Goal: Task Accomplishment & Management: Use online tool/utility

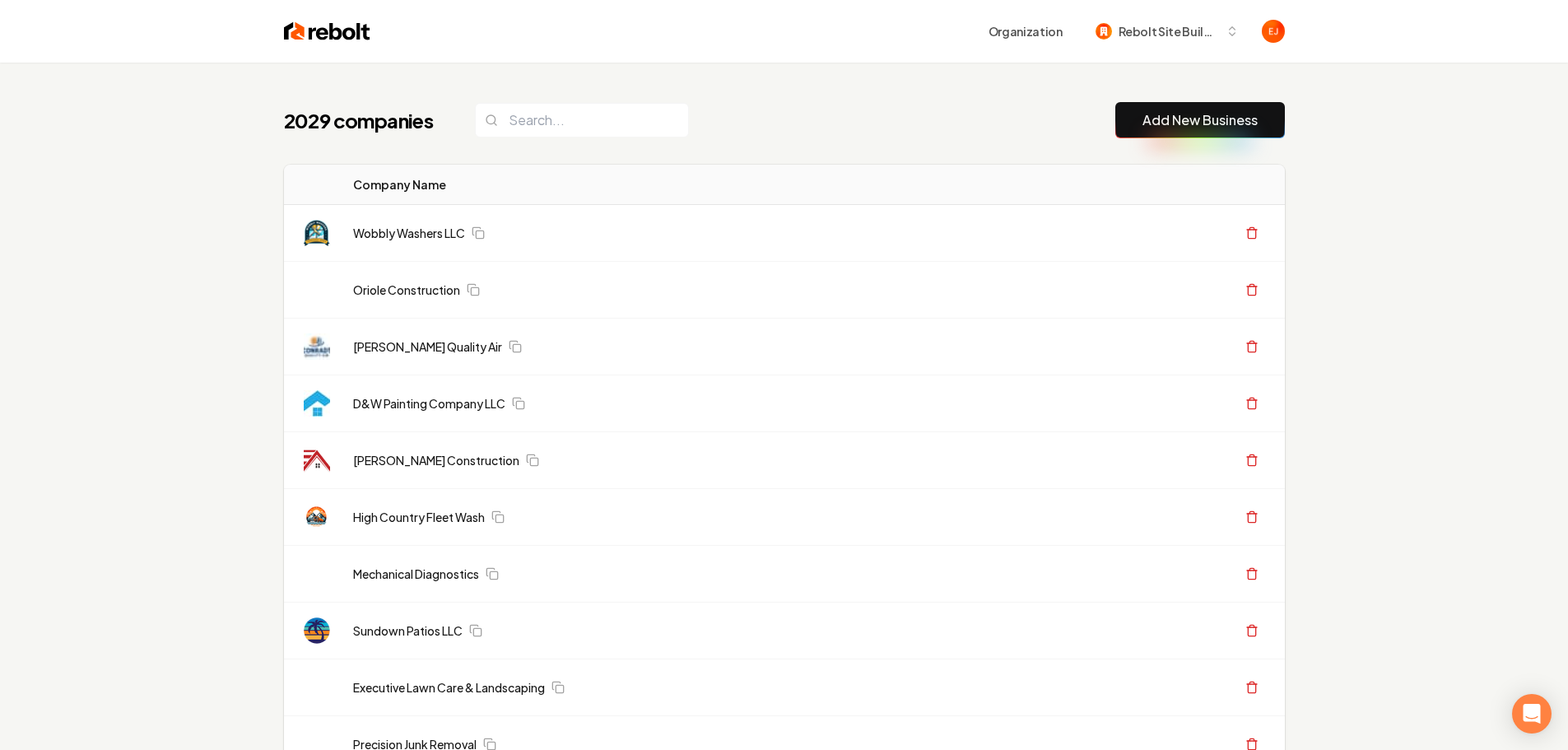
click at [1208, 128] on link "Add New Business" at bounding box center [1200, 120] width 115 height 19
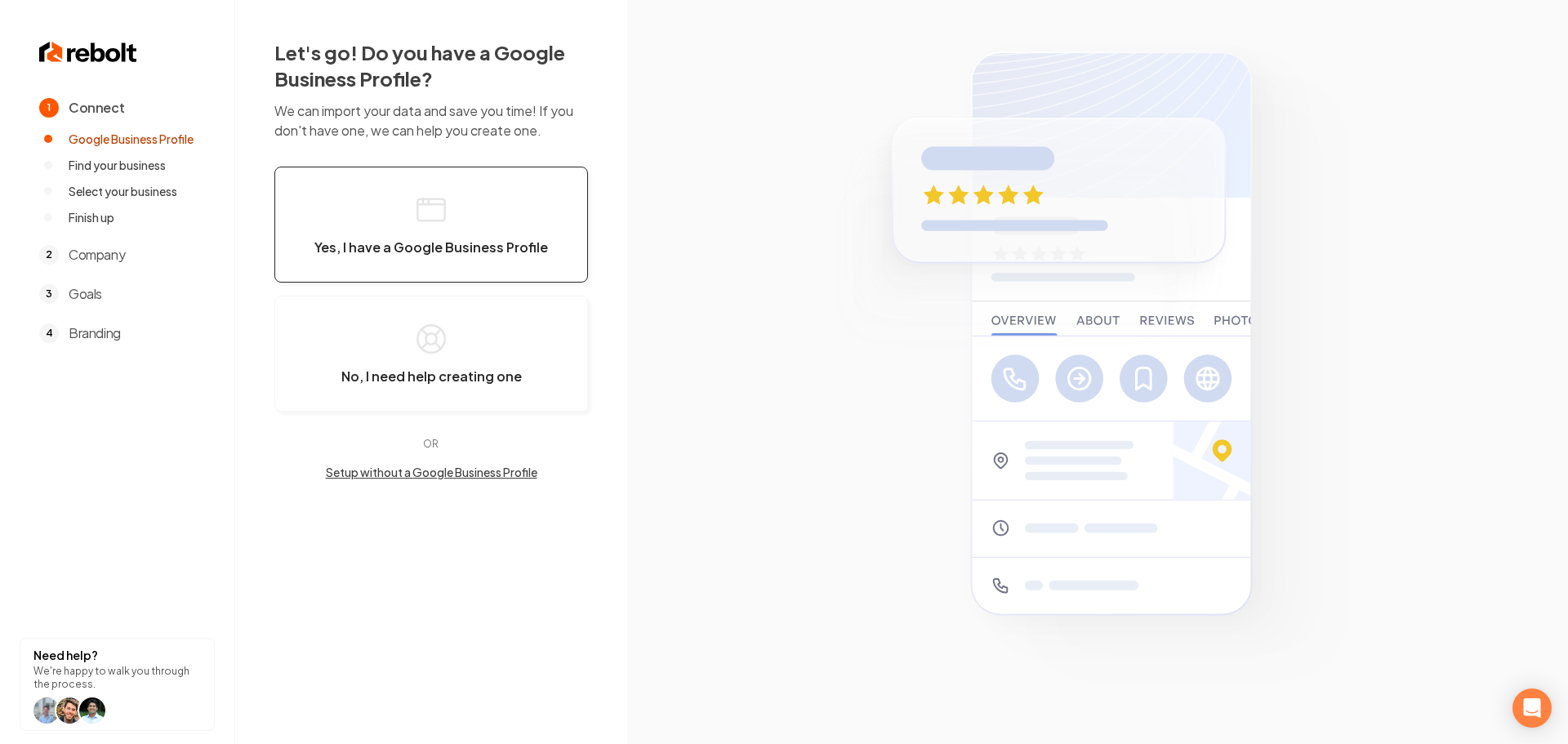
click at [523, 206] on button "Yes, I have a Google Business Profile" at bounding box center [430, 224] width 313 height 116
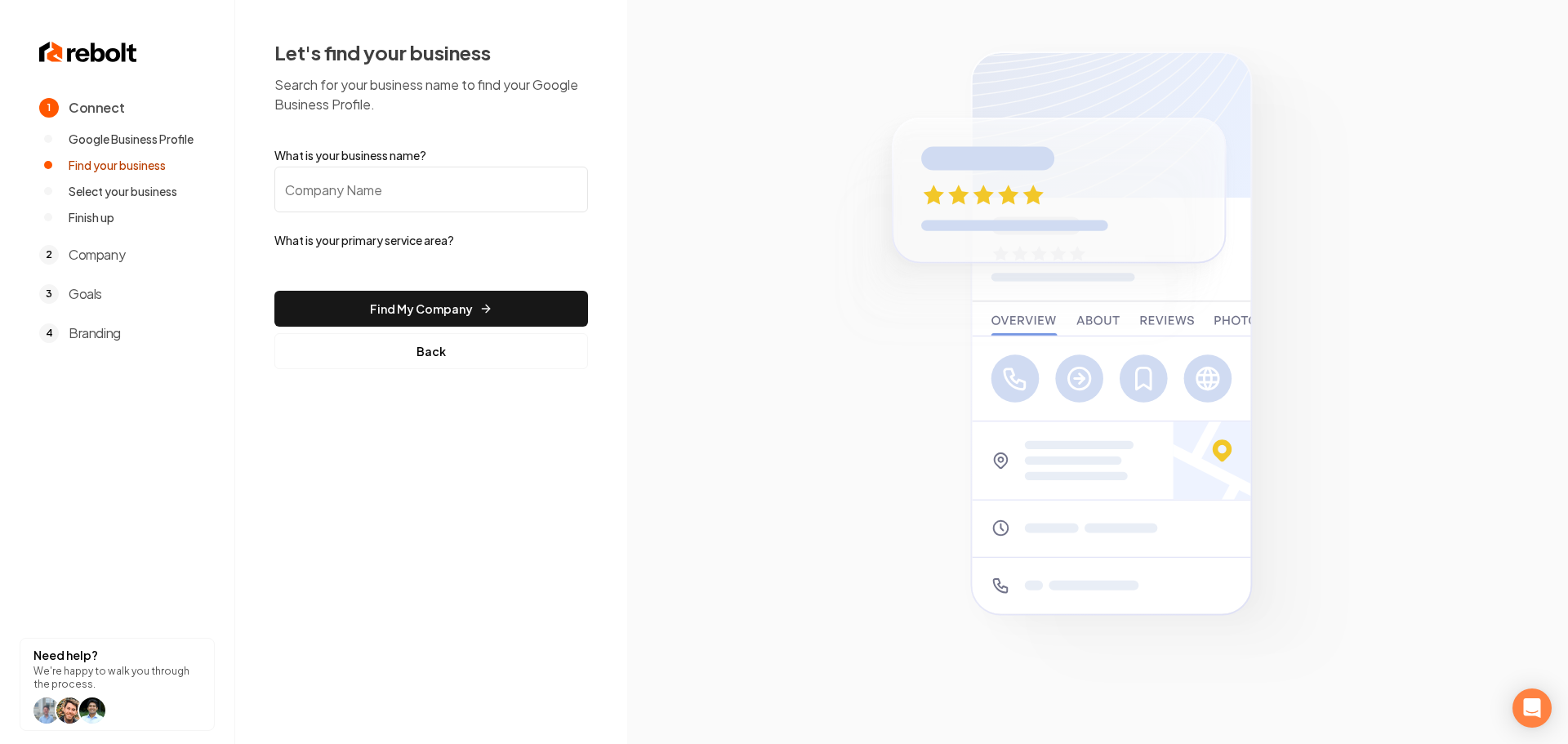
click at [394, 196] on input "What is your business name?" at bounding box center [430, 190] width 313 height 46
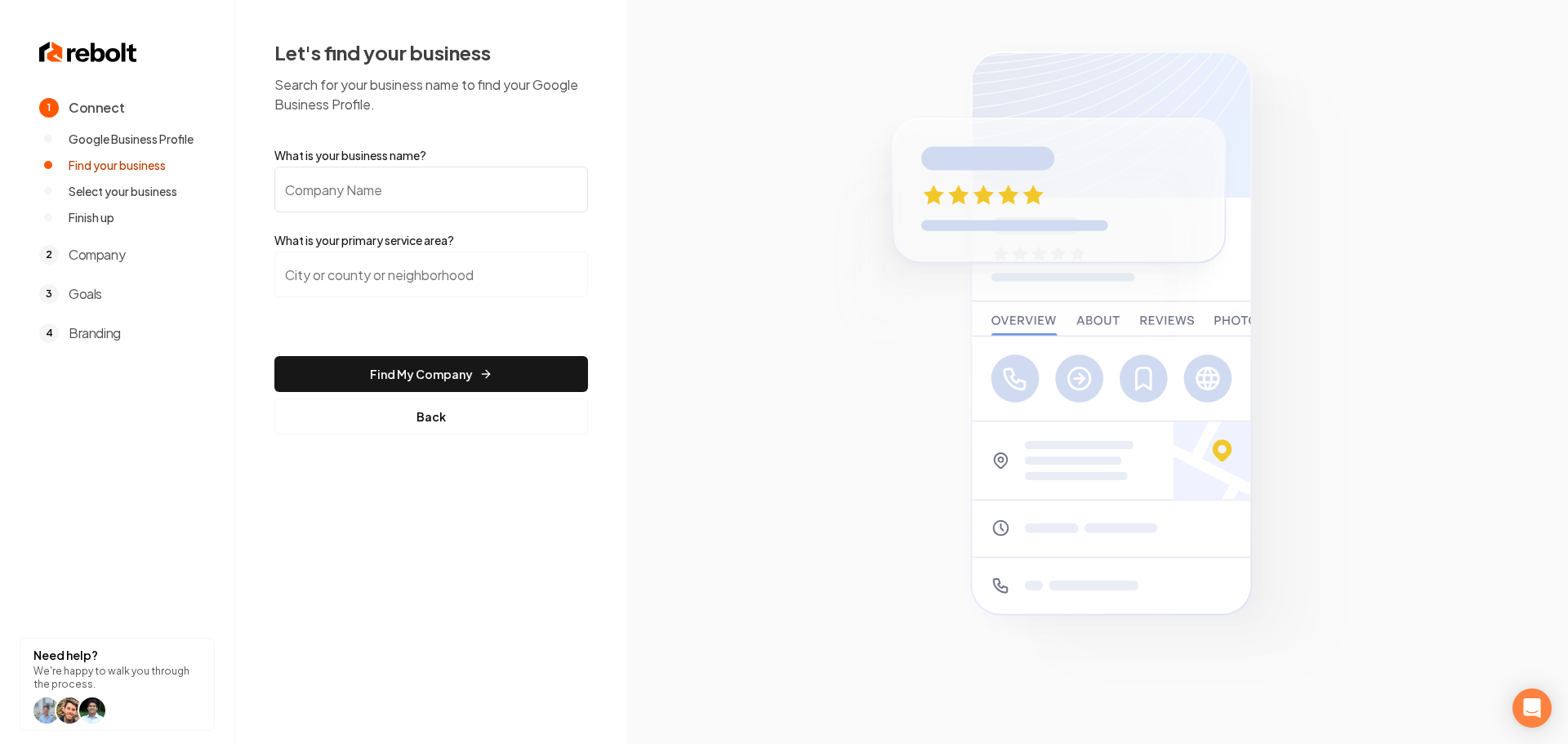
click at [389, 191] on input "What is your business name?" at bounding box center [430, 190] width 313 height 46
type input "Dirty Dogs Junk Removal & Demolition"
drag, startPoint x: 416, startPoint y: 279, endPoint x: 397, endPoint y: 281, distance: 19.1
click at [414, 280] on input "search" at bounding box center [430, 274] width 313 height 46
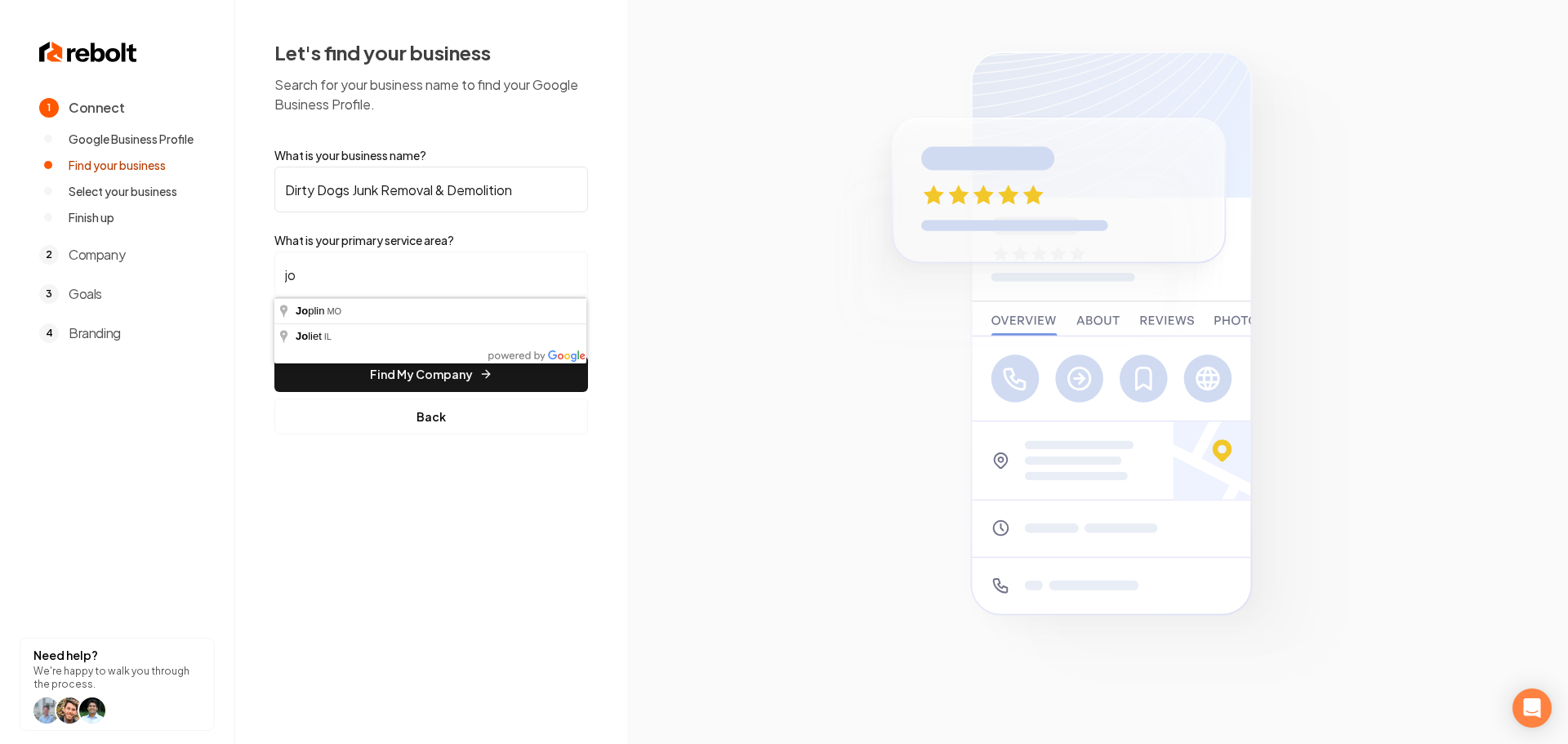
type input "j"
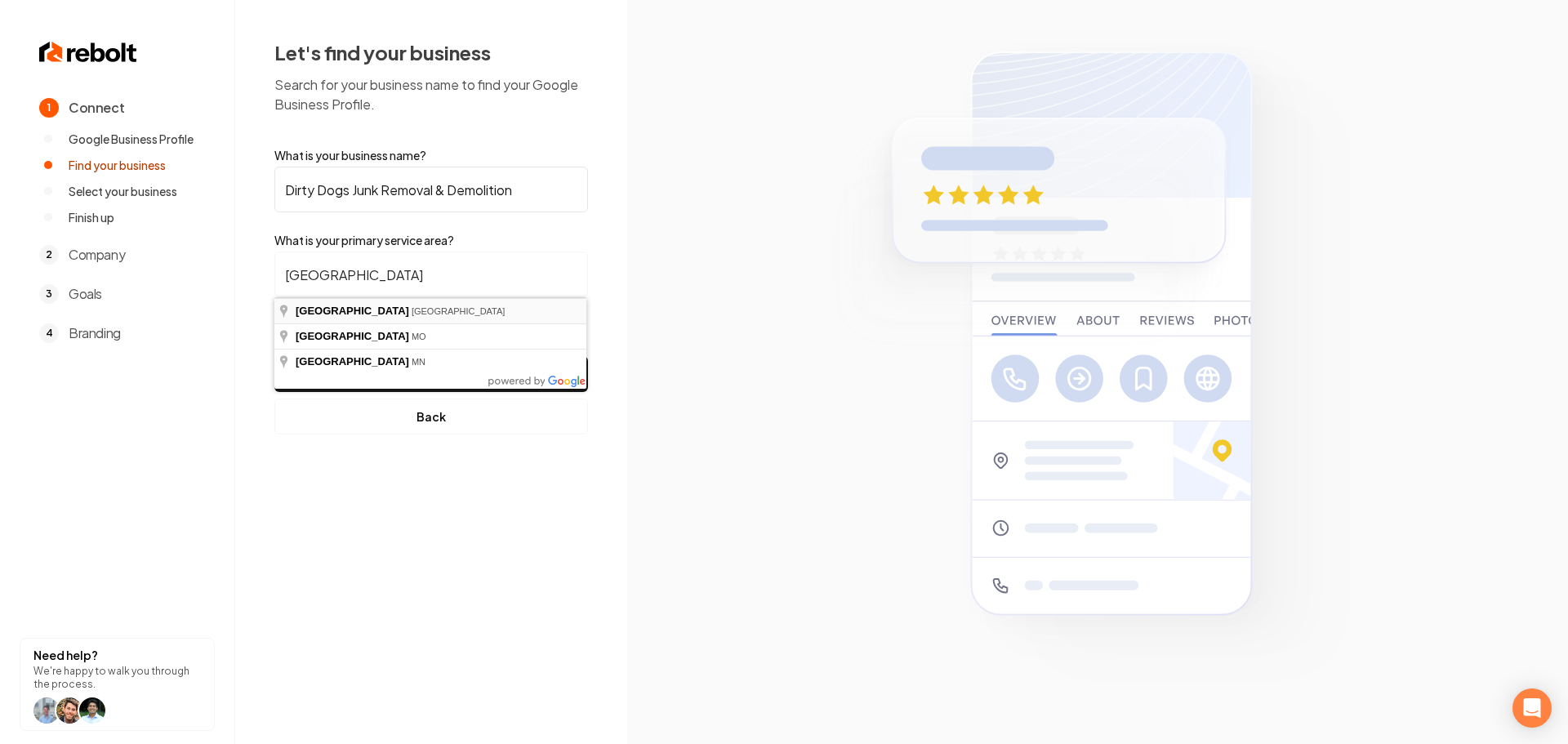
type input "Houston, TX"
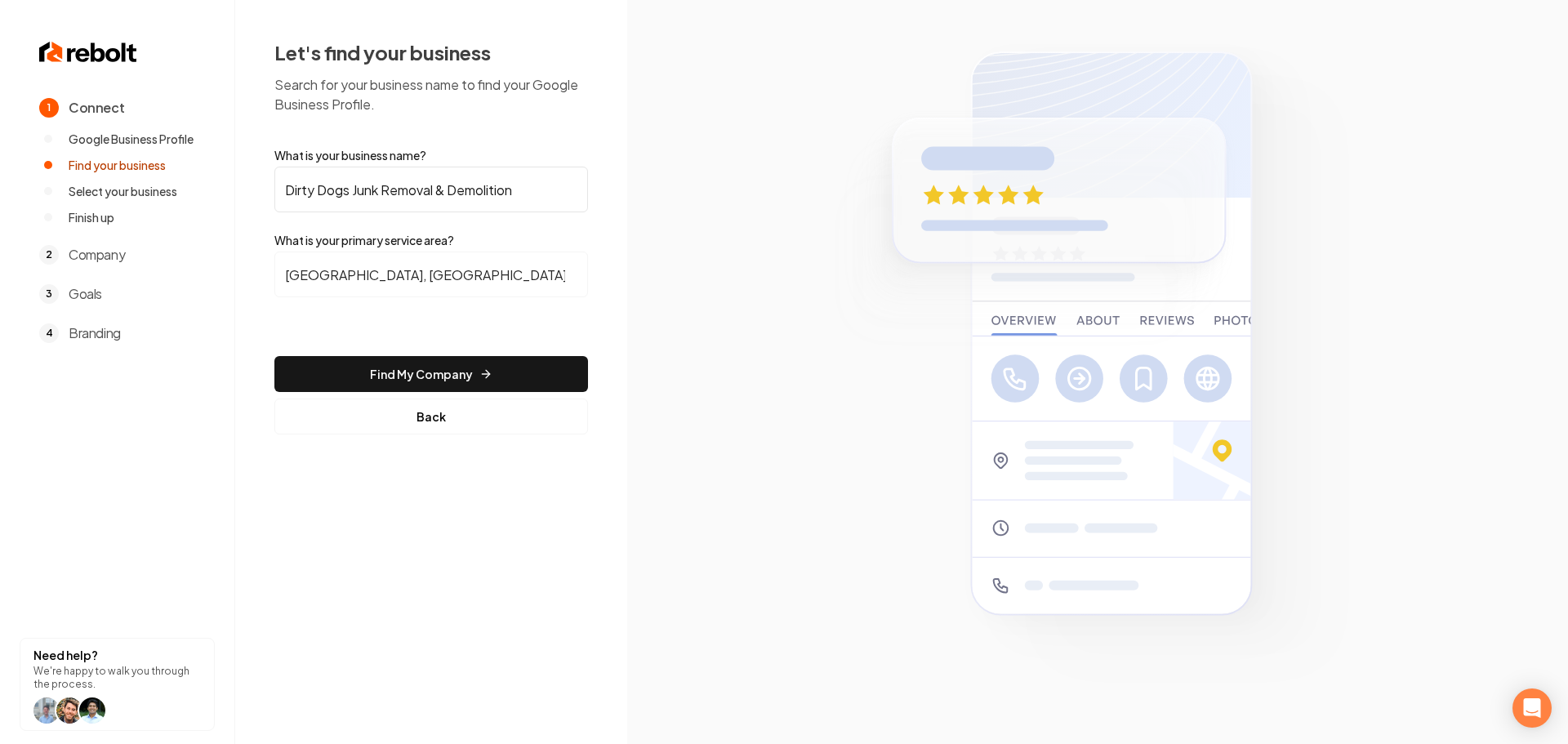
click at [439, 372] on button "Find My Company" at bounding box center [430, 373] width 313 height 35
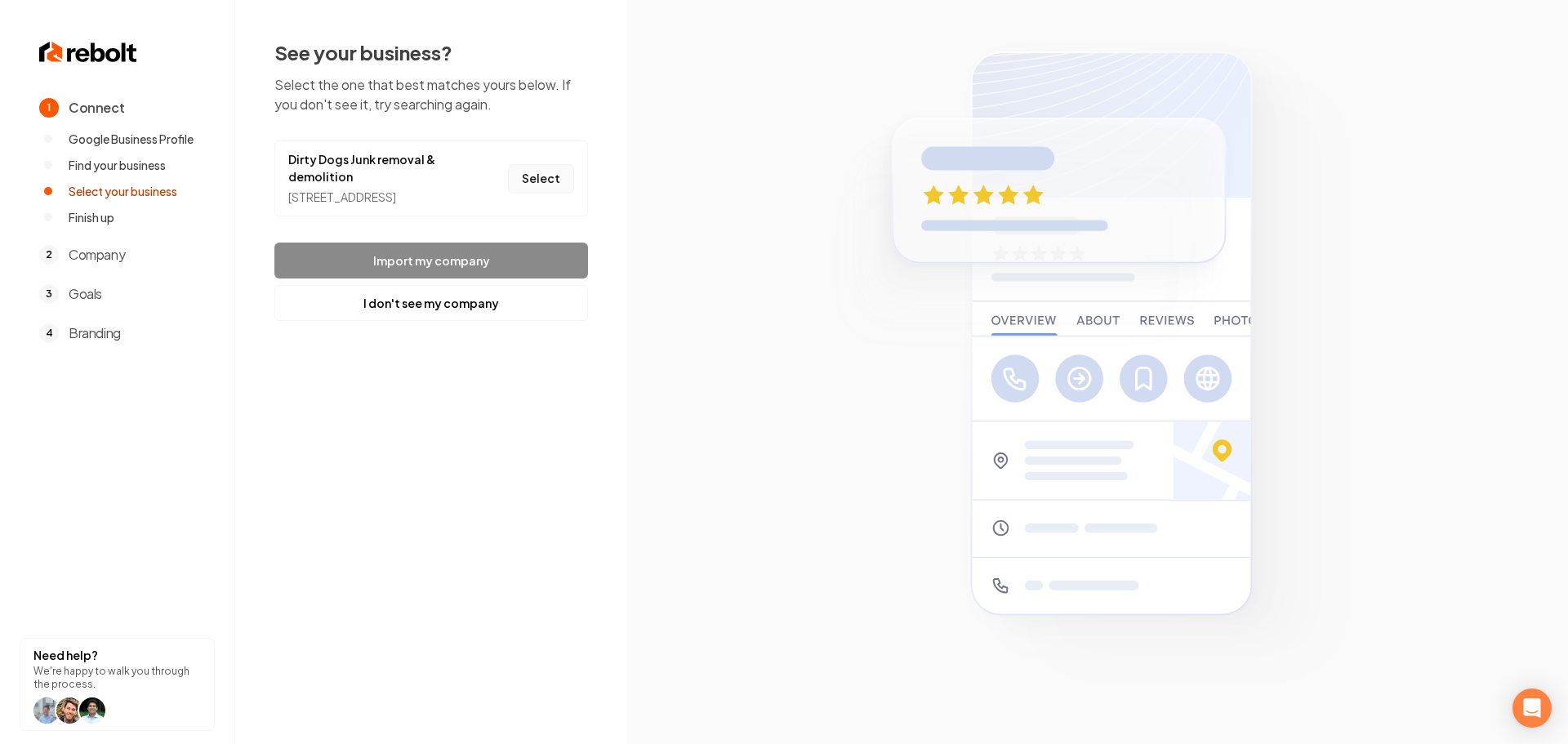
click at [539, 191] on button "Select" at bounding box center [541, 178] width 66 height 30
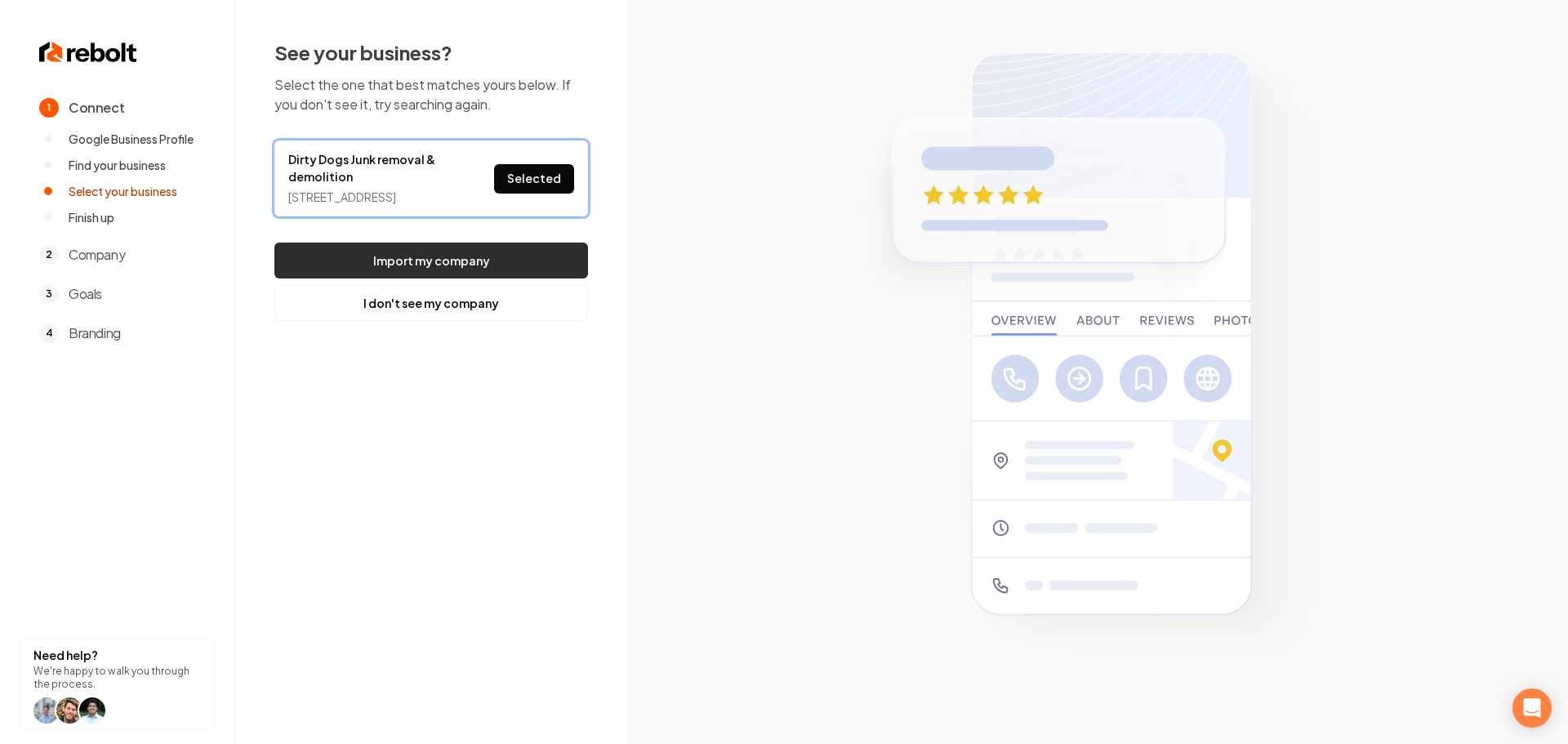
click at [477, 272] on button "Import my company" at bounding box center [430, 260] width 313 height 35
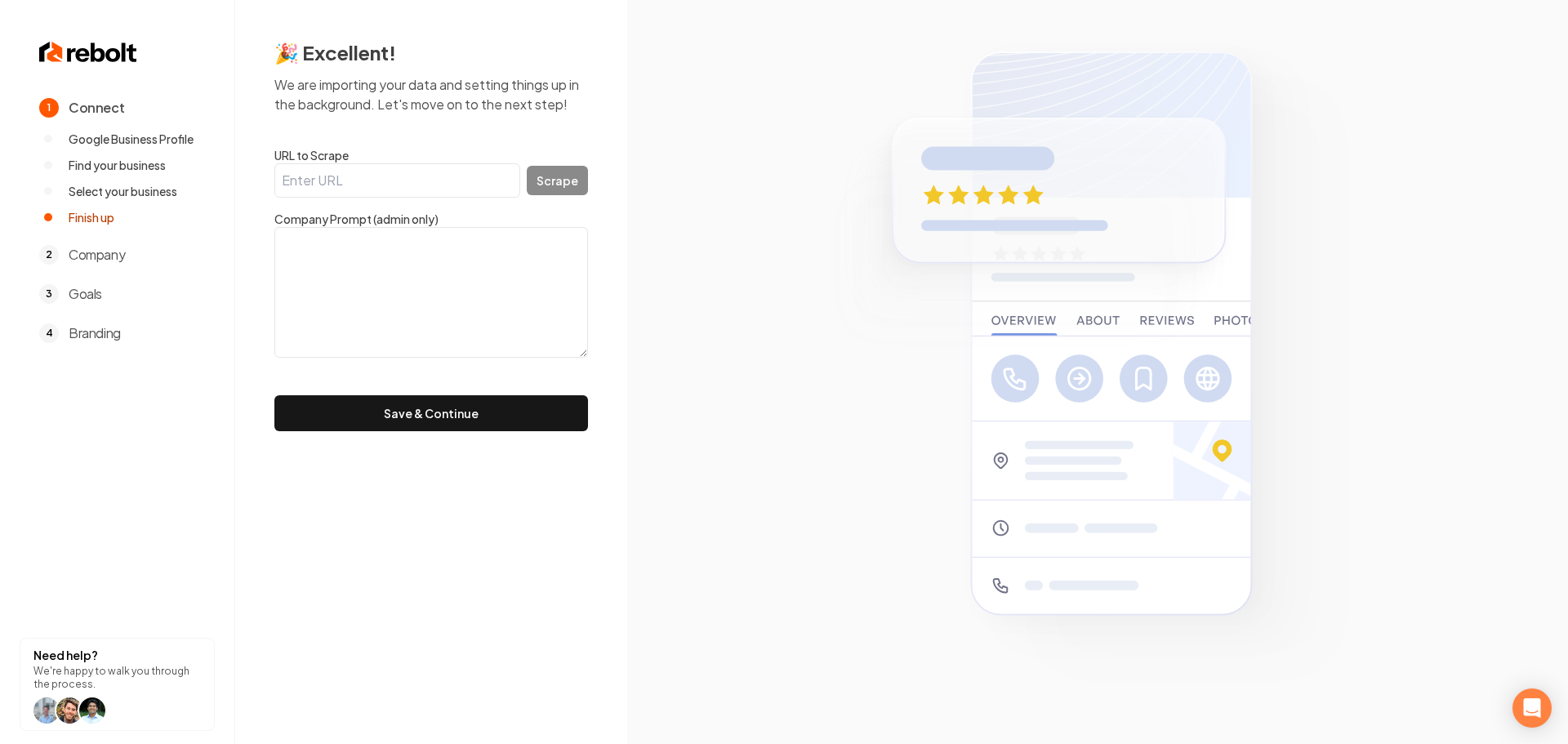
click at [385, 164] on input "URL to Scrape" at bounding box center [397, 180] width 245 height 35
paste input "http://dirtydogsjunkremoval.com/"
click at [580, 190] on button "Scrape" at bounding box center [558, 180] width 61 height 30
click at [576, 187] on button "Scrape" at bounding box center [558, 180] width 61 height 30
click at [565, 190] on button "Scrape" at bounding box center [558, 180] width 61 height 30
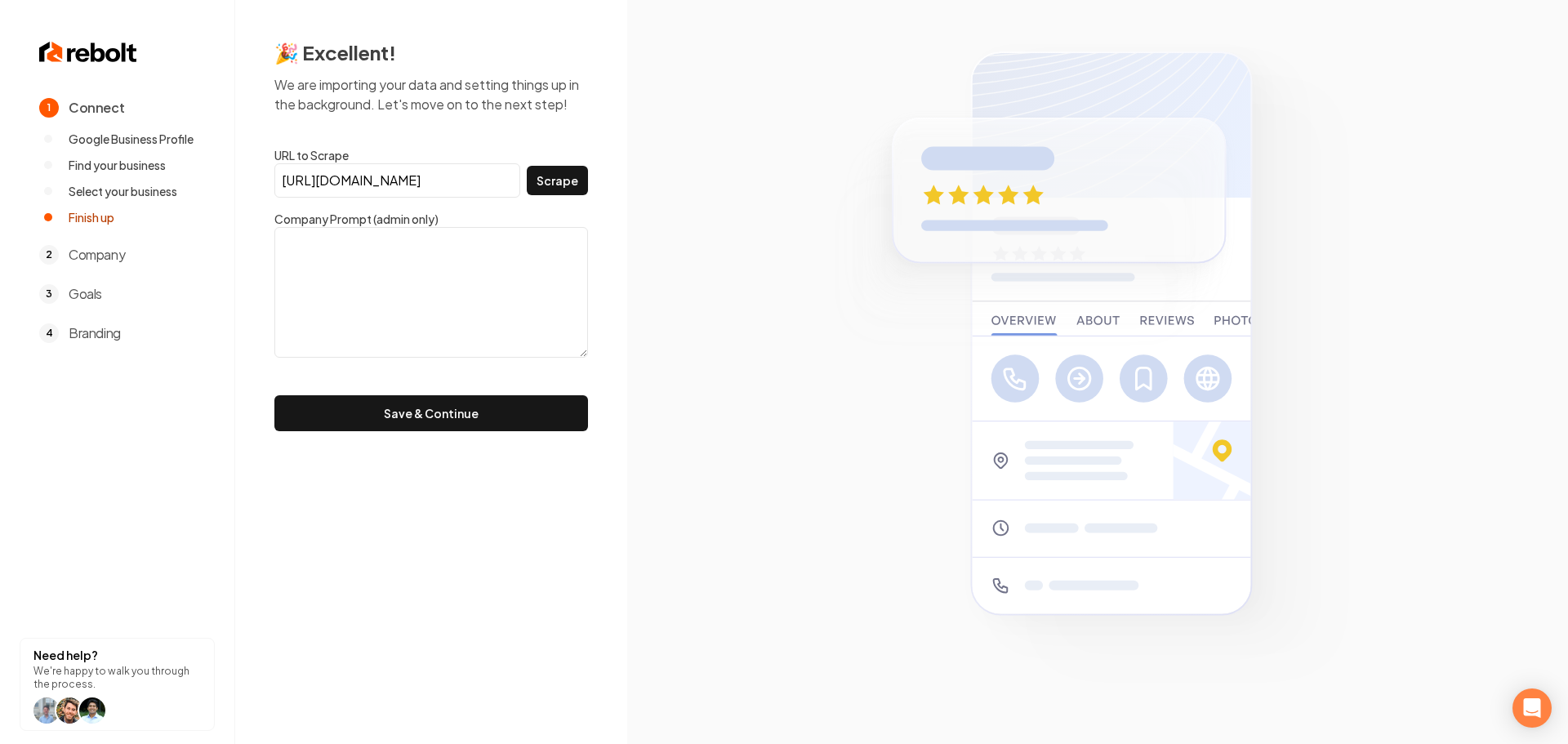
click at [481, 189] on input "http://dirtydogsjunkremoval.com/" at bounding box center [397, 180] width 245 height 35
drag, startPoint x: 507, startPoint y: 179, endPoint x: 86, endPoint y: 163, distance: 421.3
click at [90, 163] on div "1 Connect Google Business Profile Find your business Select your business Finis…" at bounding box center [784, 372] width 1568 height 744
paste input "s"
type input "https://dirtydogsjunkremoval.com/"
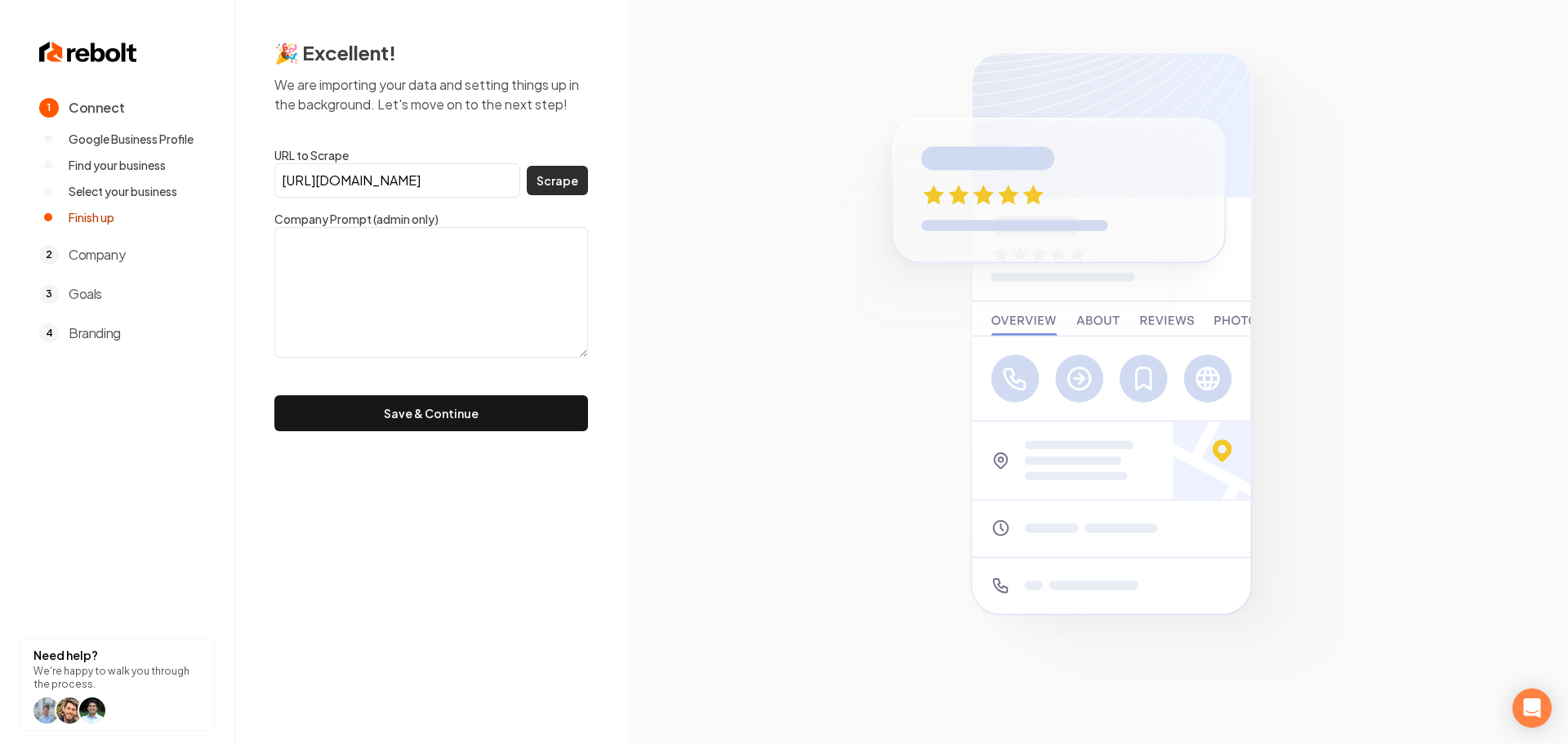
click at [572, 186] on button "Scrape" at bounding box center [558, 180] width 61 height 30
drag, startPoint x: 513, startPoint y: 182, endPoint x: 173, endPoint y: 188, distance: 340.1
click at [179, 188] on div "1 Connect Google Business Profile Find your business Select your business Finis…" at bounding box center [784, 372] width 1568 height 744
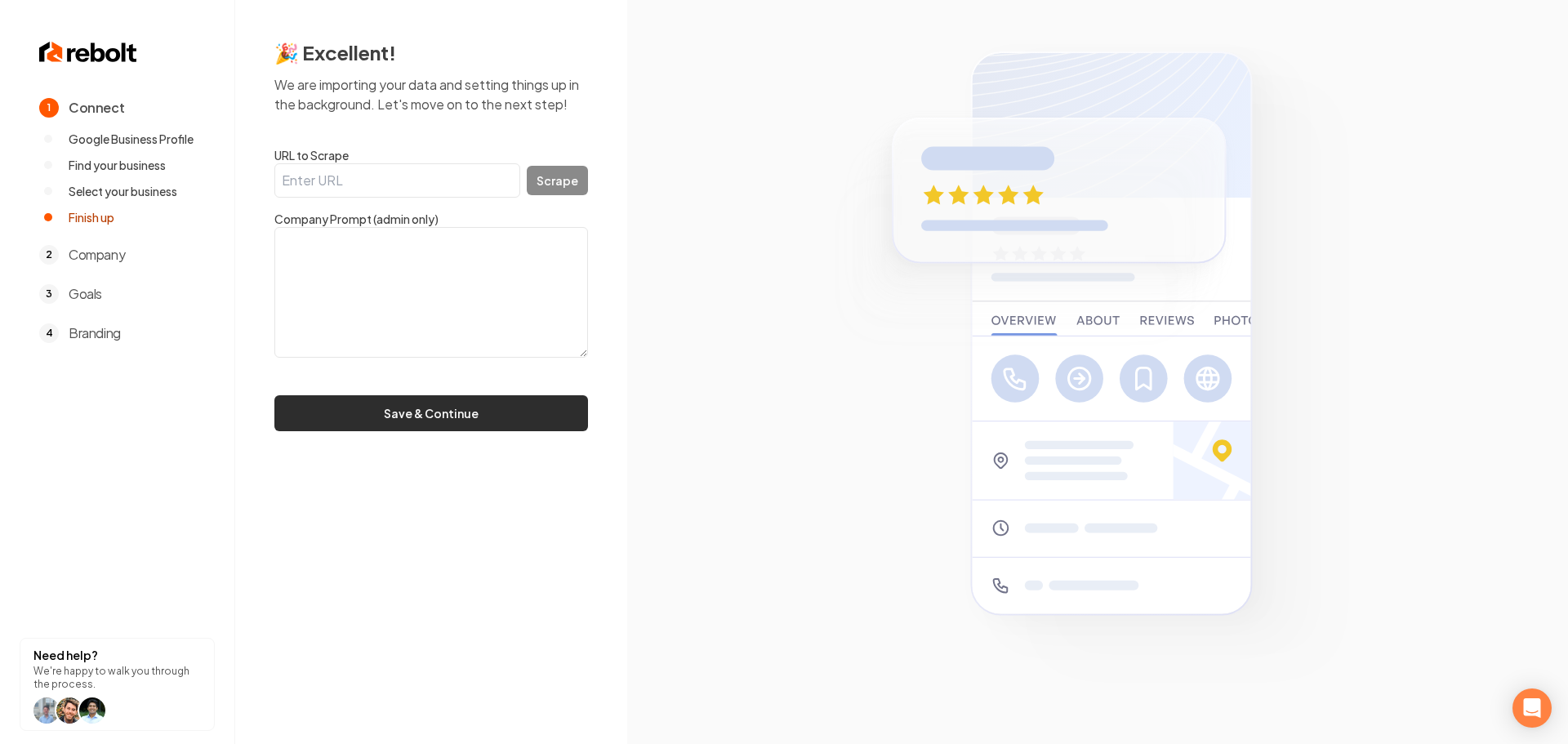
click at [446, 430] on button "Save & Continue" at bounding box center [430, 412] width 313 height 35
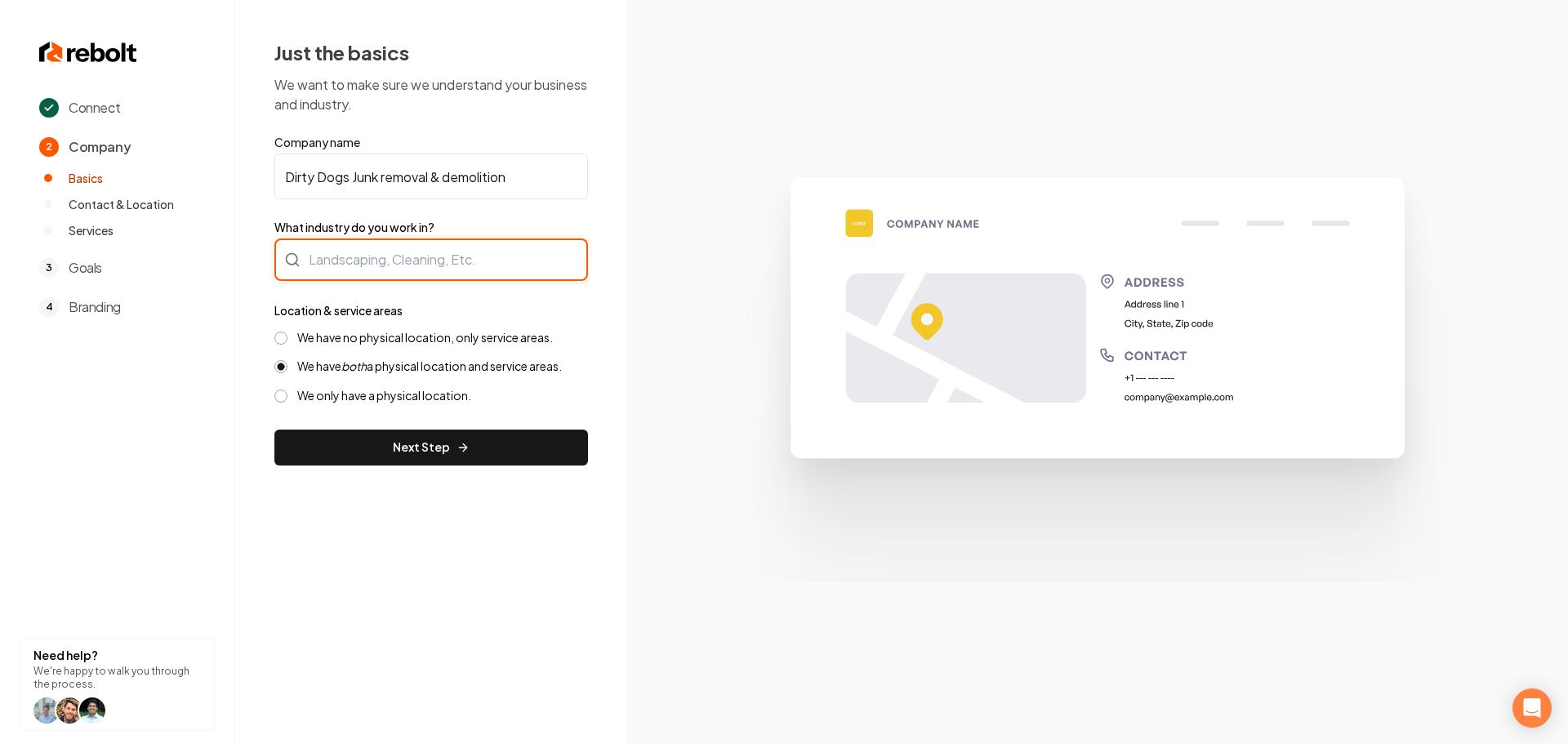
click at [416, 271] on div at bounding box center [430, 260] width 313 height 42
type input "Junk Removal"
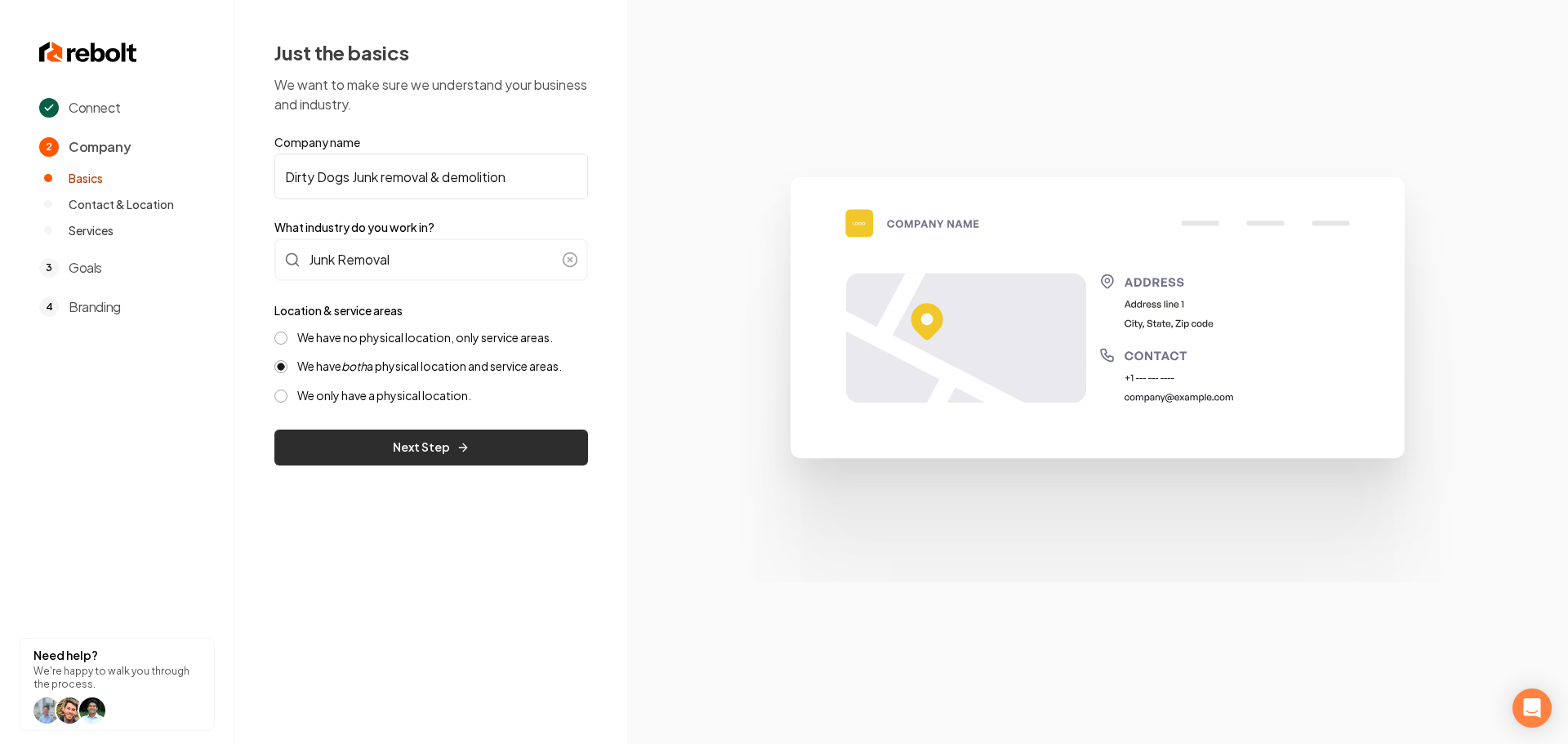
click at [417, 441] on button "Next Step" at bounding box center [430, 447] width 313 height 35
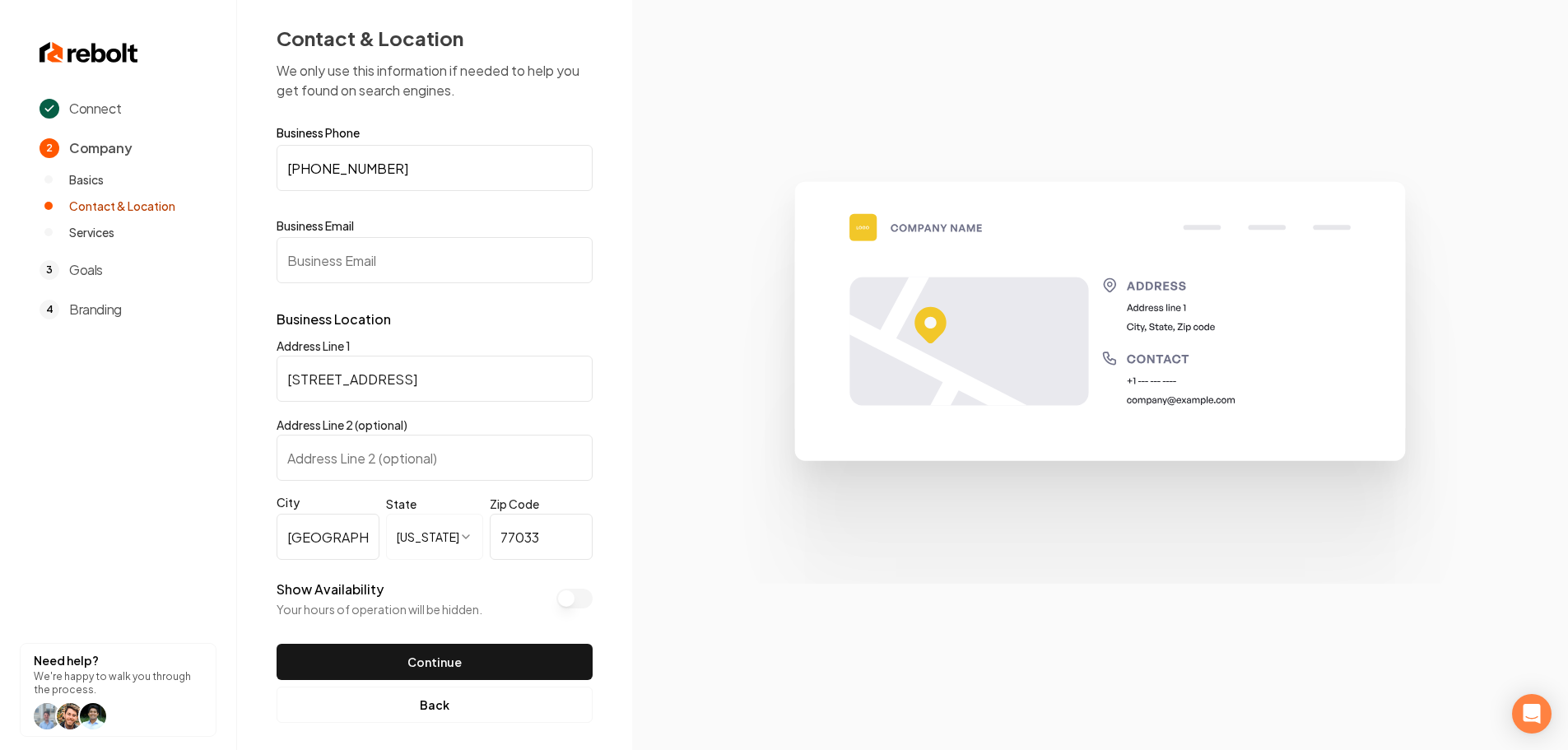
scroll to position [27, 0]
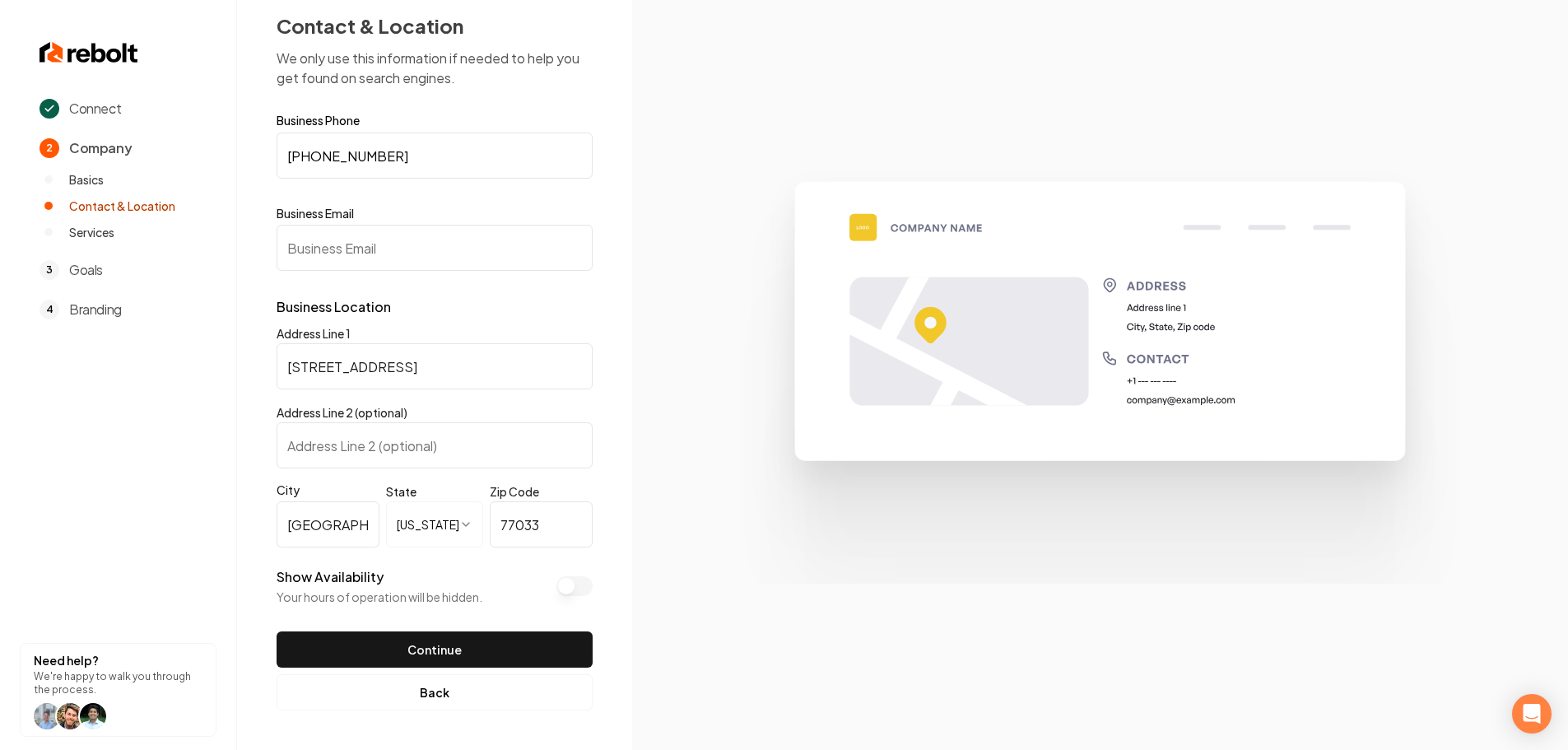
click at [400, 260] on input "Business Email" at bounding box center [434, 248] width 316 height 46
paste input "support@dirtydogsjunkremoval.com"
type input "support@dirtydogsjunkremoval.com"
click at [432, 642] on button "Continue" at bounding box center [434, 649] width 316 height 36
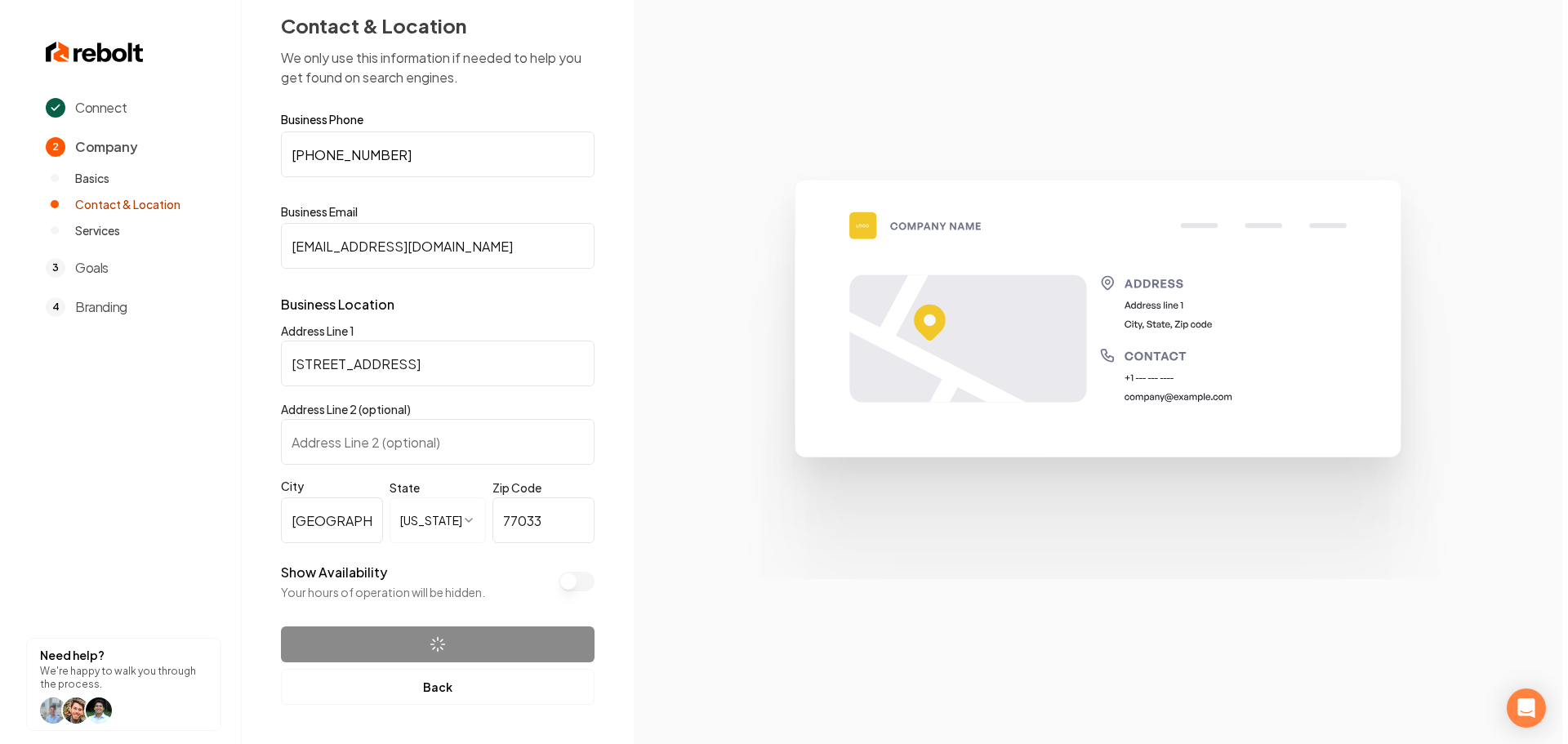
scroll to position [0, 0]
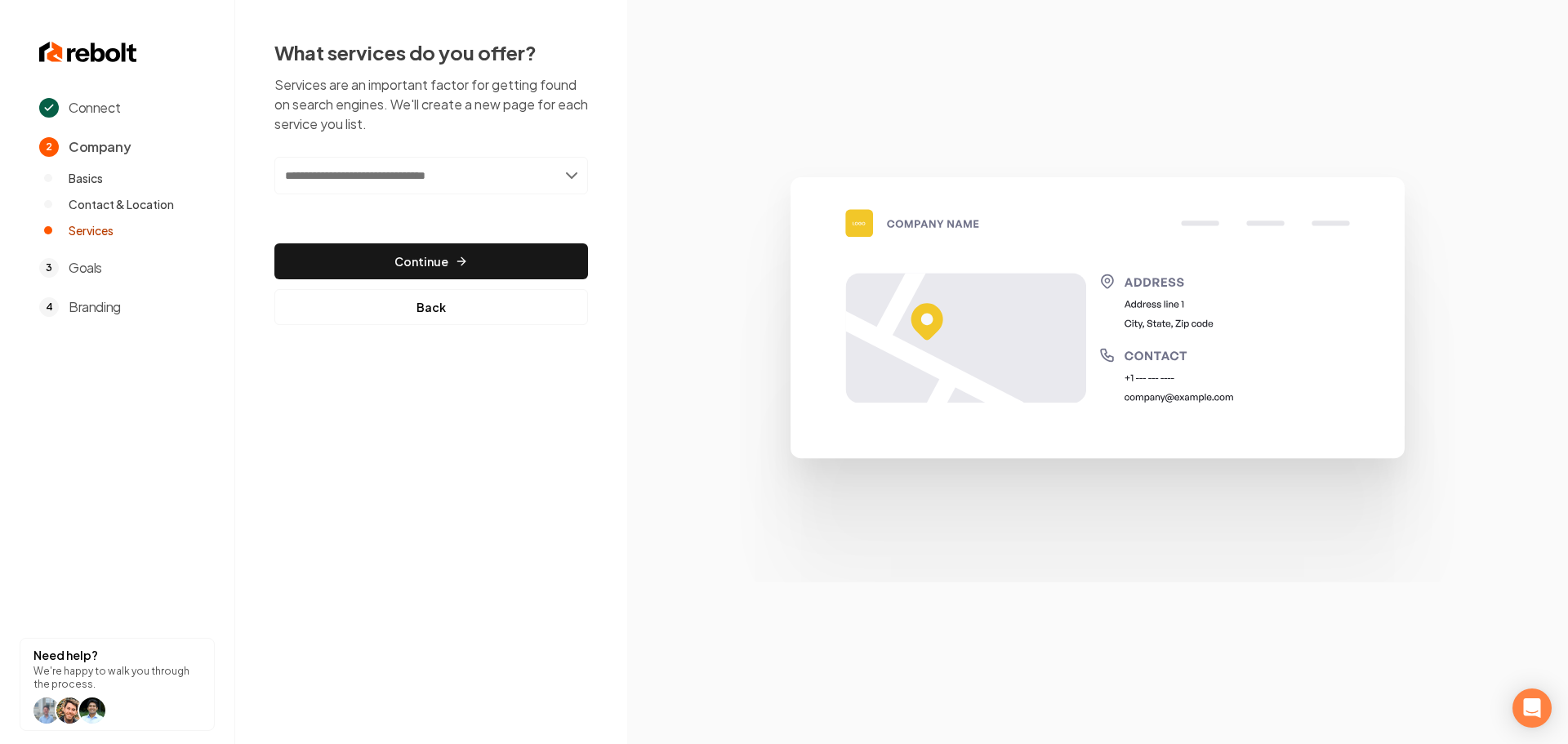
drag, startPoint x: 47, startPoint y: 107, endPoint x: 448, endPoint y: 369, distance: 479.0
click at [47, 107] on icon at bounding box center [49, 108] width 12 height 12
click at [433, 321] on button "Back" at bounding box center [430, 307] width 313 height 35
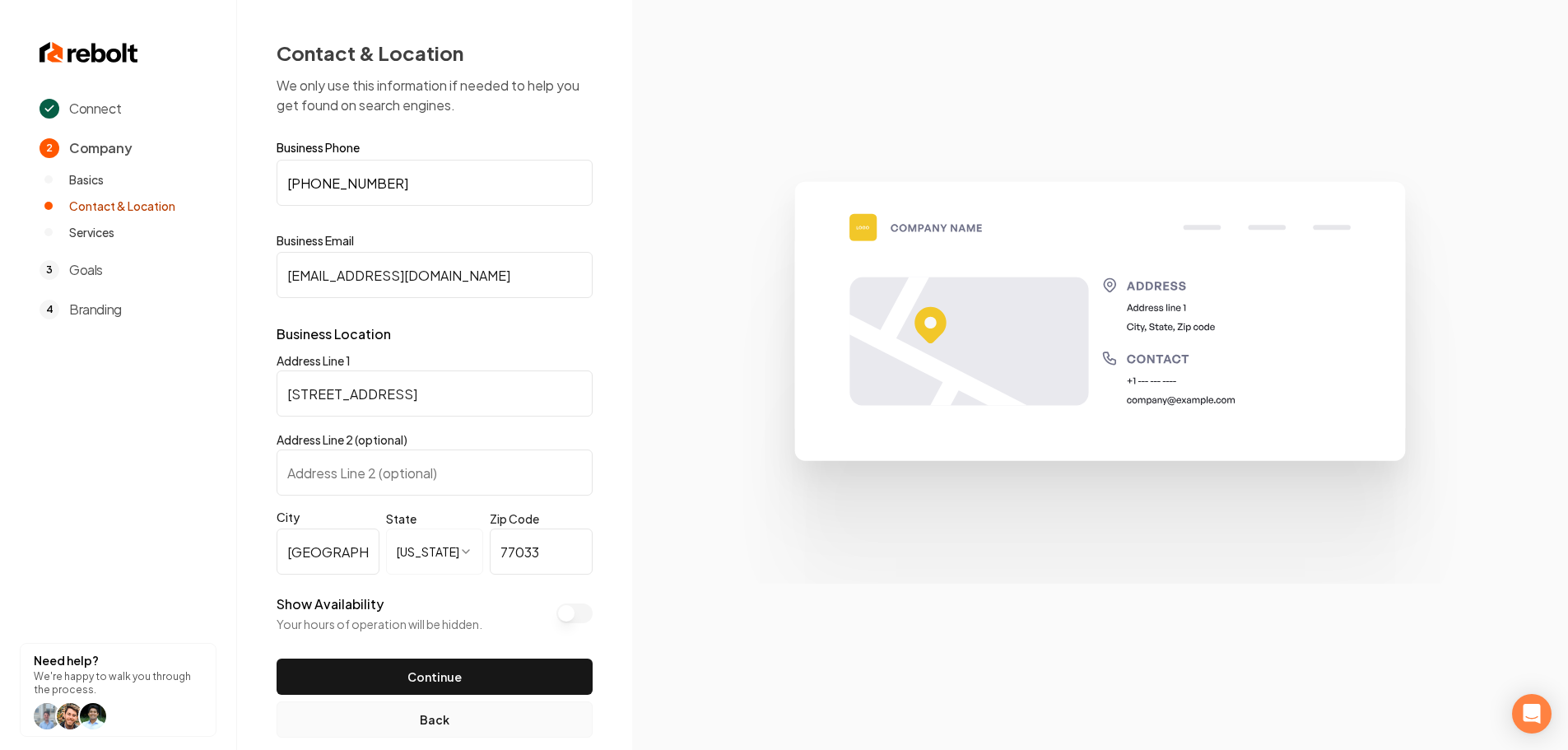
click at [453, 721] on button "Back" at bounding box center [434, 719] width 316 height 36
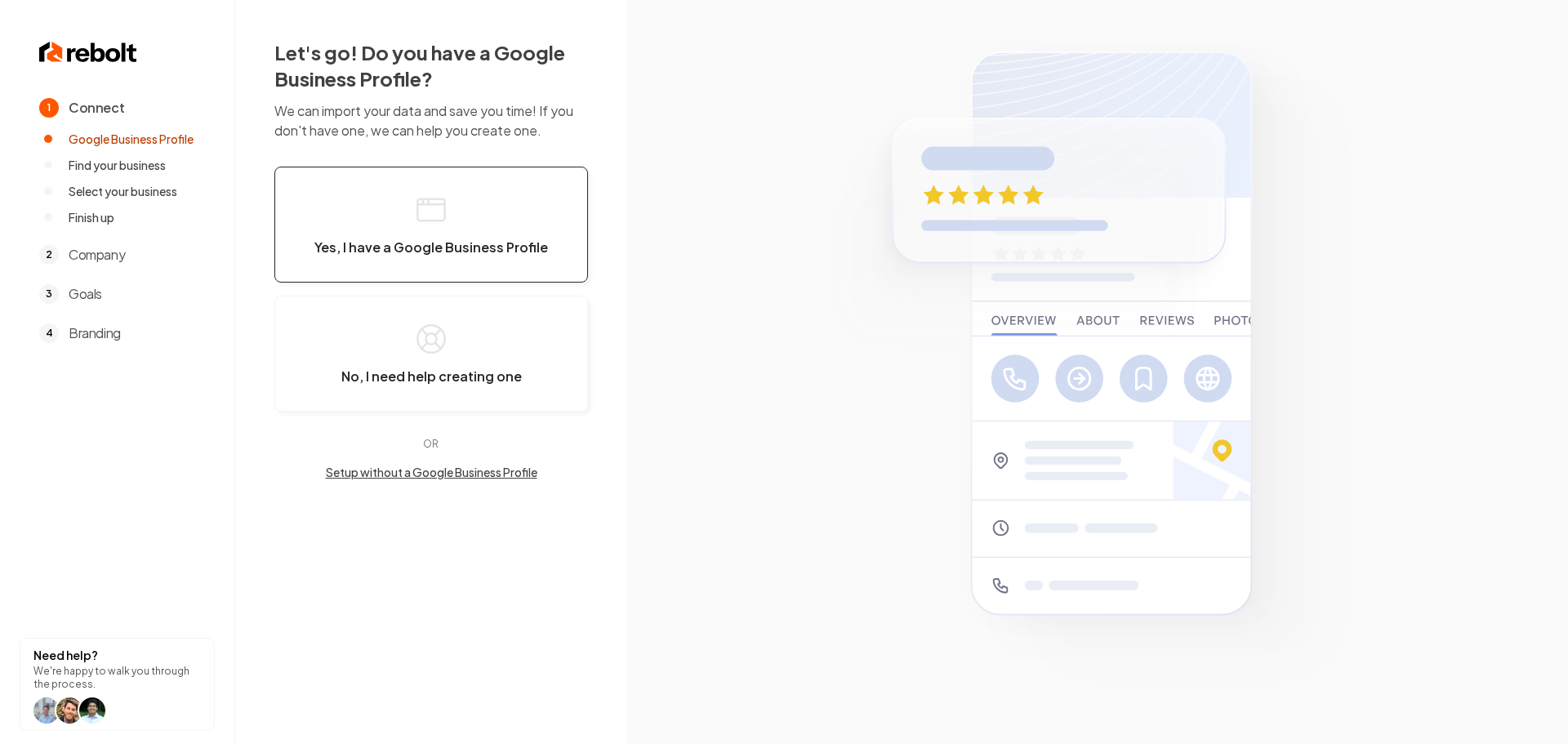
click at [427, 244] on span "Yes, I have a Google Business Profile" at bounding box center [431, 247] width 234 height 16
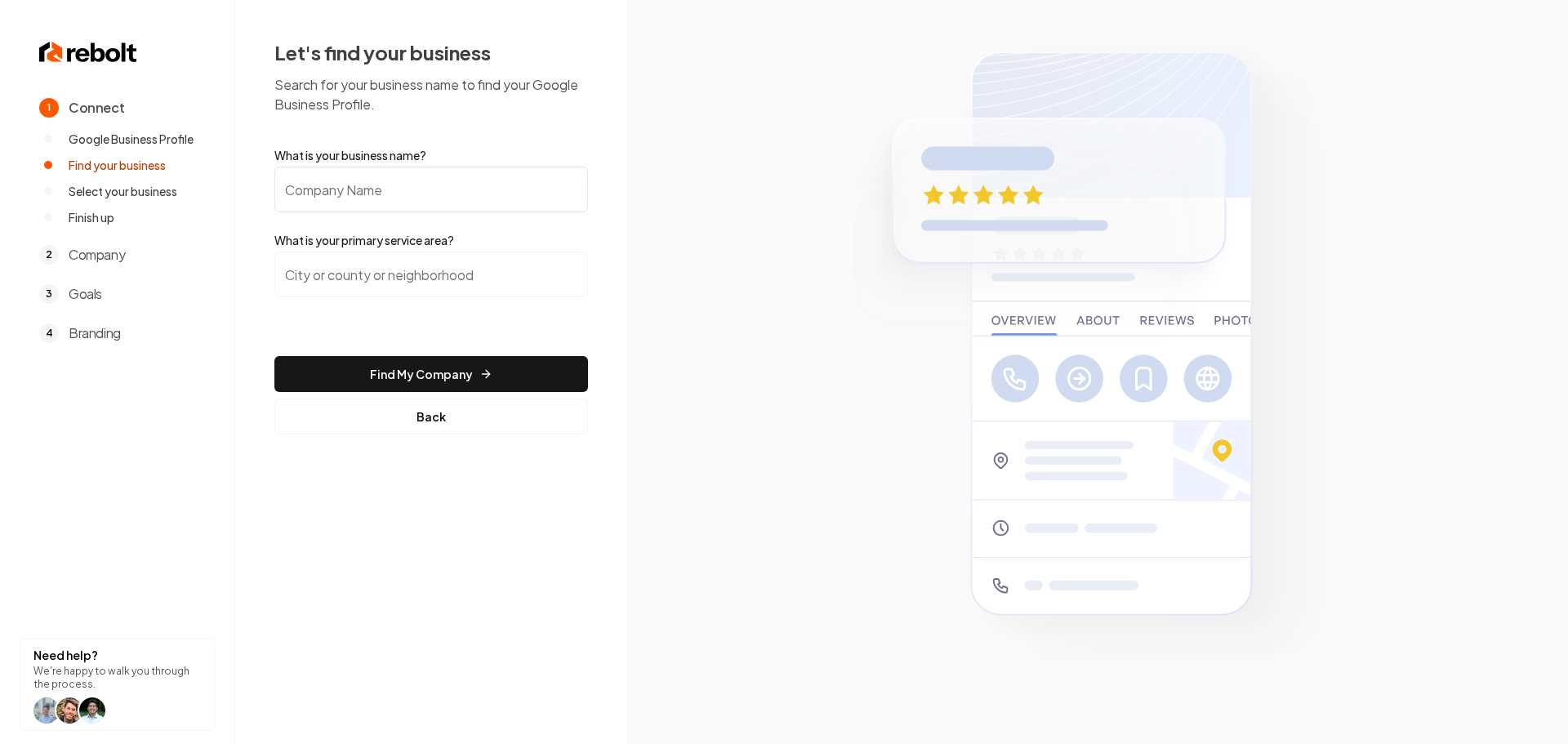
click at [371, 200] on input "What is your business name?" at bounding box center [430, 190] width 313 height 46
type input "Dirty Dogs junk removal"
click at [431, 274] on input "search" at bounding box center [430, 274] width 313 height 46
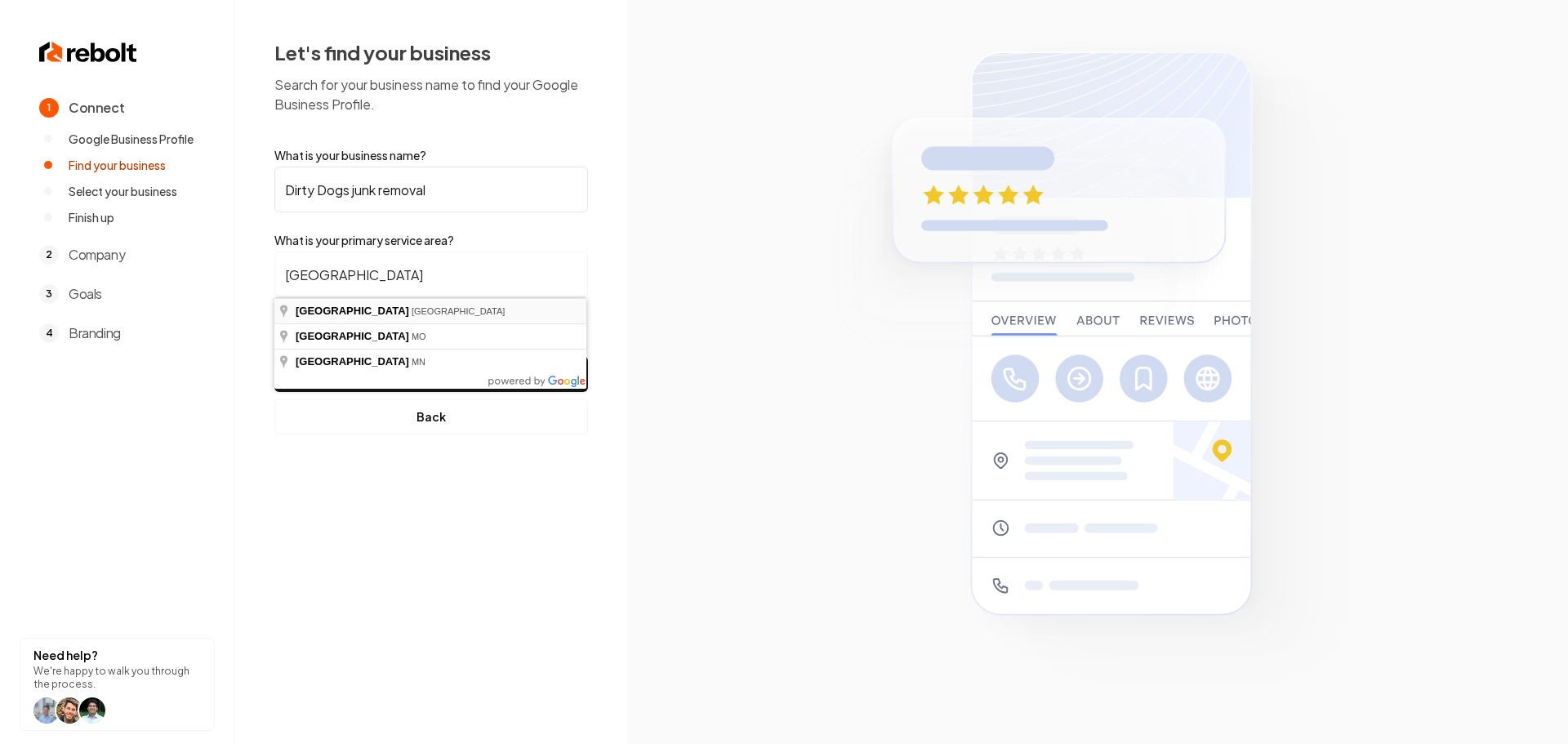
type input "Houston, TX"
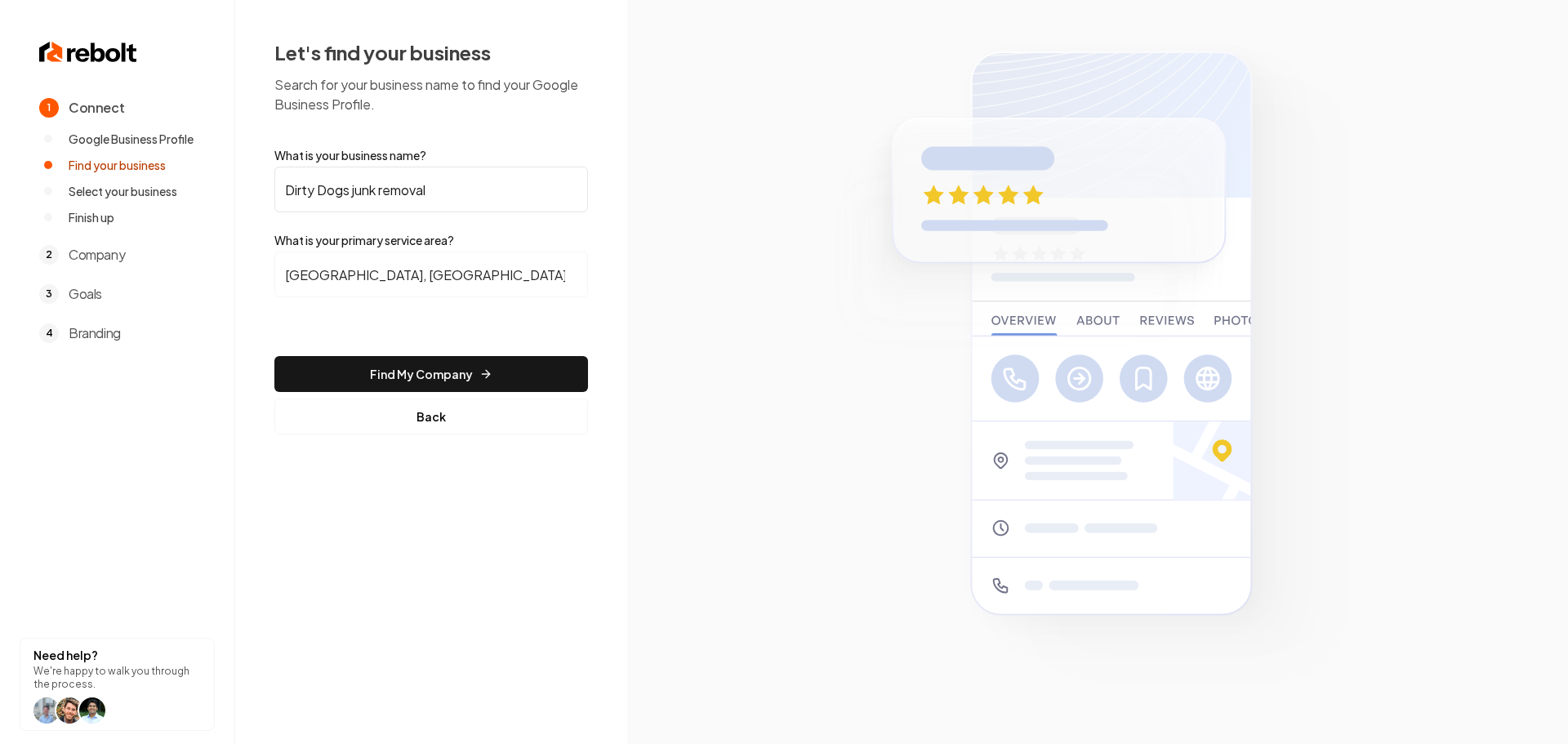
click at [392, 352] on form "What is your business name? Dirty Dogs junk removal What is your primary servic…" at bounding box center [430, 291] width 313 height 288
click at [392, 355] on form "What is your business name? Dirty Dogs junk removal What is your primary servic…" at bounding box center [430, 291] width 313 height 288
click at [389, 365] on button "Find My Company" at bounding box center [430, 373] width 313 height 35
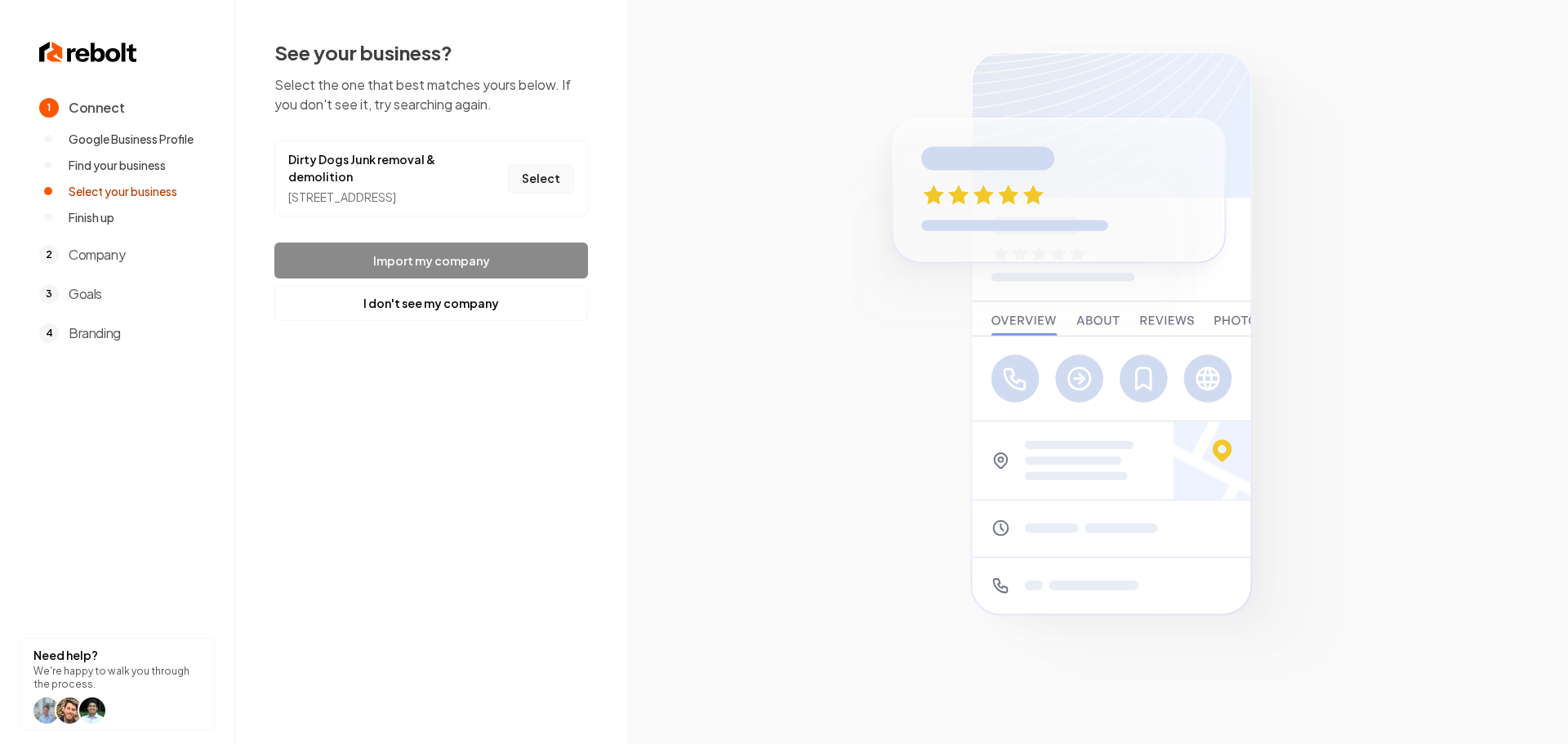
click at [569, 192] on button "Select" at bounding box center [541, 178] width 66 height 30
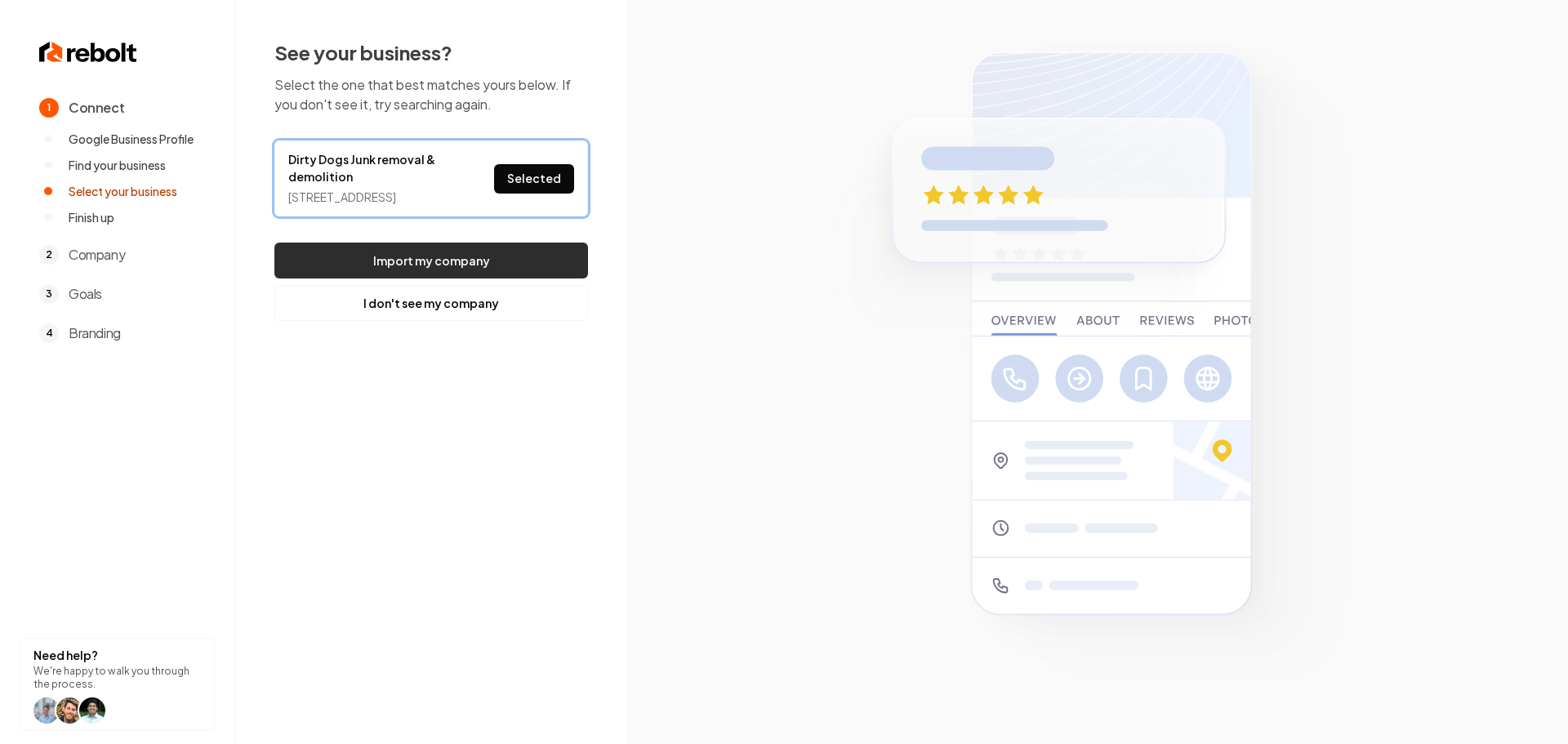
click at [505, 269] on button "Import my company" at bounding box center [430, 260] width 313 height 35
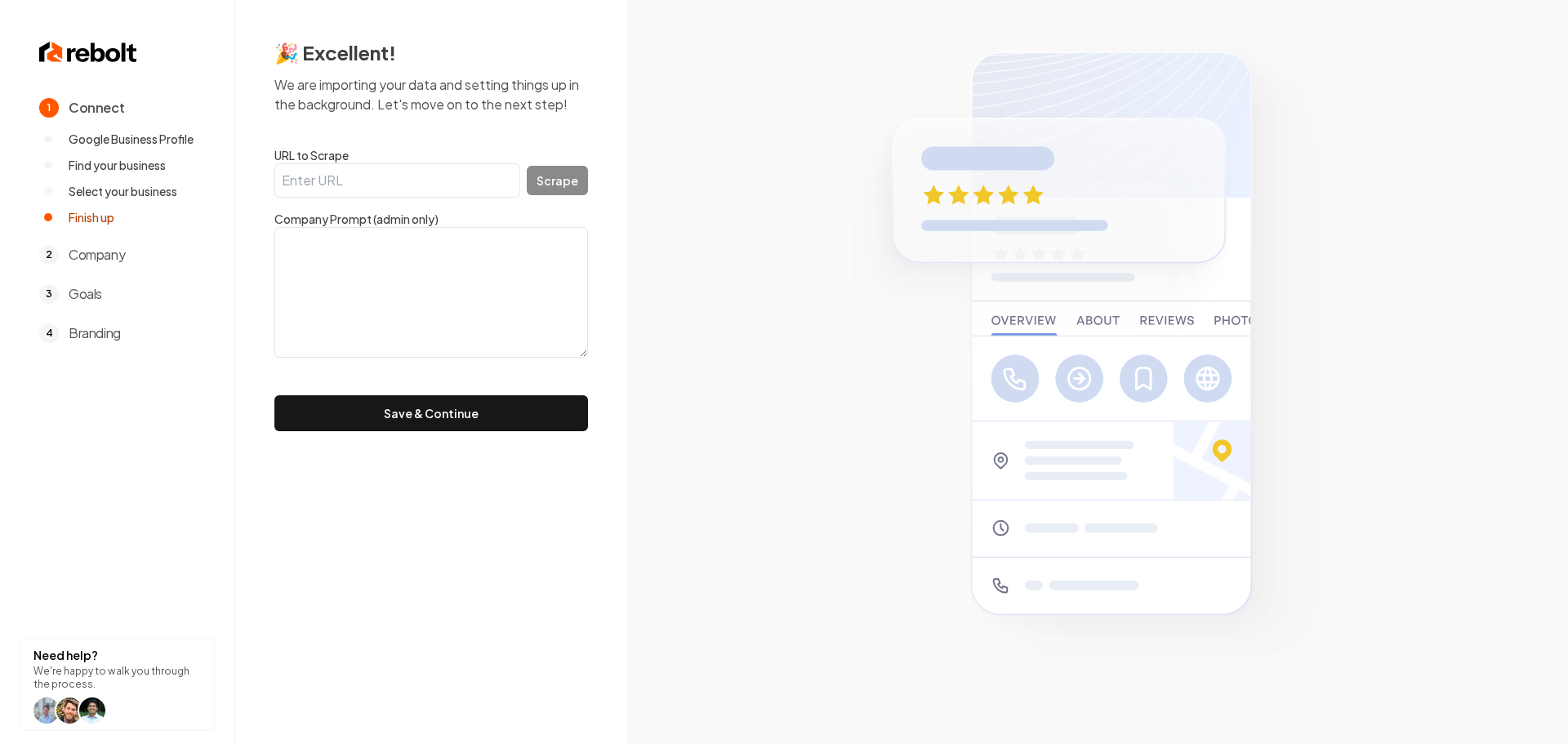
click at [397, 187] on input "URL to Scrape" at bounding box center [397, 180] width 245 height 35
paste input "http://www.dirtydogsjunkremoval.com/"
type input "http://www.dirtydogsjunkremoval.com/"
click at [561, 185] on button "Scrape" at bounding box center [558, 180] width 61 height 30
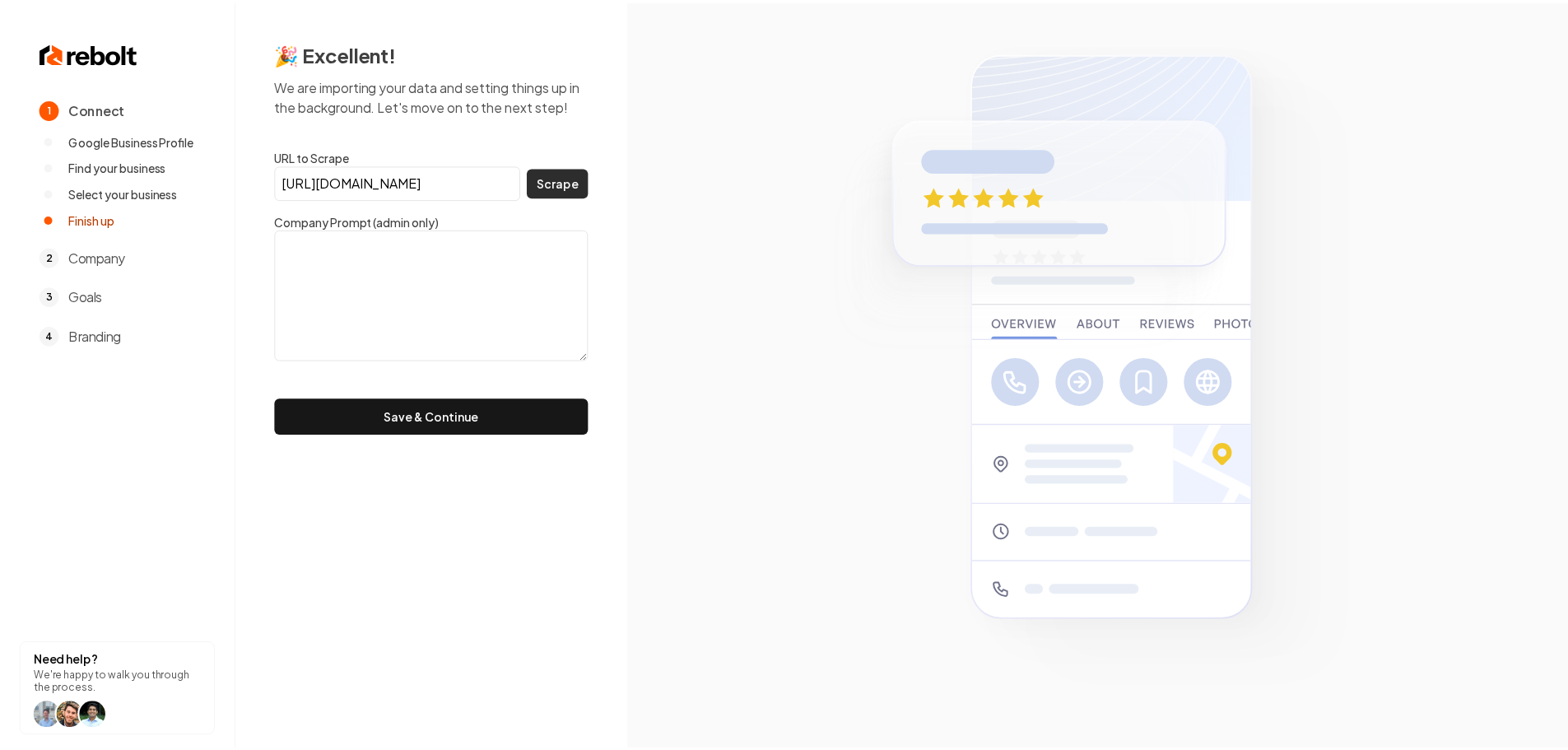
scroll to position [0, 0]
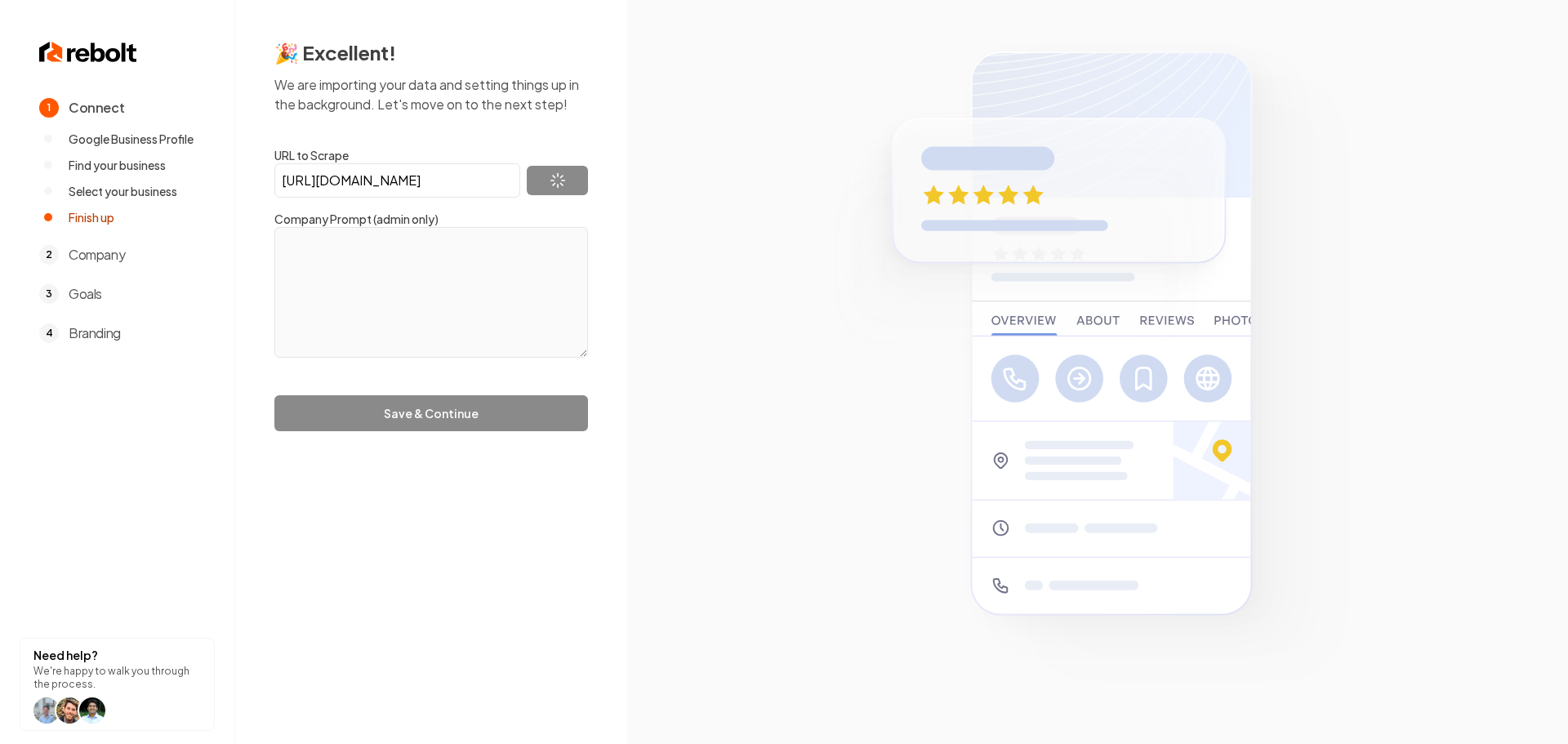
type textarea "Welcome to Dirty Dogs Junk Removal & Demo. The fastest, most affordable junk re…"
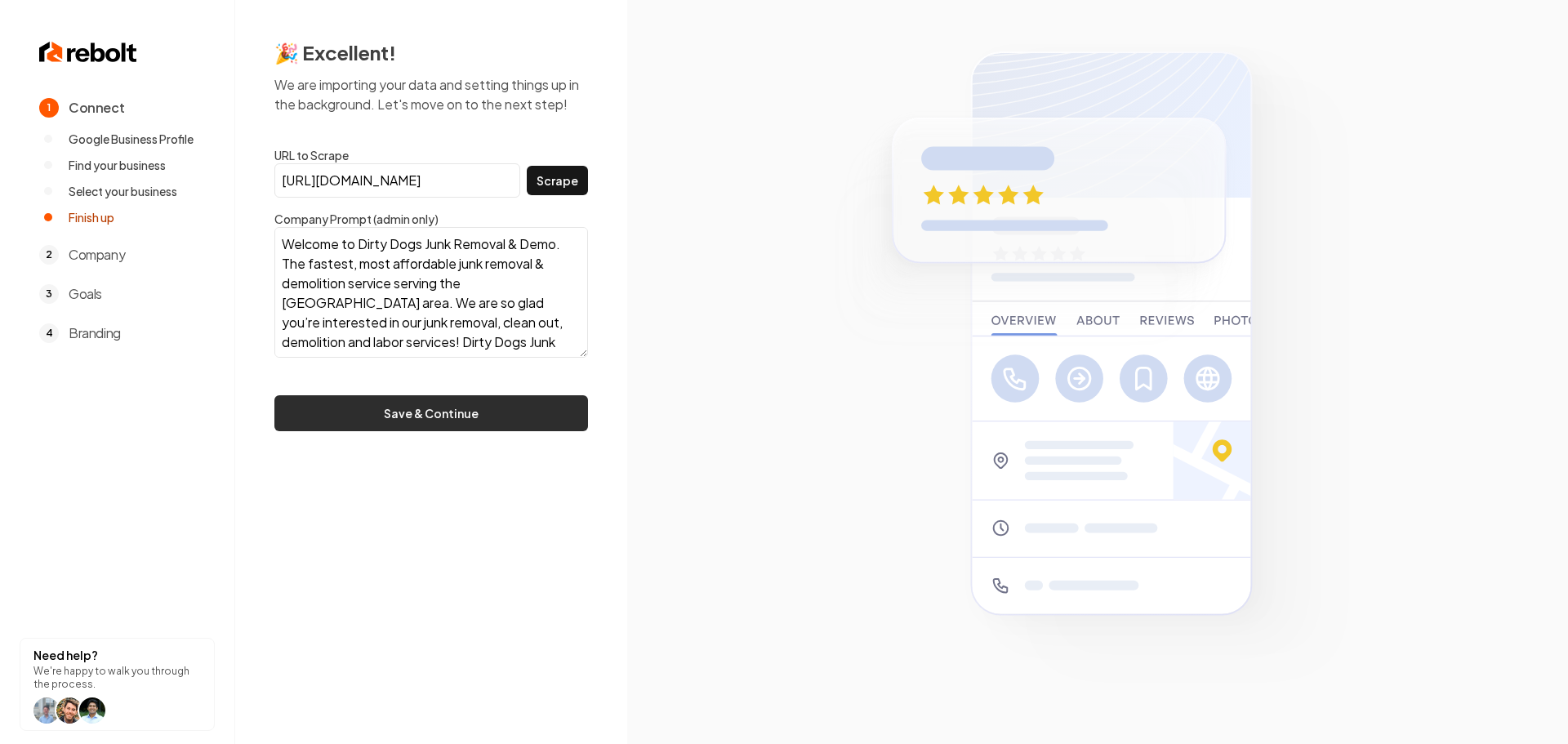
click at [506, 417] on button "Save & Continue" at bounding box center [430, 412] width 313 height 35
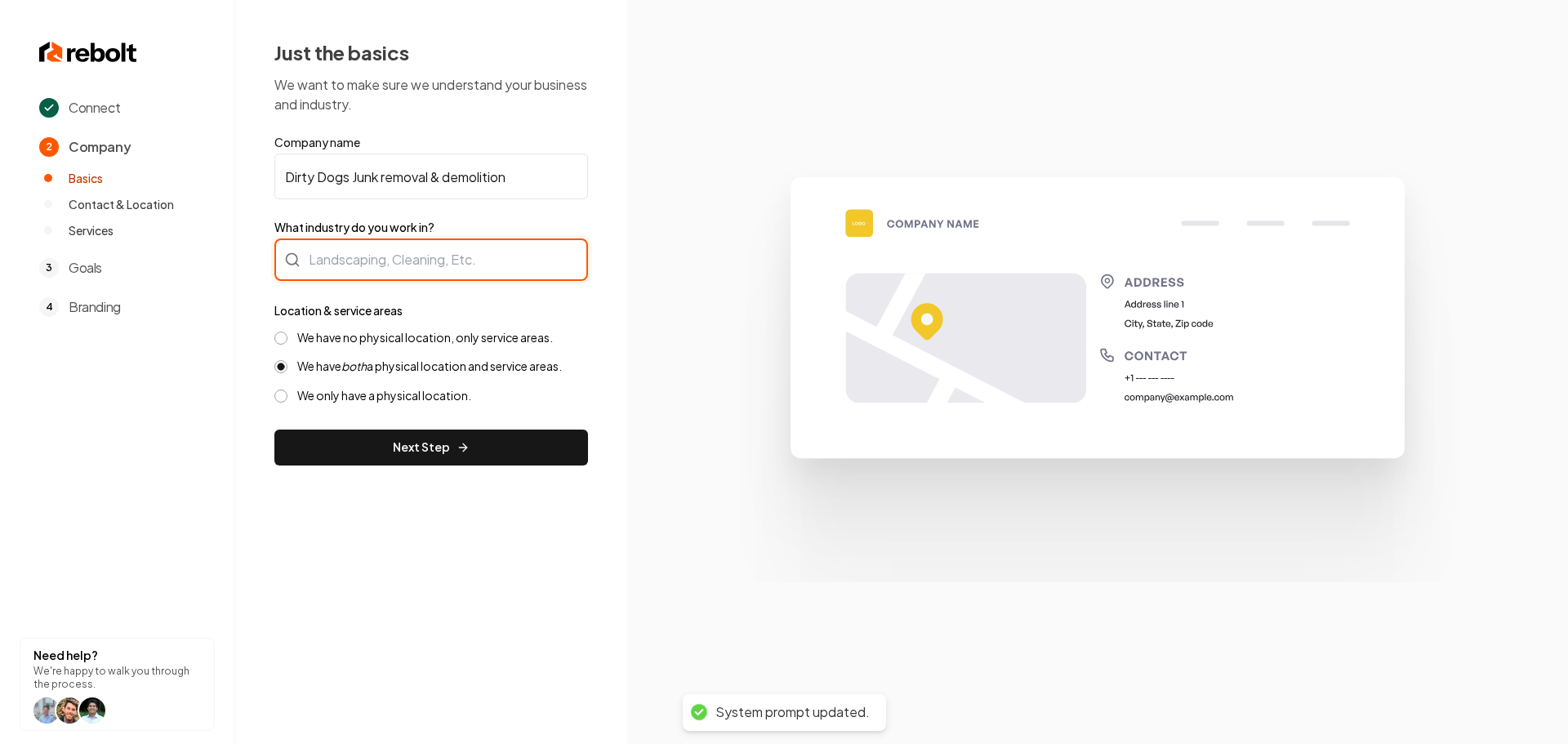
click at [369, 269] on div at bounding box center [430, 260] width 313 height 42
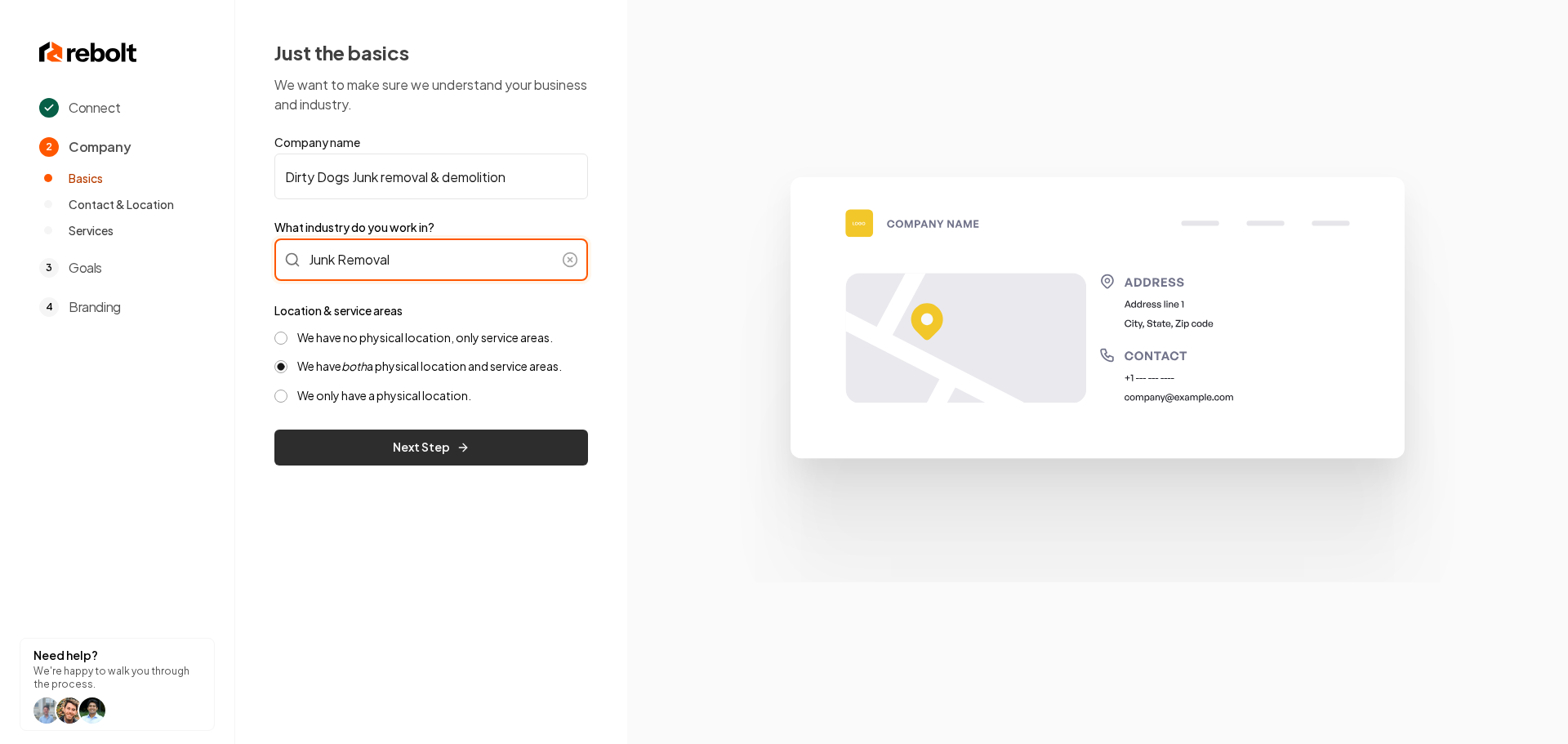
type input "Junk Removal"
click at [389, 440] on button "Next Step" at bounding box center [430, 447] width 313 height 35
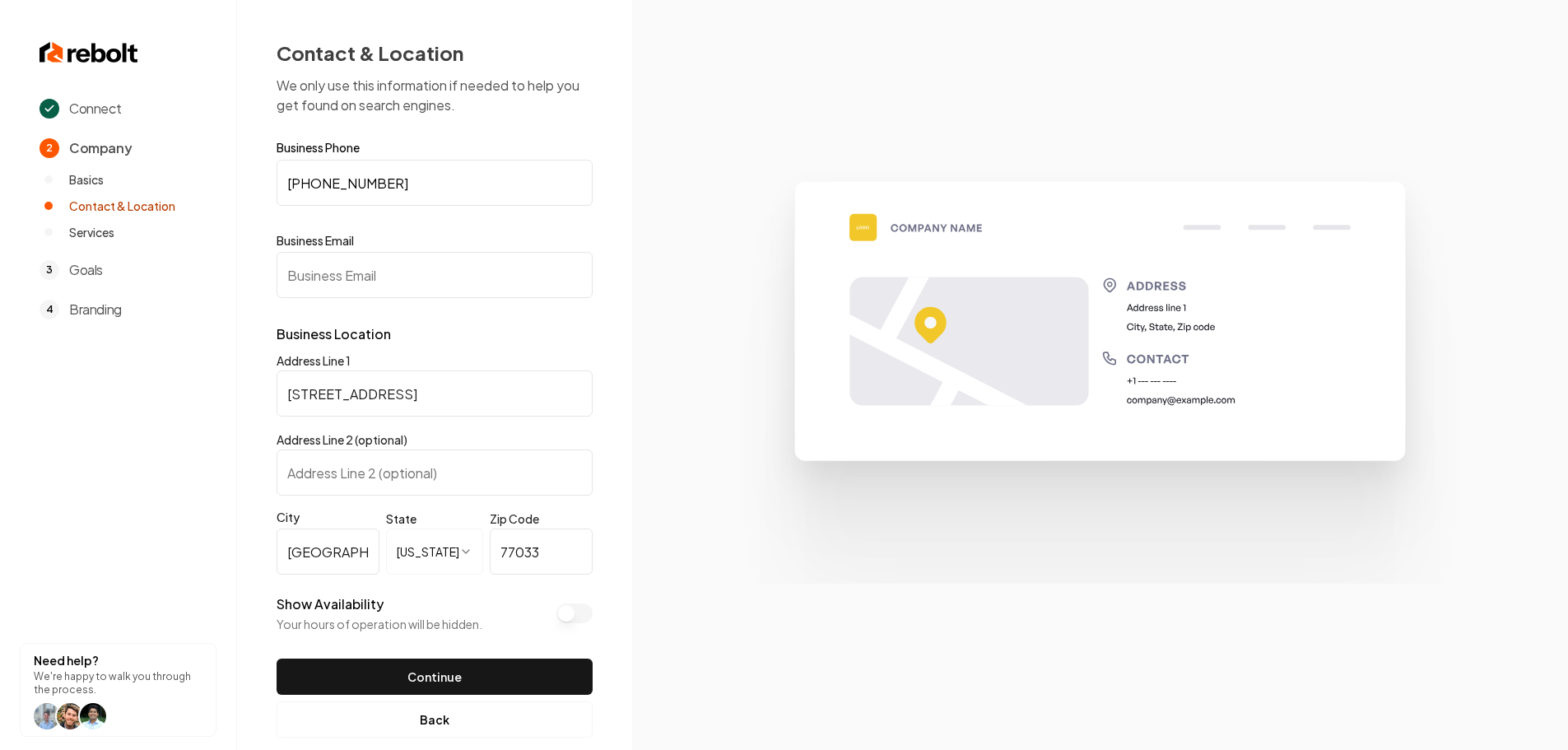
click at [358, 287] on input "Business Email" at bounding box center [434, 275] width 316 height 46
paste input "support@dirtydogsjunkremoval.com"
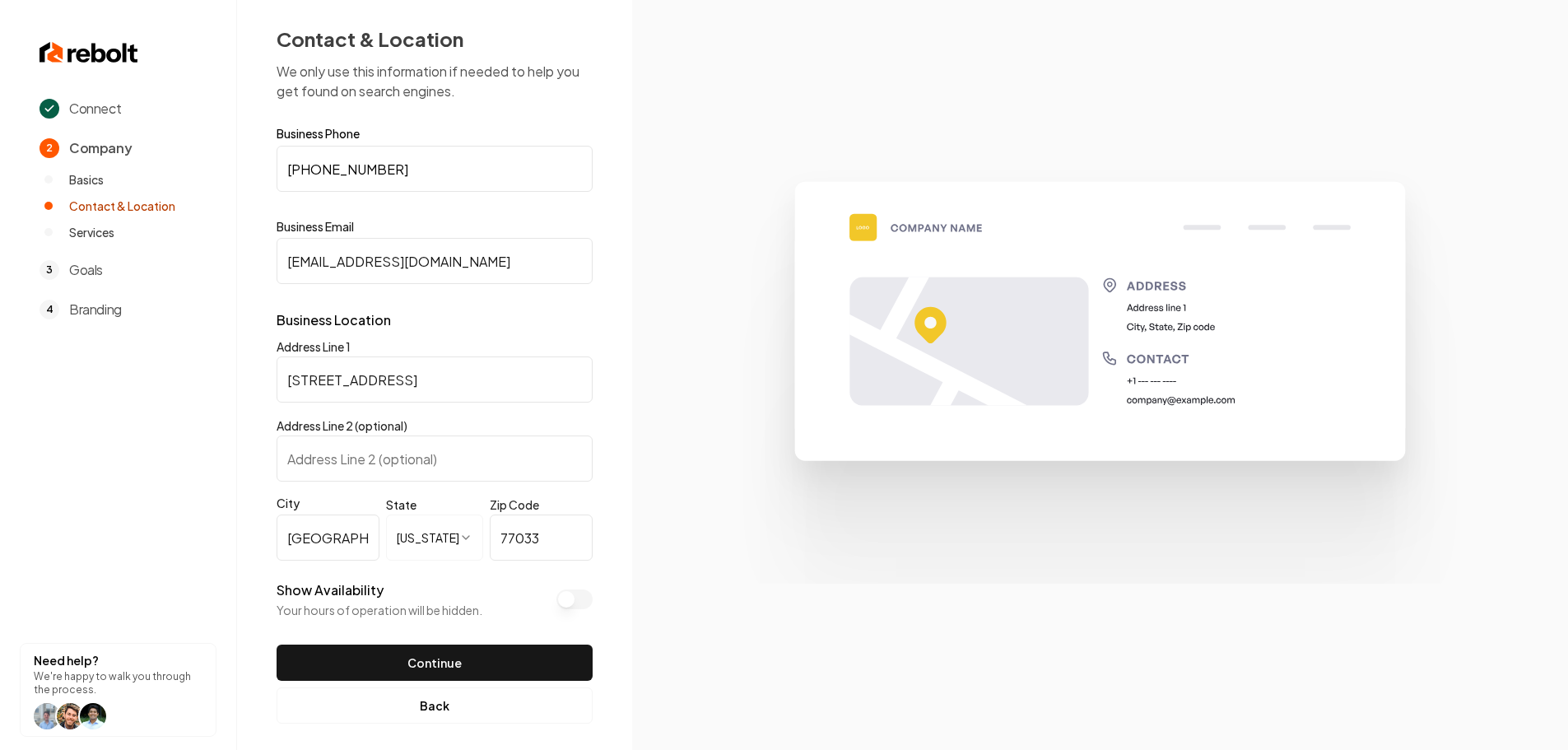
scroll to position [27, 0]
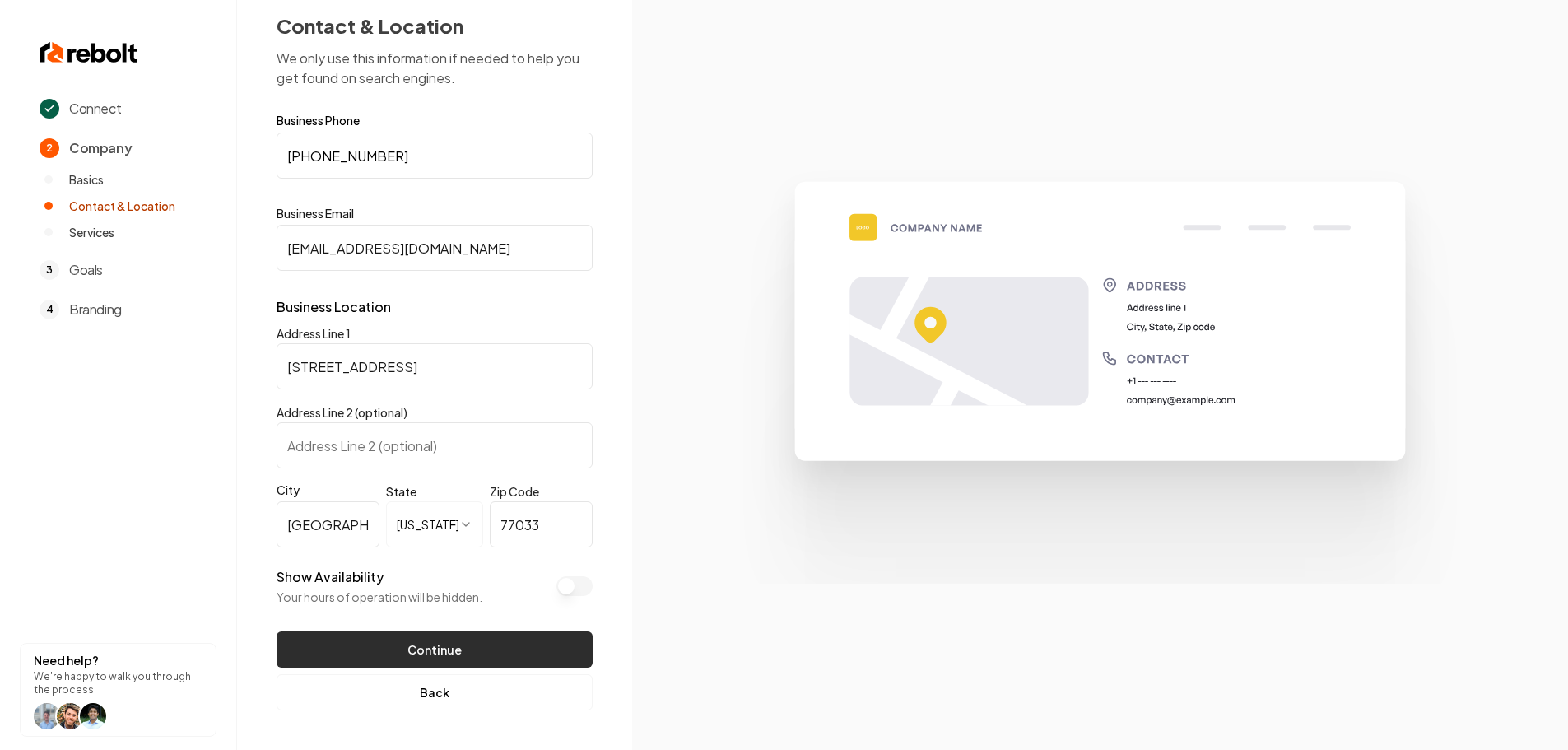
type input "support@dirtydogsjunkremoval.com"
click at [430, 638] on button "Continue" at bounding box center [434, 649] width 316 height 36
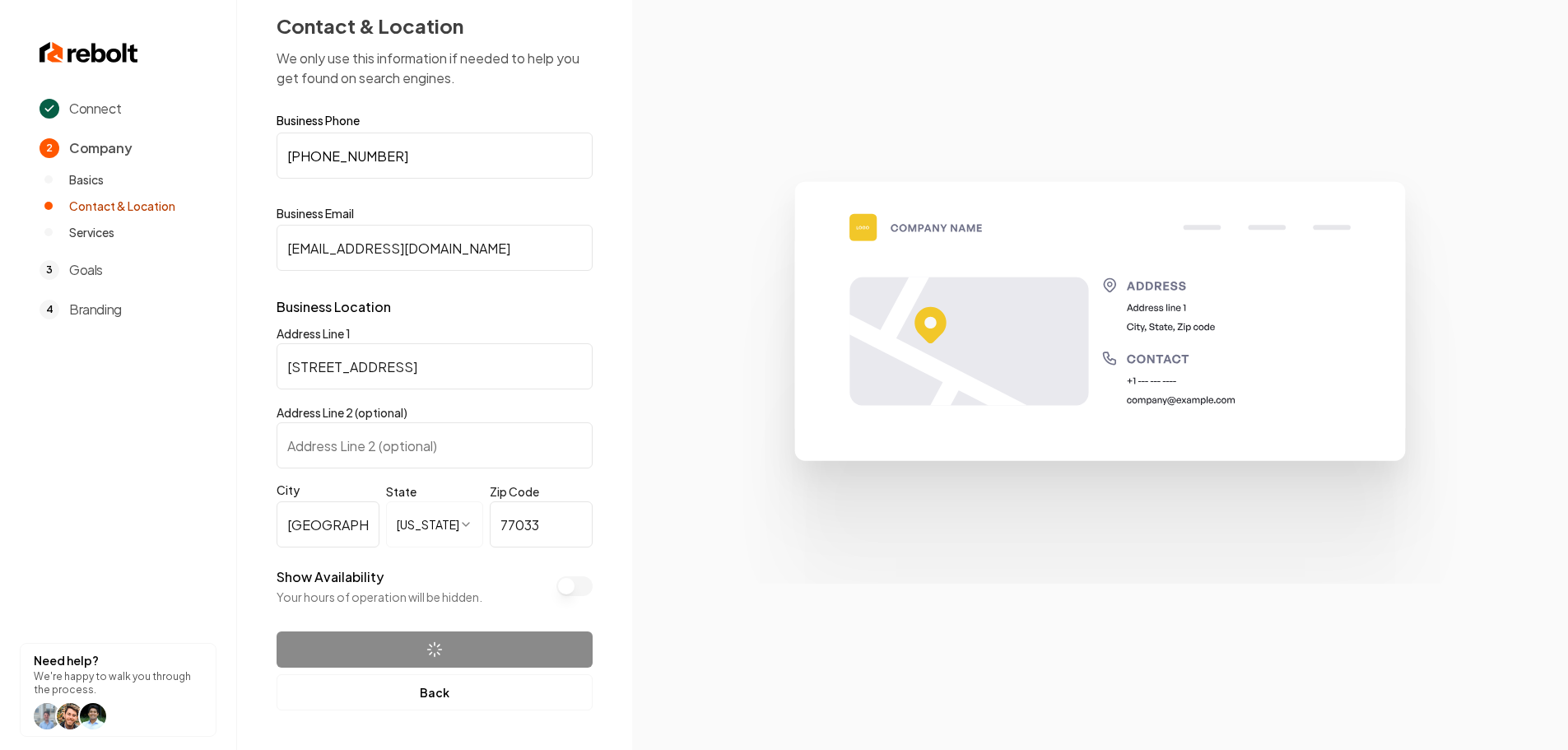
scroll to position [0, 0]
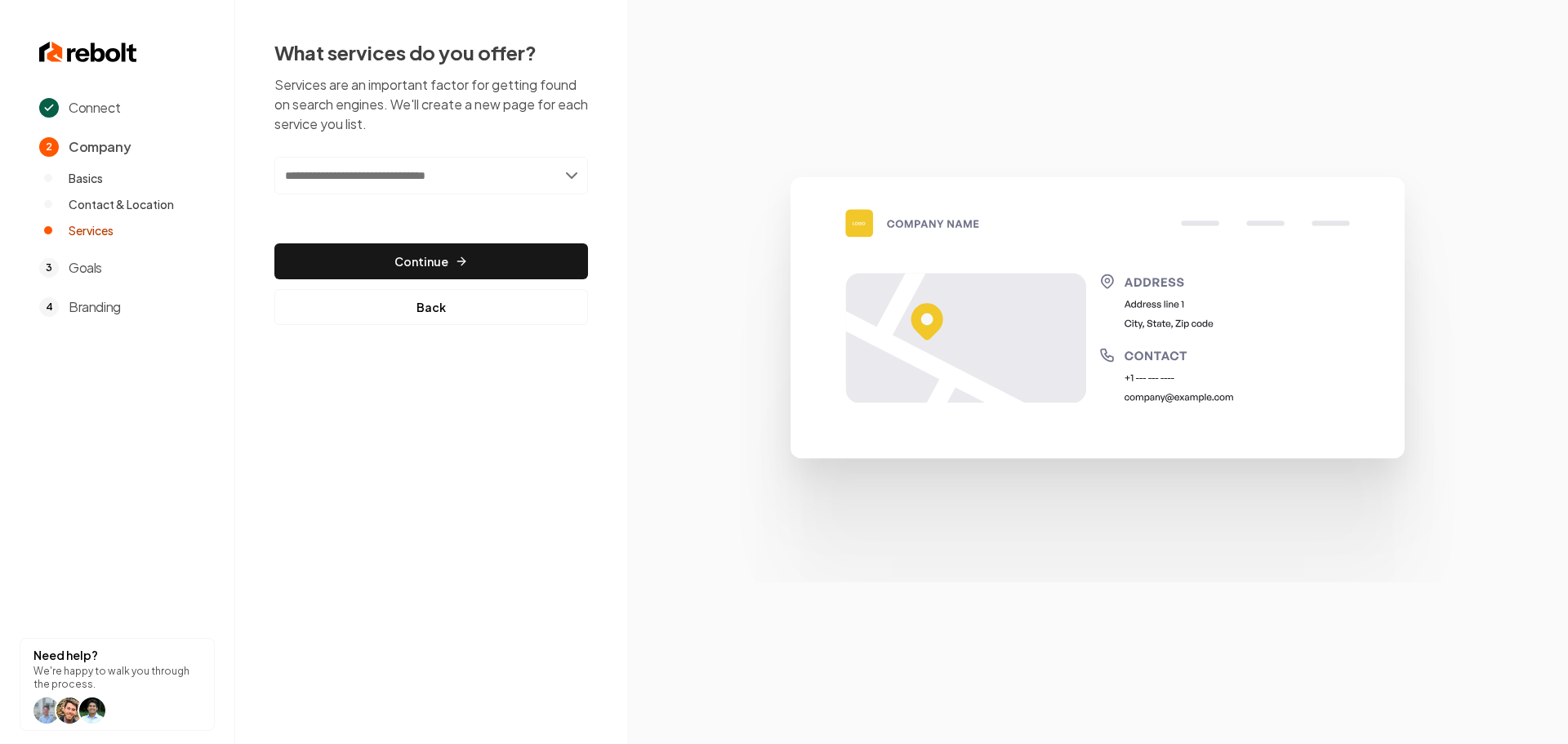
click at [445, 181] on input "text" at bounding box center [430, 175] width 313 height 37
click at [423, 185] on input "text" at bounding box center [430, 175] width 313 height 37
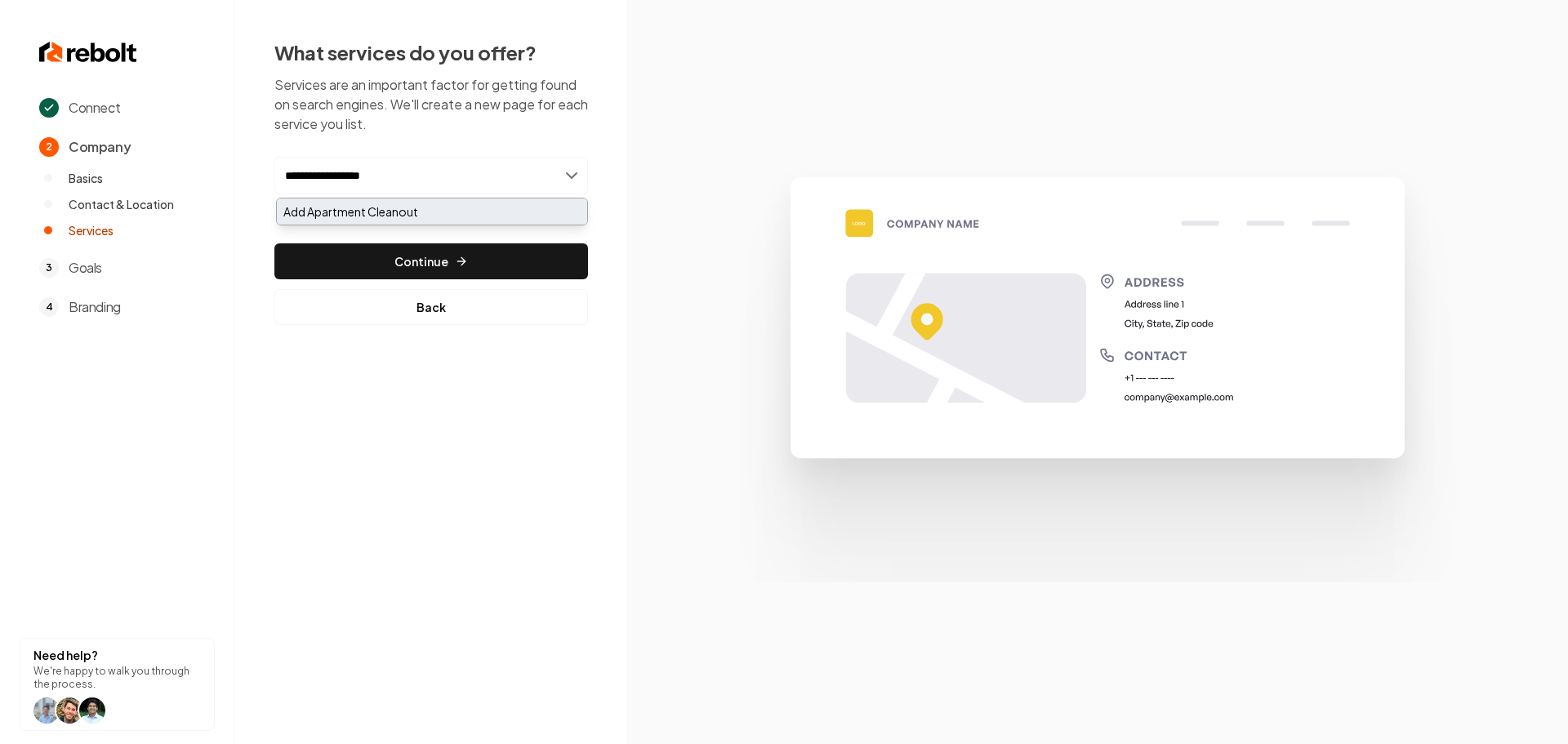
type input "**********"
click at [423, 213] on div "Add Apartment Cleanout" at bounding box center [432, 211] width 311 height 26
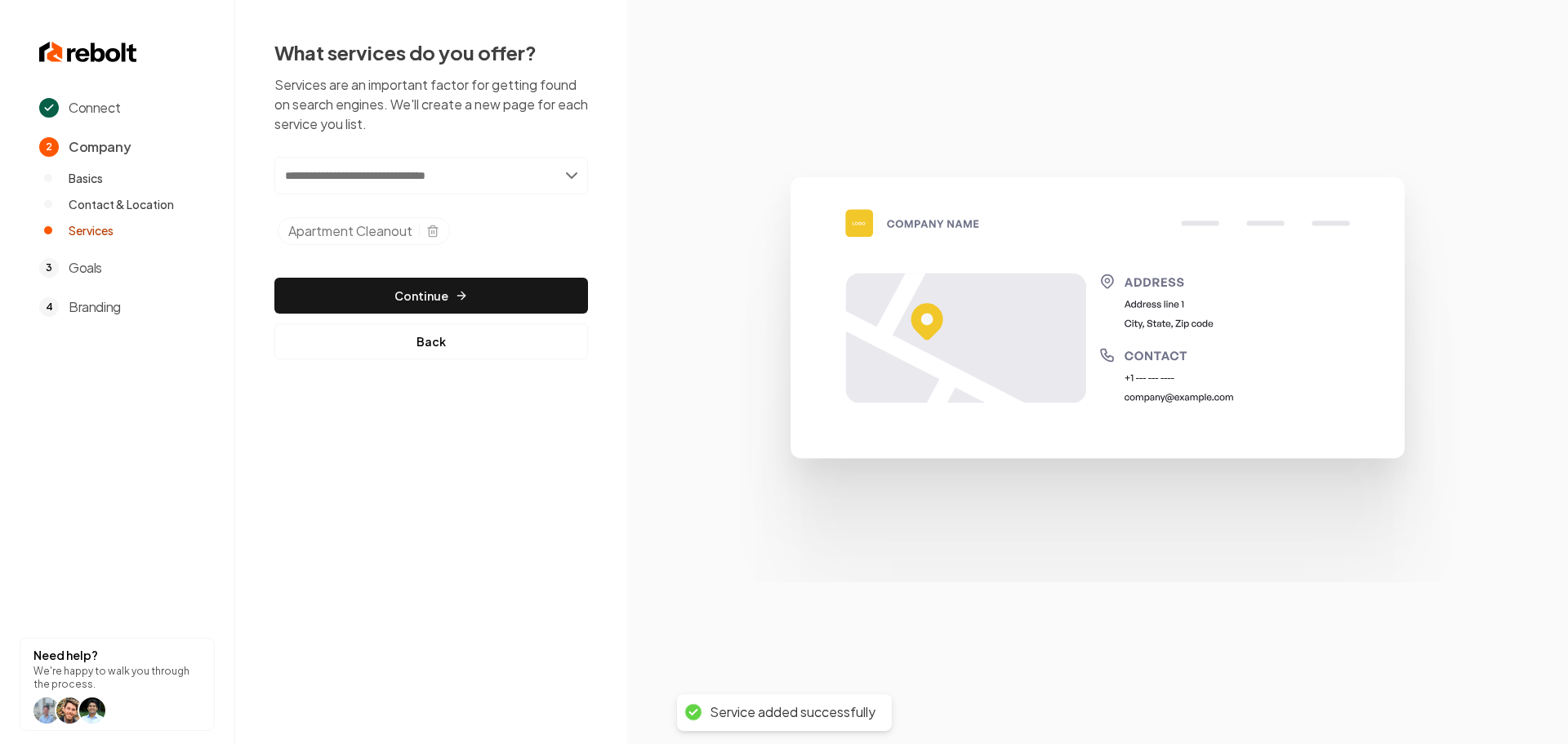
click at [473, 179] on input "text" at bounding box center [430, 175] width 313 height 37
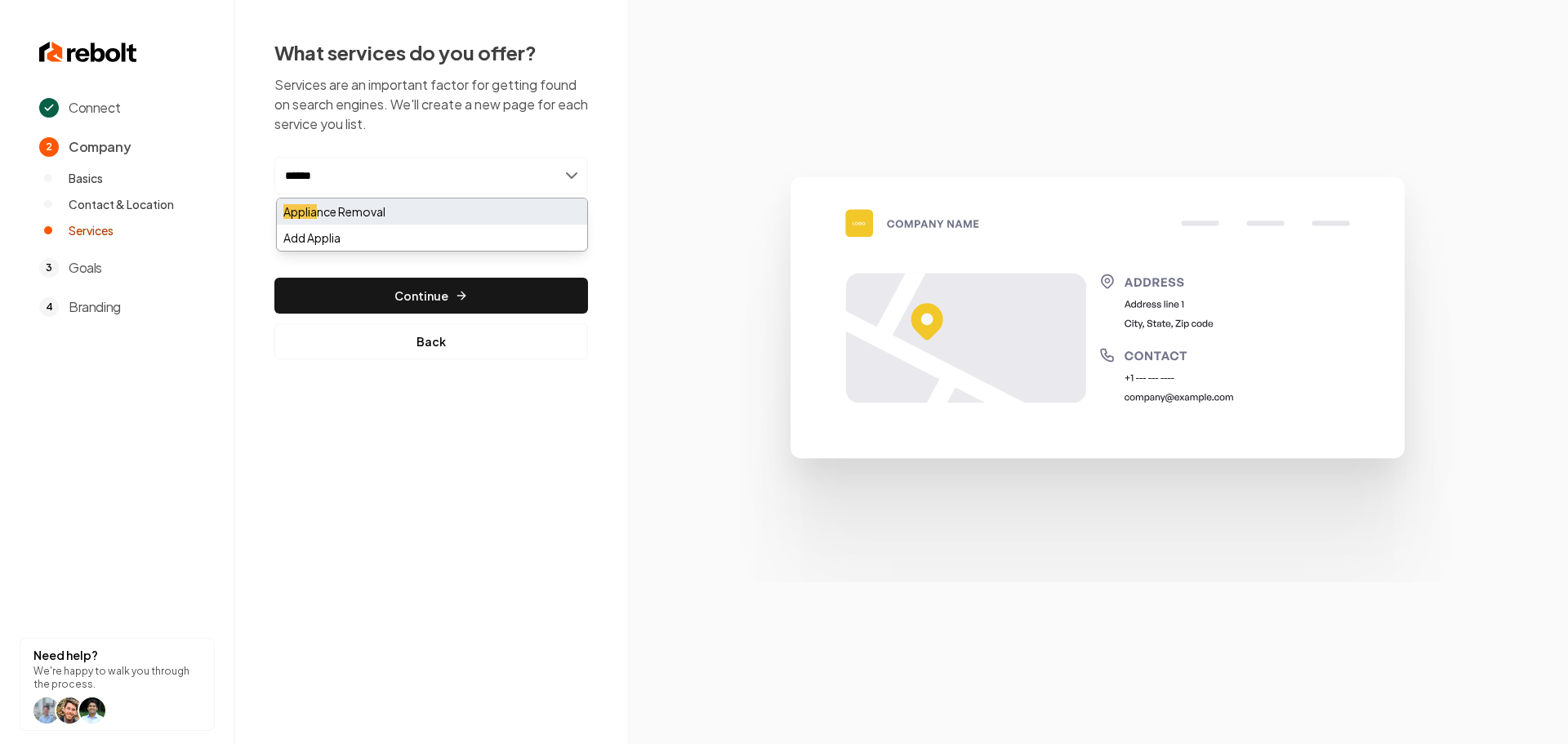
type input "******"
click at [452, 201] on div "Applia nce Removal" at bounding box center [432, 211] width 311 height 26
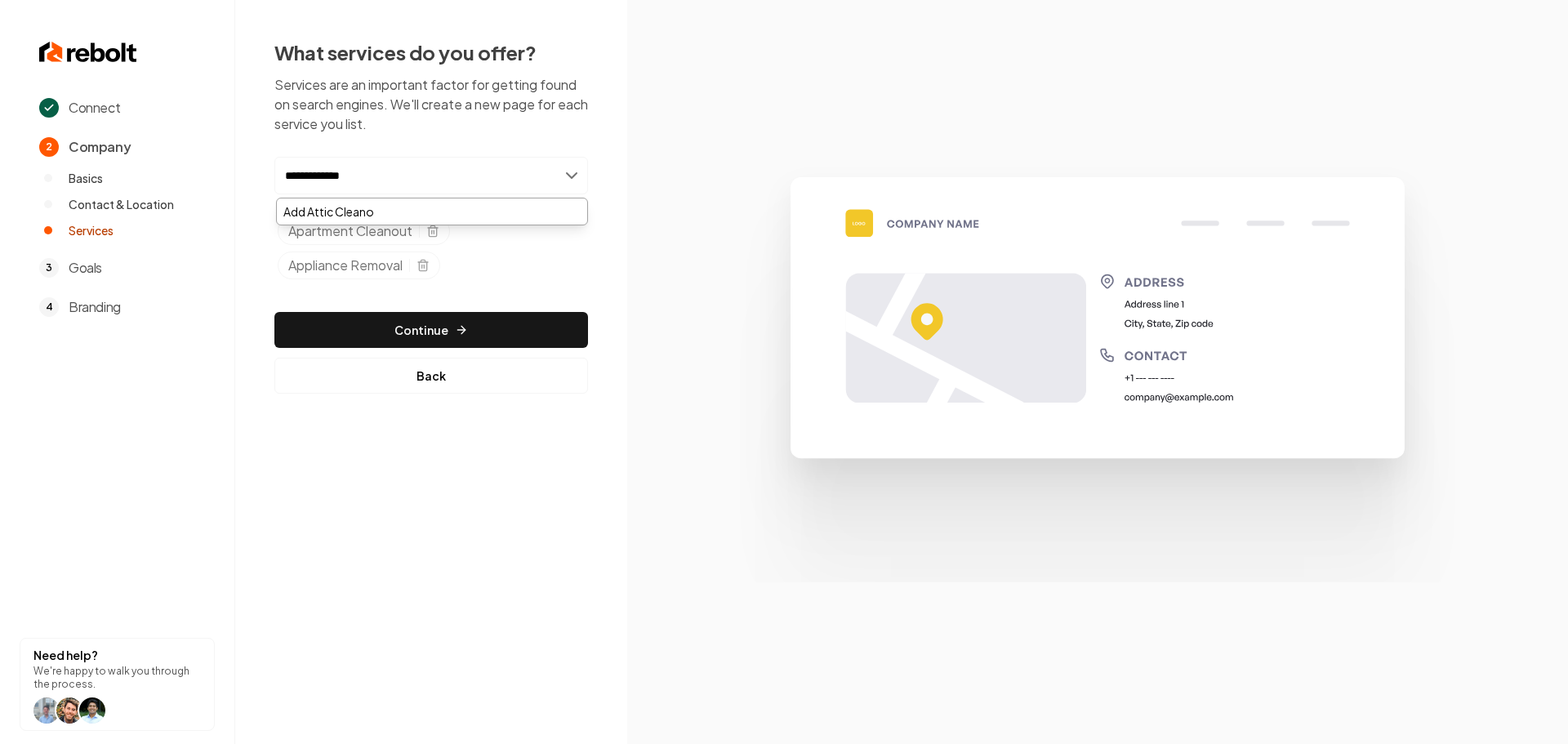
type input "**********"
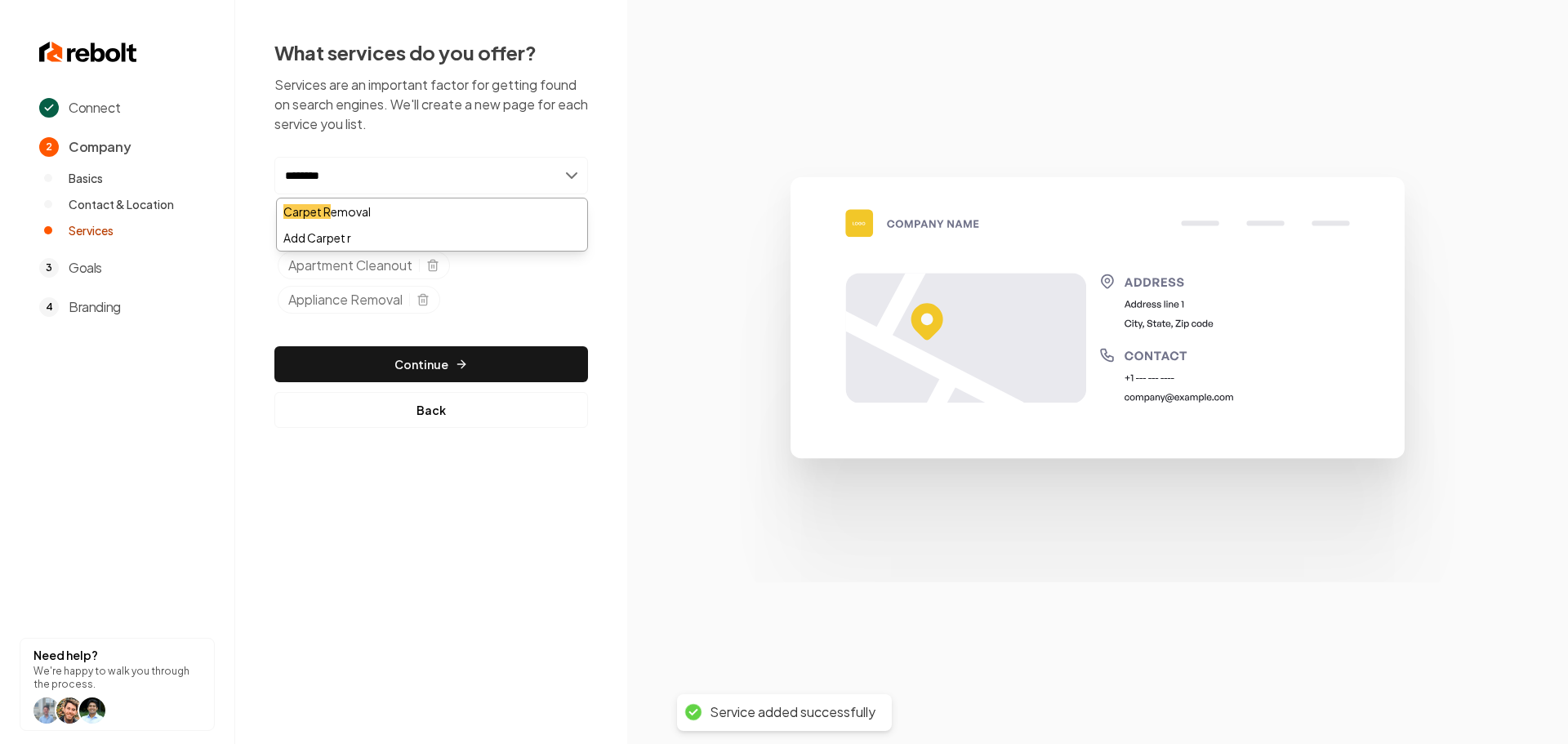
type input "*********"
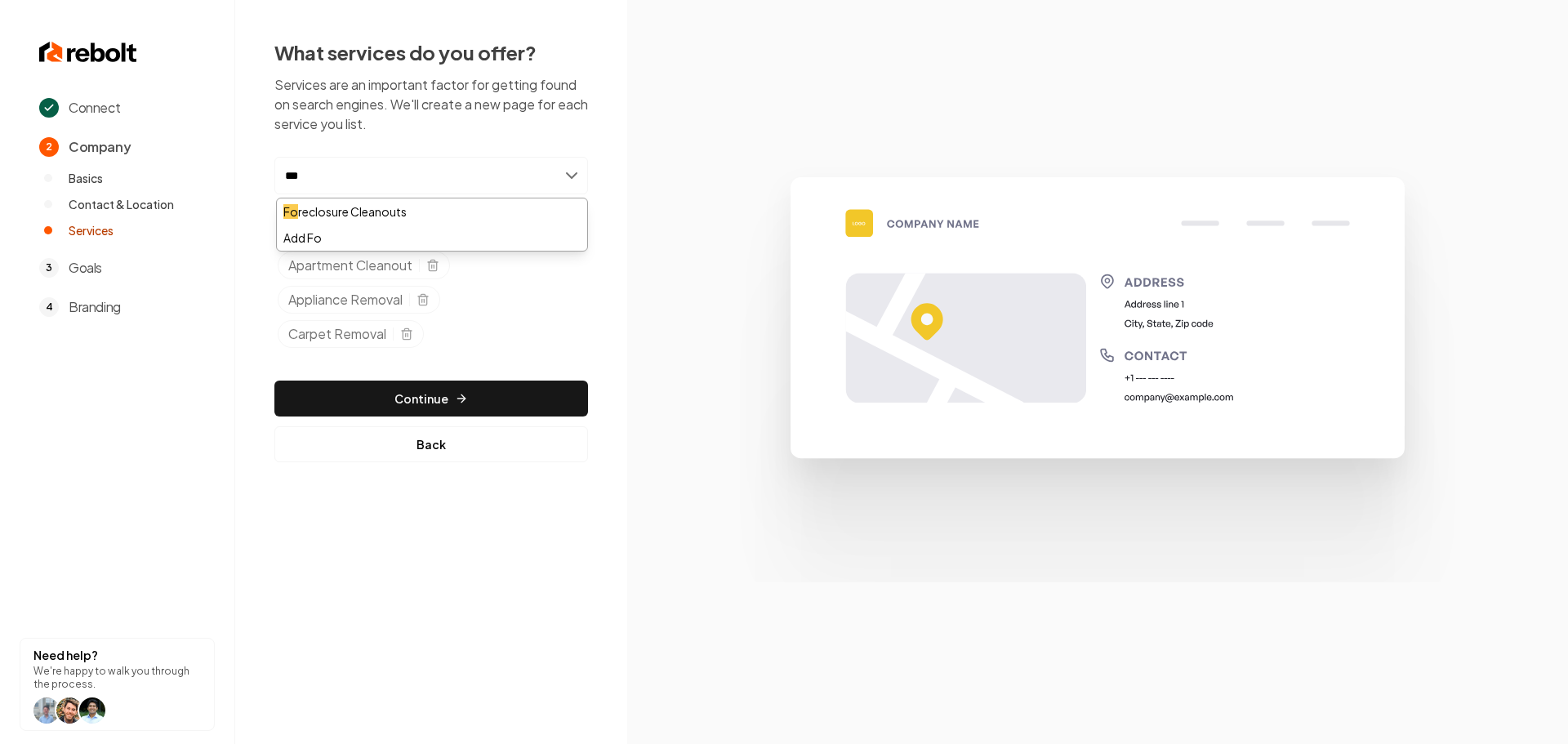
type input "****"
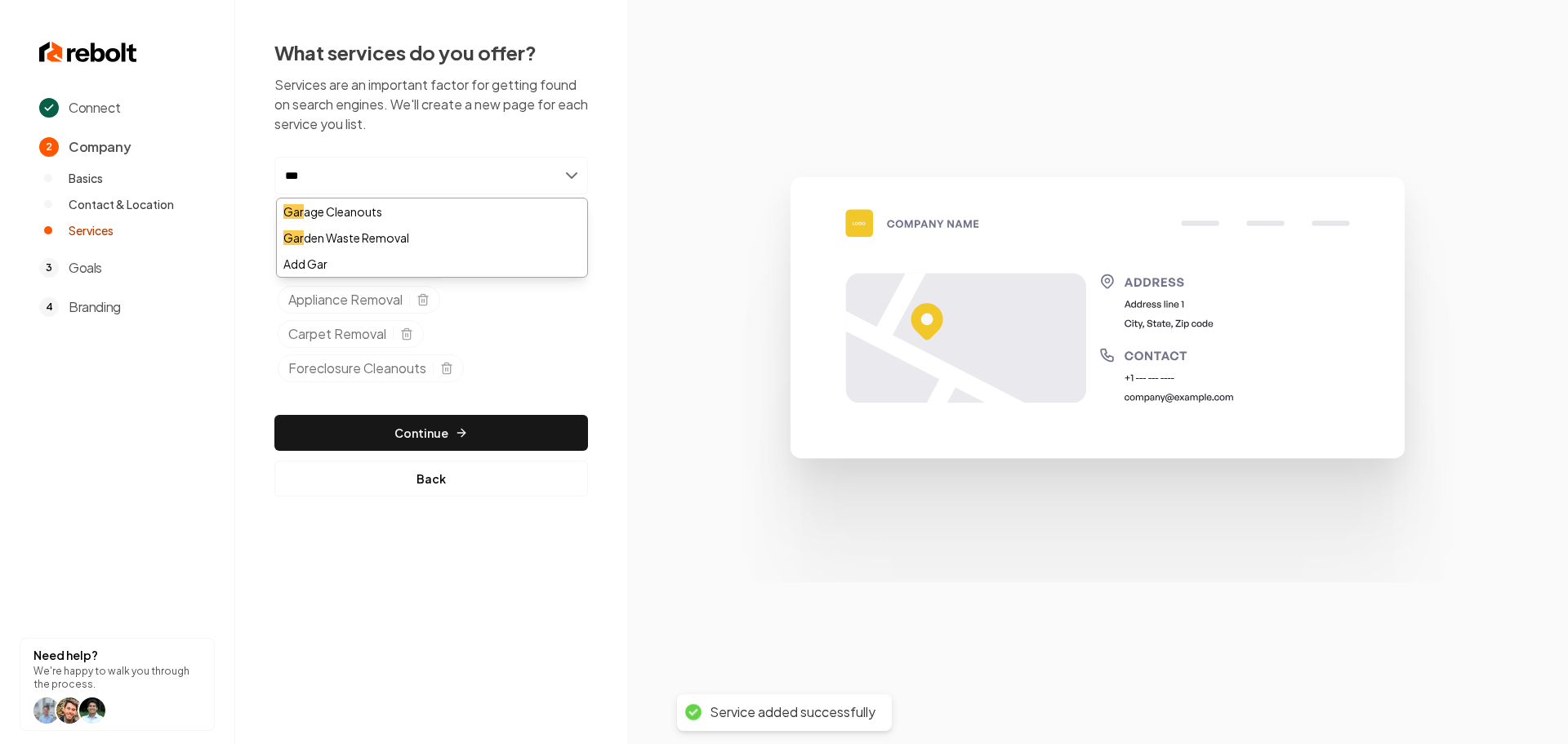
type input "****"
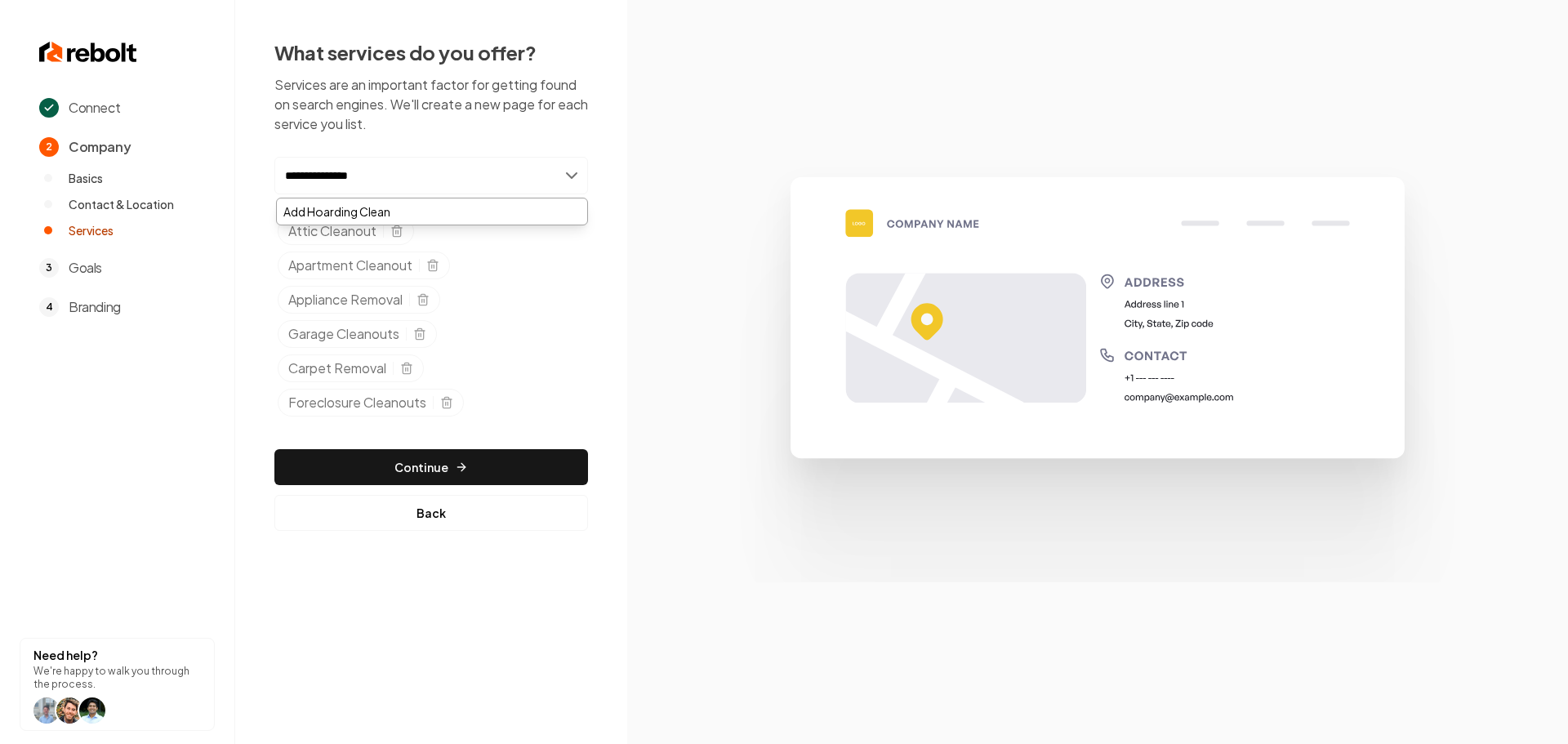
type input "**********"
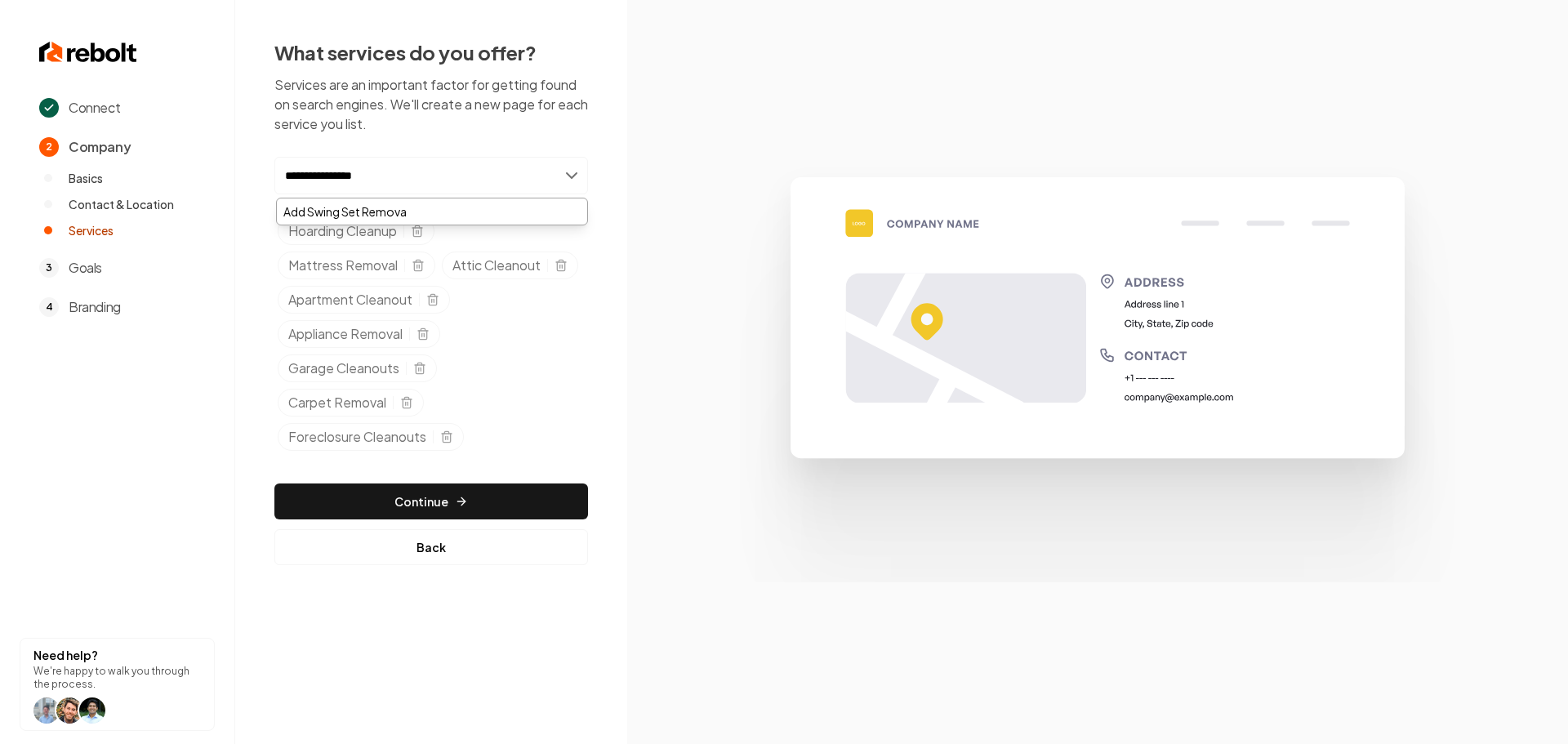
type input "**********"
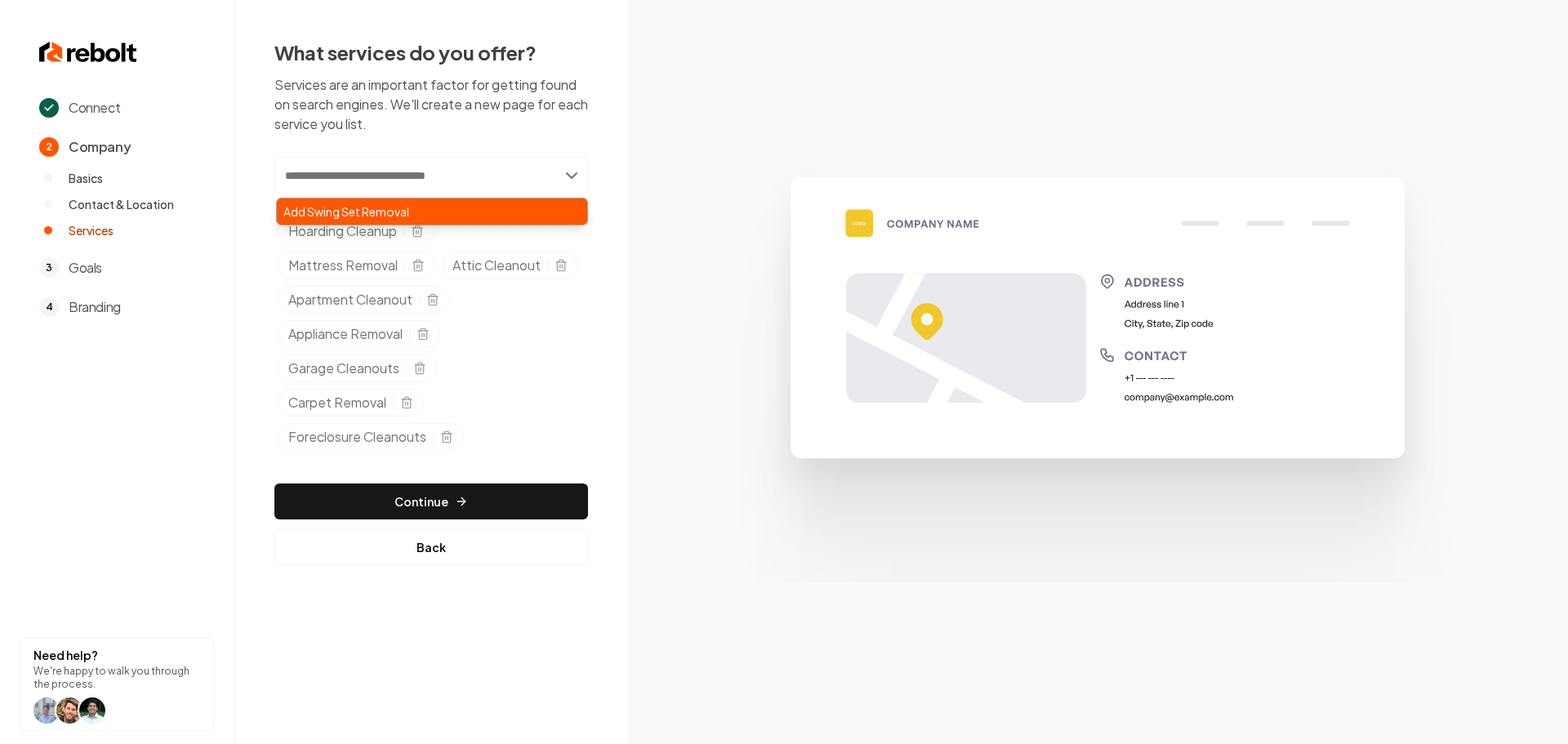
type input "*"
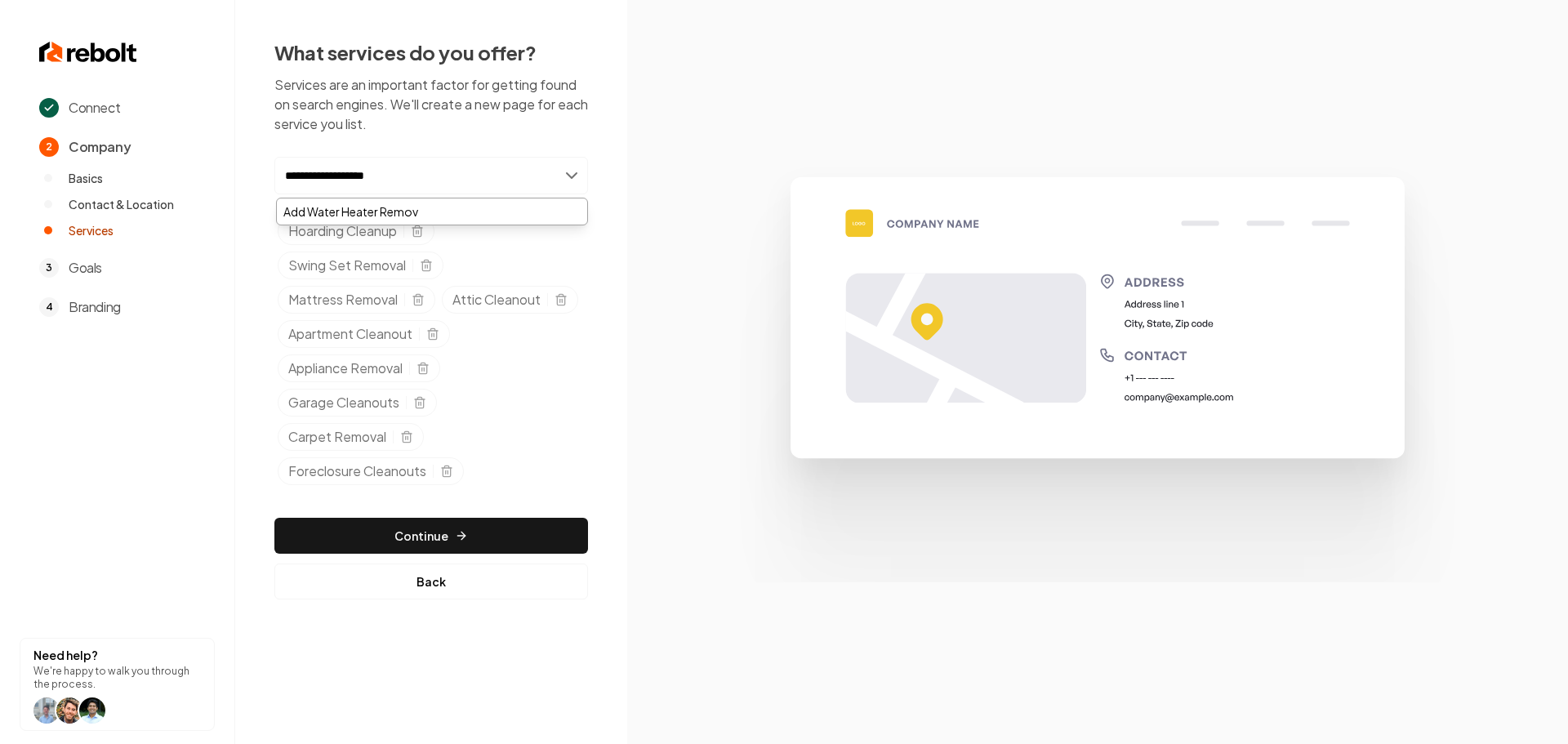
type input "**********"
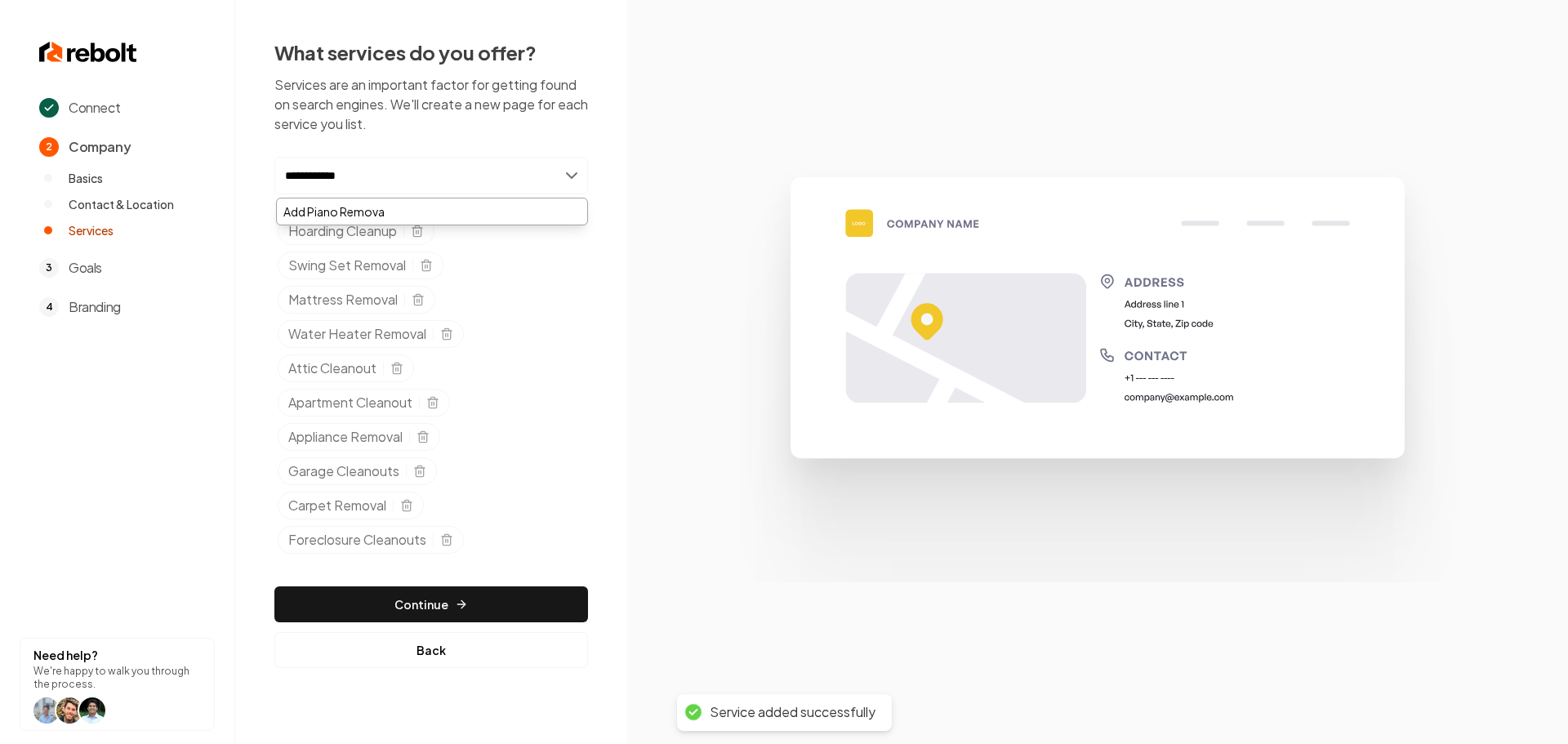
type input "**********"
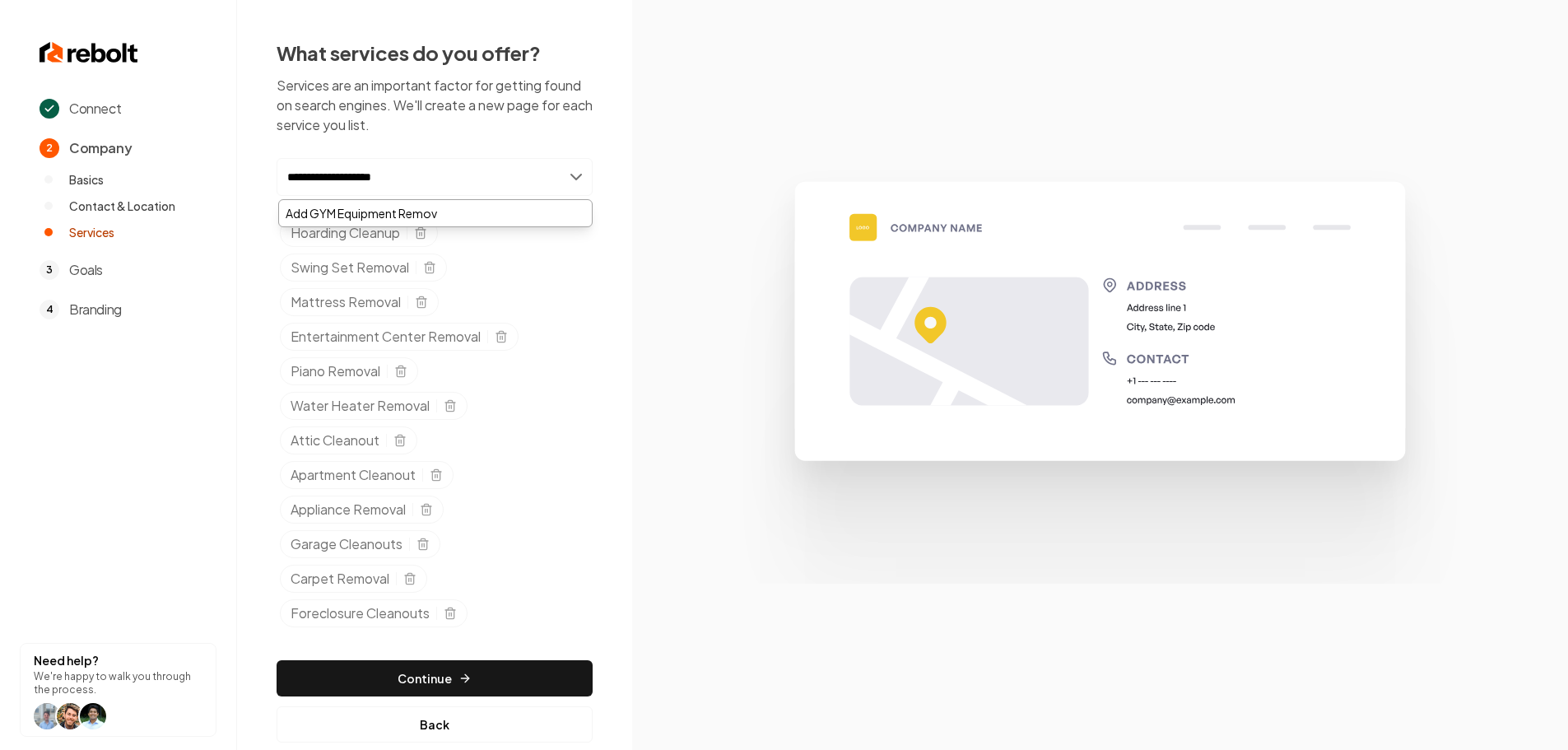
type input "**********"
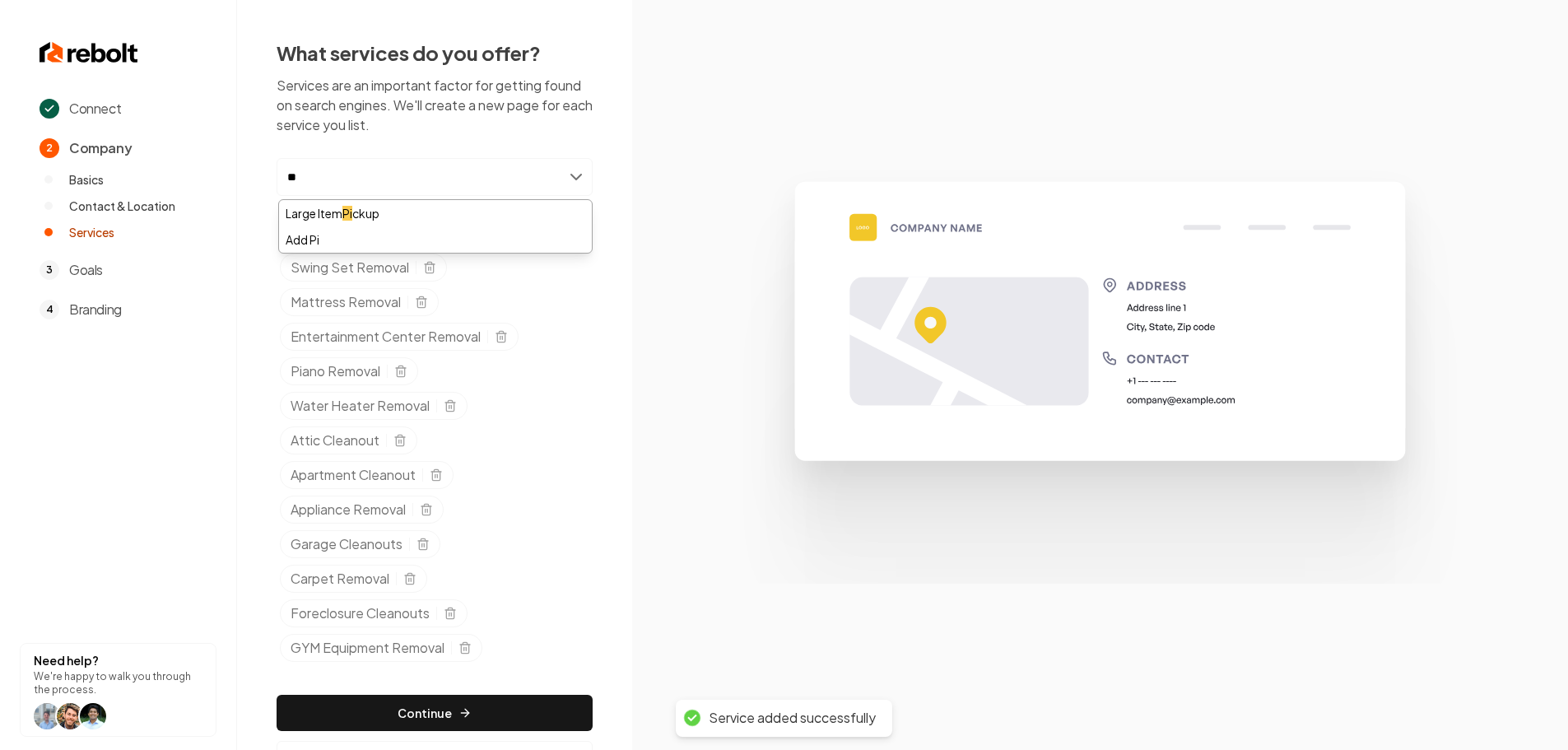
type input "*"
type input "**********"
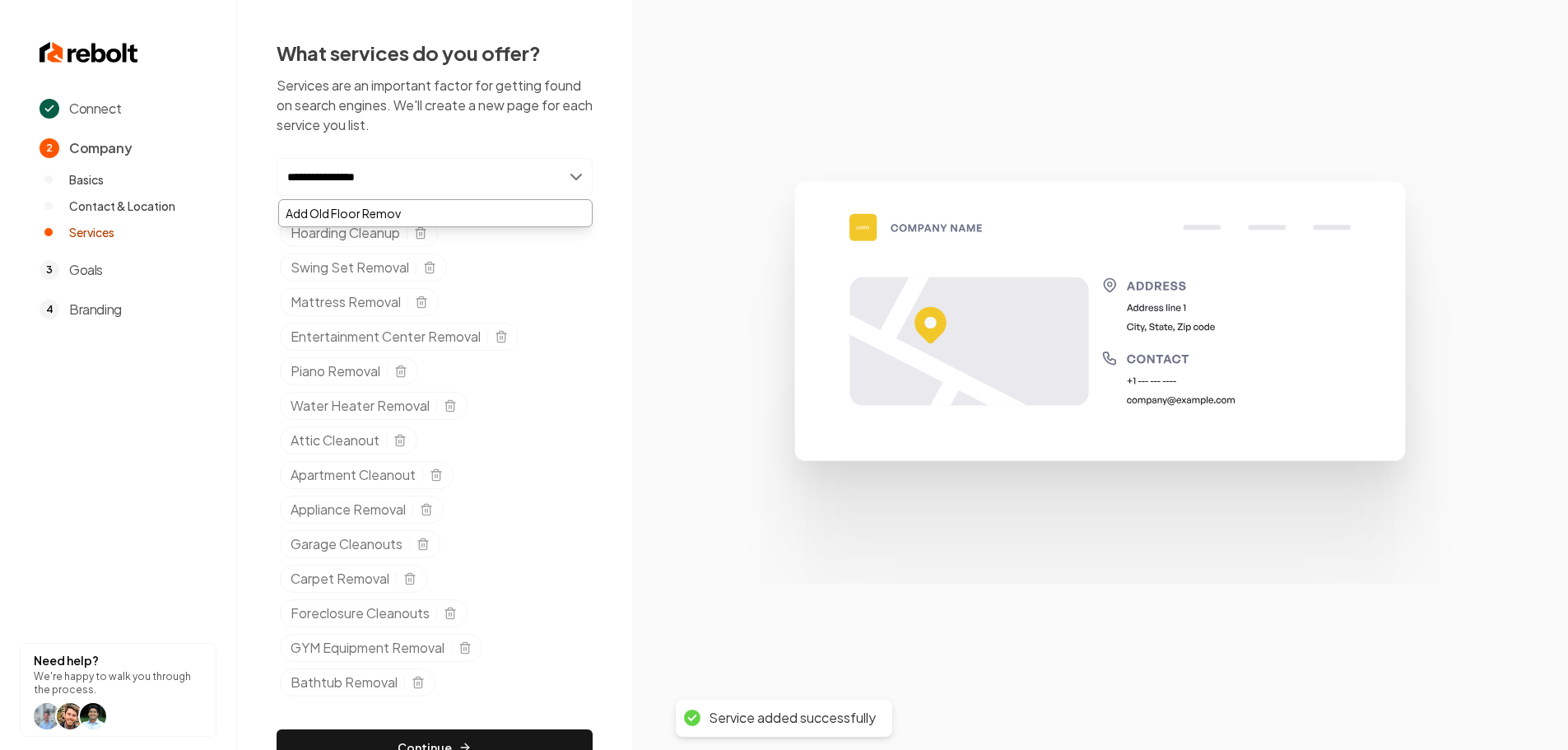
type input "**********"
type input "******"
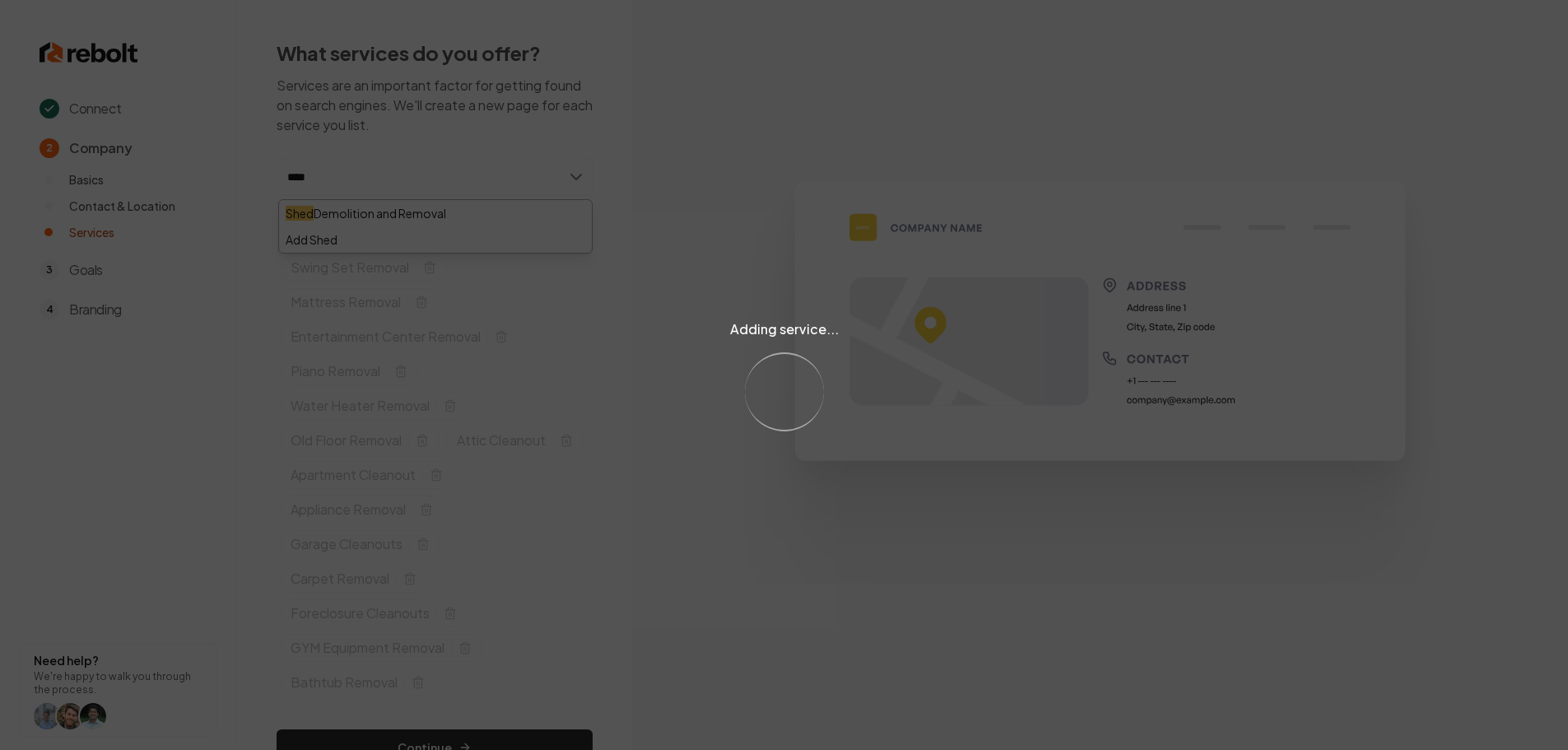
type input "****"
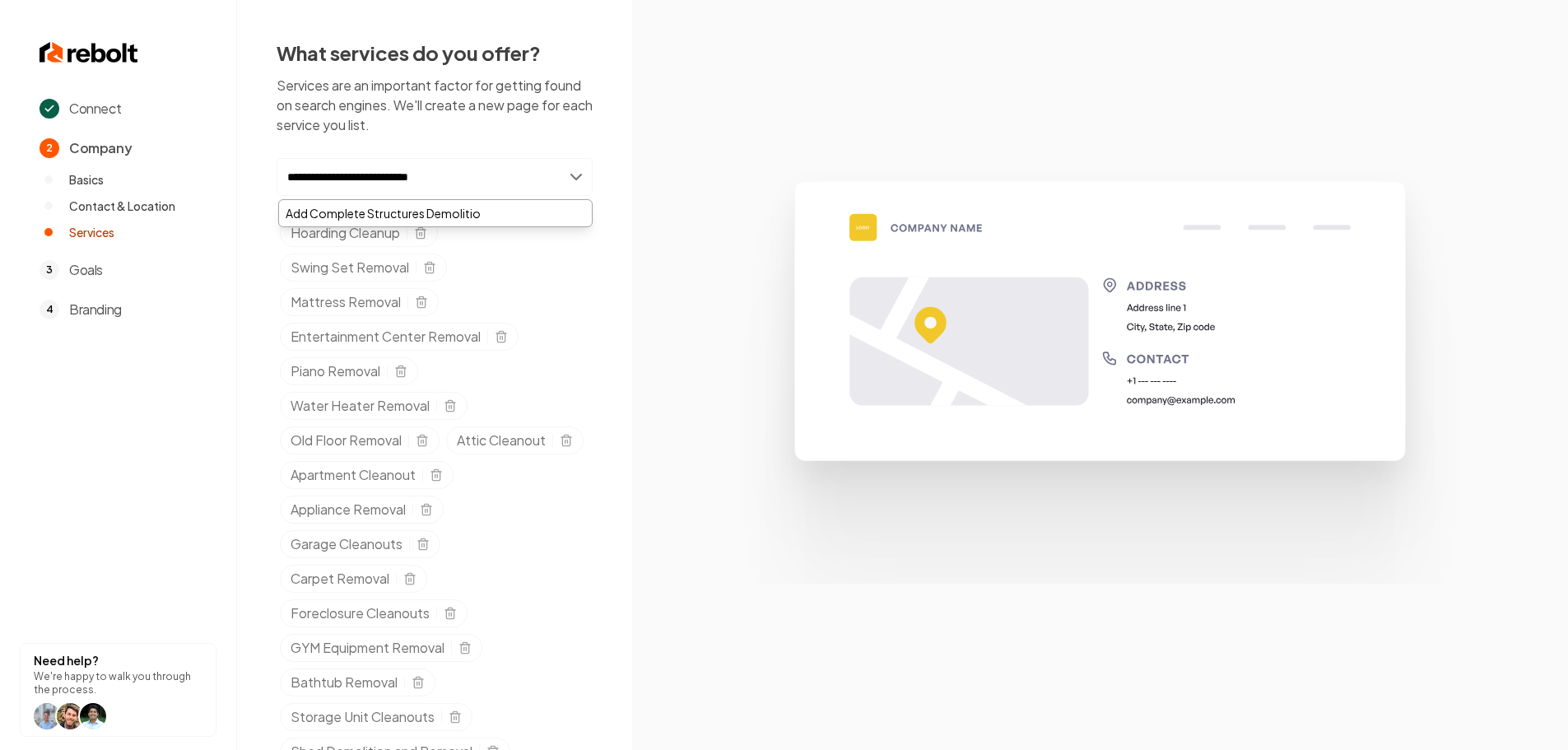
type input "**********"
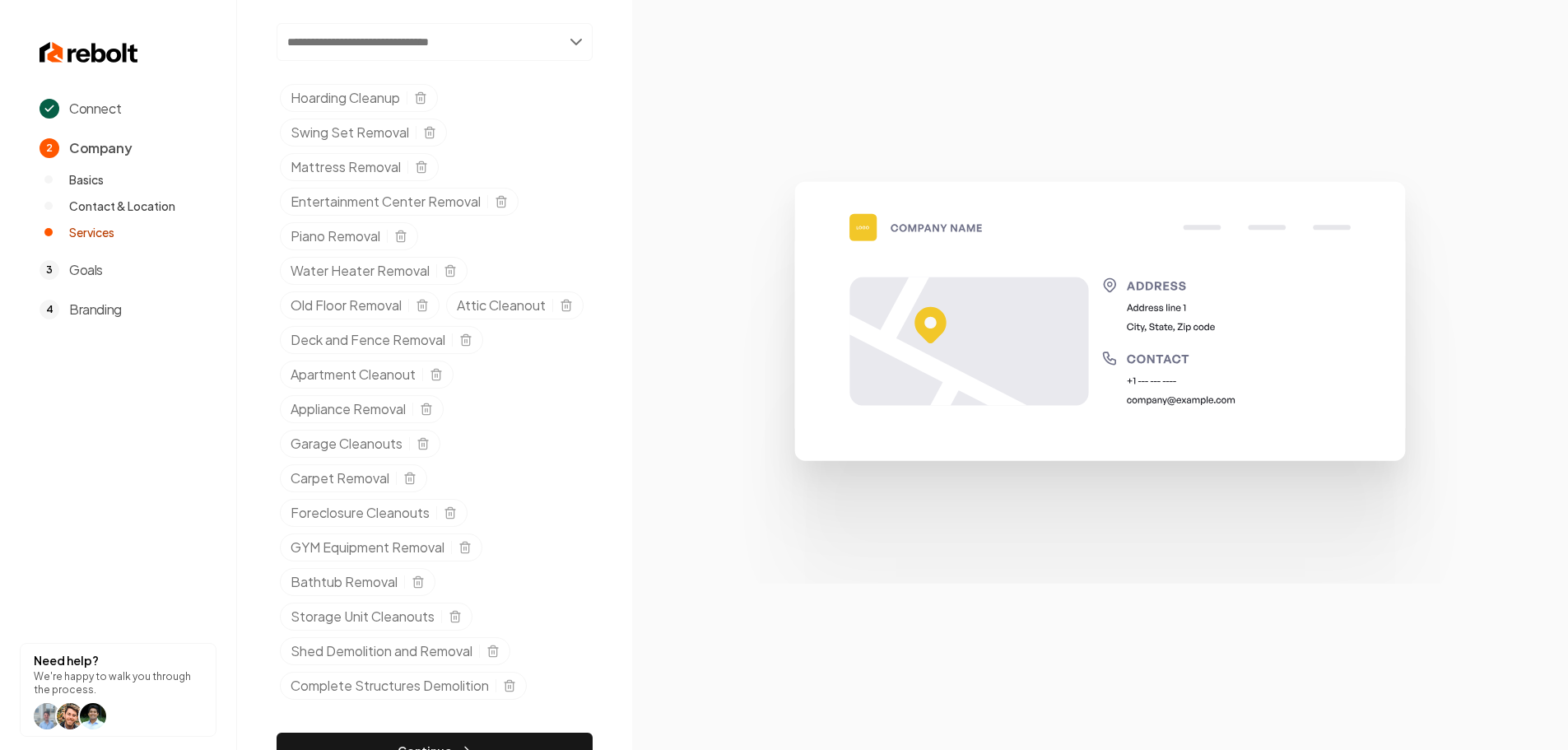
scroll to position [274, 0]
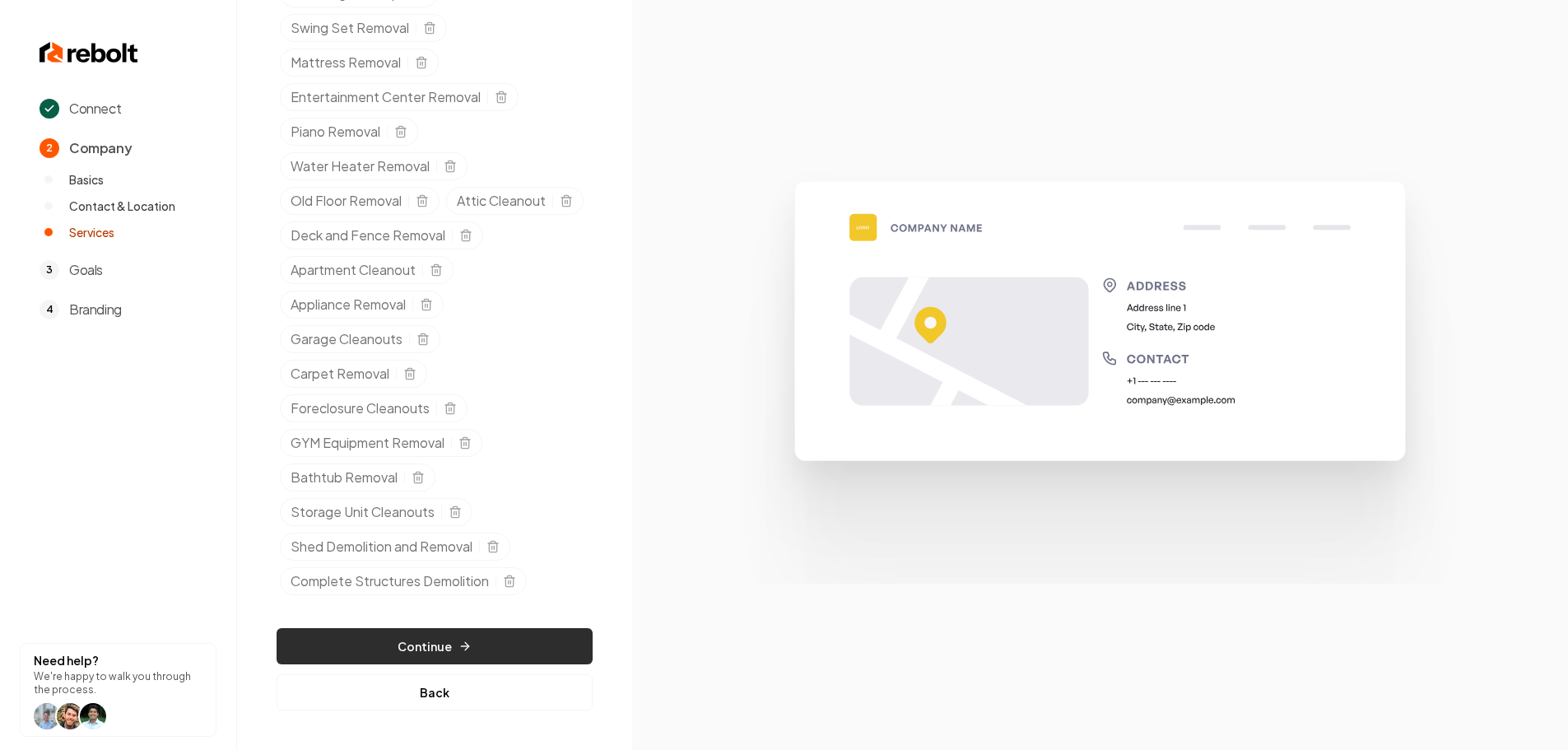
click at [431, 652] on button "Continue" at bounding box center [434, 646] width 316 height 36
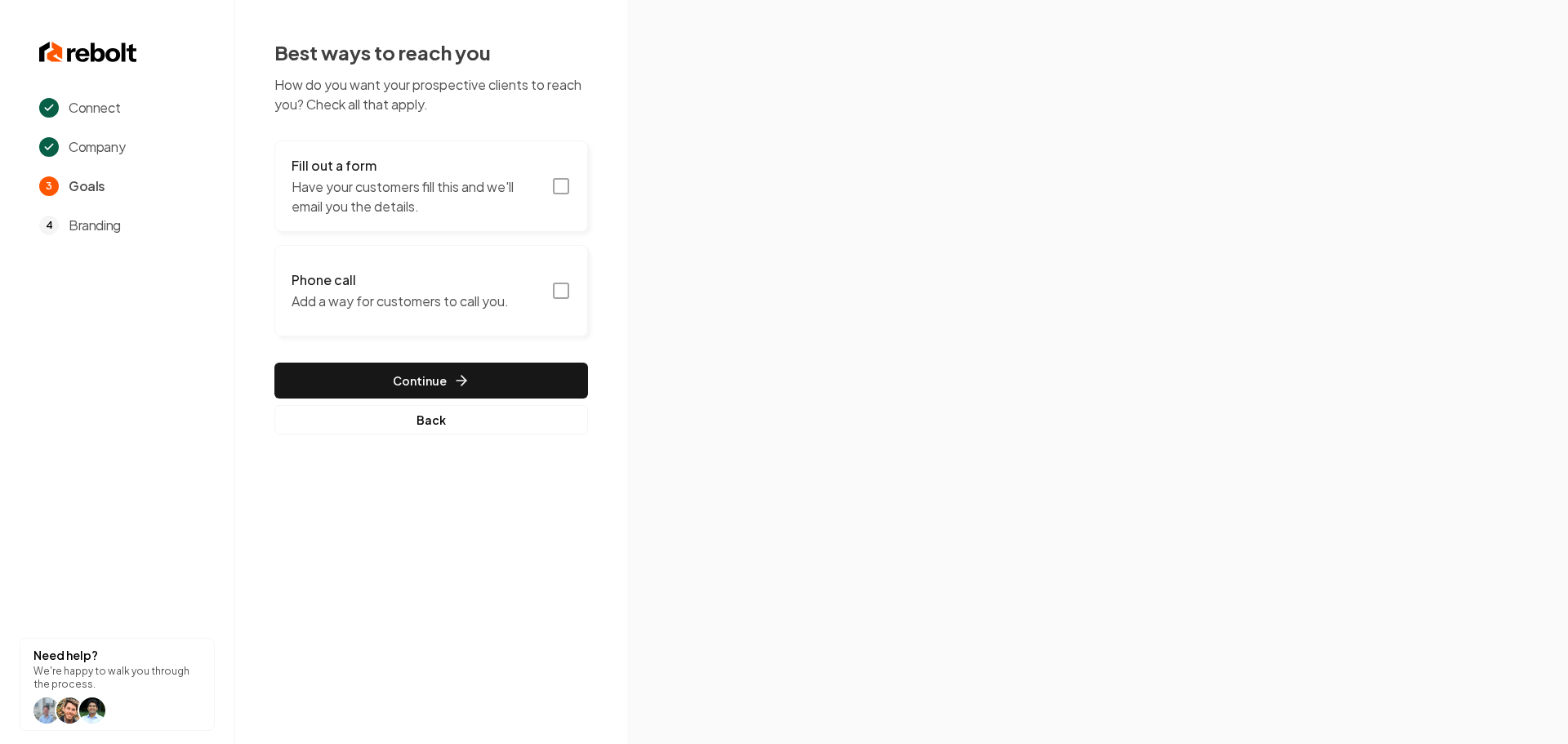
click at [553, 177] on icon "button" at bounding box center [561, 186] width 19 height 19
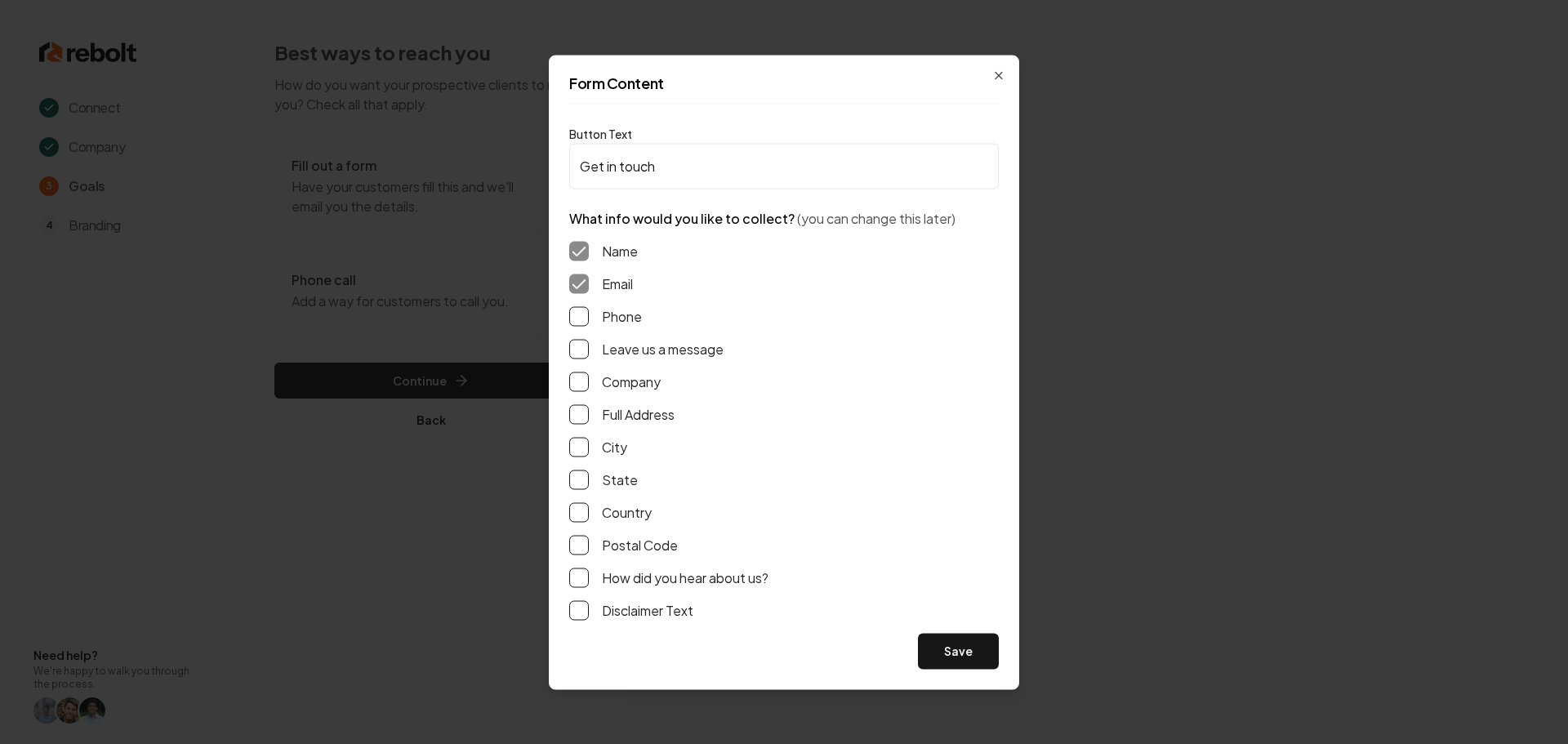
click at [619, 312] on label "Phone" at bounding box center [622, 316] width 40 height 19
click at [588, 312] on button "Phone" at bounding box center [579, 316] width 19 height 19
click at [608, 359] on div "Name Email Phone Leave us a message Company Full Address City State Country Pos…" at bounding box center [784, 430] width 429 height 406
click at [571, 351] on button "Leave us a message" at bounding box center [579, 349] width 19 height 19
click at [583, 411] on button "Full Address" at bounding box center [579, 414] width 19 height 19
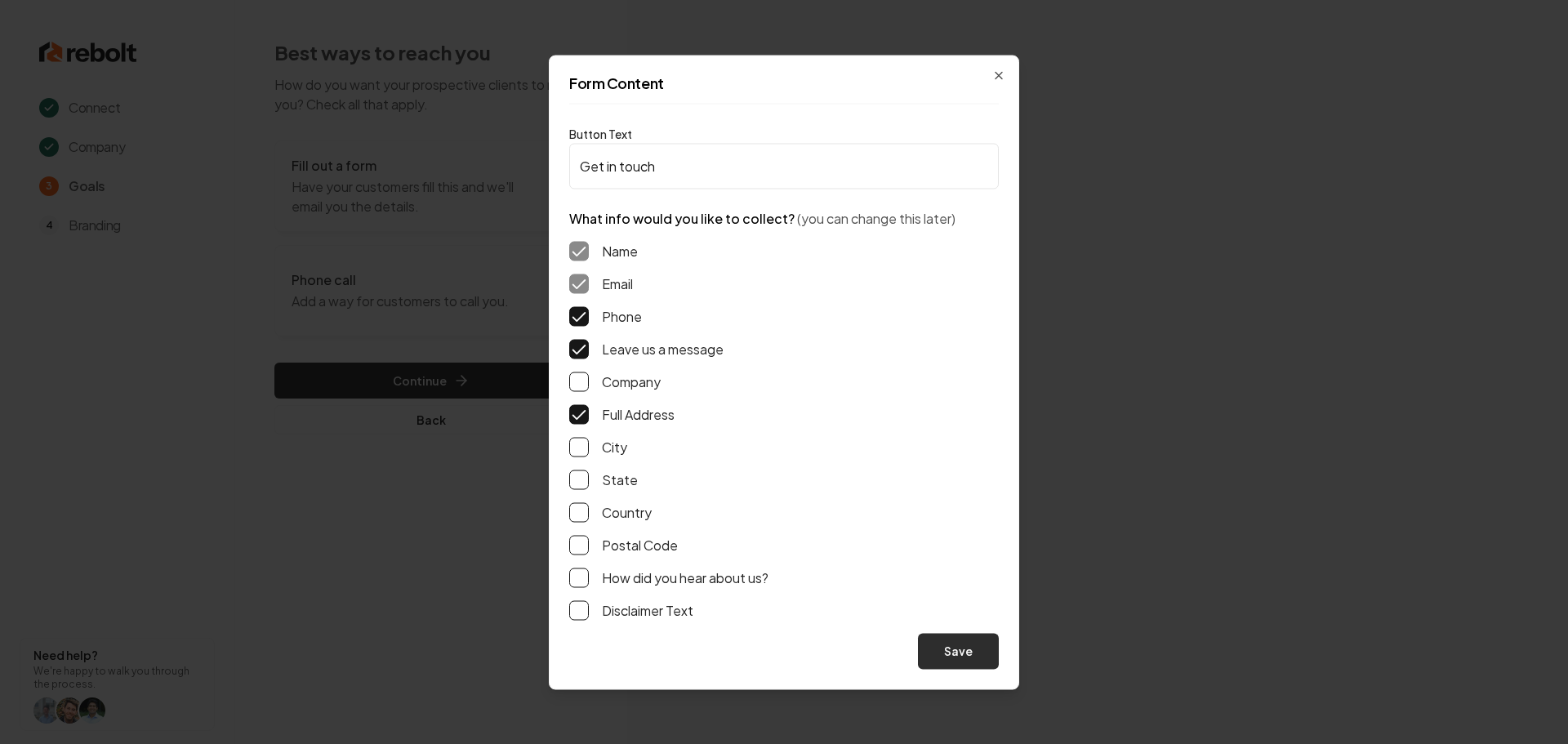
click at [943, 660] on button "Save" at bounding box center [958, 650] width 81 height 35
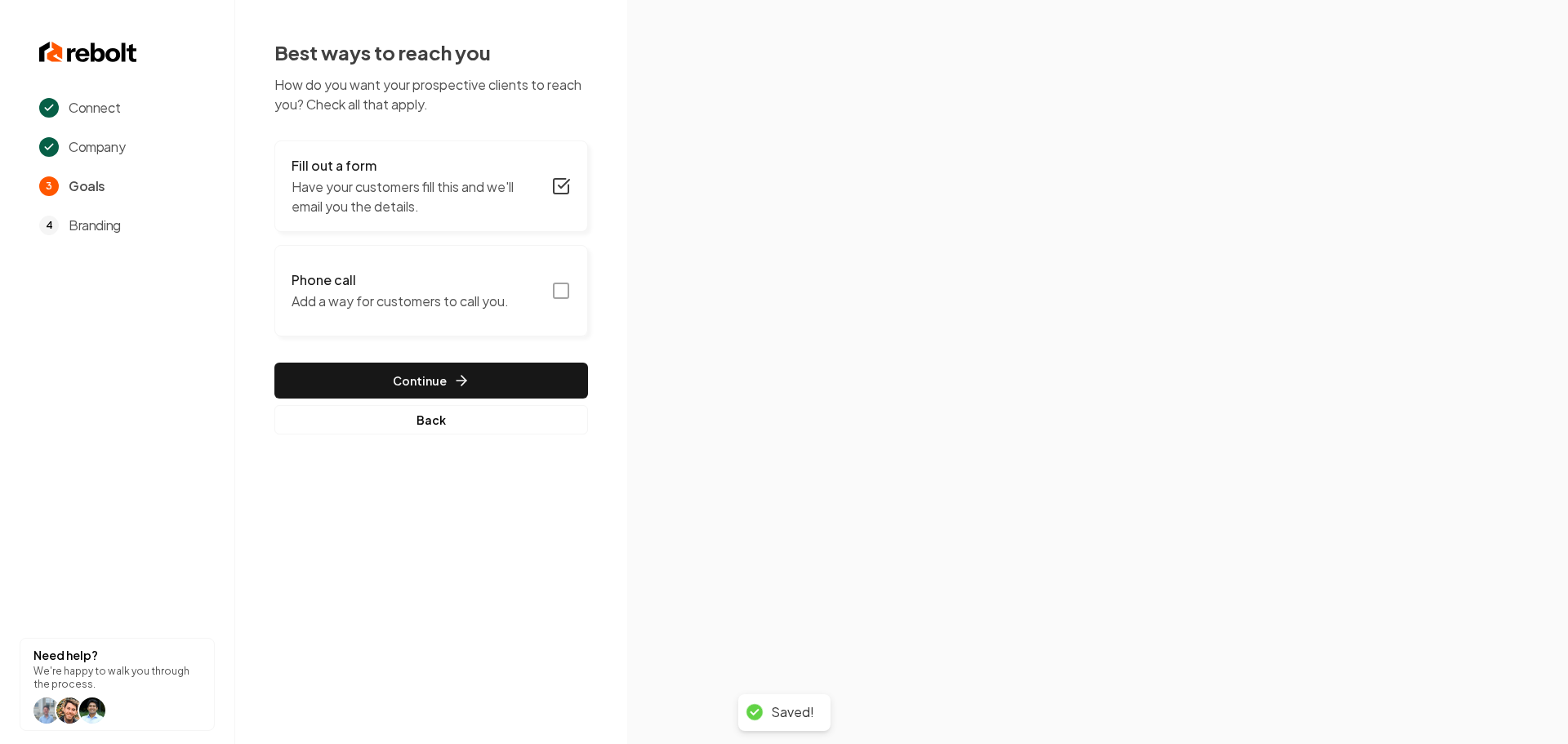
click at [562, 291] on icon "button" at bounding box center [561, 291] width 19 height 19
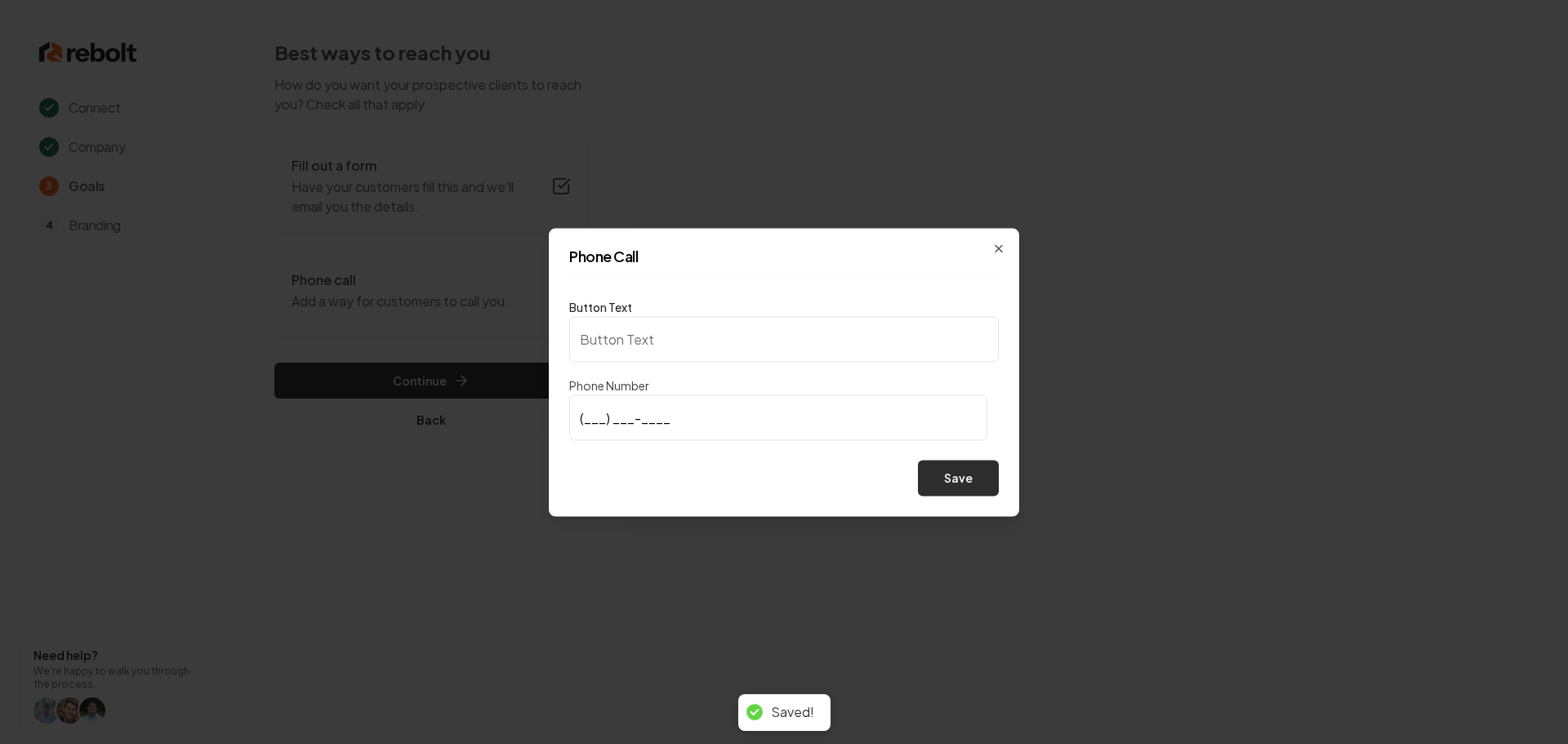
type input "Call us"
type input "(281) 701-0466"
click at [971, 487] on button "Save" at bounding box center [958, 477] width 81 height 35
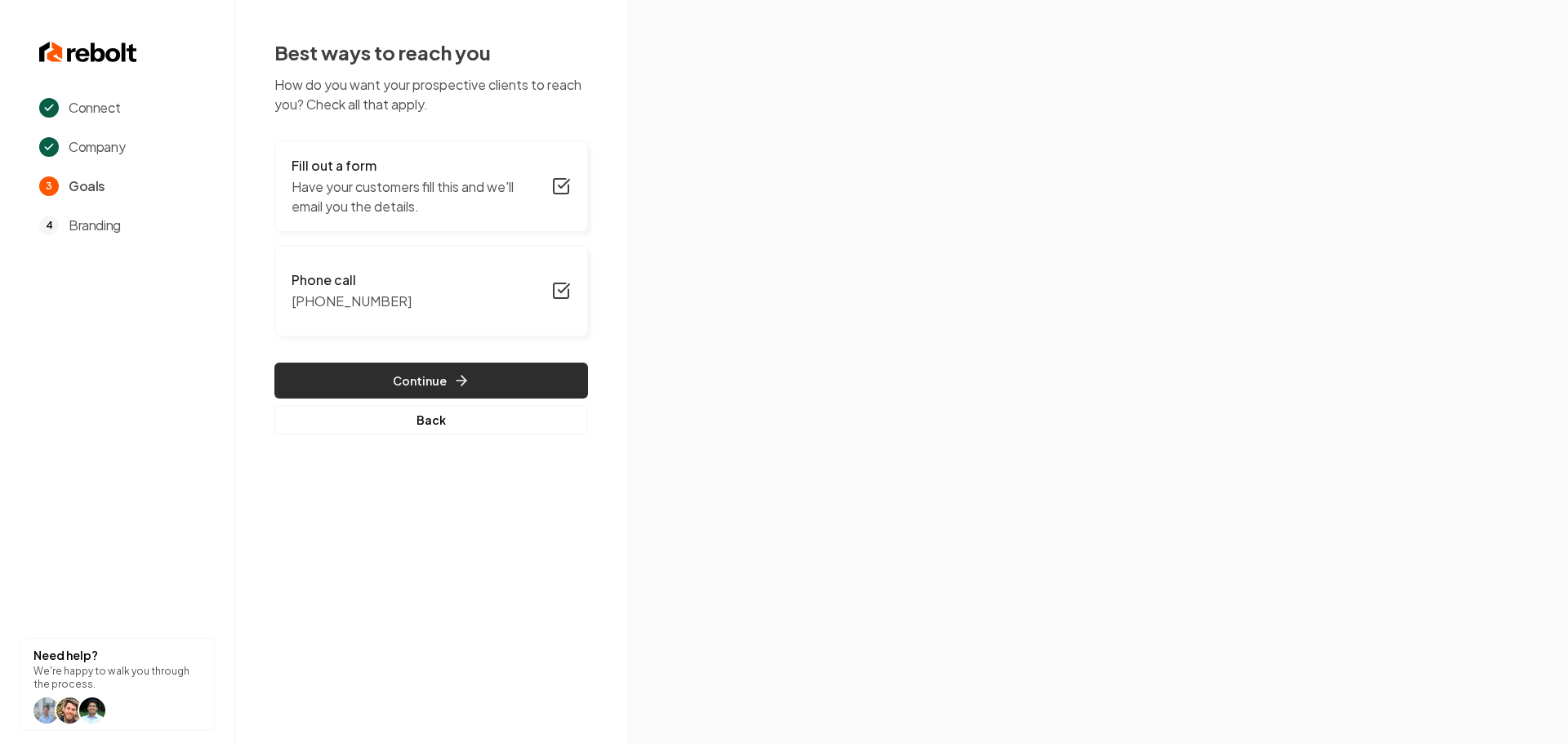
click at [447, 391] on button "Continue" at bounding box center [430, 380] width 313 height 35
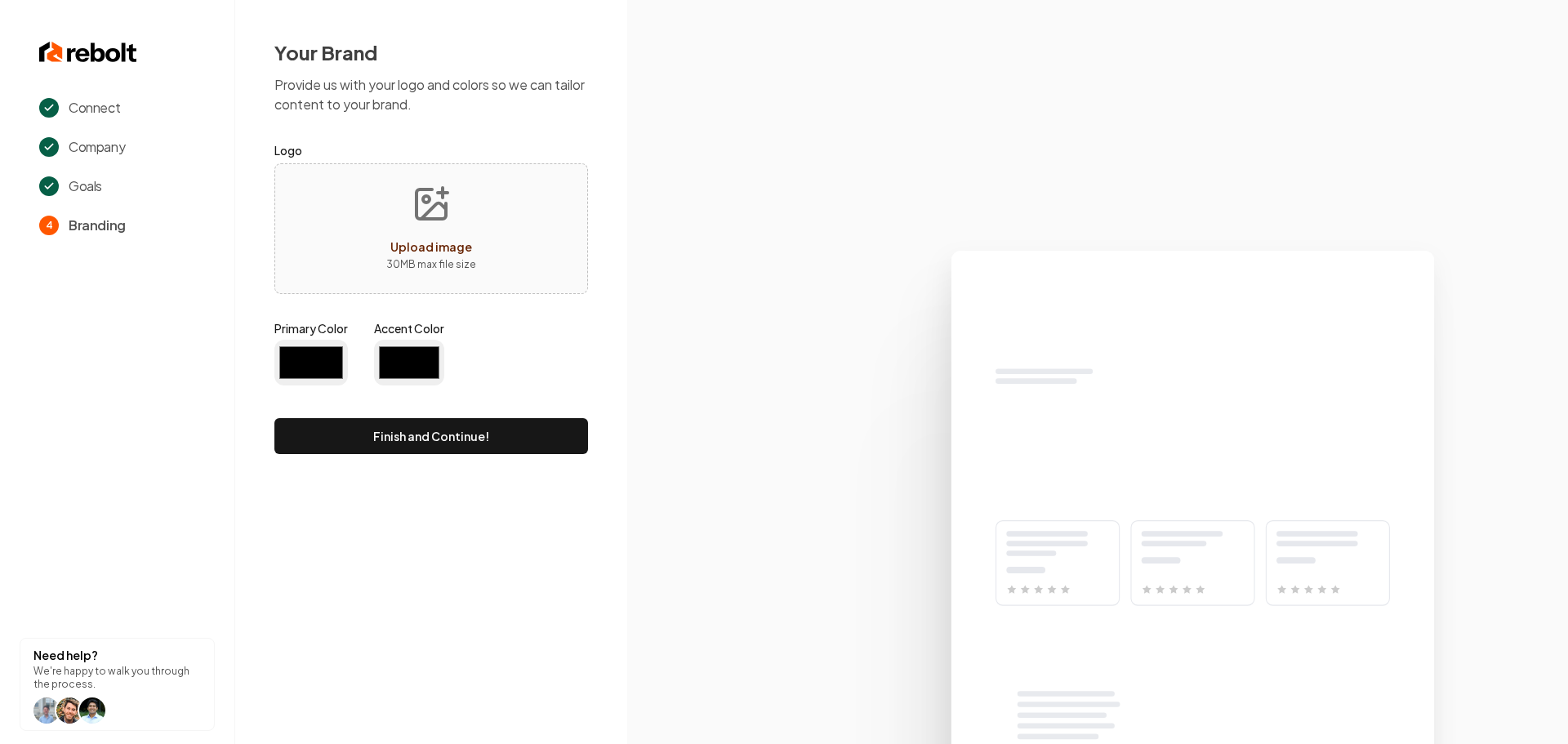
type input "#194d33"
type input "#70be00"
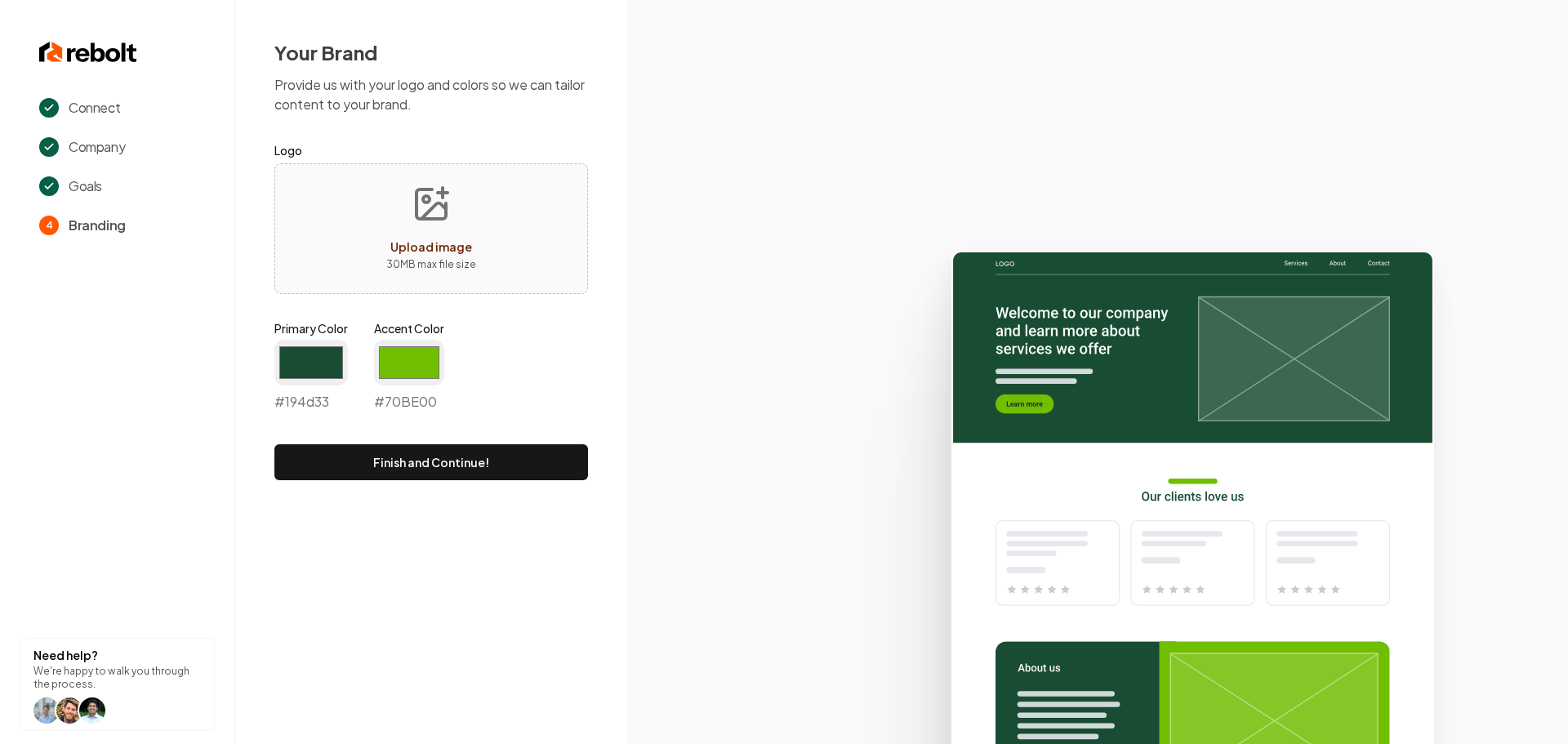
click at [450, 254] on div "Upload image" at bounding box center [430, 246] width 81 height 19
type input "**********"
click at [308, 375] on input "#194d33" at bounding box center [311, 362] width 74 height 46
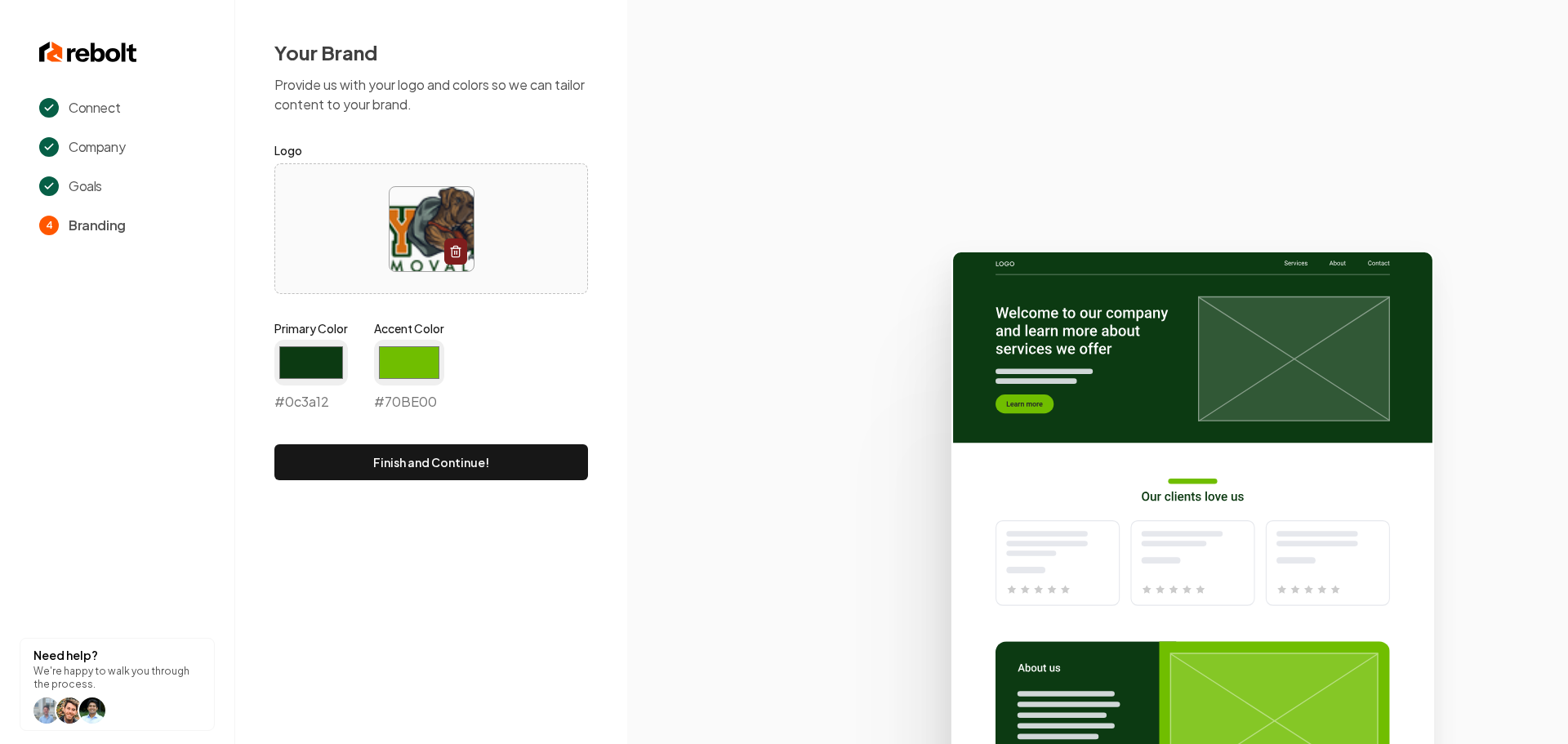
type input "#0c3a12"
click at [731, 324] on icon at bounding box center [1097, 490] width 941 height 507
click at [433, 355] on input "#70be00" at bounding box center [408, 362] width 70 height 46
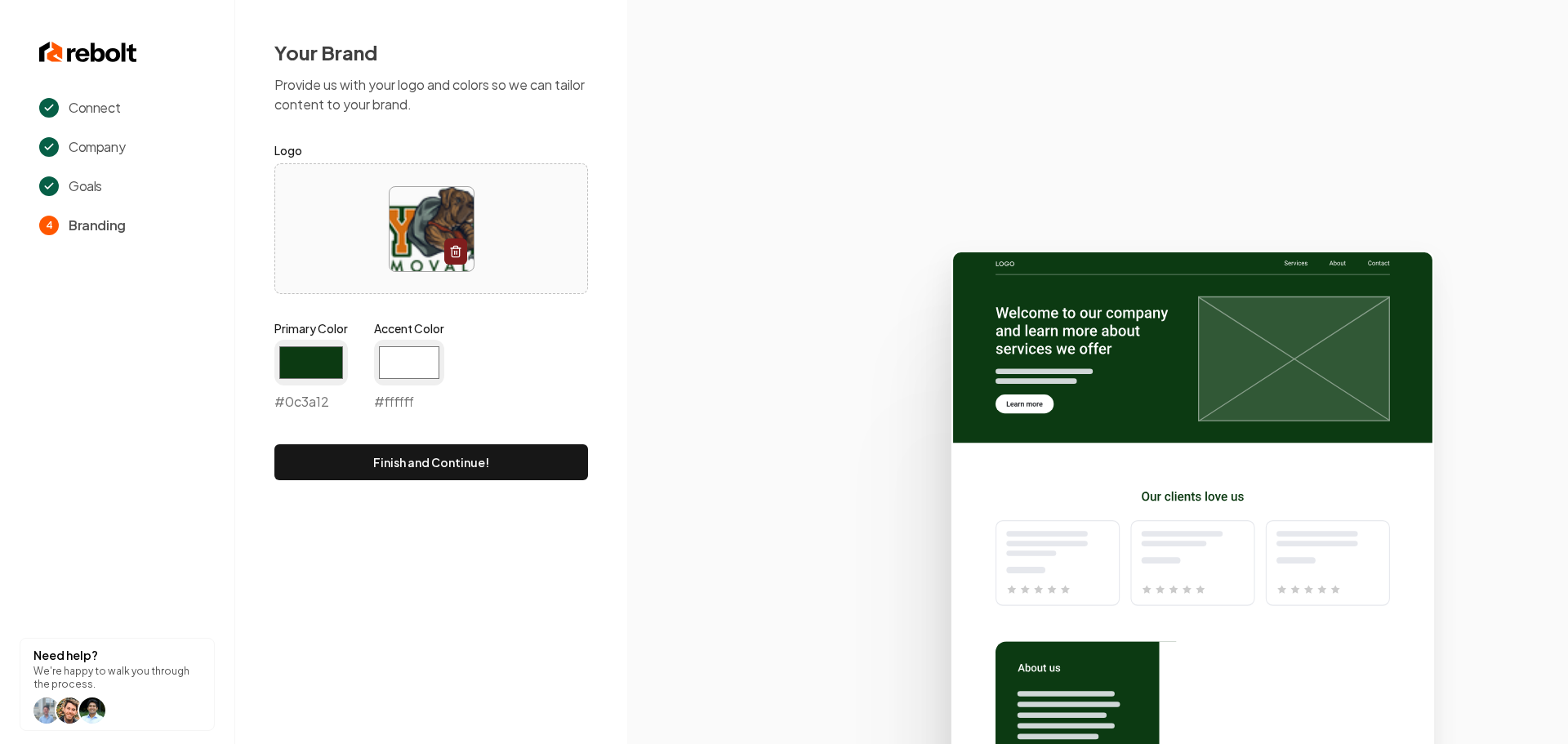
type input "#ffffff"
click at [671, 367] on icon at bounding box center [1097, 490] width 941 height 507
click at [505, 466] on button "Finish and Continue!" at bounding box center [430, 462] width 313 height 35
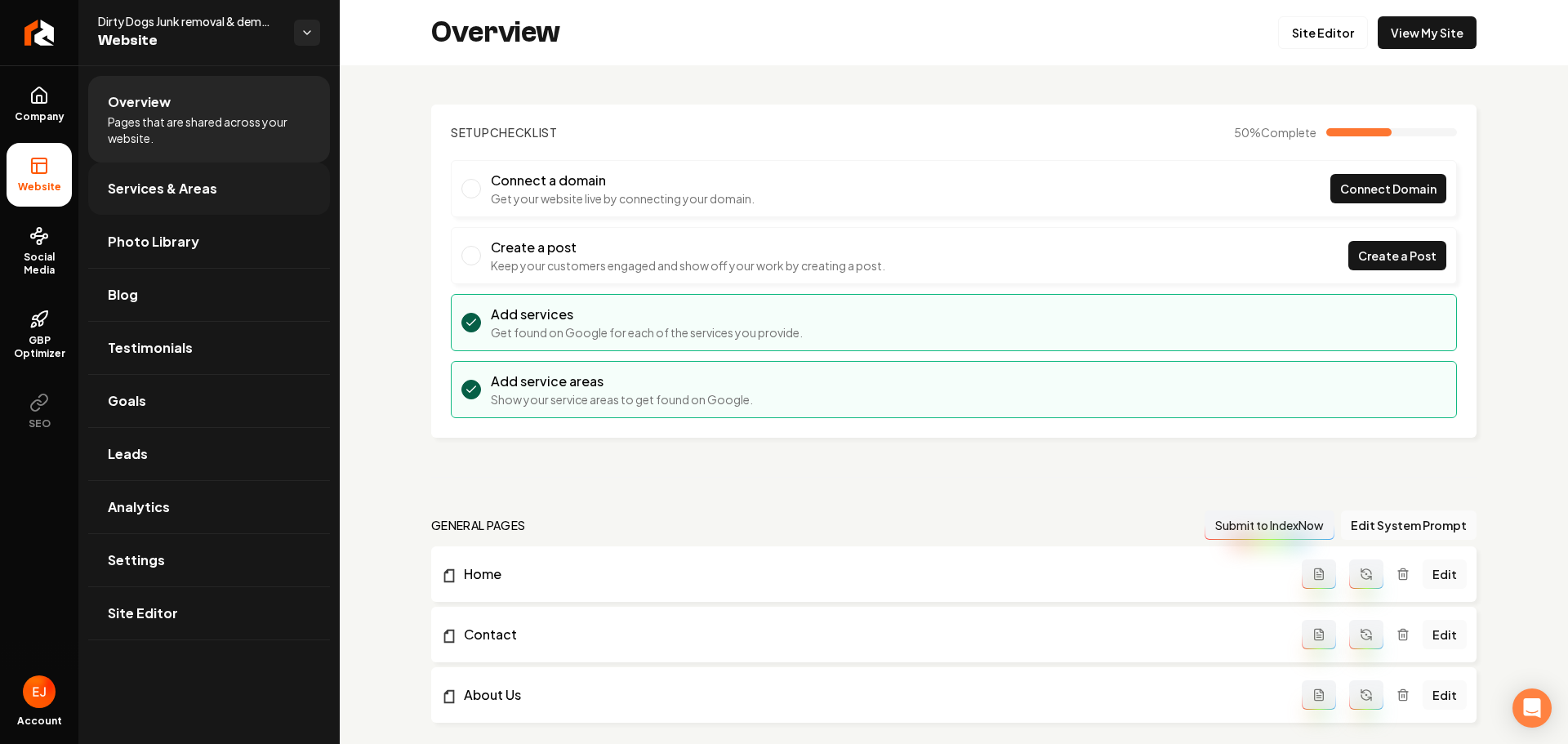
click at [216, 187] on link "Services & Areas" at bounding box center [209, 189] width 242 height 53
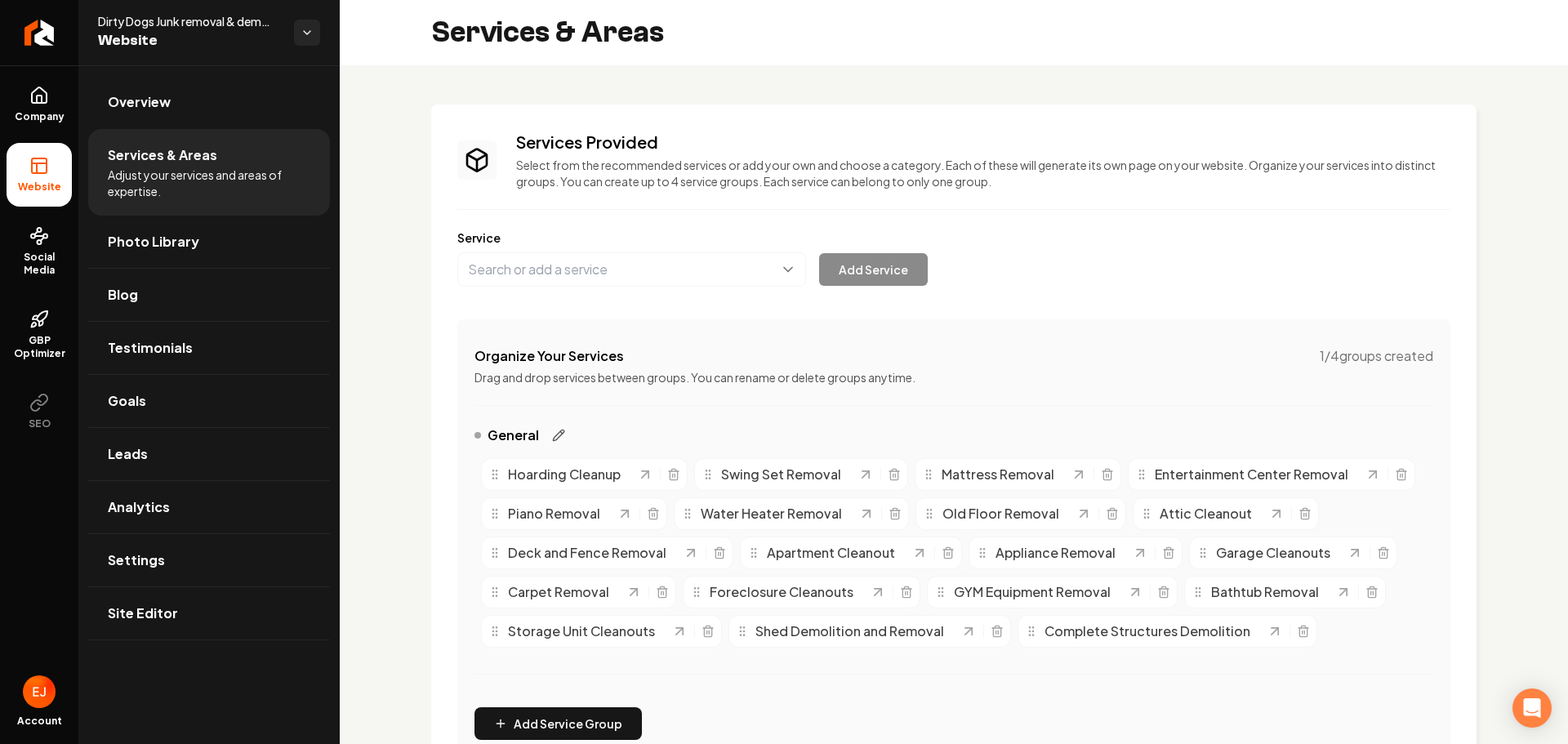
click at [556, 437] on icon "Main content area" at bounding box center [559, 435] width 13 height 13
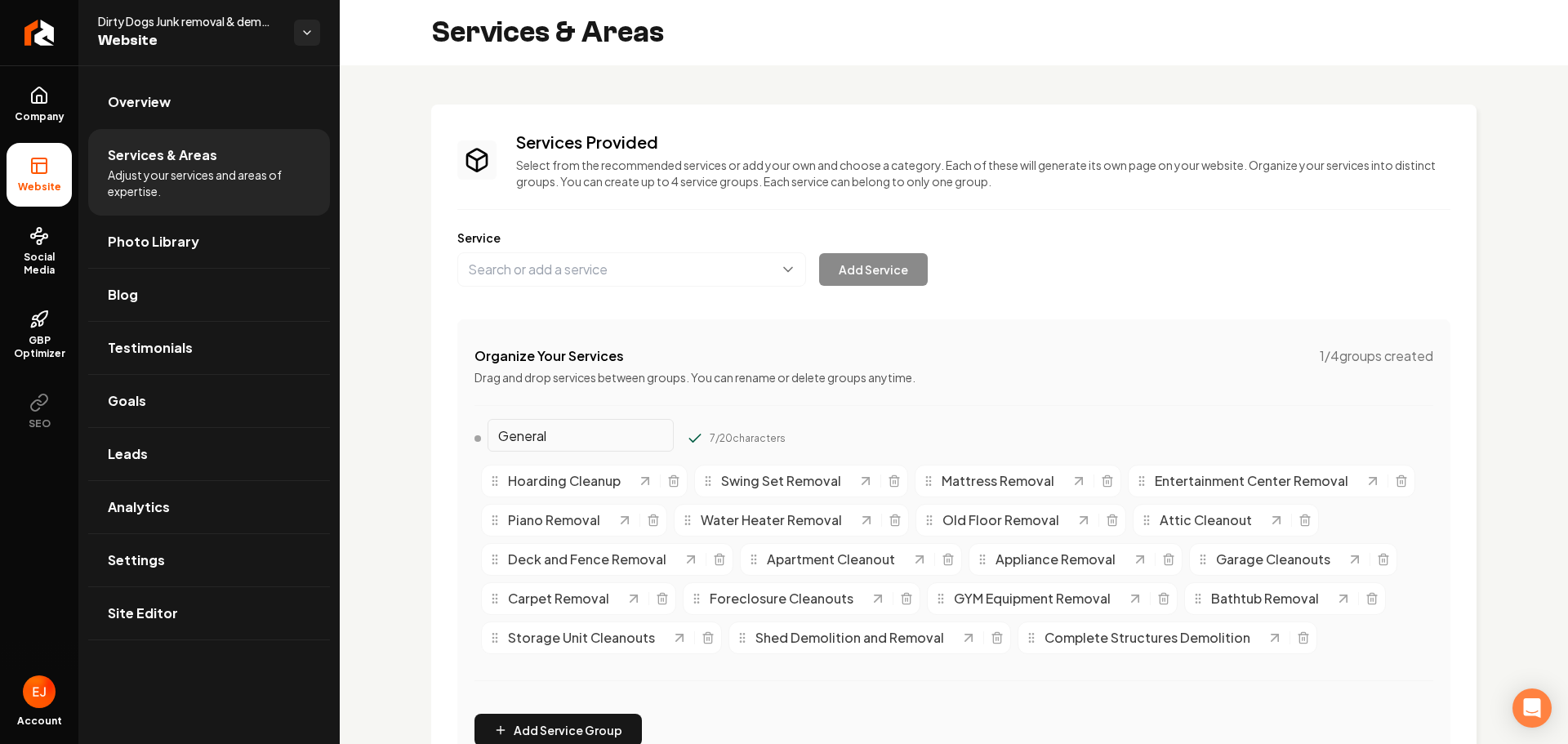
drag, startPoint x: 576, startPoint y: 438, endPoint x: 446, endPoint y: 420, distance: 131.2
click at [463, 428] on div "Organize Your Services 1 / 4 groups created Drag and drop services between grou…" at bounding box center [954, 546] width 993 height 454
click at [597, 430] on input "Residential" at bounding box center [581, 435] width 186 height 33
type input "Residential"
click at [1000, 423] on div "Organize Your Services 1 / 4 groups created Drag and drop services between grou…" at bounding box center [954, 546] width 993 height 454
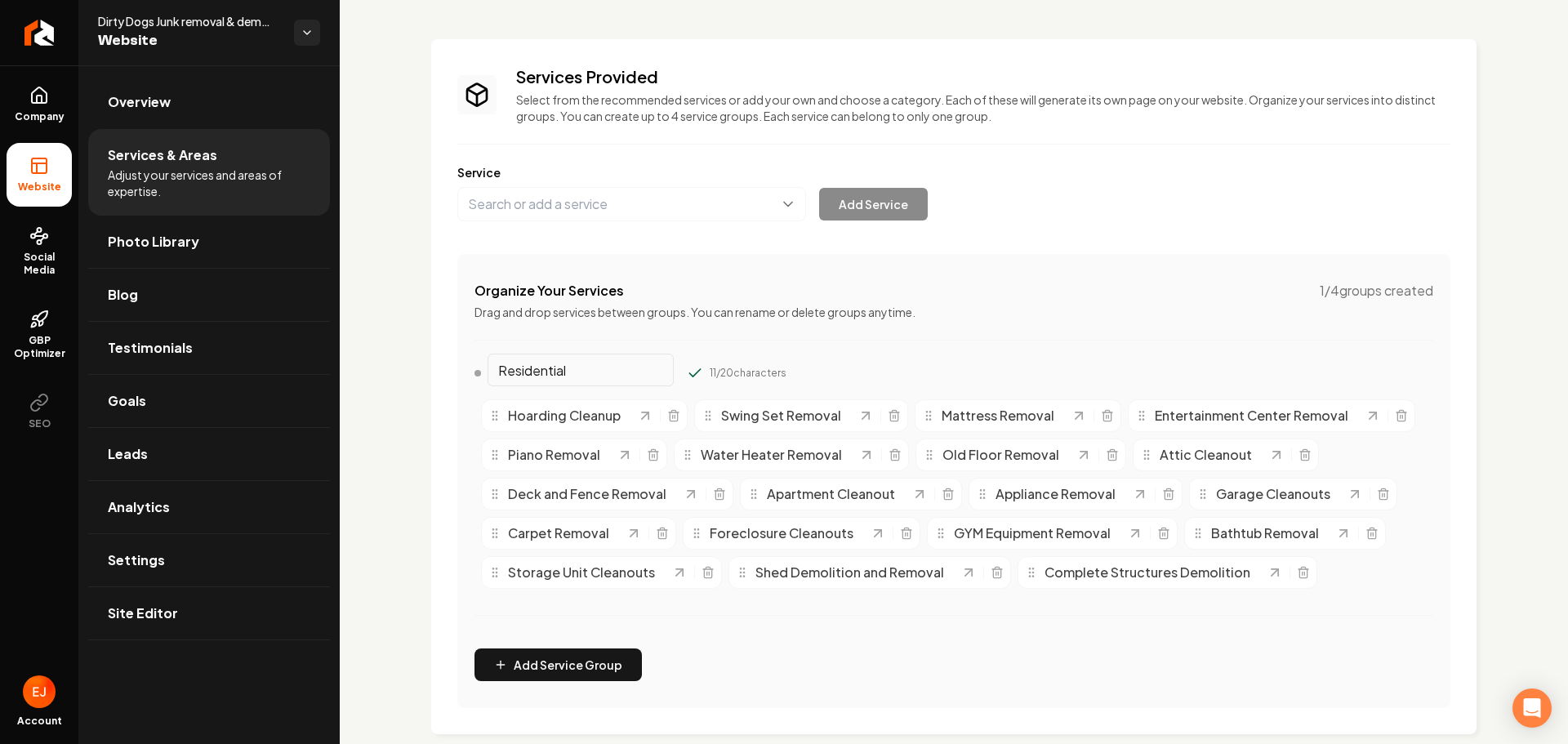
scroll to position [327, 0]
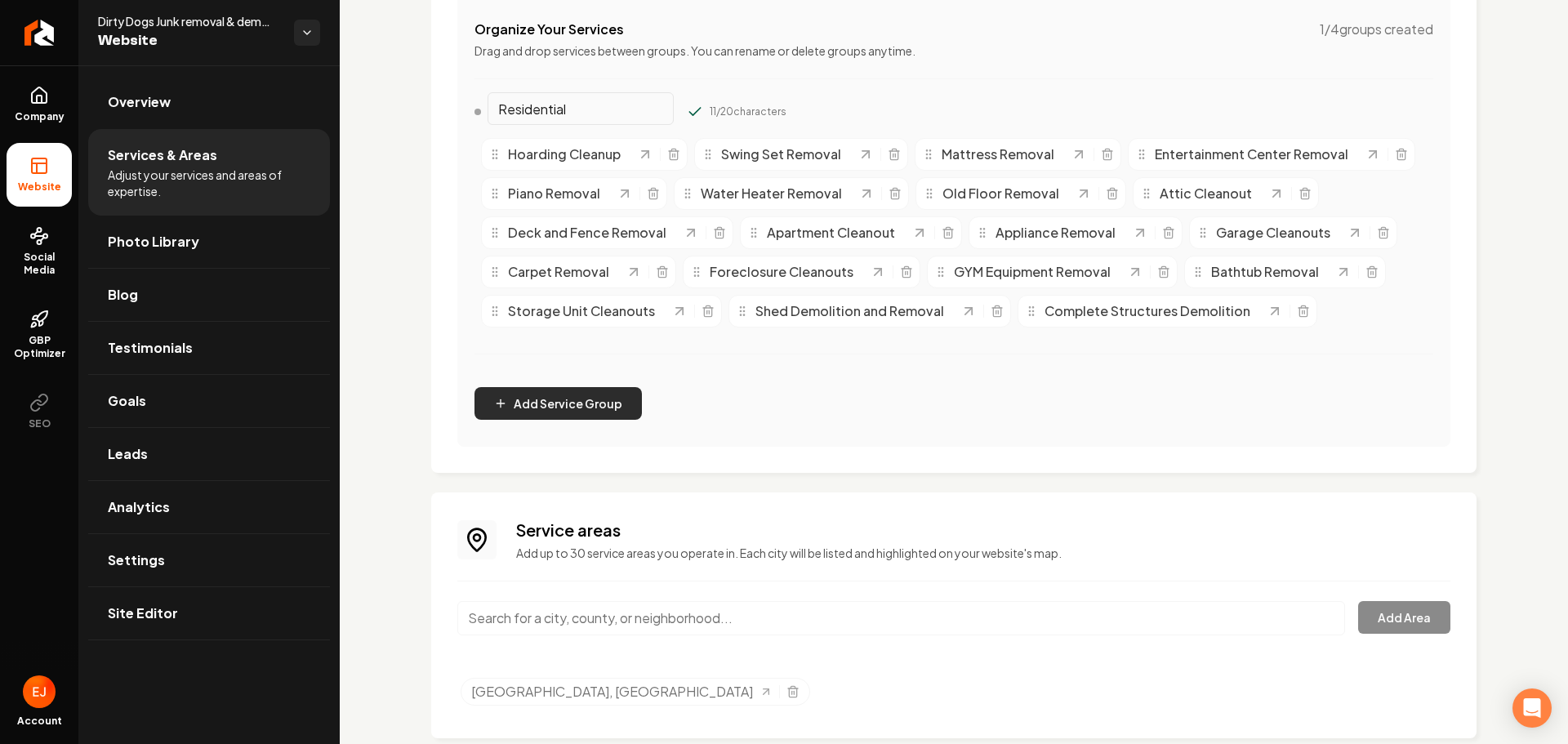
click at [590, 399] on button "Add Service Group" at bounding box center [558, 404] width 168 height 33
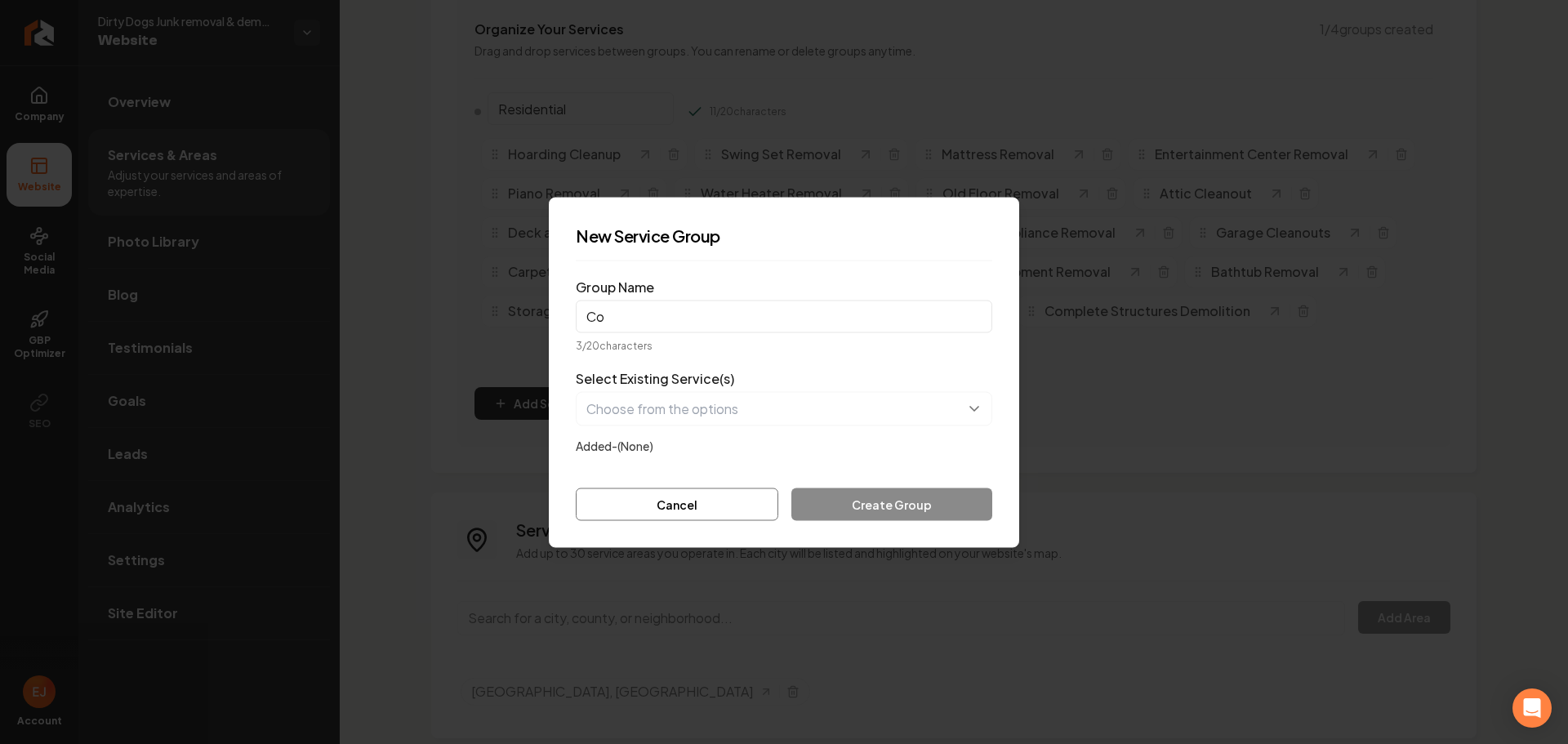
type input "C"
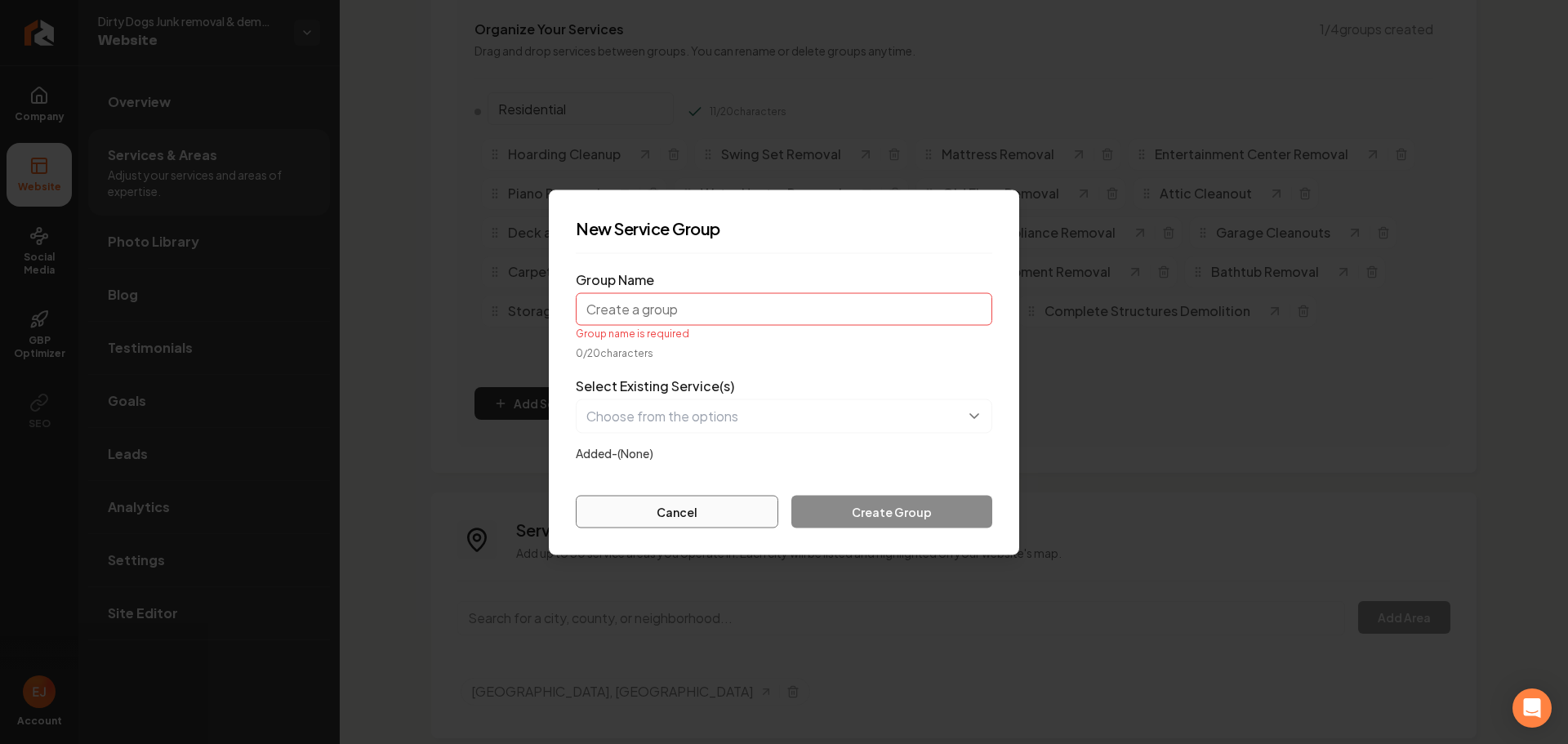
click at [728, 524] on button "Cancel" at bounding box center [677, 511] width 202 height 33
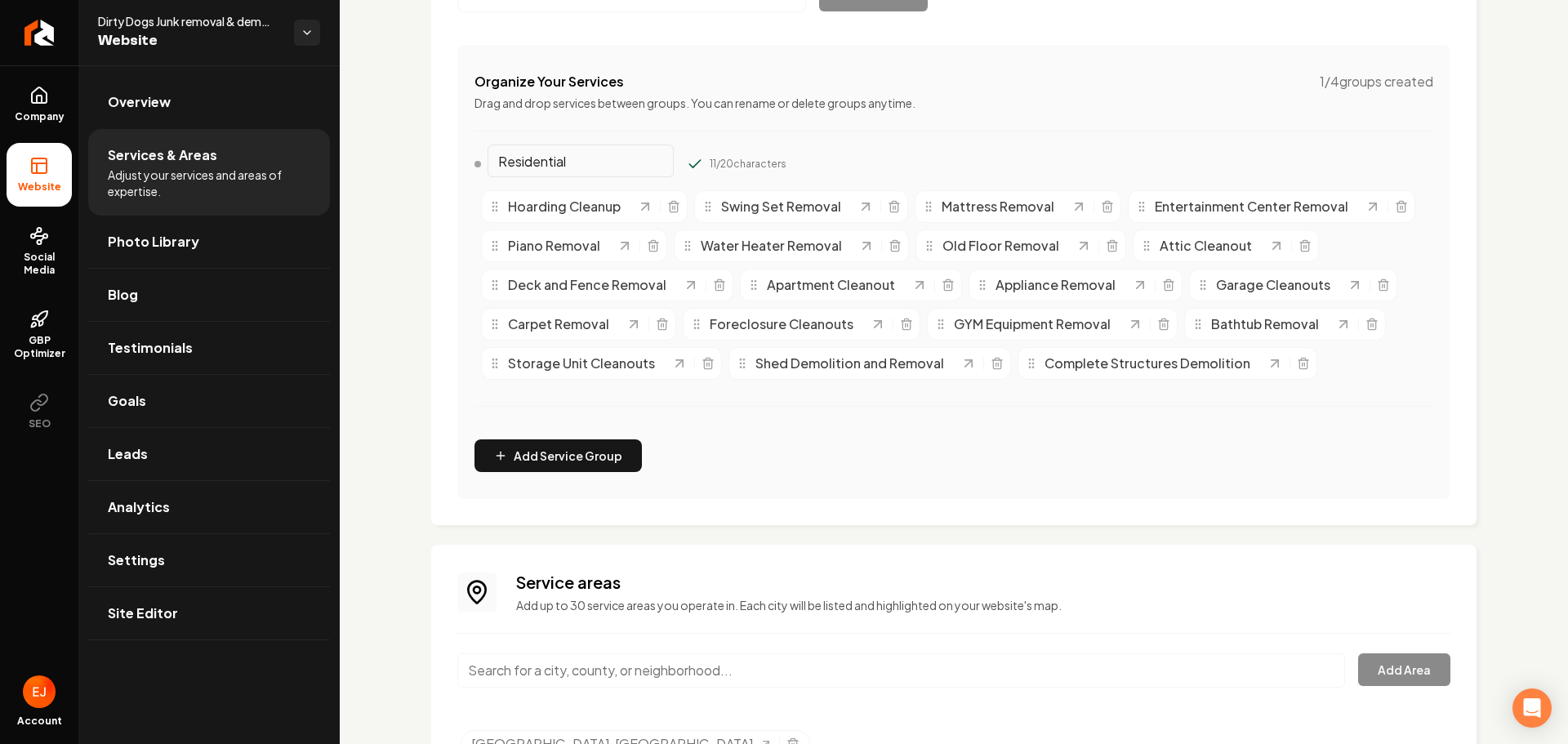
scroll to position [163, 0]
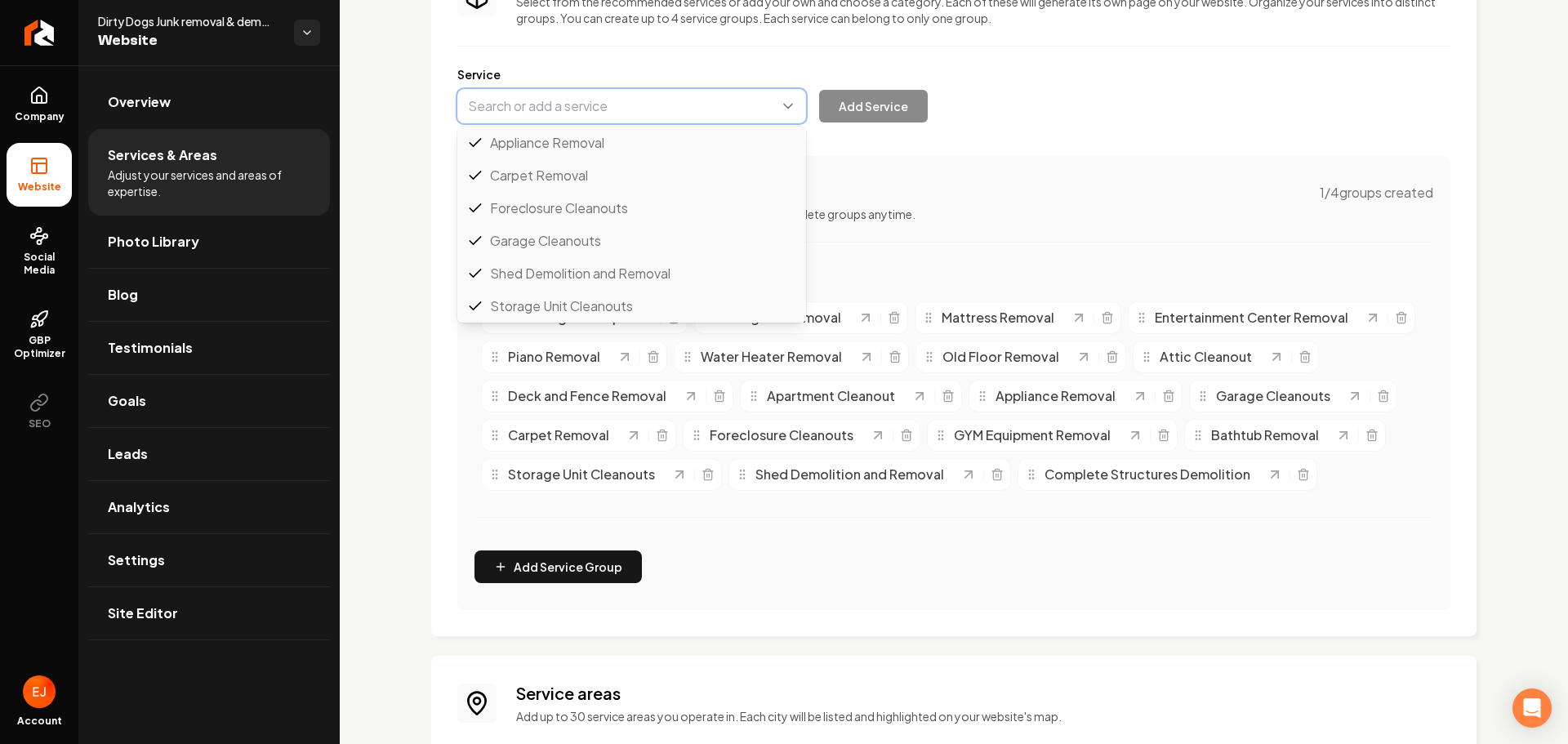
click at [667, 109] on button "Main content area" at bounding box center [632, 106] width 349 height 35
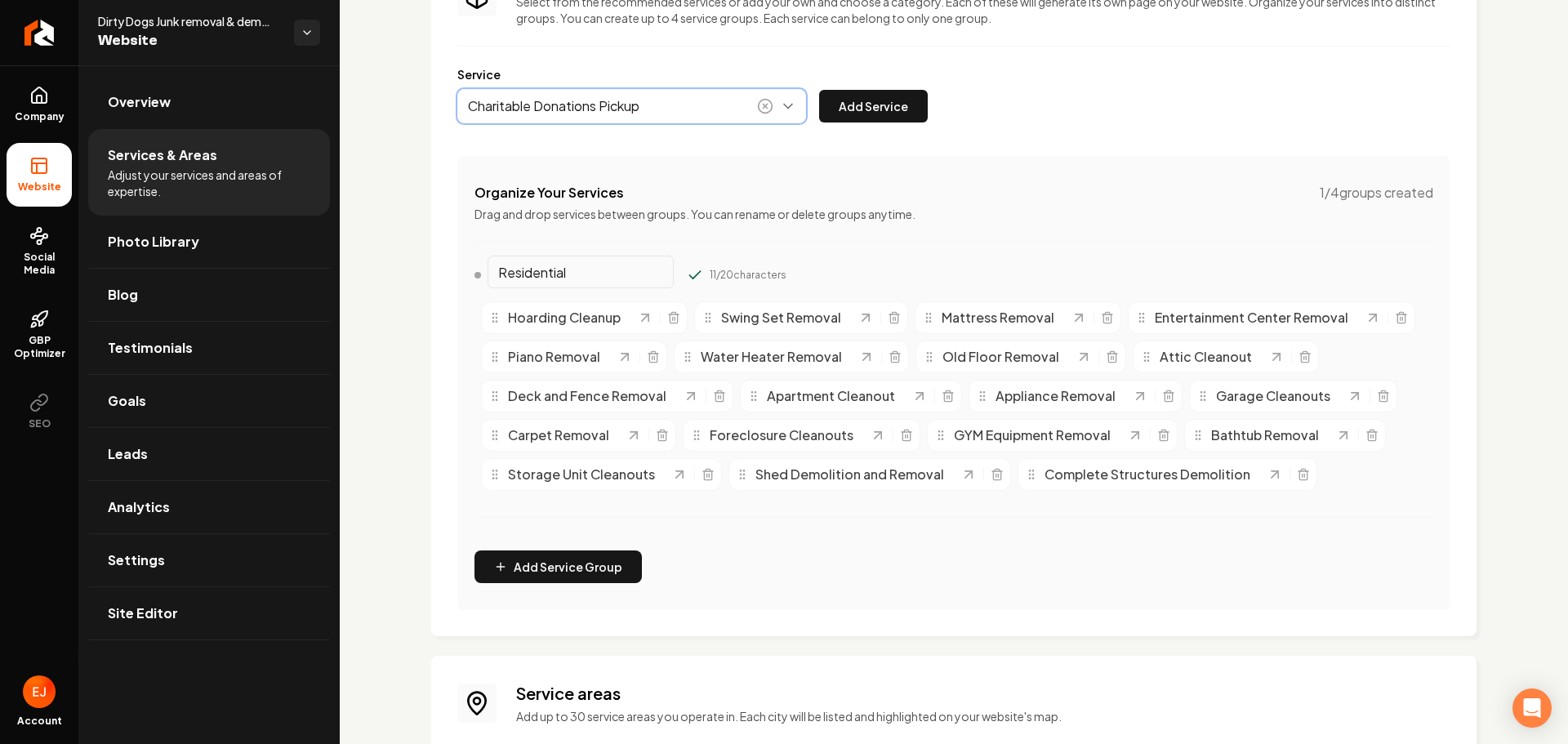
type input "Charitable Donations Pickup"
click at [919, 120] on button "Add Service" at bounding box center [873, 106] width 108 height 33
click at [671, 113] on button "Main content area" at bounding box center [632, 106] width 349 height 35
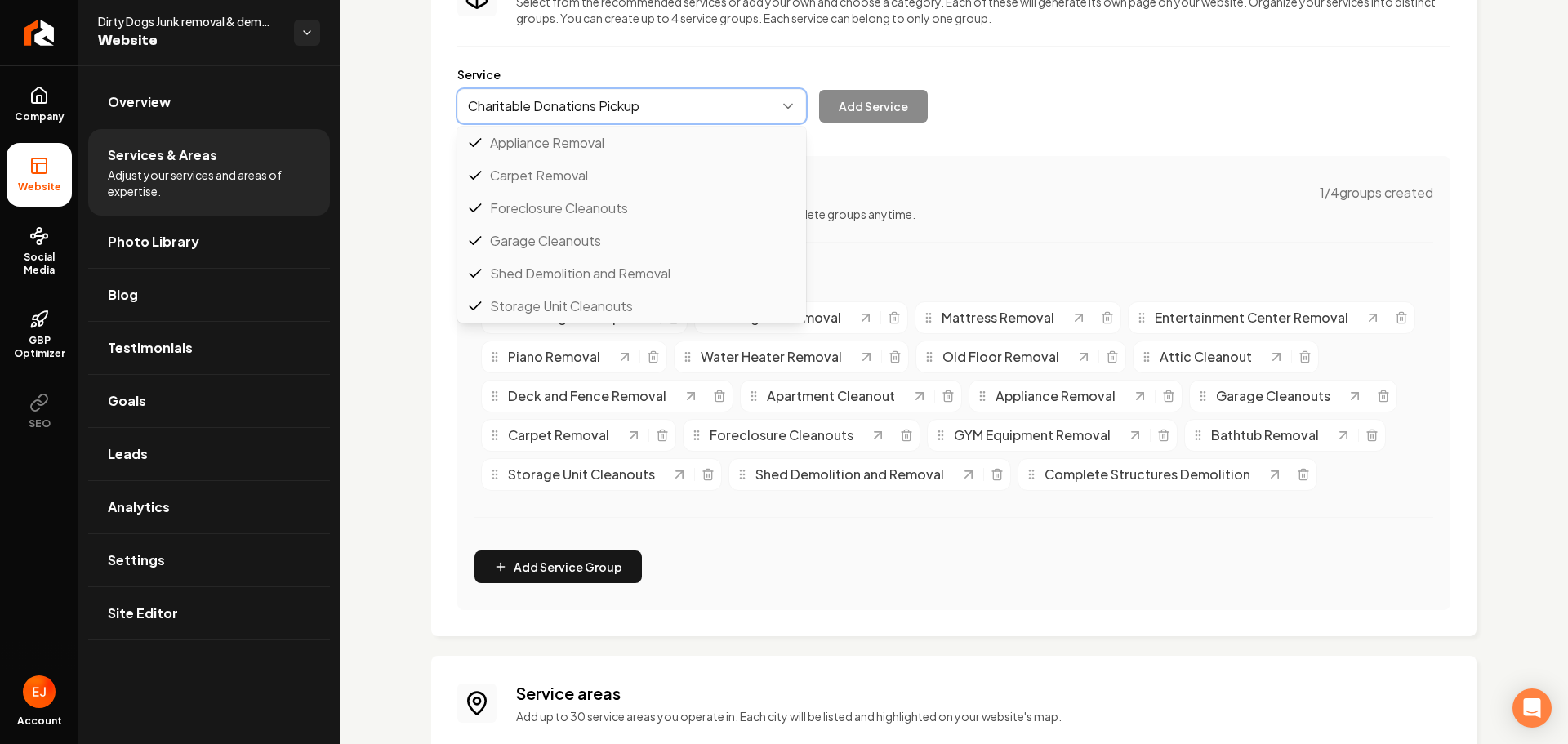
scroll to position [33, 0]
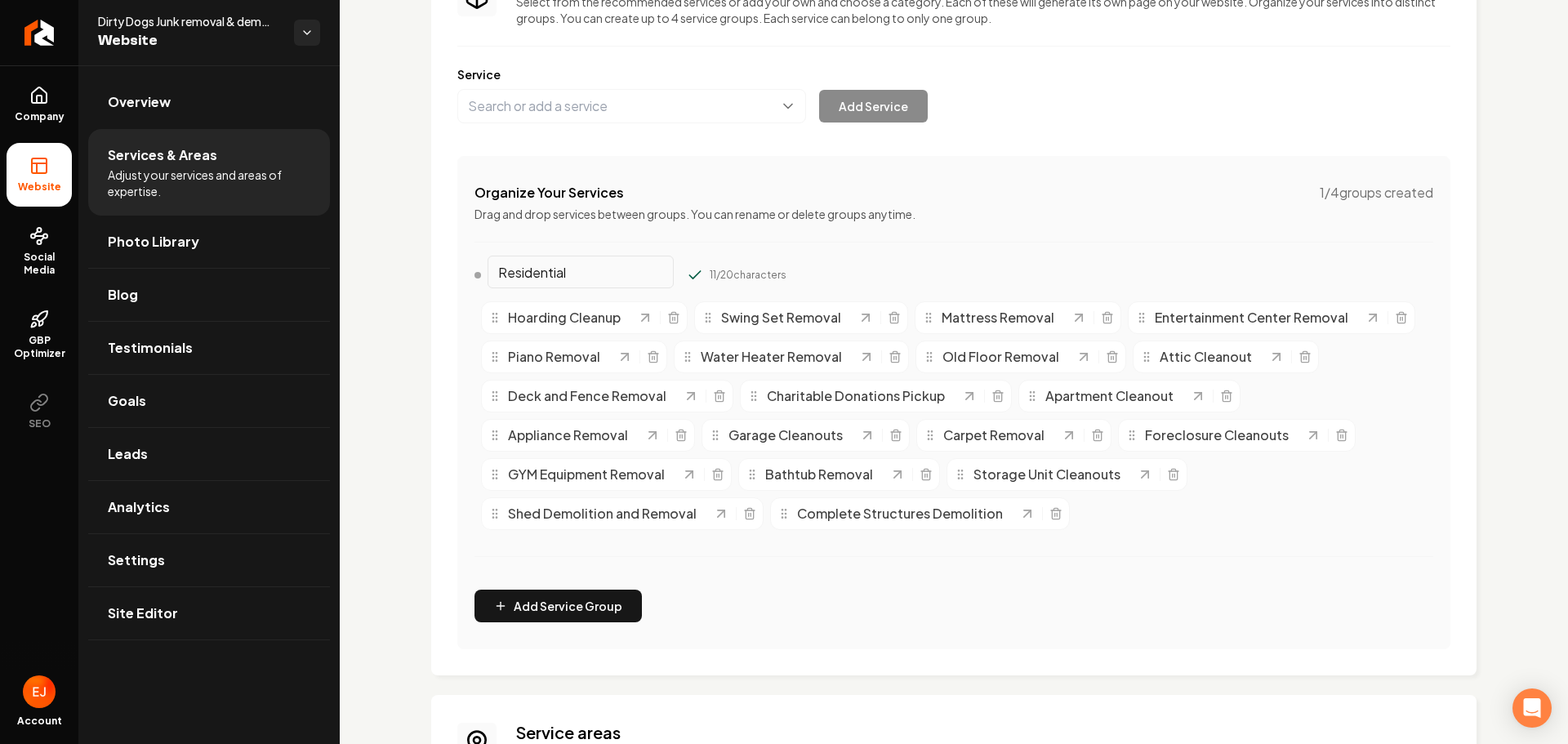
click at [1044, 160] on div "Services Provided Select from the recommended services or add your own and choo…" at bounding box center [954, 308] width 993 height 682
click at [594, 108] on button "Main content area" at bounding box center [632, 106] width 349 height 35
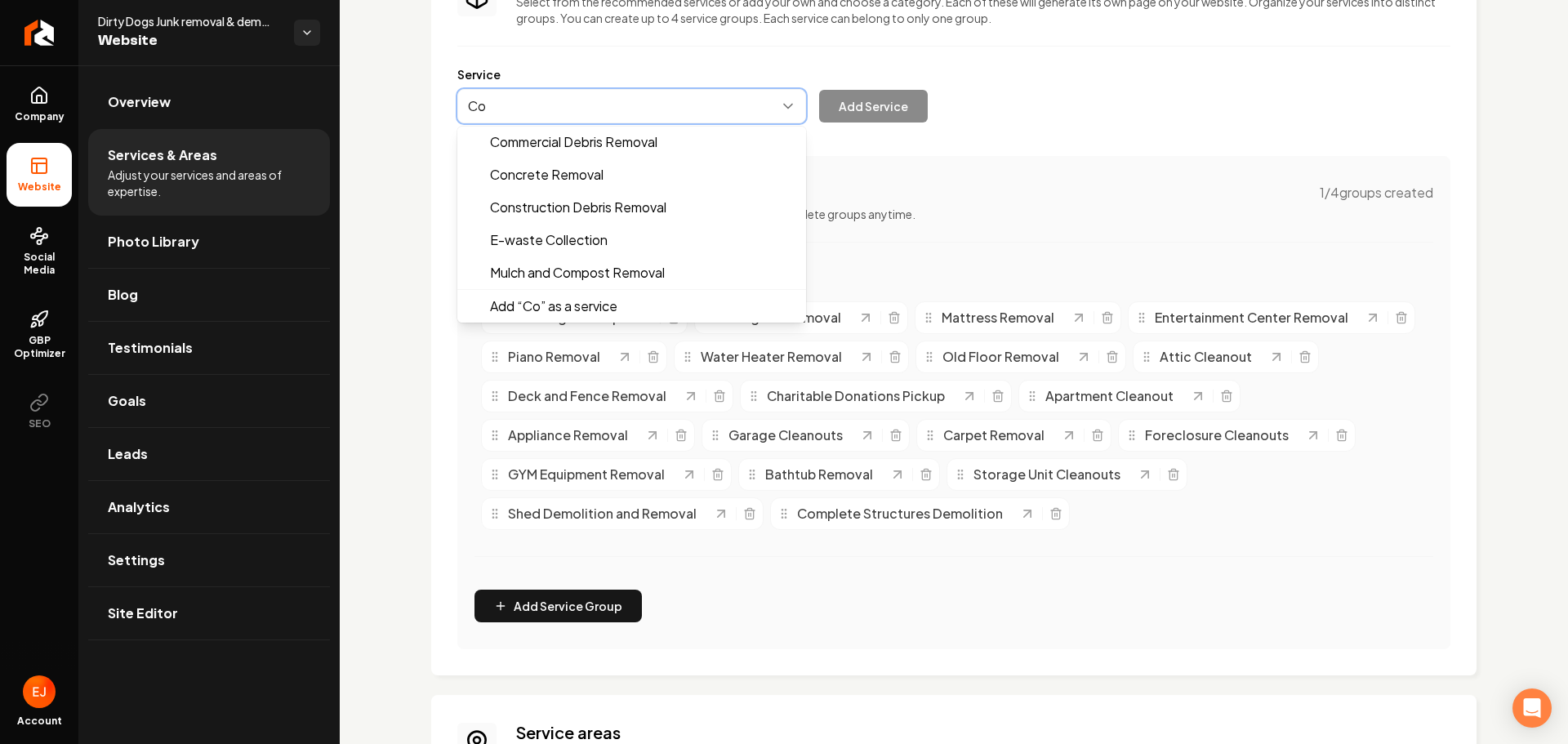
scroll to position [0, 0]
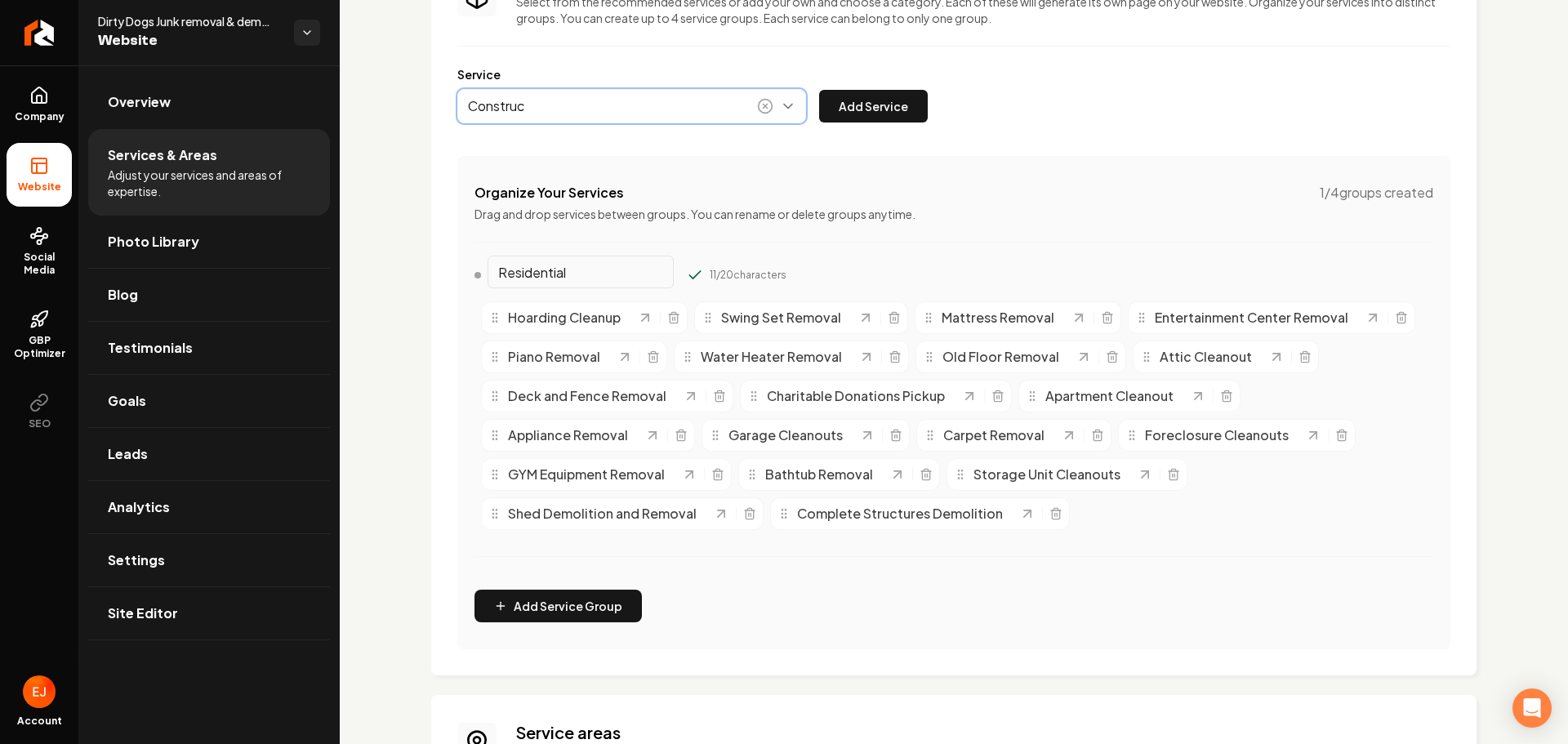
click at [595, 108] on button "Main content area" at bounding box center [632, 106] width 349 height 35
type input "Construction Debris Removal"
click at [886, 119] on button "Add Service" at bounding box center [873, 106] width 108 height 33
click at [643, 109] on button "Main content area" at bounding box center [632, 106] width 349 height 35
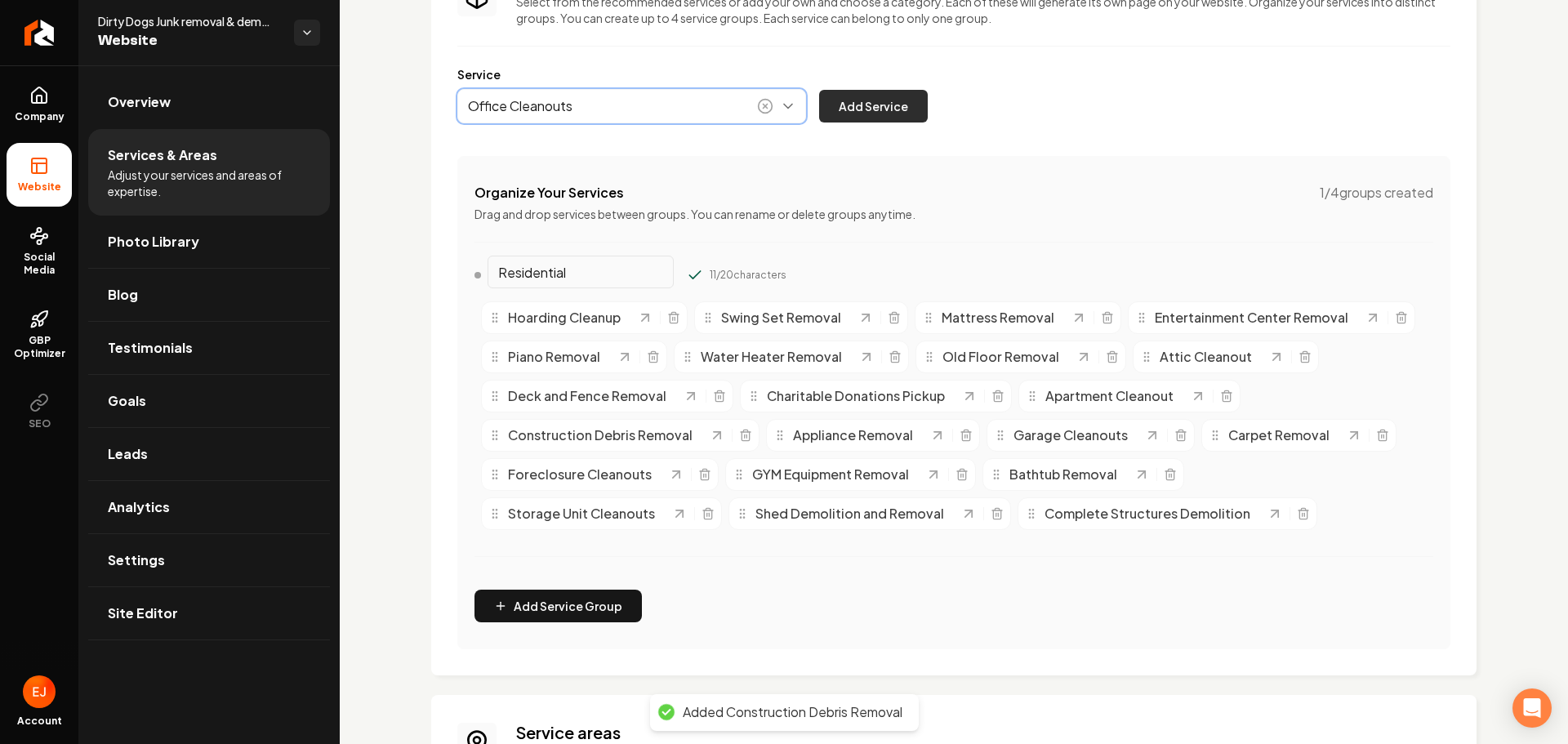
type input "Office Cleanouts"
click at [906, 113] on button "Add Service" at bounding box center [873, 106] width 108 height 33
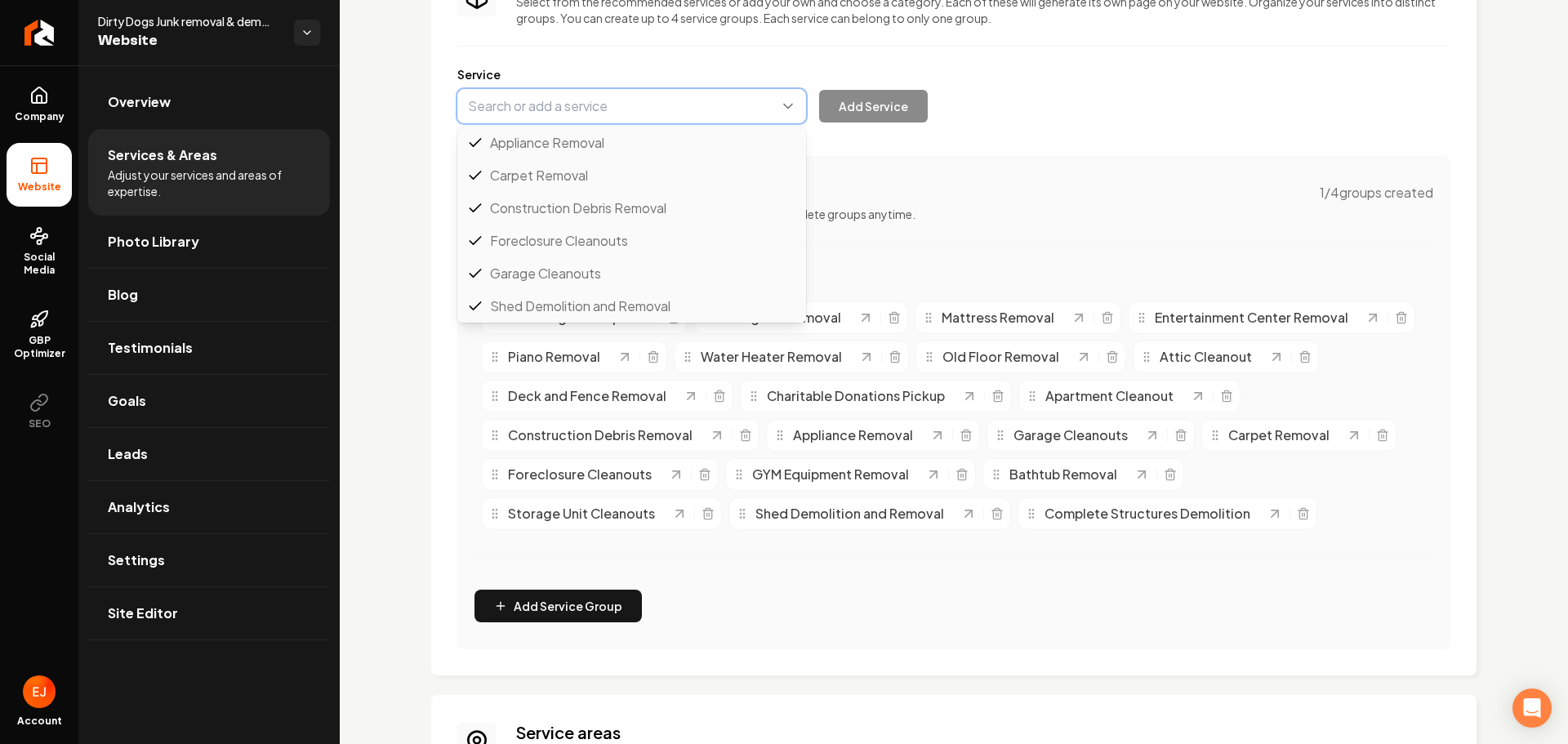
click at [644, 105] on button "Main content area" at bounding box center [632, 106] width 349 height 35
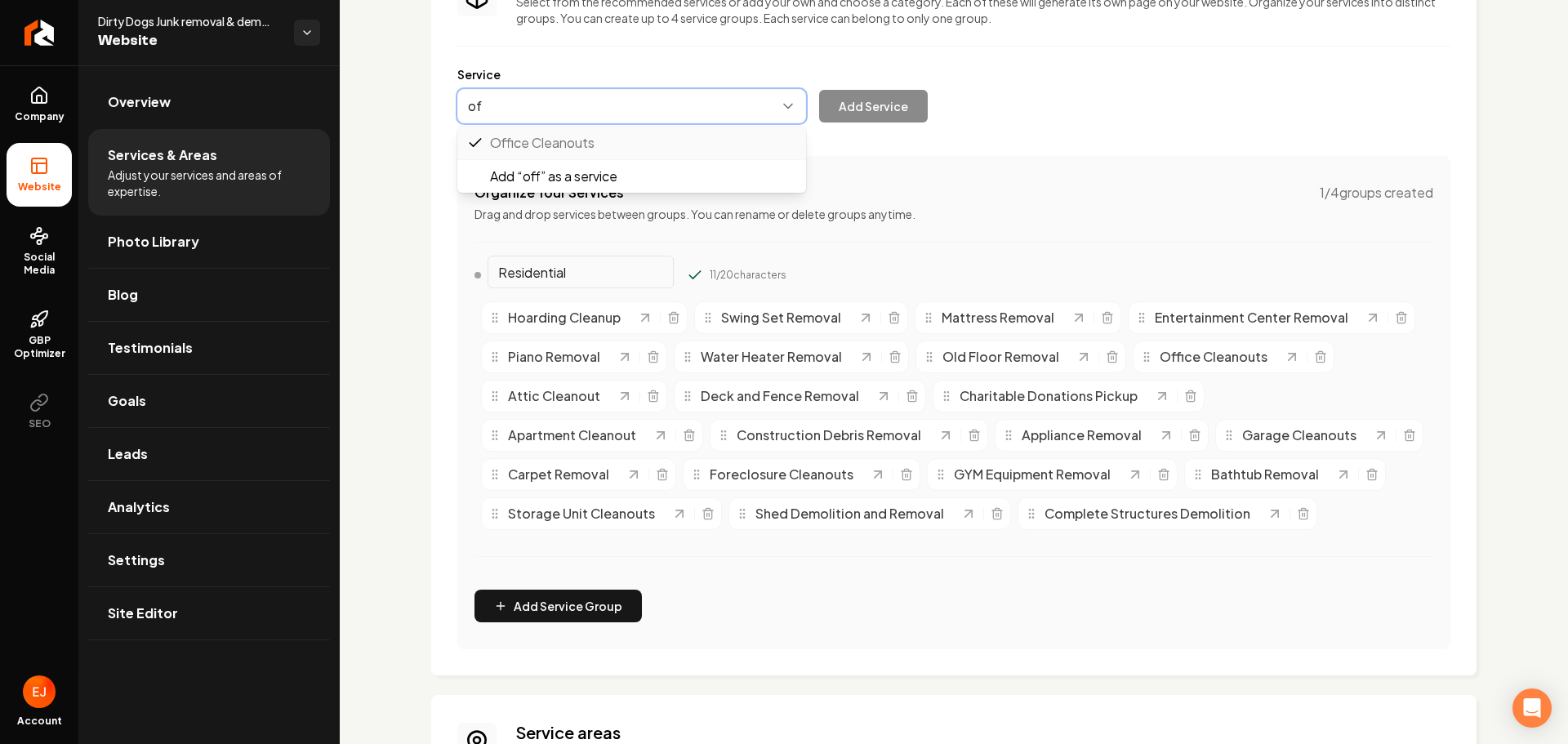
type input "o"
type input "Office Furniture Removal"
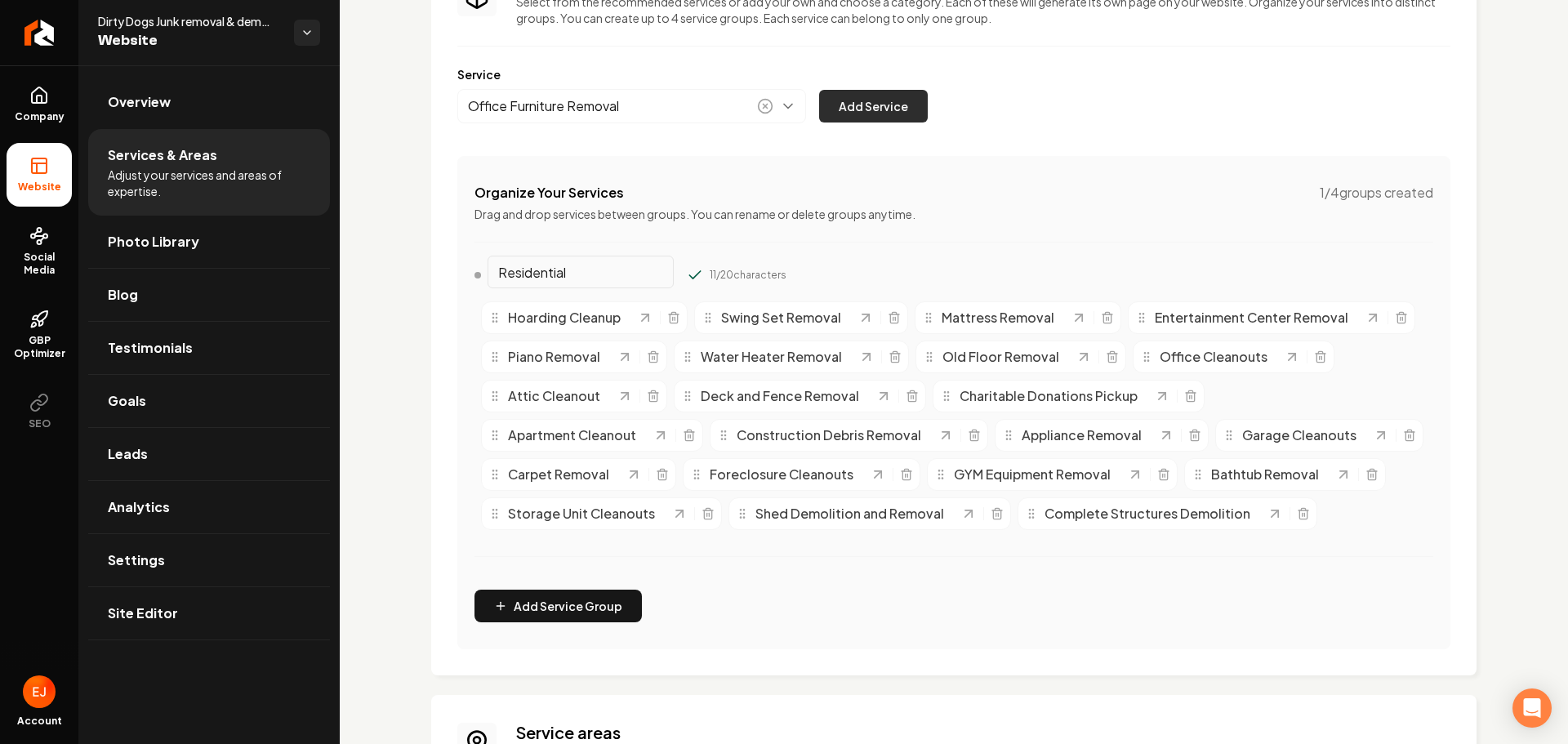
click at [881, 95] on button "Add Service" at bounding box center [873, 106] width 108 height 33
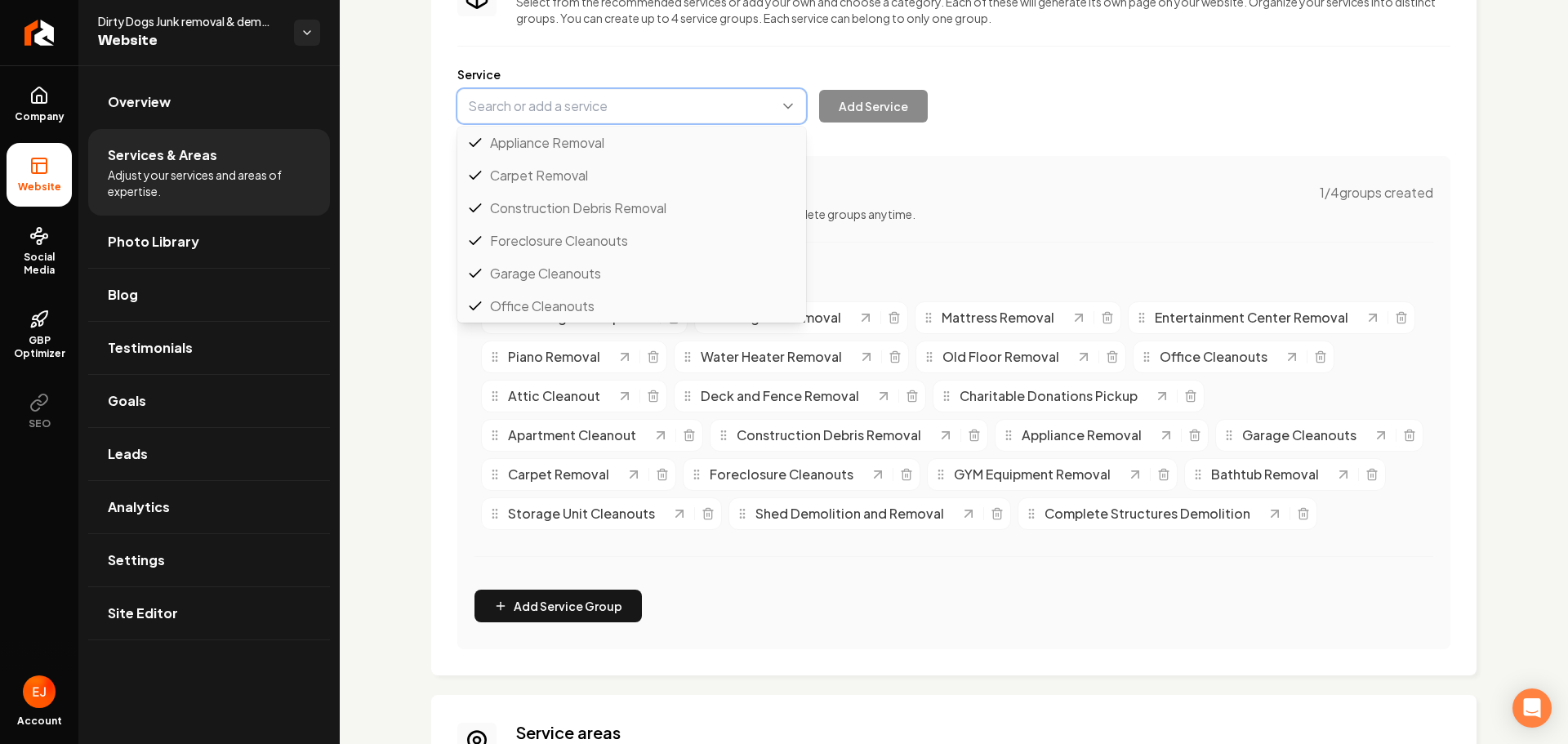
click at [664, 103] on button "Main content area" at bounding box center [632, 106] width 349 height 35
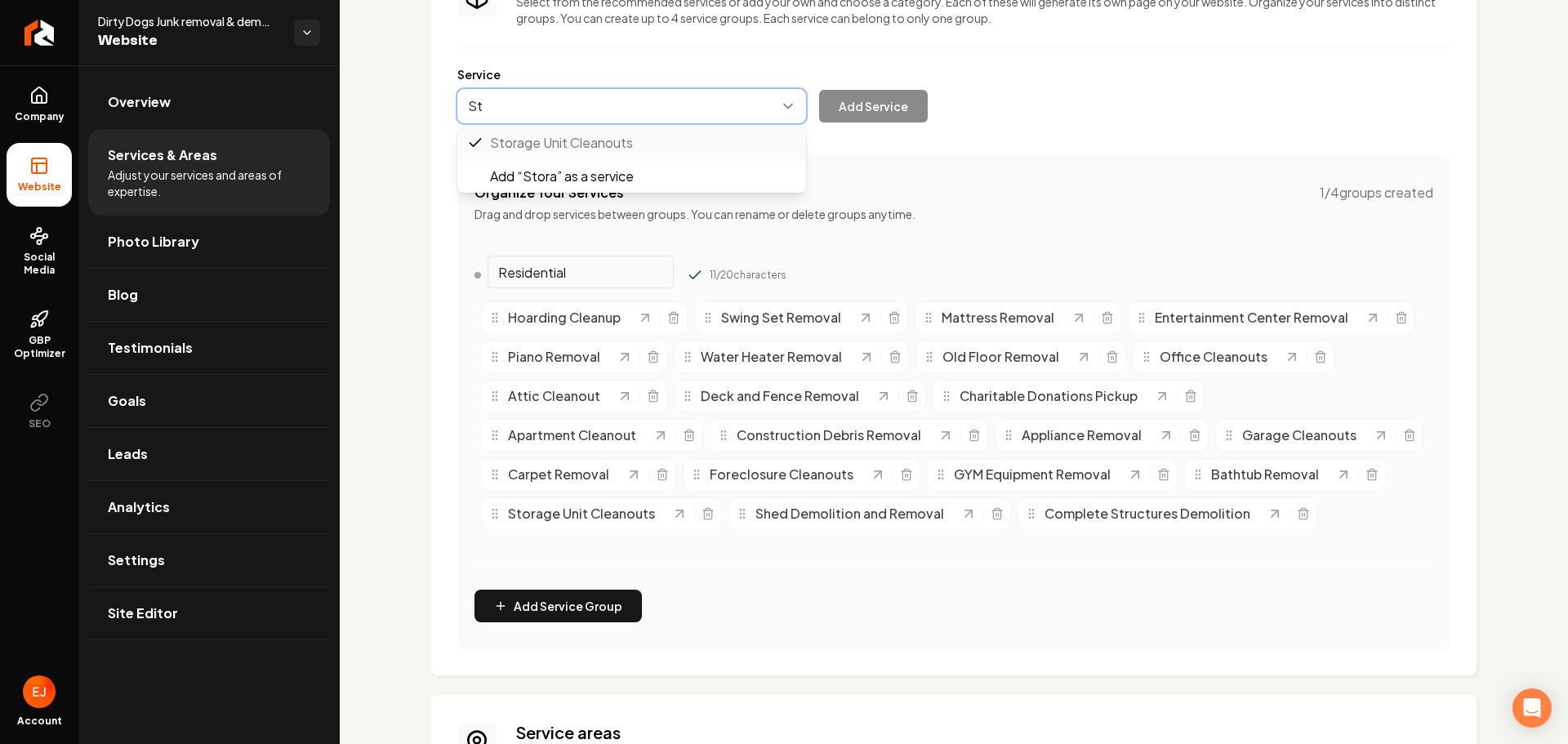
type input "S"
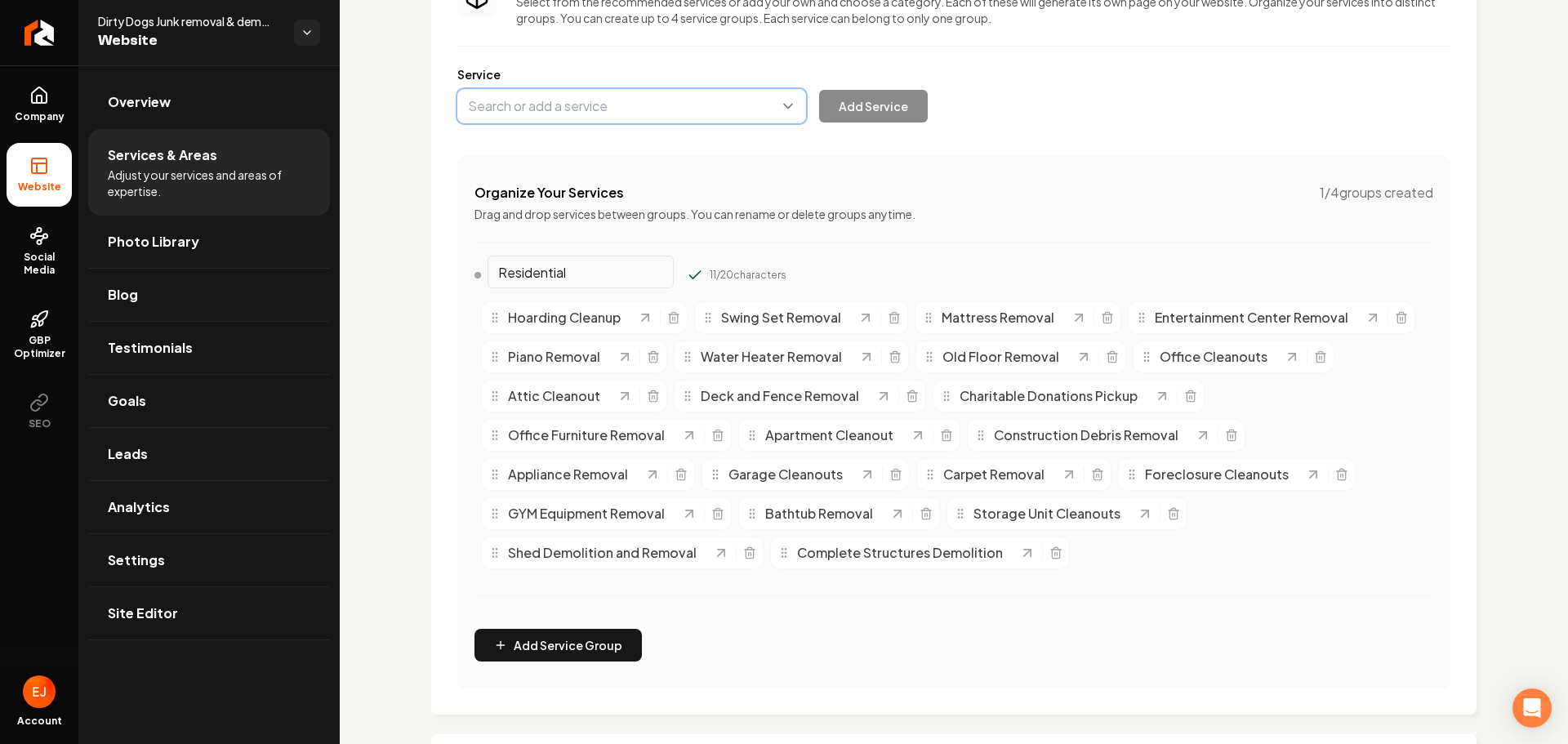
click at [698, 116] on button "Main content area" at bounding box center [632, 106] width 349 height 35
type input "Above Ground Pool Removal"
click at [819, 90] on button "Add Service" at bounding box center [873, 106] width 108 height 33
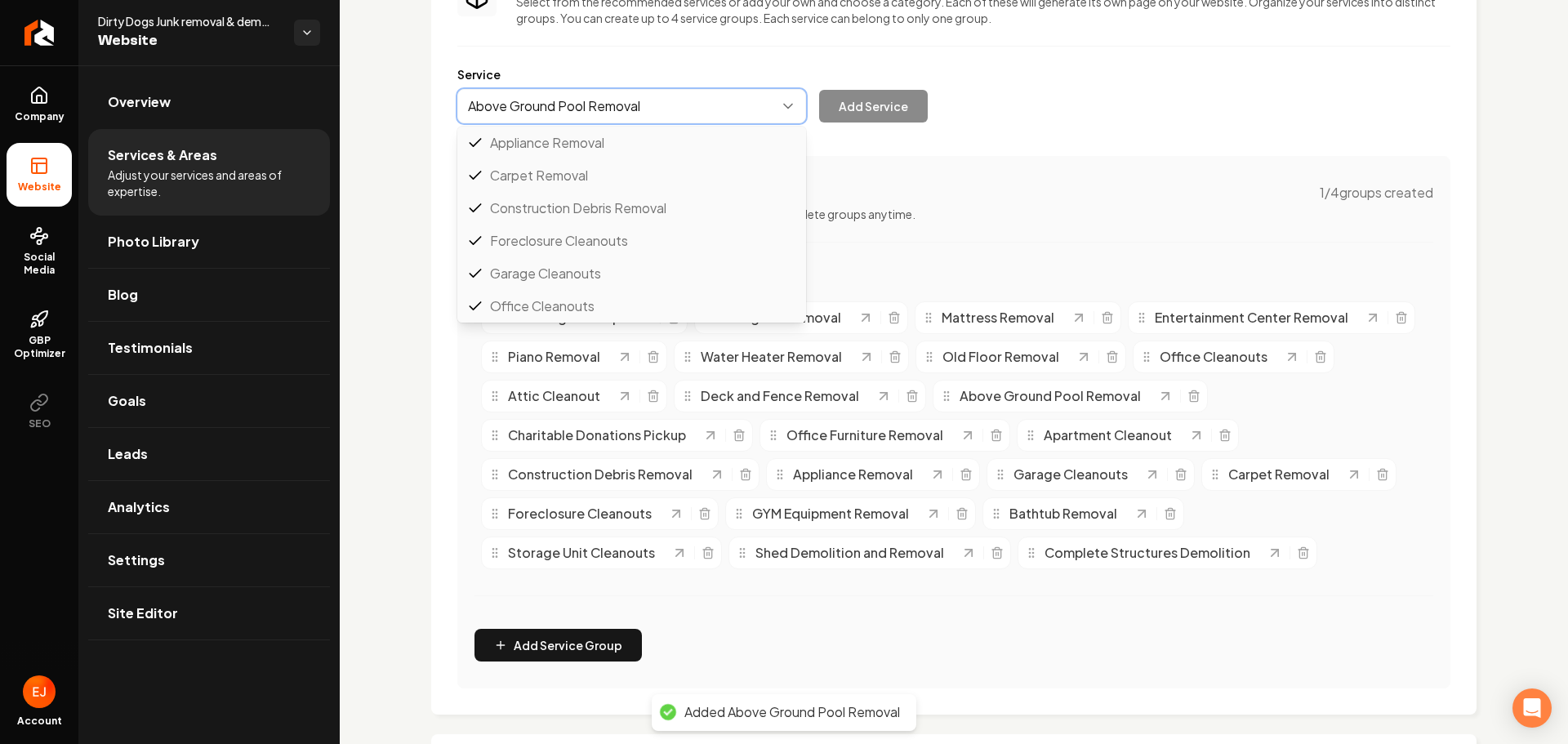
click at [703, 121] on button "Main content area" at bounding box center [632, 106] width 349 height 35
click at [1026, 187] on div "Services Provided Select from the recommended services or add your own and choo…" at bounding box center [954, 328] width 993 height 721
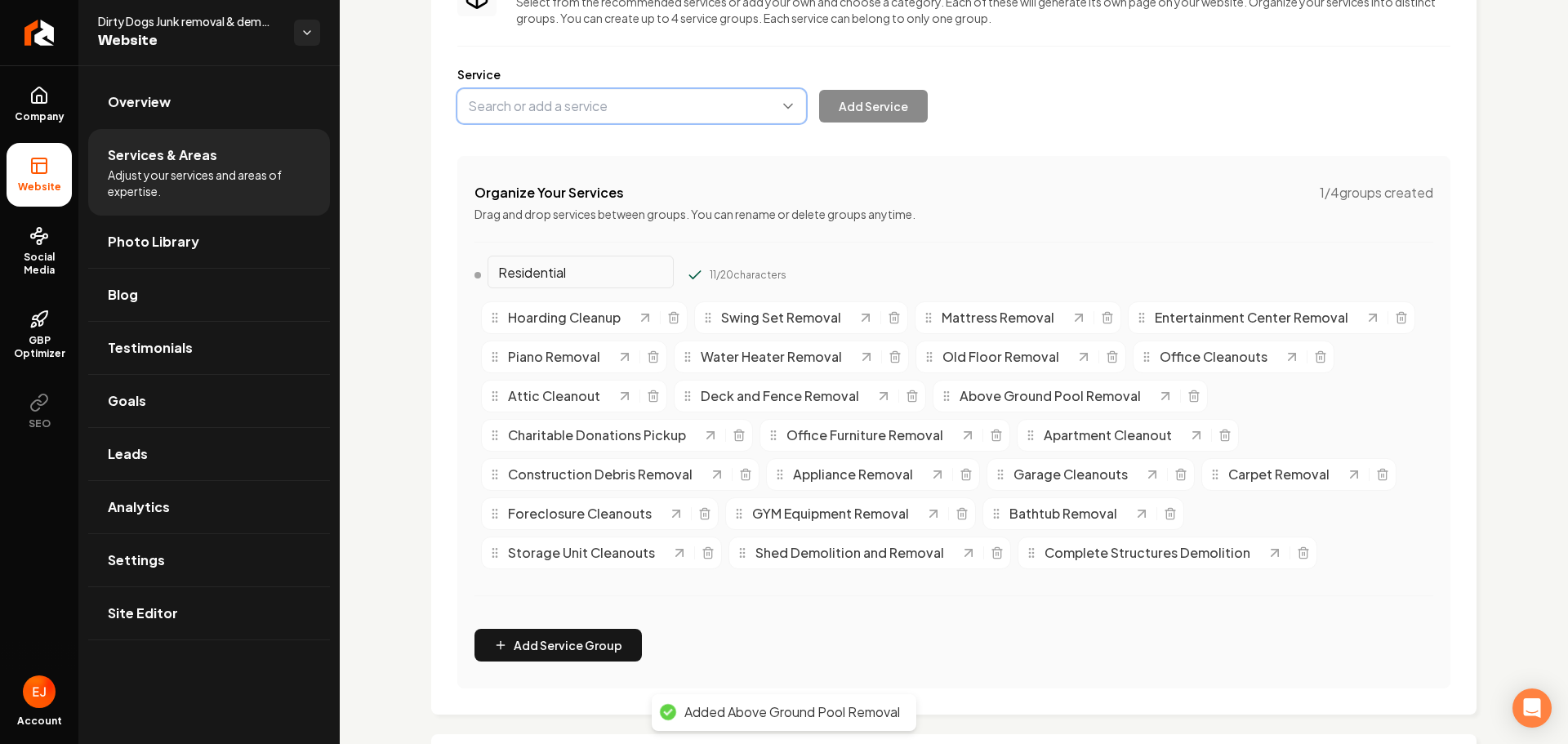
click at [684, 103] on button "Main content area" at bounding box center [632, 106] width 349 height 35
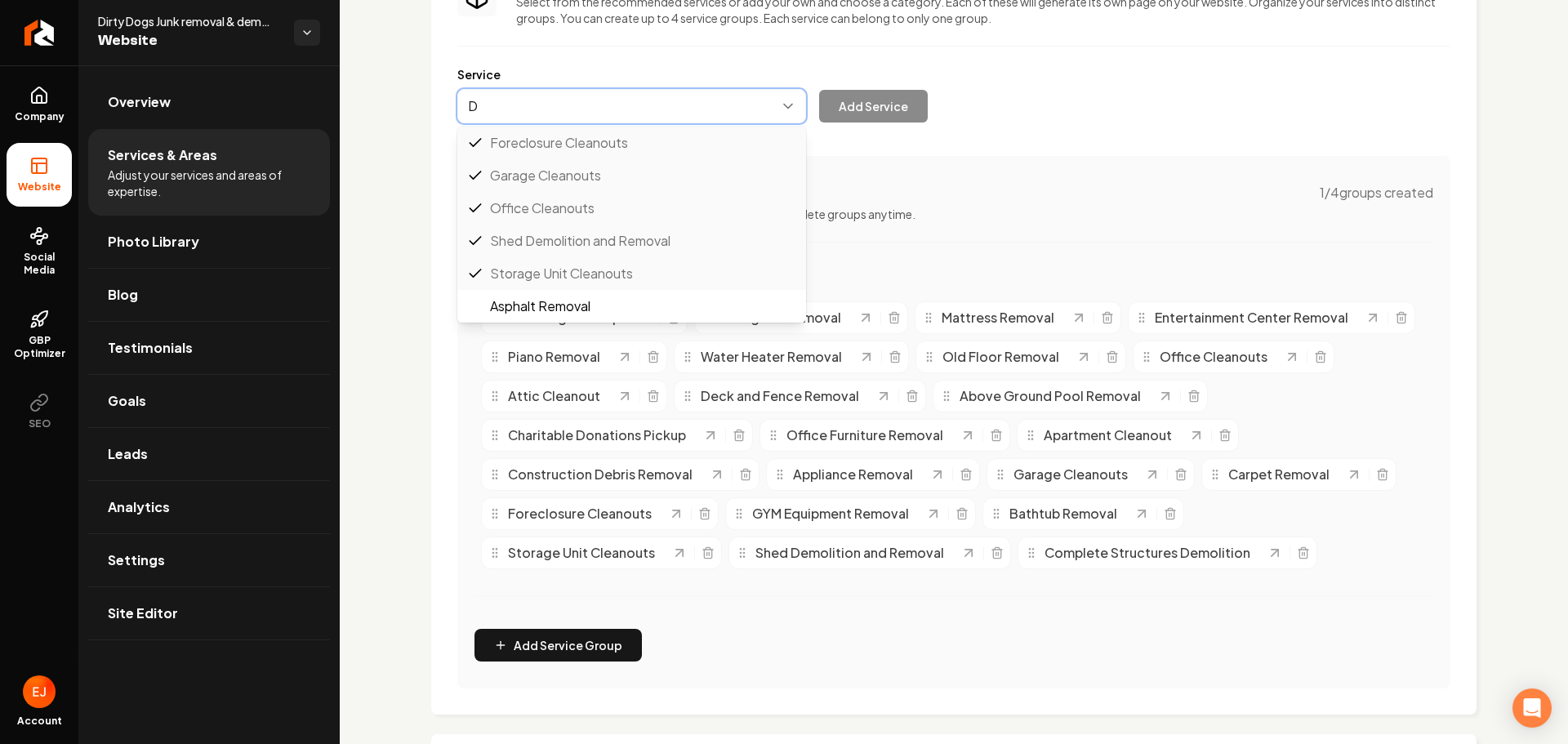
scroll to position [0, 0]
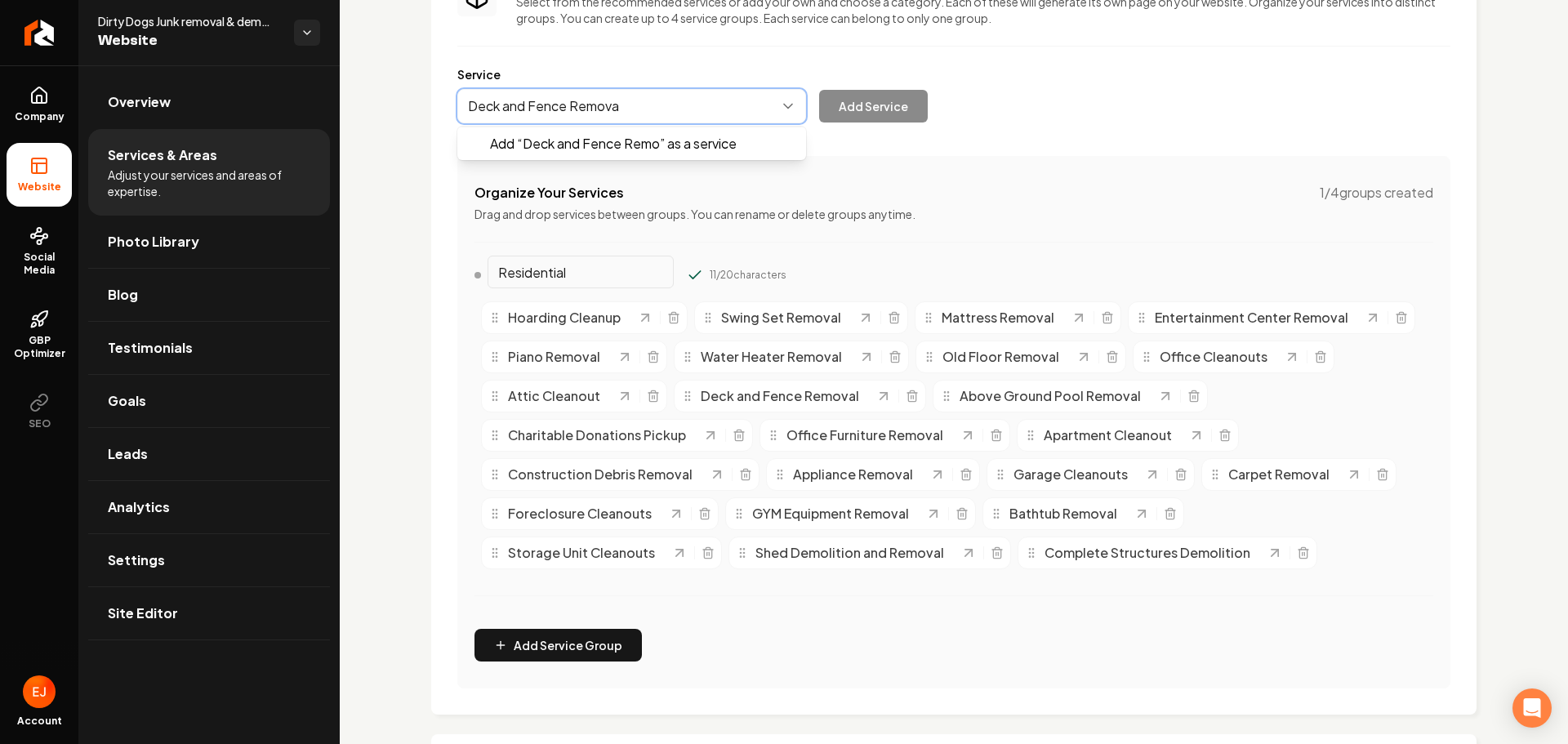
type input "Deck and Fence Removal"
click at [682, 103] on button "Main content area" at bounding box center [632, 106] width 349 height 35
type input "Kitchen Demolition"
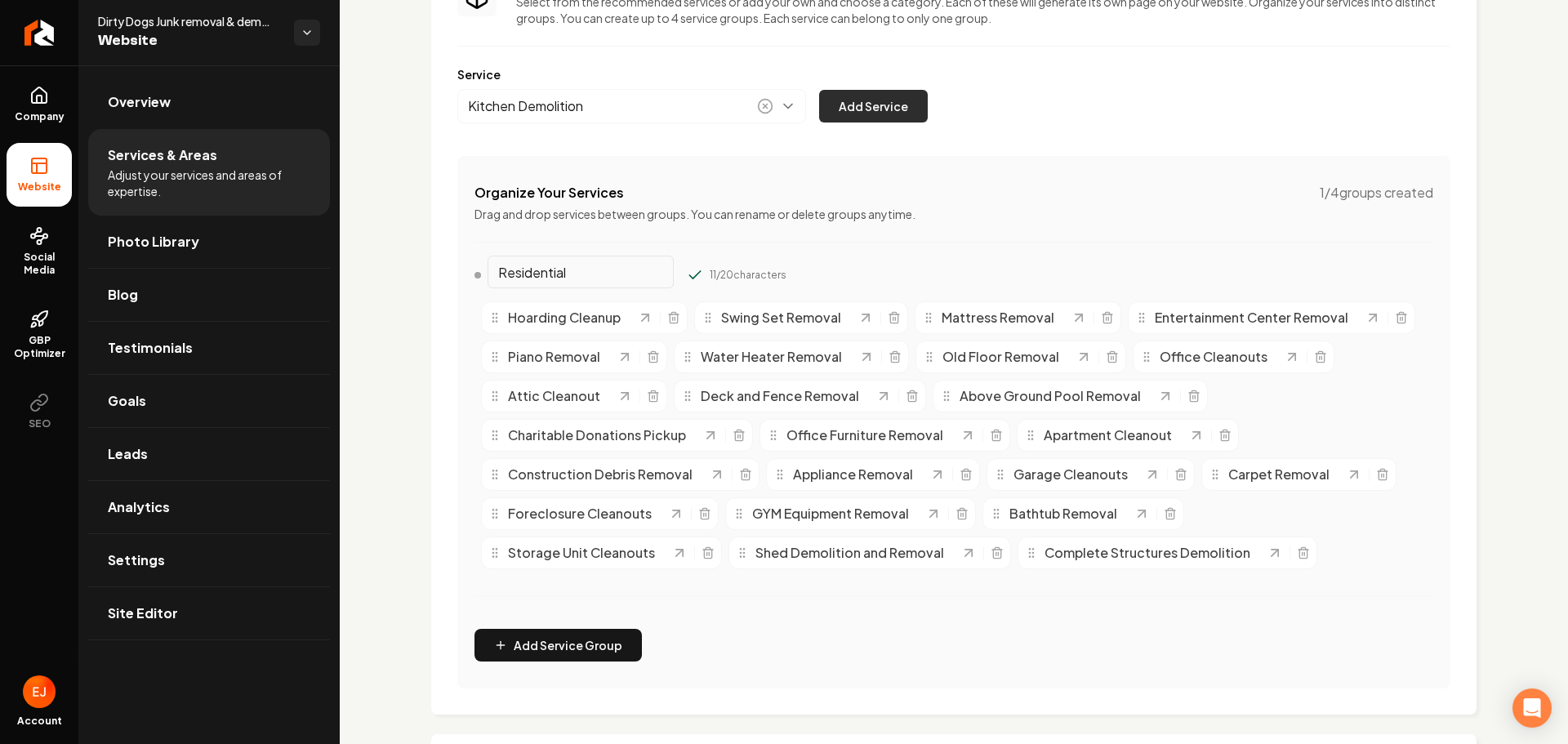
click at [886, 105] on button "Add Service" at bounding box center [873, 106] width 108 height 33
click at [599, 96] on button "Main content area" at bounding box center [632, 106] width 349 height 35
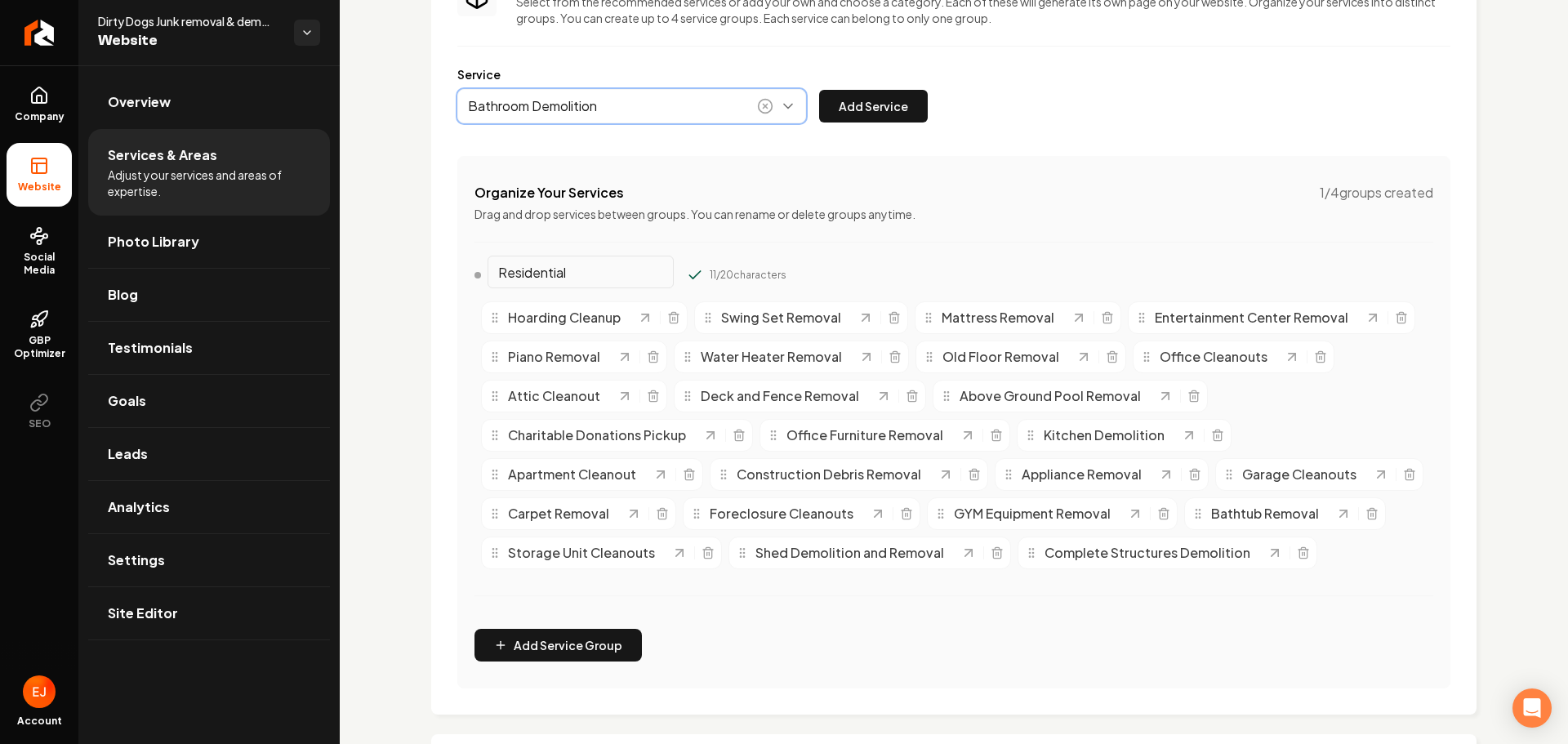
type input "Bathroom Demolition"
click at [947, 115] on div "Service Bathroom Demolition Add Service" at bounding box center [954, 95] width 993 height 58
drag, startPoint x: 903, startPoint y: 117, endPoint x: 855, endPoint y: 127, distance: 49.0
click at [902, 118] on button "Add Service" at bounding box center [873, 106] width 108 height 33
click at [630, 117] on button "Main content area" at bounding box center [632, 106] width 349 height 35
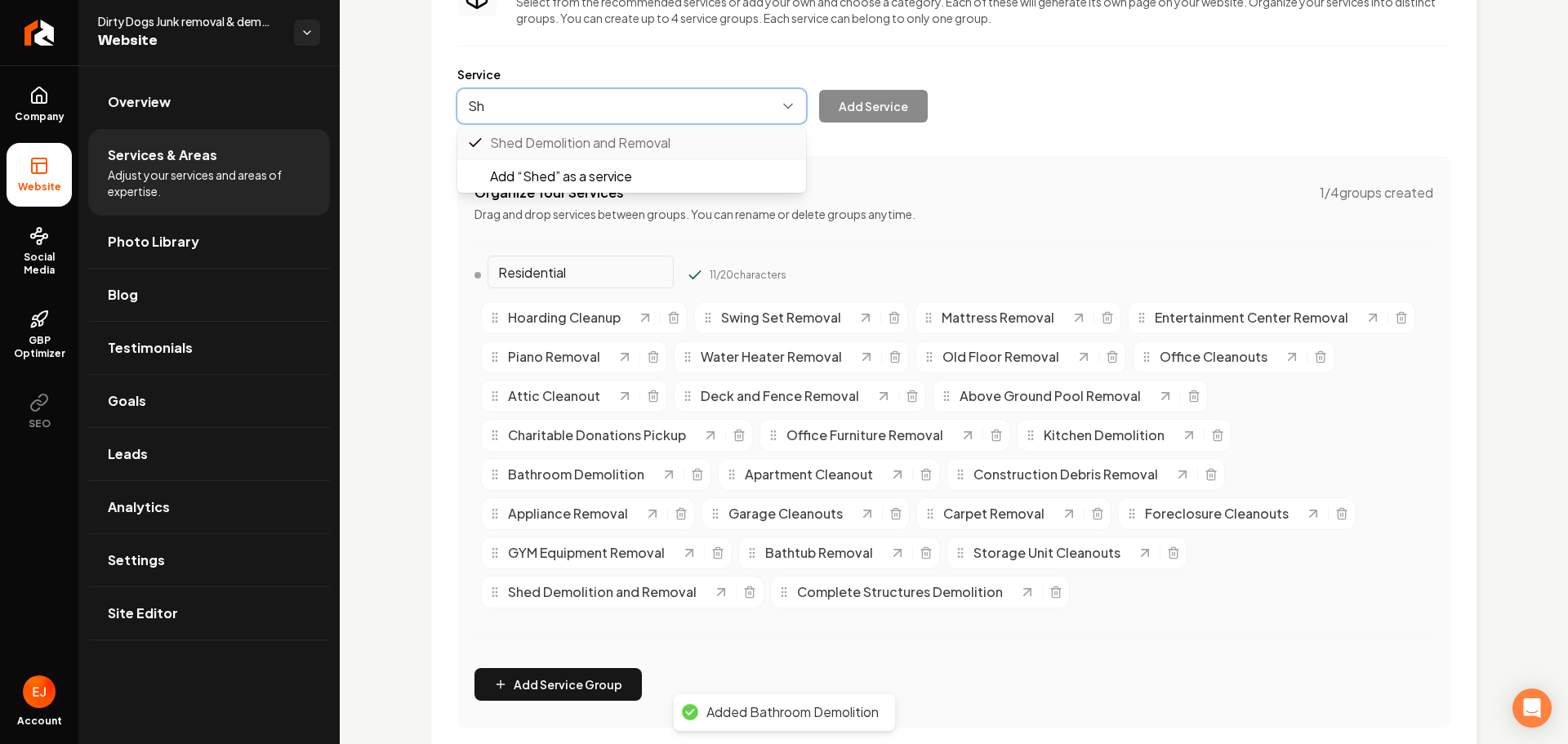
type input "S"
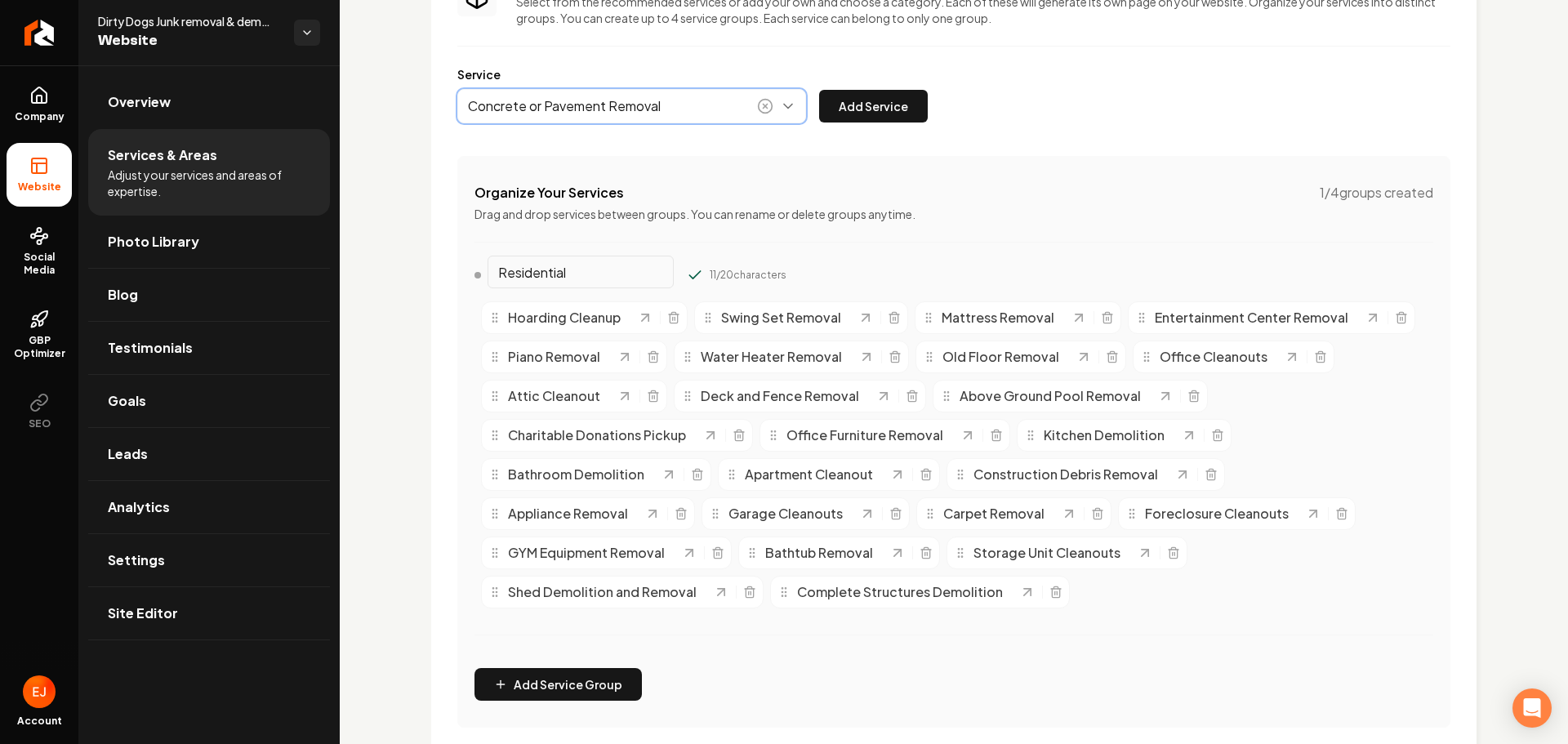
type input "Concrete or Pavement Removal"
click at [866, 123] on div "Concrete or Pavement Removal Add Service" at bounding box center [692, 106] width 471 height 35
click at [876, 119] on button "Add Service" at bounding box center [873, 106] width 108 height 33
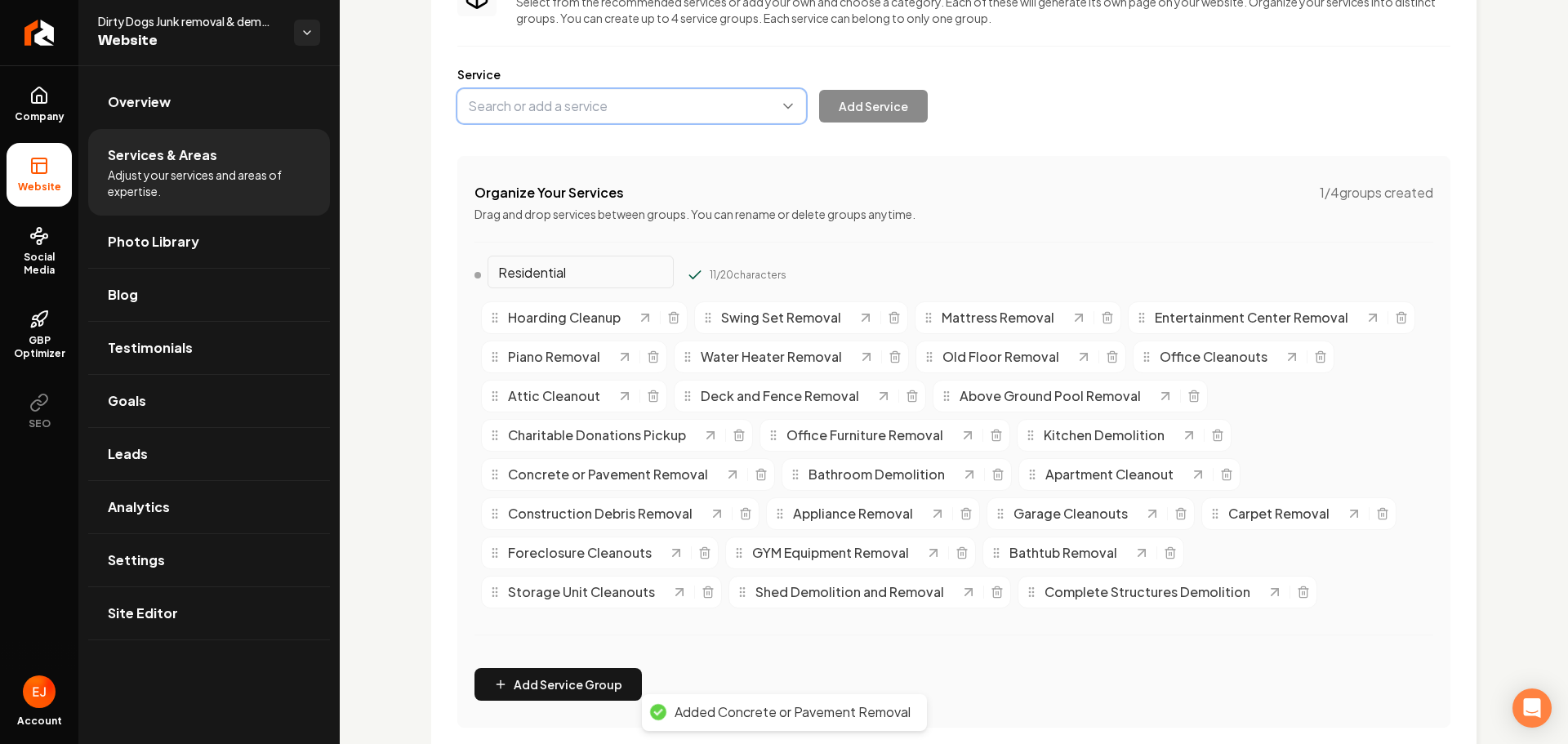
click at [563, 107] on button "Main content area" at bounding box center [632, 106] width 349 height 35
type input "Brush Removal"
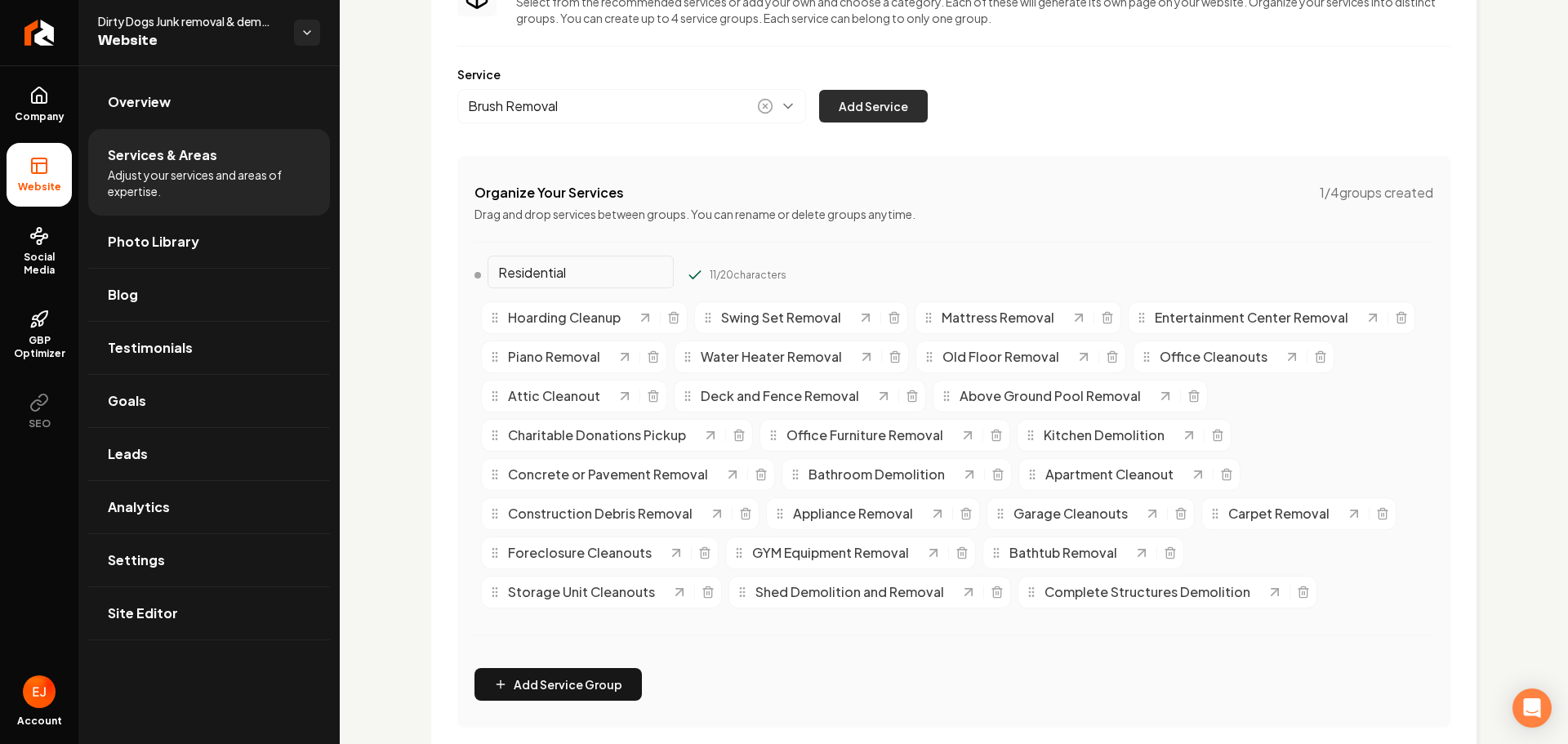
click at [913, 115] on button "Add Service" at bounding box center [873, 106] width 108 height 33
click at [655, 110] on button "Main content area" at bounding box center [632, 106] width 349 height 35
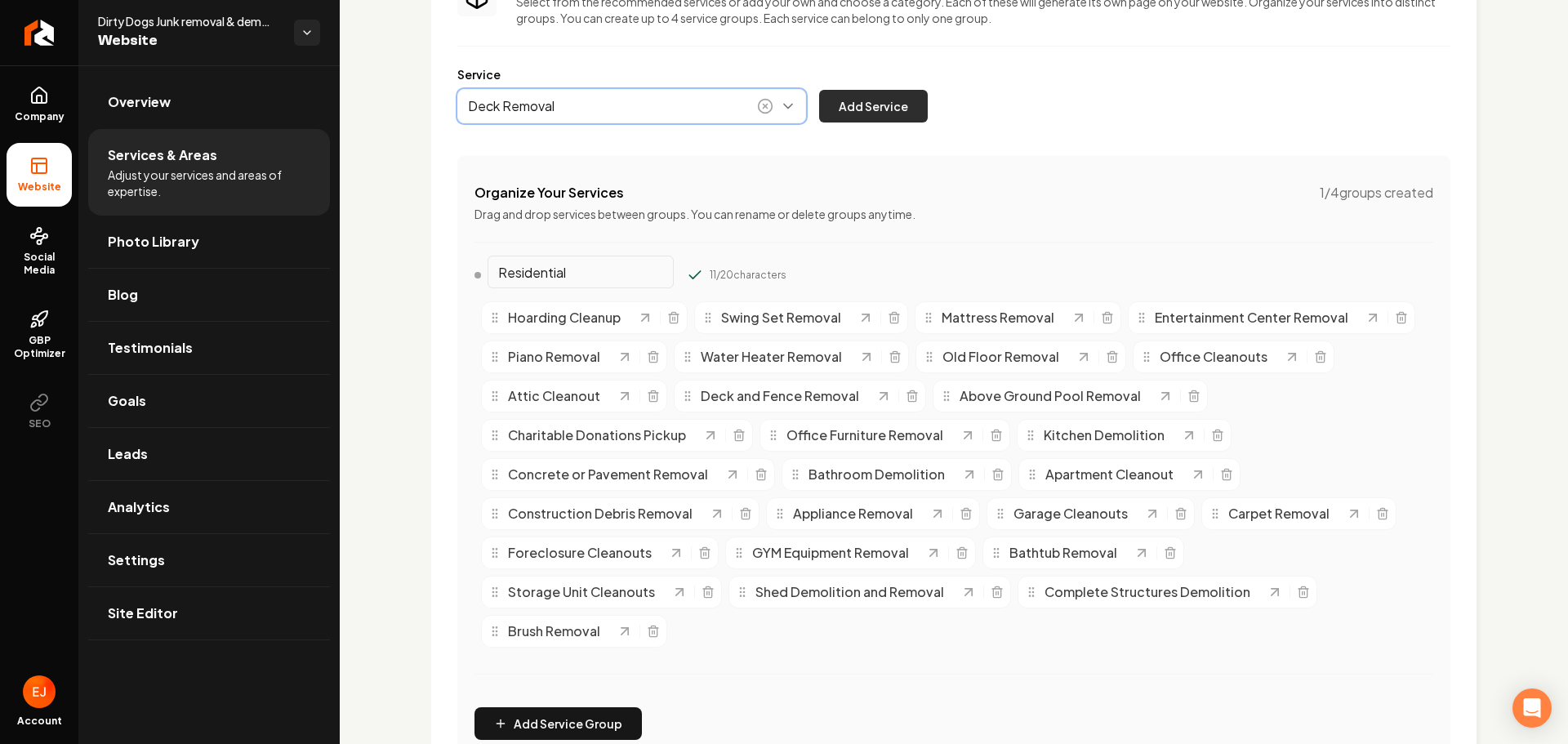
type input "Deck Removal"
click at [859, 108] on button "Add Service" at bounding box center [873, 106] width 108 height 33
click at [681, 105] on button "Main content area" at bounding box center [632, 106] width 349 height 35
type input "Fence Removal"
click at [883, 103] on button "Add Service" at bounding box center [873, 106] width 108 height 33
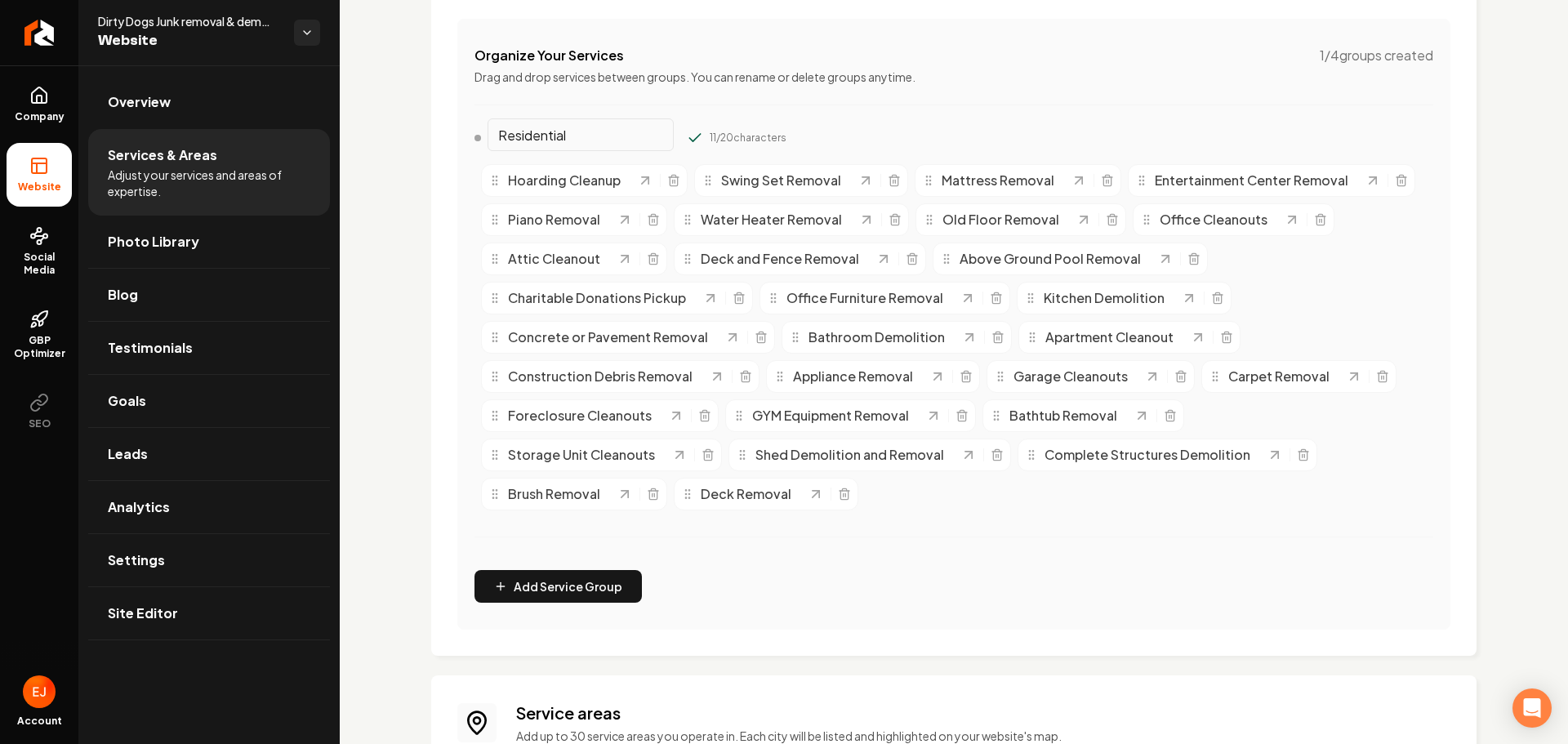
scroll to position [327, 0]
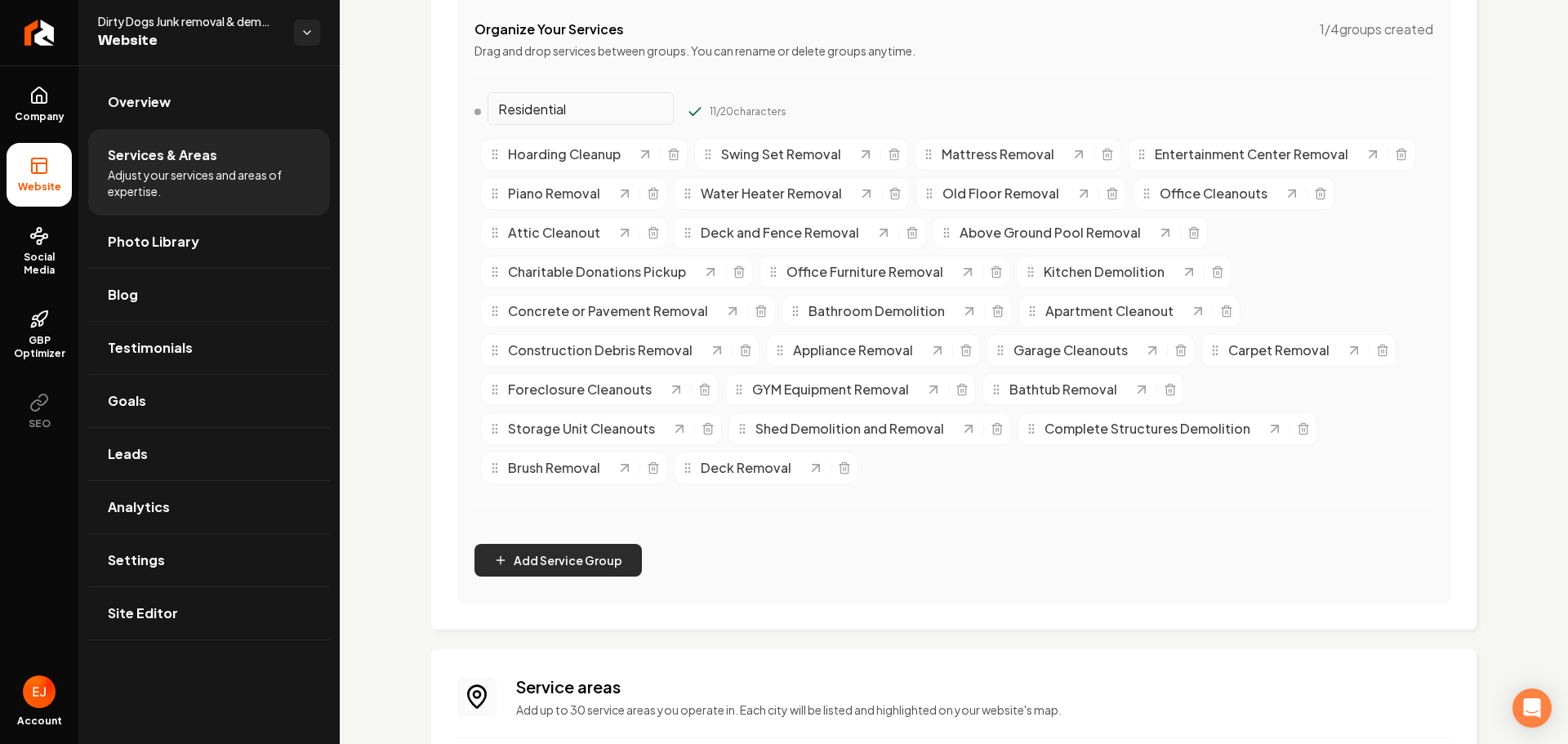
click at [561, 561] on button "Add Service Group" at bounding box center [558, 560] width 168 height 33
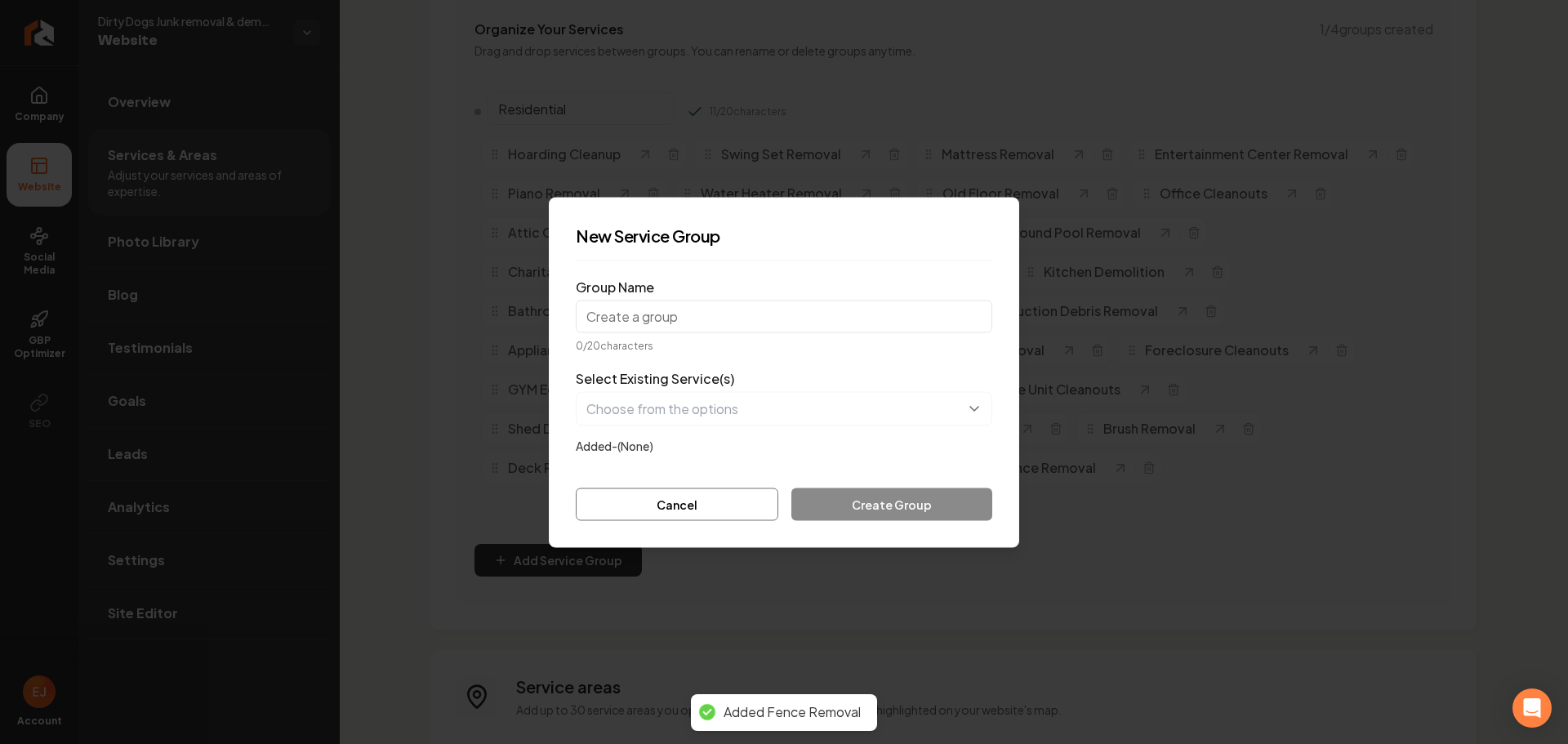
click at [779, 318] on input "Group Name" at bounding box center [784, 316] width 417 height 33
type input "Commercial"
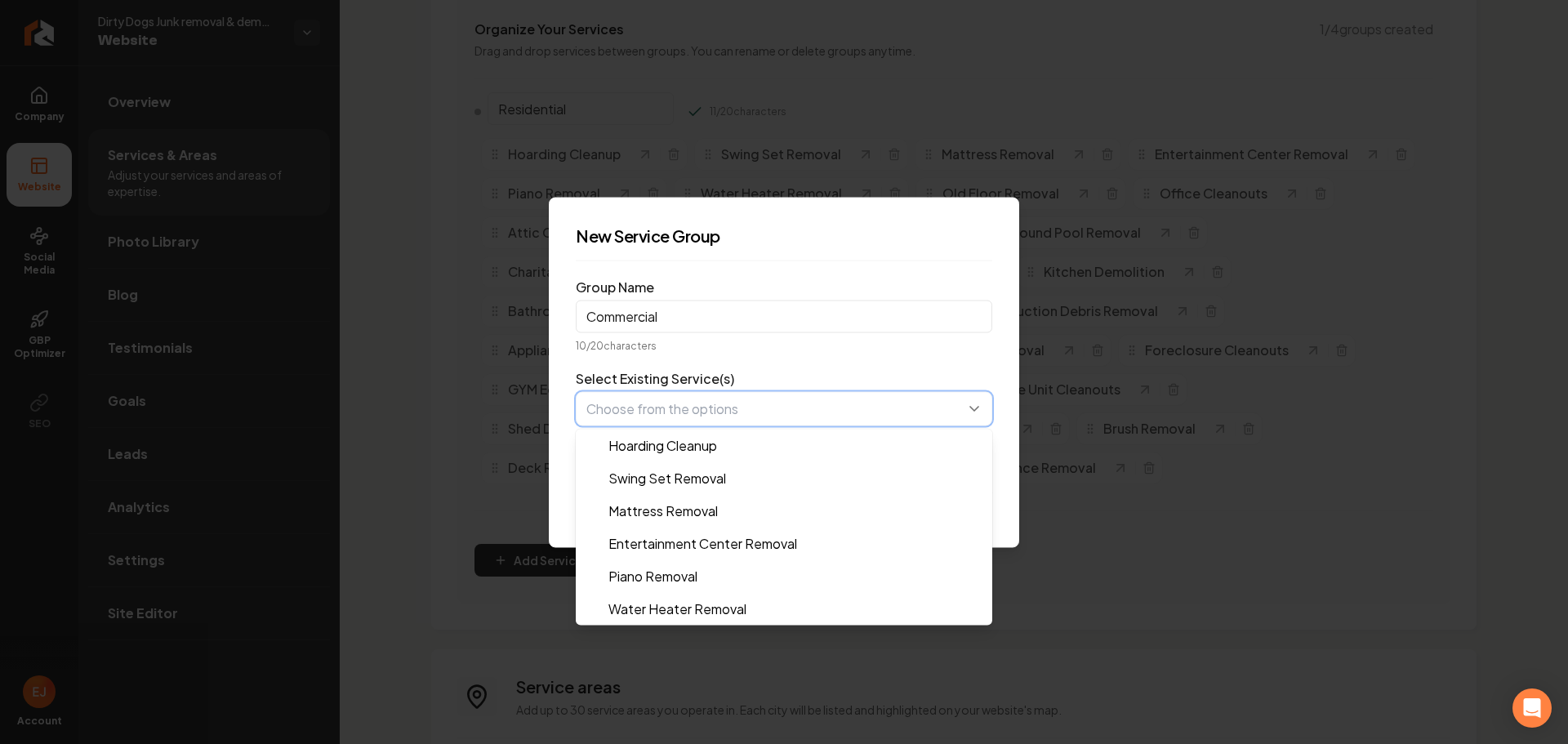
click at [720, 418] on button "button" at bounding box center [784, 408] width 417 height 35
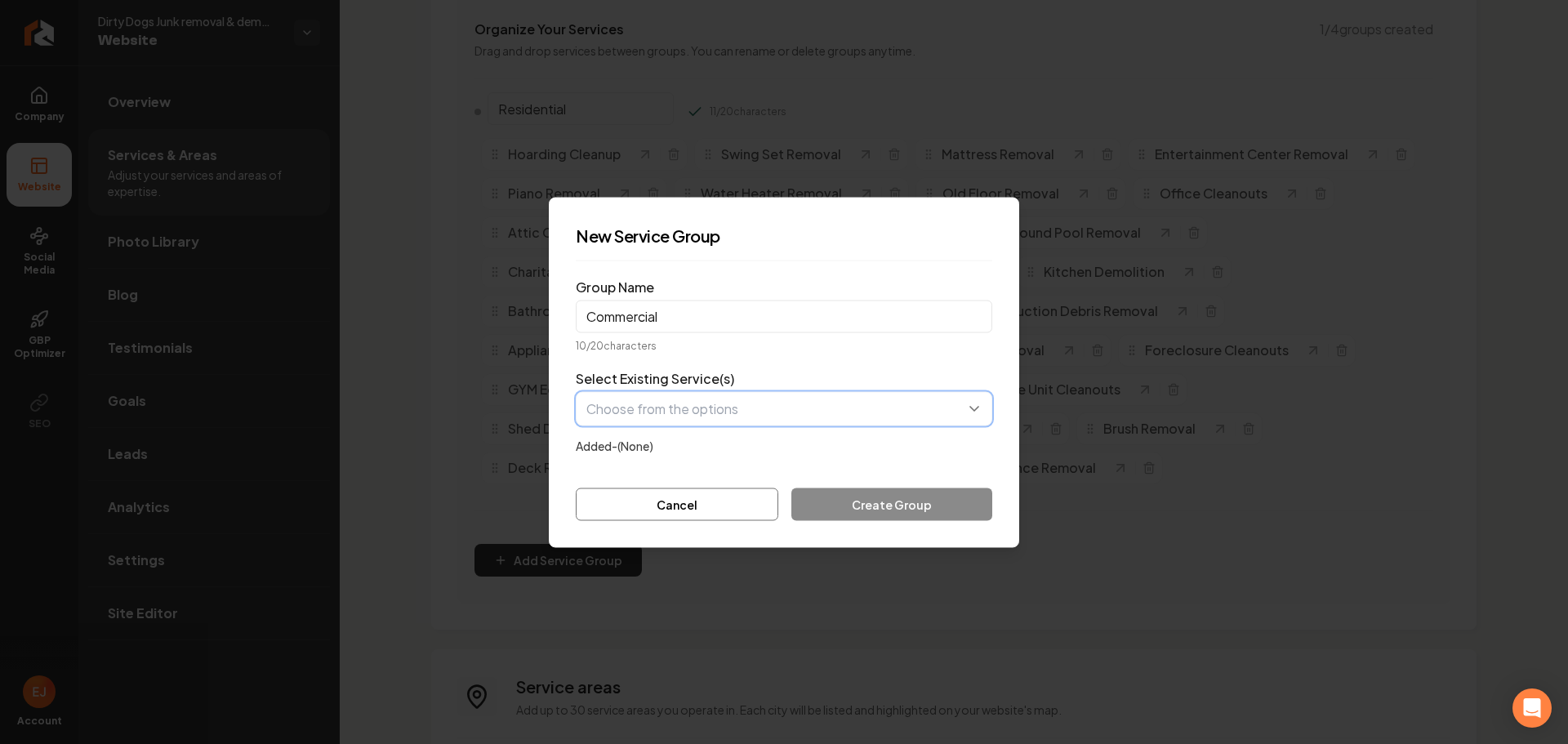
click at [743, 415] on button "button" at bounding box center [784, 408] width 417 height 35
type input "char"
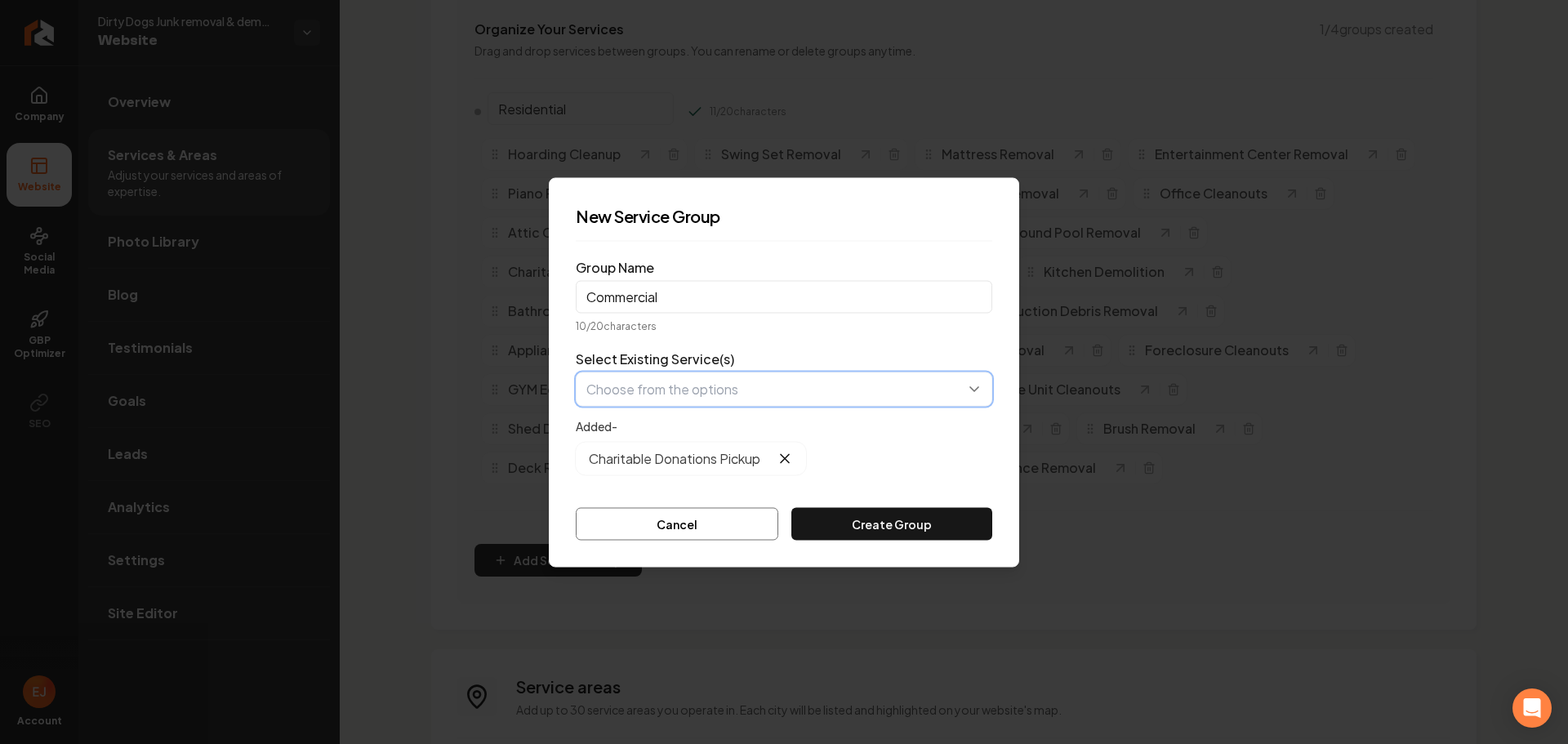
click at [662, 398] on button "button" at bounding box center [784, 389] width 417 height 35
type input "cons"
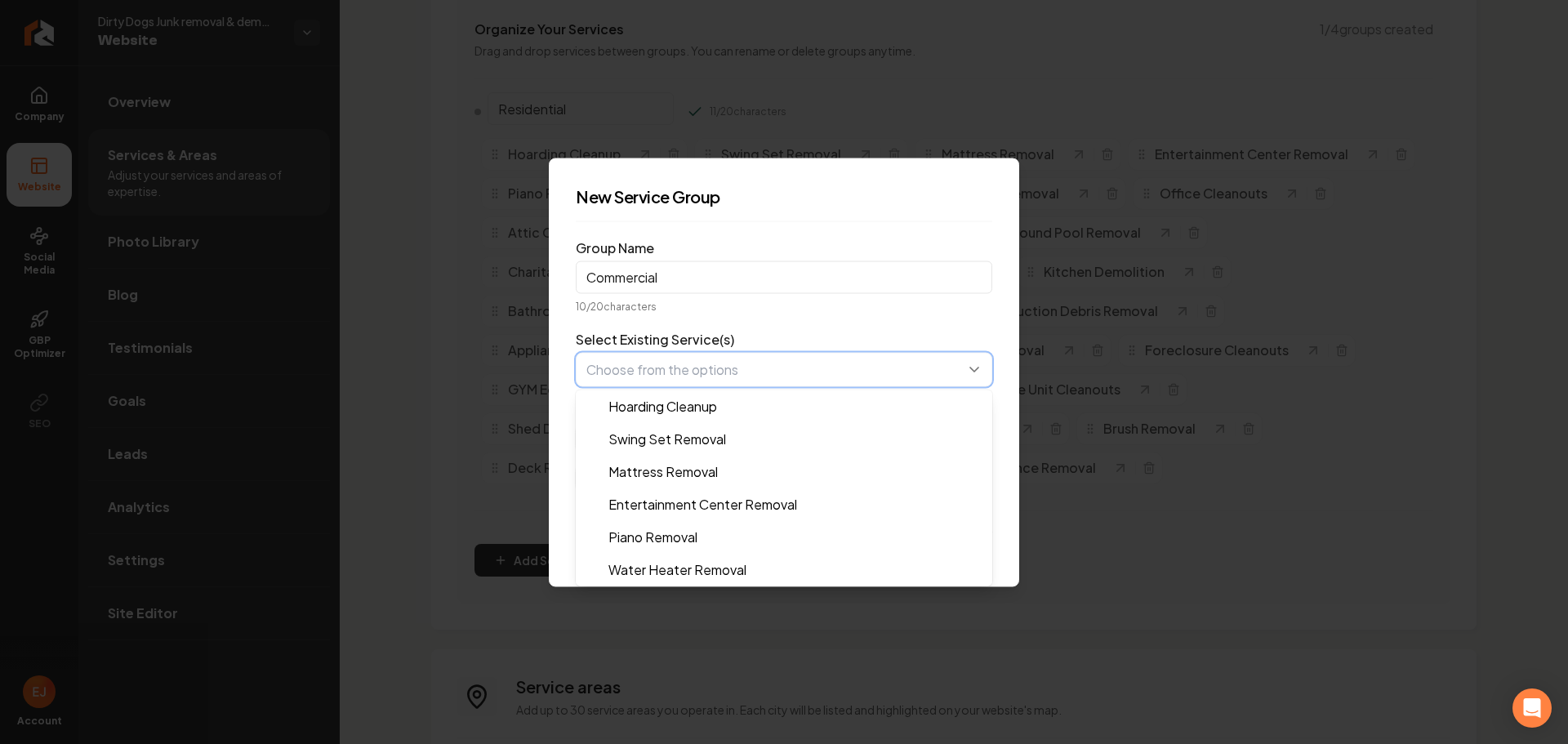
click at [686, 380] on button "button" at bounding box center [784, 369] width 417 height 35
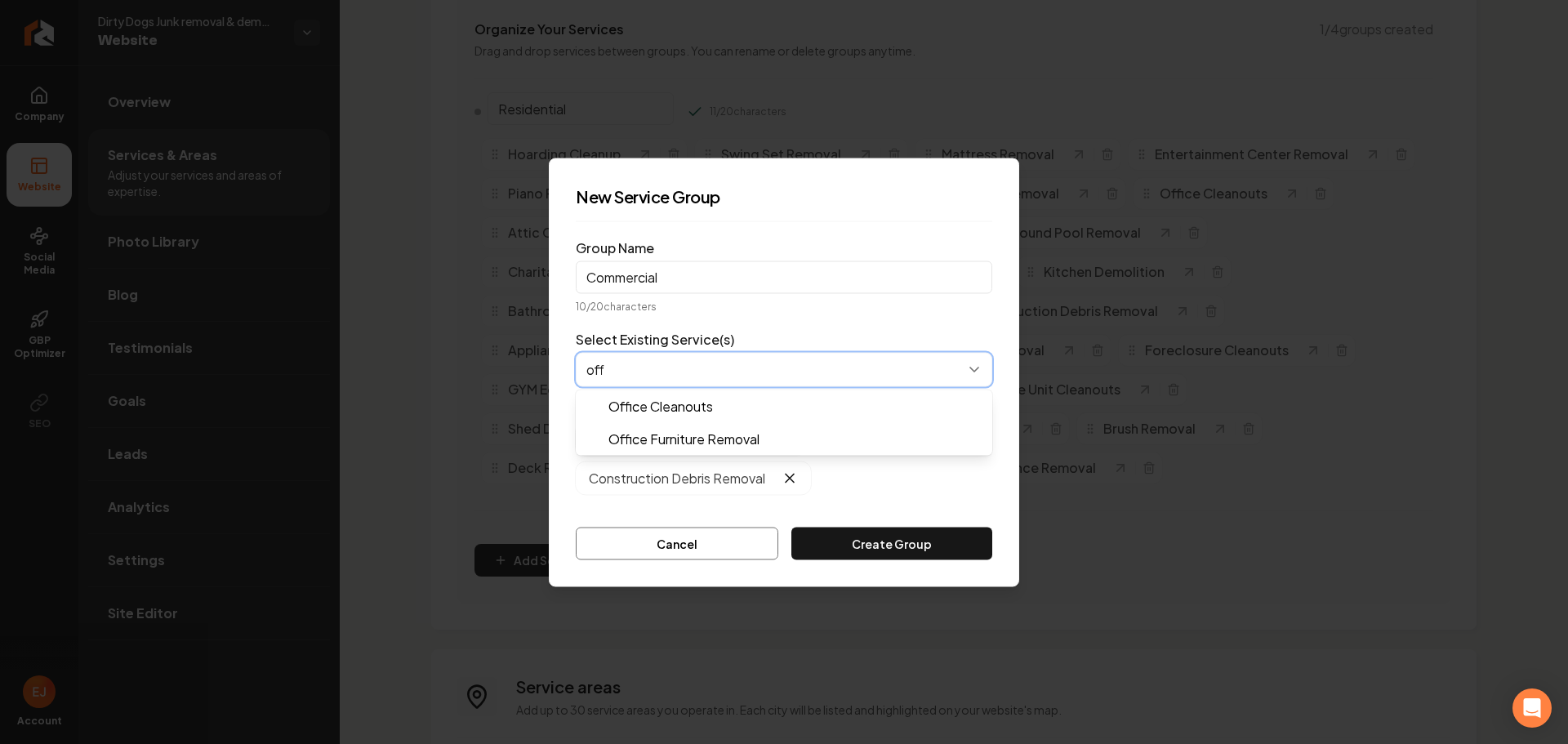
type input "offi"
click at [730, 362] on button "button" at bounding box center [784, 369] width 417 height 35
type input "offi"
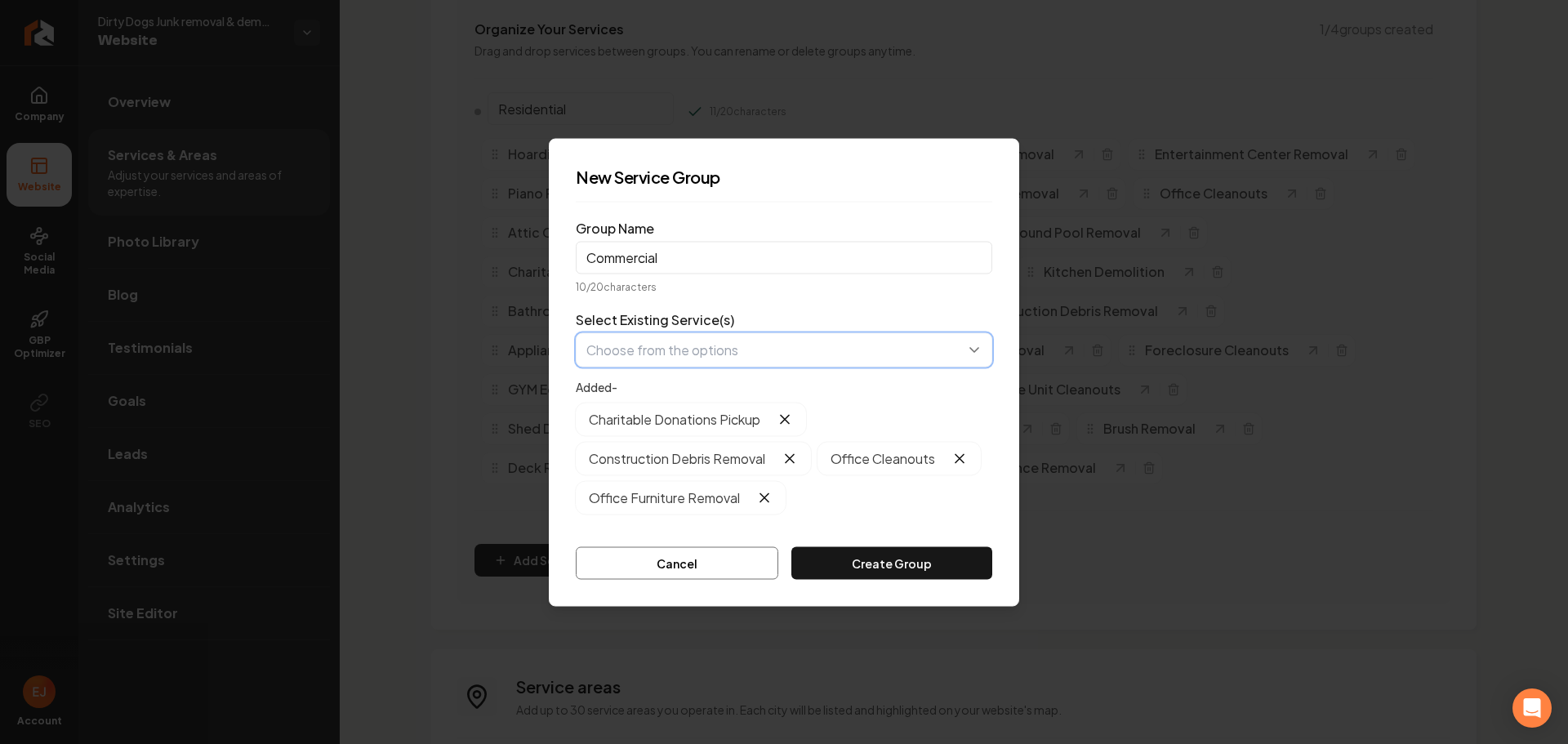
click at [670, 358] on button "button" at bounding box center [784, 350] width 417 height 35
type input "storage"
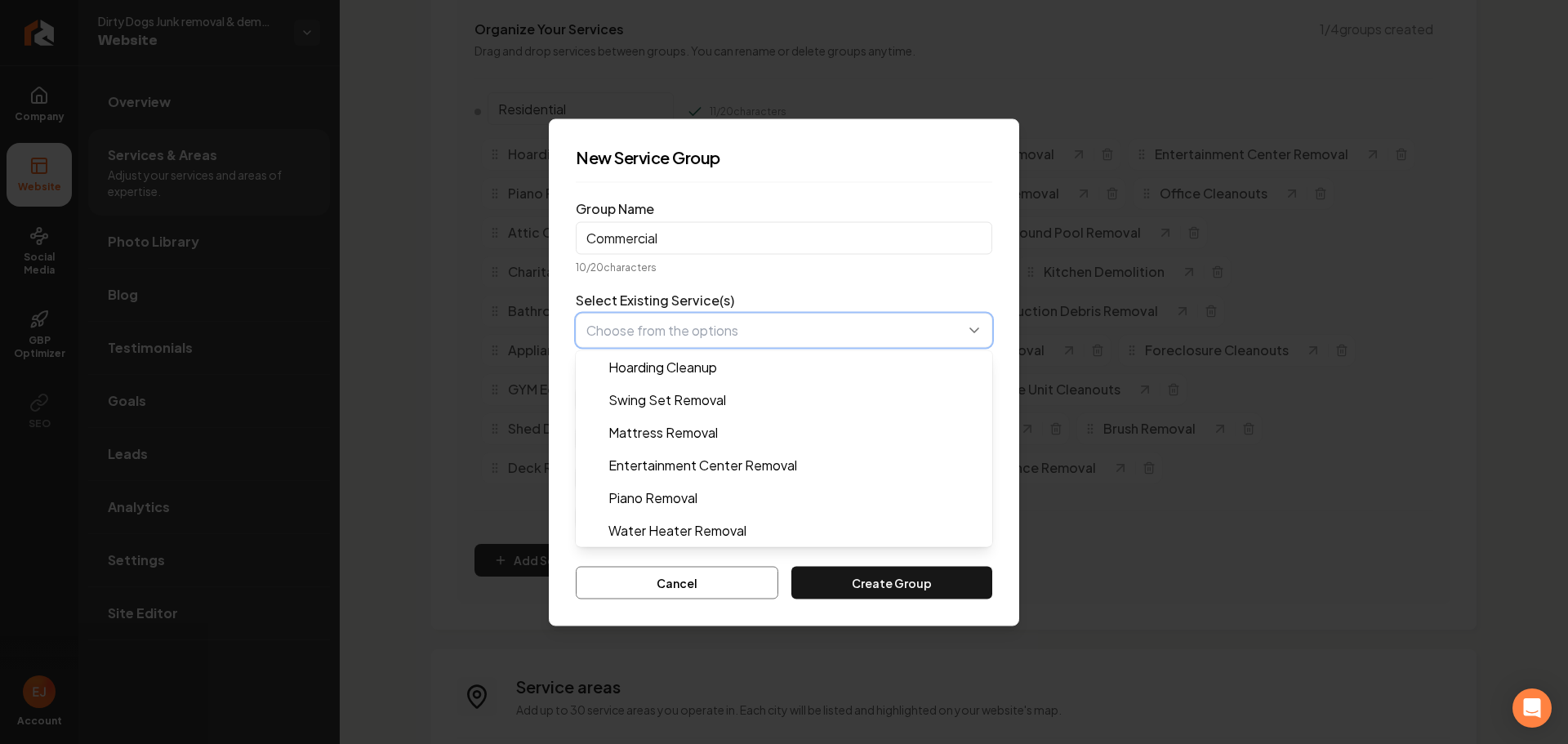
click at [775, 339] on button "button" at bounding box center [784, 330] width 417 height 35
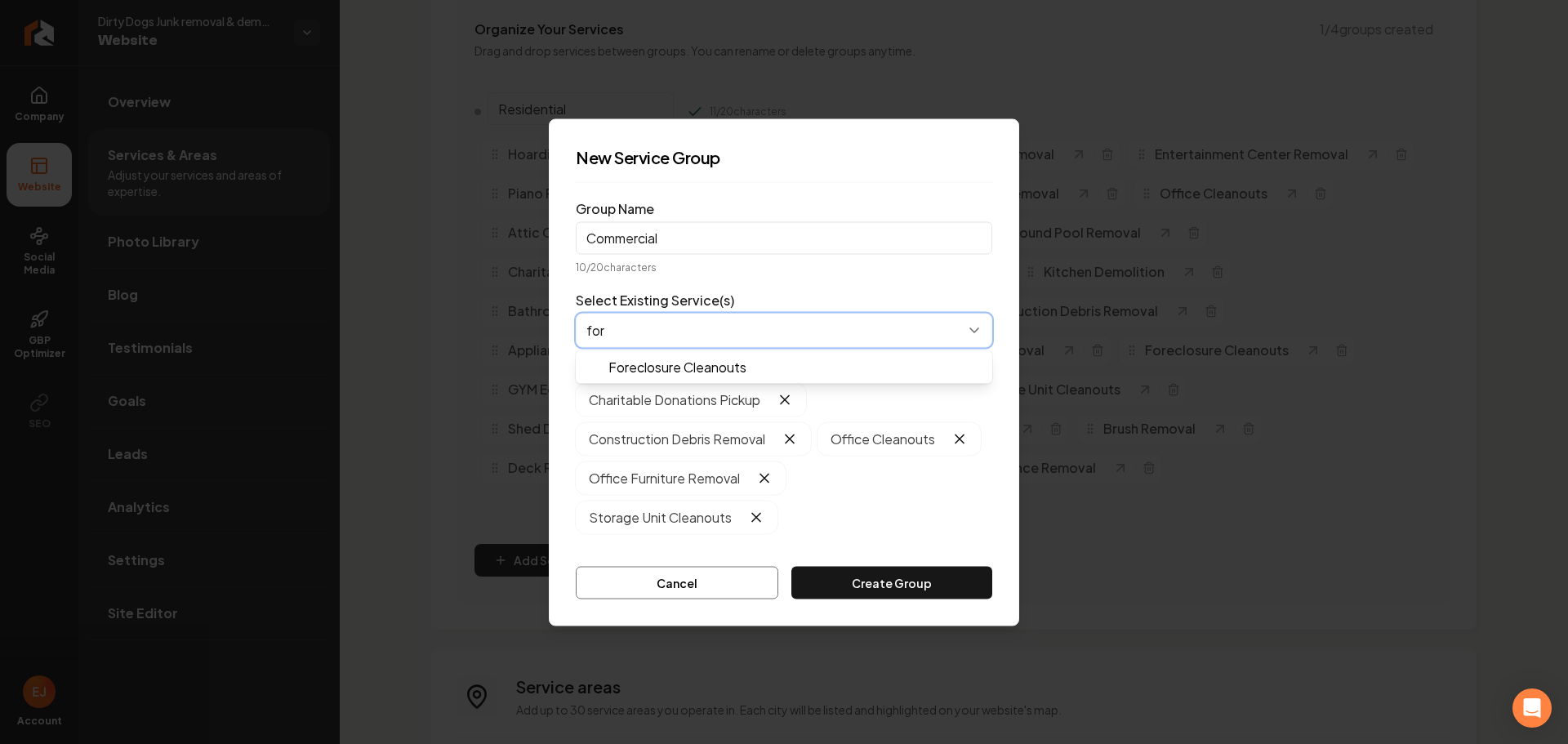
type input "fore"
click at [737, 338] on button "button" at bounding box center [784, 330] width 417 height 35
type input "old f"
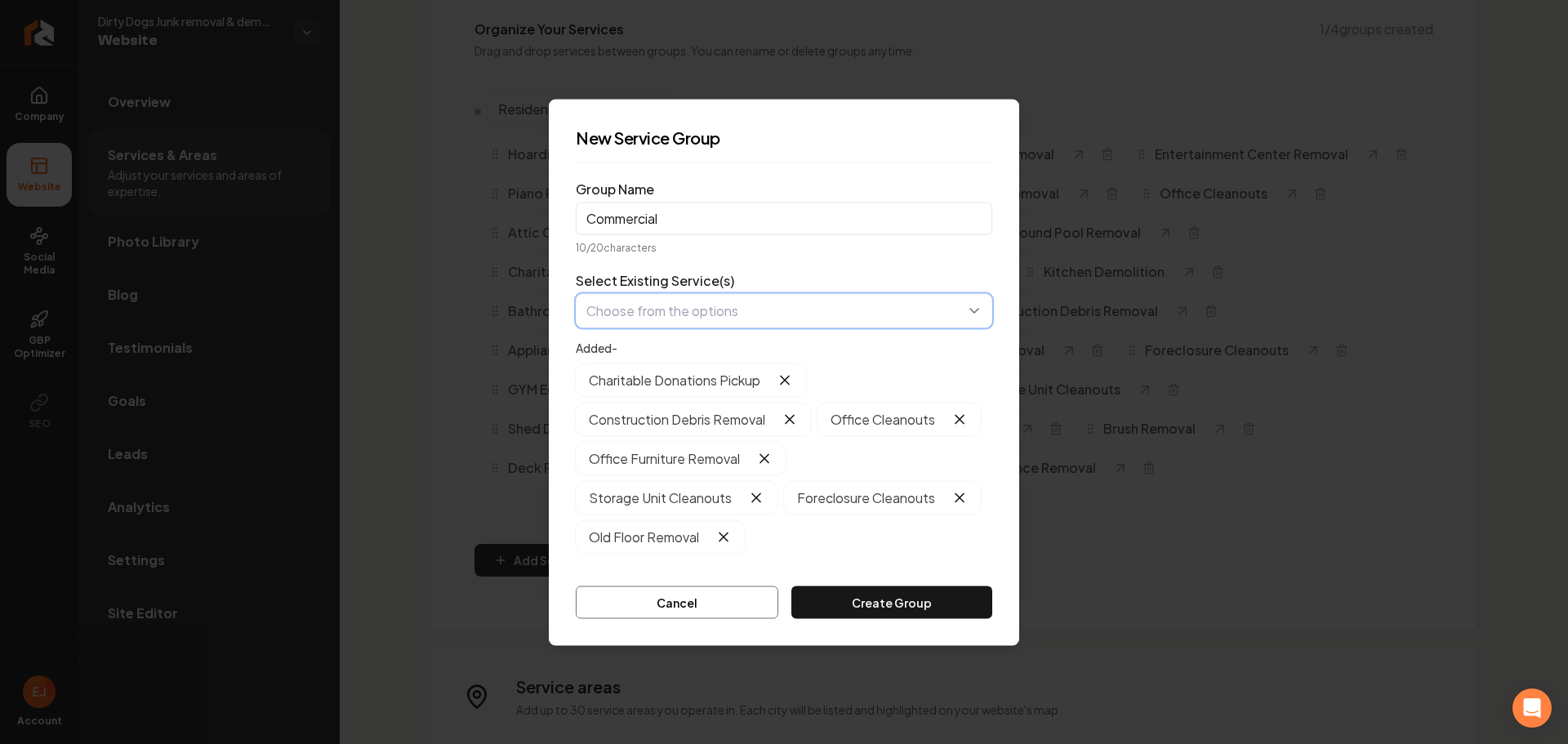
click at [713, 322] on button "button" at bounding box center [784, 311] width 417 height 35
type input "com"
drag, startPoint x: 706, startPoint y: 344, endPoint x: 709, endPoint y: 335, distance: 9.5
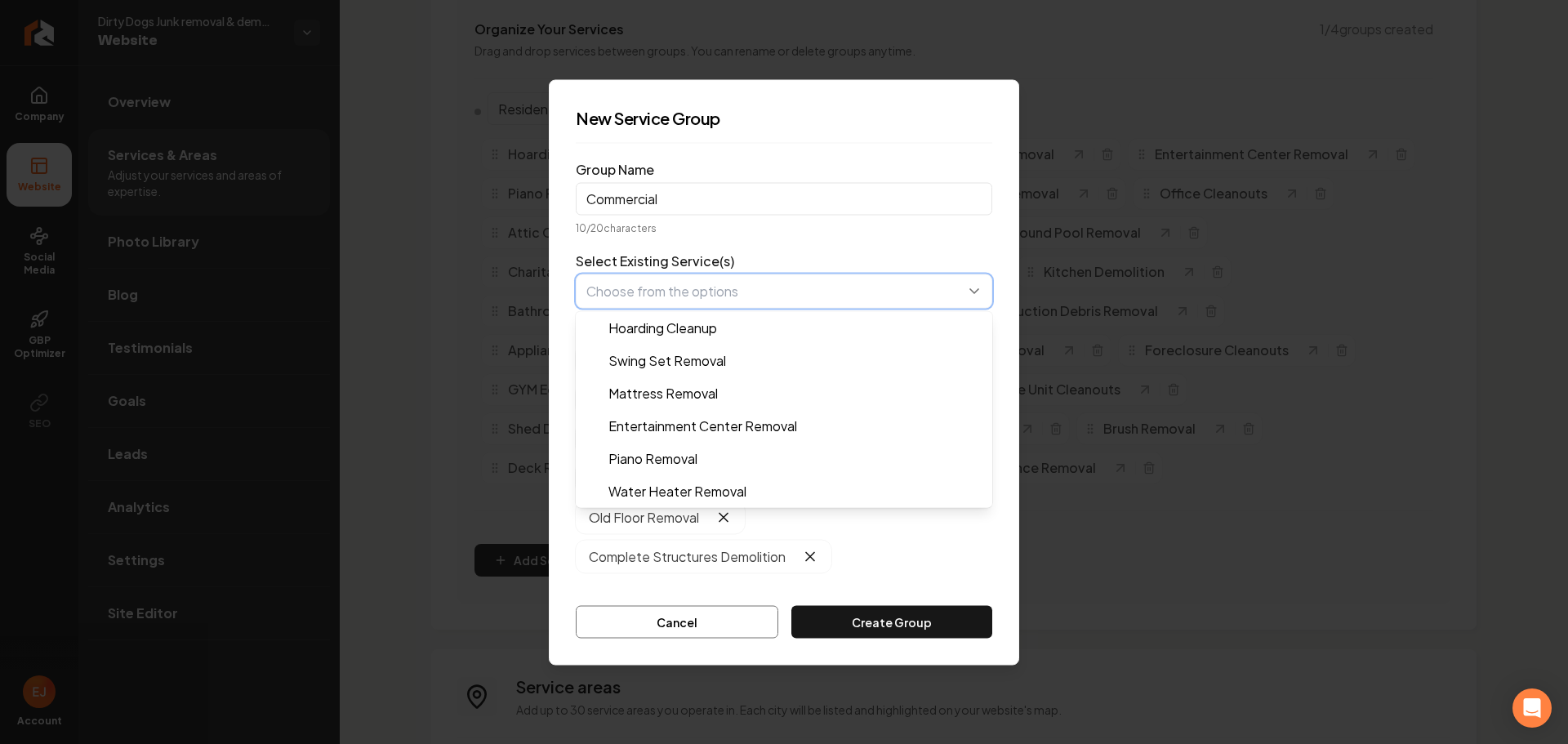
click at [740, 295] on button "button" at bounding box center [784, 291] width 417 height 35
type input "dec"
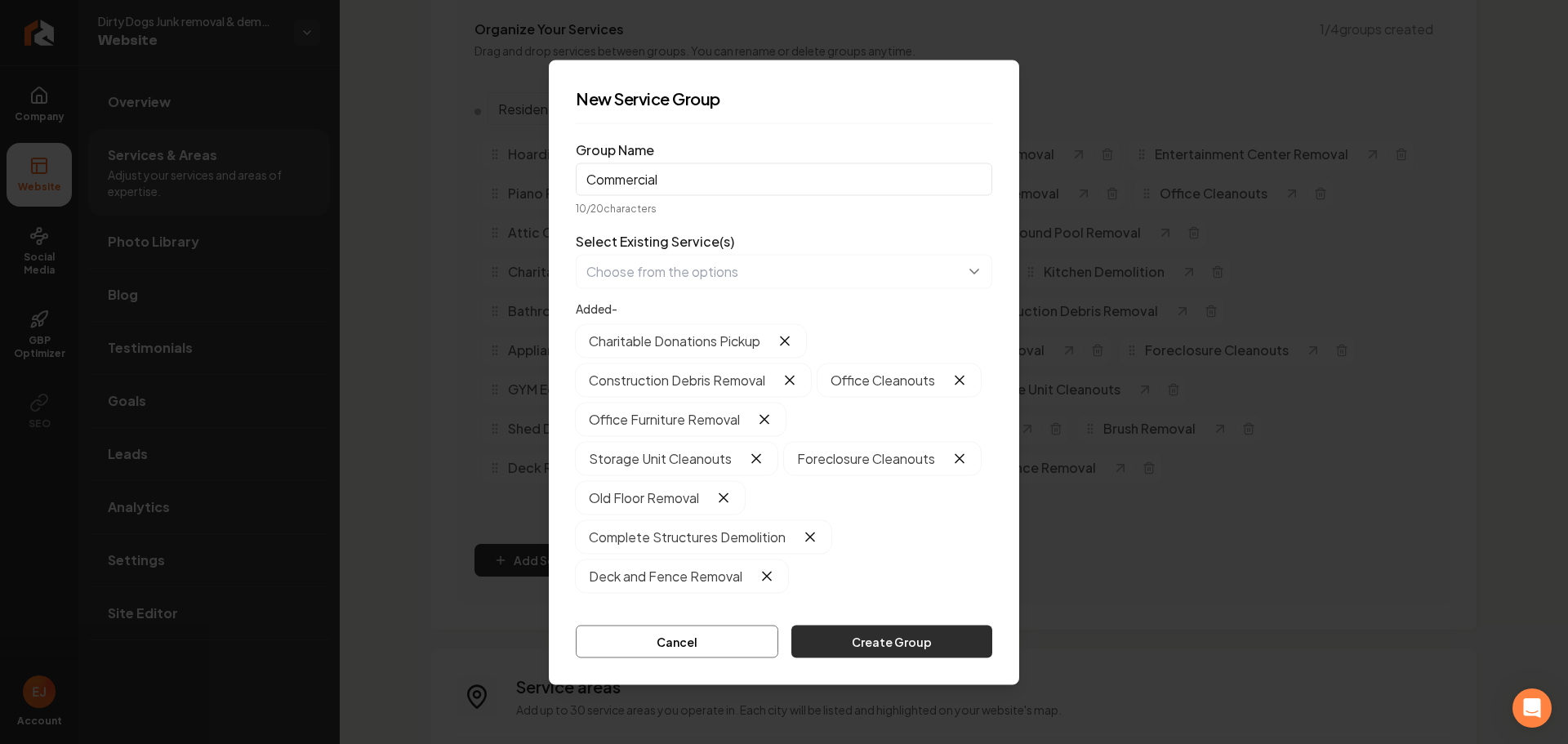
click at [900, 640] on button "Create Group" at bounding box center [892, 641] width 201 height 33
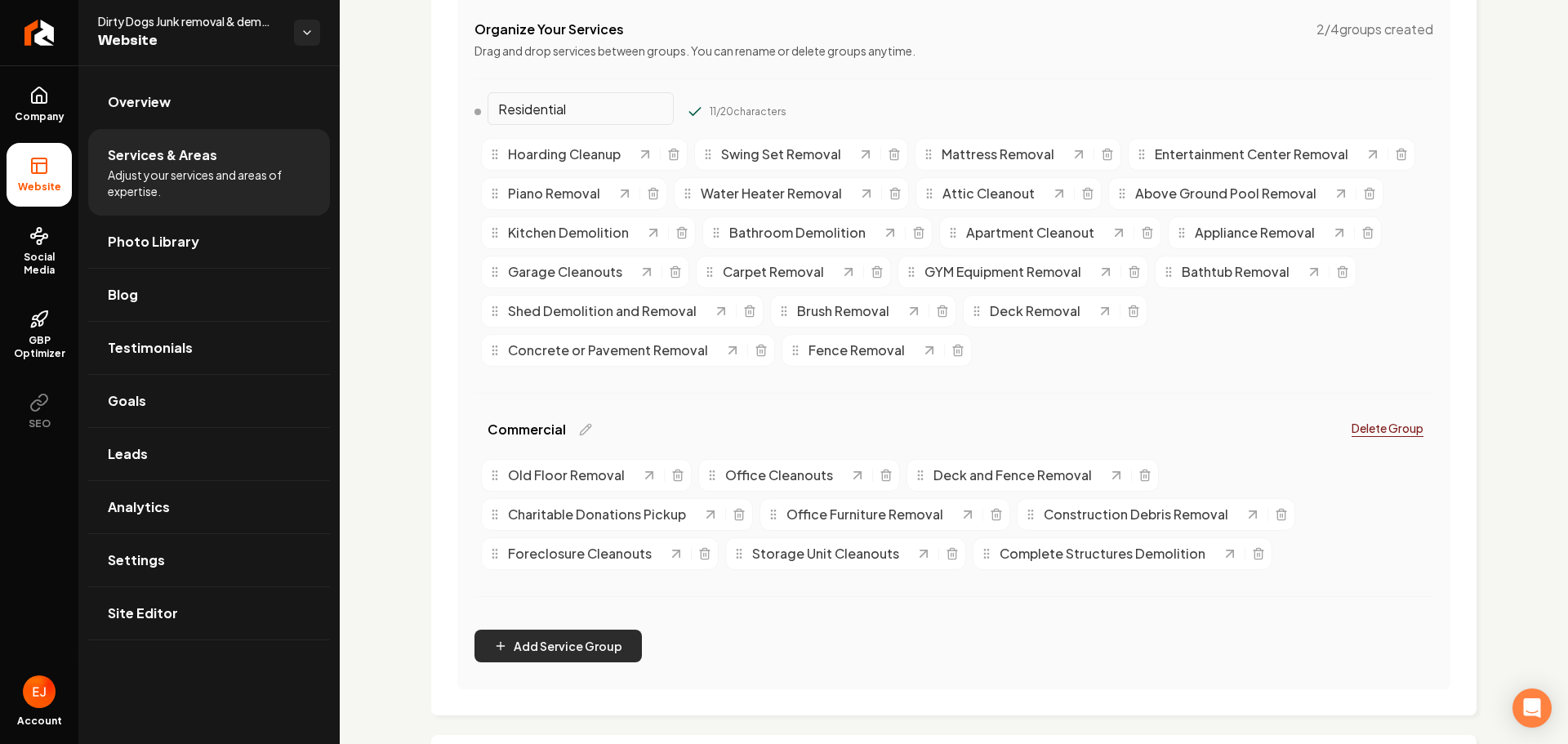
click at [528, 642] on button "Add Service Group" at bounding box center [558, 646] width 168 height 33
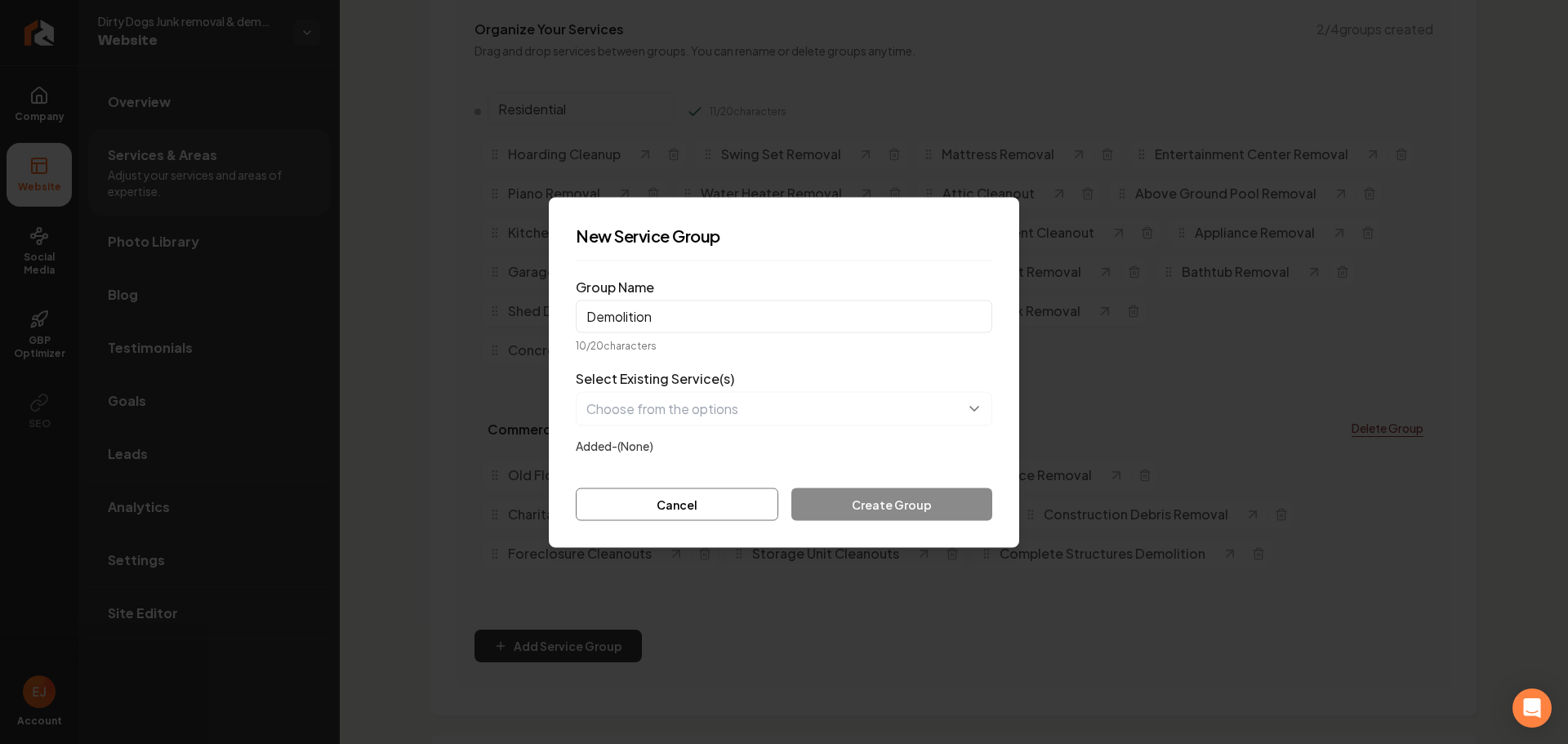
type input "Demolition"
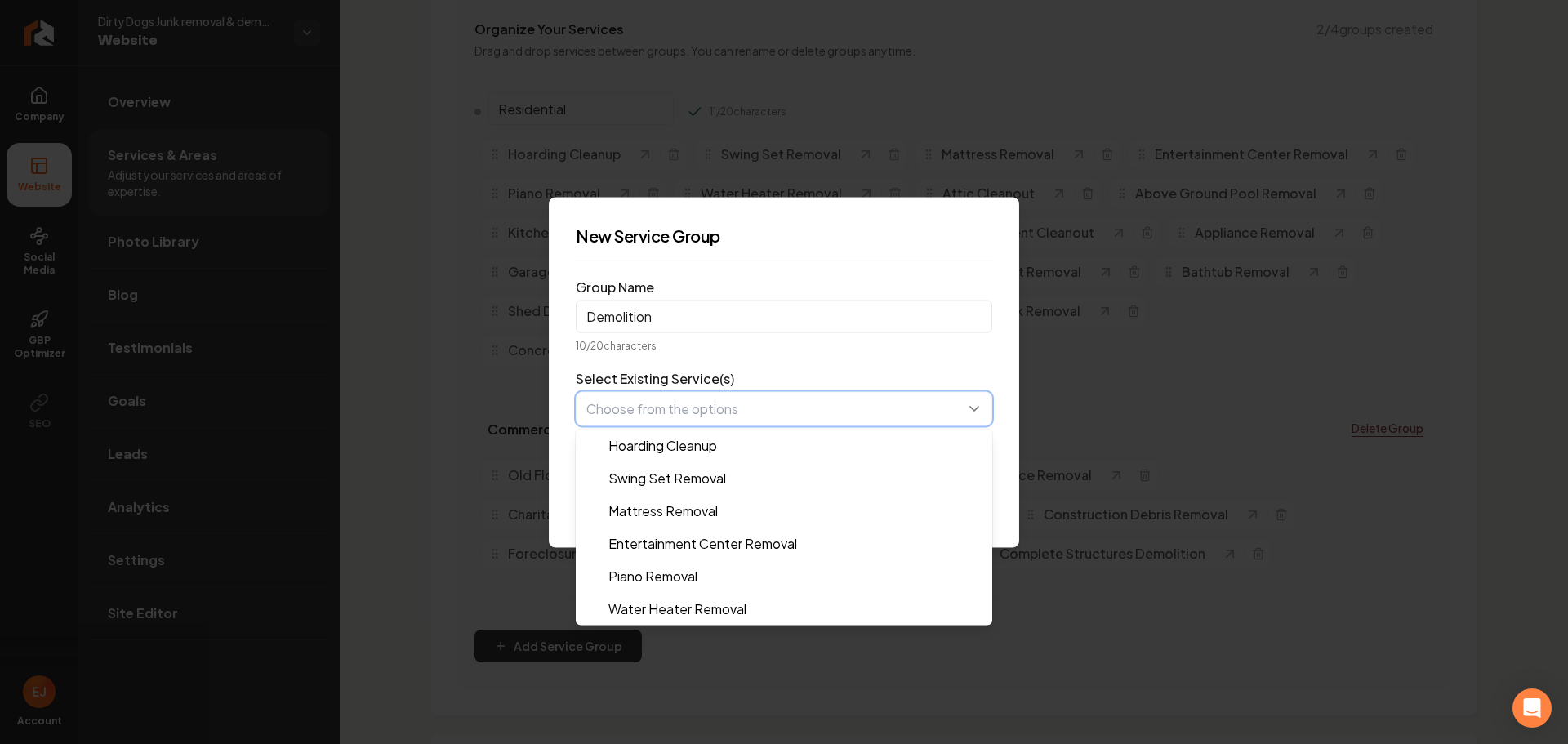
click at [671, 407] on button "button" at bounding box center [784, 408] width 417 height 35
type input "Ab"
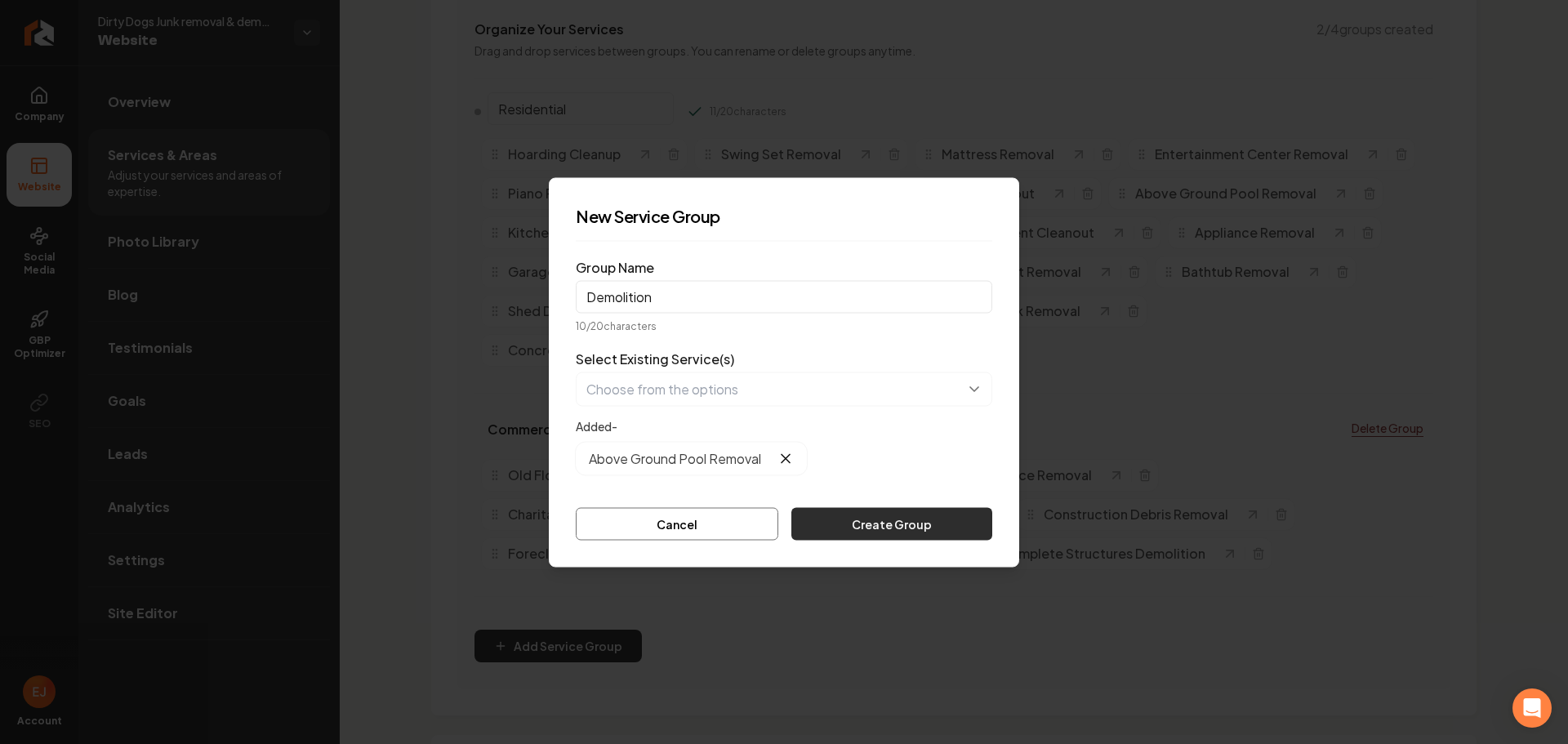
click at [886, 520] on button "Create Group" at bounding box center [892, 523] width 201 height 33
click at [750, 403] on button "button" at bounding box center [784, 389] width 417 height 35
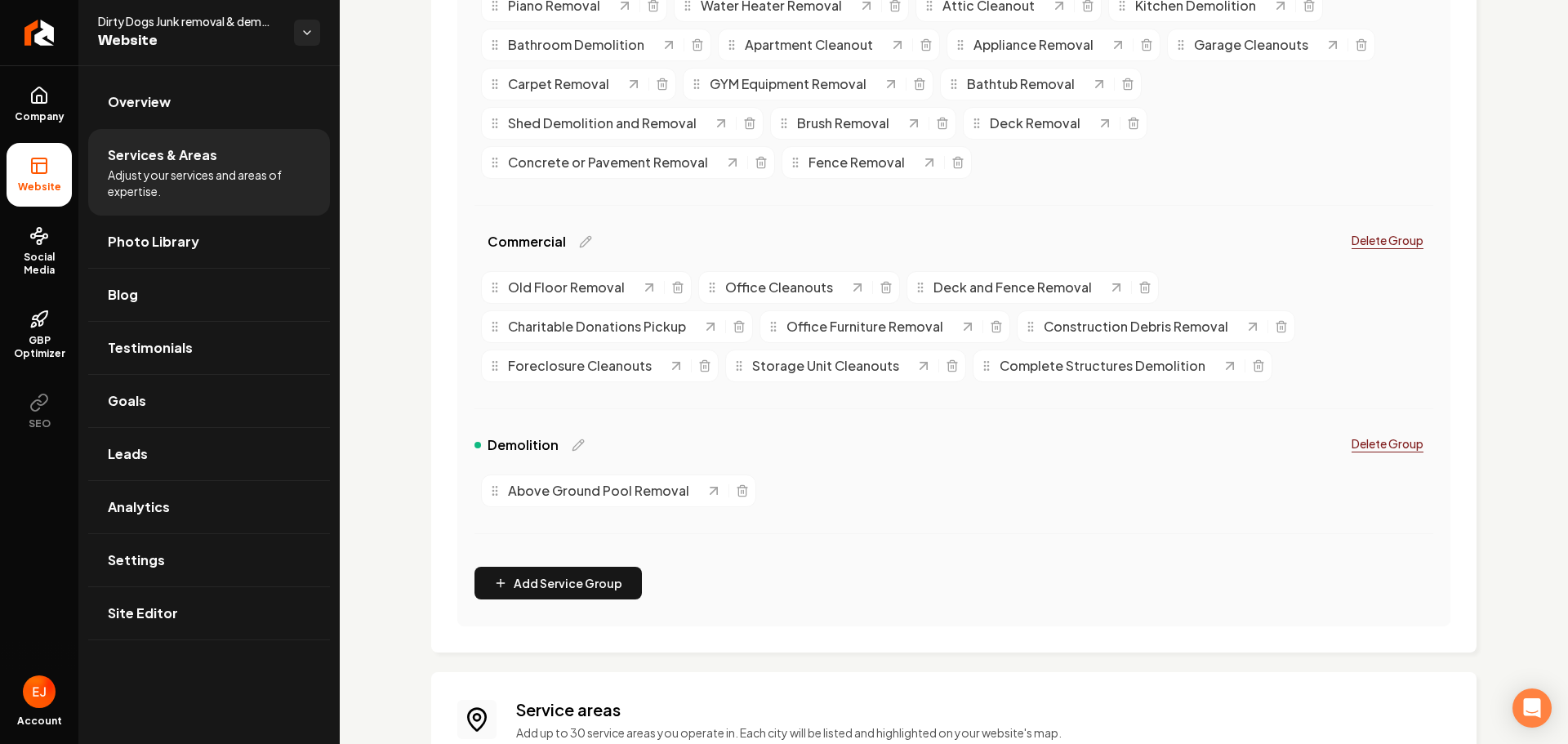
scroll to position [571, 0]
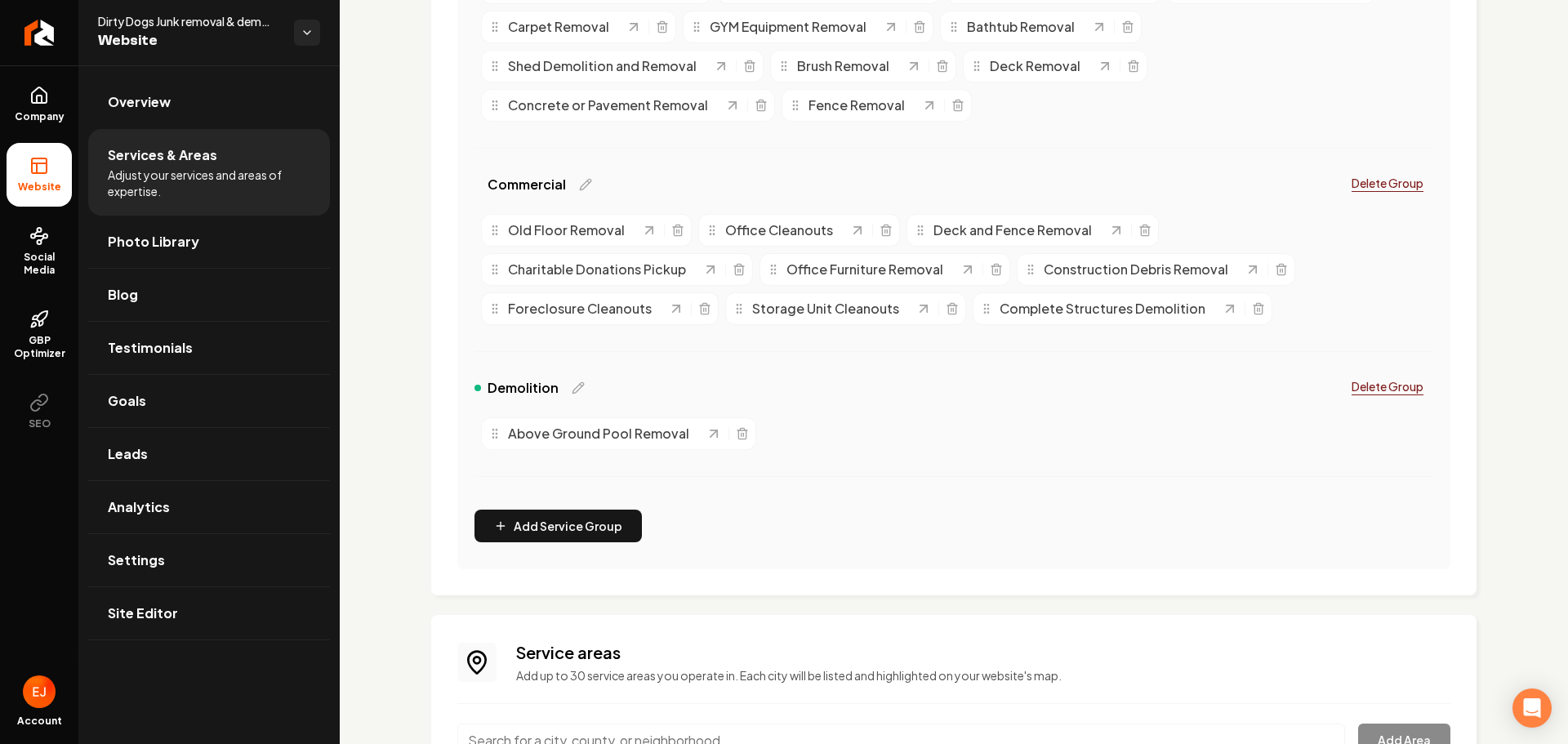
click at [540, 390] on span "Demolition" at bounding box center [523, 388] width 71 height 19
click at [484, 387] on div "Demolition" at bounding box center [517, 388] width 84 height 19
click at [477, 388] on div "Main content area" at bounding box center [477, 387] width 7 height 7
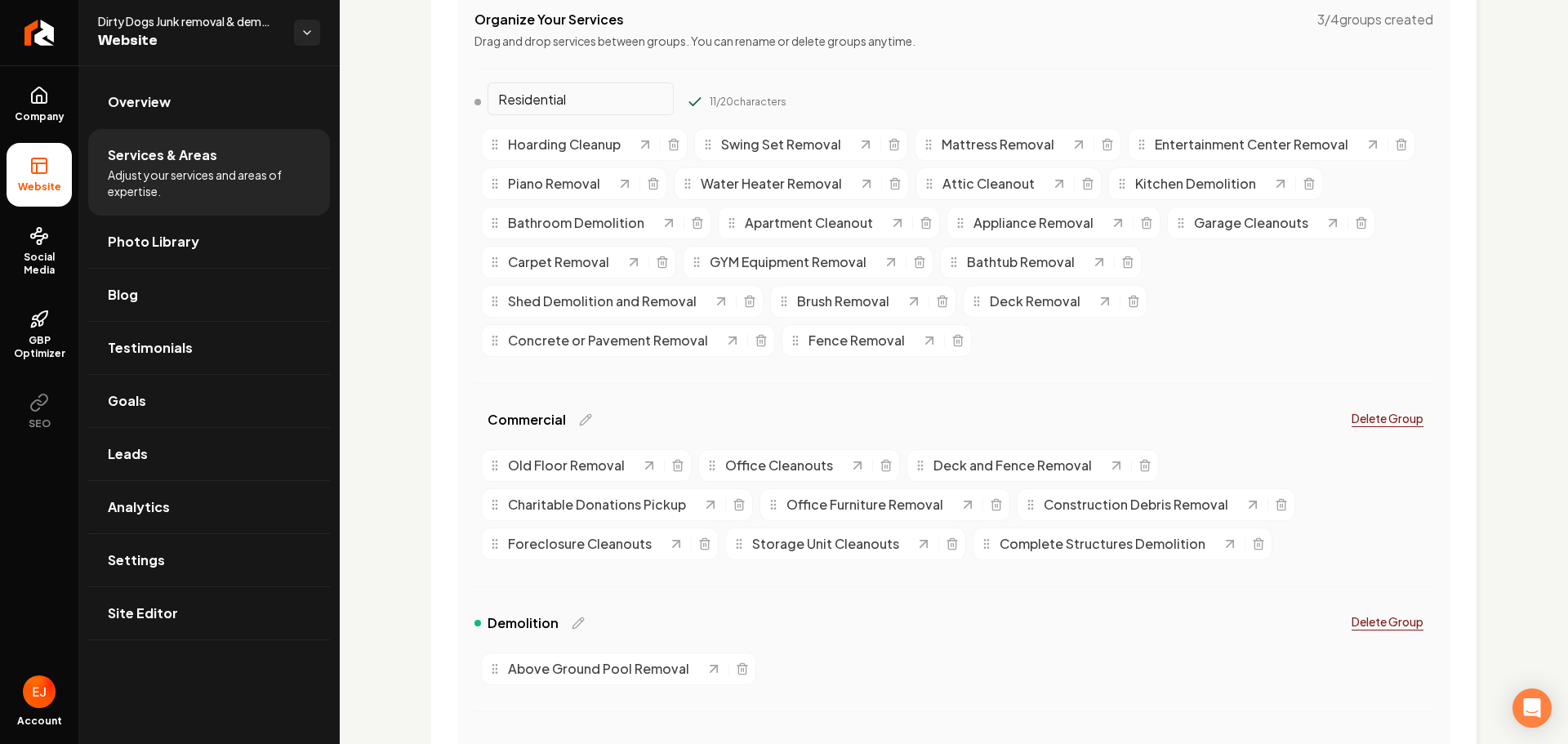
scroll to position [327, 0]
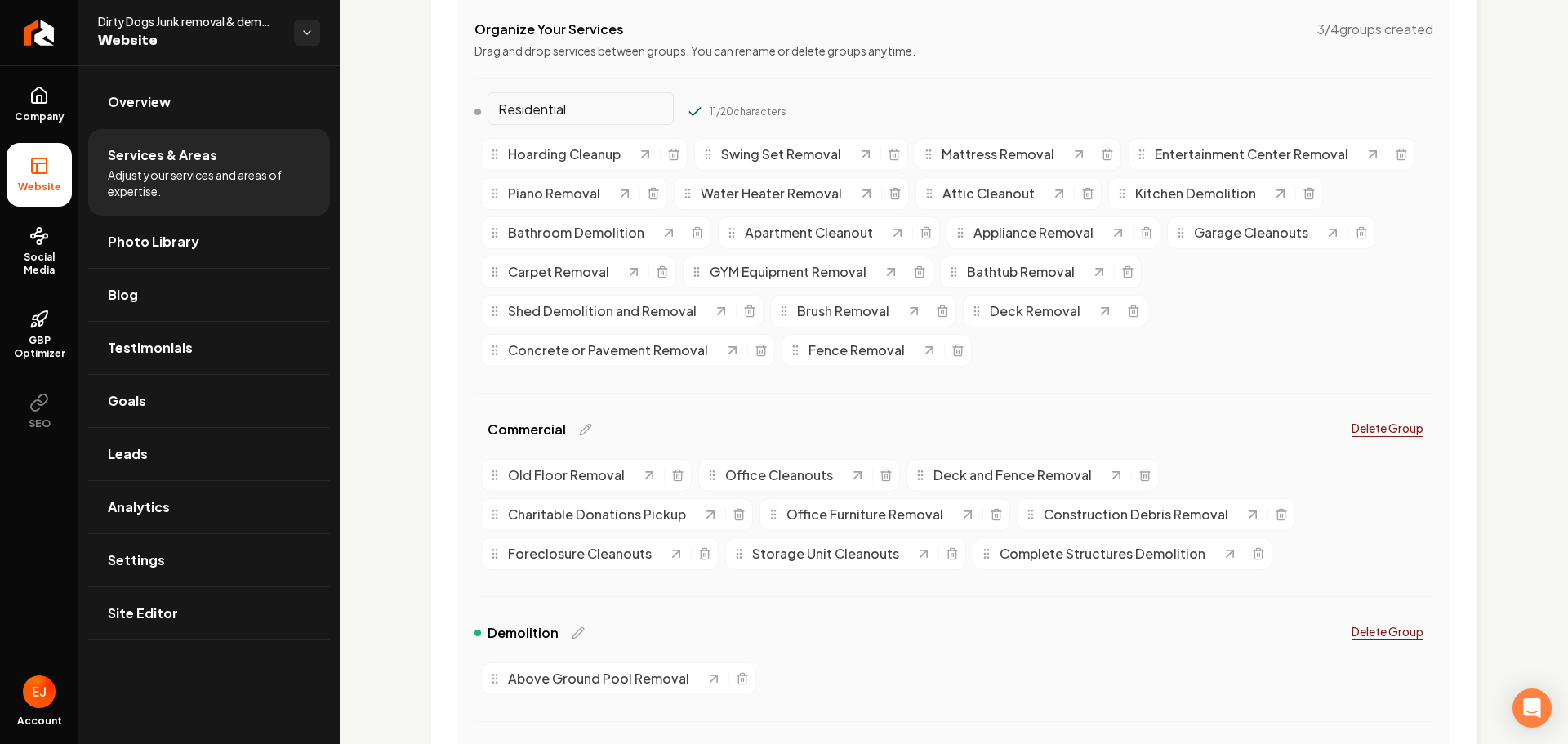
click at [482, 431] on div "Commercial" at bounding box center [519, 430] width 91 height 19
drag, startPoint x: 1053, startPoint y: 96, endPoint x: 990, endPoint y: 123, distance: 68.5
click at [1052, 96] on div "Organize Your Services 3 / 4 groups created Drag and drop services between grou…" at bounding box center [954, 403] width 993 height 822
click at [643, 106] on input "Residential" at bounding box center [581, 108] width 186 height 33
click at [853, 425] on div "Commercial Delete Group" at bounding box center [954, 432] width 958 height 39
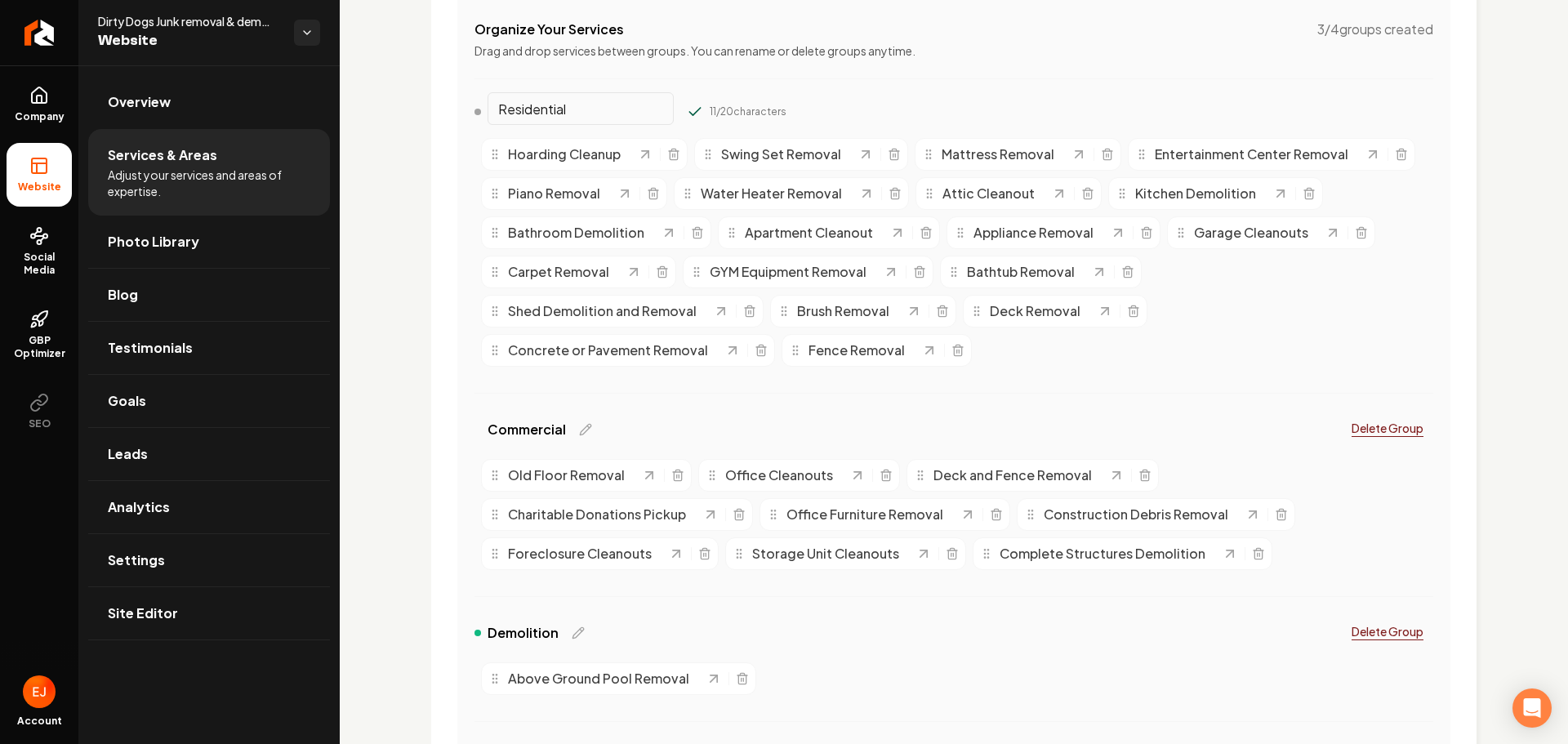
click at [587, 107] on input "Residential" at bounding box center [581, 108] width 186 height 33
click at [687, 104] on button "Main content area" at bounding box center [695, 111] width 16 height 16
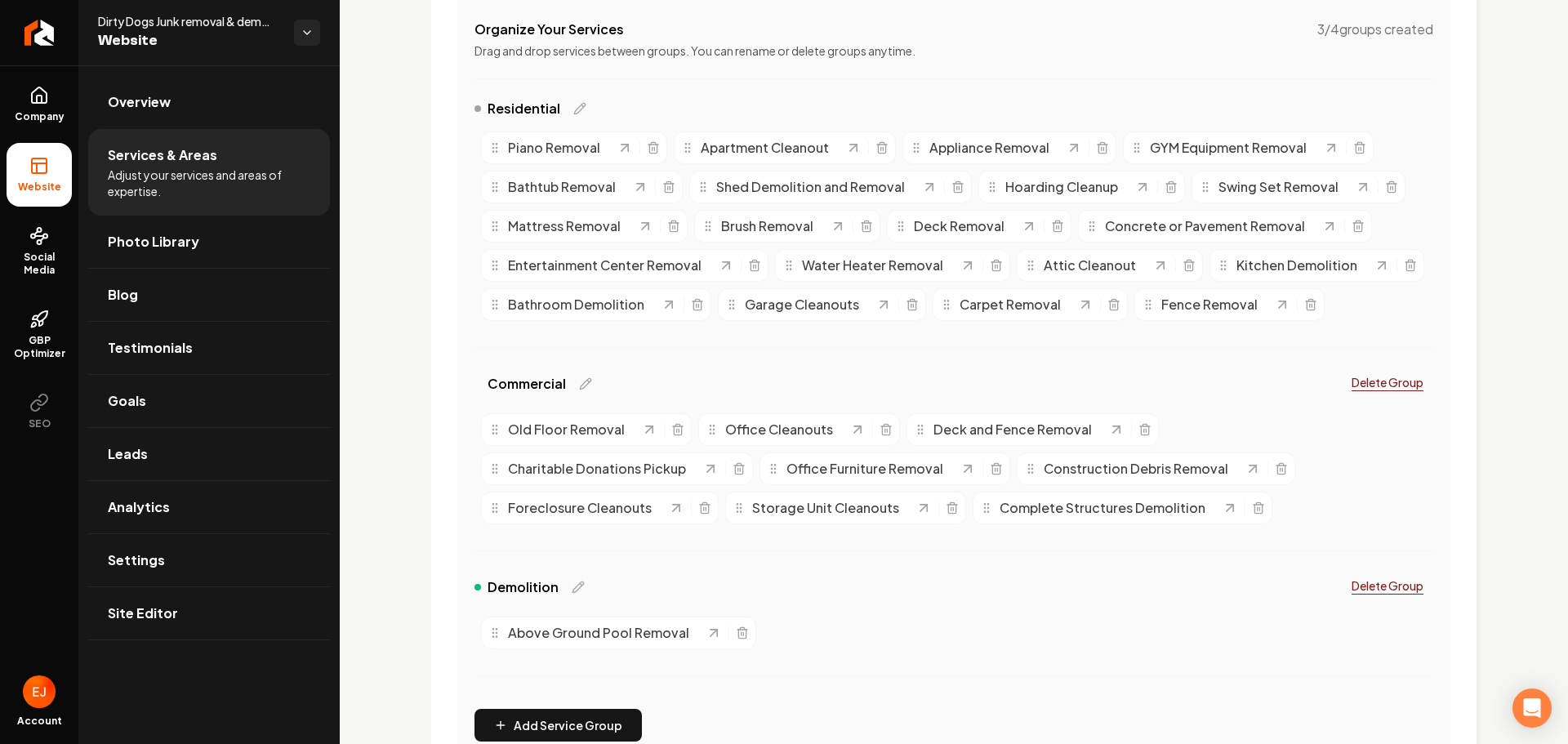
click at [559, 388] on span "Commercial" at bounding box center [527, 384] width 79 height 19
click at [573, 584] on icon "Main content area" at bounding box center [578, 588] width 13 height 13
click at [606, 587] on input "Demolition" at bounding box center [581, 584] width 186 height 33
click button "Main content area" at bounding box center [695, 587] width 16 height 16
click at [555, 688] on div "Demolition Delete Group Above Ground Pool Removal" at bounding box center [954, 634] width 958 height 125
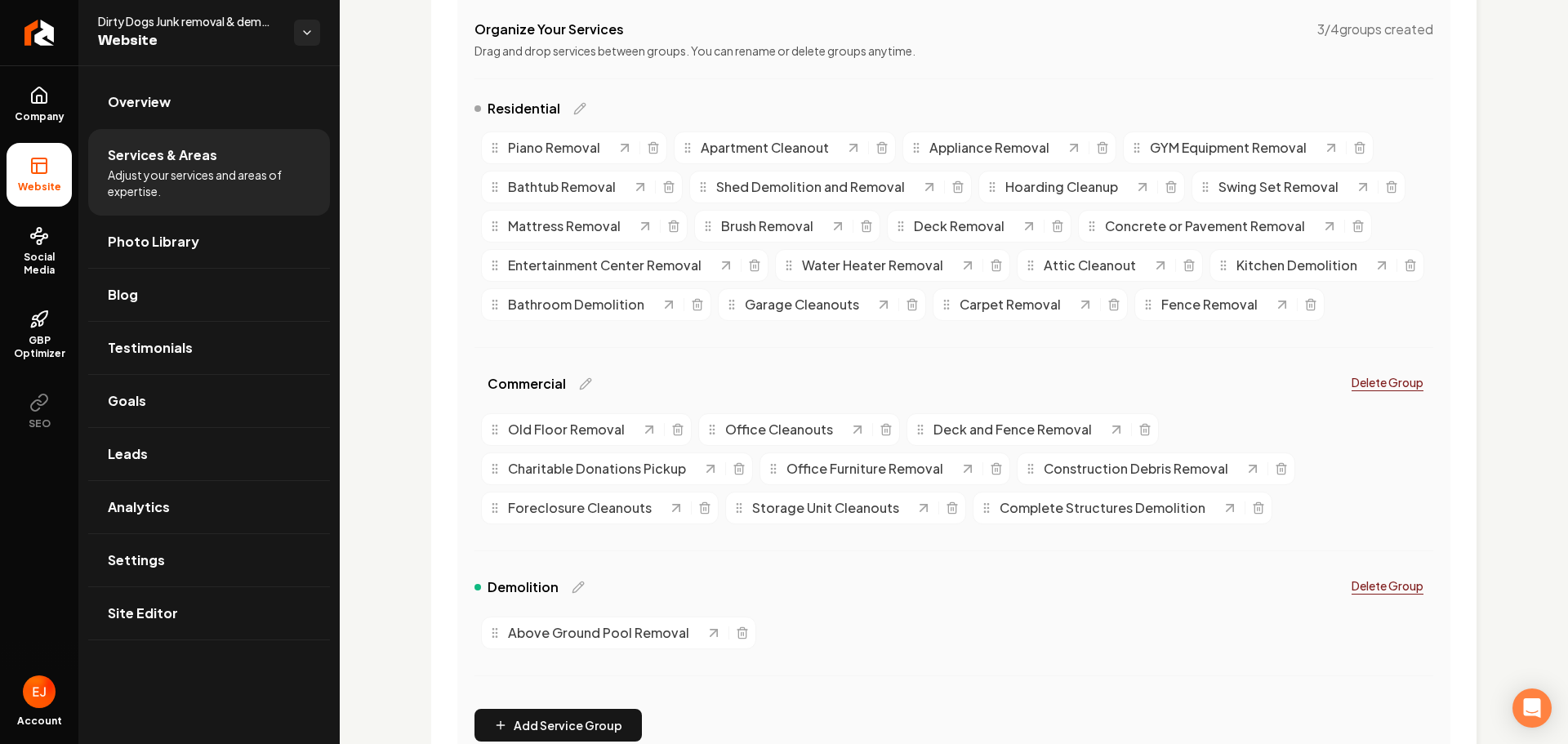
click at [1379, 576] on button "Delete Group" at bounding box center [1387, 586] width 91 height 30
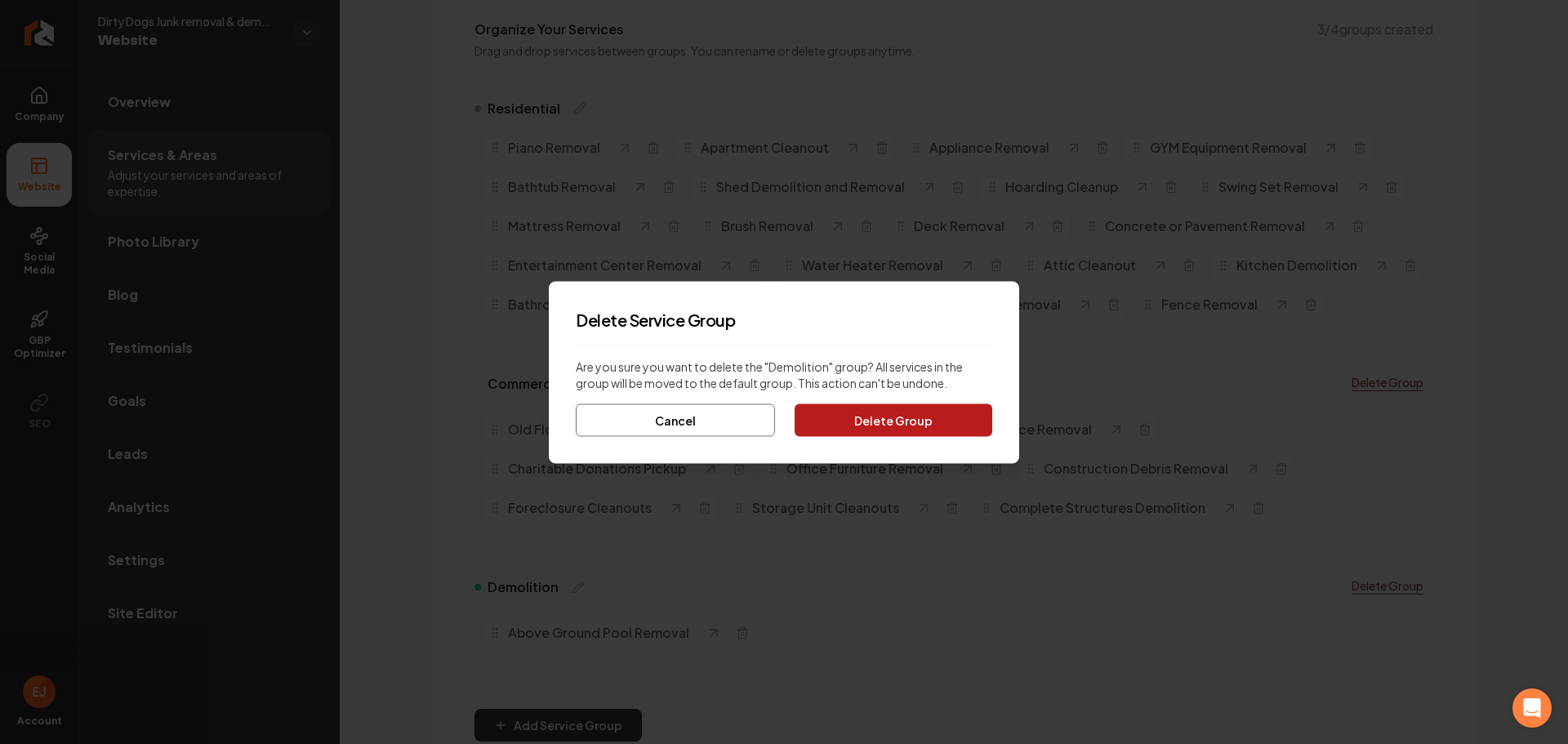
click at [825, 415] on button "Delete Group" at bounding box center [893, 420] width 197 height 33
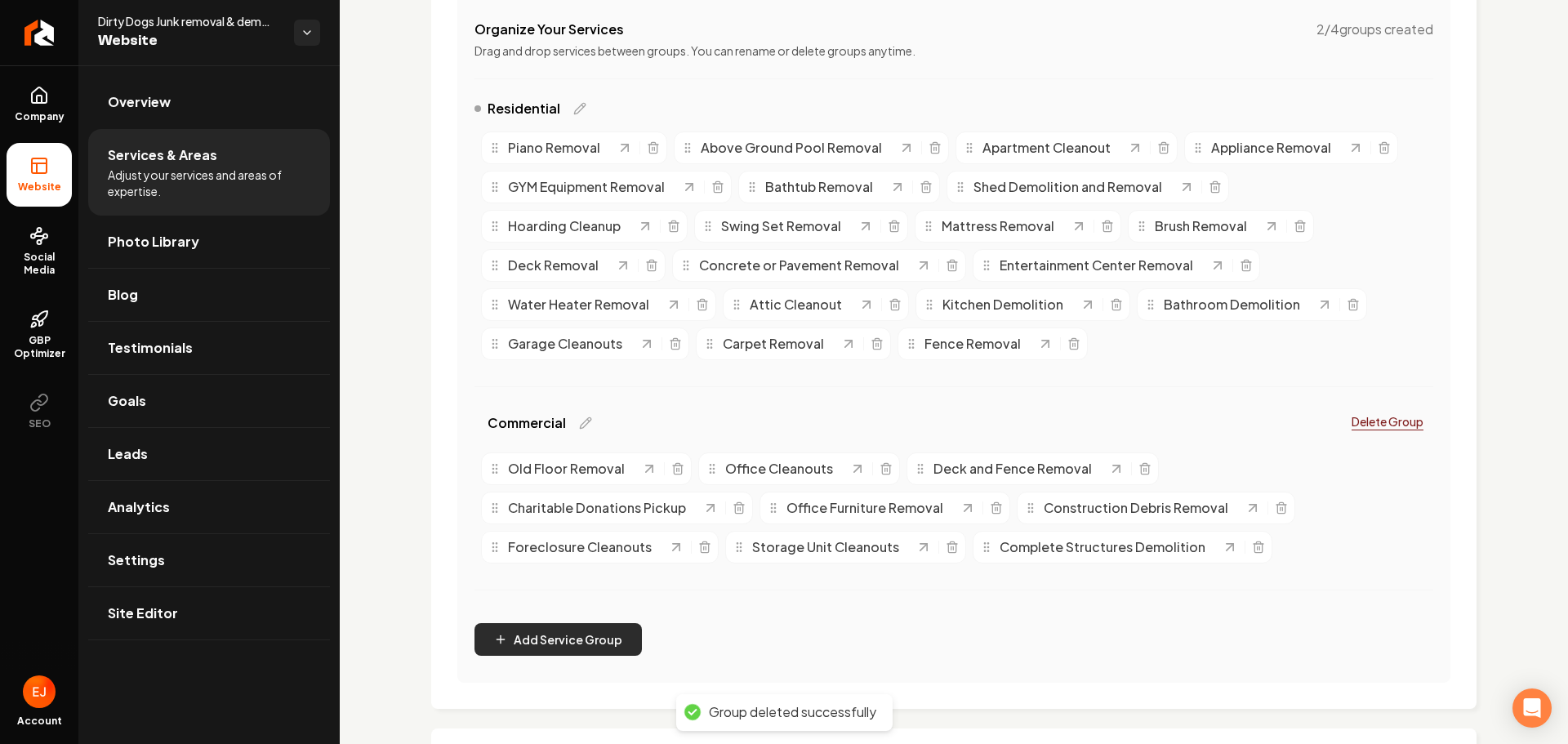
click at [571, 630] on button "Add Service Group" at bounding box center [558, 639] width 168 height 33
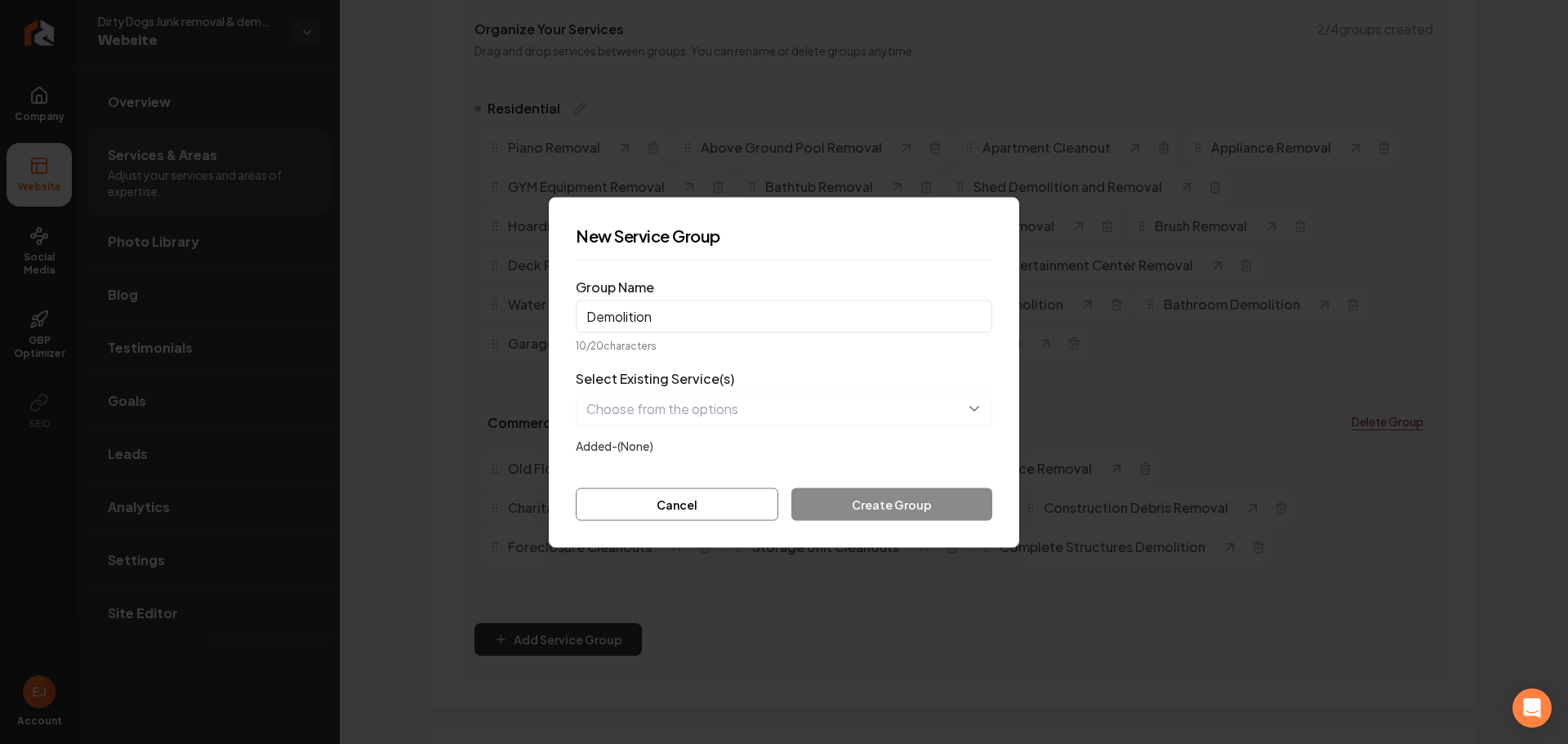
type input "Demolition"
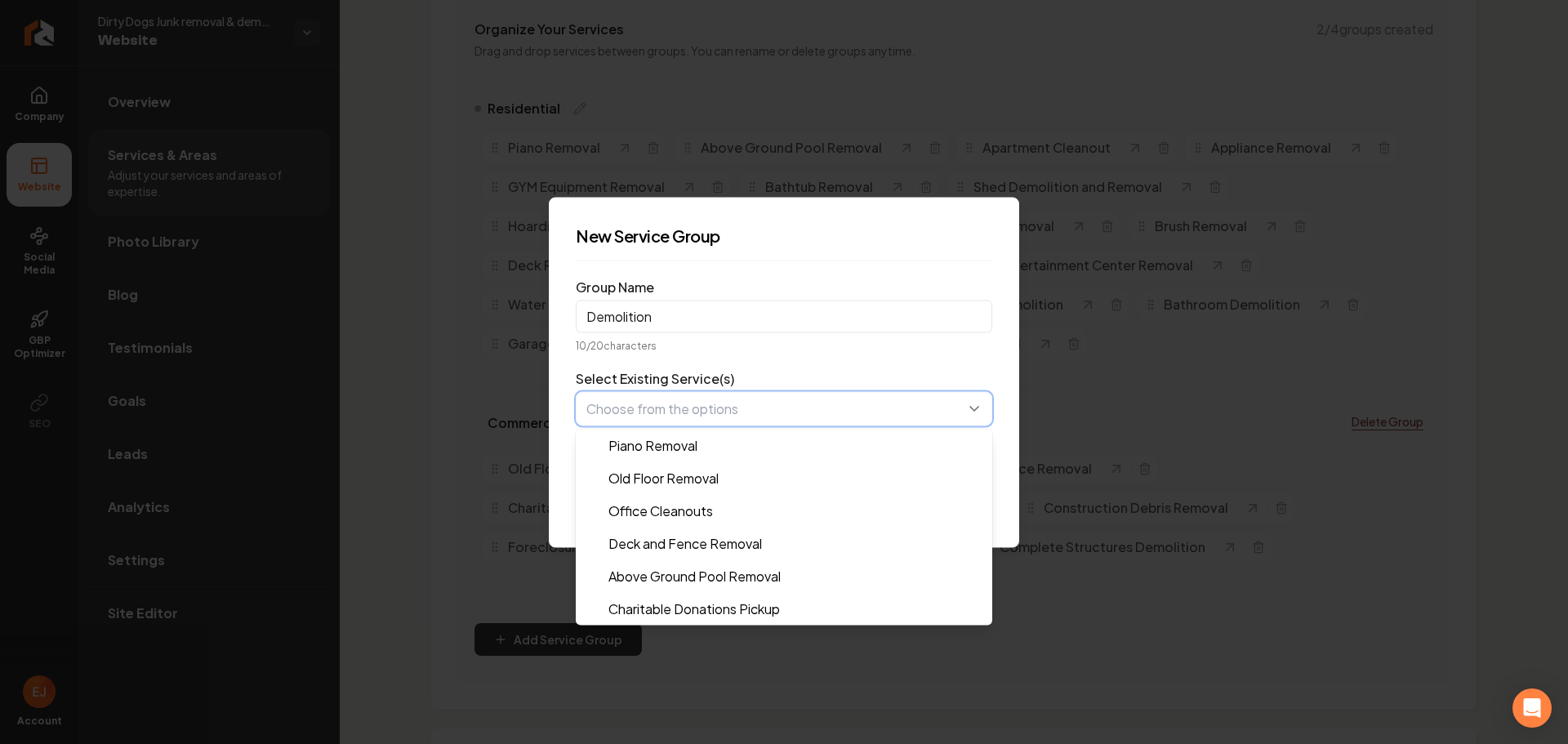
click at [758, 406] on button "button" at bounding box center [784, 408] width 417 height 35
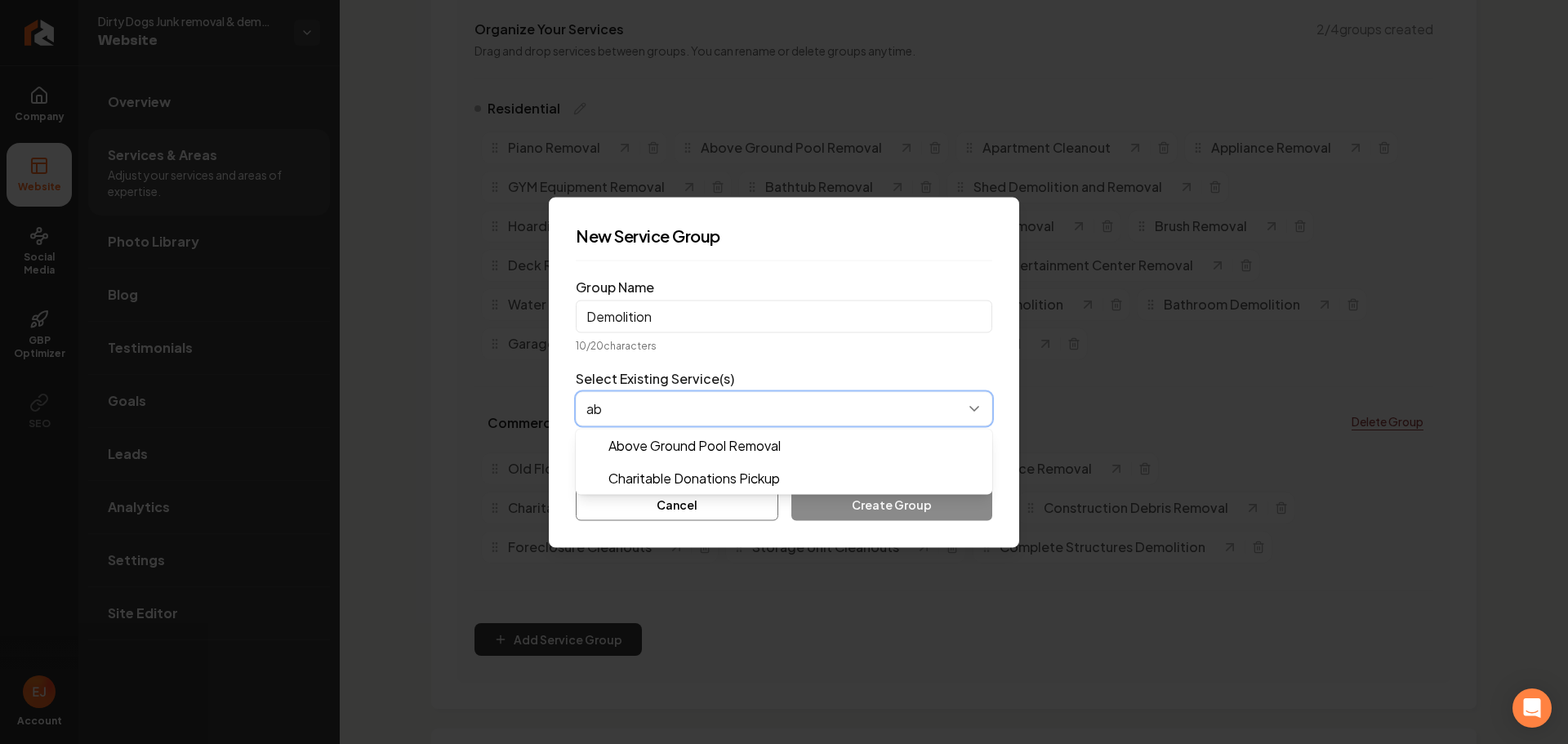
type input "abo"
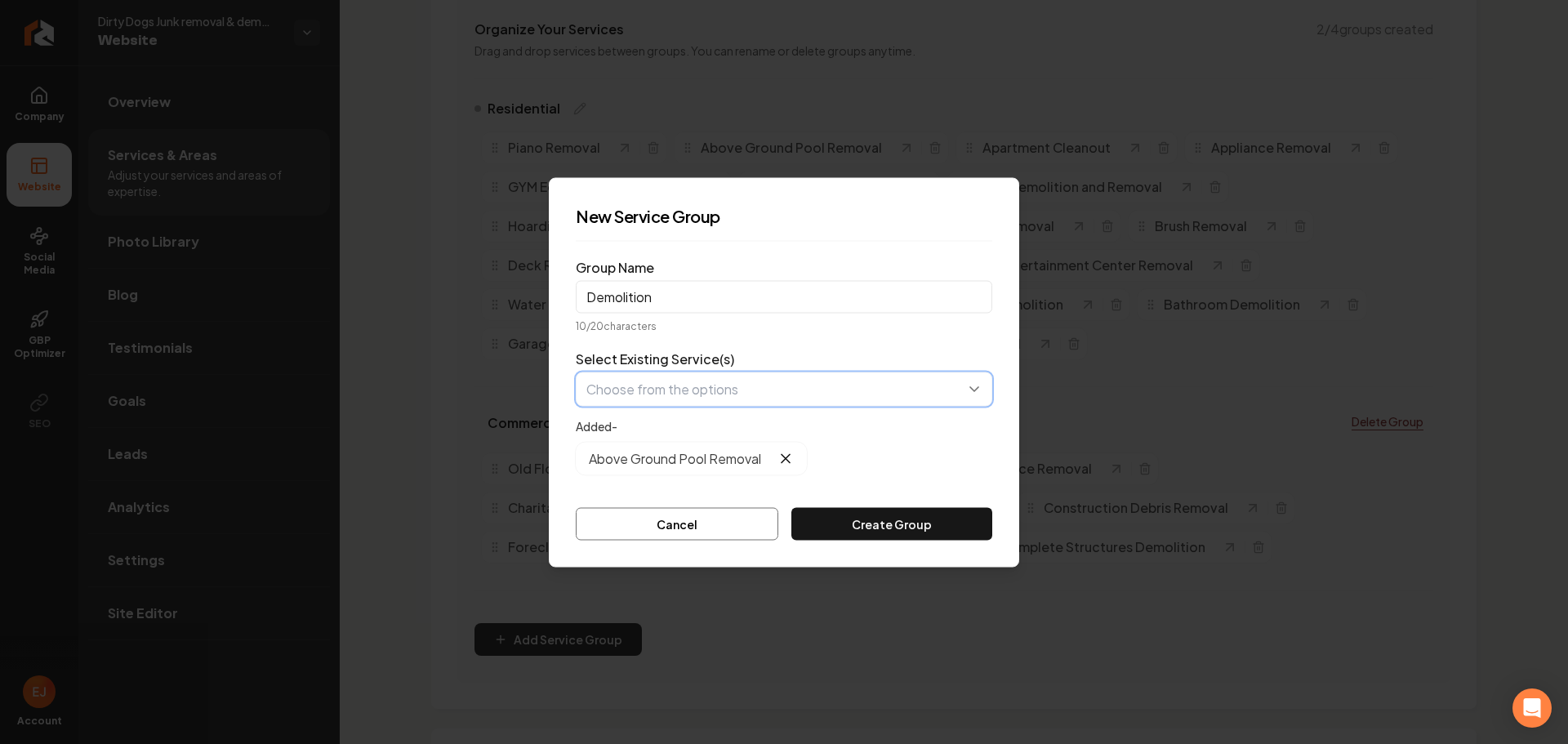
click at [722, 392] on button "button" at bounding box center [784, 389] width 417 height 35
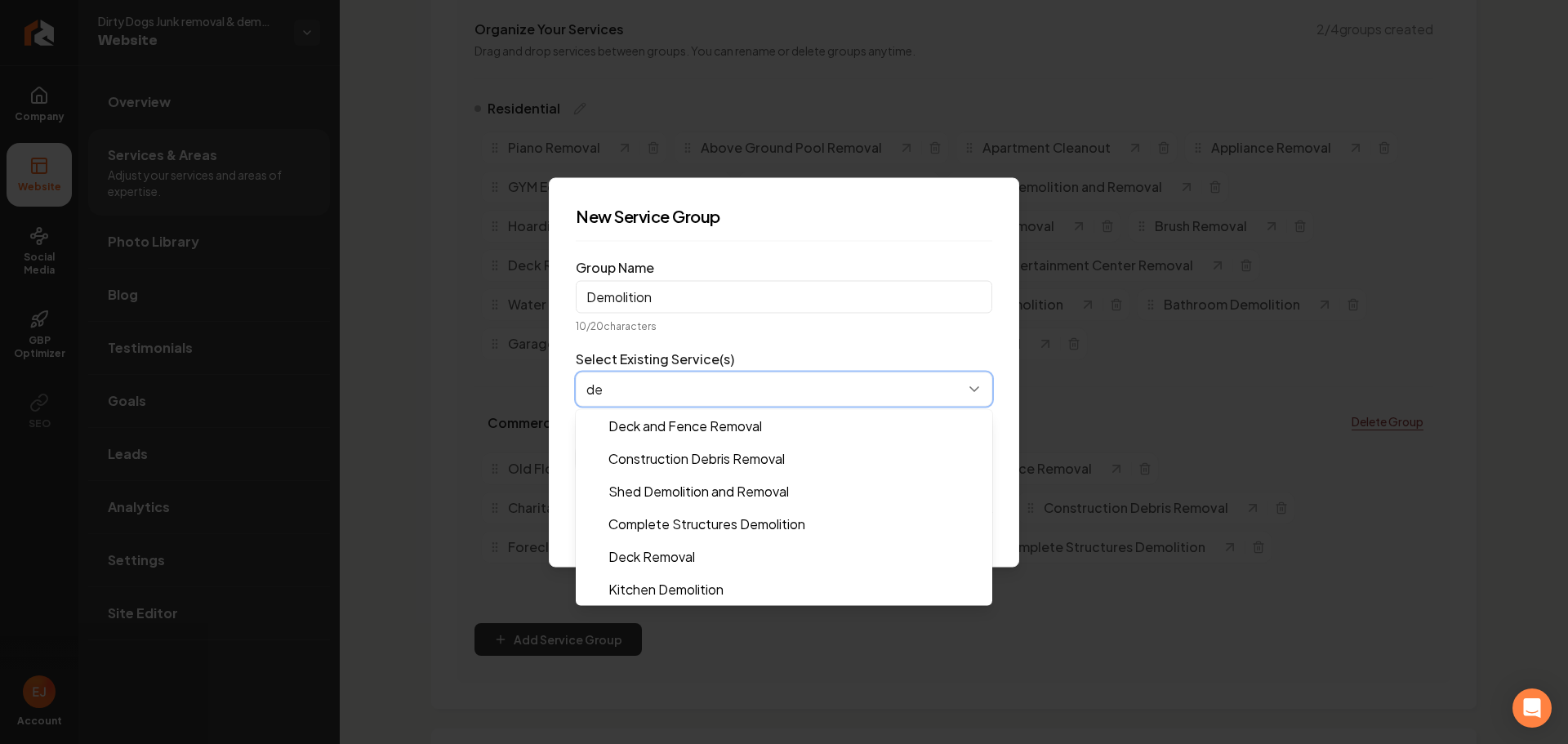
type input "dec"
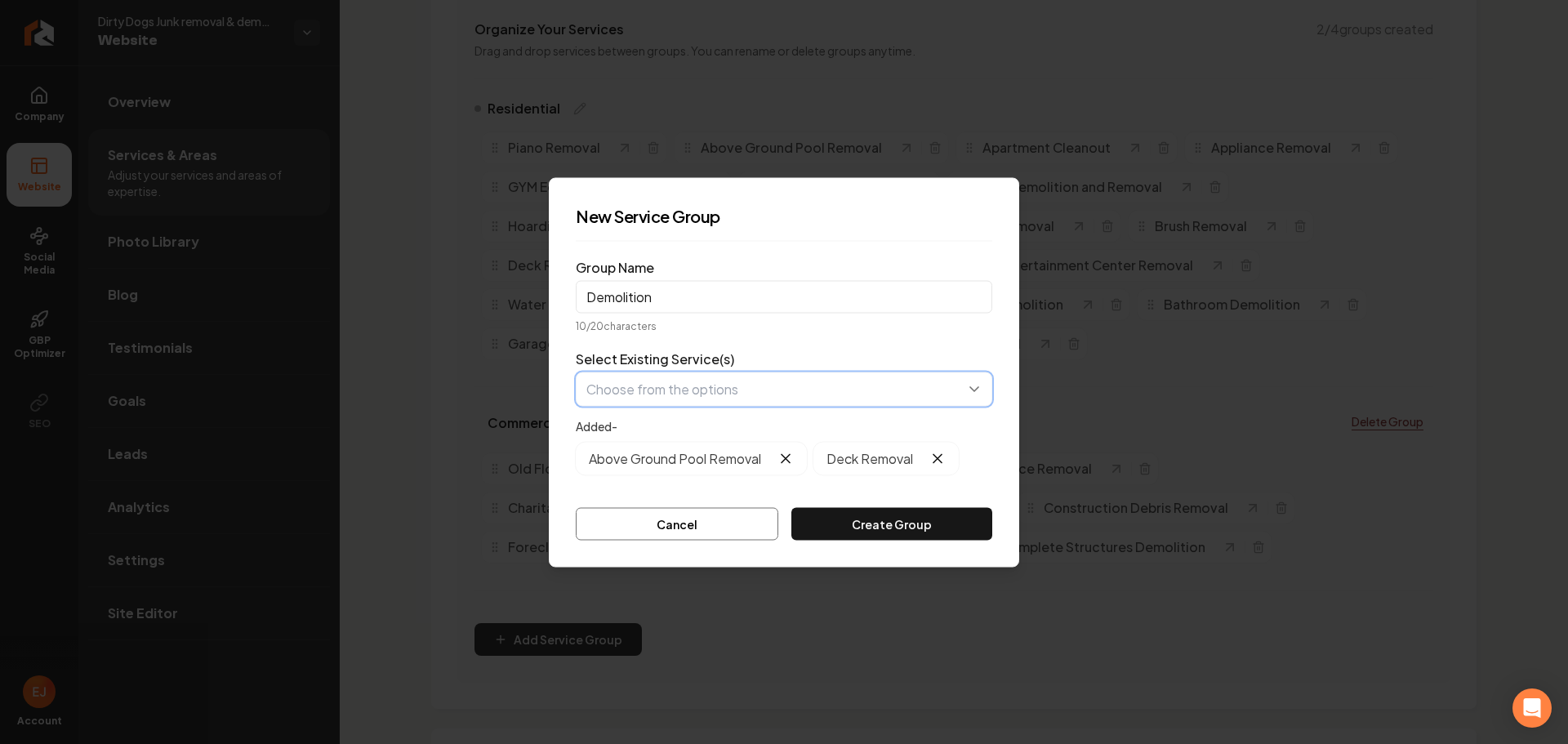
click at [719, 389] on button "button" at bounding box center [784, 389] width 417 height 35
type input "Ki"
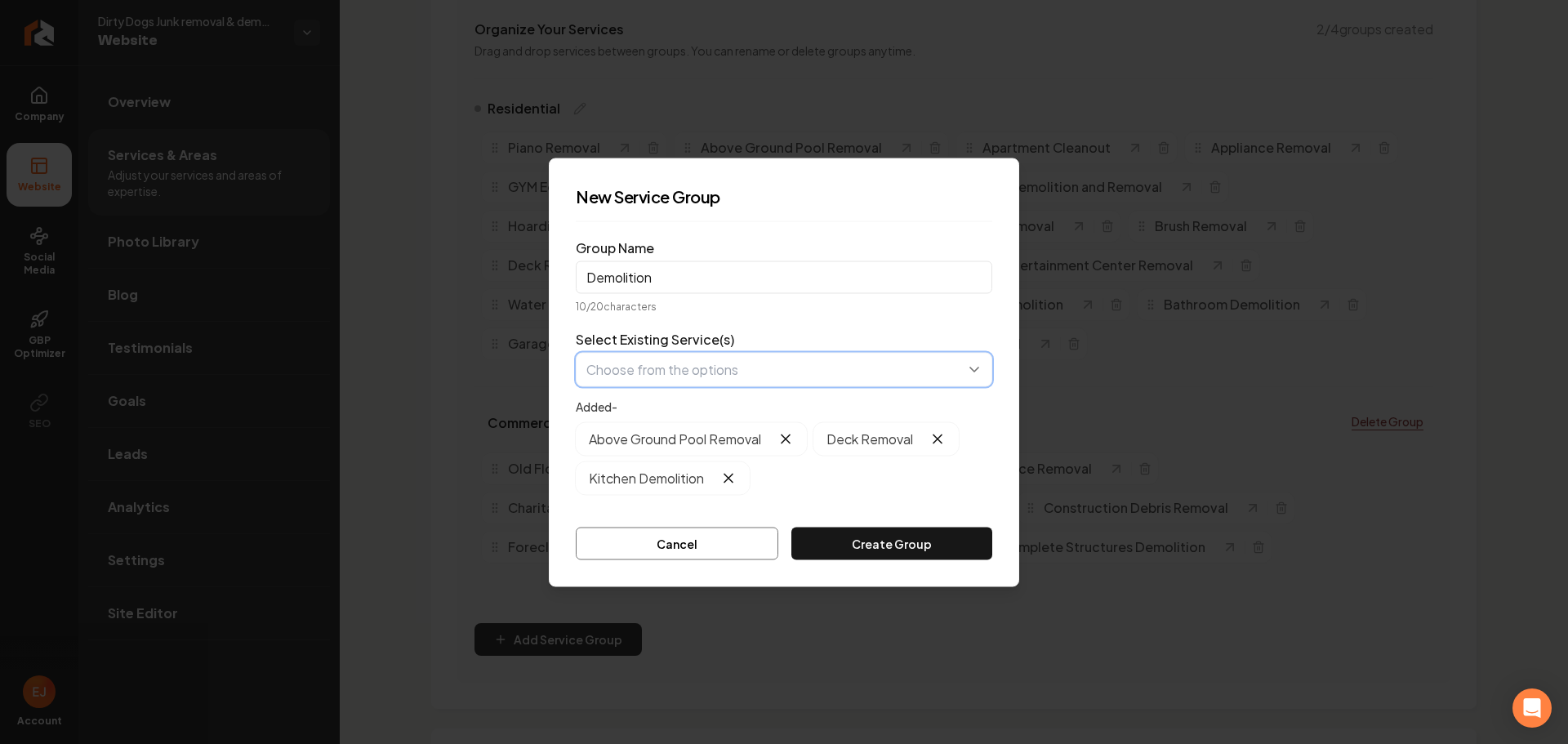
click at [745, 363] on button "button" at bounding box center [784, 369] width 417 height 35
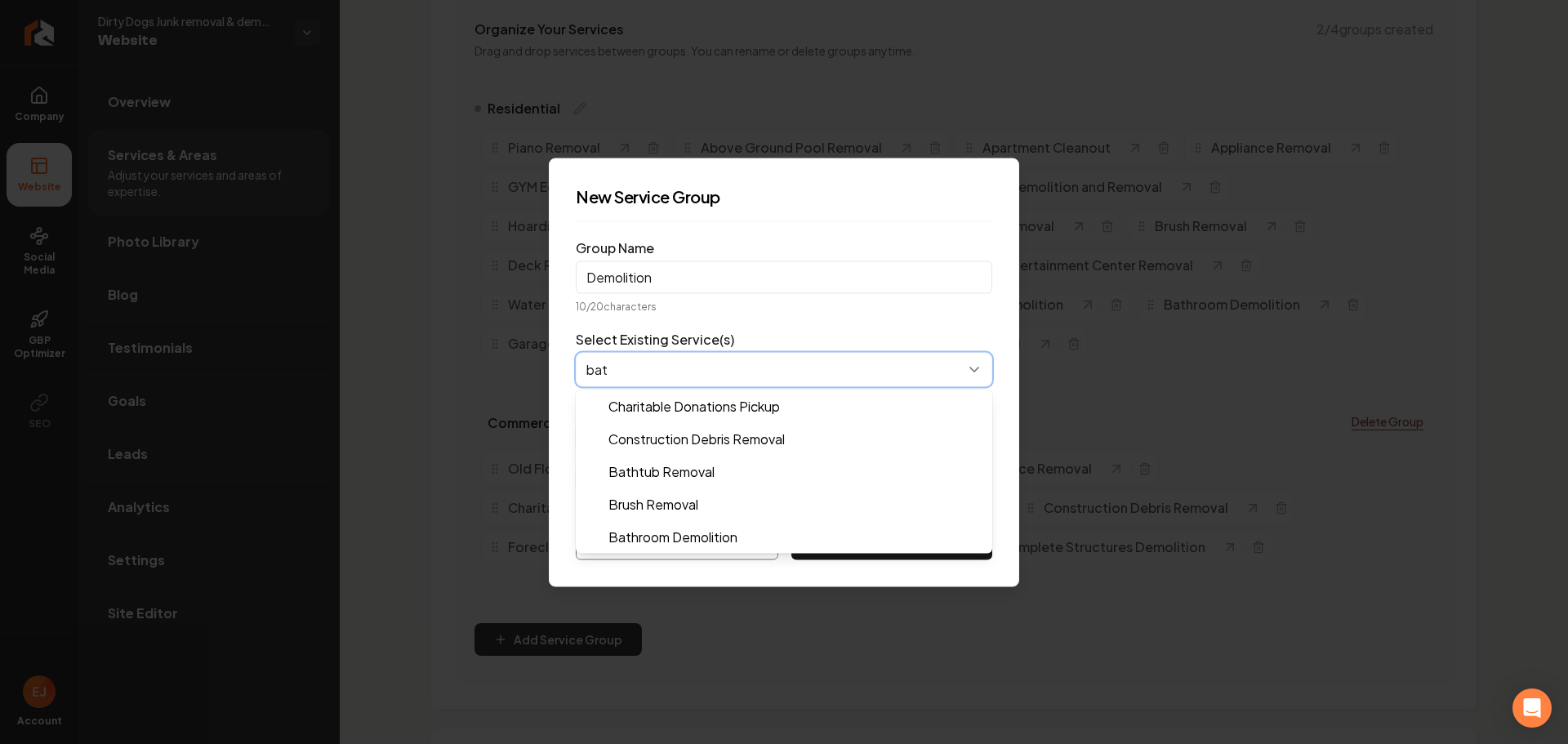
type input "bath"
type input "sh"
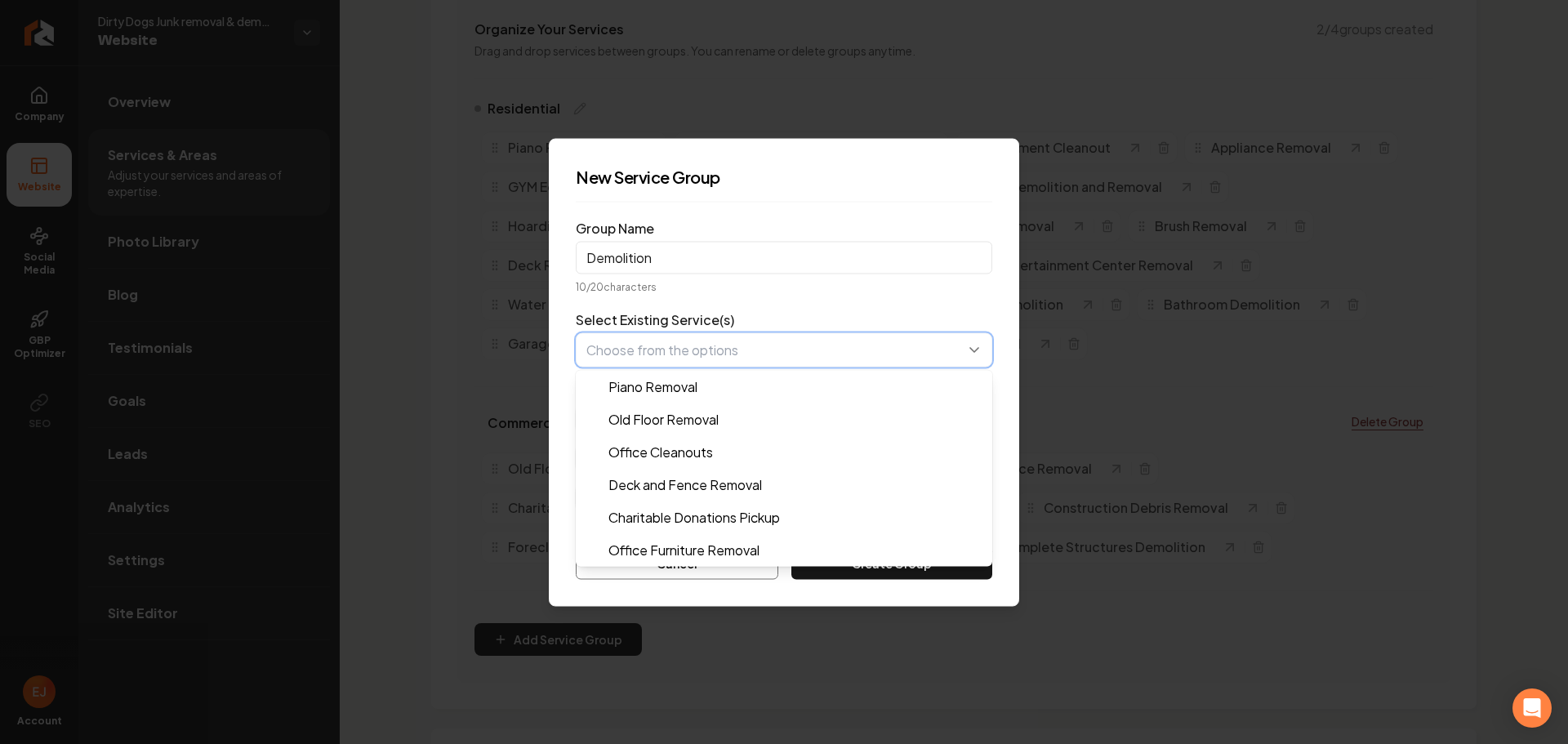
click at [686, 353] on button "button" at bounding box center [784, 350] width 417 height 35
type input "con"
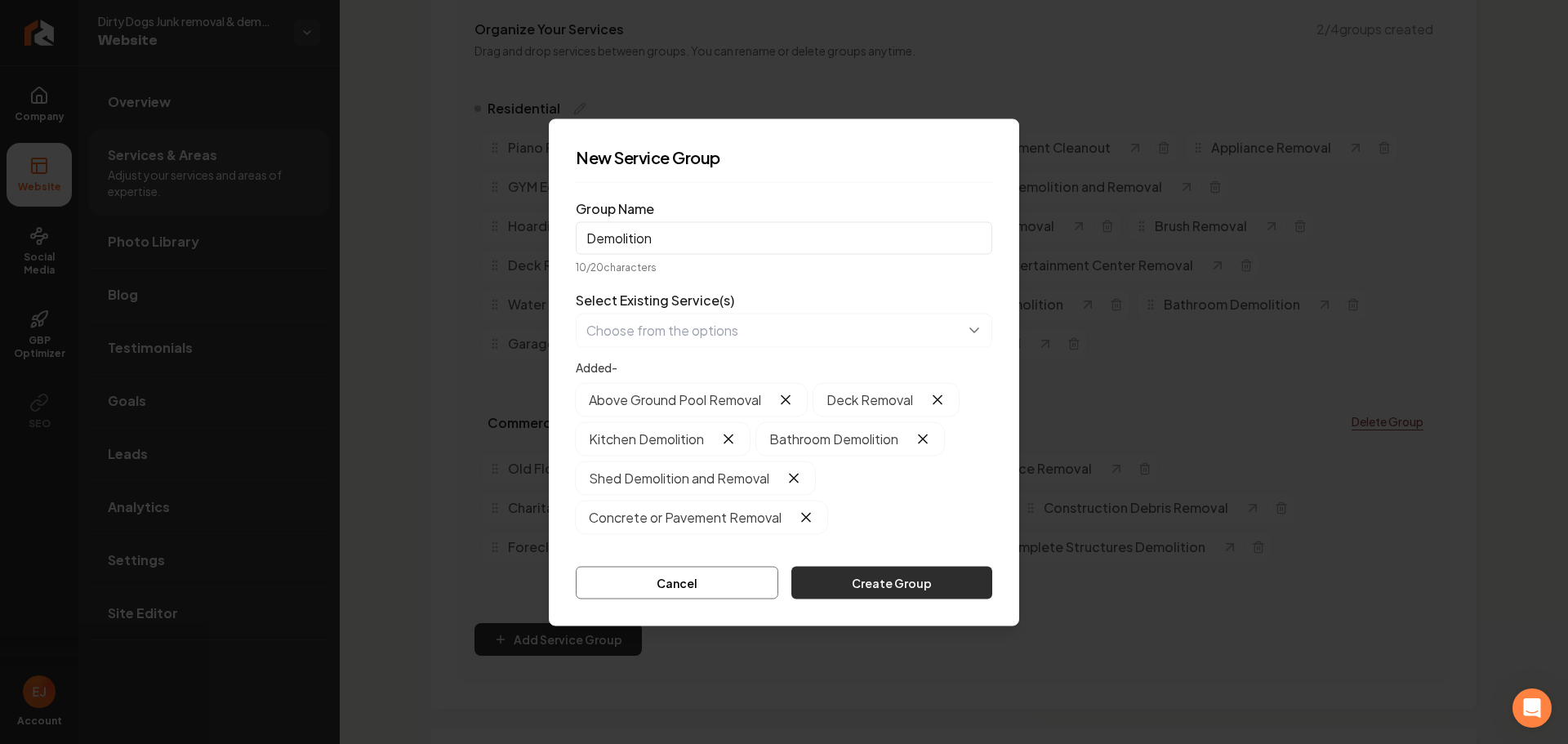
click at [844, 589] on button "Create Group" at bounding box center [892, 582] width 201 height 33
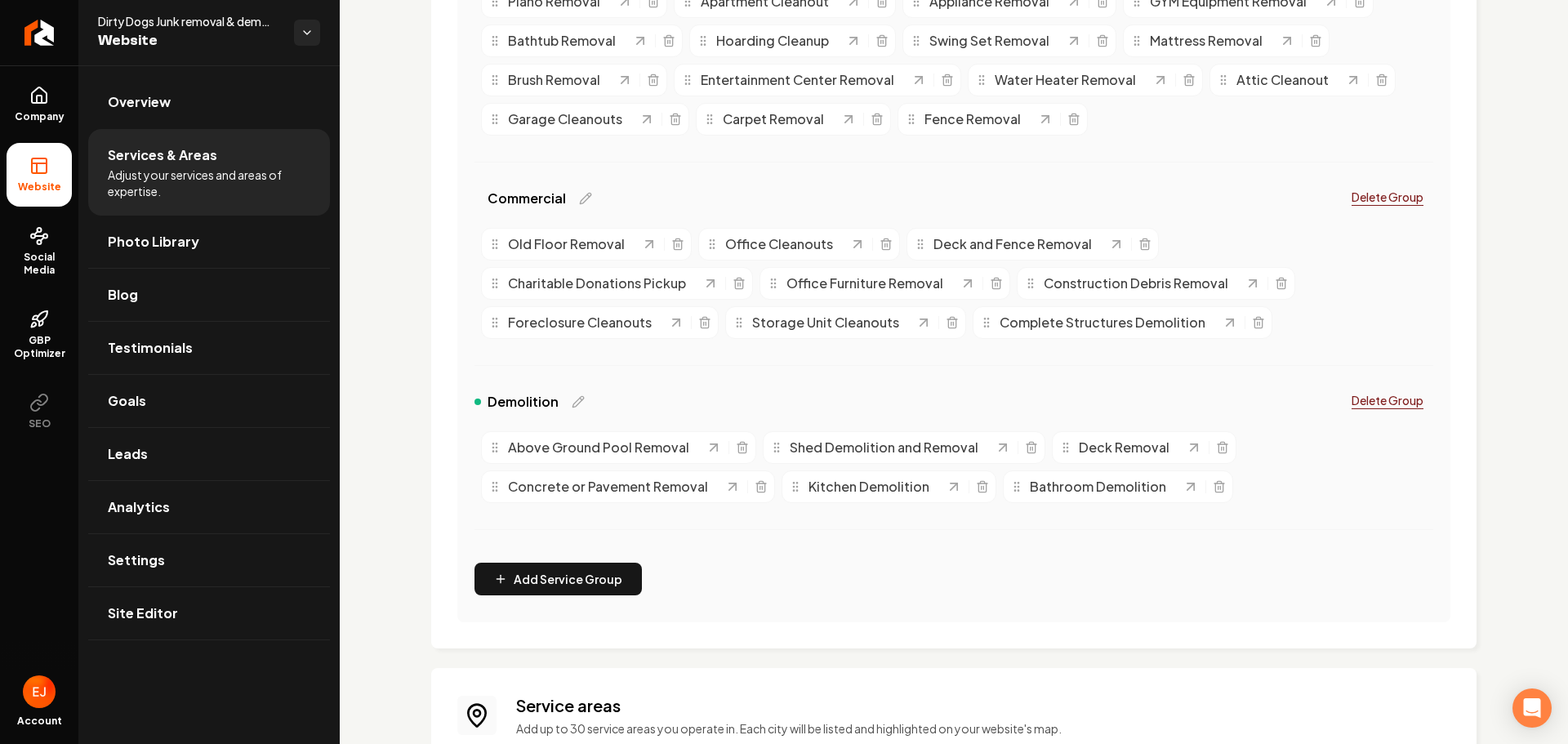
scroll to position [490, 0]
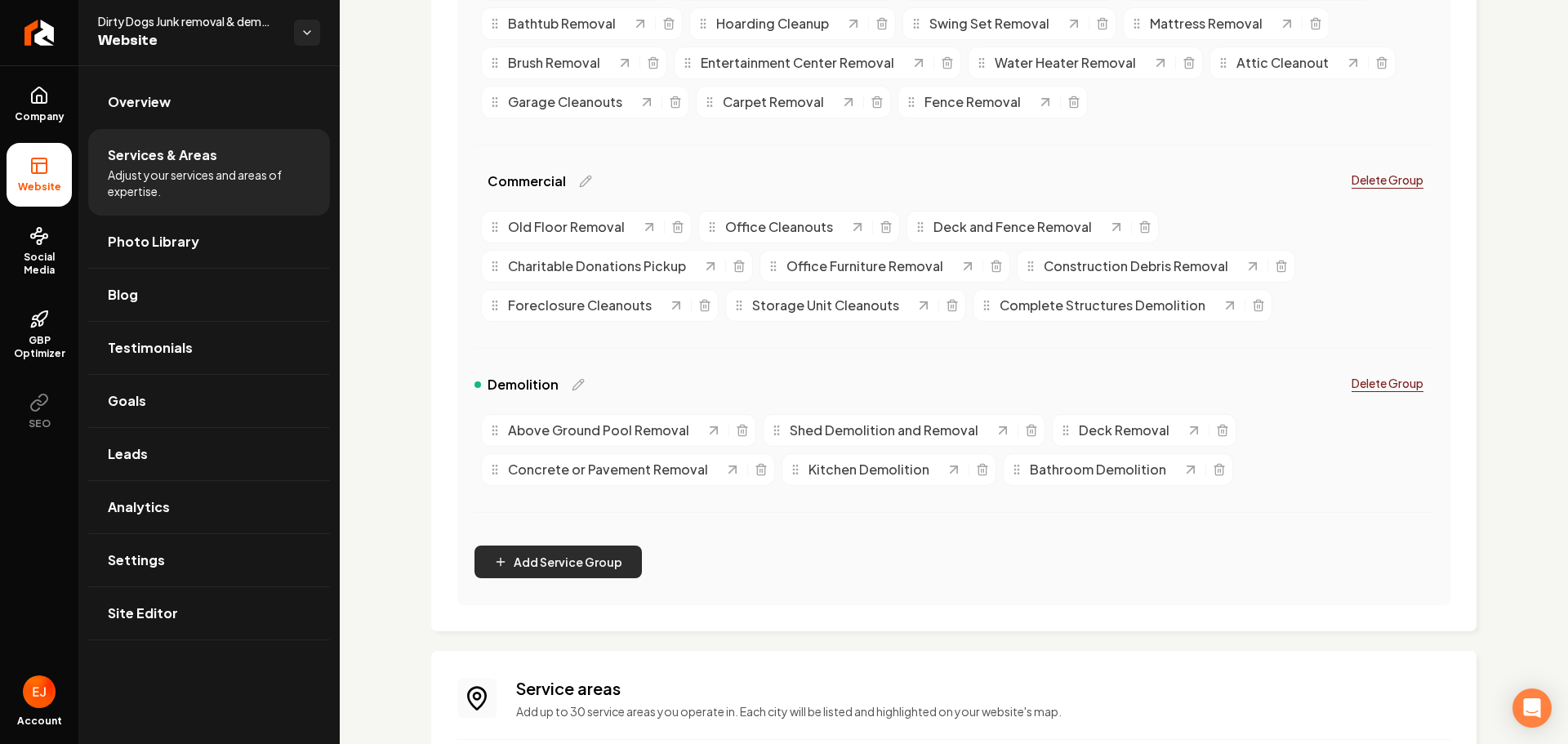
click at [551, 561] on button "Add Service Group" at bounding box center [558, 562] width 168 height 33
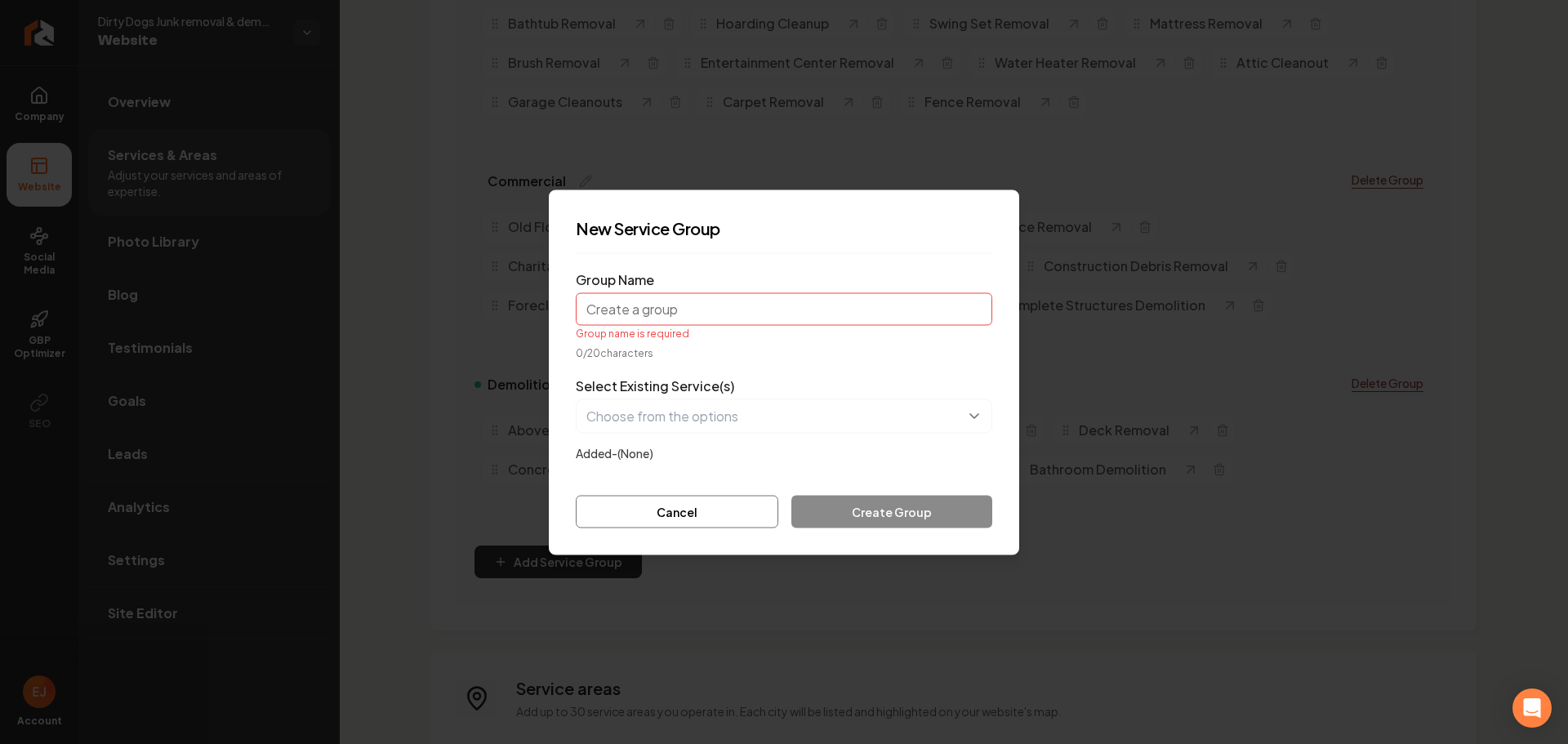
click at [676, 317] on input "Group Name" at bounding box center [784, 309] width 417 height 33
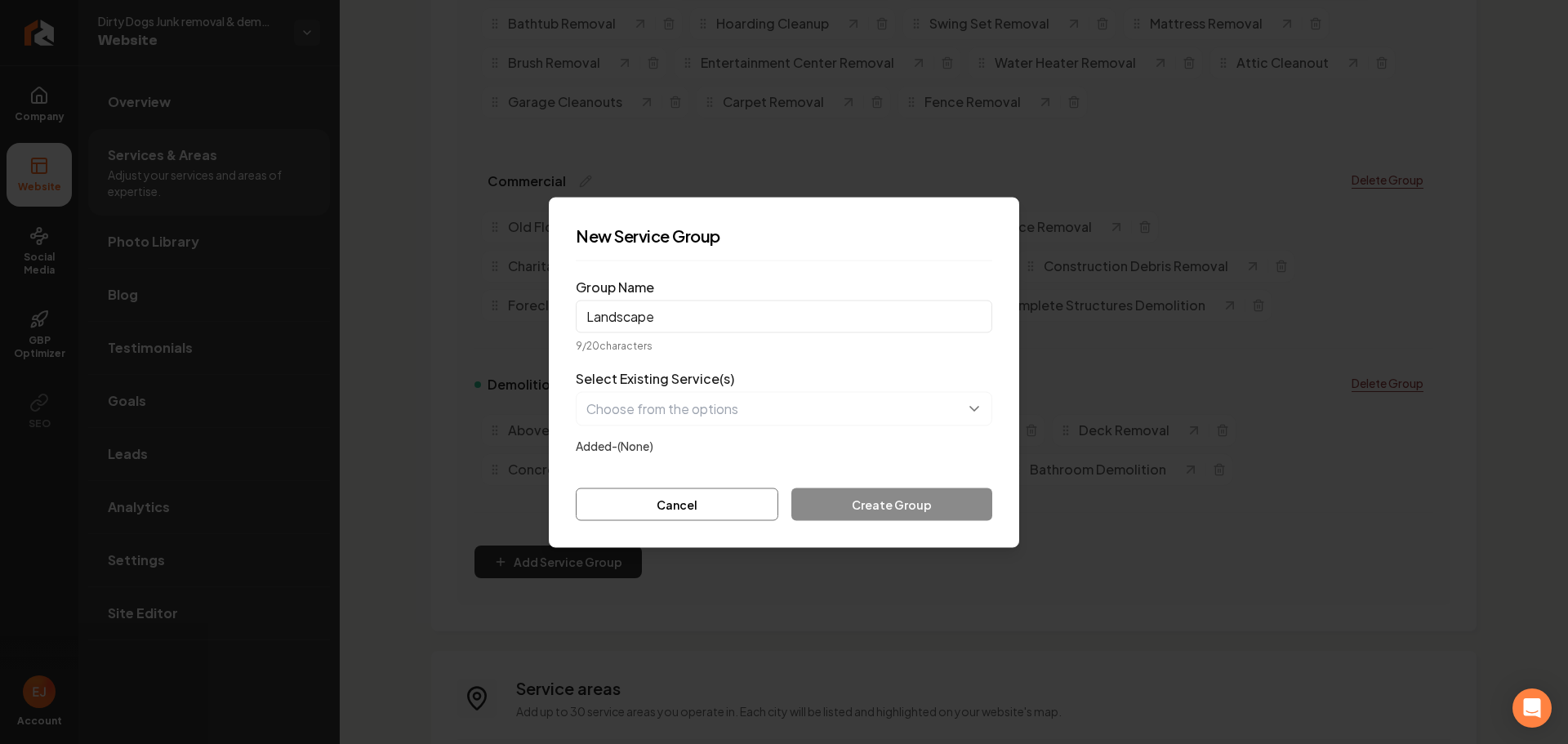
type input "Landscape"
click at [713, 413] on button "button" at bounding box center [784, 408] width 417 height 35
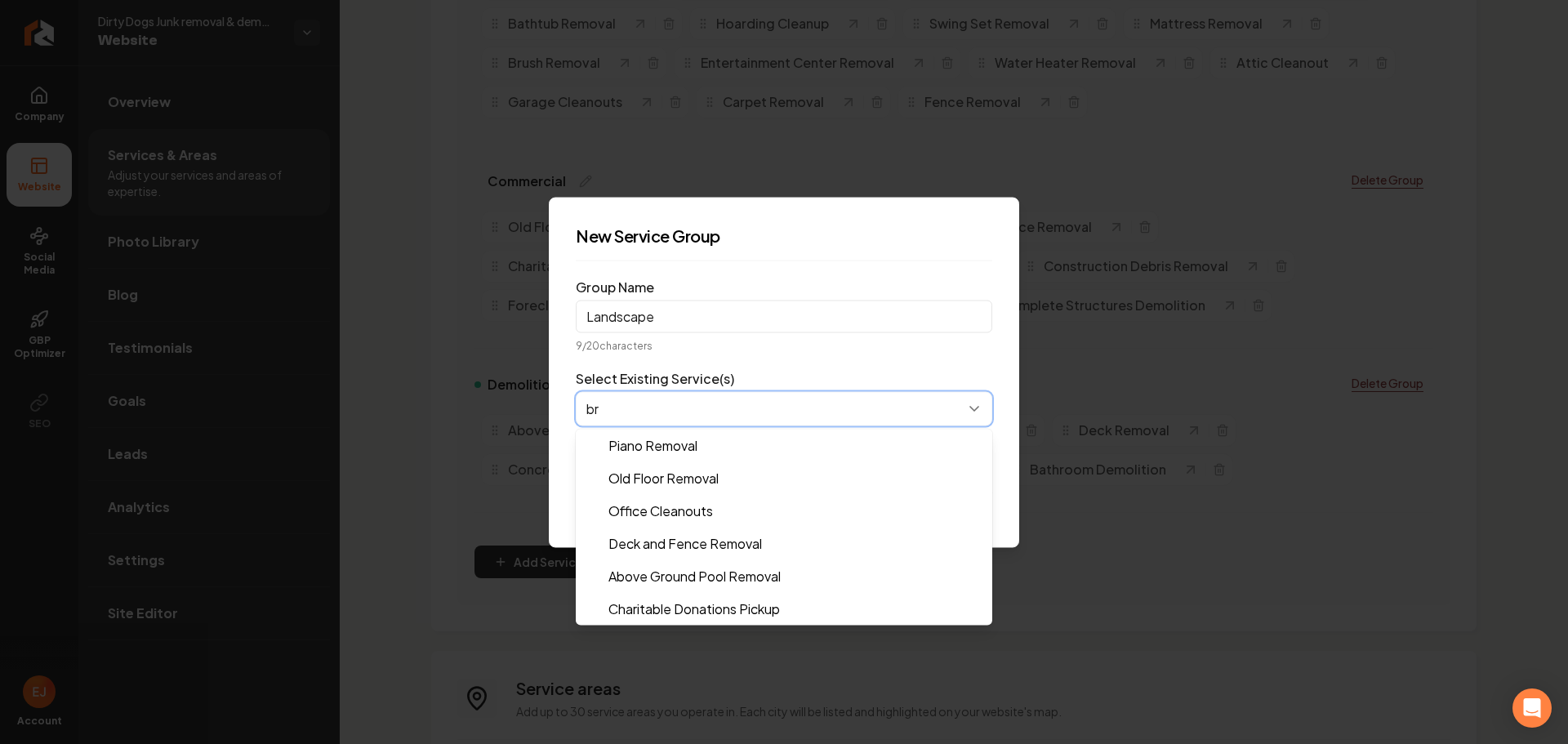
type input "bru"
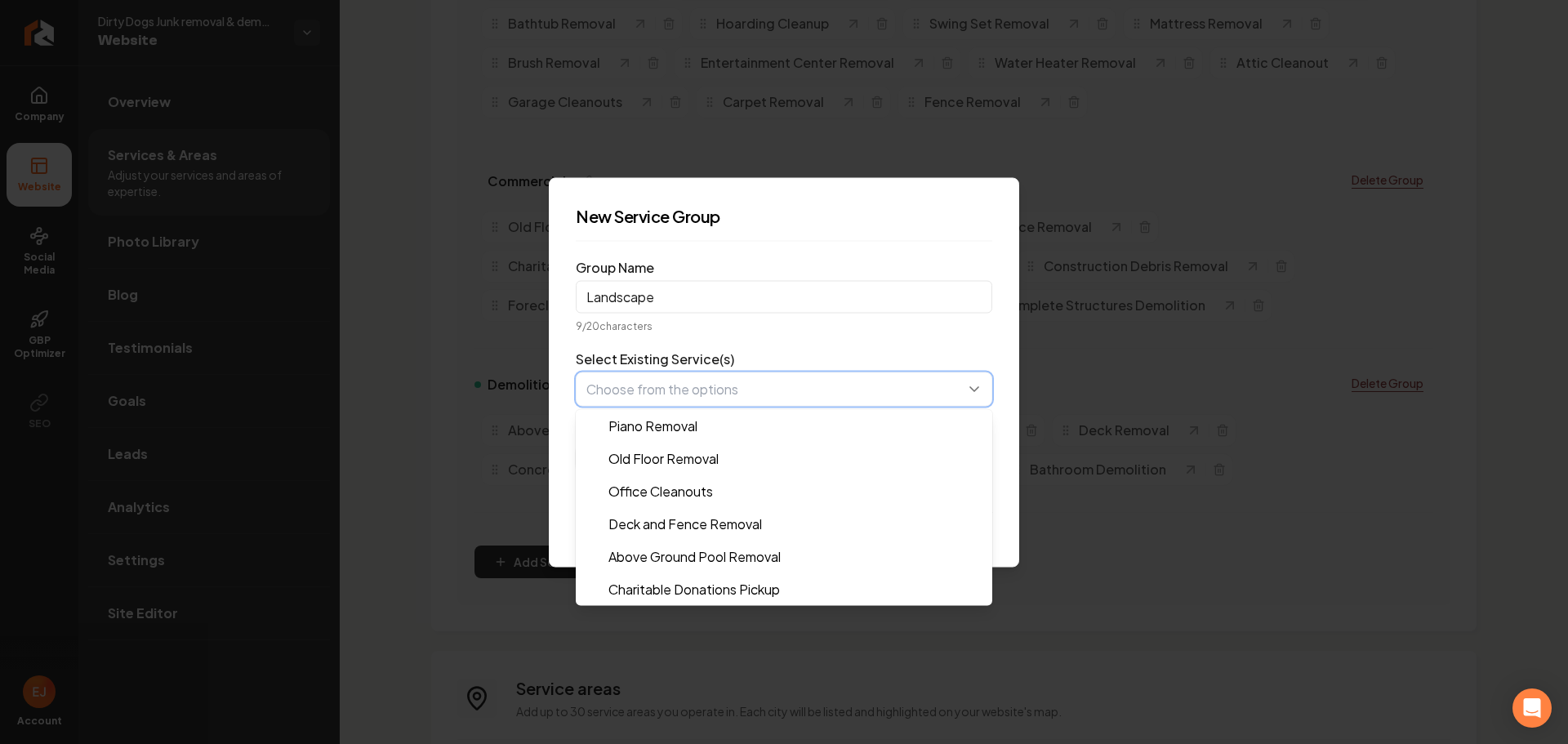
click at [715, 388] on button "button" at bounding box center [784, 389] width 417 height 35
type input "deck"
click at [726, 392] on button "button" at bounding box center [784, 389] width 417 height 35
type input "fe"
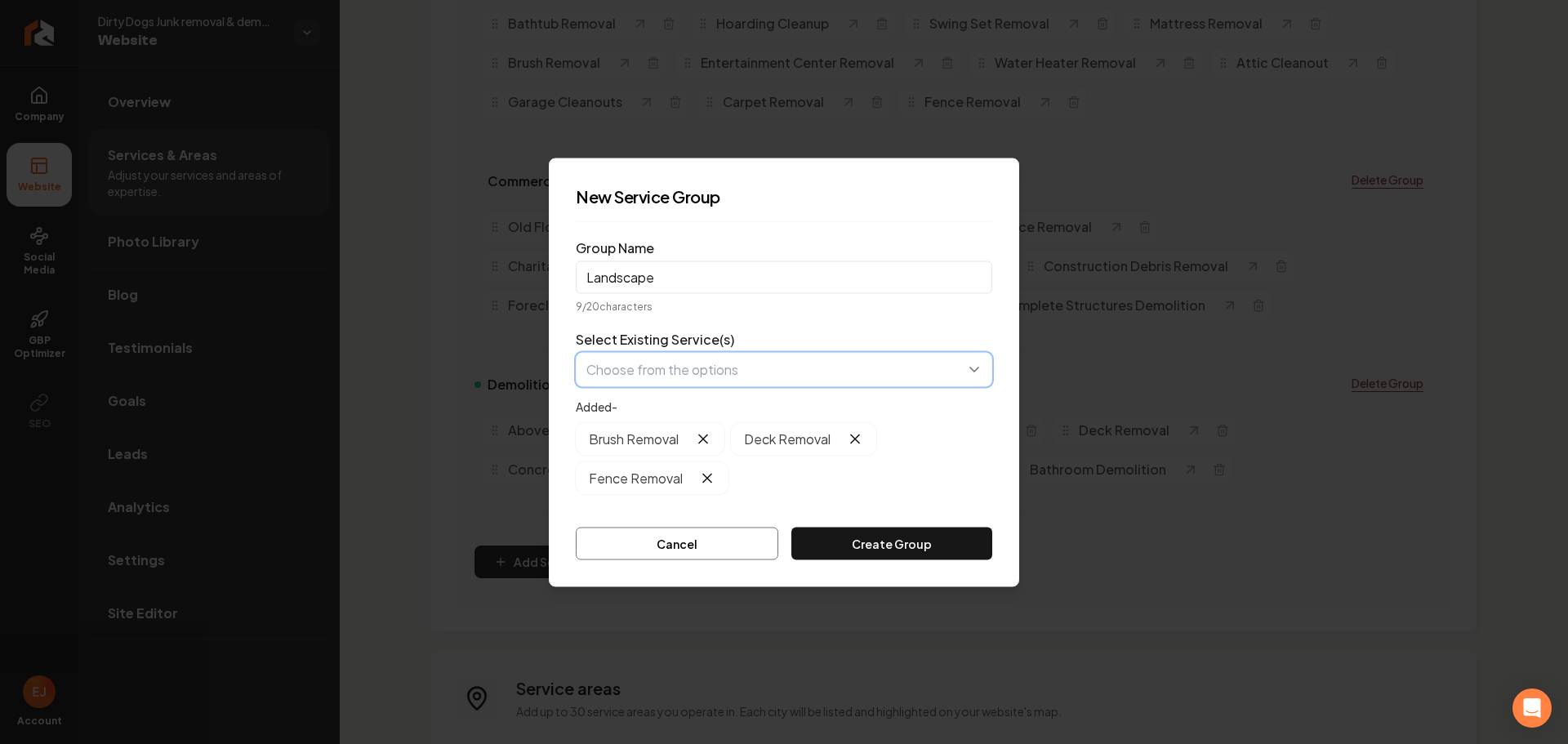
click at [691, 373] on button "button" at bounding box center [784, 369] width 417 height 35
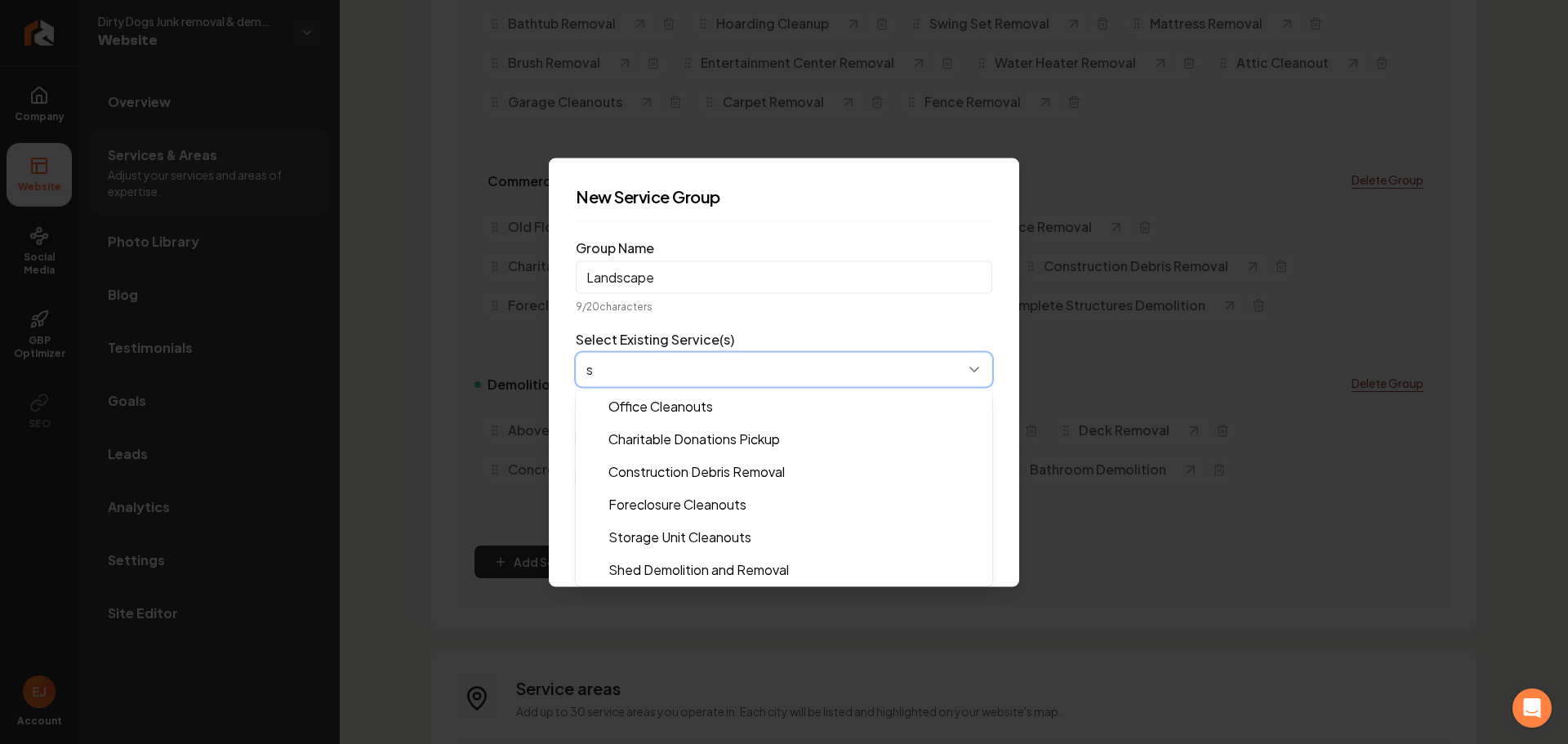
type input "sh"
click at [709, 364] on button "button" at bounding box center [784, 369] width 417 height 35
type input "con"
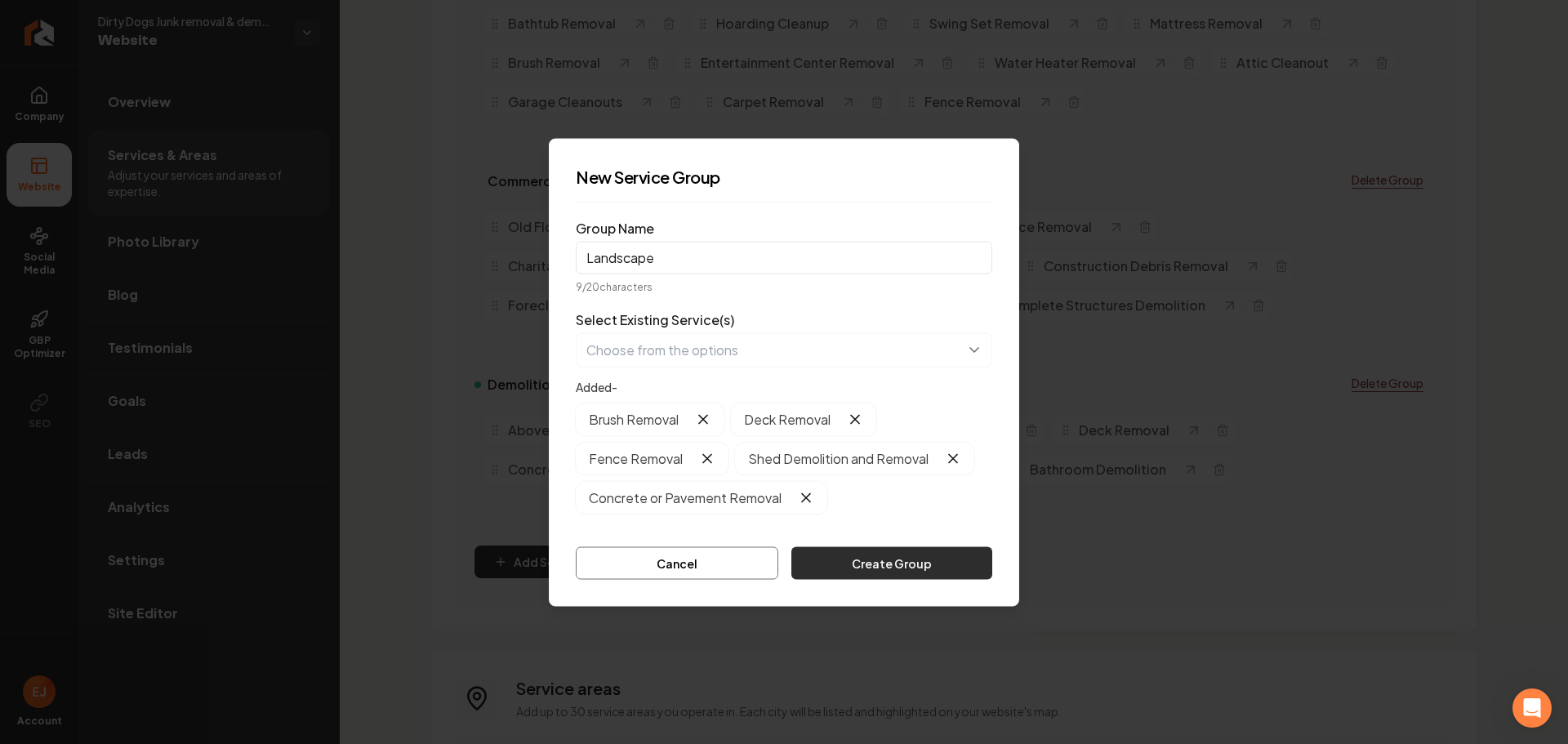
click at [827, 569] on button "Create Group" at bounding box center [892, 563] width 201 height 33
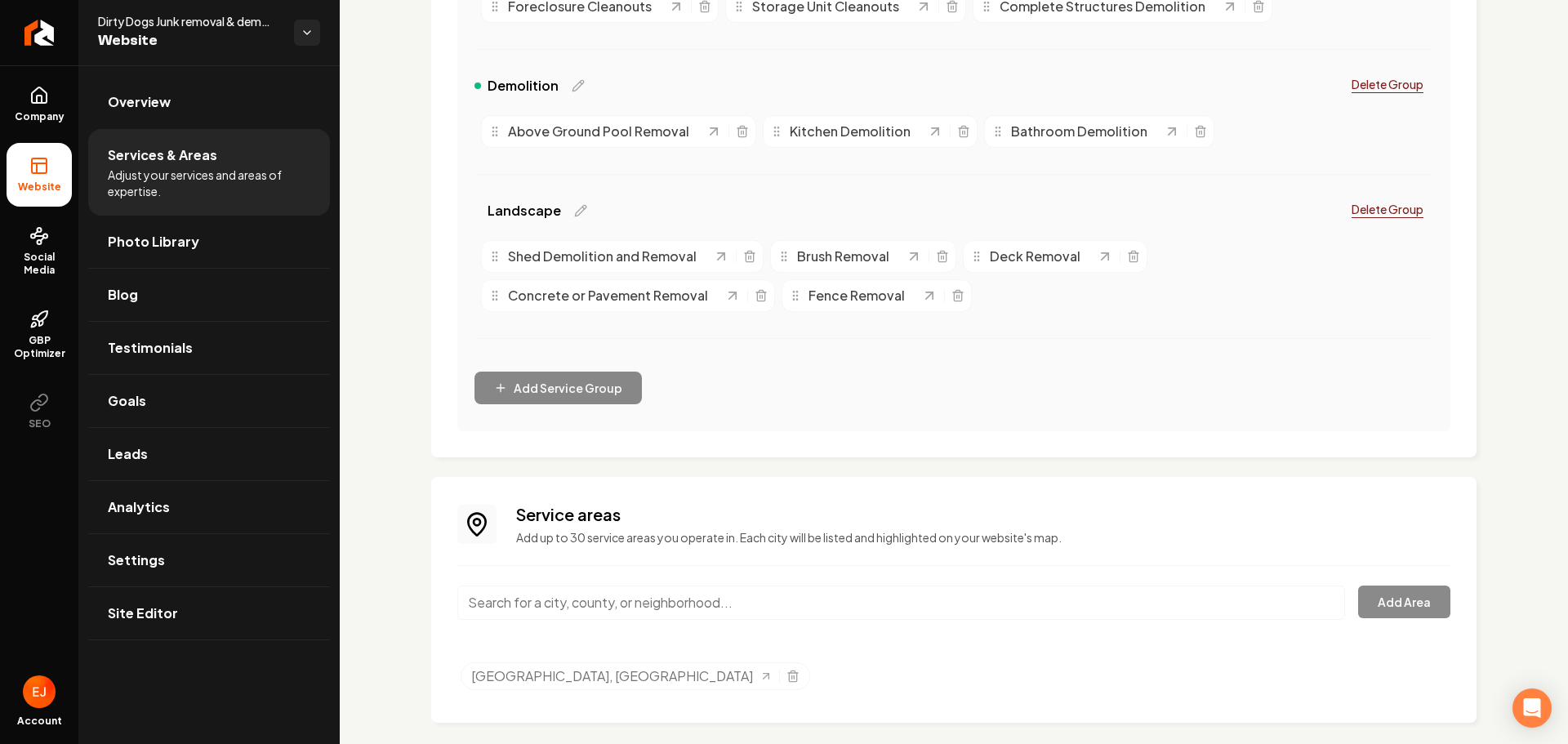
scroll to position [807, 0]
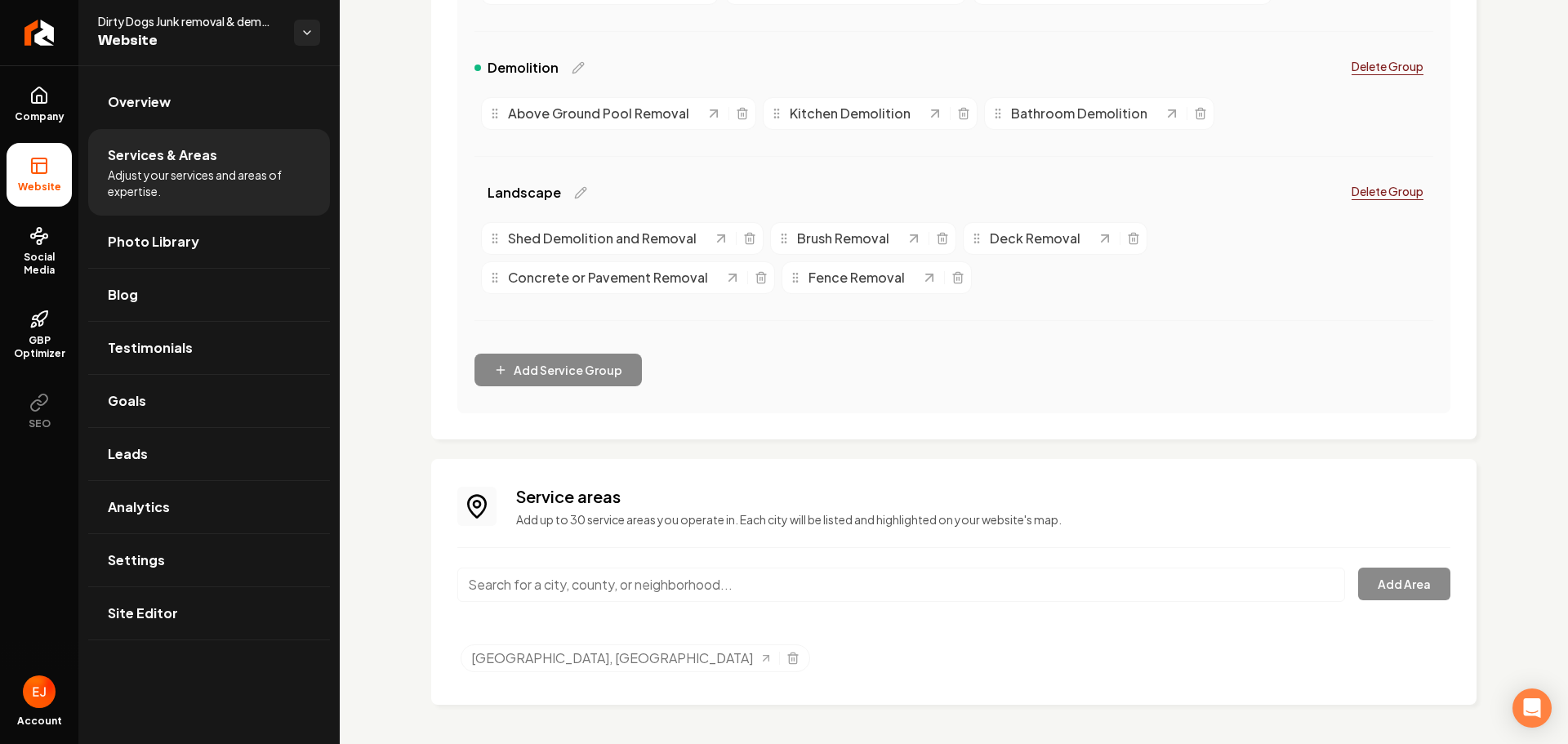
click at [632, 601] on input "Main content area" at bounding box center [901, 585] width 888 height 35
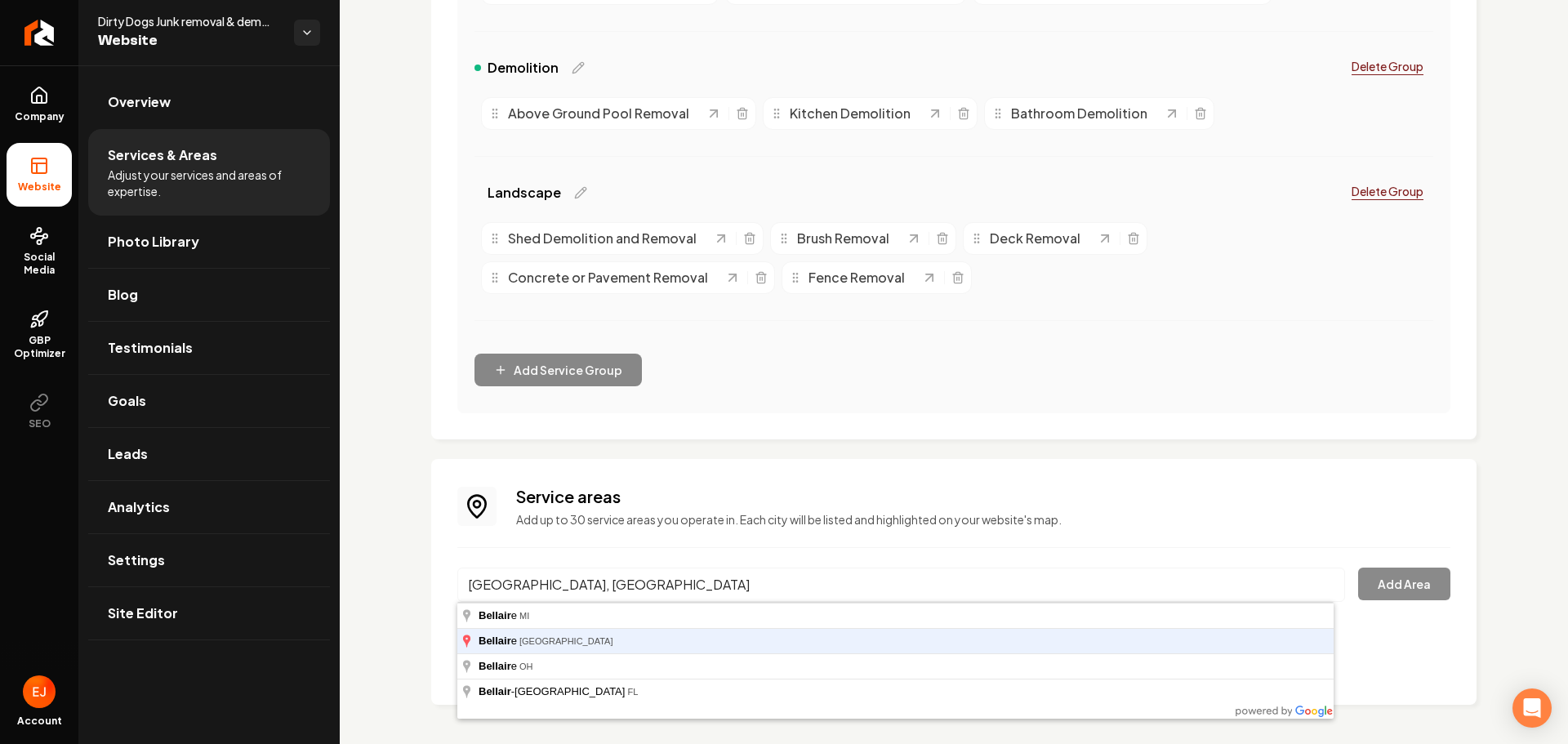
type input "Bellaire, TX"
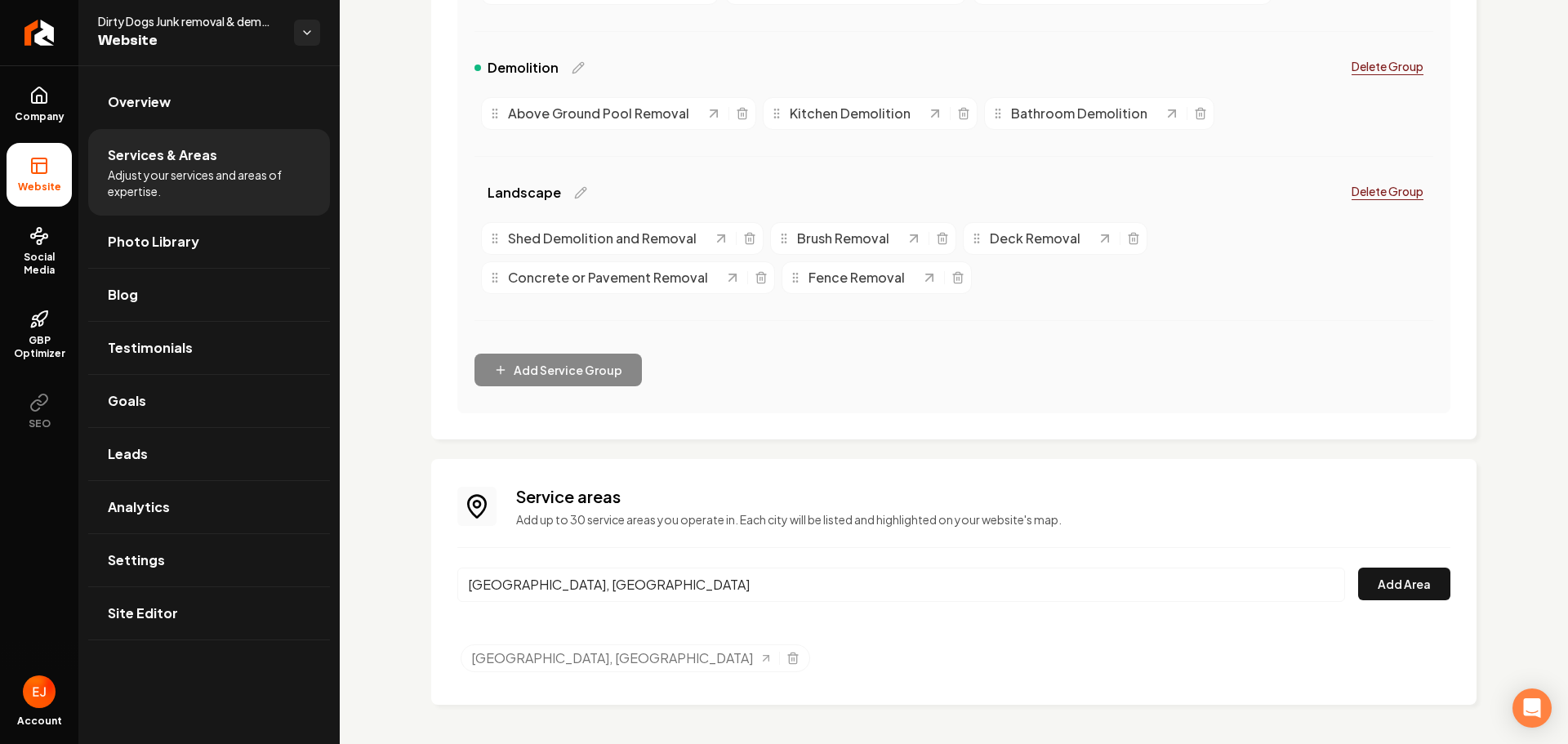
click at [1358, 568] on button "Add Area" at bounding box center [1404, 584] width 92 height 33
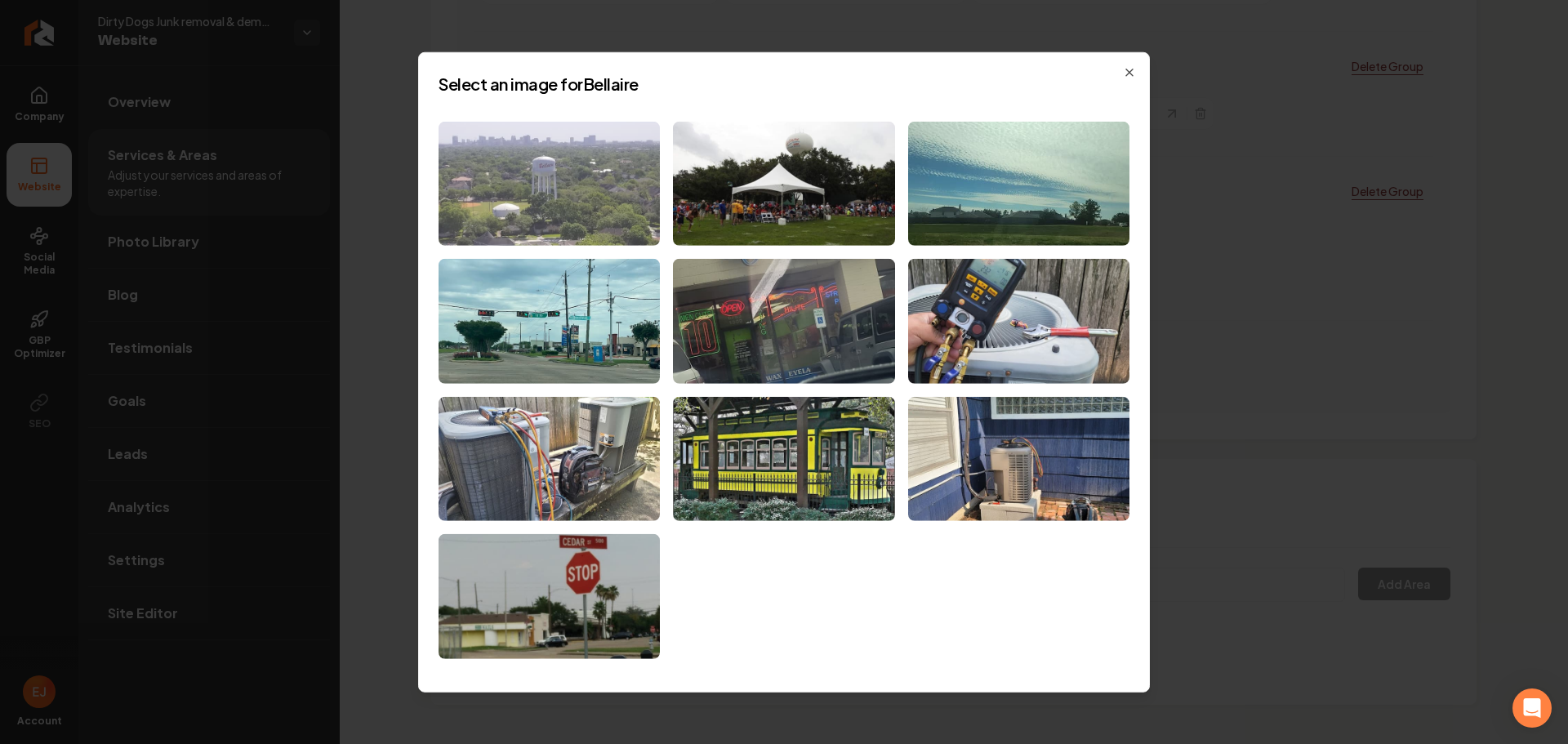
click at [612, 242] on img at bounding box center [549, 183] width 221 height 125
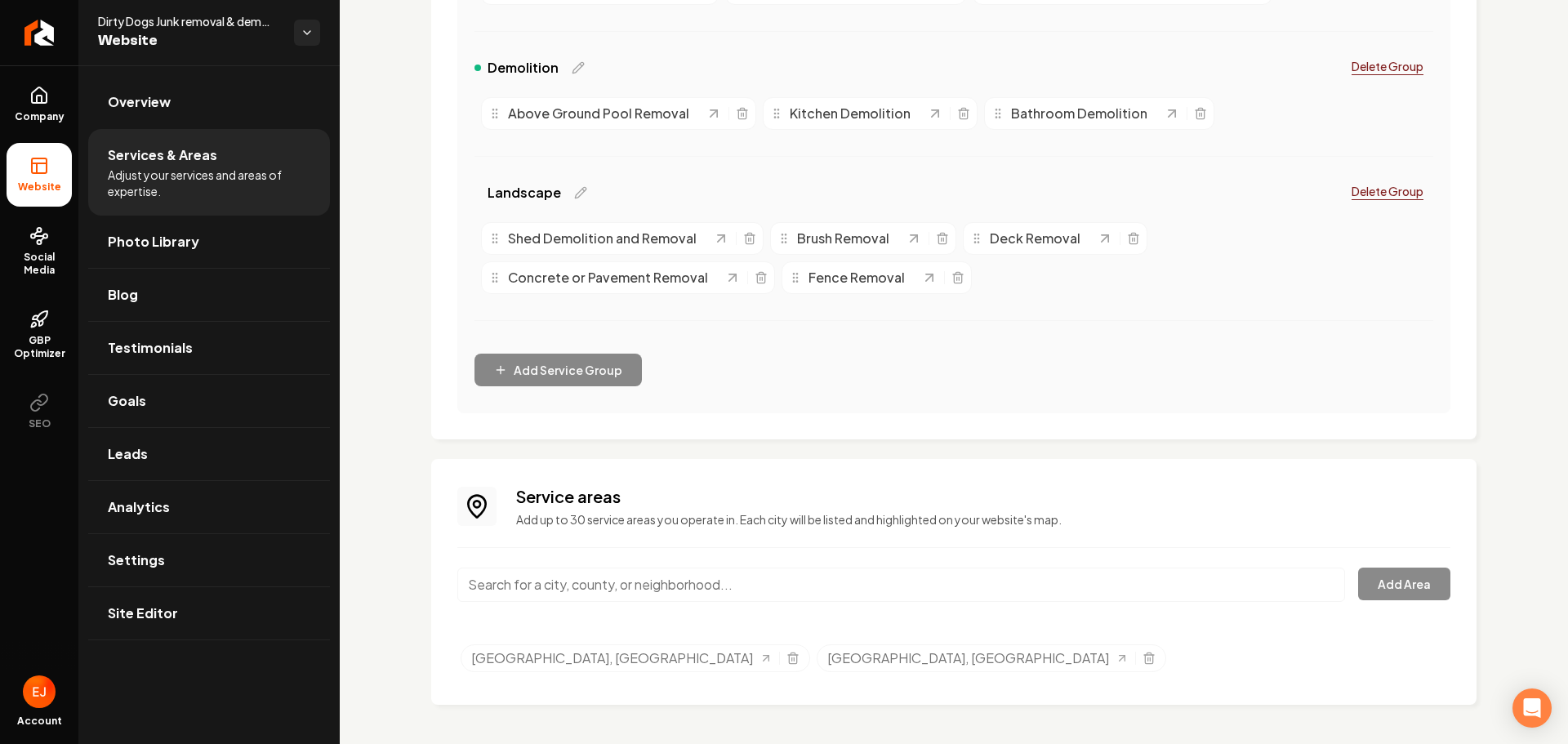
click at [570, 579] on input "Main content area" at bounding box center [901, 585] width 888 height 35
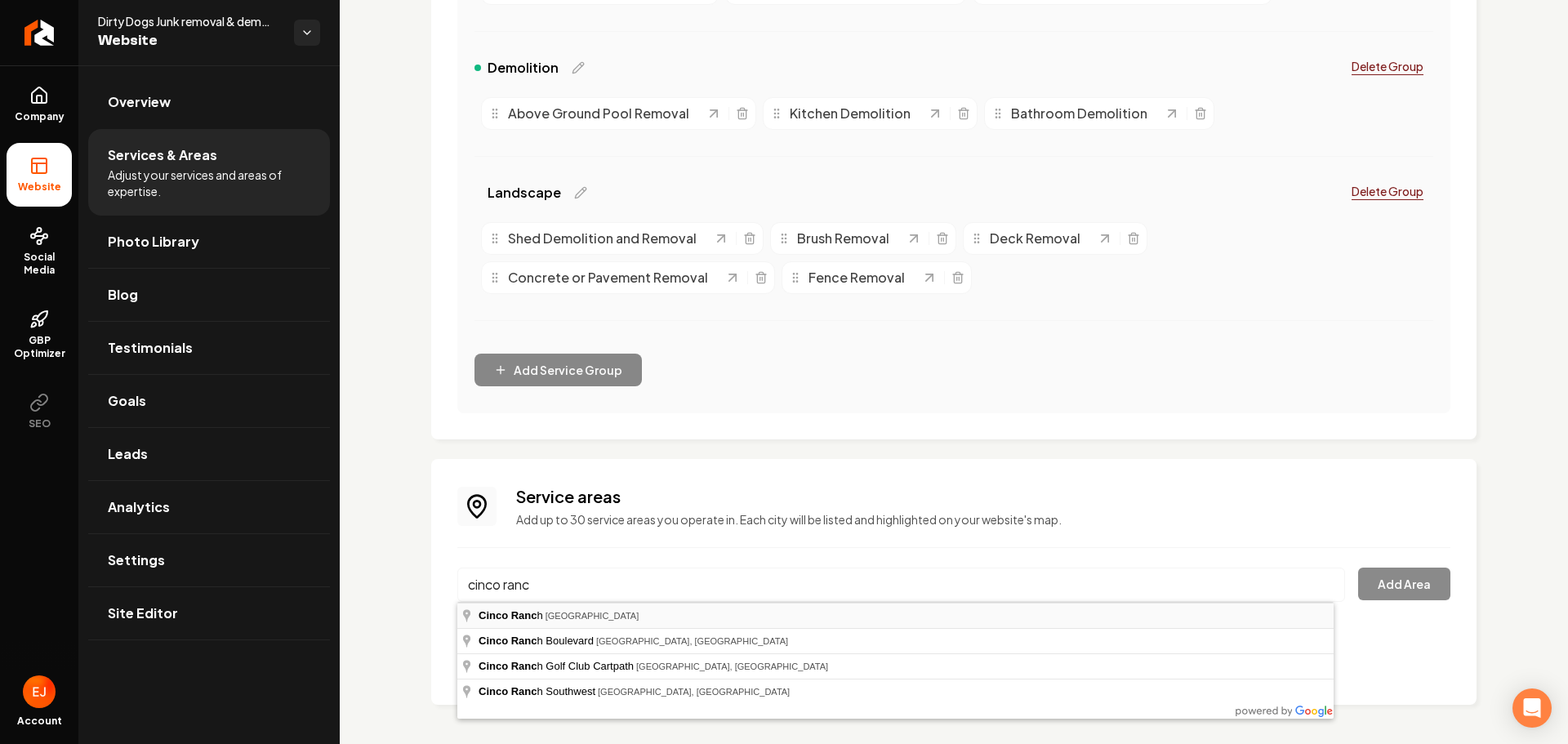
type input "Cinco Ranch, TX"
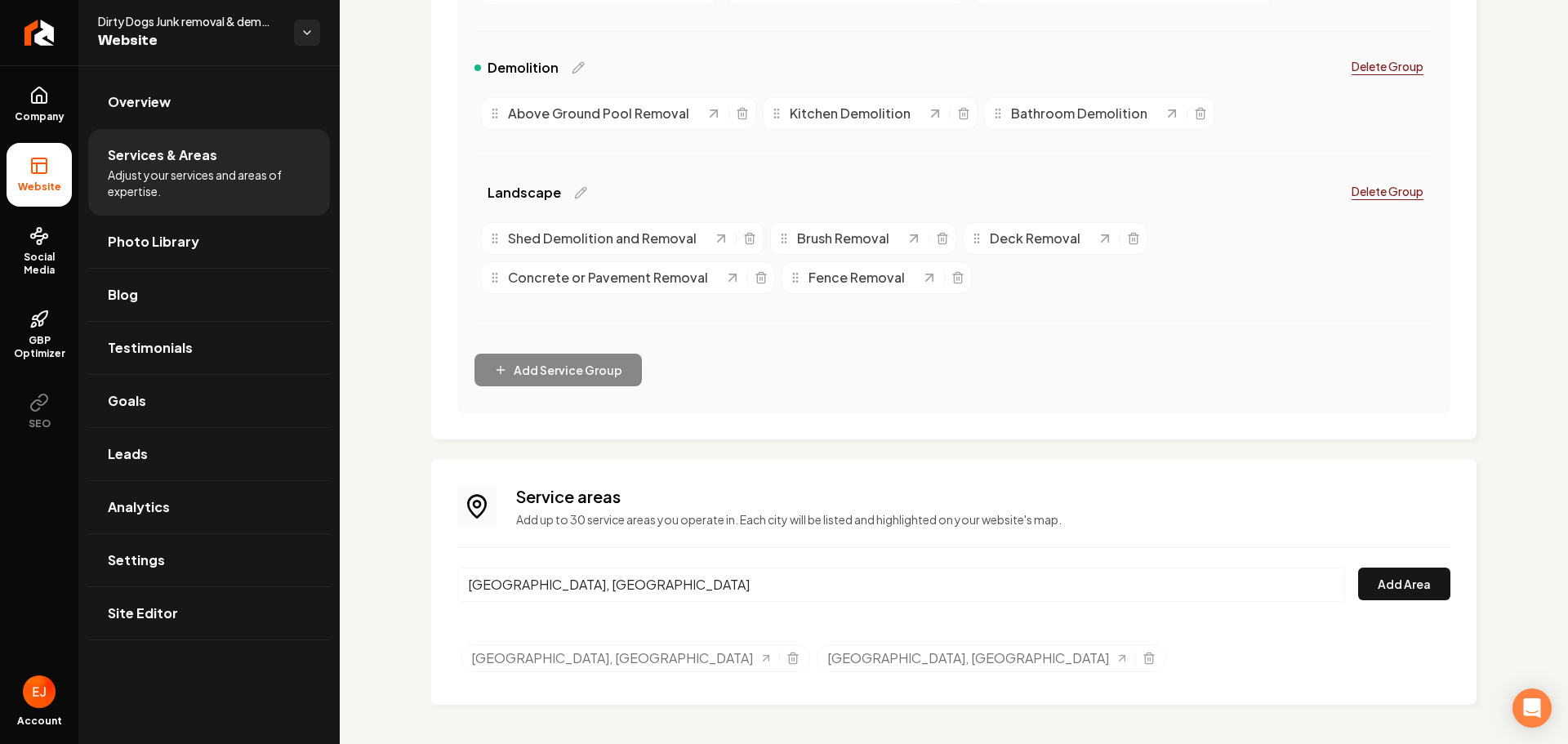
click at [1428, 603] on div "Cinco Ranch, TX Add Area" at bounding box center [954, 594] width 993 height 54
click at [1419, 598] on button "Add Area" at bounding box center [1404, 584] width 92 height 33
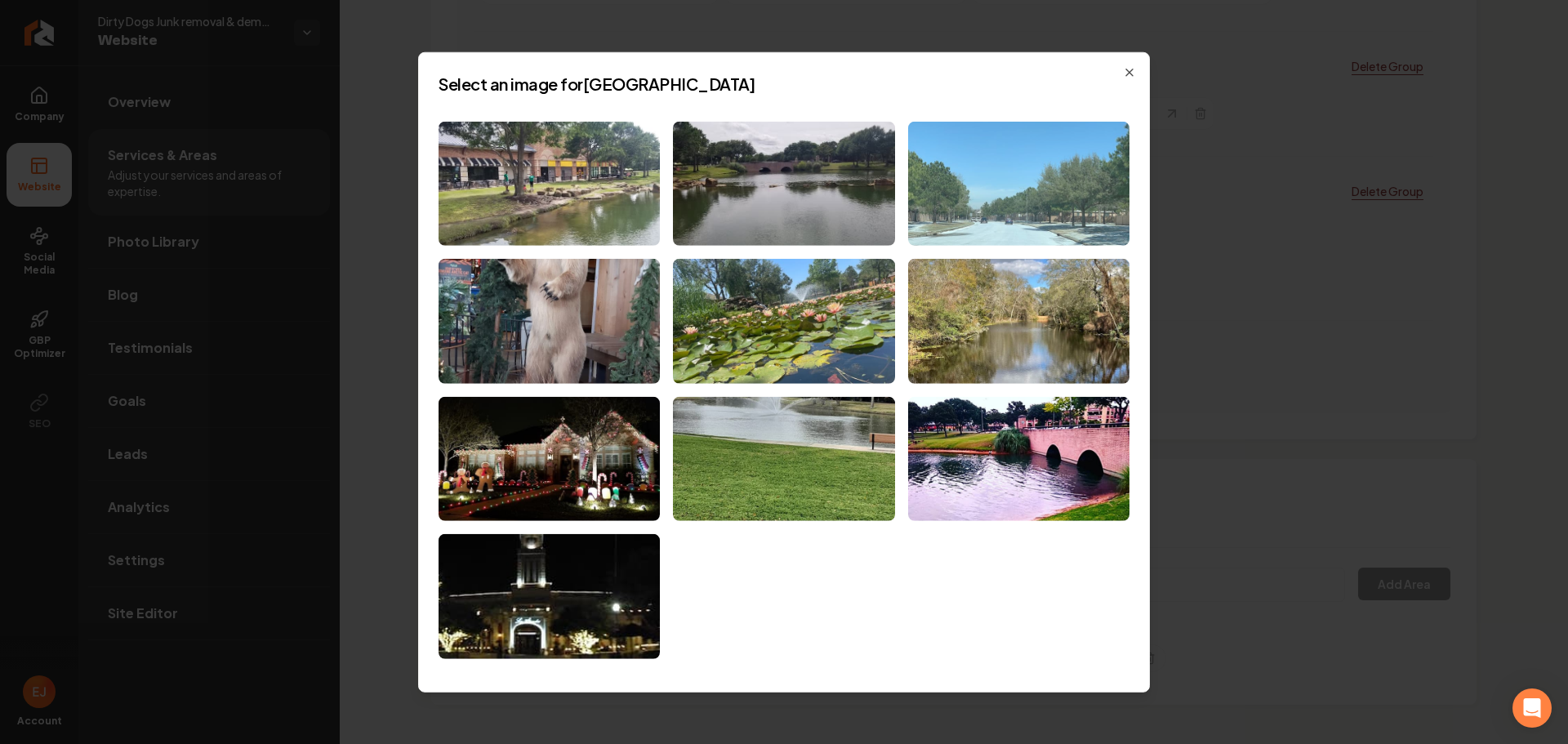
click at [1024, 223] on img at bounding box center [1018, 183] width 221 height 125
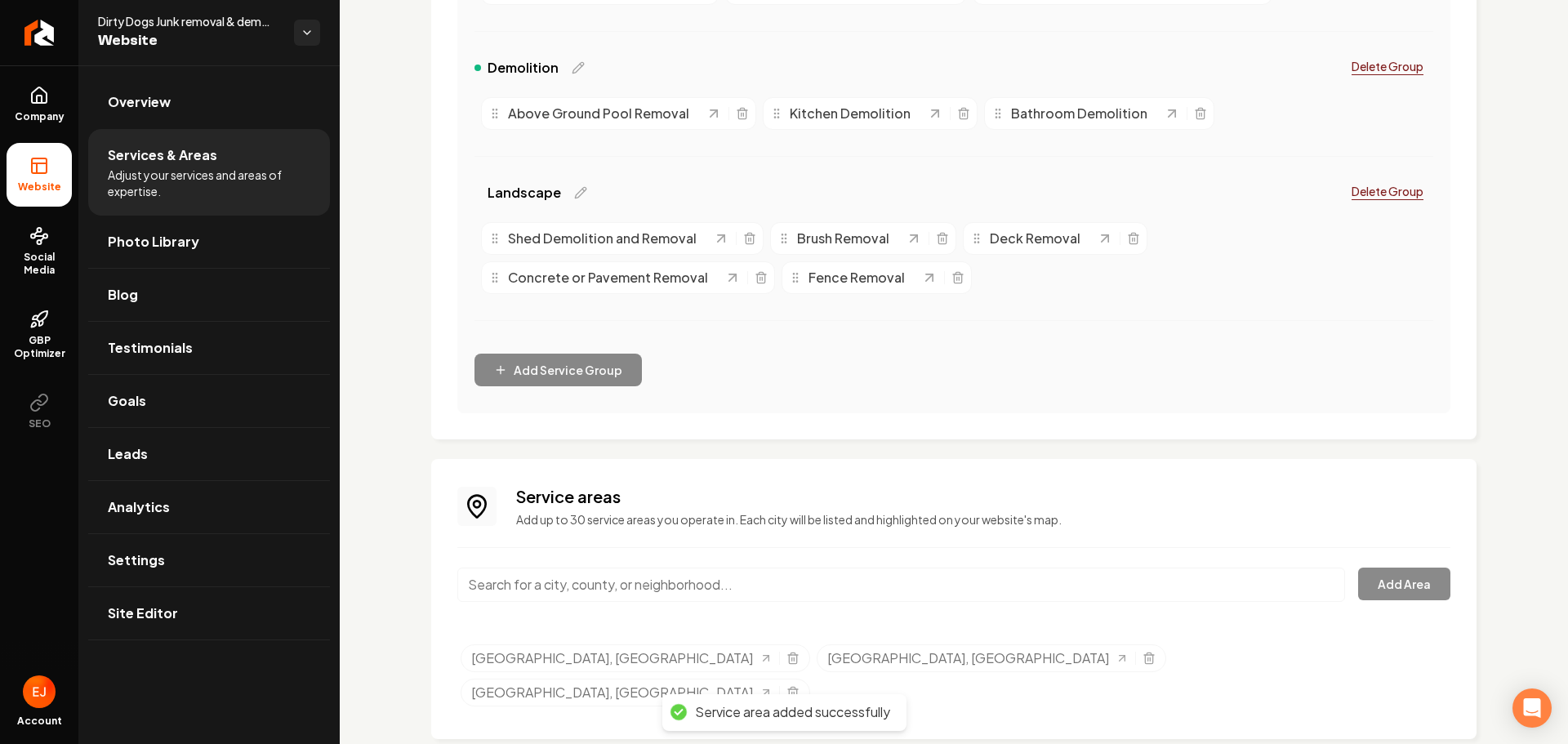
click at [642, 586] on input "Main content area" at bounding box center [901, 585] width 888 height 35
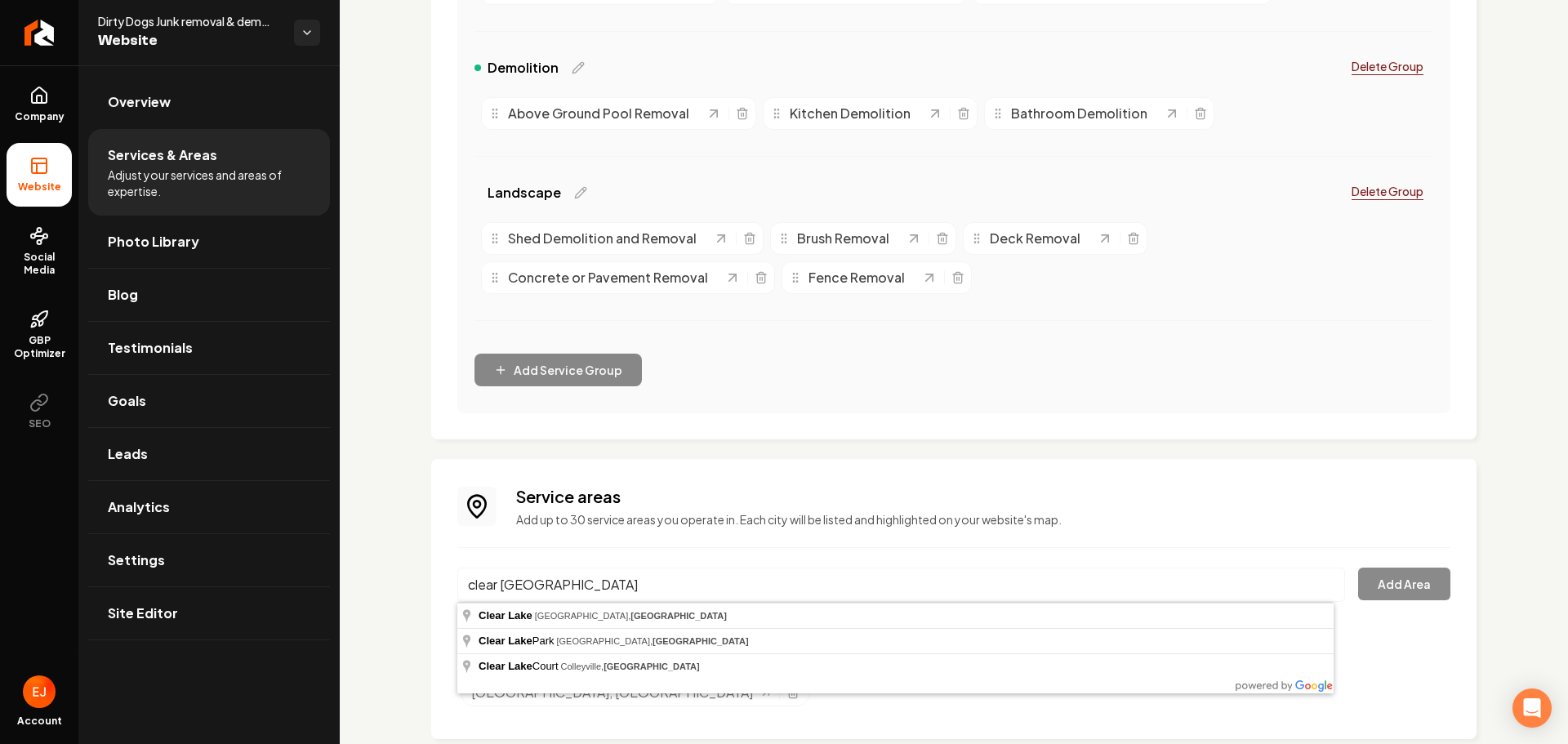
type input "Clear Lake, Houston, TX"
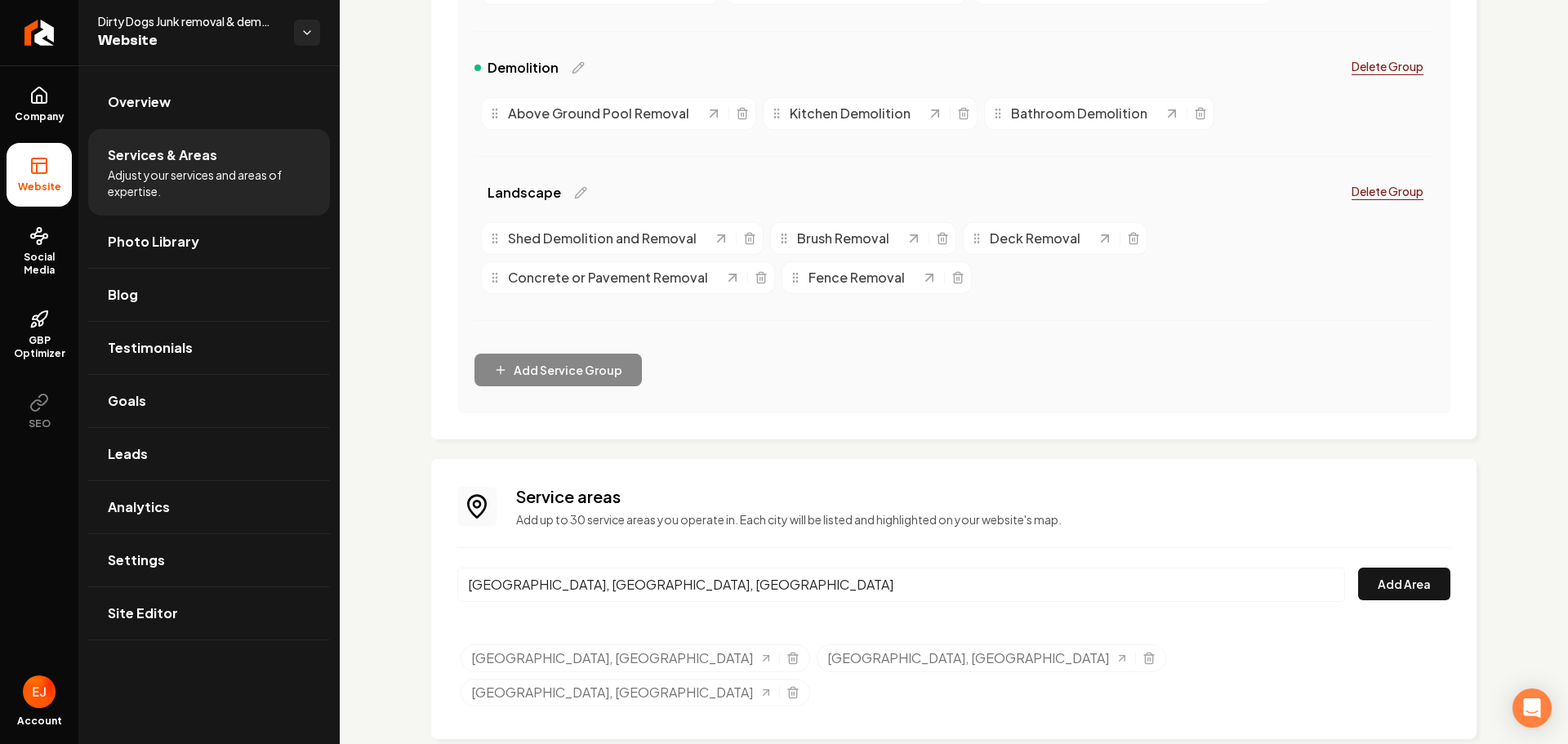
click at [1399, 602] on div "Clear Lake, Houston, TX Add Area" at bounding box center [954, 594] width 993 height 54
click at [1391, 598] on button "Add Area" at bounding box center [1404, 584] width 92 height 33
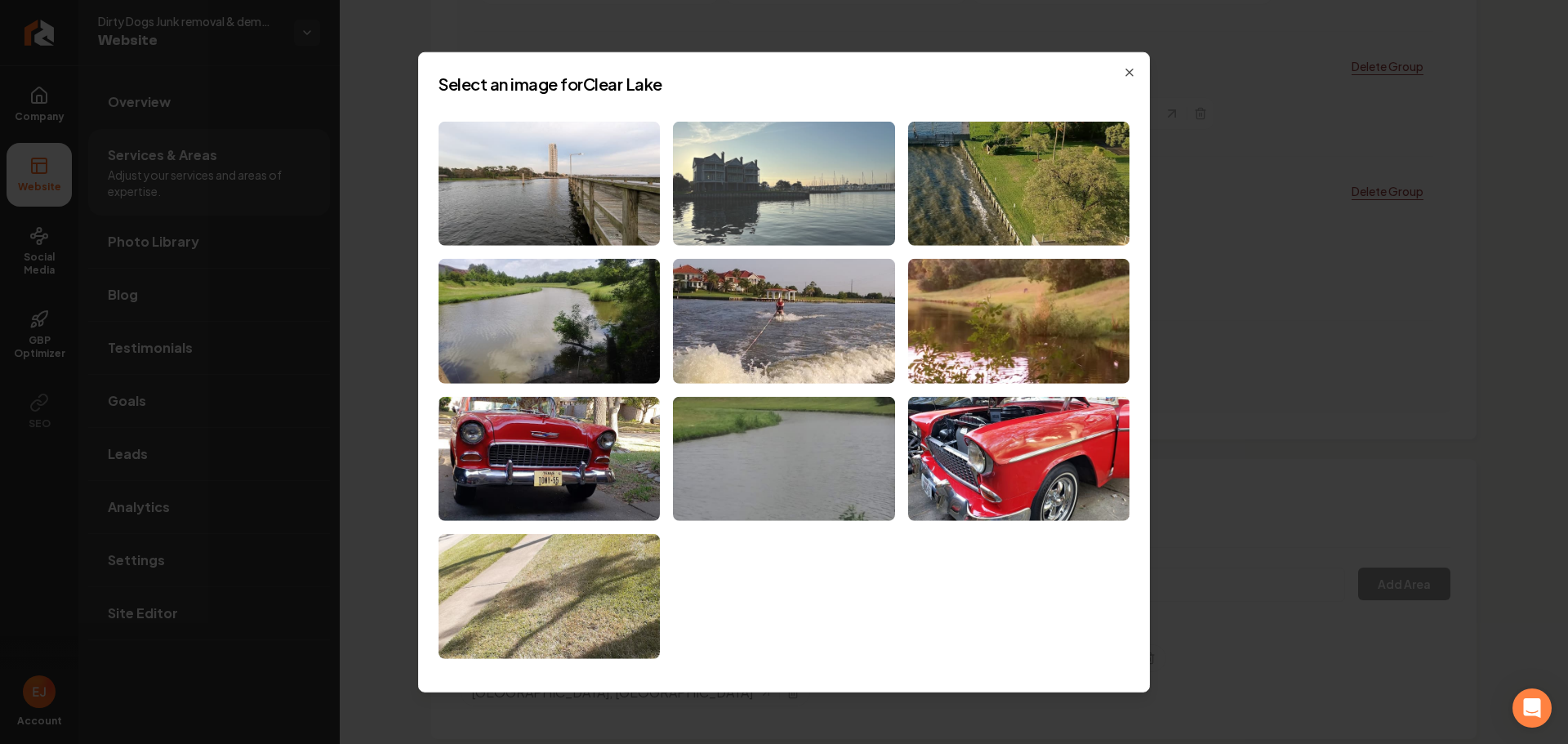
click at [820, 219] on img at bounding box center [783, 183] width 221 height 125
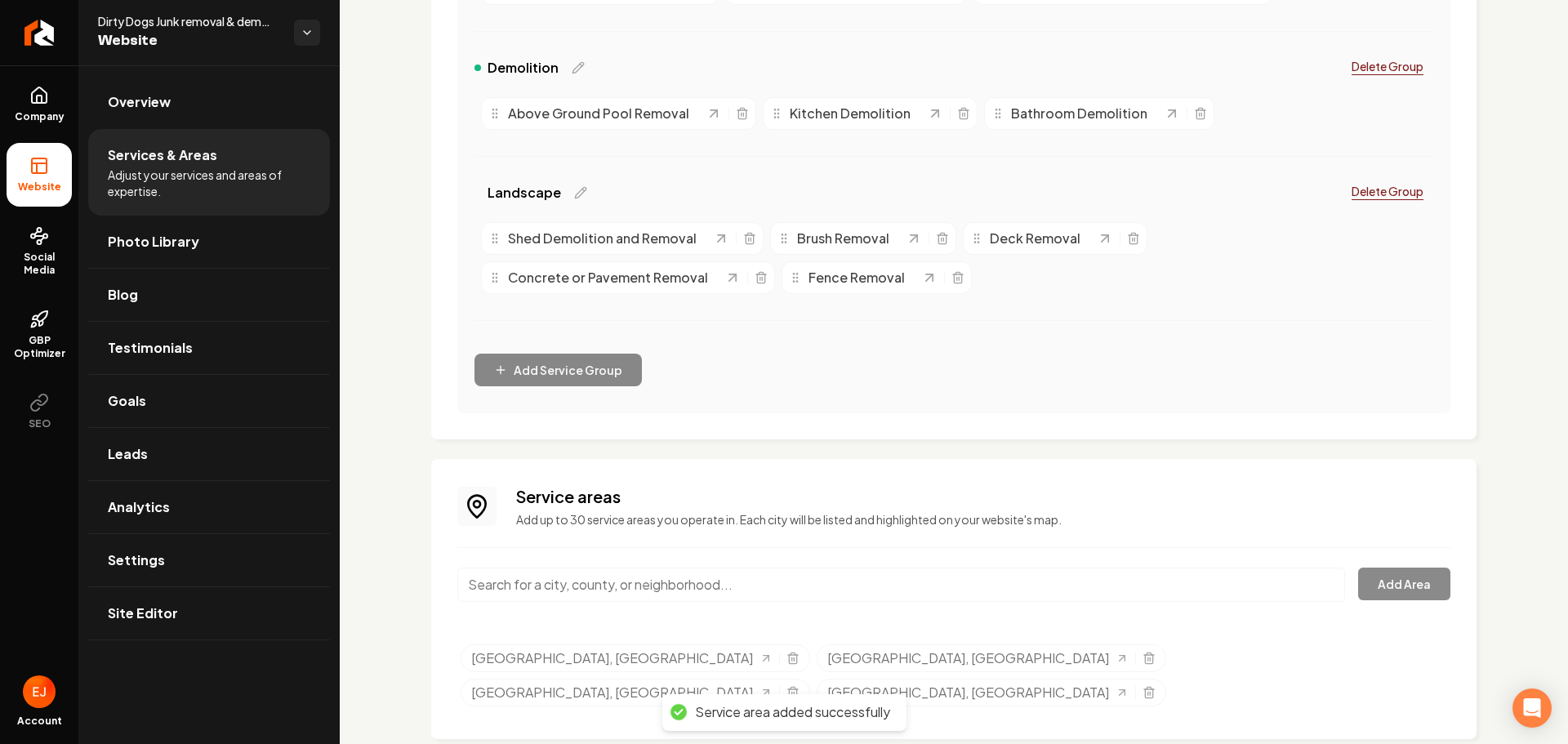
click at [649, 593] on input "Main content area" at bounding box center [901, 585] width 888 height 35
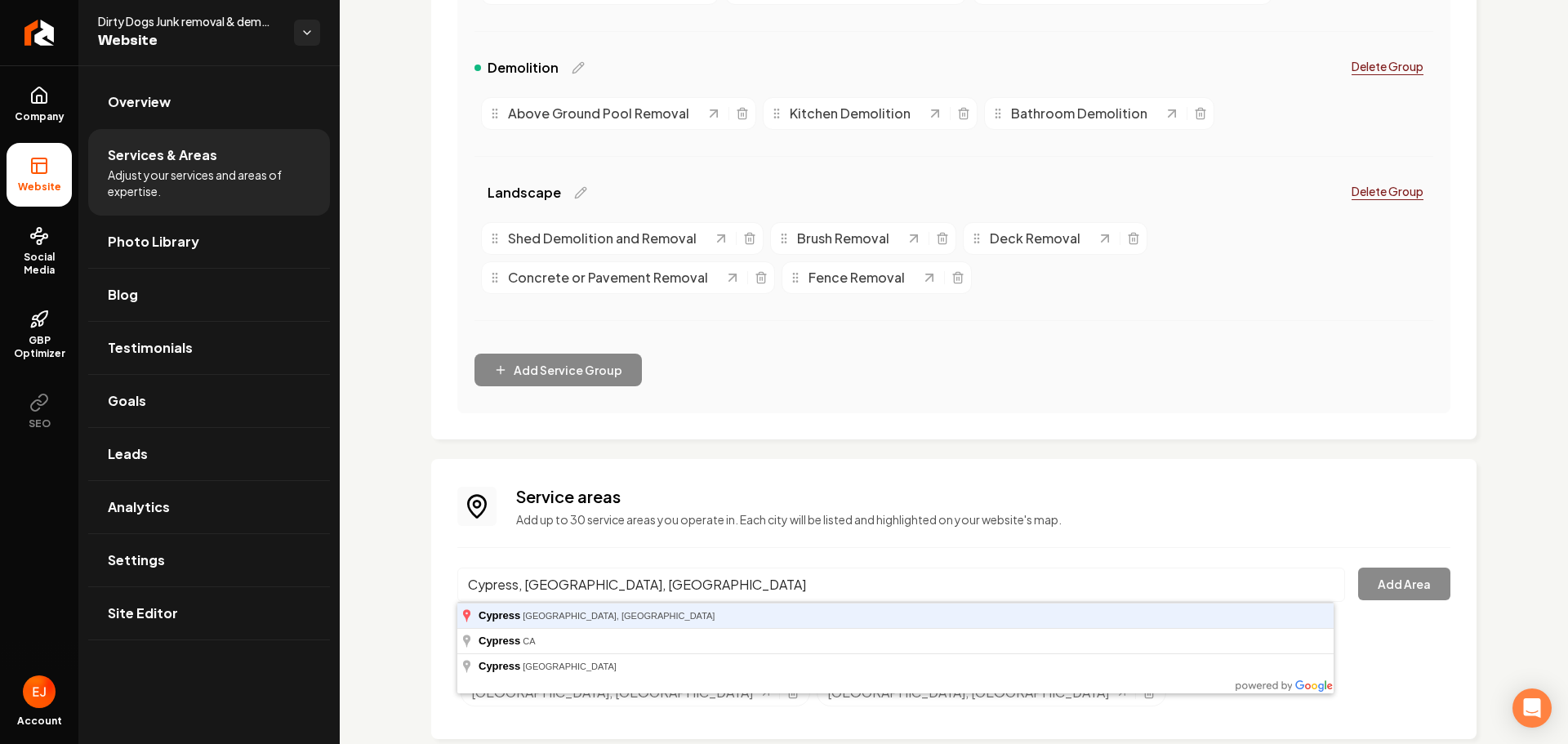
type input "Cypress, Houston, TX"
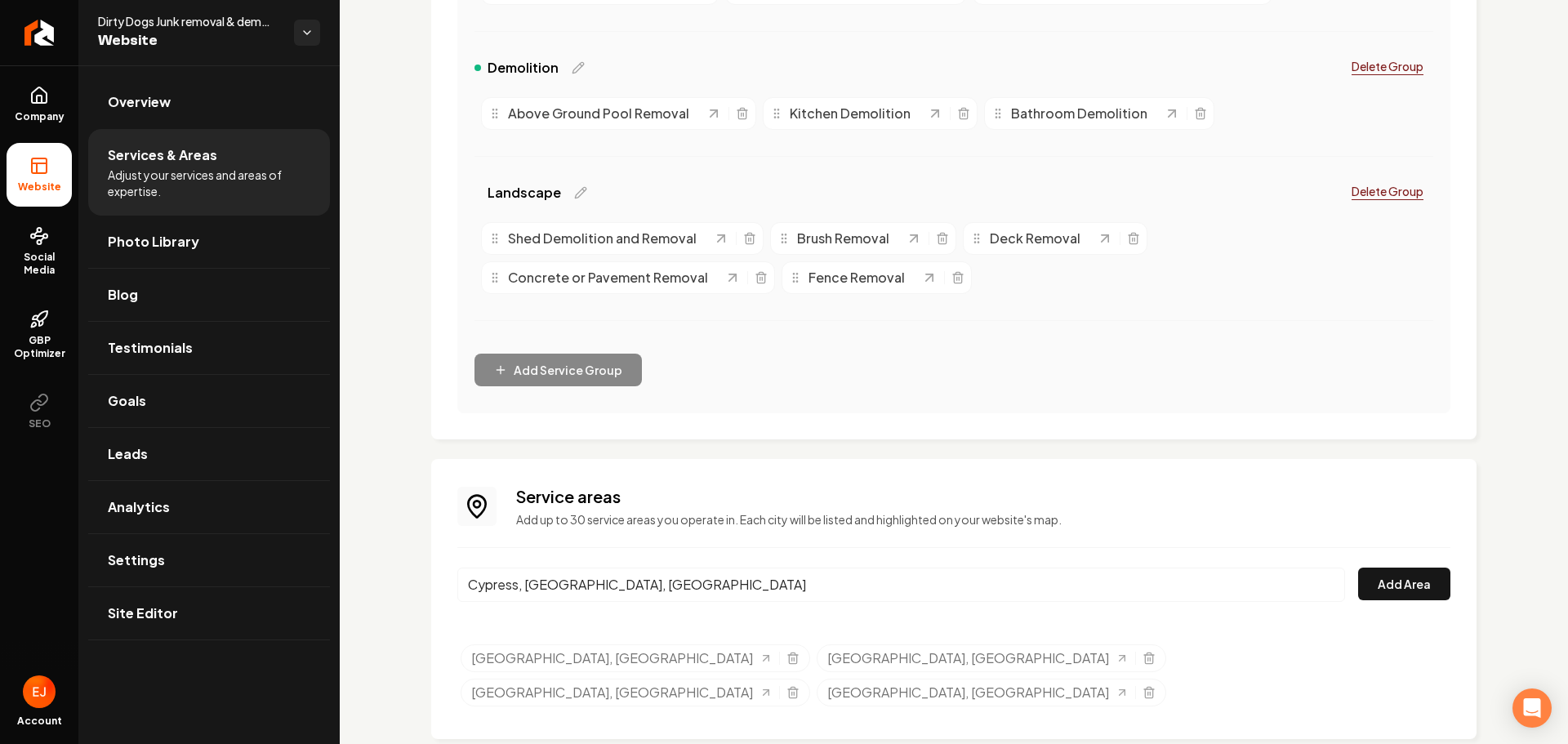
click at [1443, 592] on div "Service areas Add up to 30 service areas you operate in. Each city will be list…" at bounding box center [954, 599] width 1046 height 280
click at [1431, 592] on button "Add Area" at bounding box center [1404, 584] width 92 height 33
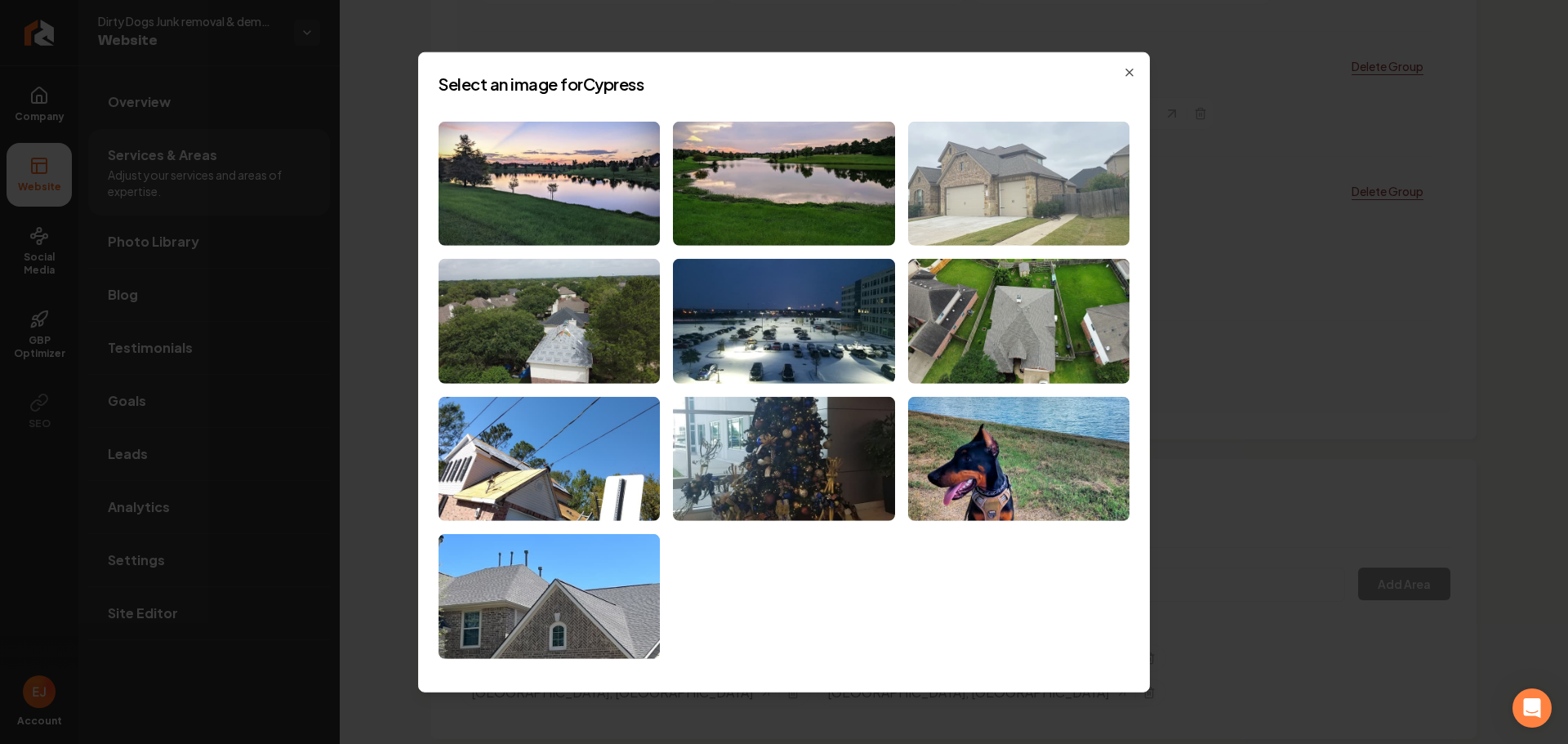
click at [1076, 213] on img at bounding box center [1018, 183] width 221 height 125
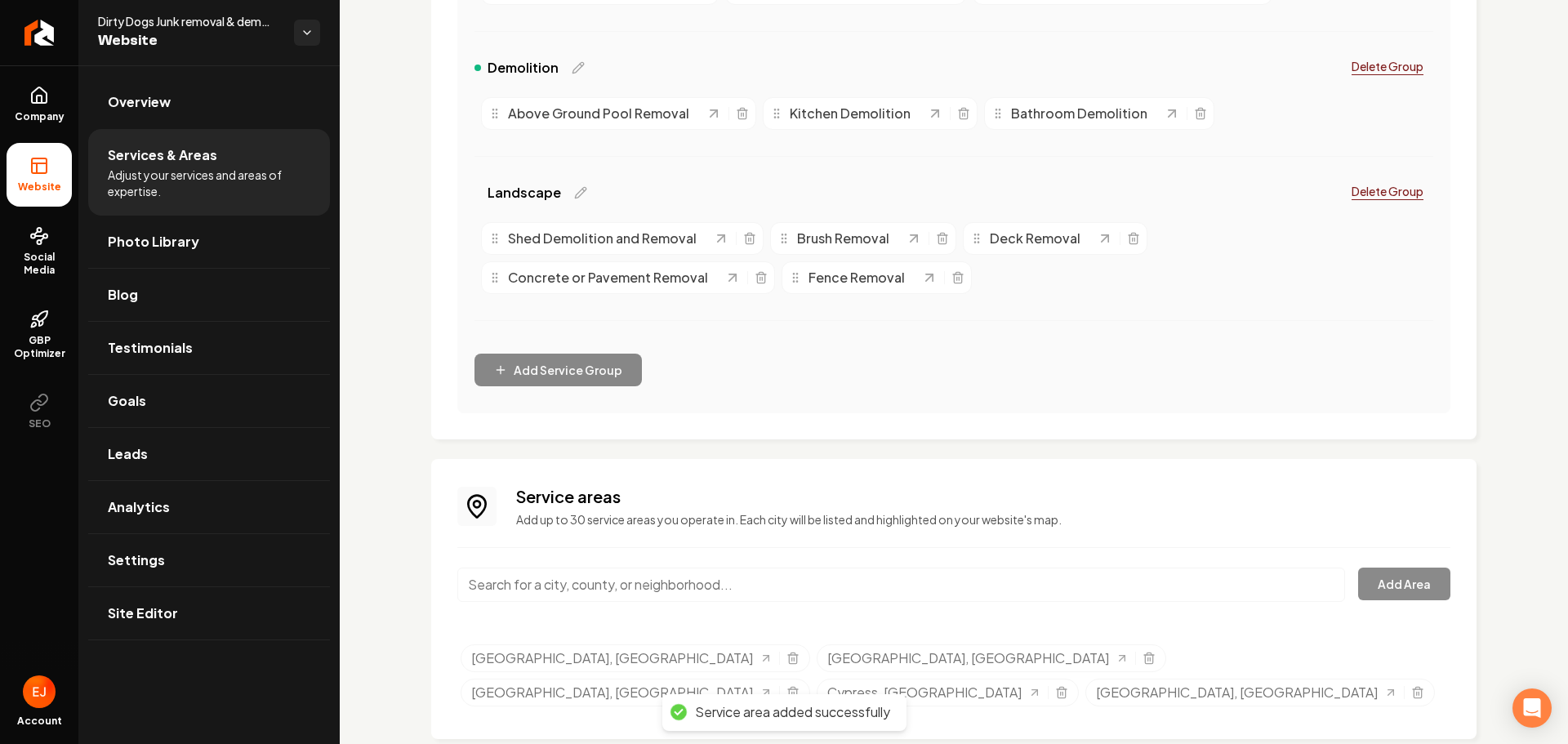
click at [634, 589] on input "Main content area" at bounding box center [901, 585] width 888 height 35
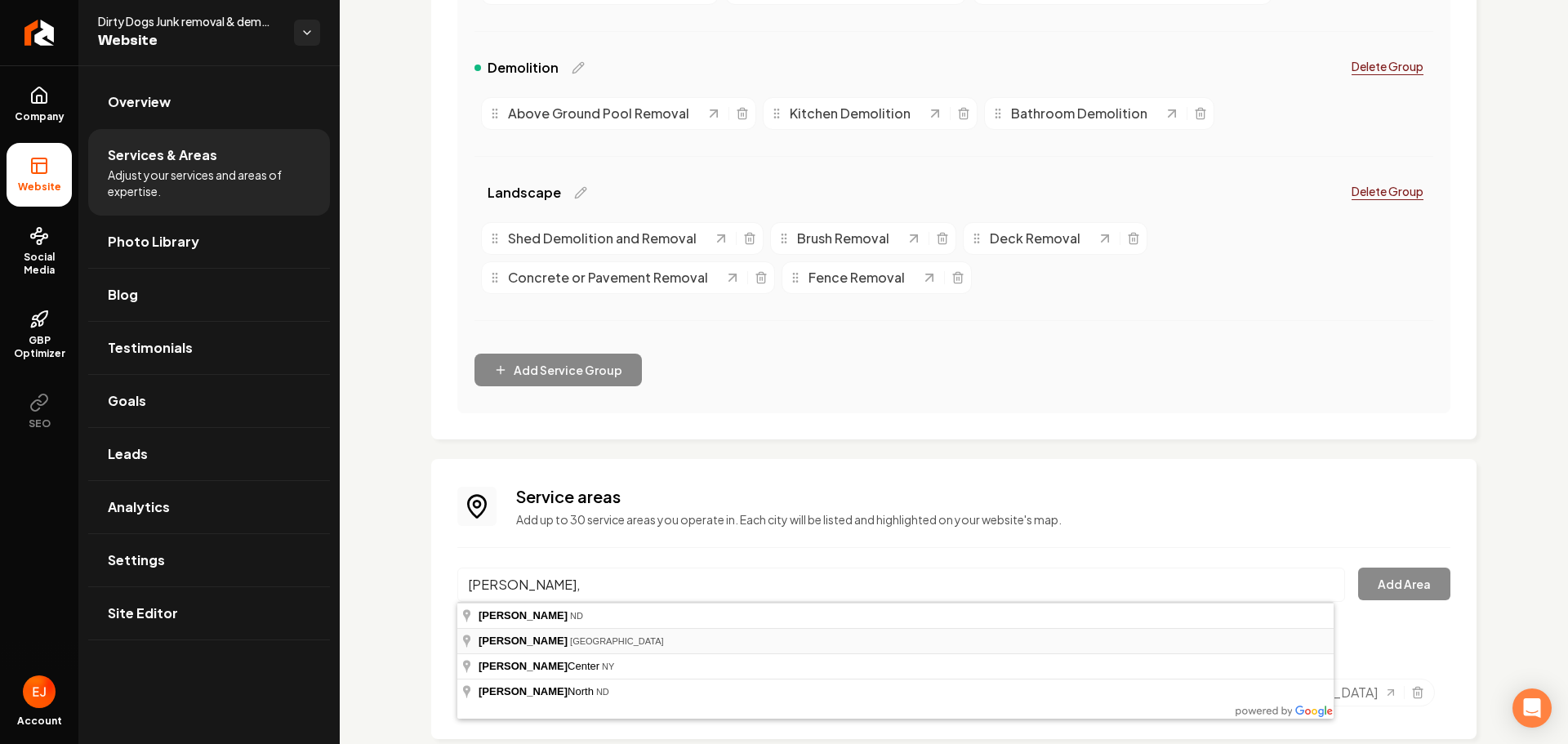
type input "Dickinson, TX"
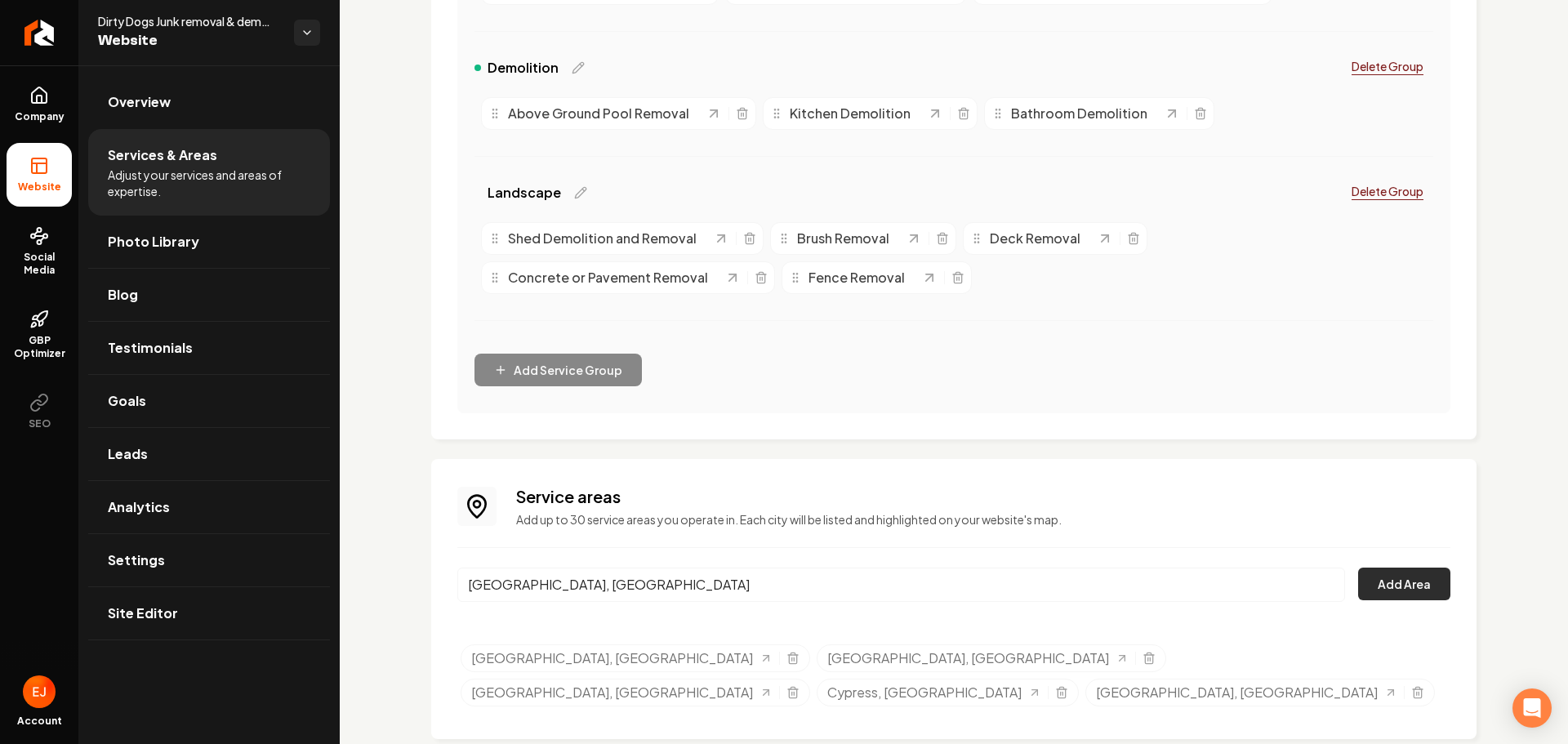
click at [1423, 583] on button "Add Area" at bounding box center [1404, 584] width 92 height 33
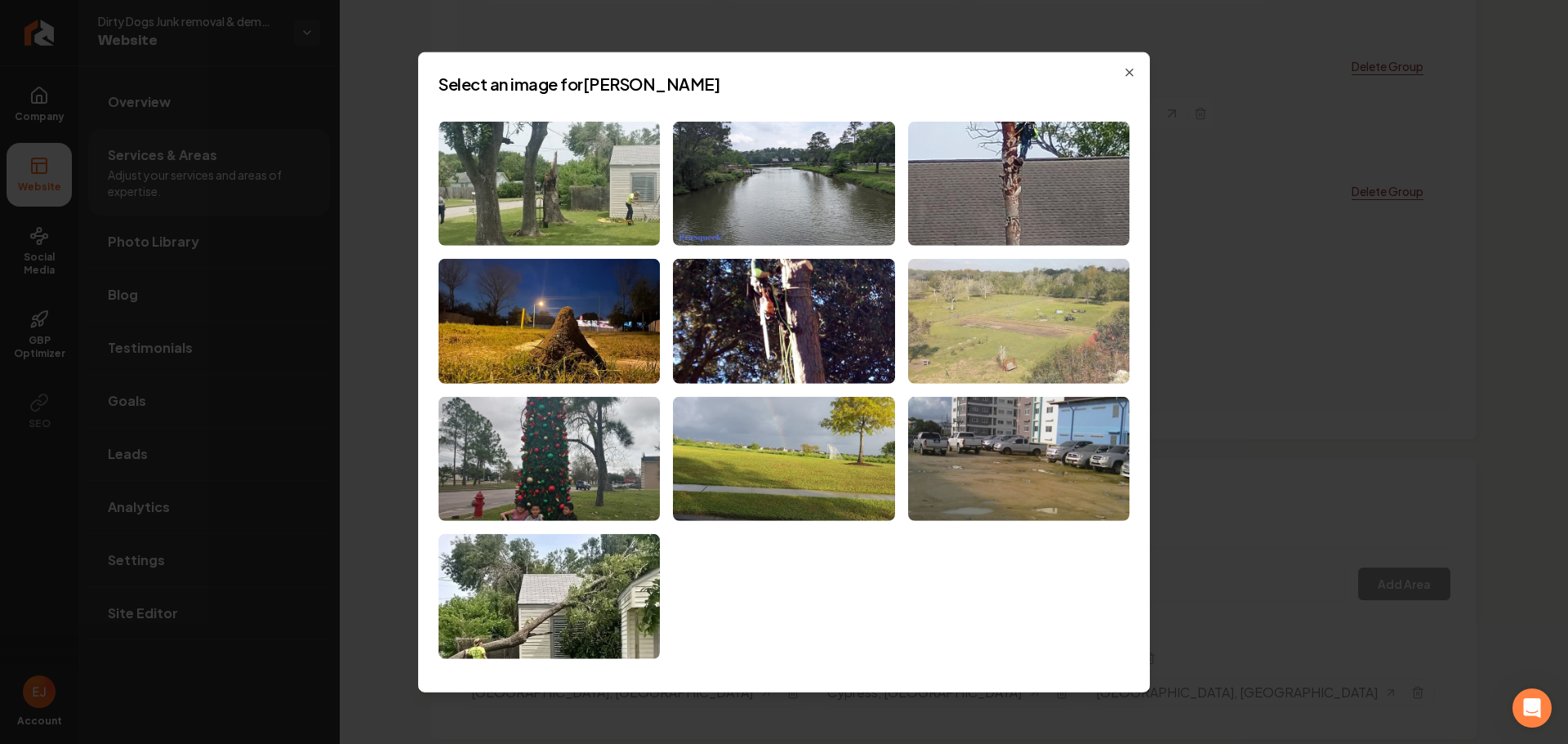
click at [1061, 361] on img at bounding box center [1018, 321] width 221 height 125
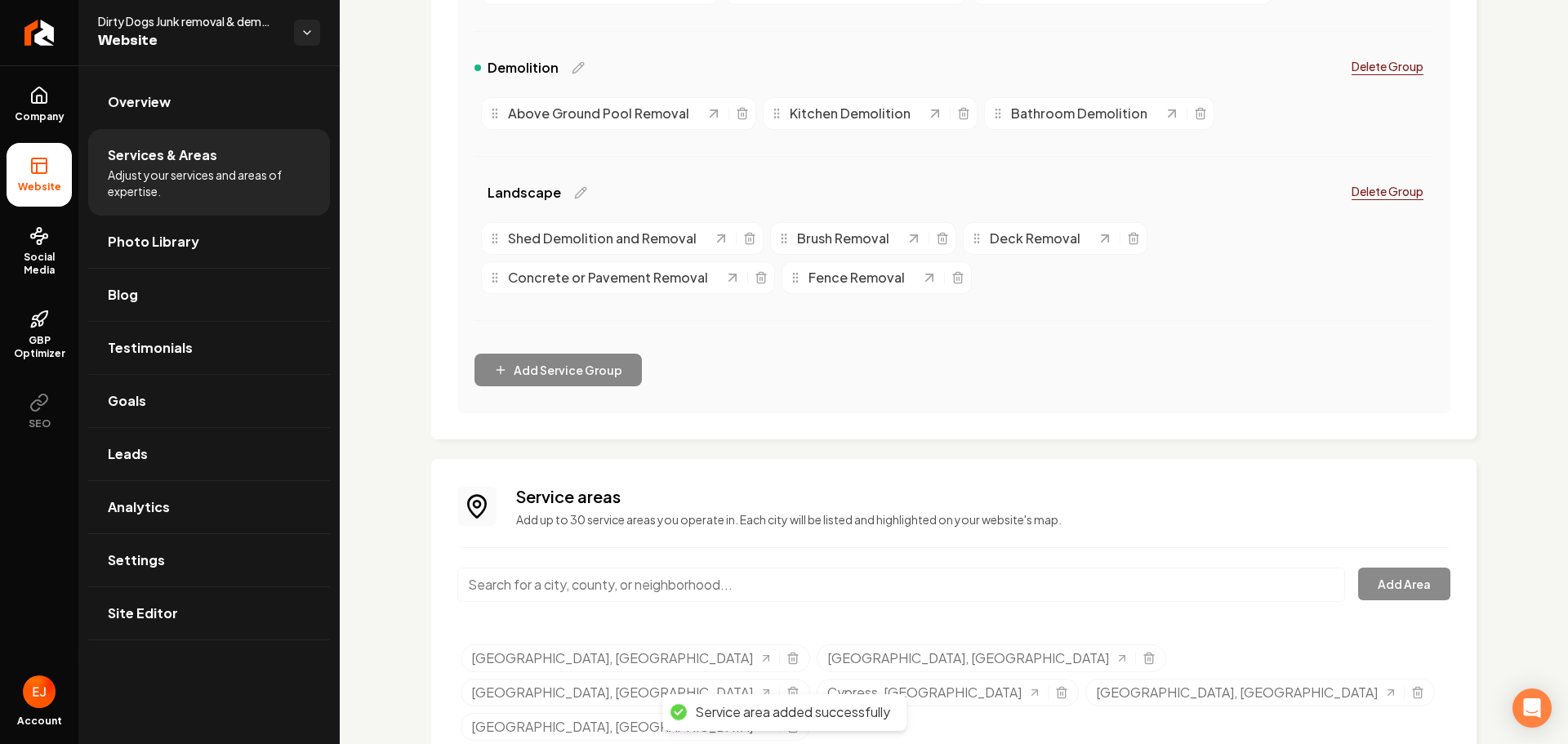
click at [577, 584] on input "Main content area" at bounding box center [901, 585] width 888 height 35
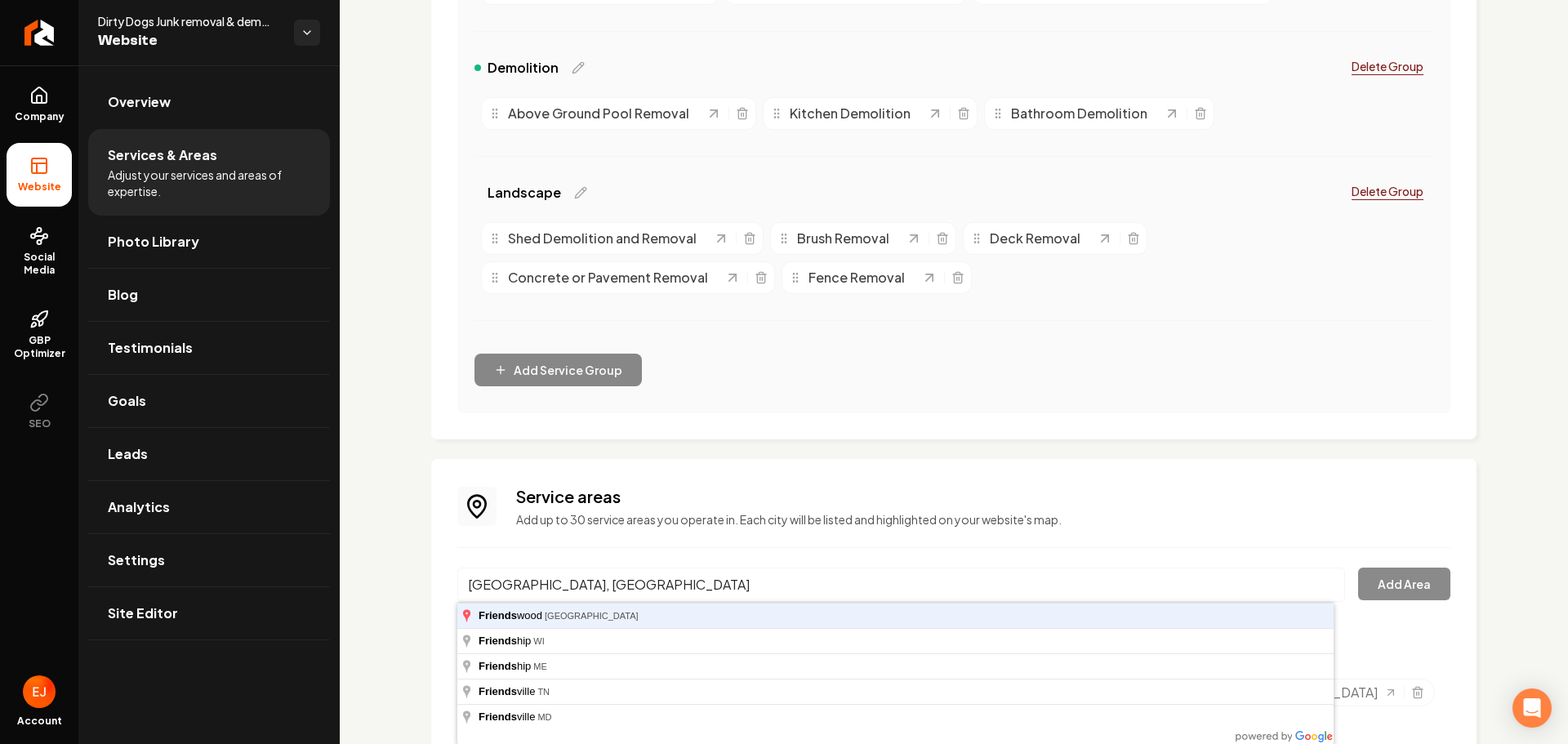
type input "Friendswood, TX"
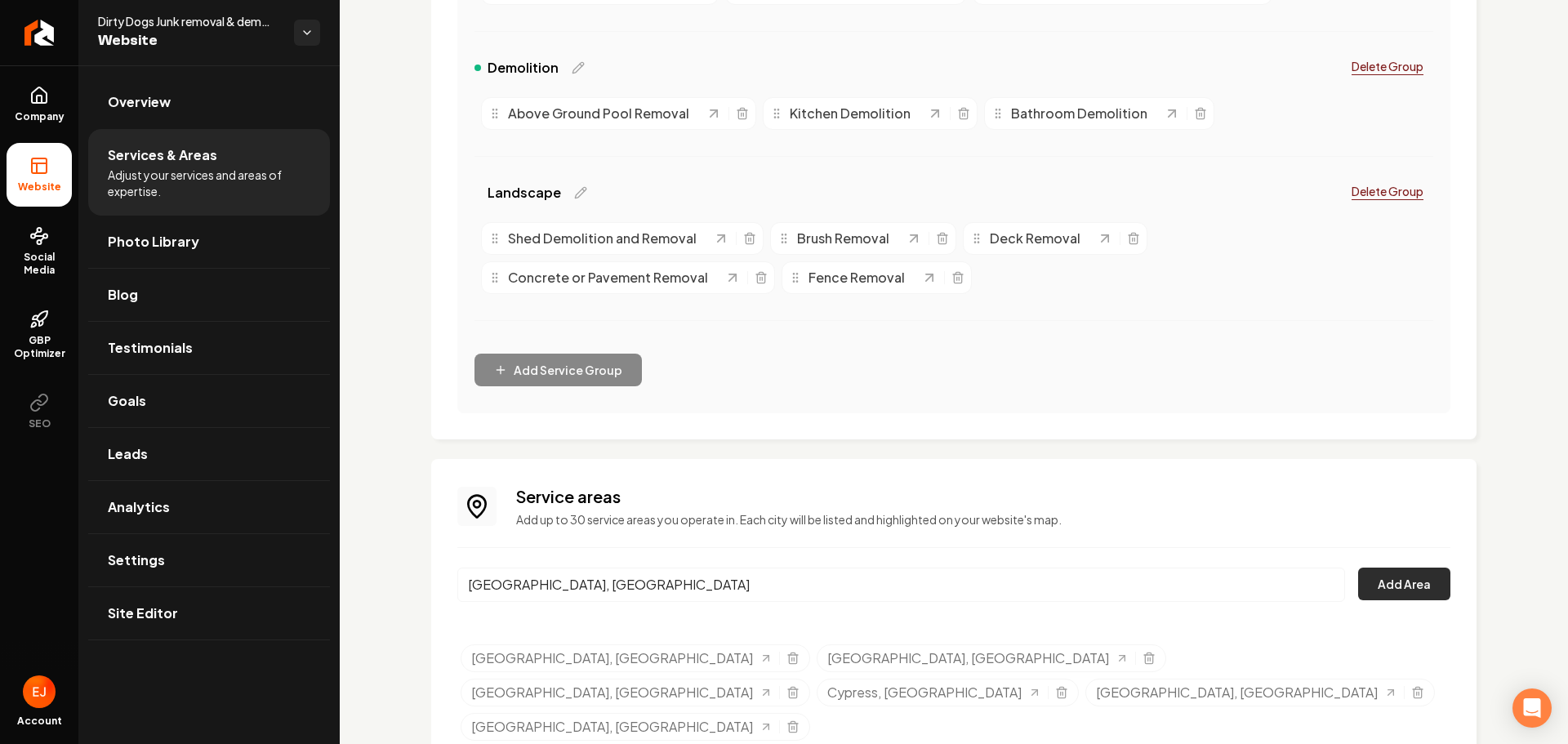
click at [1406, 595] on button "Add Area" at bounding box center [1404, 584] width 92 height 33
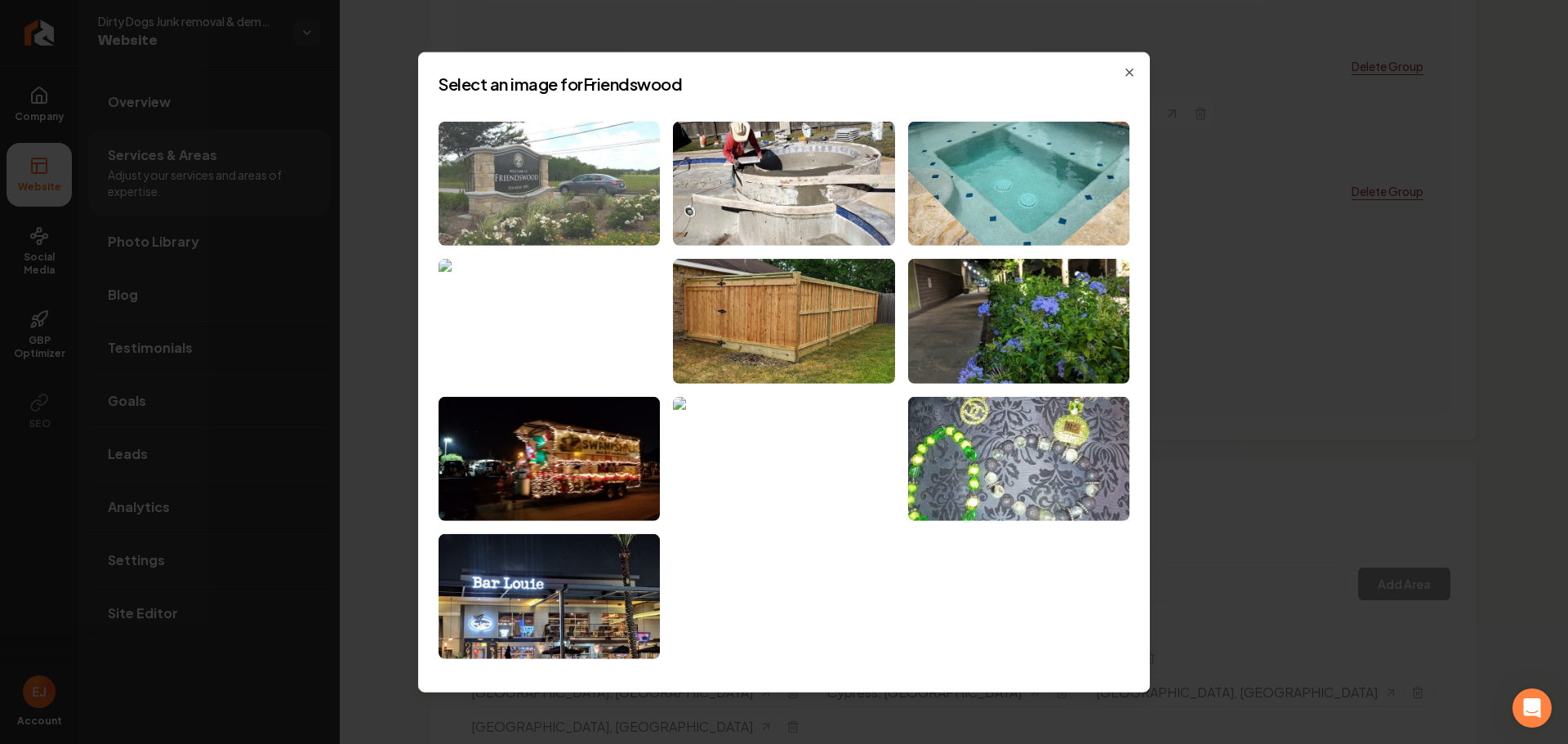
click at [586, 201] on img at bounding box center [549, 183] width 221 height 125
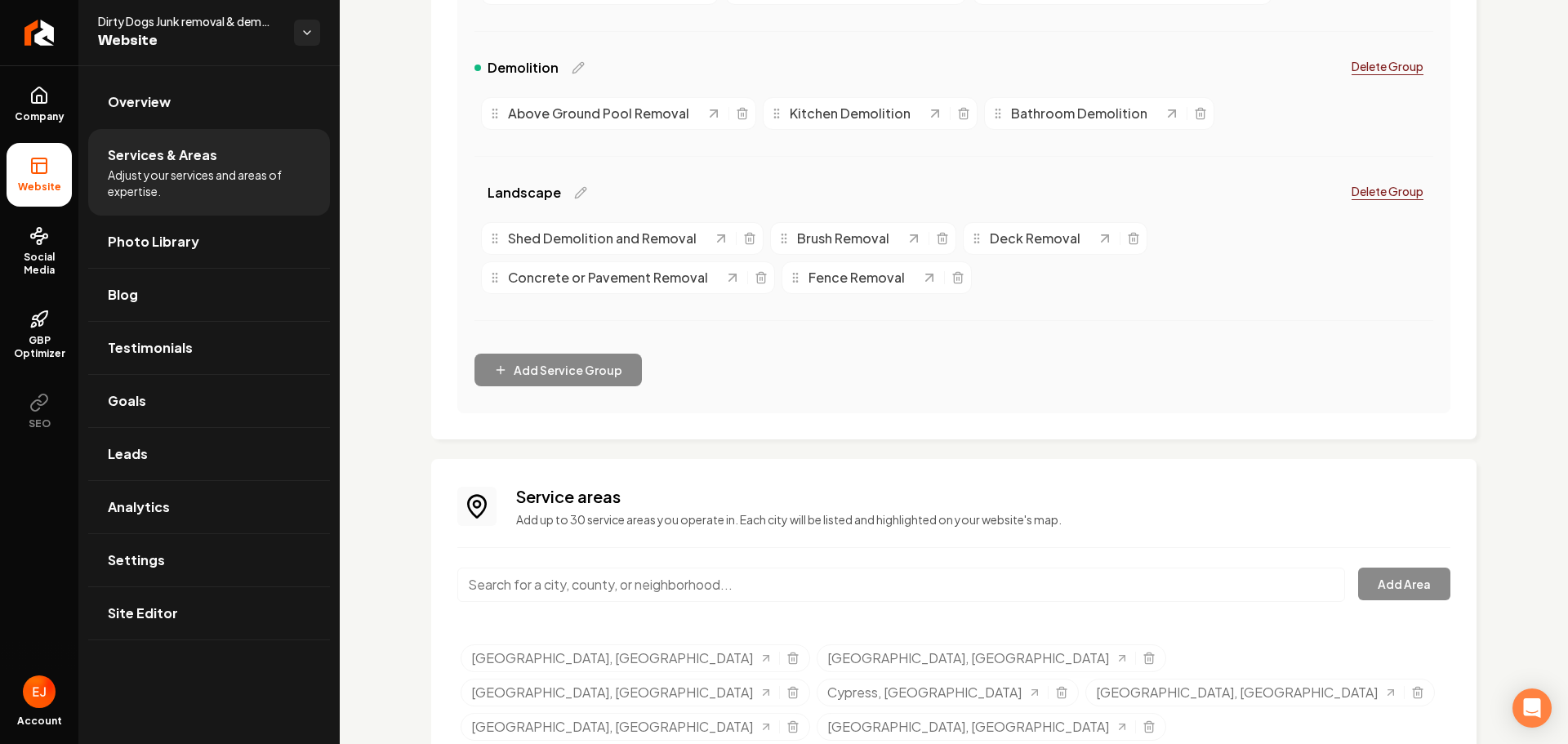
click at [613, 588] on input "Main content area" at bounding box center [901, 585] width 888 height 35
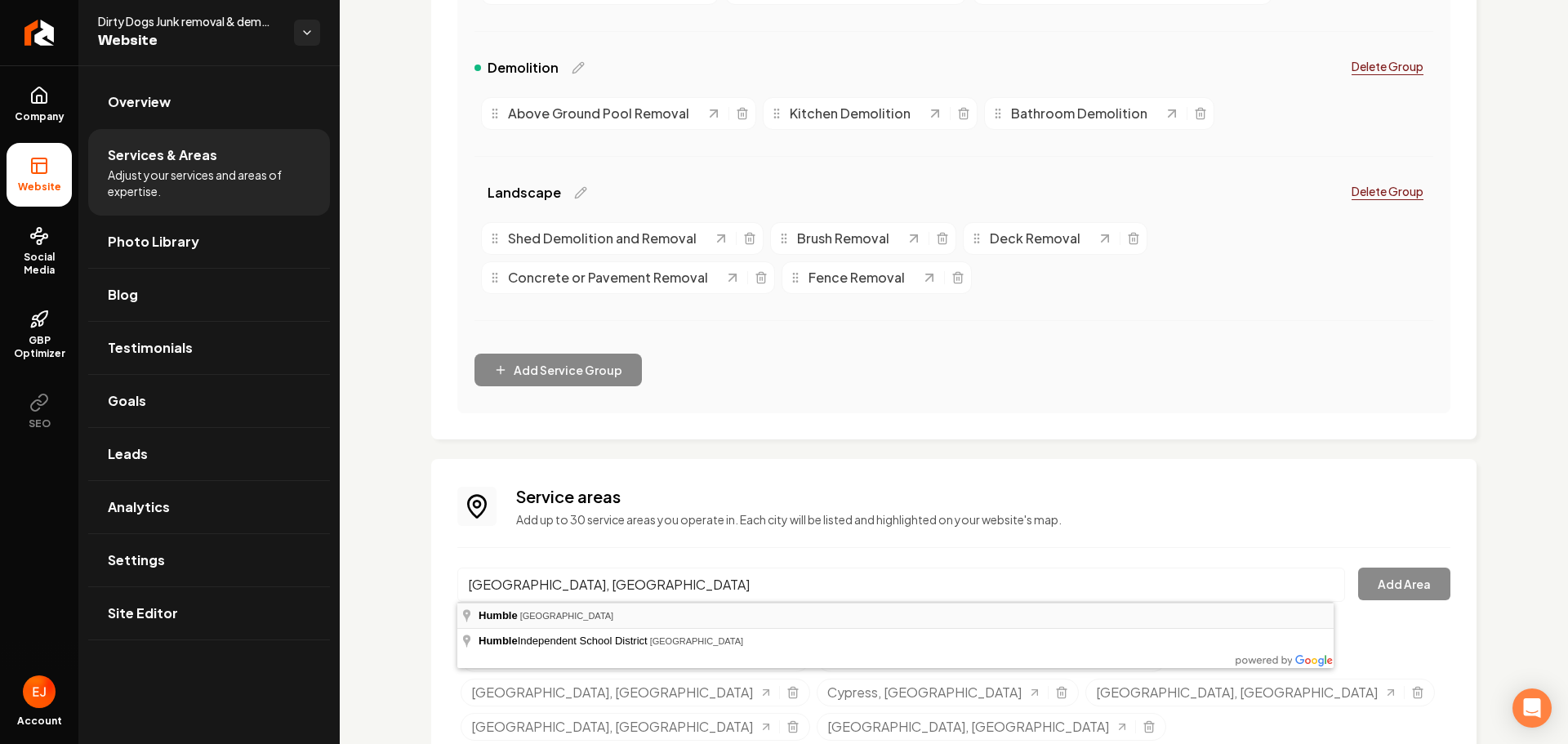
type input "Humble, TX"
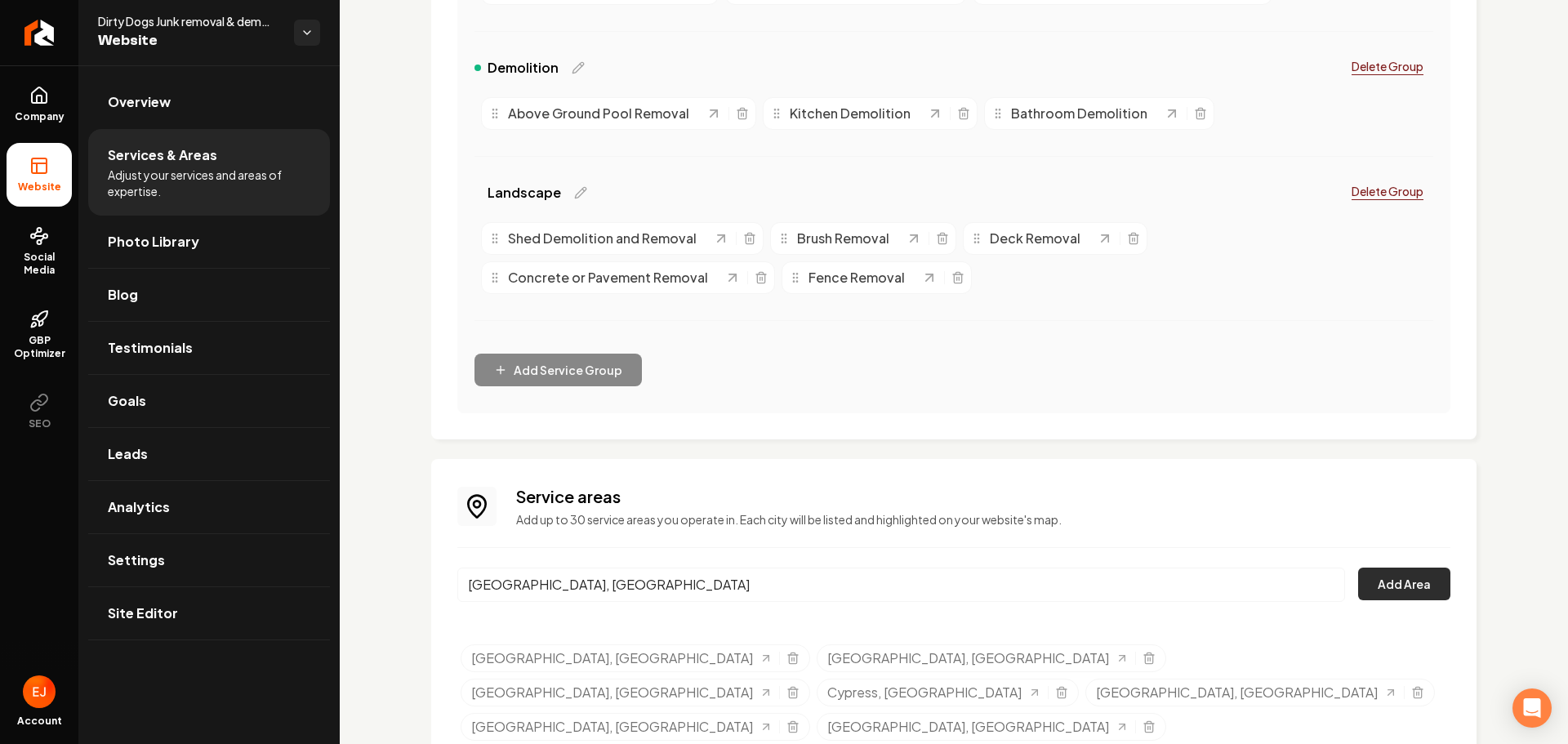
click at [1405, 588] on button "Add Area" at bounding box center [1404, 584] width 92 height 33
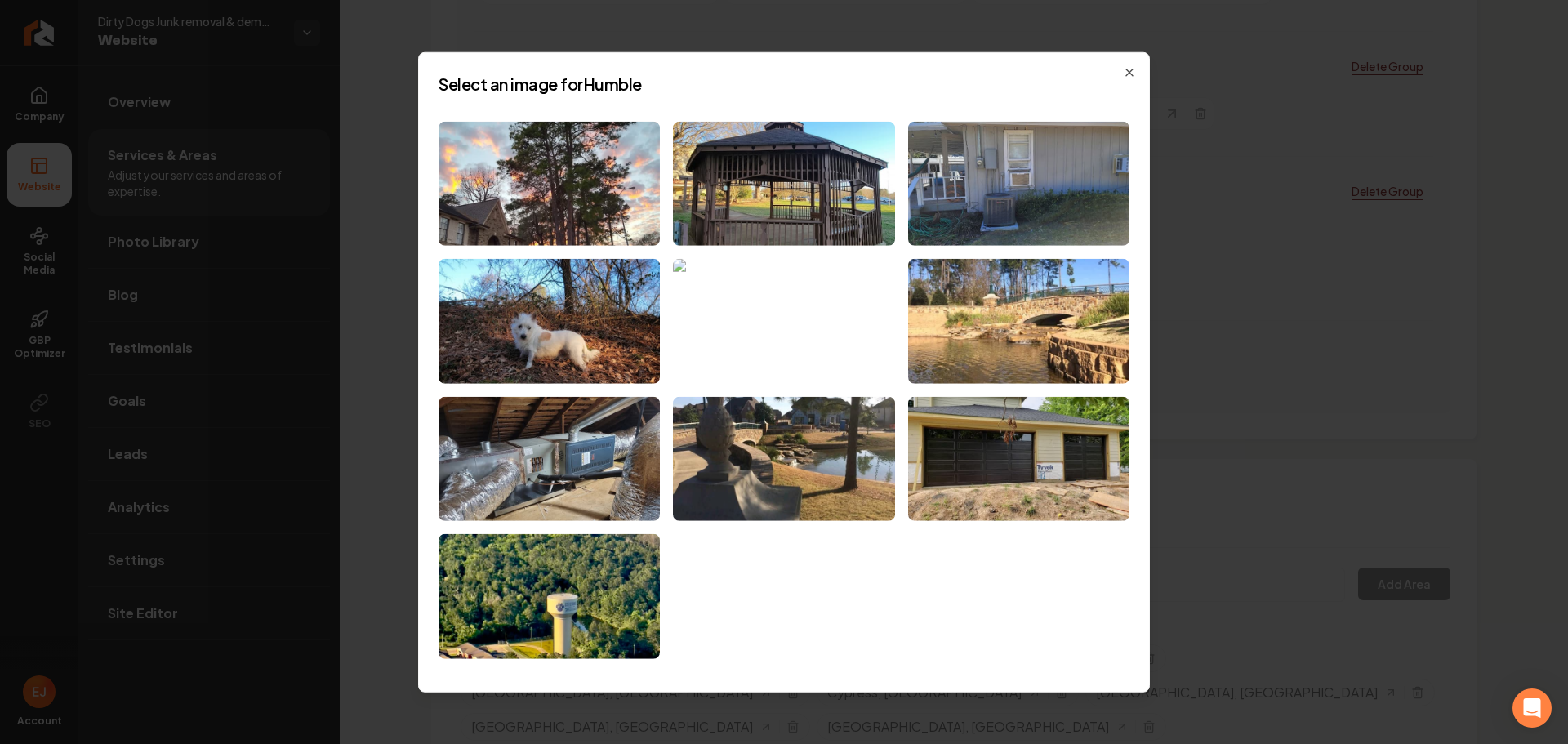
click at [823, 319] on img at bounding box center [783, 321] width 221 height 125
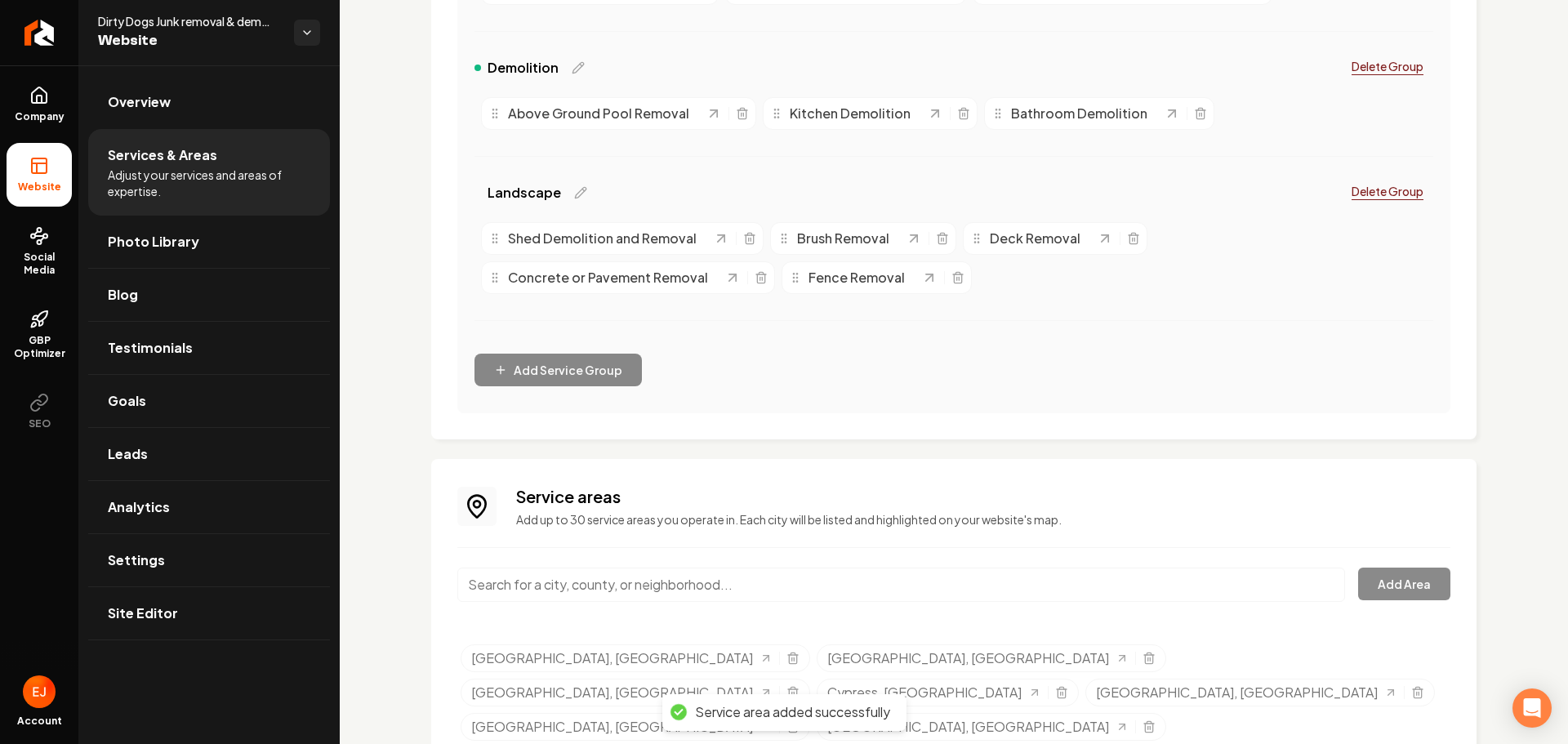
click at [587, 590] on input "Main content area" at bounding box center [901, 585] width 888 height 35
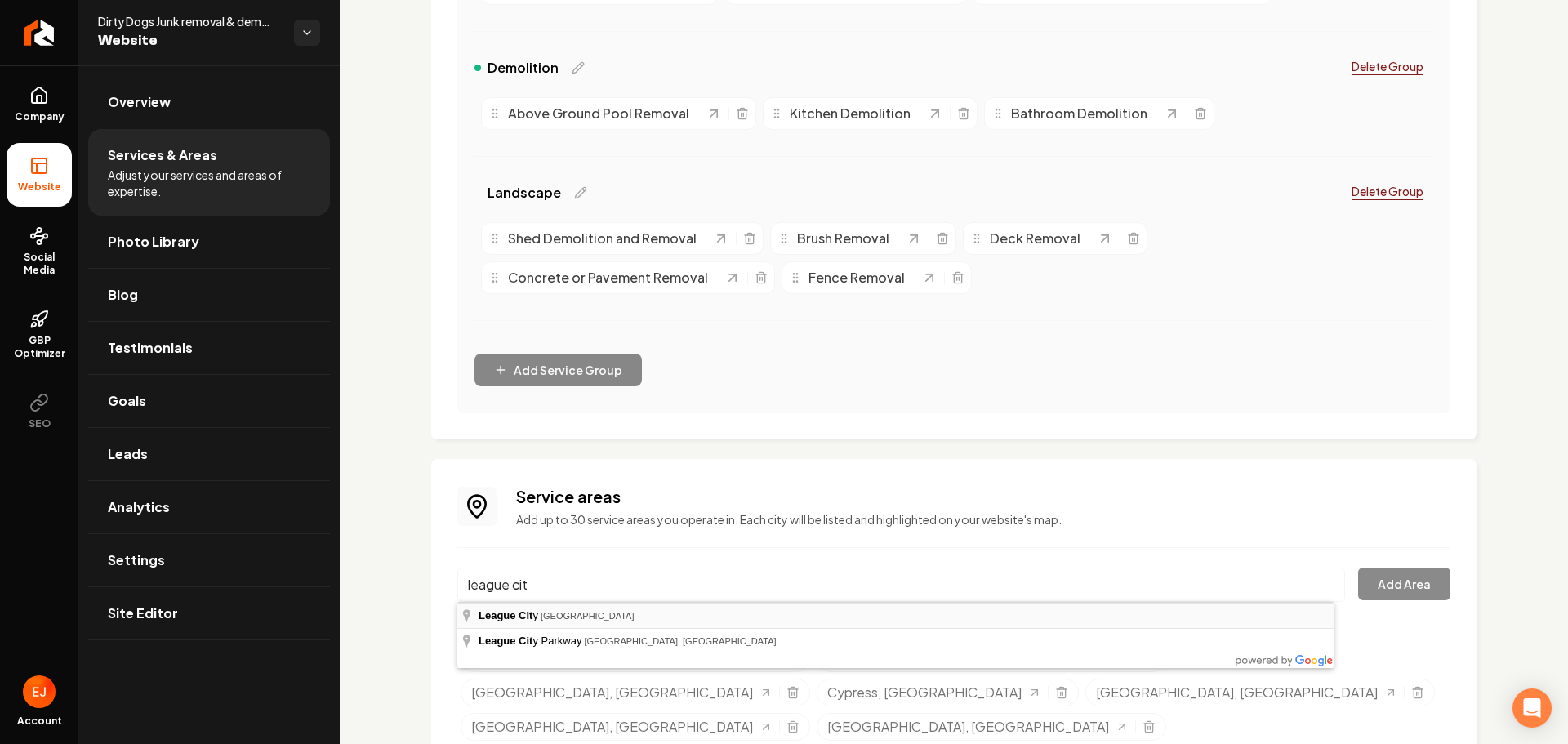
type input "League City, TX"
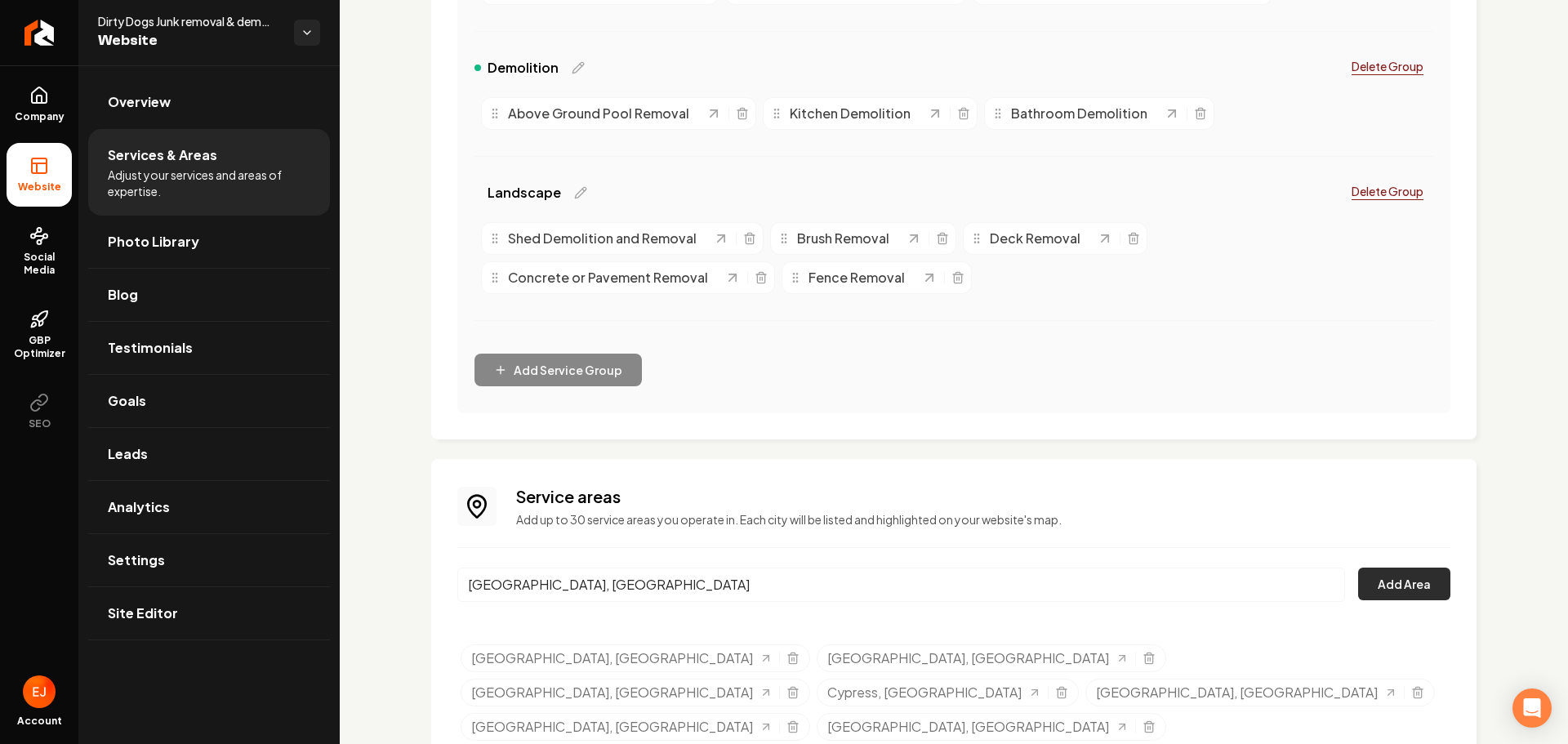
click at [1397, 590] on button "Add Area" at bounding box center [1404, 584] width 92 height 33
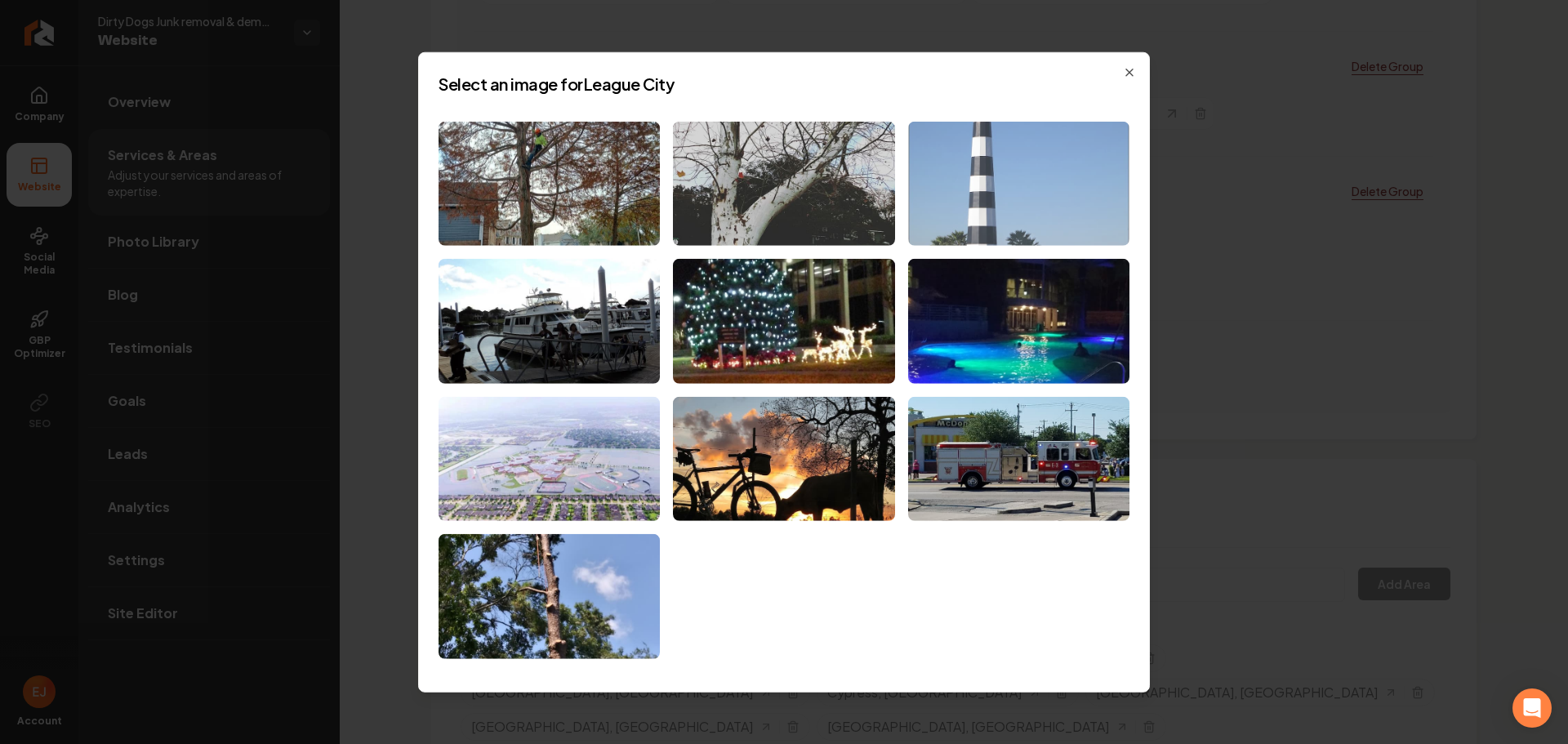
click at [986, 220] on img at bounding box center [1018, 183] width 221 height 125
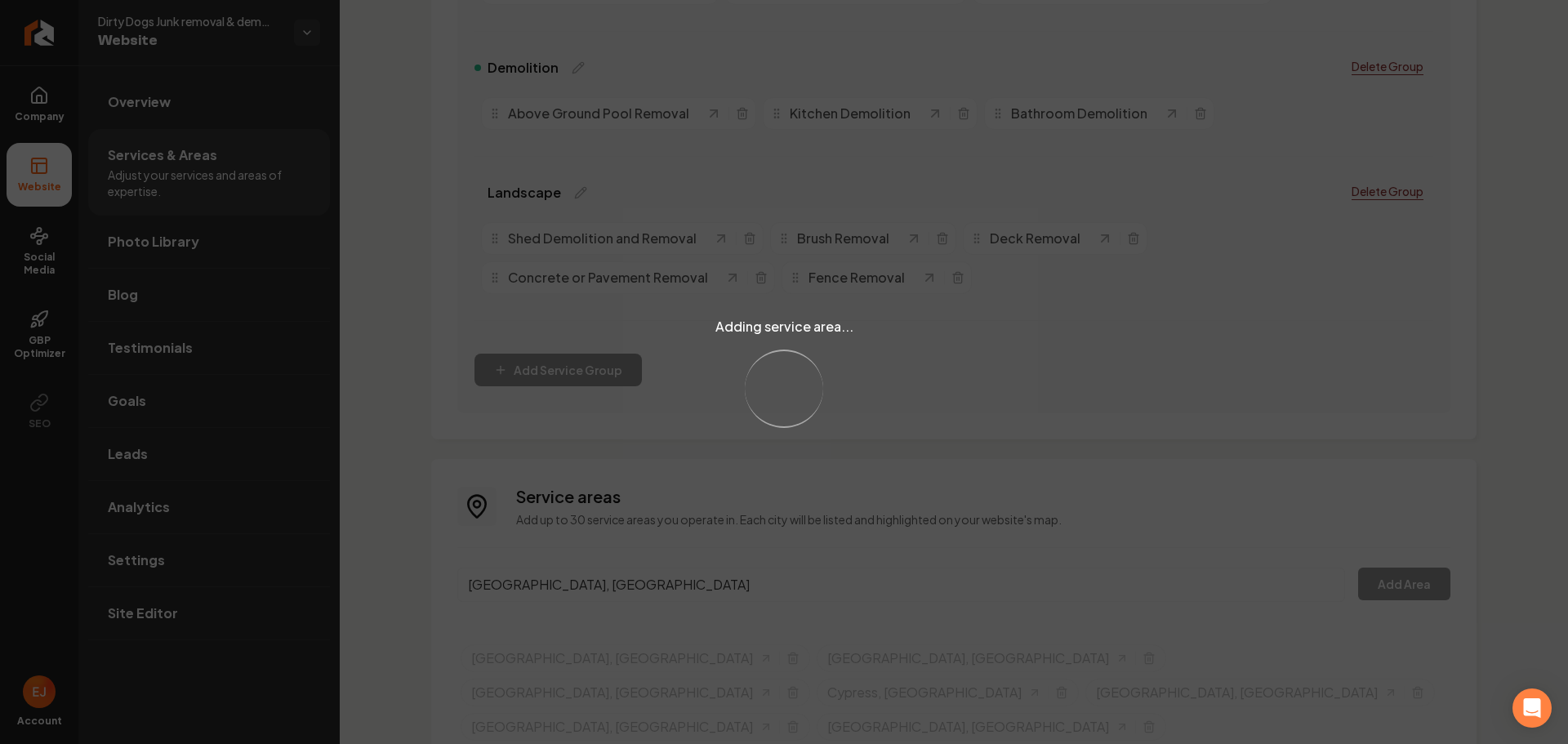
click at [591, 591] on div "Adding service area... Loading..." at bounding box center [784, 372] width 1568 height 744
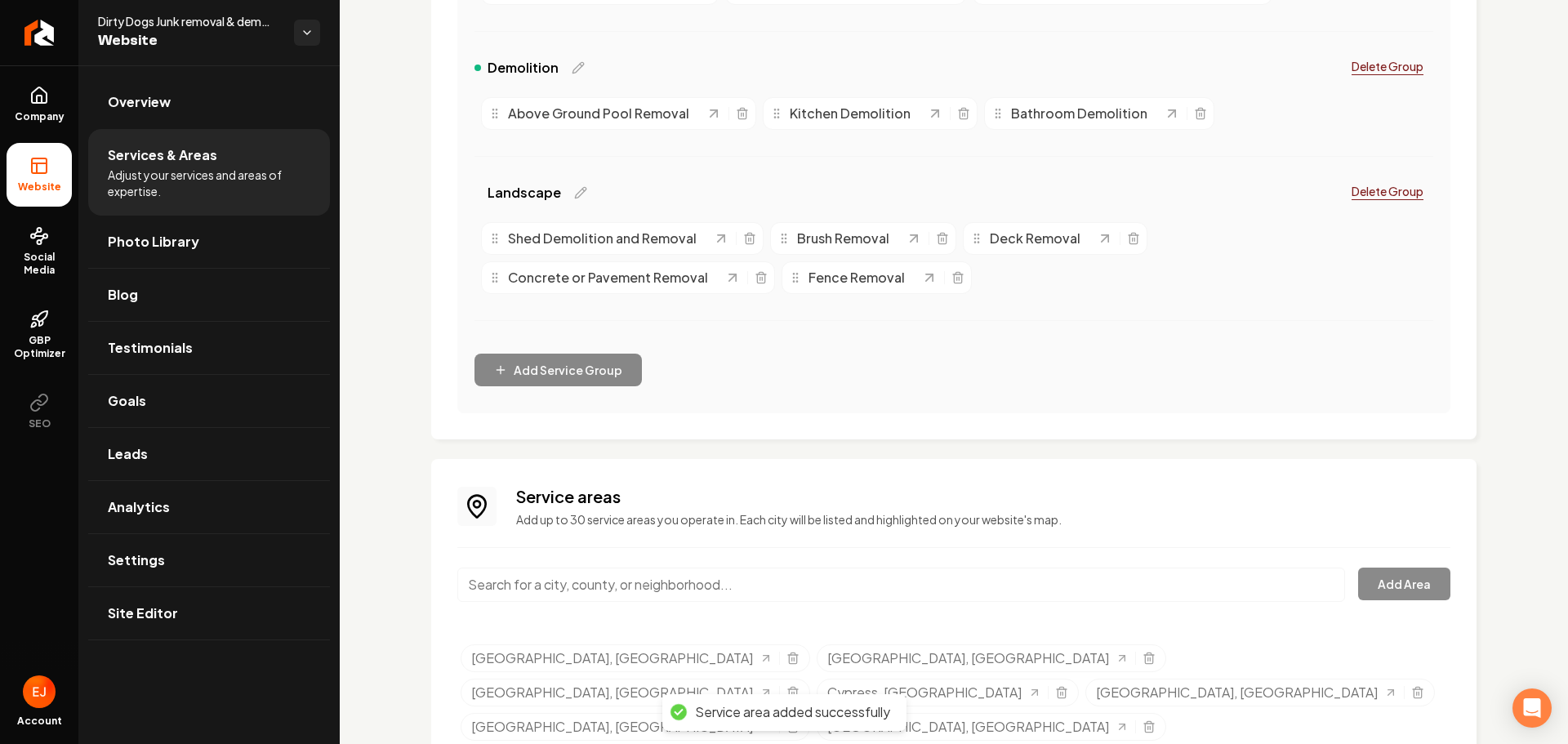
click at [601, 595] on input "Main content area" at bounding box center [901, 585] width 888 height 35
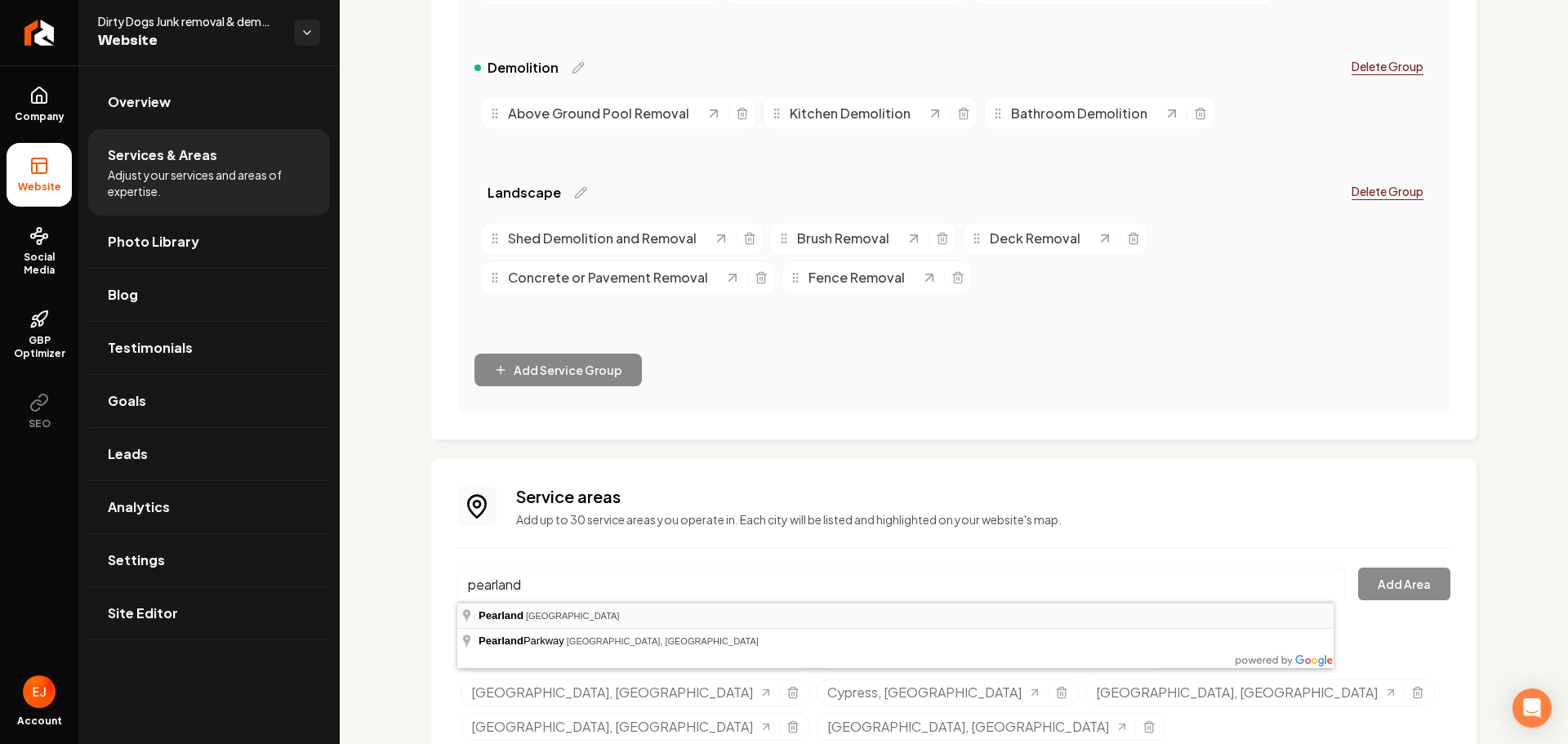
type input "Pearland, TX"
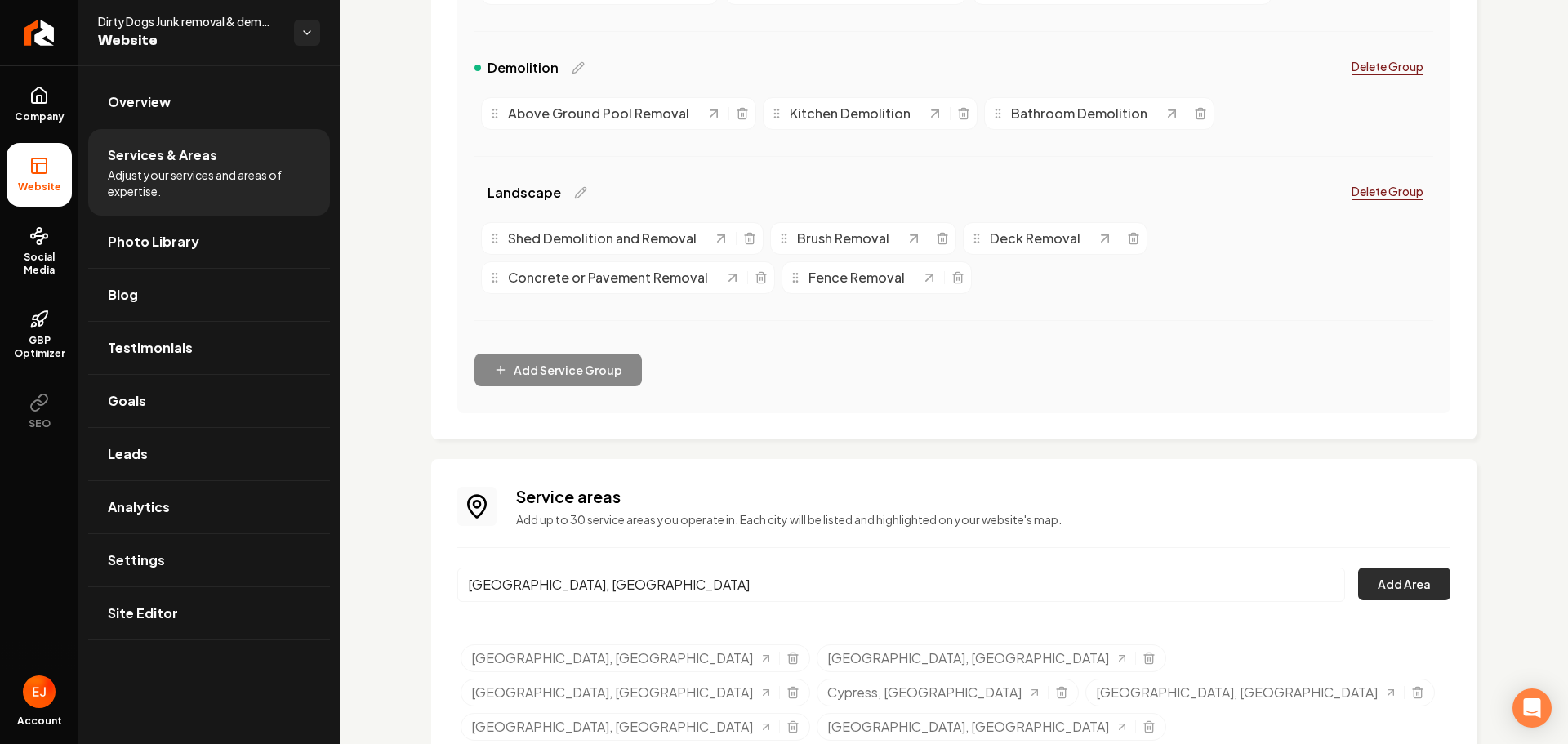
click at [1381, 590] on button "Add Area" at bounding box center [1404, 584] width 92 height 33
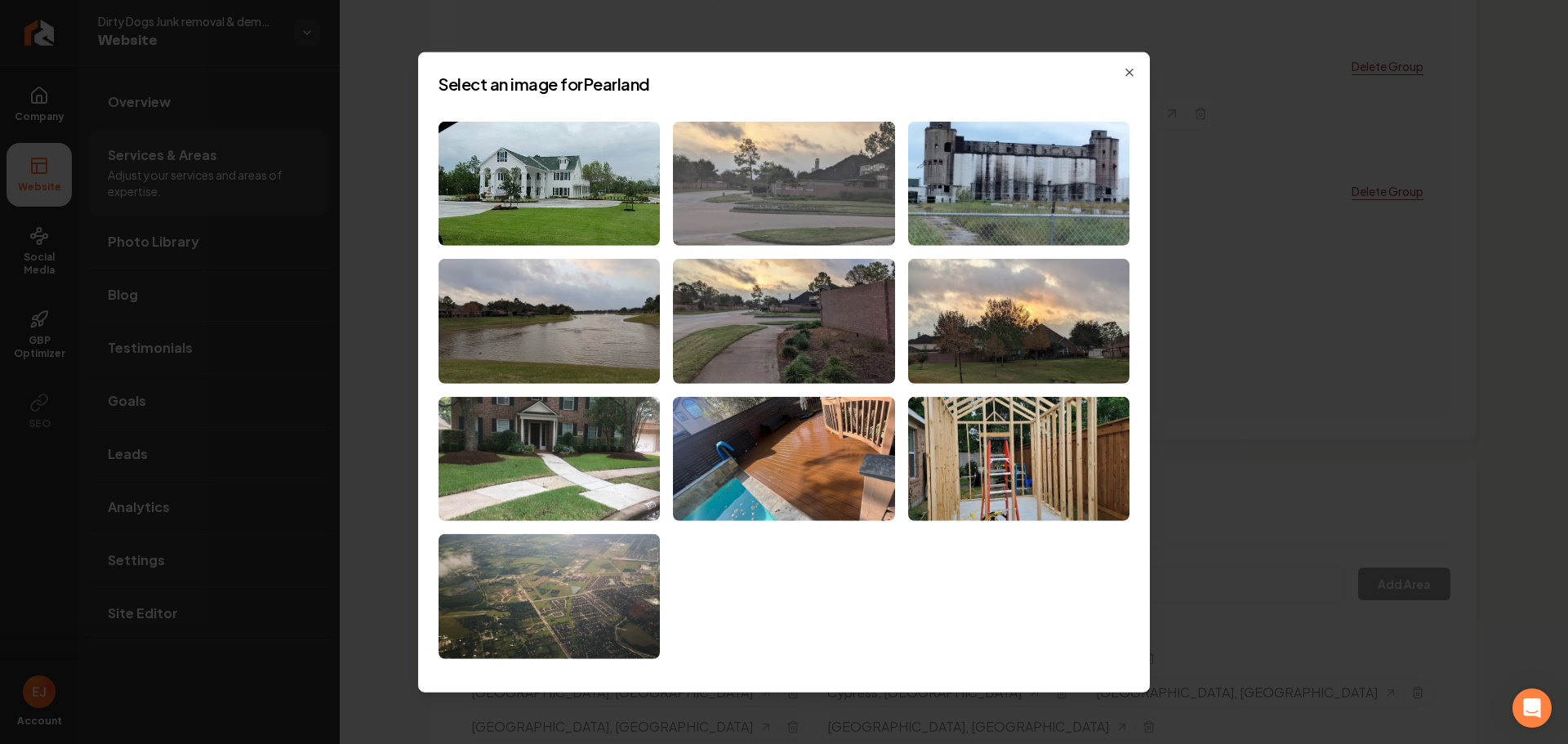
click at [822, 222] on img at bounding box center [783, 183] width 221 height 125
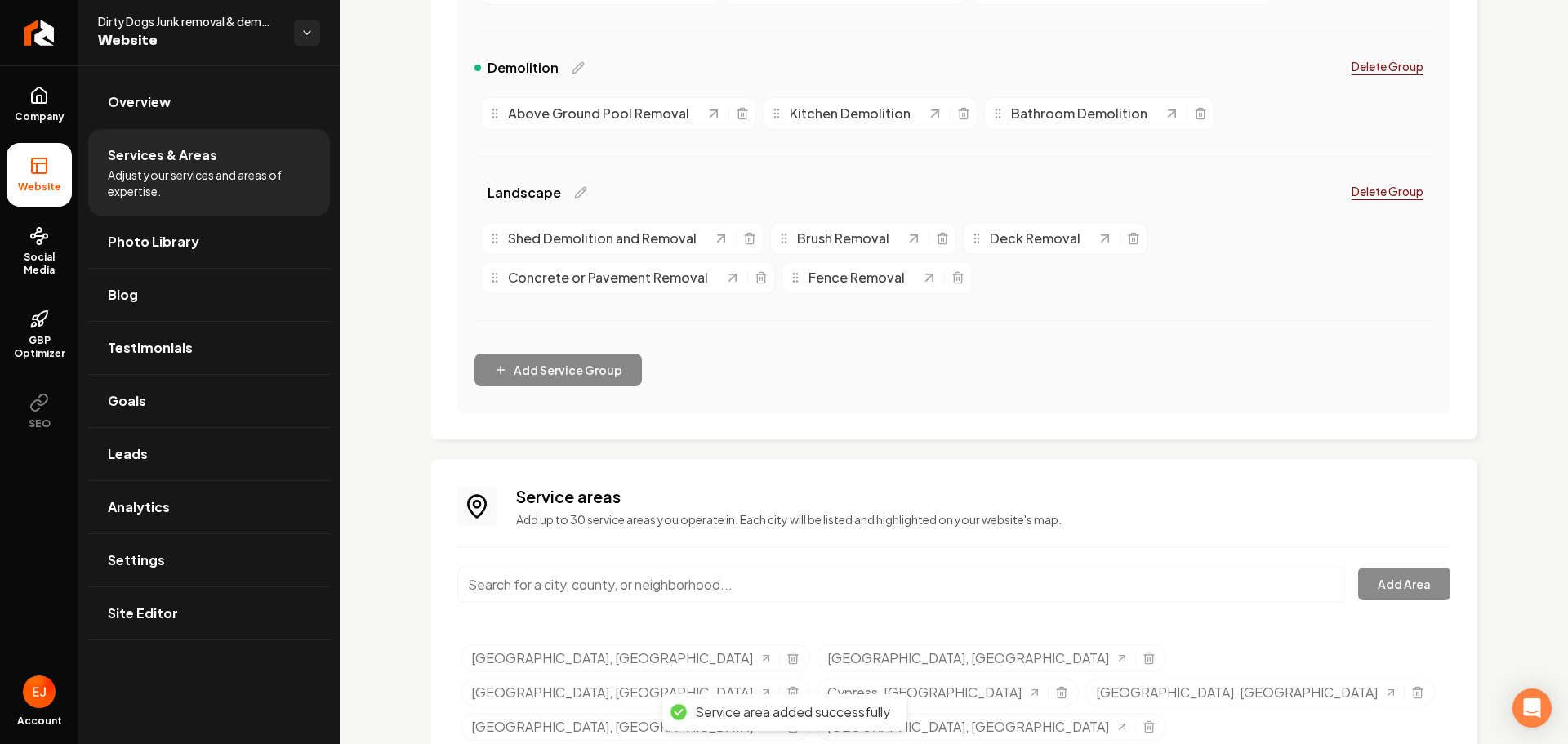
click at [719, 585] on input "Main content area" at bounding box center [901, 585] width 888 height 35
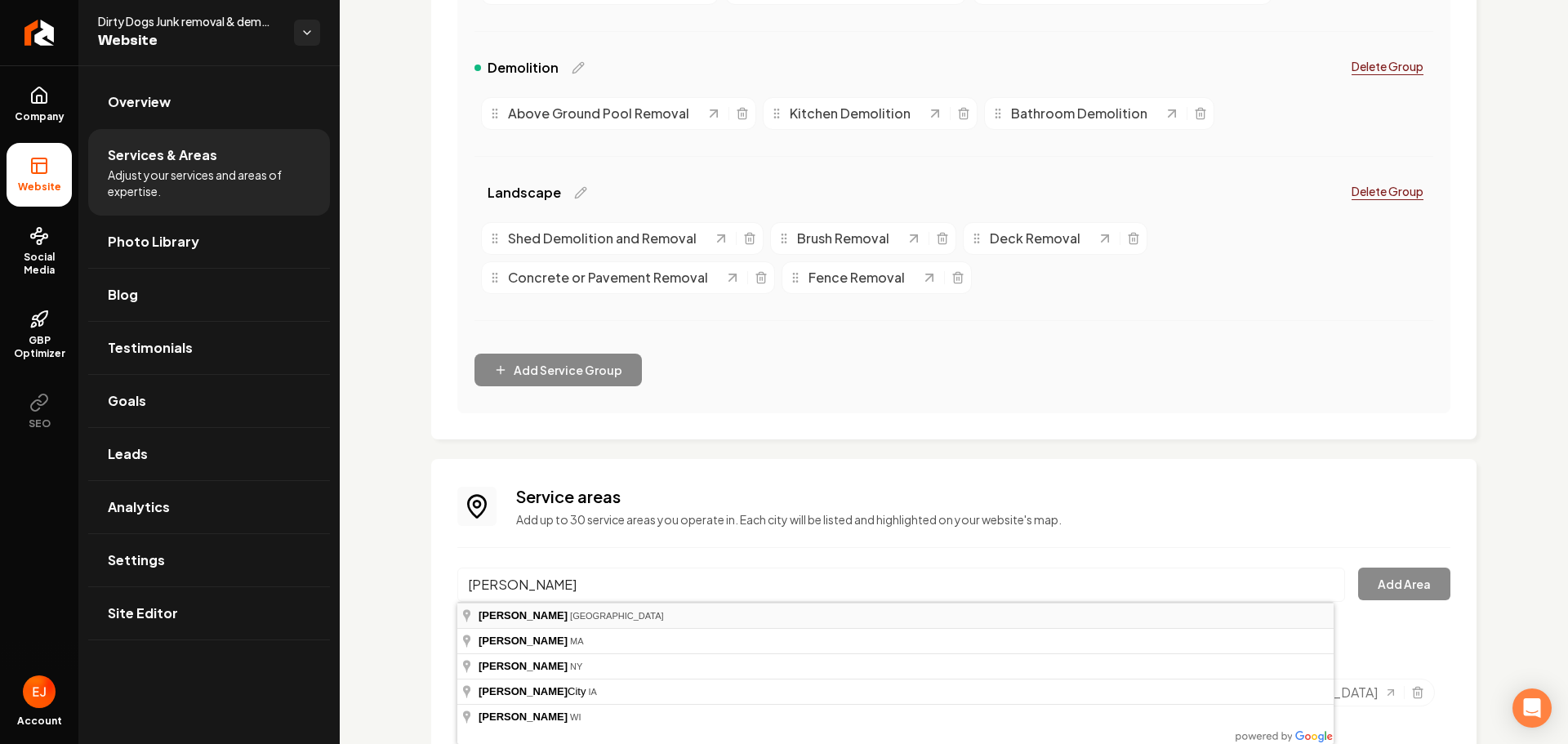
type input "Webster, TX"
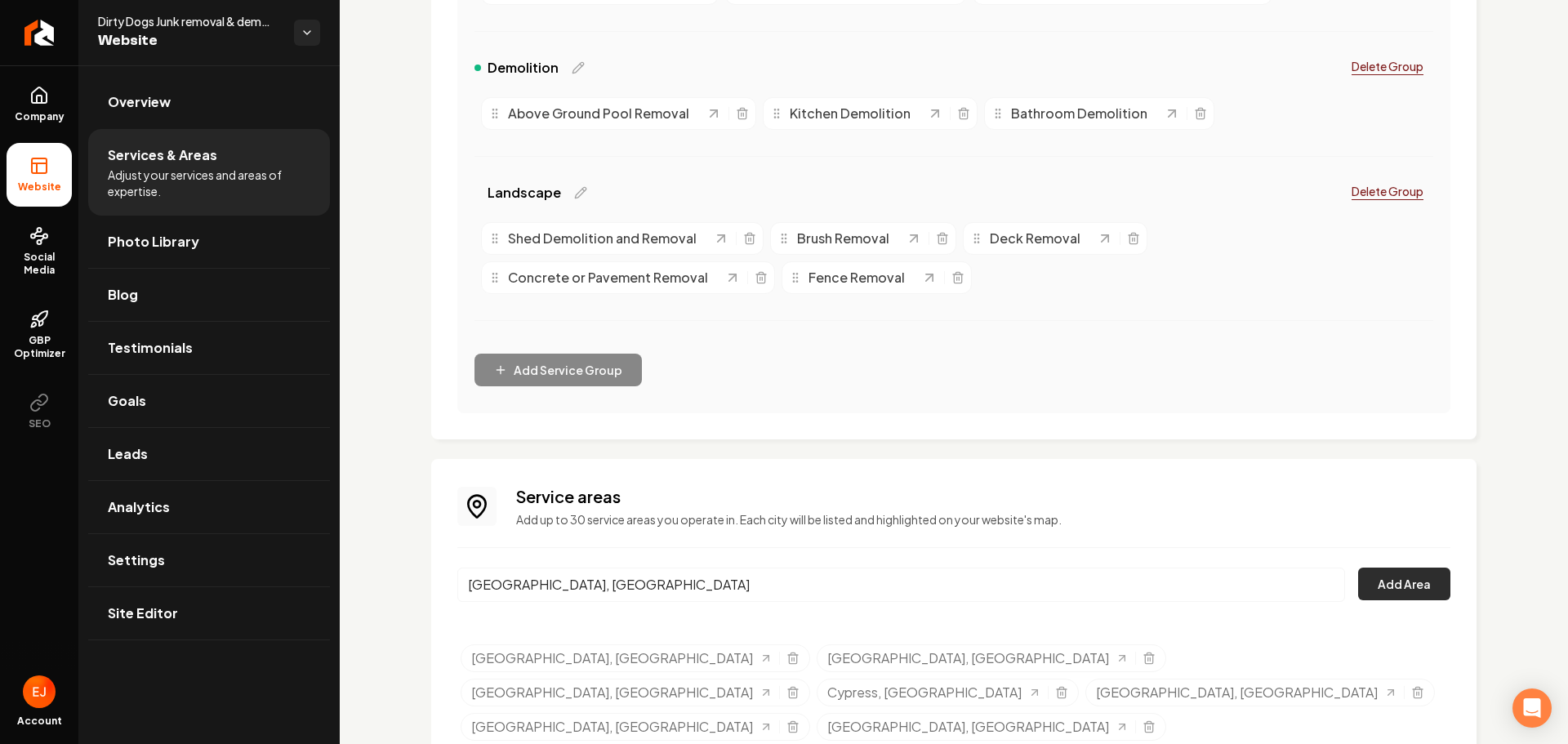
click at [1398, 596] on button "Add Area" at bounding box center [1404, 584] width 92 height 33
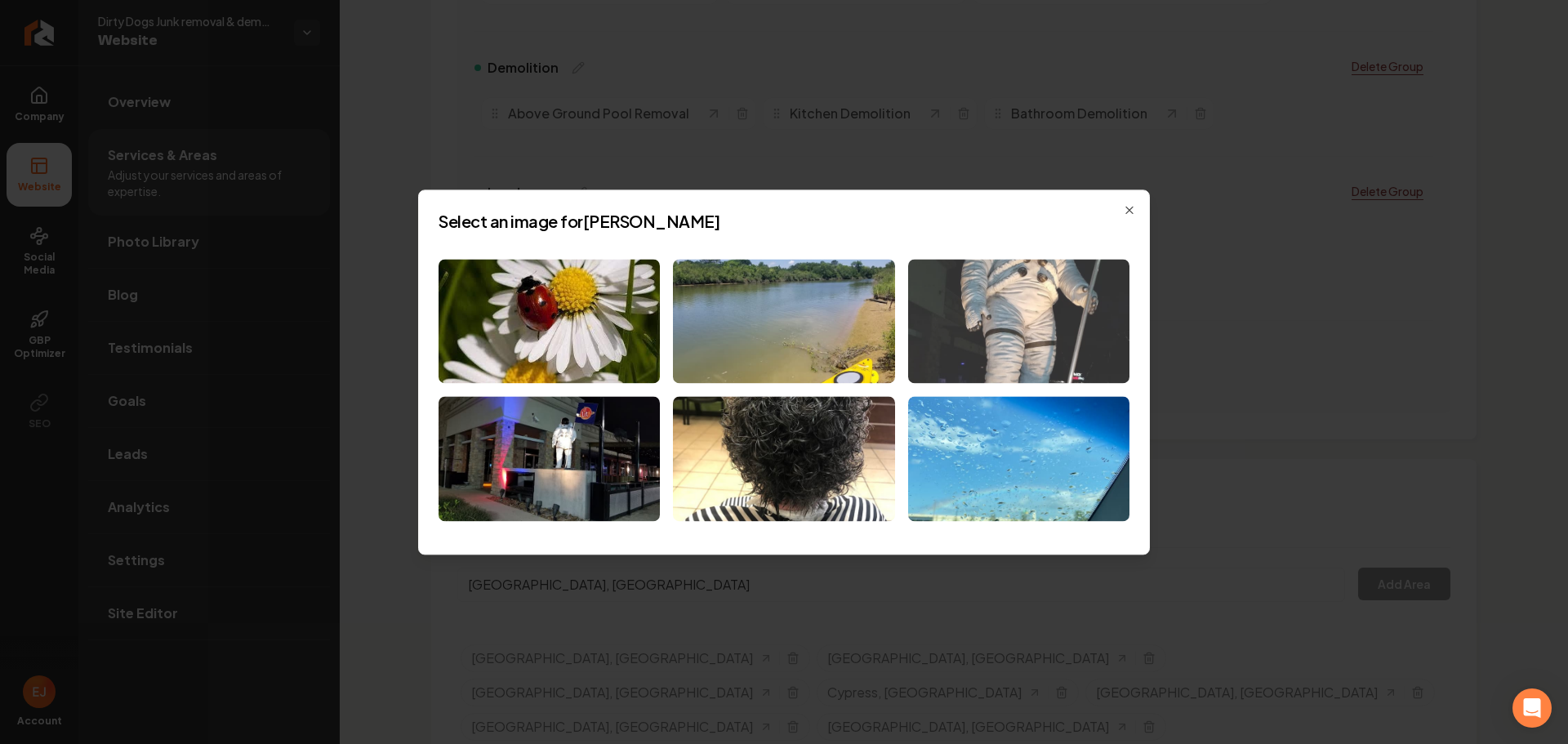
click at [1048, 326] on img at bounding box center [1018, 321] width 221 height 125
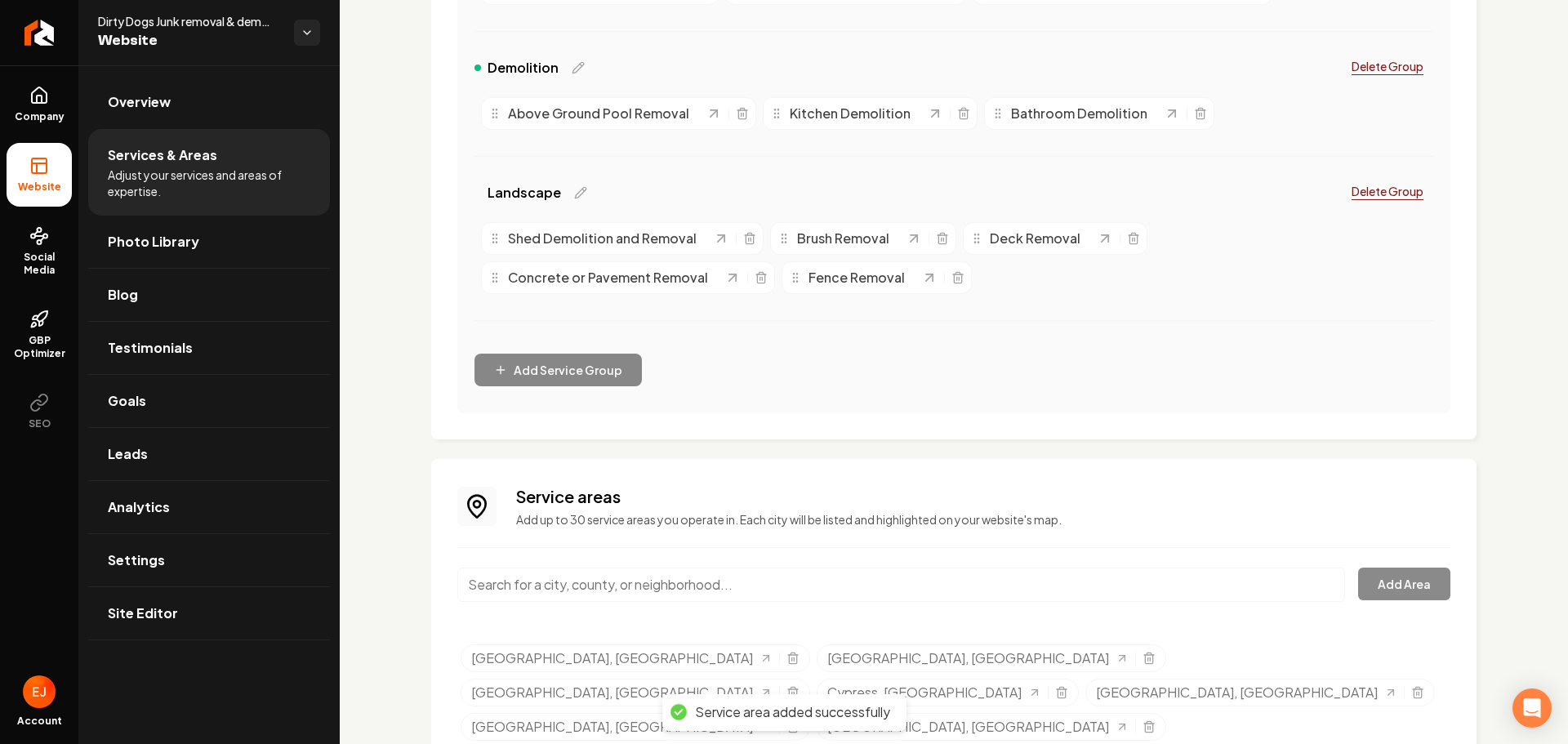
click at [615, 589] on input "Main content area" at bounding box center [901, 585] width 888 height 35
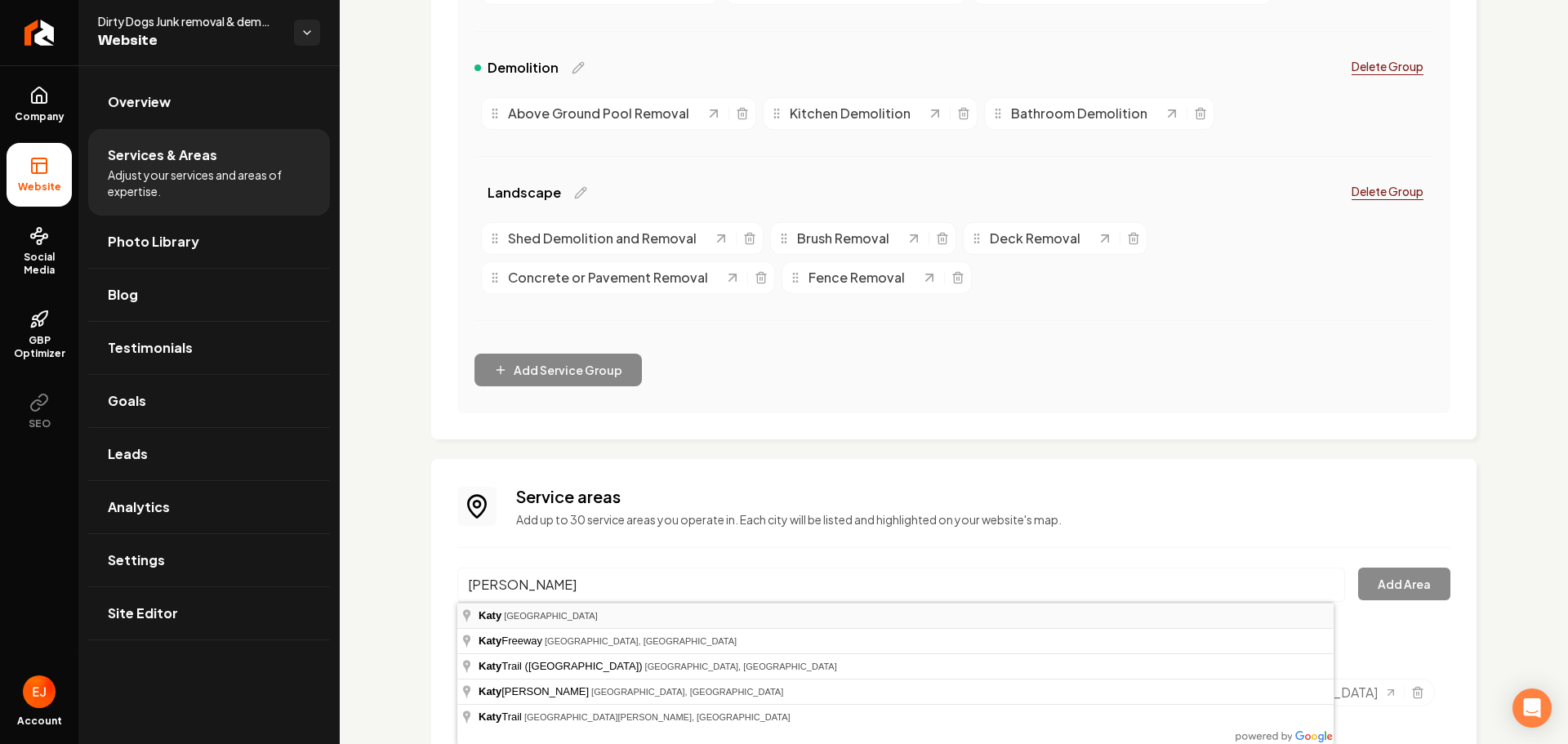
type input "Katy, TX"
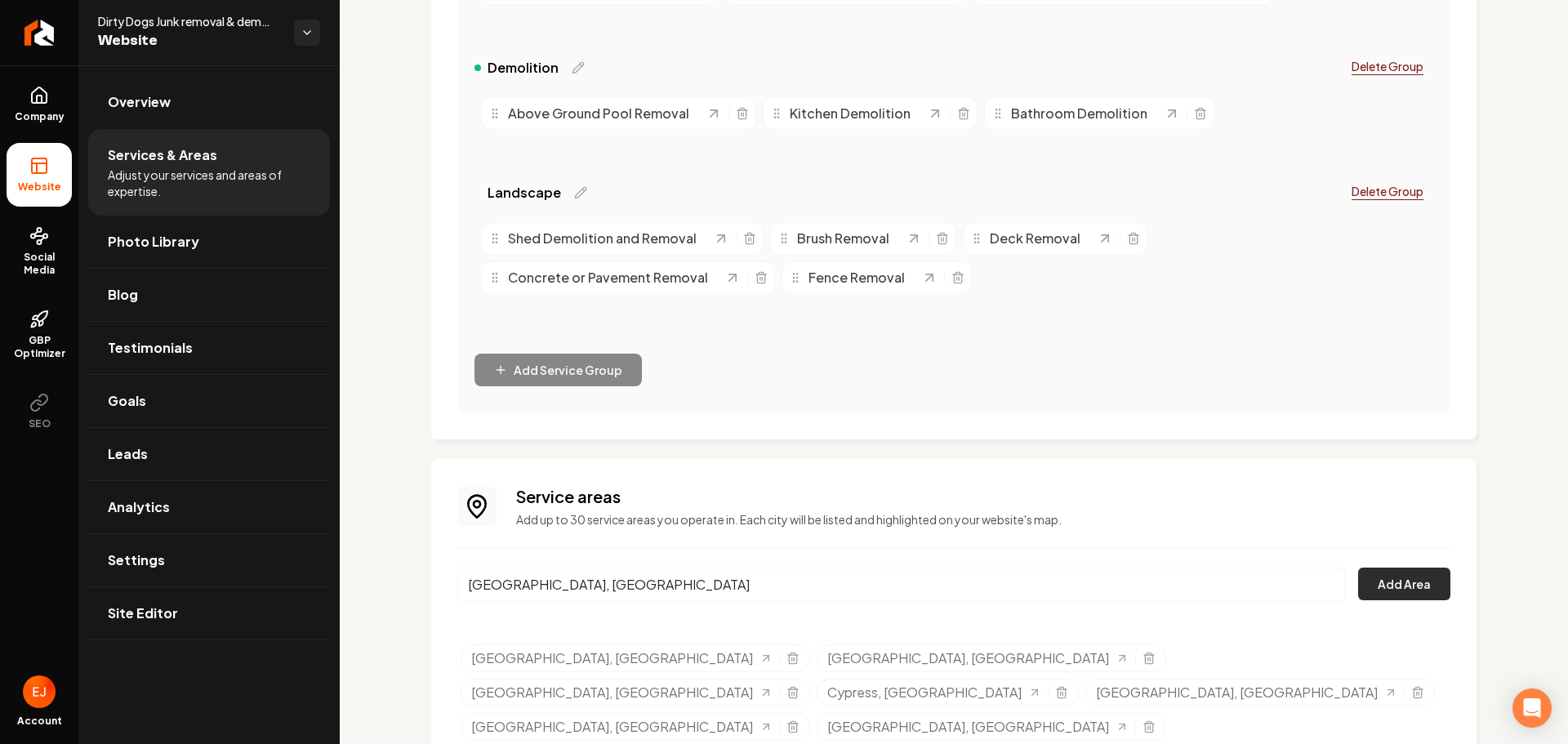
click at [1404, 588] on button "Add Area" at bounding box center [1404, 584] width 92 height 33
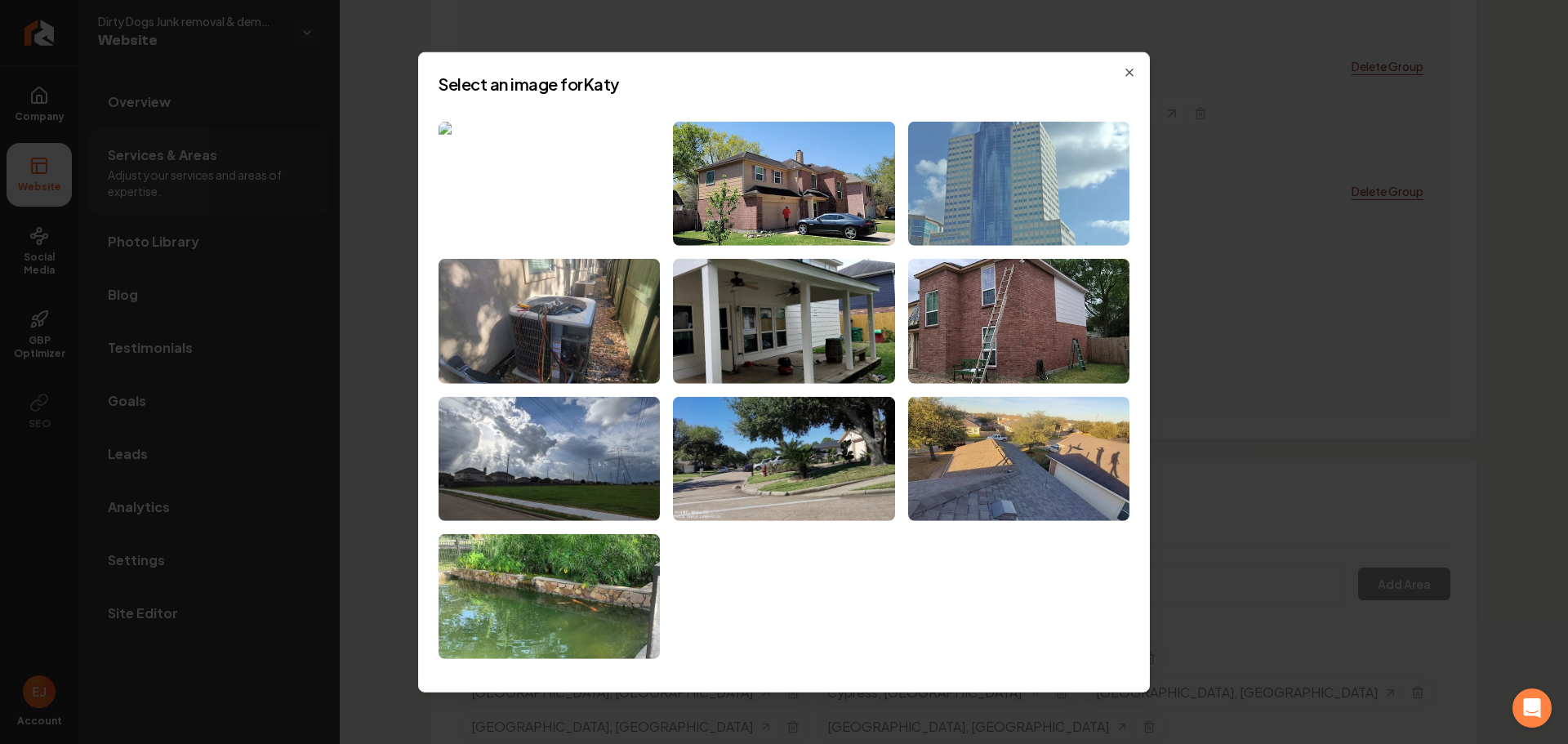
click at [1042, 226] on img at bounding box center [1018, 183] width 221 height 125
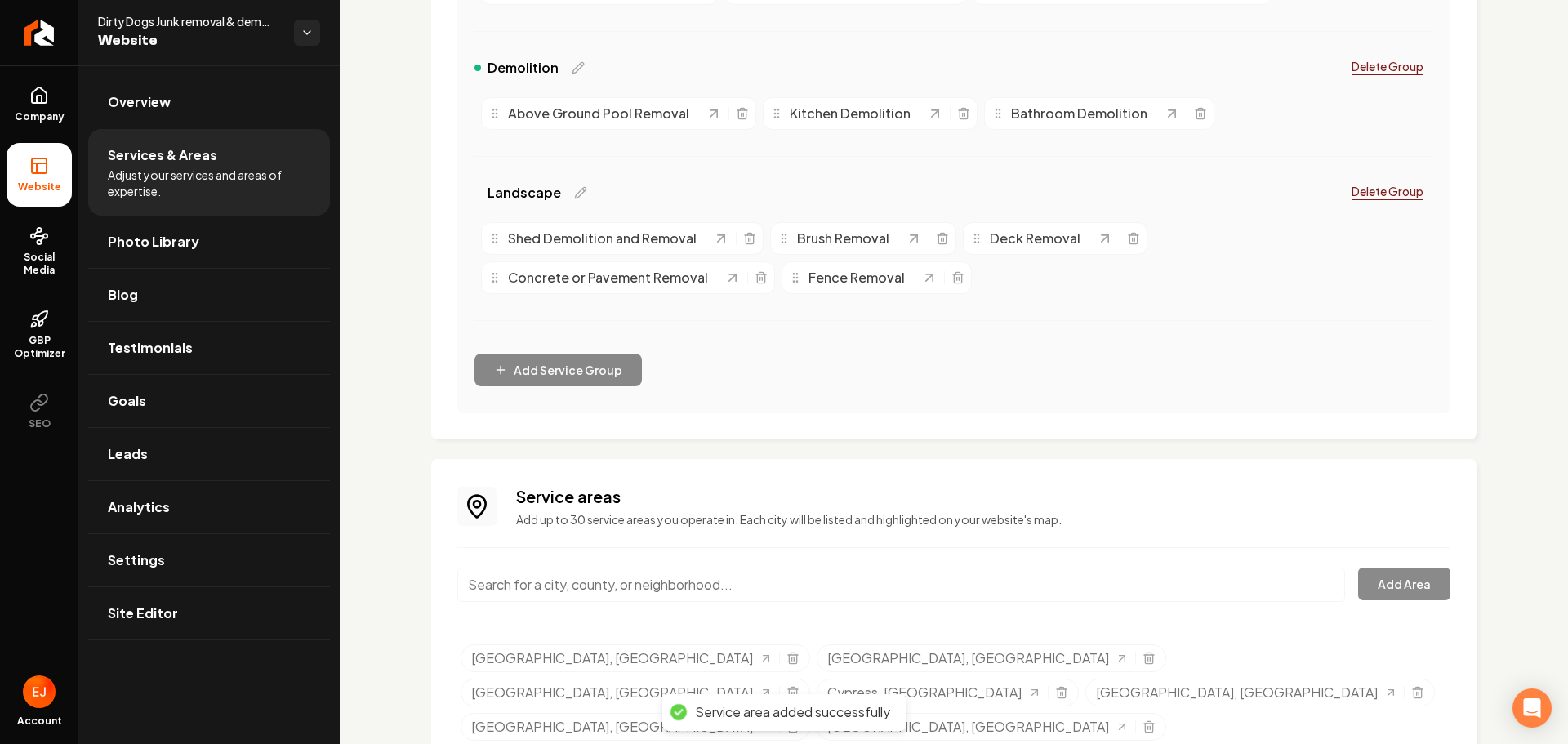
click at [590, 590] on input "Main content area" at bounding box center [901, 585] width 888 height 35
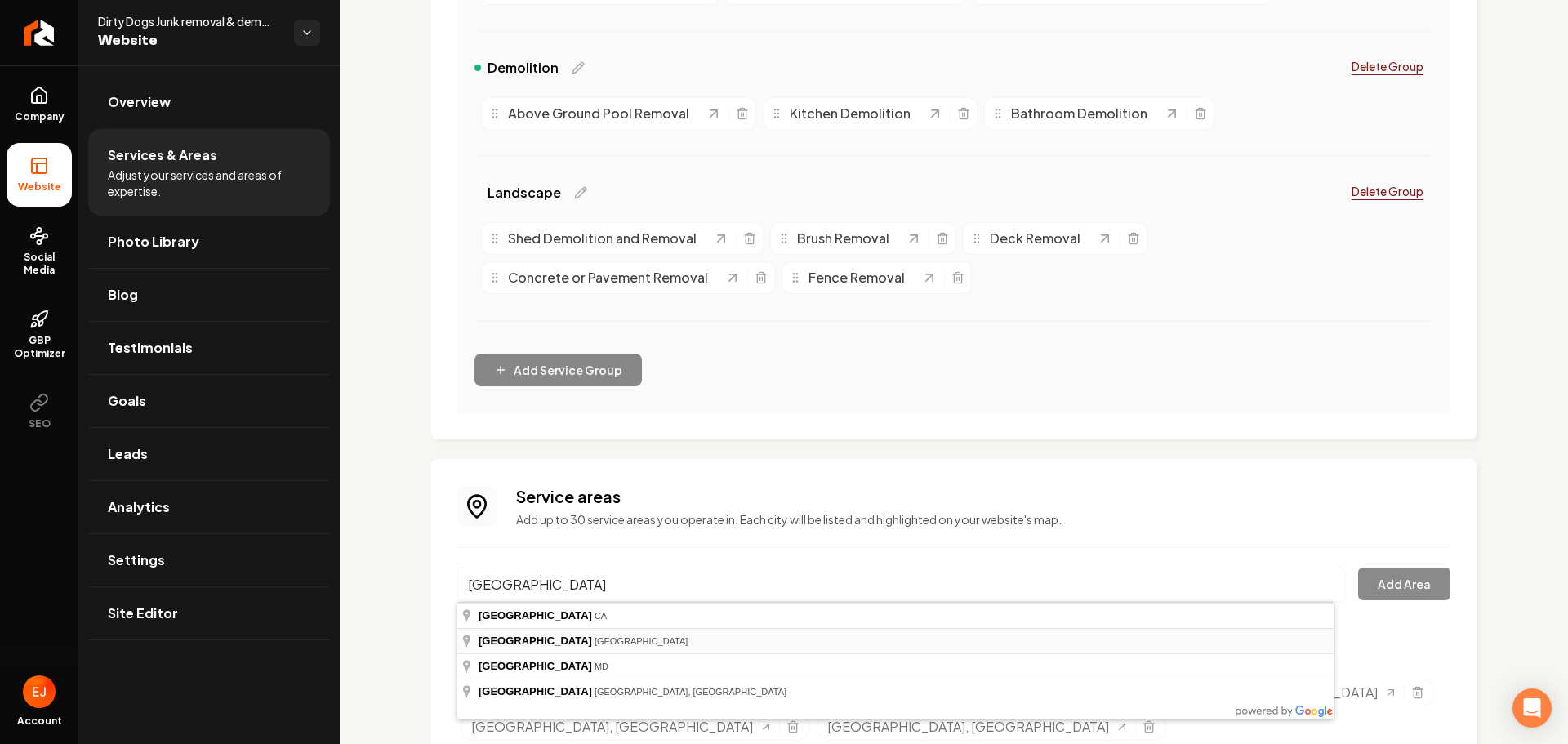
type input "Pasadena, TX"
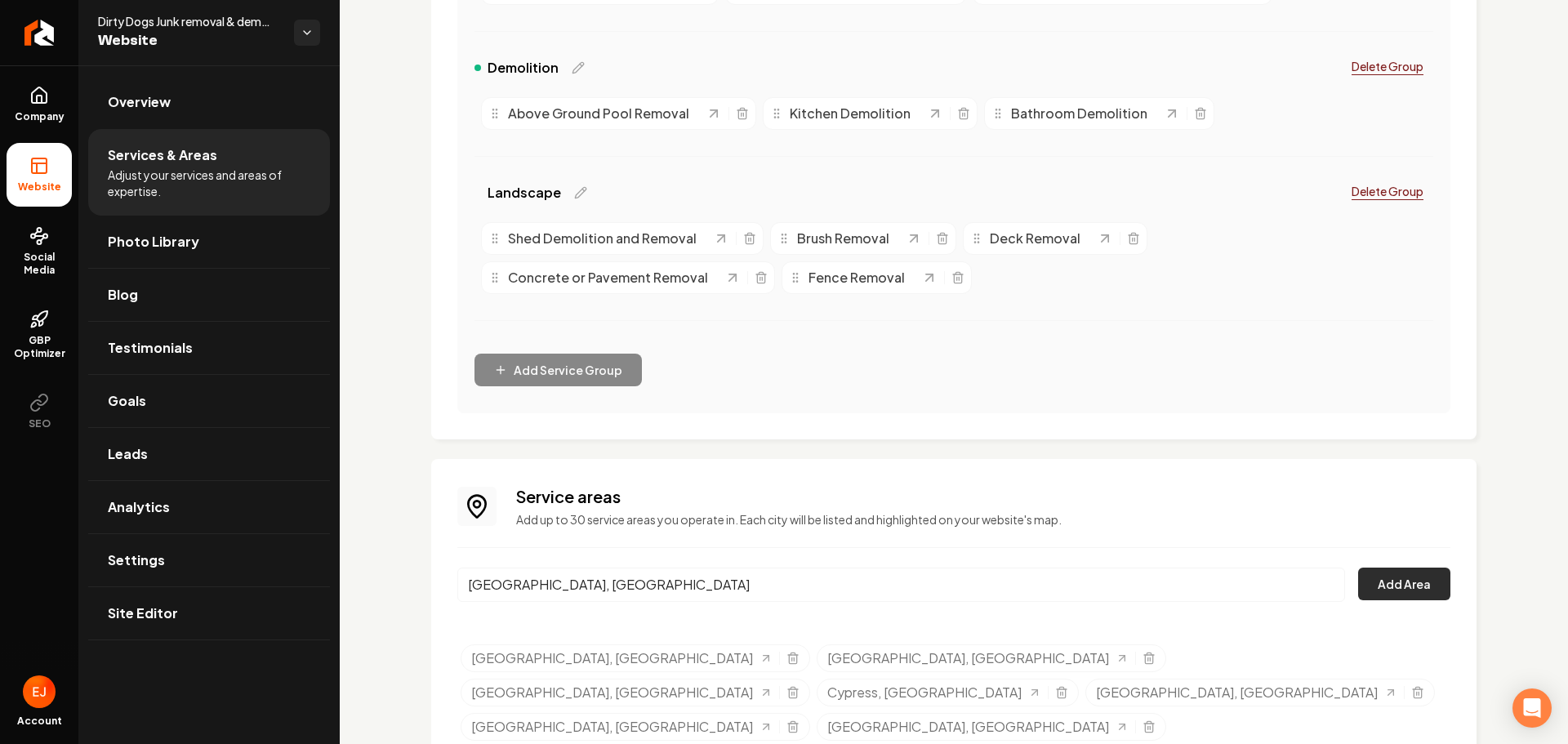
click at [1406, 577] on button "Add Area" at bounding box center [1404, 584] width 92 height 33
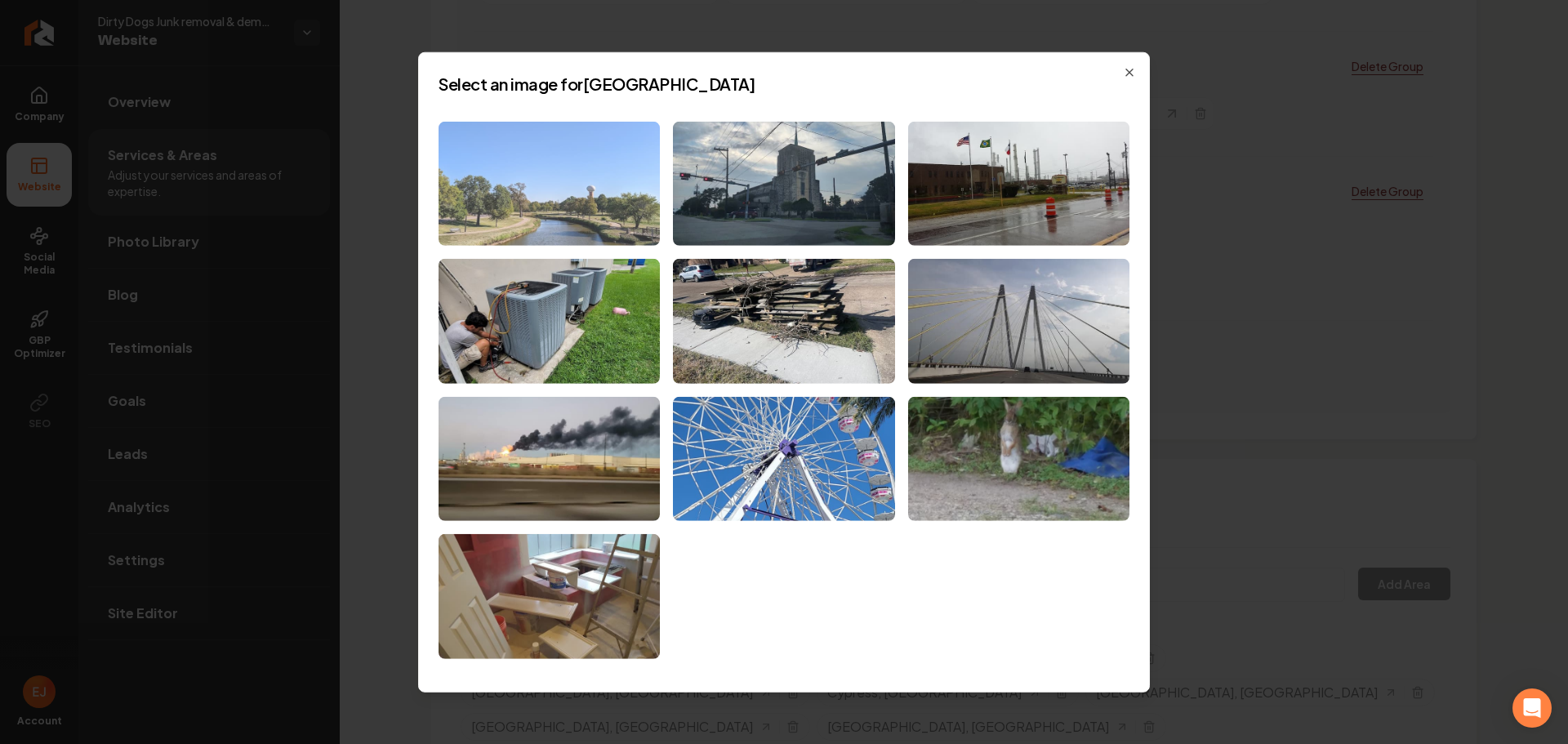
click at [539, 213] on img at bounding box center [549, 183] width 221 height 125
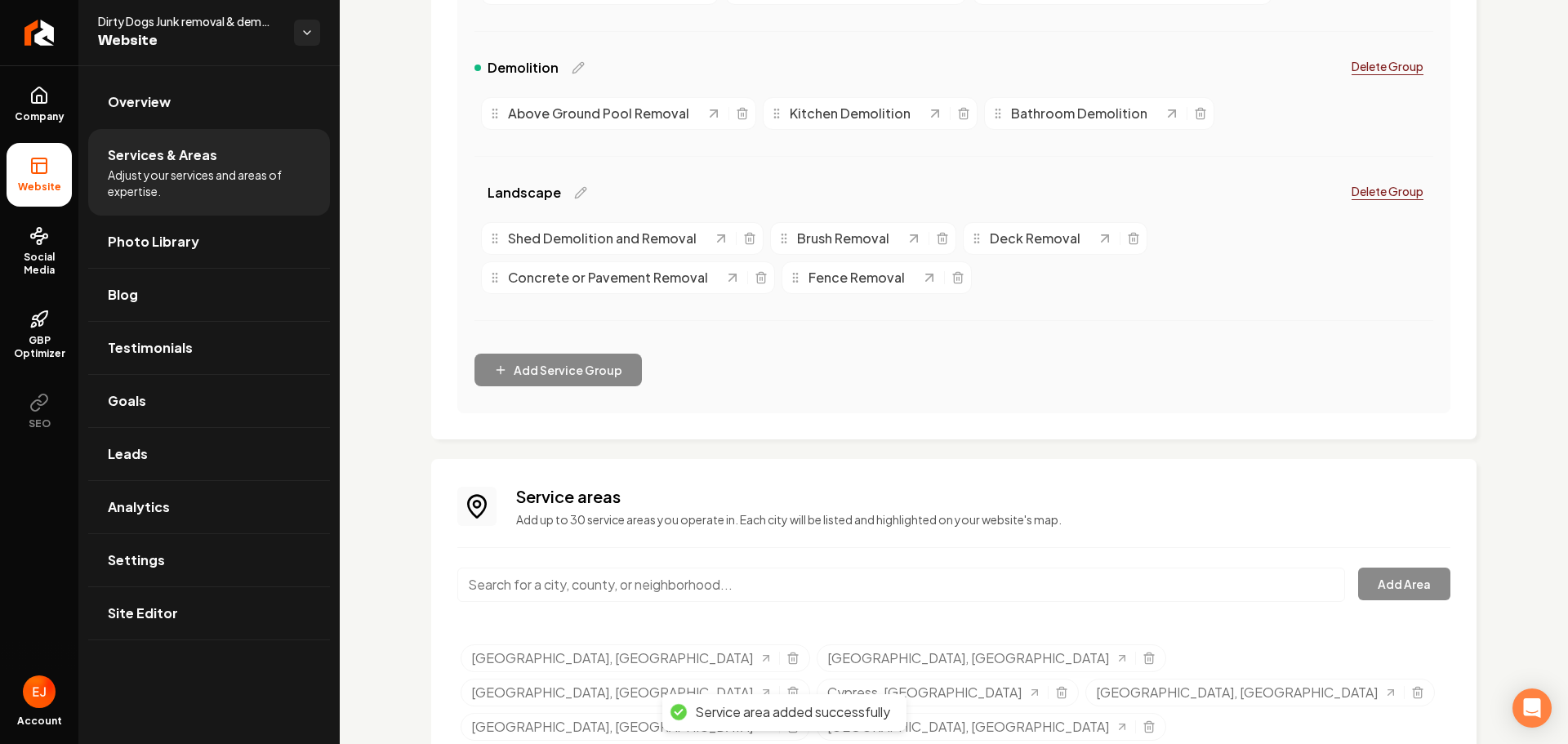
click at [671, 586] on input "Main content area" at bounding box center [901, 585] width 888 height 35
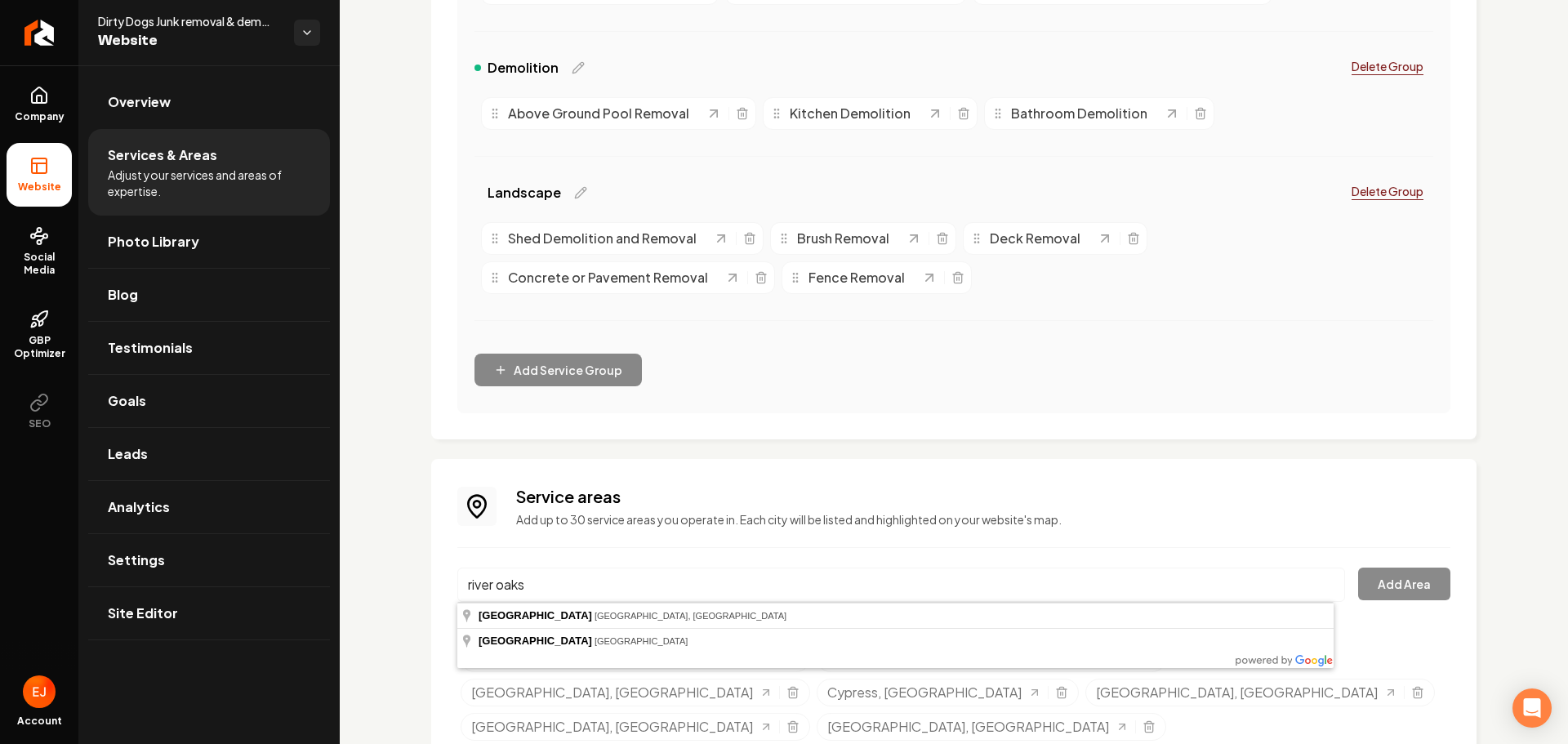
type input "River Oaks, Houston, TX"
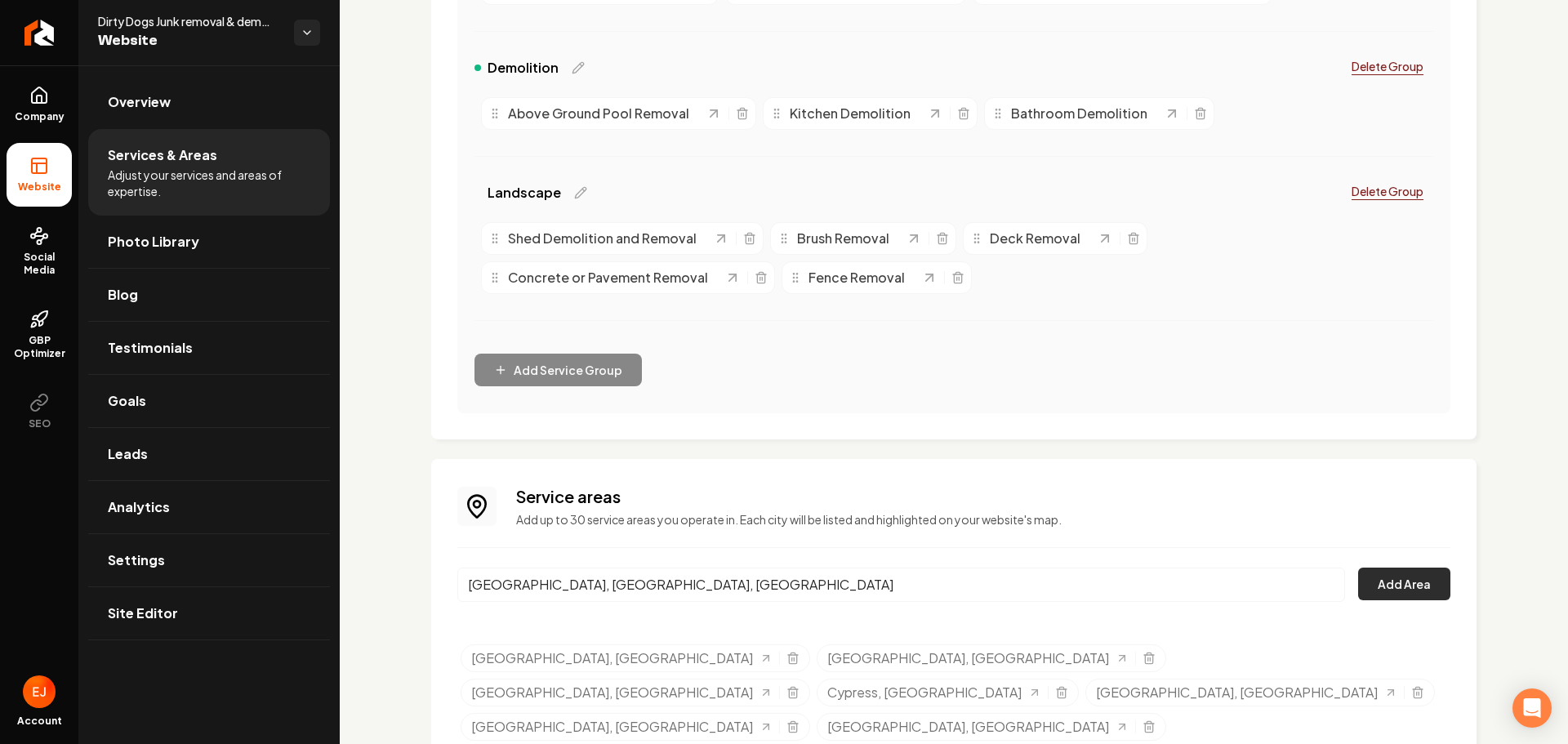
click at [1386, 579] on button "Add Area" at bounding box center [1404, 584] width 92 height 33
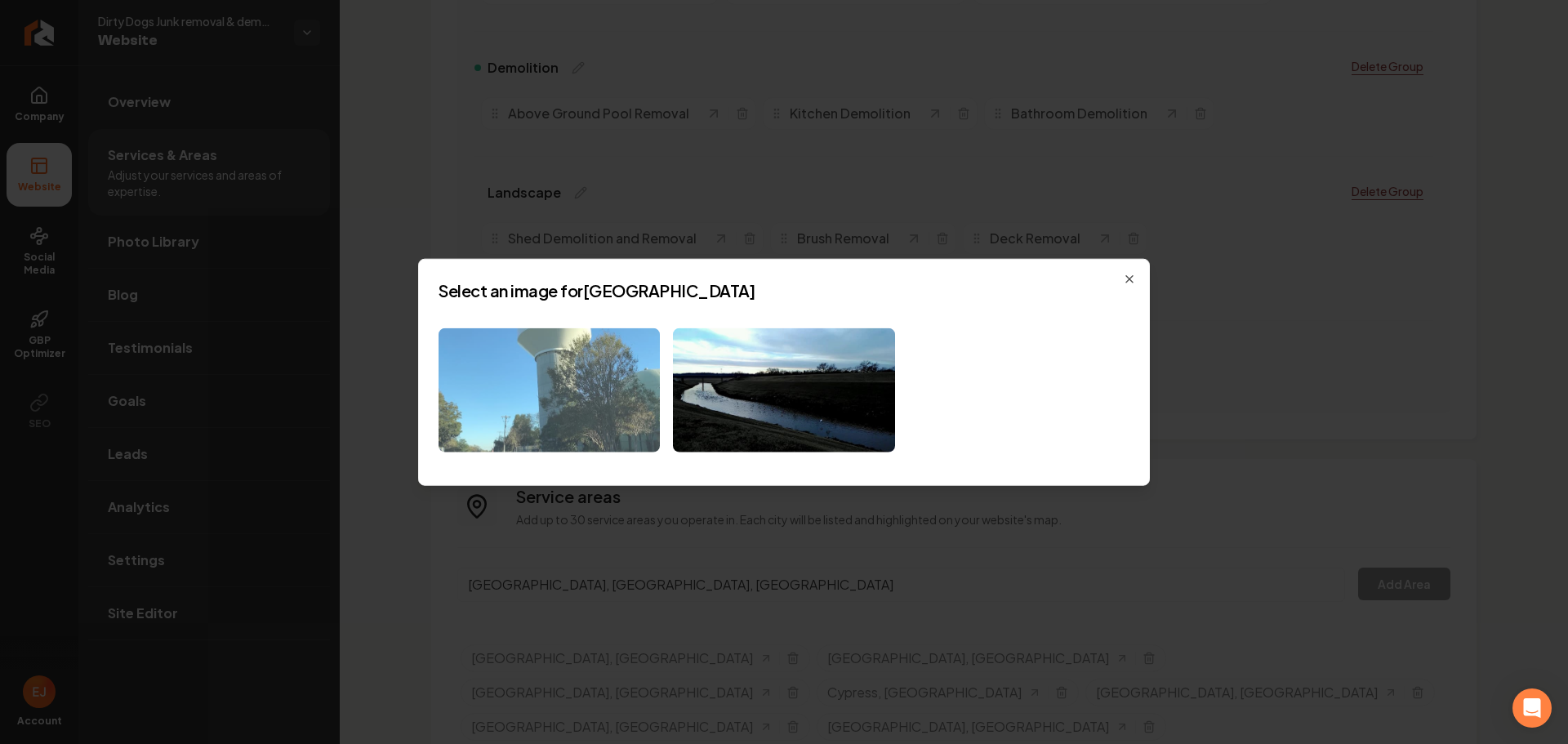
click at [601, 412] on img at bounding box center [549, 390] width 221 height 125
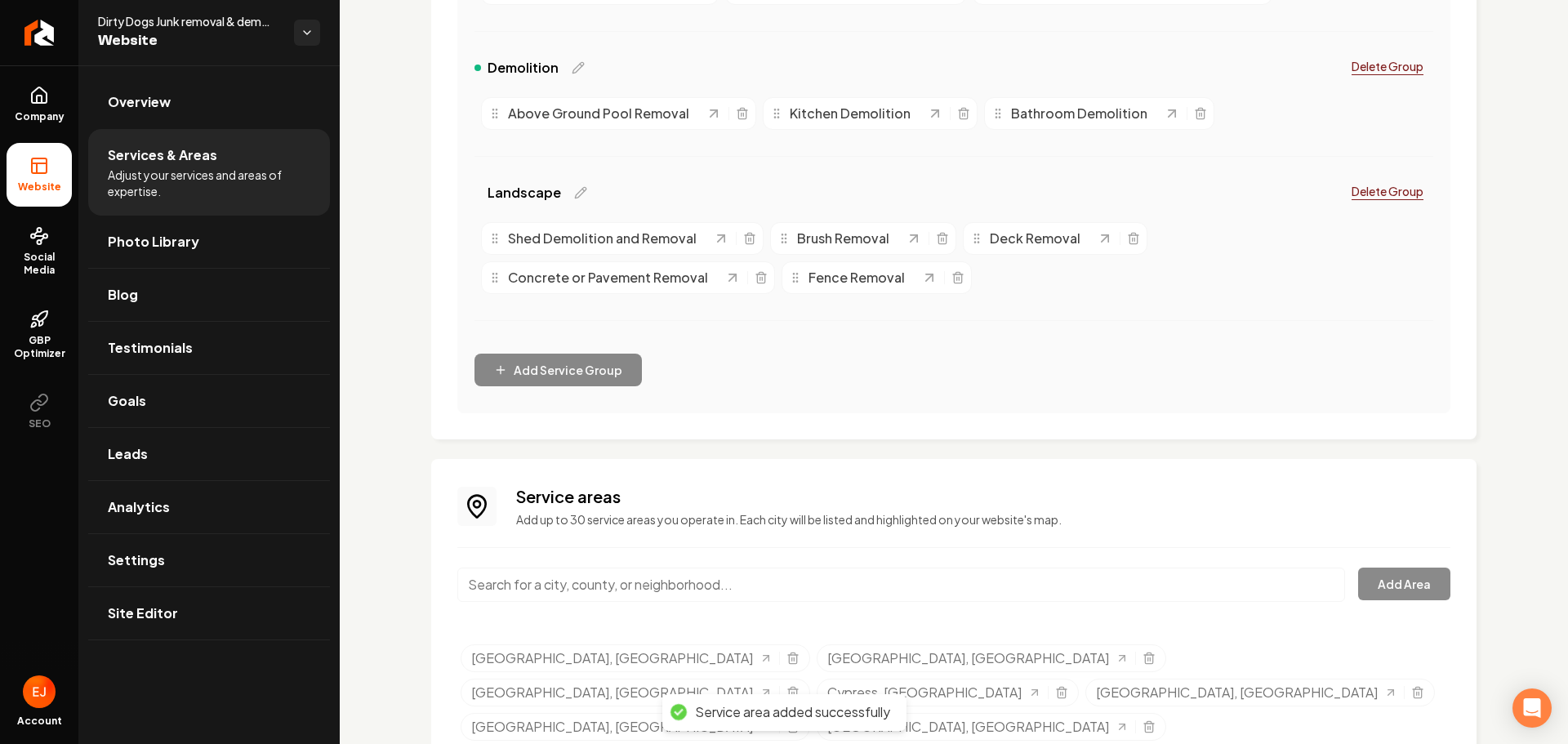
click at [627, 588] on input "Main content area" at bounding box center [901, 585] width 888 height 35
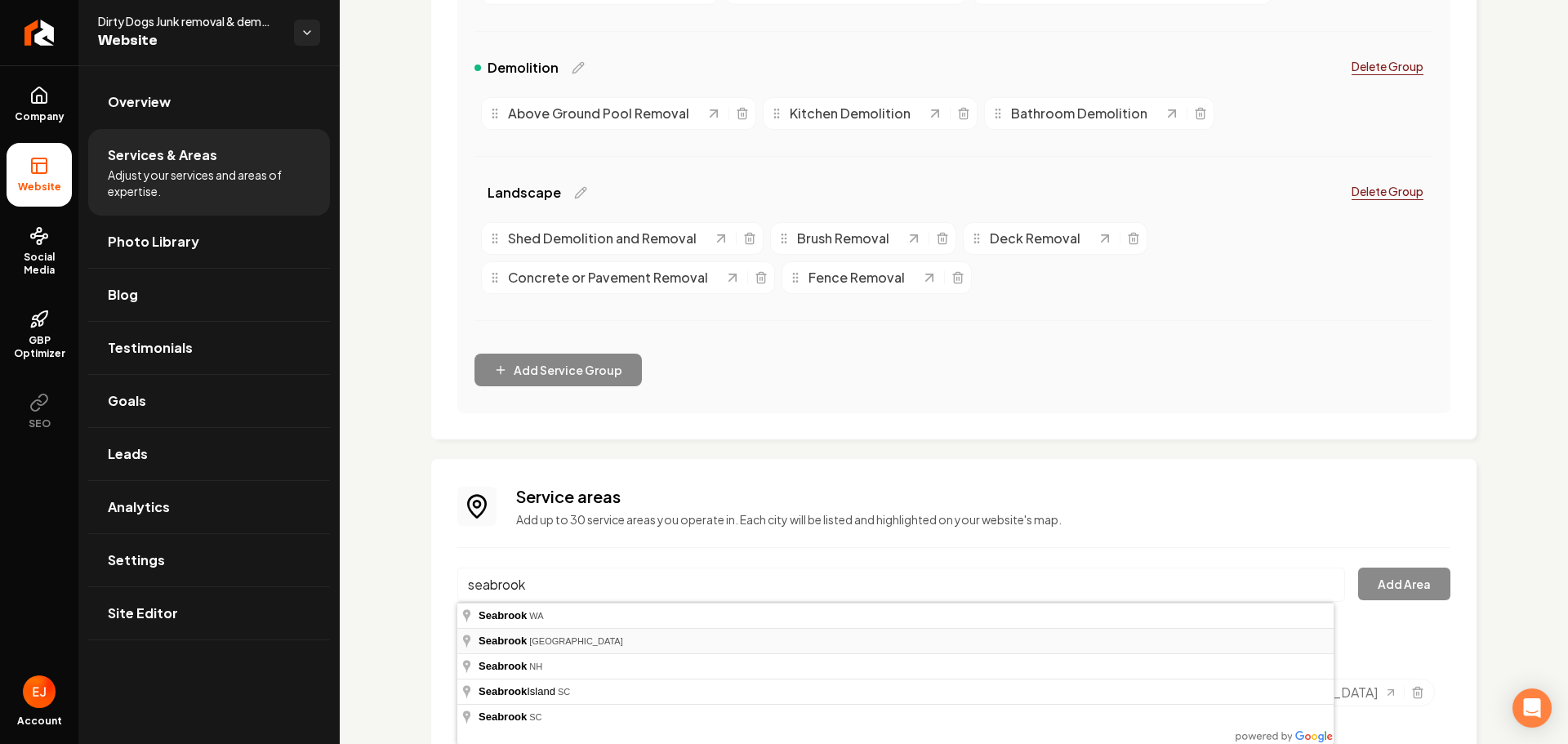
type input "Seabrook, TX"
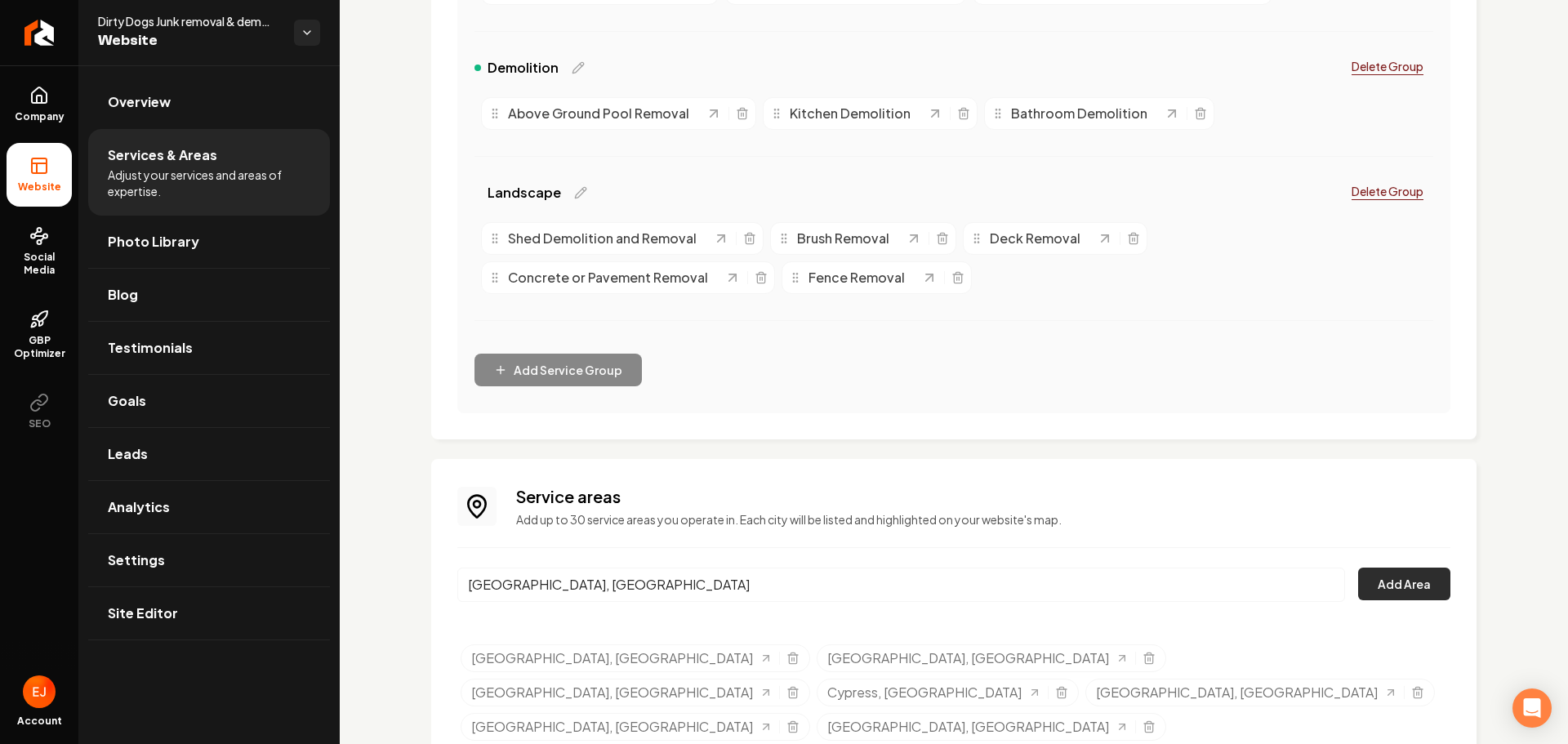
click at [1362, 583] on button "Add Area" at bounding box center [1404, 584] width 92 height 33
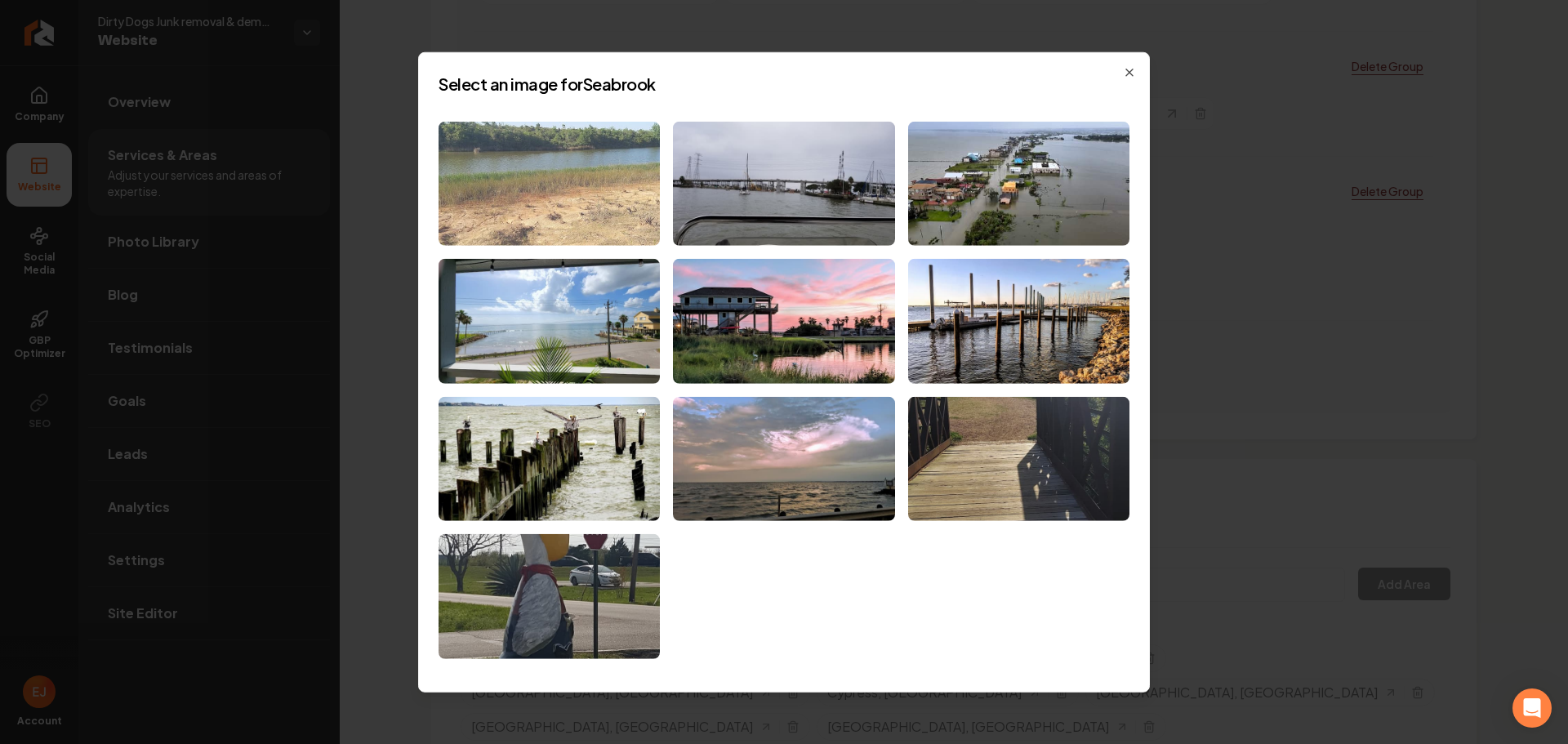
click at [552, 211] on img at bounding box center [549, 183] width 221 height 125
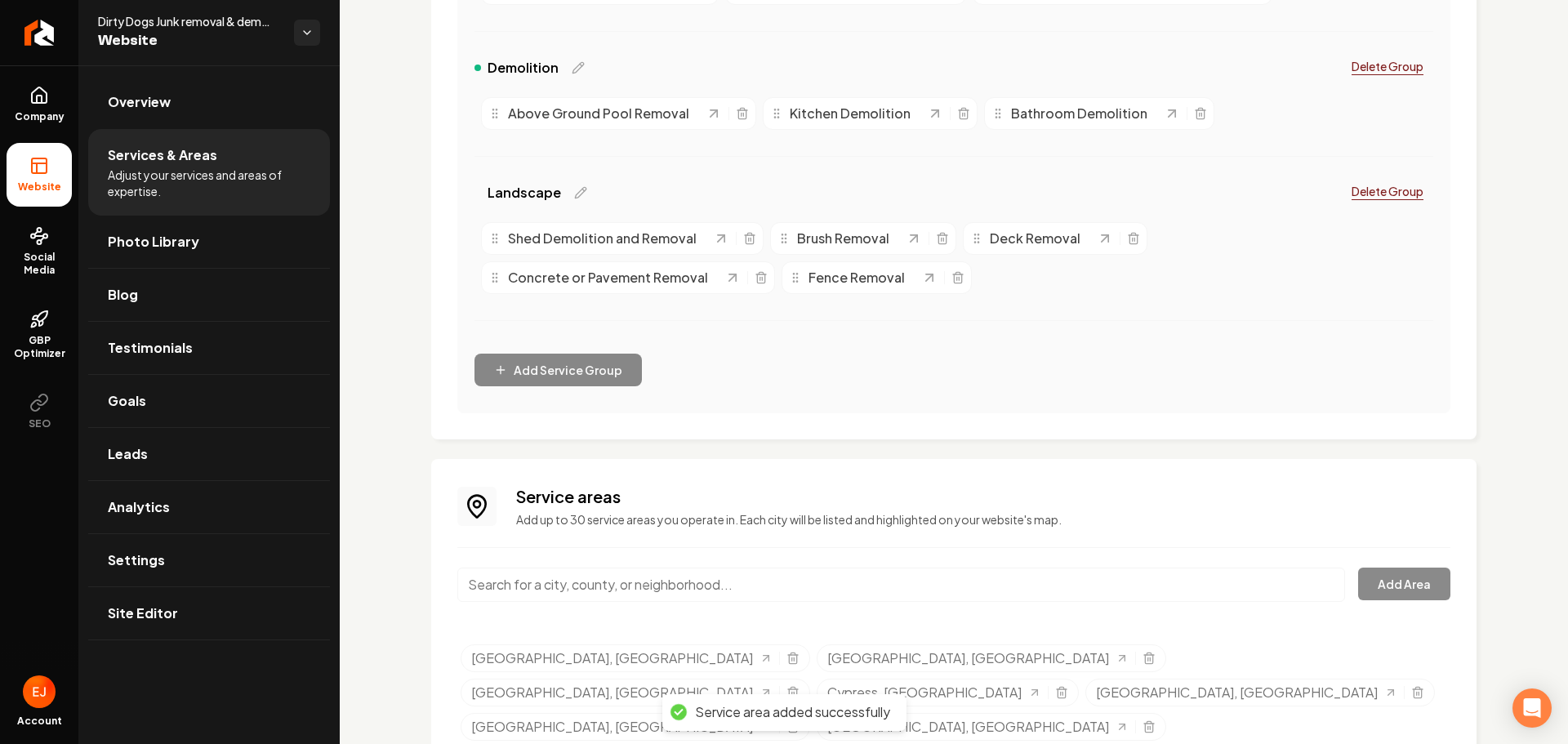
click at [685, 588] on input "Main content area" at bounding box center [901, 585] width 888 height 35
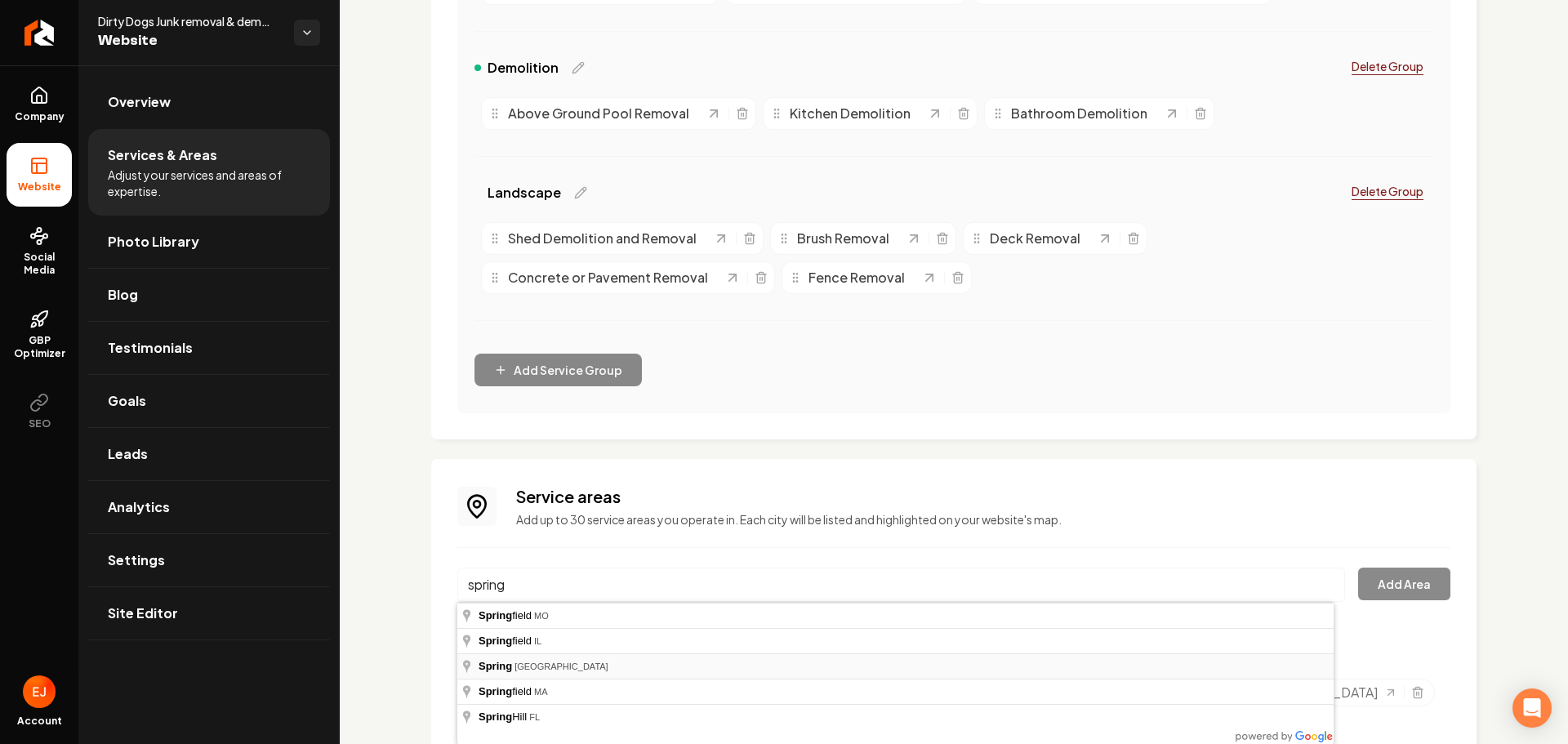
type input "Spring, TX"
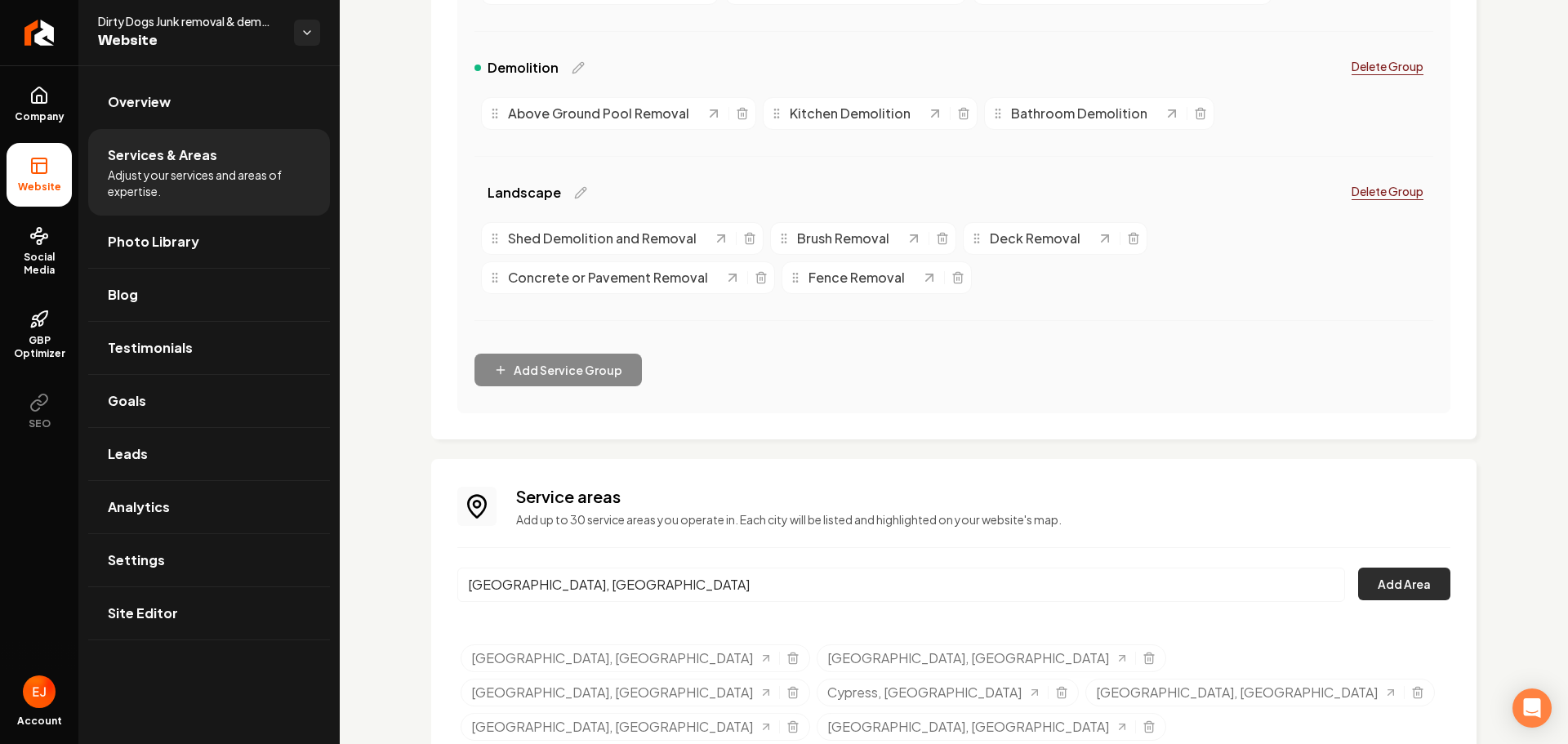
click at [1416, 586] on button "Add Area" at bounding box center [1404, 584] width 92 height 33
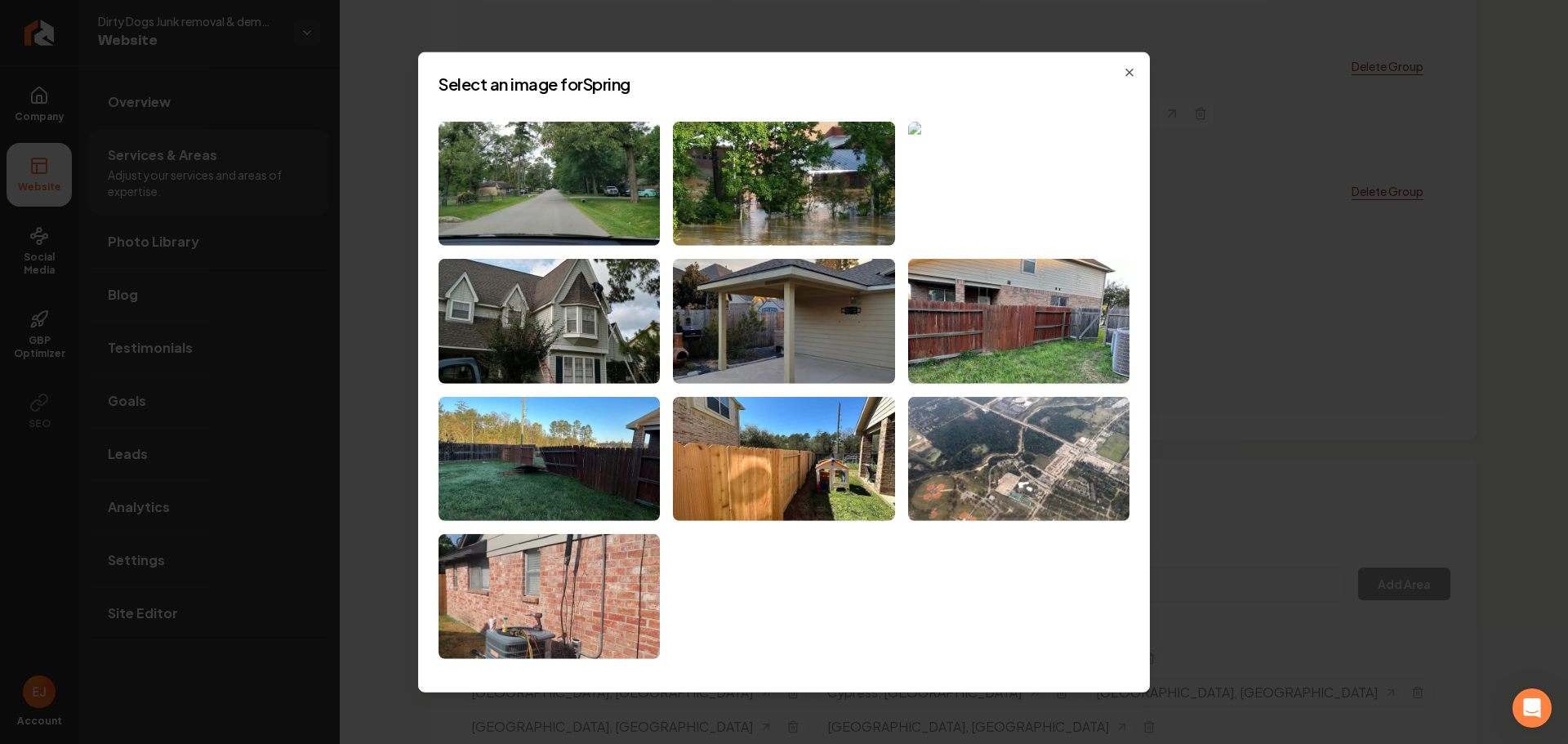
click at [1047, 229] on img at bounding box center [1018, 183] width 221 height 125
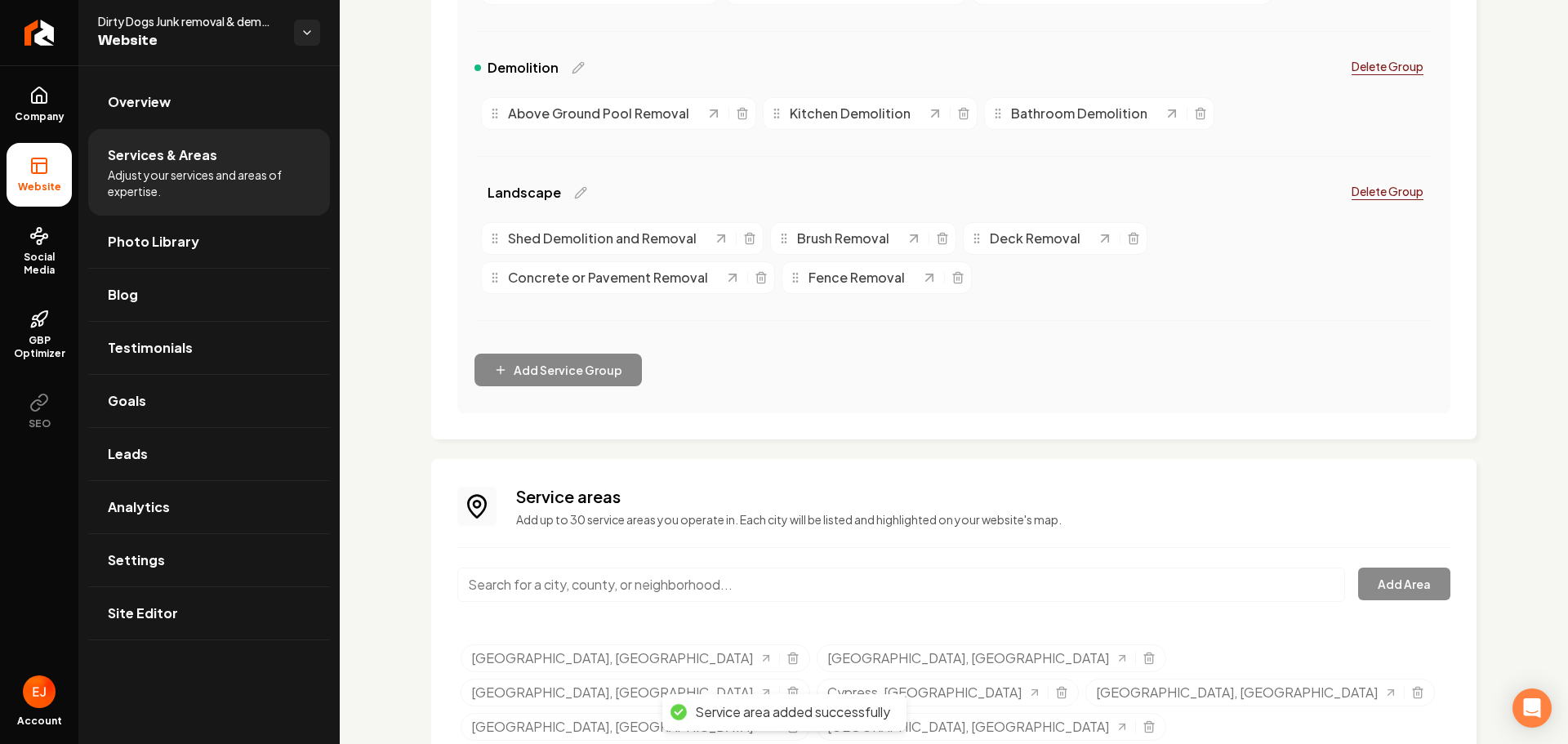
click at [552, 589] on input "Main content area" at bounding box center [901, 585] width 888 height 35
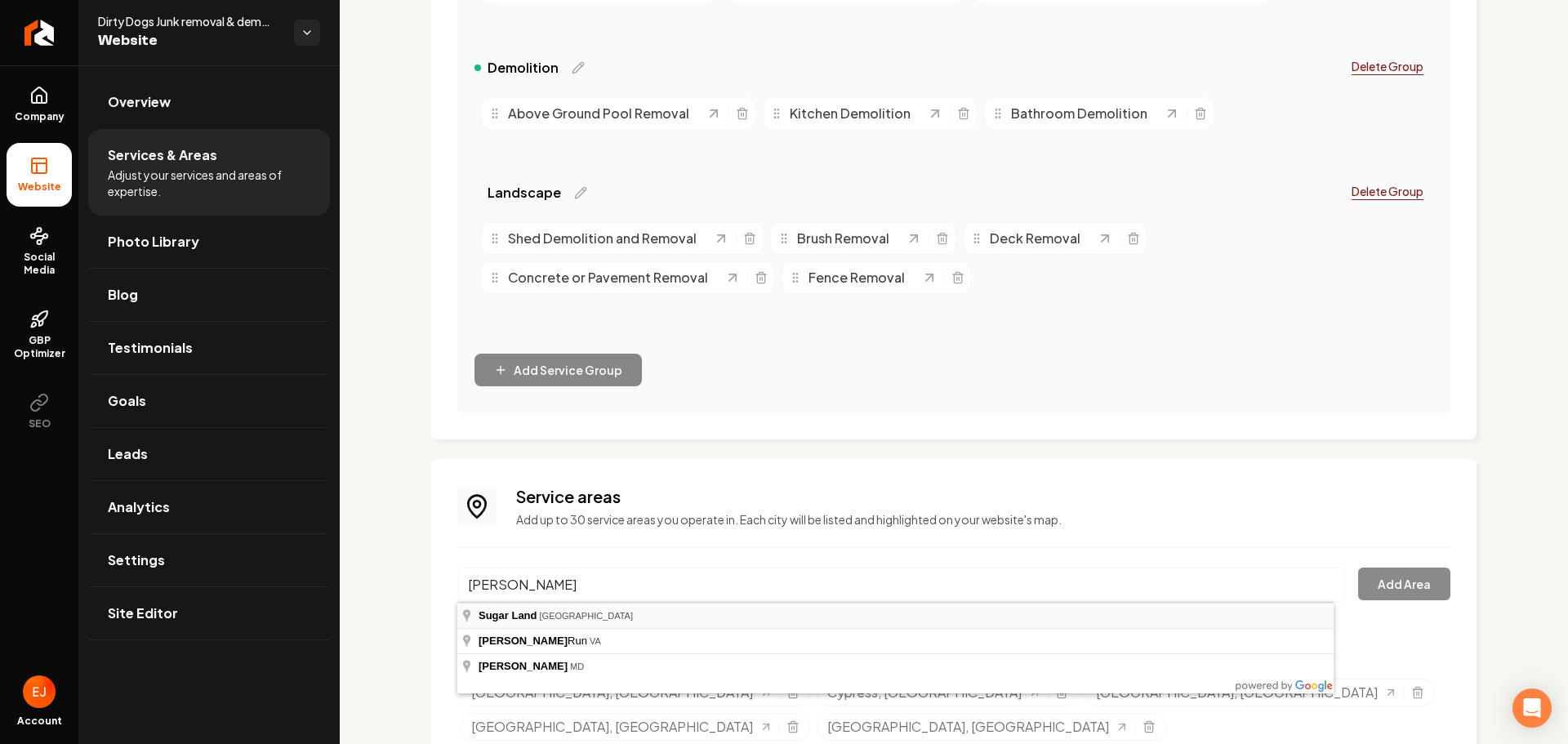
type input "Sugar Land, TX"
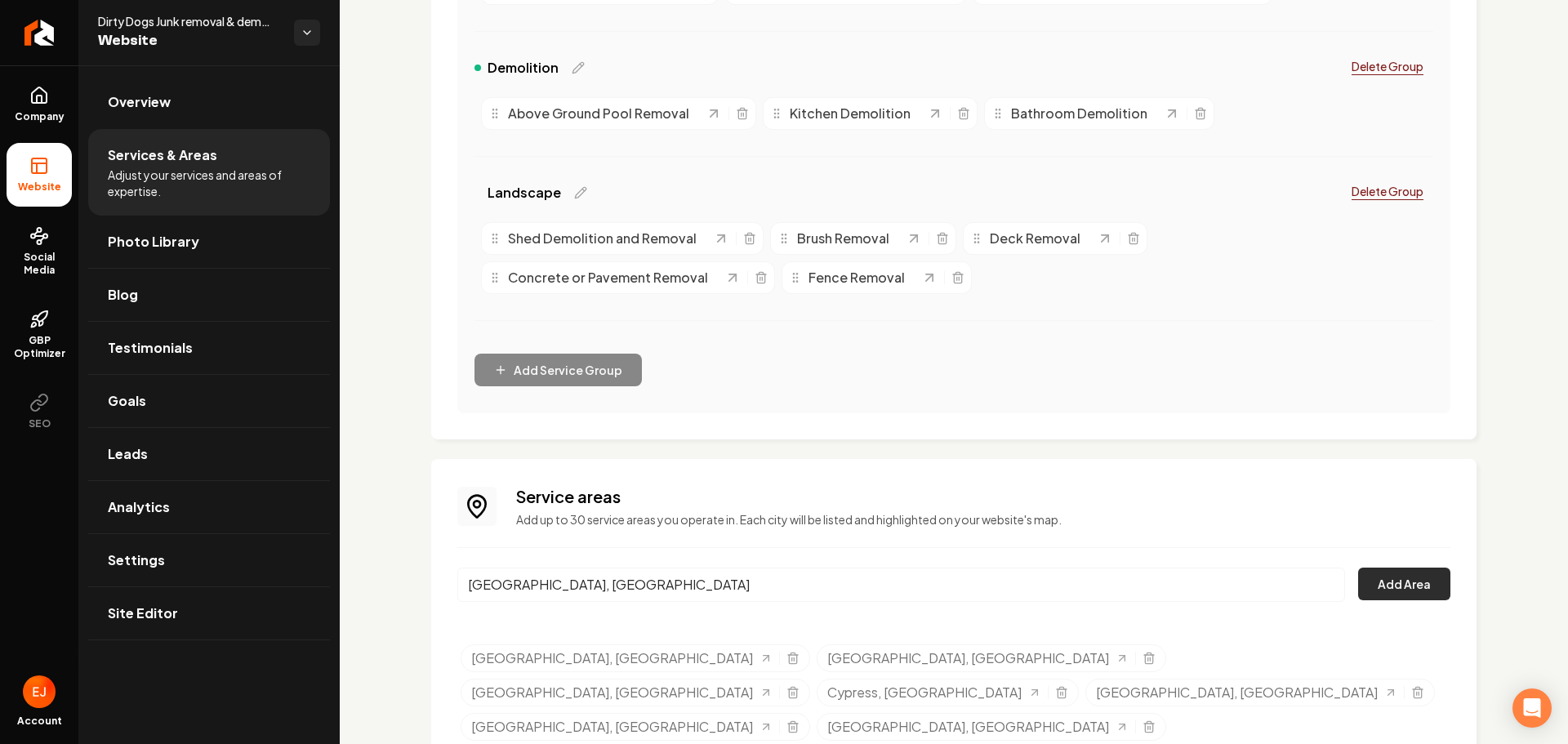
click at [1432, 576] on button "Add Area" at bounding box center [1404, 584] width 92 height 33
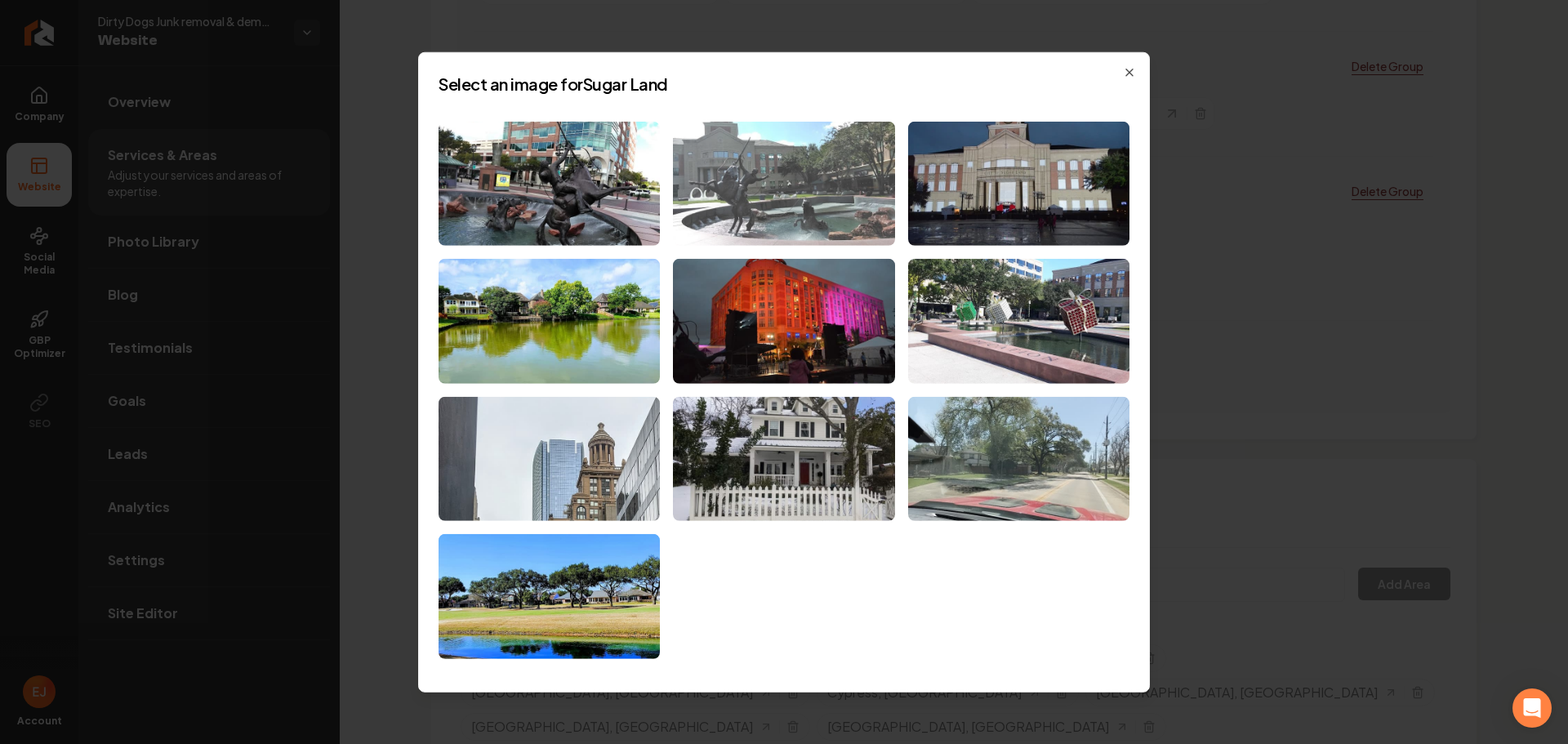
click at [847, 243] on img at bounding box center [783, 183] width 221 height 125
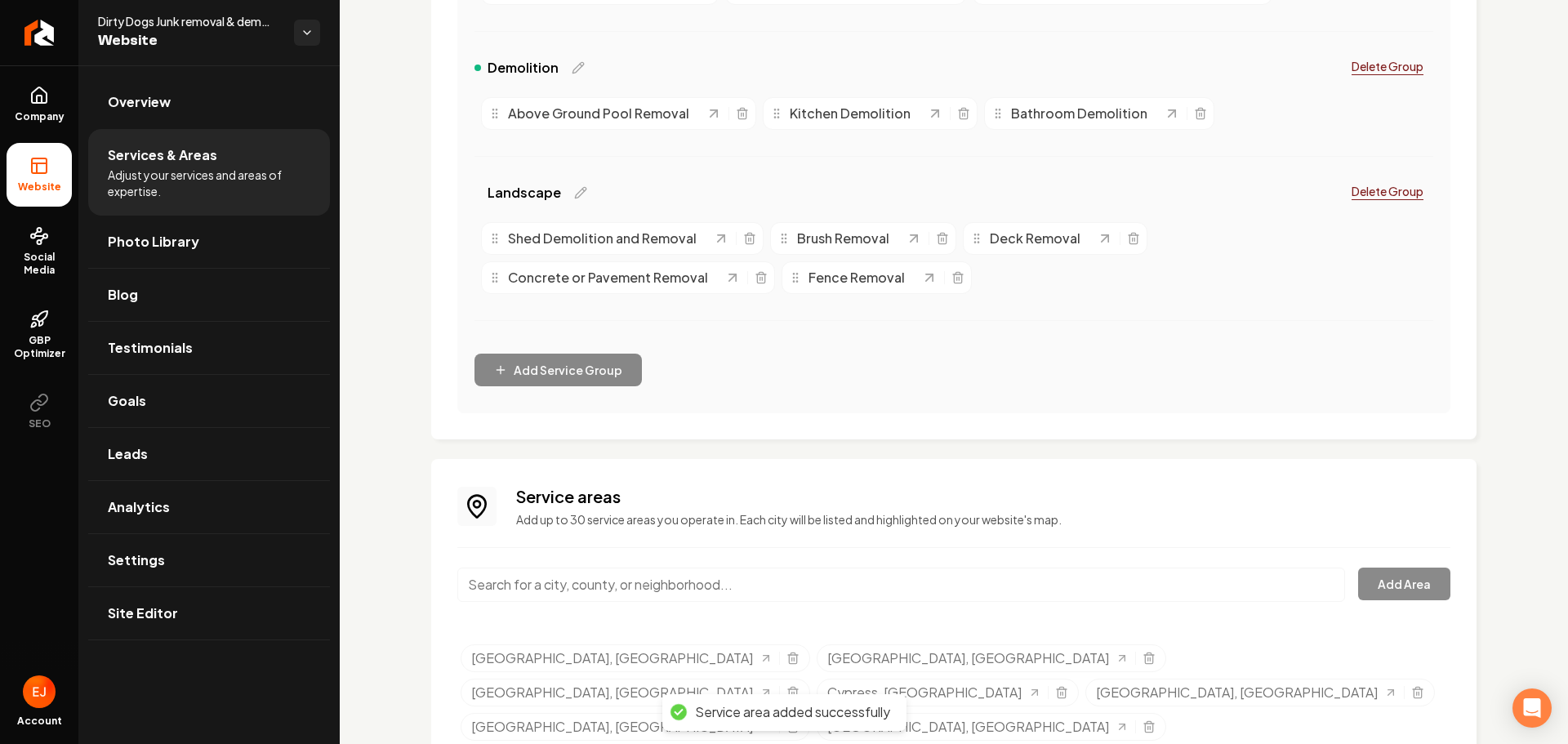
click at [589, 593] on input "Main content area" at bounding box center [901, 585] width 888 height 35
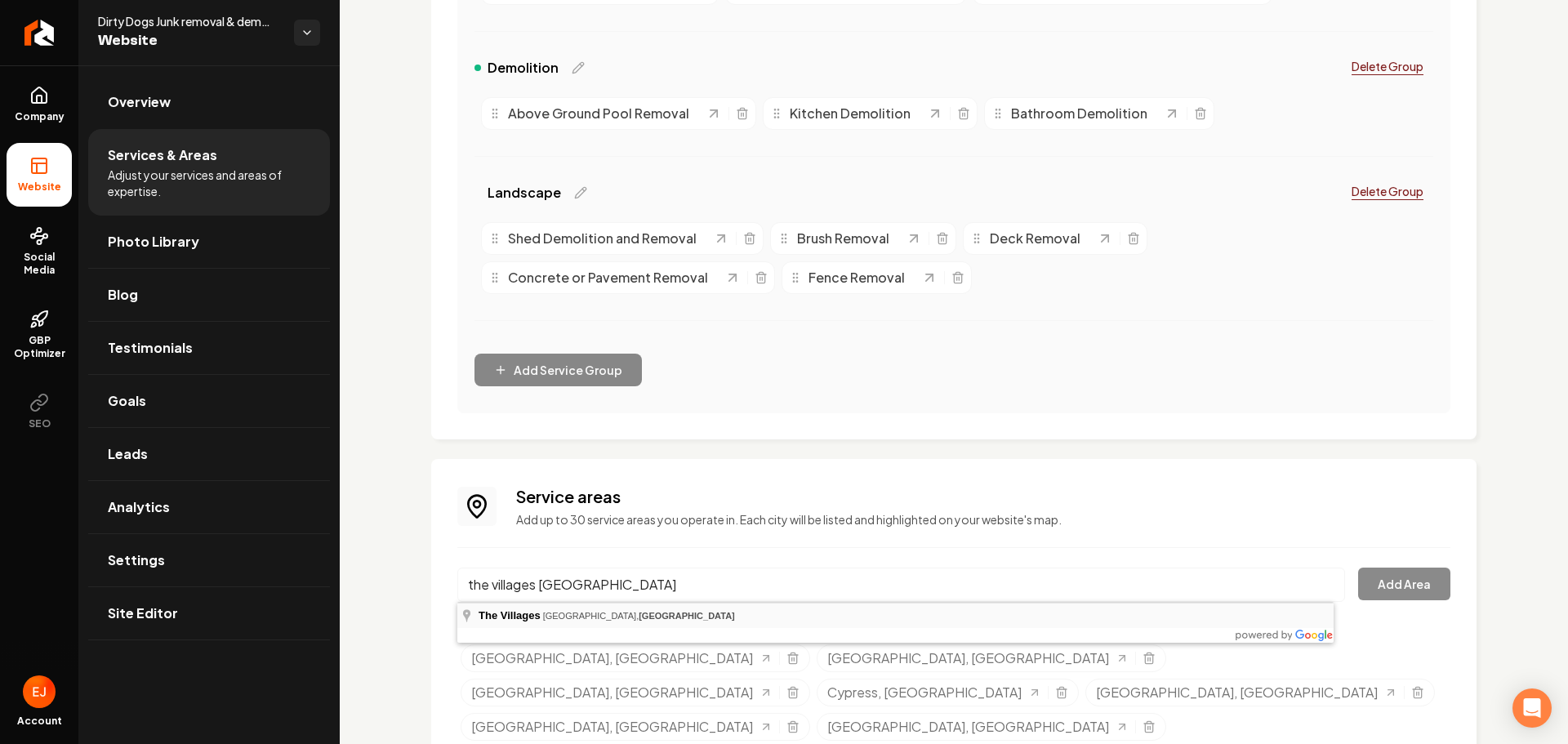
type input "The Villages, Houston, TX"
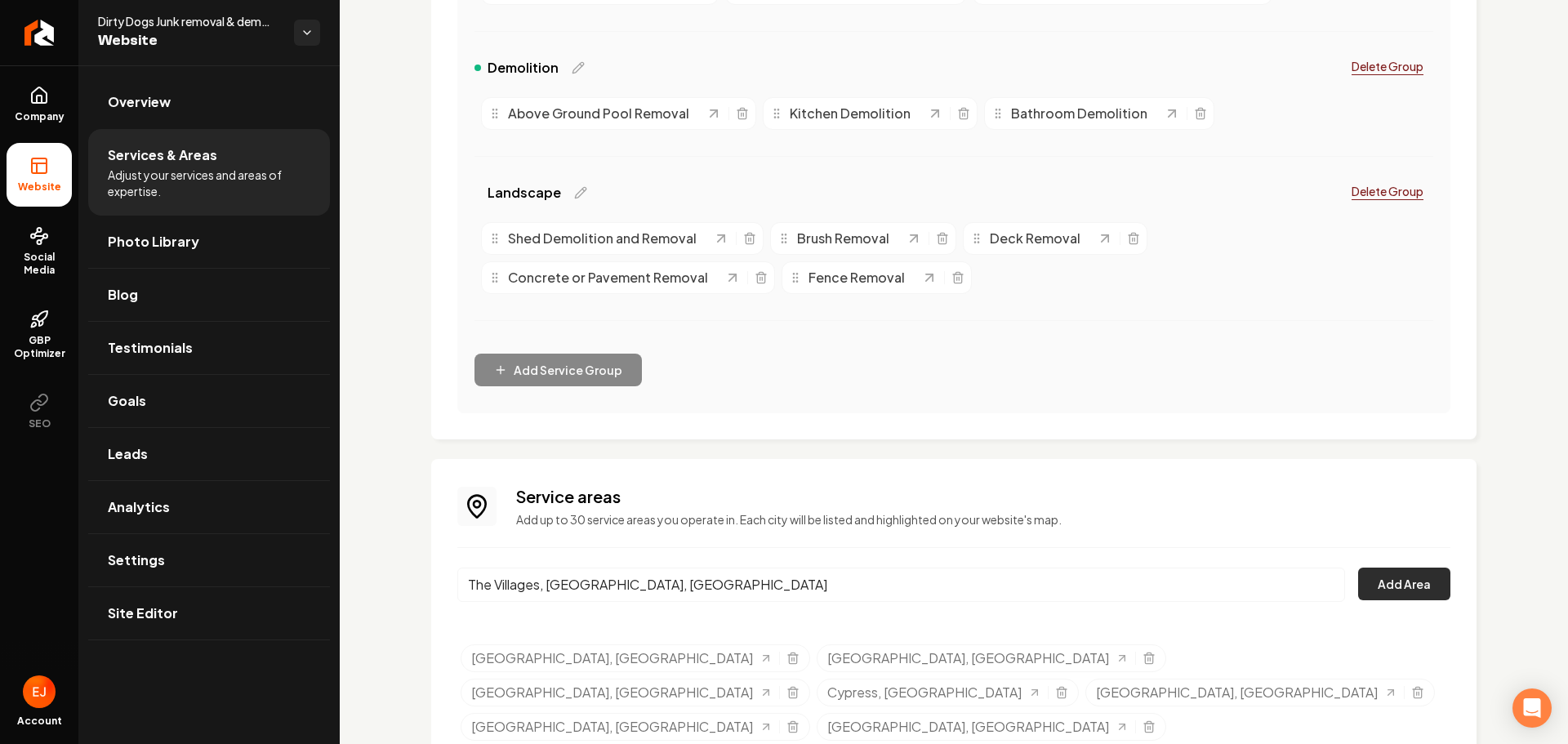
click at [1410, 580] on button "Add Area" at bounding box center [1404, 584] width 92 height 33
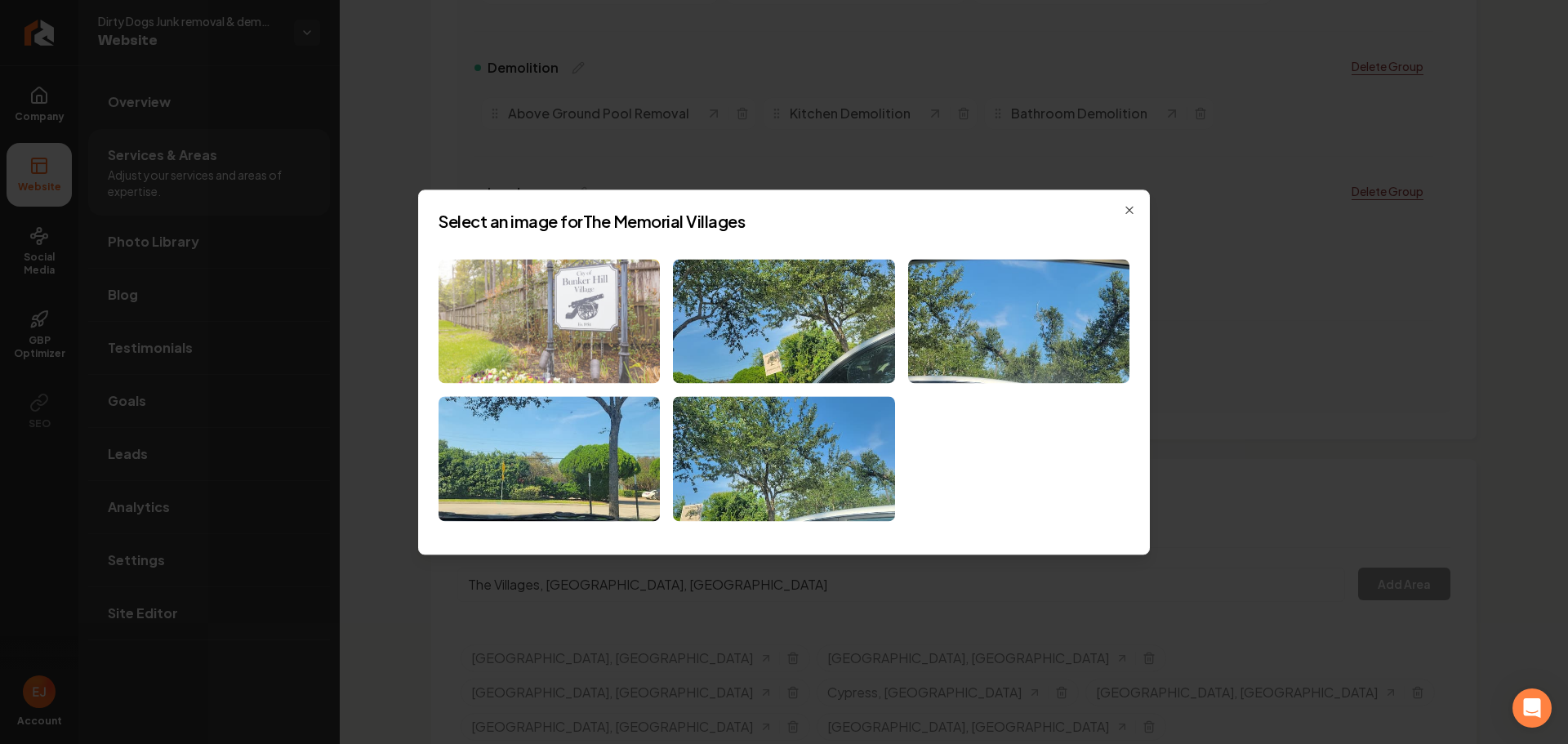
click at [627, 354] on img at bounding box center [549, 321] width 221 height 125
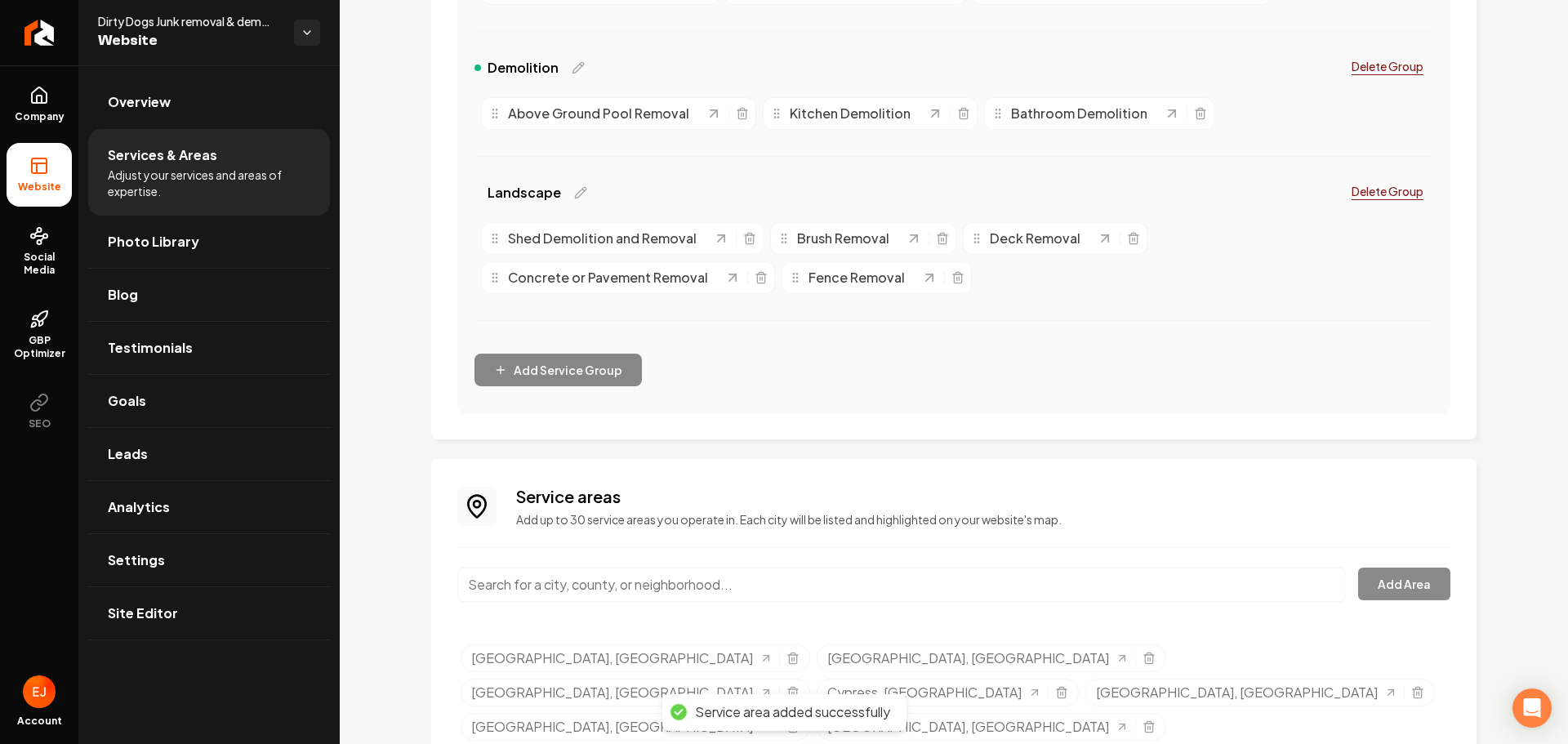
click at [683, 593] on input "Main content area" at bounding box center [901, 585] width 888 height 35
type input "The Woodlands, TX"
click at [1403, 592] on button "Add Area" at bounding box center [1404, 584] width 92 height 33
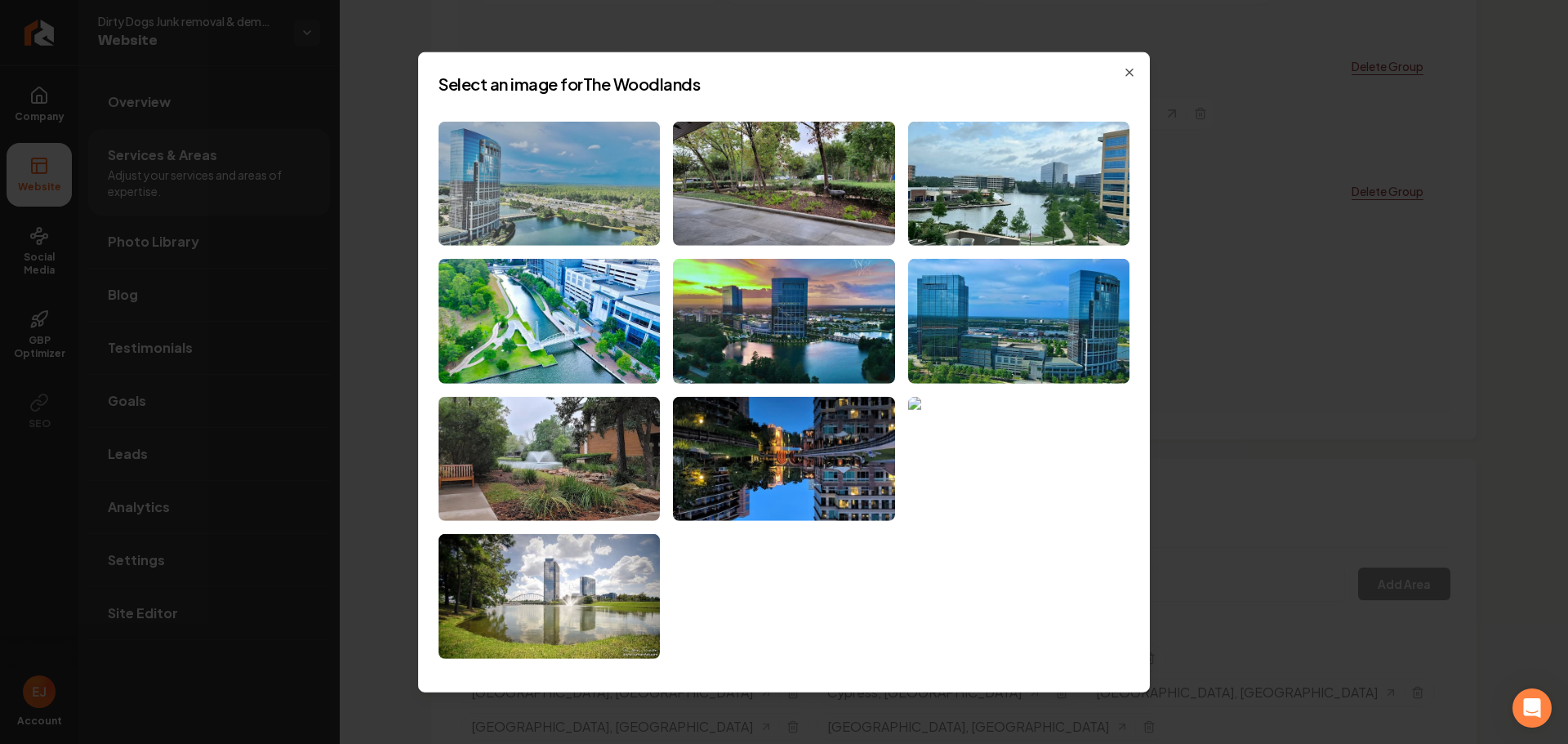
click at [612, 233] on img at bounding box center [549, 183] width 221 height 125
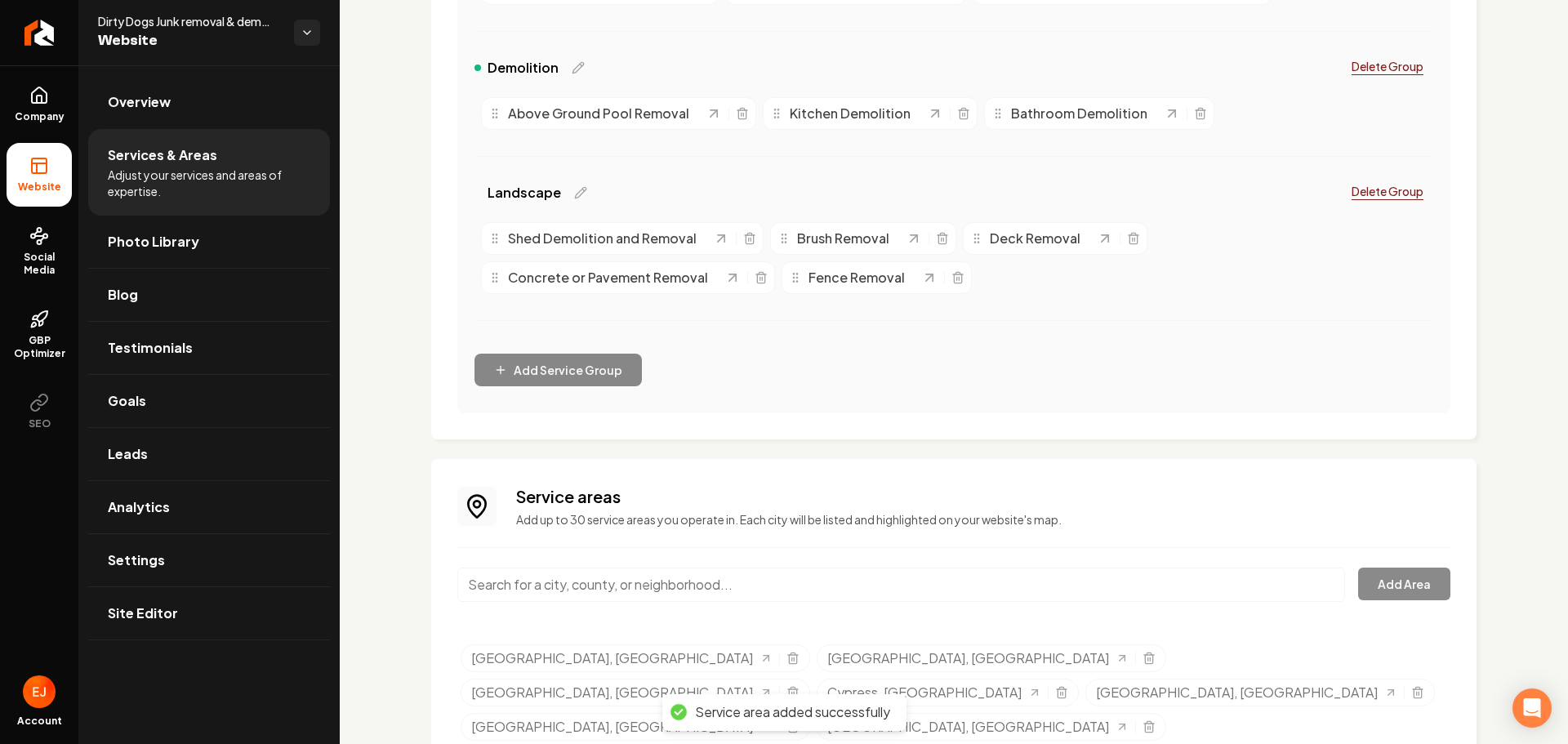
click at [613, 587] on input "Main content area" at bounding box center [901, 585] width 888 height 35
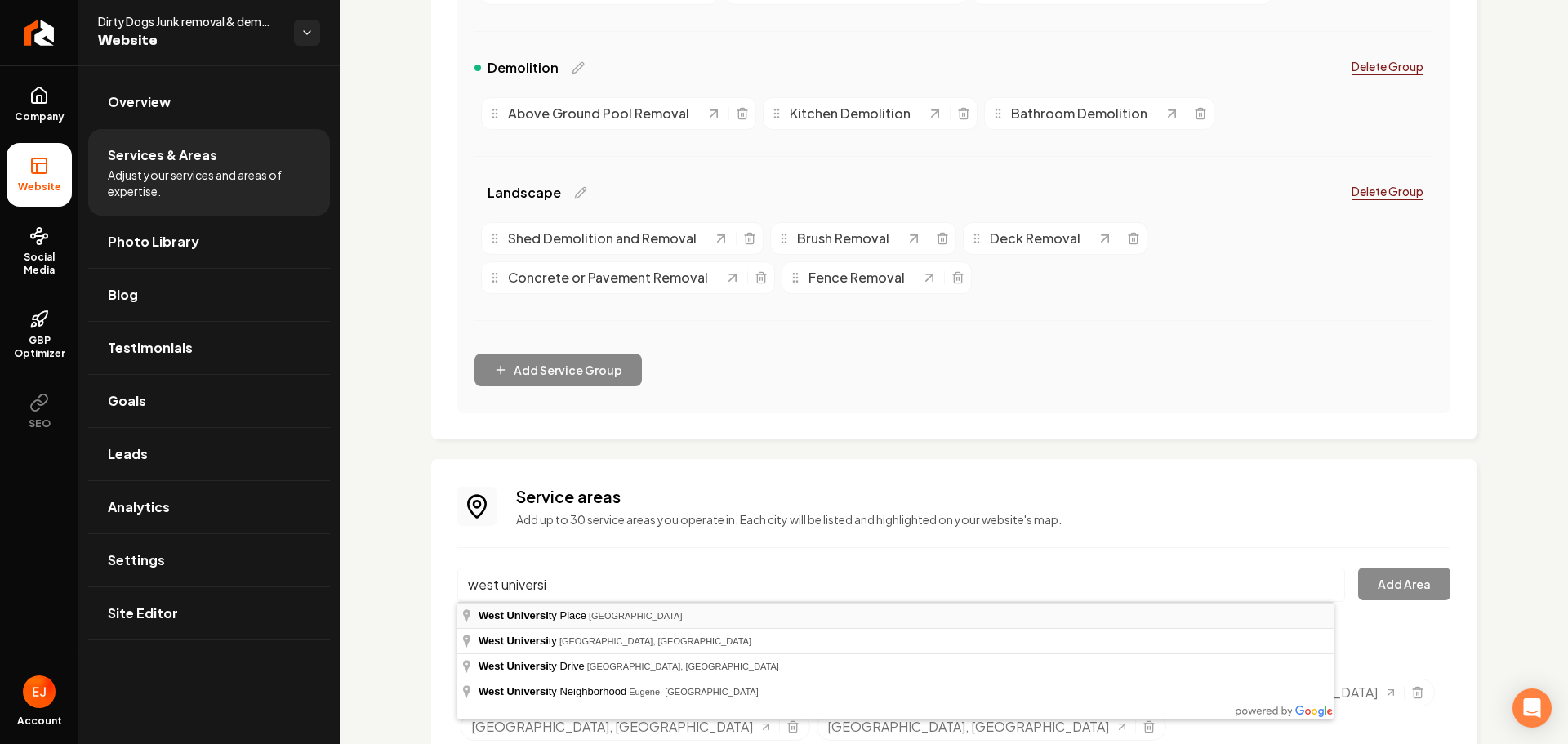
type input "West University Place, TX"
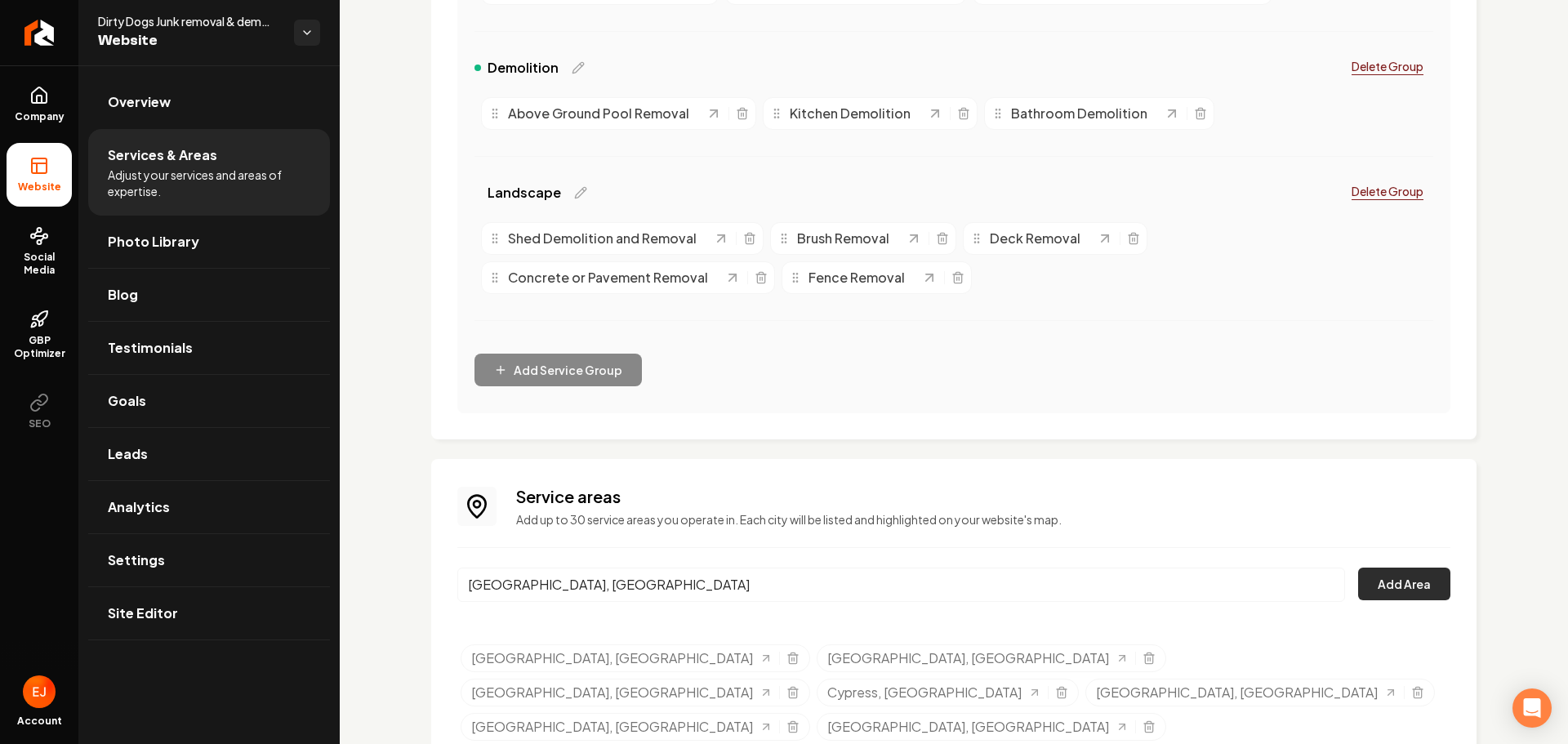
click at [1399, 583] on button "Add Area" at bounding box center [1404, 584] width 92 height 33
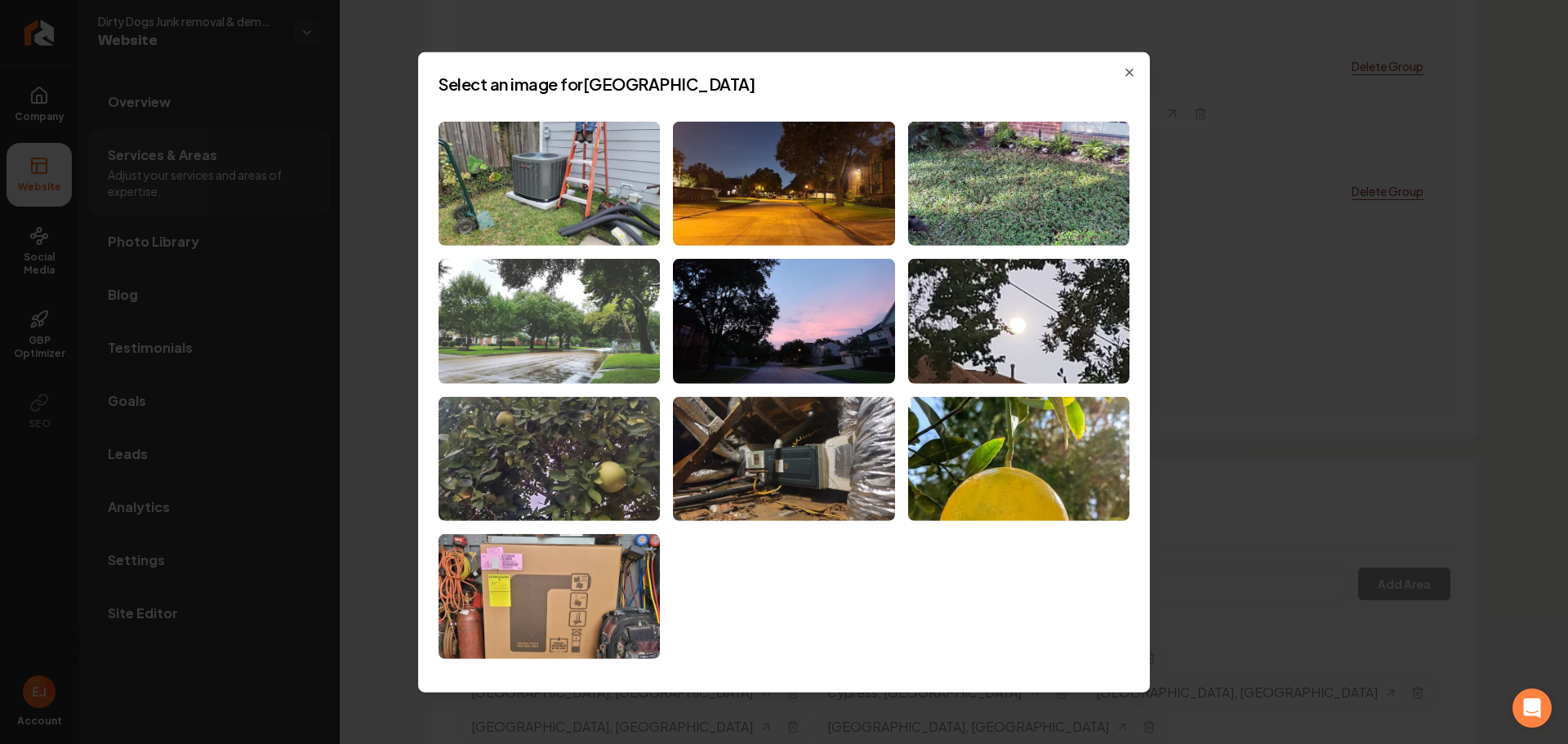
click at [637, 373] on img at bounding box center [549, 321] width 221 height 125
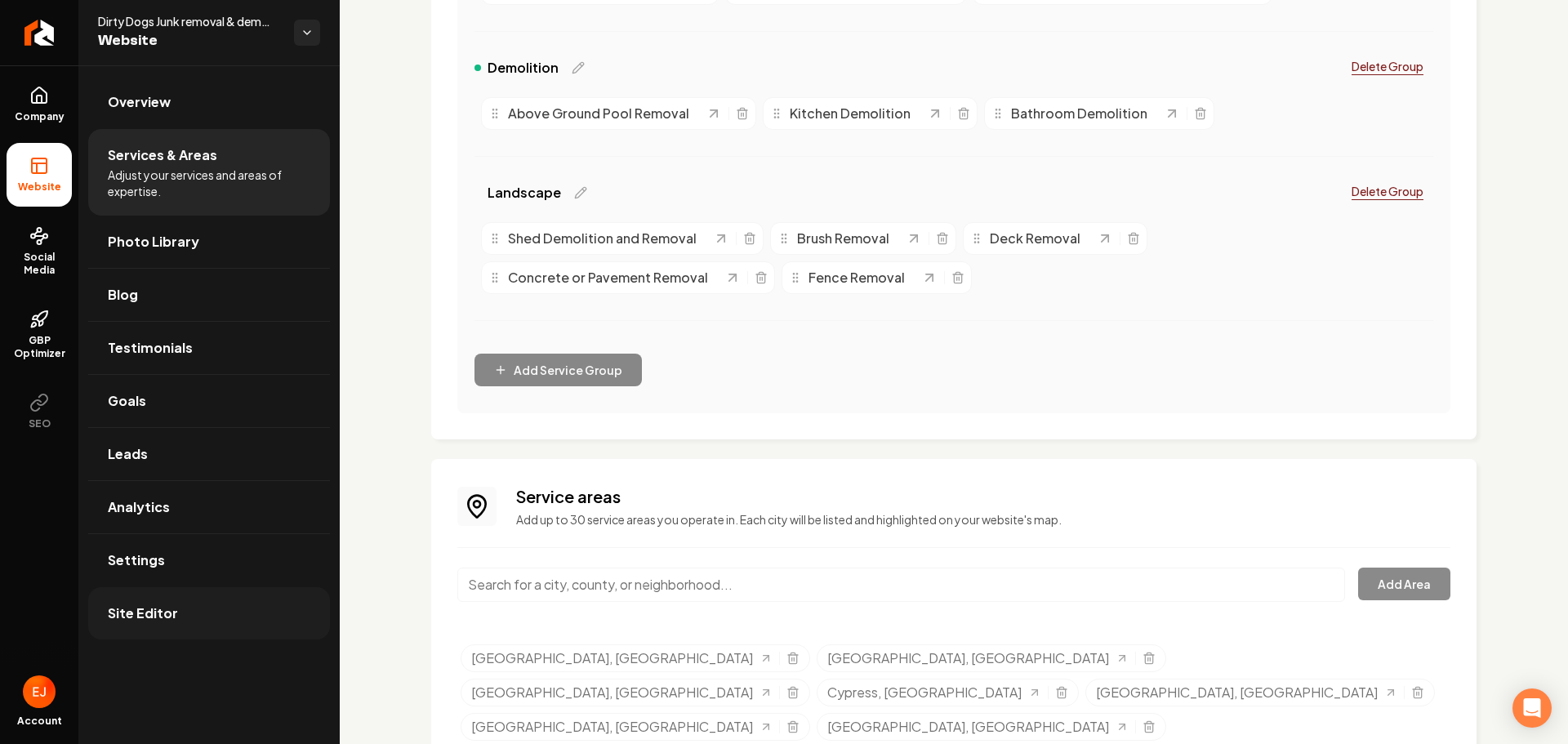
click at [208, 616] on link "Site Editor" at bounding box center [209, 614] width 242 height 53
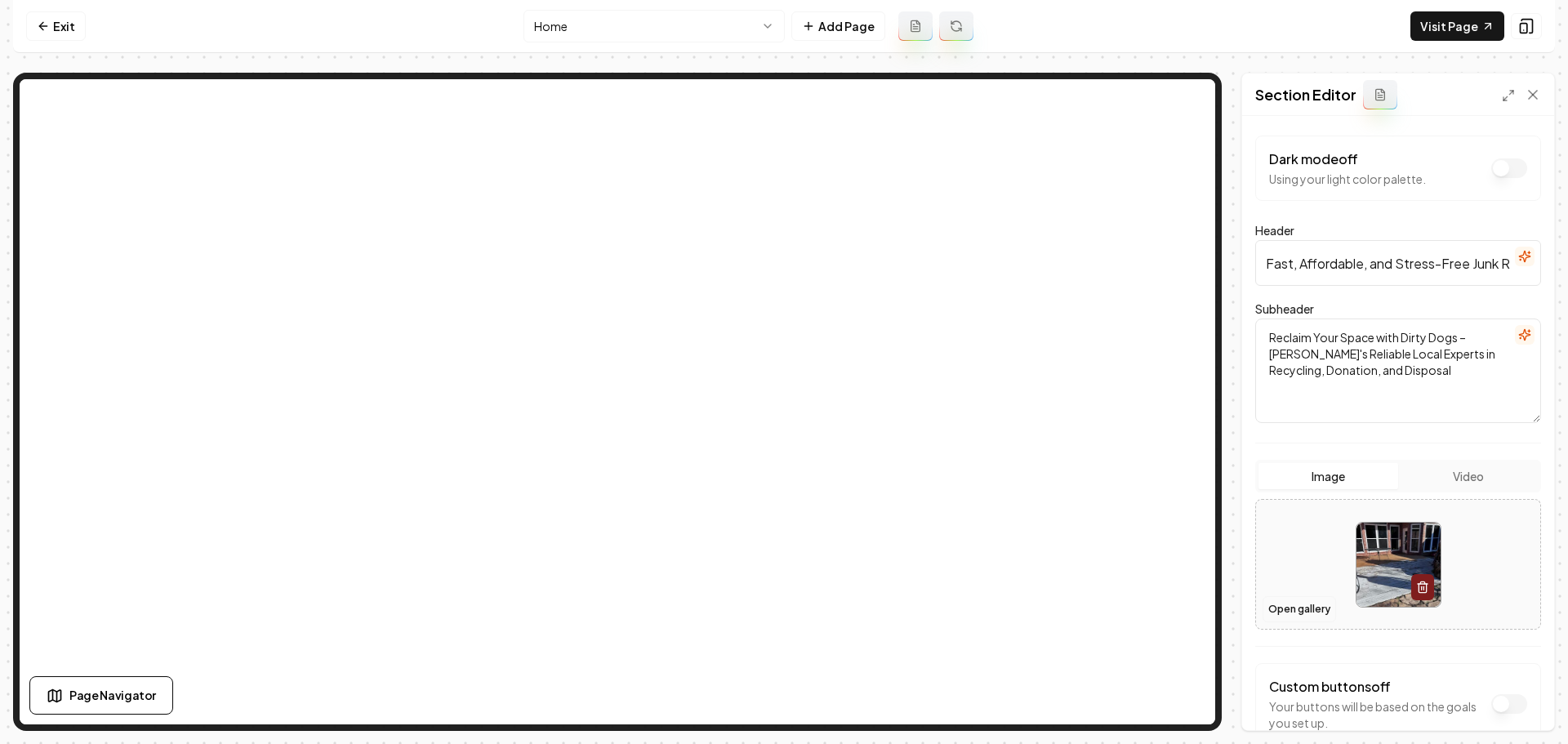
click at [1306, 610] on button "Open gallery" at bounding box center [1299, 609] width 74 height 26
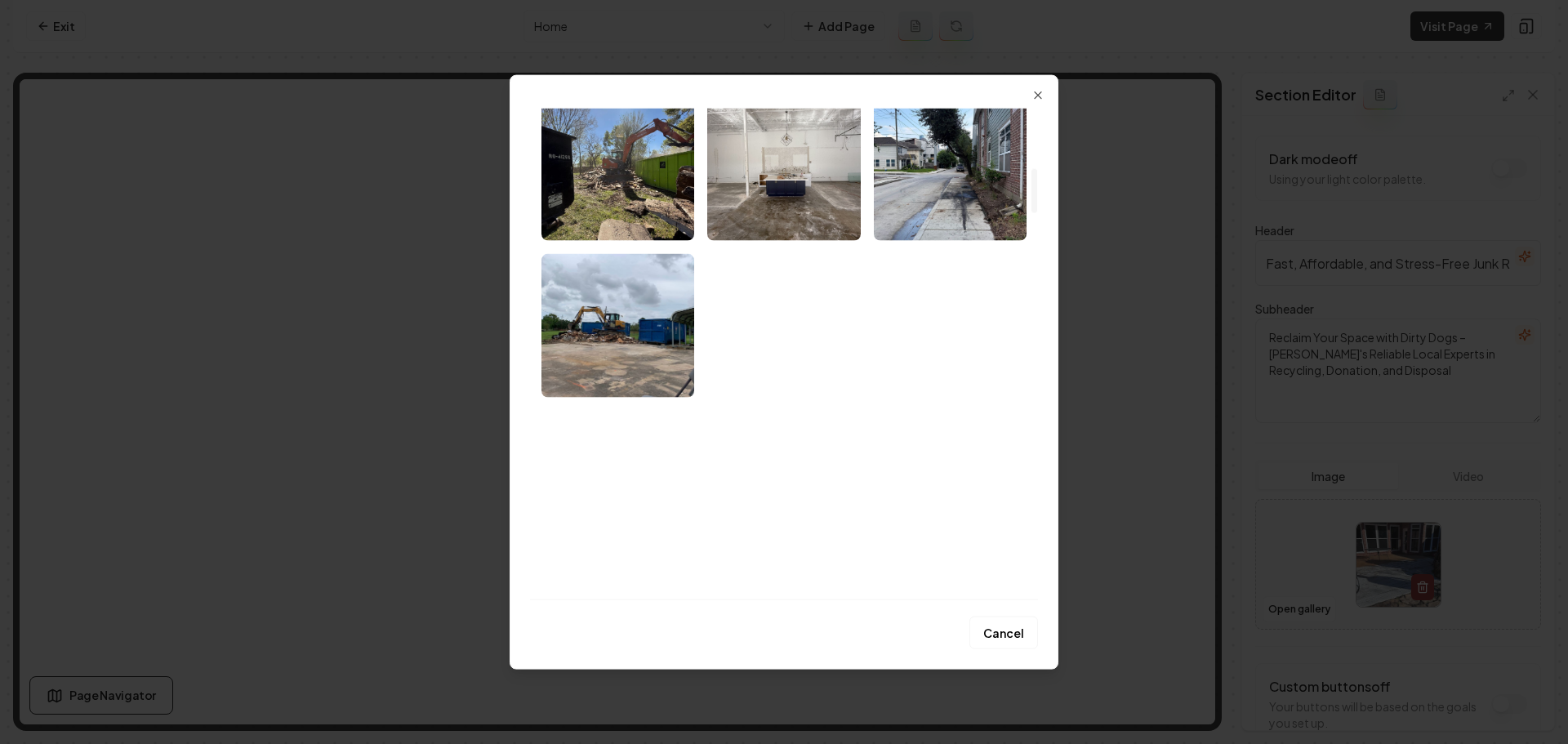
scroll to position [735, 0]
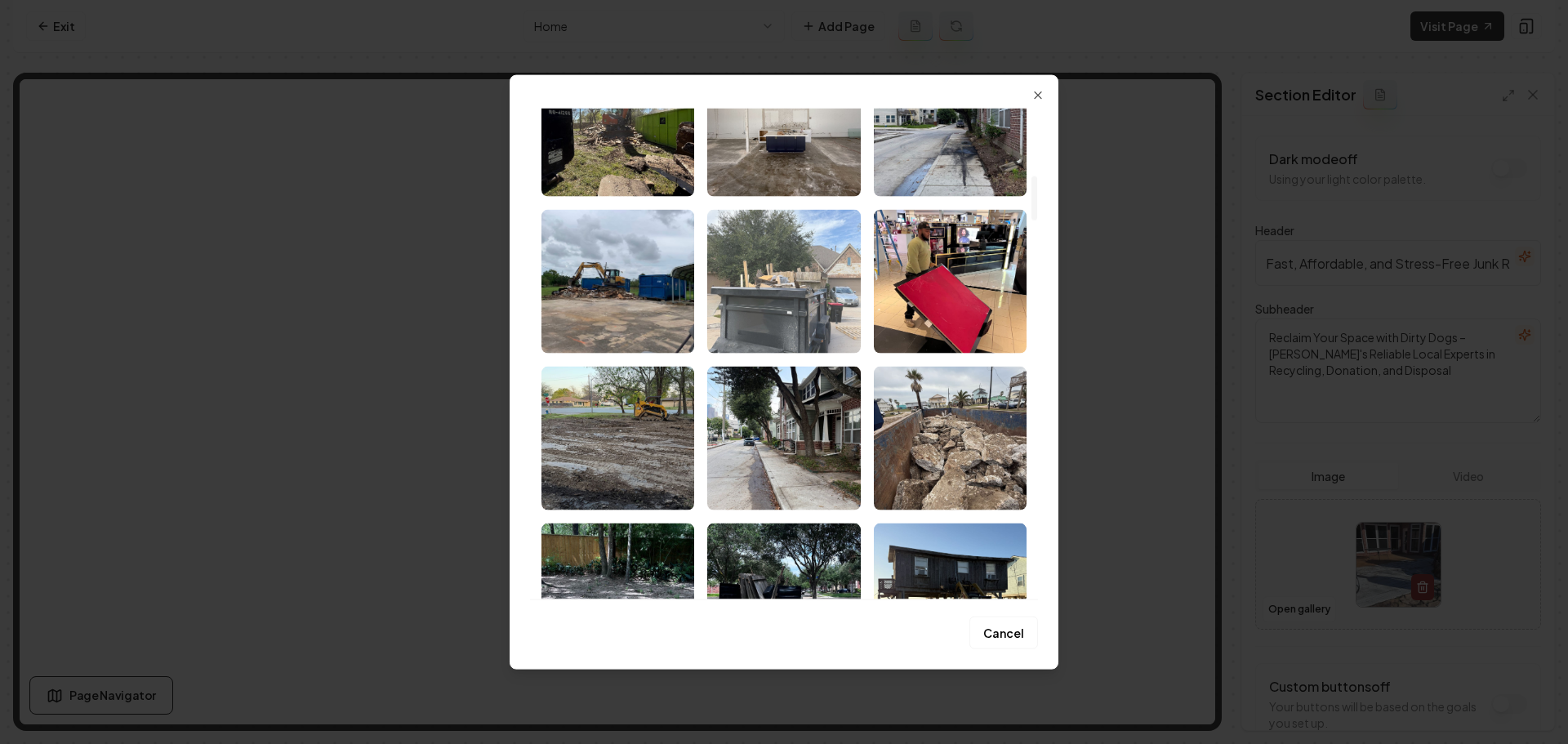
click at [820, 314] on img "Select image image_68a343f95c7cd75eb87dae5a.jpeg" at bounding box center [783, 281] width 152 height 144
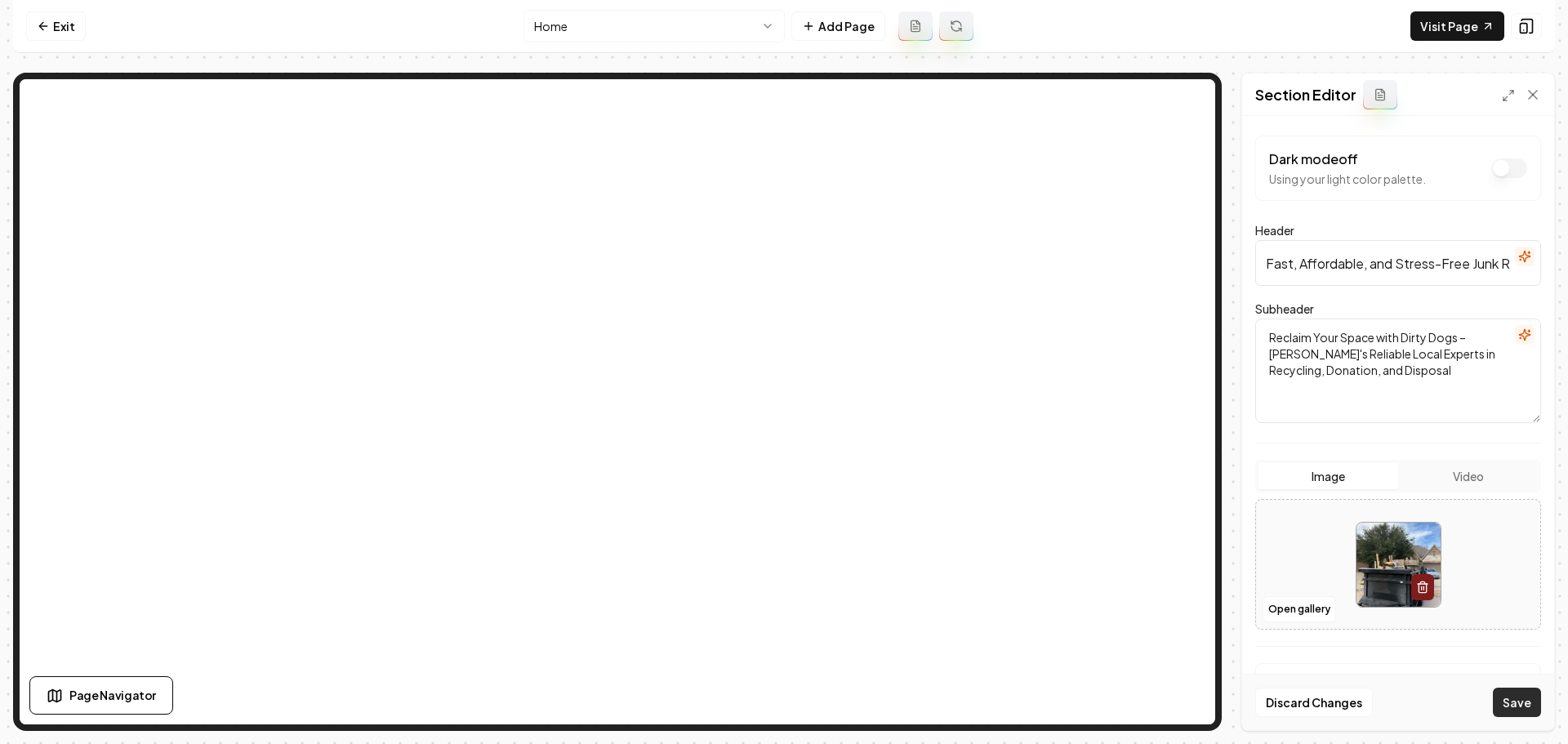
click at [1515, 704] on button "Save" at bounding box center [1517, 702] width 48 height 30
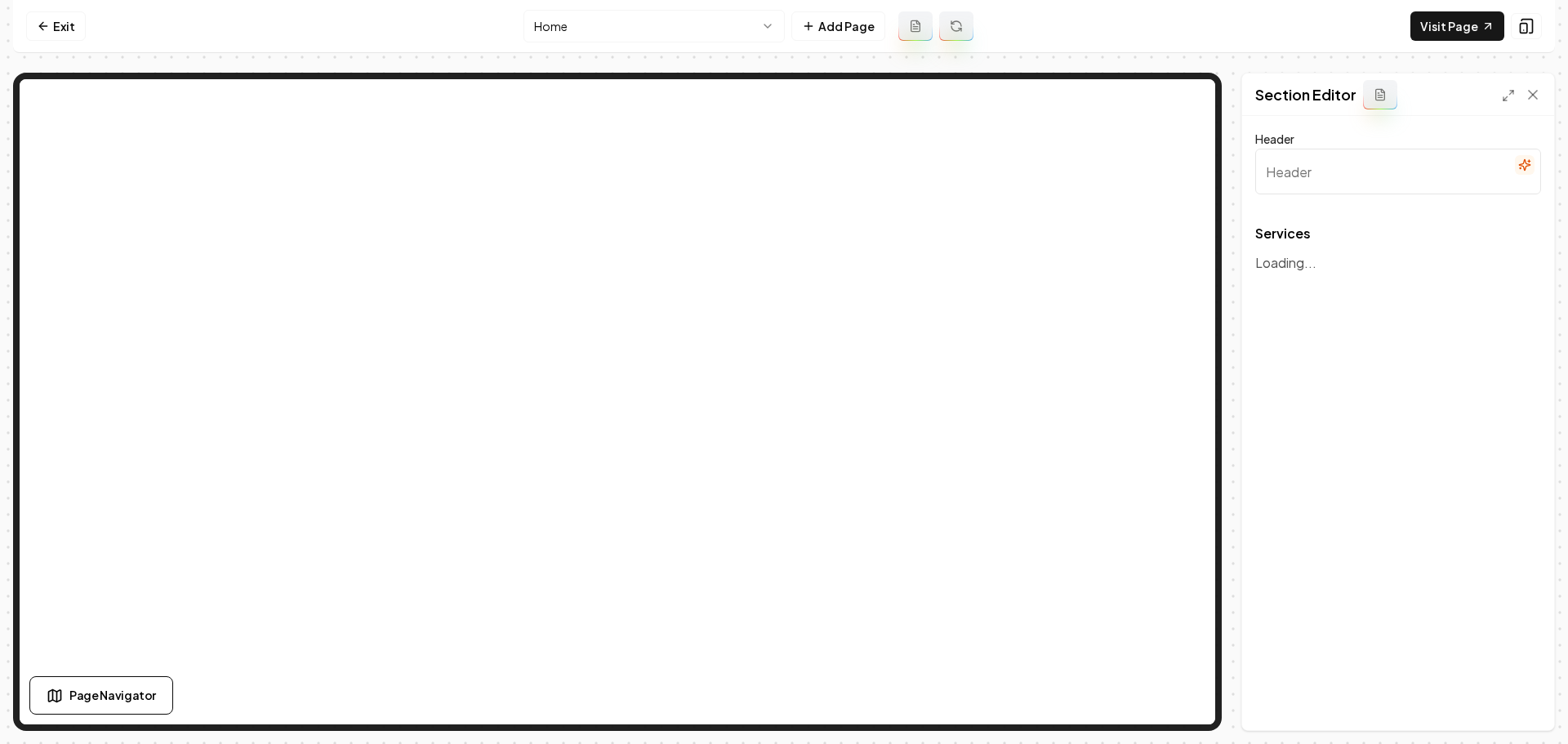
type input "Our Expertise in Action"
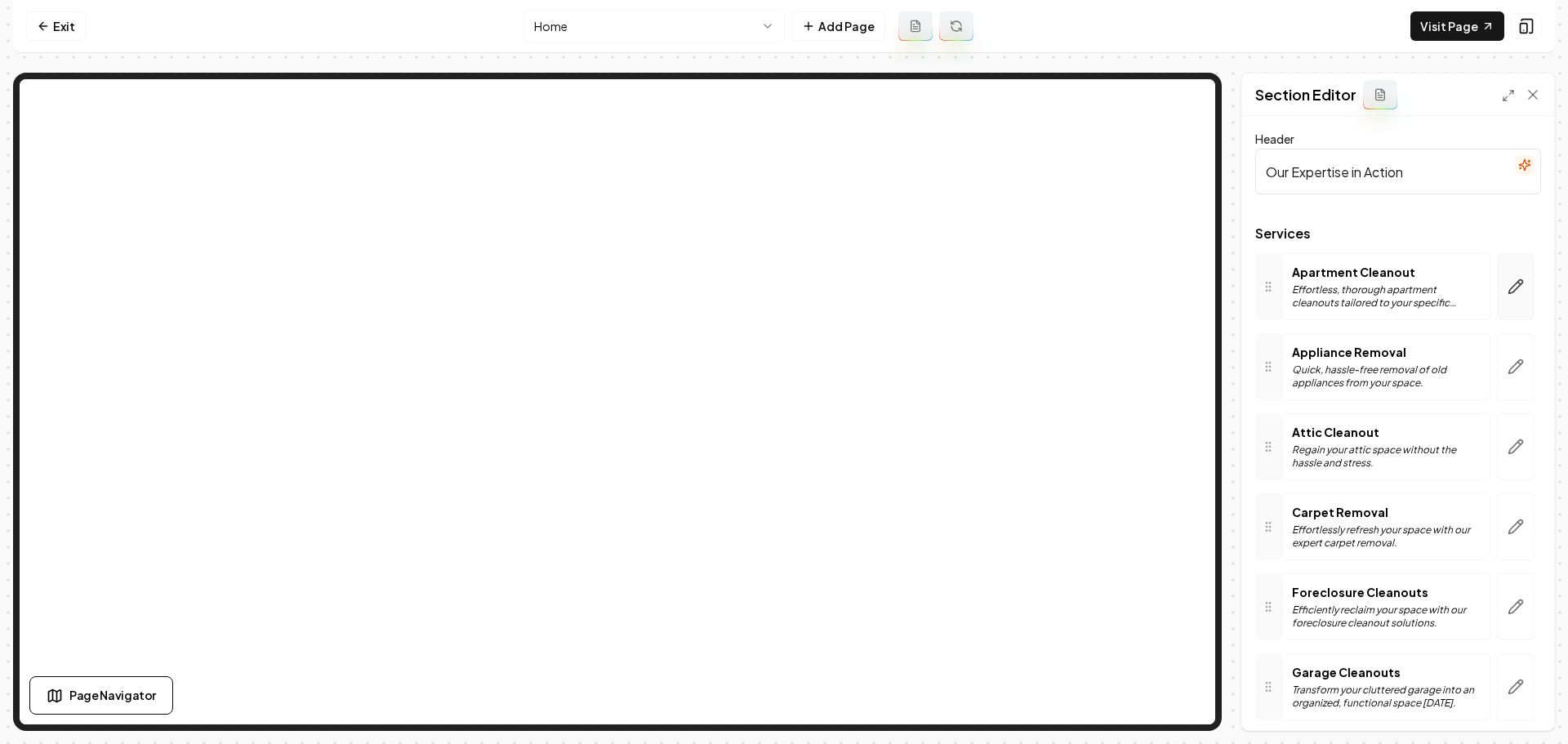
click at [1508, 281] on icon "button" at bounding box center [1515, 287] width 16 height 16
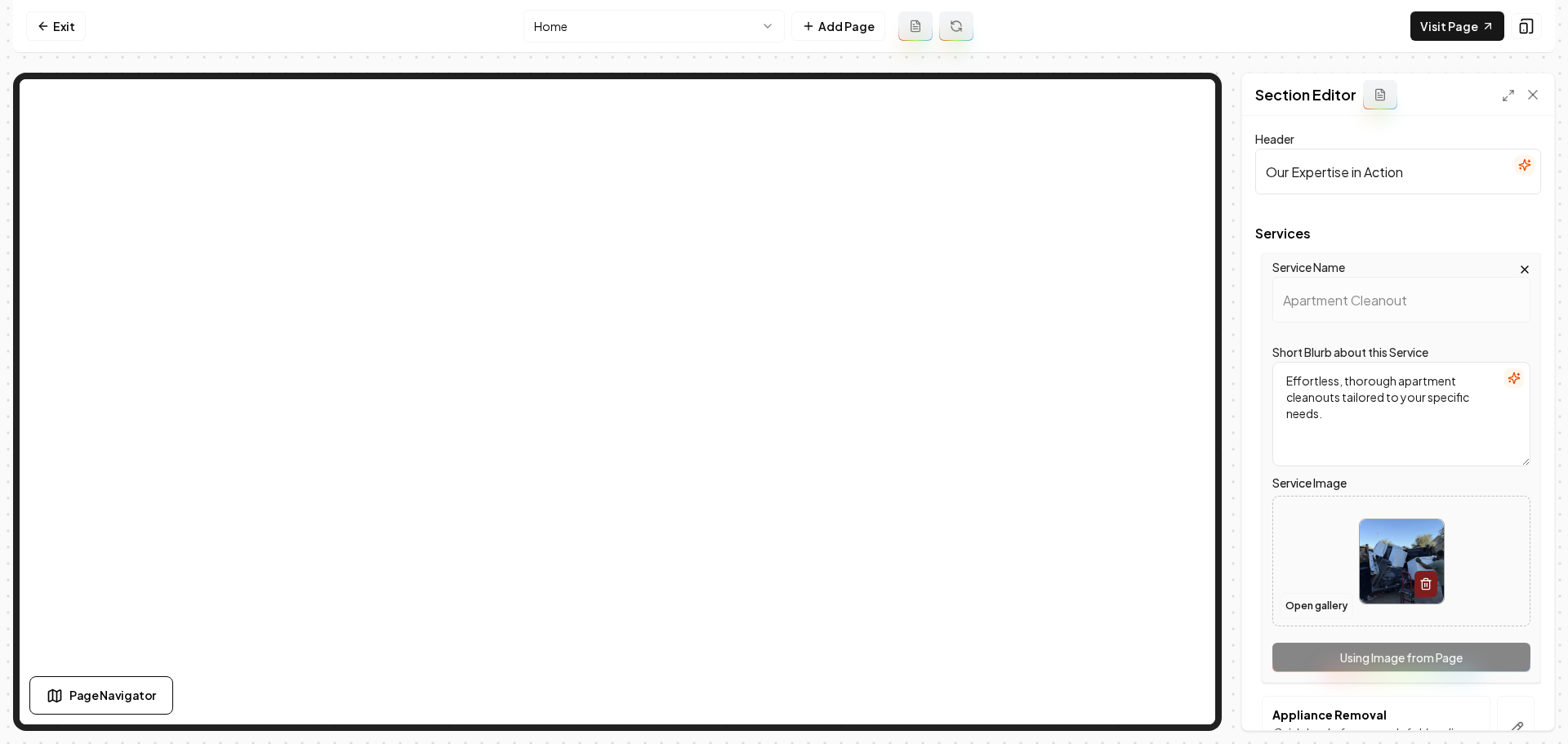
click at [1326, 614] on button "Open gallery" at bounding box center [1316, 606] width 74 height 26
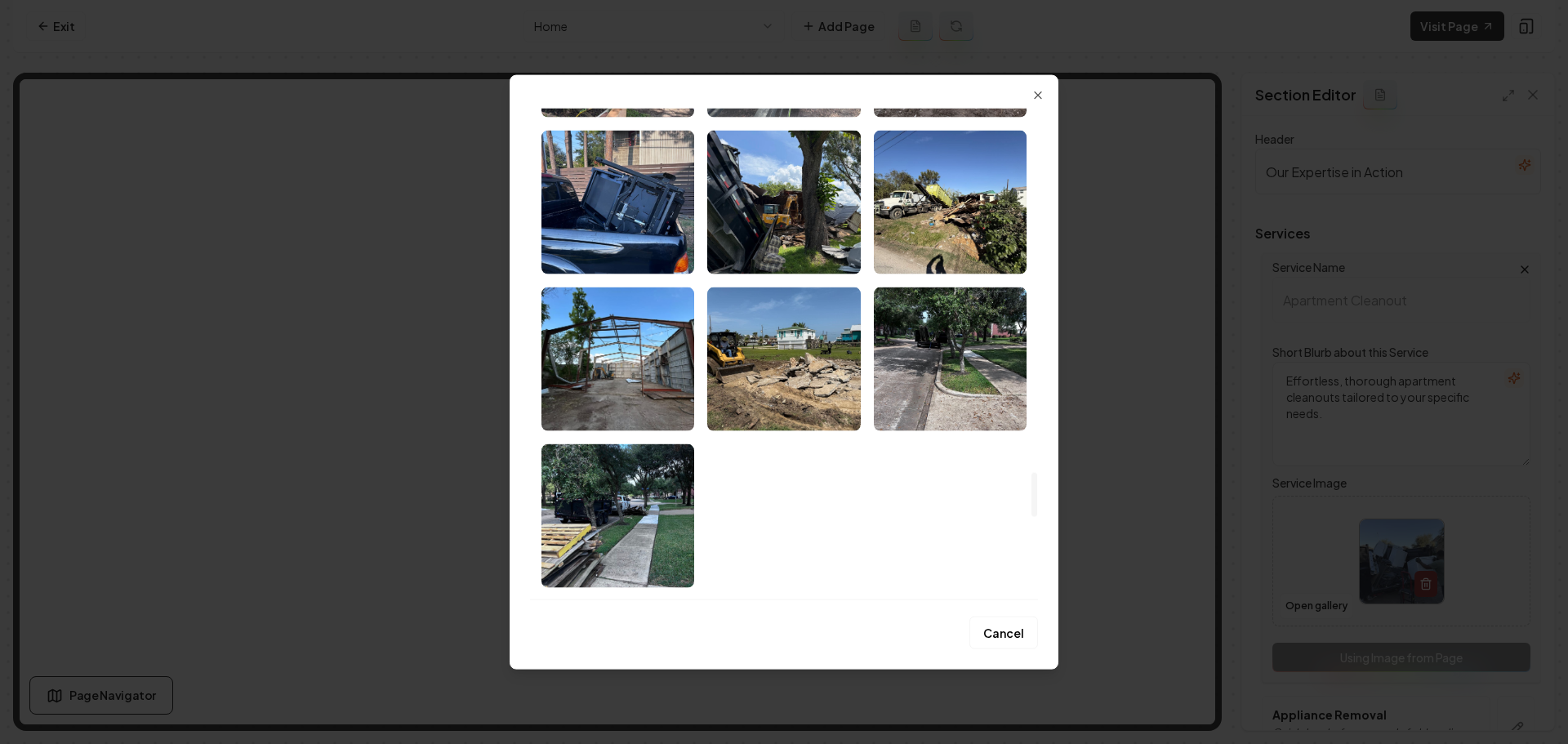
scroll to position [4003, 0]
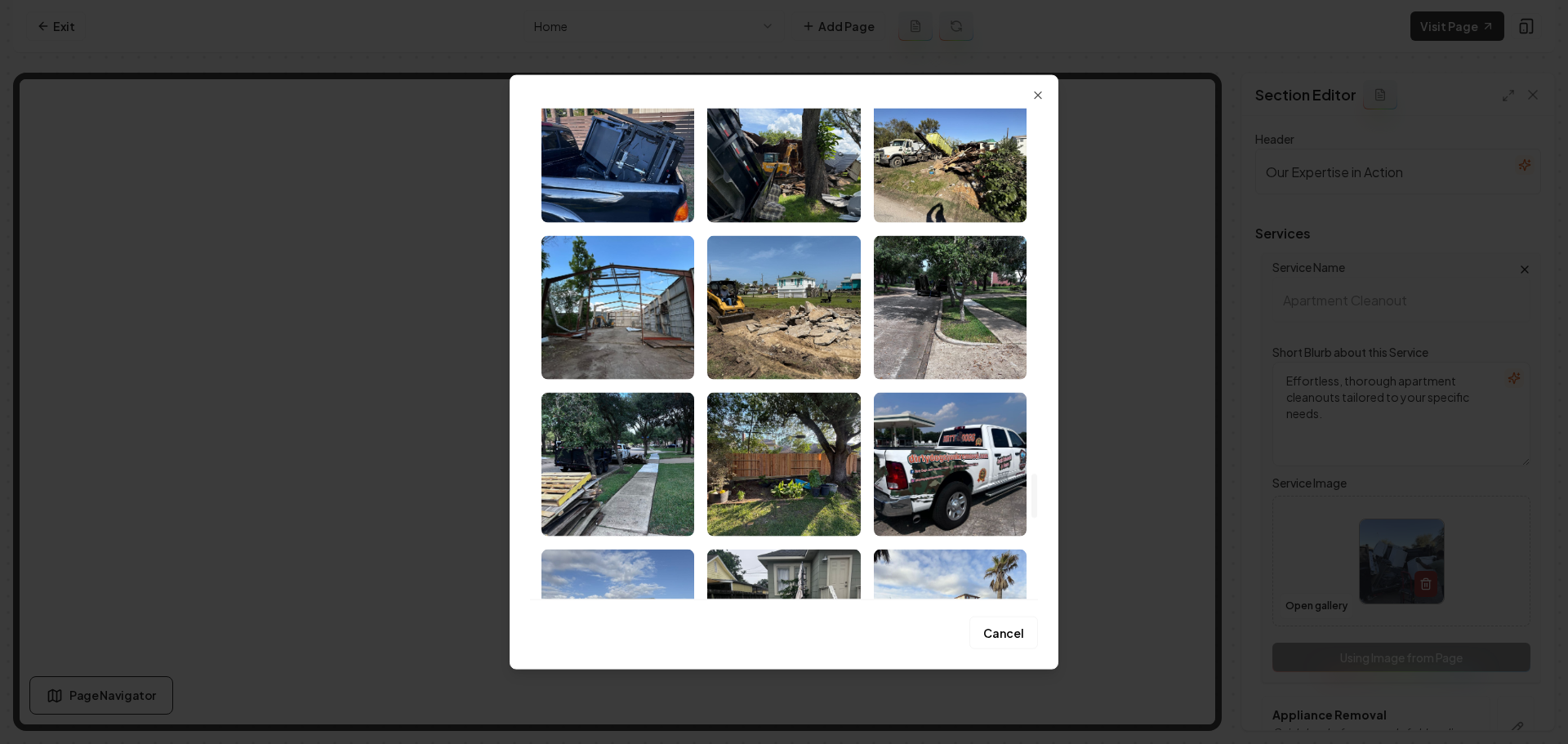
click at [1038, 104] on div "Upload My Images Stock Images Cancel Close" at bounding box center [784, 372] width 549 height 595
click at [1036, 103] on div "Upload My Images Stock Images" at bounding box center [784, 347] width 508 height 505
click at [1038, 97] on icon "button" at bounding box center [1038, 95] width 13 height 13
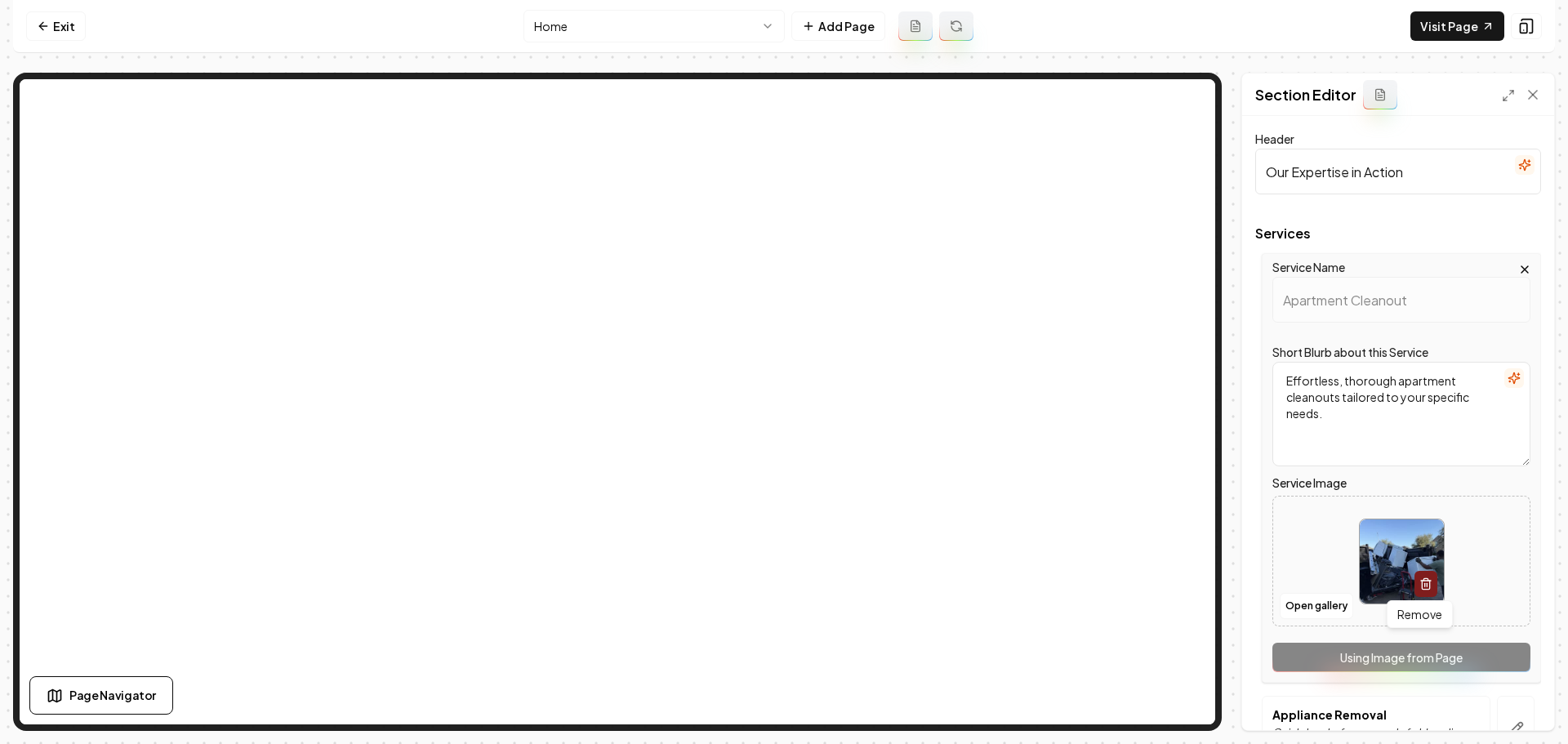
click at [1377, 563] on img at bounding box center [1402, 562] width 84 height 84
type input "**********"
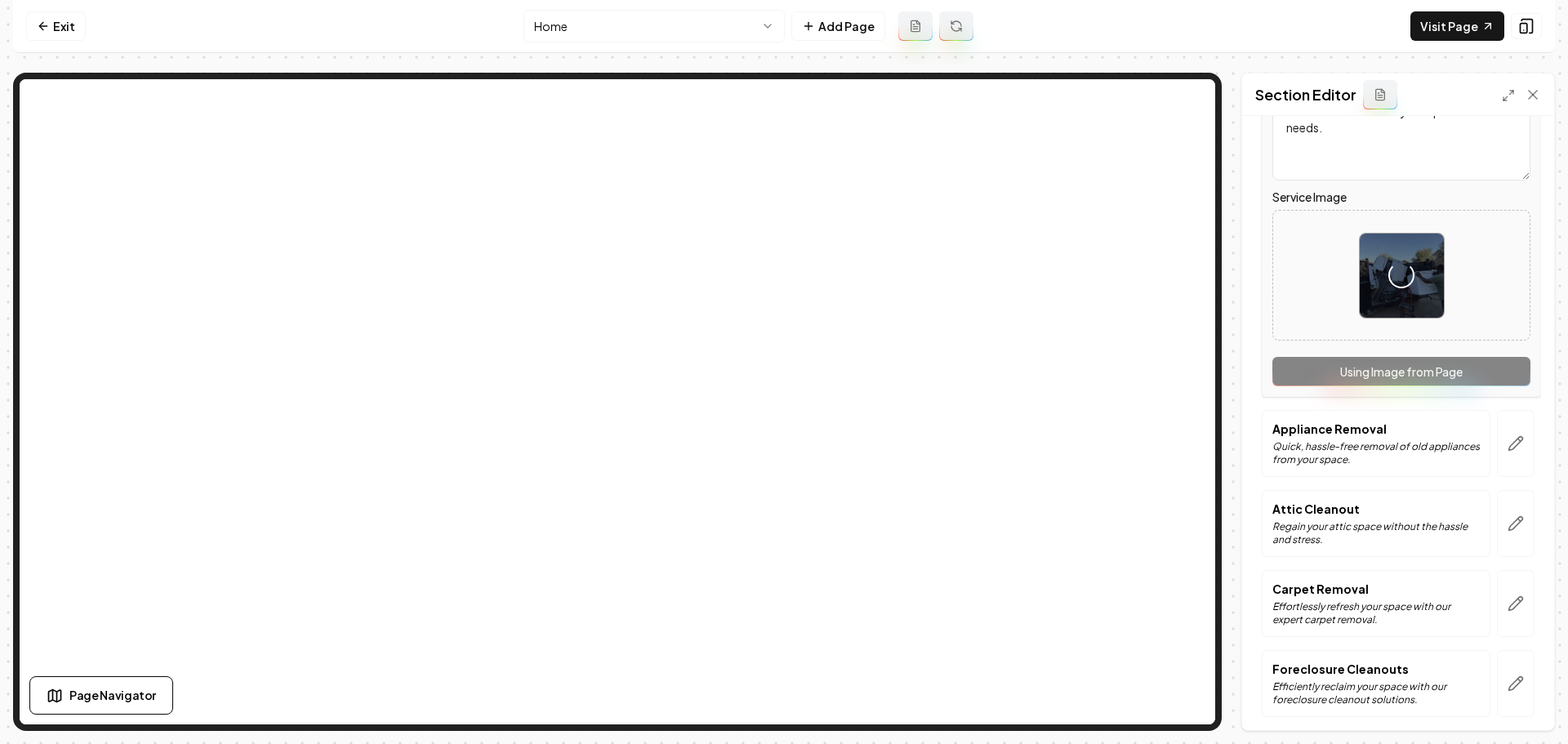
scroll to position [327, 0]
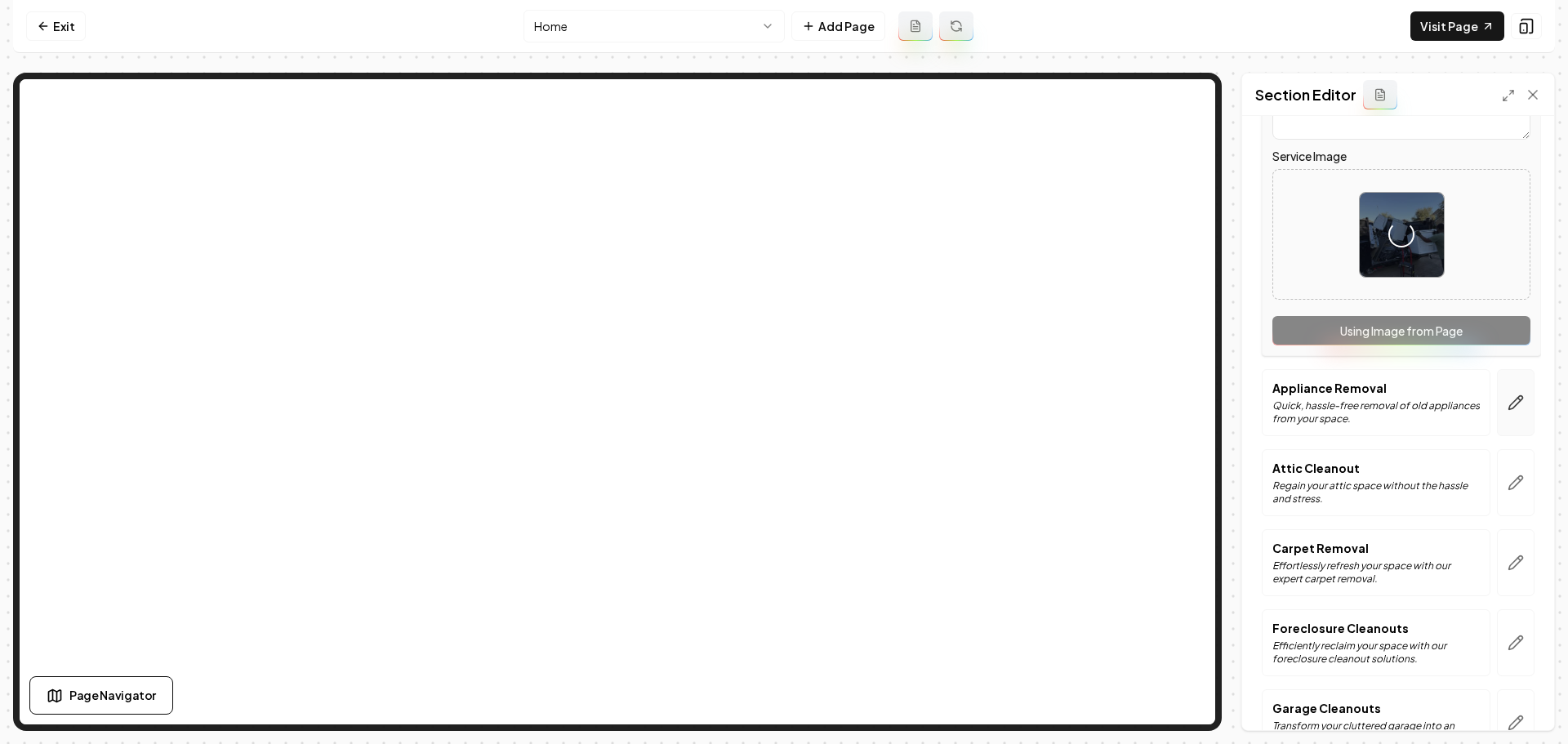
click at [1508, 402] on icon "button" at bounding box center [1515, 403] width 16 height 16
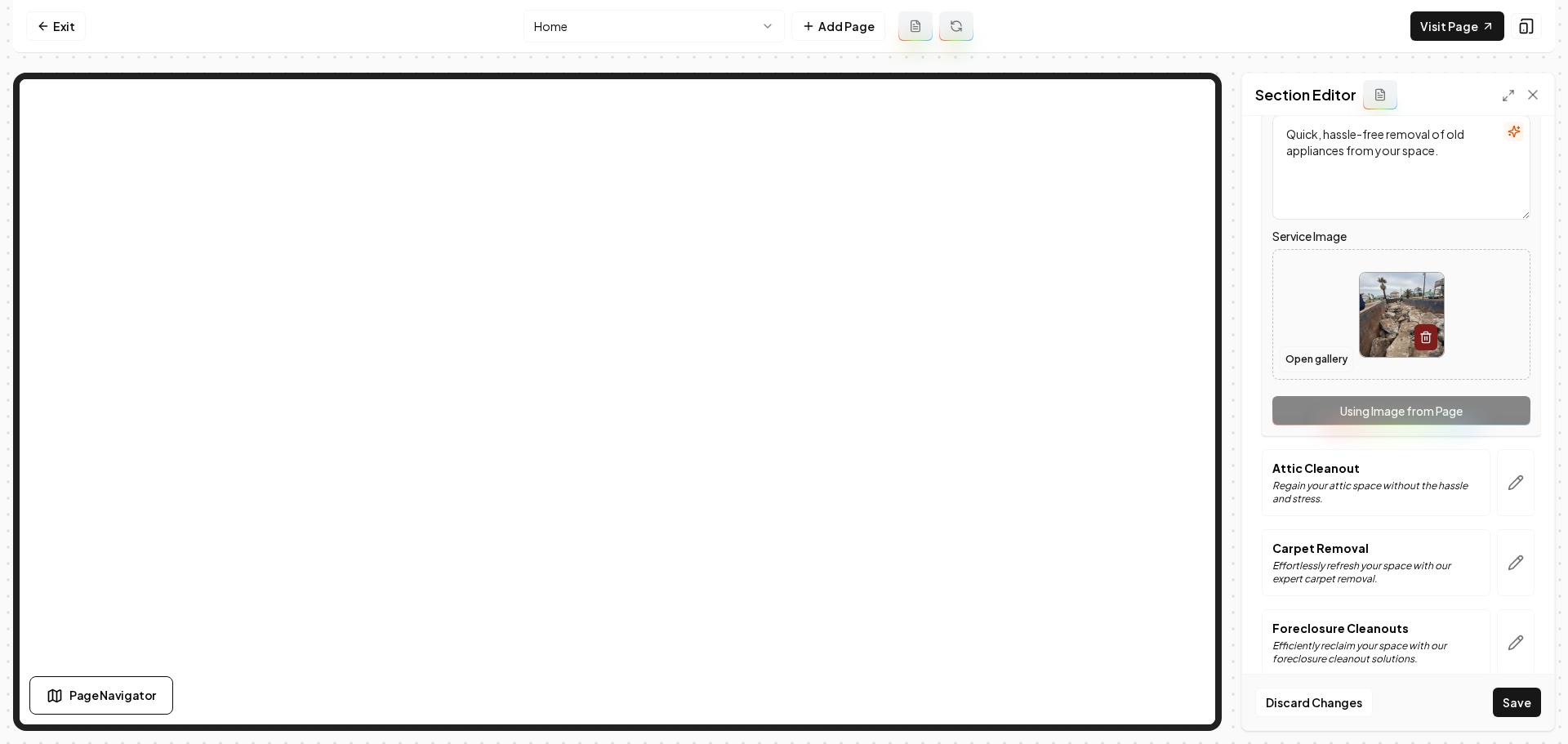
click at [1317, 360] on button "Open gallery" at bounding box center [1316, 359] width 74 height 26
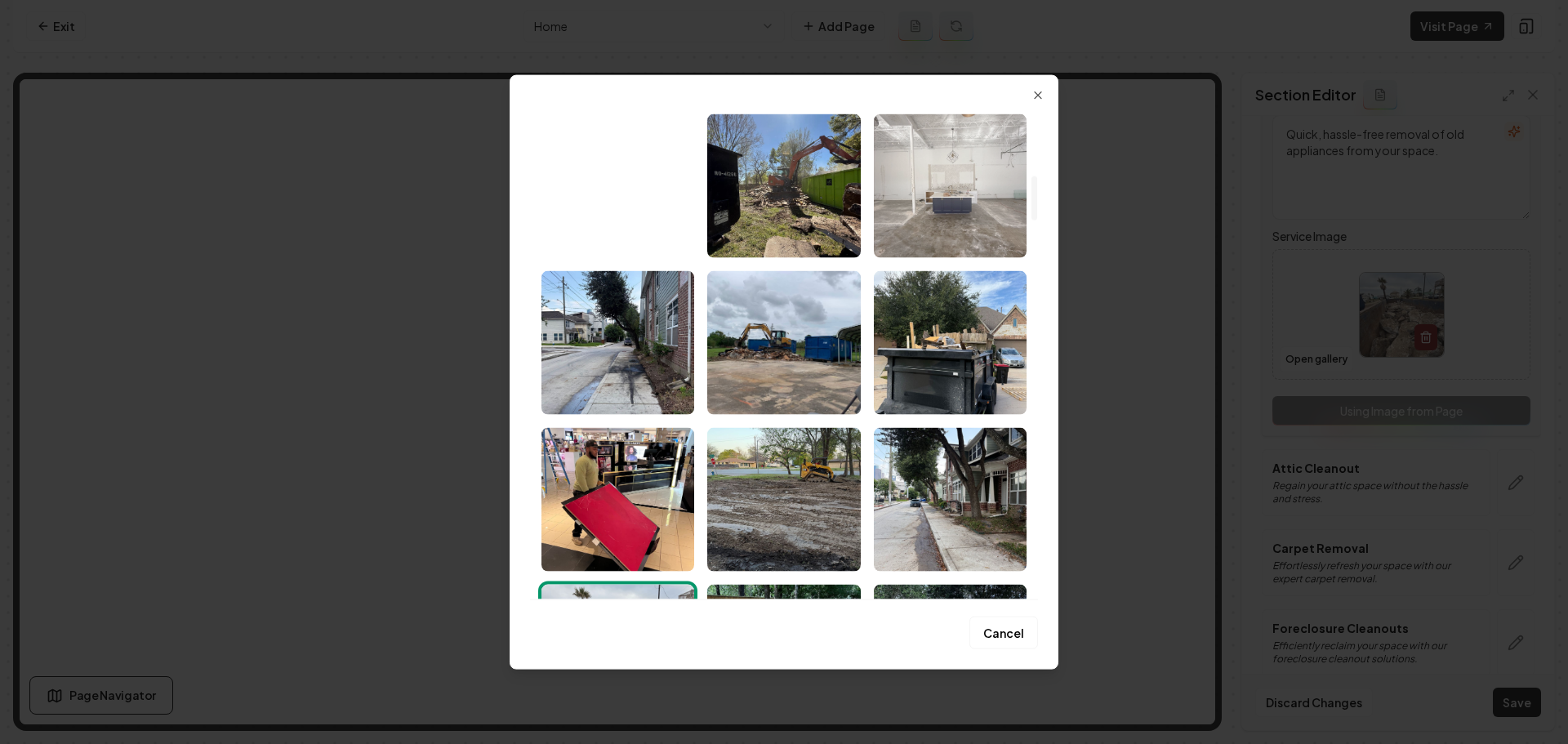
scroll to position [735, 0]
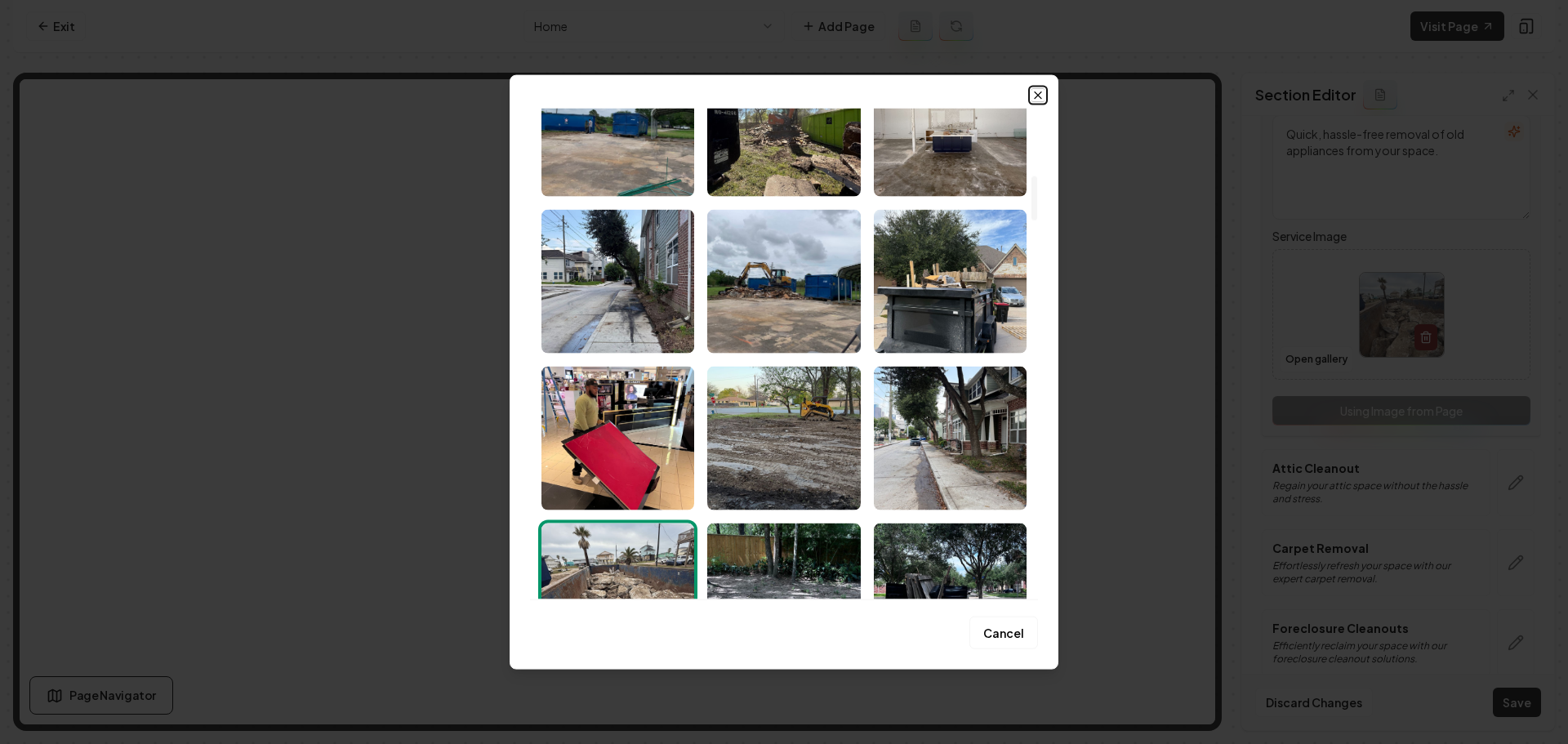
click at [1040, 99] on icon "button" at bounding box center [1038, 95] width 13 height 13
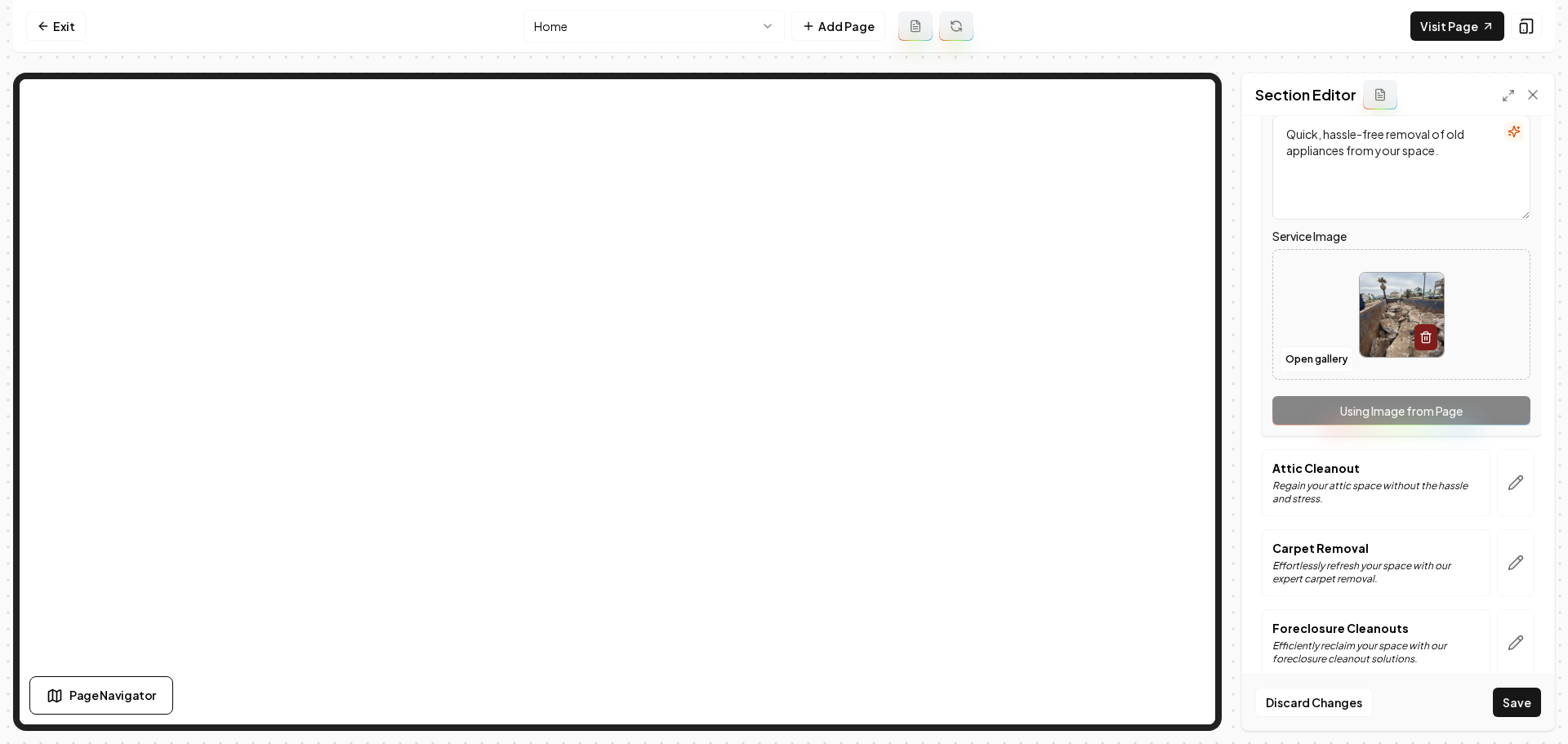
click at [1383, 323] on img at bounding box center [1402, 315] width 84 height 84
type input "**********"
click at [1515, 478] on button "button" at bounding box center [1515, 483] width 37 height 67
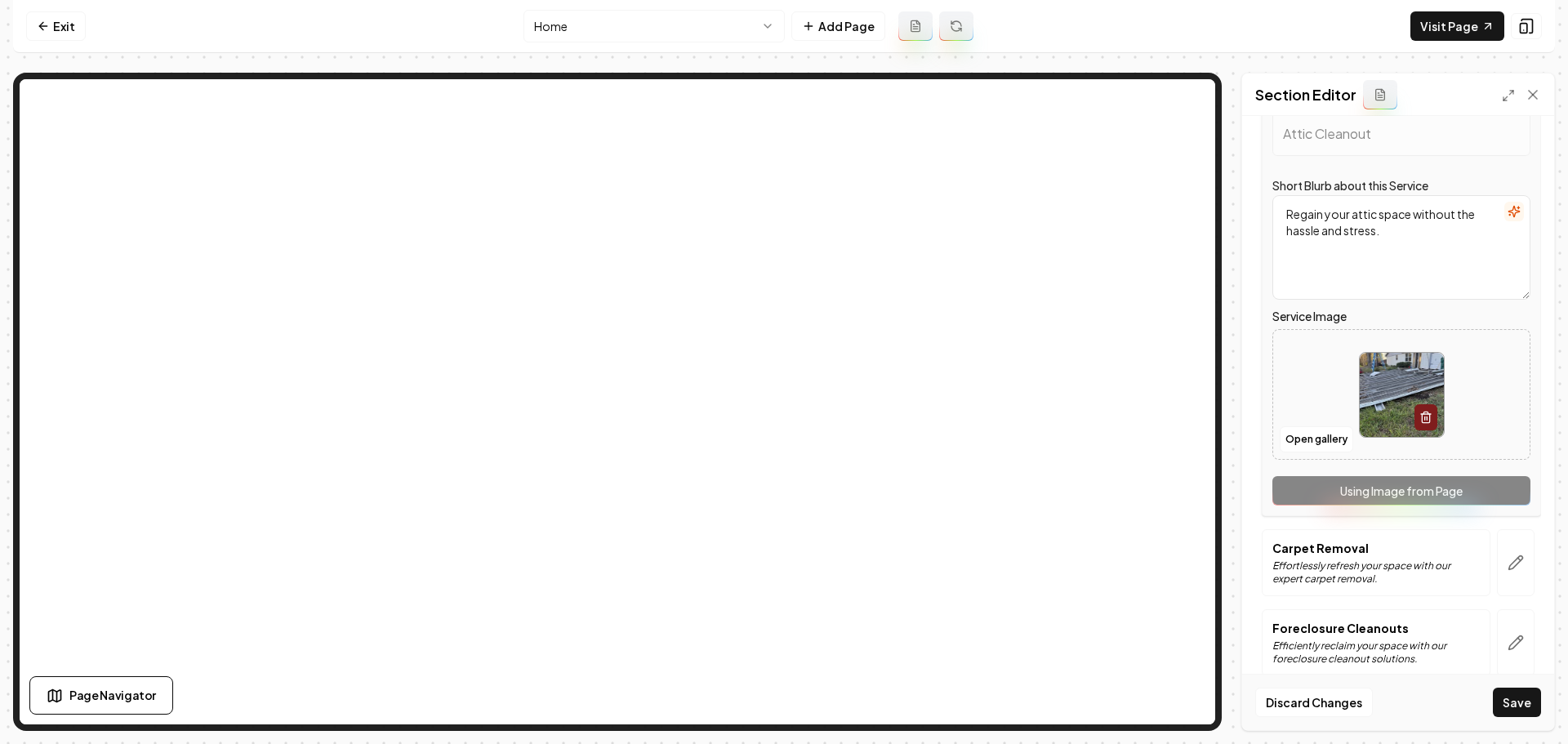
click at [1377, 409] on img at bounding box center [1402, 395] width 84 height 84
type input "**********"
click at [1508, 566] on icon "button" at bounding box center [1515, 563] width 16 height 16
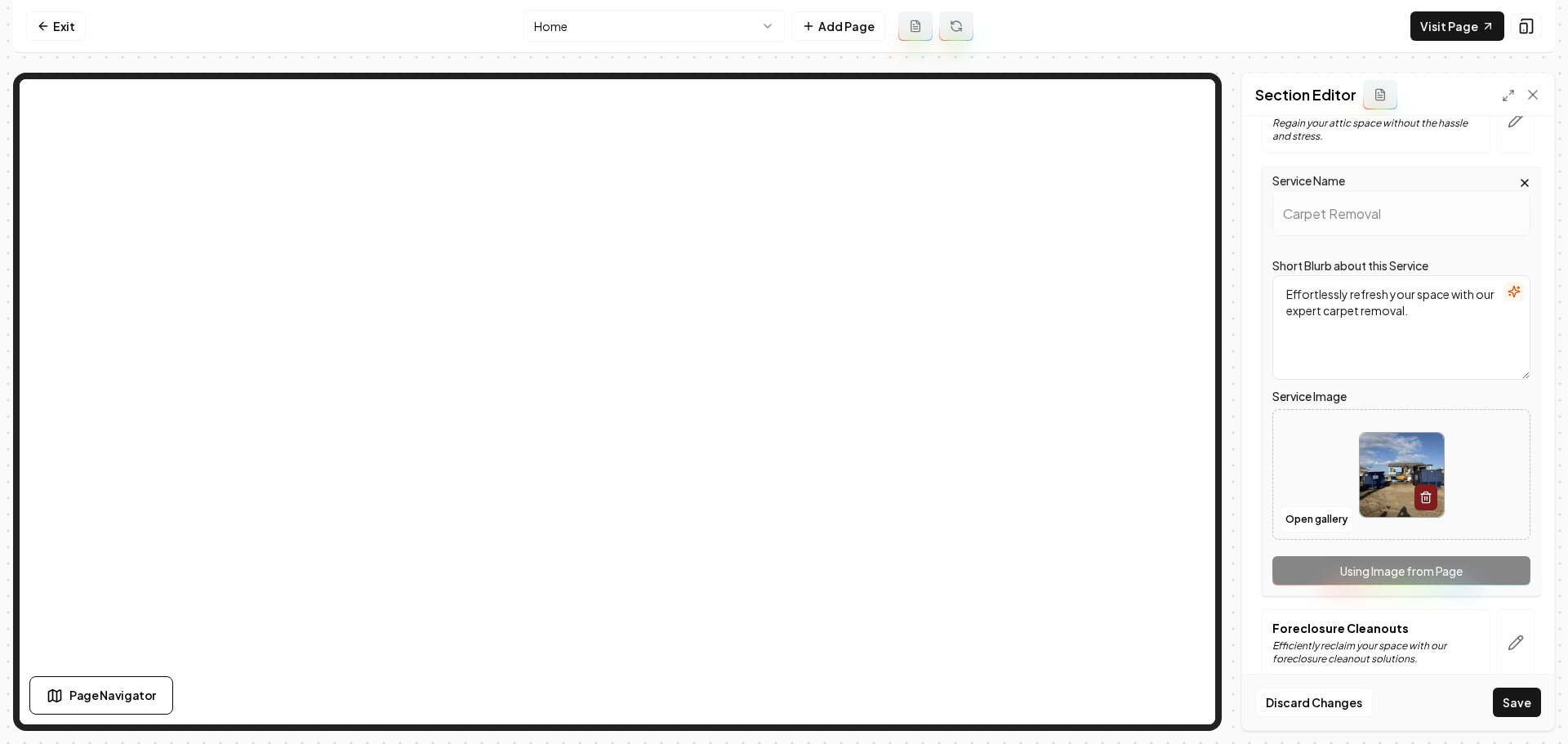
click at [1361, 491] on img at bounding box center [1402, 476] width 84 height 84
type input "**********"
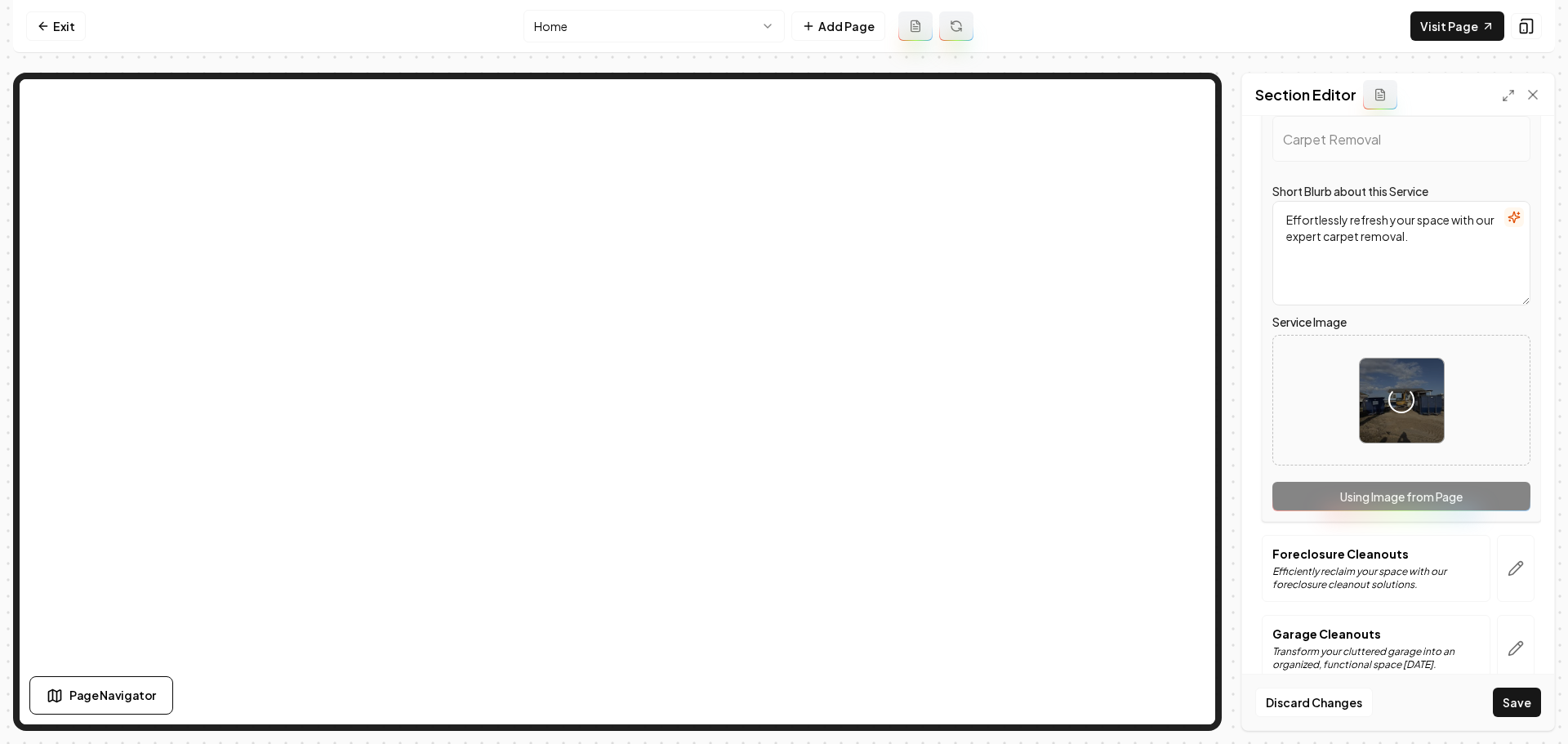
scroll to position [571, 0]
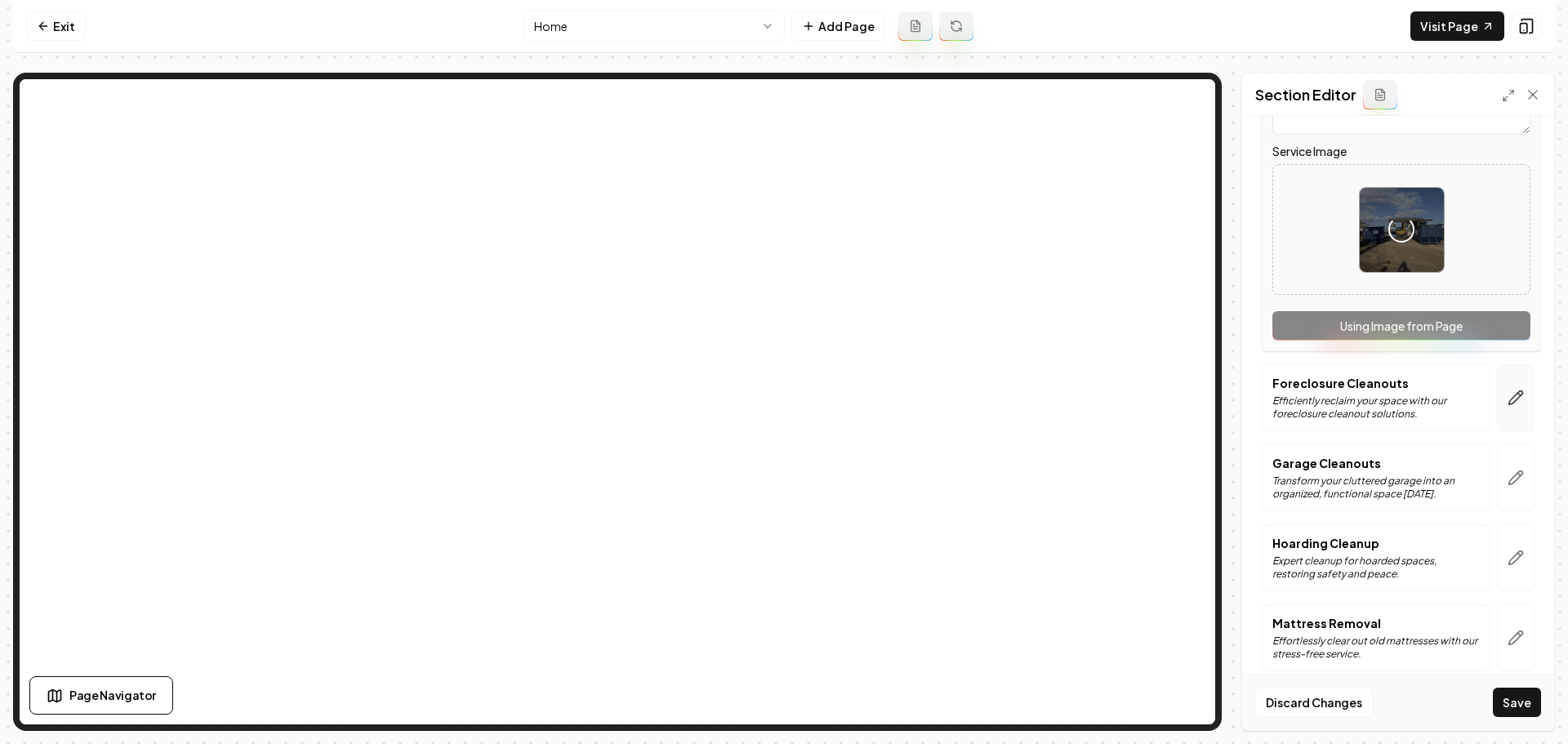
click at [1515, 413] on button "button" at bounding box center [1515, 398] width 37 height 67
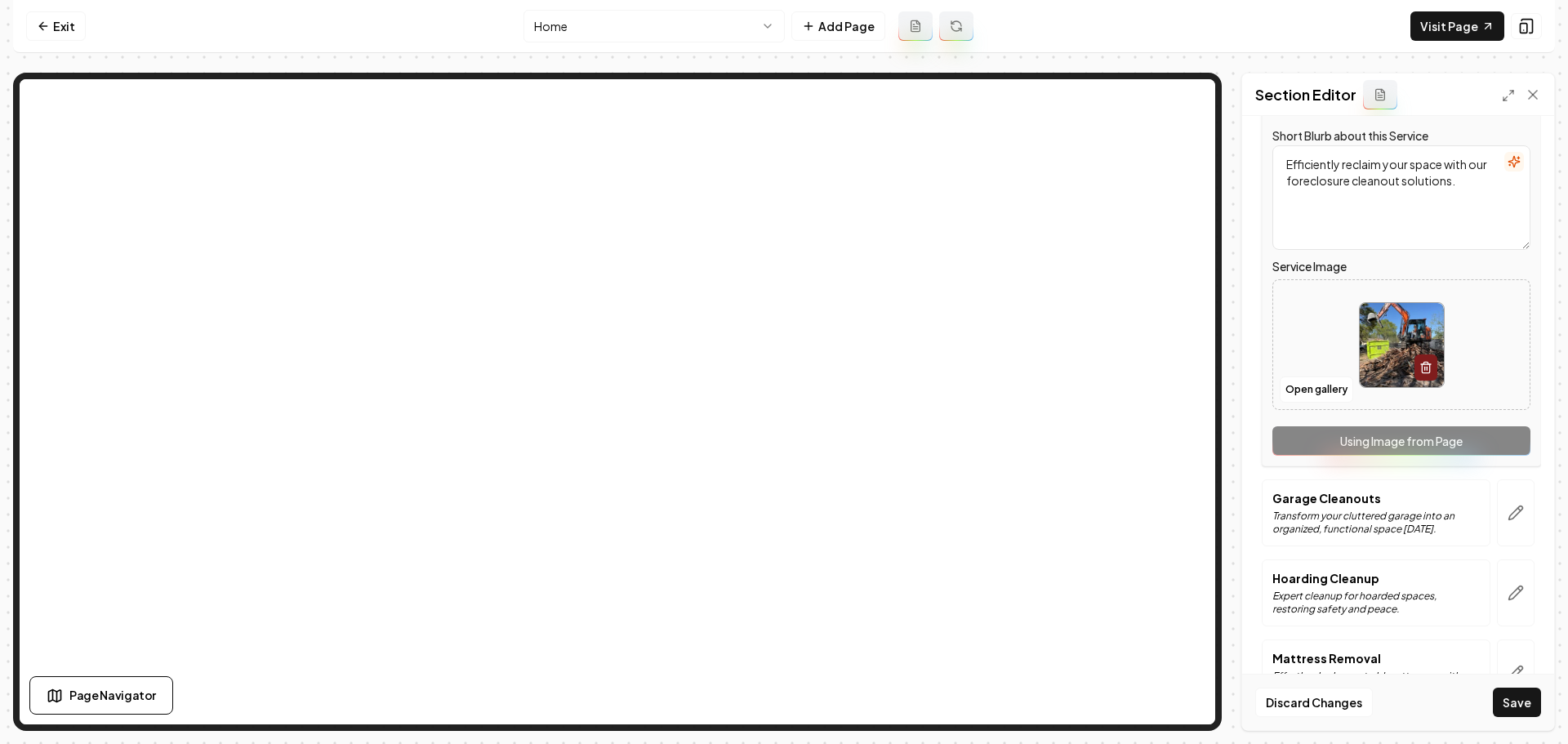
scroll to position [490, 0]
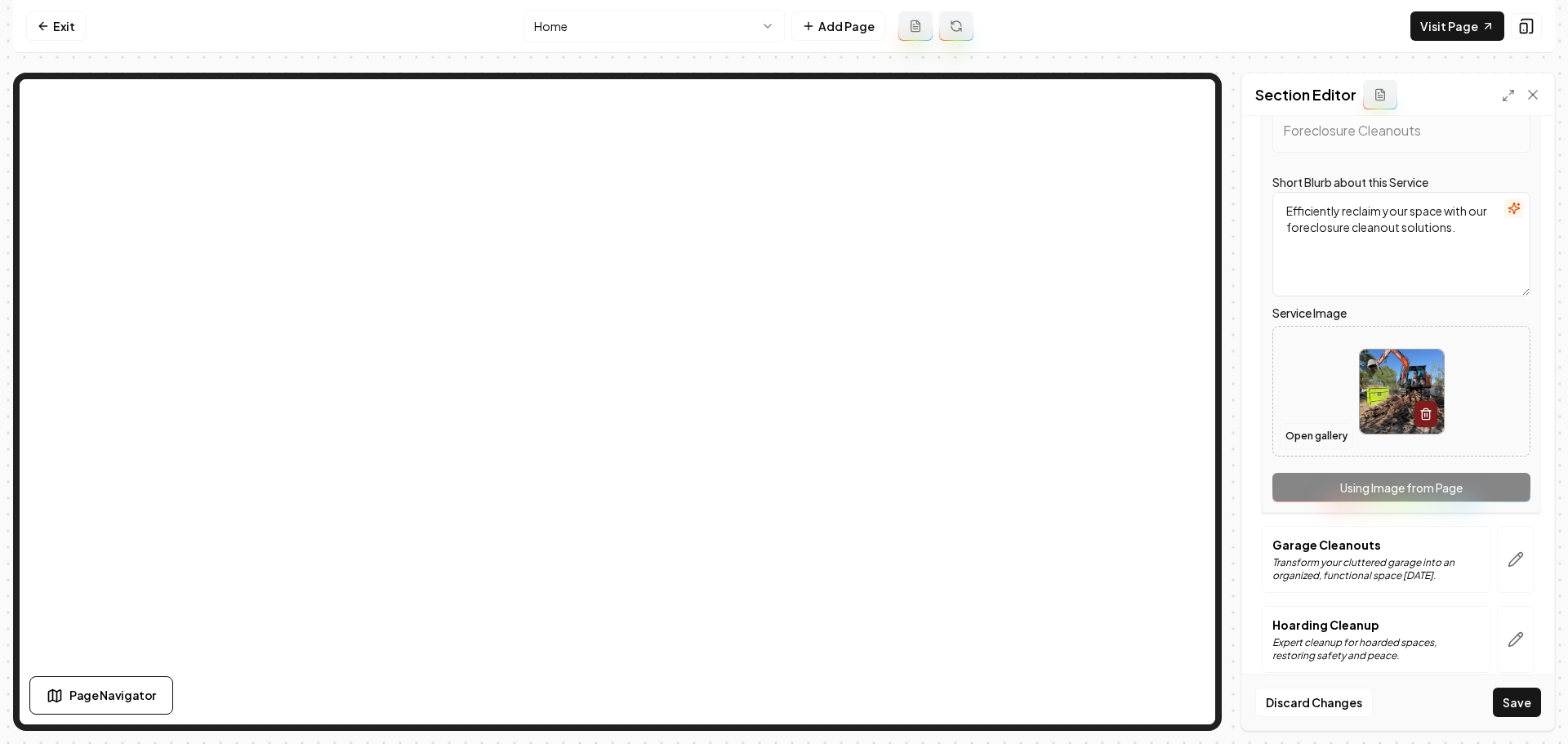
click at [1339, 430] on button "Open gallery" at bounding box center [1316, 435] width 74 height 26
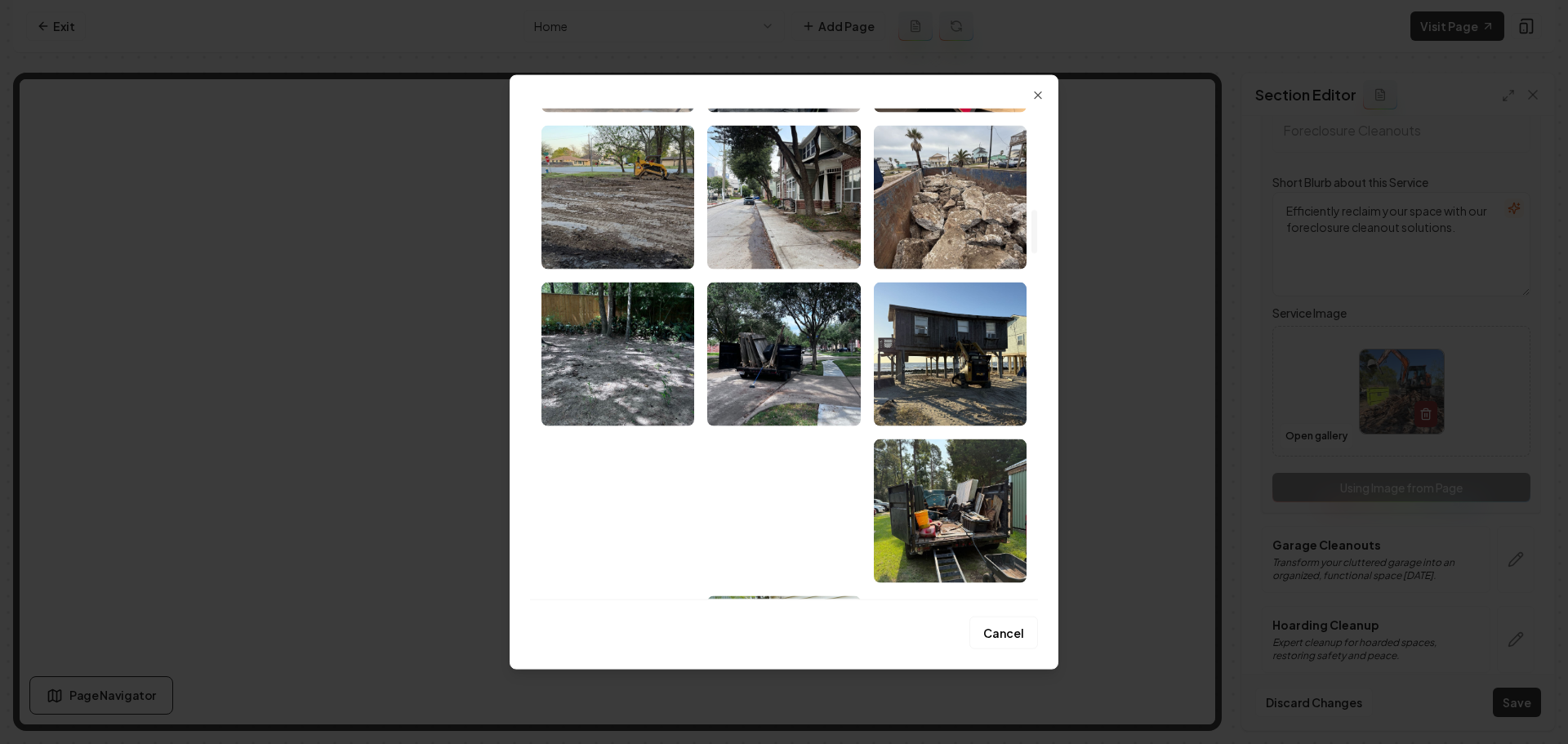
scroll to position [1144, 0]
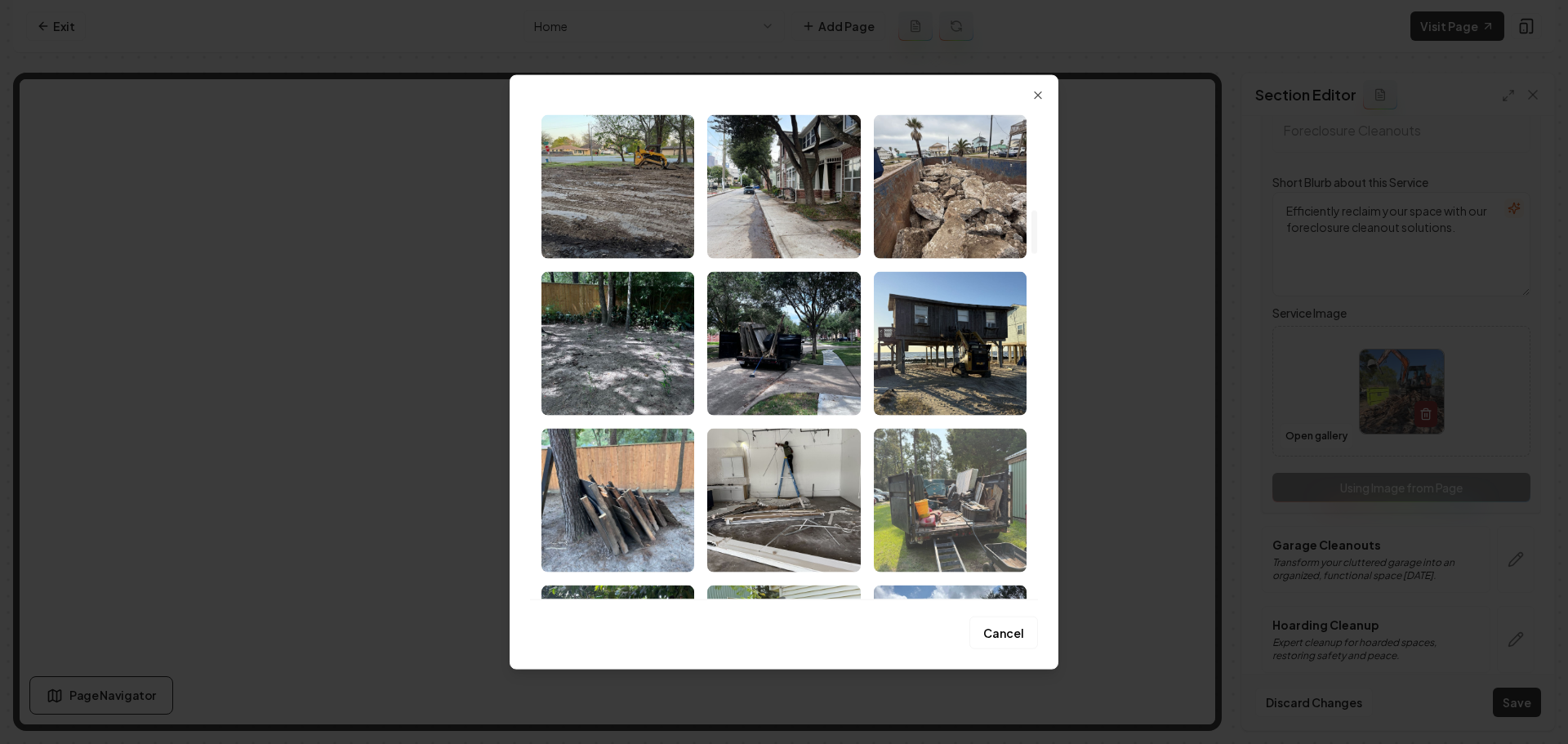
click at [978, 516] on img "Select image image_68a343f85c7cd75eb87daa1a.jpeg" at bounding box center [950, 500] width 152 height 144
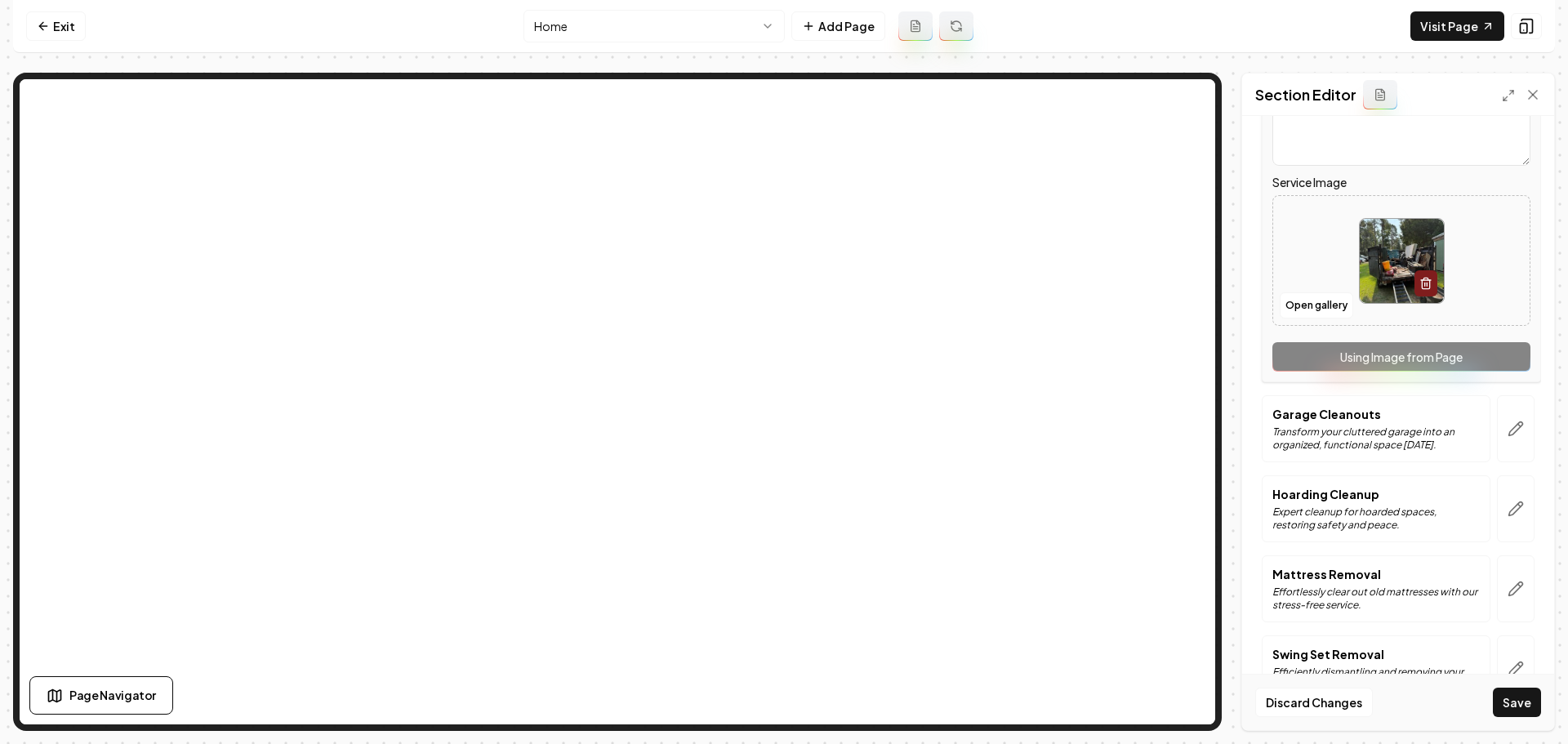
scroll to position [654, 0]
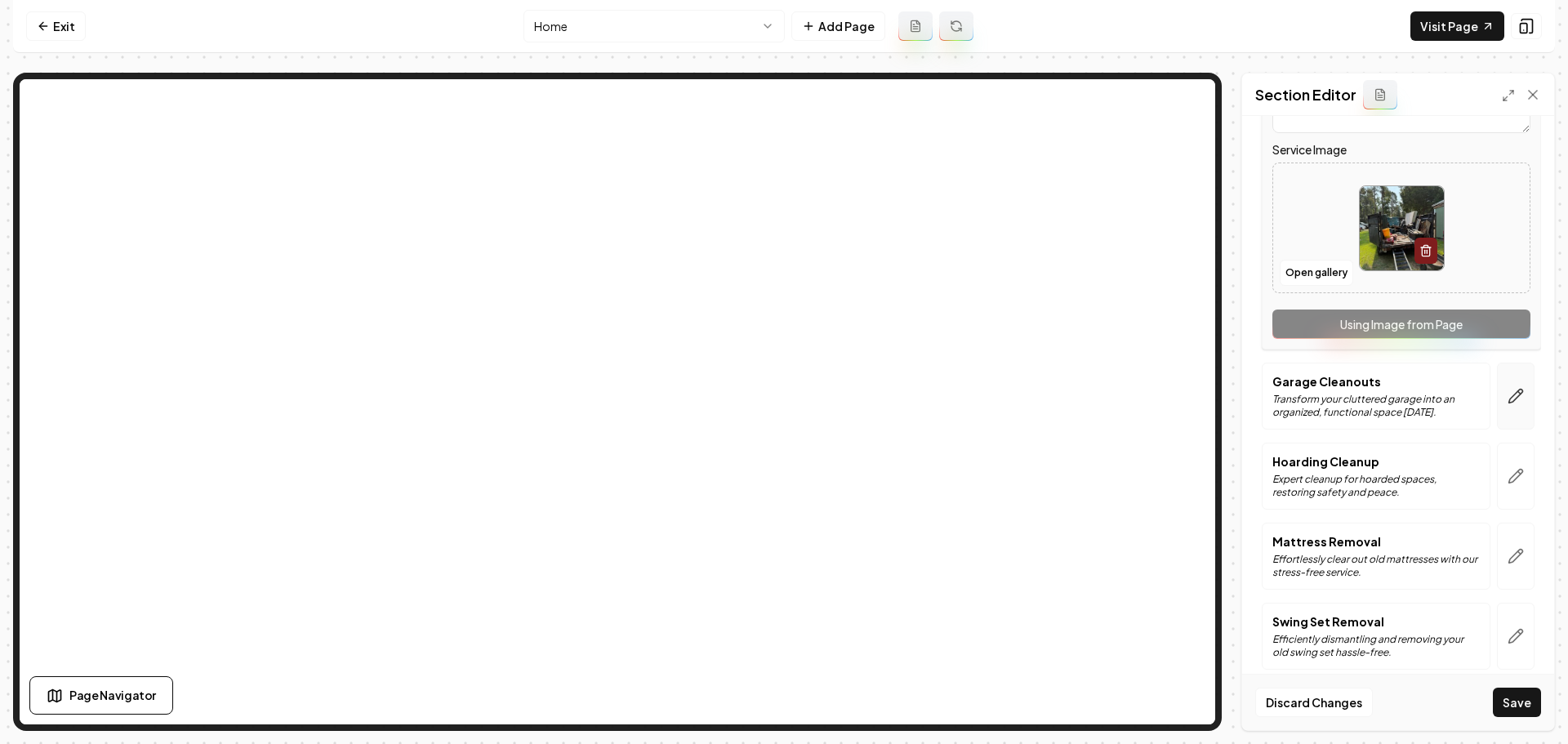
click at [1510, 409] on button "button" at bounding box center [1515, 396] width 37 height 67
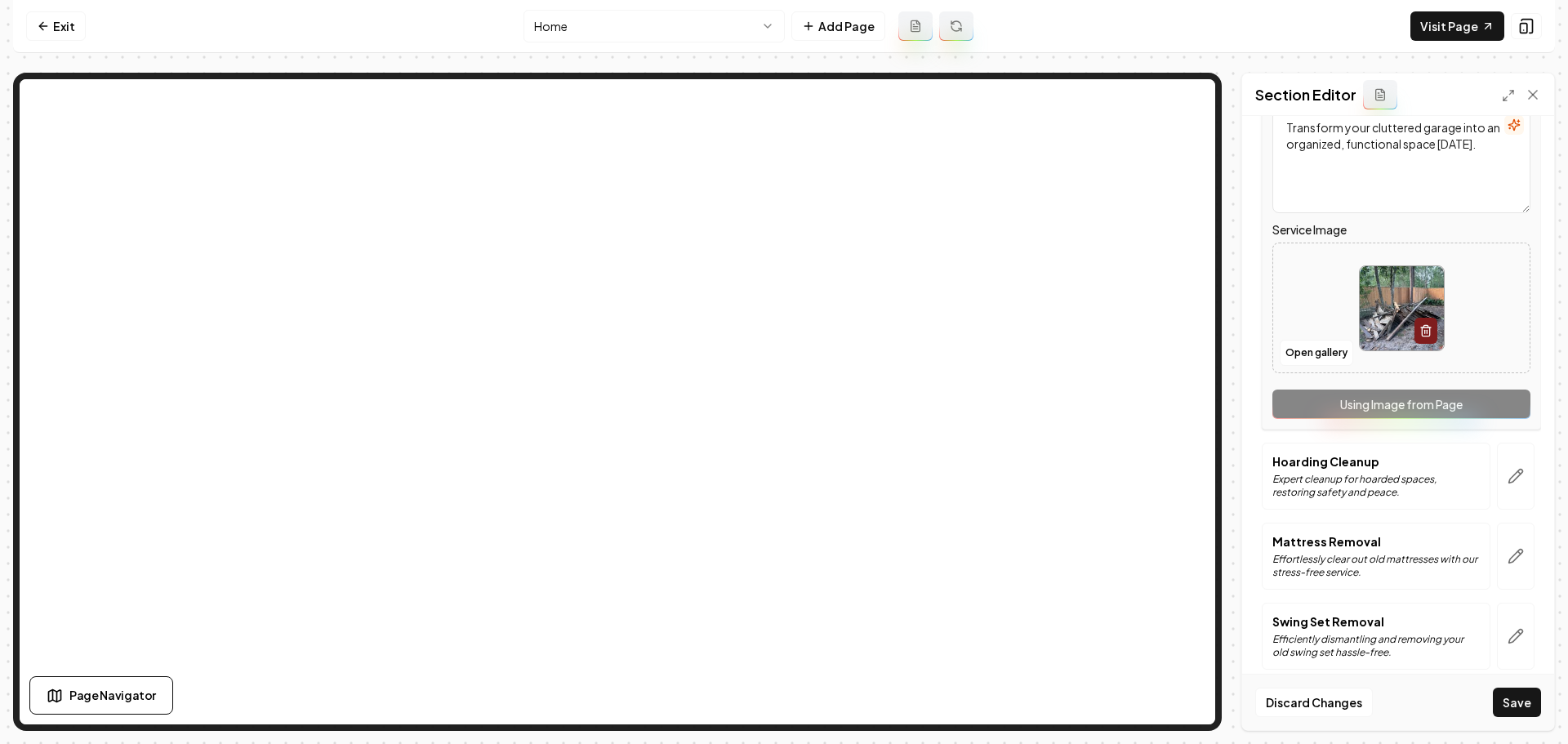
click at [1374, 320] on img at bounding box center [1402, 309] width 84 height 84
click at [1293, 358] on button "Open gallery" at bounding box center [1316, 352] width 74 height 26
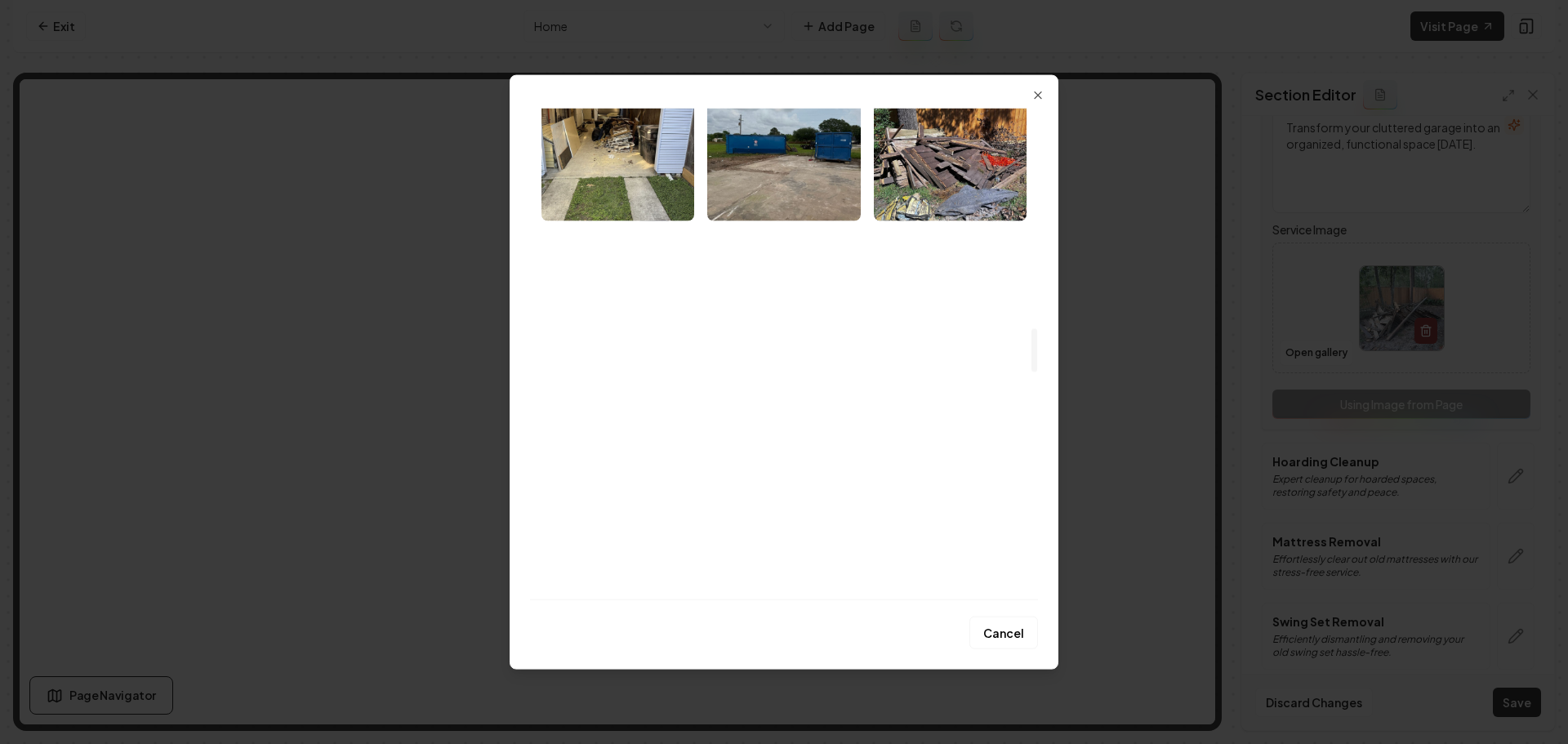
scroll to position [2615, 0]
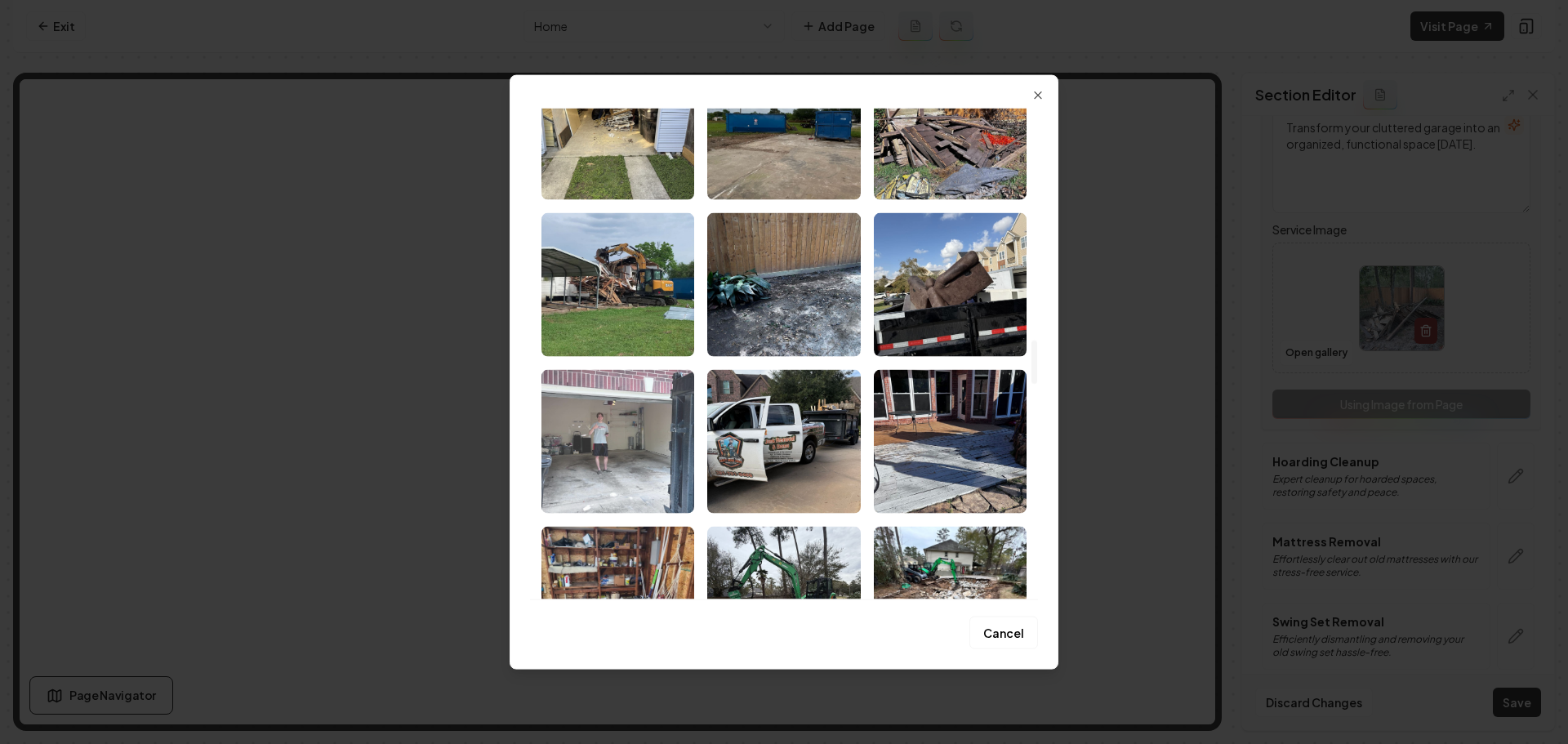
click at [627, 459] on img "Select image image_68a343f65c7cd75eb87d9efb.jpeg" at bounding box center [617, 441] width 152 height 144
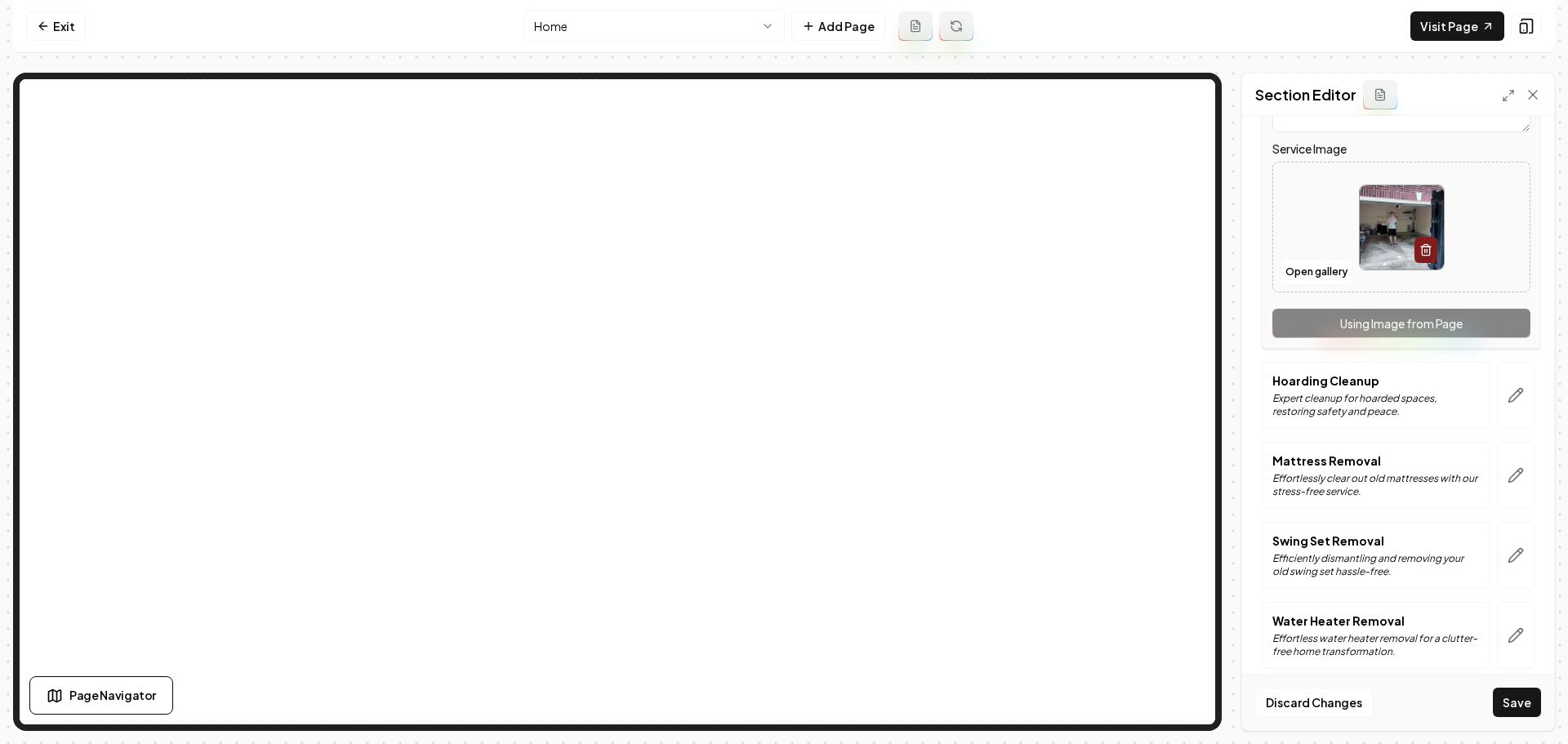
scroll to position [735, 0]
click at [1518, 392] on icon "button" at bounding box center [1519, 390] width 3 height 3
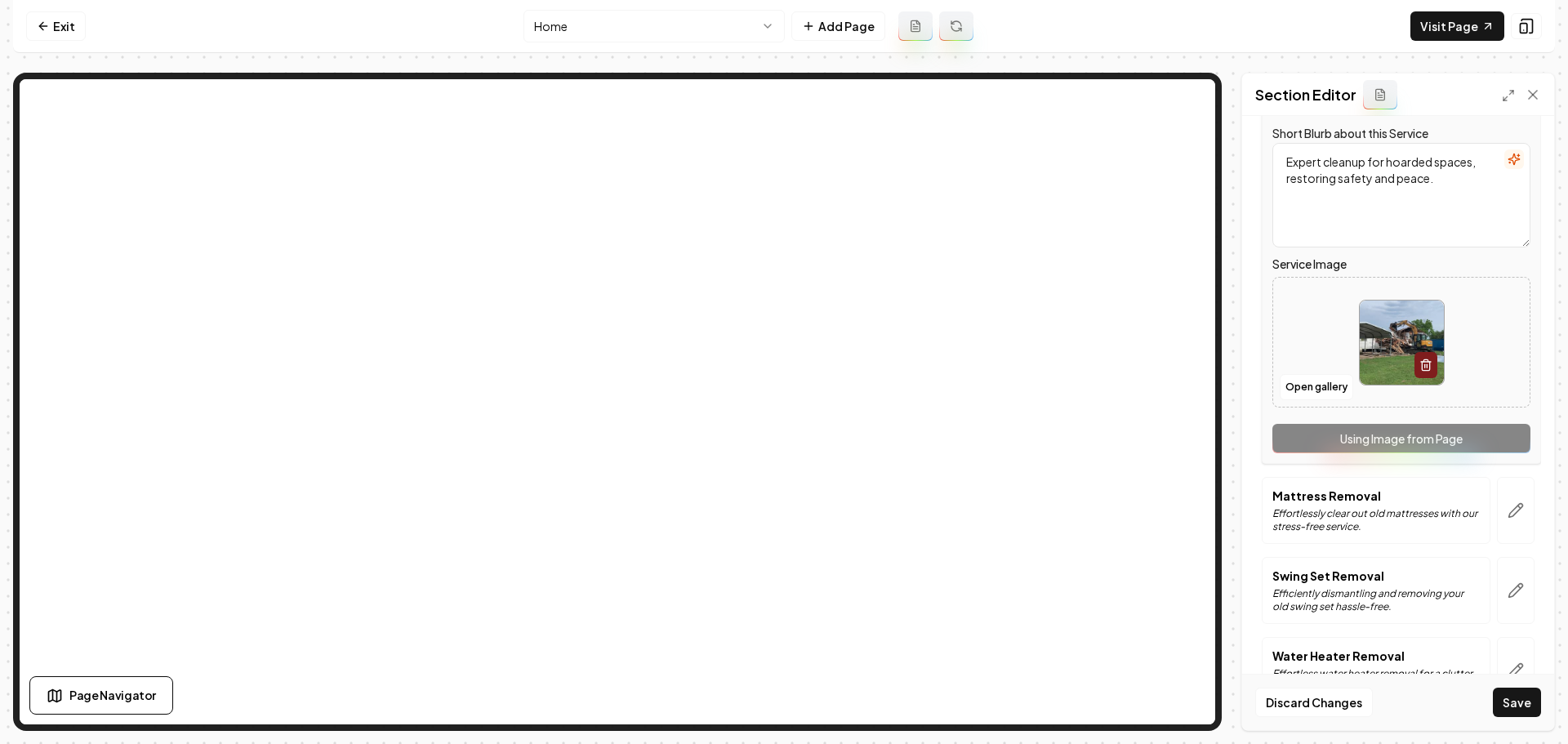
scroll to position [654, 0]
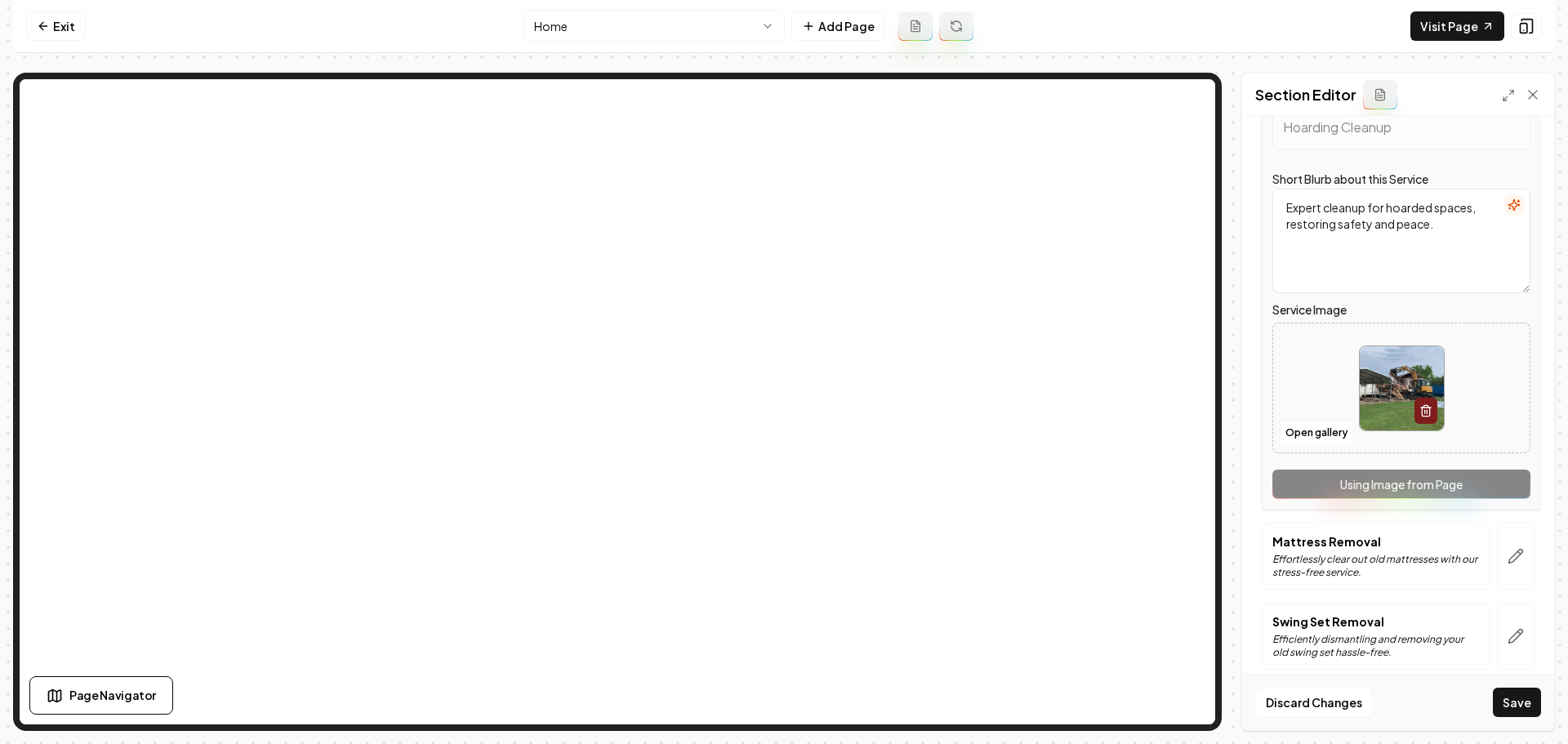
click at [1387, 385] on img at bounding box center [1402, 388] width 84 height 84
type input "**********"
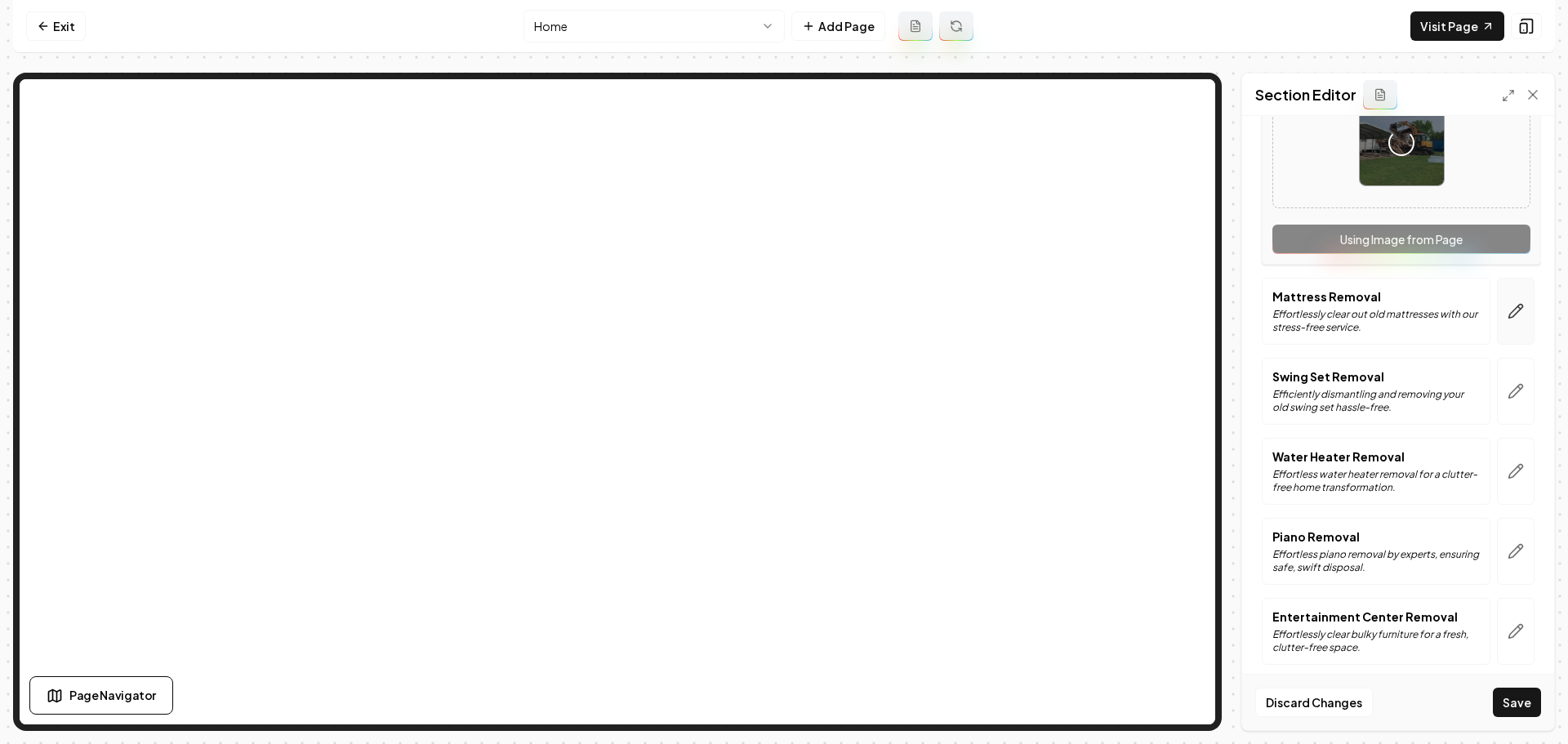
click at [1505, 325] on button "button" at bounding box center [1515, 312] width 37 height 67
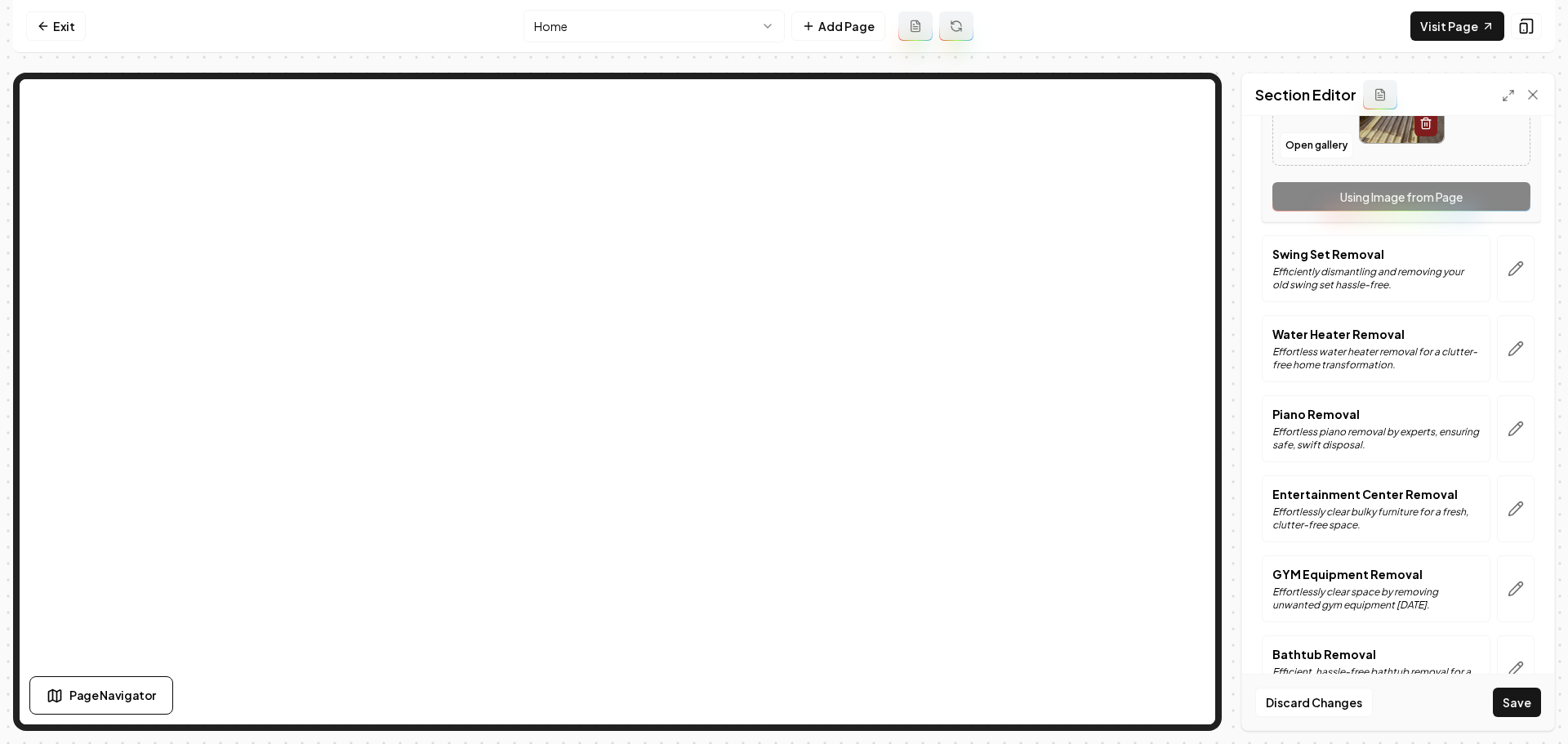
scroll to position [980, 0]
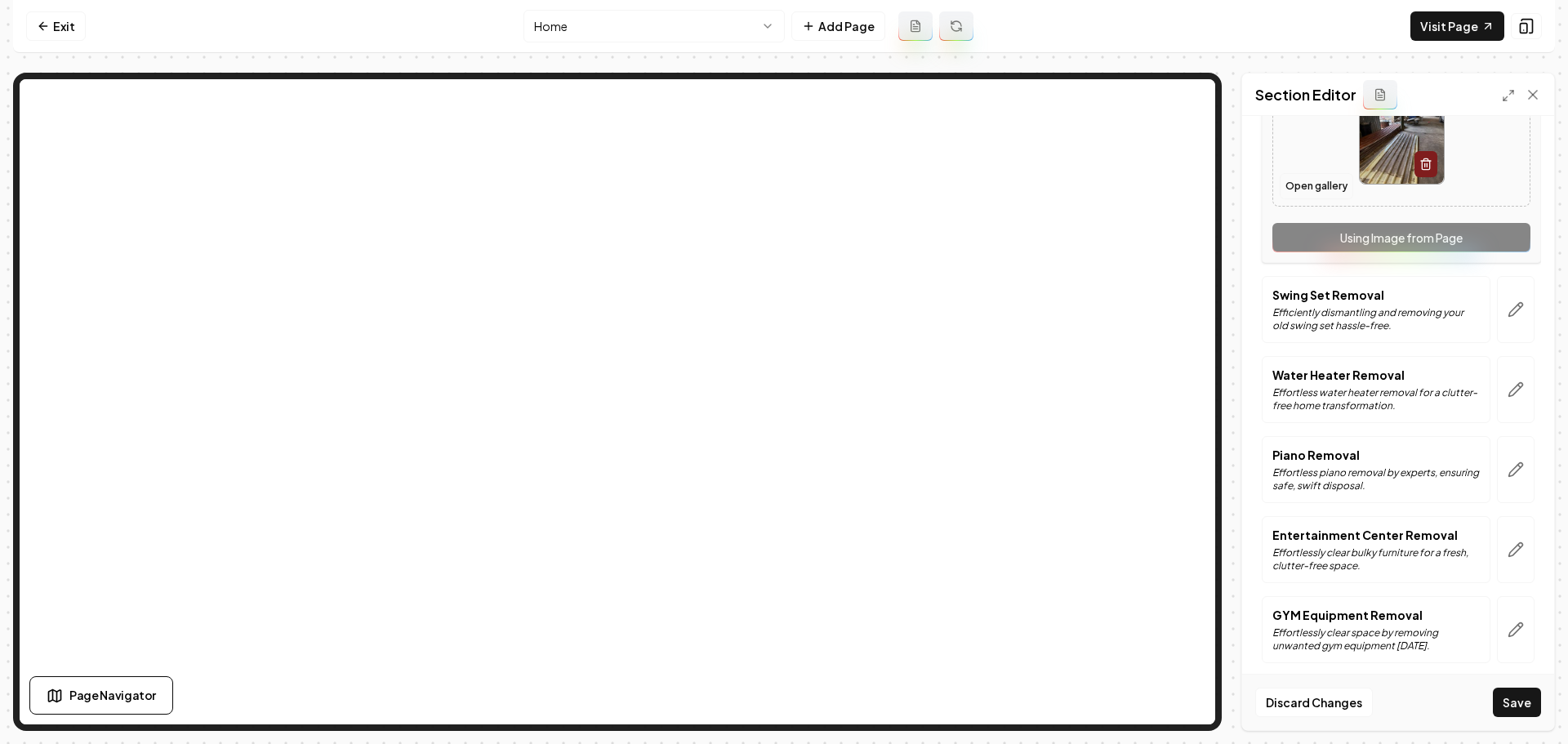
click at [1298, 187] on button "Open gallery" at bounding box center [1316, 186] width 74 height 26
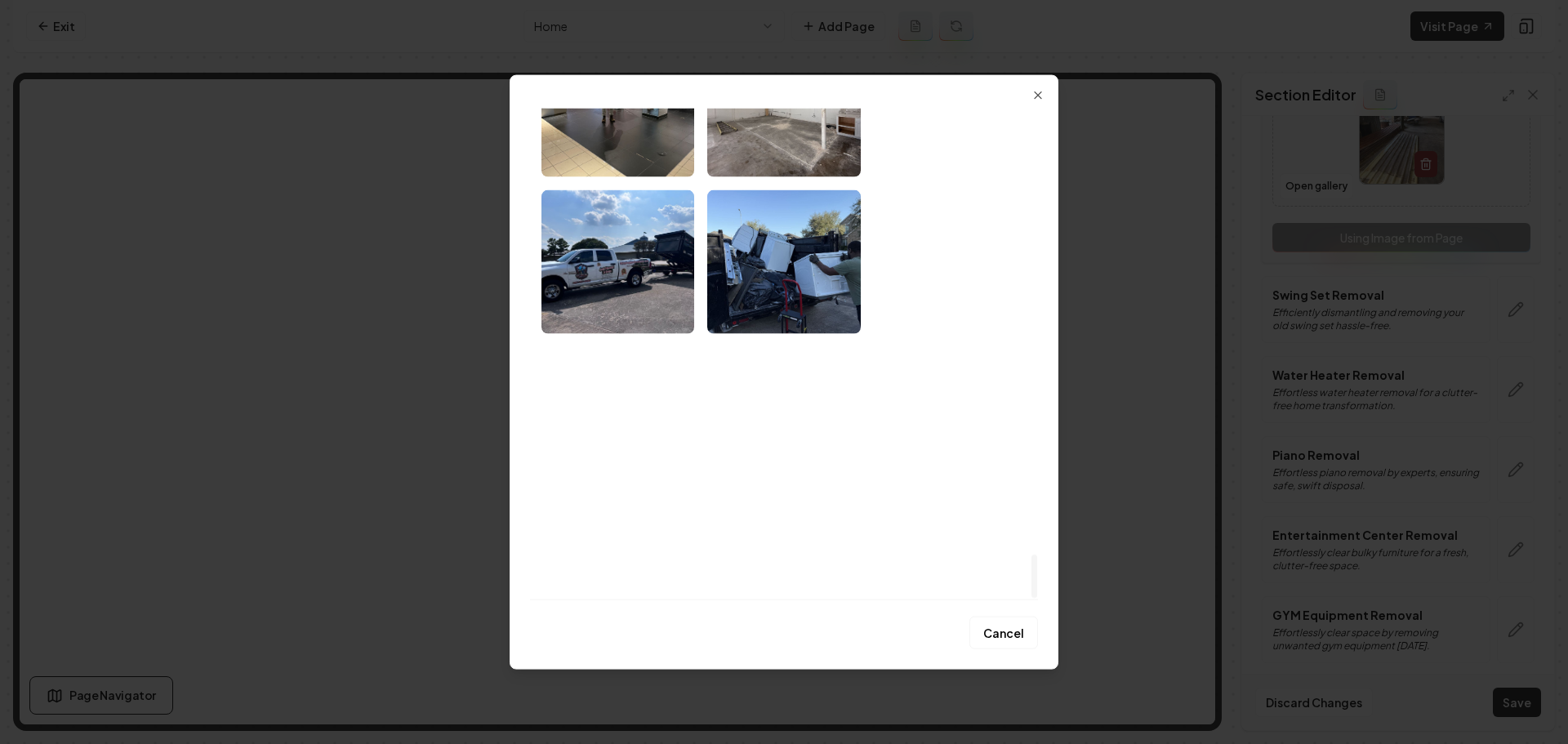
scroll to position [5044, 0]
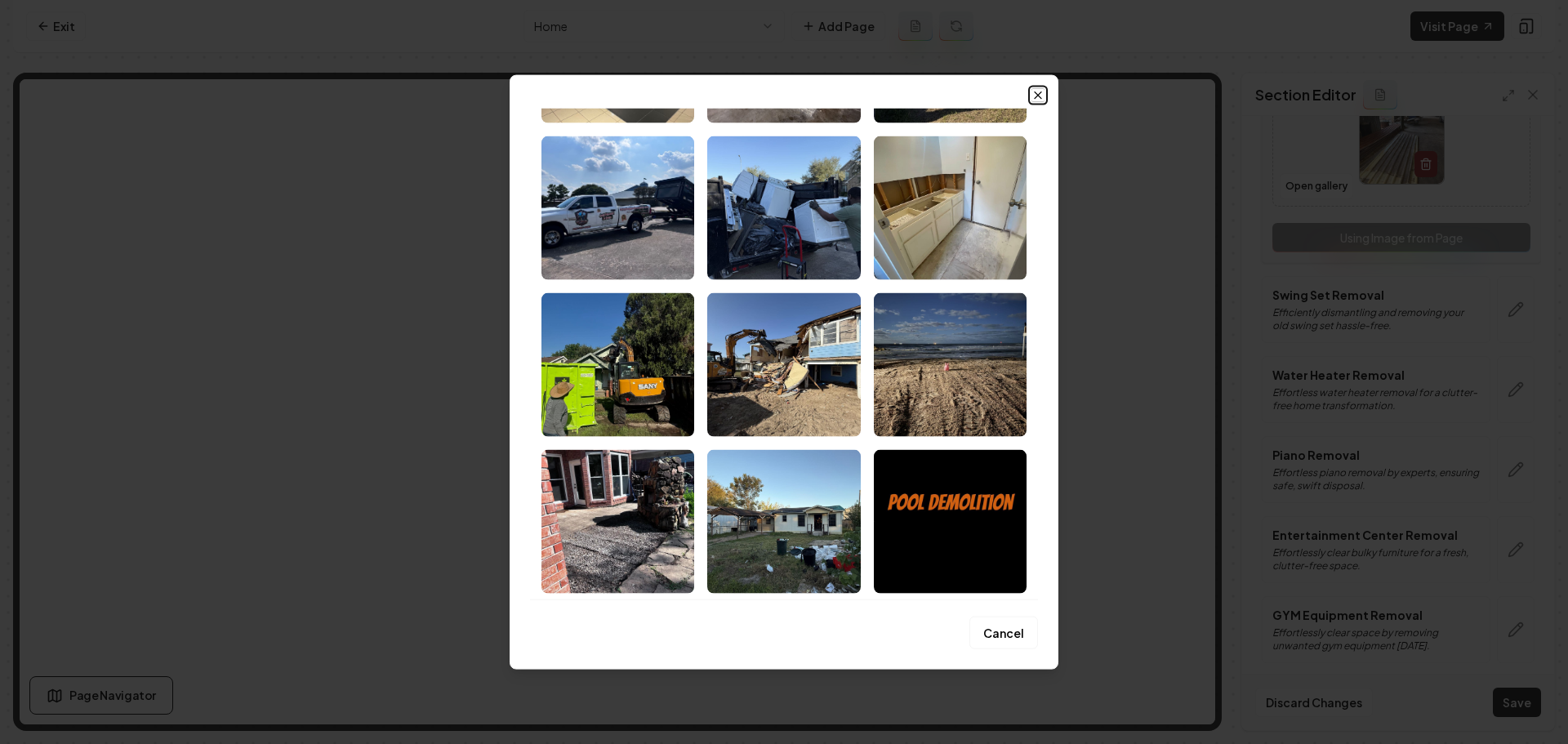
click at [1032, 95] on icon "button" at bounding box center [1038, 95] width 13 height 13
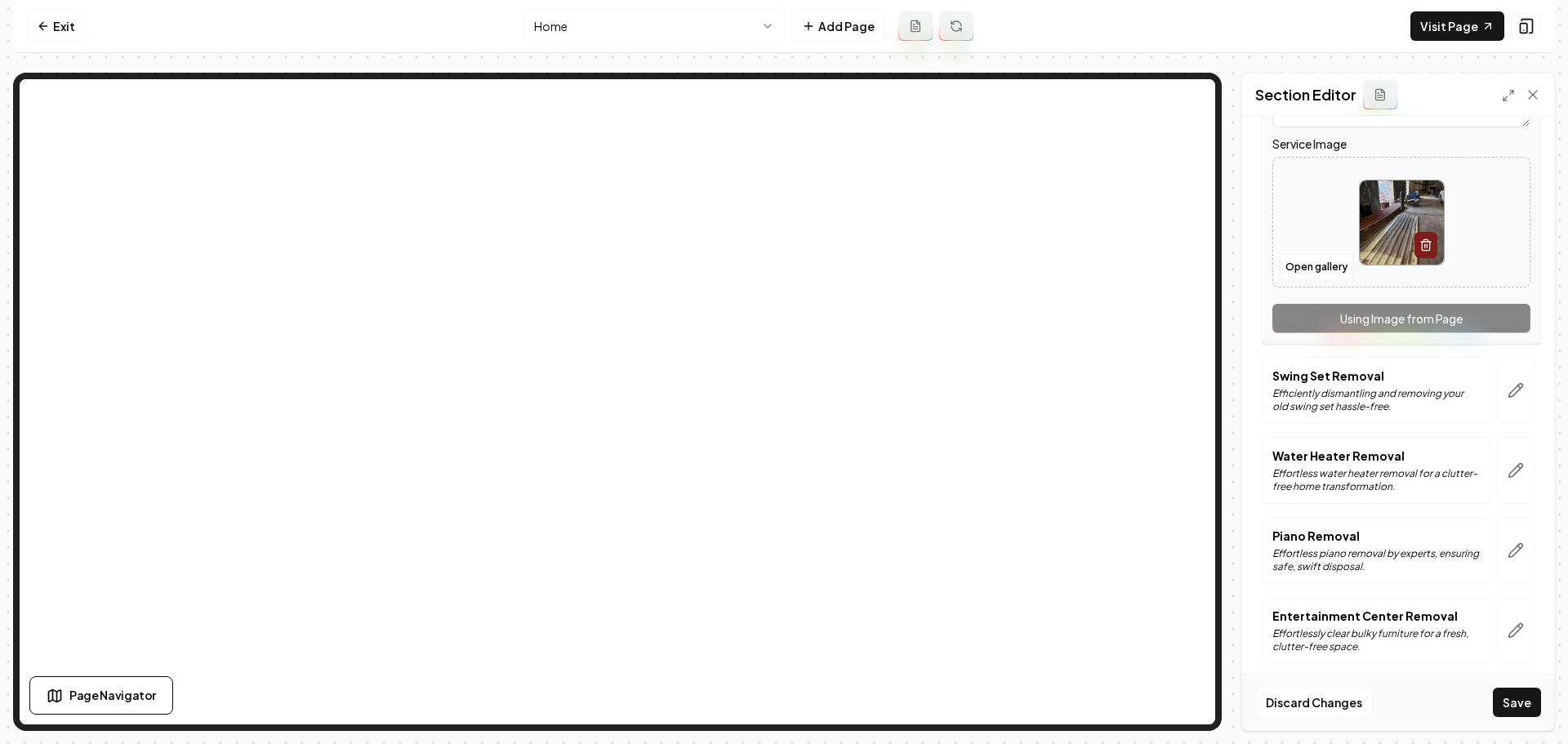
scroll to position [898, 0]
click at [1393, 240] on img at bounding box center [1402, 223] width 84 height 84
type input "**********"
click at [1453, 410] on p "Efficiently dismantling and removing your old swing set hassle-free." at bounding box center [1376, 401] width 207 height 26
click at [1497, 401] on button "button" at bounding box center [1515, 391] width 37 height 67
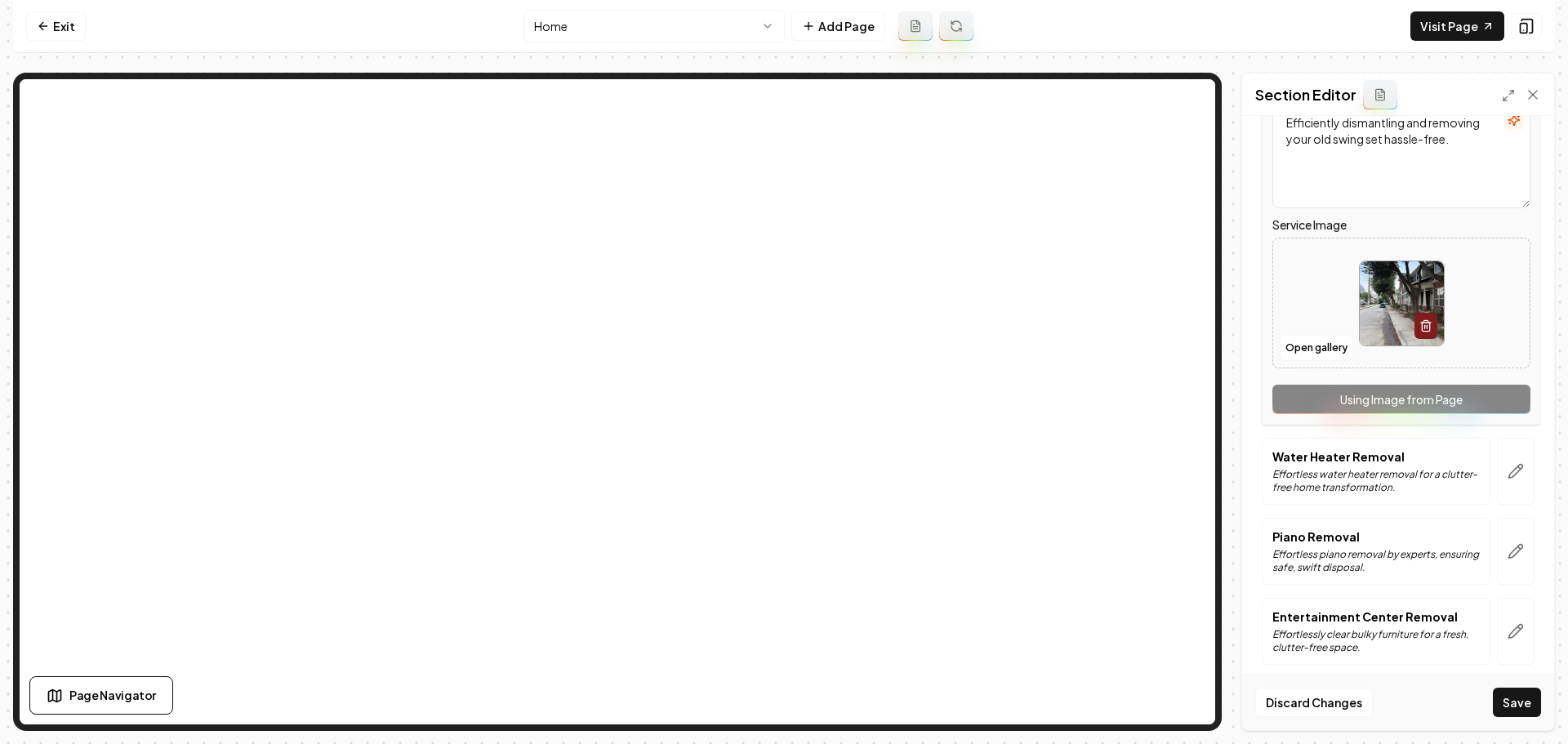
click at [1380, 291] on img at bounding box center [1402, 304] width 84 height 84
type input "**********"
click at [1508, 477] on icon "button" at bounding box center [1515, 471] width 16 height 16
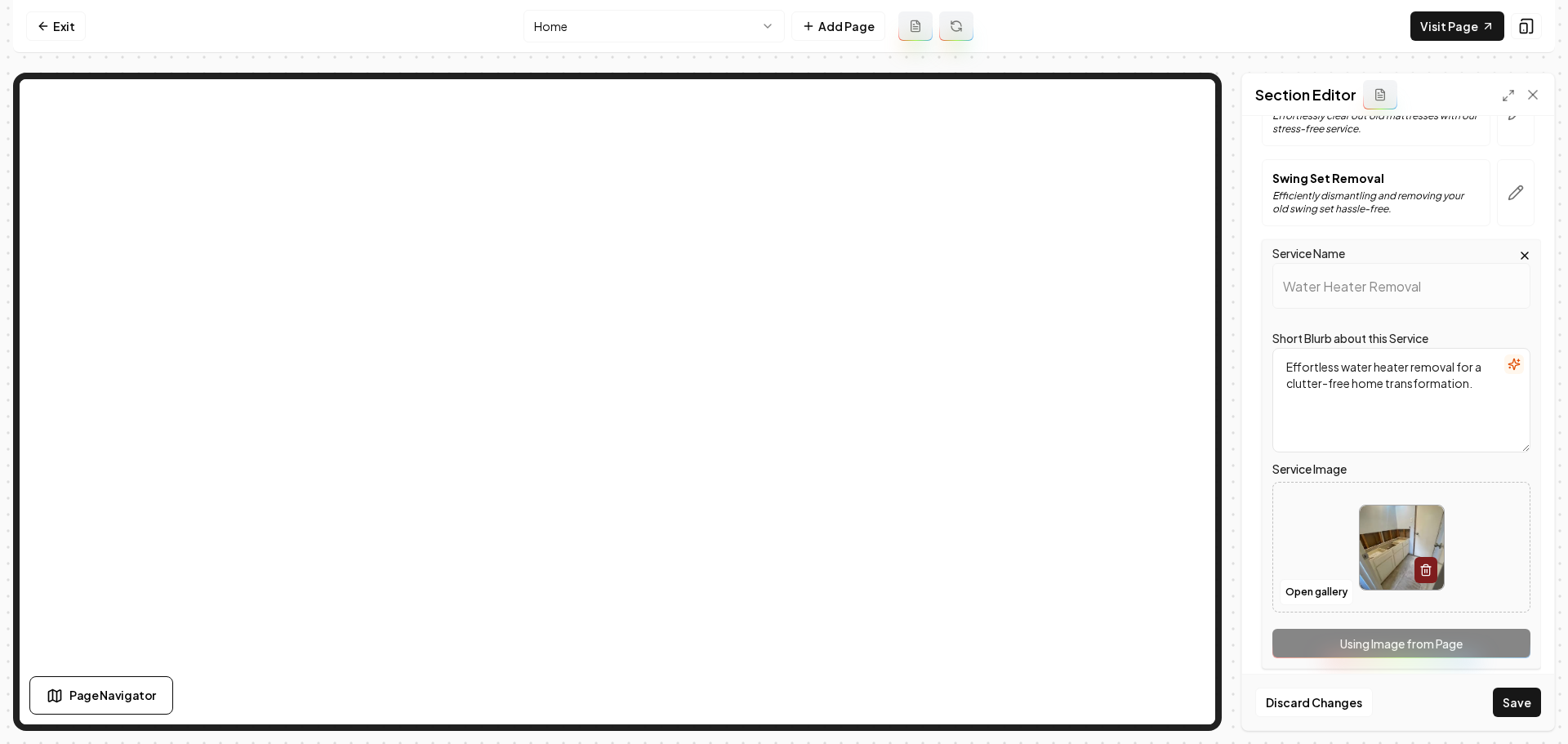
scroll to position [735, 0]
click at [1405, 535] on img at bounding box center [1402, 547] width 84 height 84
type input "**********"
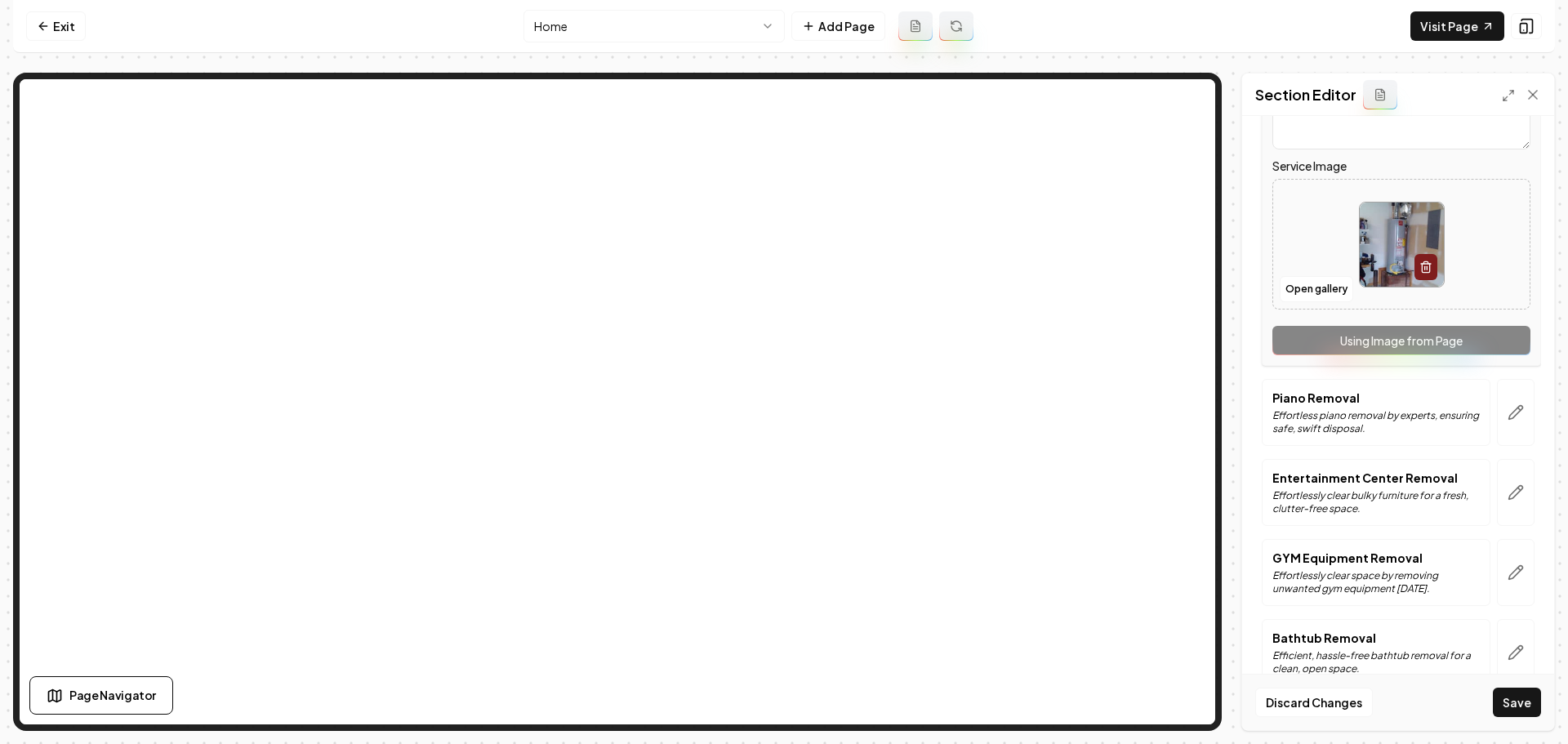
scroll to position [1062, 0]
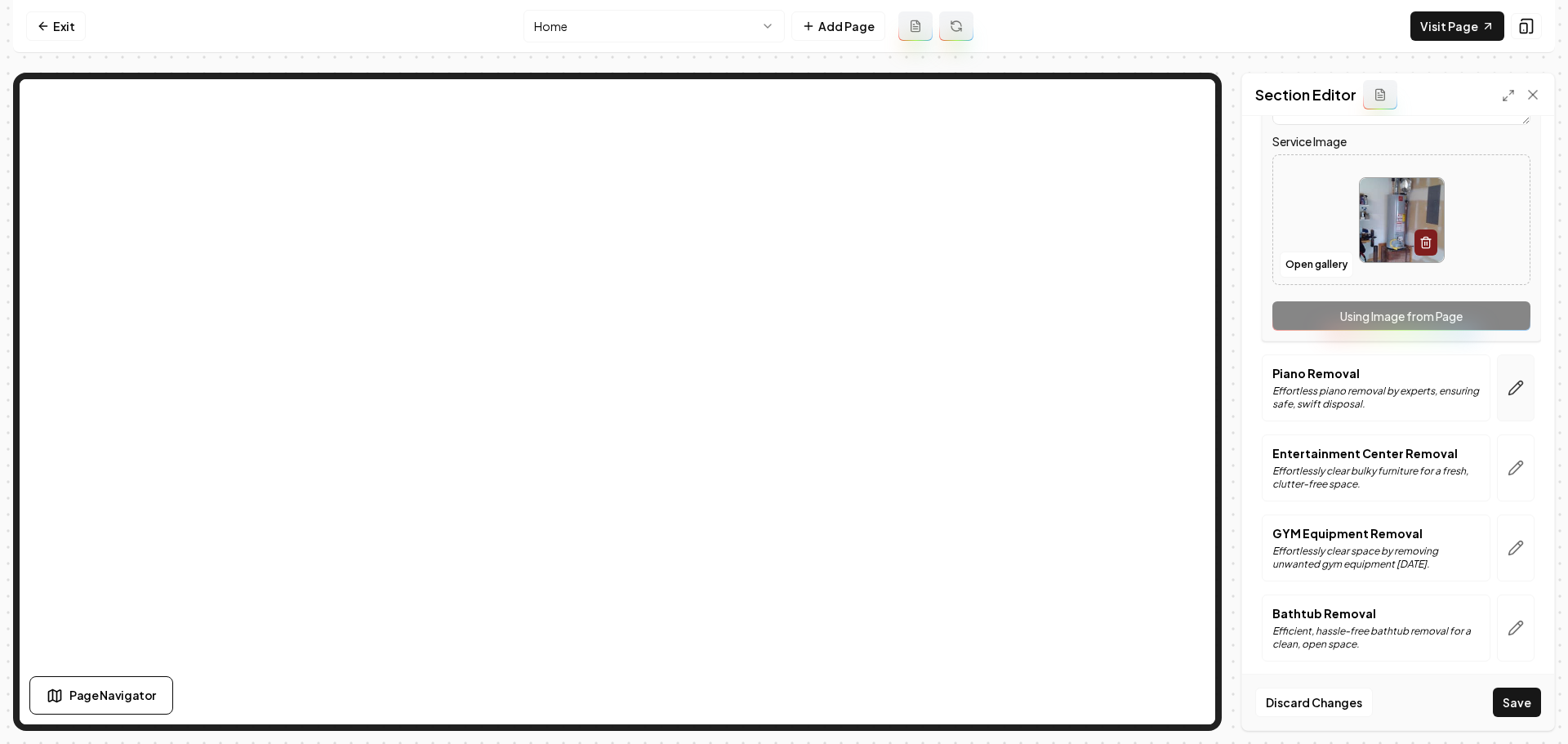
click at [1508, 384] on icon "button" at bounding box center [1515, 387] width 16 height 16
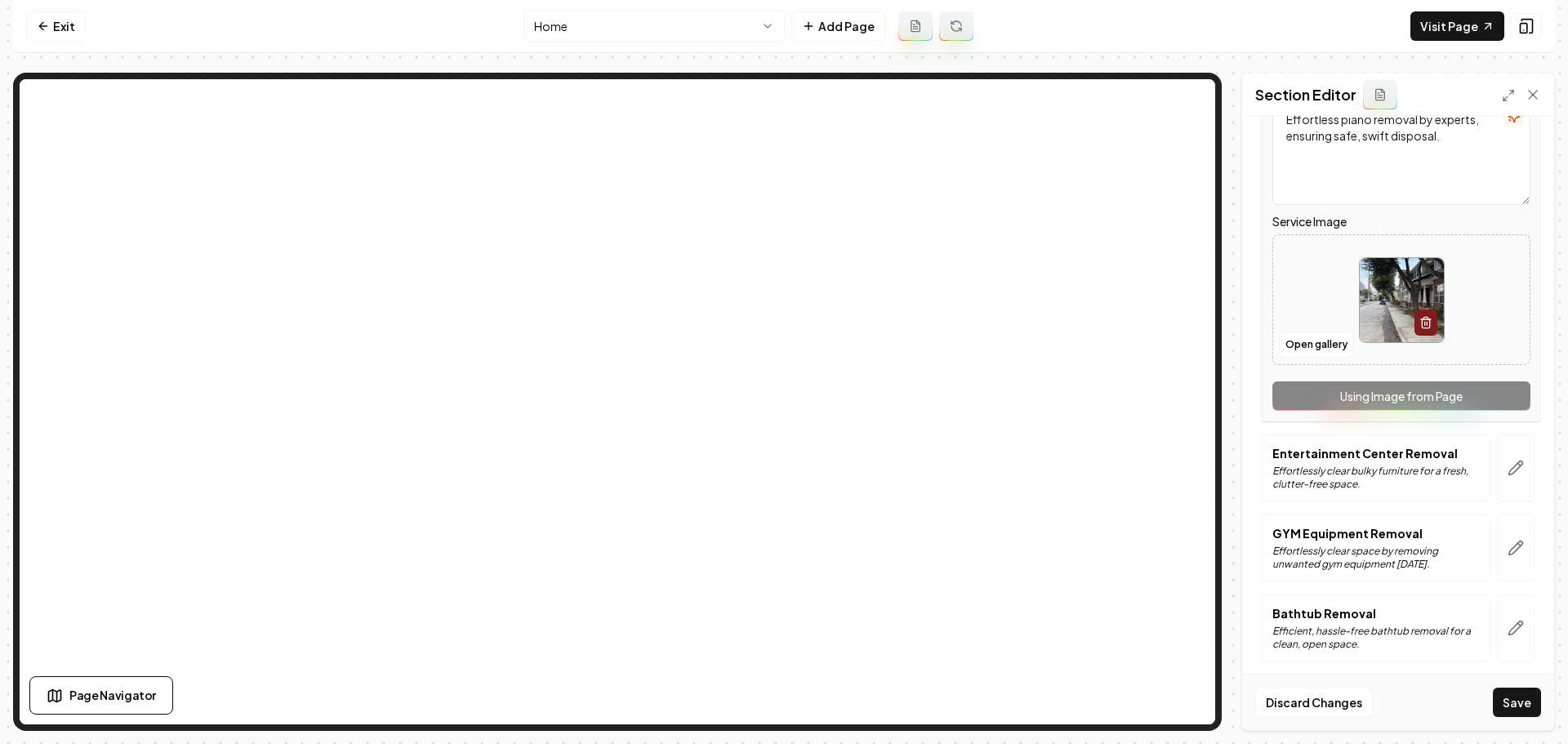
click at [1377, 285] on img at bounding box center [1402, 300] width 84 height 84
type input "**********"
click at [1508, 469] on icon "button" at bounding box center [1515, 468] width 16 height 16
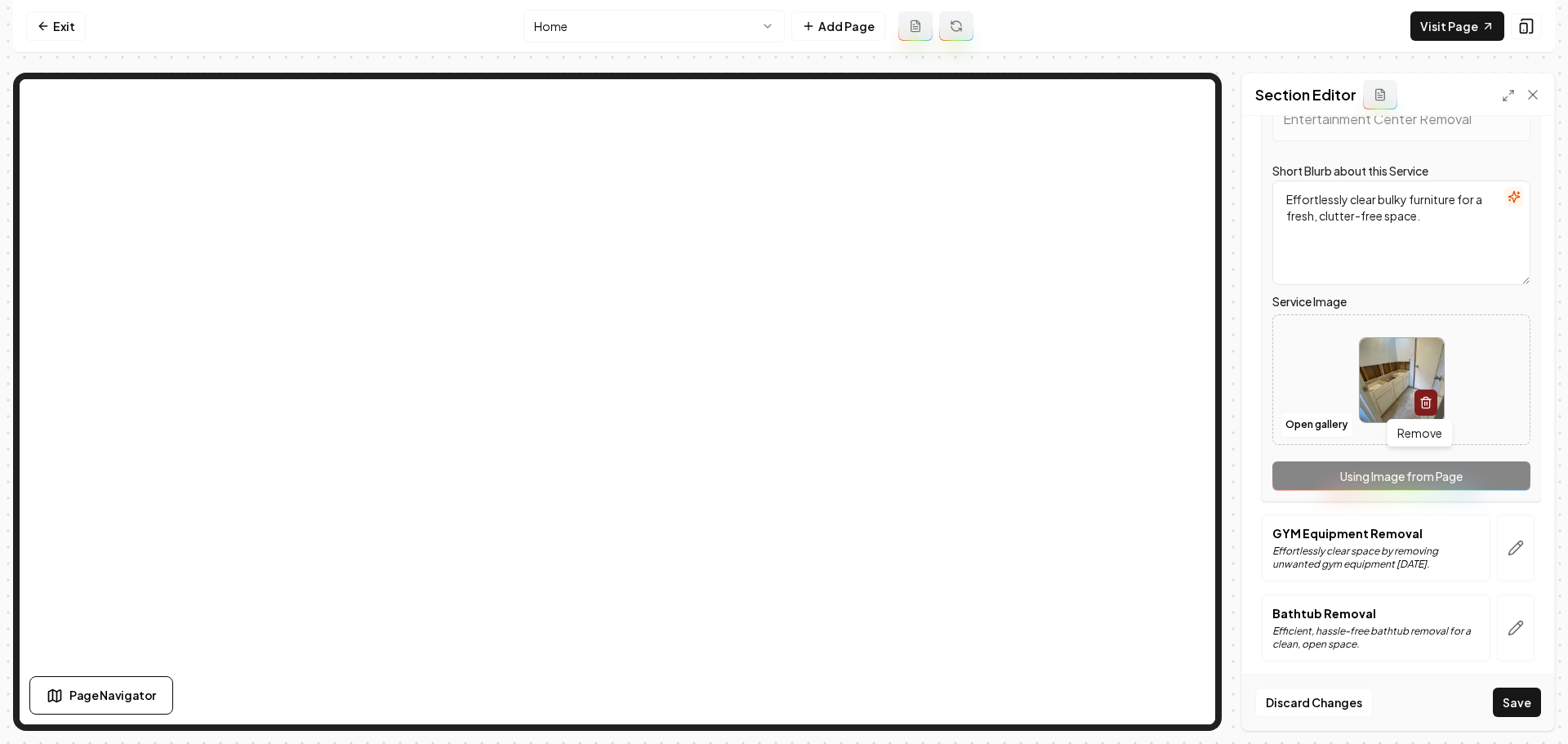
click at [1399, 384] on img at bounding box center [1402, 381] width 84 height 84
type input "**********"
click at [1497, 564] on button "button" at bounding box center [1515, 548] width 37 height 67
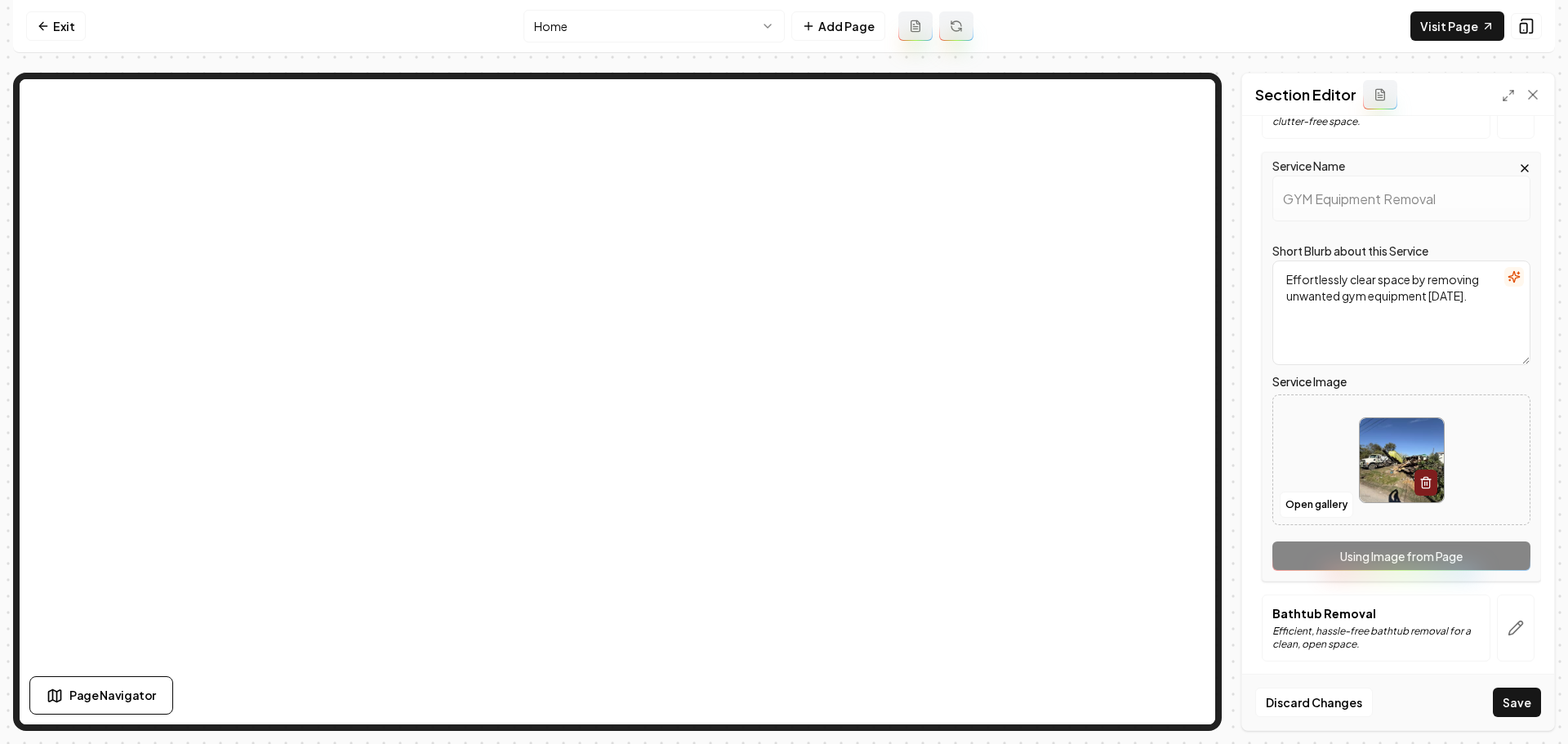
click at [1371, 473] on img at bounding box center [1402, 460] width 84 height 84
click at [1406, 446] on img at bounding box center [1402, 460] width 84 height 84
type input "**********"
click at [1501, 638] on button "button" at bounding box center [1515, 628] width 37 height 67
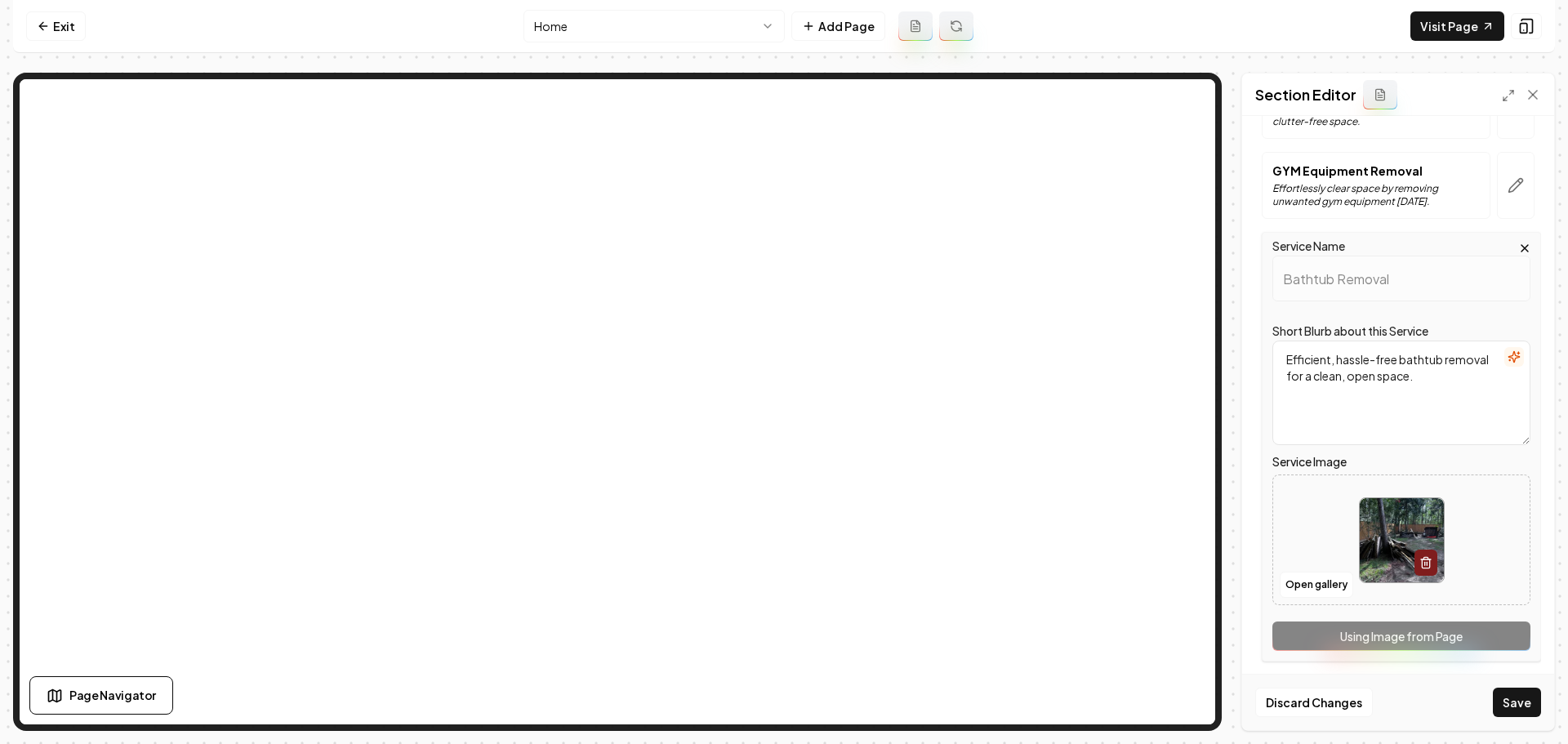
click at [1385, 521] on img at bounding box center [1402, 541] width 84 height 84
type input "**********"
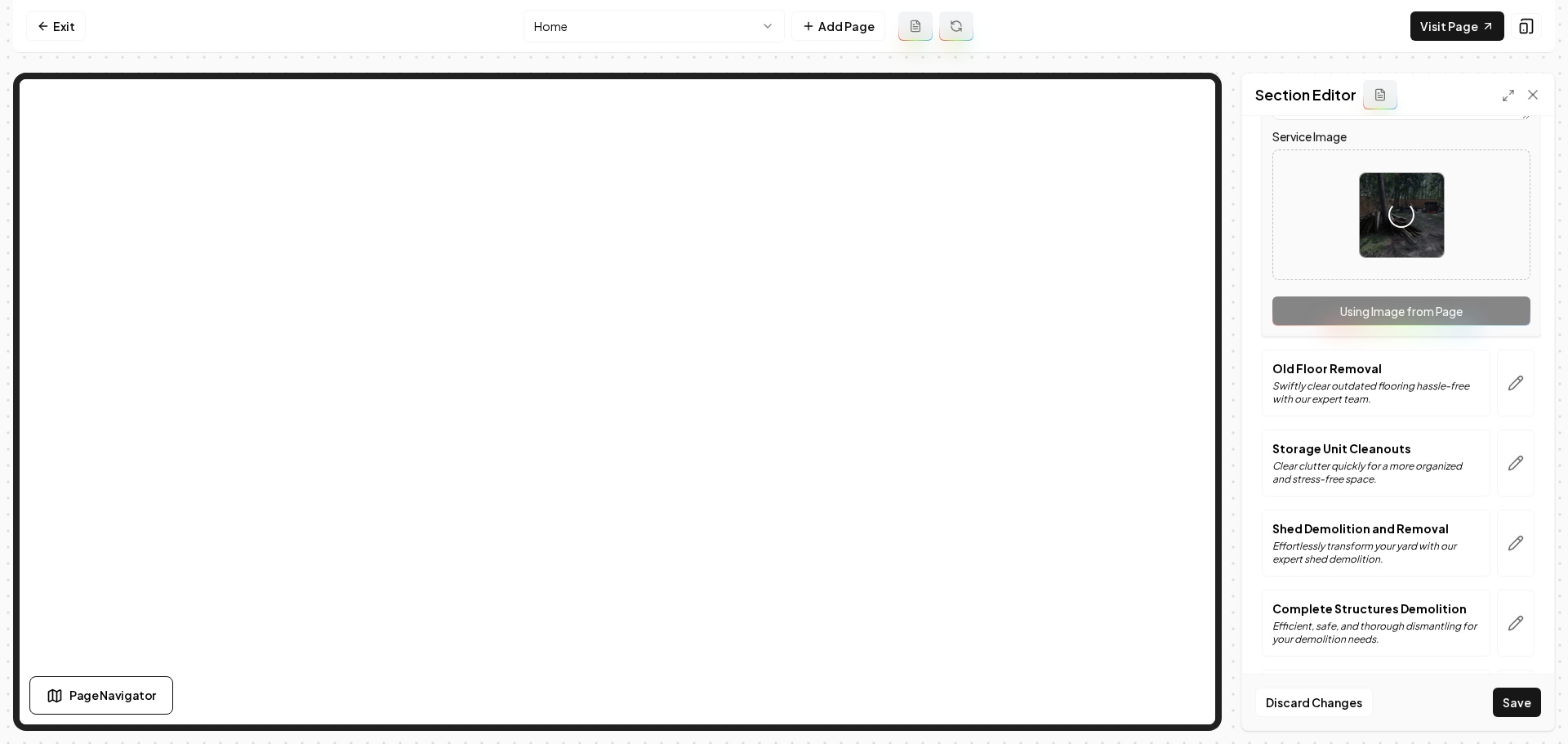
scroll to position [1389, 0]
click at [1510, 384] on icon "button" at bounding box center [1516, 382] width 13 height 13
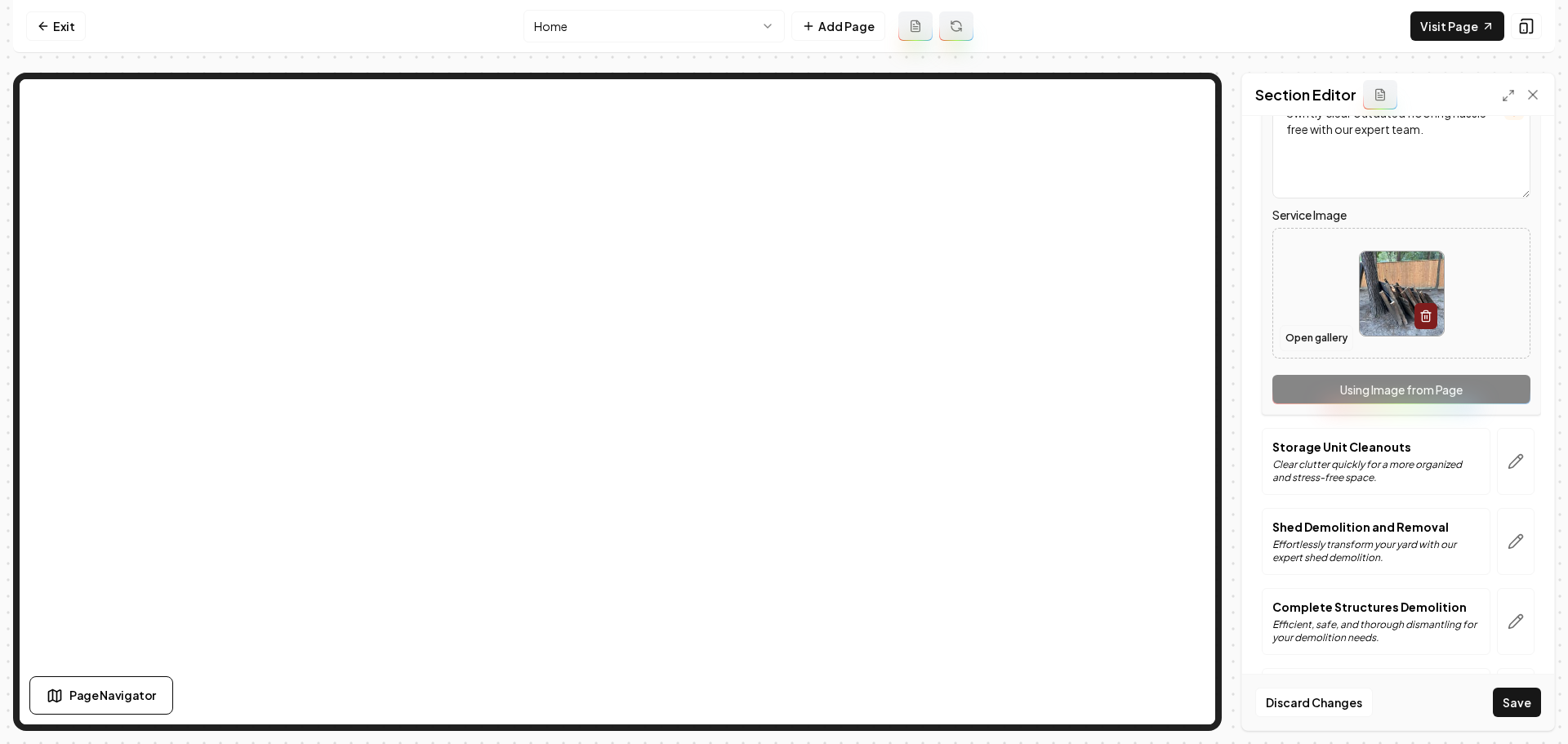
click at [1305, 348] on button "Open gallery" at bounding box center [1316, 337] width 74 height 26
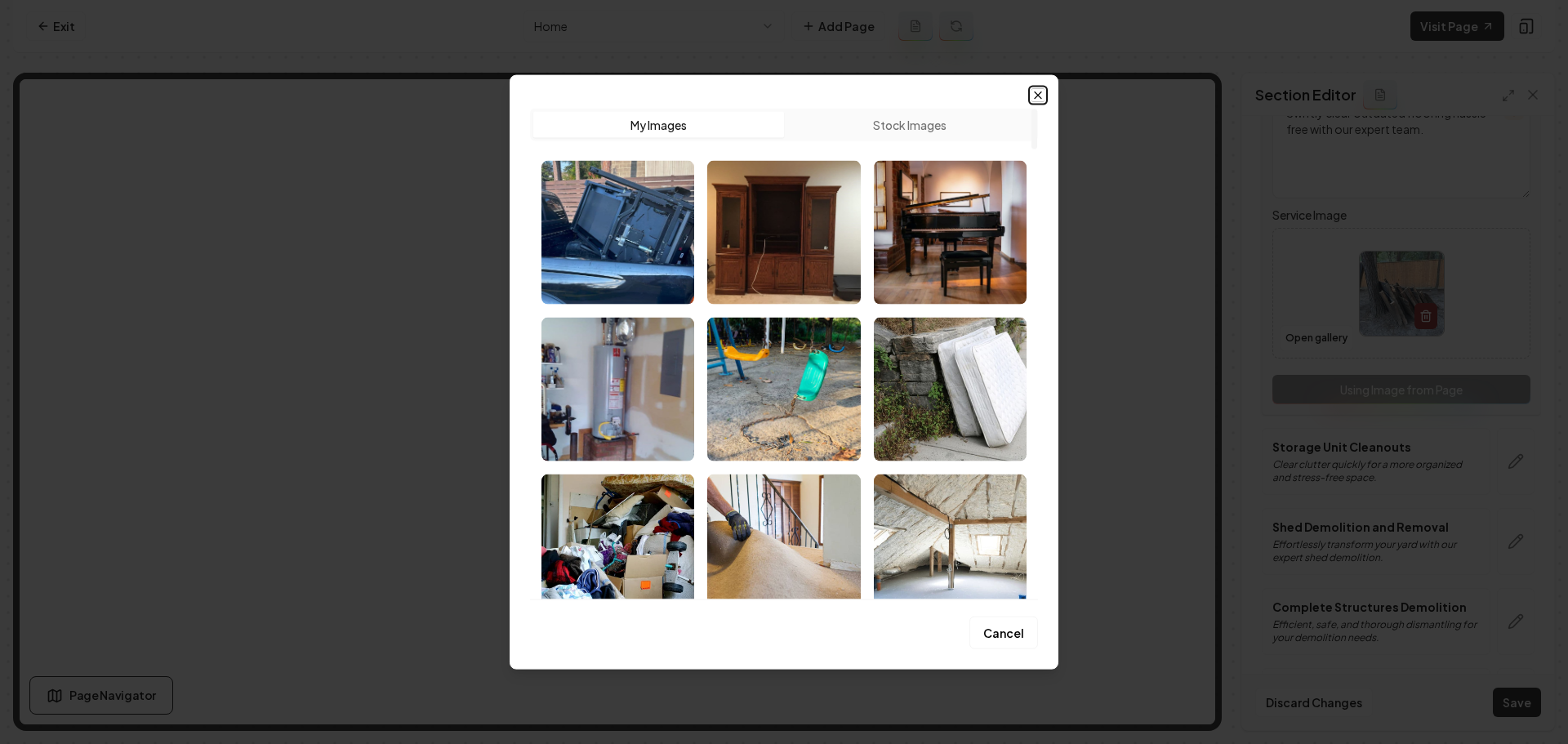
click at [1041, 97] on icon "button" at bounding box center [1038, 95] width 13 height 13
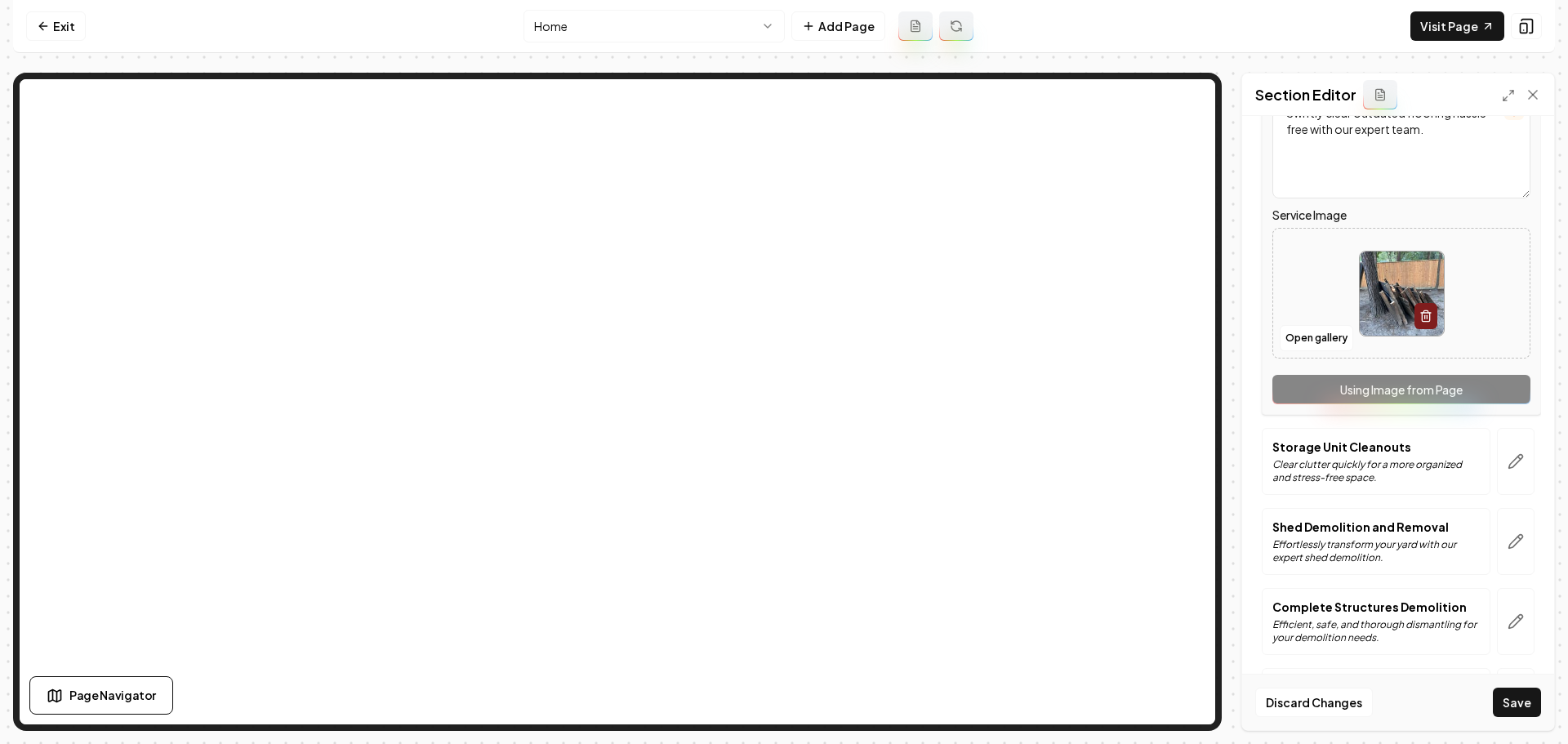
click at [1375, 290] on img at bounding box center [1402, 293] width 84 height 84
type input "**********"
drag, startPoint x: 1499, startPoint y: 478, endPoint x: 1407, endPoint y: 485, distance: 92.3
click at [1499, 478] on button "button" at bounding box center [1515, 461] width 37 height 67
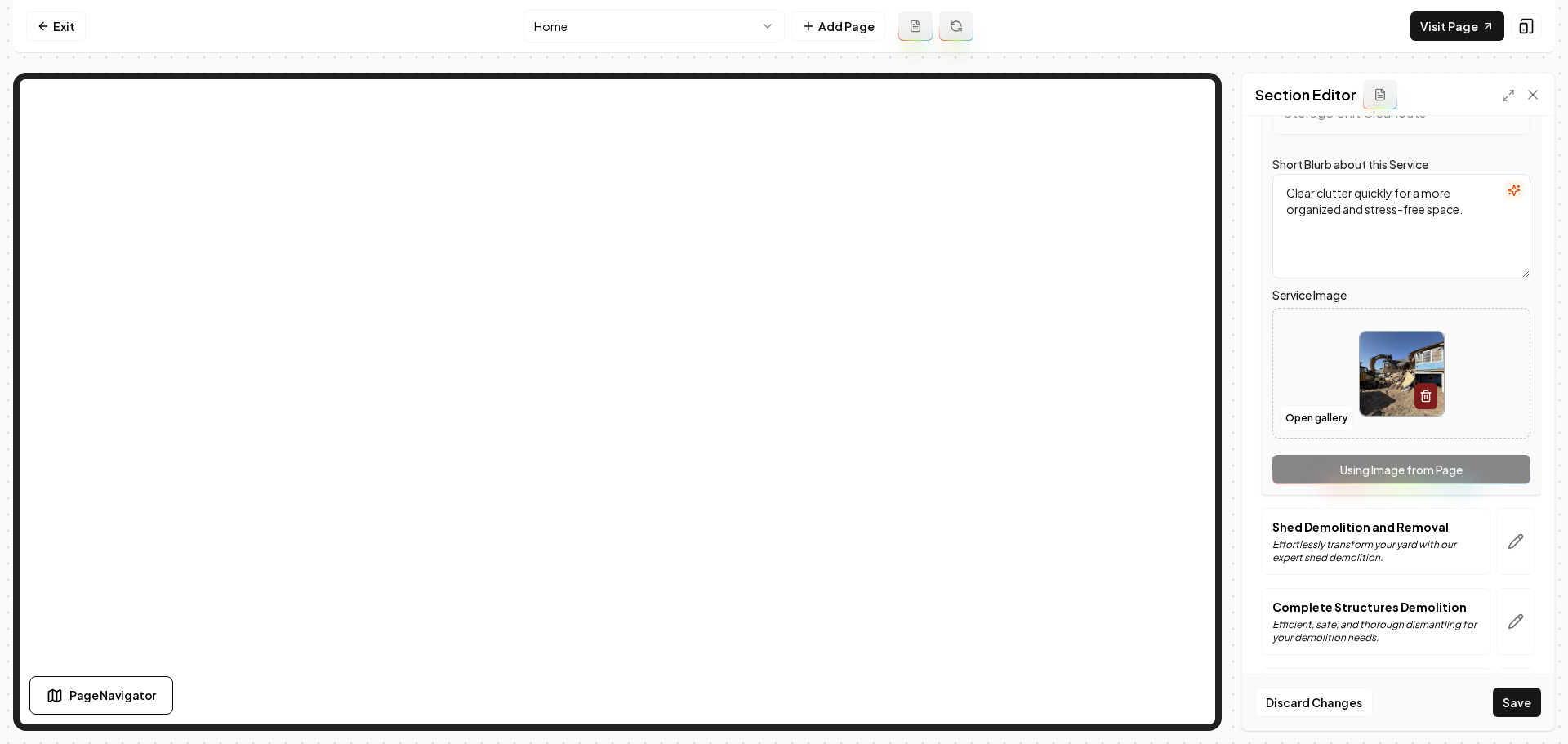
click at [1364, 408] on img at bounding box center [1402, 374] width 84 height 84
type input "**********"
click at [1508, 549] on icon "button" at bounding box center [1515, 541] width 16 height 16
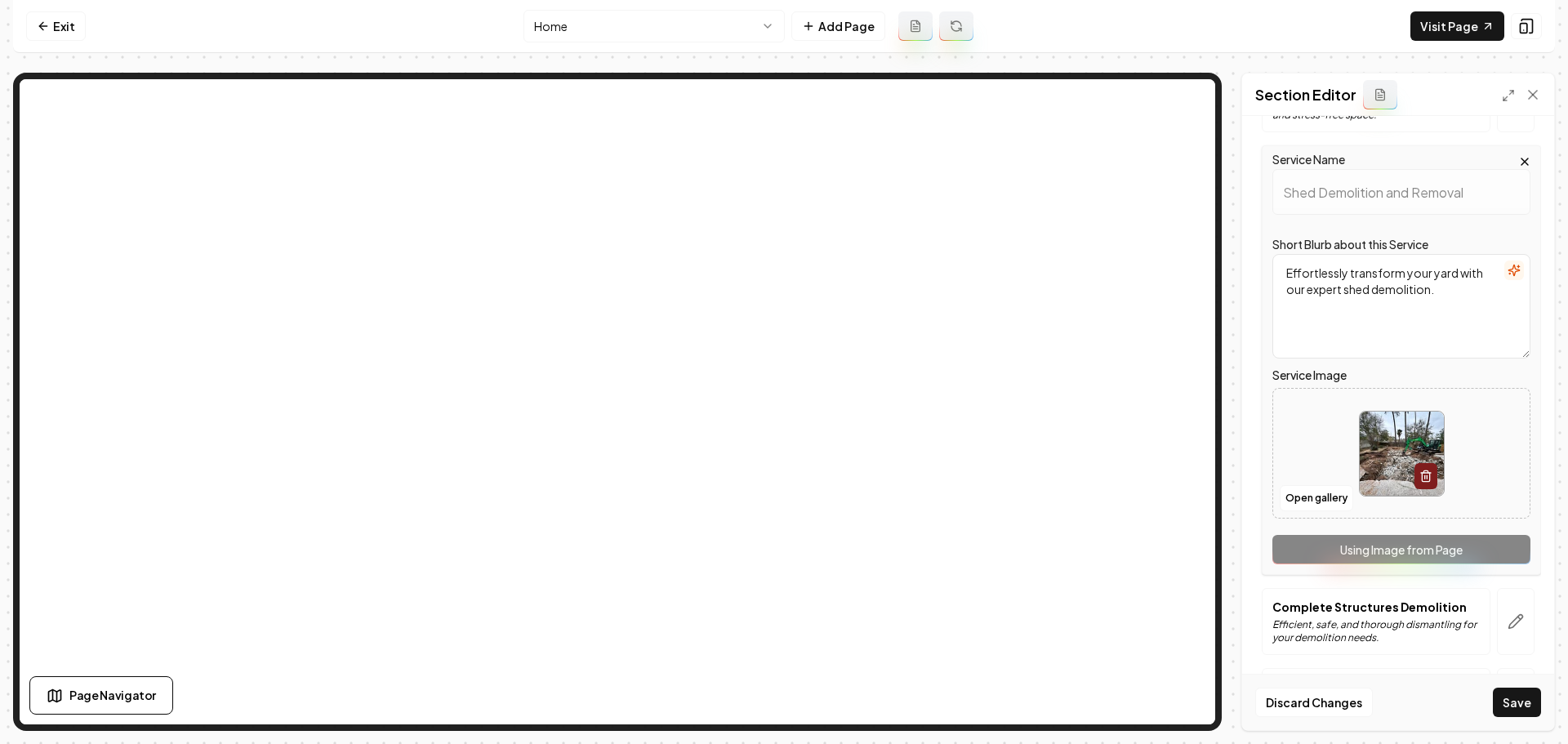
click at [1372, 471] on img at bounding box center [1402, 453] width 84 height 84
type input "**********"
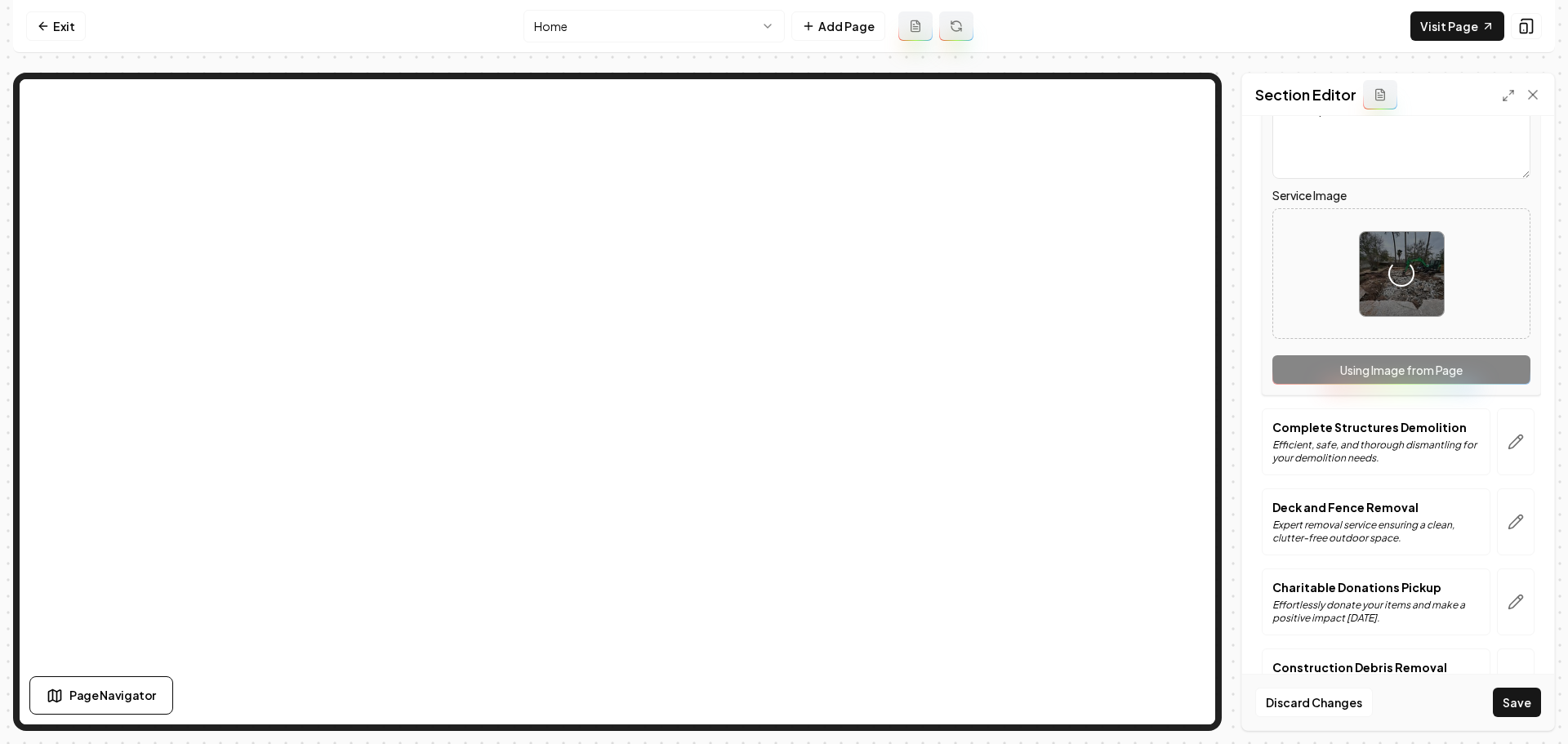
scroll to position [1634, 0]
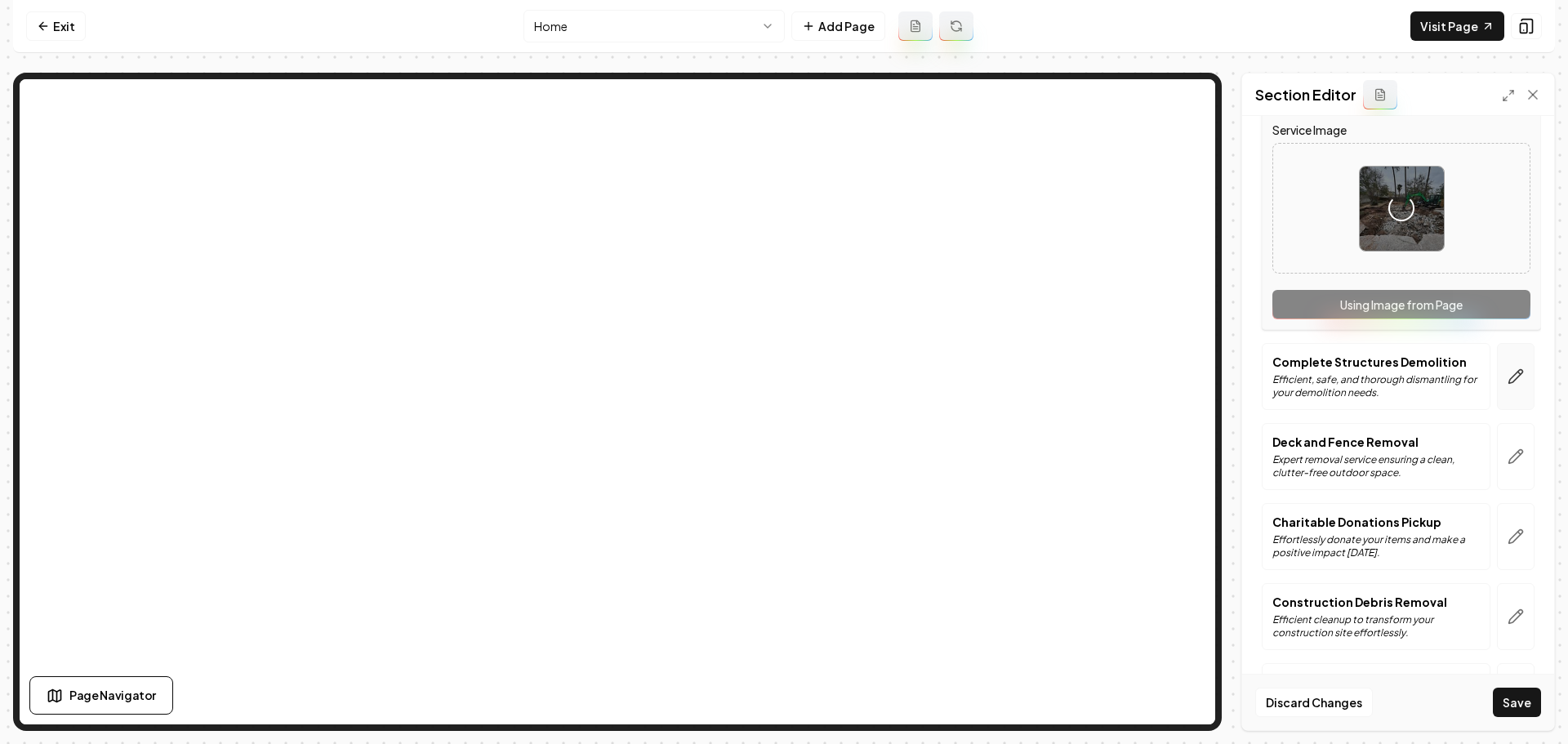
click at [1509, 391] on button "button" at bounding box center [1515, 377] width 37 height 67
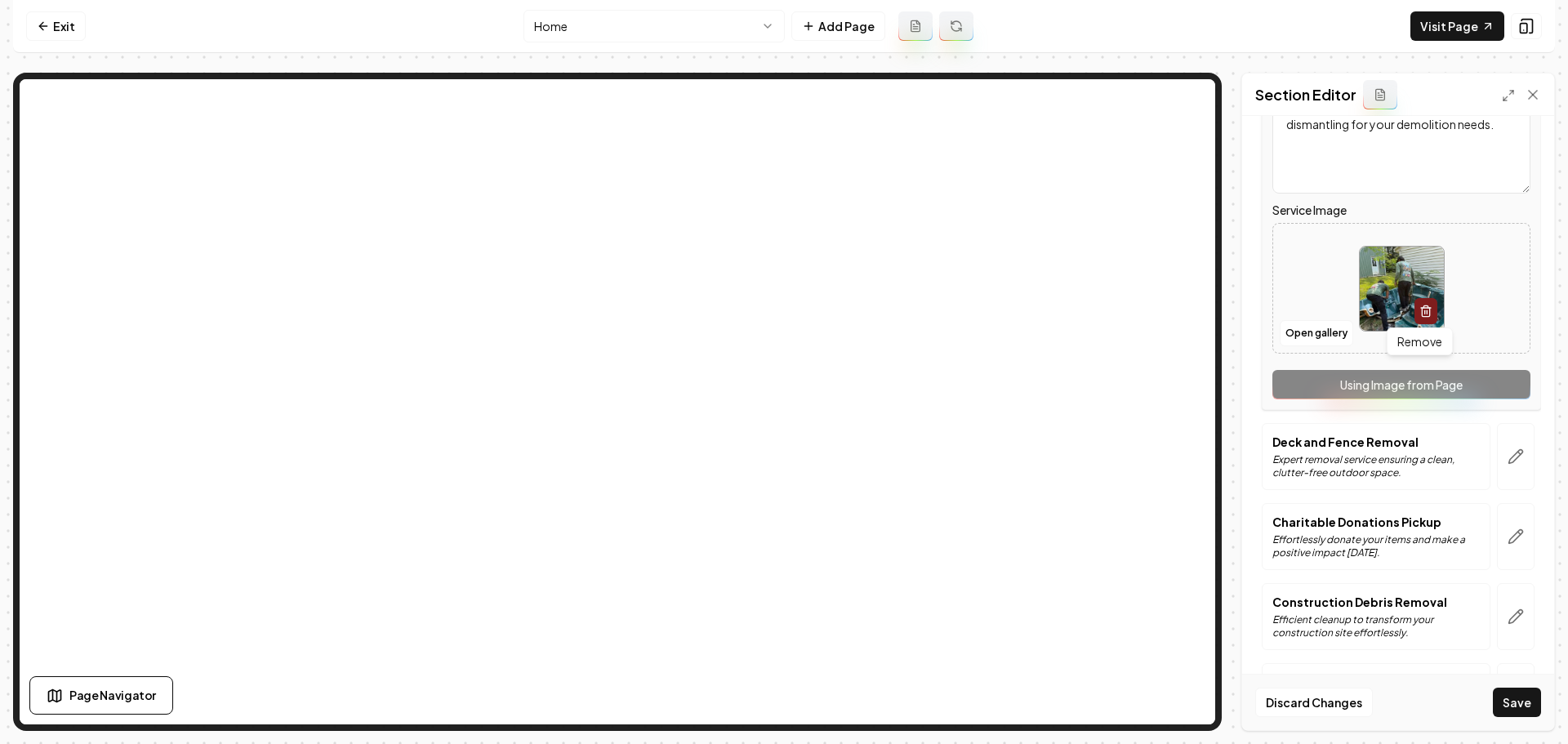
click at [1382, 285] on img at bounding box center [1402, 289] width 84 height 84
type input "**********"
click at [1508, 465] on icon "button" at bounding box center [1515, 456] width 16 height 16
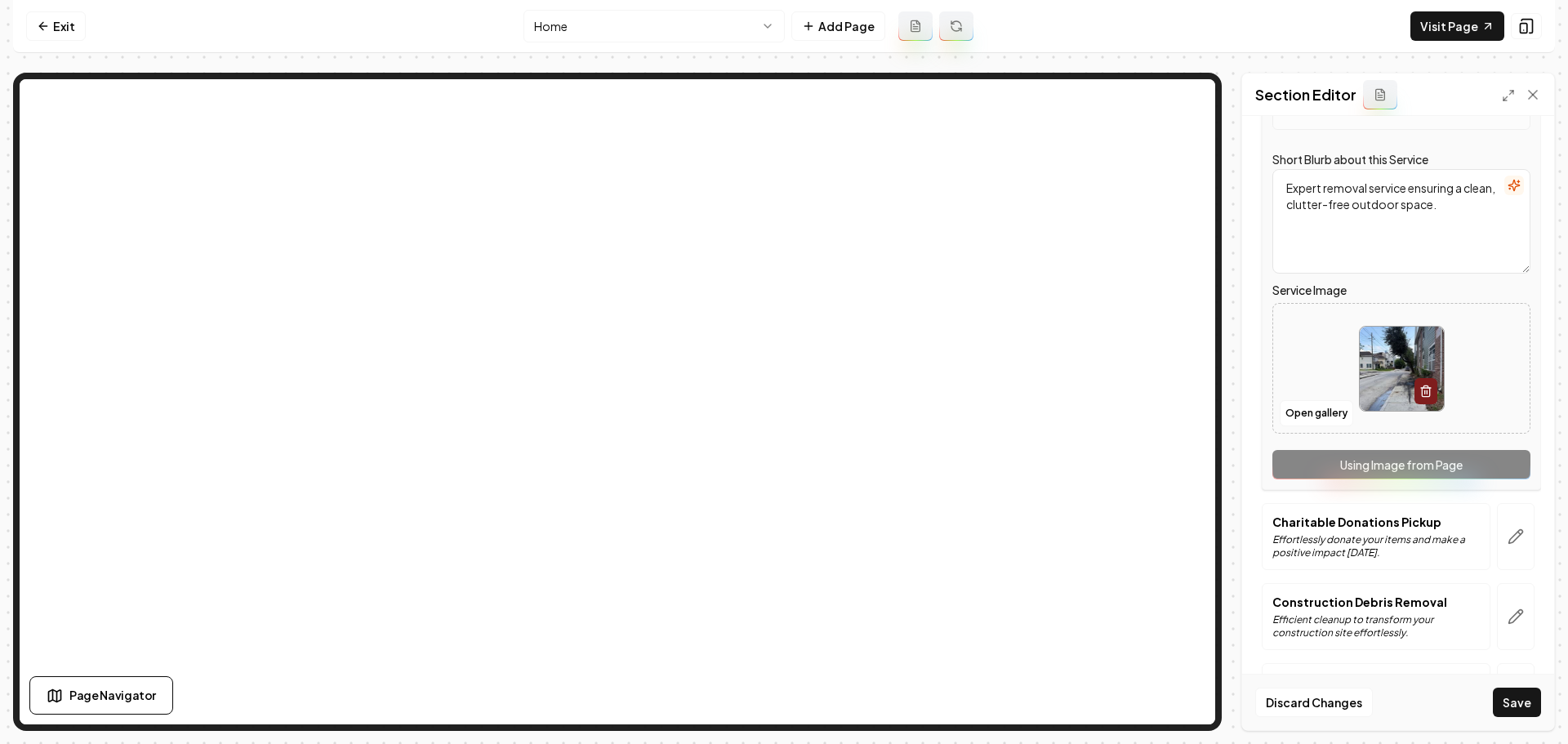
click at [1360, 393] on img at bounding box center [1402, 369] width 84 height 84
type input "**********"
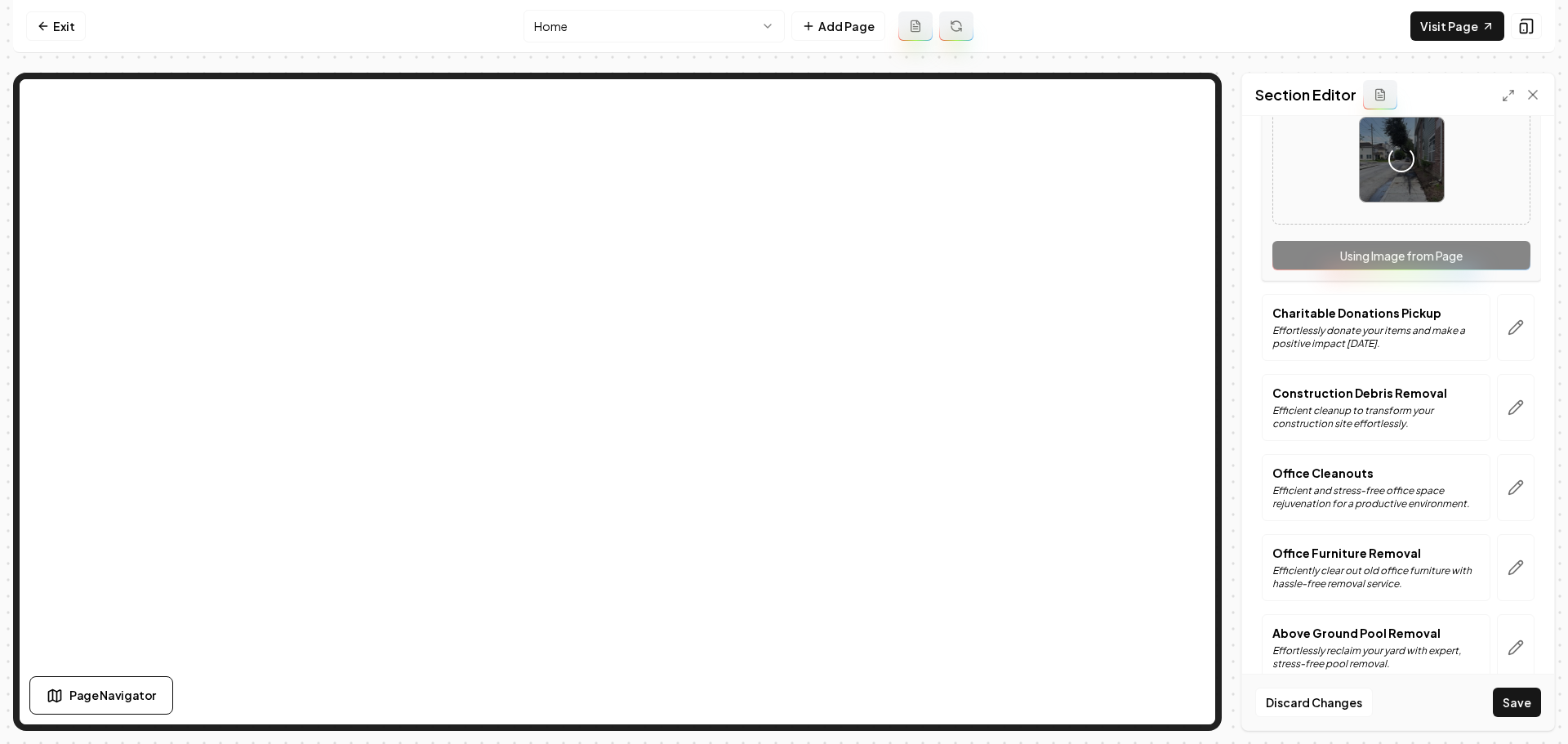
scroll to position [1879, 0]
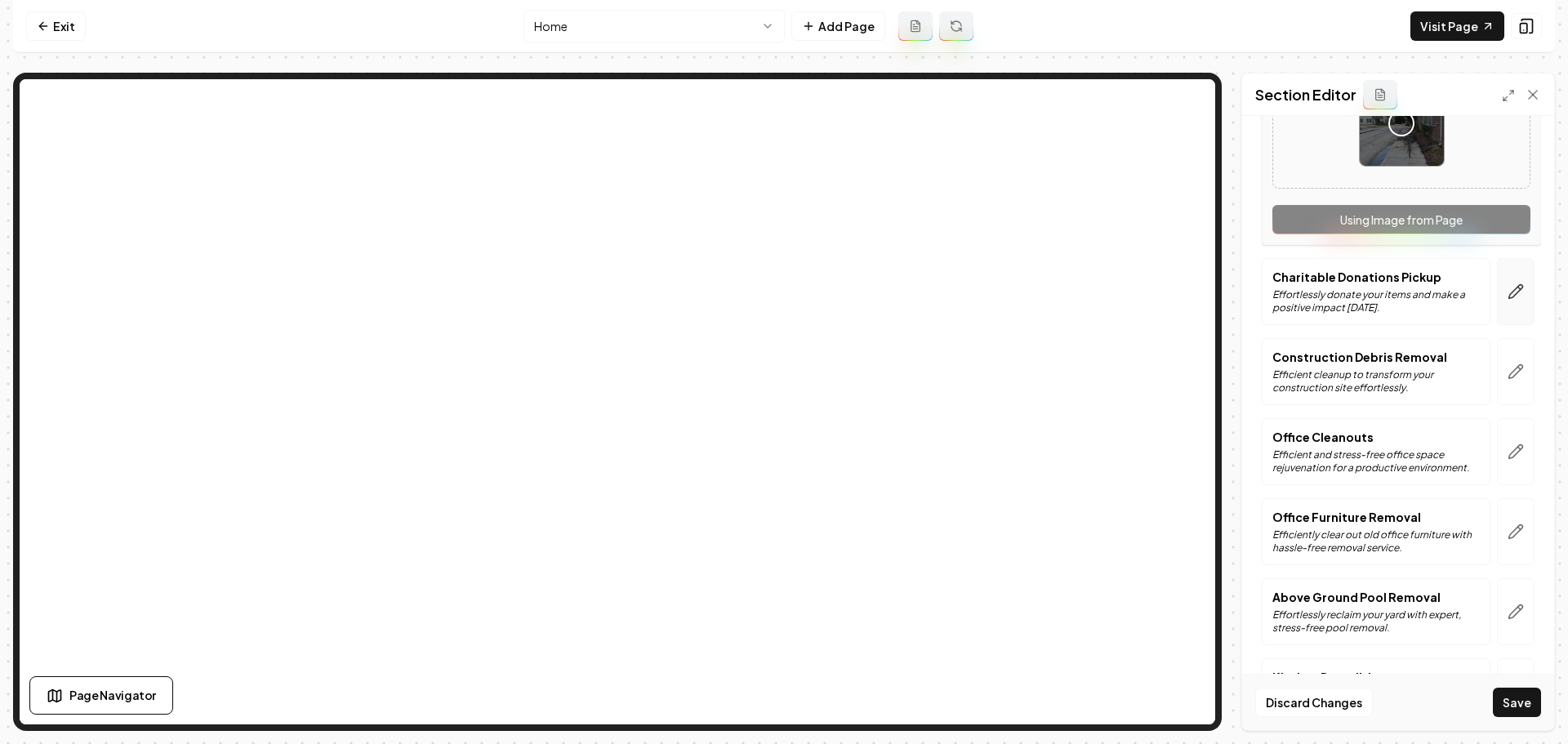
click at [1507, 312] on button "button" at bounding box center [1515, 291] width 37 height 67
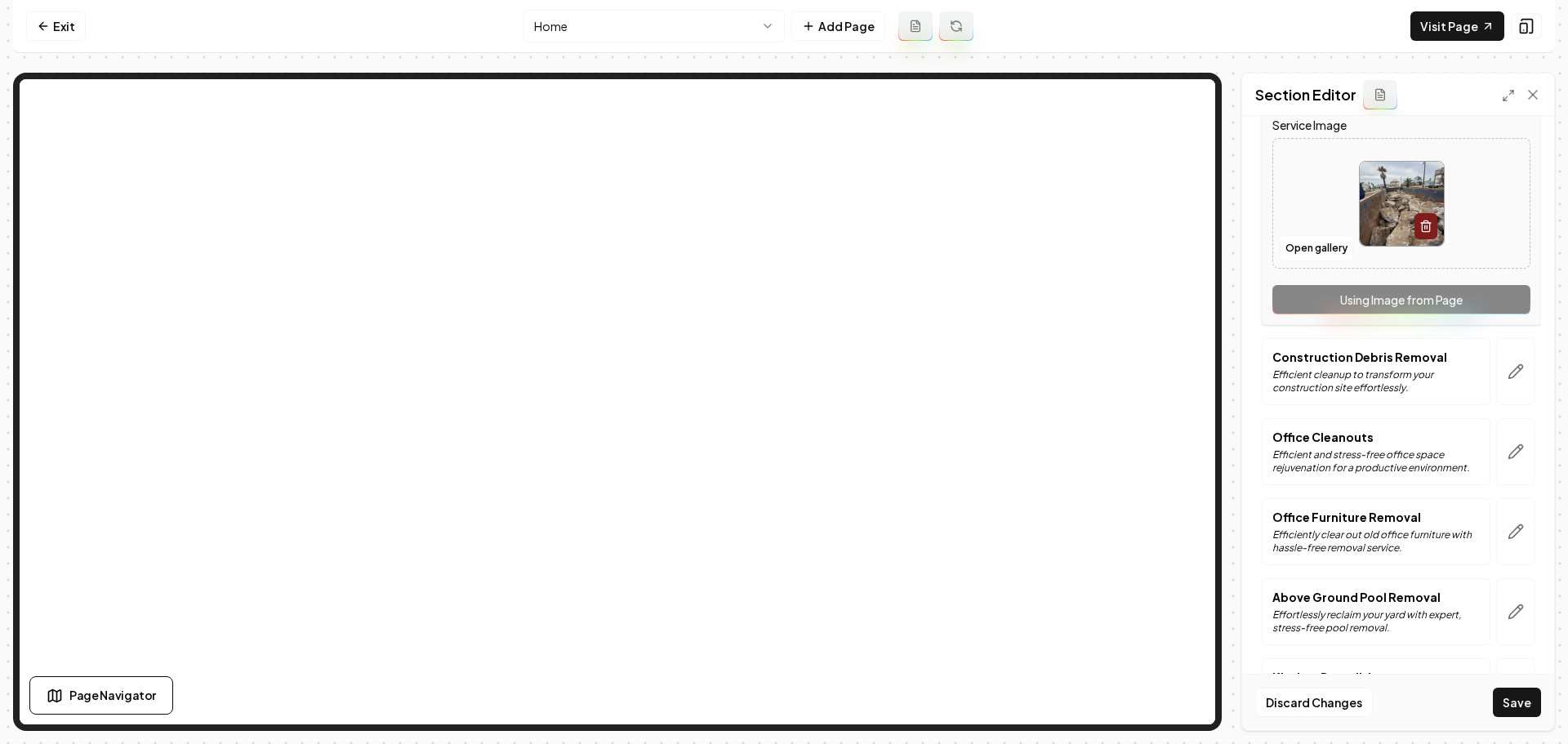
click at [1385, 224] on img at bounding box center [1402, 204] width 84 height 84
type input "**********"
click at [1515, 379] on button "button" at bounding box center [1515, 372] width 37 height 67
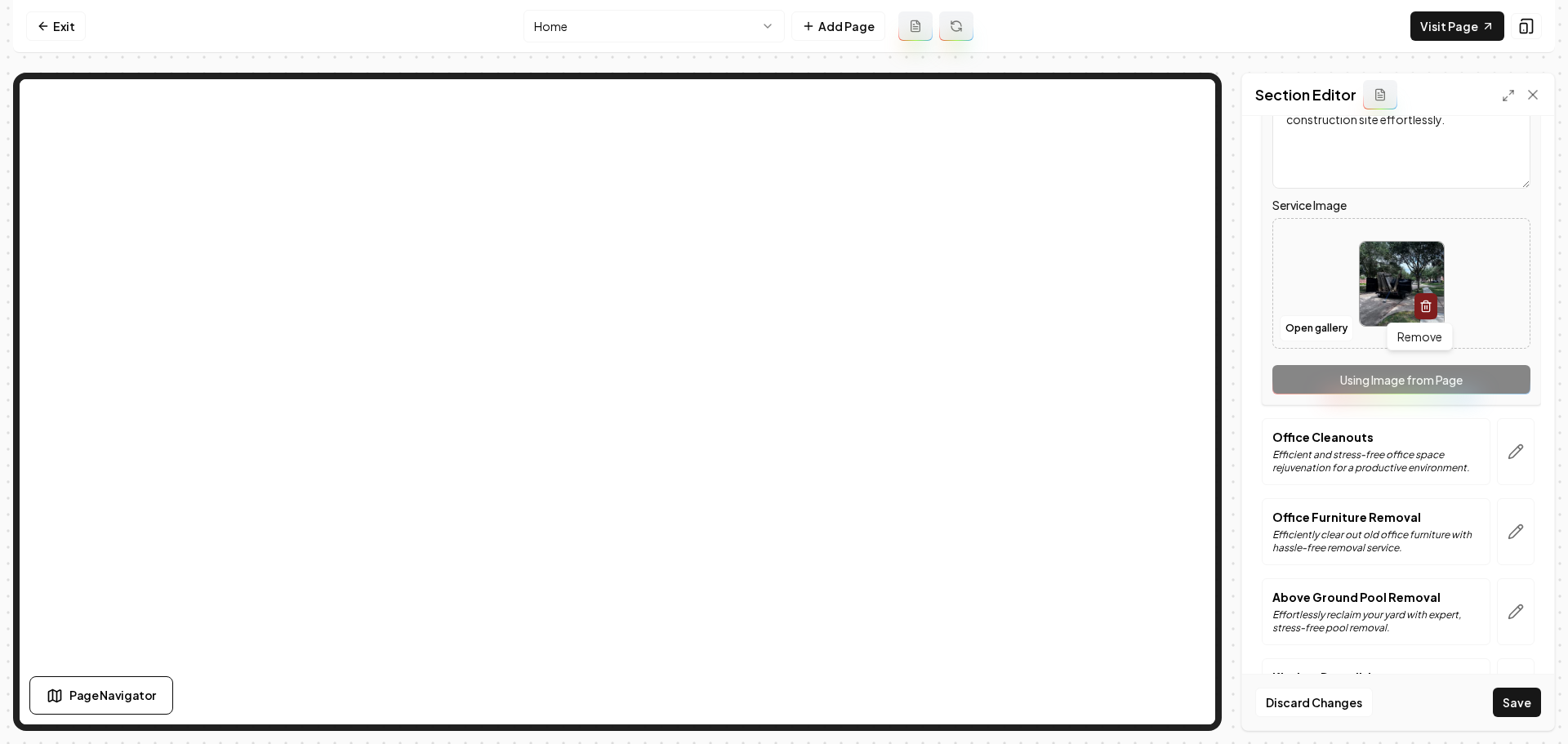
click at [1399, 291] on img at bounding box center [1402, 284] width 84 height 84
type input "**********"
click at [1504, 463] on button "button" at bounding box center [1515, 452] width 37 height 67
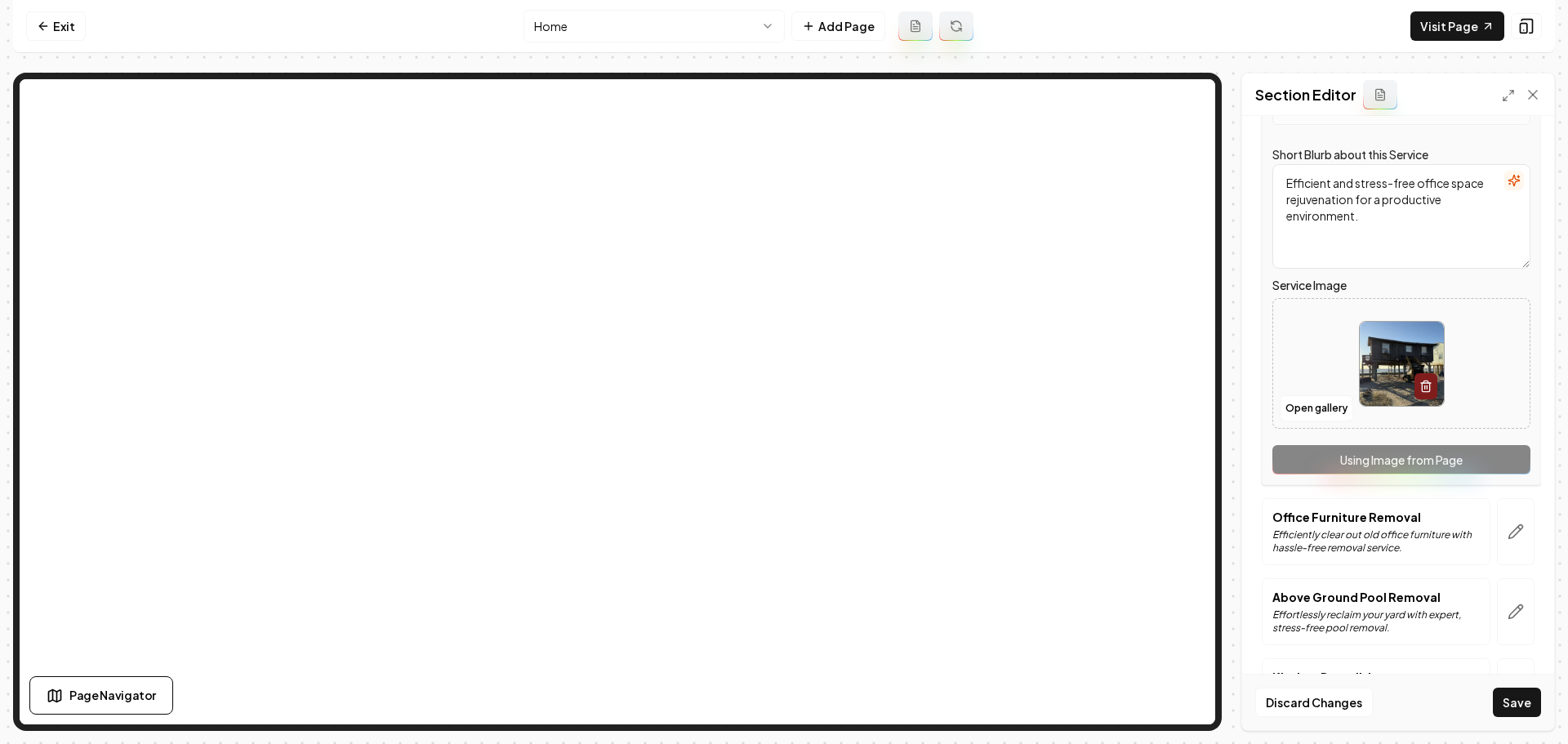
click at [1379, 382] on img at bounding box center [1402, 364] width 84 height 84
type input "**********"
click at [1508, 537] on icon "button" at bounding box center [1515, 531] width 16 height 16
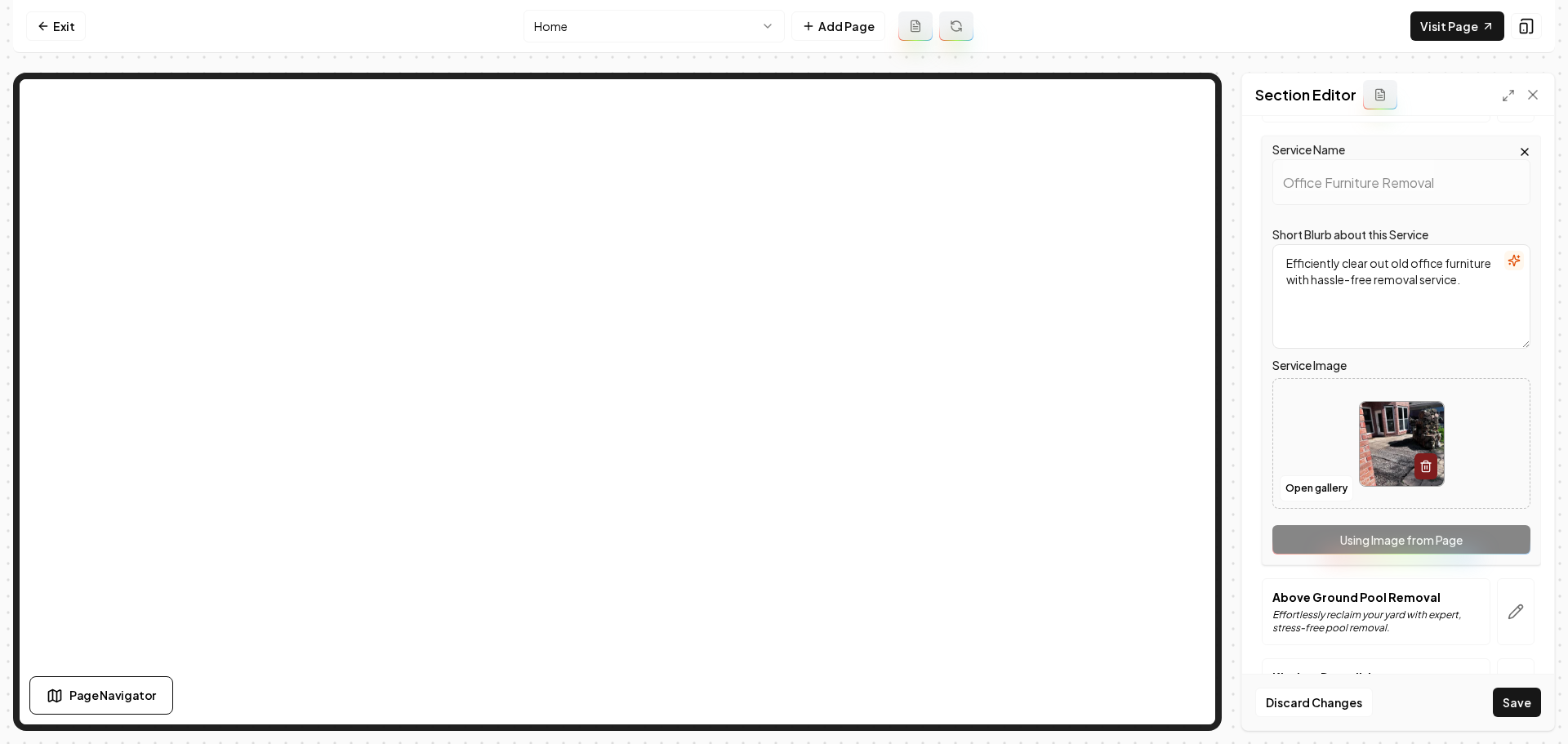
click at [1396, 444] on img at bounding box center [1402, 444] width 84 height 84
type input "**********"
click at [1508, 604] on icon "button" at bounding box center [1515, 612] width 16 height 16
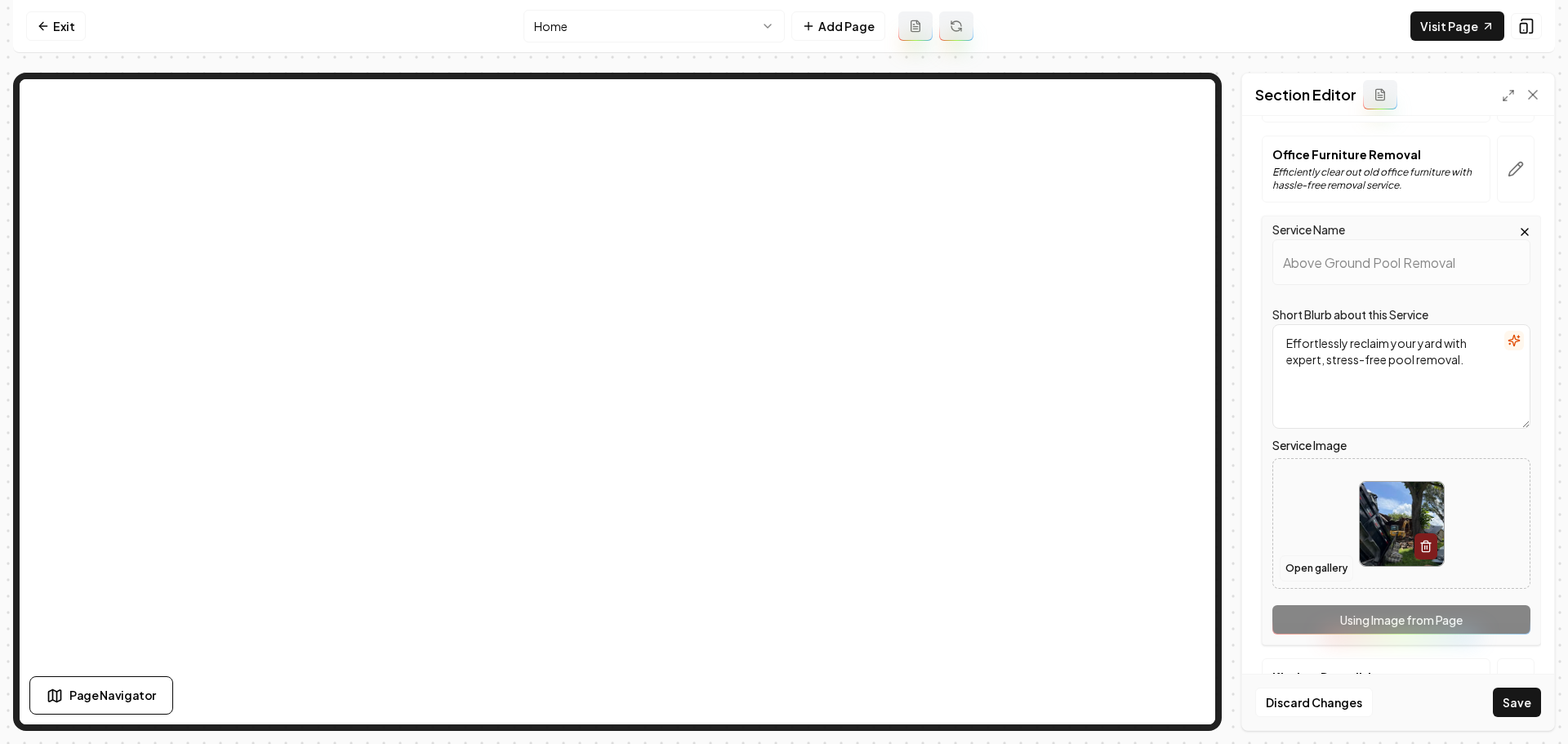
click at [1334, 569] on button "Open gallery" at bounding box center [1316, 568] width 74 height 26
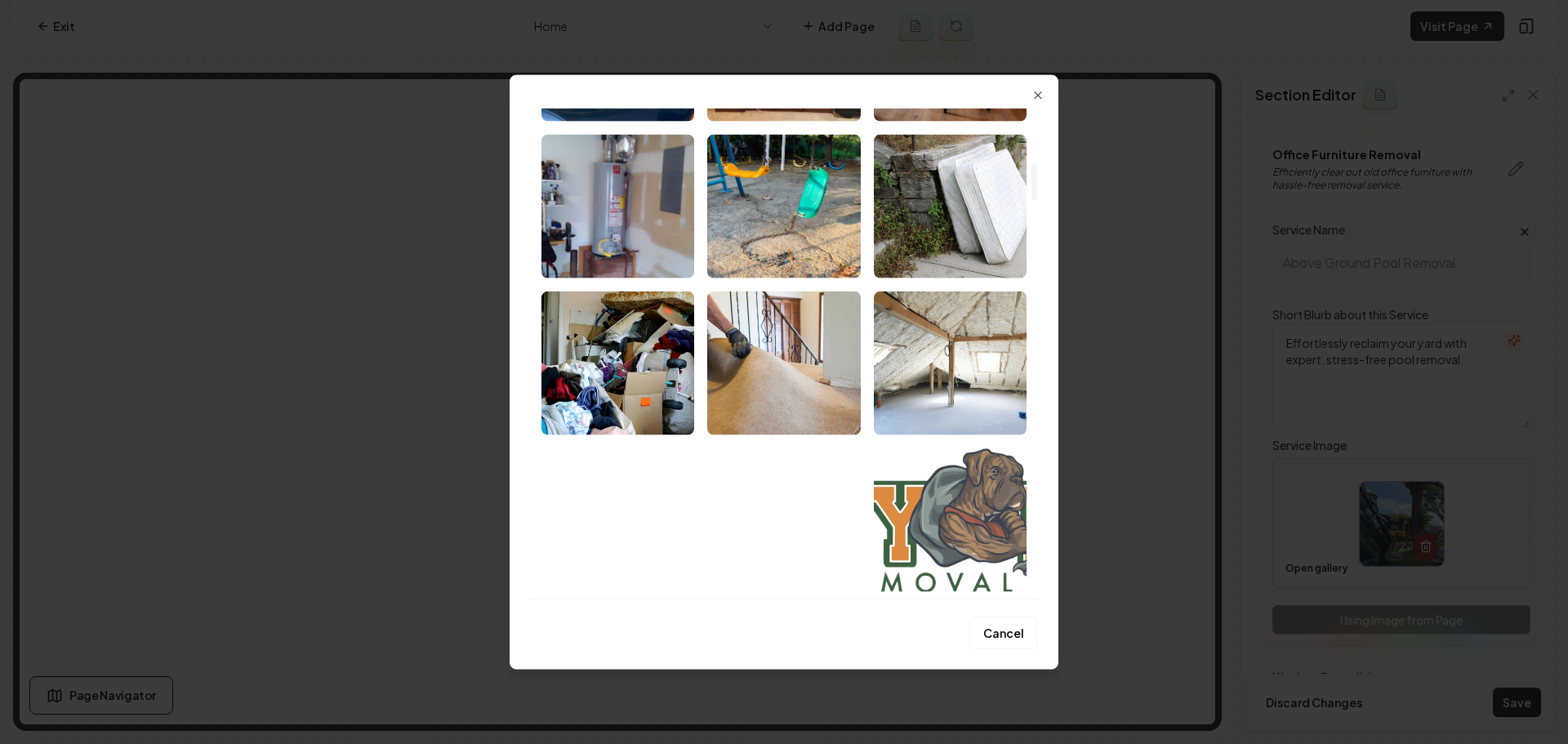
scroll to position [980, 0]
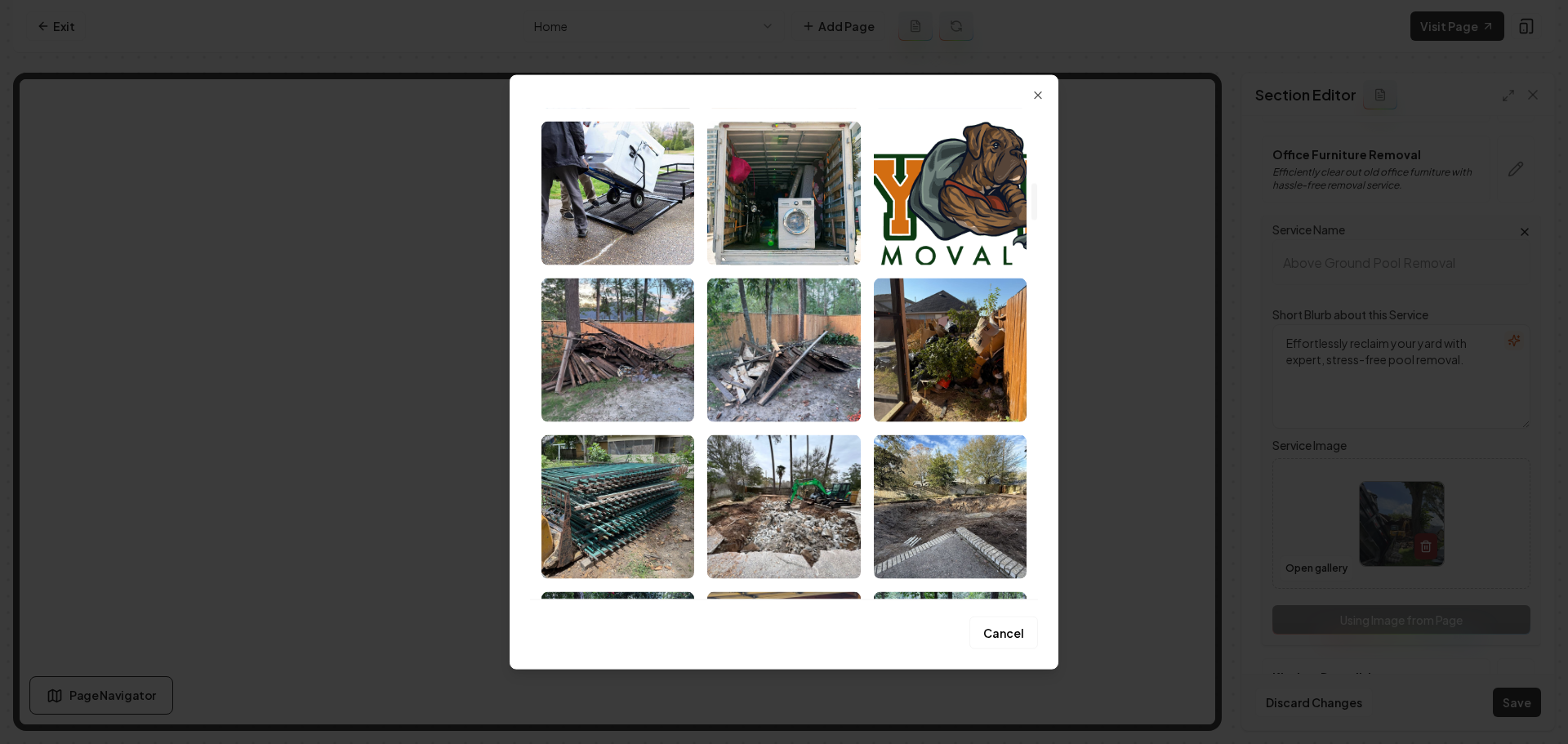
click at [1007, 635] on button "Cancel" at bounding box center [1003, 633] width 69 height 33
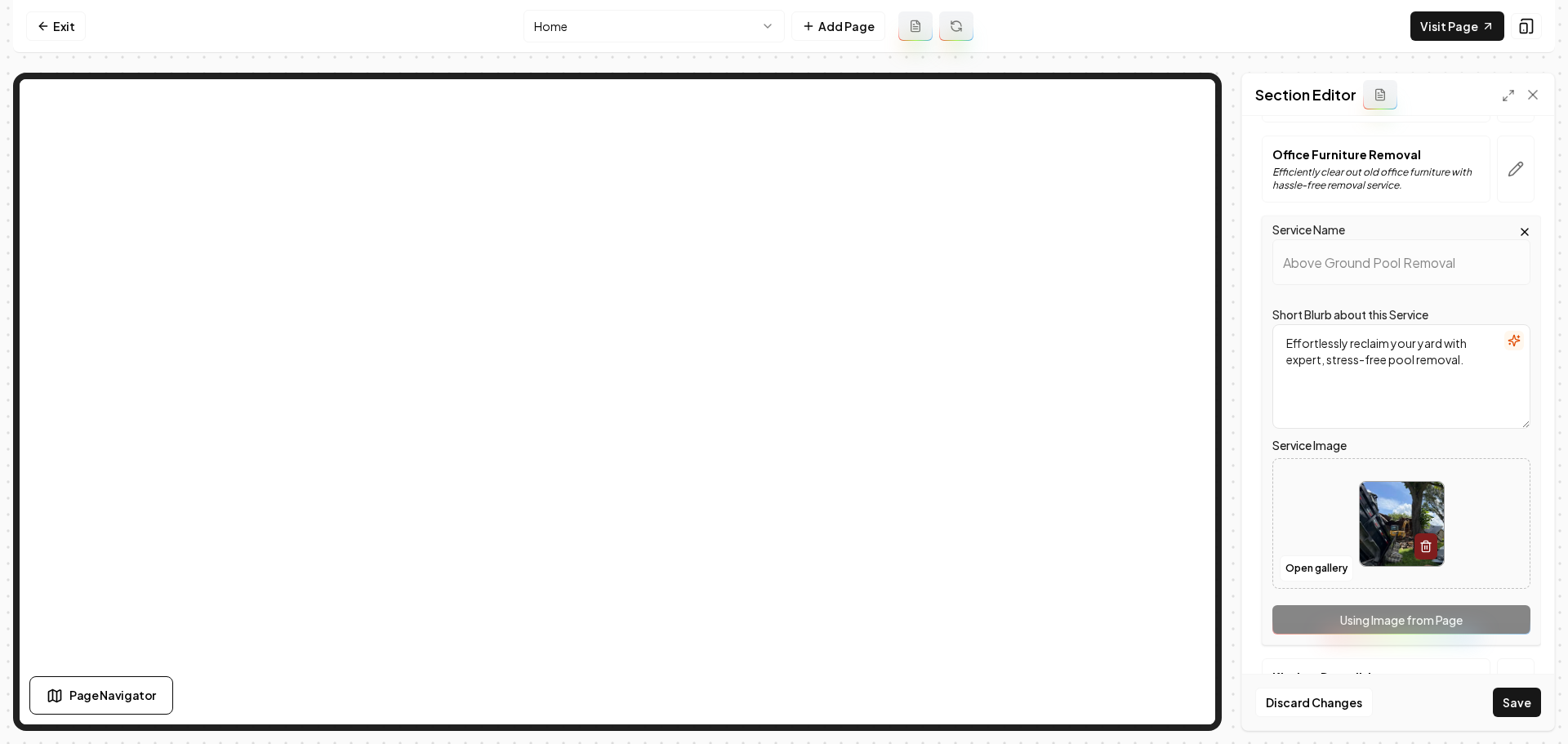
click at [1372, 521] on img at bounding box center [1402, 524] width 84 height 84
type input "**********"
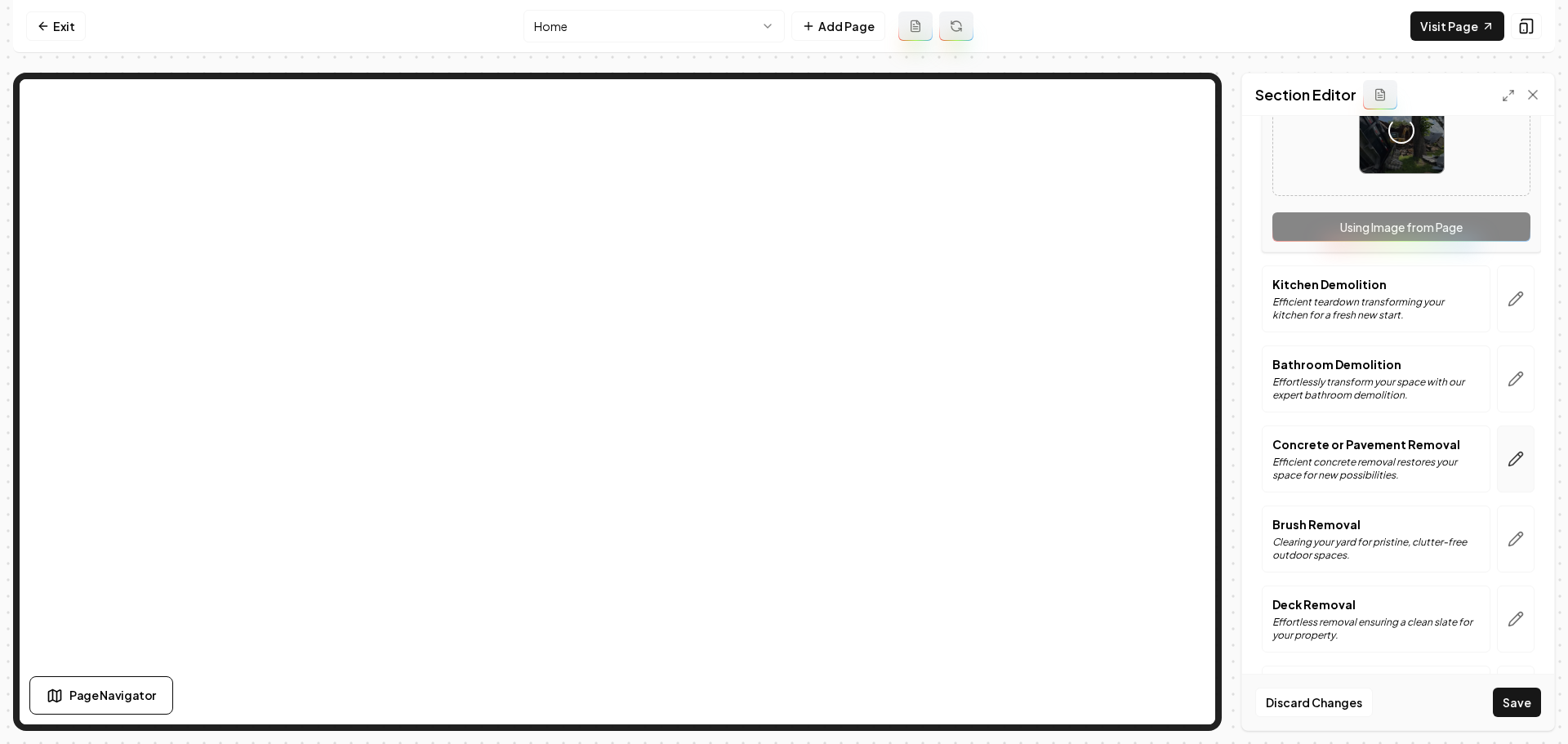
scroll to position [2288, 0]
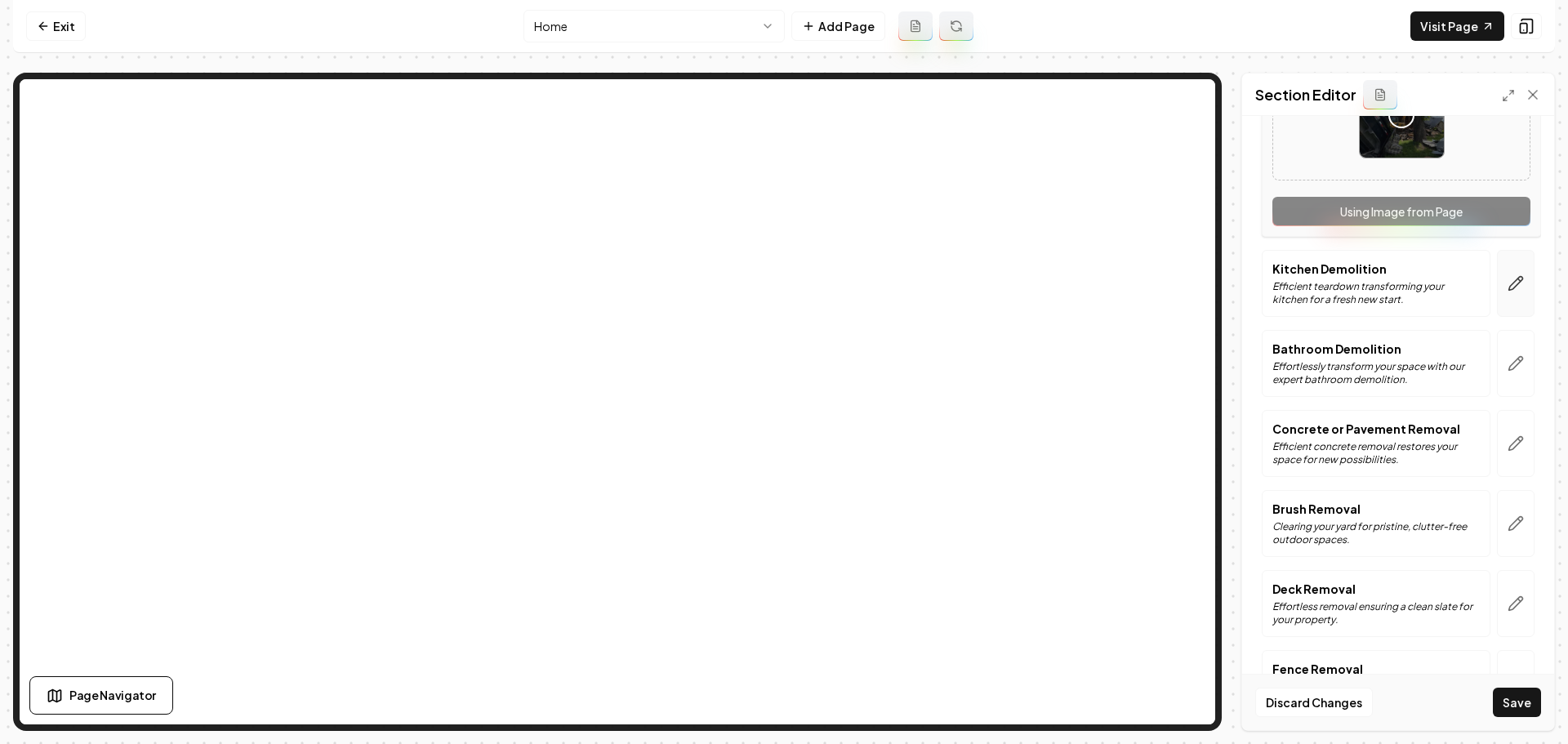
click at [1508, 289] on icon "button" at bounding box center [1515, 283] width 16 height 16
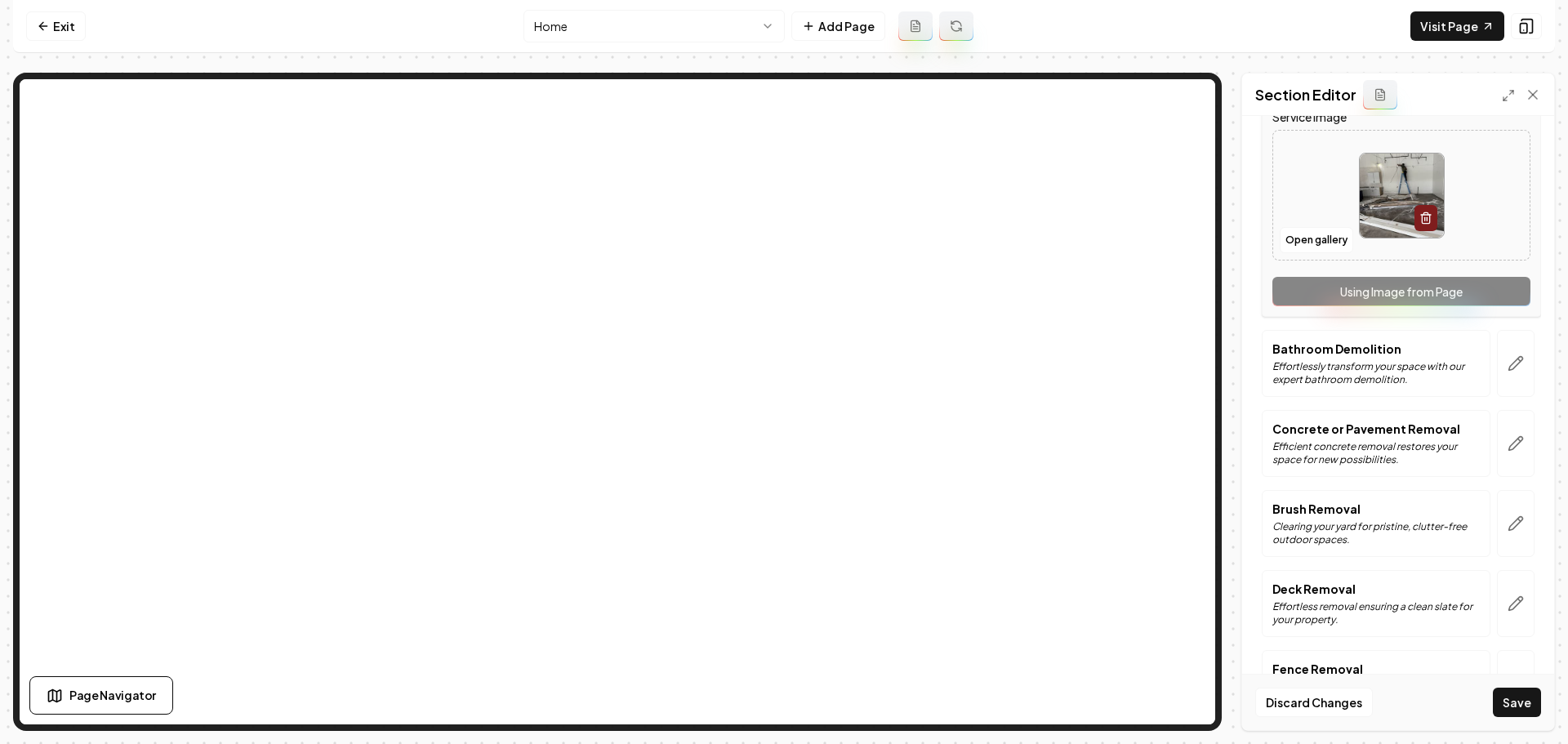
click at [1376, 191] on img at bounding box center [1402, 196] width 84 height 84
type input "**********"
click at [1515, 384] on button "button" at bounding box center [1515, 363] width 37 height 67
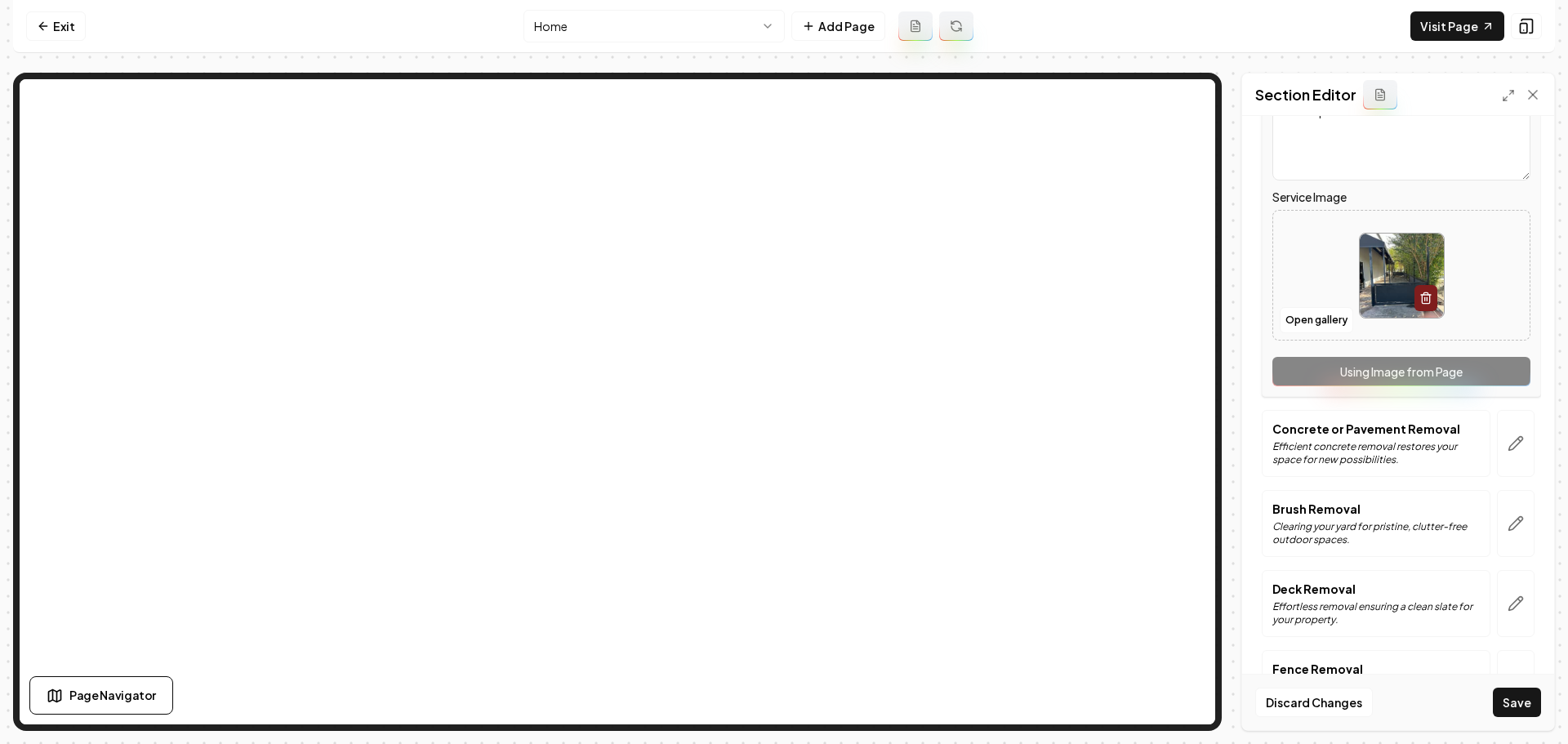
click at [1365, 266] on img at bounding box center [1402, 276] width 84 height 84
type input "**********"
click at [1509, 451] on icon "button" at bounding box center [1515, 443] width 16 height 16
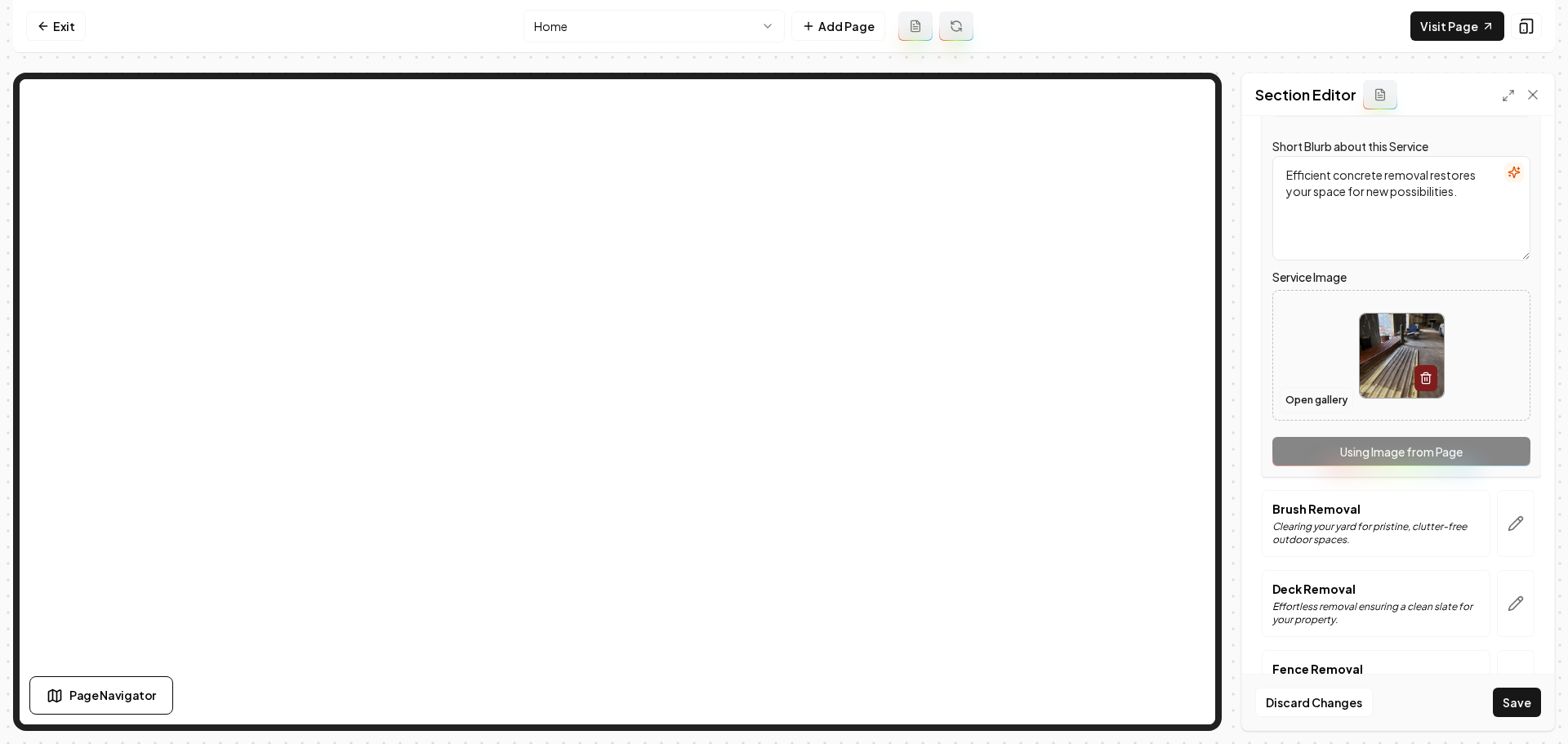
click at [1326, 406] on button "Open gallery" at bounding box center [1316, 400] width 74 height 26
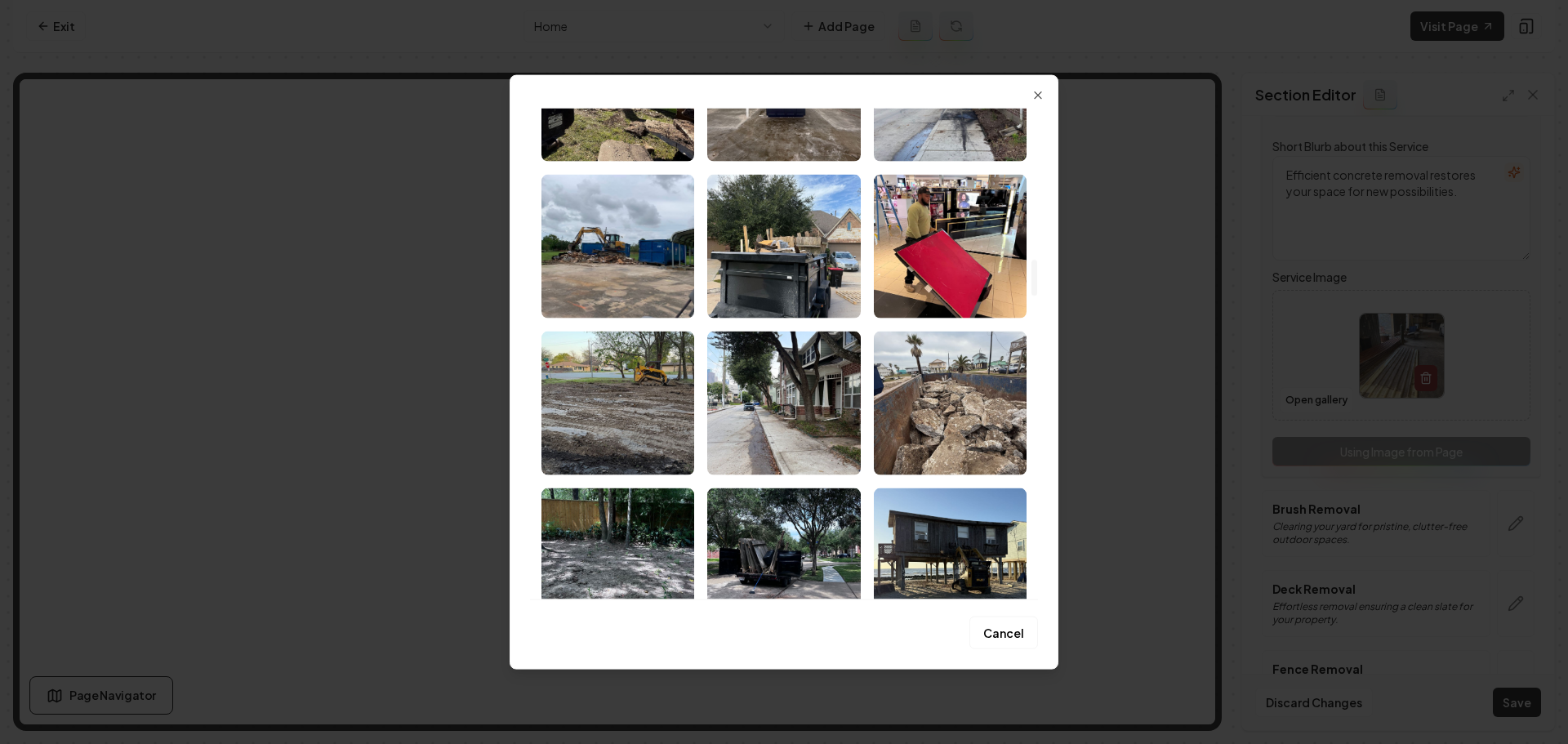
scroll to position [2042, 0]
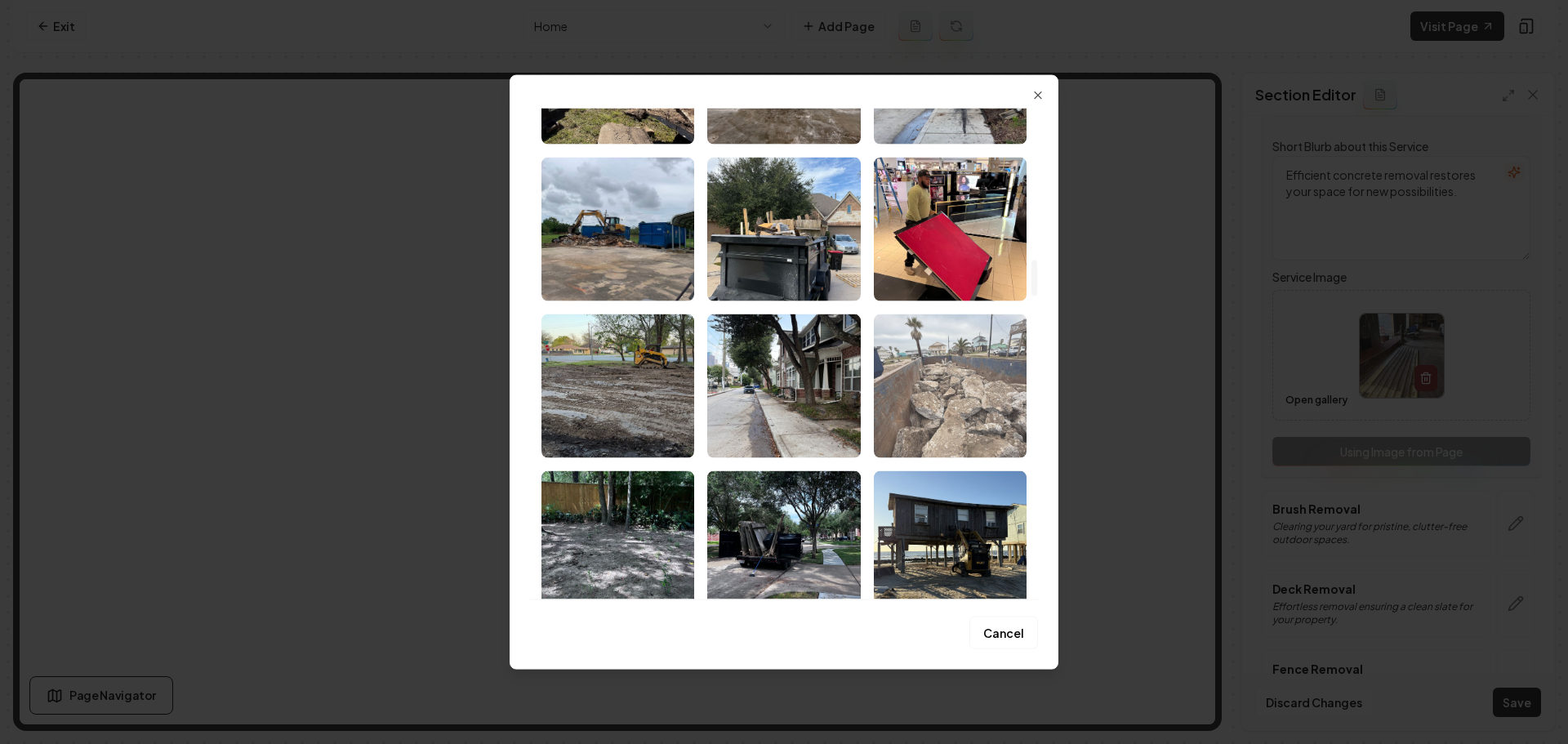
click at [946, 423] on img "Select image image_68a343f85c7cd75eb87dac23.jpeg" at bounding box center [950, 385] width 152 height 144
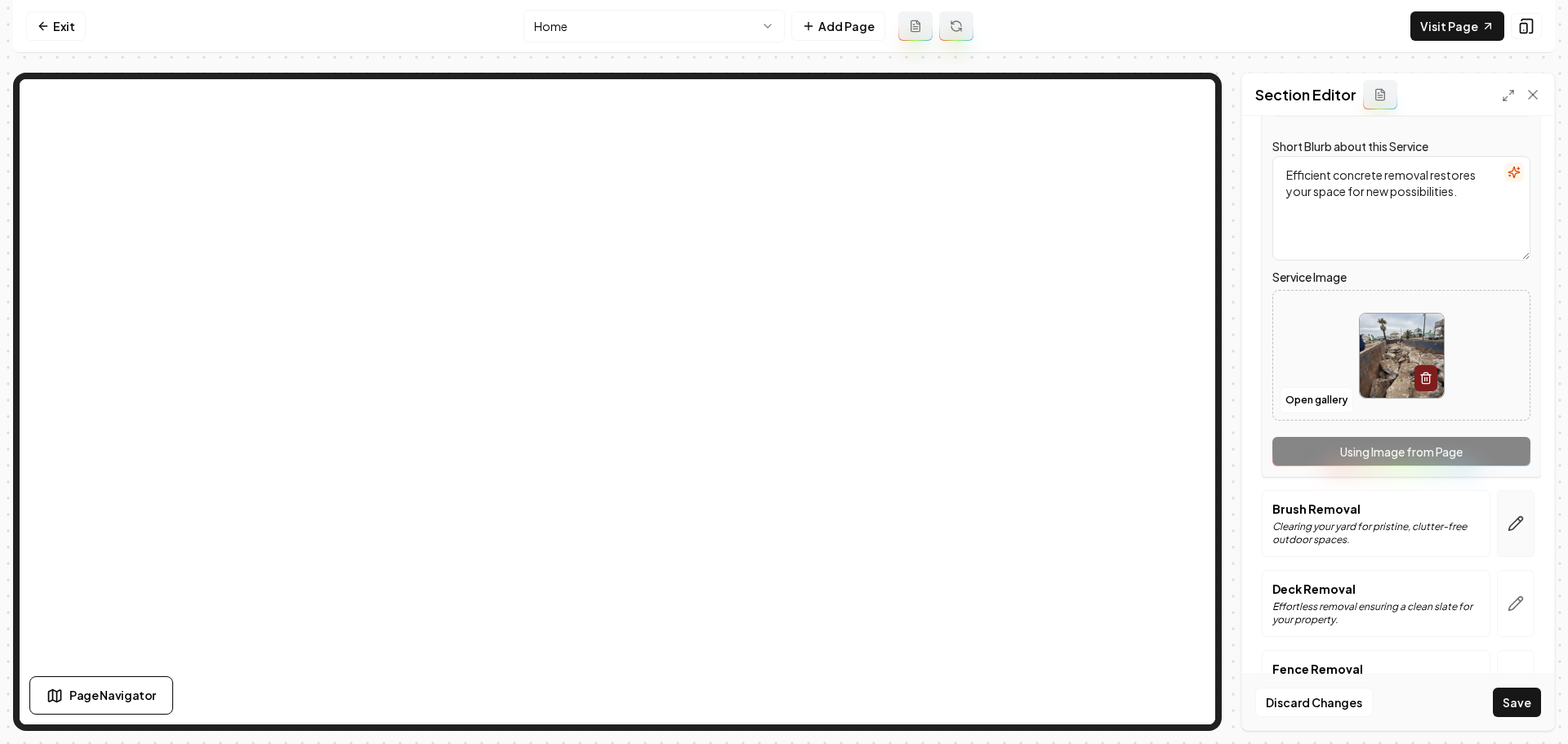
click at [1508, 525] on icon "button" at bounding box center [1515, 523] width 16 height 16
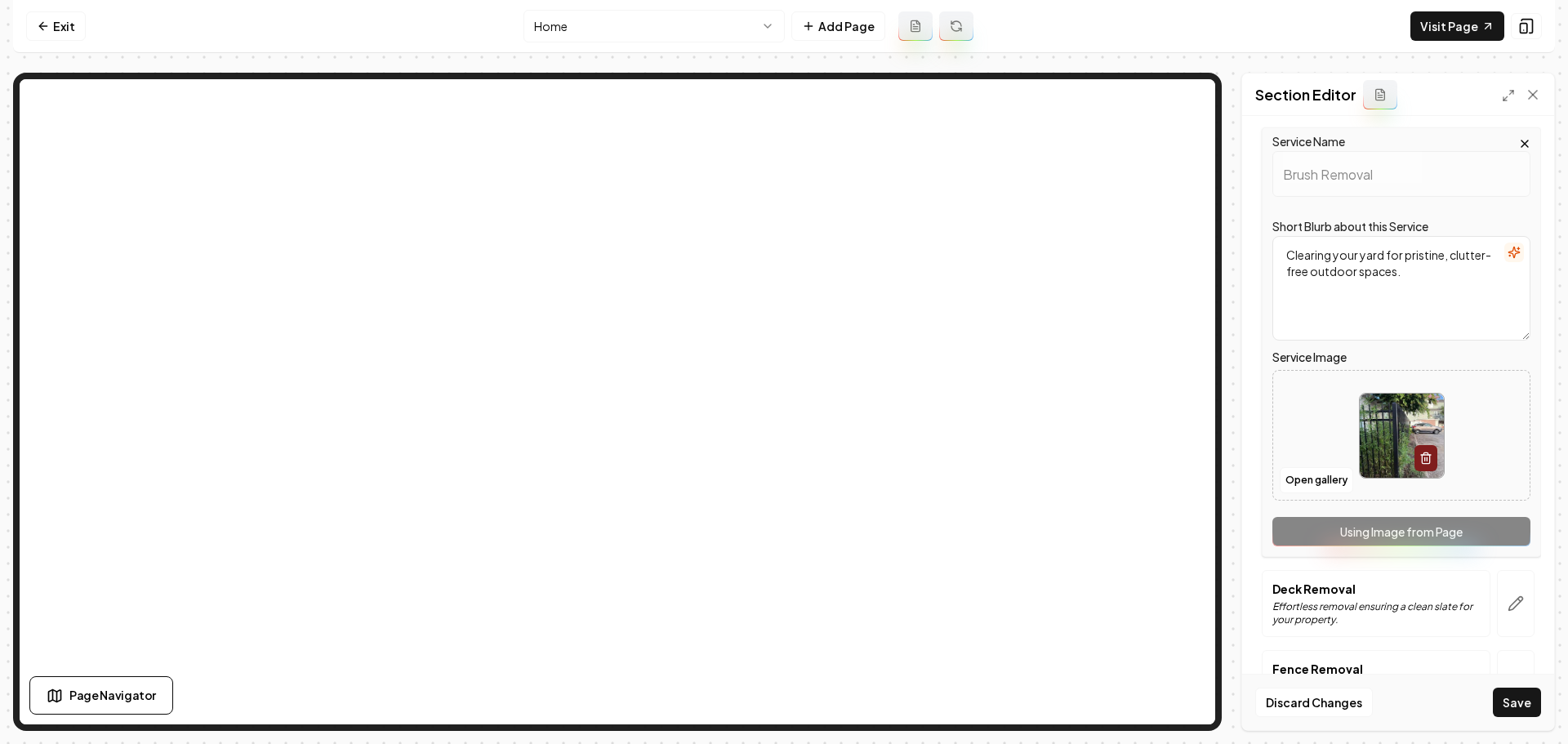
click at [1394, 405] on img at bounding box center [1402, 436] width 84 height 84
type input "**********"
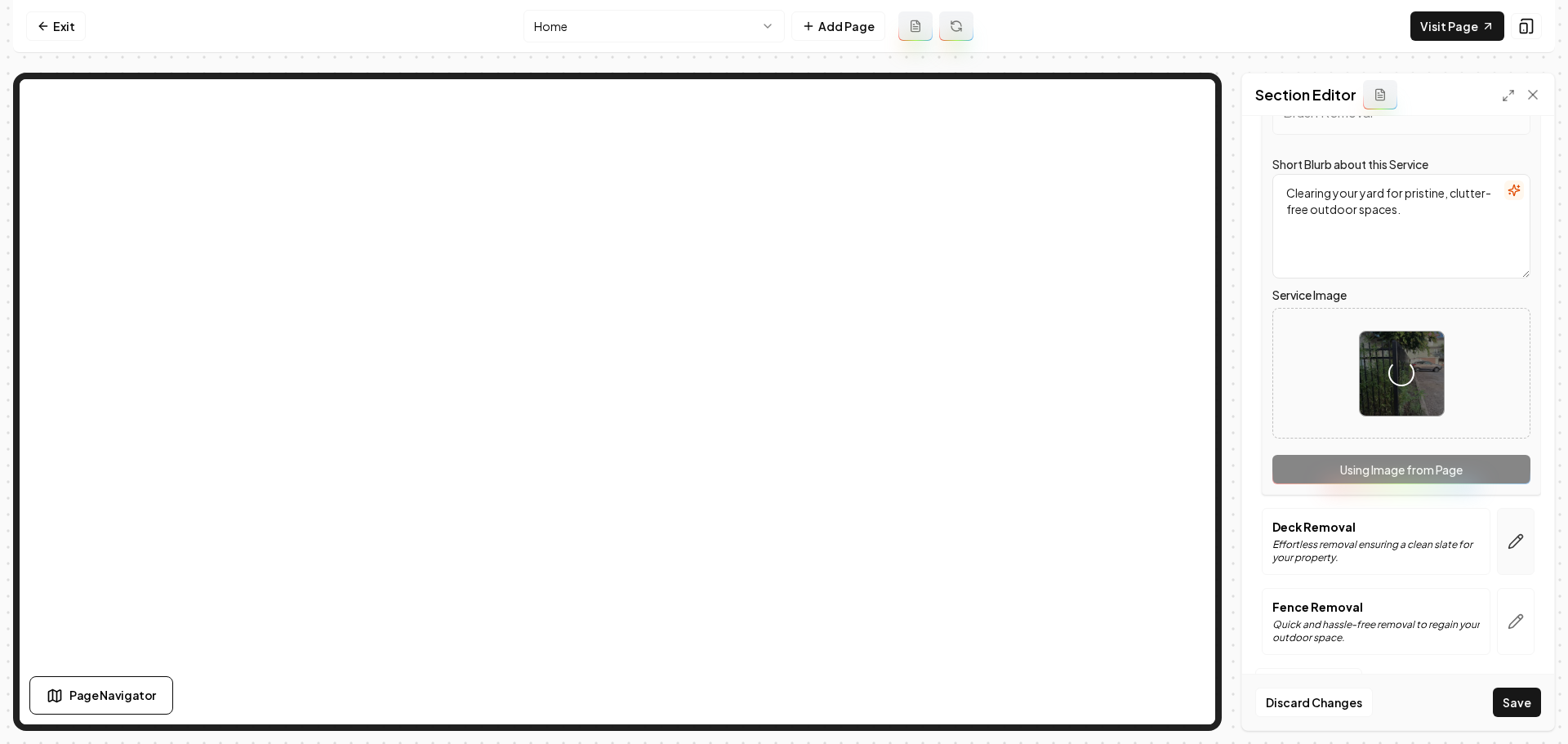
click at [1504, 552] on button "button" at bounding box center [1515, 542] width 37 height 67
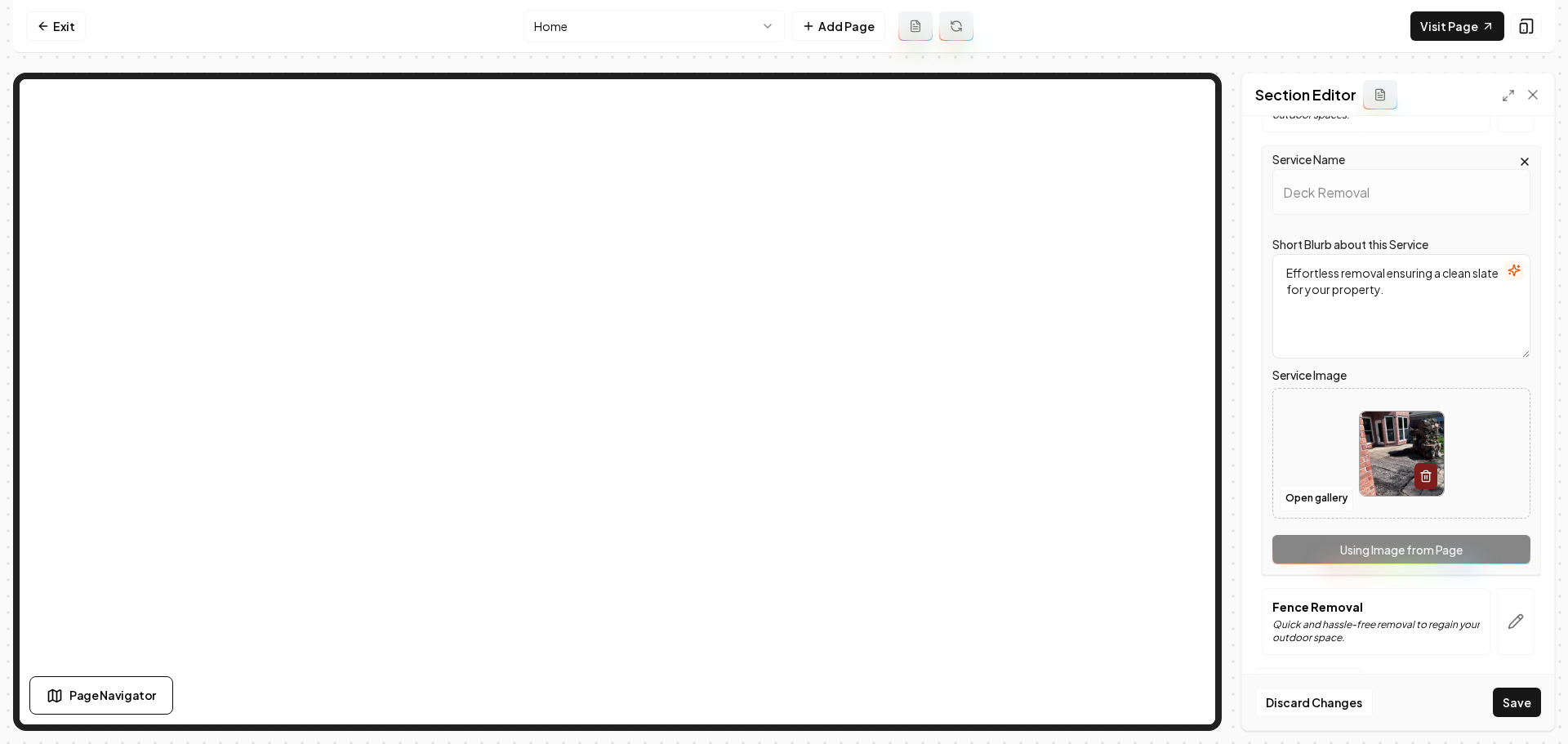
click at [1361, 477] on img at bounding box center [1402, 453] width 84 height 84
type input "**********"
click at [1508, 621] on icon "button" at bounding box center [1515, 621] width 16 height 16
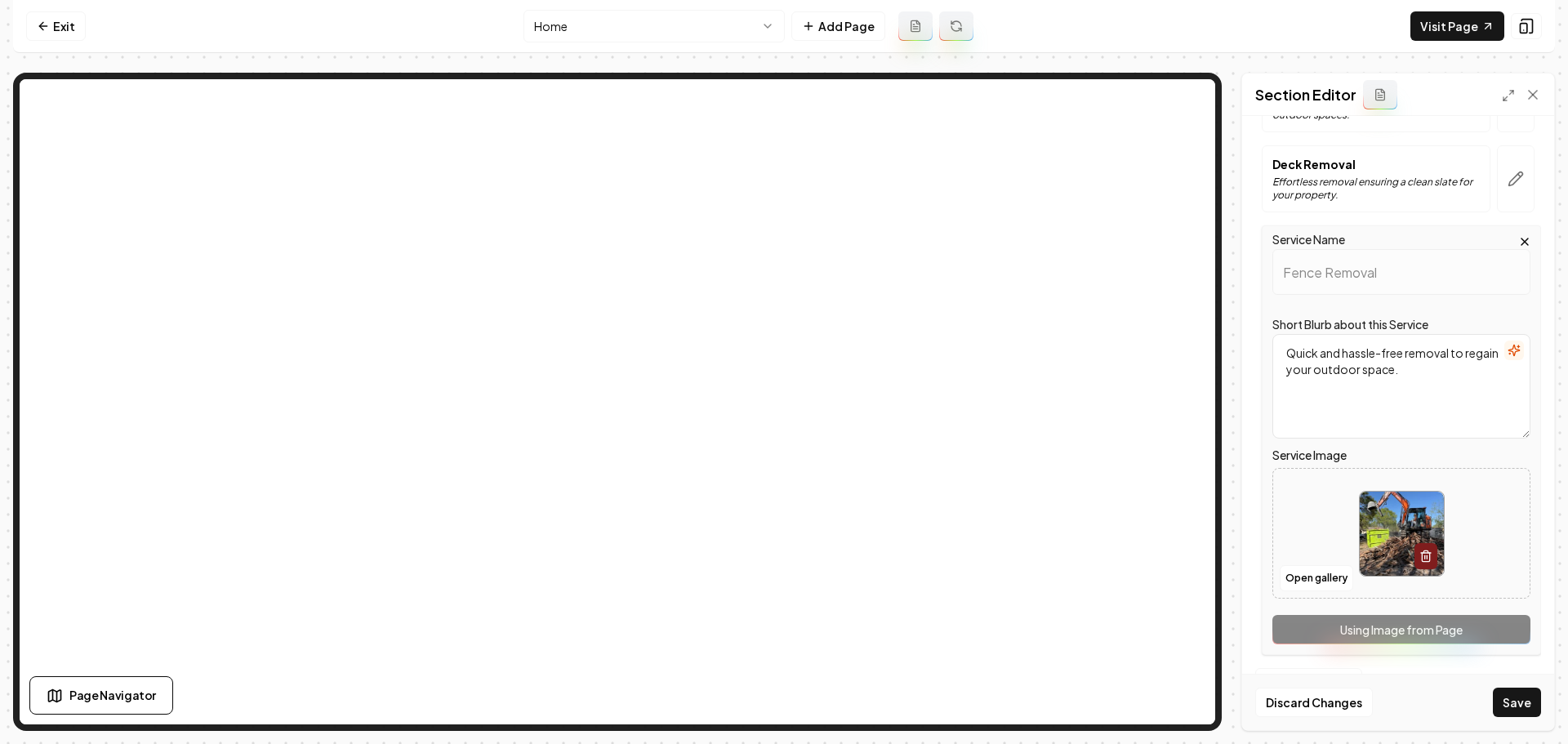
click at [1389, 539] on img at bounding box center [1402, 534] width 84 height 84
click at [1301, 580] on button "Open gallery" at bounding box center [1316, 578] width 74 height 26
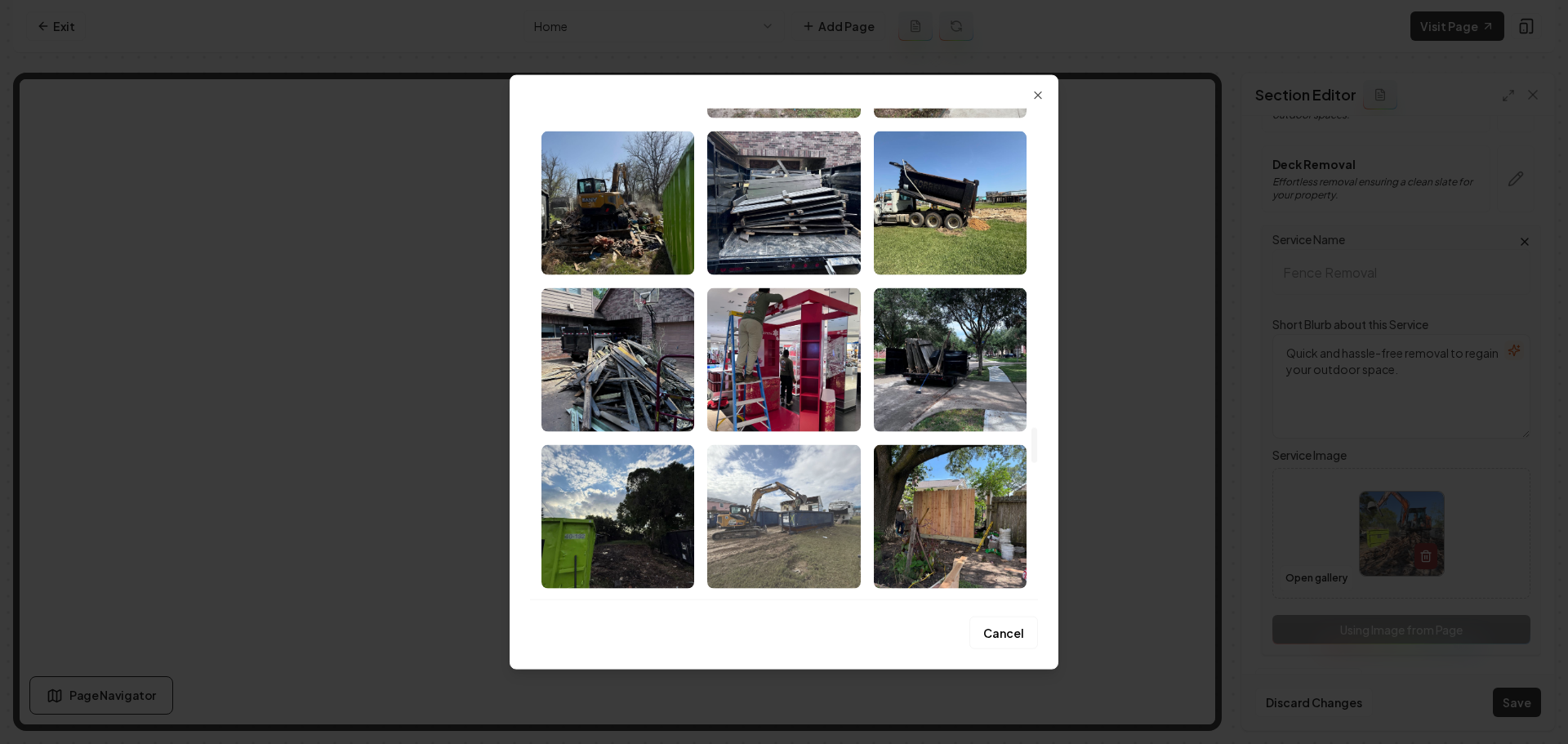
scroll to position [4738, 0]
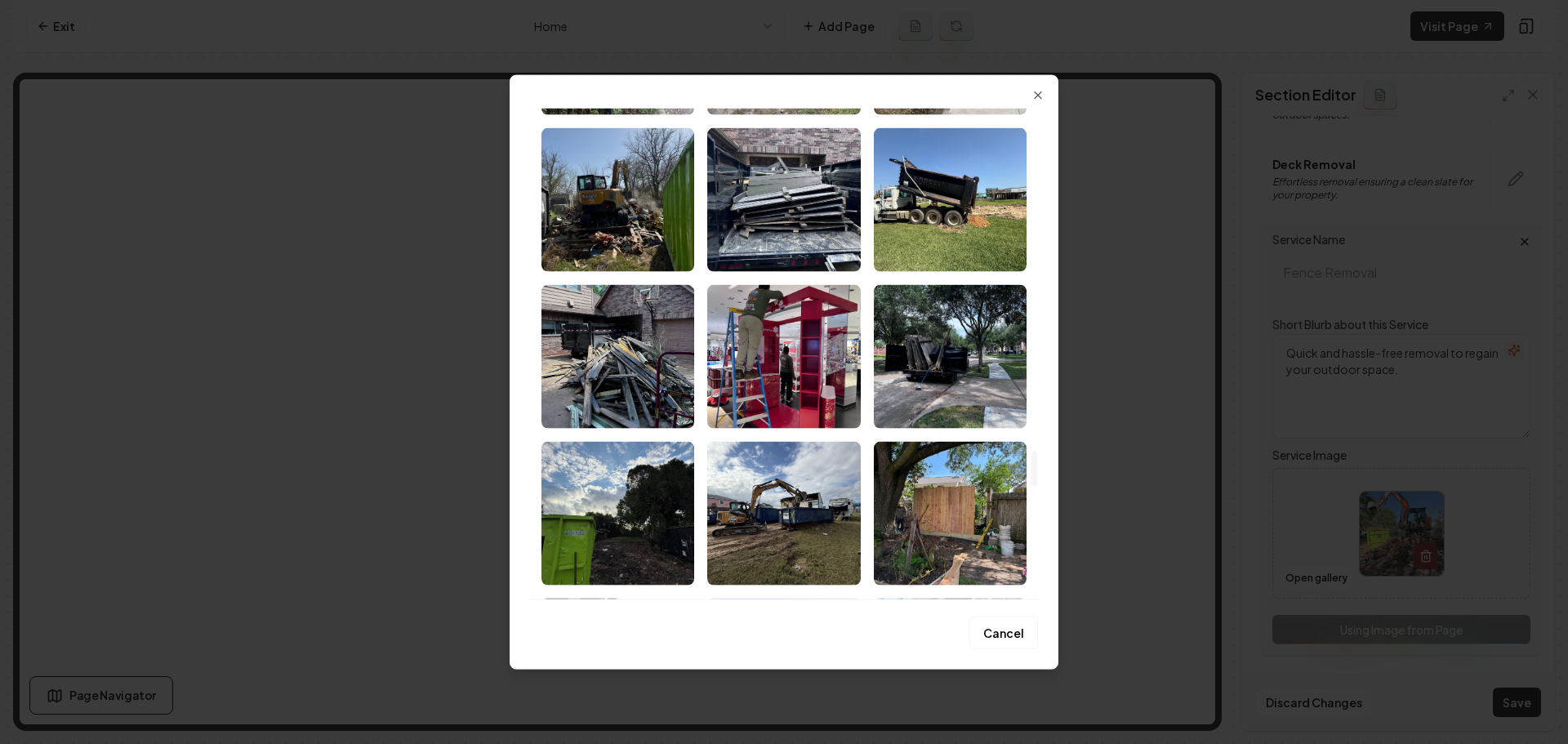
click at [896, 503] on img "Select image image_68a343f55c7cd75eb87d9731.jpeg" at bounding box center [950, 513] width 152 height 144
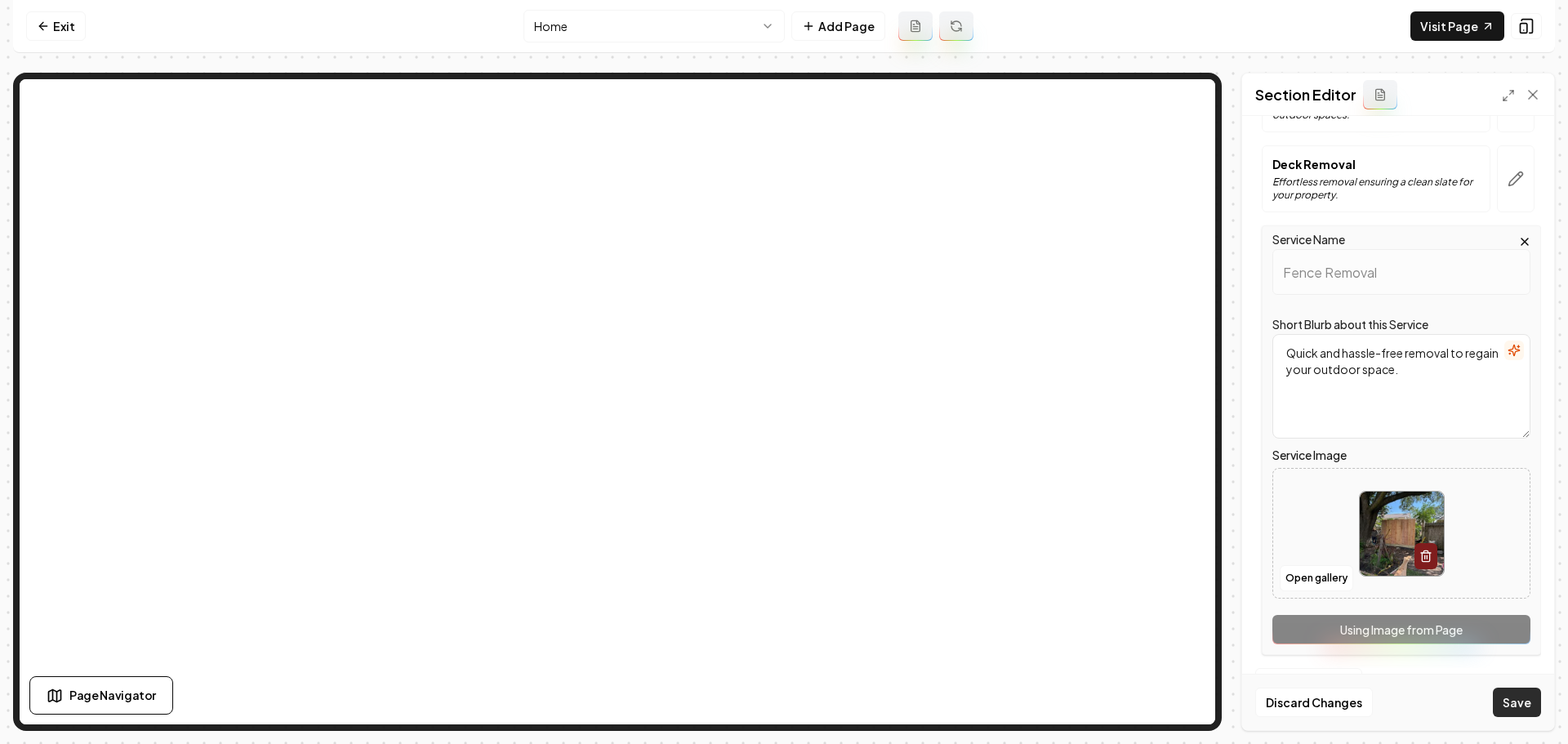
click at [1504, 705] on button "Save" at bounding box center [1517, 702] width 48 height 30
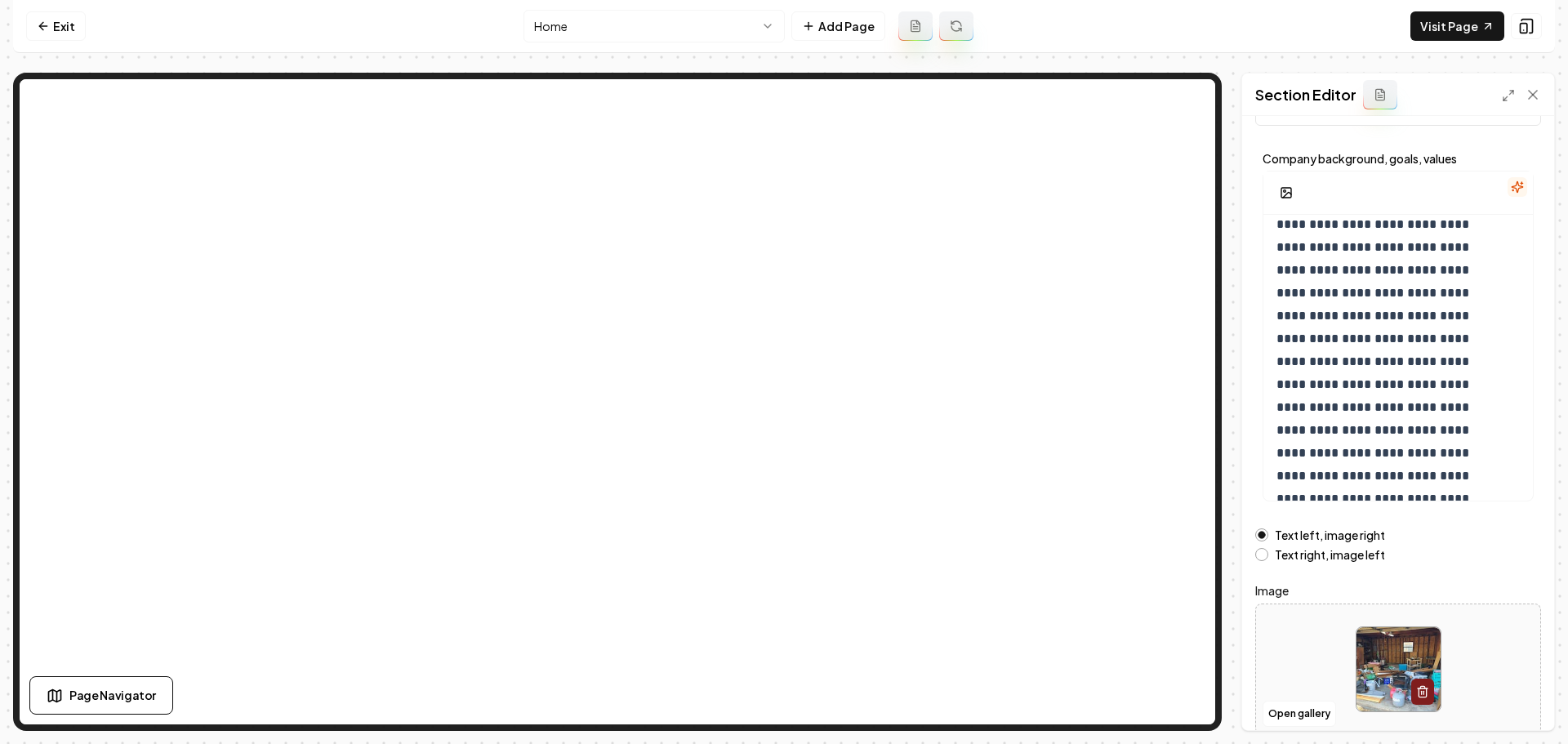
scroll to position [138, 0]
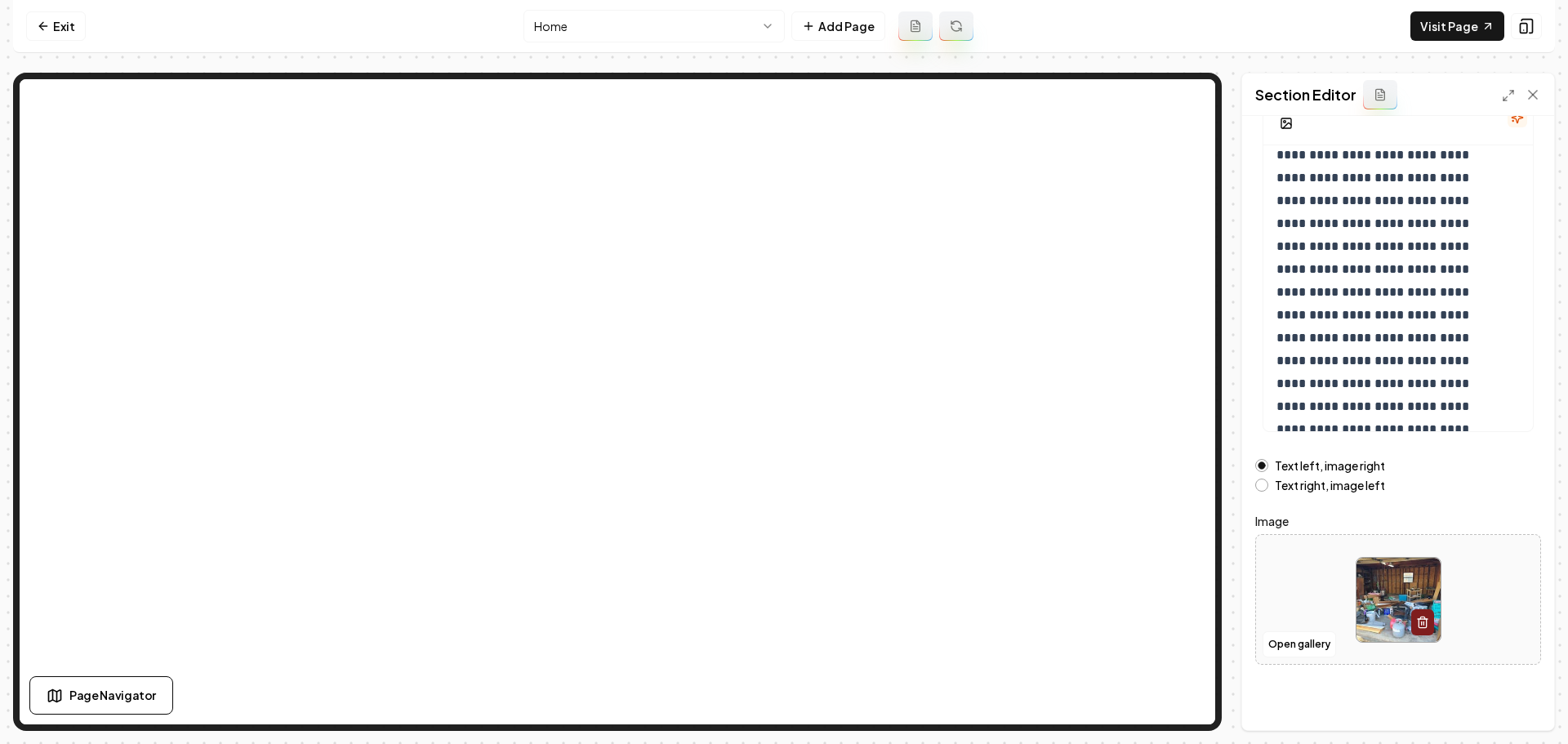
click at [1401, 582] on img at bounding box center [1398, 600] width 84 height 84
click at [1283, 645] on button "Open gallery" at bounding box center [1299, 644] width 74 height 26
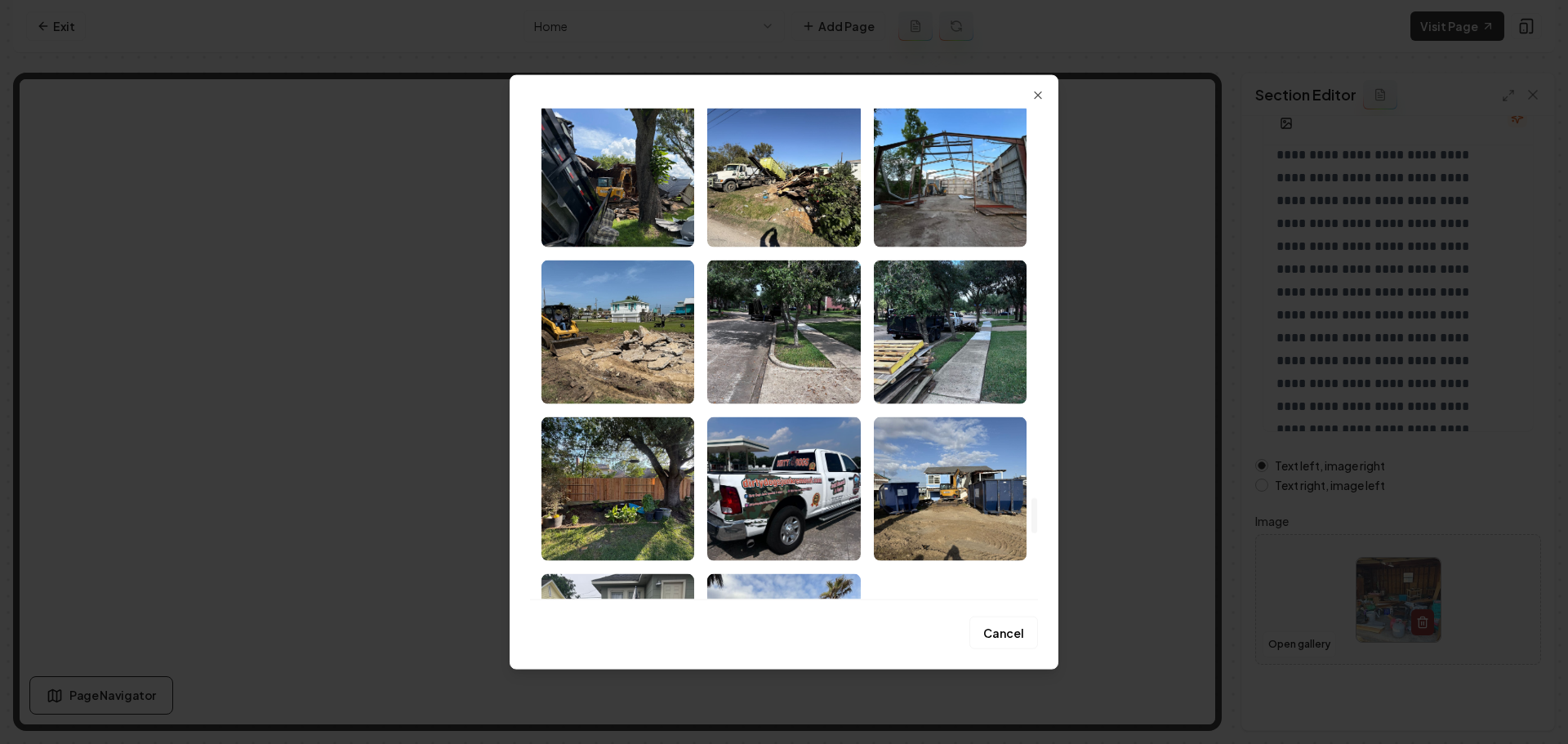
drag, startPoint x: 1034, startPoint y: 219, endPoint x: 1033, endPoint y: 520, distance: 301.0
click at [1033, 520] on div at bounding box center [1034, 515] width 6 height 35
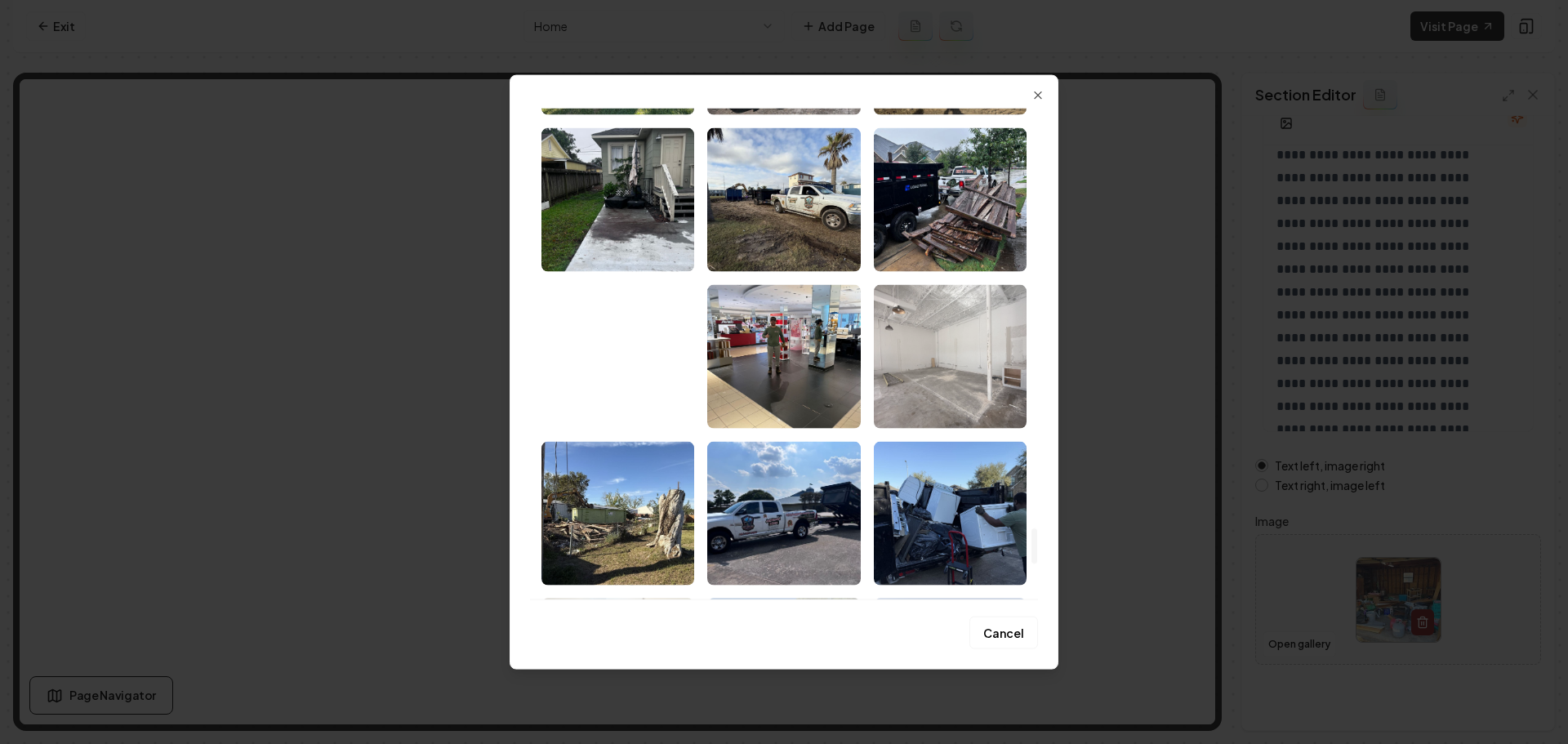
scroll to position [5717, 0]
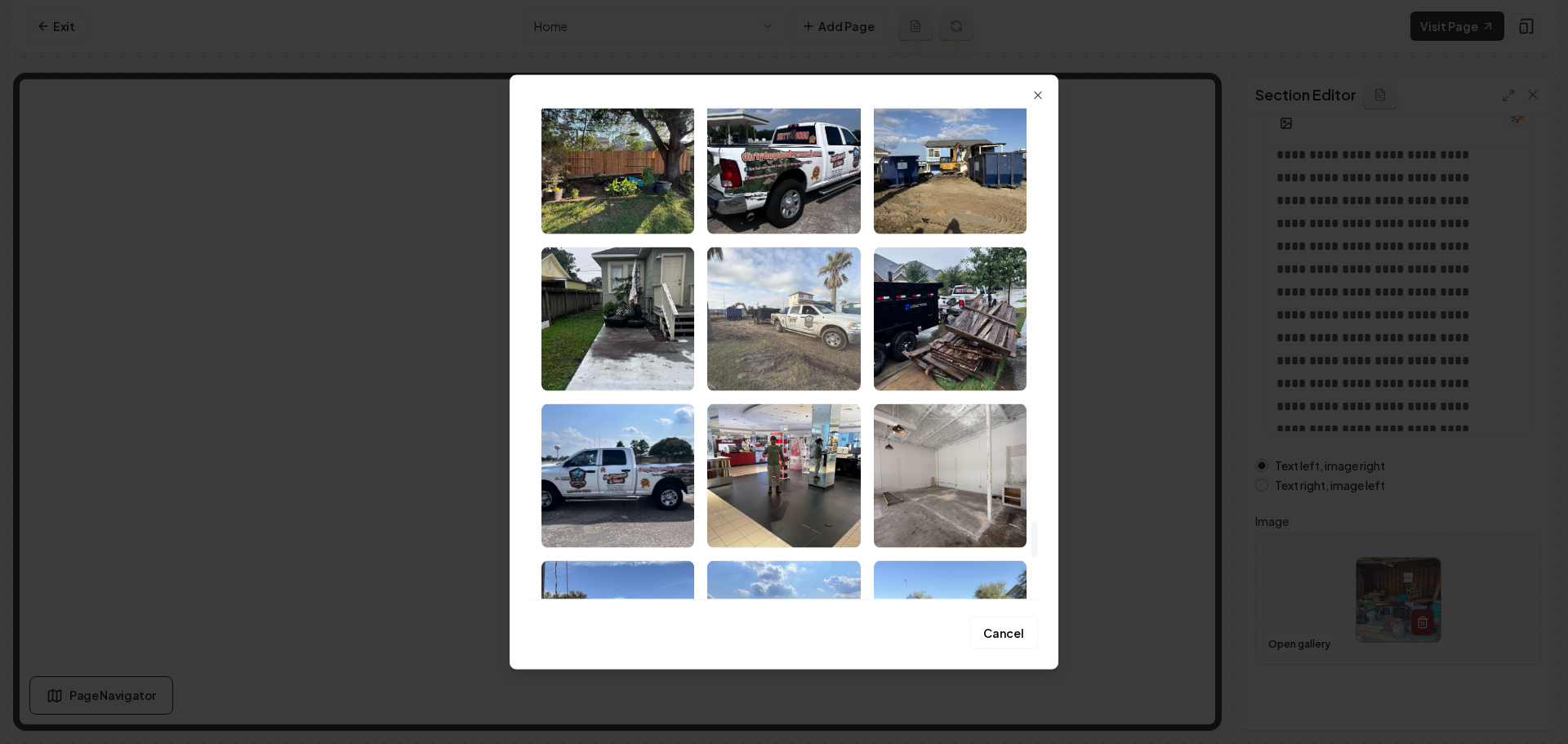
click at [801, 354] on img "Select image image_68a343f45c7cd75eb87d8cdf.jpeg" at bounding box center [783, 318] width 152 height 144
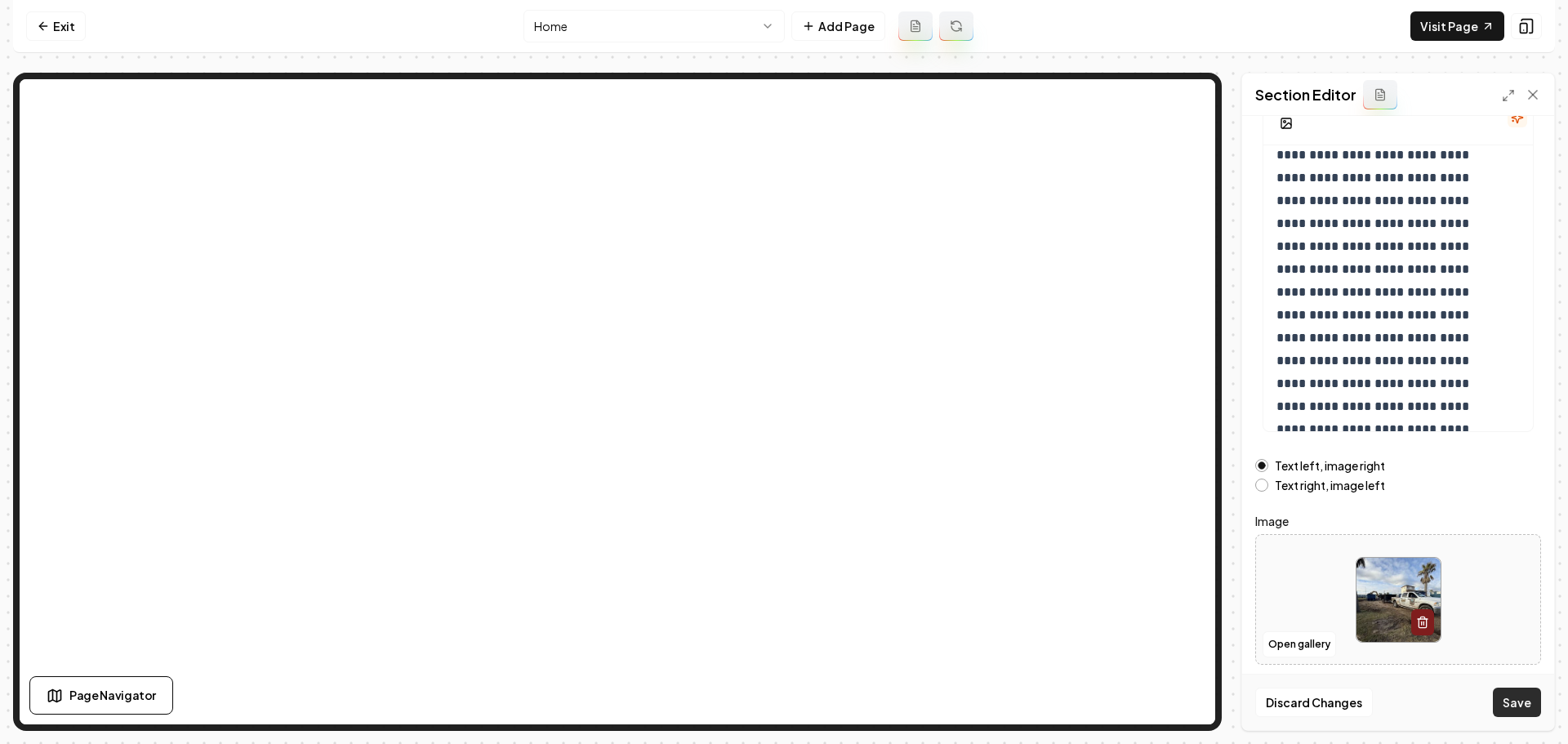
click at [1521, 695] on button "Save" at bounding box center [1517, 702] width 48 height 30
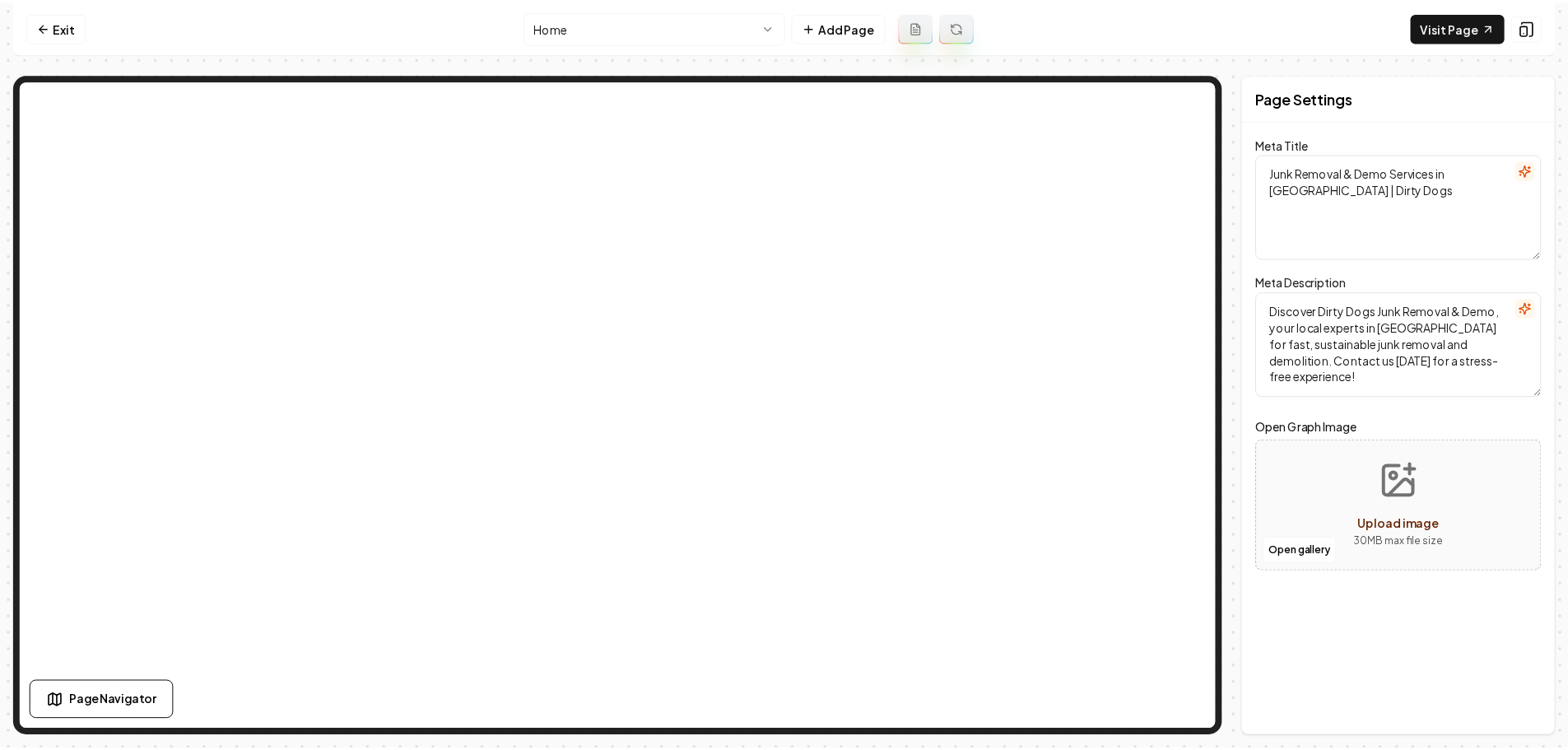
scroll to position [0, 0]
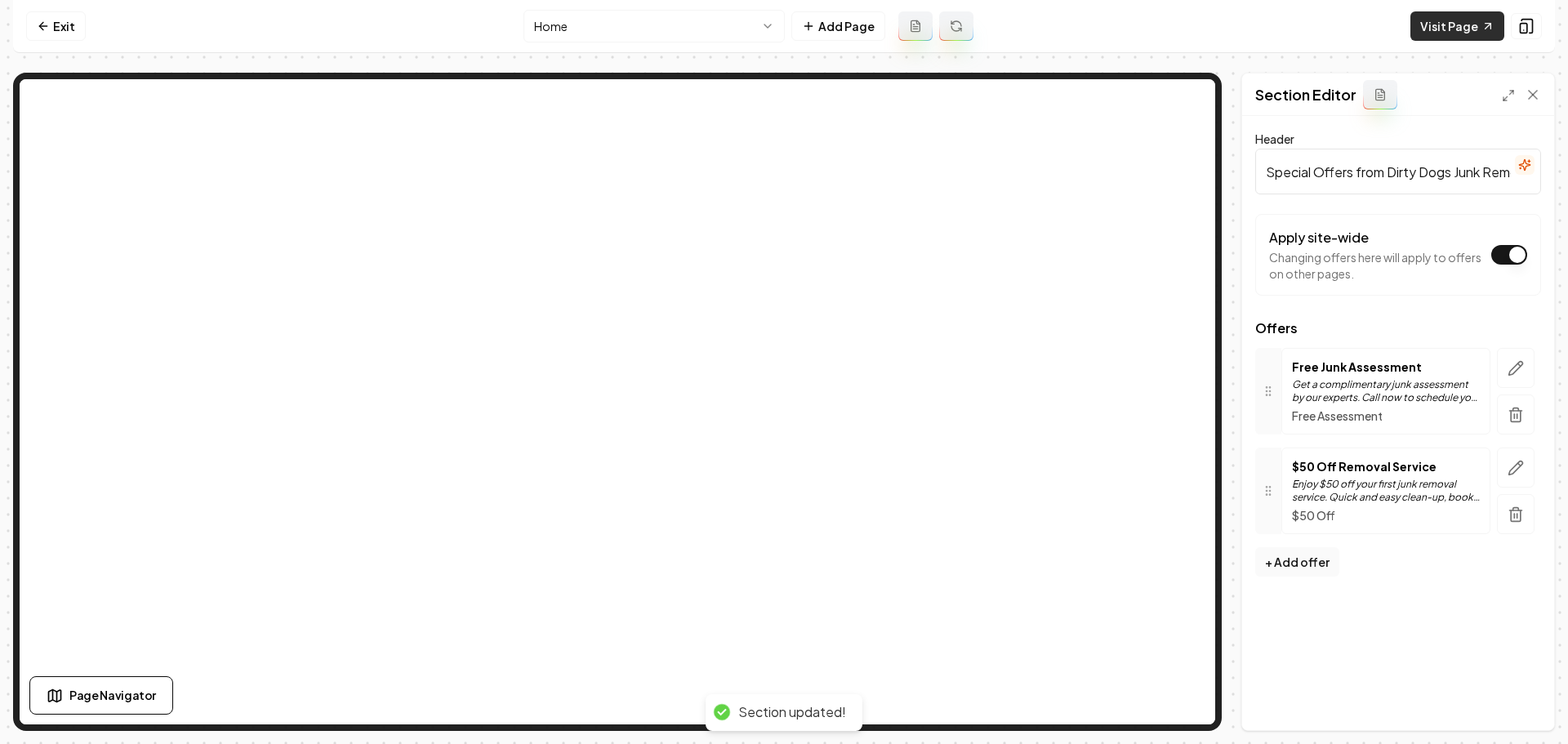
click at [1455, 28] on link "Visit Page" at bounding box center [1458, 26] width 94 height 30
click at [53, 28] on link "Exit" at bounding box center [56, 26] width 59 height 30
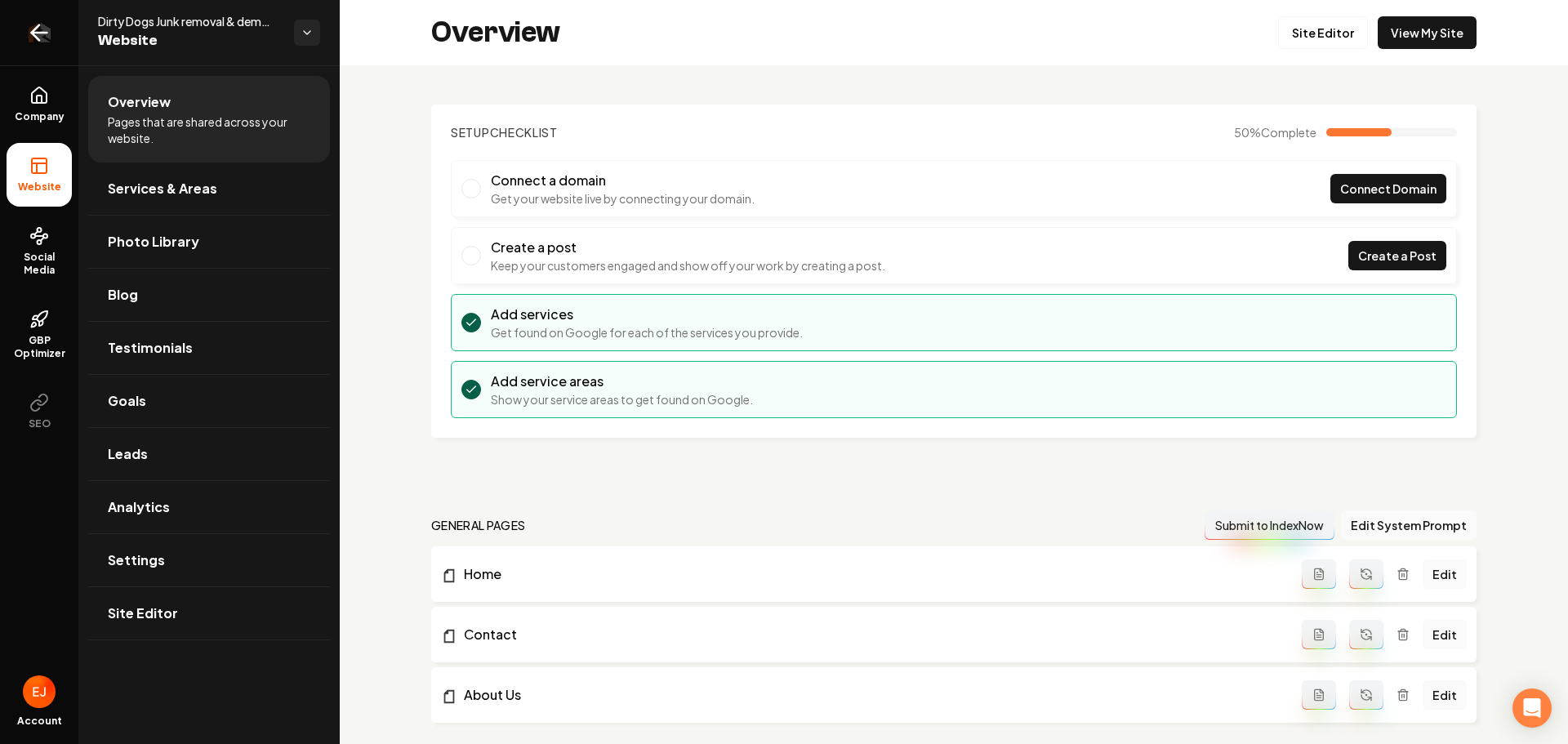
click at [36, 46] on link "Return to dashboard" at bounding box center [39, 33] width 79 height 65
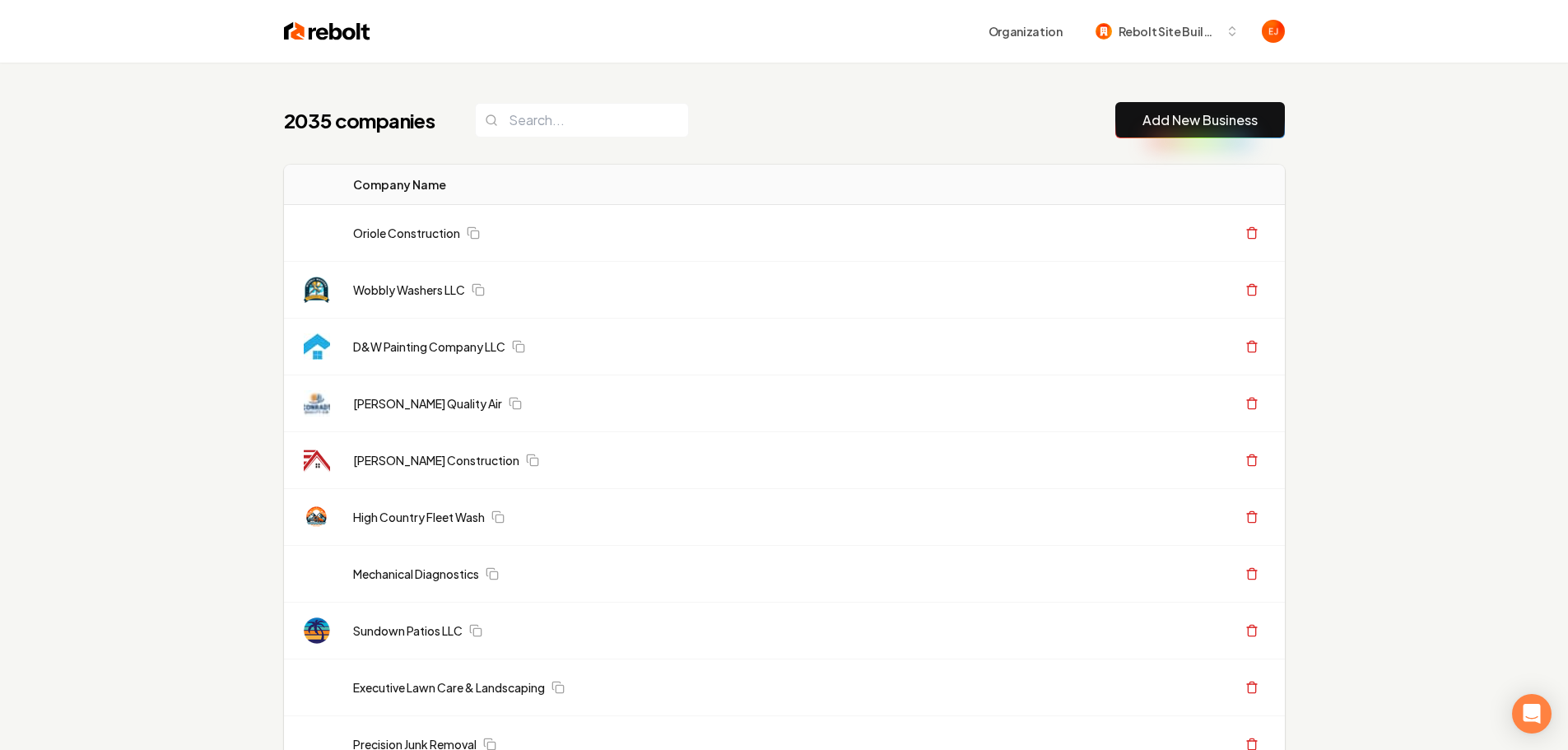
click at [1156, 131] on button "Add New Business" at bounding box center [1201, 120] width 170 height 36
click at [1194, 130] on button "Add New Business" at bounding box center [1201, 120] width 170 height 36
click at [1194, 108] on button "Add New Business" at bounding box center [1201, 120] width 170 height 36
drag, startPoint x: 1182, startPoint y: 119, endPoint x: 1171, endPoint y: 121, distance: 11.2
click at [1182, 119] on link "Add New Business" at bounding box center [1200, 120] width 115 height 19
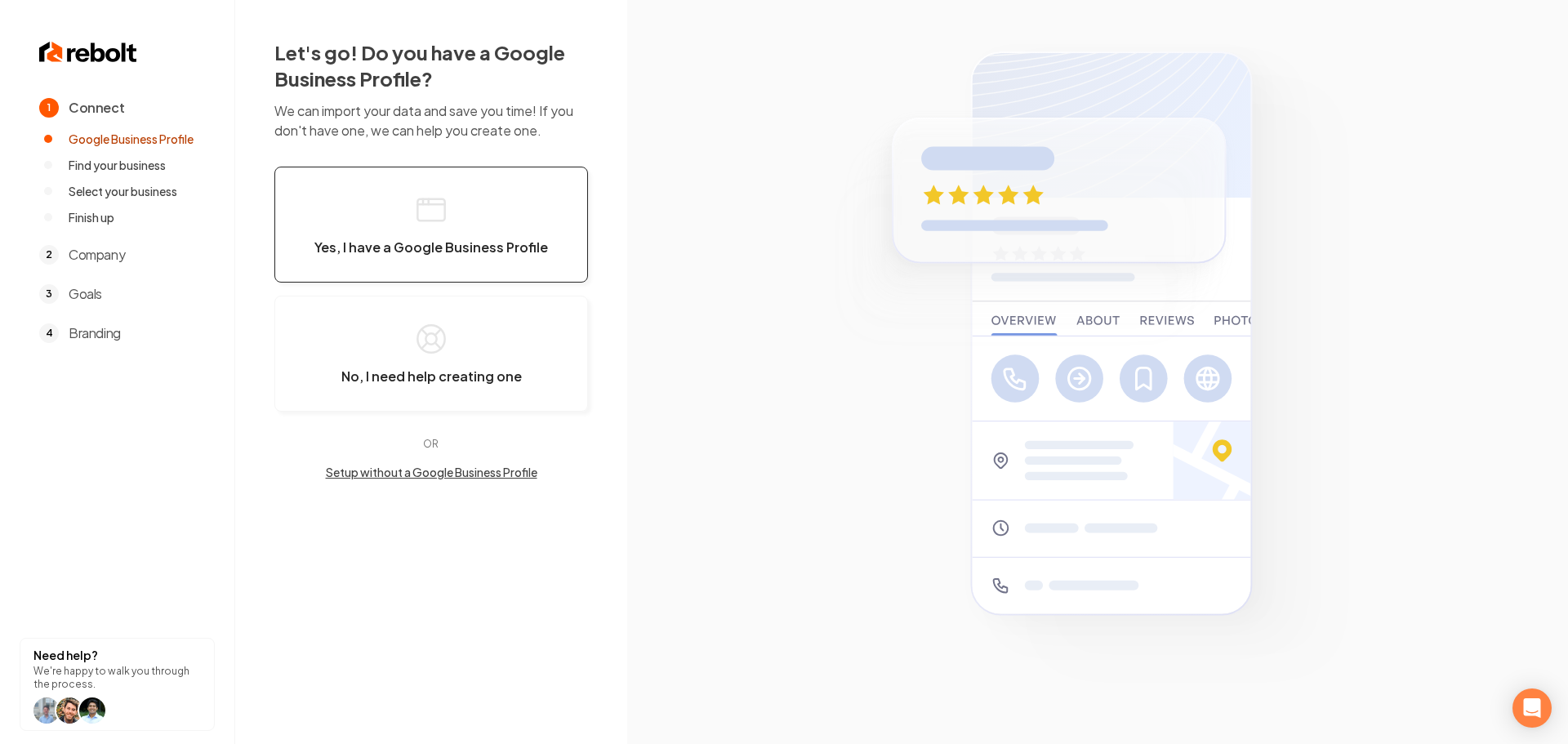
click at [456, 234] on button "Yes, I have a Google Business Profile" at bounding box center [430, 224] width 313 height 116
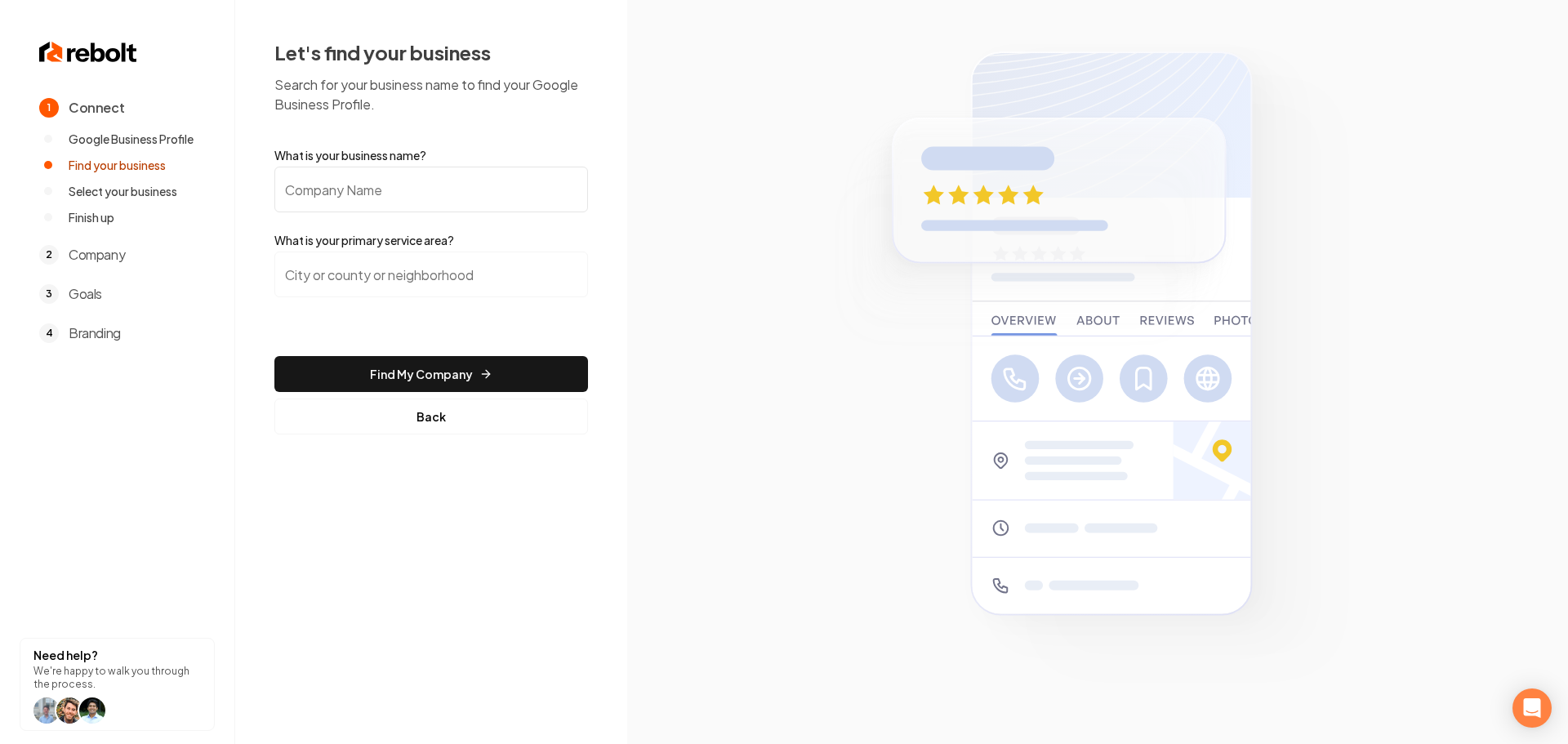
click at [421, 200] on input "What is your business name?" at bounding box center [430, 190] width 313 height 46
paste input "Cedarrose Landscapes"
type input "Cedarrose Landscapes"
click at [427, 289] on input "search" at bounding box center [430, 274] width 313 height 46
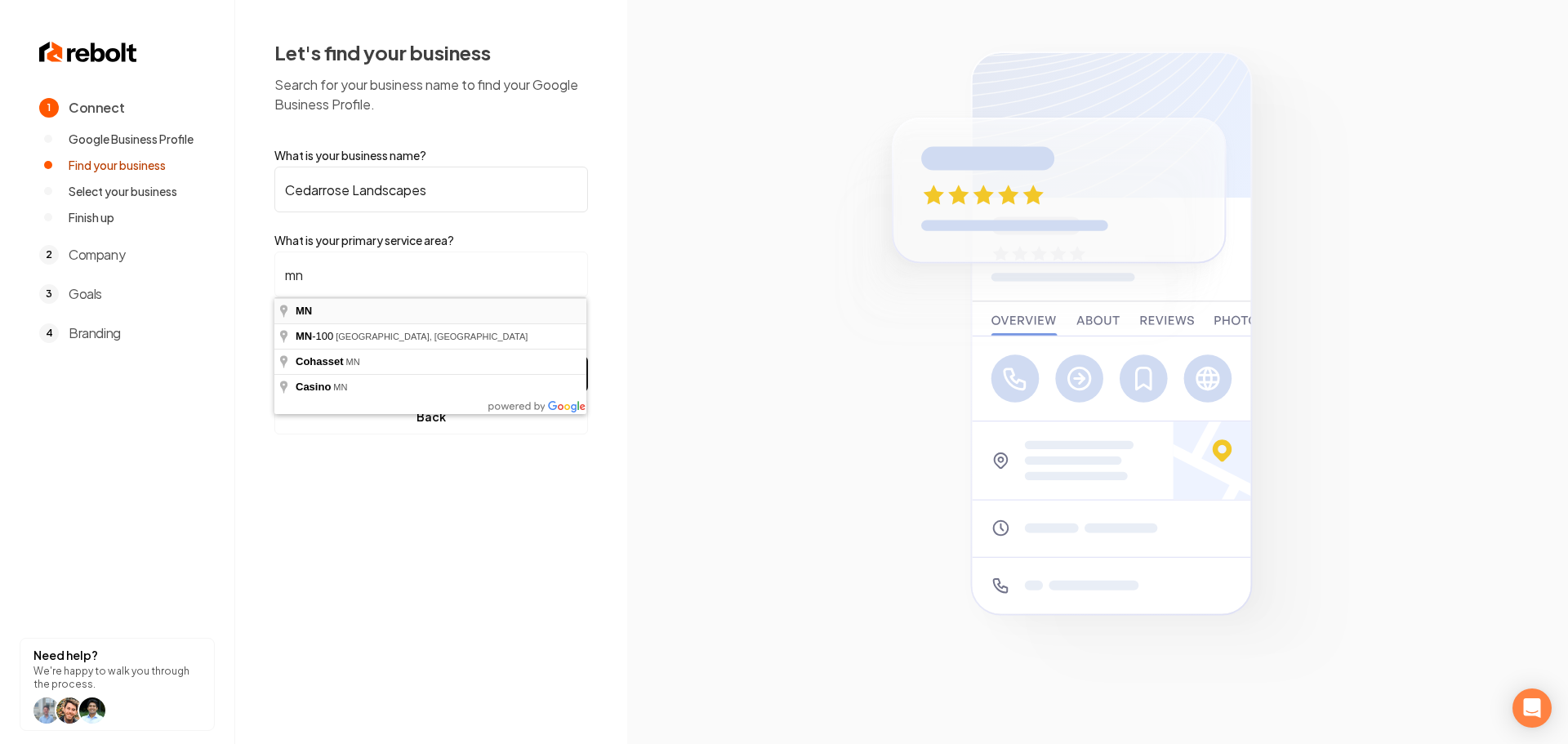
type input "MN"
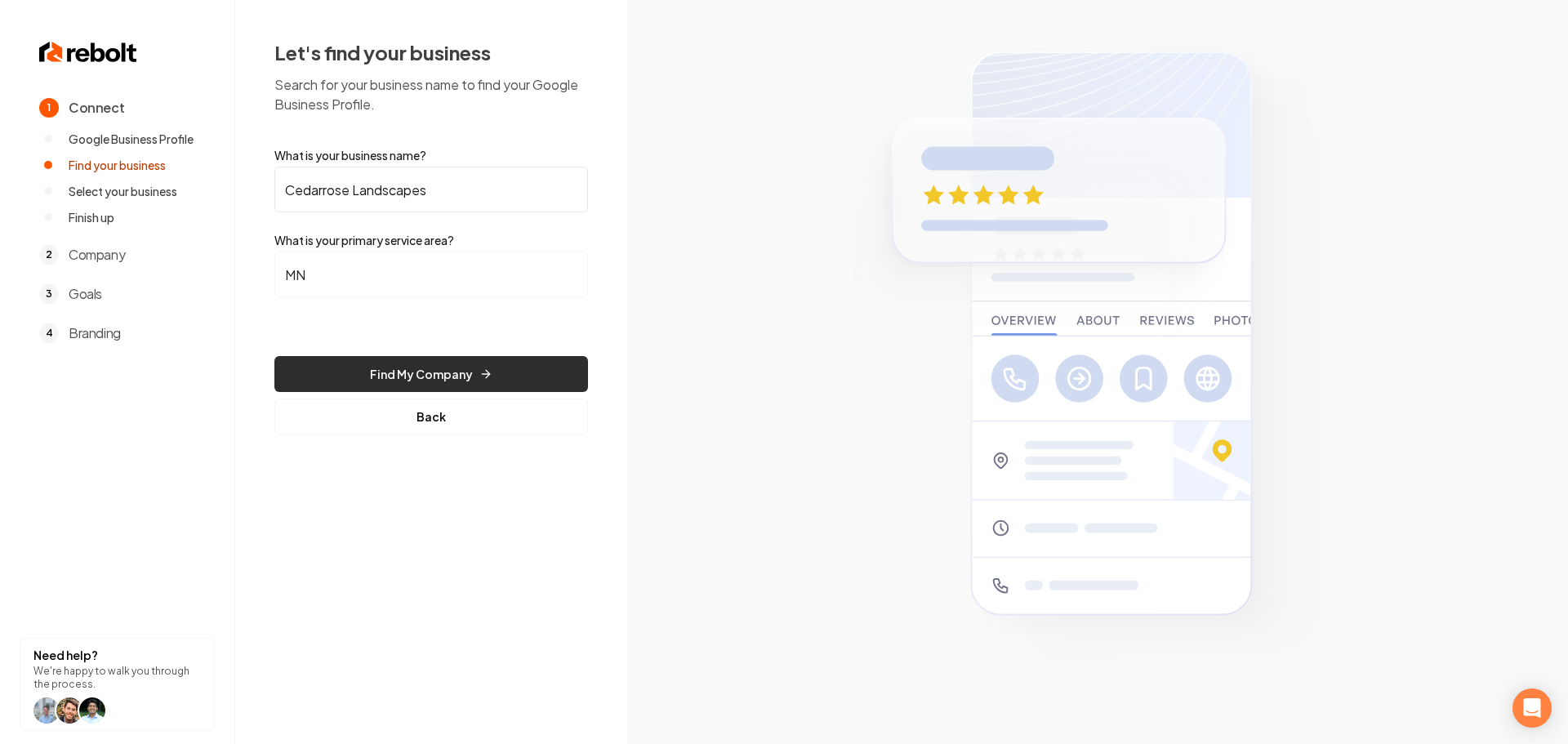
click at [414, 389] on button "Find My Company" at bounding box center [430, 373] width 313 height 35
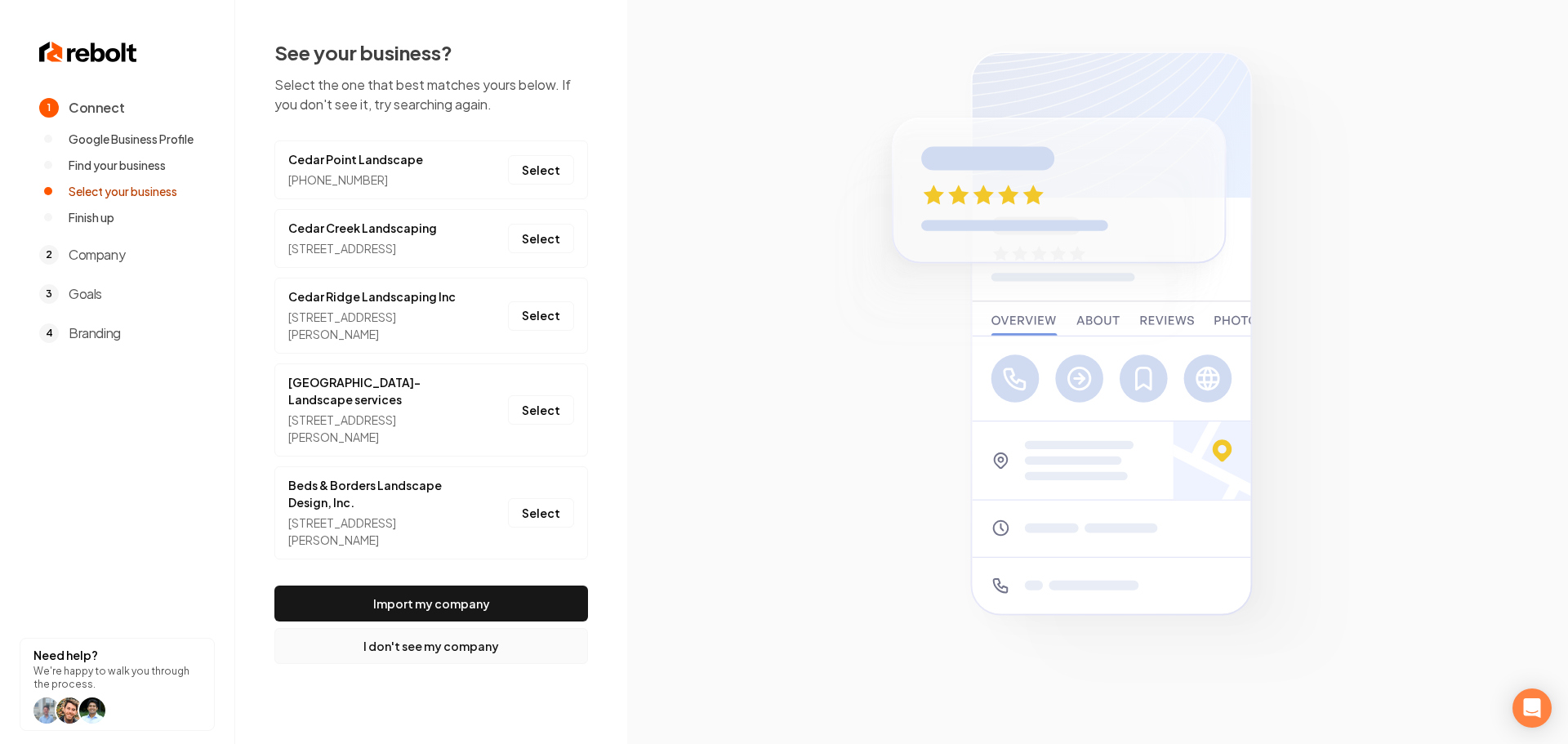
click at [463, 664] on button "I don't see my company" at bounding box center [430, 645] width 313 height 35
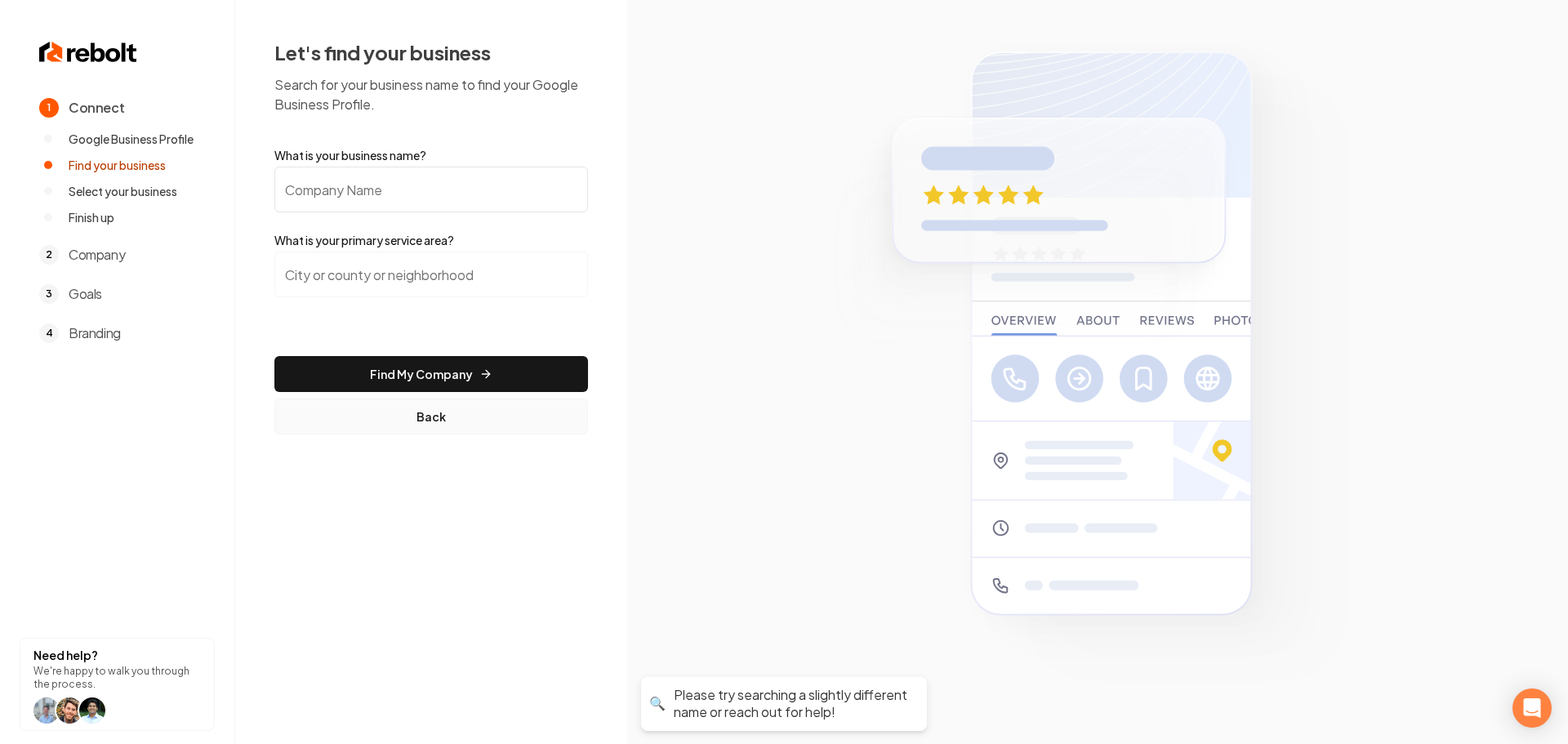
click at [423, 412] on button "Back" at bounding box center [430, 416] width 313 height 35
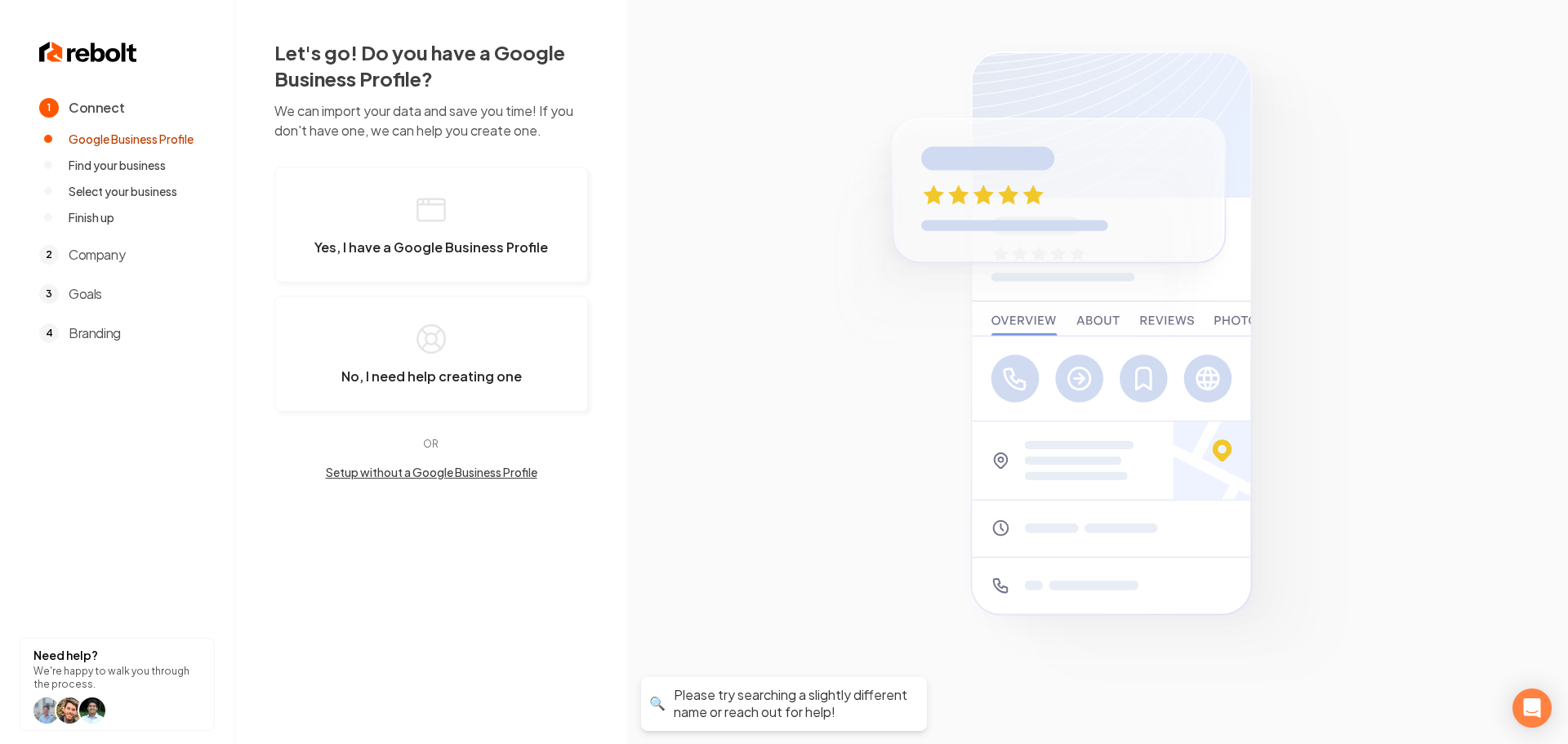
click at [397, 473] on button "Setup without a Google Business Profile" at bounding box center [430, 472] width 313 height 16
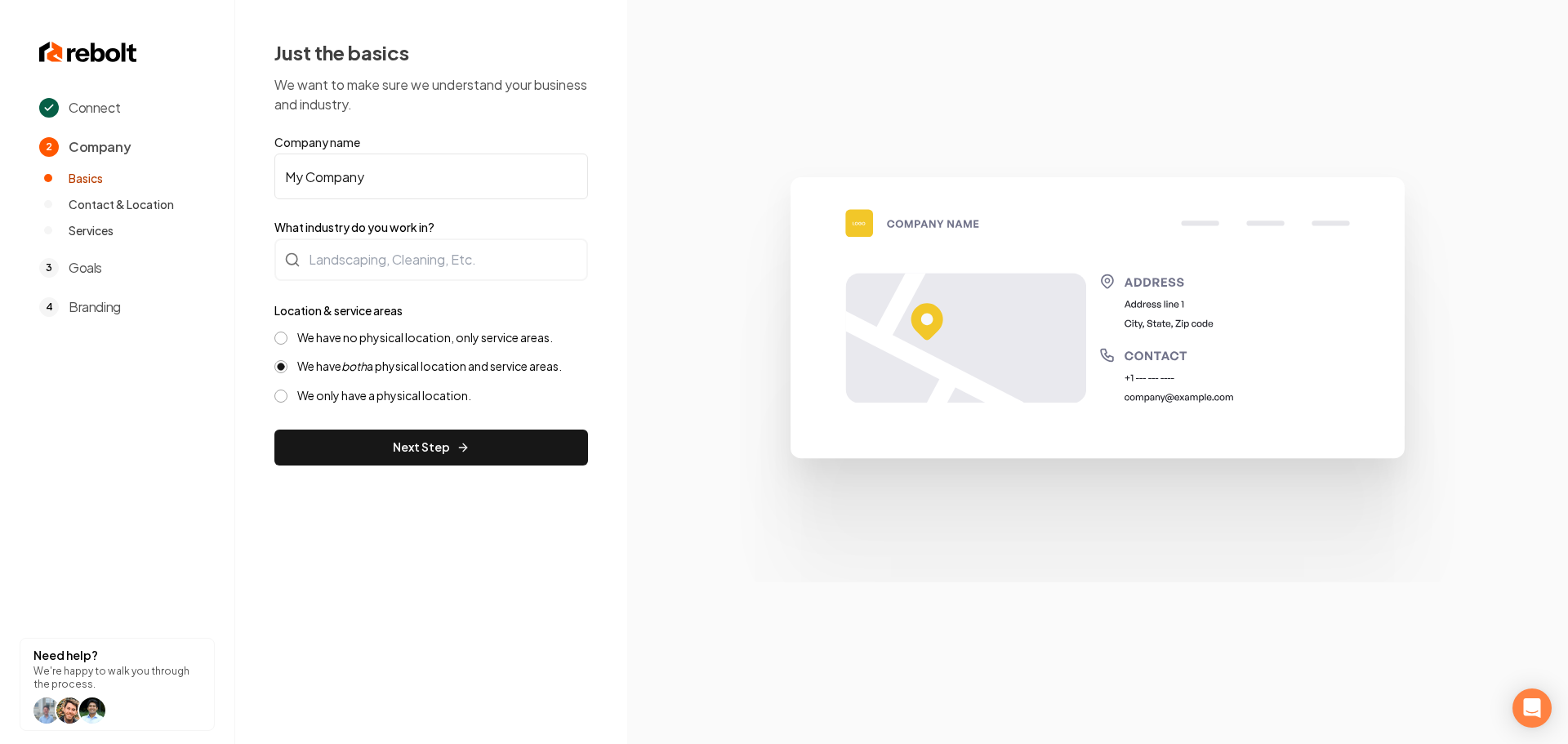
drag, startPoint x: 395, startPoint y: 185, endPoint x: 201, endPoint y: 195, distance: 194.3
click at [207, 193] on div "Connect 2 Company Basics Contact & Location Services 3 Goals 4 Branding Need he…" at bounding box center [784, 372] width 1568 height 744
paste input "Cedarrose Landscapes"
type input "Cedarrose Landscapes"
click at [370, 273] on div at bounding box center [430, 260] width 313 height 42
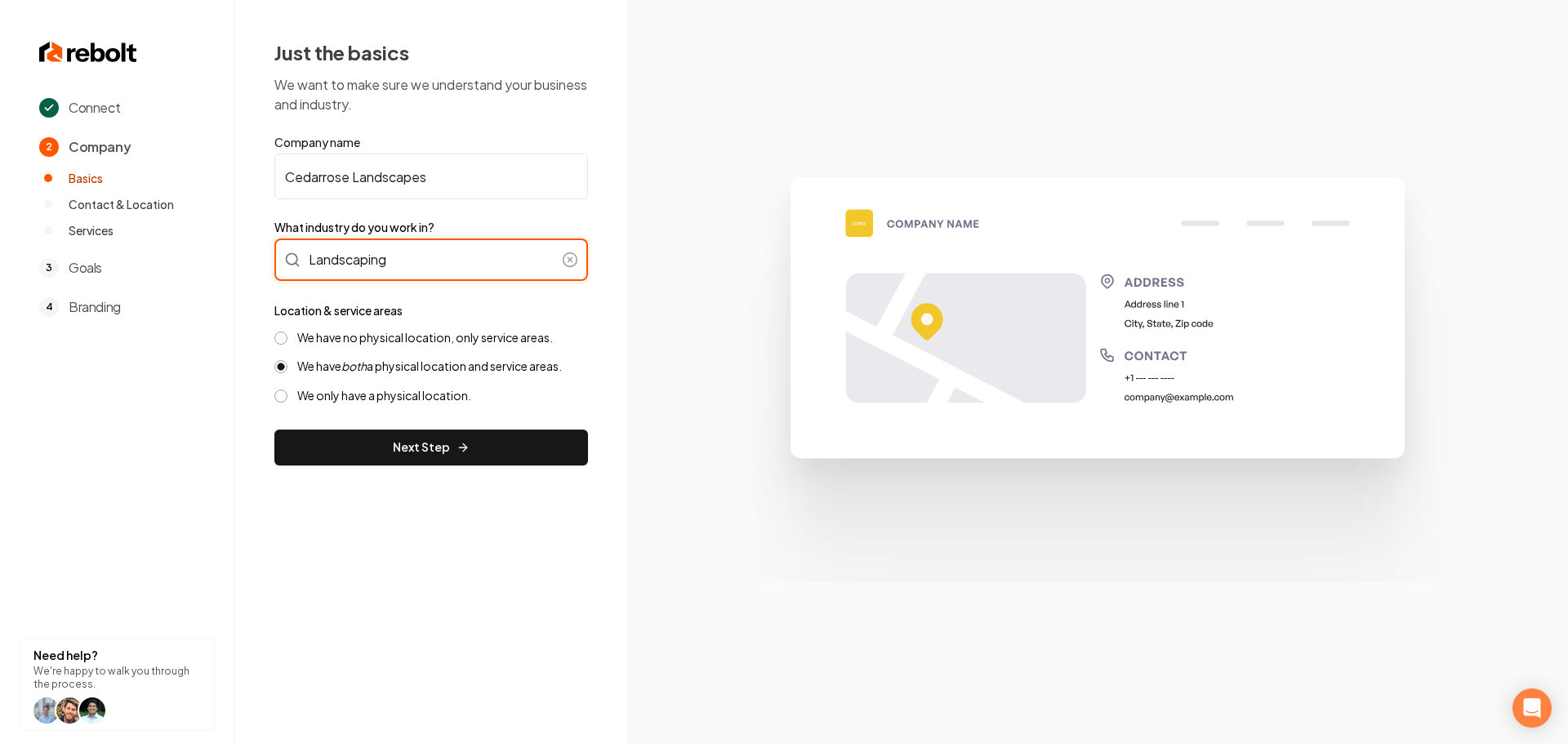
type input "Landscaping"
click at [370, 334] on label "We have no physical location, only service areas." at bounding box center [425, 337] width 256 height 15
click at [288, 334] on button "We have no physical location, only service areas." at bounding box center [281, 338] width 13 height 13
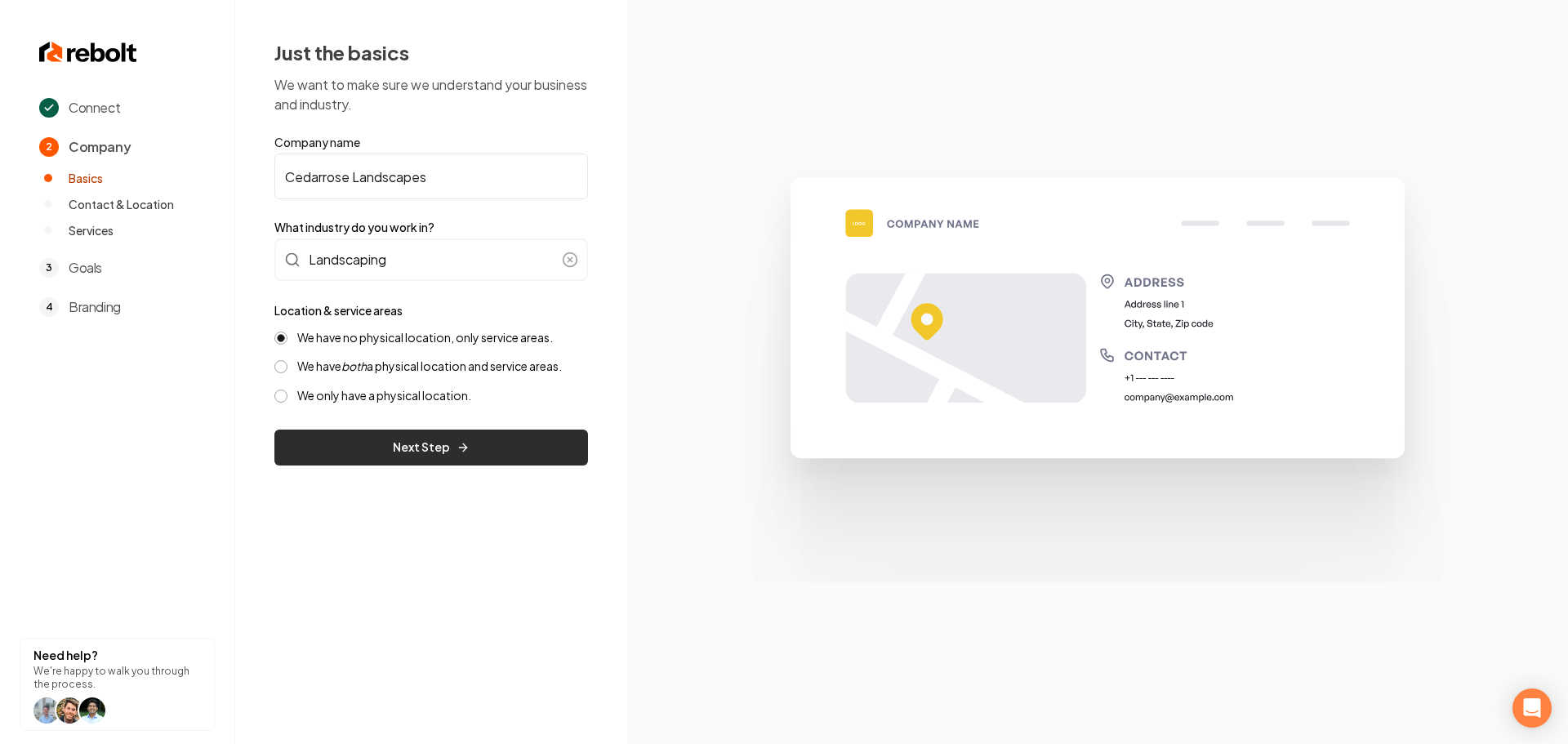
click at [385, 453] on button "Next Step" at bounding box center [430, 447] width 313 height 35
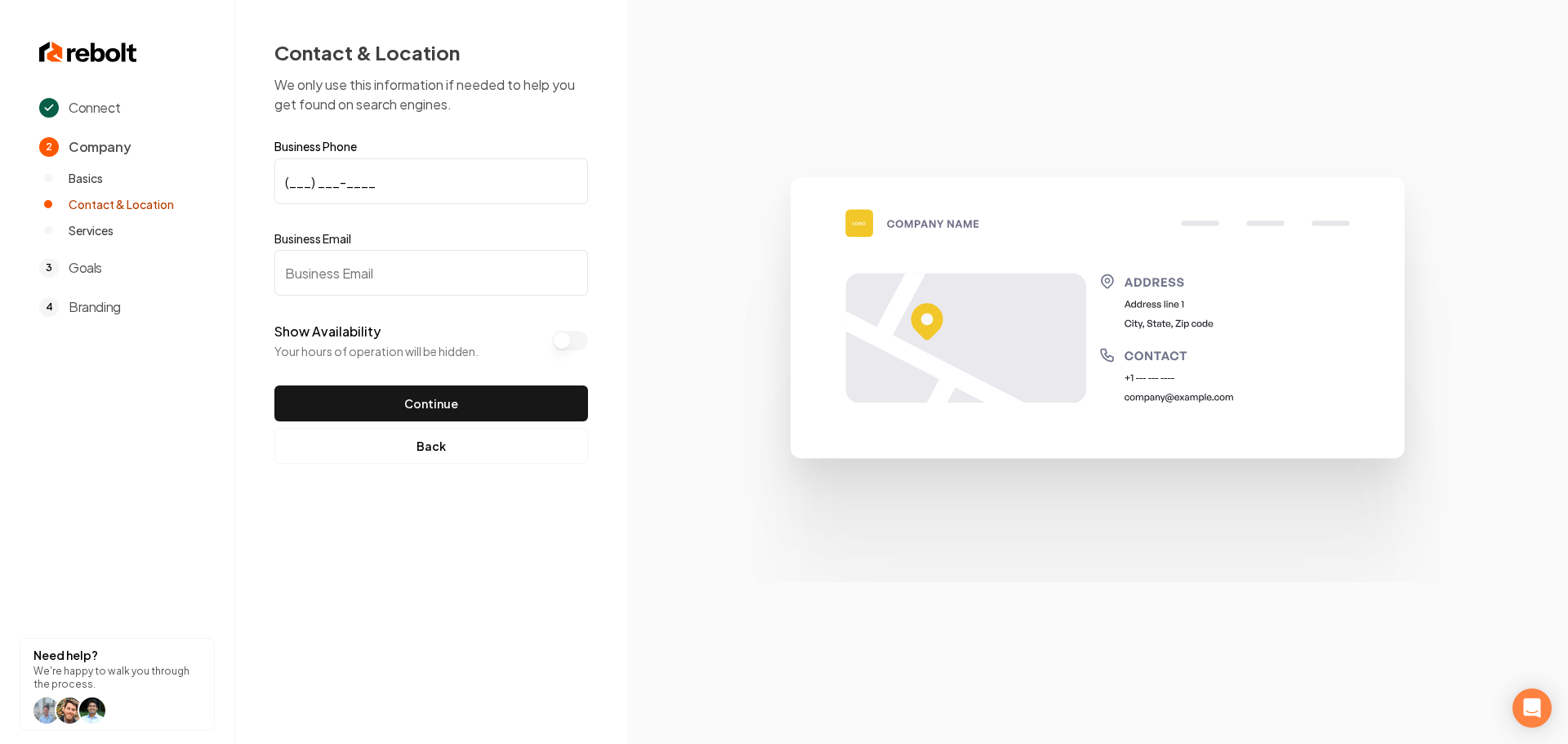
click at [452, 204] on form "Business Phone (___) ___-____ Business Email Show Availability Your hours of op…" at bounding box center [430, 281] width 313 height 281
click at [298, 191] on input "(___) ___-____" at bounding box center [430, 181] width 313 height 46
type input "(612) 483-6657"
click at [497, 290] on input "Business Email" at bounding box center [430, 273] width 313 height 46
click at [426, 271] on input "Business Email" at bounding box center [430, 273] width 313 height 46
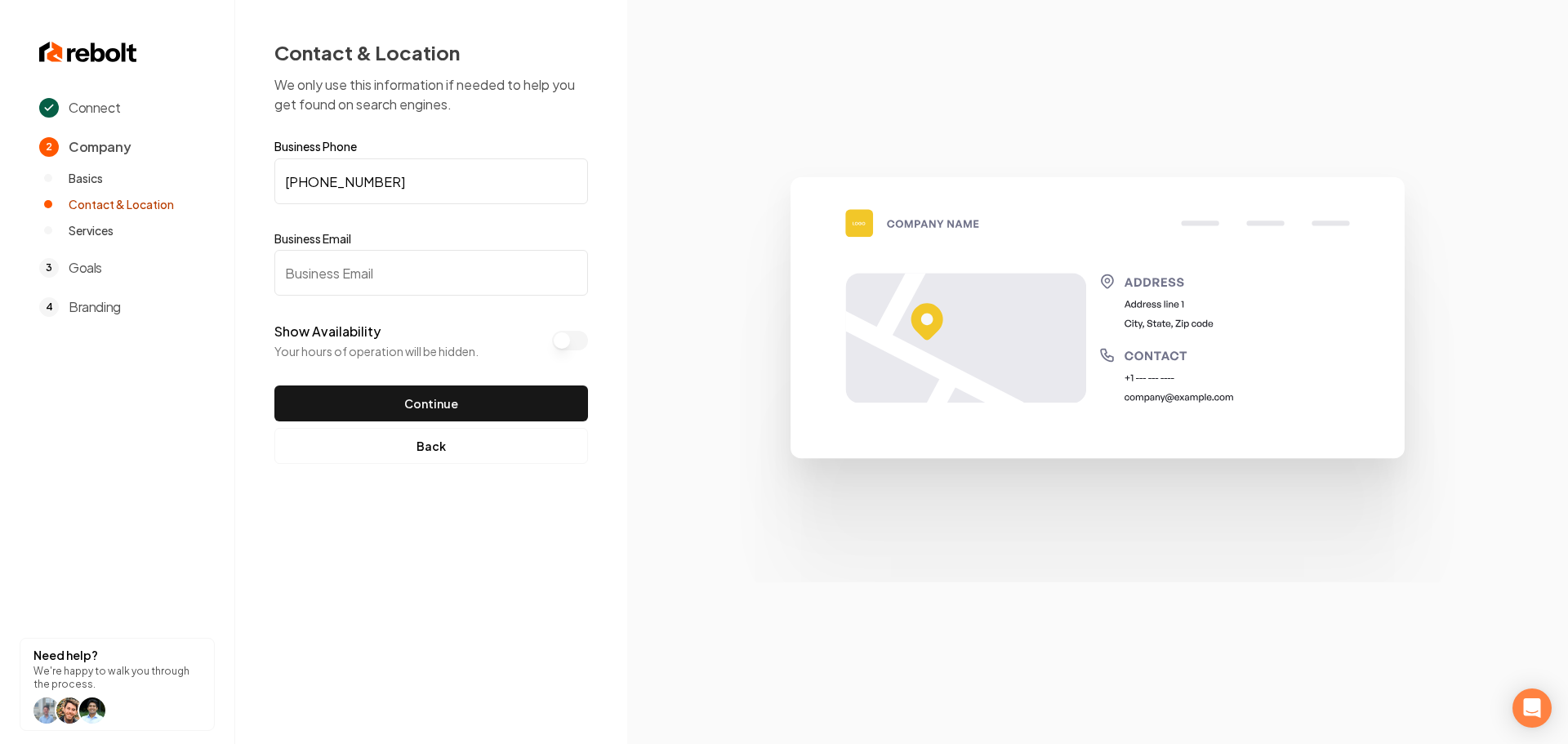
paste input "mohamedibrahimma12@gmail.com"
type input "mohamedibrahimma12@gmail.com"
click at [410, 417] on button "Continue" at bounding box center [430, 403] width 313 height 35
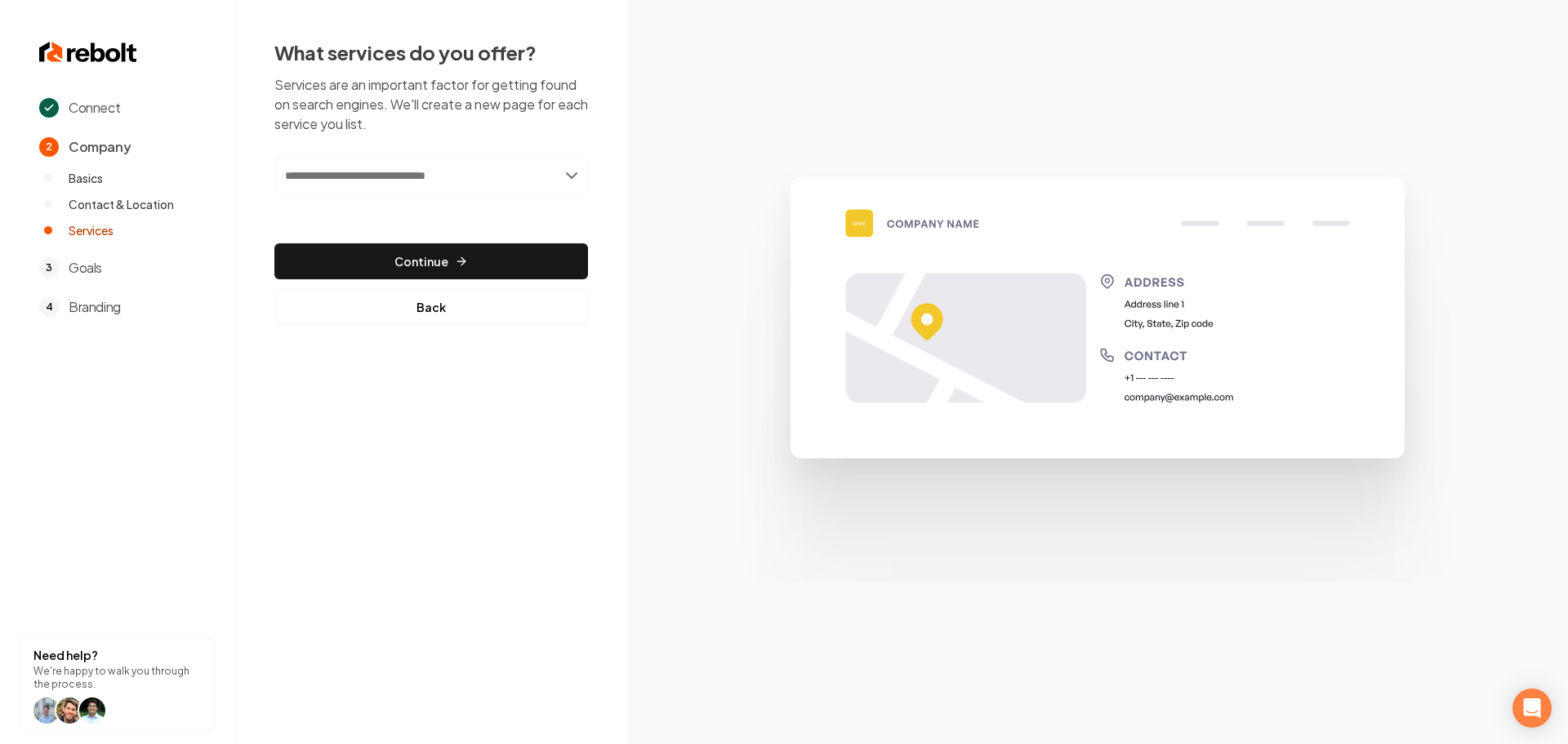
click at [408, 177] on input "text" at bounding box center [430, 175] width 313 height 37
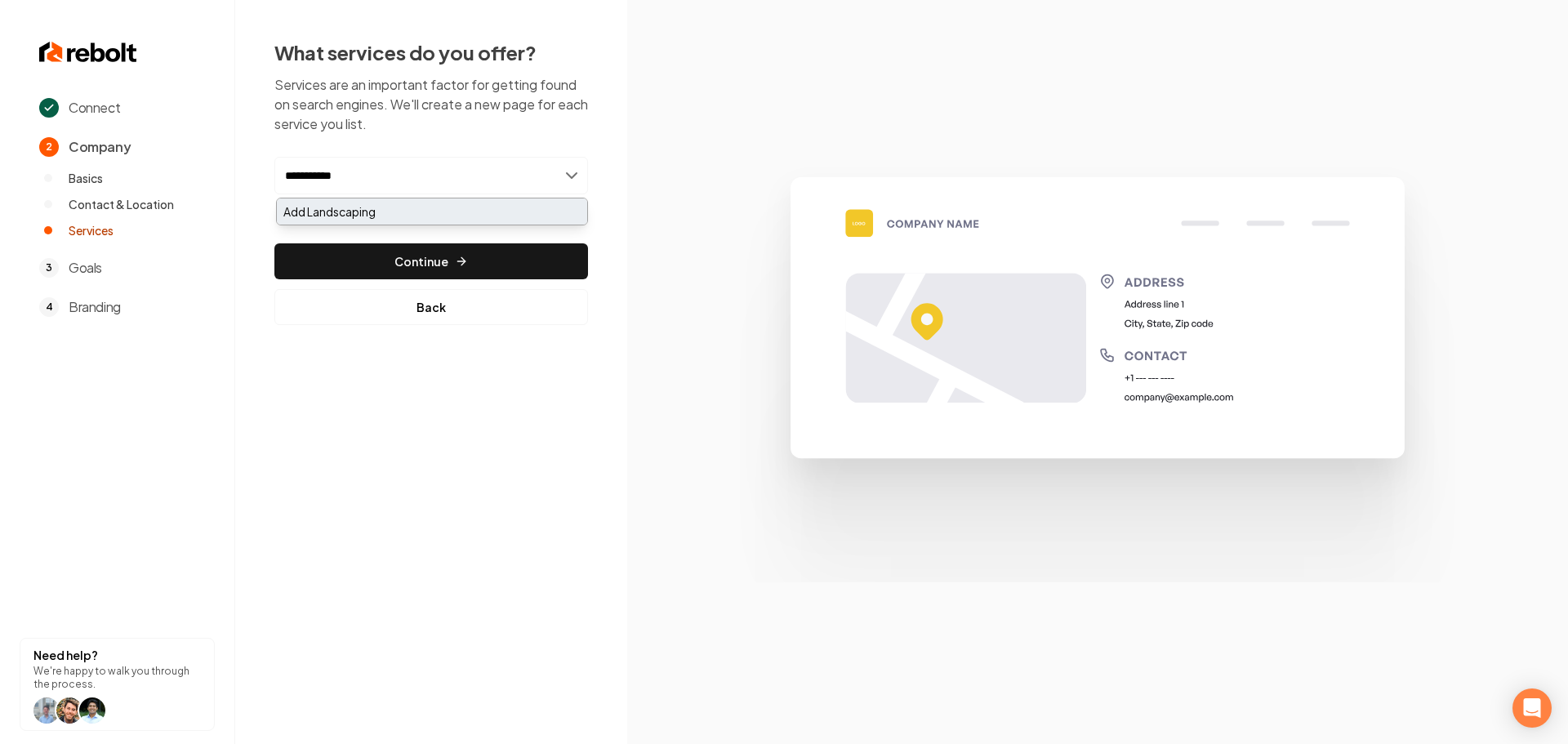
type input "**********"
click at [405, 220] on div "Add Landscaping" at bounding box center [432, 211] width 311 height 26
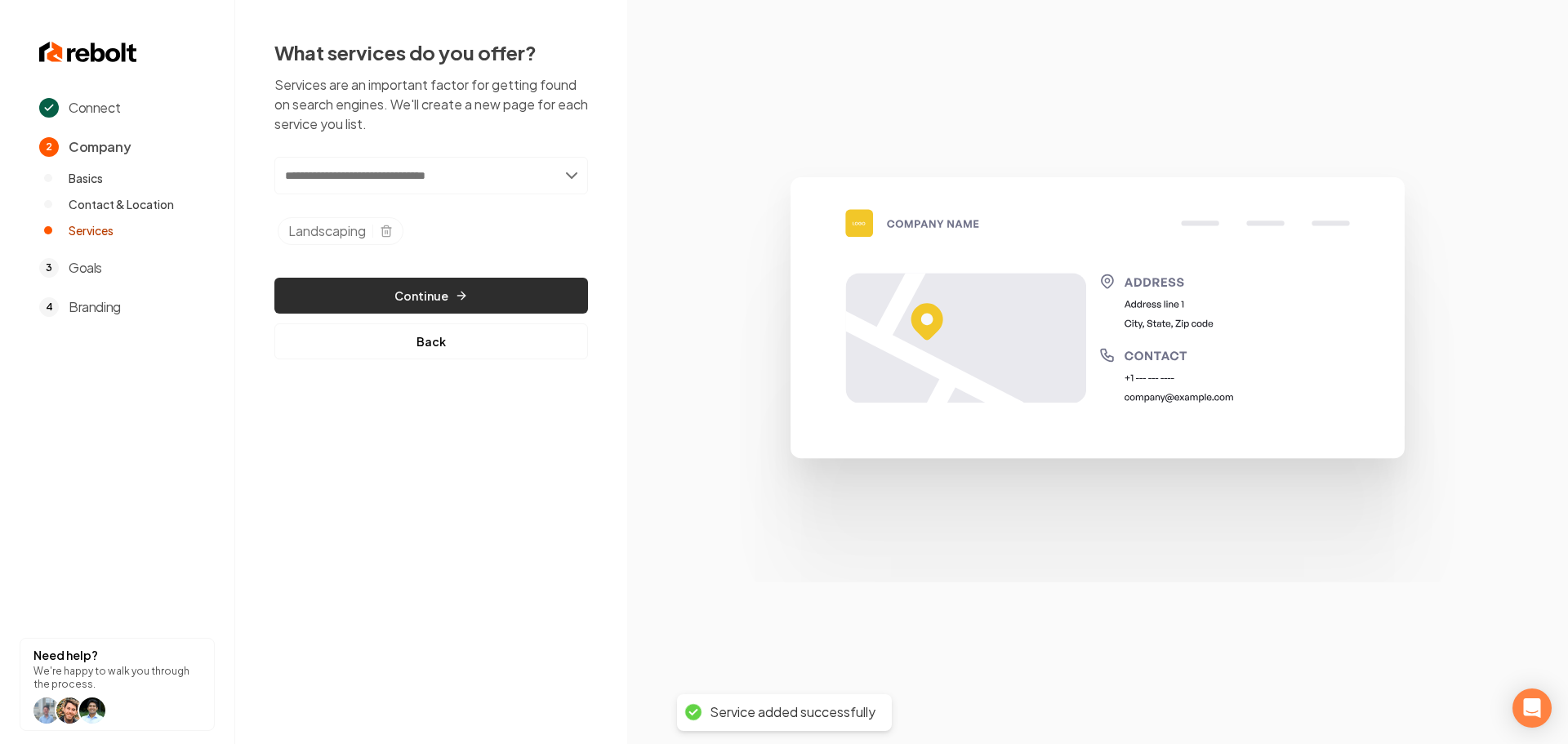
click at [433, 296] on button "Continue" at bounding box center [430, 295] width 313 height 35
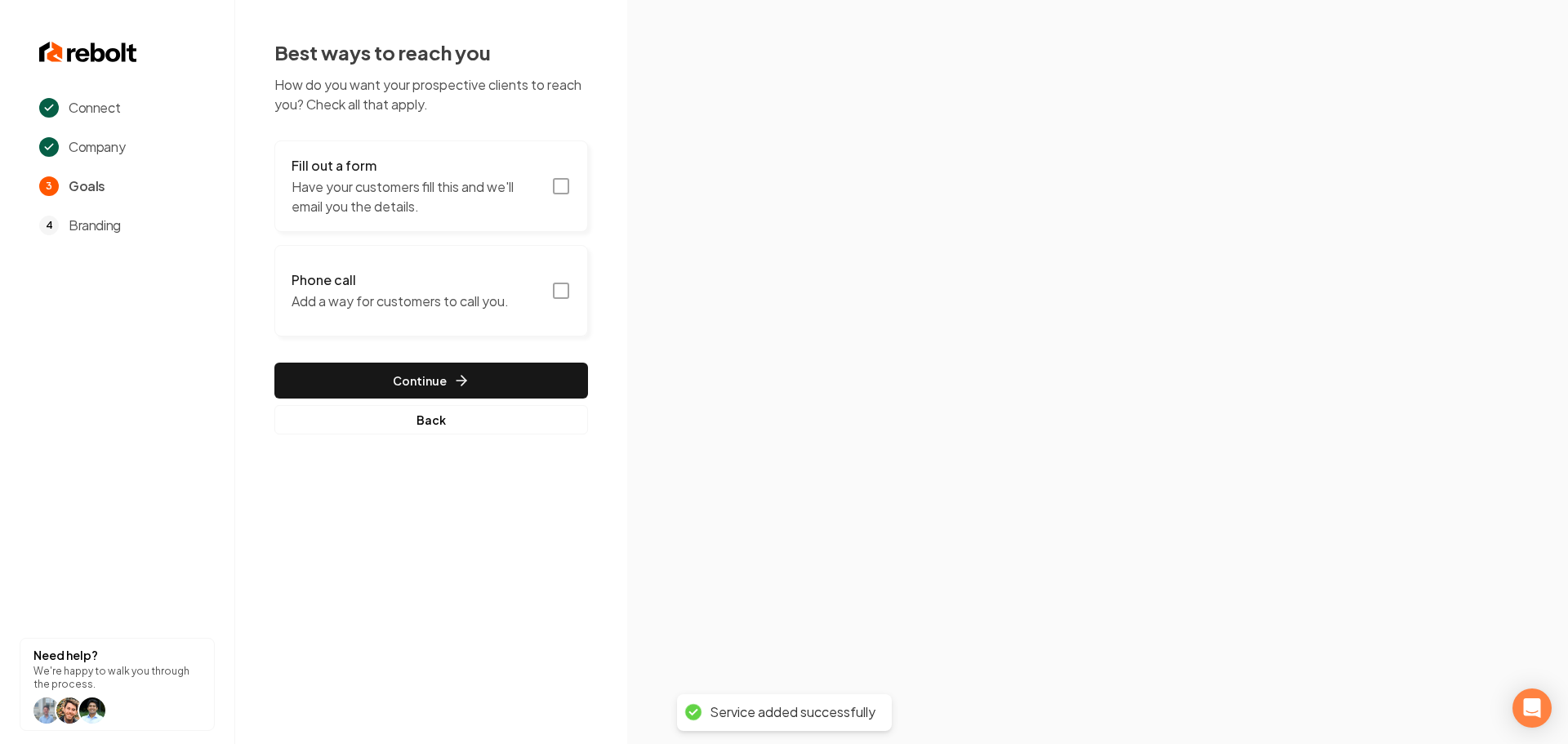
click at [565, 182] on icon "button" at bounding box center [561, 186] width 19 height 19
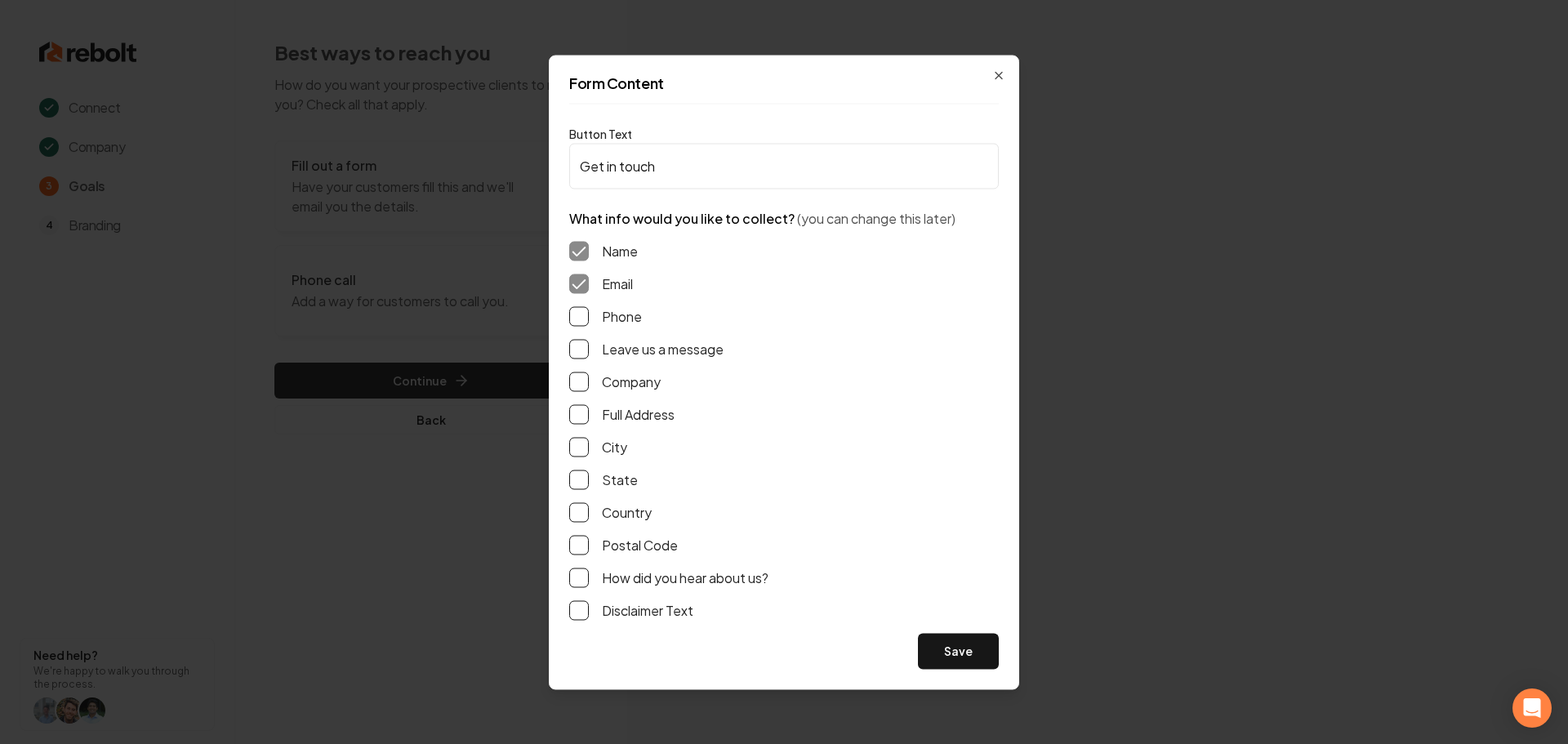
drag, startPoint x: 583, startPoint y: 323, endPoint x: 583, endPoint y: 350, distance: 27.0
click at [583, 323] on button "Phone" at bounding box center [579, 316] width 19 height 19
click at [583, 351] on button "Leave us a message" at bounding box center [579, 349] width 19 height 19
click at [577, 423] on button "Full Address" at bounding box center [579, 414] width 19 height 19
click at [932, 653] on button "Save" at bounding box center [958, 650] width 81 height 35
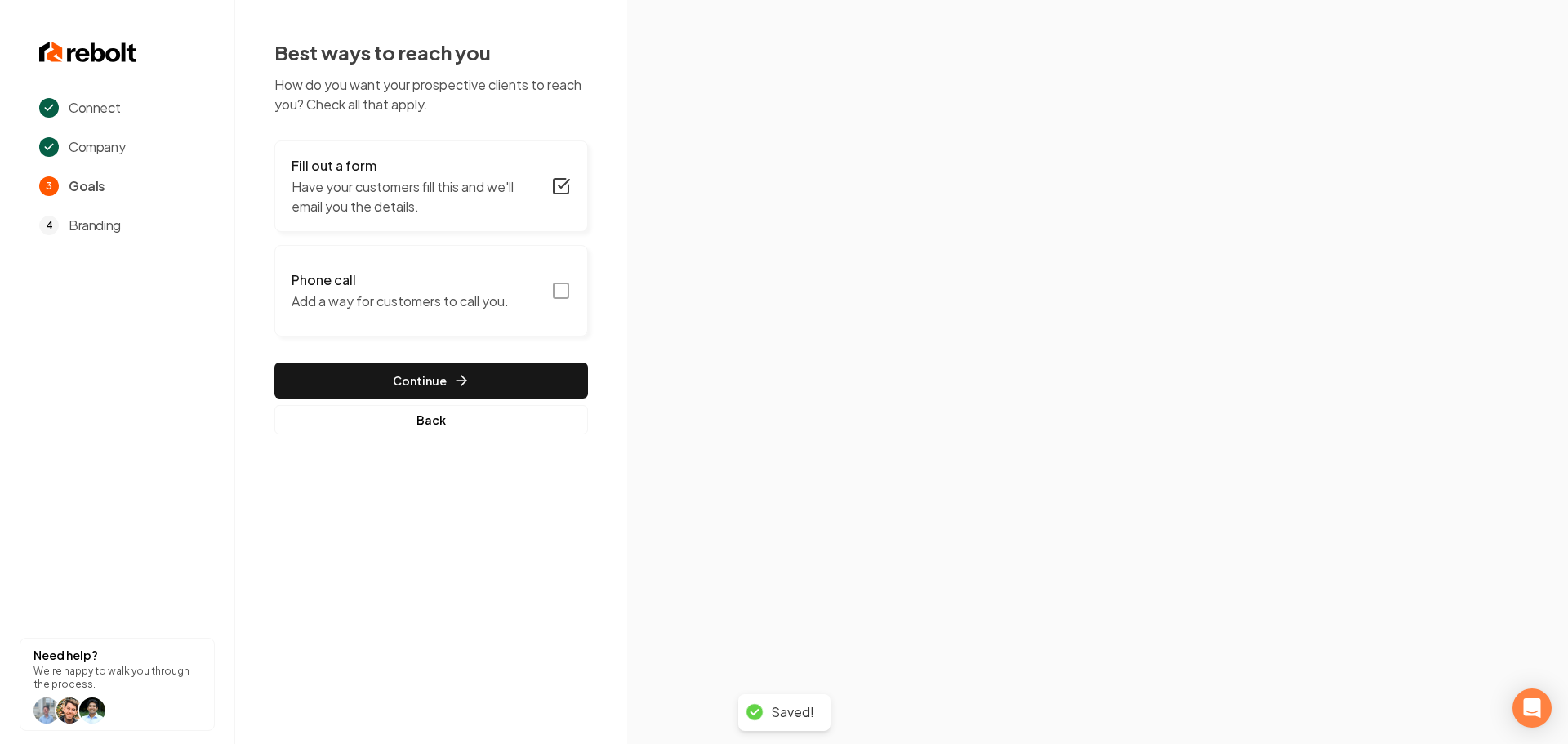
click at [562, 287] on icon "button" at bounding box center [561, 291] width 19 height 19
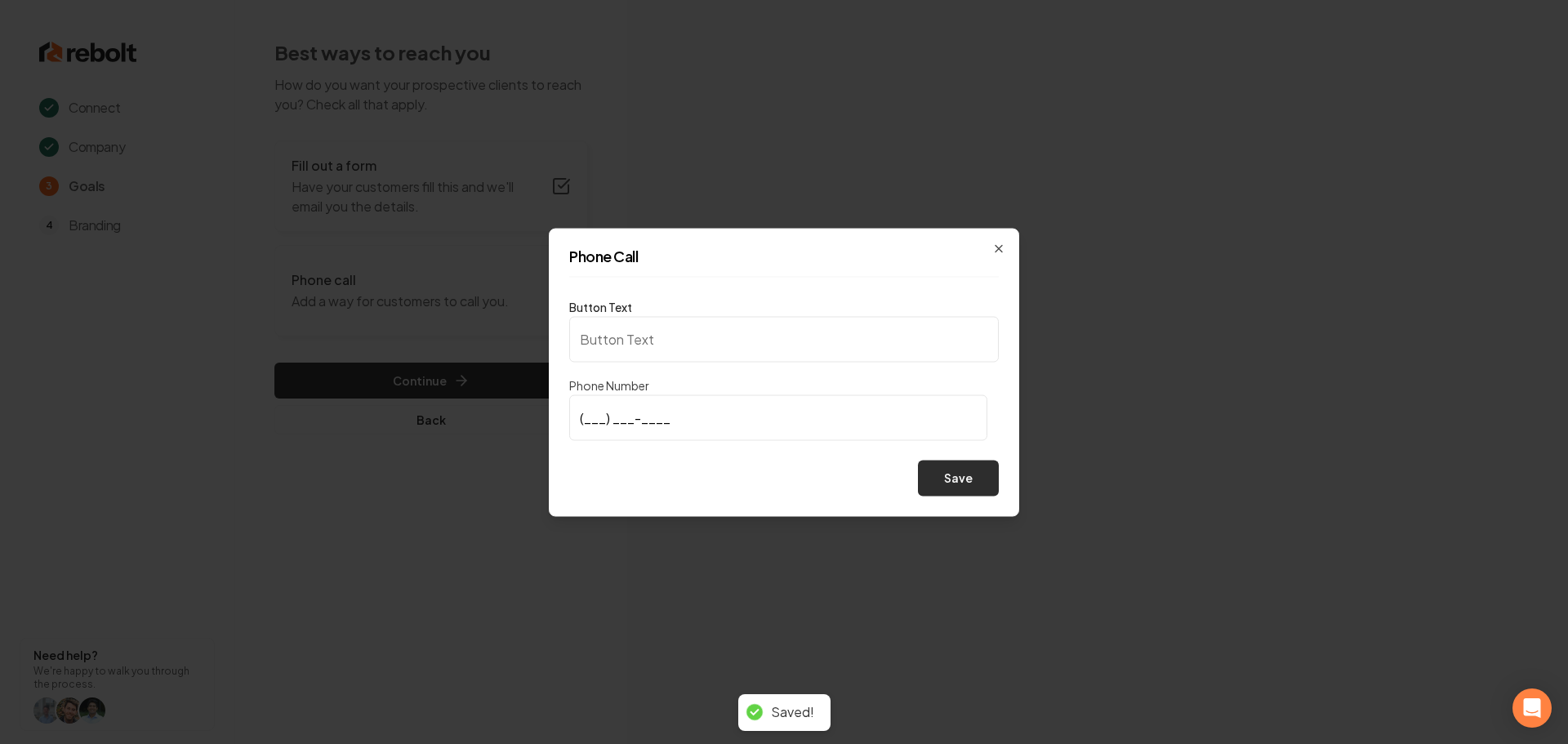
type input "Call us"
type input "(612) 483-6657"
click at [948, 485] on button "Save" at bounding box center [958, 477] width 81 height 35
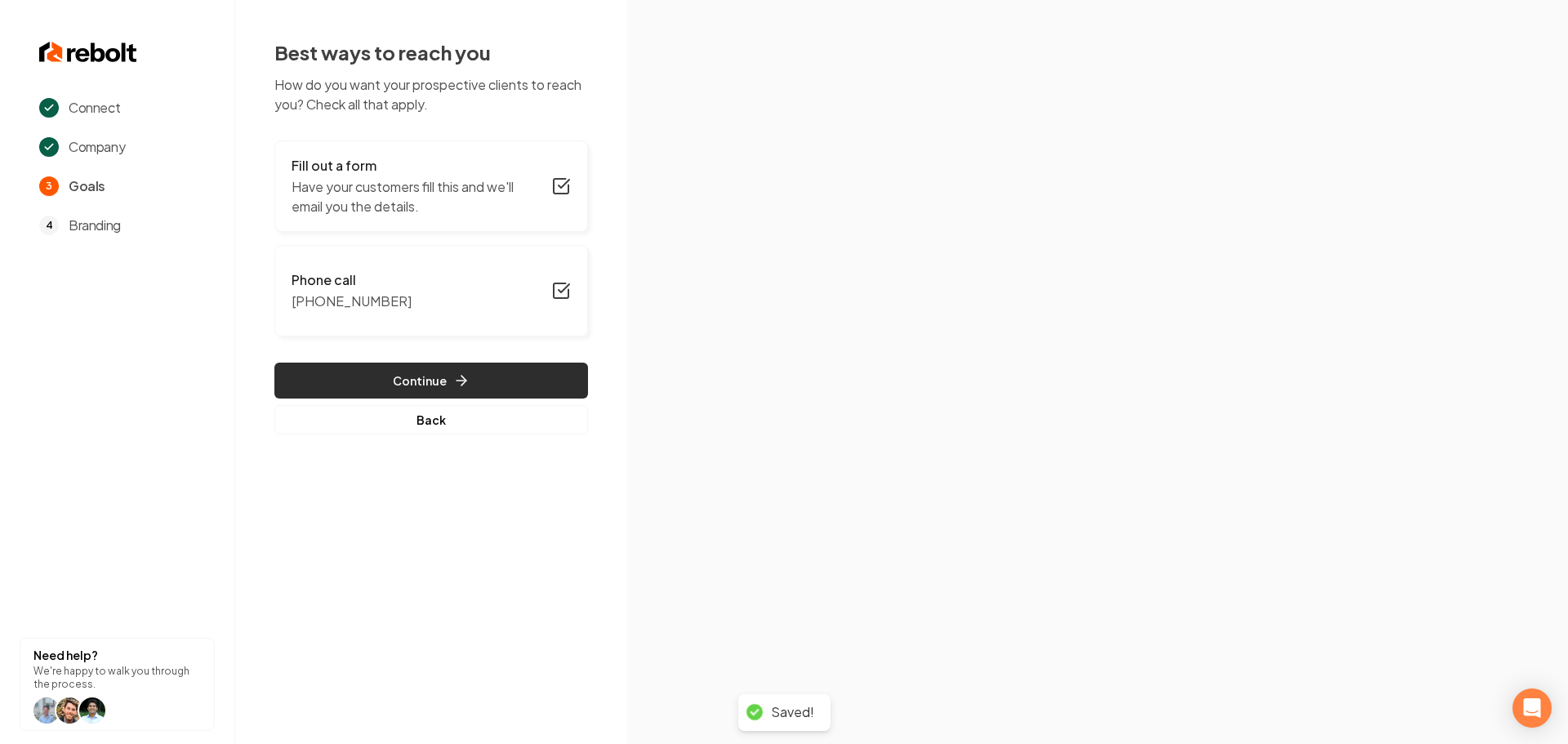
click at [383, 383] on button "Continue" at bounding box center [430, 380] width 313 height 35
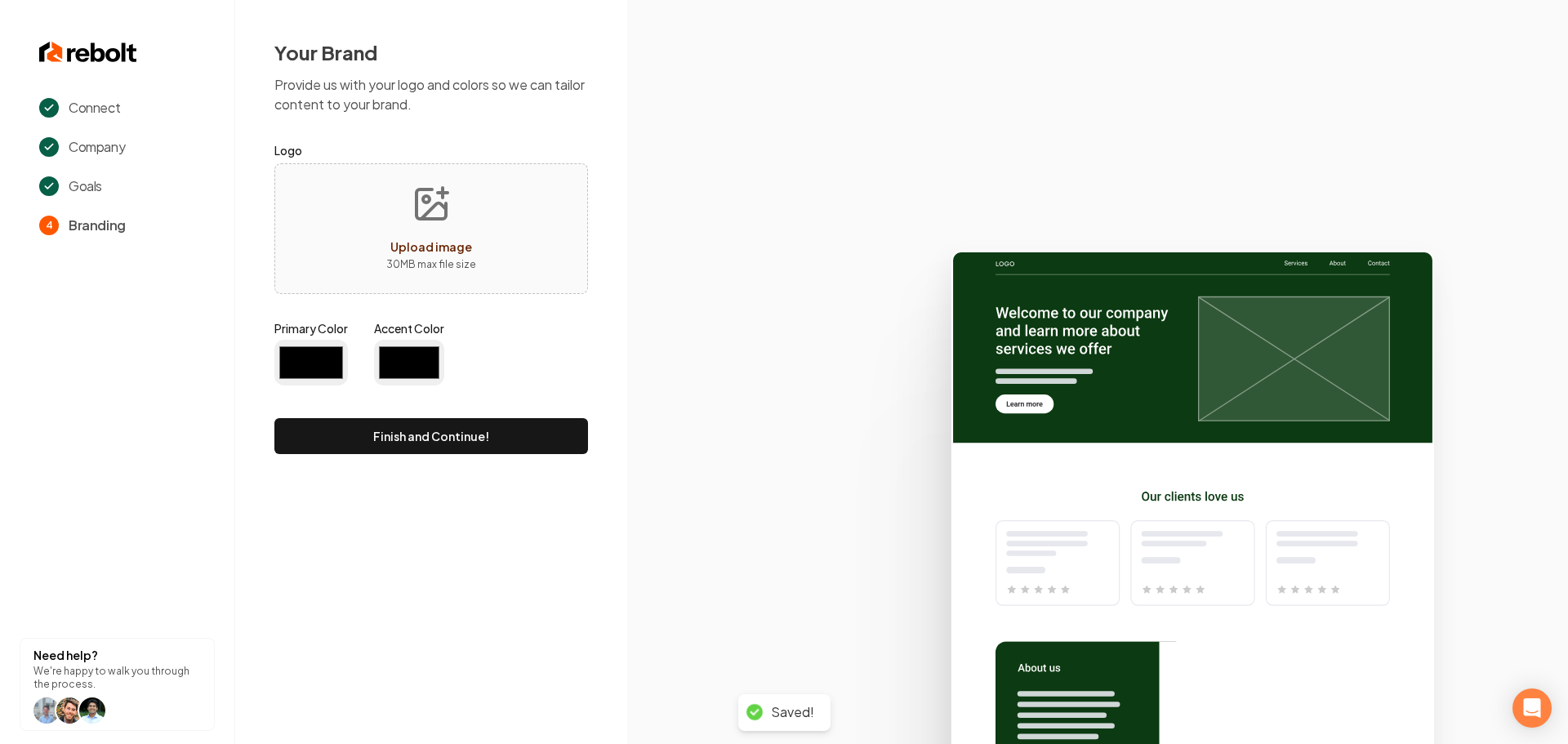
type input "#194d33"
type input "#70be00"
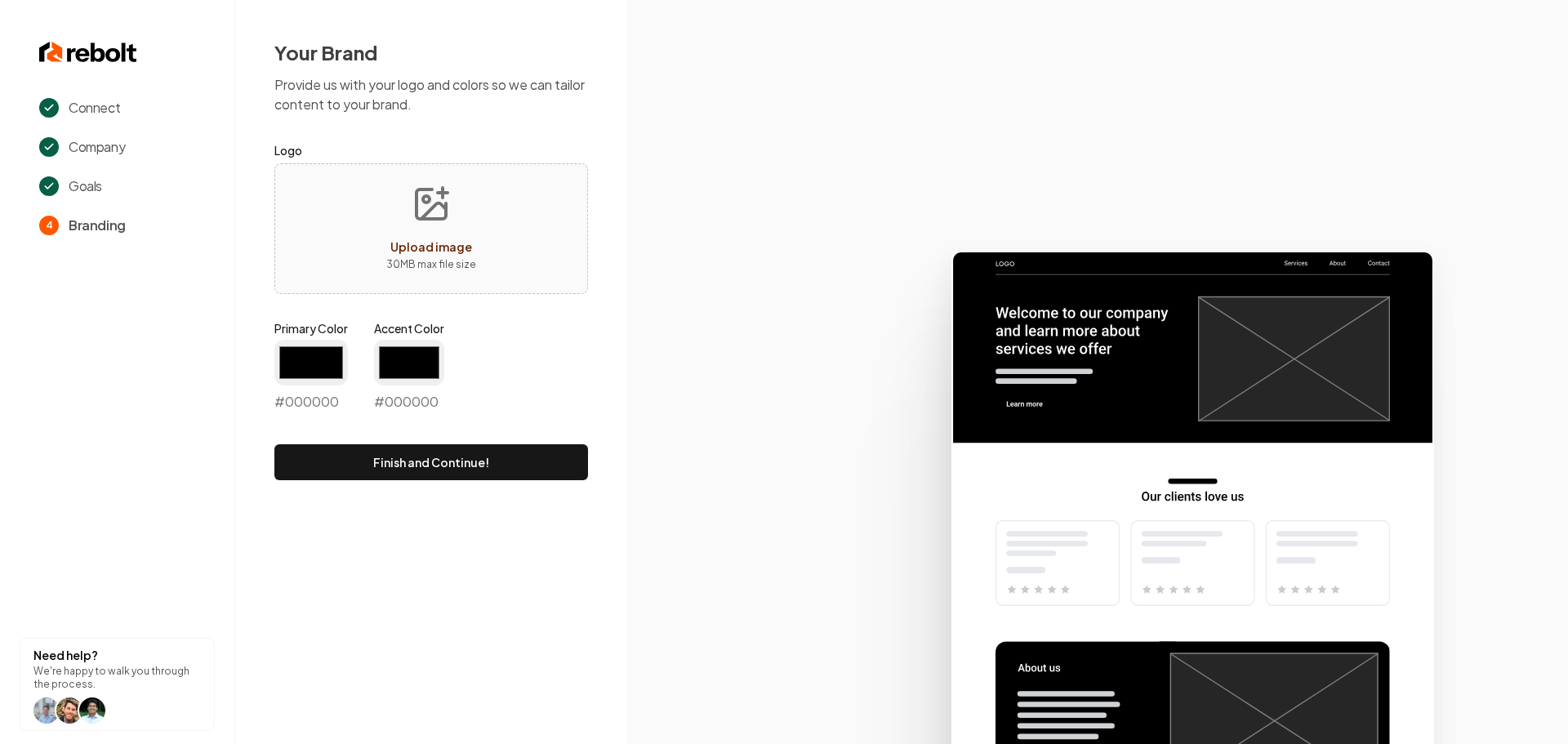
type input "#194d33"
type input "#70be00"
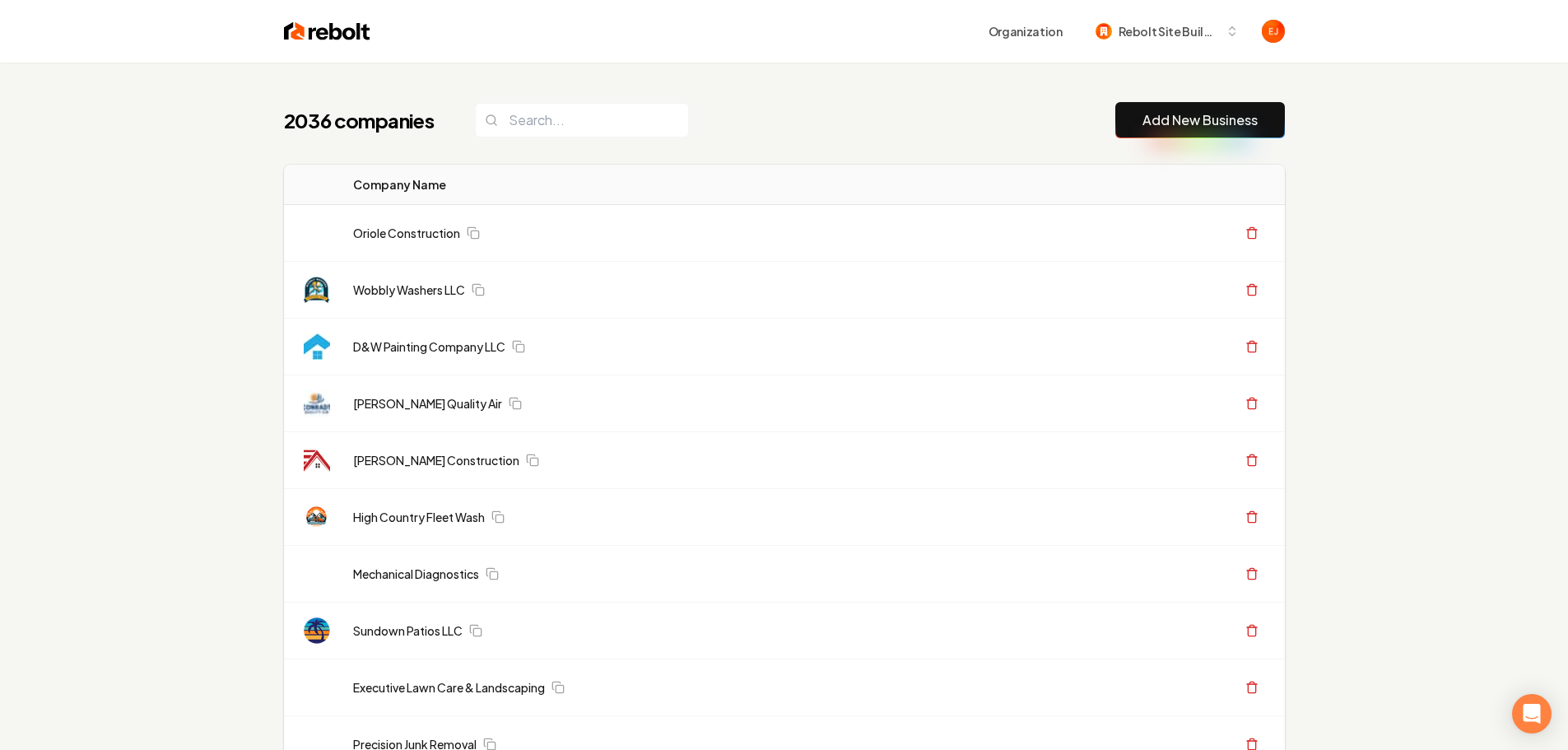
click at [1175, 130] on button "Add New Business" at bounding box center [1201, 120] width 170 height 36
click at [1229, 120] on link "Add New Business" at bounding box center [1200, 120] width 115 height 19
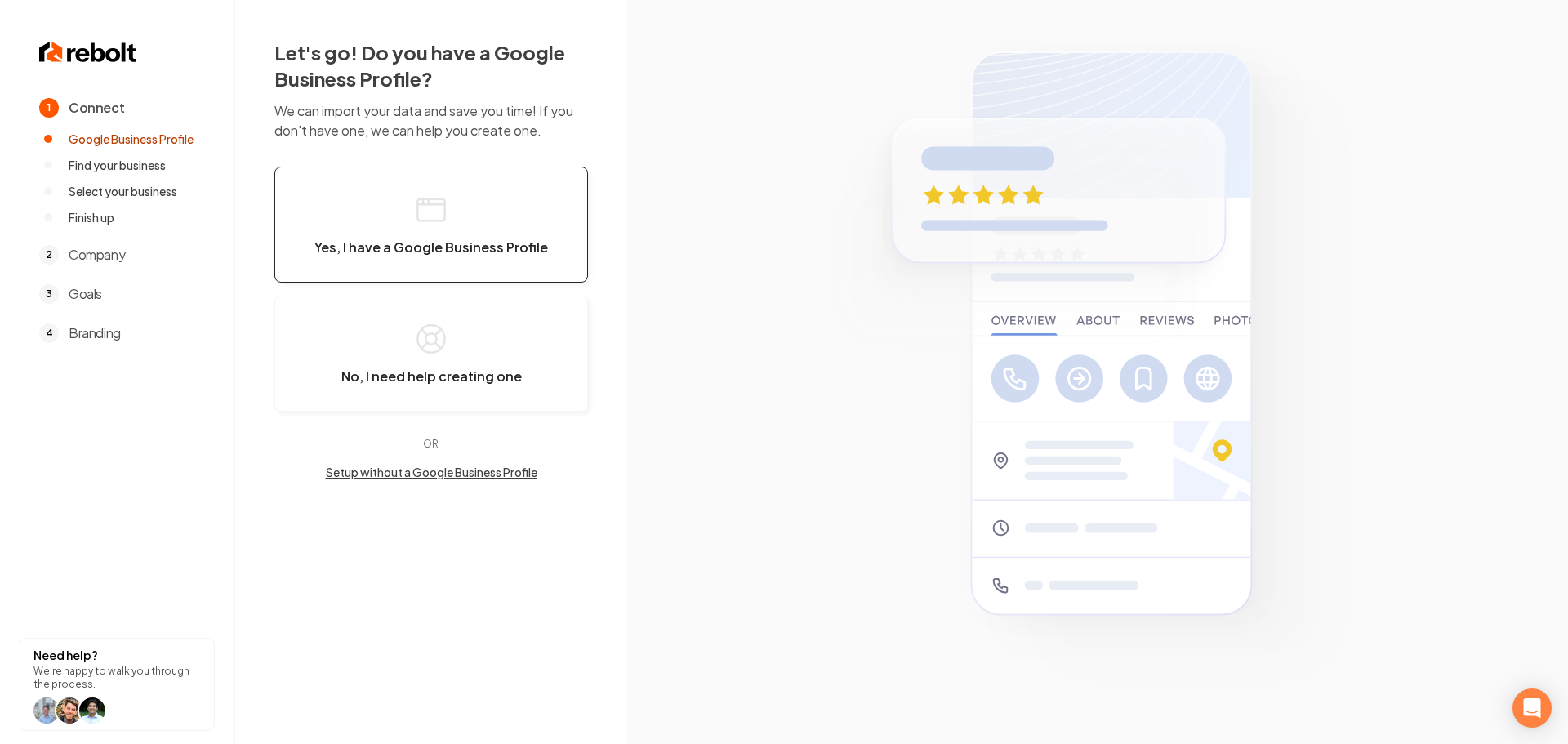
click at [427, 244] on span "Yes, I have a Google Business Profile" at bounding box center [431, 247] width 234 height 16
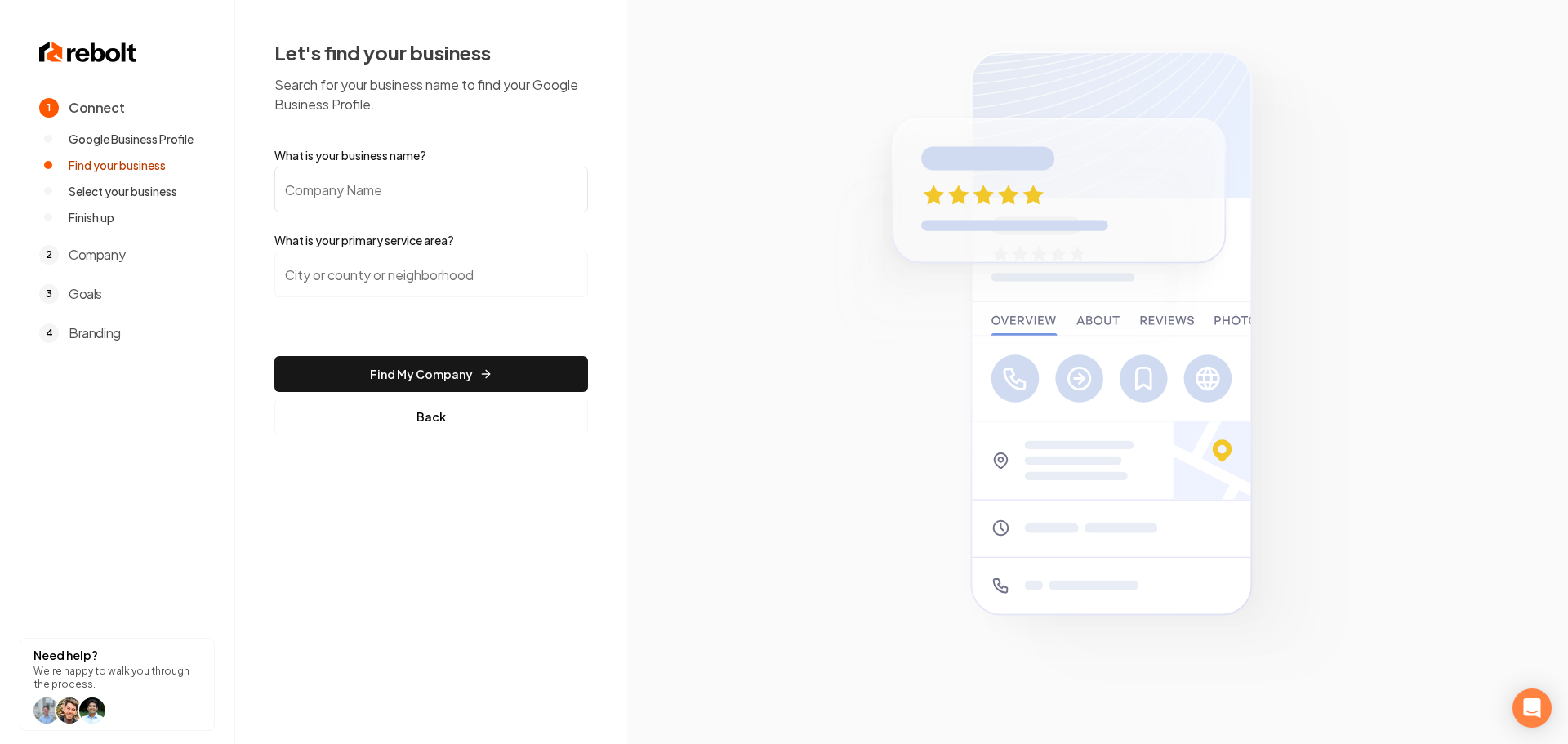
click at [352, 187] on input "What is your business name?" at bounding box center [430, 190] width 313 height 46
paste input "All Weather Roofing & Construction LLC"
type input "All Weather Roofing & Construction LLC"
click at [400, 278] on input "search" at bounding box center [430, 274] width 313 height 46
click at [400, 263] on input "search" at bounding box center [430, 274] width 313 height 46
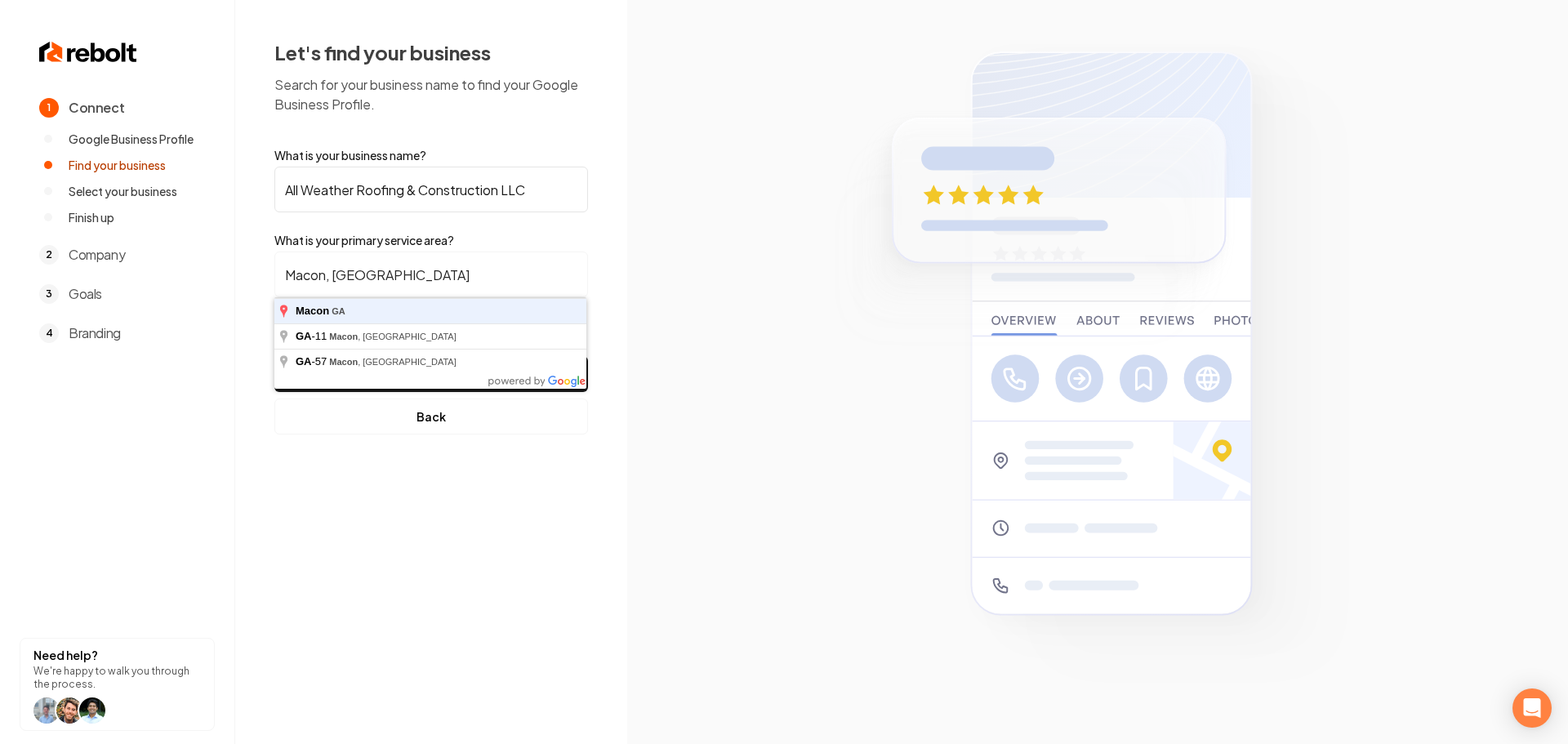
type input "Macon, GA"
click at [274, 356] on button "Find My Company" at bounding box center [430, 373] width 313 height 35
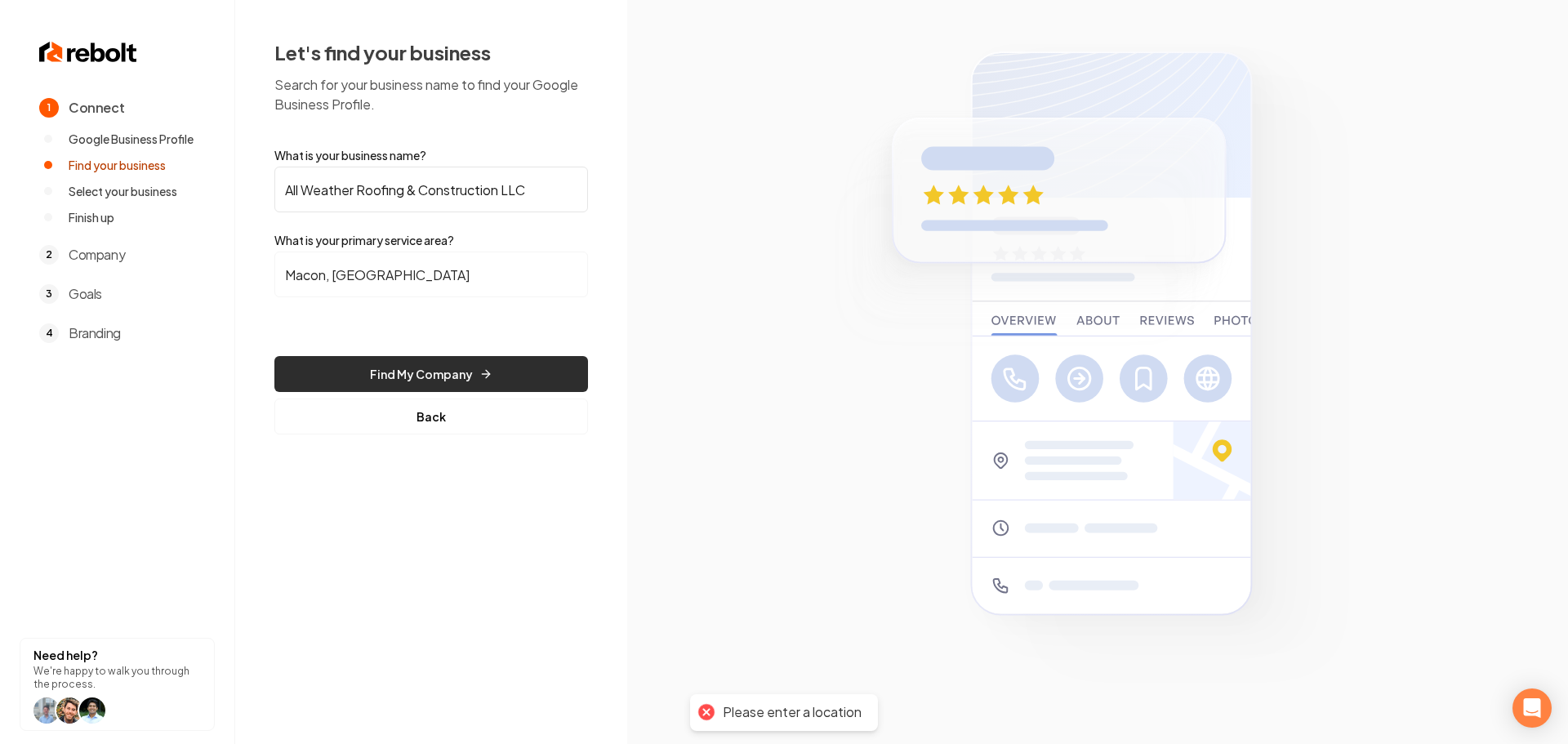
click at [416, 383] on button "Find My Company" at bounding box center [430, 373] width 313 height 35
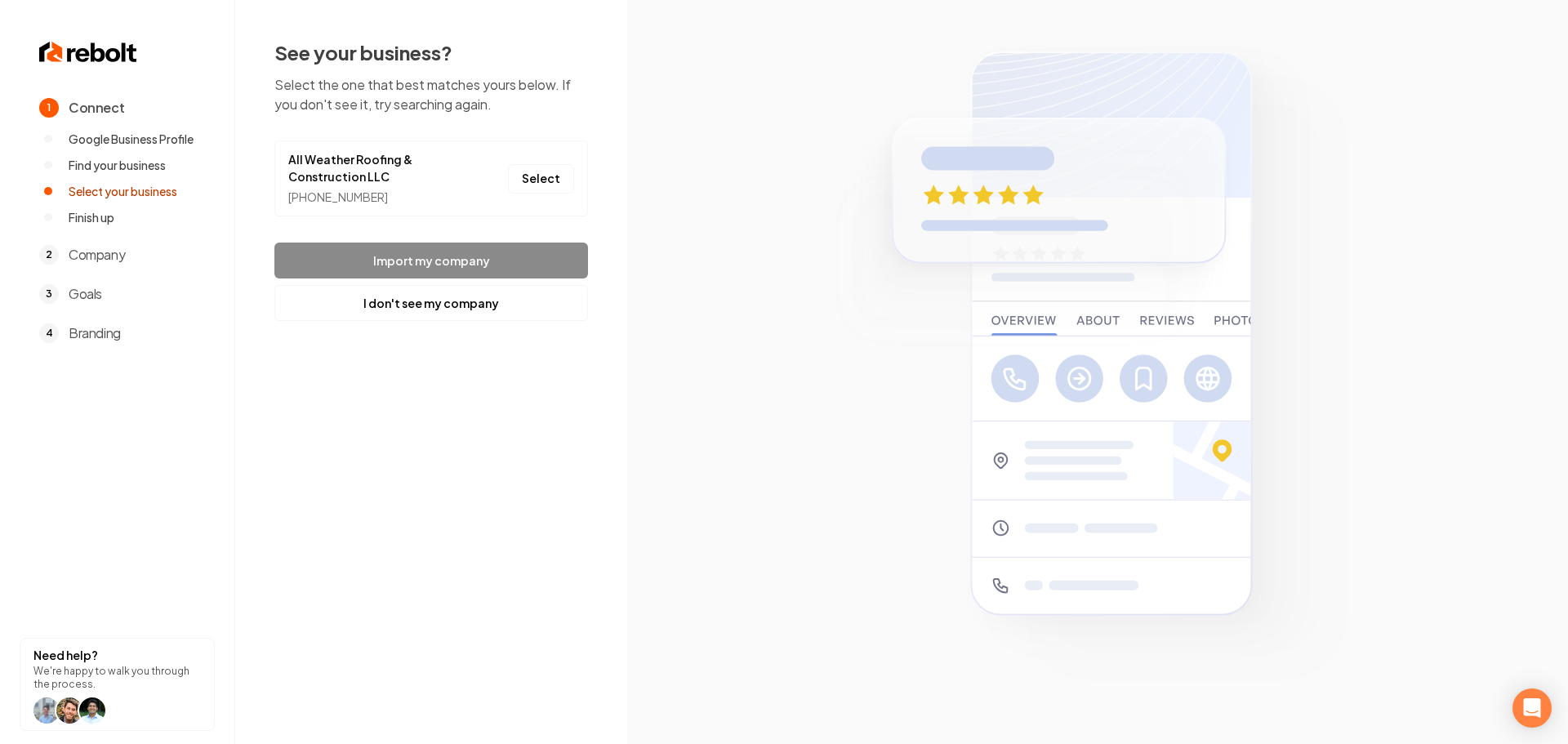
click at [501, 151] on li "All Weather Roofing & Construction LLC (478) 230-0602 Select" at bounding box center [430, 178] width 313 height 76
click at [545, 174] on button "Select" at bounding box center [541, 178] width 66 height 30
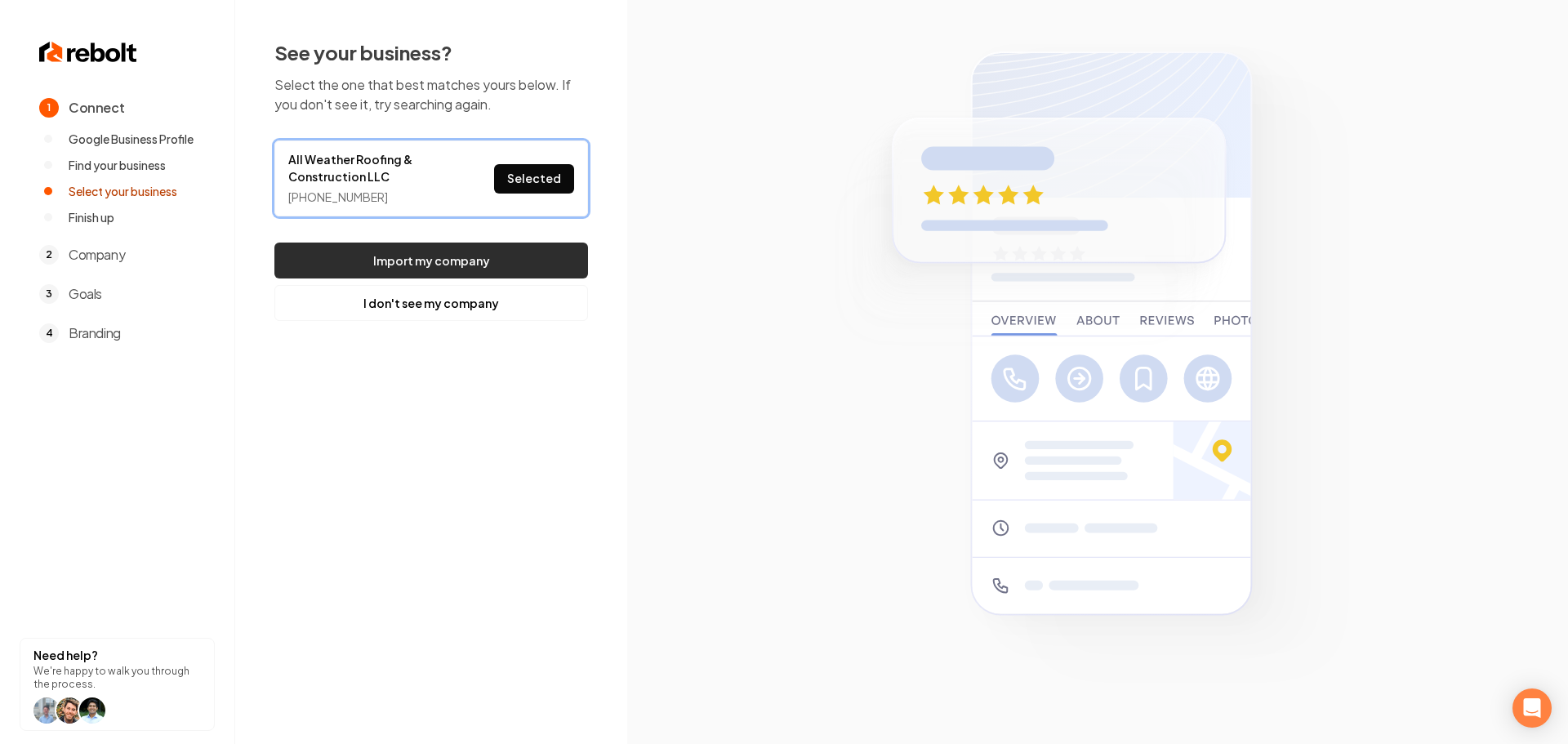
click at [475, 268] on button "Import my company" at bounding box center [430, 260] width 313 height 35
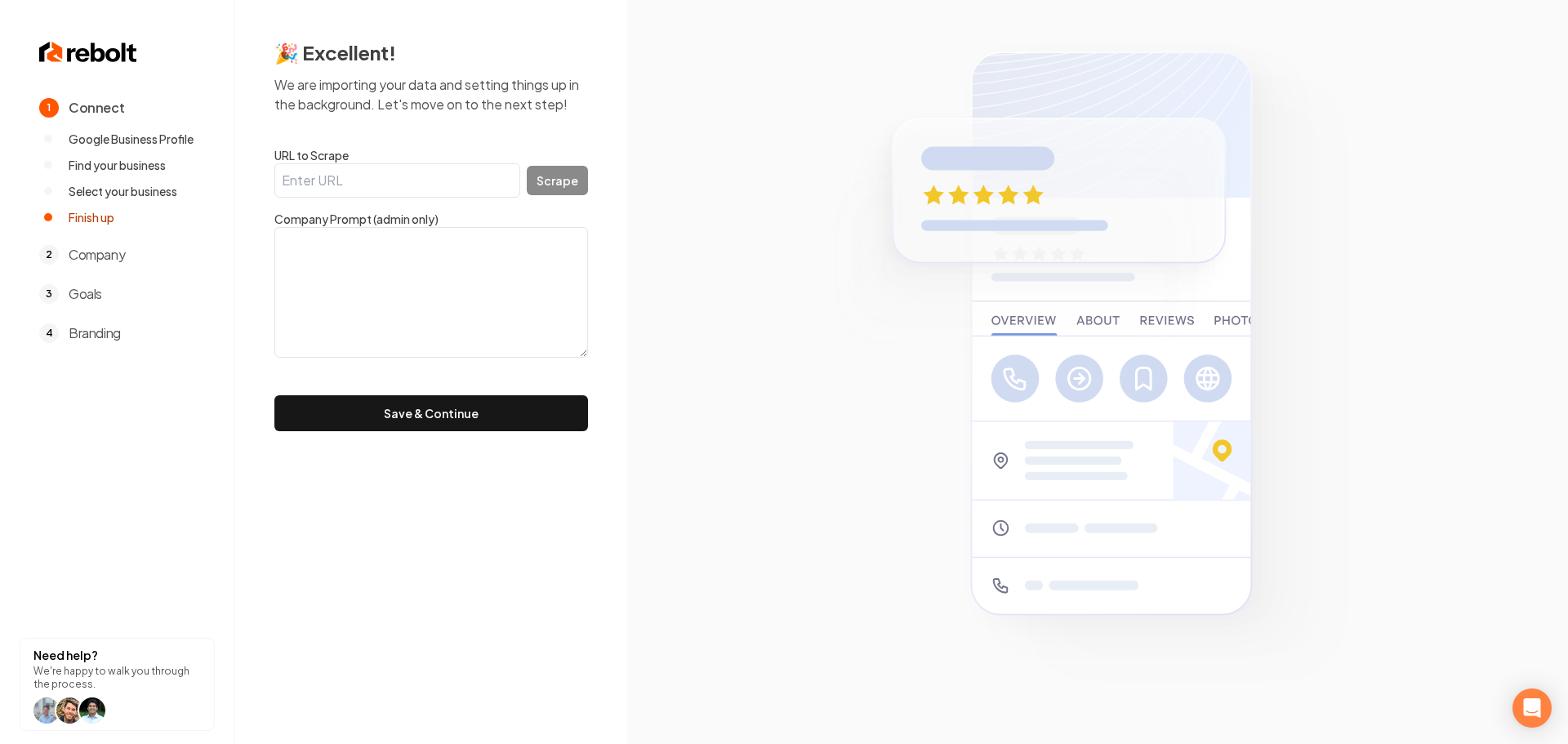
click at [380, 173] on input "URL to Scrape" at bounding box center [397, 180] width 245 height 35
paste input "https://www.allweatherroofingconstruction.com/"
type input "https://www.allweatherroofingconstruction.com/"
click at [570, 195] on button "Scrape" at bounding box center [558, 180] width 61 height 30
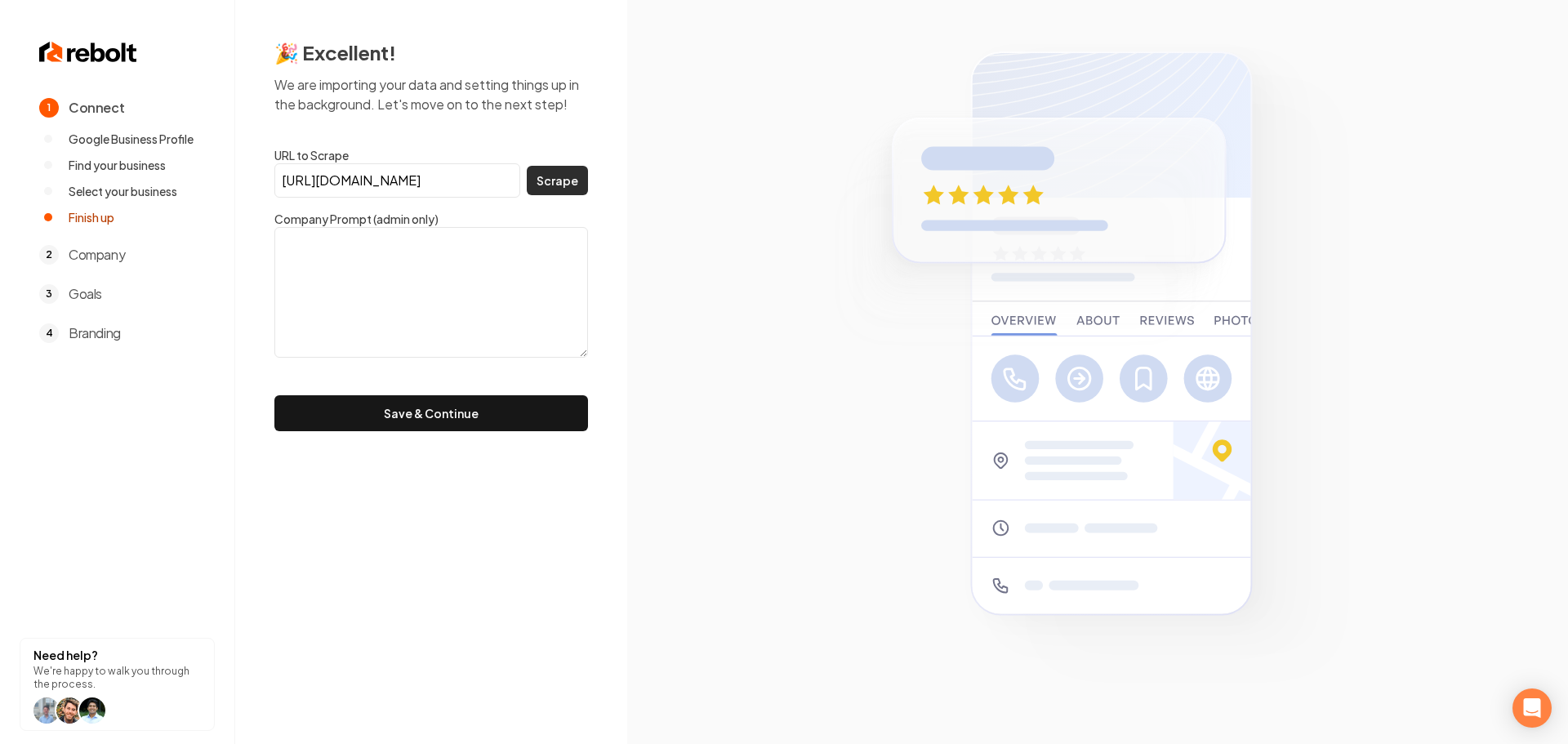
scroll to position [0, 0]
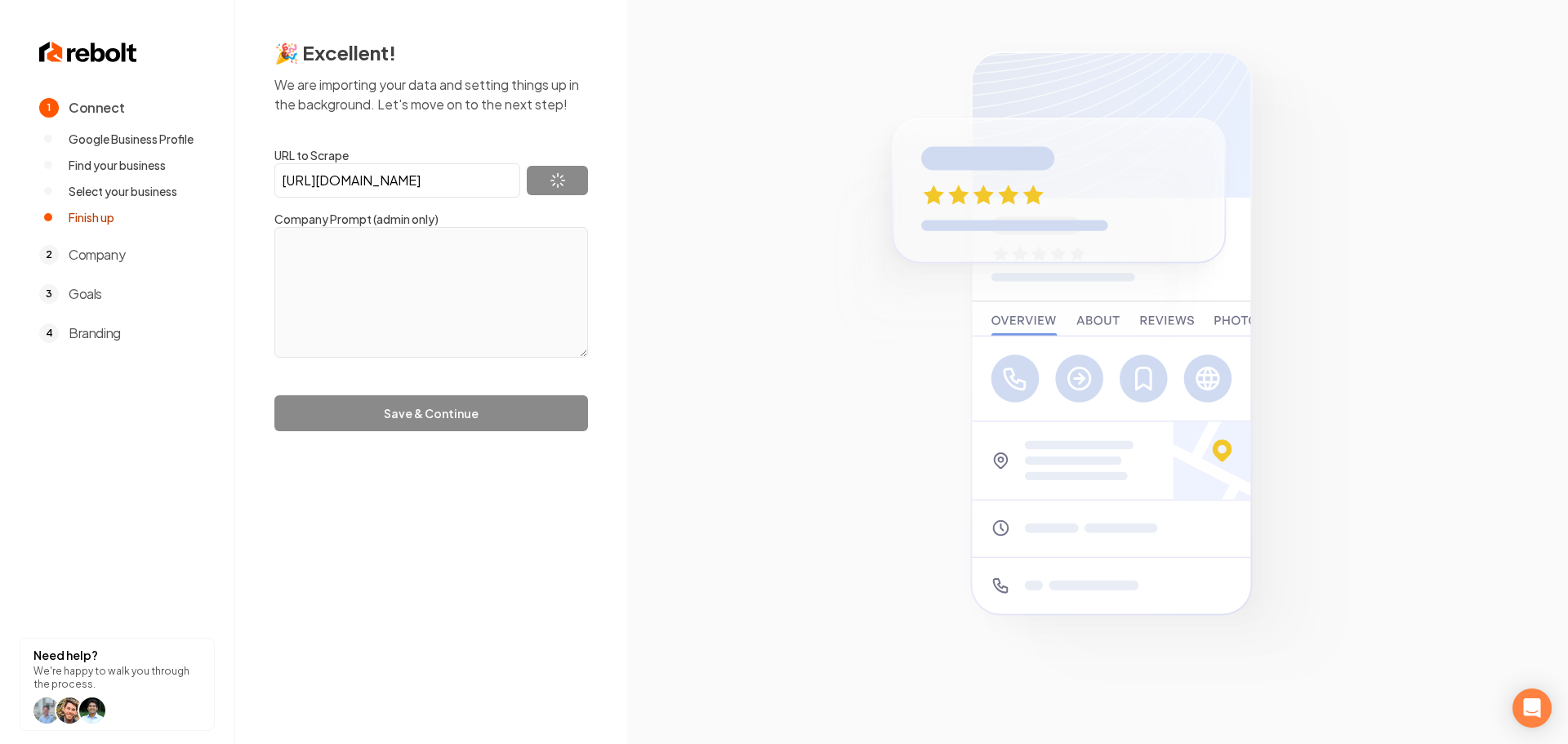
type textarea "All Weather Roofing & Construction is proud to be your residential roofing part…"
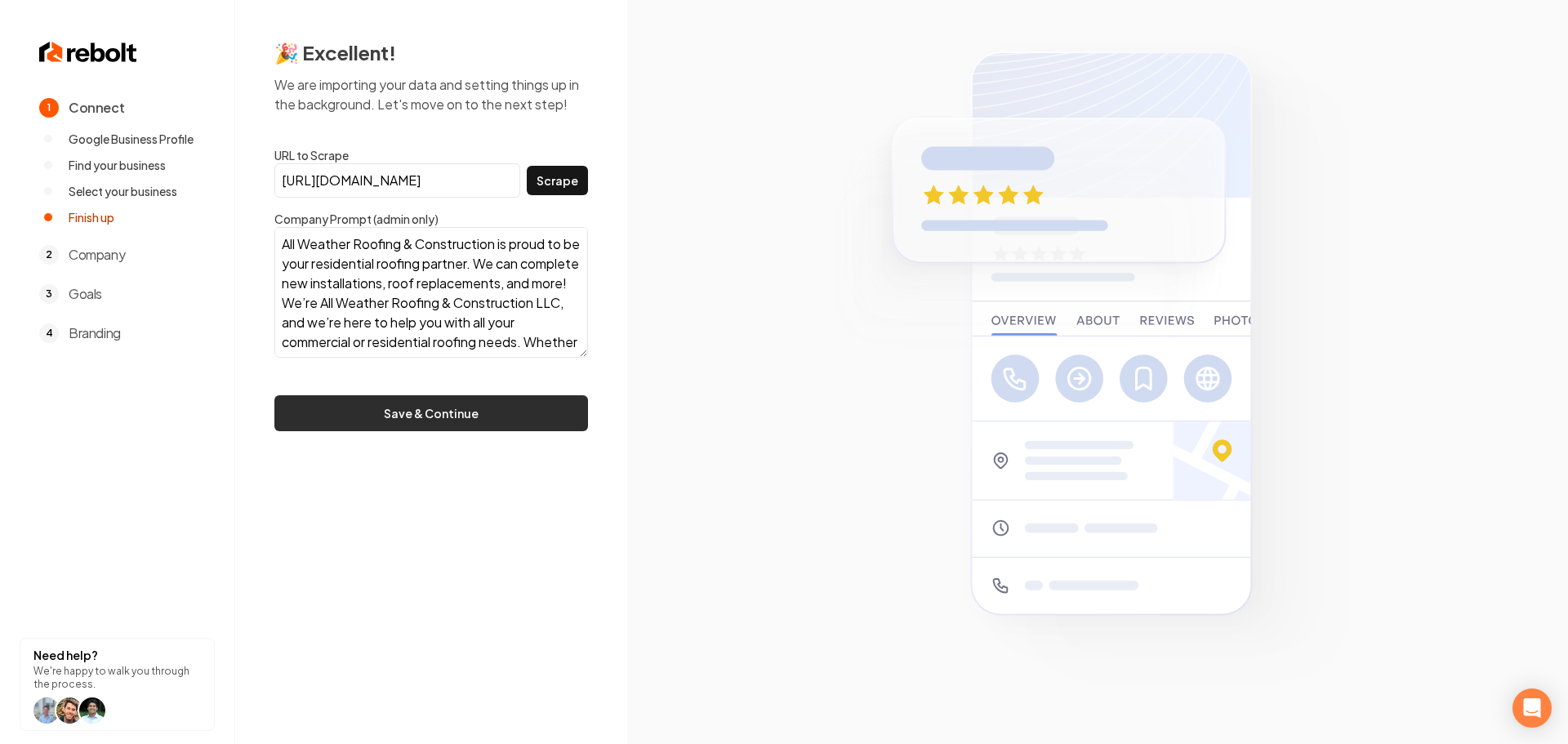
click at [342, 401] on button "Save & Continue" at bounding box center [430, 412] width 313 height 35
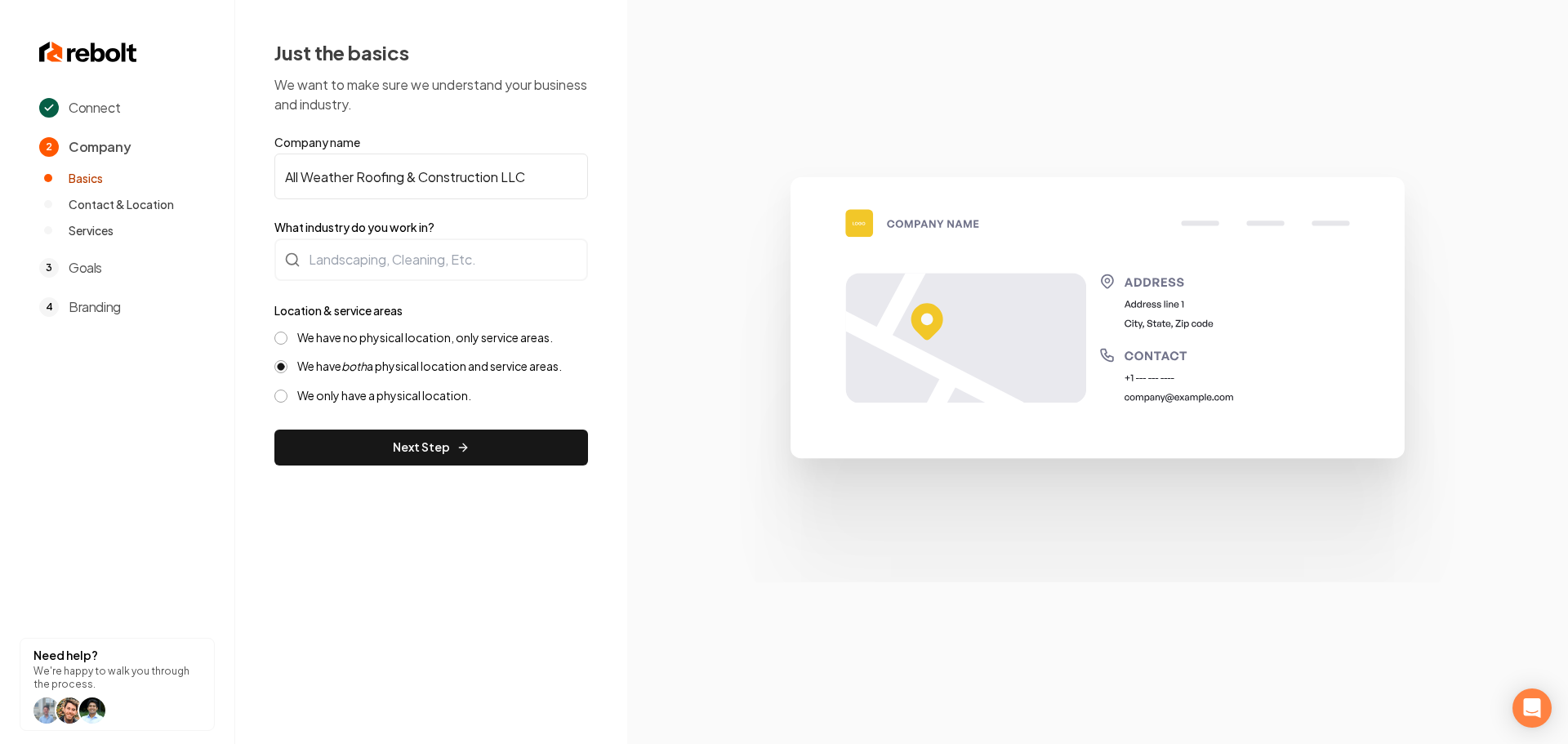
click at [371, 340] on label "We have no physical location, only service areas." at bounding box center [425, 337] width 256 height 15
click at [288, 340] on button "We have no physical location, only service areas." at bounding box center [281, 338] width 13 height 13
click at [377, 449] on button "Next Step" at bounding box center [430, 447] width 313 height 35
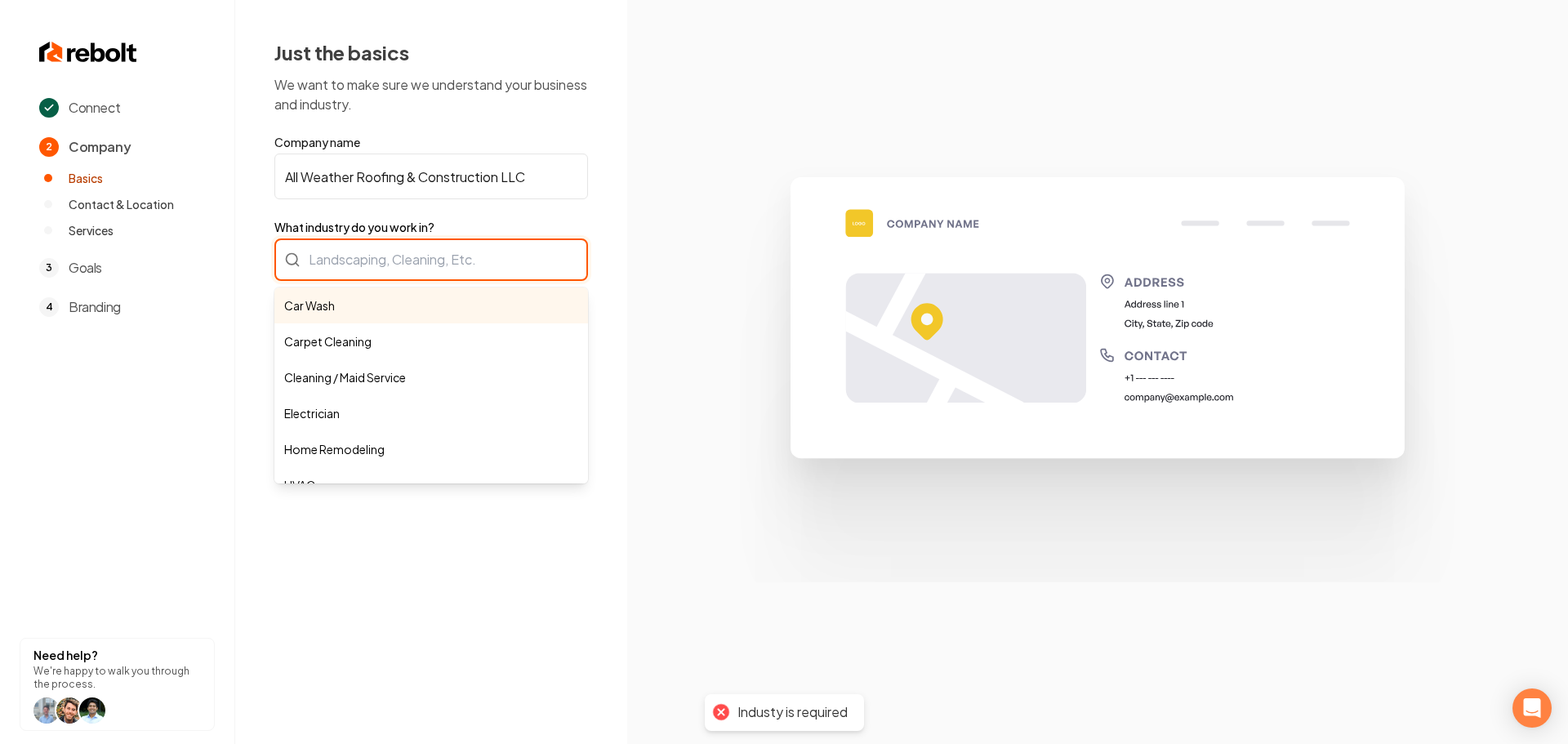
click at [354, 265] on div "Car Wash Carpet Cleaning Cleaning / Maid Service Electrician Home Remodeling HV…" at bounding box center [430, 260] width 313 height 42
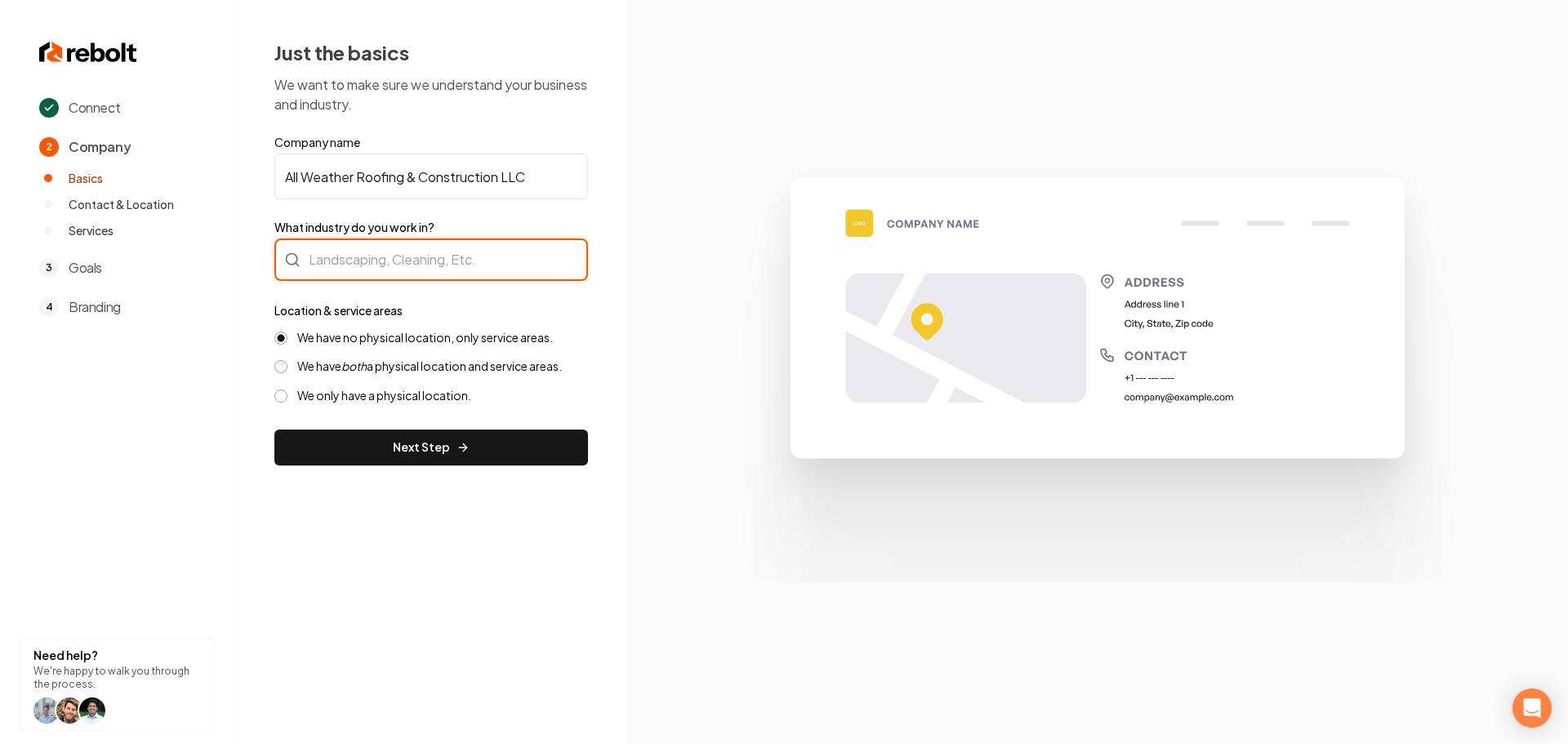
click at [392, 268] on div at bounding box center [430, 260] width 313 height 42
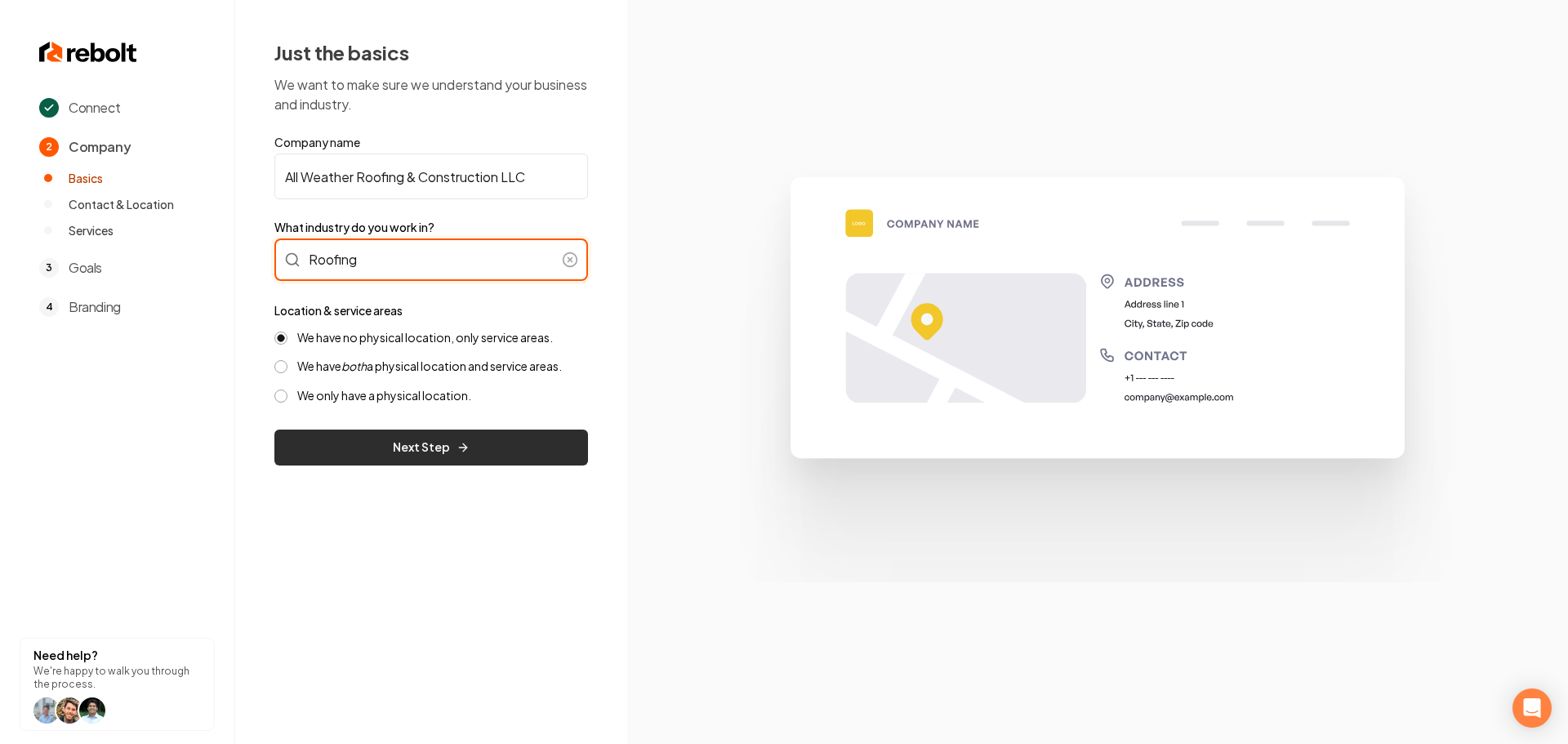
type input "Roofing"
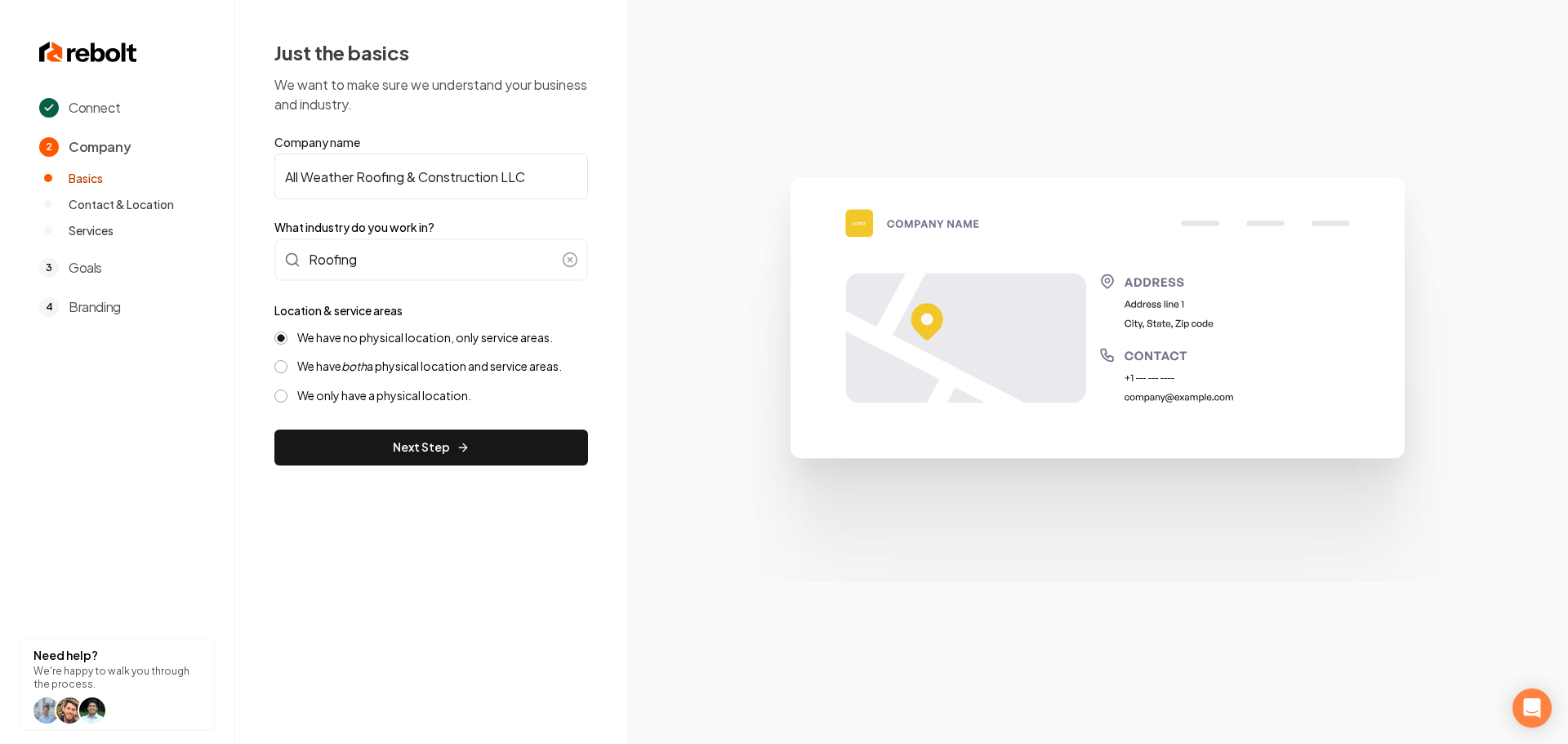
click at [399, 445] on button "Next Step" at bounding box center [430, 447] width 313 height 35
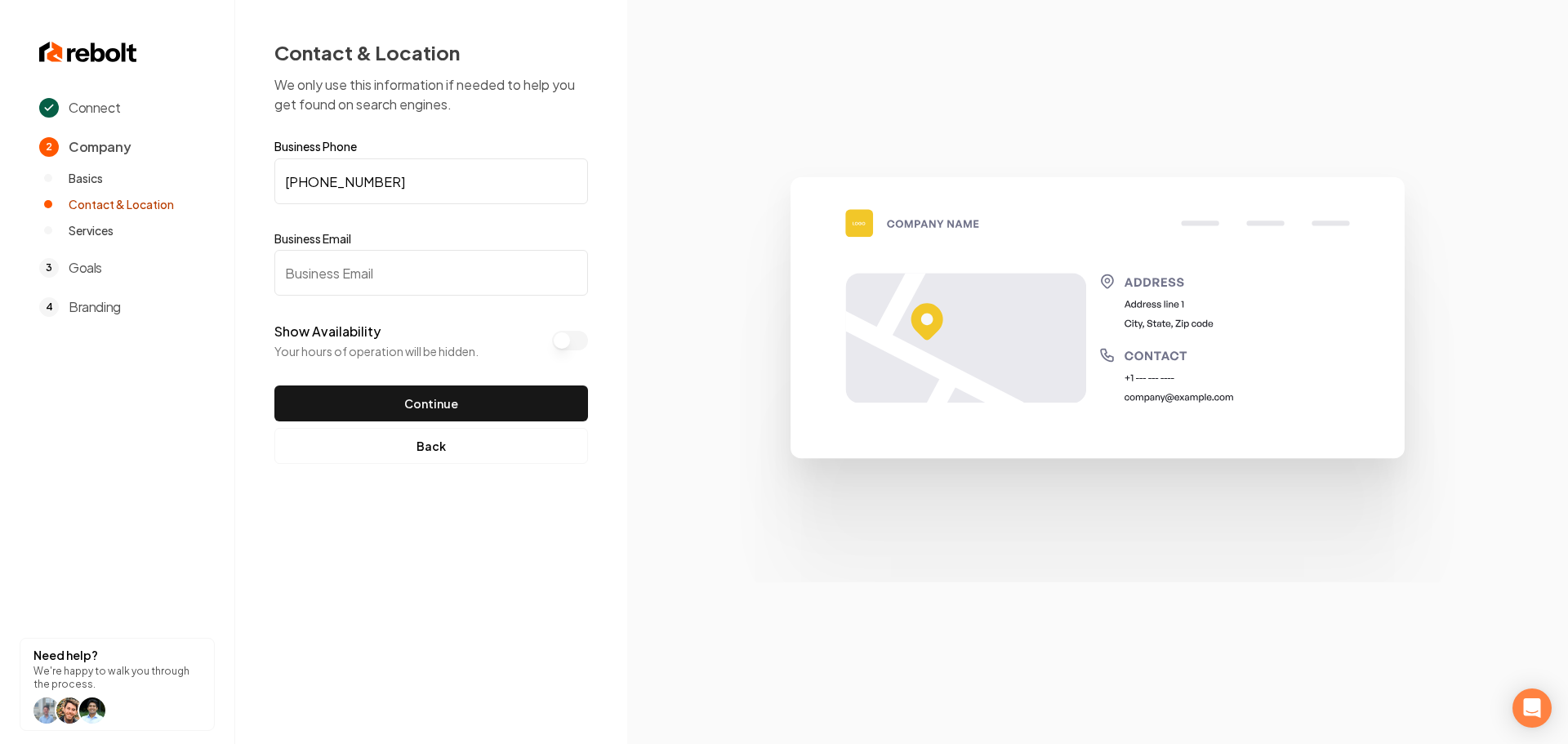
click at [405, 270] on input "Business Email" at bounding box center [430, 273] width 313 height 46
paste input "brad@allweatherroofingconstruction.com"
type input "brad@allweatherroofingconstruction.com"
click at [491, 408] on button "Continue" at bounding box center [430, 403] width 313 height 35
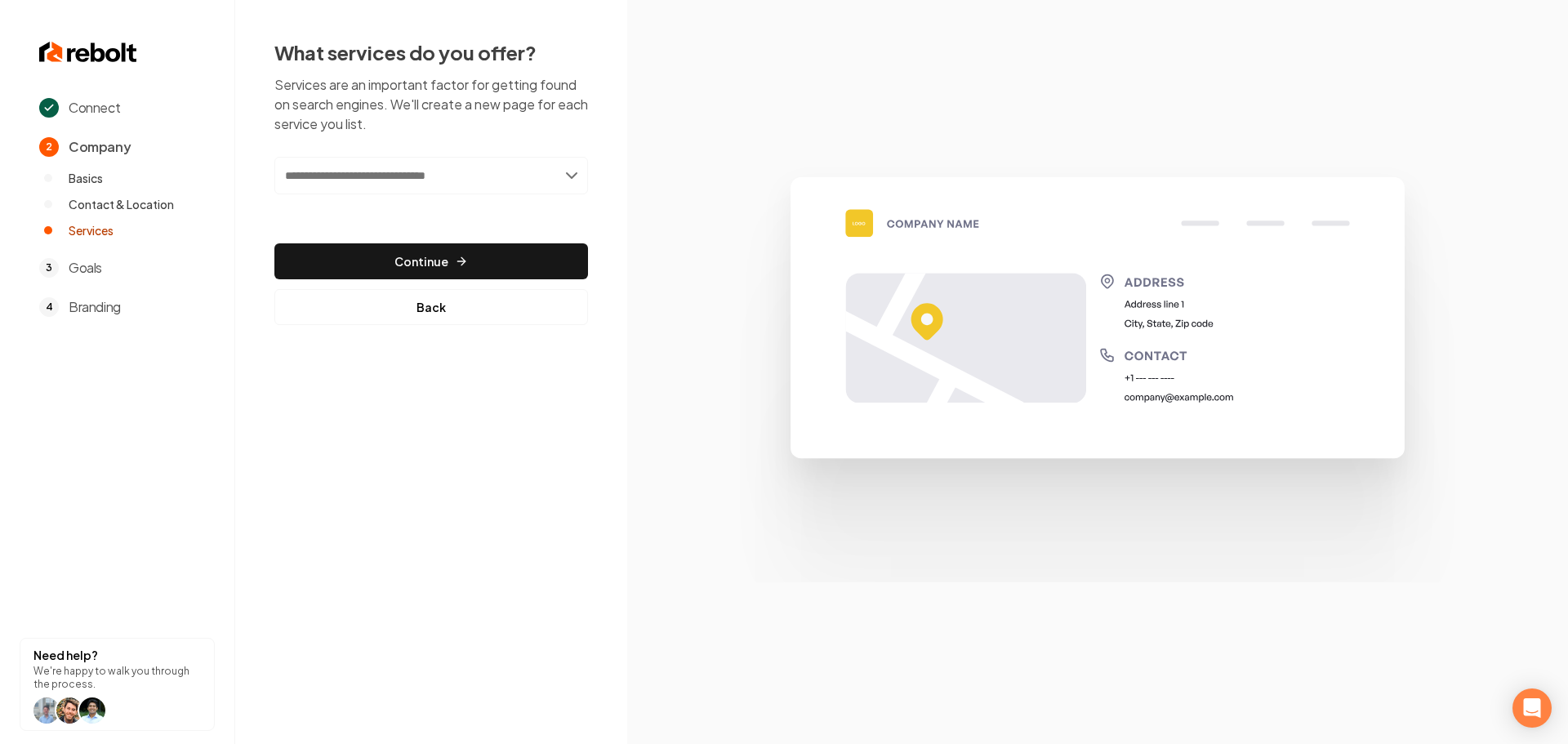
drag, startPoint x: 403, startPoint y: 187, endPoint x: 391, endPoint y: 193, distance: 13.4
click at [403, 187] on input "text" at bounding box center [430, 175] width 313 height 37
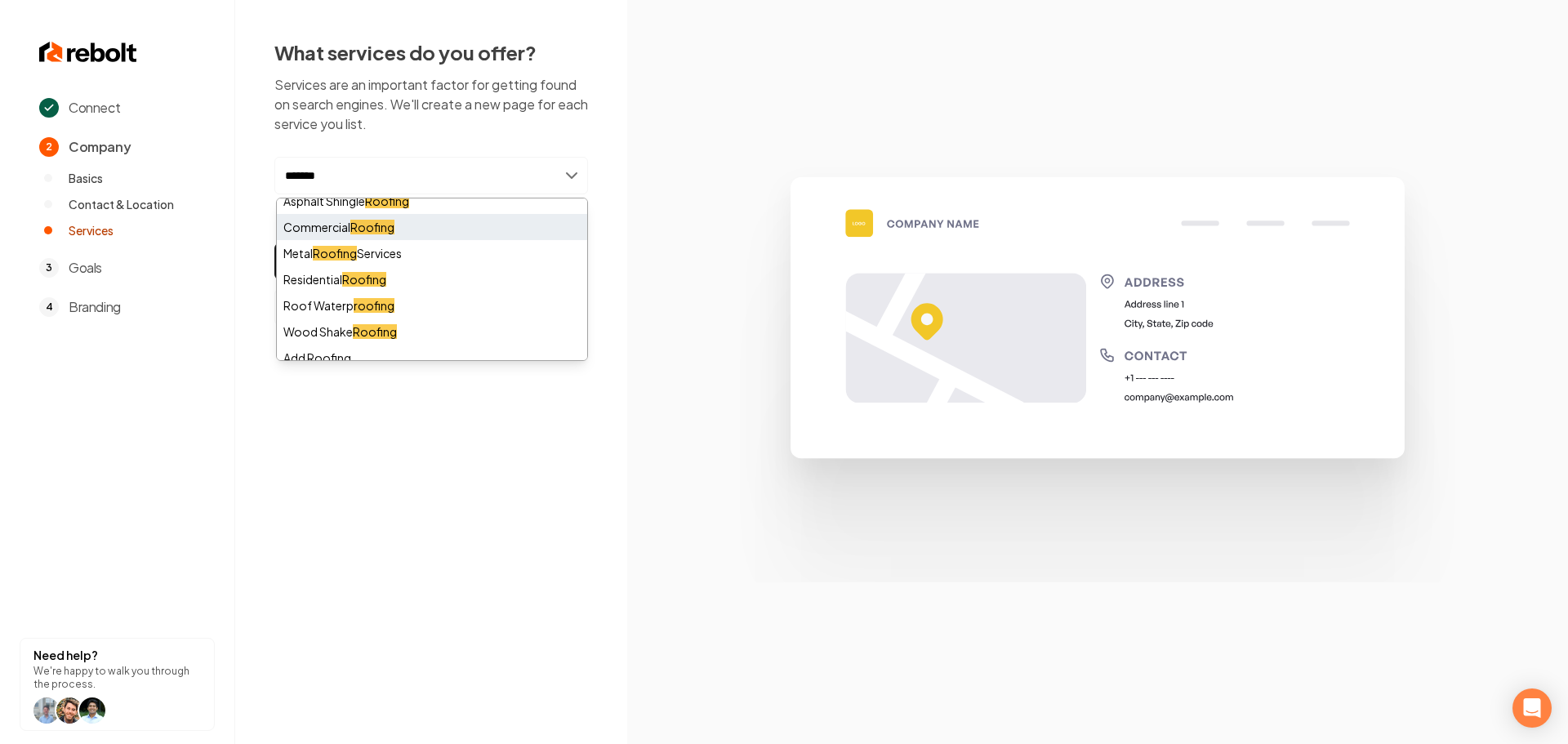
scroll to position [21, 0]
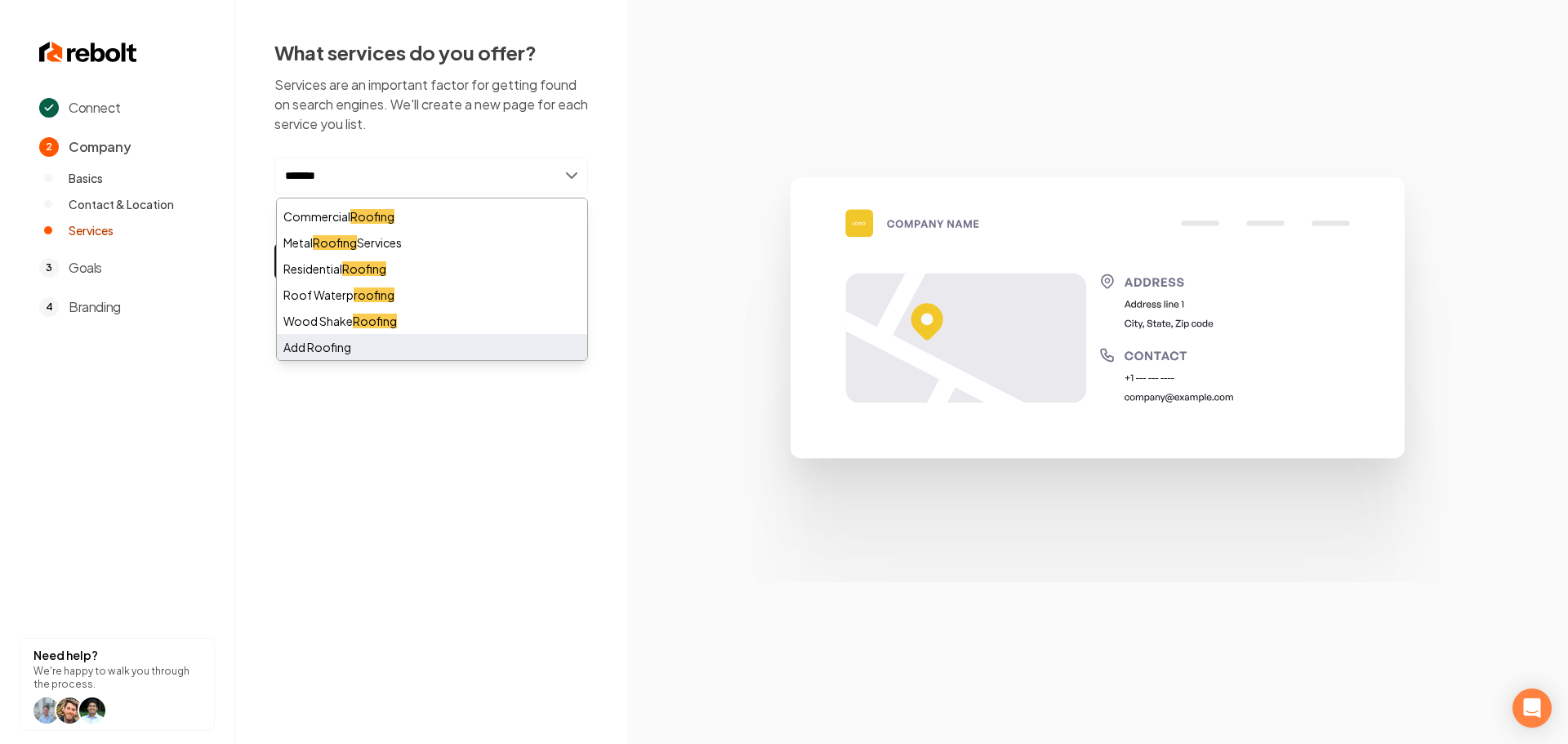
type input "*******"
click at [334, 355] on div "Add Roofing" at bounding box center [432, 346] width 311 height 26
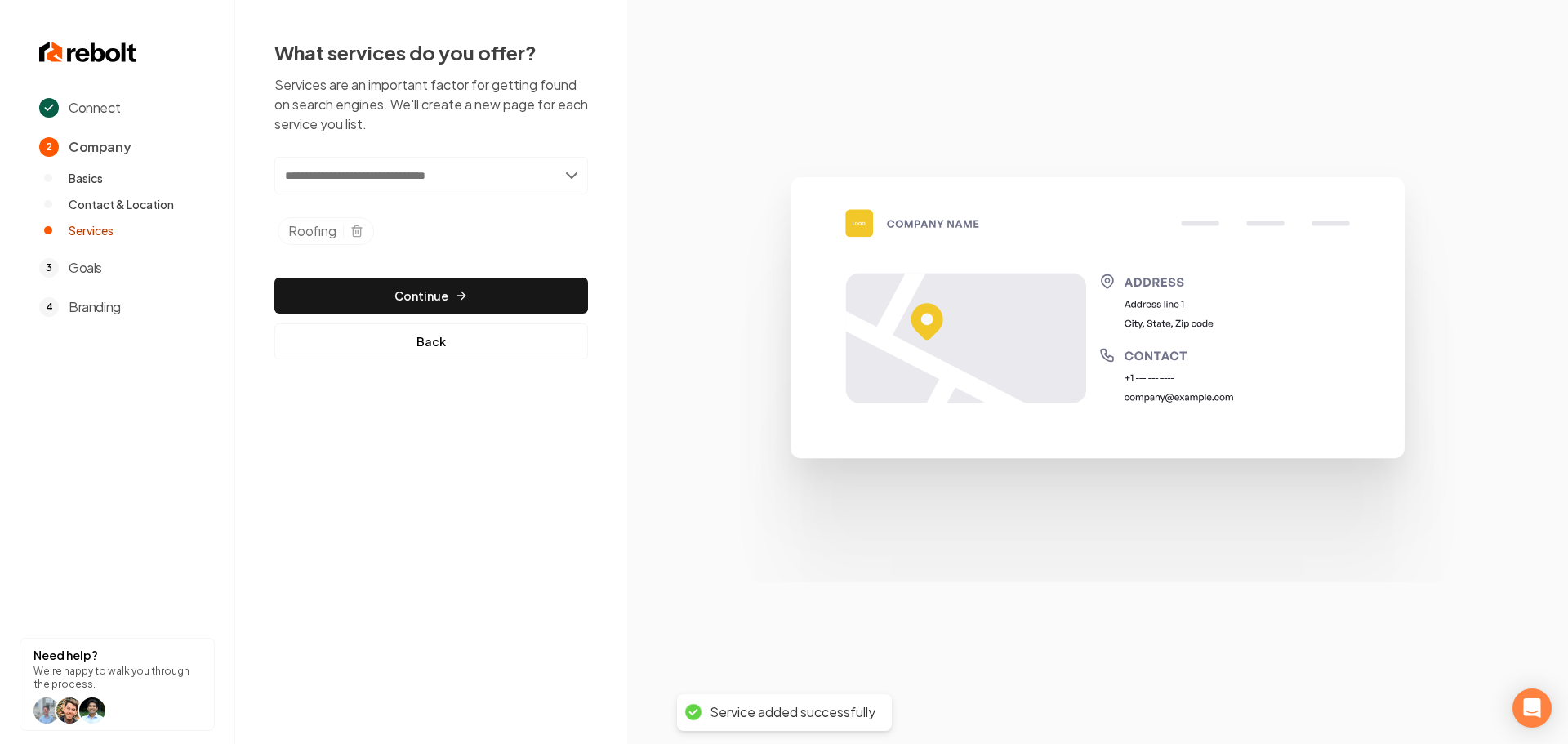
click at [406, 188] on input "text" at bounding box center [430, 175] width 313 height 37
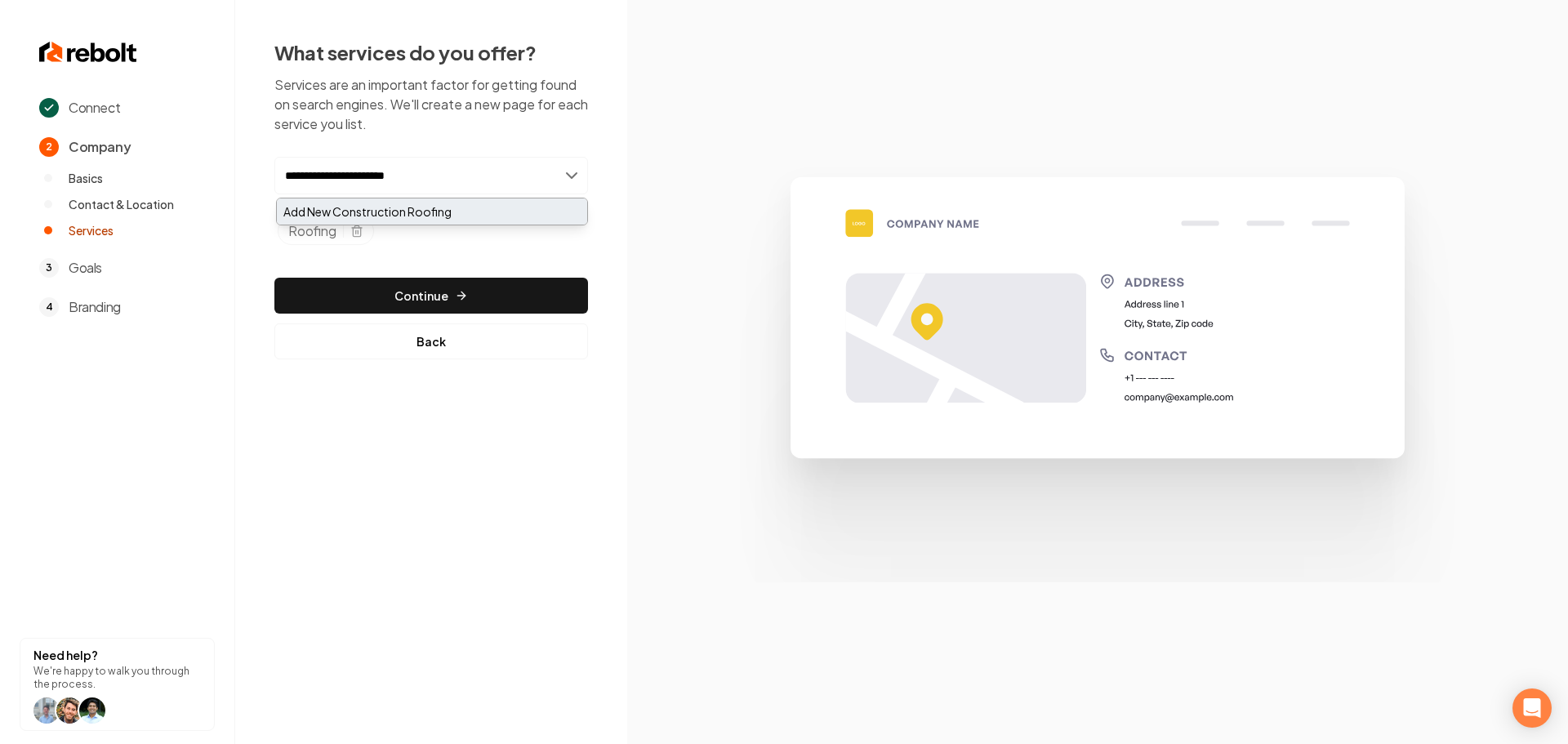
type input "**********"
click at [408, 214] on div "Add New Construction Roofing" at bounding box center [432, 211] width 311 height 26
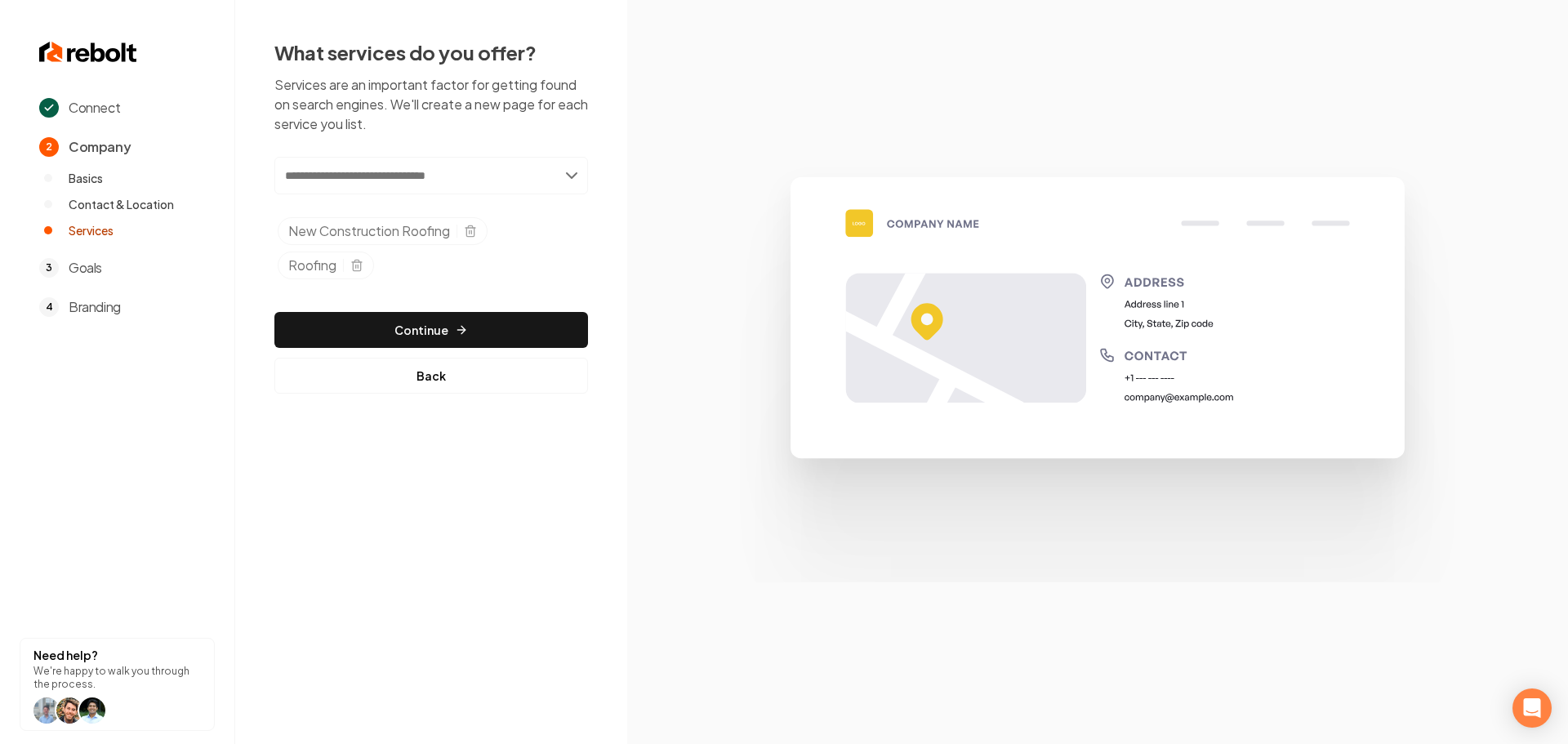
click at [493, 177] on input "text" at bounding box center [430, 175] width 313 height 37
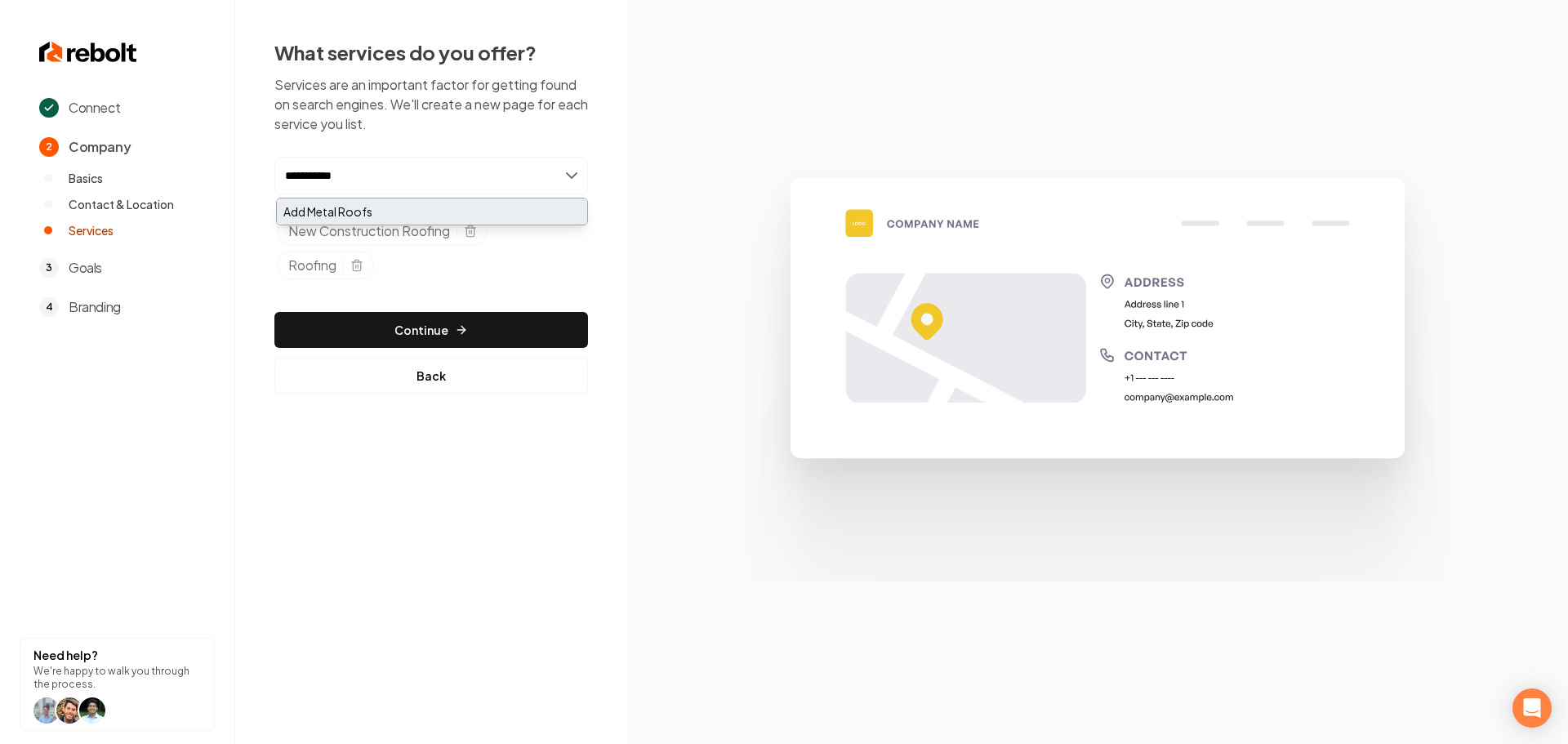
type input "**********"
click at [474, 209] on div "Add Metal Roofs" at bounding box center [432, 211] width 311 height 26
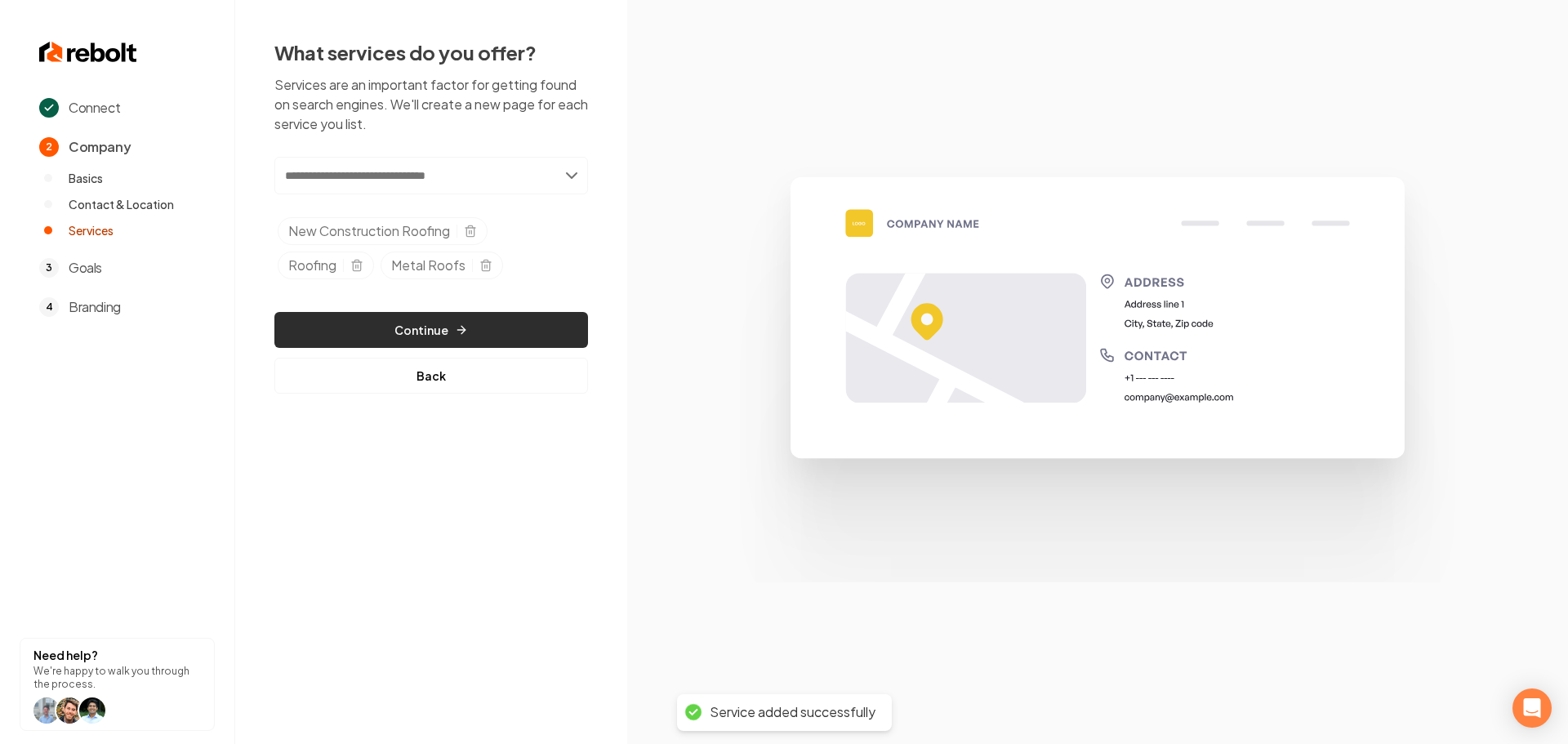
click at [423, 334] on button "Continue" at bounding box center [430, 329] width 313 height 35
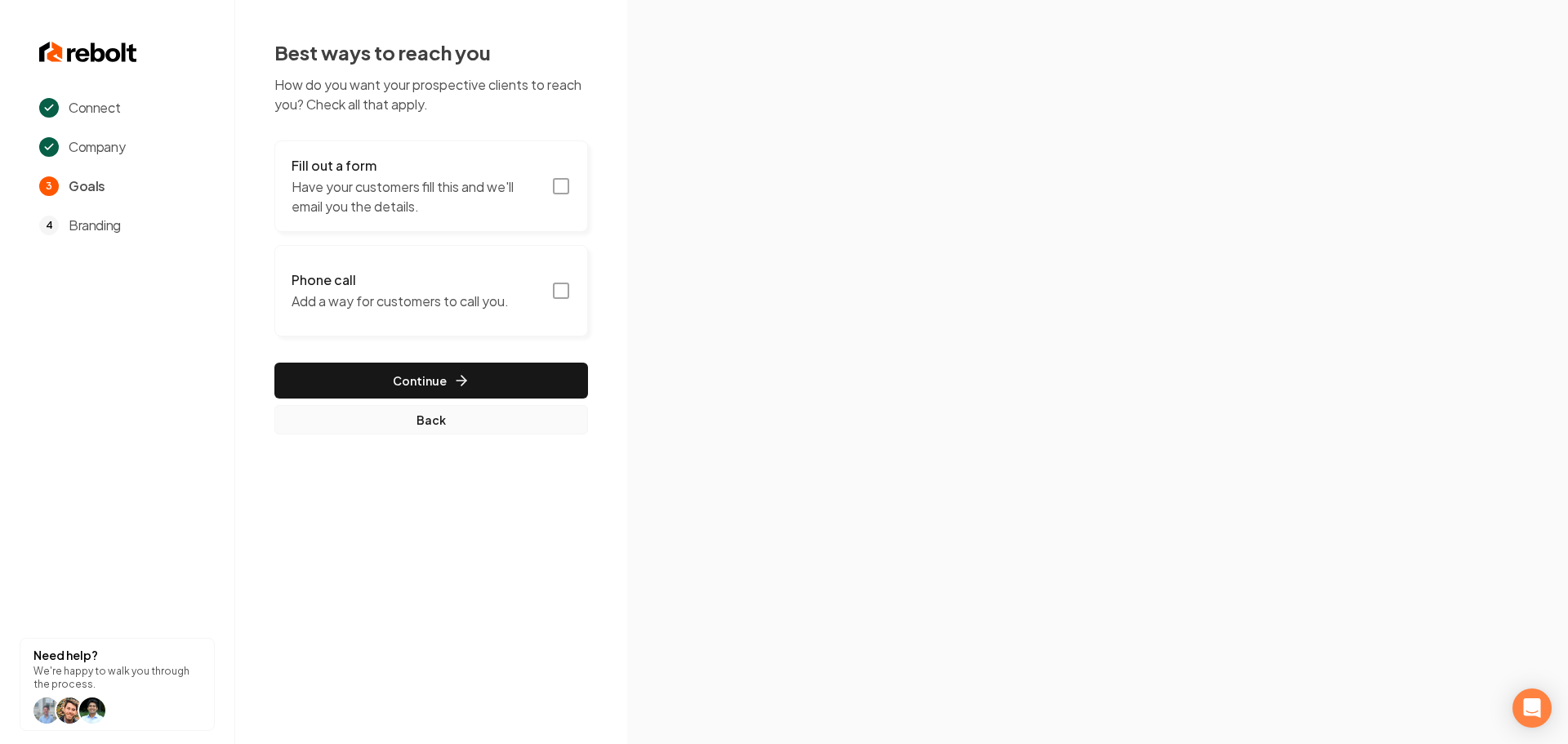
click at [369, 411] on button "Back" at bounding box center [430, 420] width 313 height 30
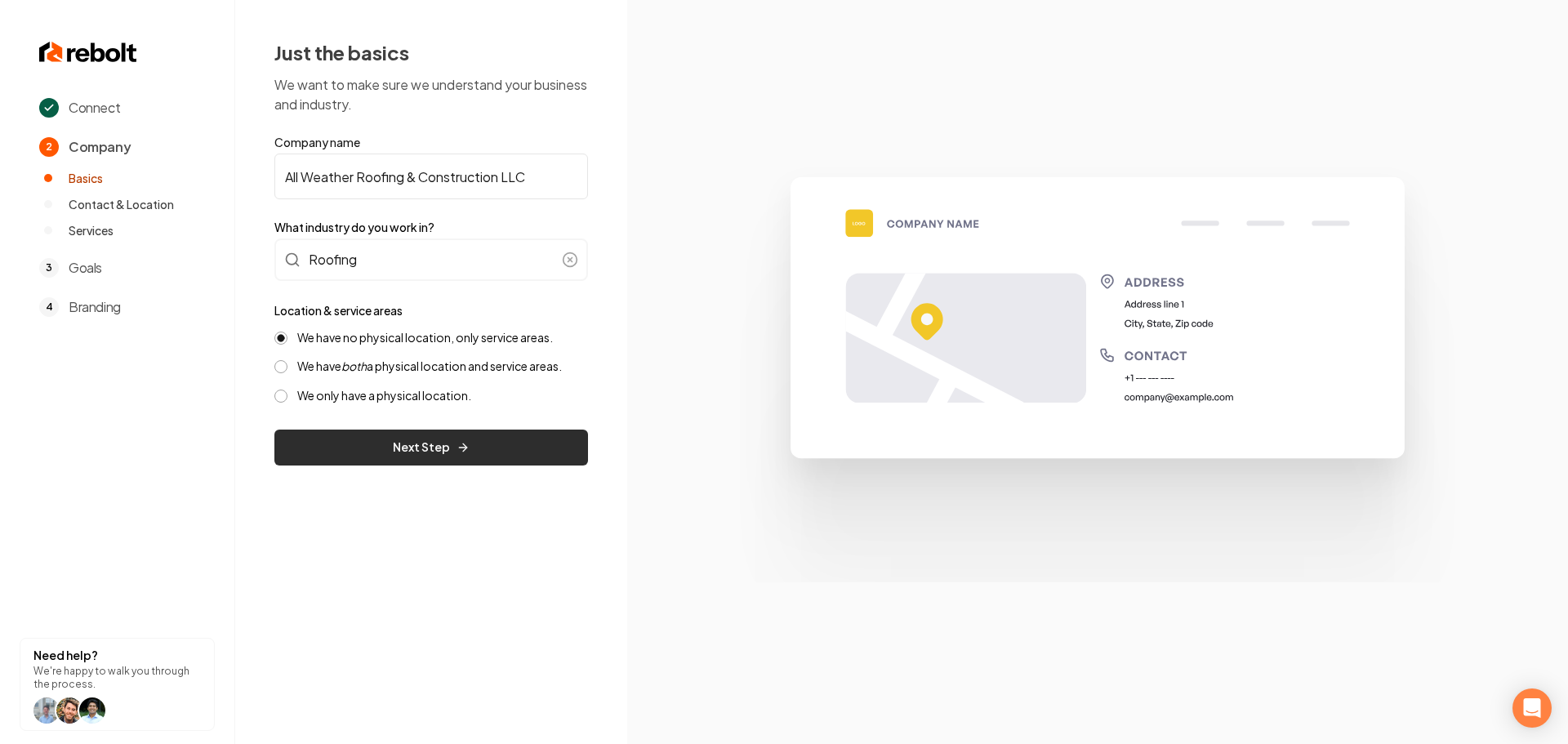
click at [442, 453] on button "Next Step" at bounding box center [430, 447] width 313 height 35
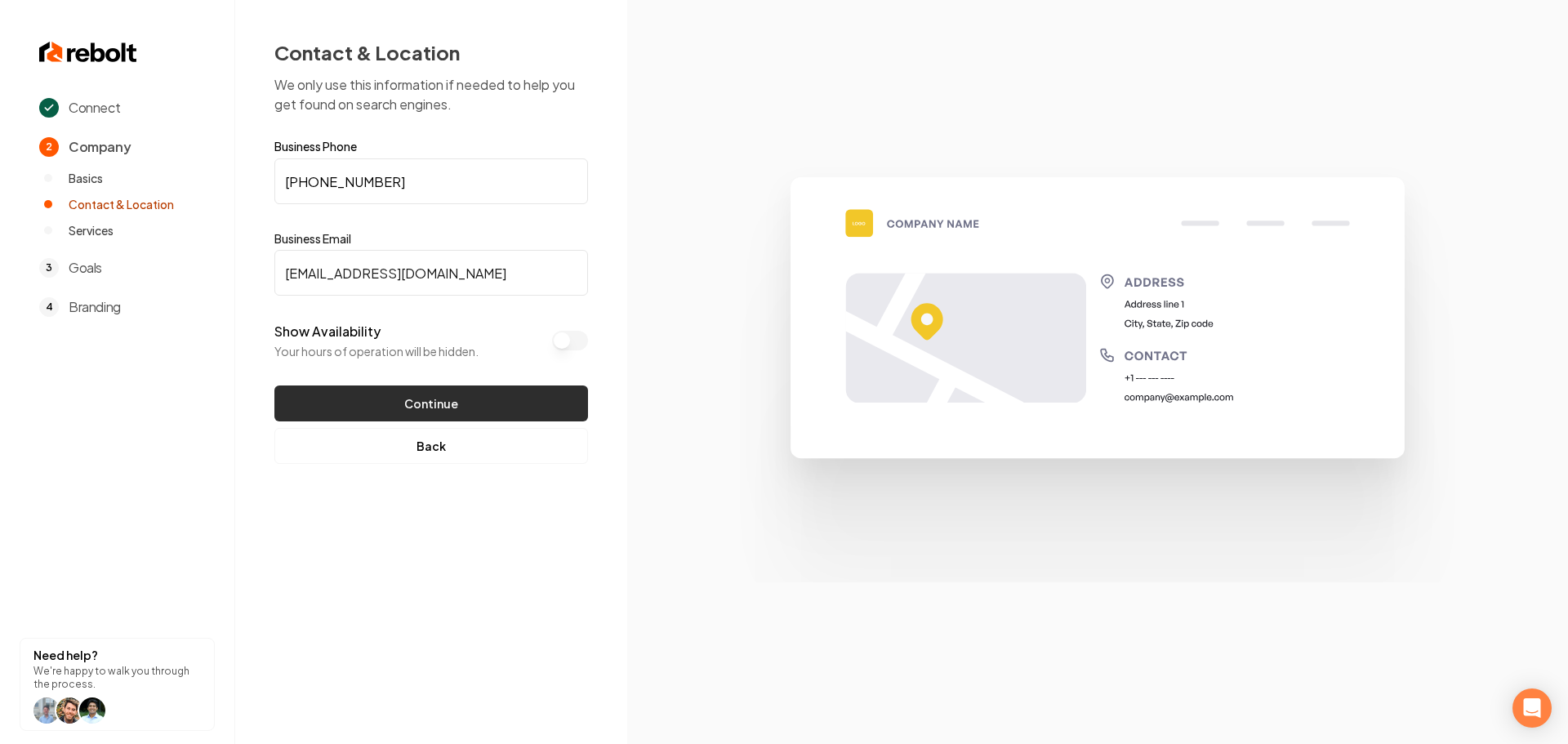
click at [450, 408] on button "Continue" at bounding box center [430, 403] width 313 height 35
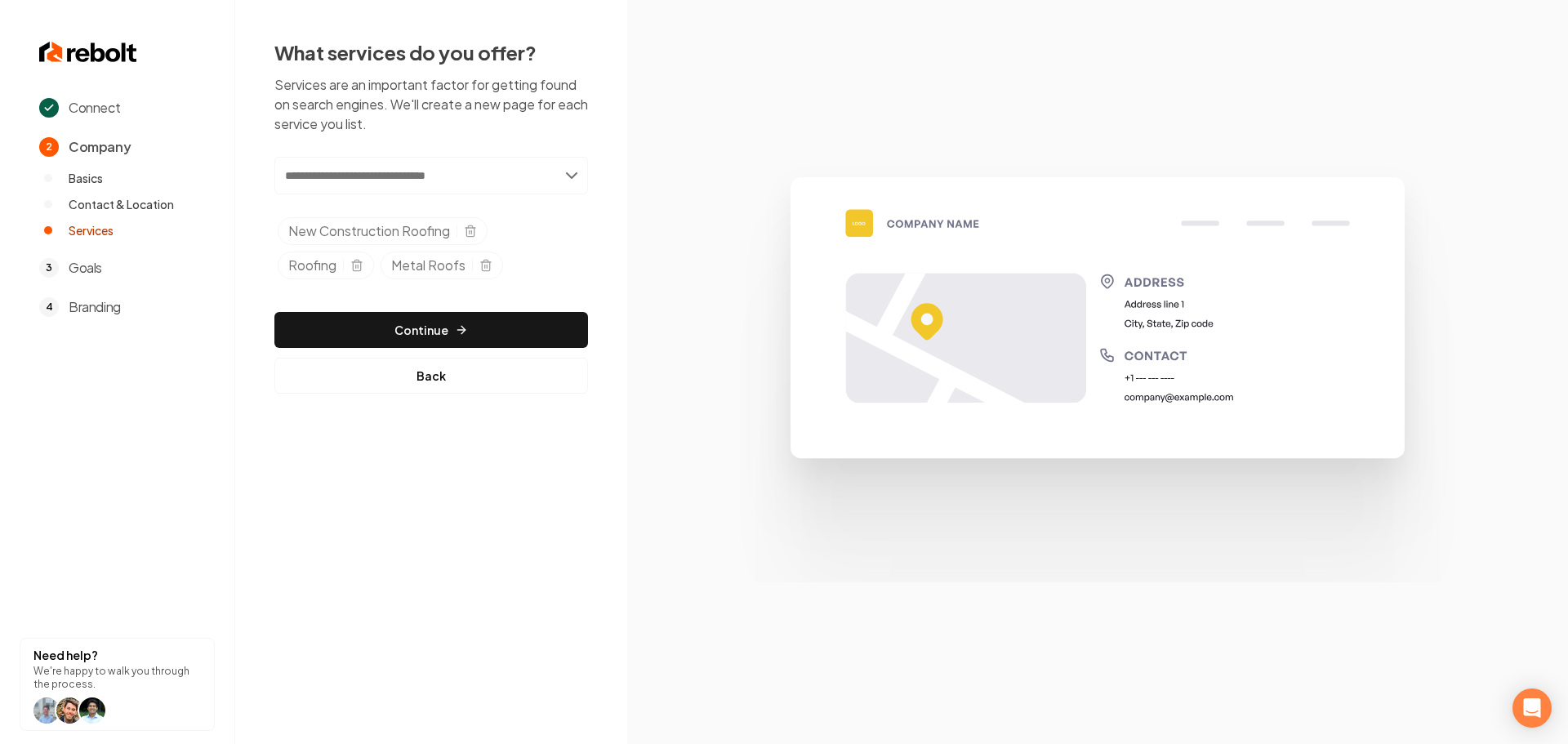
click at [433, 182] on input "text" at bounding box center [430, 175] width 313 height 37
type input "*****"
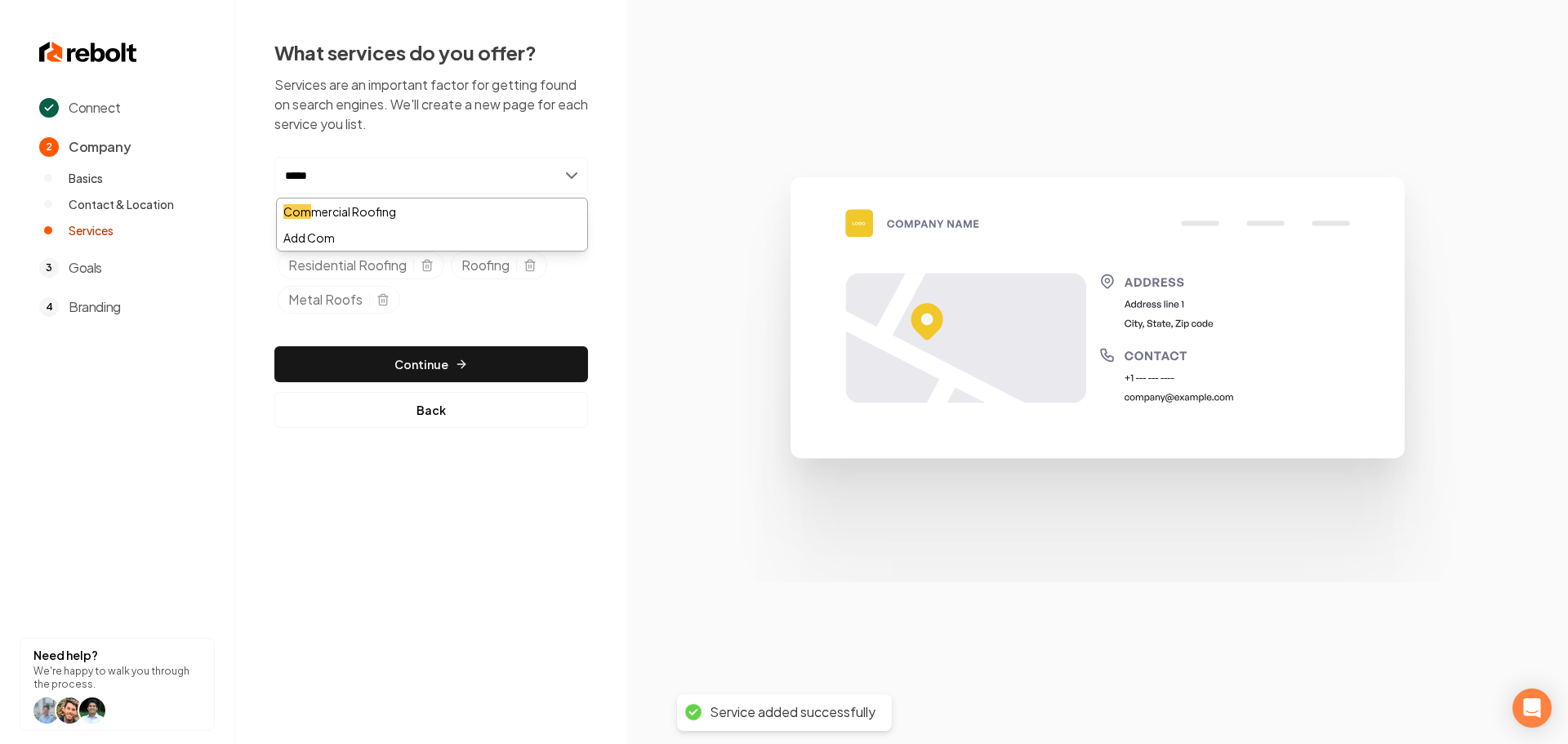
type input "******"
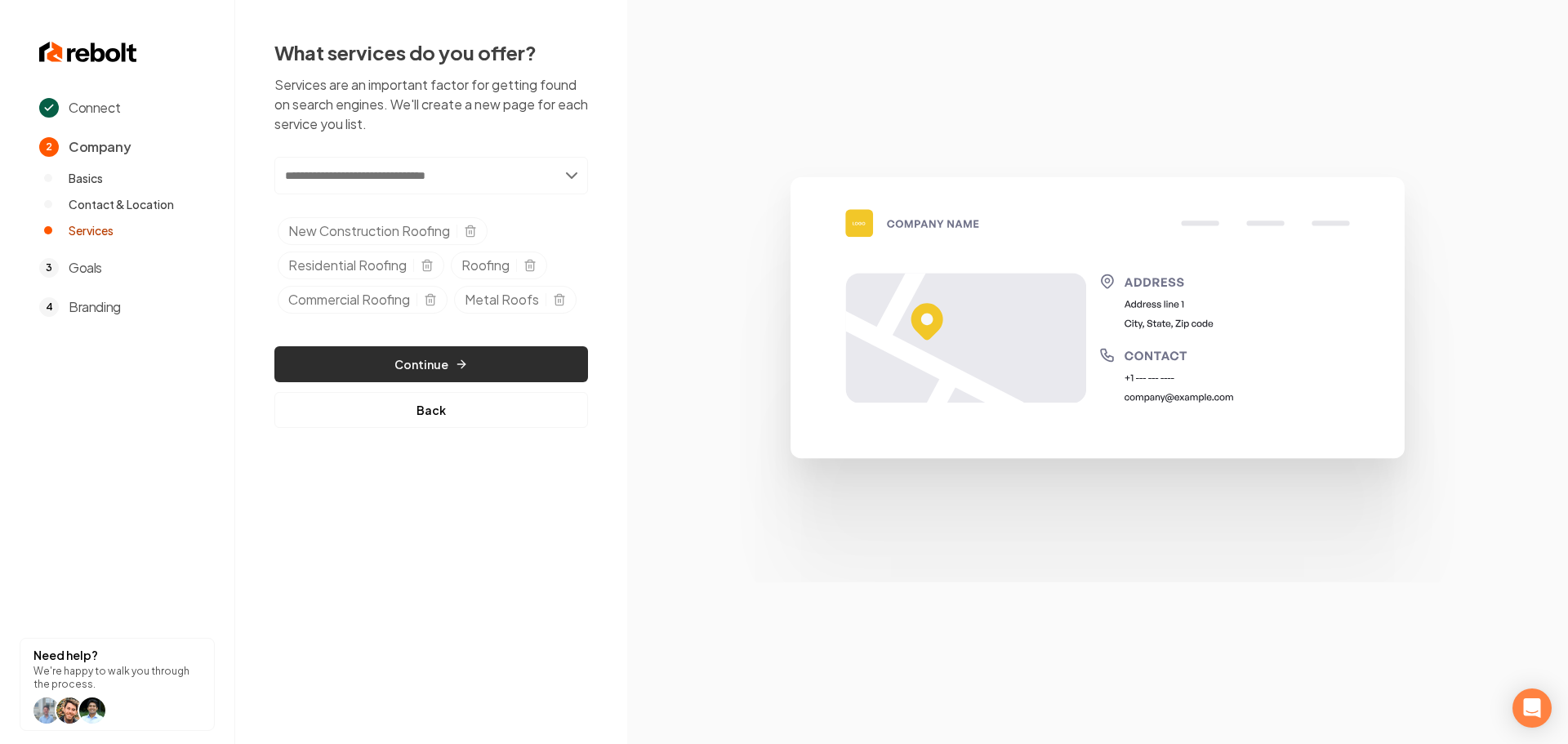
click at [379, 361] on button "Continue" at bounding box center [430, 363] width 313 height 35
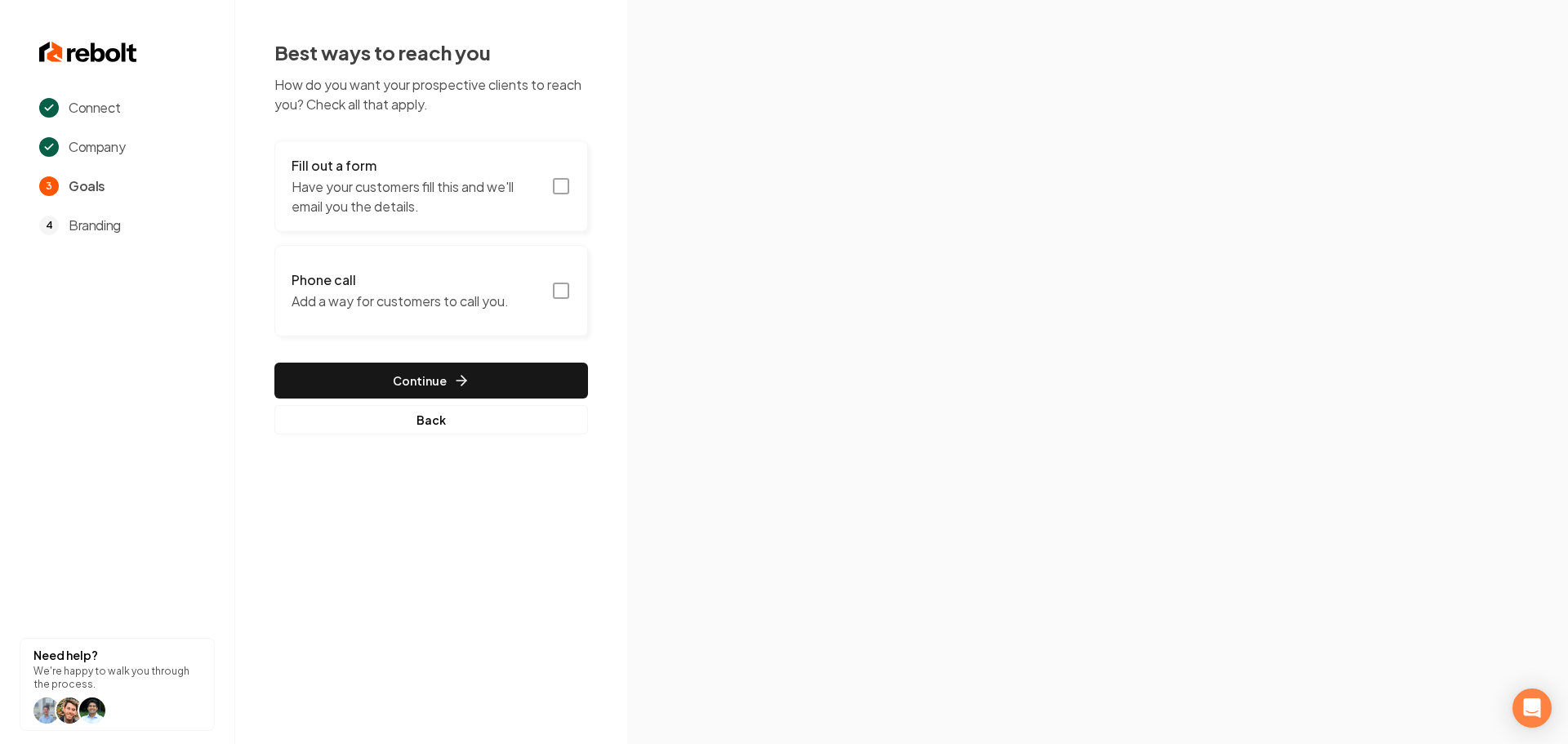
click at [574, 190] on button "Fill out a form Have your customers fill this and we'll email you the details." at bounding box center [430, 186] width 313 height 91
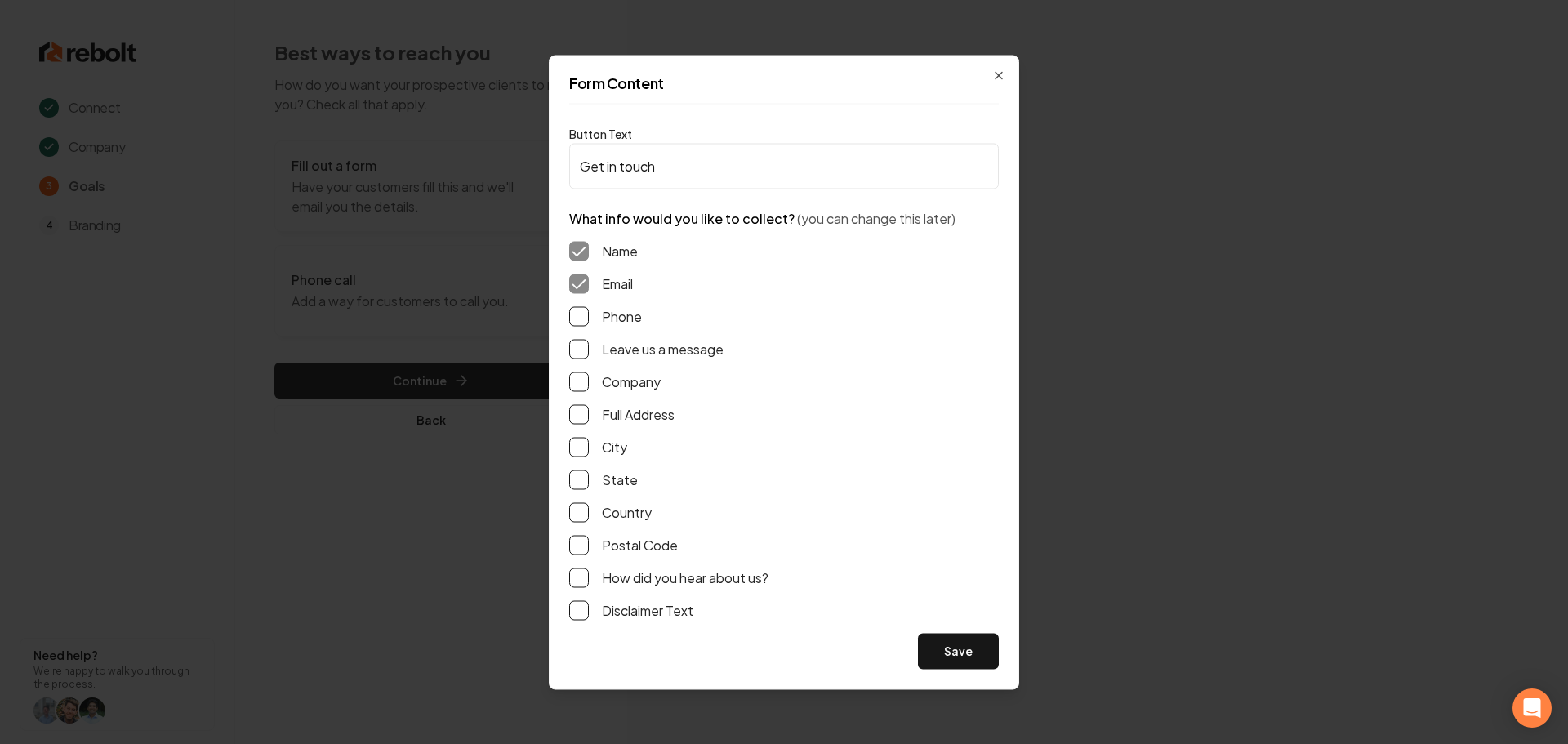
click at [607, 321] on label "Phone" at bounding box center [622, 316] width 40 height 19
click at [588, 321] on button "Phone" at bounding box center [579, 316] width 19 height 19
click at [579, 349] on button "Leave us a message" at bounding box center [579, 349] width 19 height 19
click at [585, 413] on button "Full Address" at bounding box center [579, 414] width 19 height 19
click at [936, 656] on button "Save" at bounding box center [958, 650] width 81 height 35
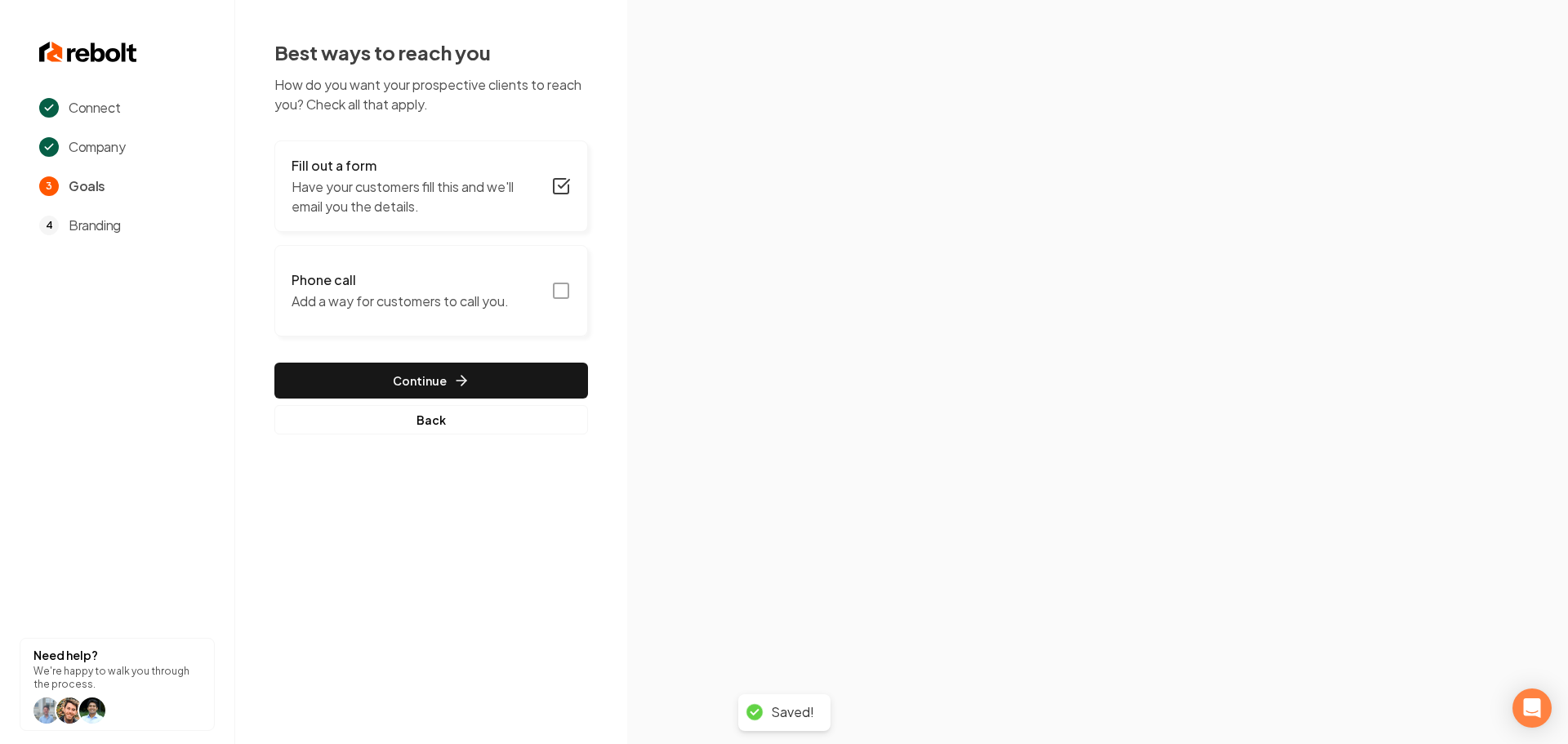
click at [563, 290] on icon "button" at bounding box center [561, 291] width 19 height 19
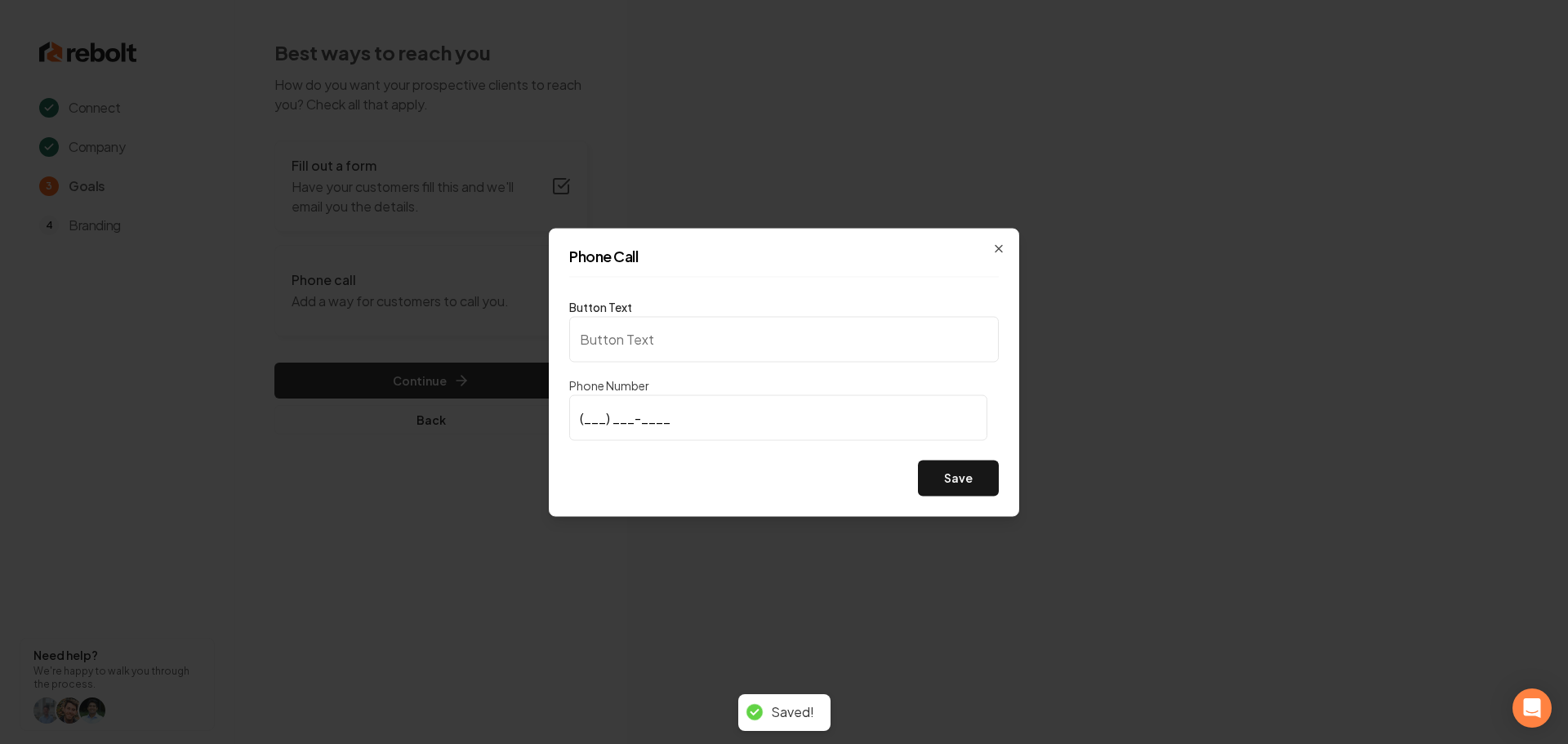
type input "Call us"
type input "(478) 230-0602"
click at [969, 483] on button "Save" at bounding box center [958, 477] width 81 height 35
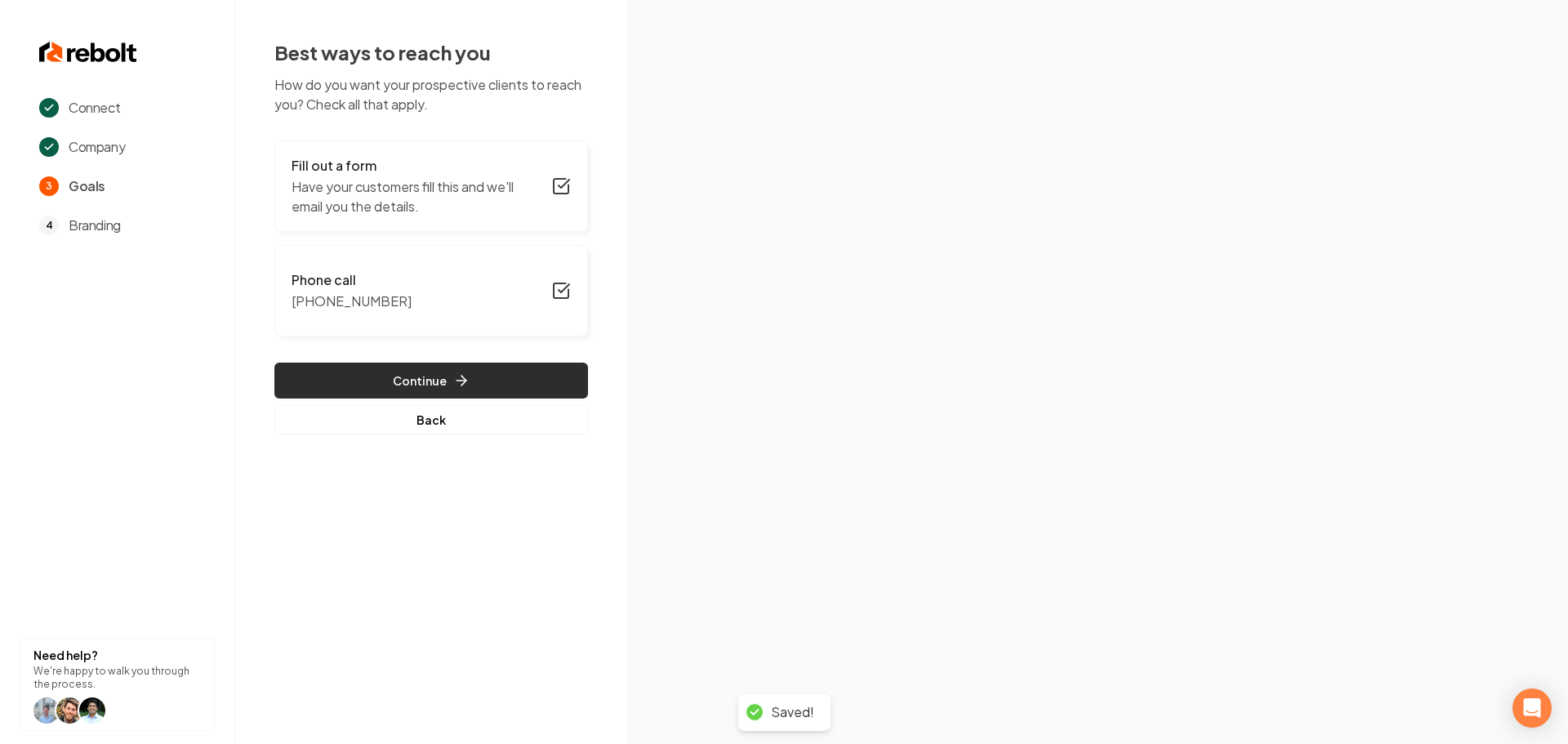
click at [533, 372] on button "Continue" at bounding box center [430, 380] width 313 height 35
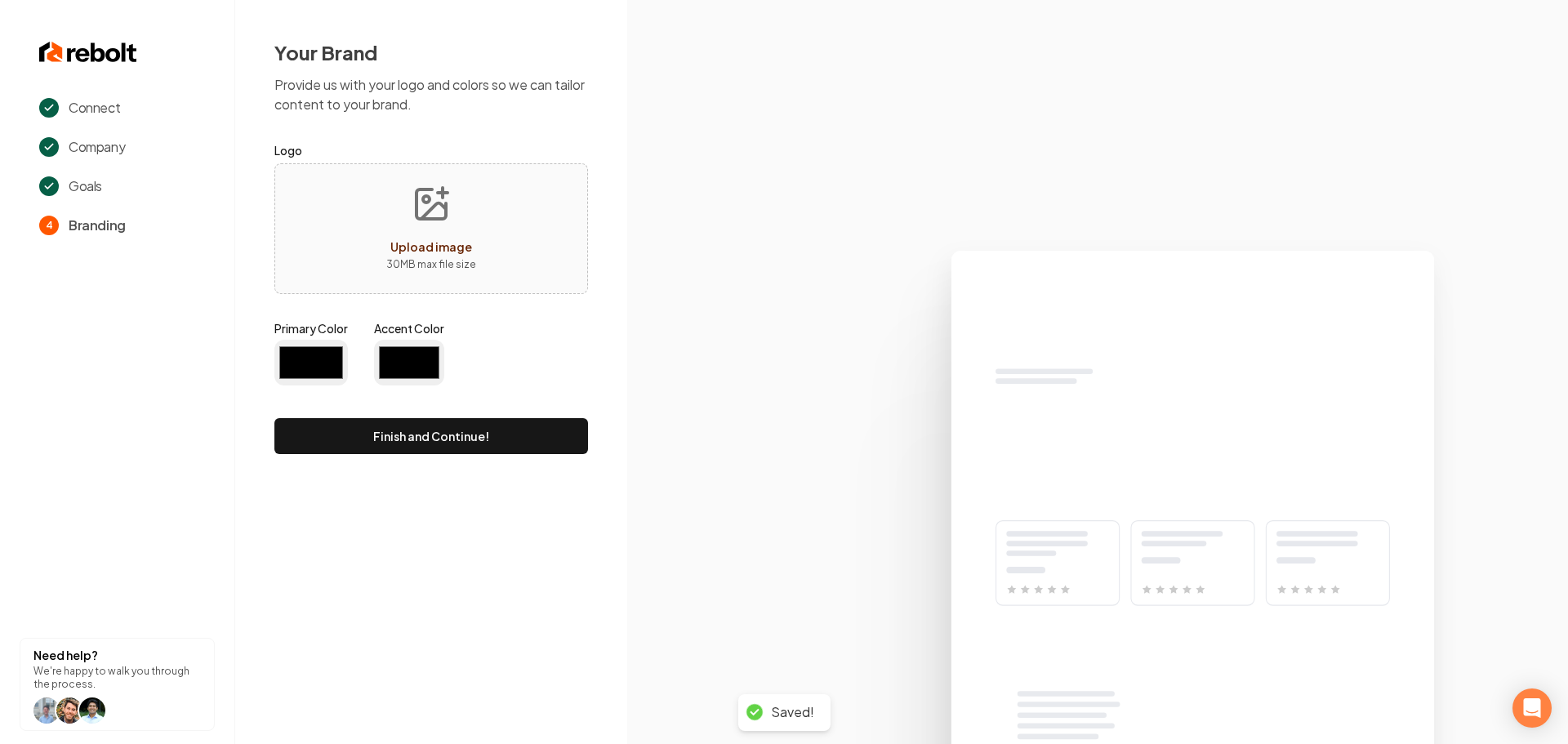
type input "#194d33"
type input "#70be00"
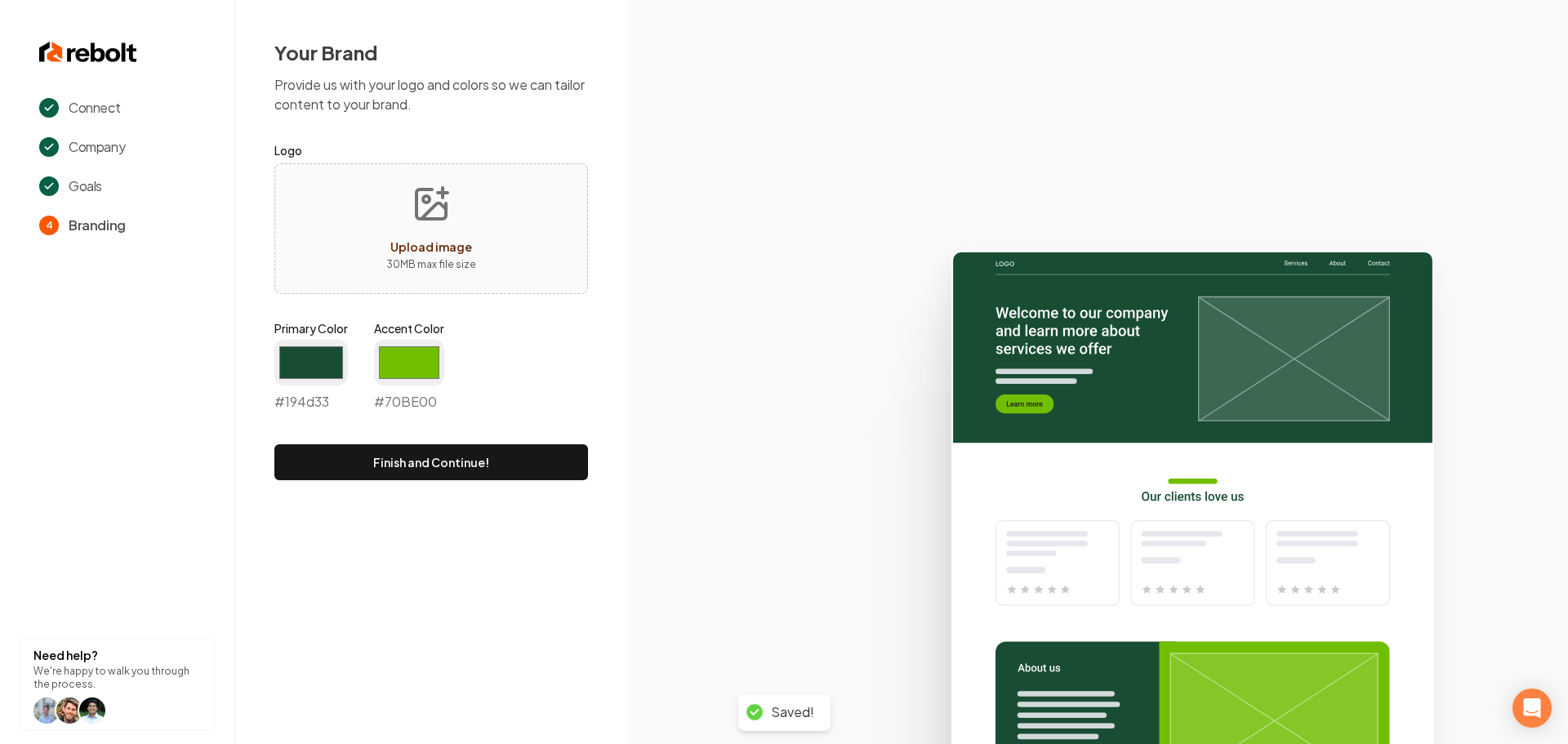
click at [454, 244] on span "Upload image" at bounding box center [430, 246] width 81 height 14
type input "**********"
click at [299, 357] on input "#194d33" at bounding box center [311, 362] width 74 height 46
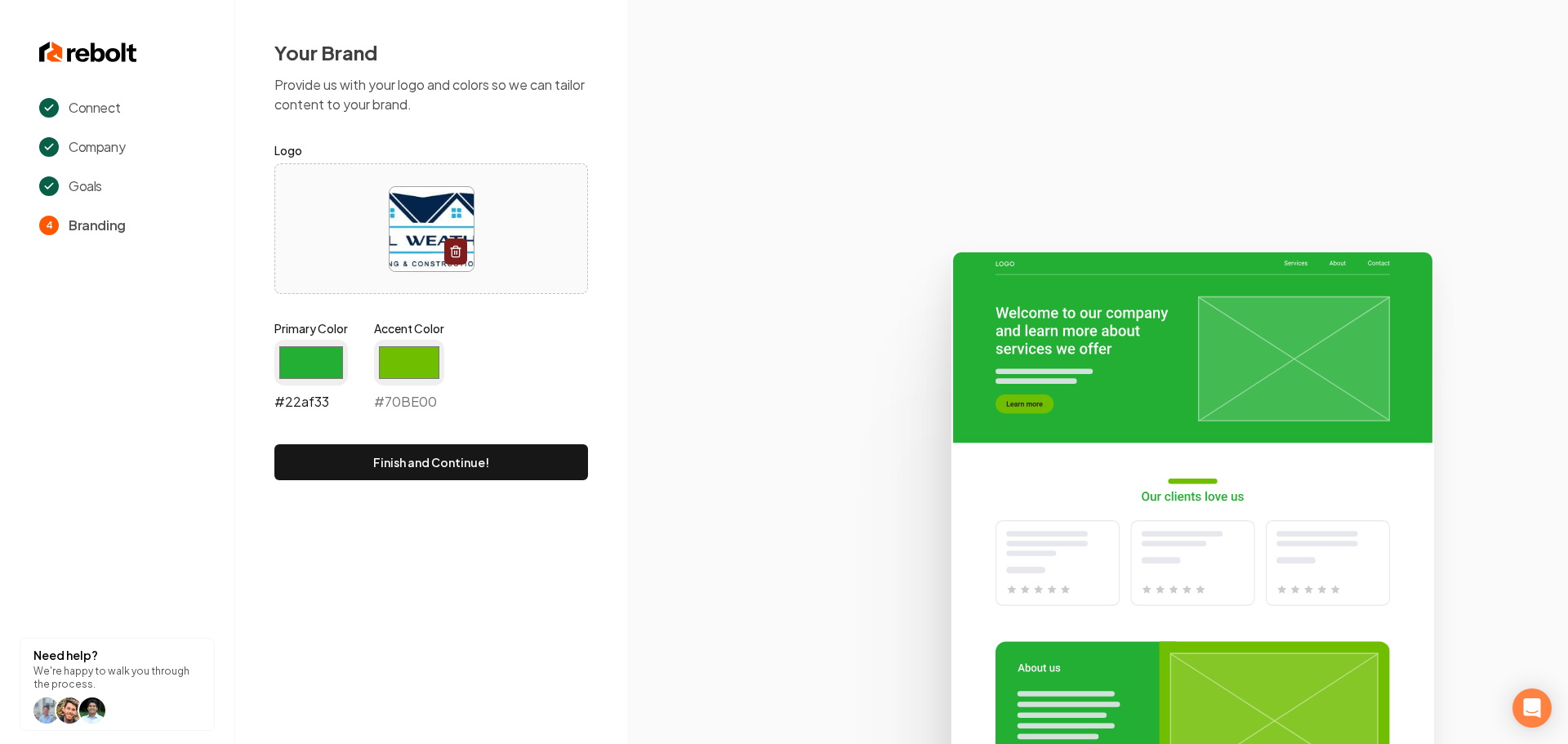
click at [347, 363] on input "#22af33" at bounding box center [311, 362] width 74 height 46
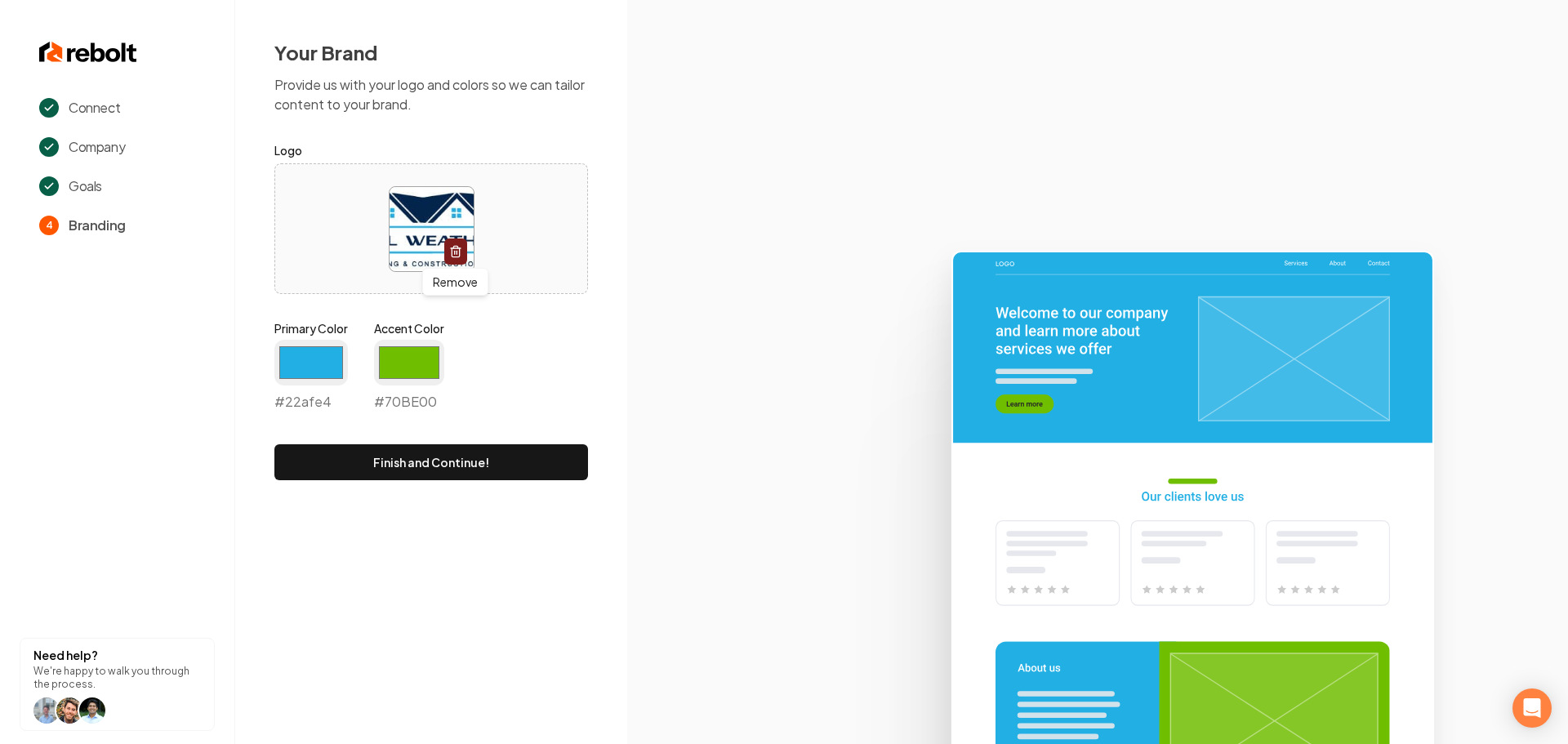
type input "#22afe4"
click at [663, 406] on icon at bounding box center [1097, 490] width 941 height 507
click at [395, 365] on input "#70be00" at bounding box center [408, 362] width 70 height 46
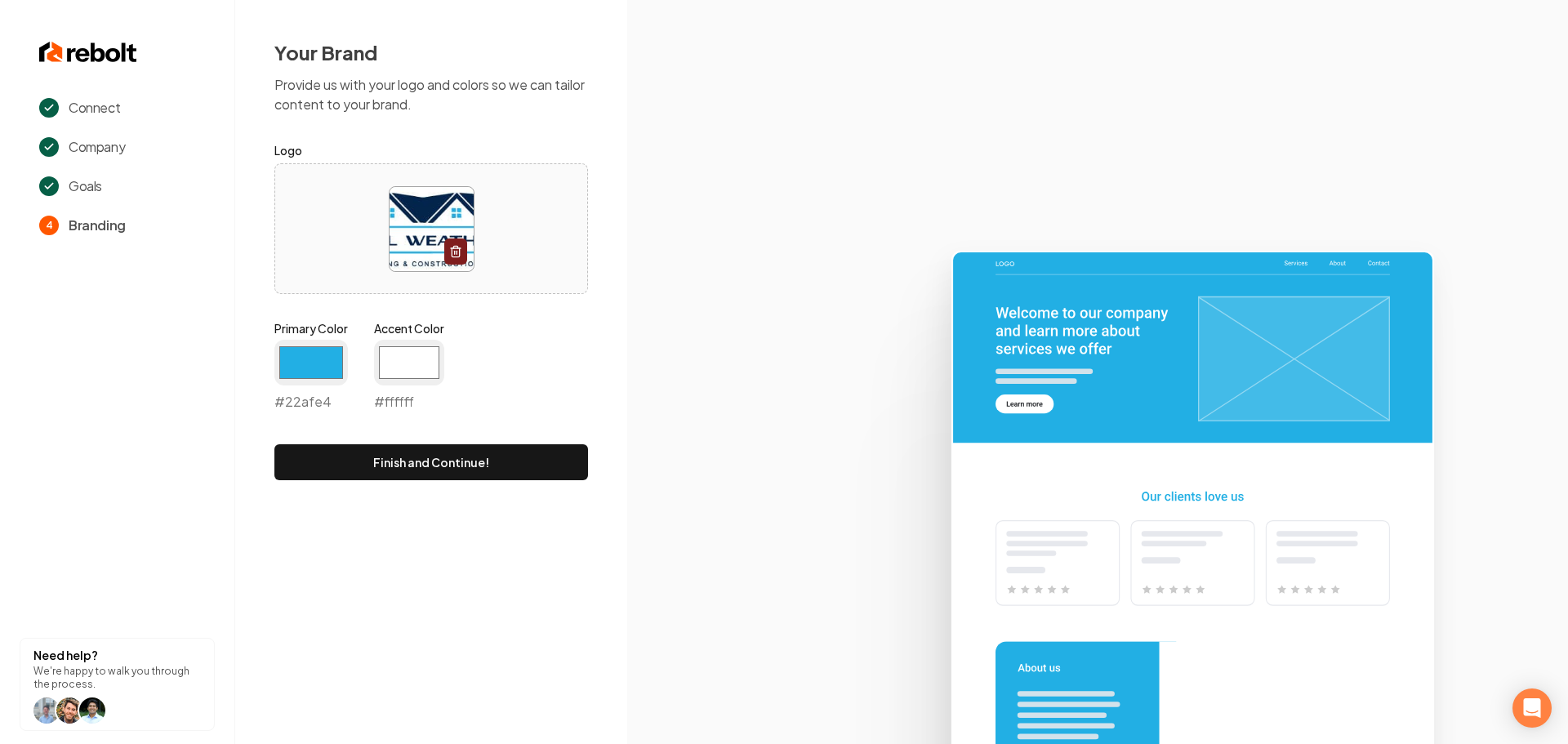
type input "#ffffff"
drag, startPoint x: 859, startPoint y: 417, endPoint x: 687, endPoint y: 407, distance: 172.3
click at [854, 417] on icon at bounding box center [1097, 490] width 941 height 507
click at [418, 465] on button "Finish and Continue!" at bounding box center [430, 462] width 313 height 35
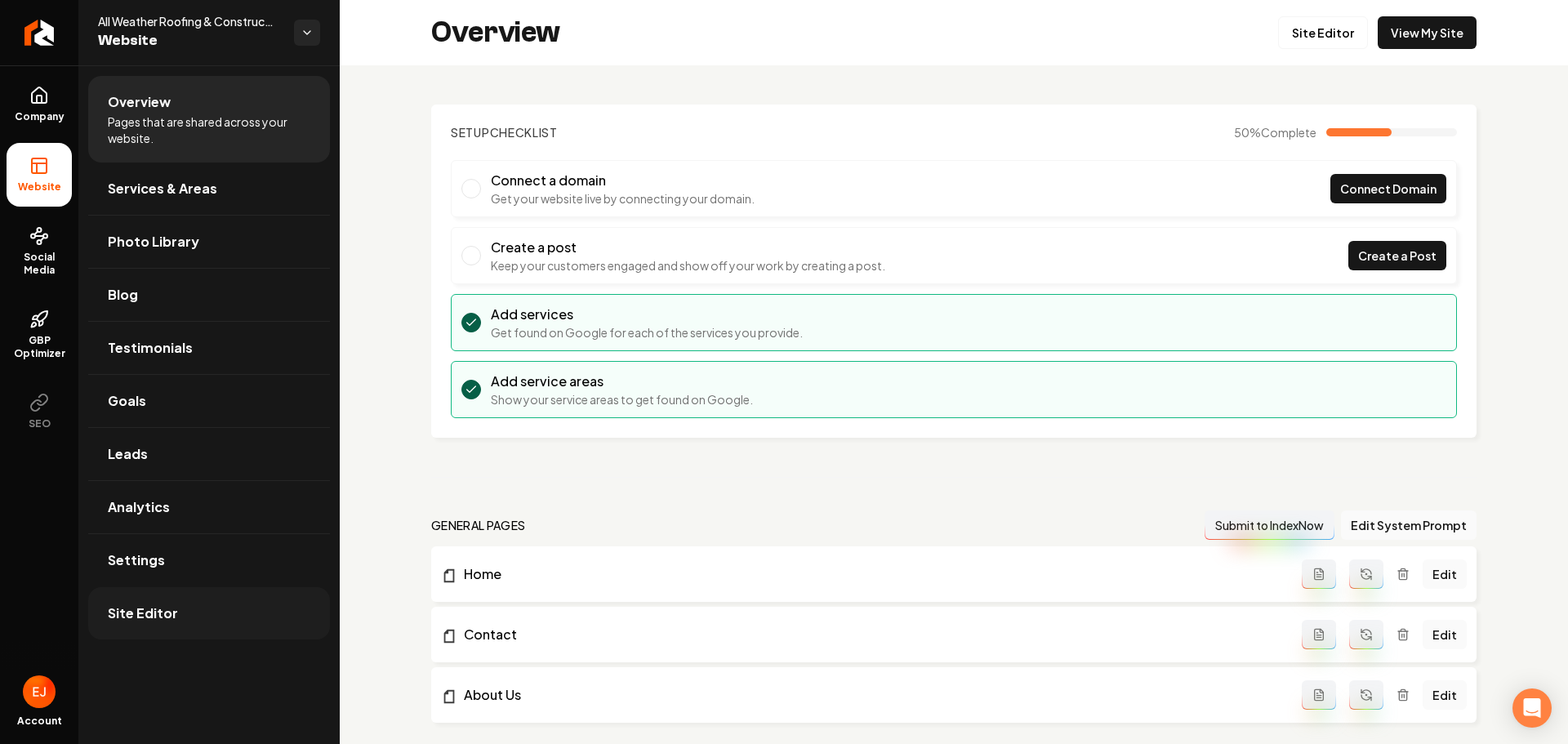
click at [192, 616] on link "Site Editor" at bounding box center [209, 614] width 242 height 53
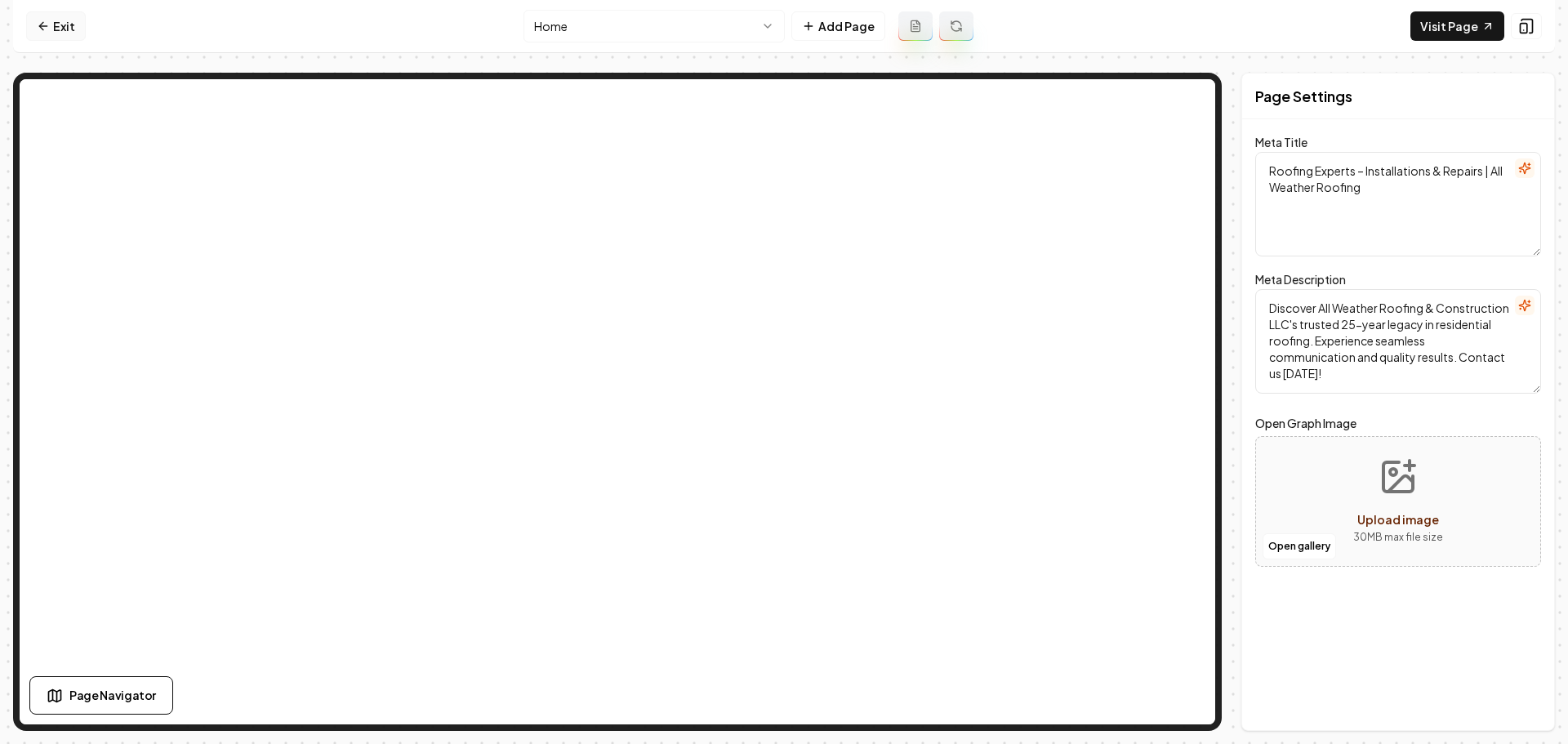
click at [55, 20] on link "Exit" at bounding box center [56, 26] width 59 height 30
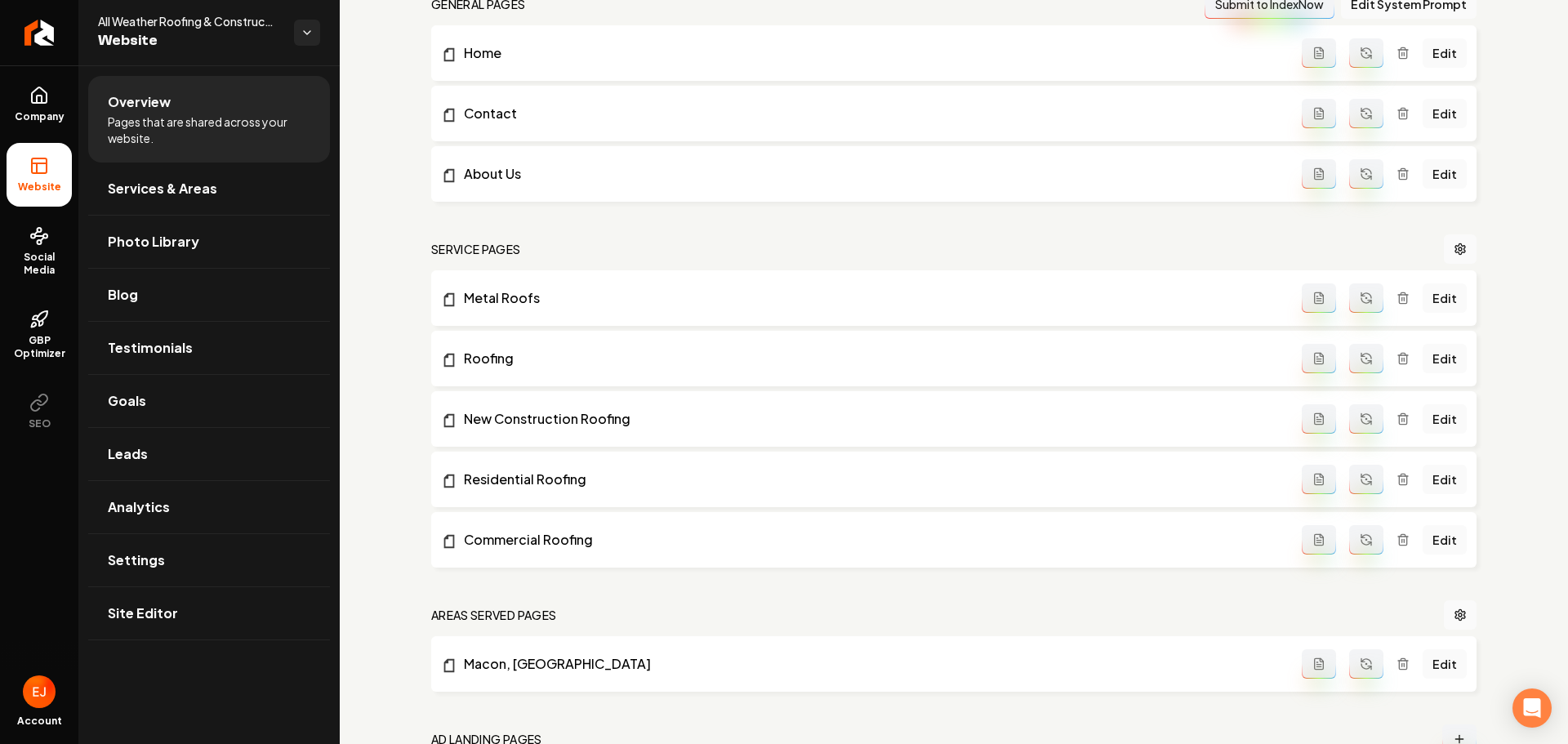
scroll to position [685, 0]
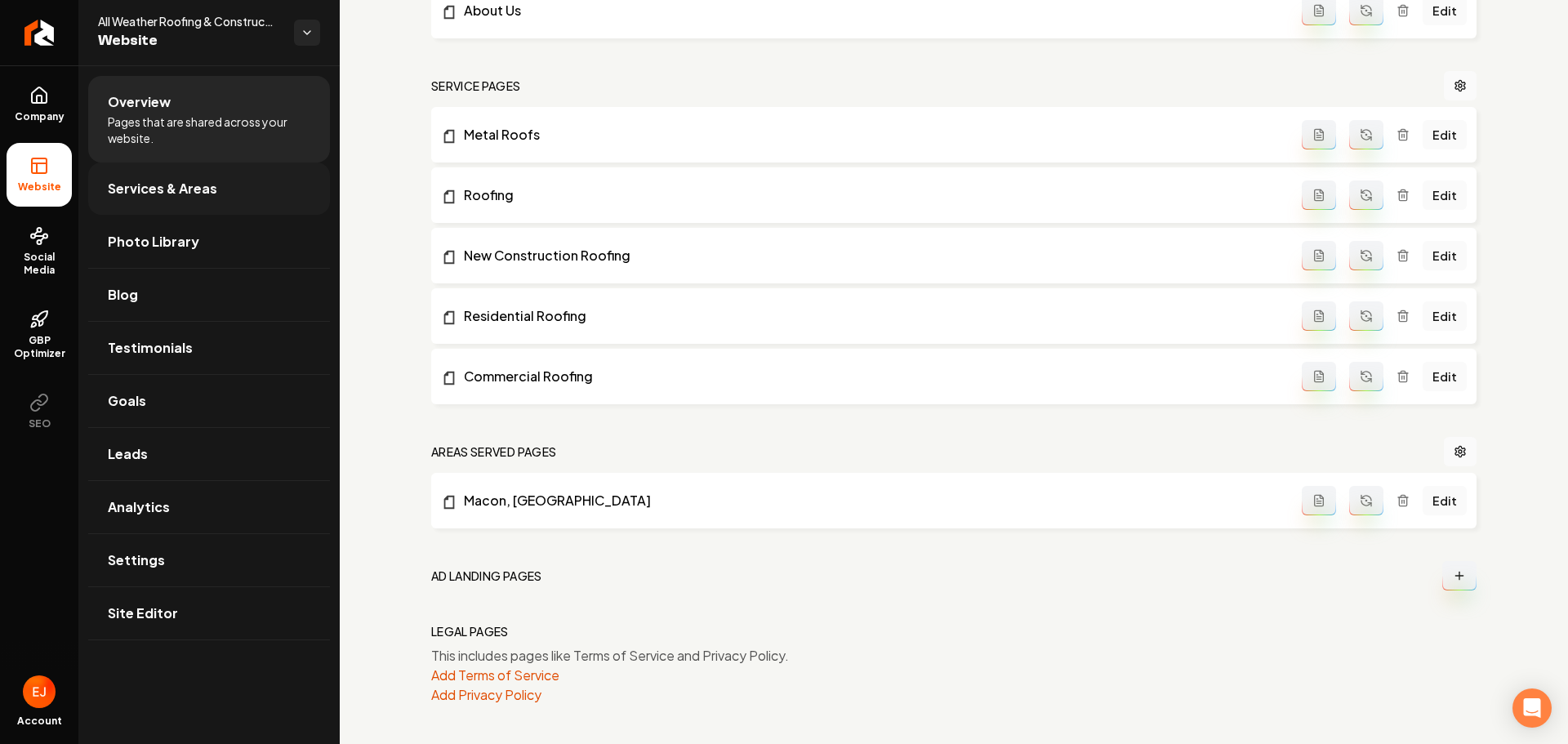
click at [157, 177] on link "Services & Areas" at bounding box center [209, 189] width 242 height 53
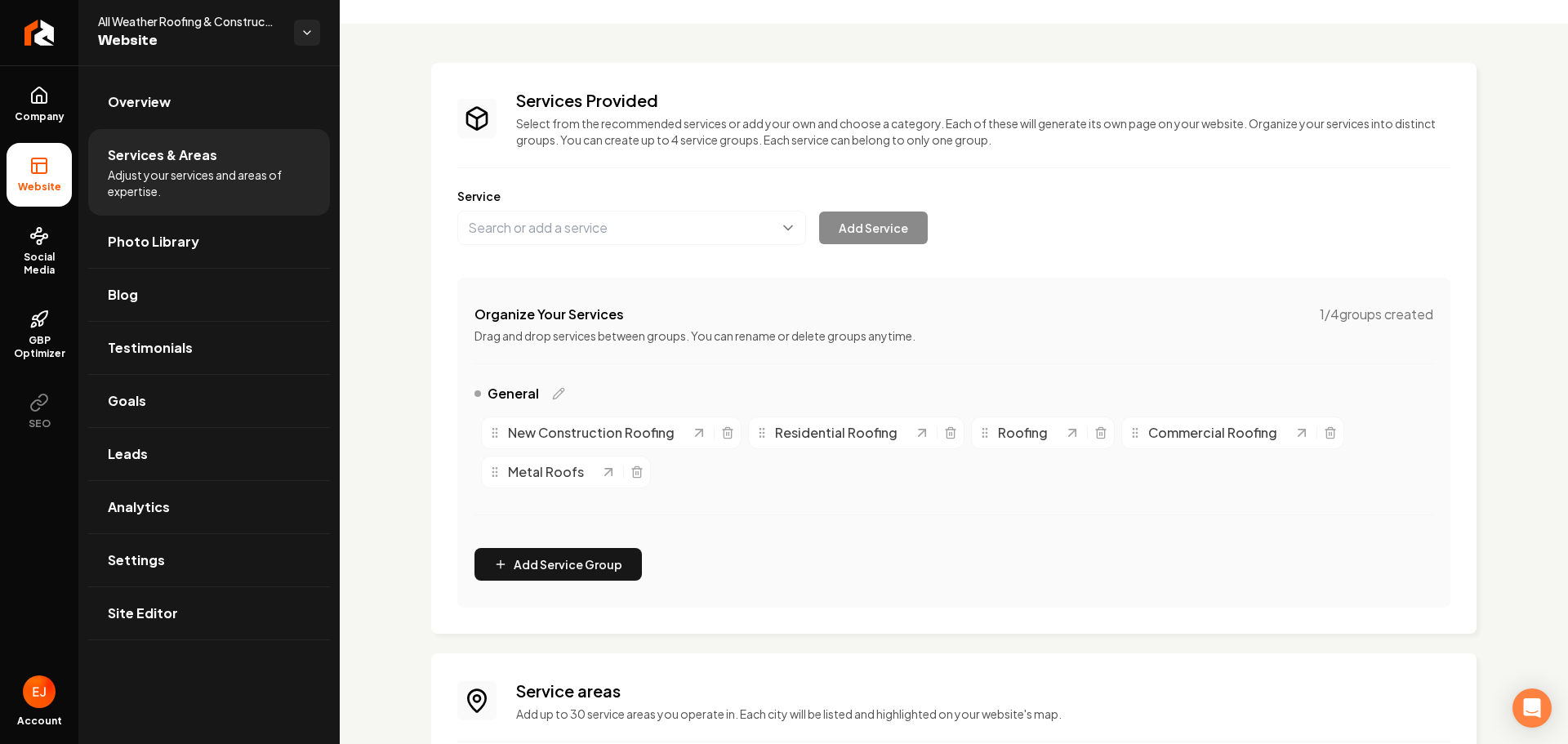
scroll to position [236, 0]
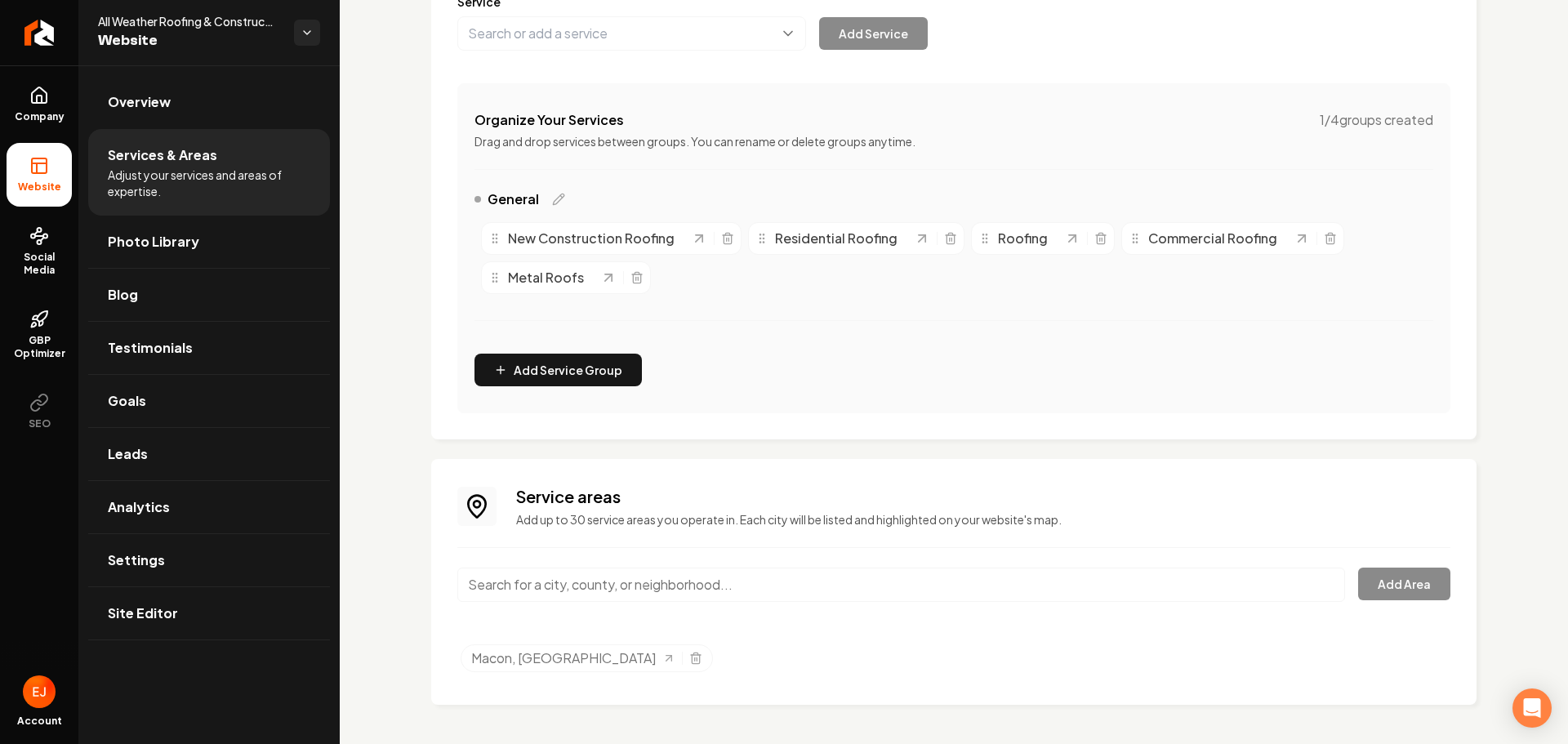
click at [700, 573] on input "Main content area" at bounding box center [901, 585] width 888 height 35
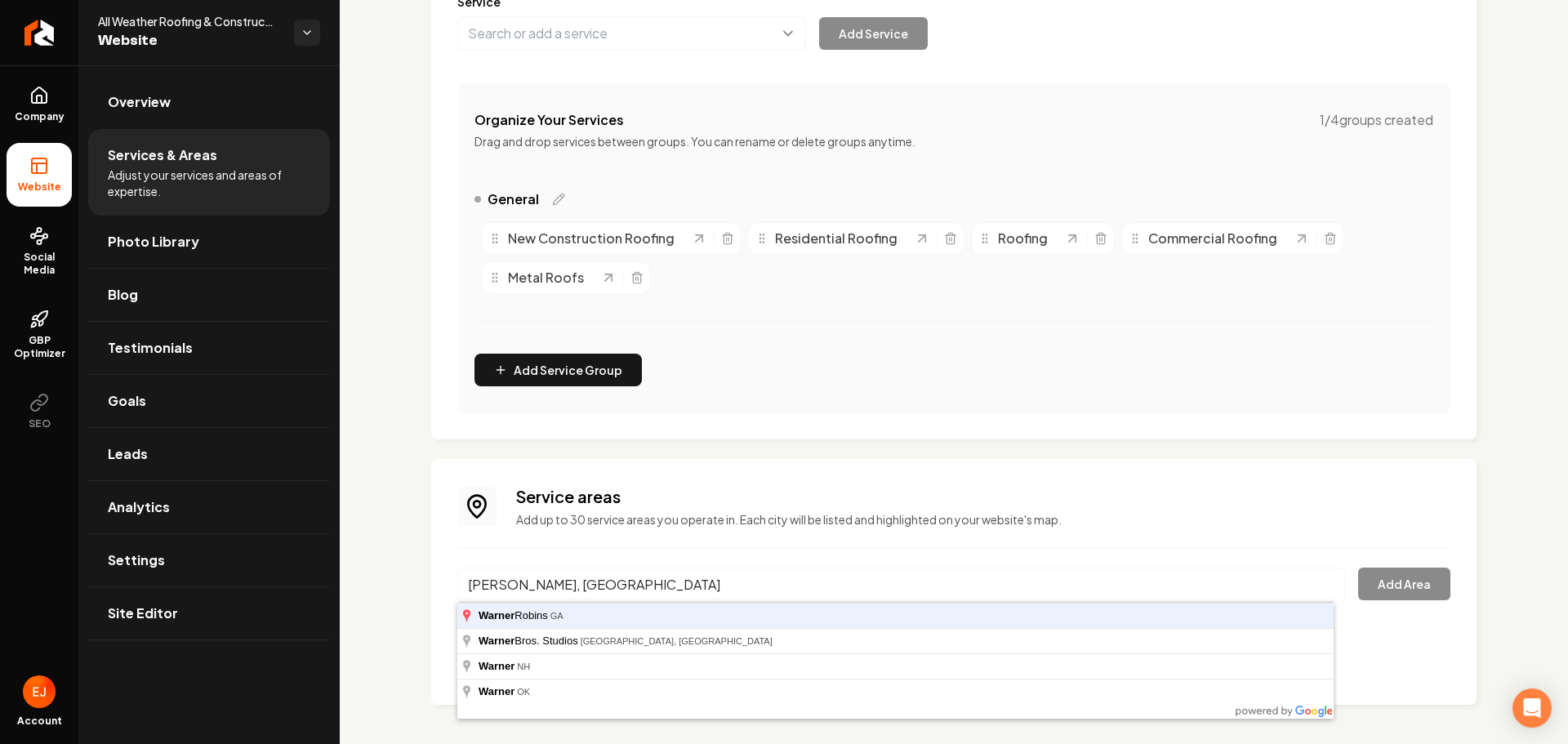
type input "Warner Robins, GA"
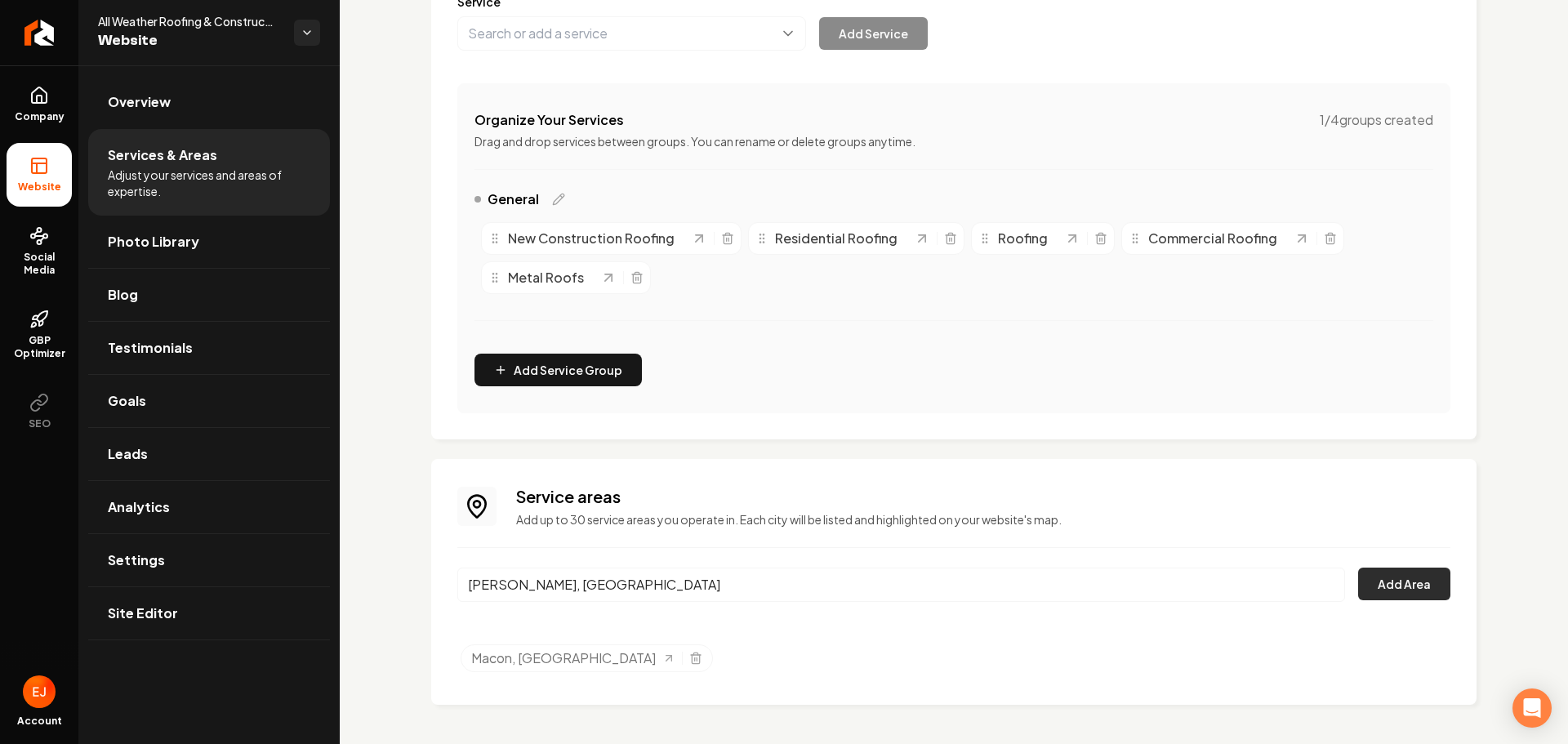
click at [1392, 576] on button "Add Area" at bounding box center [1404, 584] width 92 height 33
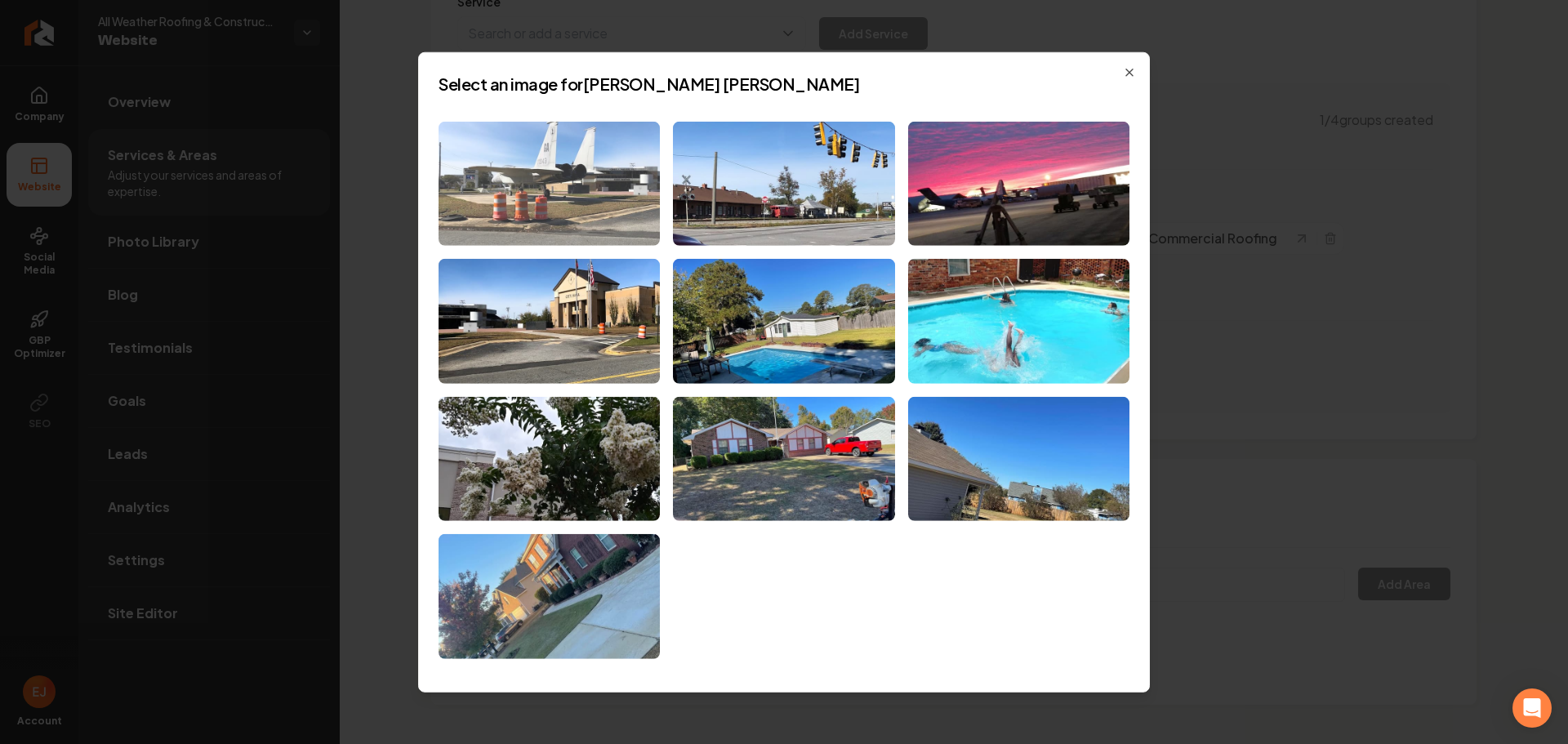
click at [626, 222] on img at bounding box center [549, 183] width 221 height 125
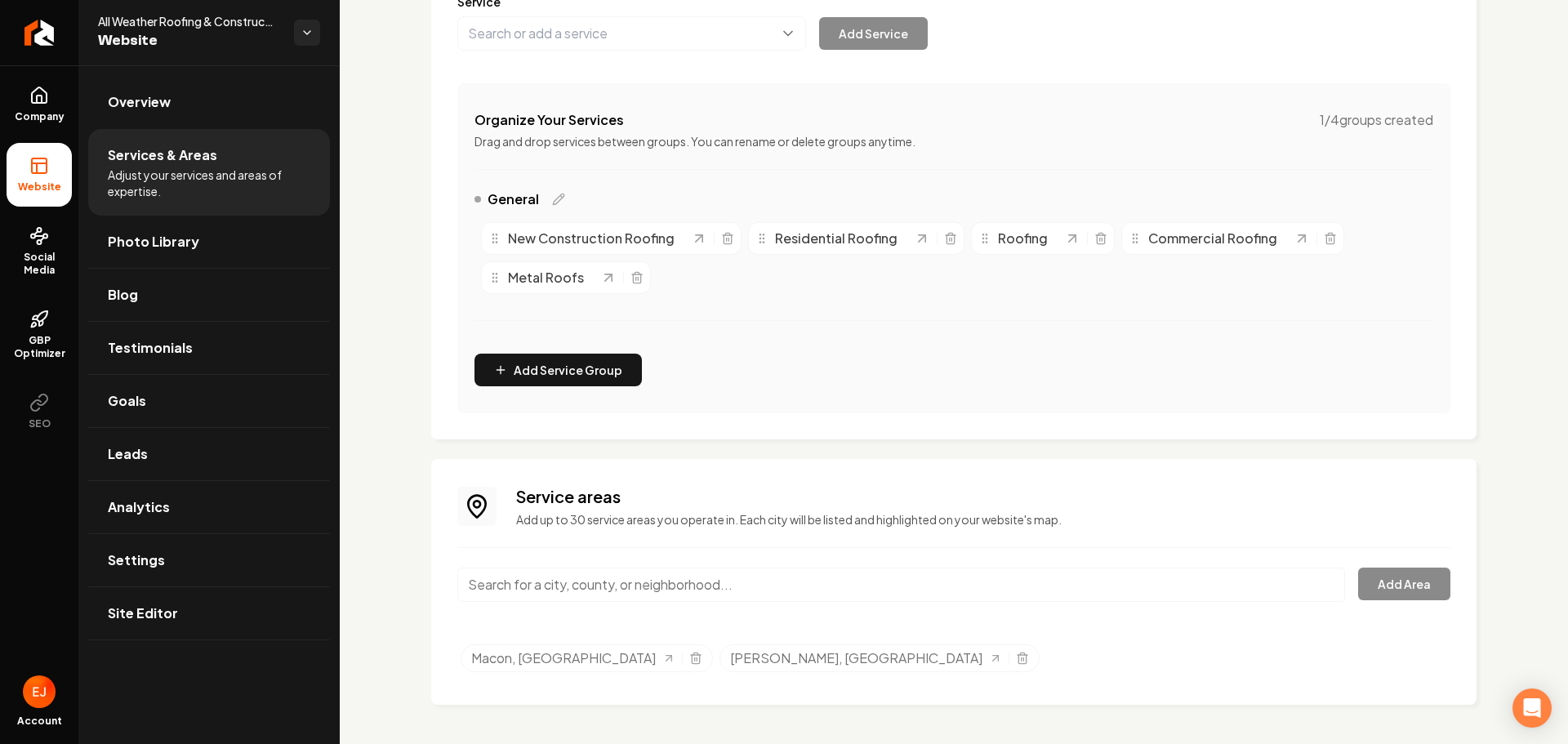
click at [1157, 598] on input "Main content area" at bounding box center [901, 585] width 888 height 35
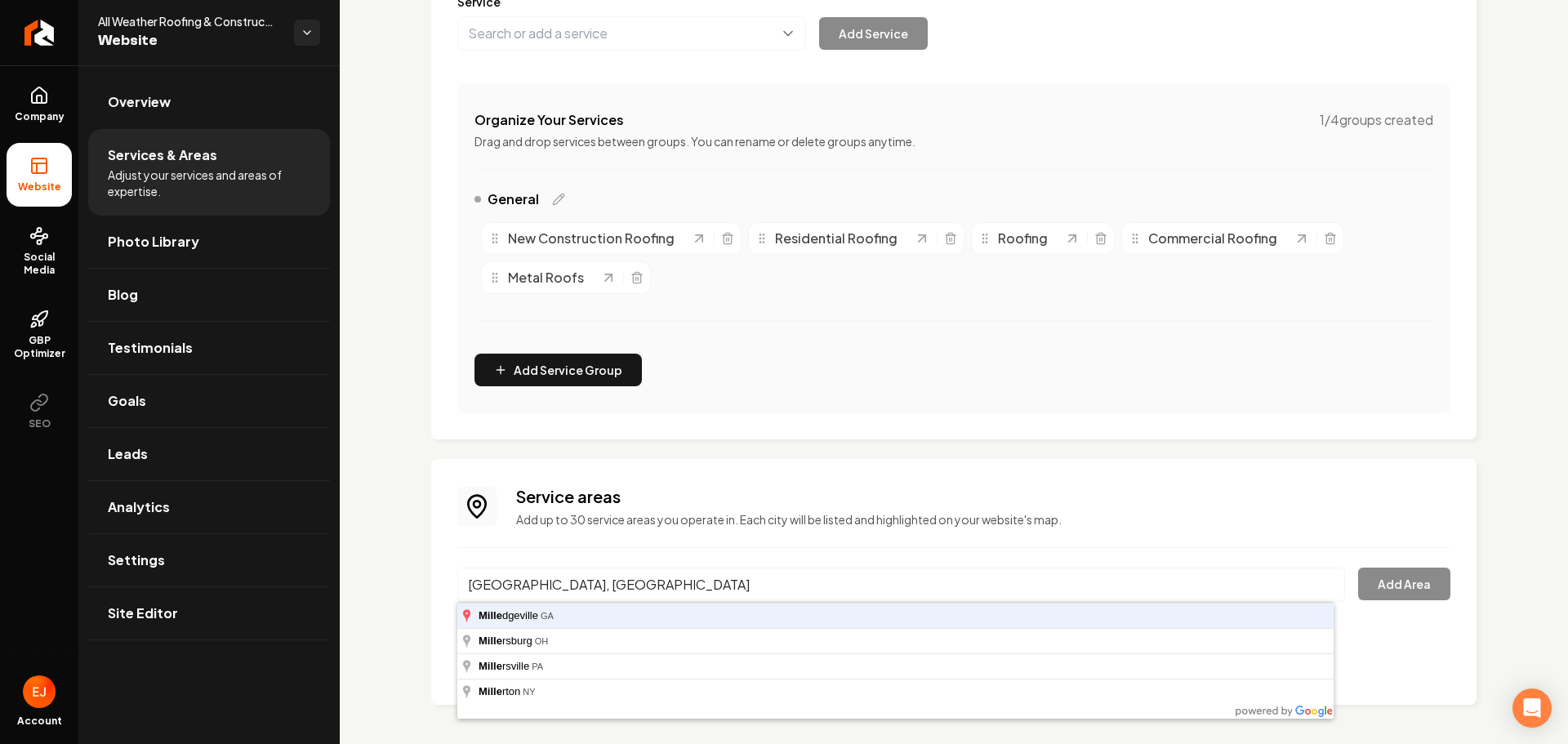
type input "Milledgeville, GA"
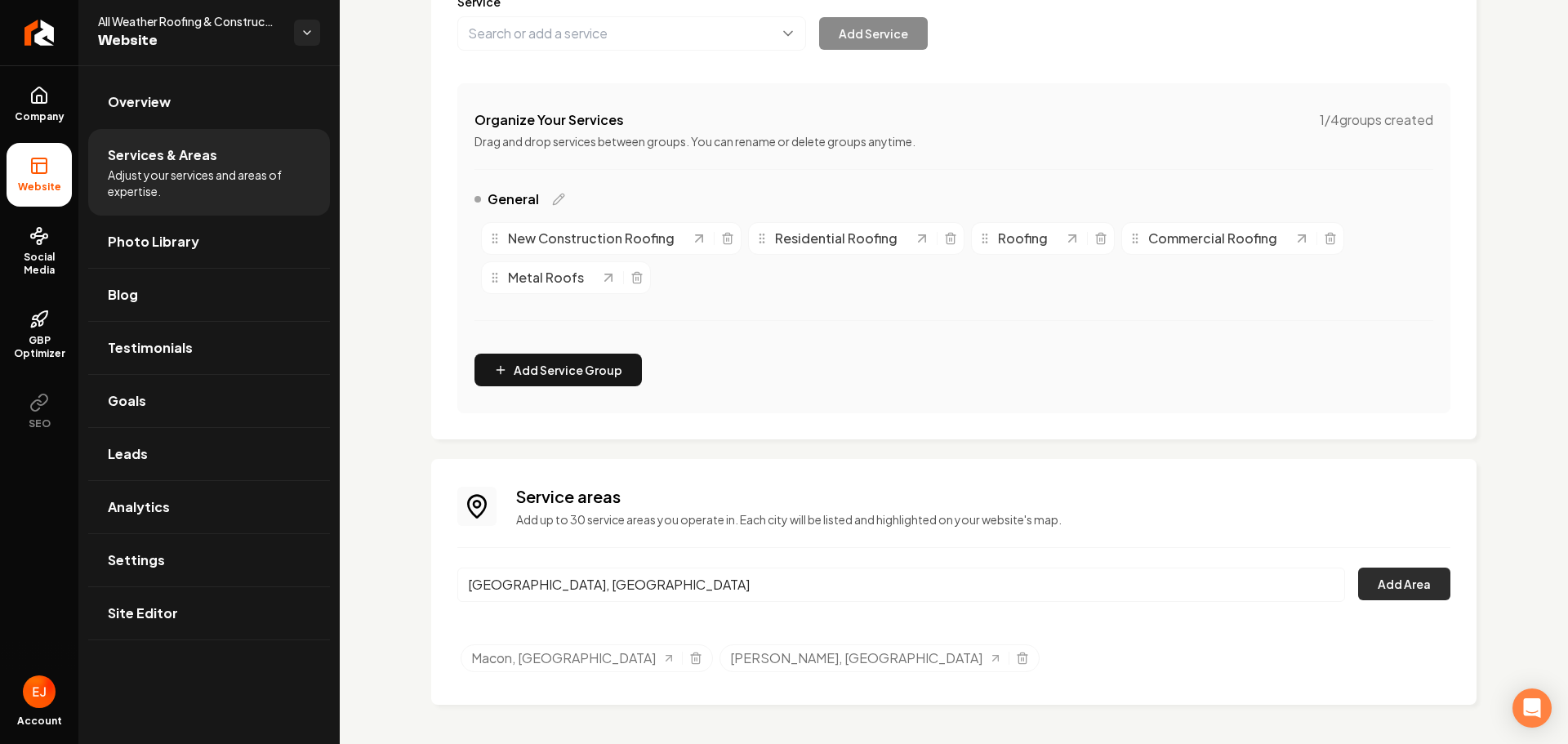
click at [1399, 589] on button "Add Area" at bounding box center [1404, 584] width 92 height 33
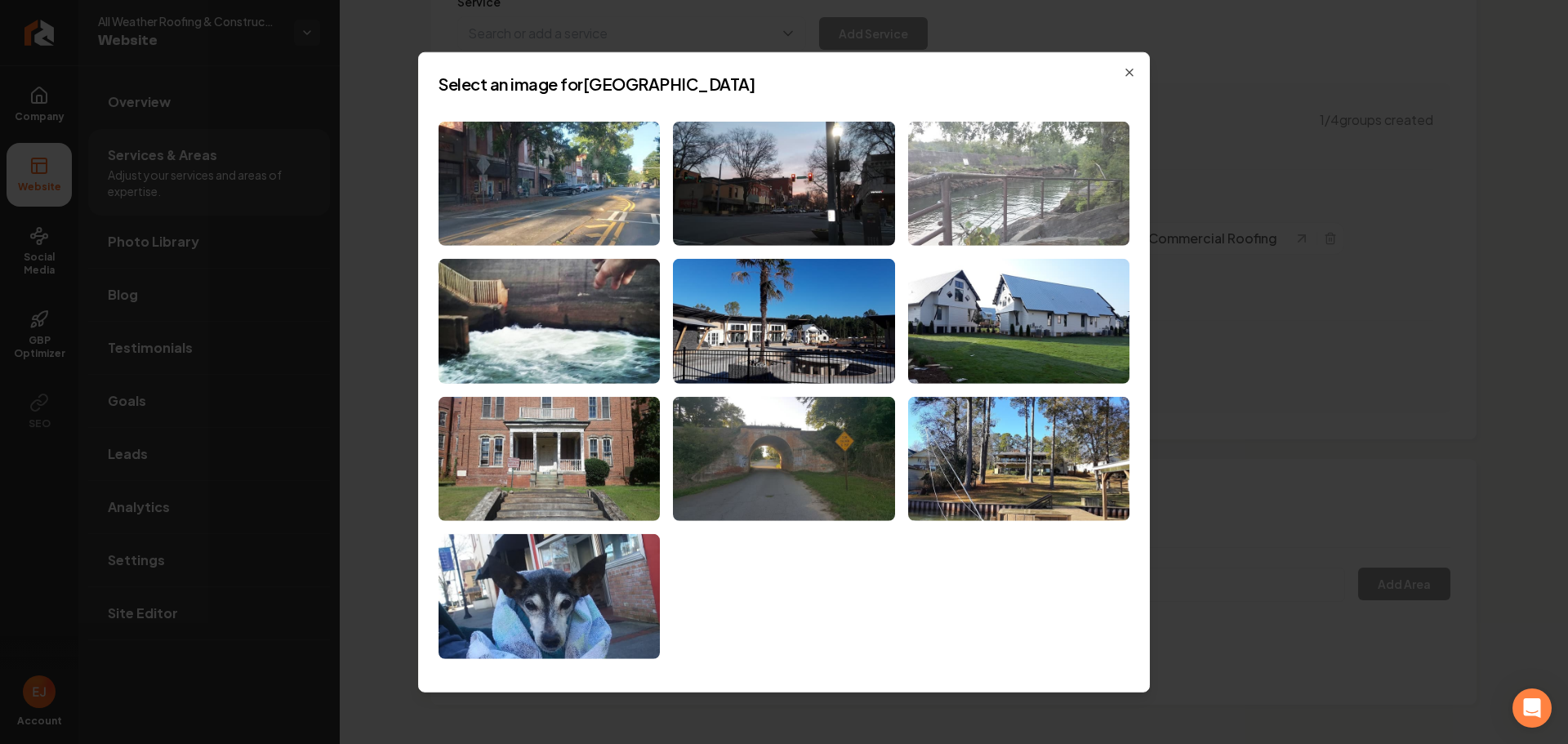
click at [981, 210] on img at bounding box center [1018, 183] width 221 height 125
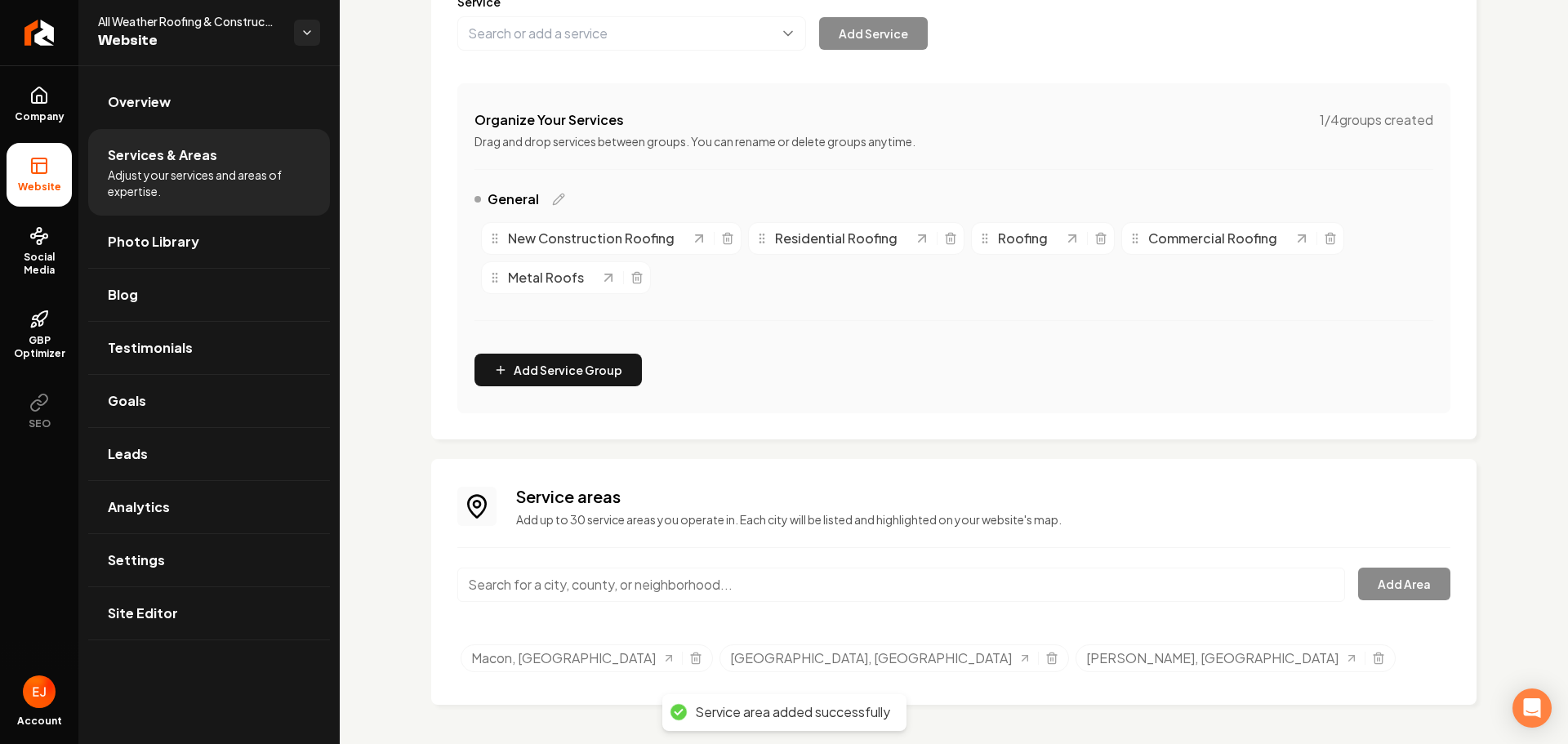
click at [597, 580] on input "Main content area" at bounding box center [901, 585] width 888 height 35
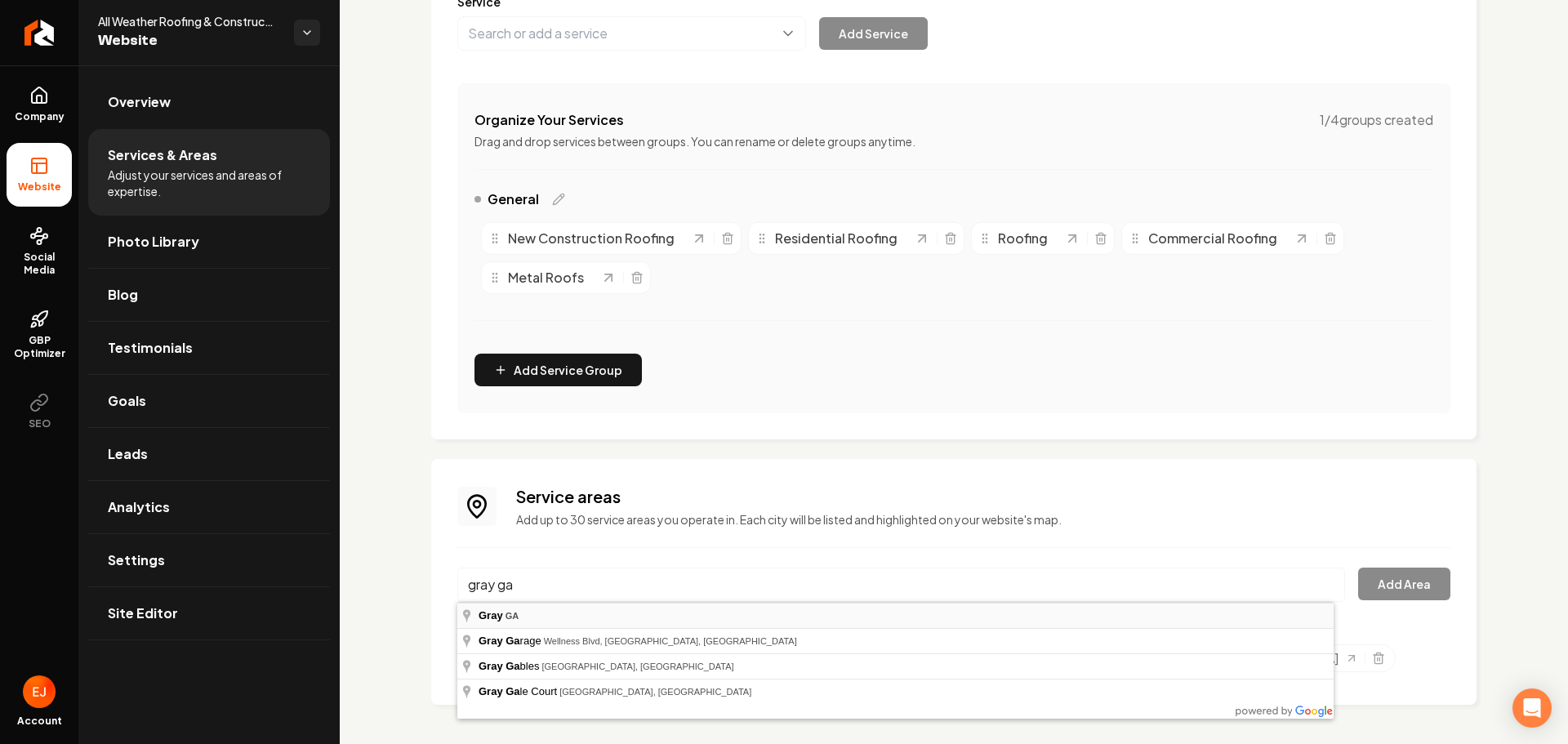
type input "Gray, GA"
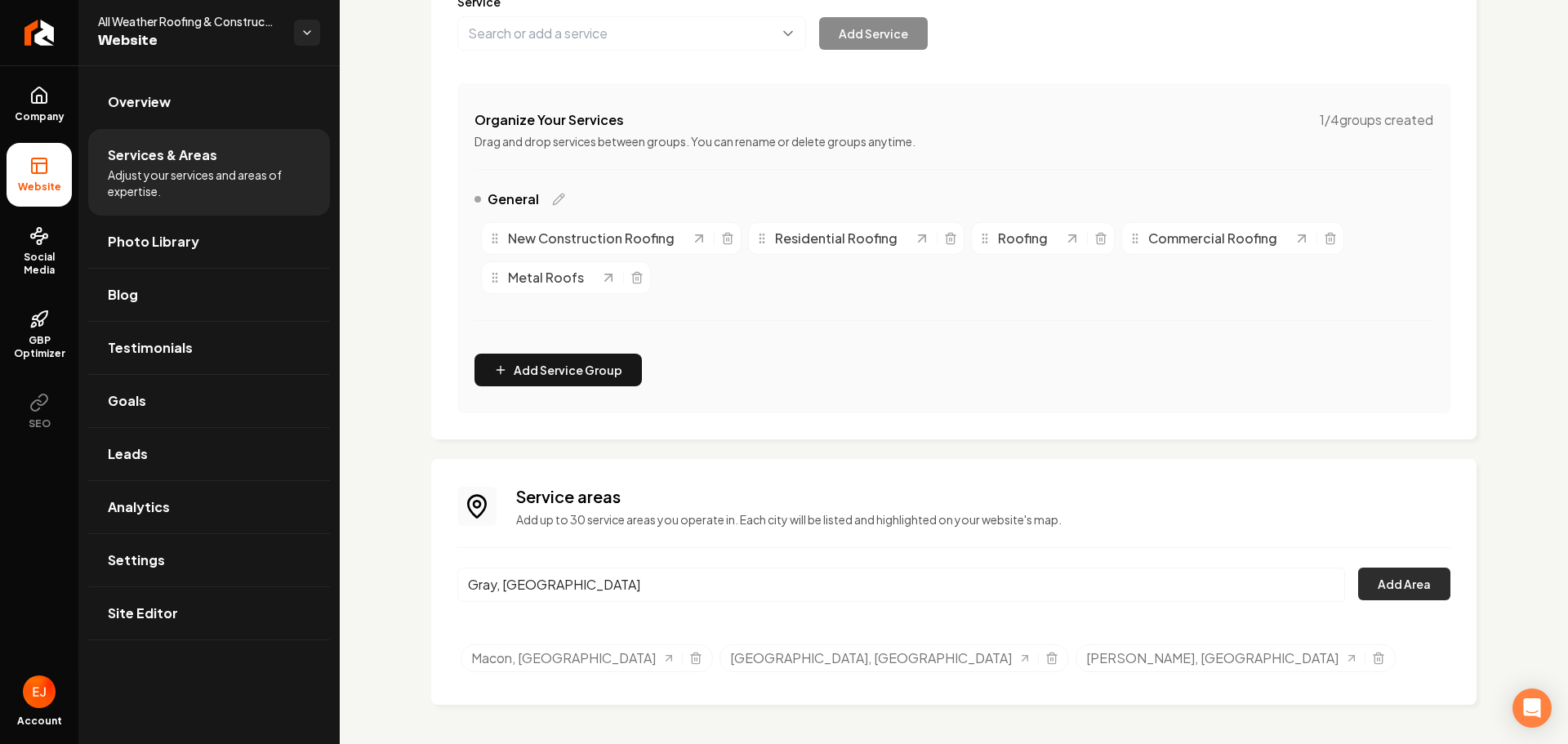
click at [1393, 588] on button "Add Area" at bounding box center [1404, 584] width 92 height 33
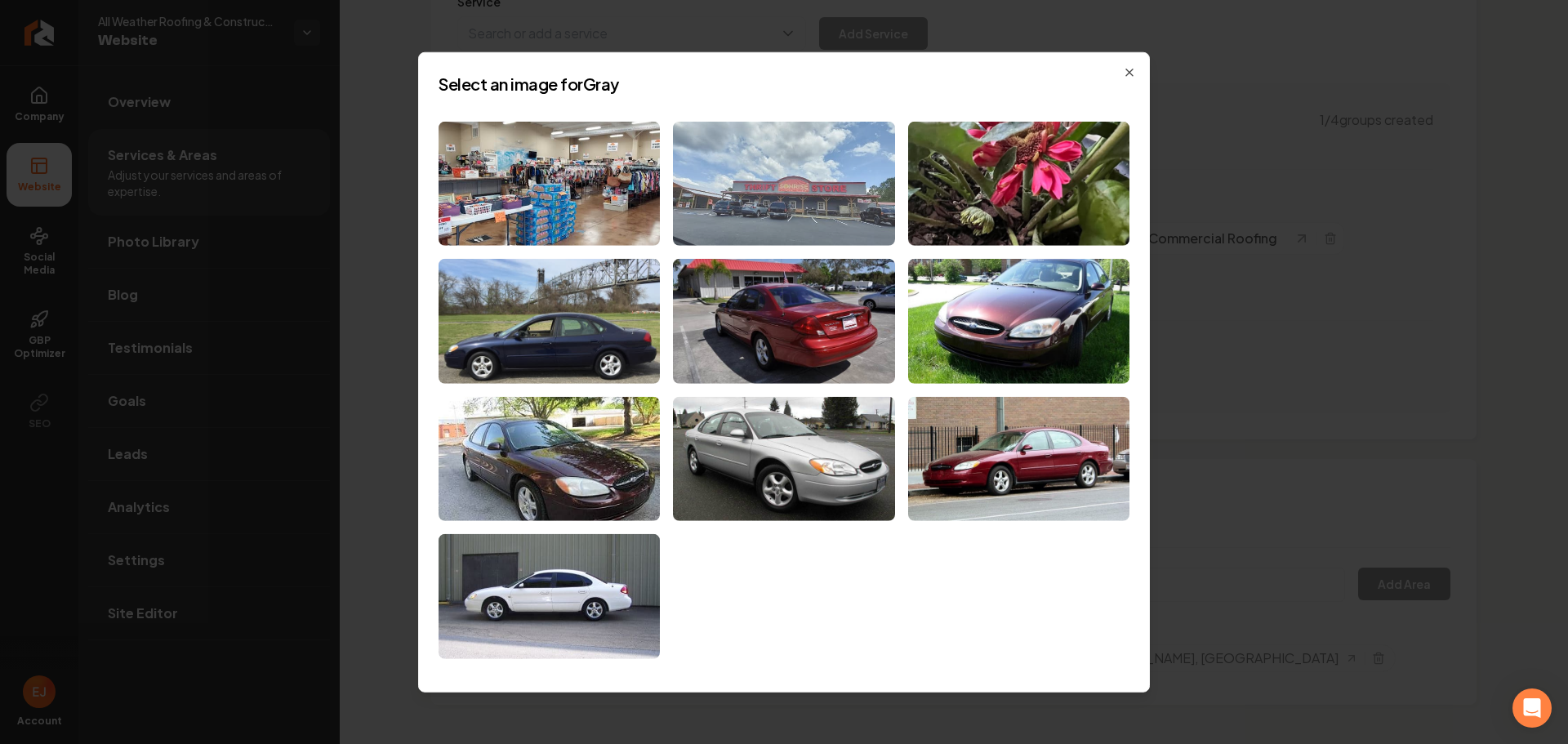
click at [771, 239] on img at bounding box center [783, 183] width 221 height 125
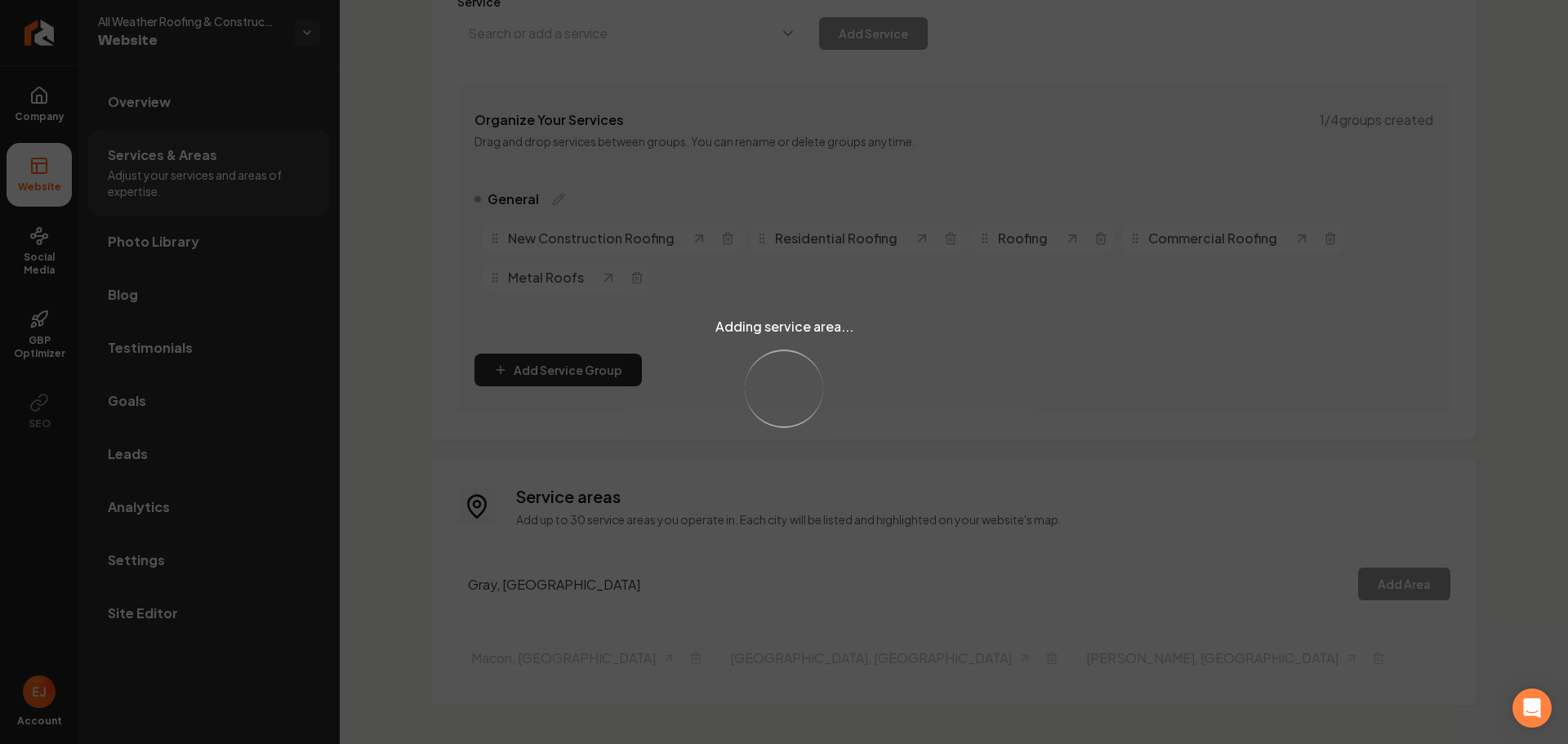
click at [559, 588] on div "Adding service area... Loading..." at bounding box center [784, 372] width 1568 height 744
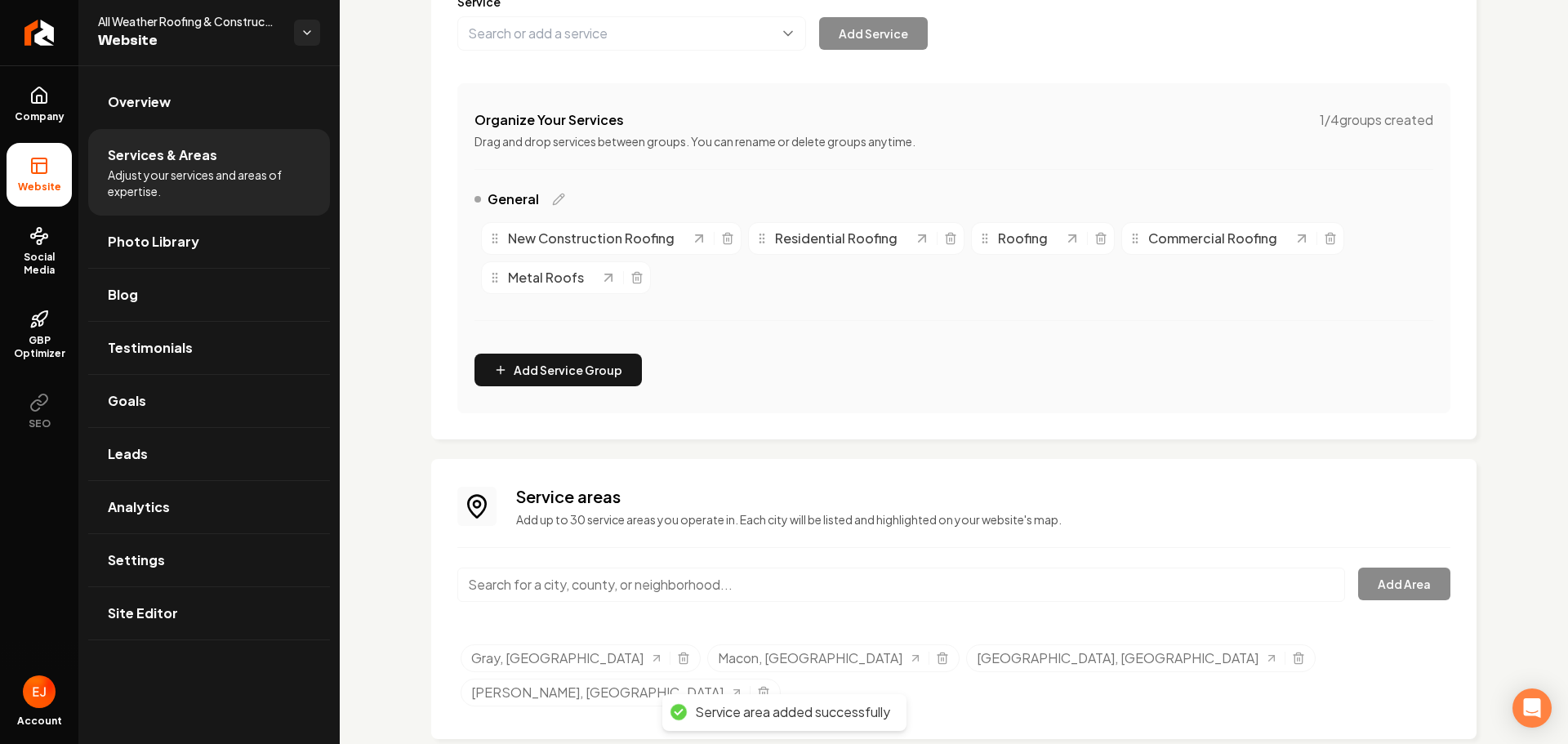
click at [558, 583] on input "Main content area" at bounding box center [901, 585] width 888 height 35
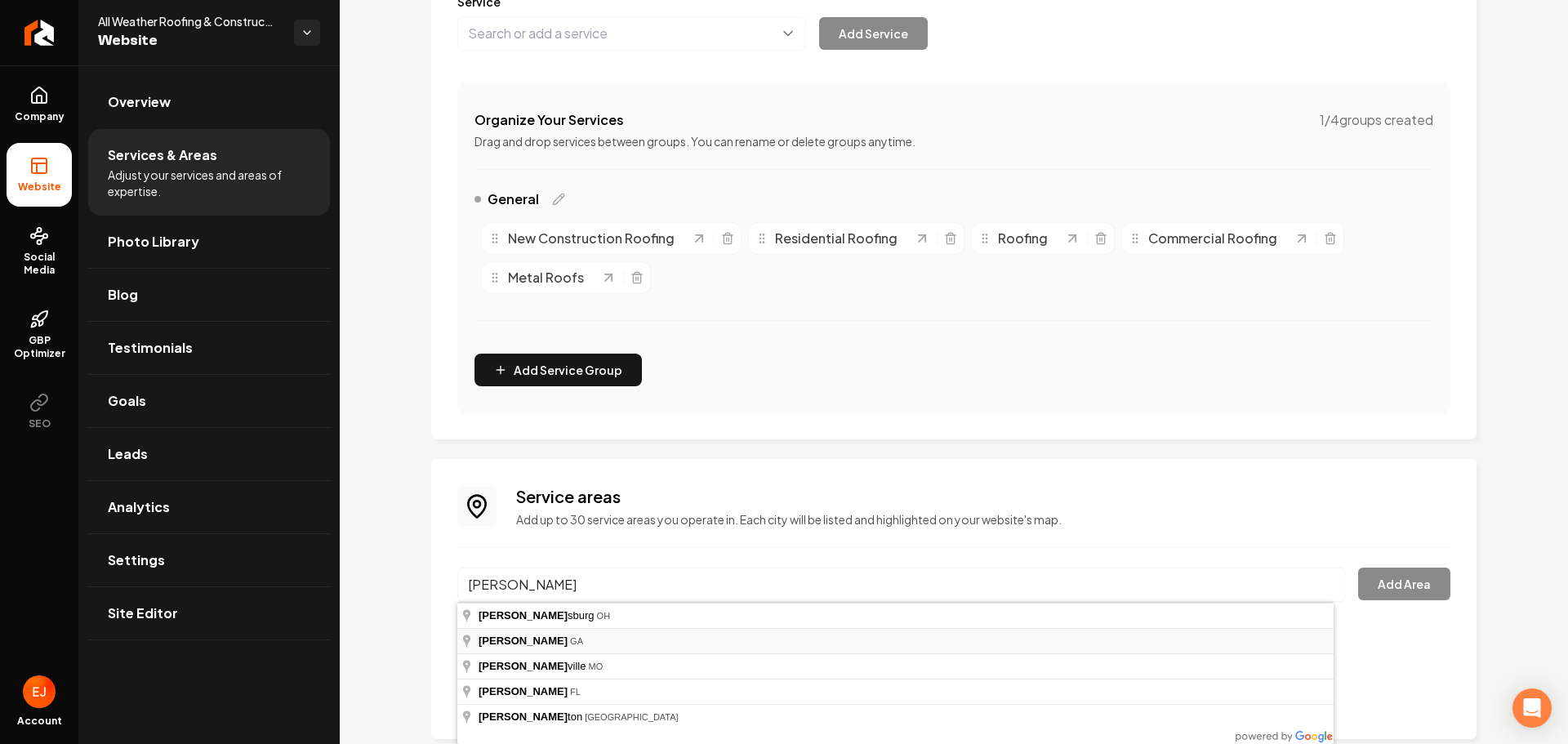
type input "Perry, GA"
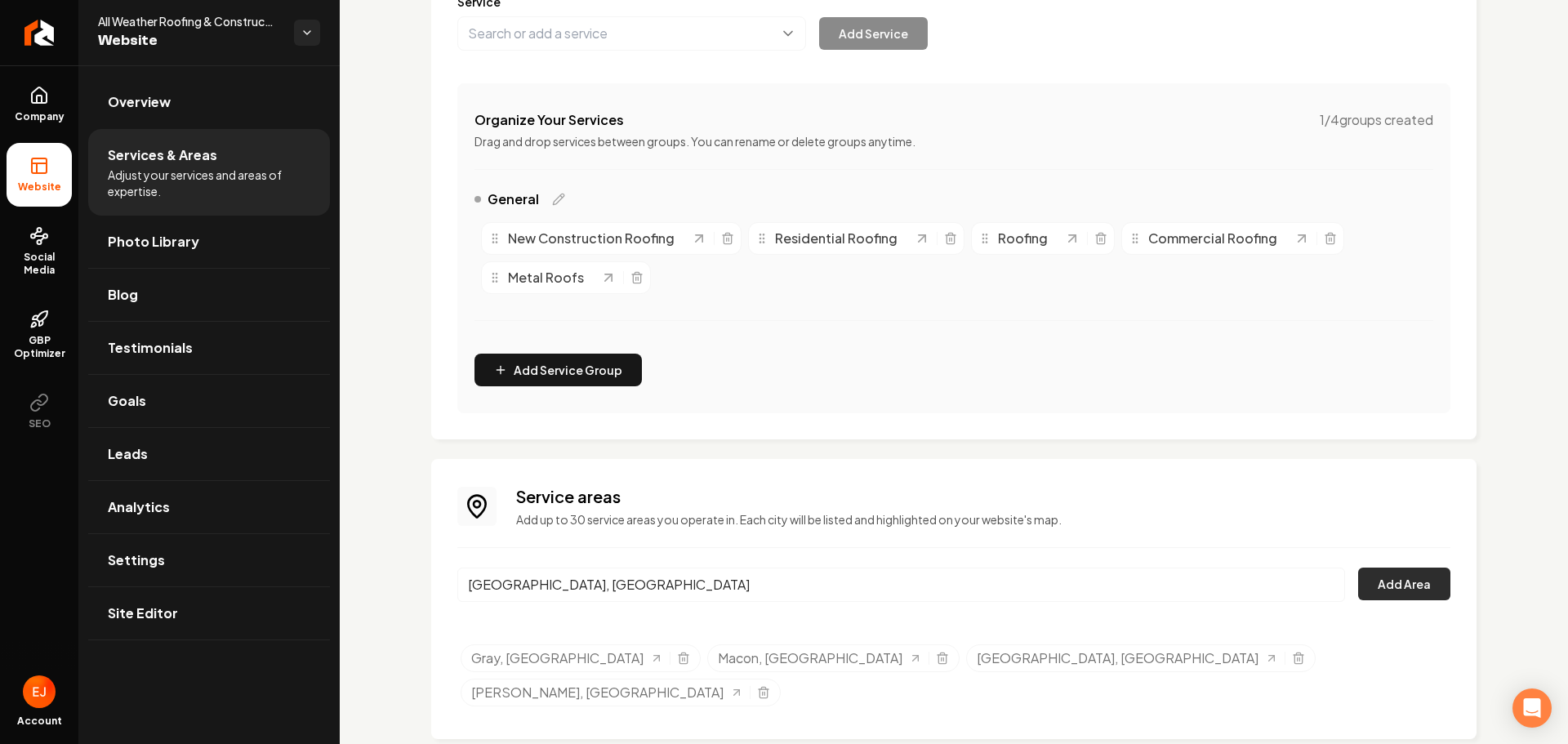
click at [1392, 599] on button "Add Area" at bounding box center [1404, 584] width 92 height 33
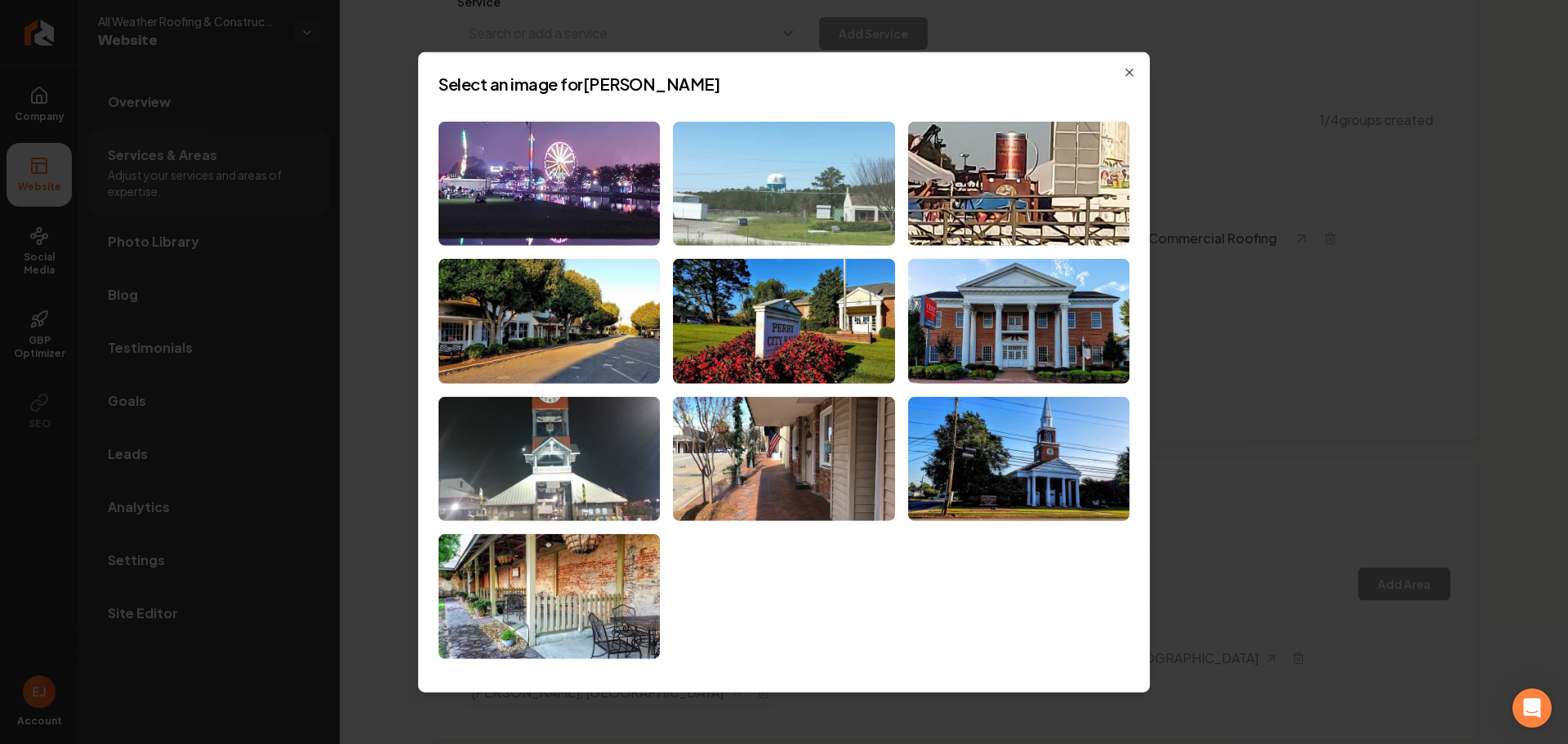
click at [755, 214] on img at bounding box center [783, 183] width 221 height 125
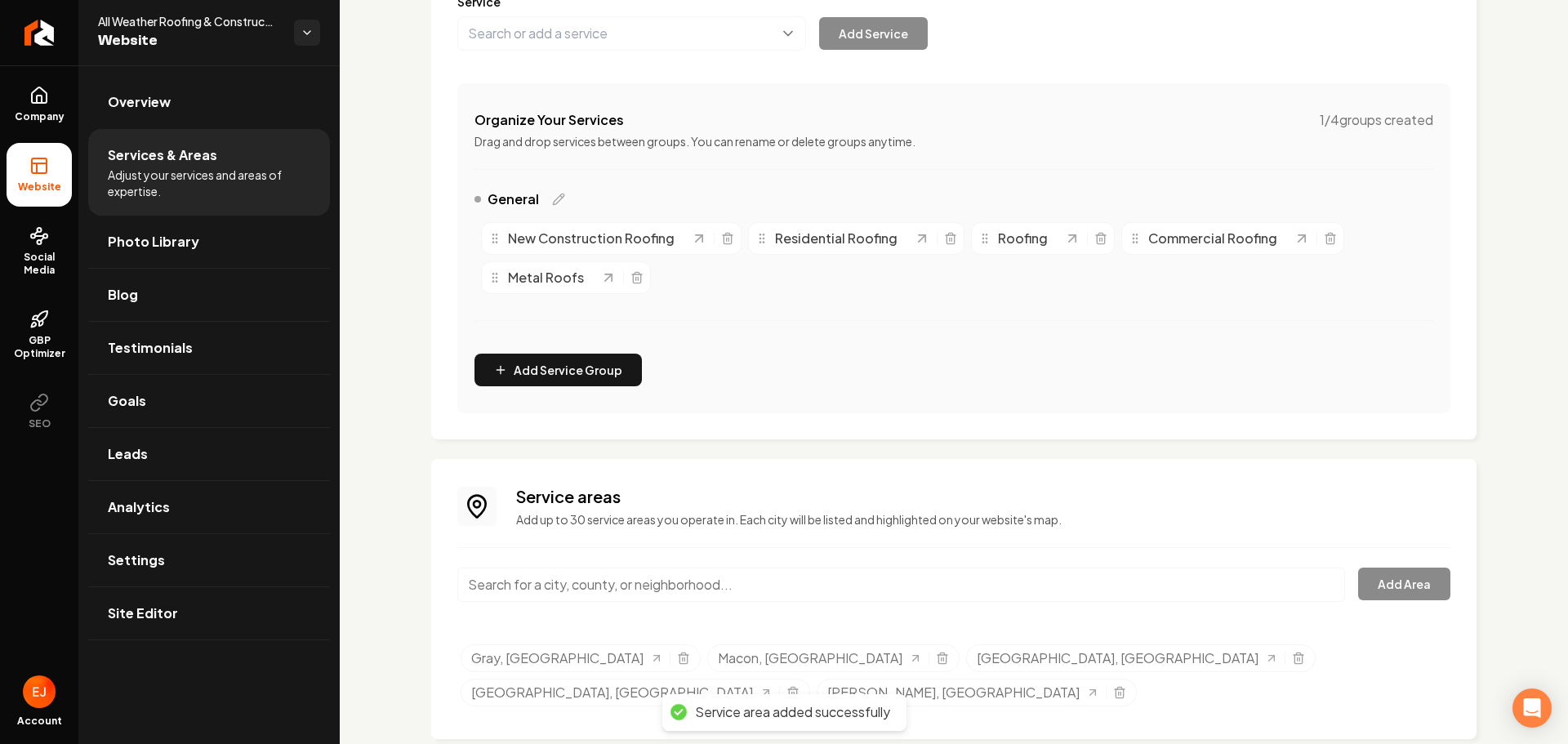
click at [545, 587] on input "Main content area" at bounding box center [901, 585] width 888 height 35
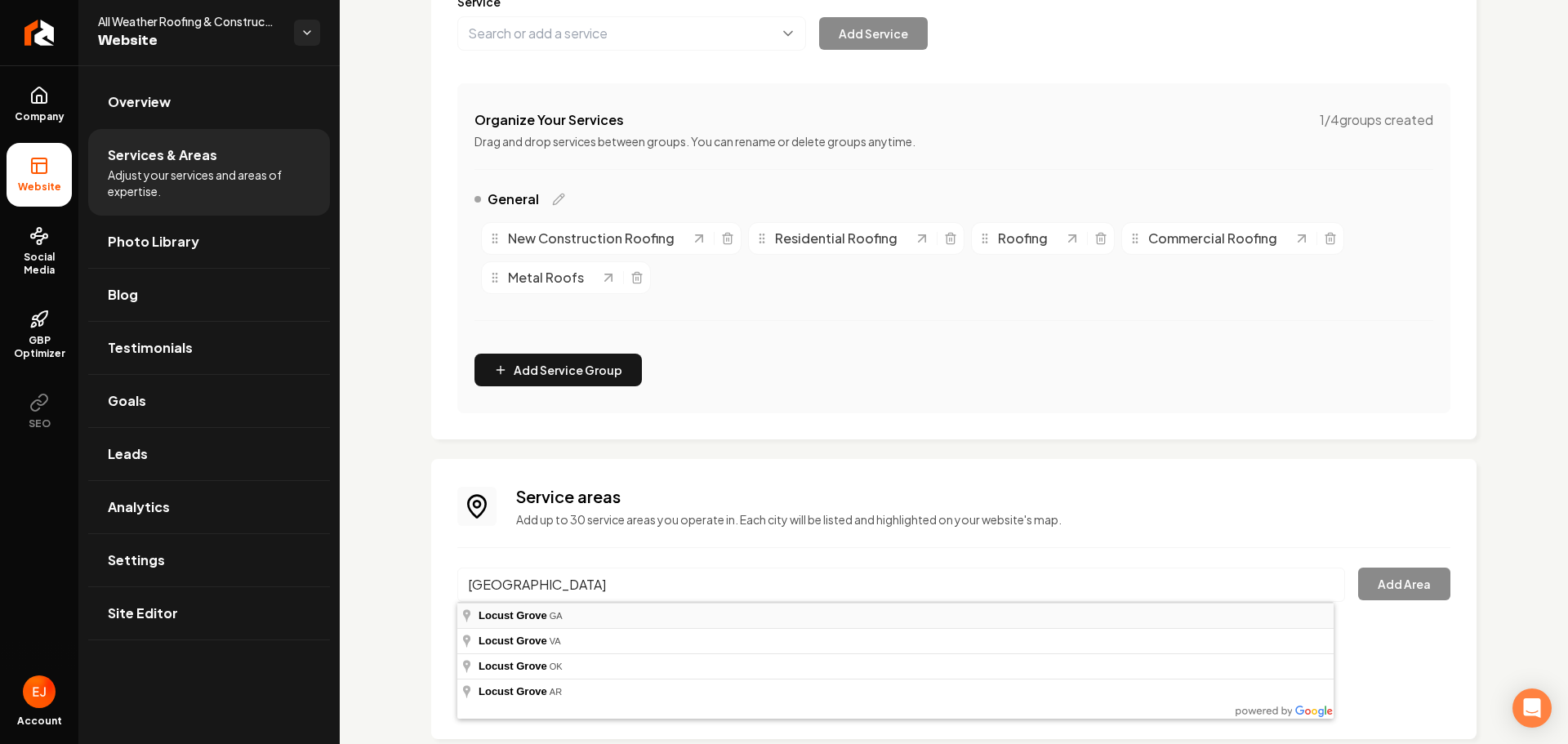
type input "Locust Grove, GA"
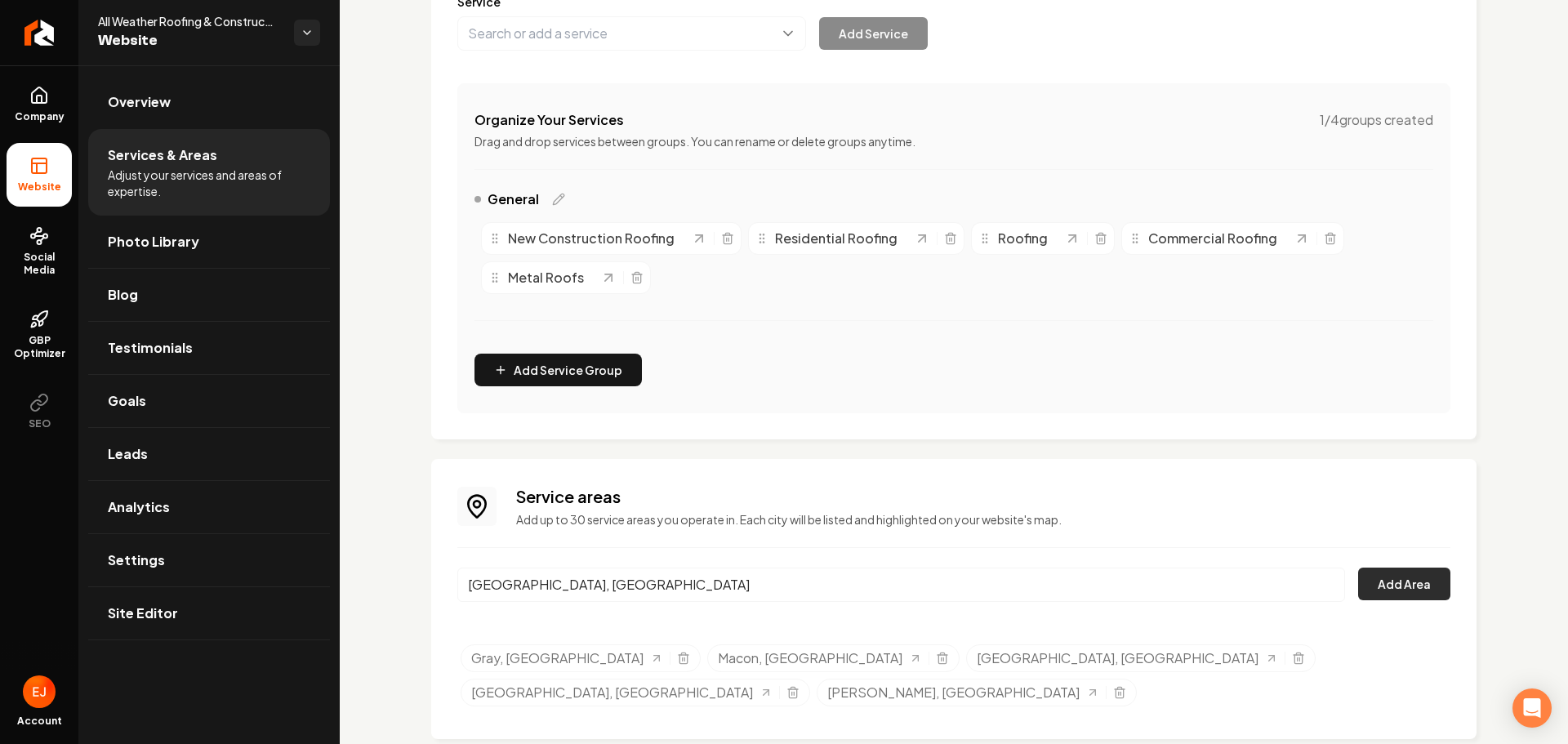
click at [1426, 582] on button "Add Area" at bounding box center [1404, 584] width 92 height 33
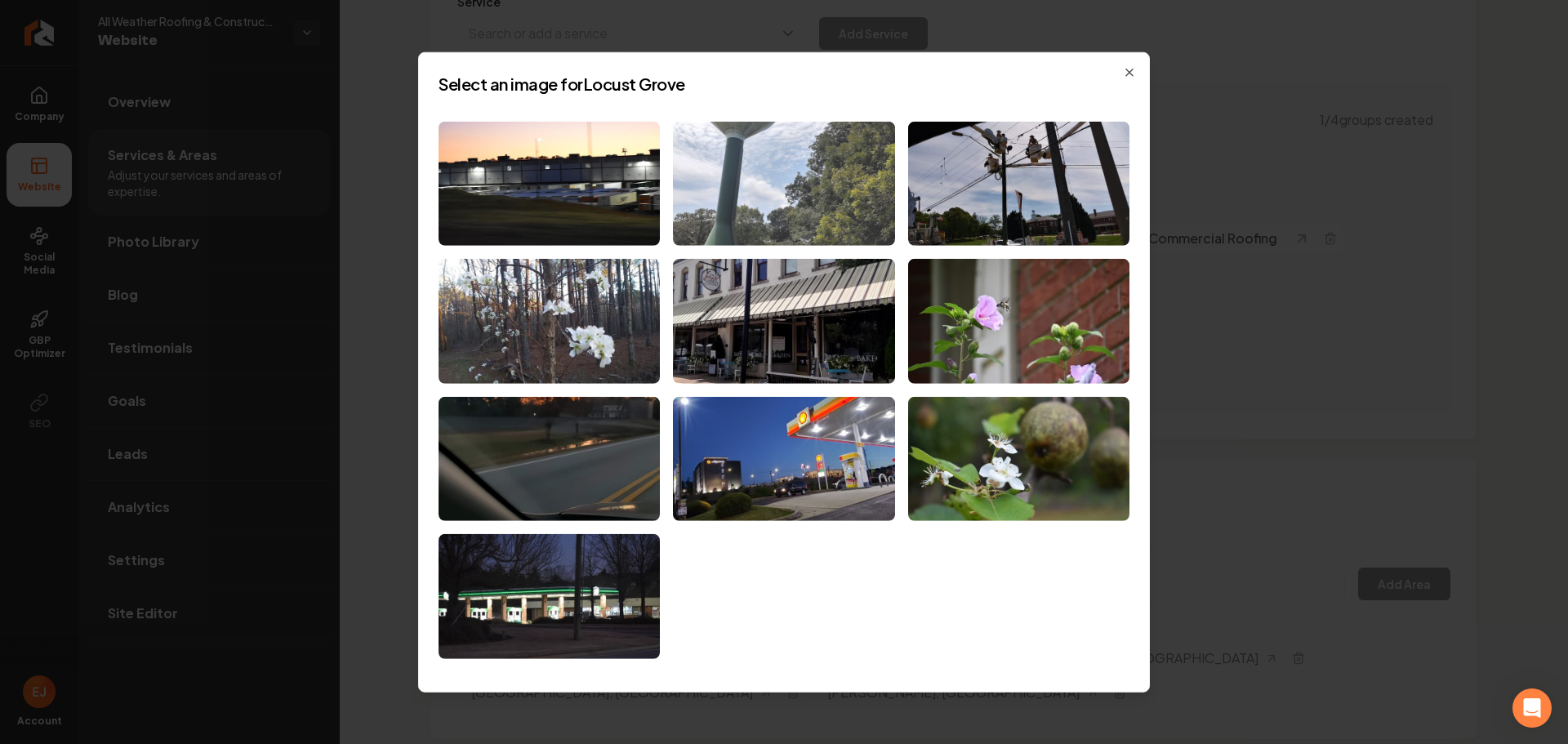
click at [842, 208] on img at bounding box center [783, 183] width 221 height 125
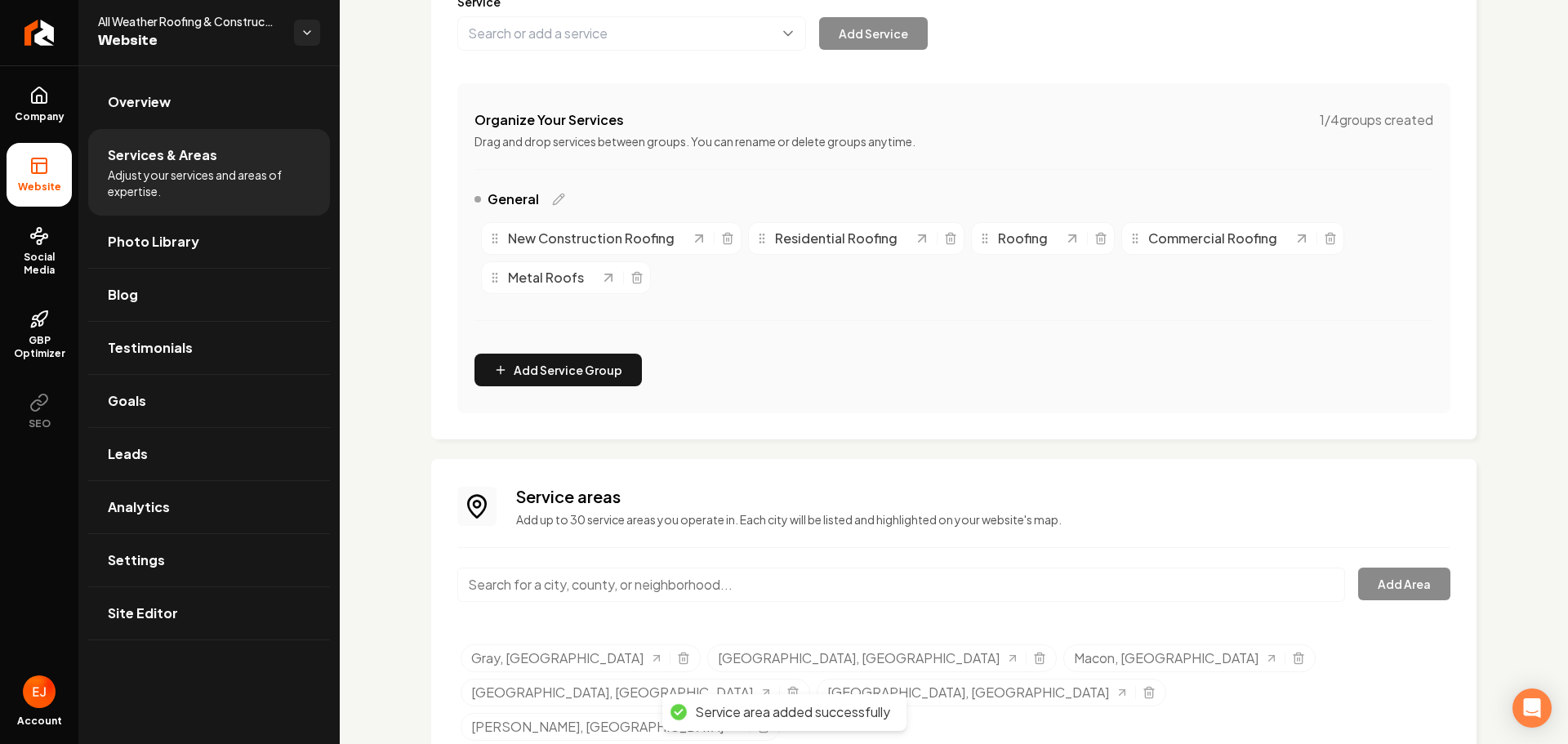
click at [595, 584] on input "Main content area" at bounding box center [901, 585] width 888 height 35
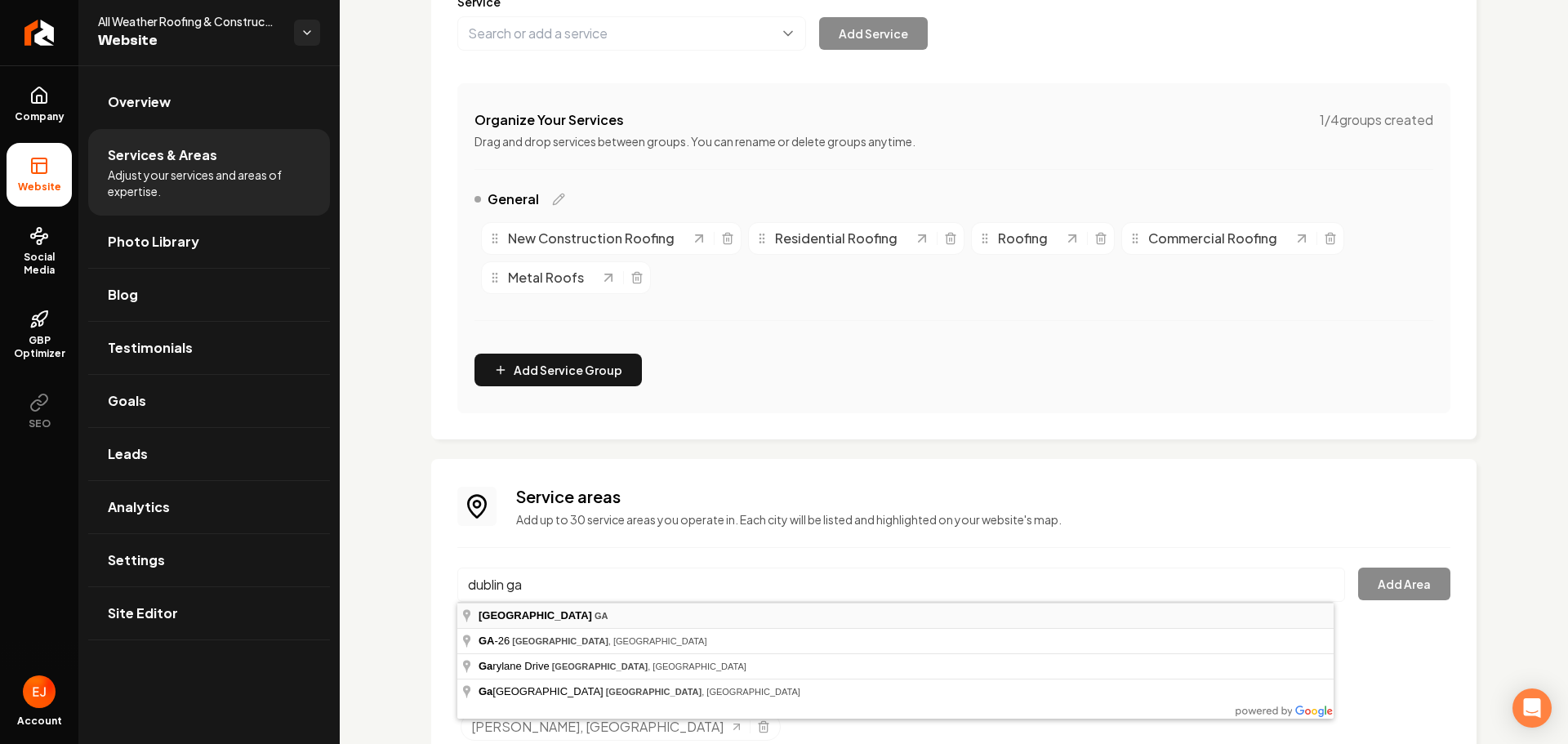
type input "Dublin, GA"
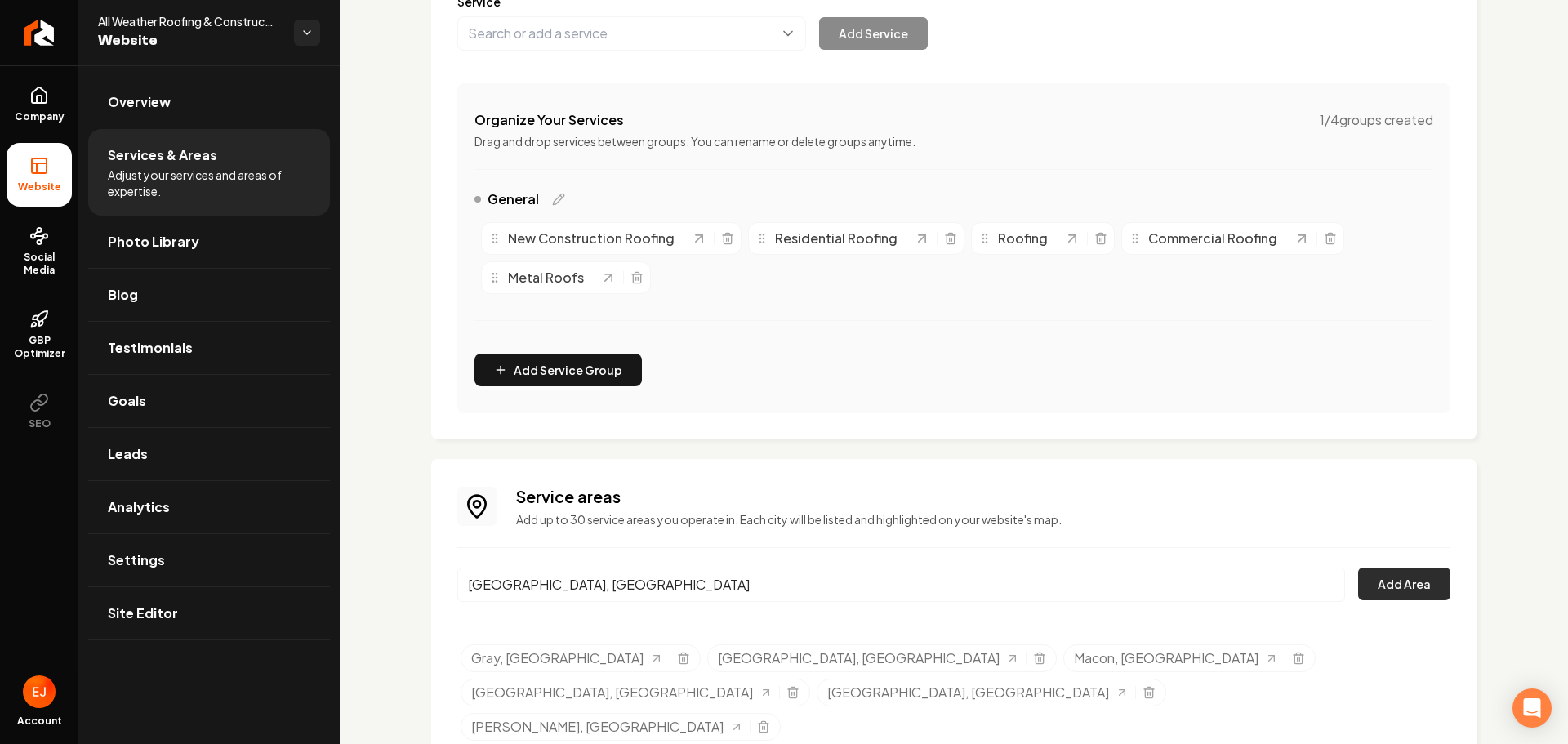
click at [1430, 588] on button "Add Area" at bounding box center [1404, 584] width 92 height 33
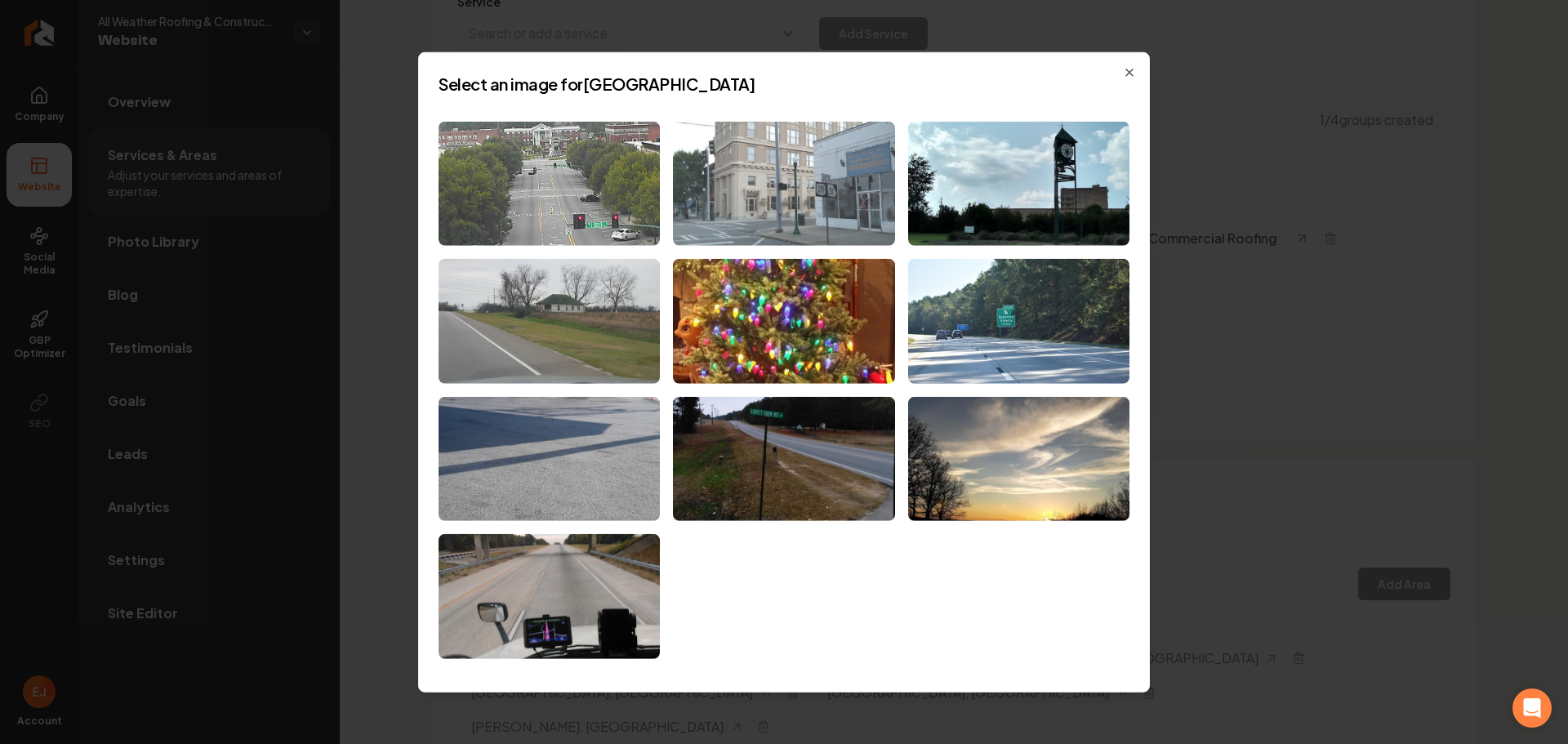
click at [875, 221] on img at bounding box center [783, 183] width 221 height 125
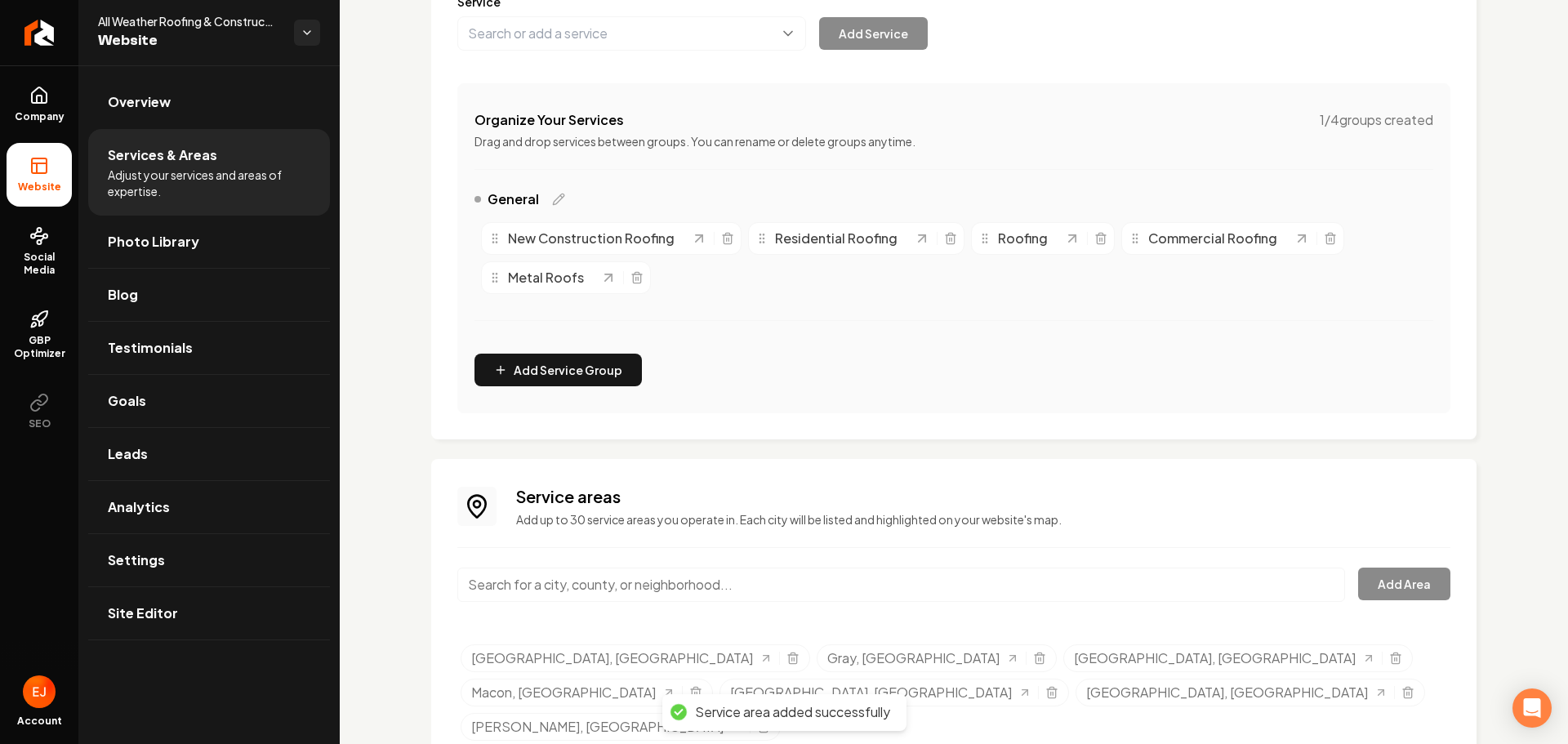
click at [551, 590] on input "Main content area" at bounding box center [901, 585] width 888 height 35
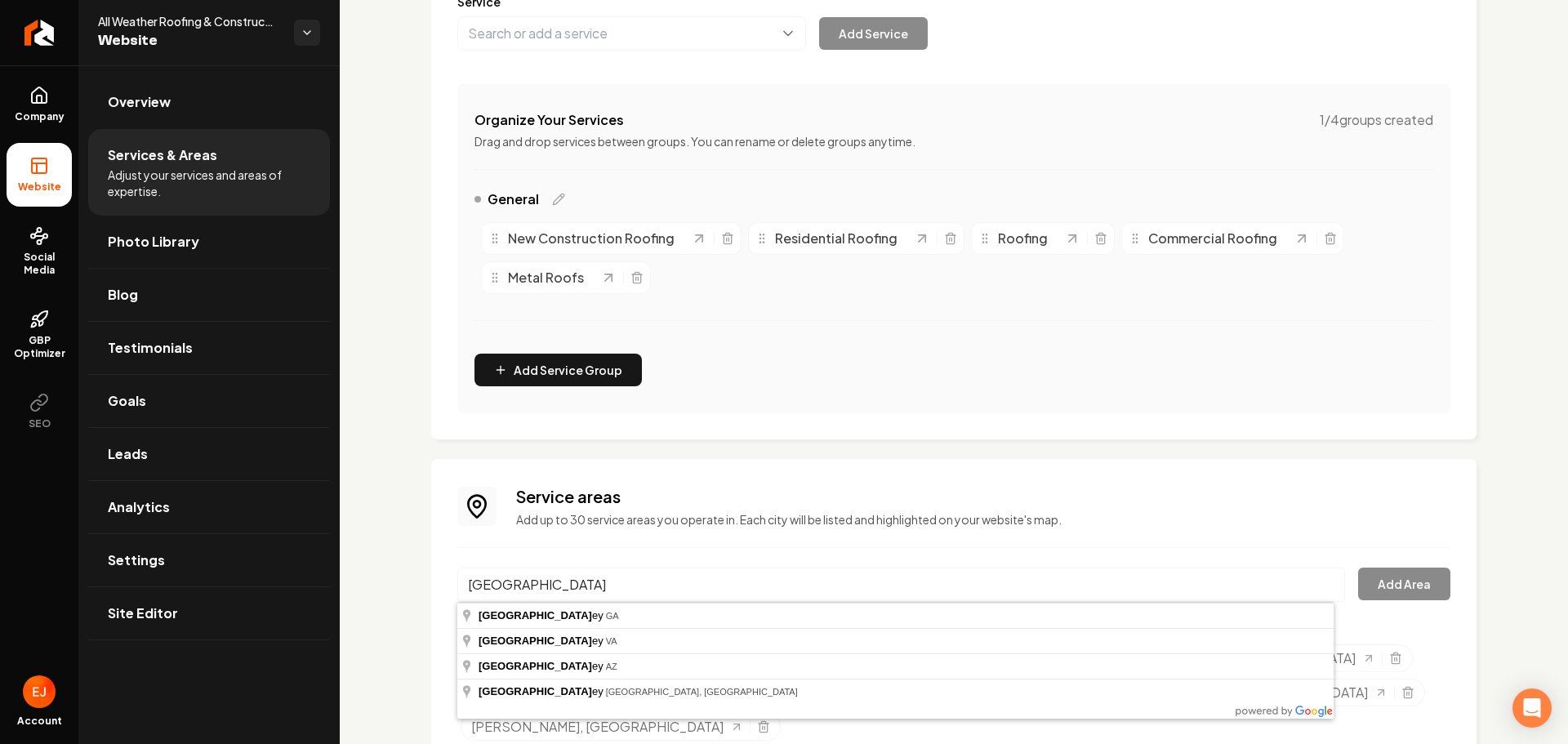
type input "Fort Valley, GA"
drag, startPoint x: 549, startPoint y: 607, endPoint x: 558, endPoint y: 605, distance: 9.2
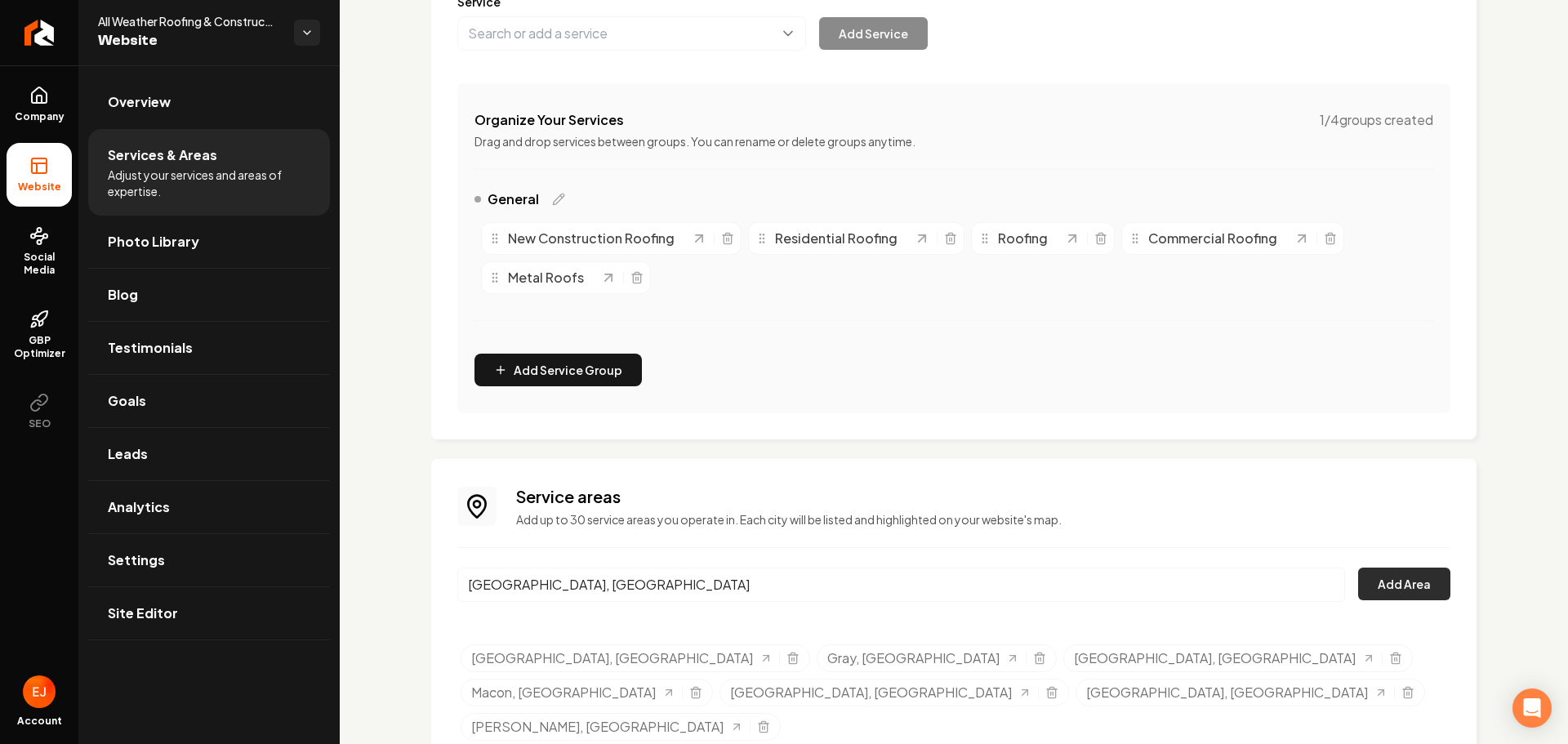
click at [1399, 593] on button "Add Area" at bounding box center [1404, 584] width 92 height 33
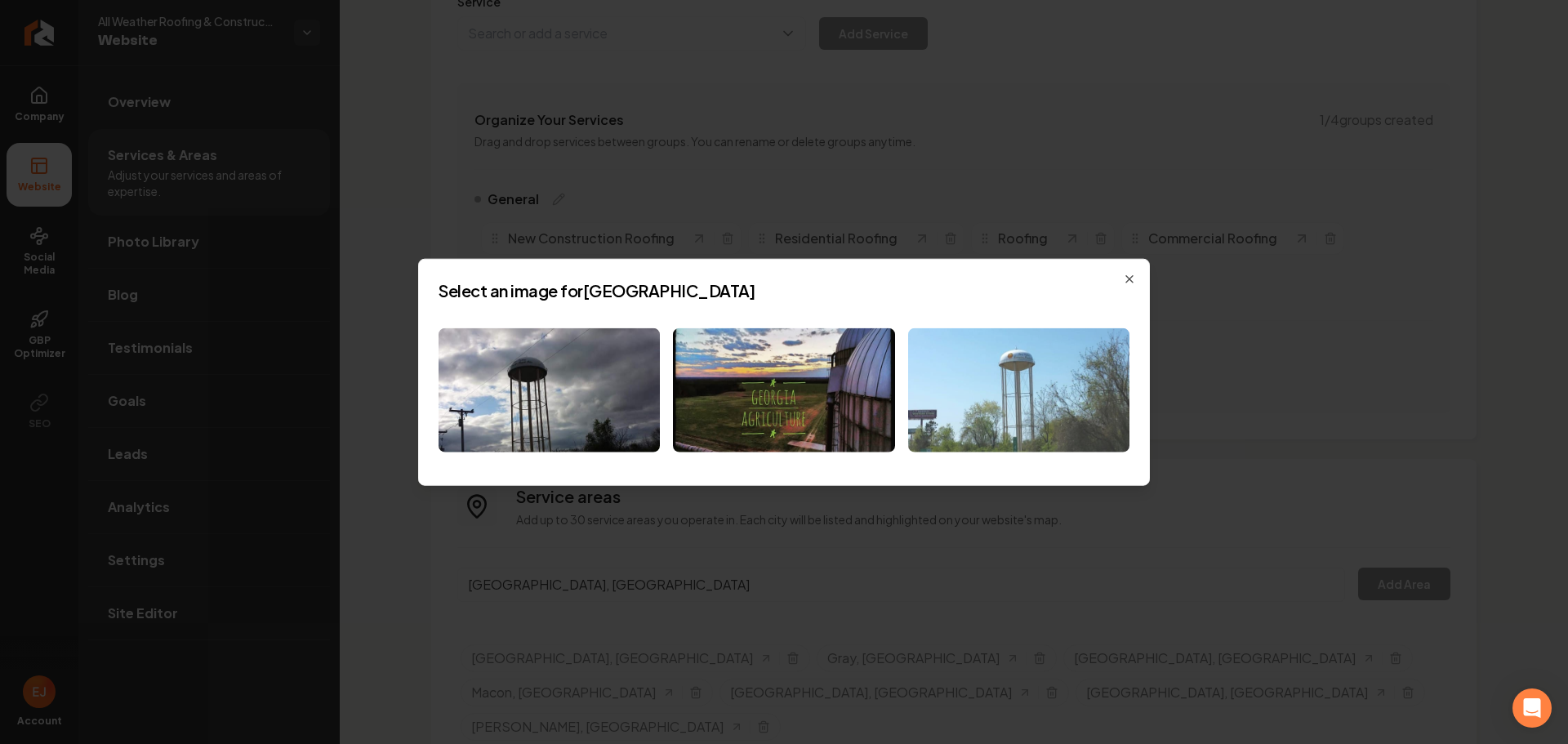
click at [976, 436] on img at bounding box center [1018, 390] width 221 height 125
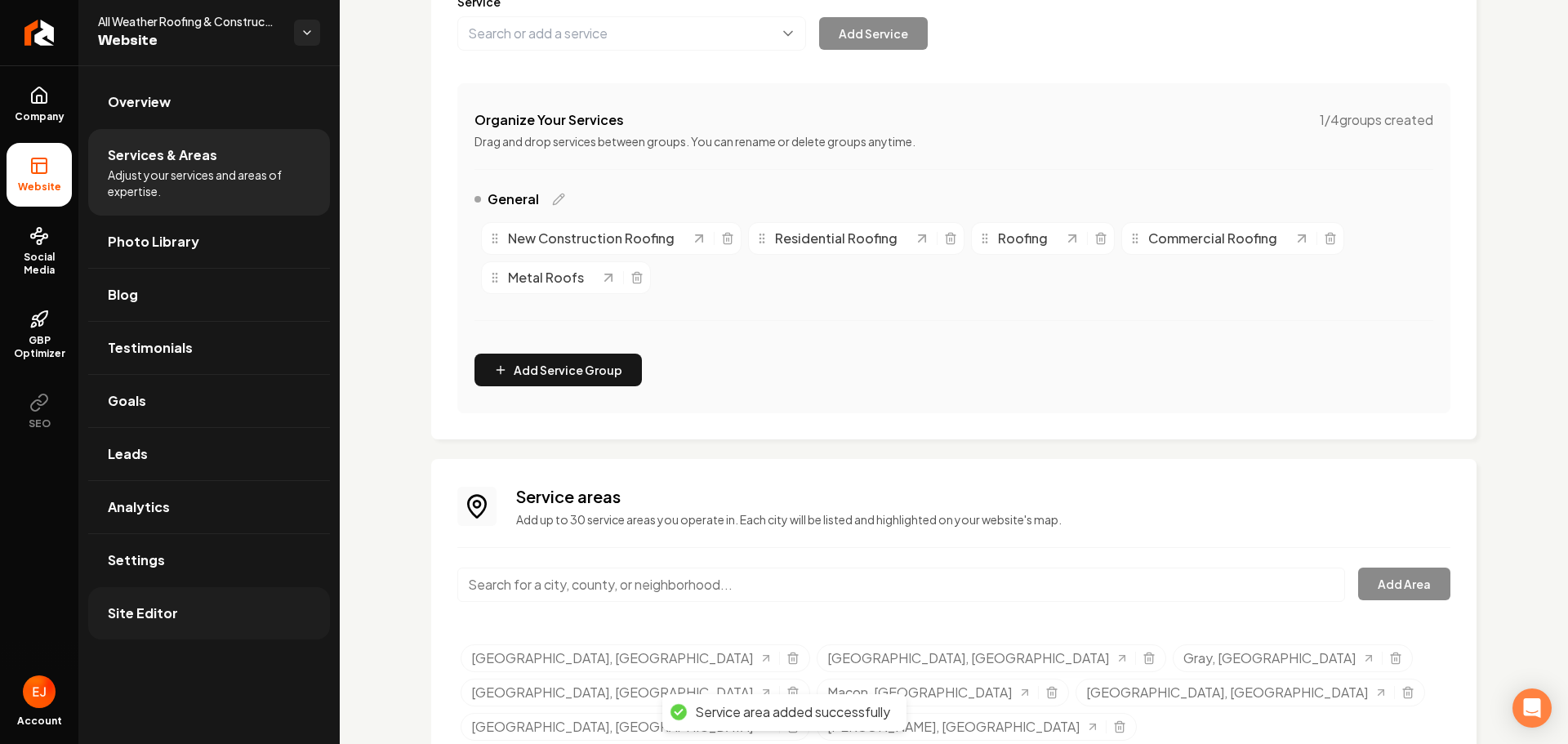
click at [140, 620] on span "Site Editor" at bounding box center [142, 614] width 70 height 19
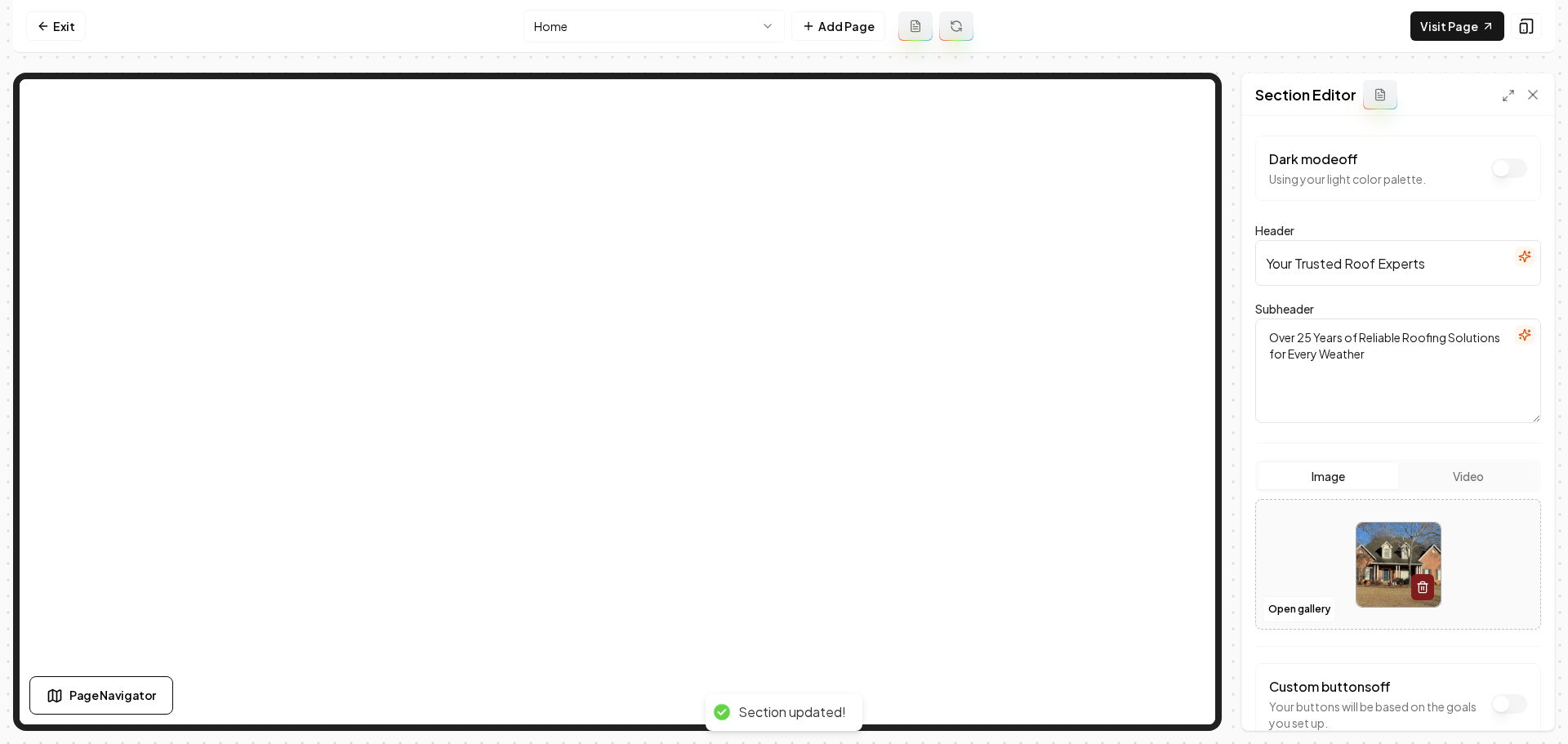
click at [1367, 583] on img at bounding box center [1398, 565] width 84 height 84
click at [1318, 617] on button "Open gallery" at bounding box center [1299, 609] width 74 height 26
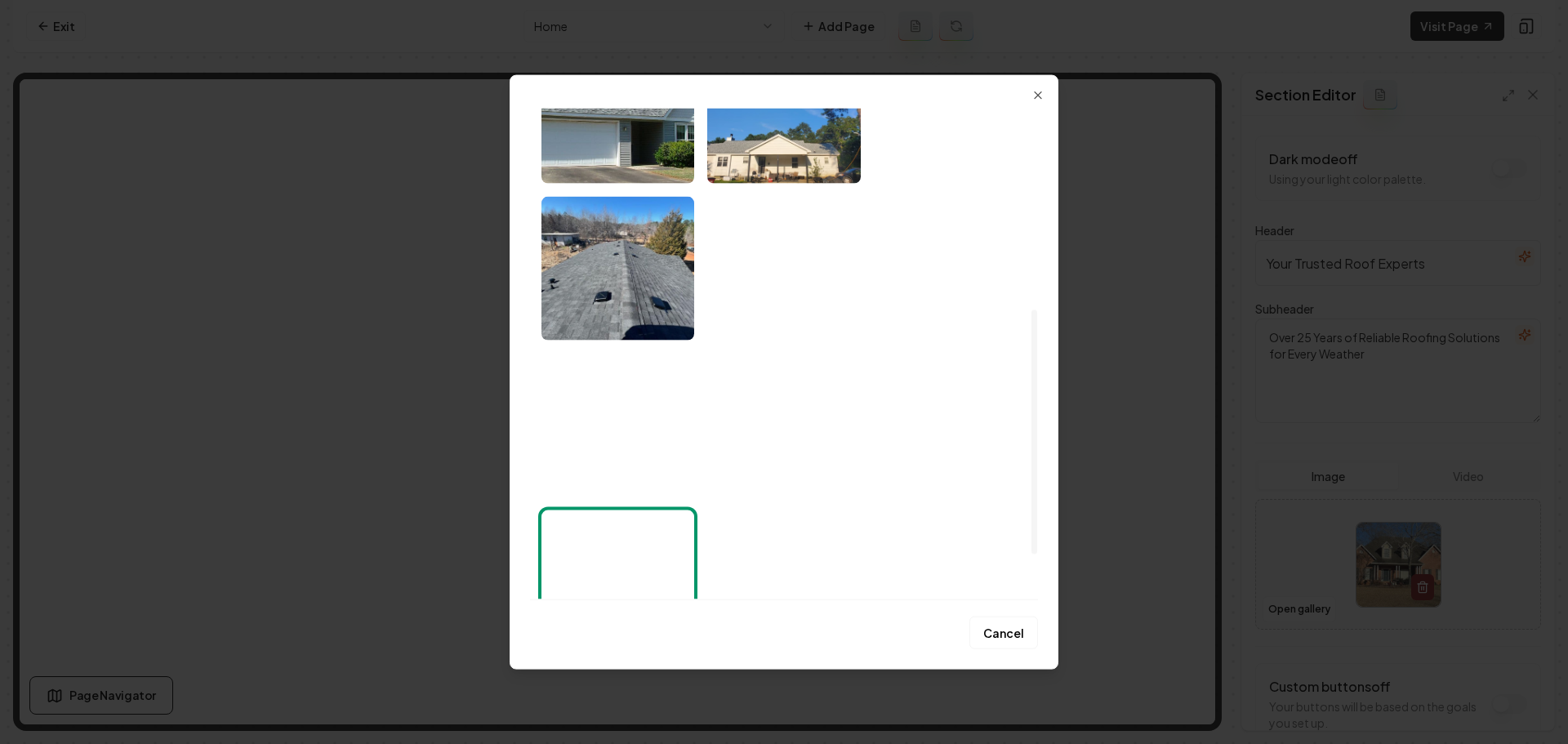
scroll to position [332, 0]
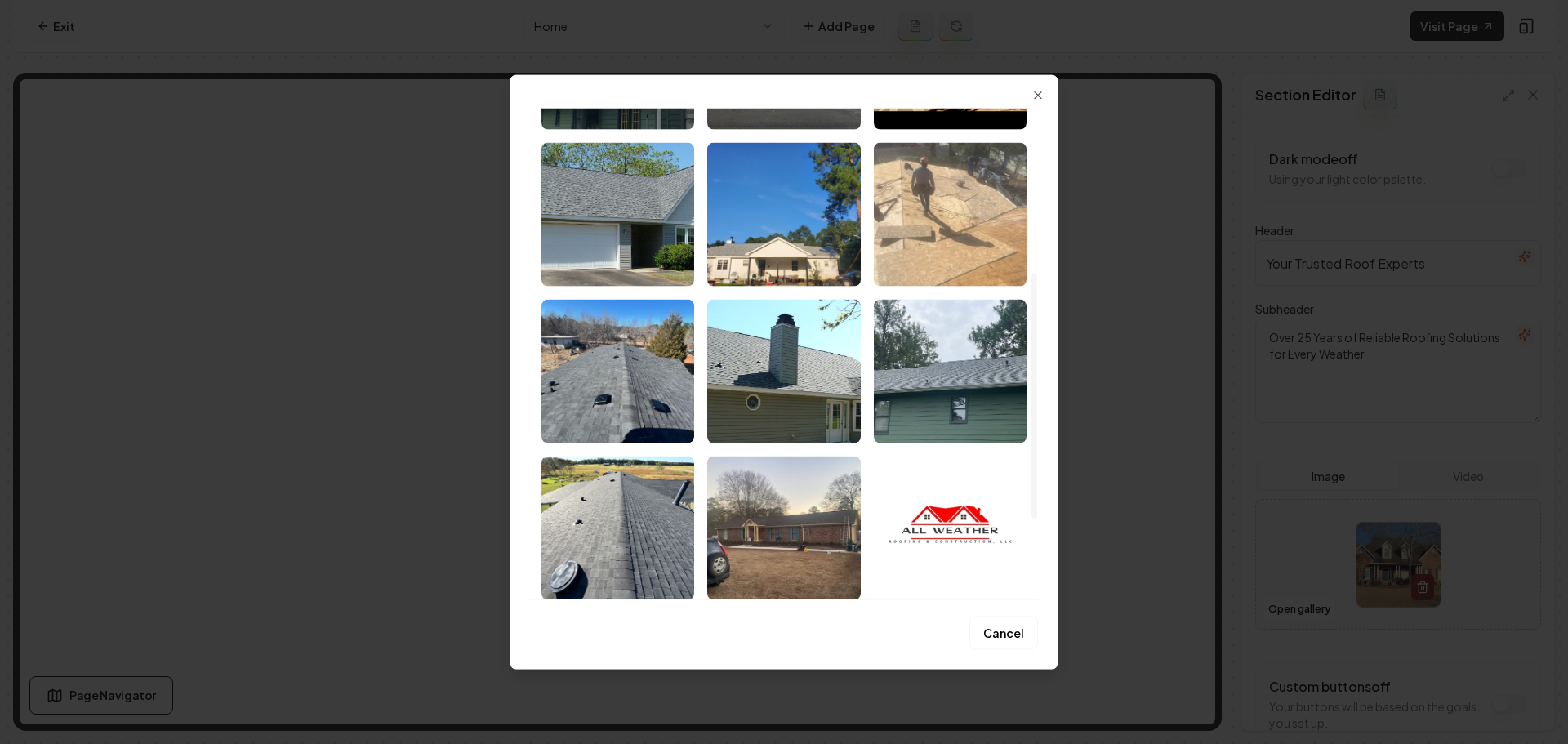
click at [985, 232] on img "Select image image_68a356635c7cd75eb800022e.jpeg" at bounding box center [950, 214] width 152 height 144
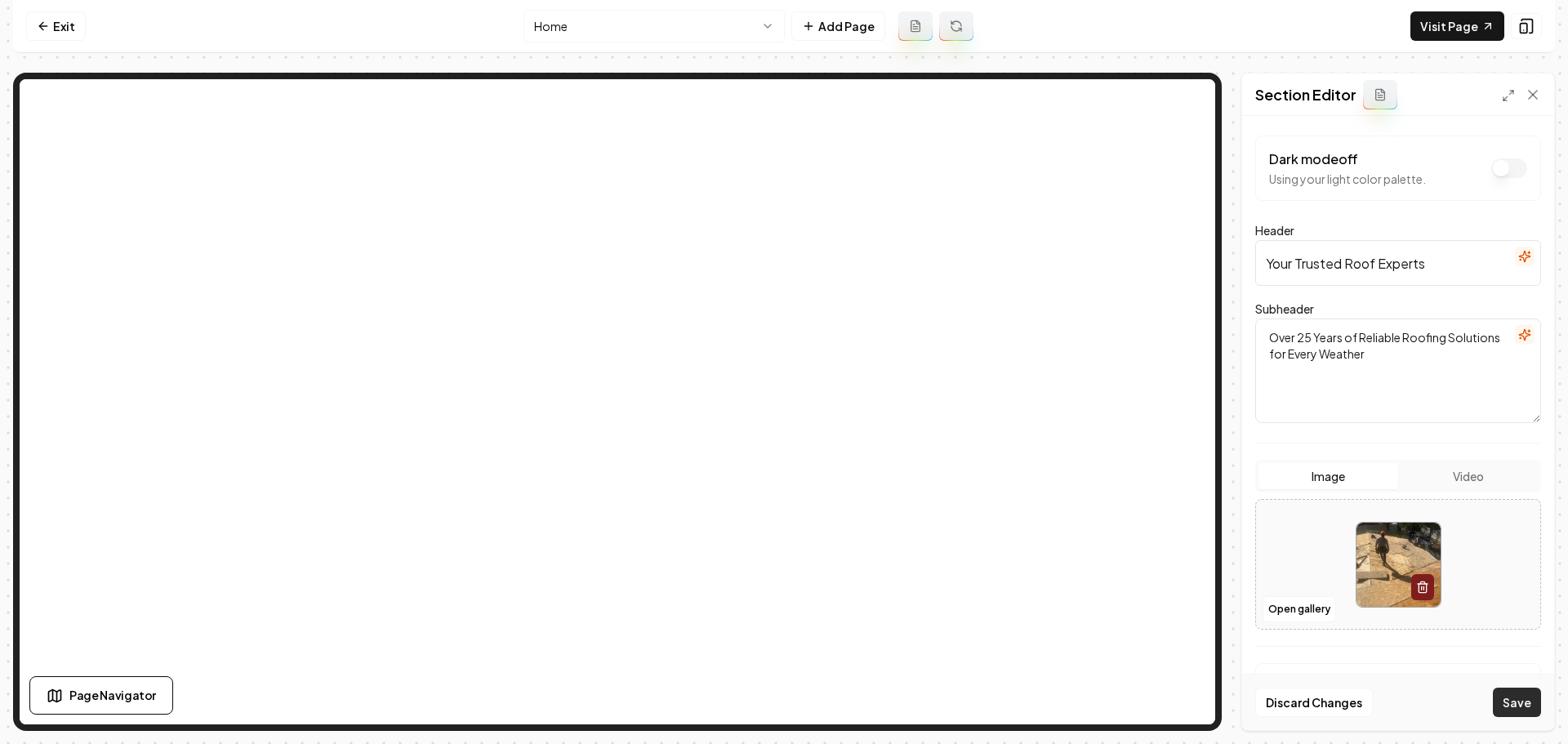
click at [1508, 707] on button "Save" at bounding box center [1517, 702] width 48 height 30
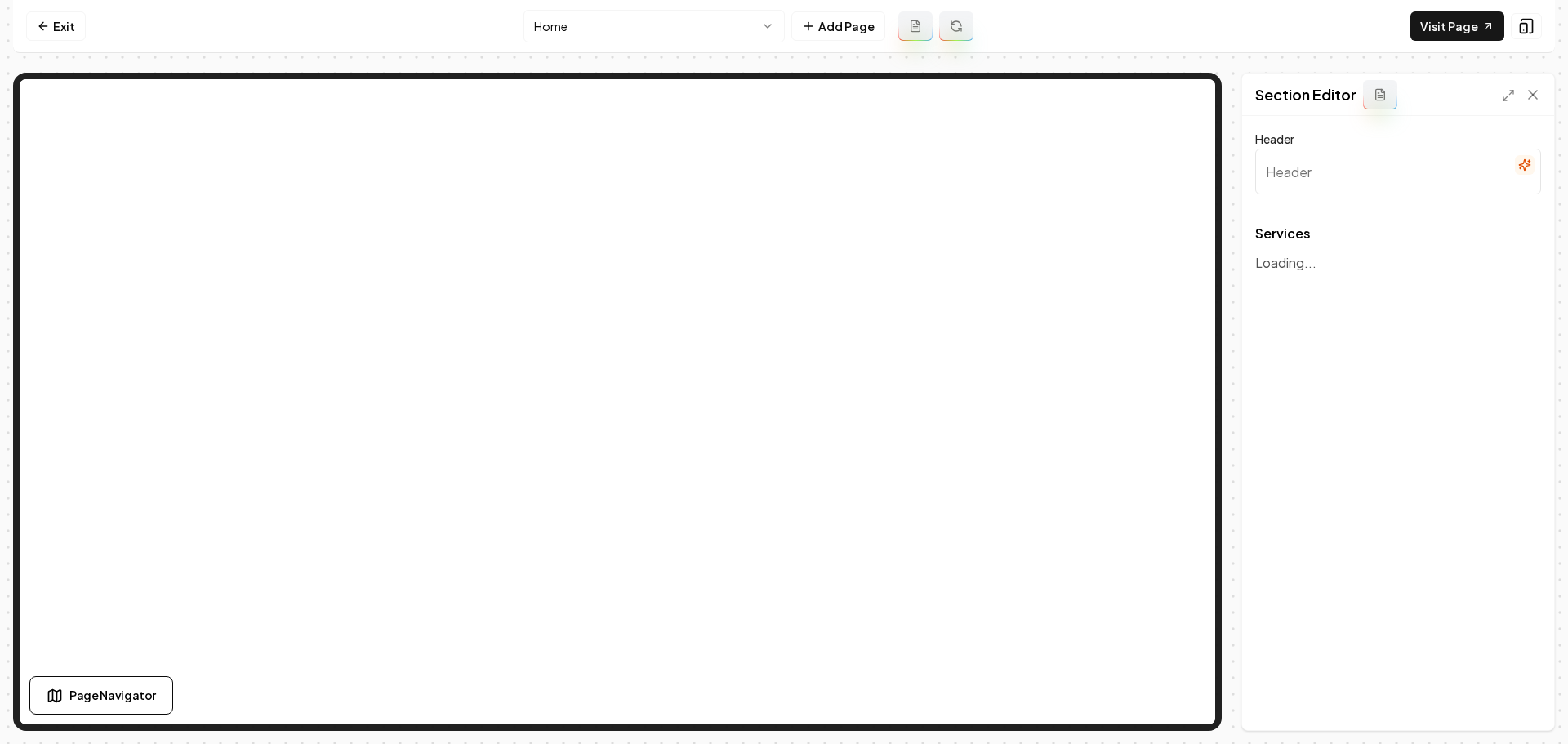
type input "Our Expert Roofing Services"
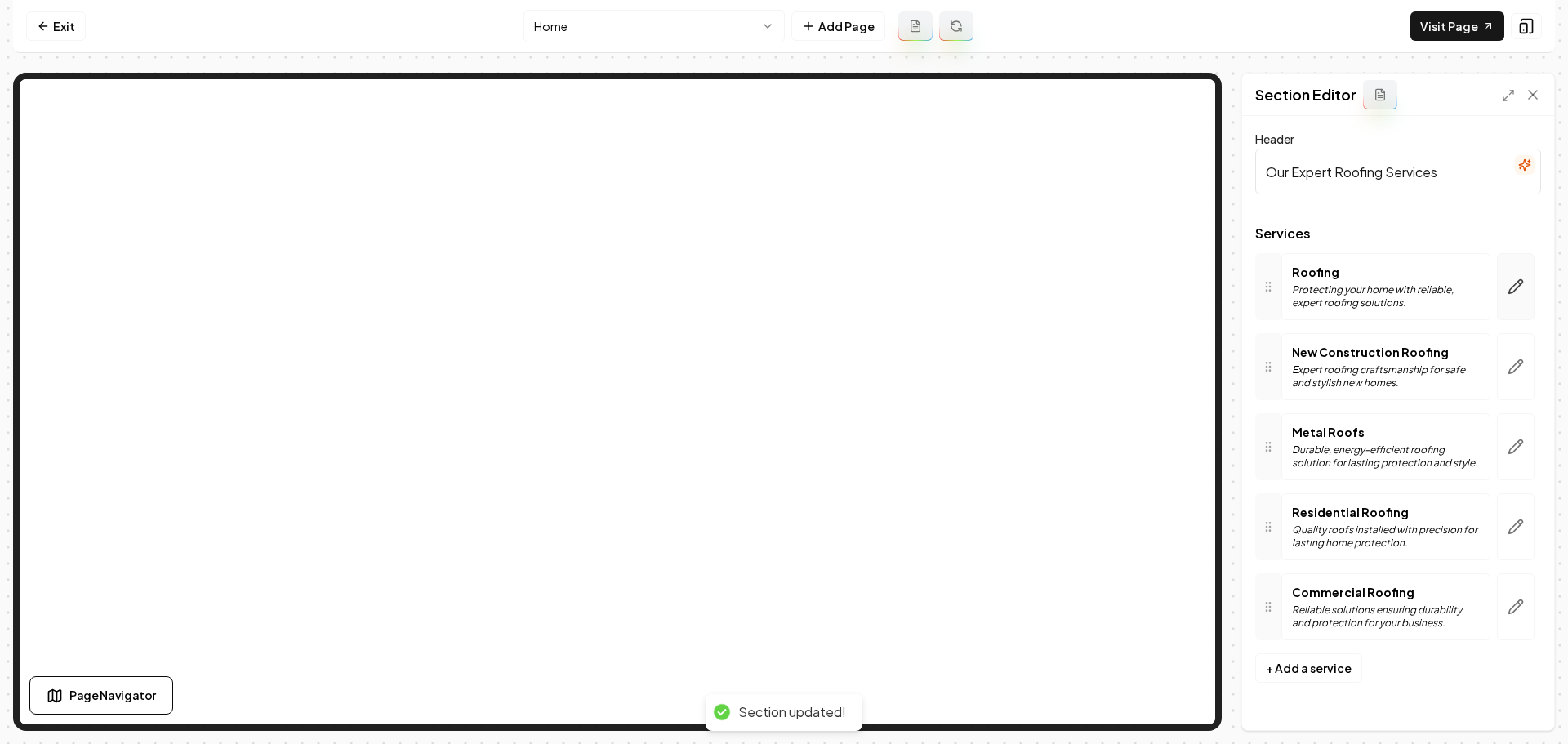
click at [1515, 299] on button "button" at bounding box center [1515, 287] width 37 height 67
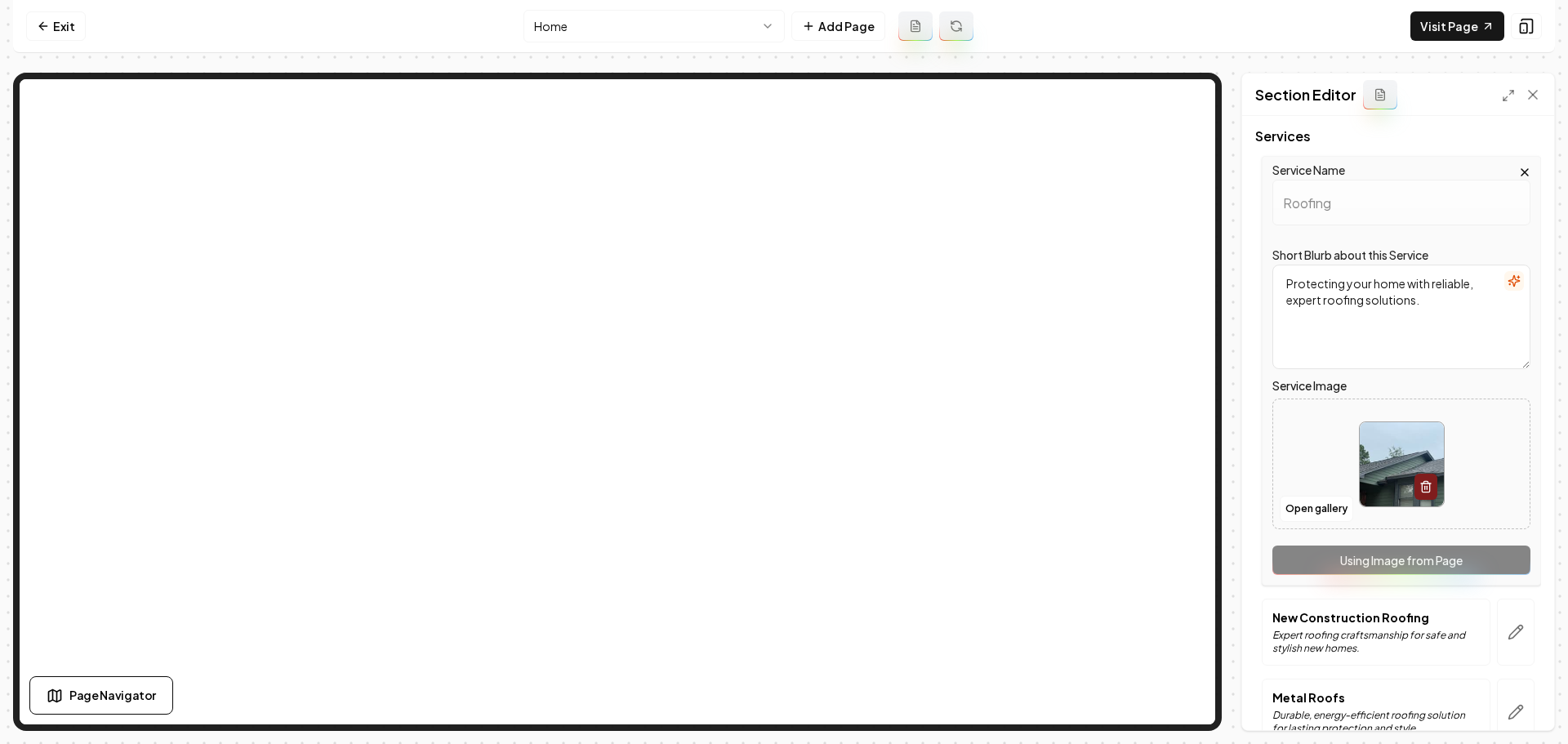
scroll to position [348, 0]
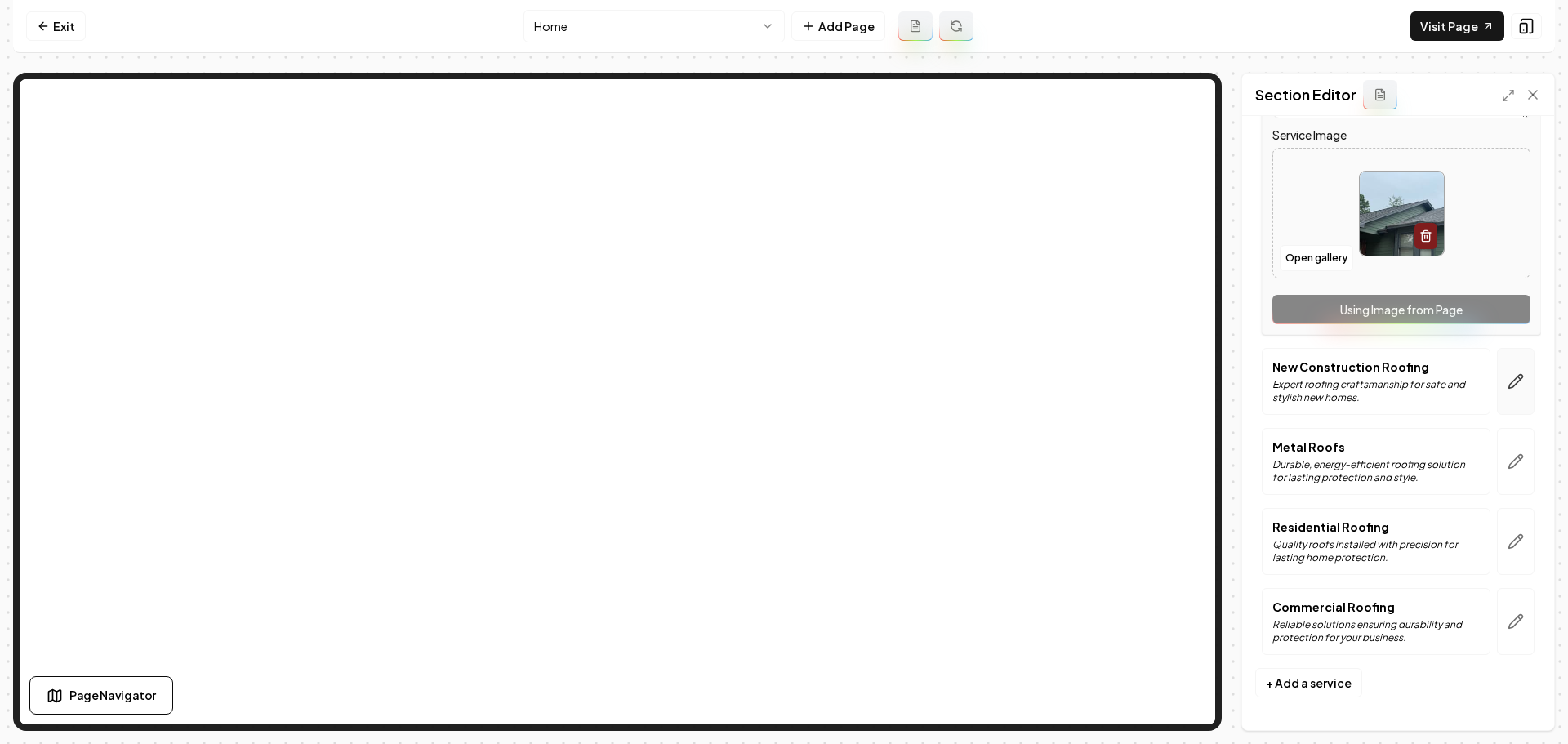
click at [1508, 389] on icon "button" at bounding box center [1515, 381] width 16 height 16
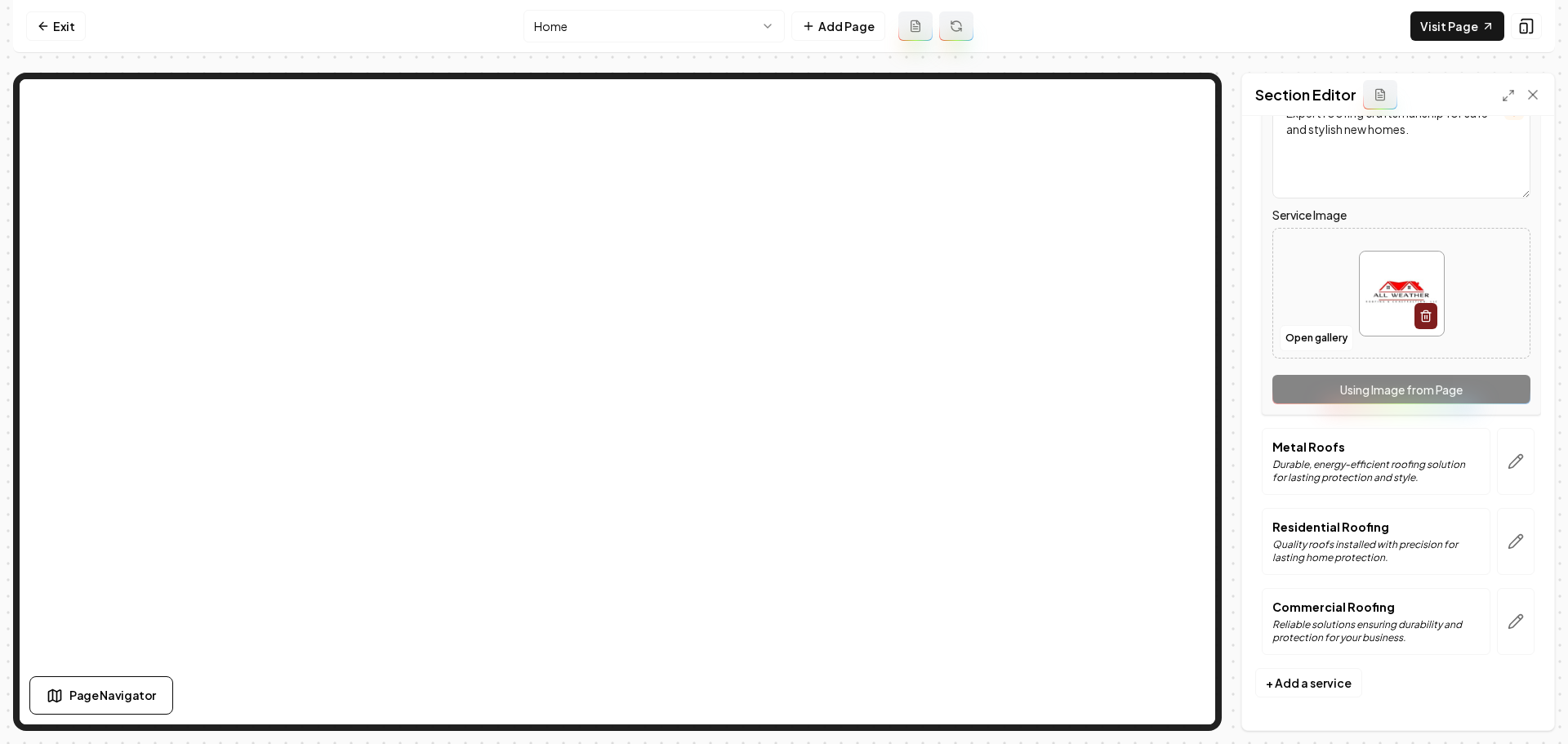
scroll to position [0, 0]
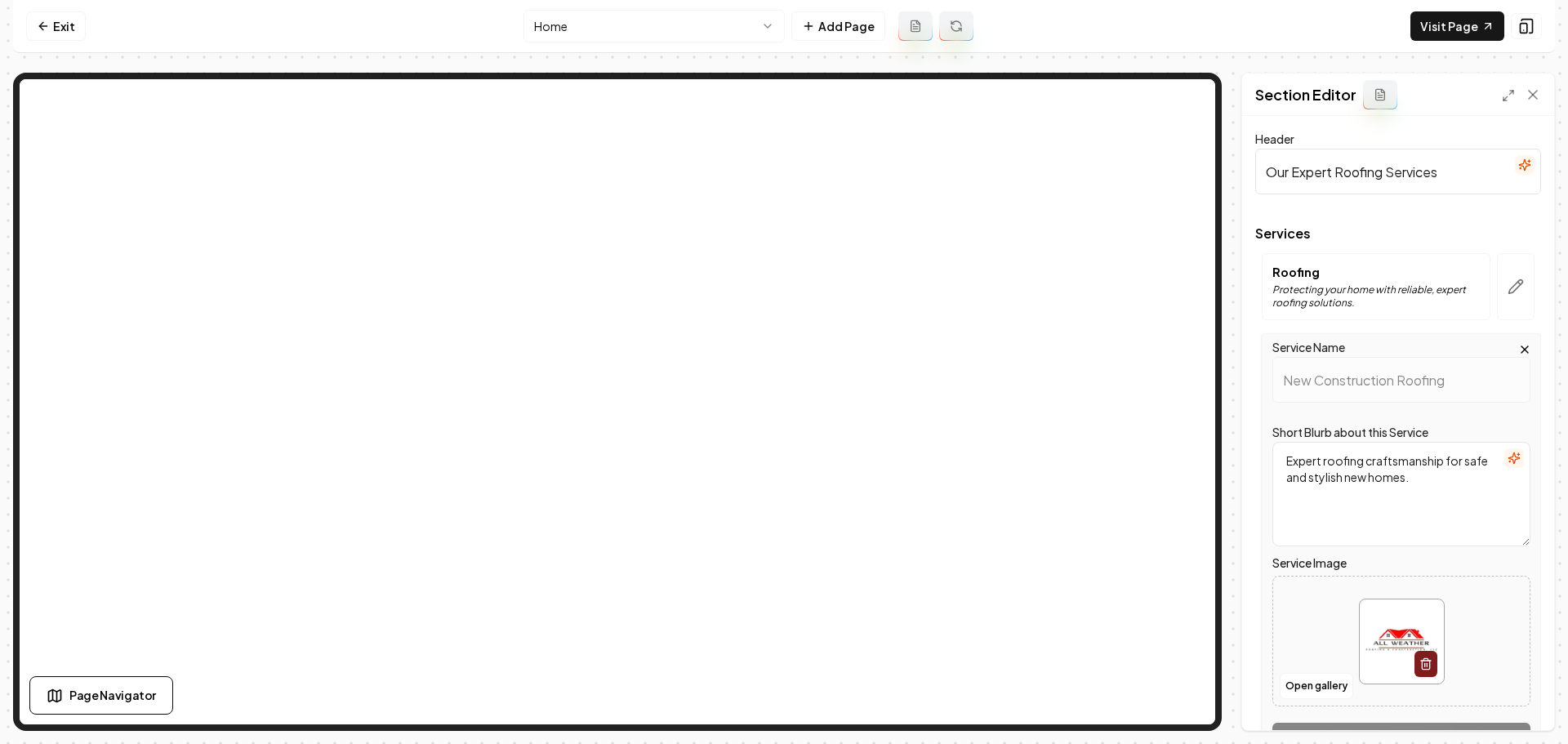
click at [1416, 617] on img at bounding box center [1402, 641] width 84 height 84
type input "**********"
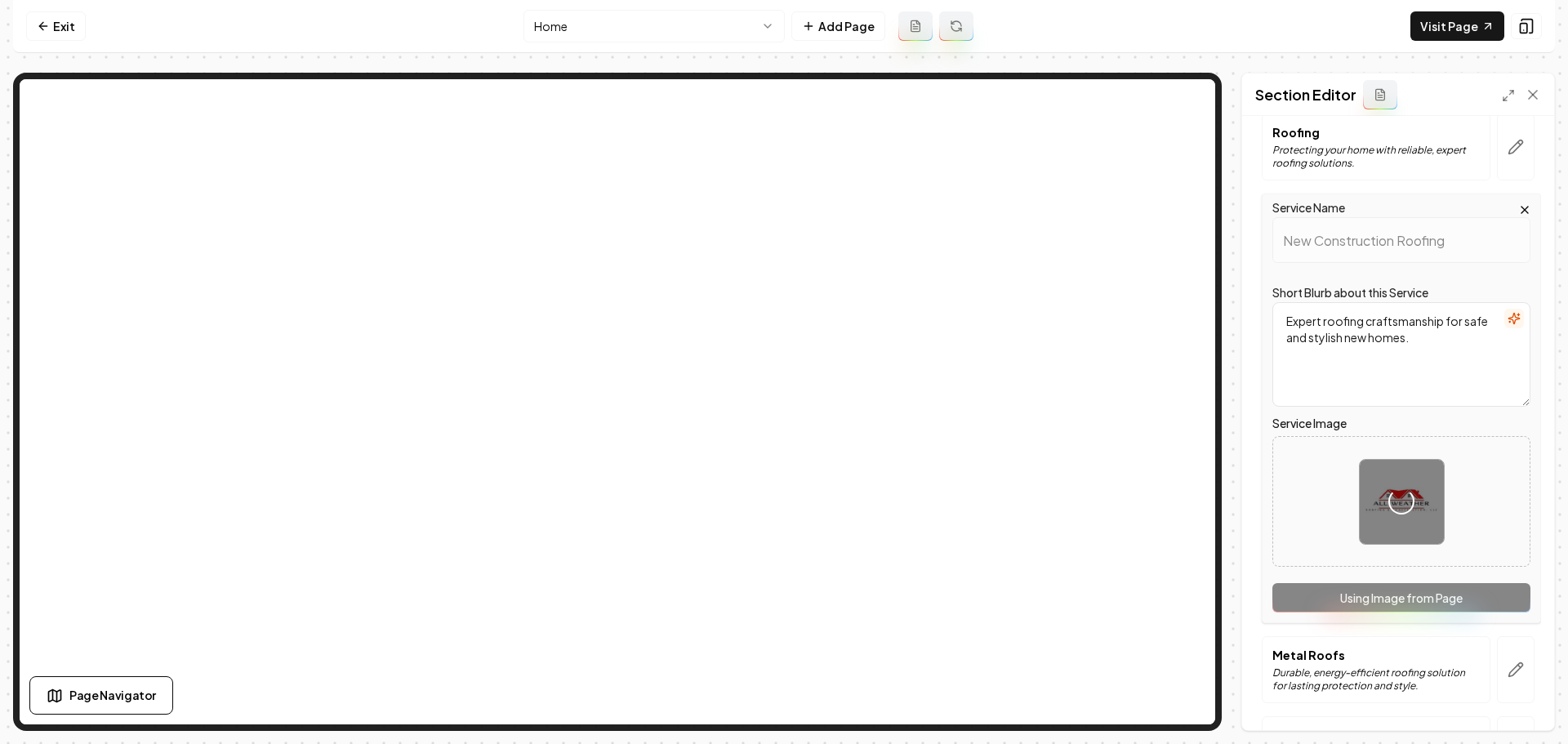
scroll to position [348, 0]
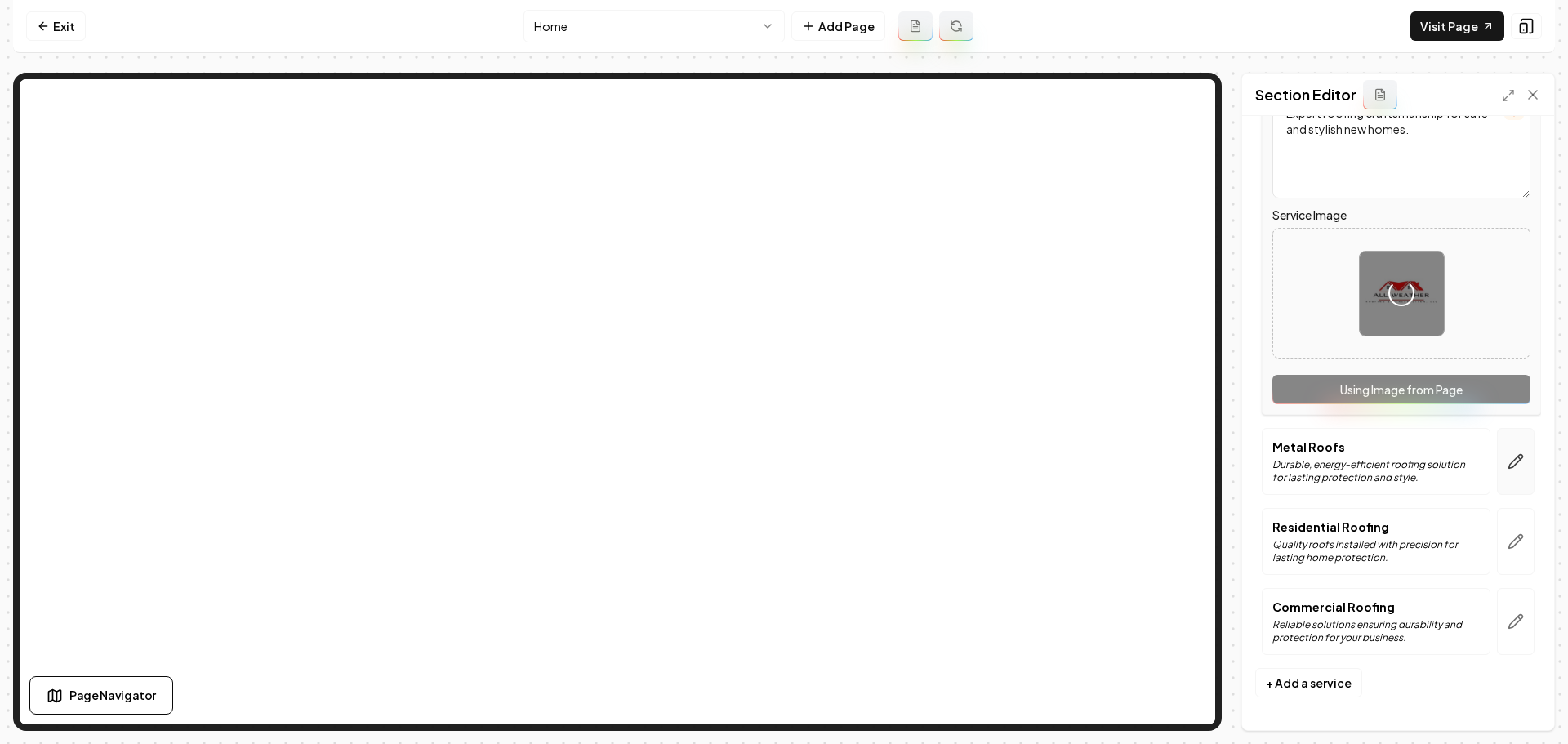
click at [1508, 456] on icon "button" at bounding box center [1515, 461] width 16 height 16
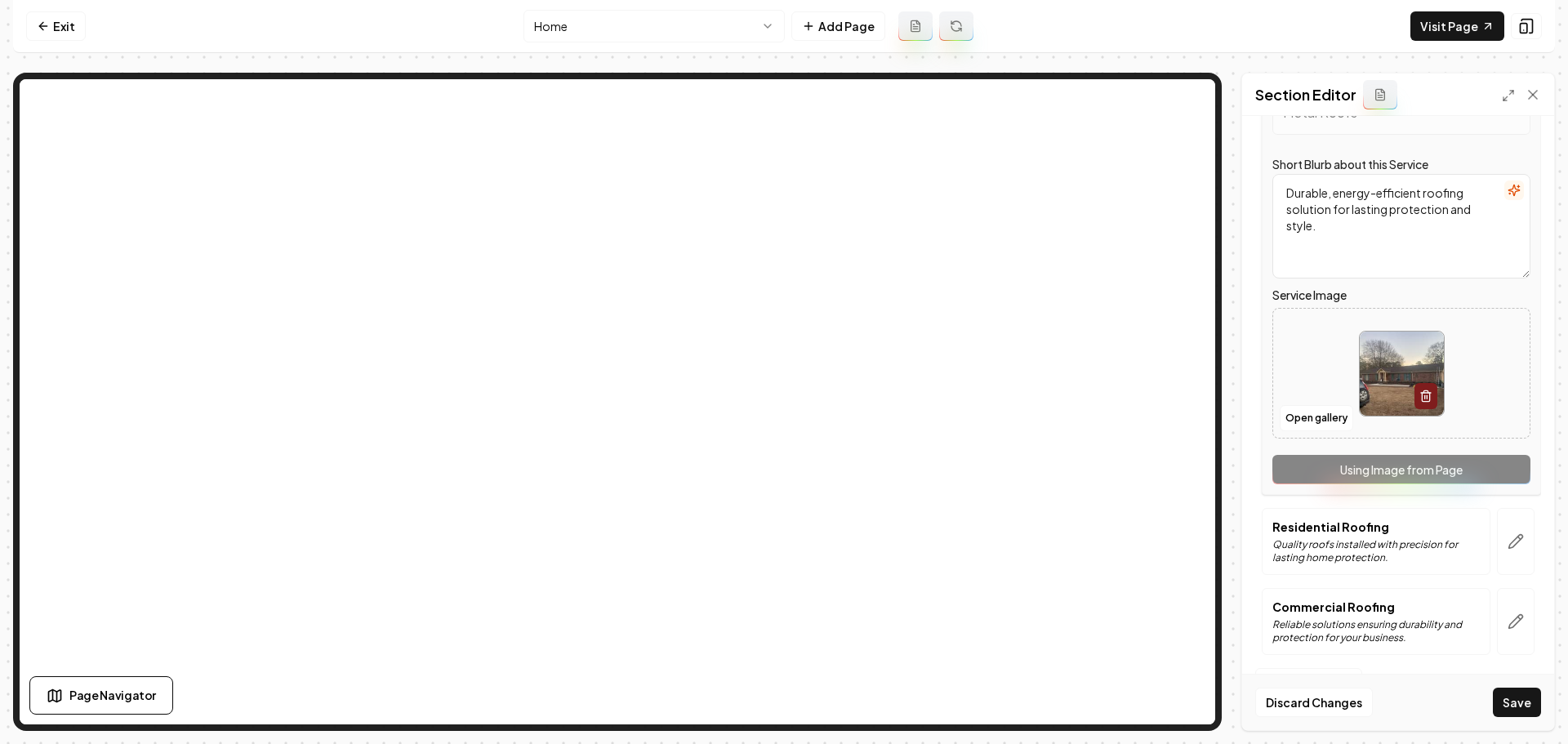
click at [1392, 395] on img at bounding box center [1402, 374] width 84 height 84
type input "**********"
click at [1511, 549] on button "button" at bounding box center [1515, 542] width 37 height 67
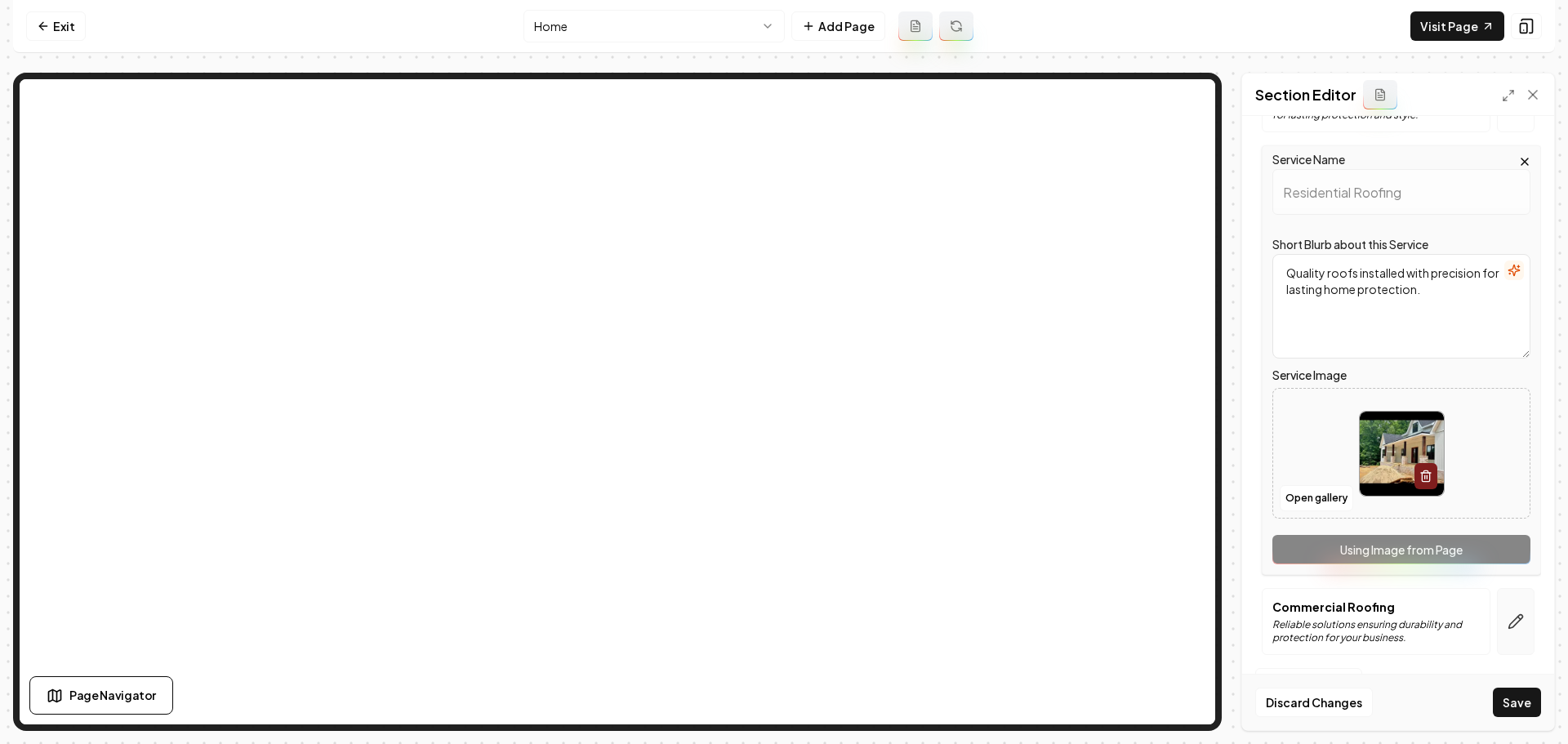
click at [1508, 627] on icon "button" at bounding box center [1515, 621] width 16 height 16
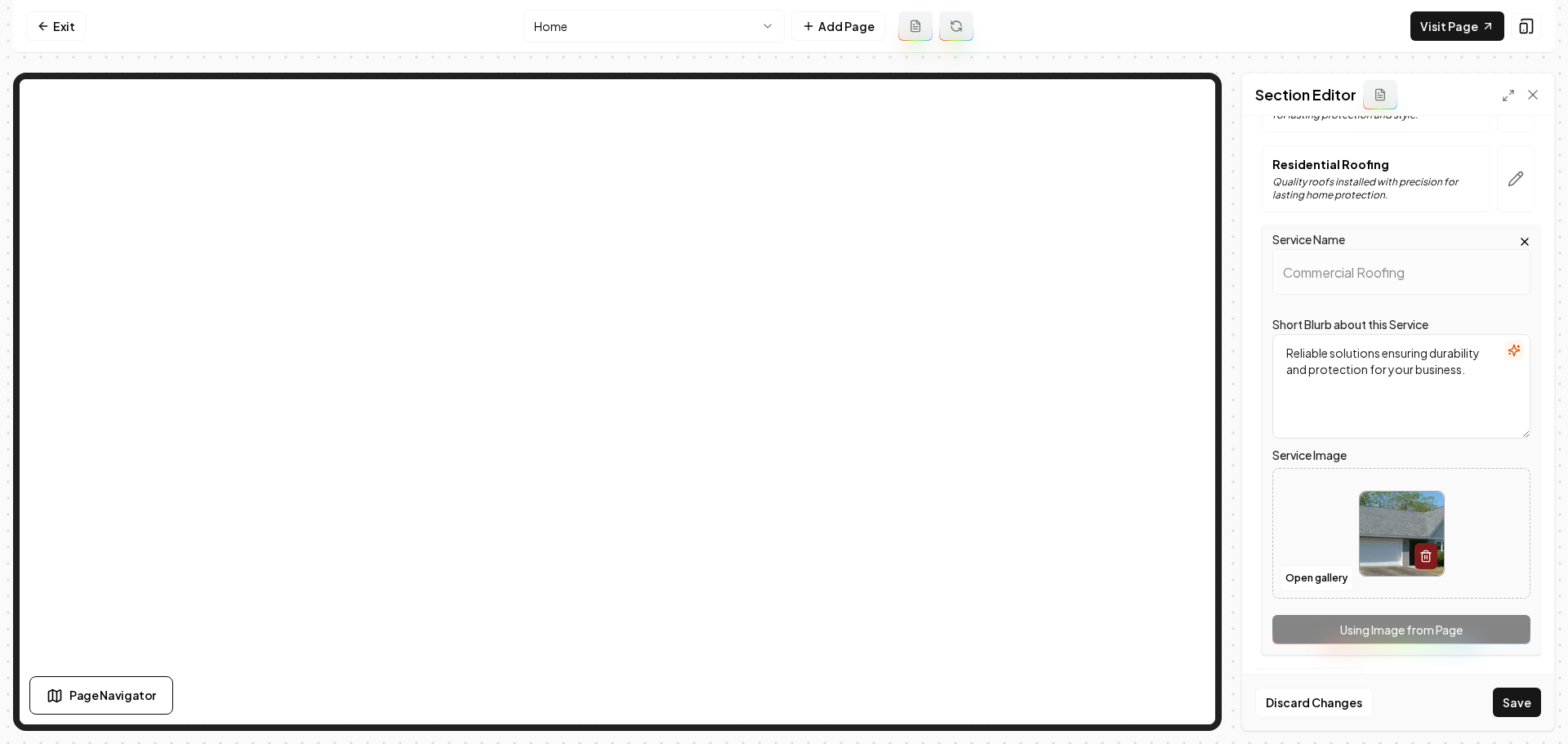
click at [1376, 560] on img at bounding box center [1402, 534] width 84 height 84
click at [1363, 539] on img at bounding box center [1402, 534] width 84 height 84
type input "**********"
click at [1509, 710] on button "Save" at bounding box center [1517, 702] width 48 height 30
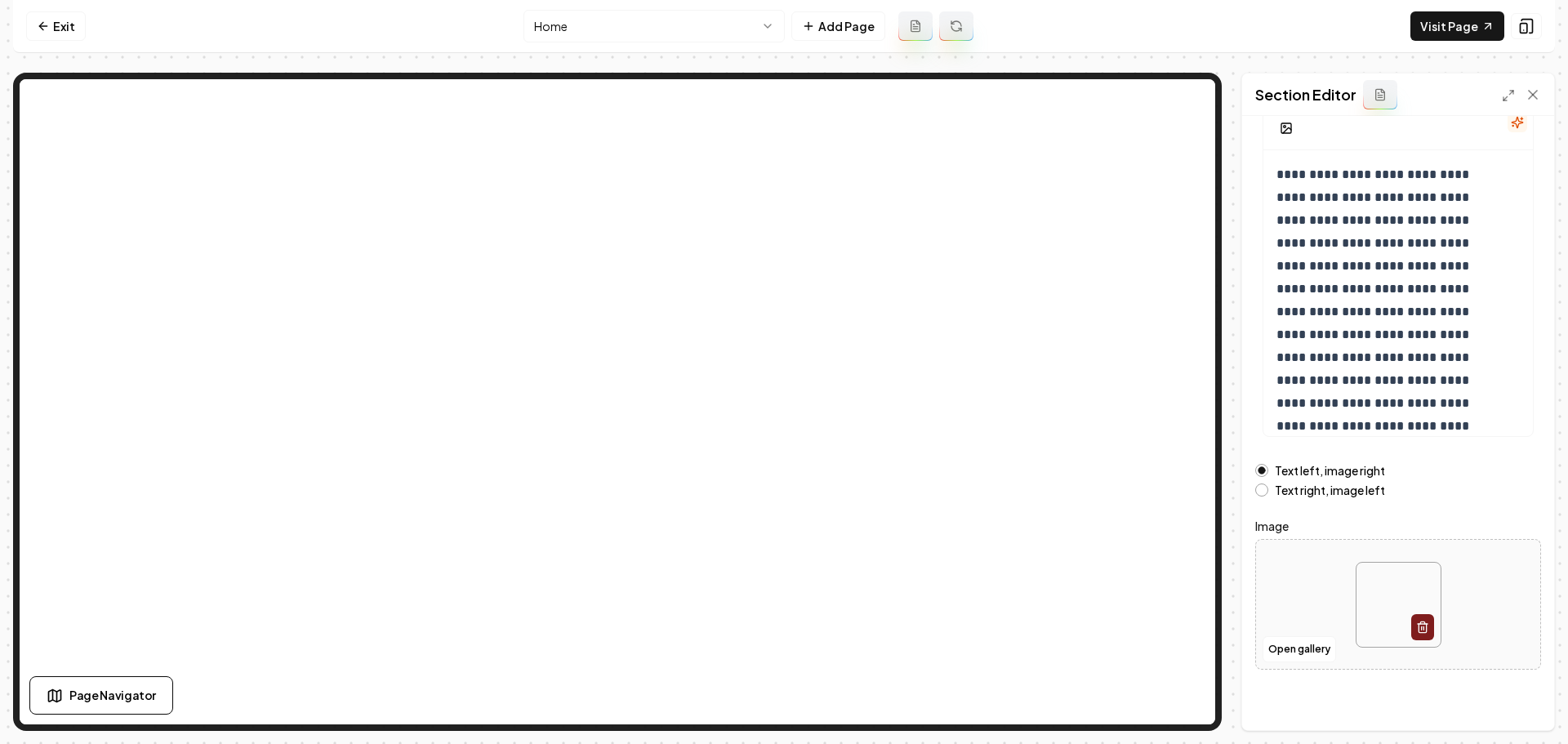
scroll to position [138, 0]
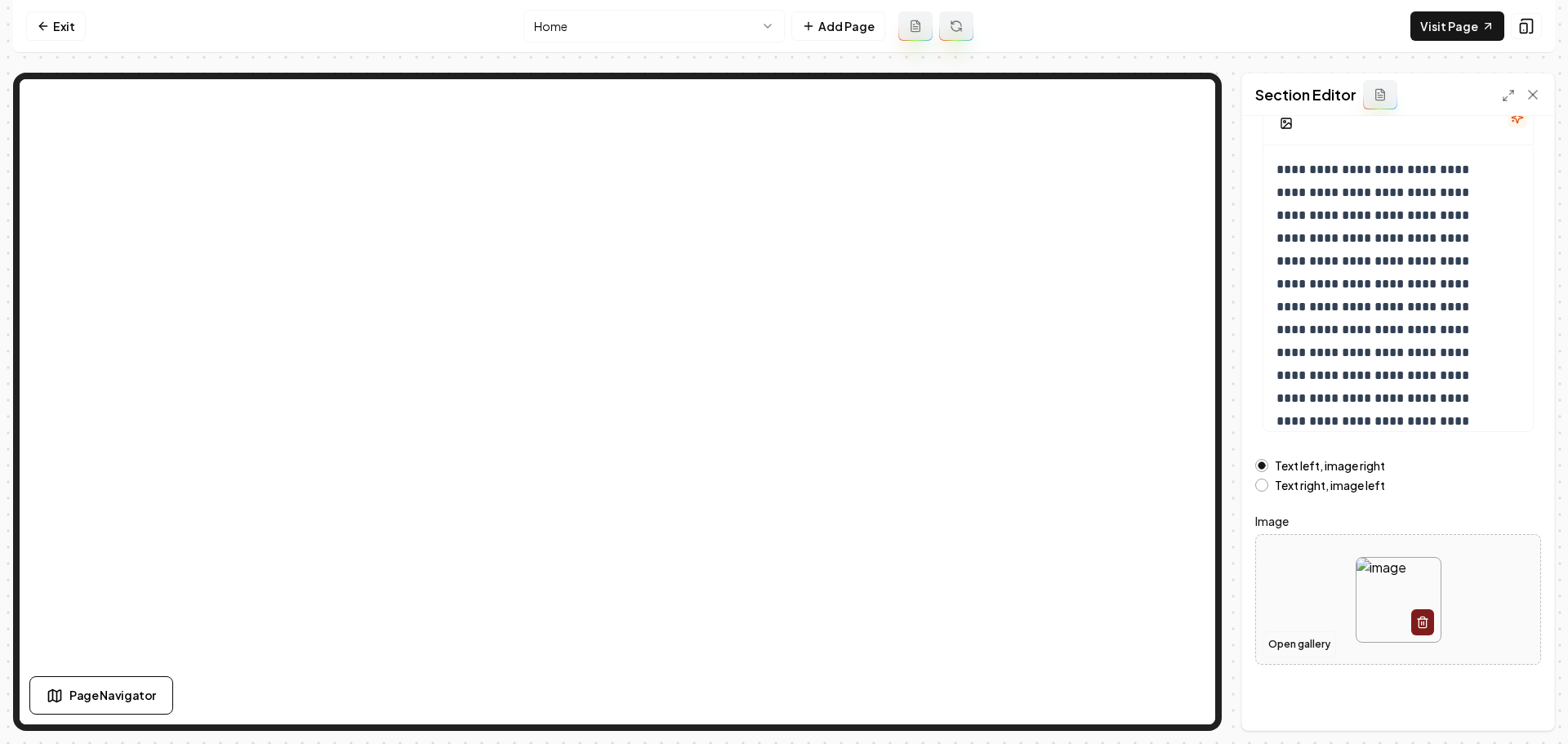
click at [1305, 649] on button "Open gallery" at bounding box center [1299, 644] width 74 height 26
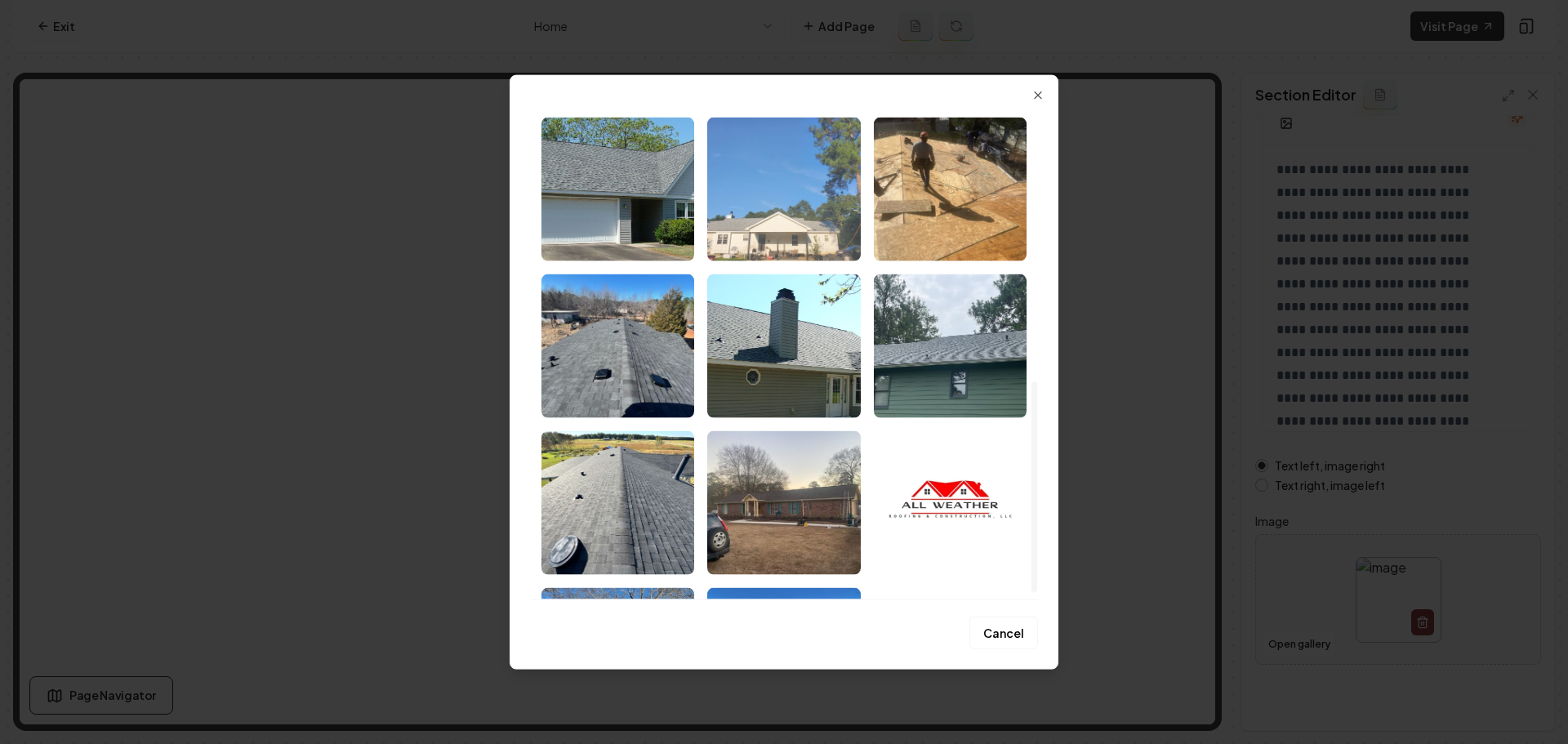
scroll to position [652, 0]
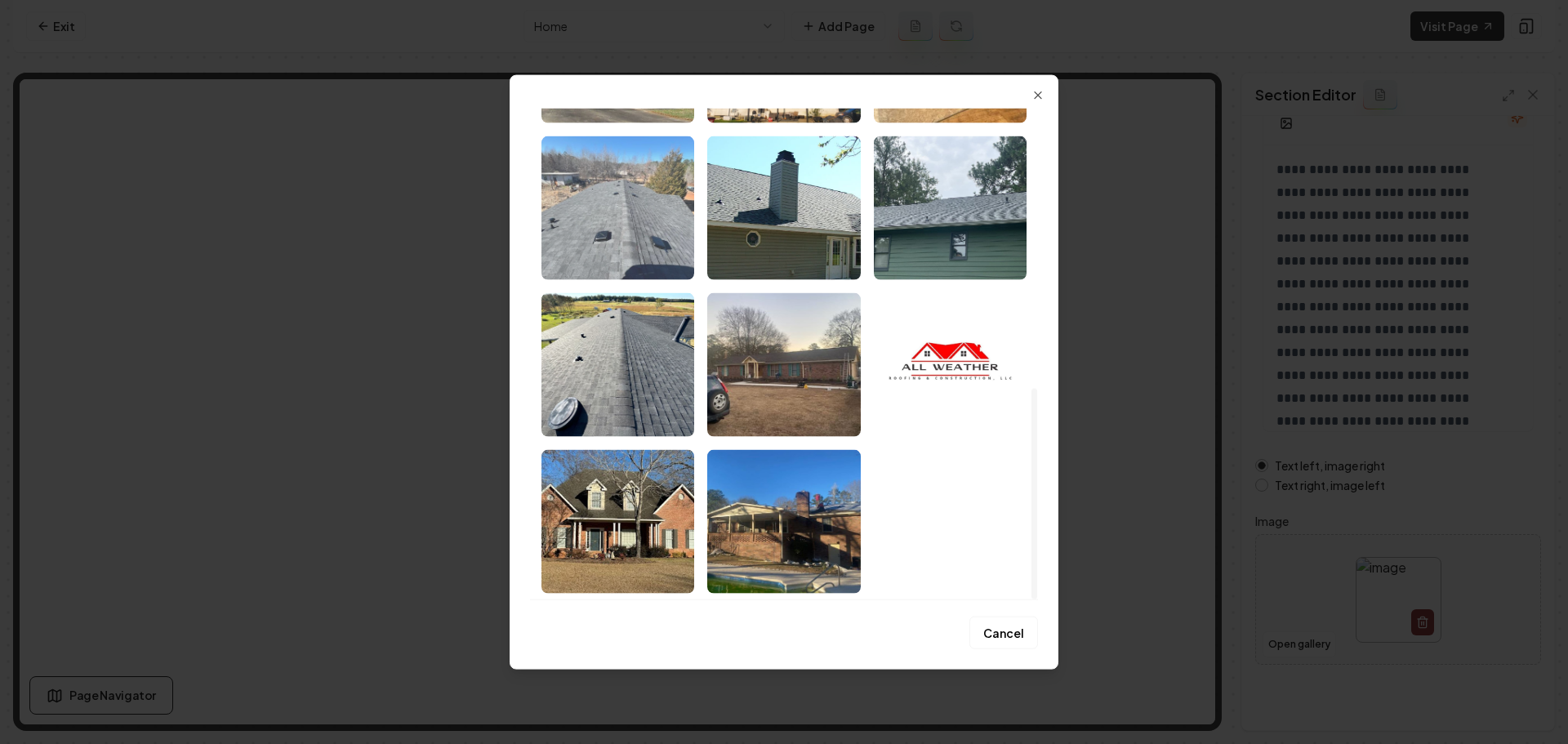
click at [677, 260] on img "Select image image_68a356645c7cd75eb80002bc.jpeg" at bounding box center [617, 207] width 152 height 144
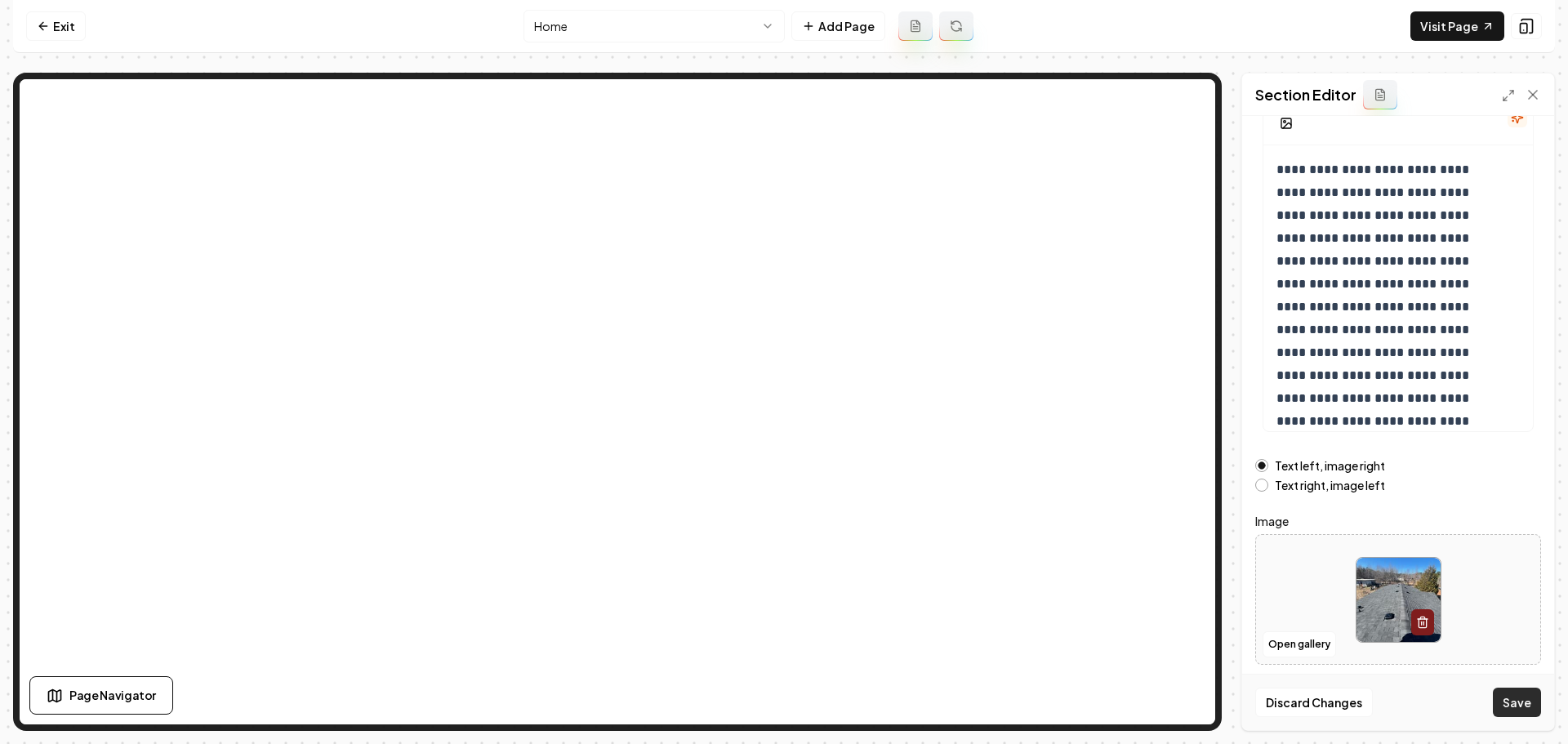
click at [1510, 702] on button "Save" at bounding box center [1517, 702] width 48 height 30
click at [1446, 35] on link "Visit Page" at bounding box center [1458, 26] width 94 height 30
click at [64, 30] on link "Exit" at bounding box center [56, 26] width 59 height 30
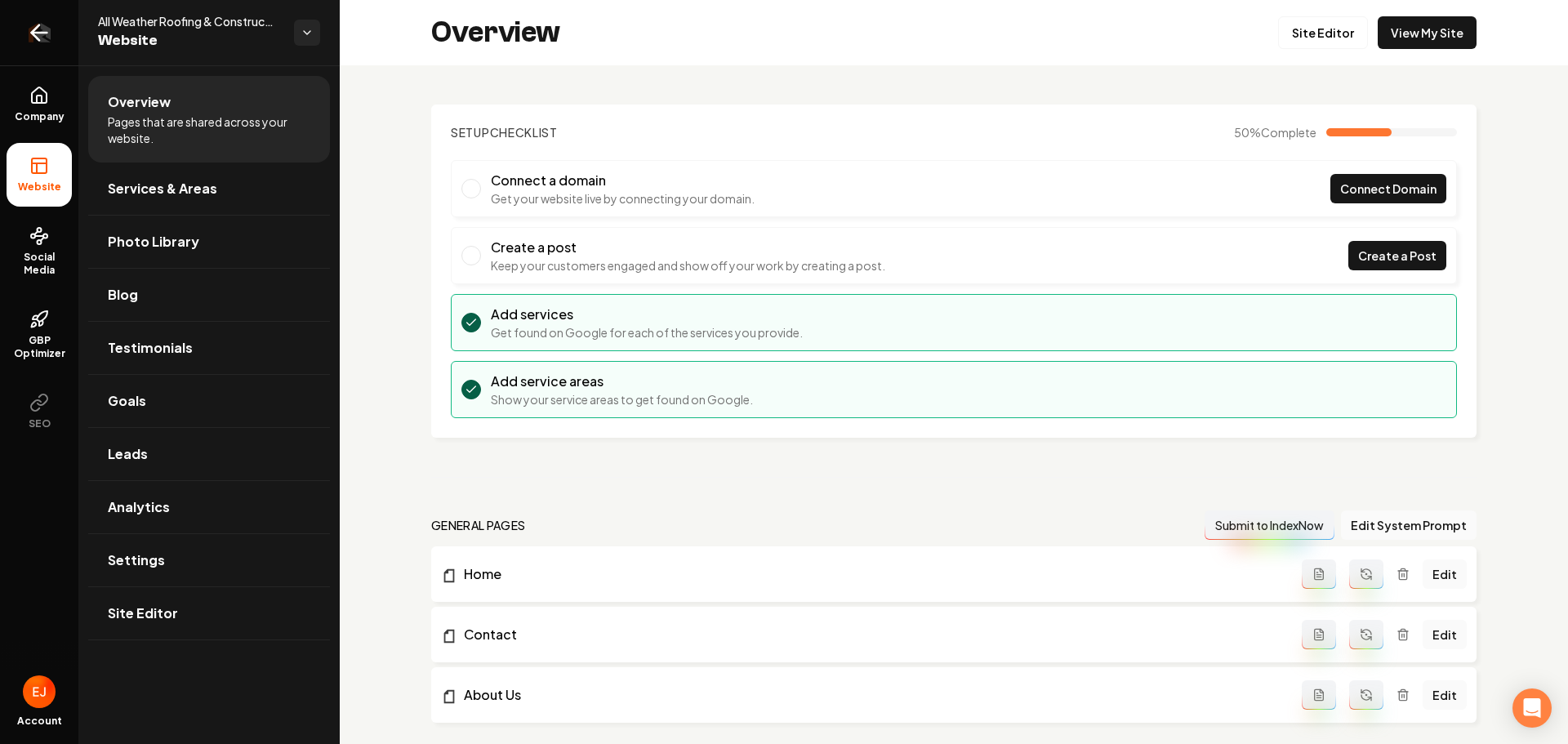
click at [32, 27] on icon "Return to dashboard" at bounding box center [38, 32] width 26 height 26
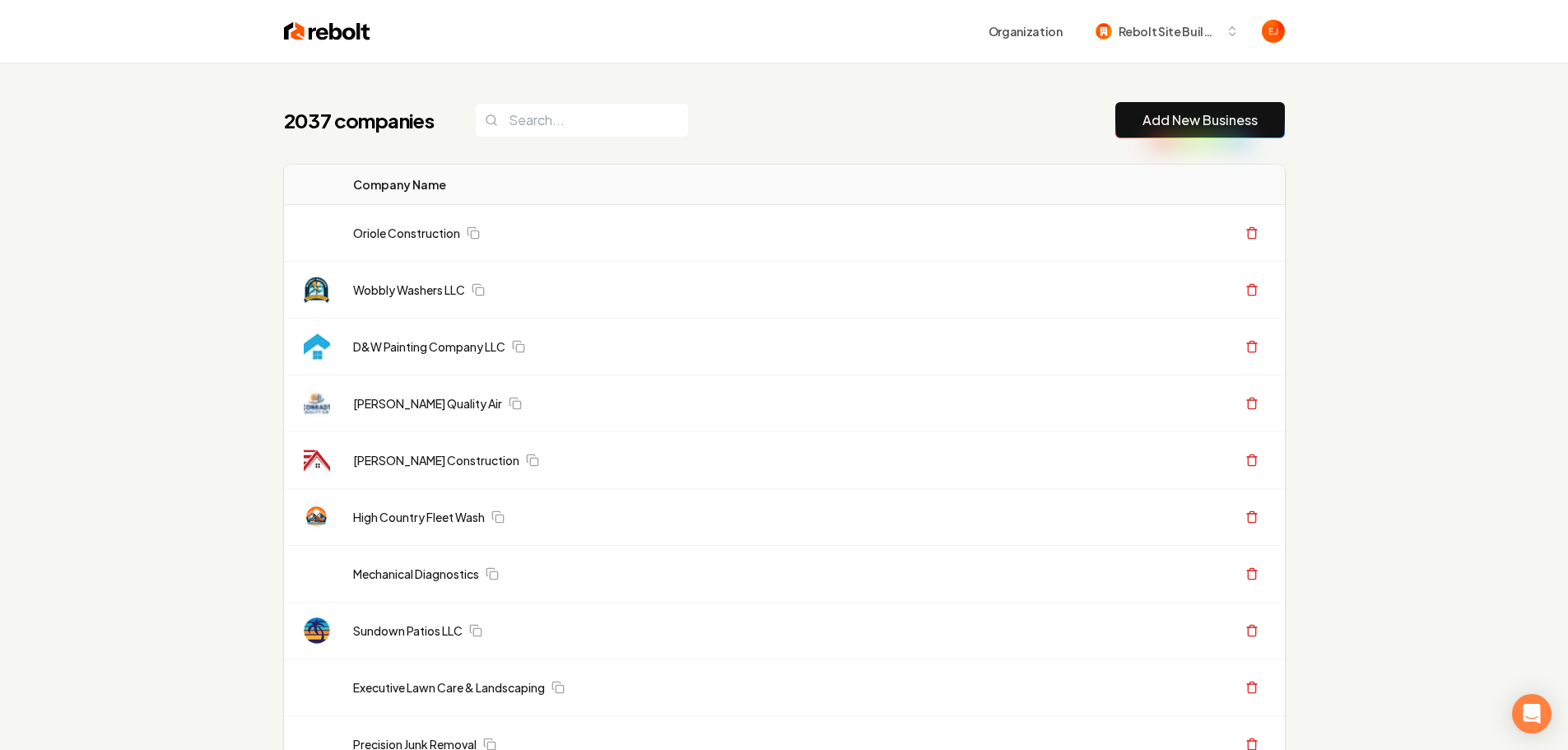
click at [1155, 108] on button "Add New Business" at bounding box center [1201, 120] width 170 height 36
click at [1183, 123] on link "Add New Business" at bounding box center [1200, 120] width 115 height 19
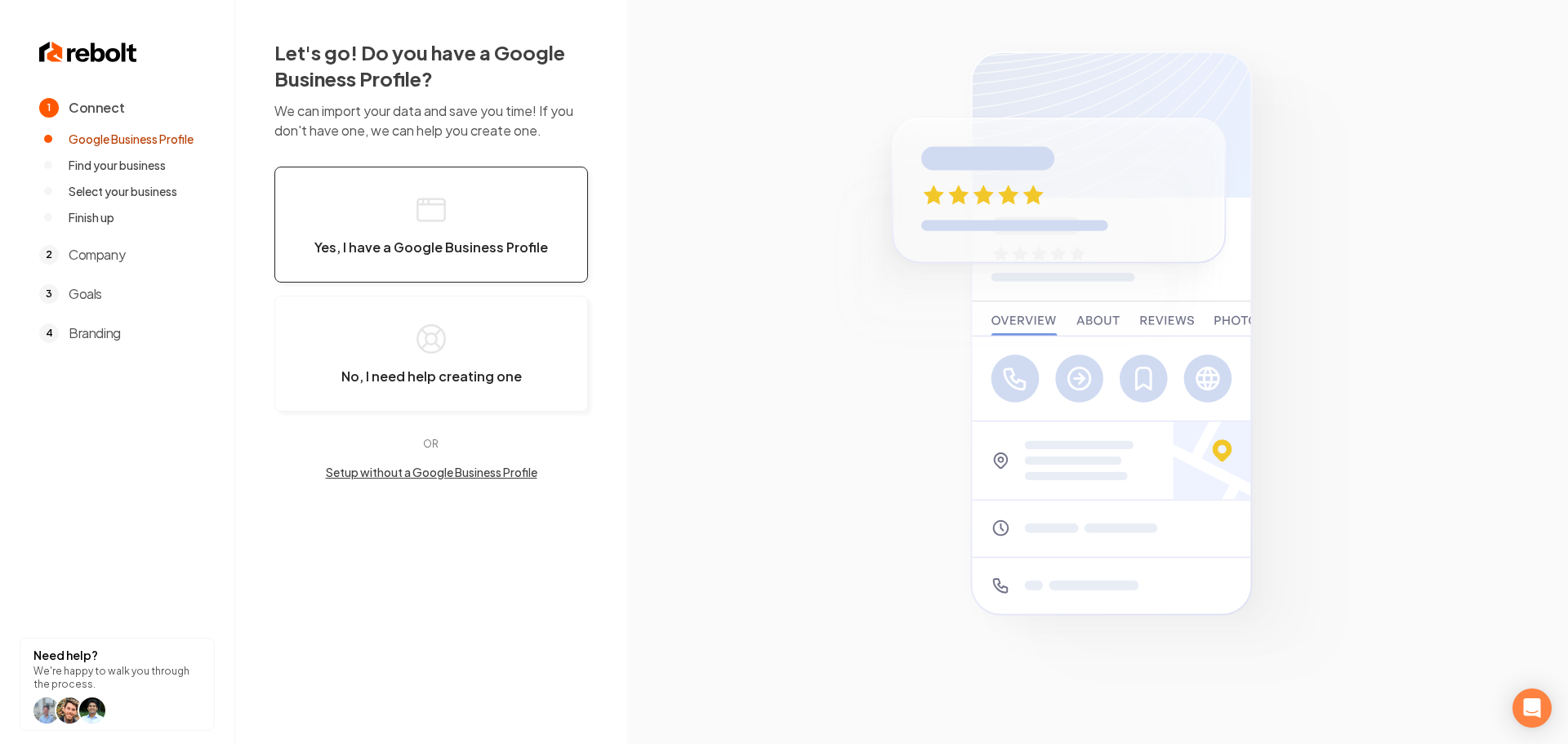
click at [446, 255] on span "Yes, I have a Google Business Profile" at bounding box center [431, 247] width 234 height 16
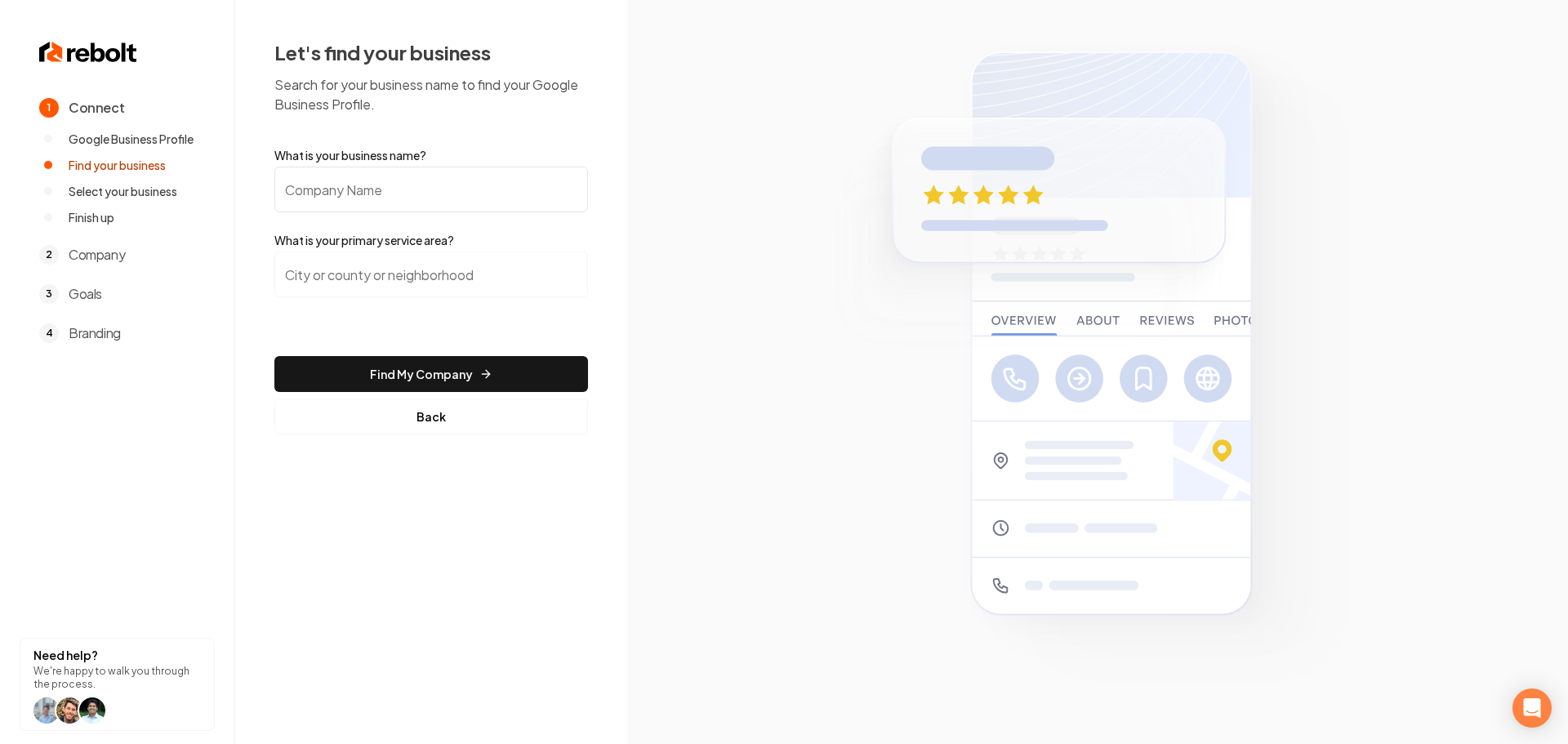
click at [377, 193] on input "What is your business name?" at bounding box center [430, 190] width 313 height 46
click at [434, 176] on input "What is your business name?" at bounding box center [430, 190] width 313 height 46
paste input "Spring King Garage Door Service Company"
type input "Spring King Garage Door Service Company"
click at [408, 290] on input "search" at bounding box center [430, 274] width 313 height 46
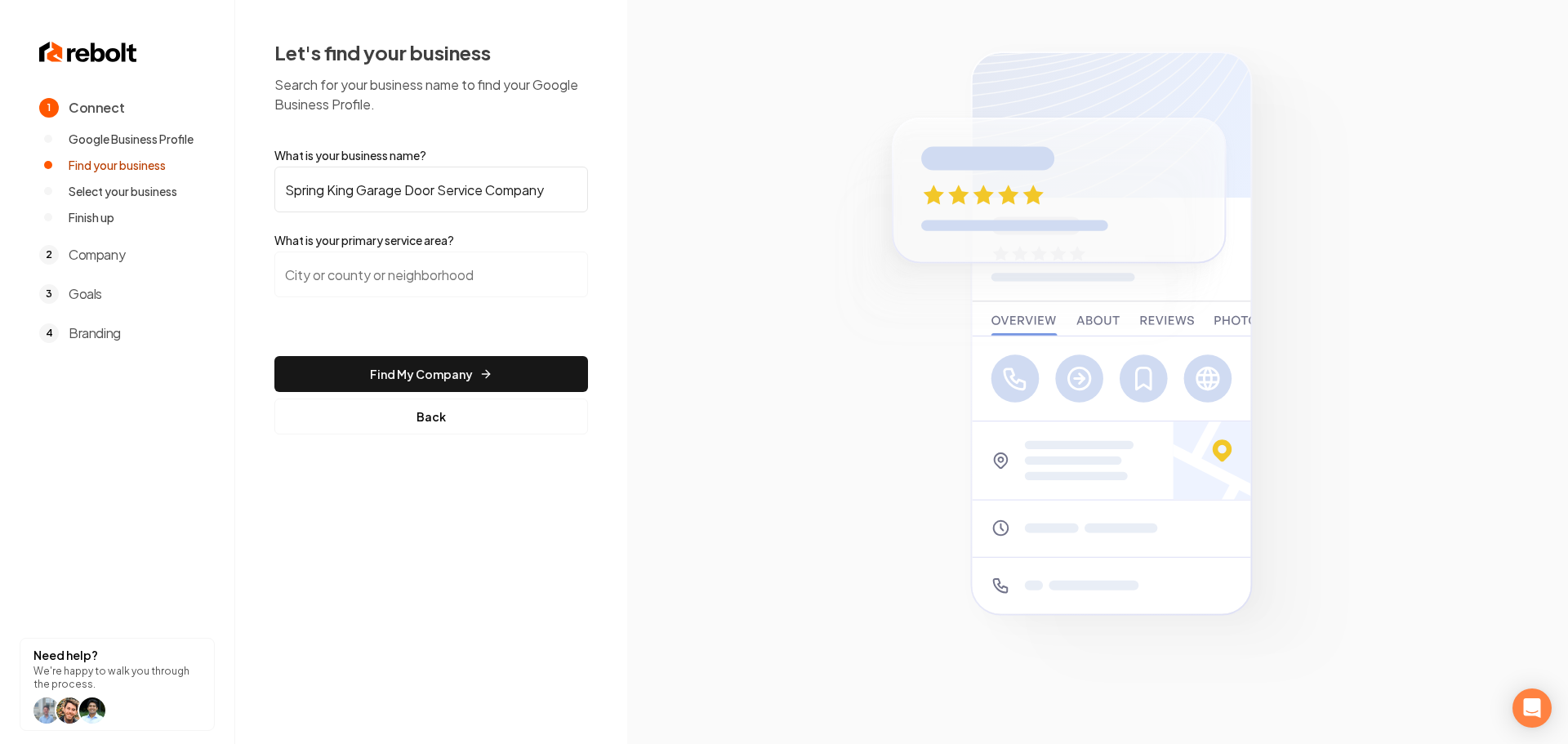
click at [391, 285] on input "search" at bounding box center [430, 274] width 313 height 46
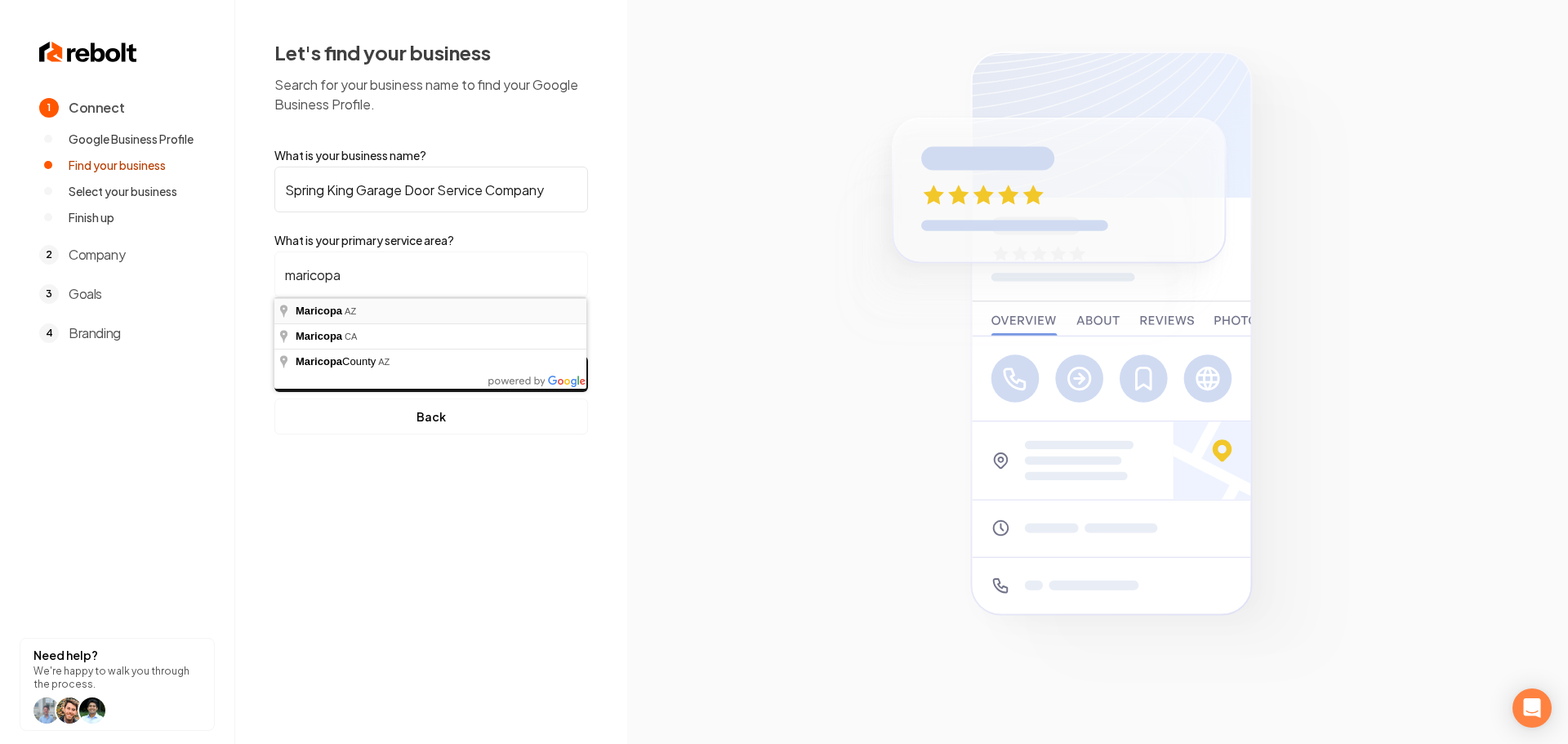
type input "Maricopa, AZ"
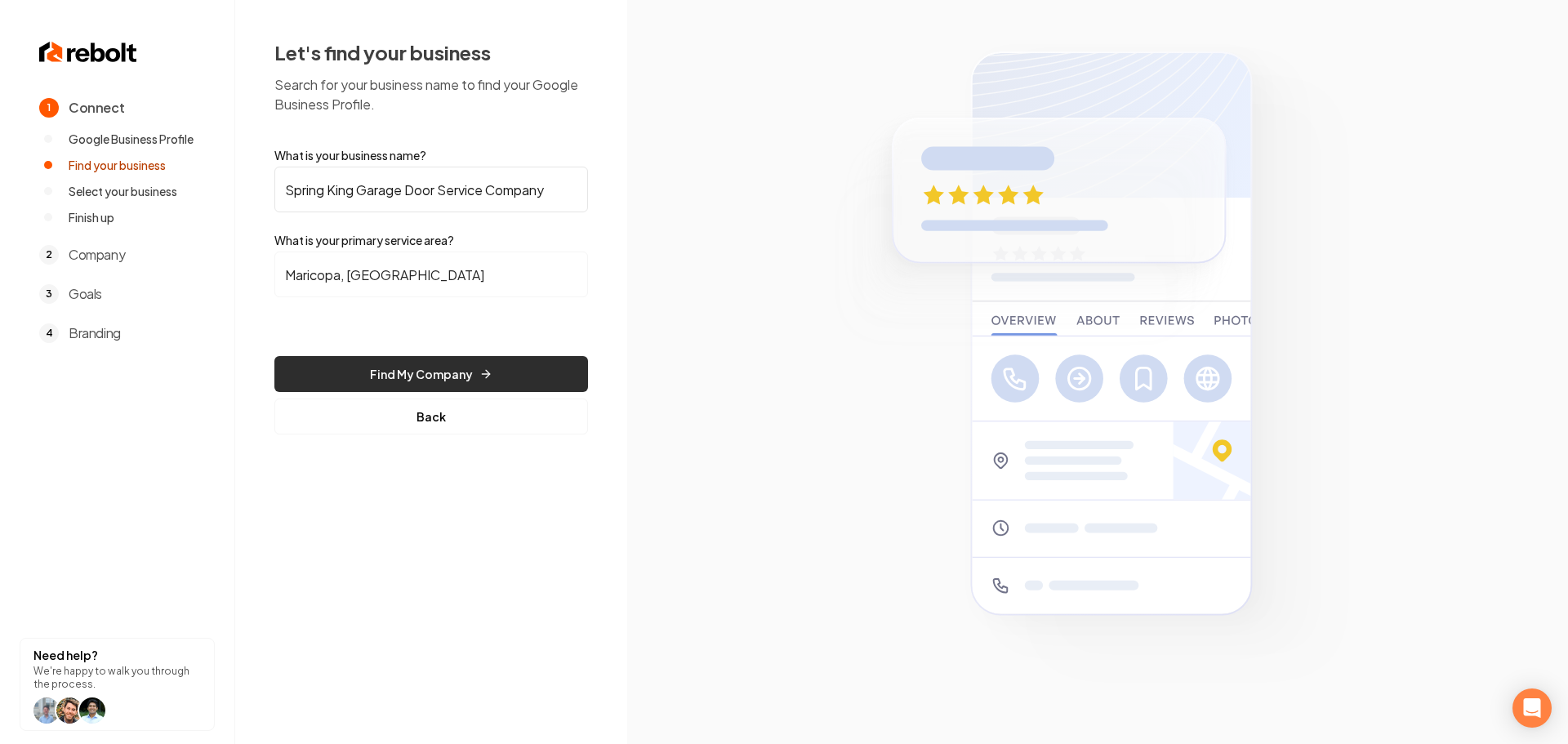
click at [389, 365] on button "Find My Company" at bounding box center [430, 373] width 313 height 35
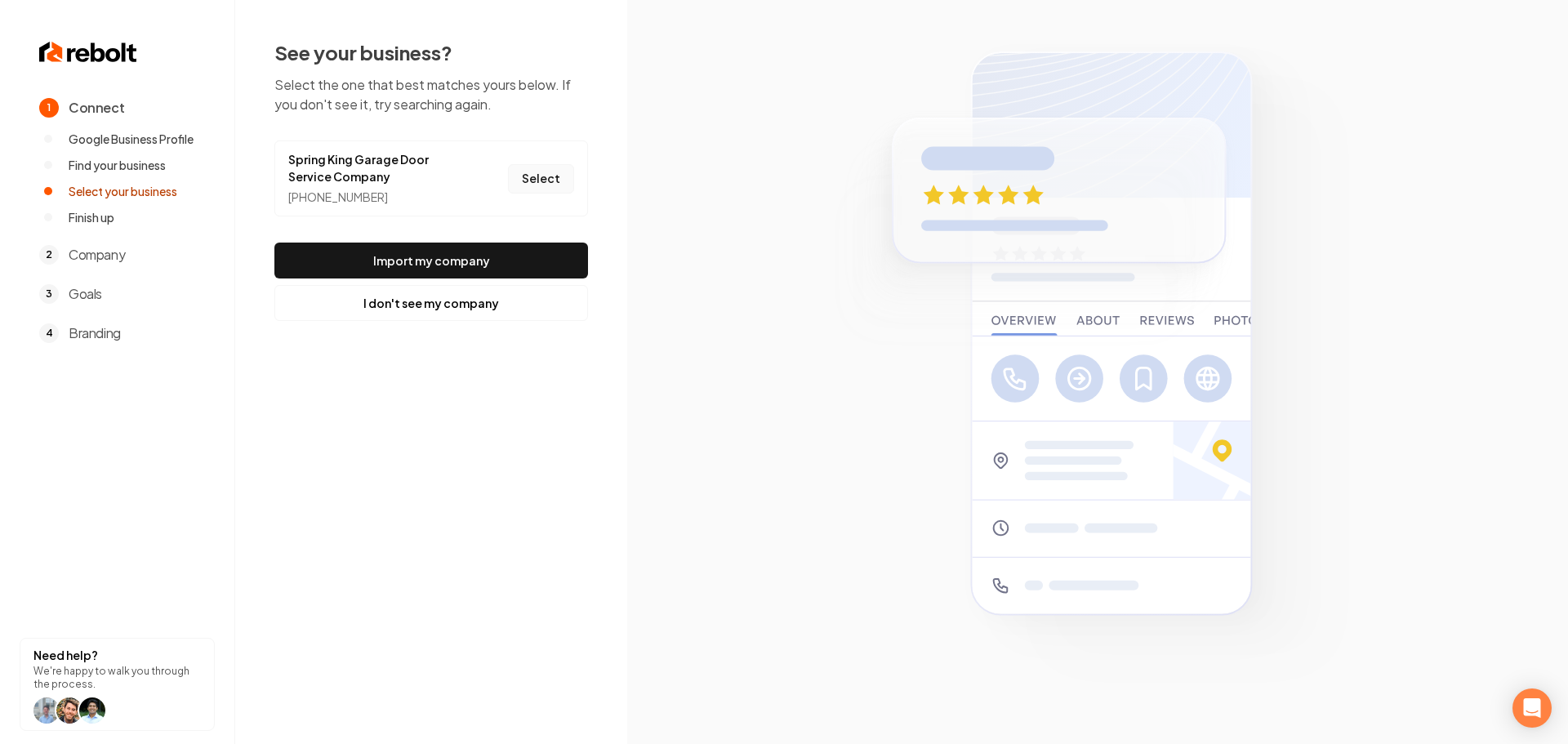
click at [535, 167] on button "Select" at bounding box center [541, 178] width 66 height 30
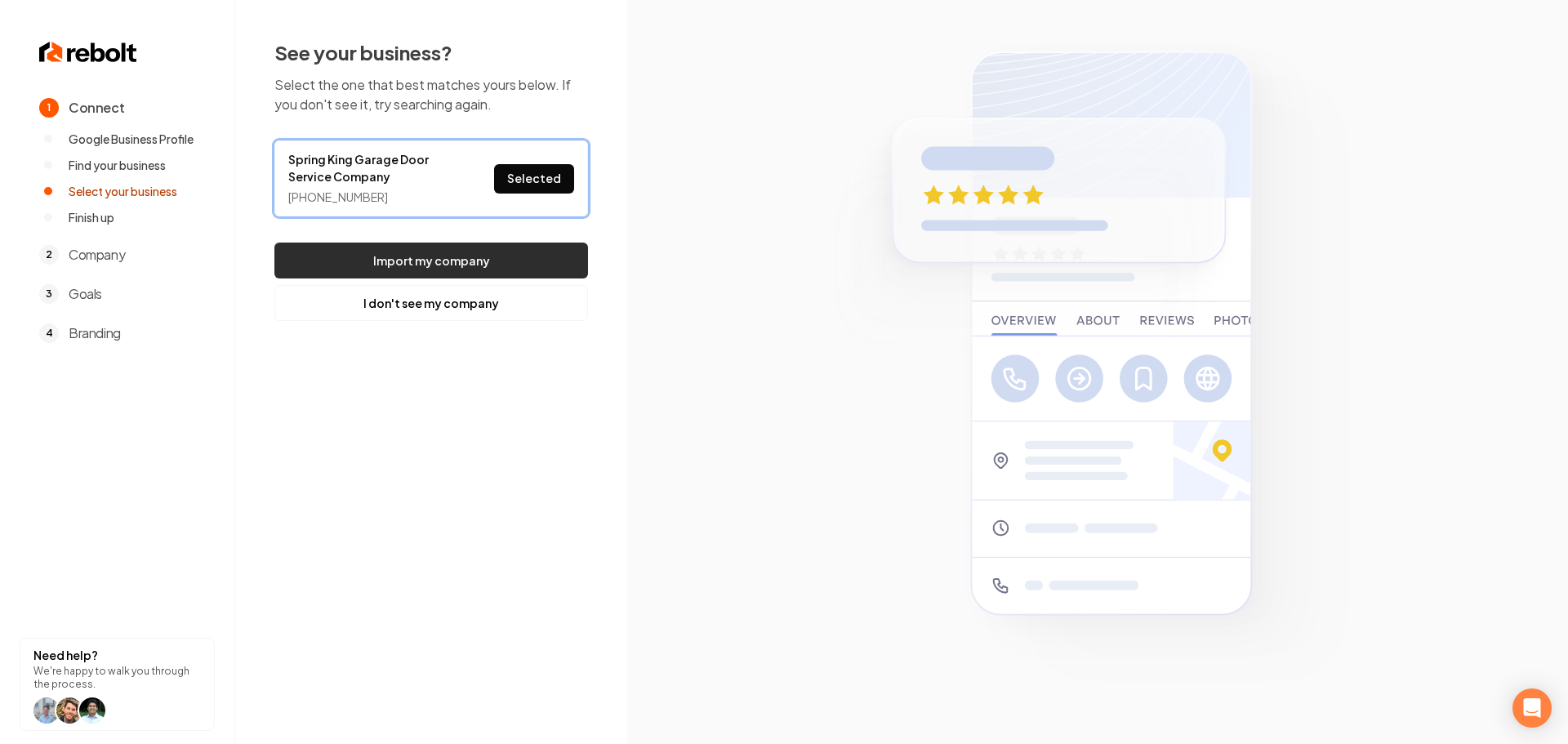
click at [493, 268] on button "Import my company" at bounding box center [430, 260] width 313 height 35
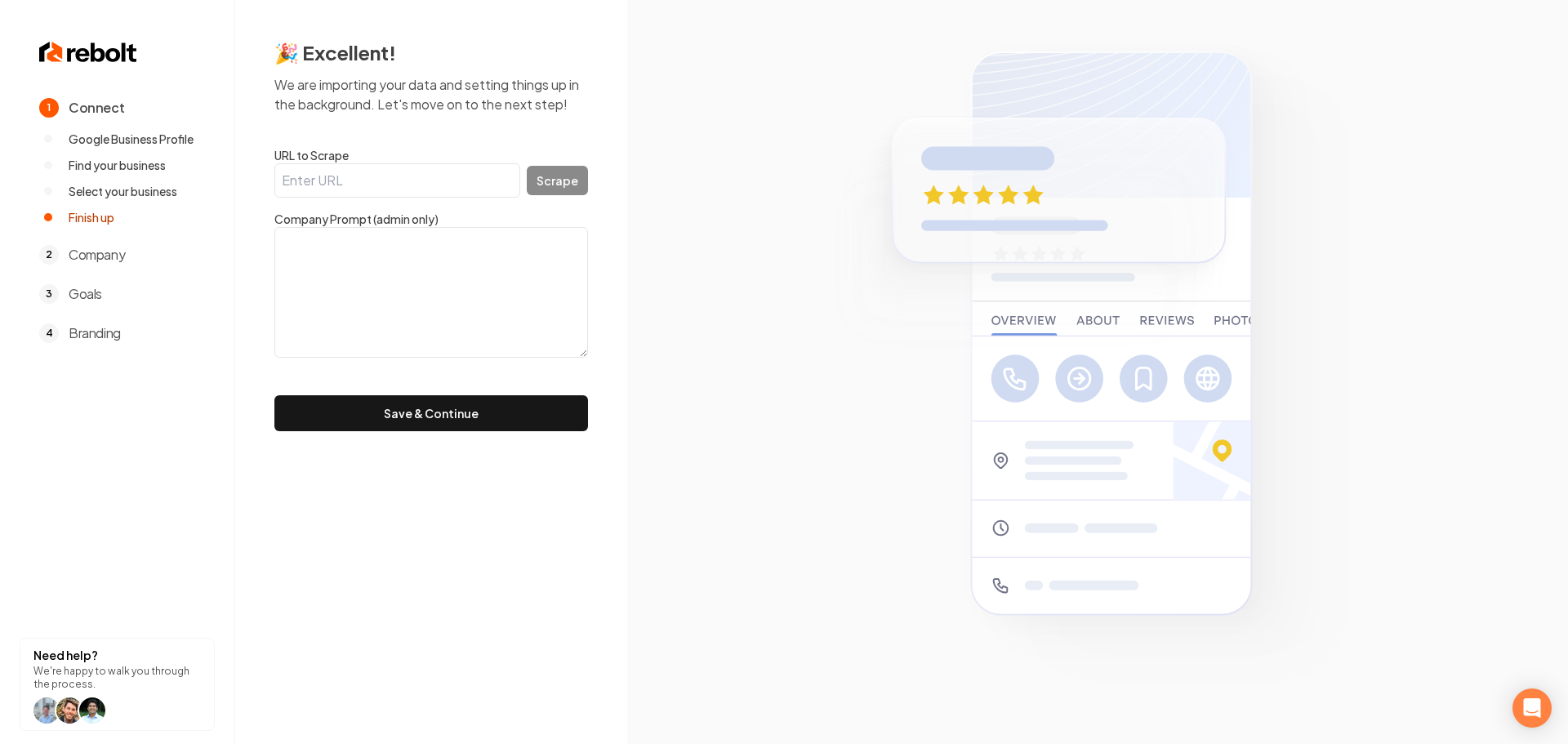
click at [424, 169] on input "URL to Scrape" at bounding box center [397, 180] width 245 height 35
paste input "ttp://www.springkingaz.com/"
click at [281, 184] on input "ttp://www.springkingaz.com/" at bounding box center [397, 180] width 245 height 35
type input "http://www.springkingaz.com/"
click at [531, 197] on form "URL to Scrape http://www.springkingaz.com/ Scrape Company Prompt (admin only) S…" at bounding box center [430, 289] width 313 height 285
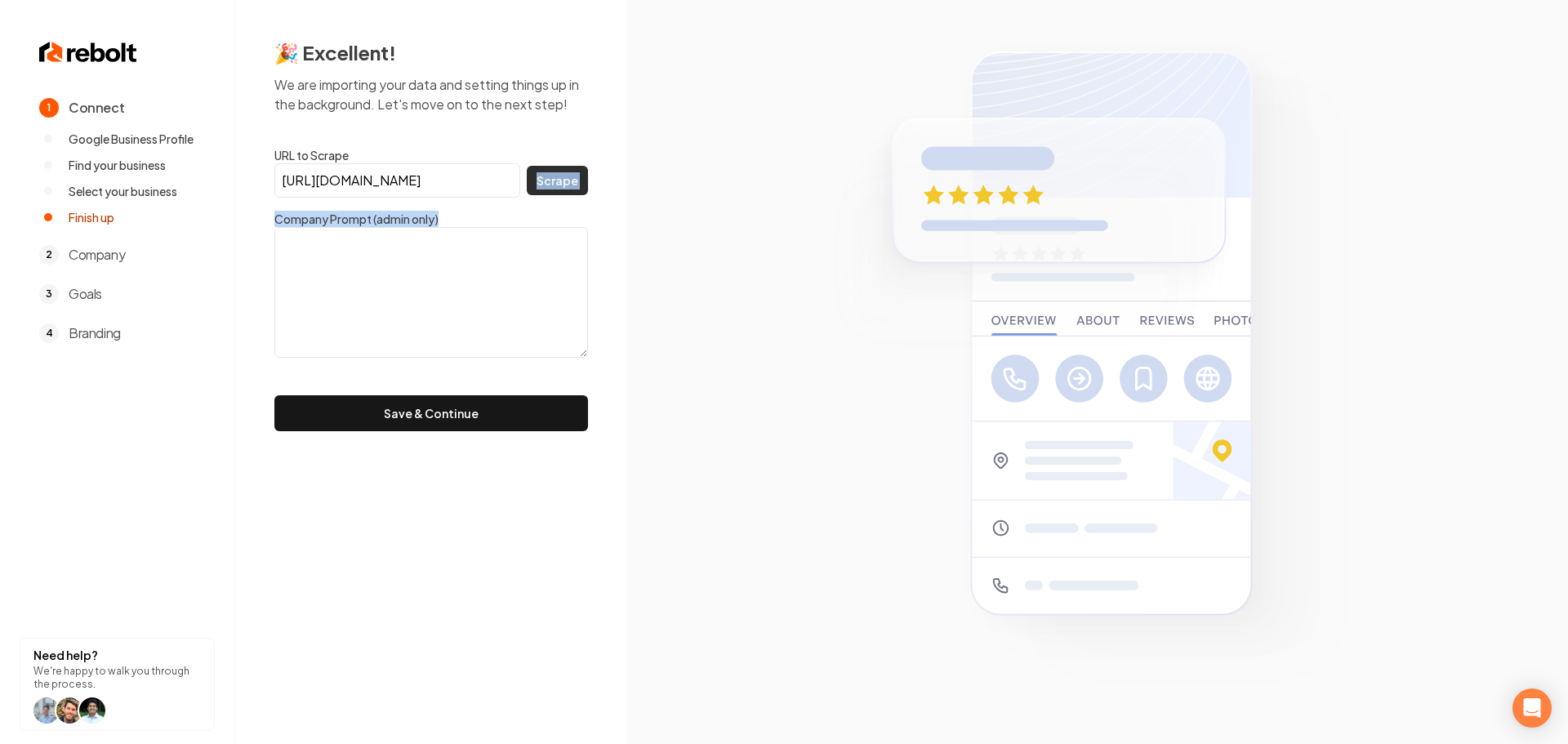
click at [551, 191] on button "Scrape" at bounding box center [558, 180] width 61 height 30
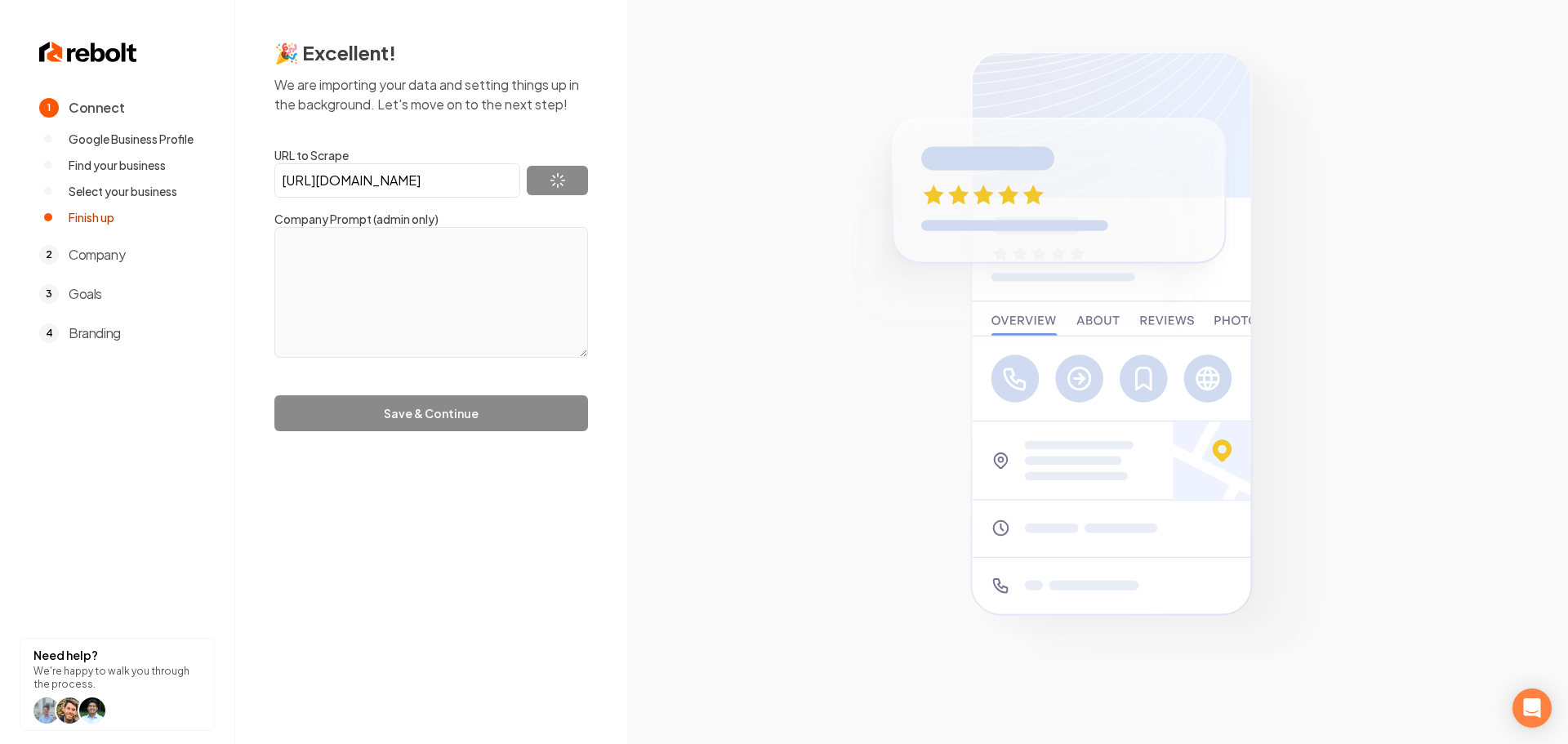
click at [636, 280] on section at bounding box center [1097, 372] width 941 height 744
type textarea "Spring King Garage Door Service Company offers a range of services including no…"
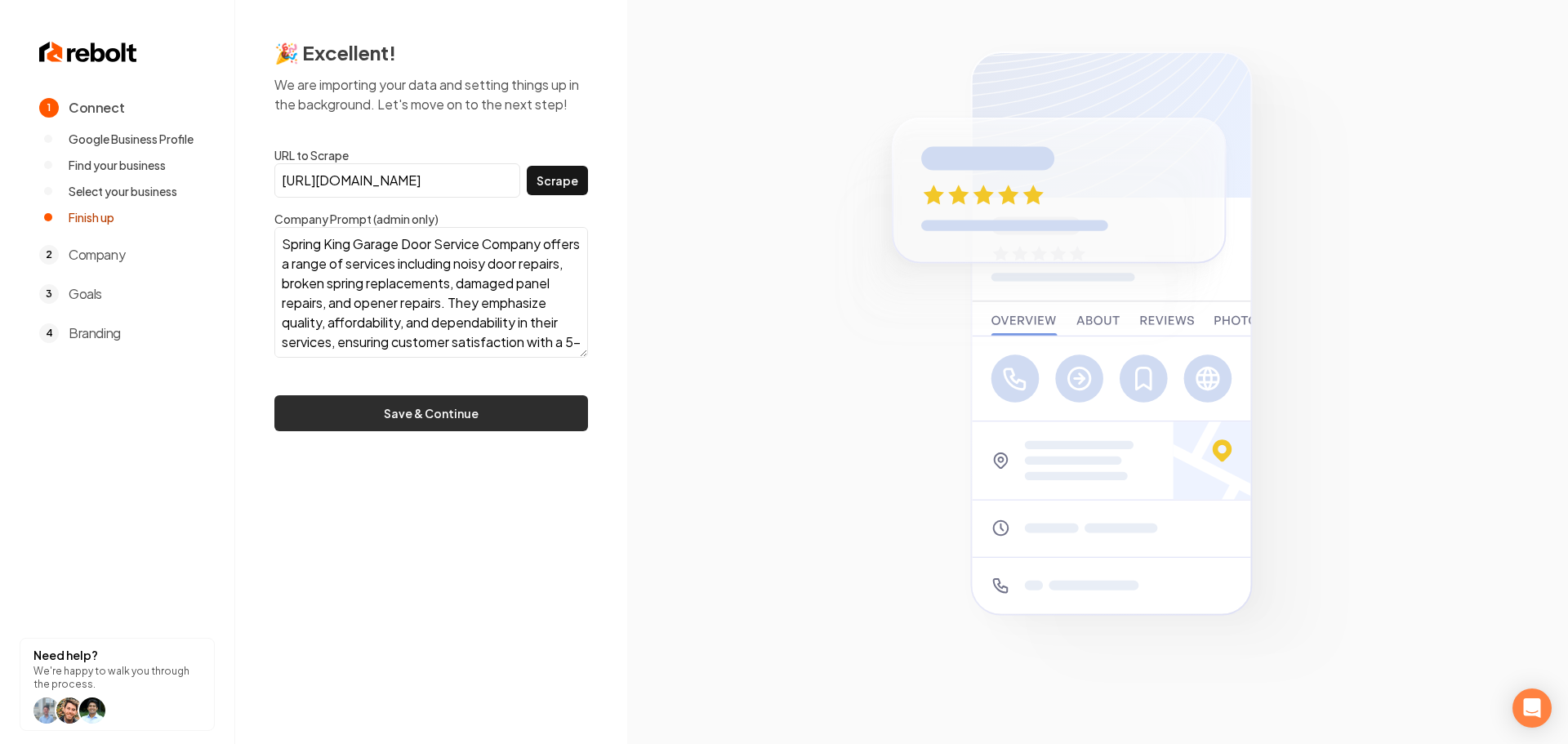
click at [521, 405] on button "Save & Continue" at bounding box center [430, 412] width 313 height 35
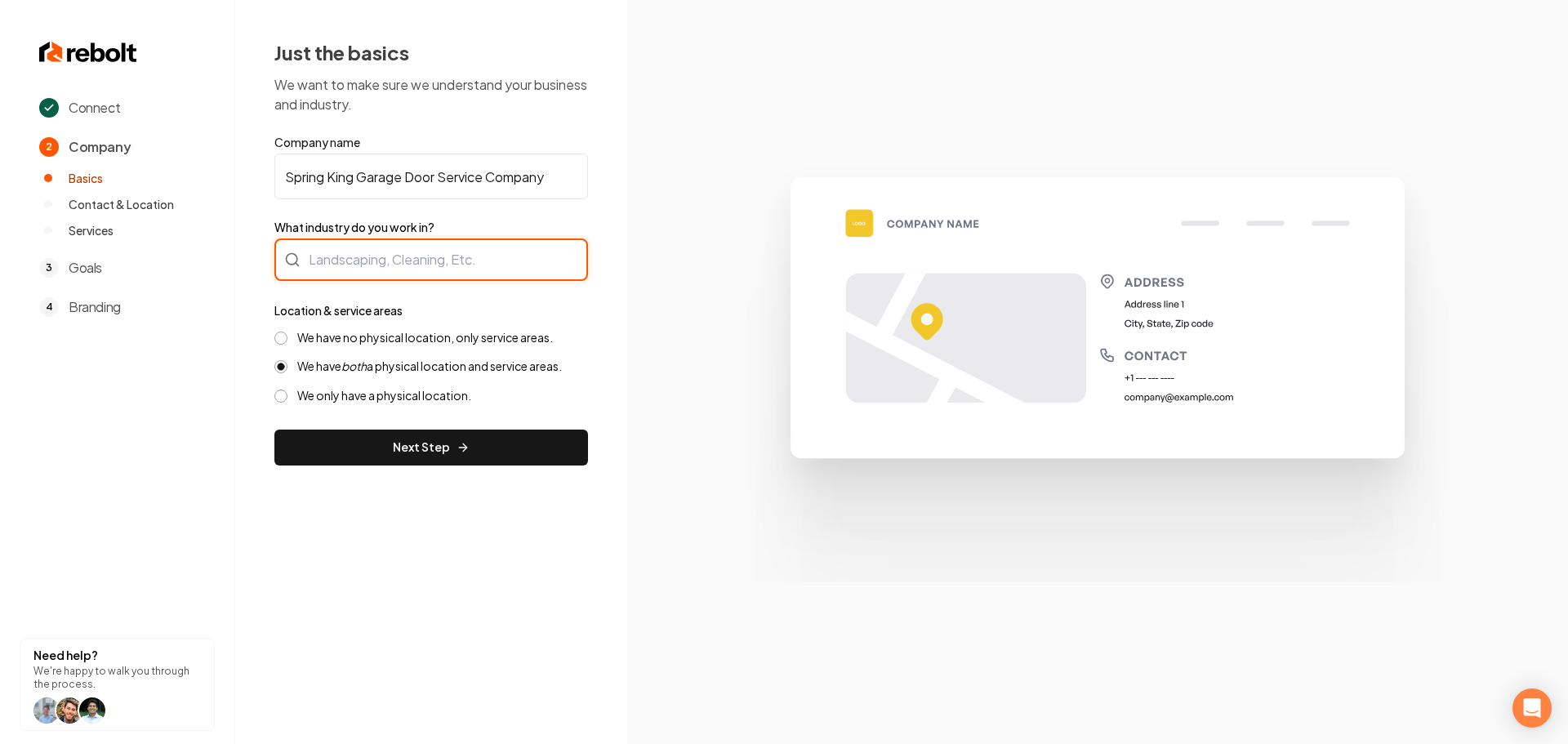
click at [372, 265] on div at bounding box center [430, 260] width 313 height 42
type input "Contractor"
click at [390, 338] on label "We have no physical location, only service areas." at bounding box center [425, 337] width 256 height 15
click at [288, 338] on button "We have no physical location, only service areas." at bounding box center [281, 338] width 13 height 13
click at [346, 450] on button "Next Step" at bounding box center [430, 447] width 313 height 35
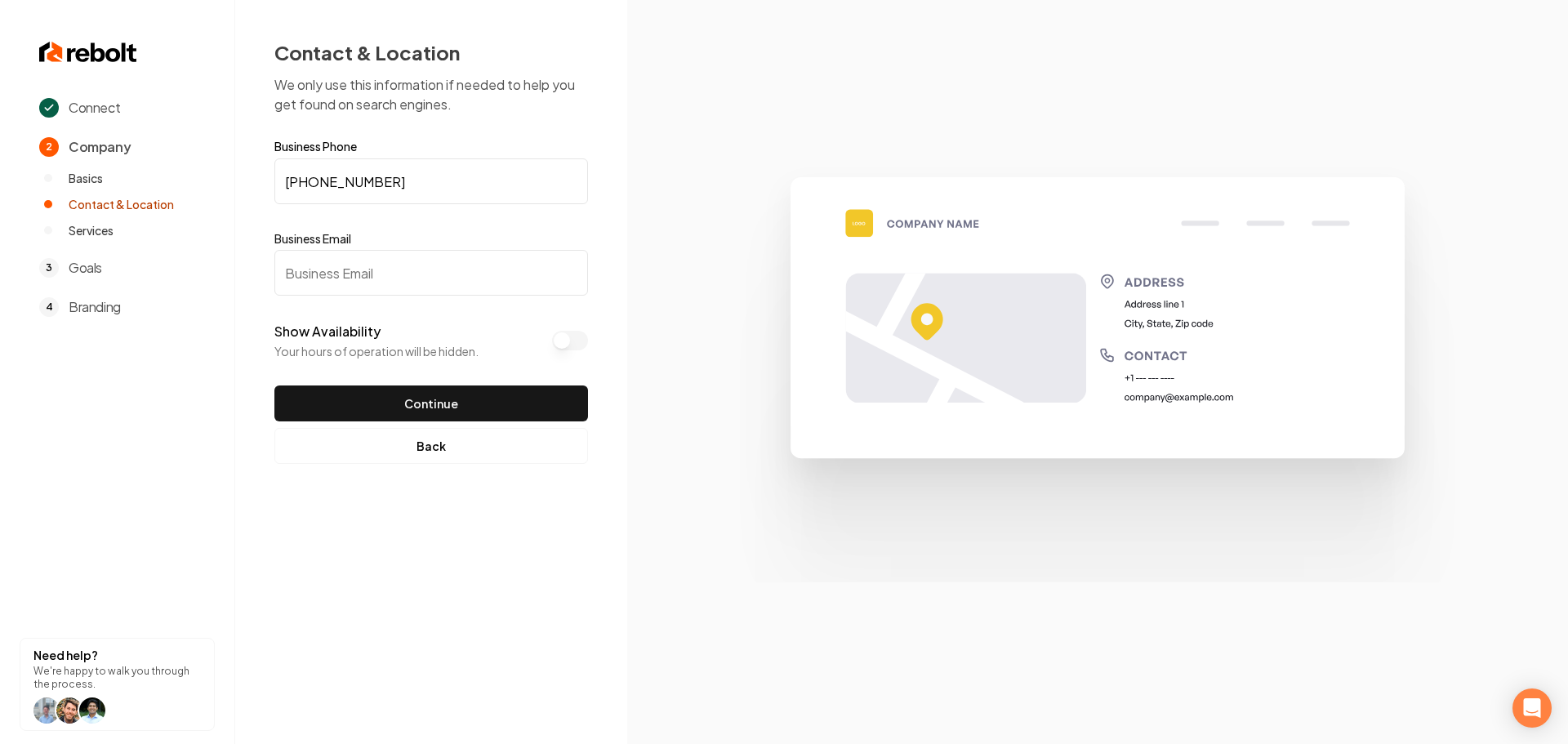
click at [379, 274] on input "Business Email" at bounding box center [430, 273] width 313 height 46
type input "[EMAIL_ADDRESS][DOMAIN_NAME]"
click at [392, 413] on button "Continue" at bounding box center [430, 403] width 313 height 35
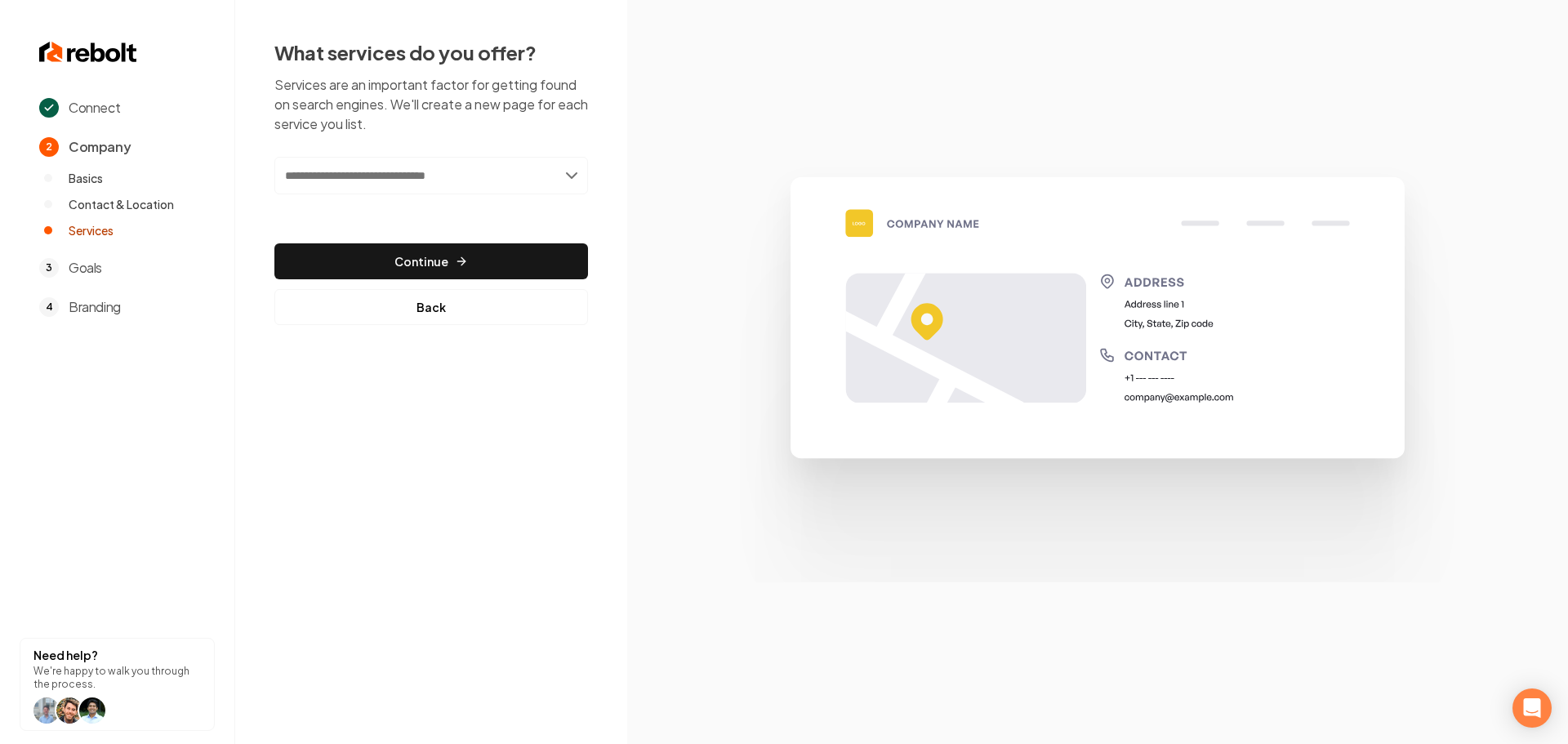
click at [426, 171] on input "text" at bounding box center [430, 175] width 313 height 37
click at [405, 174] on input "***" at bounding box center [430, 175] width 313 height 37
type input "*"
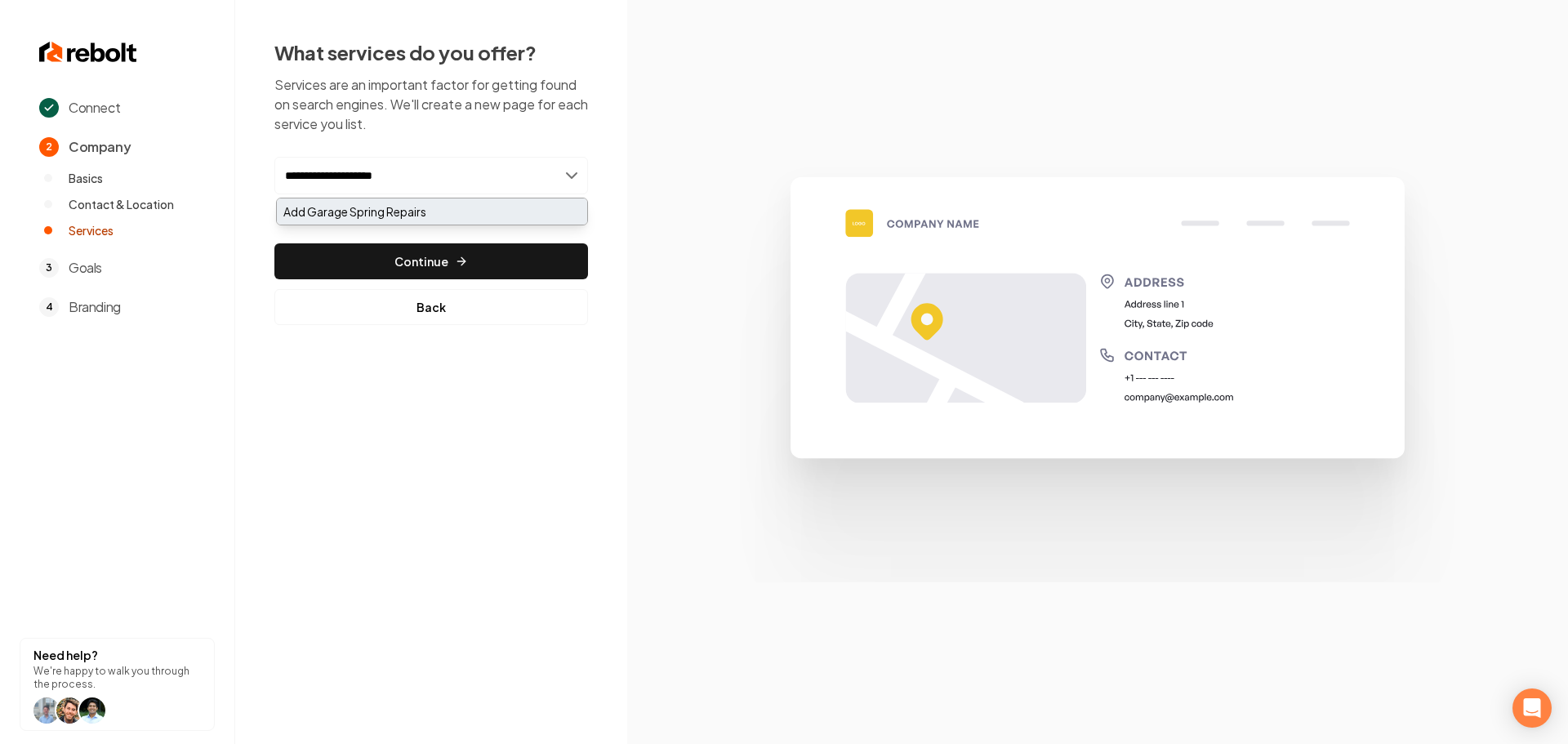
type input "**********"
click at [423, 211] on div "Add Garage Spring Repairs" at bounding box center [432, 211] width 311 height 26
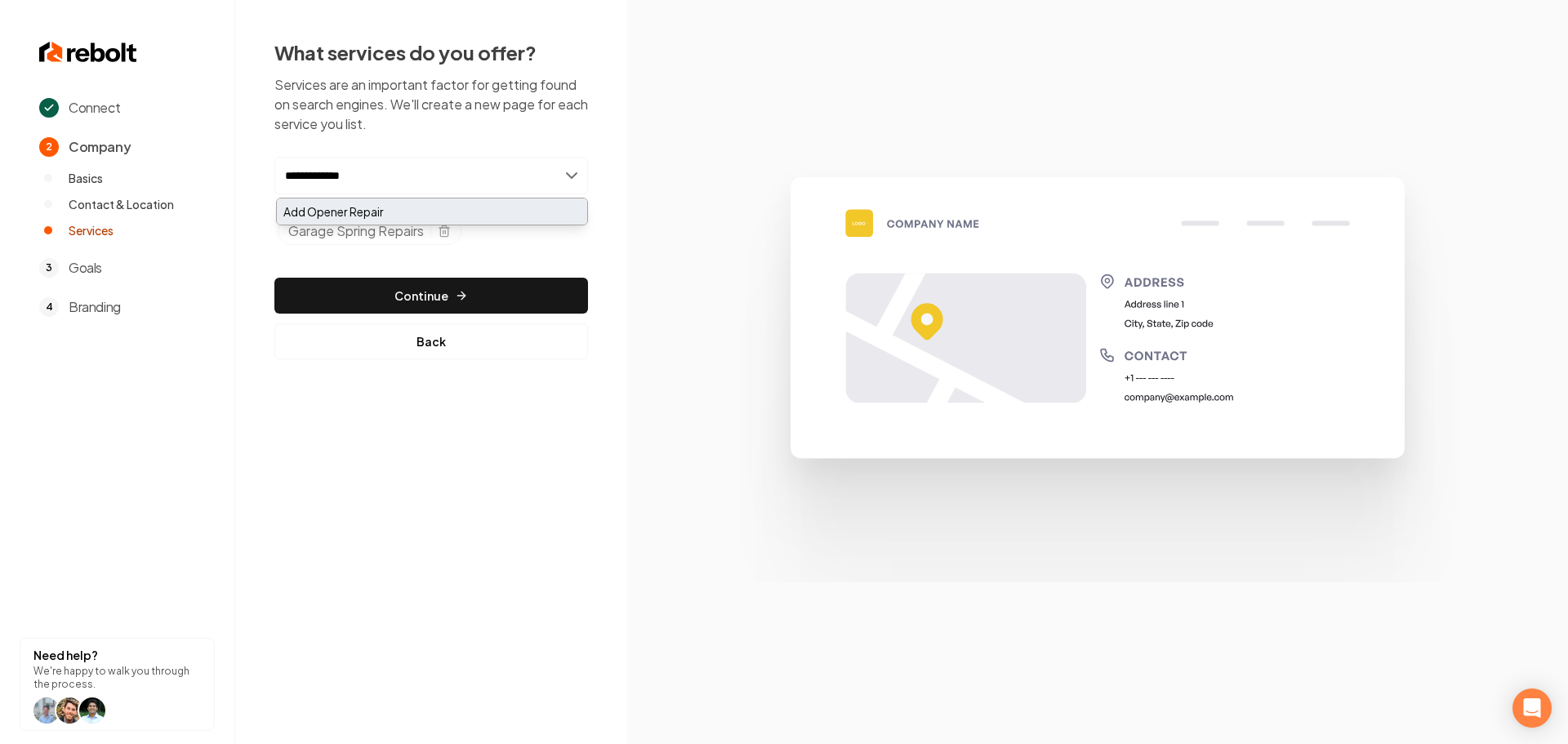
type input "**********"
click at [378, 206] on div "Add Opener Repair" at bounding box center [432, 211] width 311 height 26
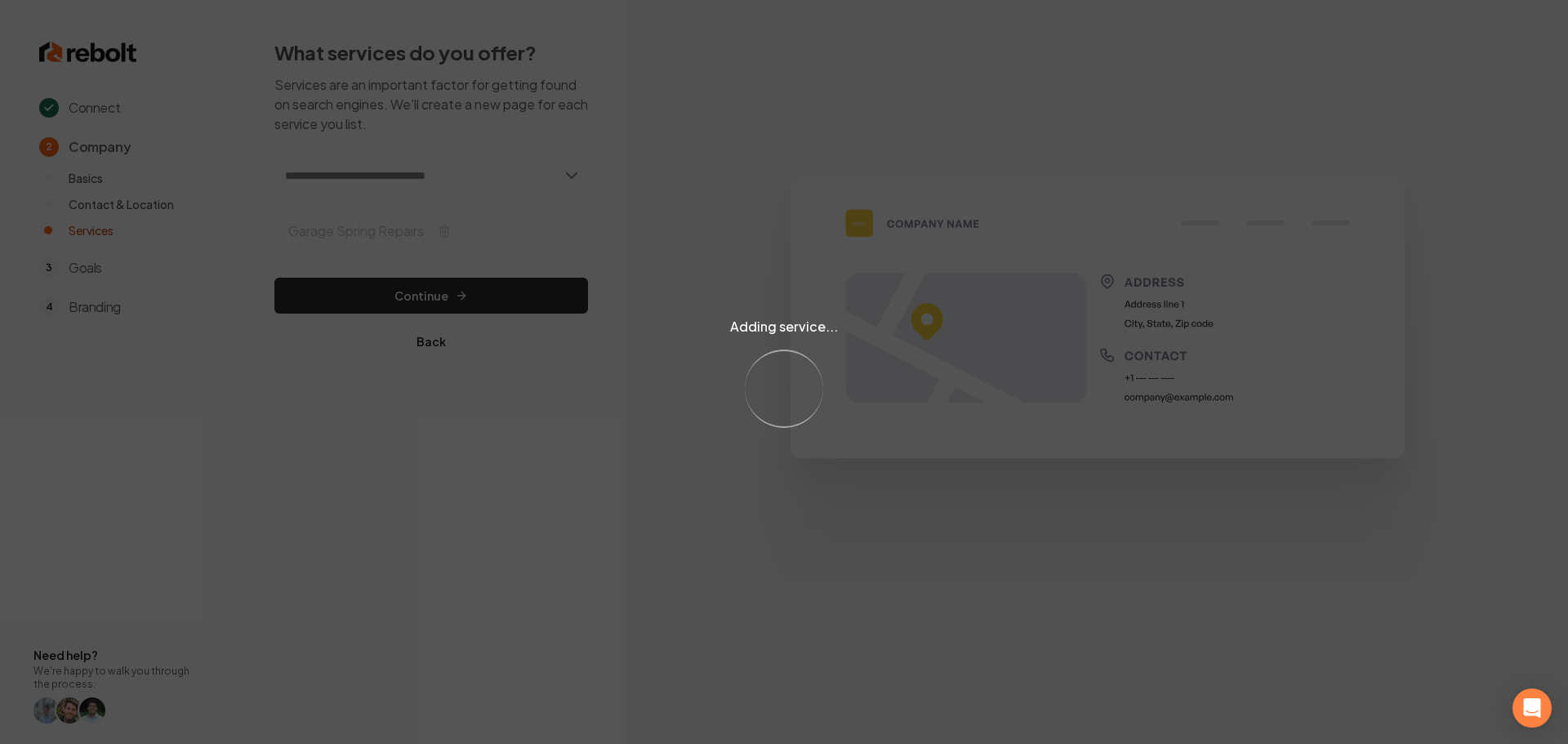
click at [403, 178] on div "Adding service... Loading..." at bounding box center [784, 372] width 1568 height 744
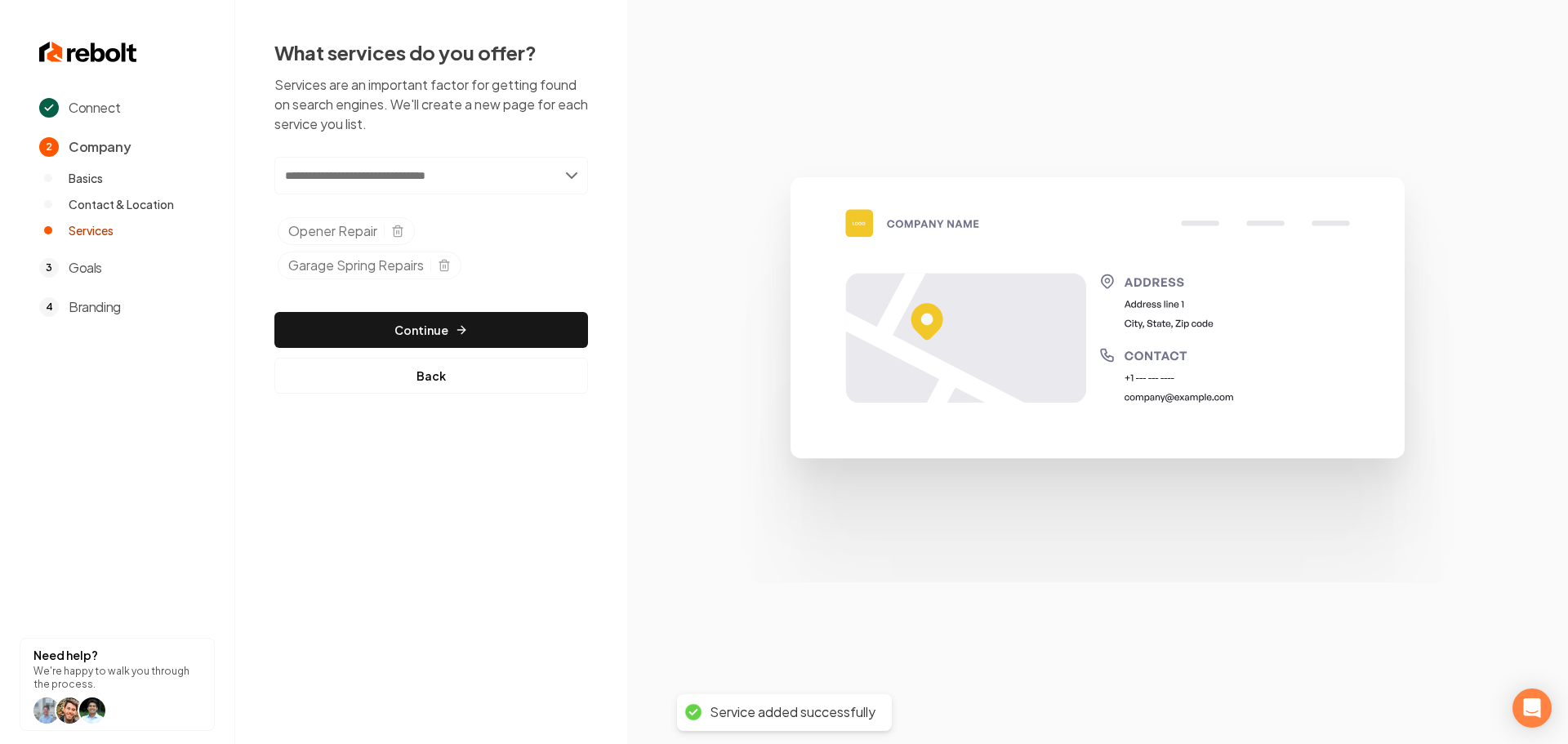
click at [444, 188] on input "text" at bounding box center [430, 175] width 313 height 37
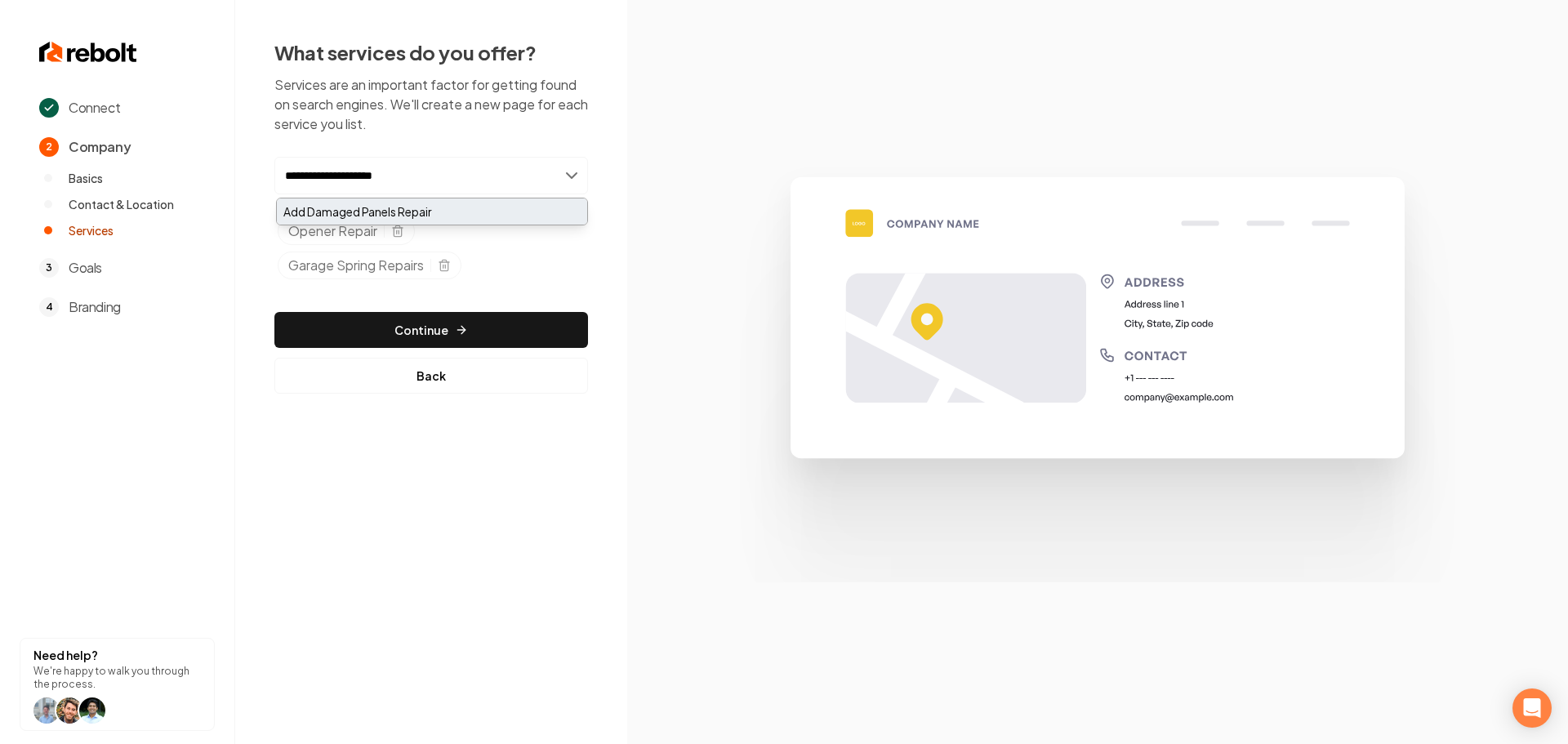
type input "**********"
click at [415, 211] on div "Add Damaged Panels Repair" at bounding box center [432, 211] width 311 height 26
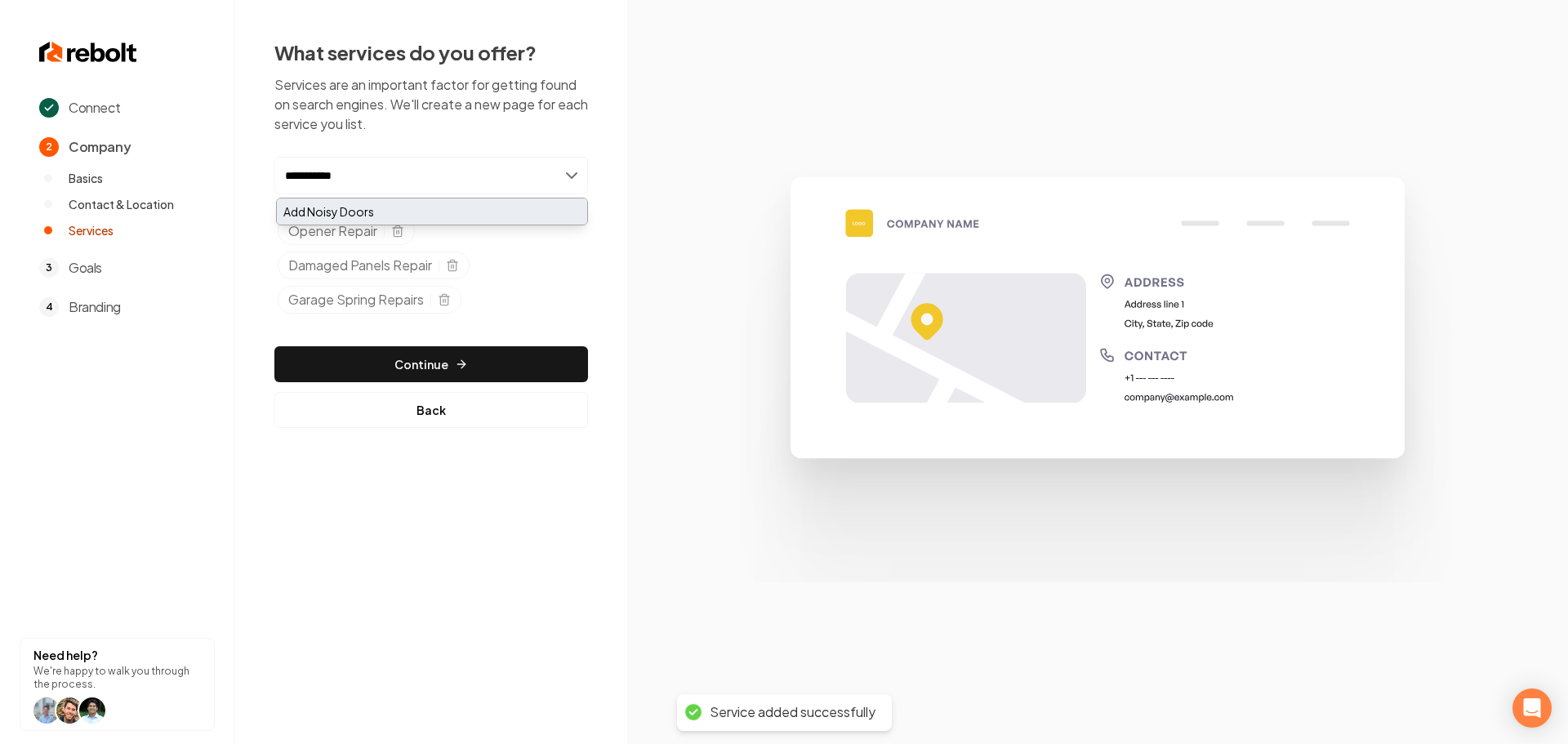
type input "**********"
click at [430, 208] on div "Add Noisy Doors" at bounding box center [432, 211] width 311 height 26
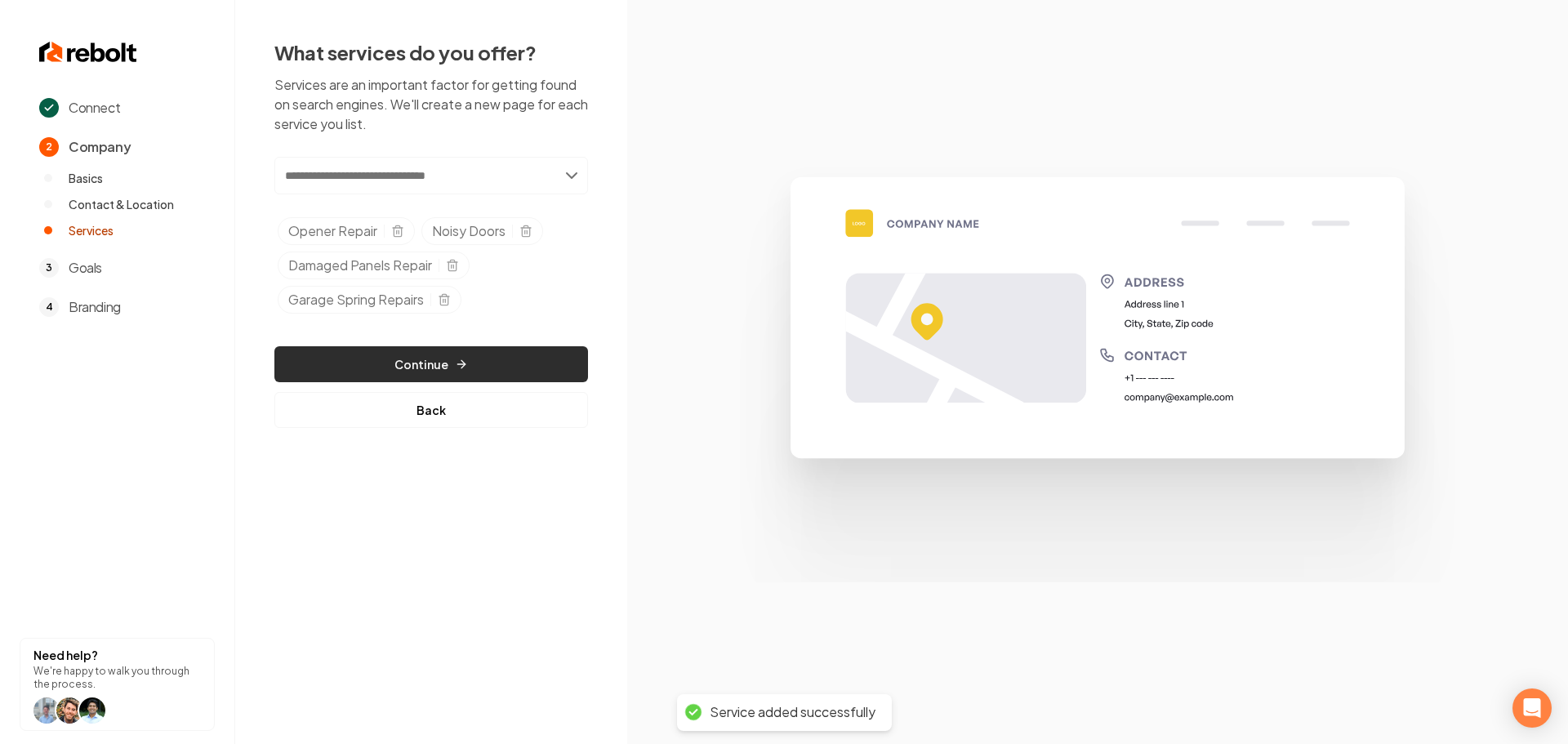
click at [428, 367] on button "Continue" at bounding box center [430, 363] width 313 height 35
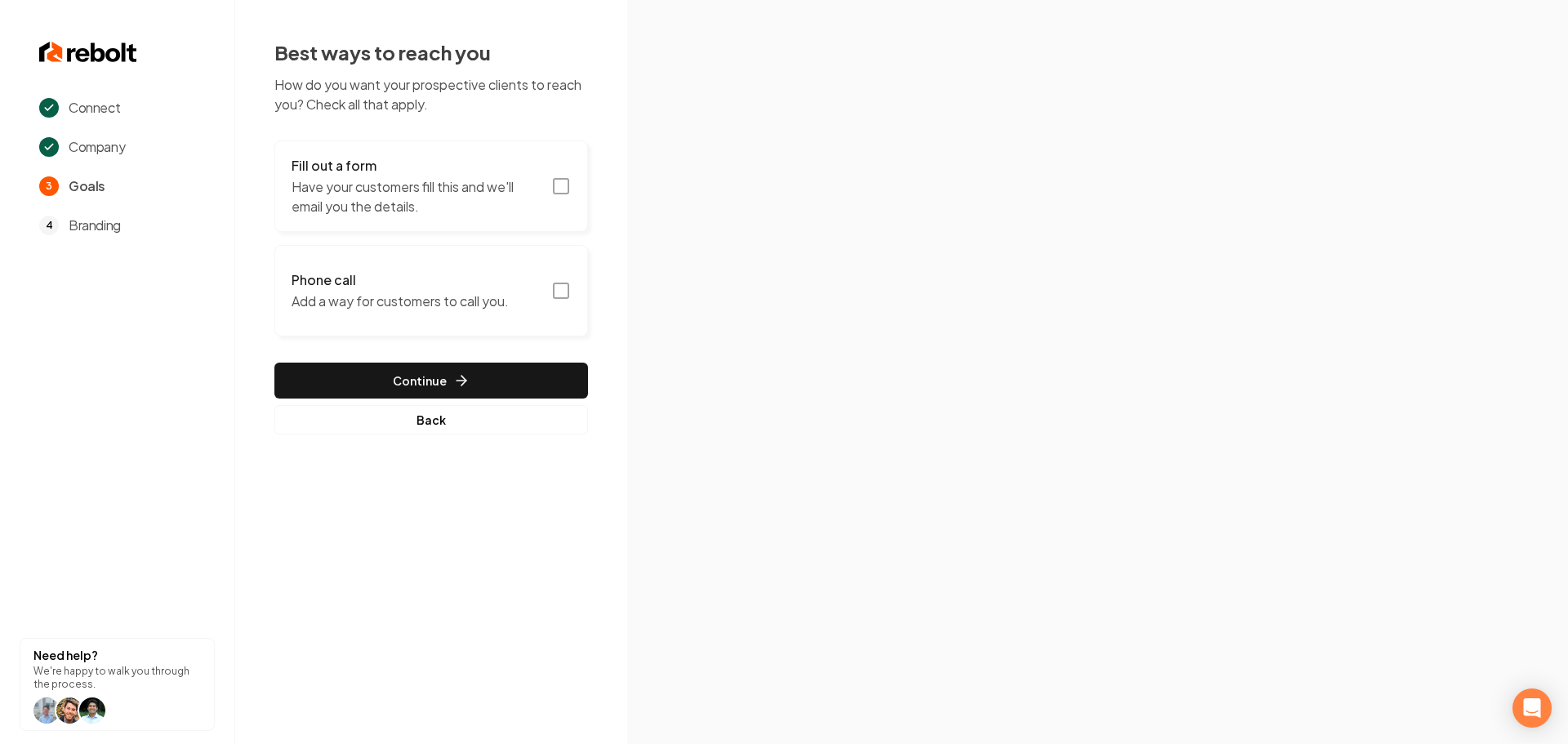
click at [561, 191] on icon "button" at bounding box center [561, 186] width 19 height 19
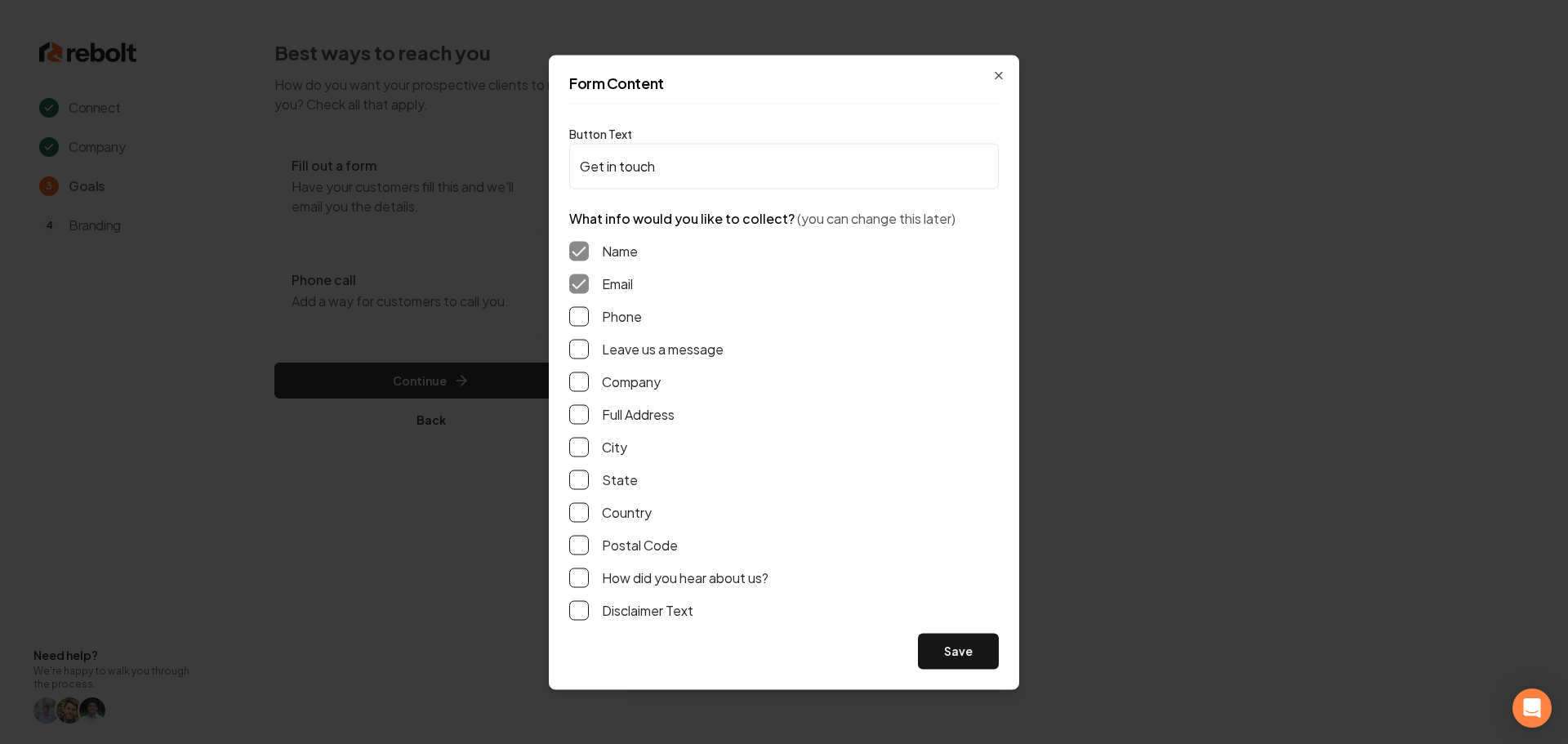
click at [586, 317] on button "Phone" at bounding box center [579, 316] width 19 height 19
click at [586, 339] on button "Leave us a message" at bounding box center [579, 349] width 19 height 19
click at [578, 414] on button "Full Address" at bounding box center [579, 414] width 19 height 19
click at [979, 669] on div "Form Content Button Text Get in touch What info would you like to collect? (you…" at bounding box center [784, 372] width 471 height 635
click at [969, 661] on button "Save" at bounding box center [958, 650] width 81 height 35
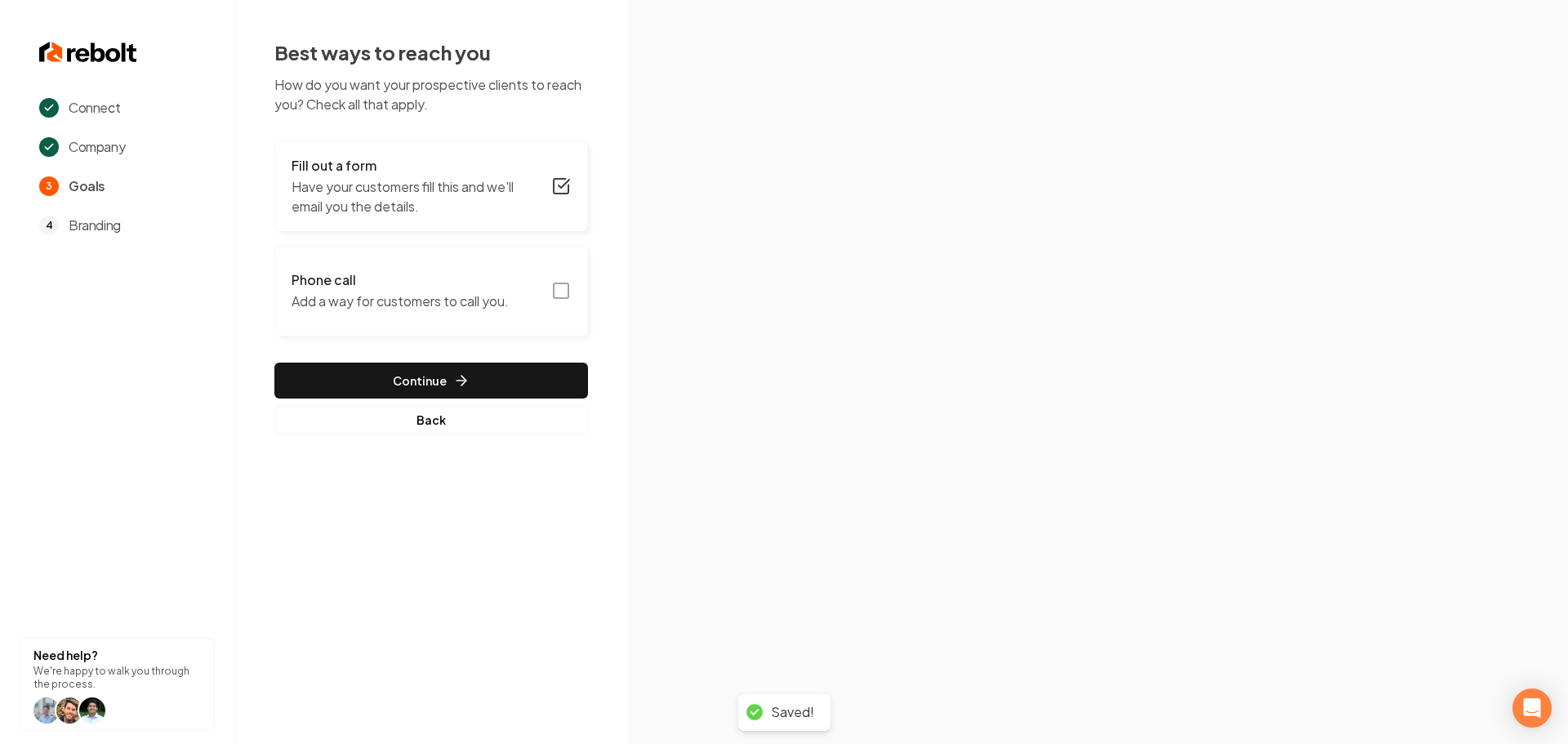
click at [567, 291] on rect "button" at bounding box center [561, 291] width 14 height 14
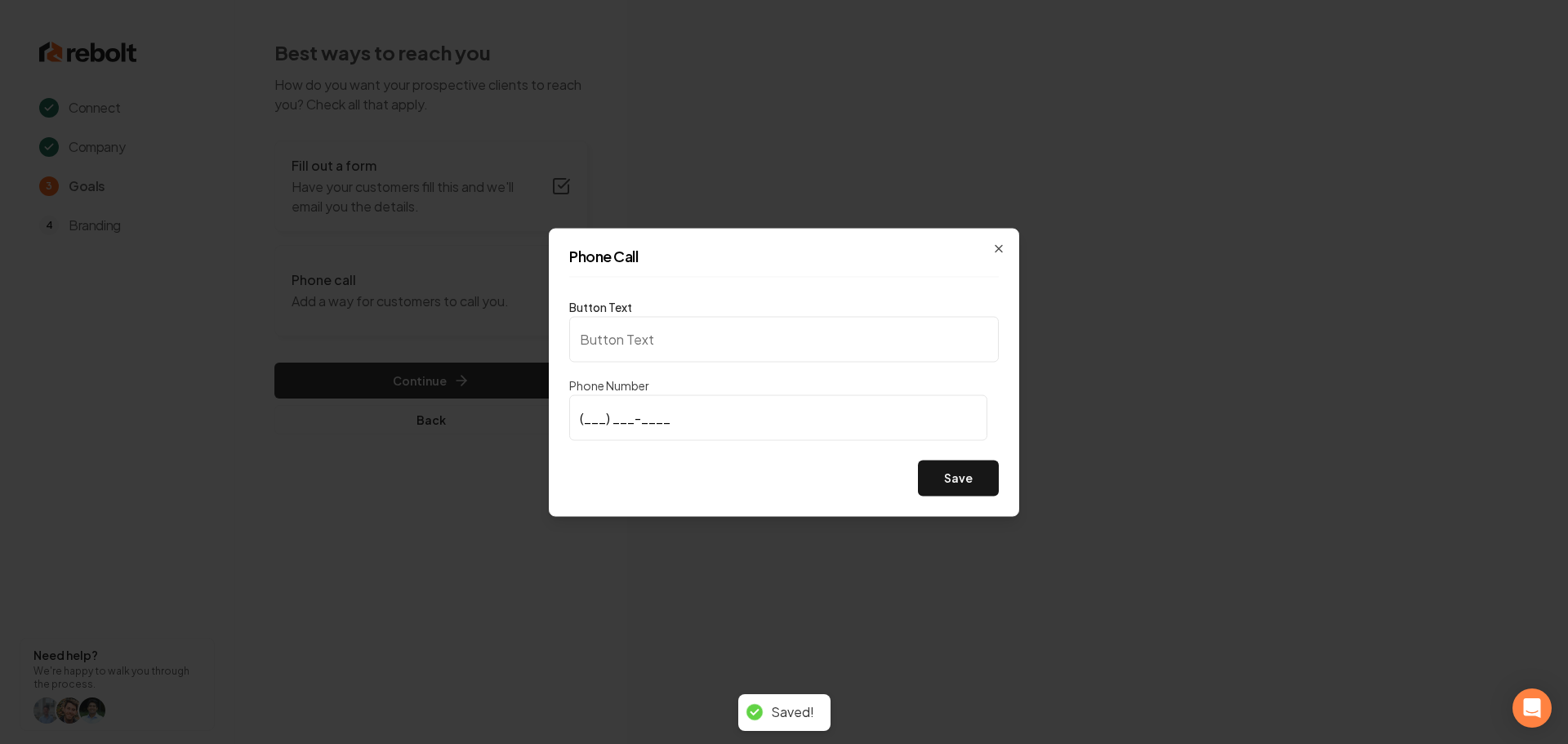
type input "Call us"
type input "(602) 391-0978"
click at [957, 473] on button "Save" at bounding box center [958, 477] width 81 height 35
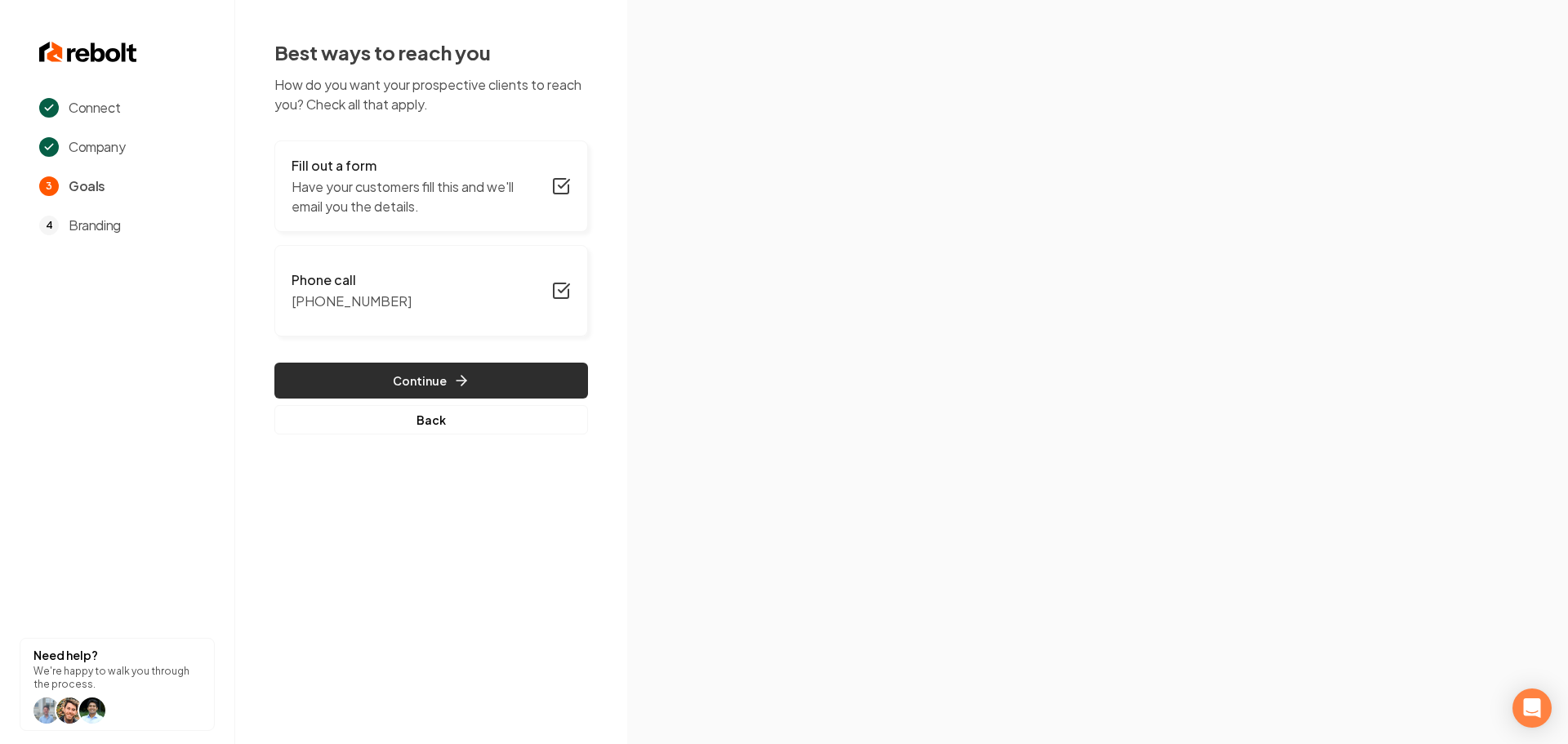
click at [502, 388] on button "Continue" at bounding box center [430, 380] width 313 height 35
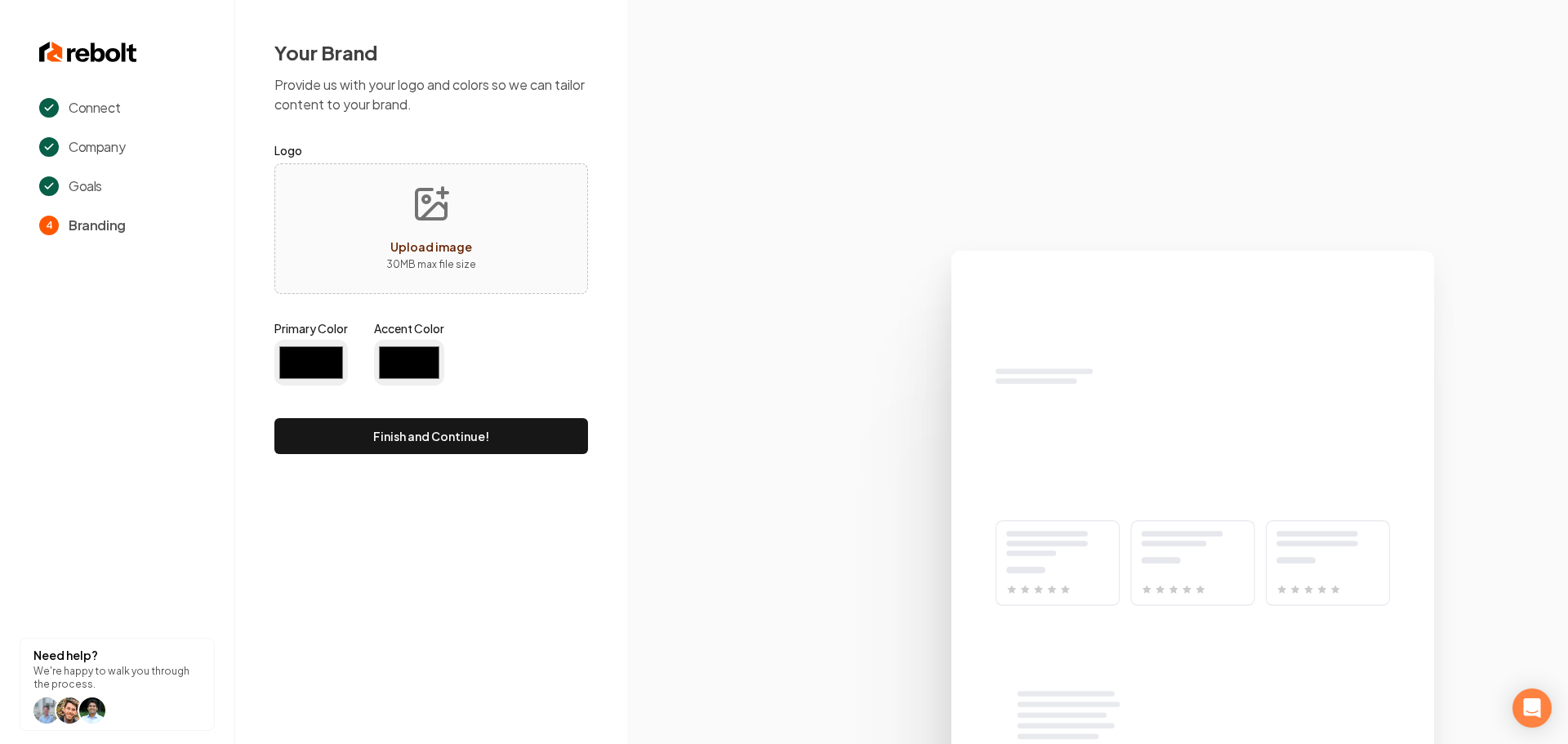
type input "#194d33"
type input "#70be00"
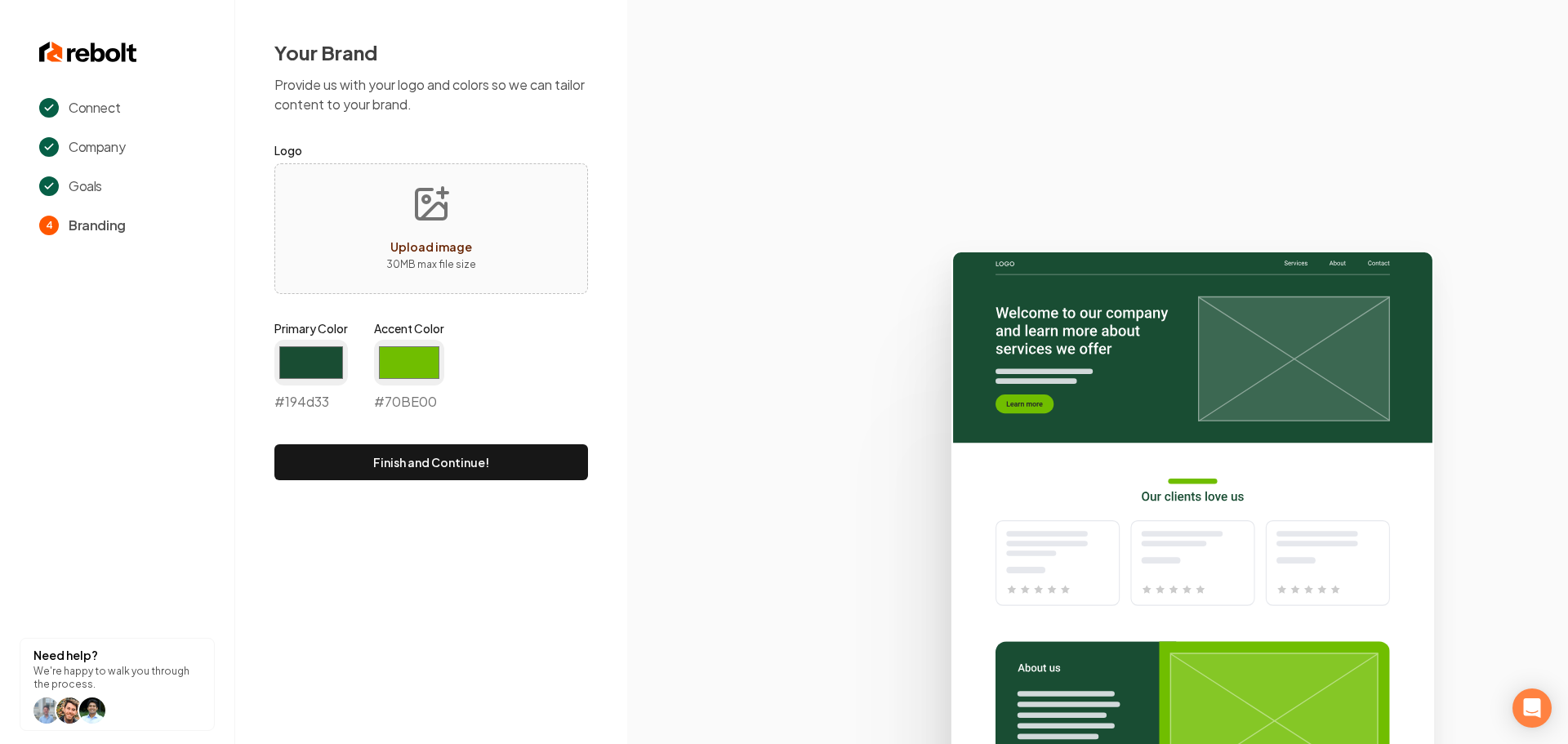
click at [475, 222] on button "Upload image 30 MB max file size" at bounding box center [430, 228] width 116 height 114
type input "**********"
drag, startPoint x: 291, startPoint y: 356, endPoint x: 281, endPoint y: 359, distance: 10.4
click at [291, 356] on input "#194d33" at bounding box center [311, 362] width 74 height 46
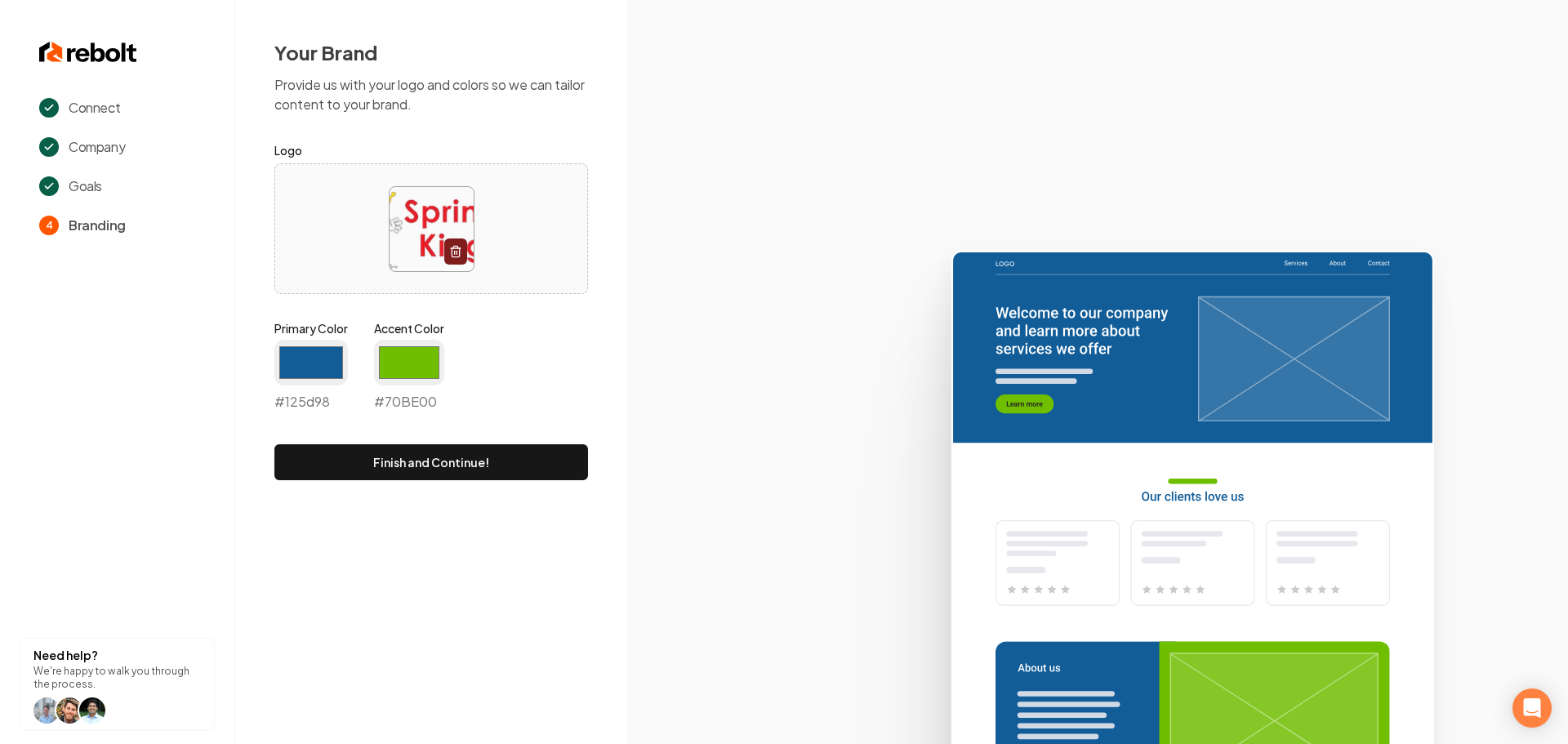
type input "#125d98"
drag, startPoint x: 627, startPoint y: 358, endPoint x: 579, endPoint y: 358, distance: 48.0
click at [627, 358] on div "Connect Company Goals 4 Branding Need help? We're happy to walk you through the…" at bounding box center [784, 372] width 1568 height 744
click at [413, 367] on input "#70be00" at bounding box center [408, 362] width 70 height 46
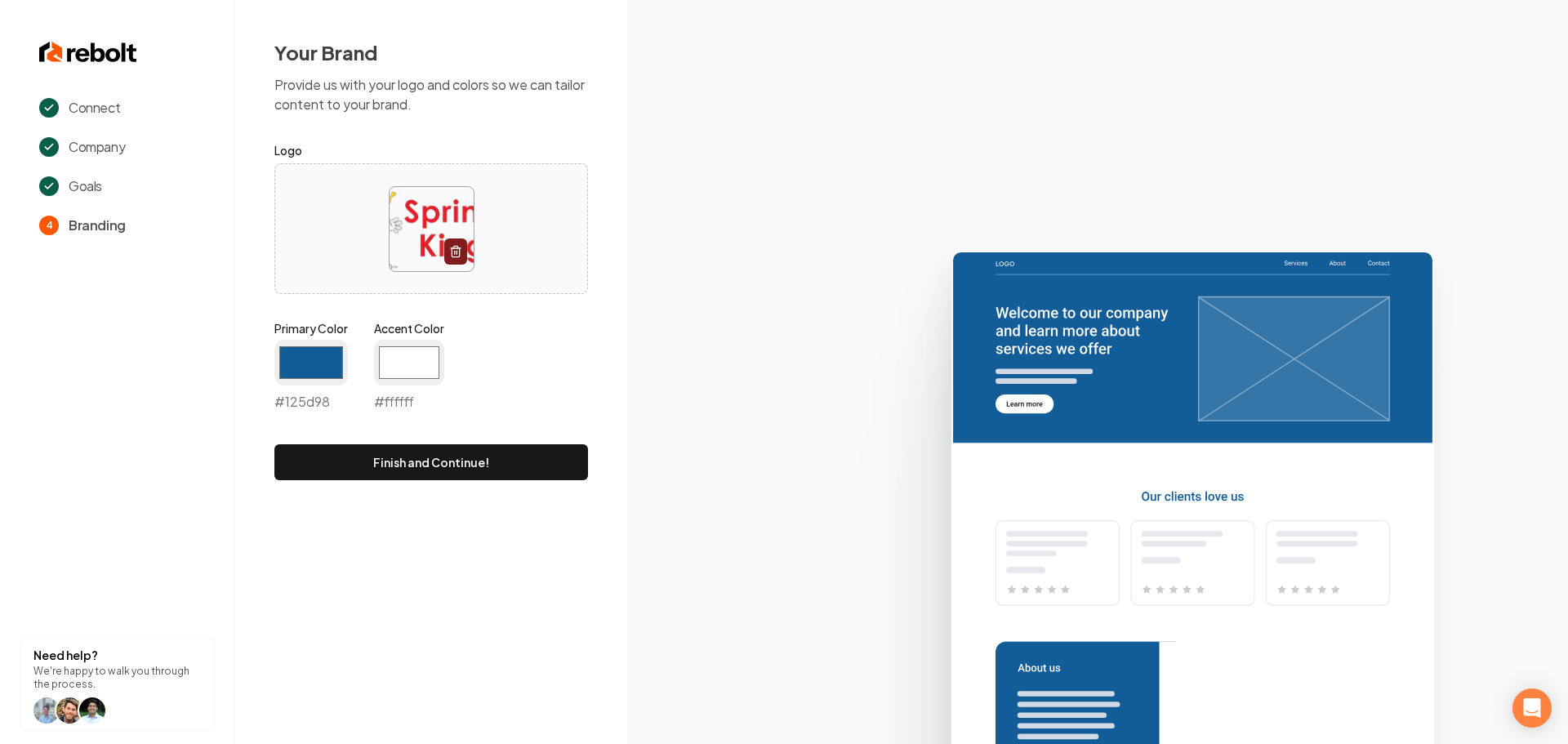
type input "#ffffff"
drag, startPoint x: 661, startPoint y: 373, endPoint x: 587, endPoint y: 428, distance: 92.2
click at [661, 373] on icon at bounding box center [1097, 490] width 941 height 507
click at [524, 452] on button "Finish and Continue!" at bounding box center [430, 462] width 313 height 35
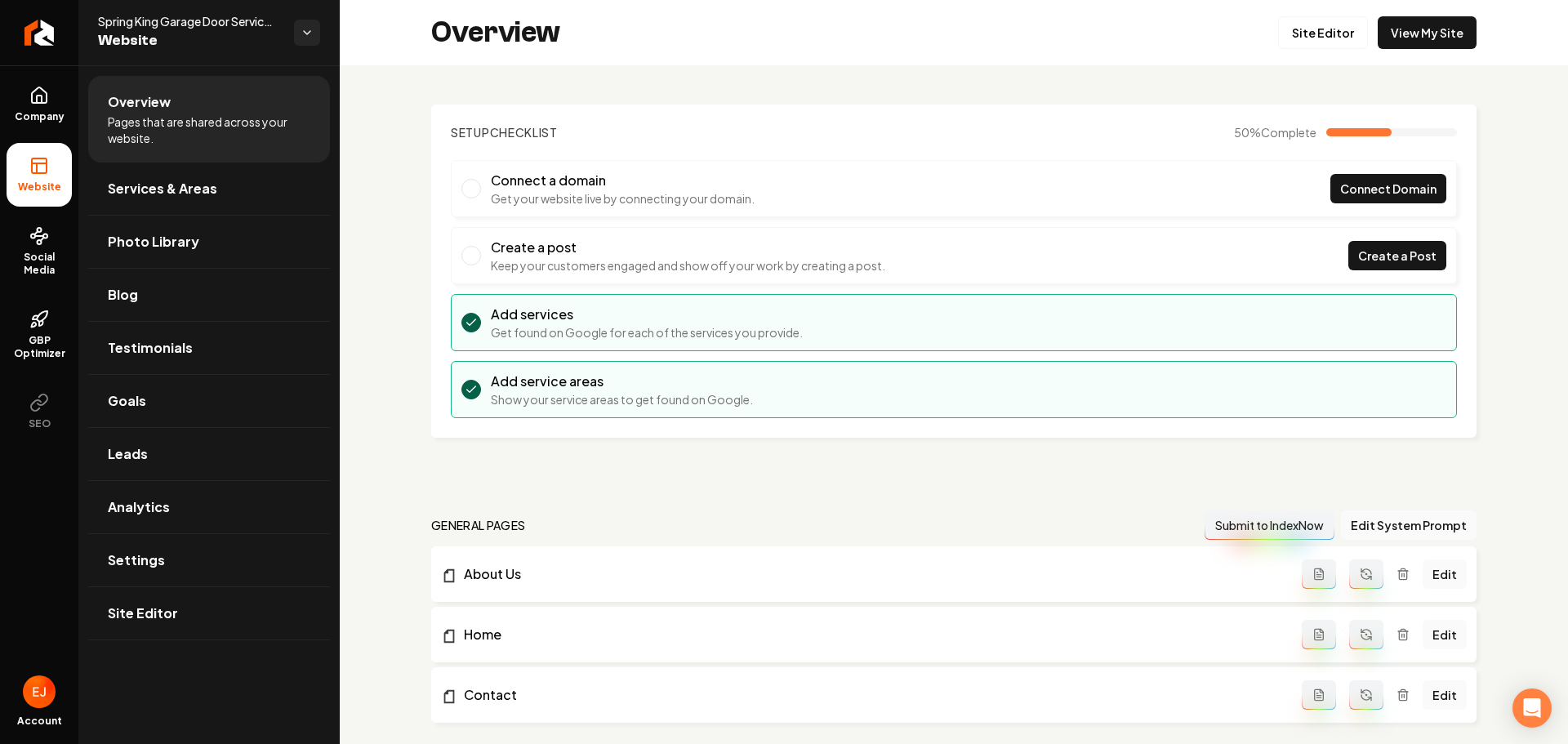
scroll to position [408, 0]
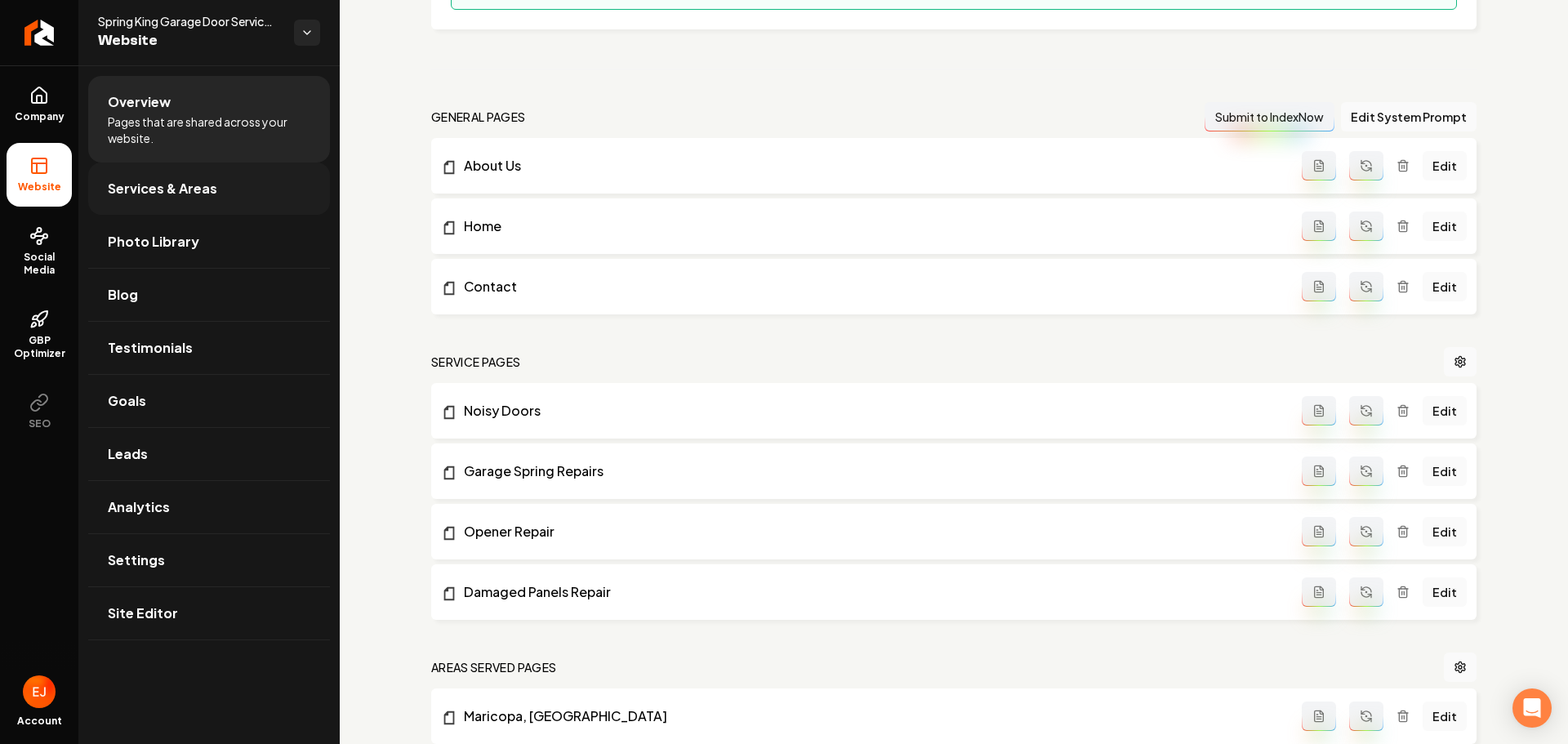
click at [141, 167] on link "Services & Areas" at bounding box center [209, 189] width 242 height 53
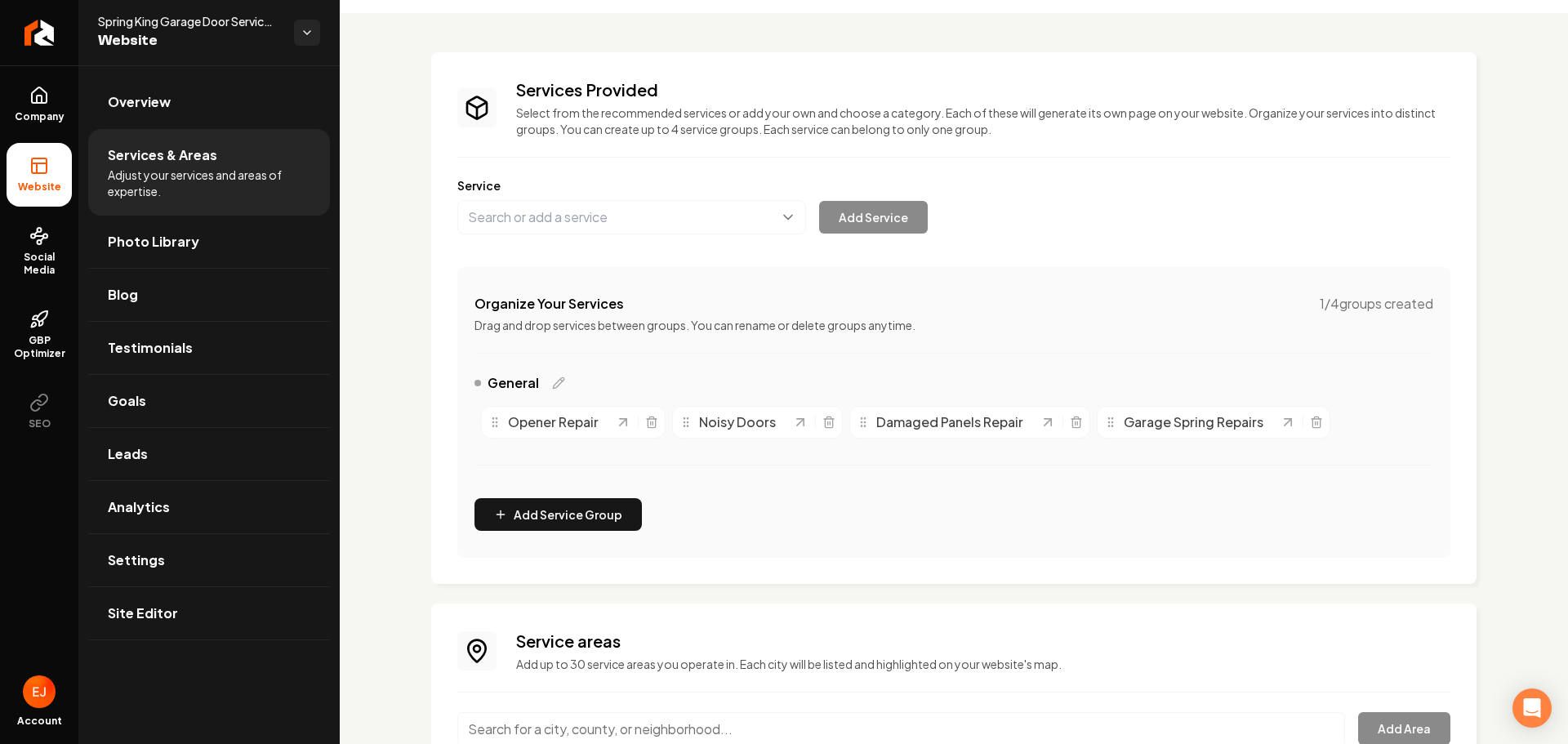
scroll to position [197, 0]
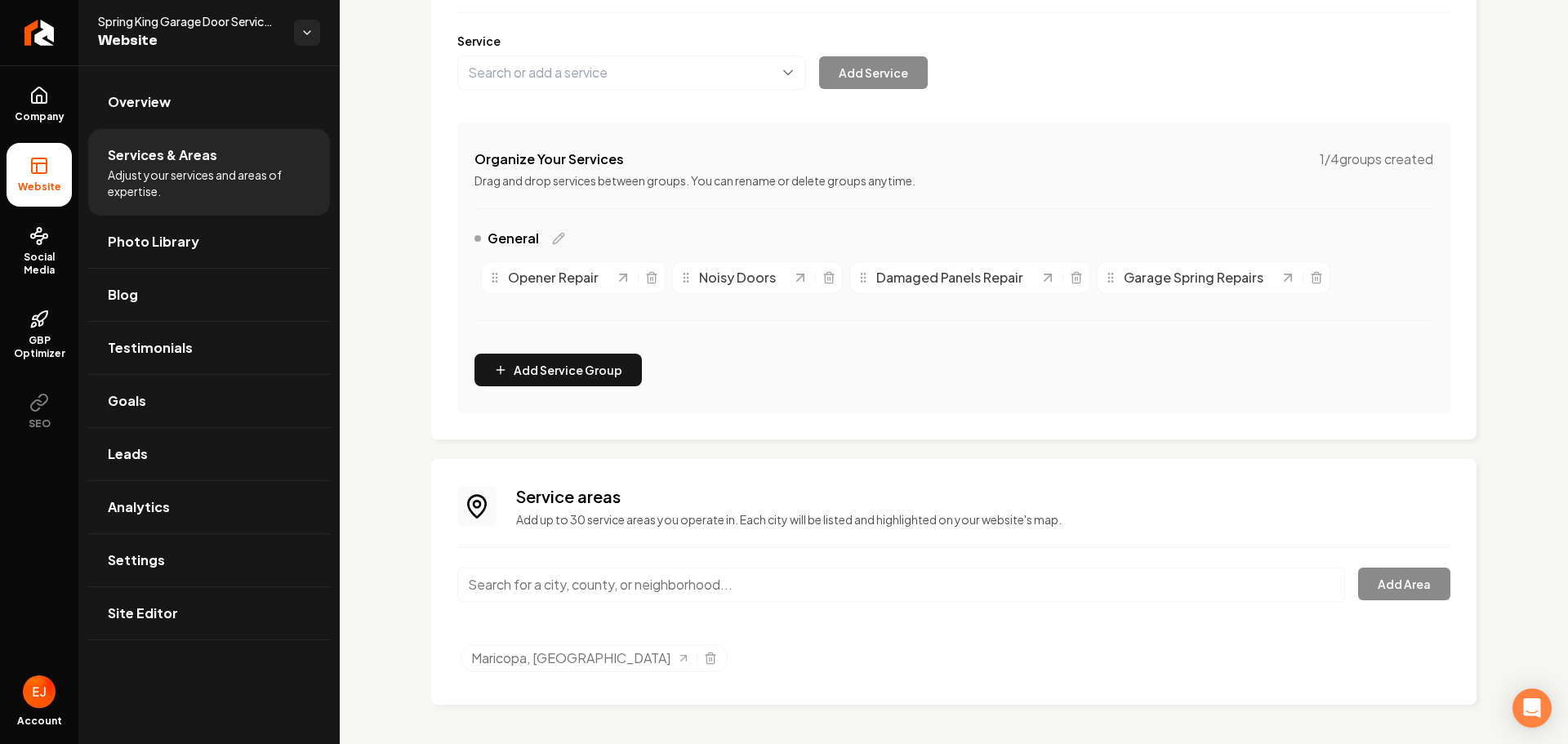
click at [588, 593] on input "Main content area" at bounding box center [901, 585] width 888 height 35
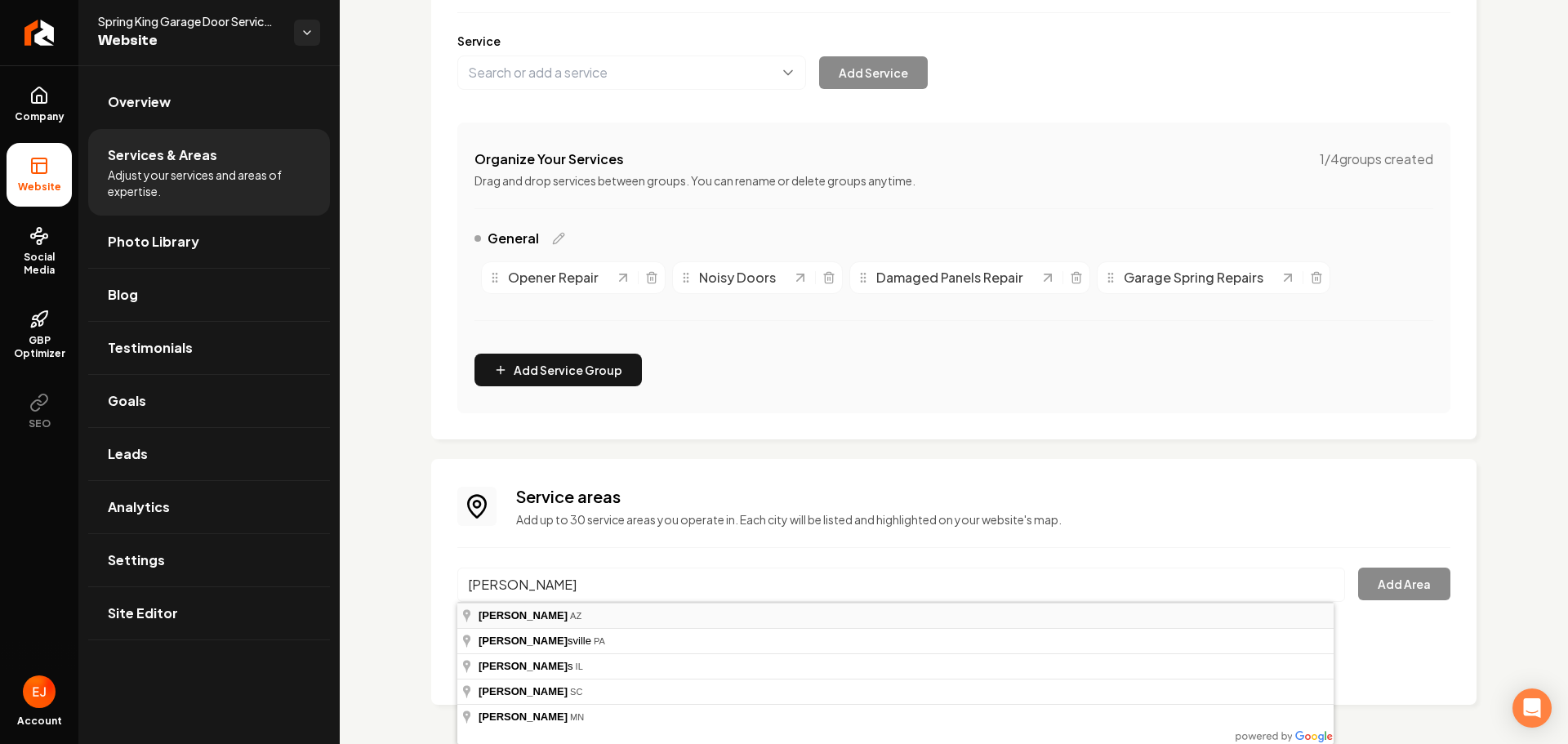
type input "Gilbert, AZ"
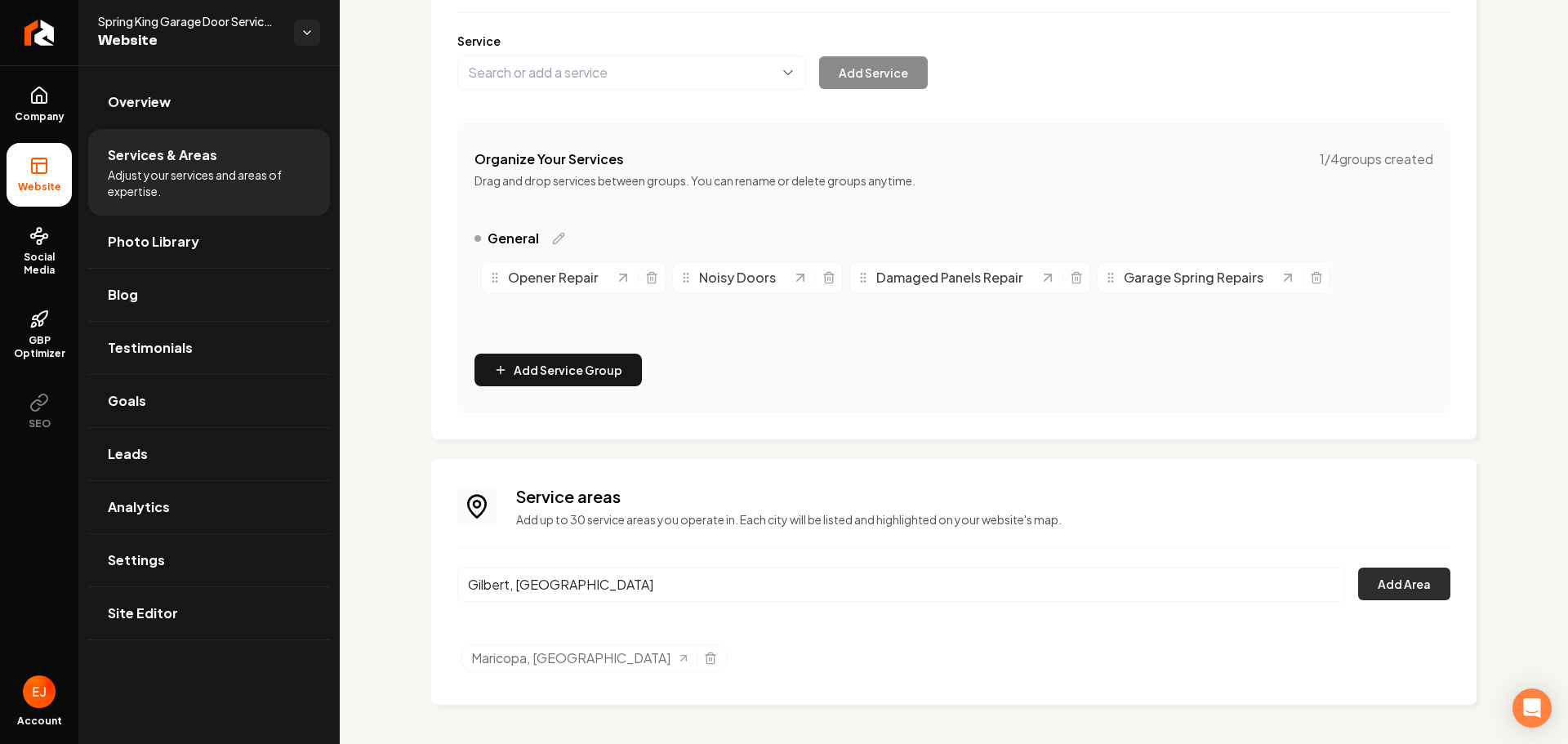
click at [1383, 588] on button "Add Area" at bounding box center [1404, 584] width 92 height 33
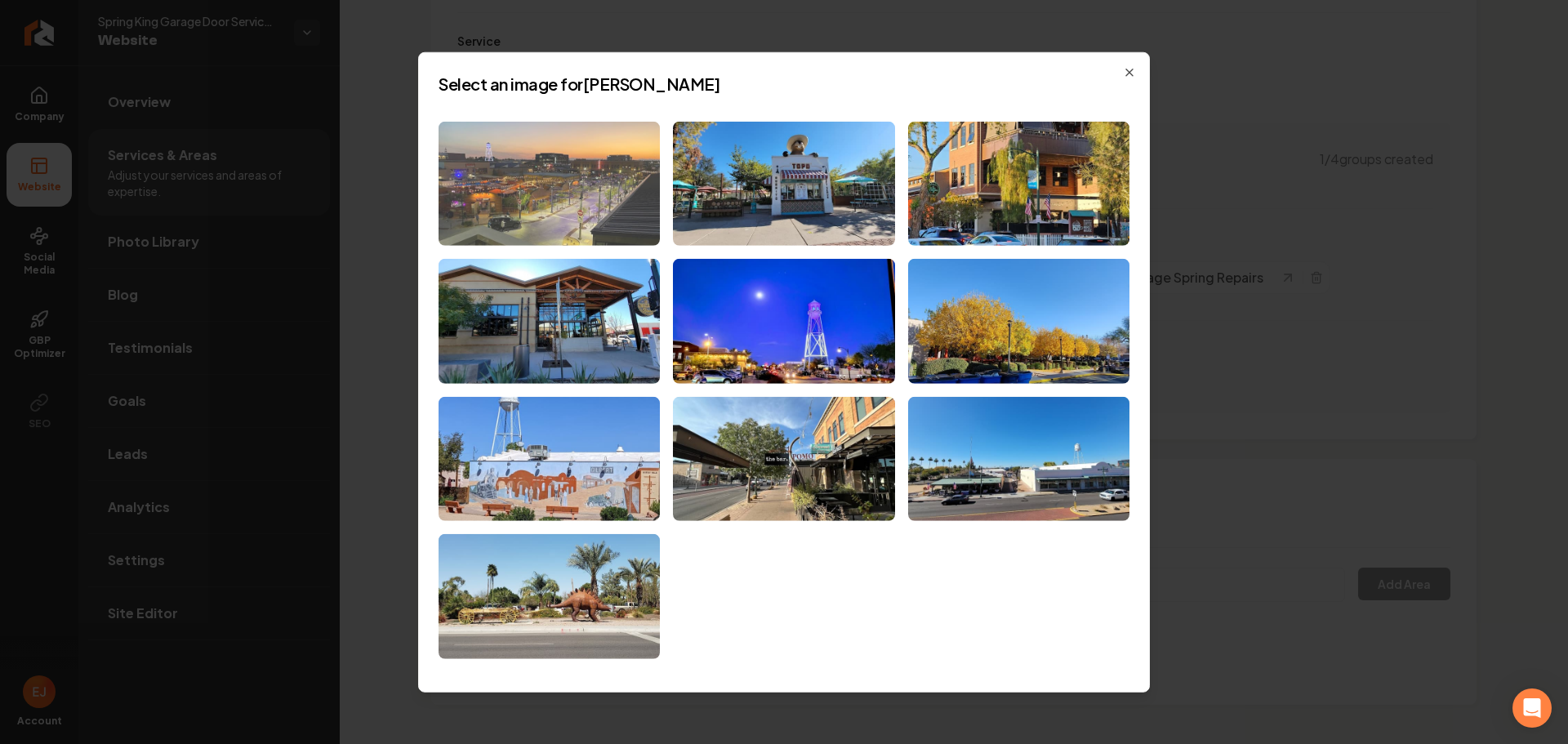
click at [630, 193] on img at bounding box center [549, 183] width 221 height 125
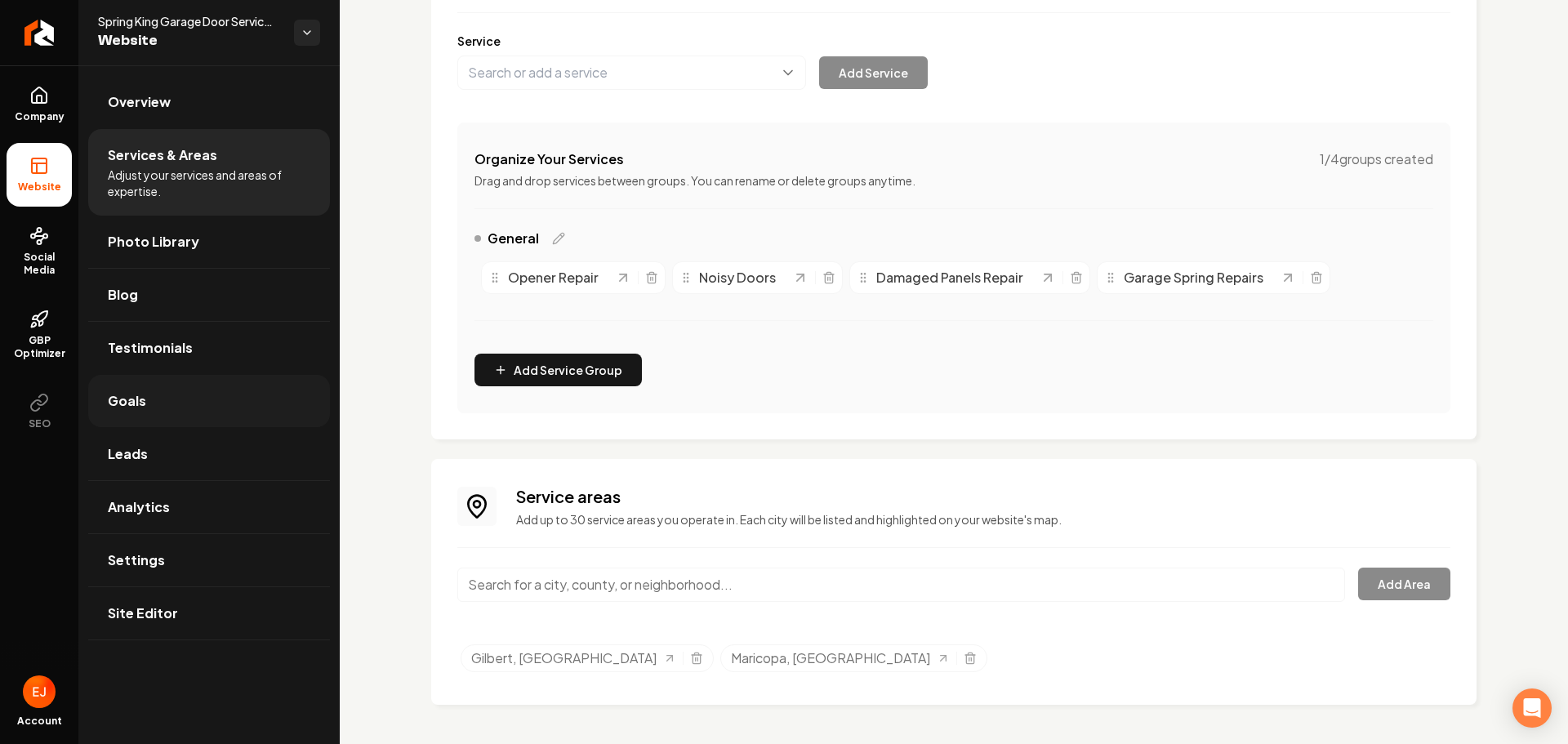
click at [208, 392] on link "Goals" at bounding box center [209, 401] width 242 height 53
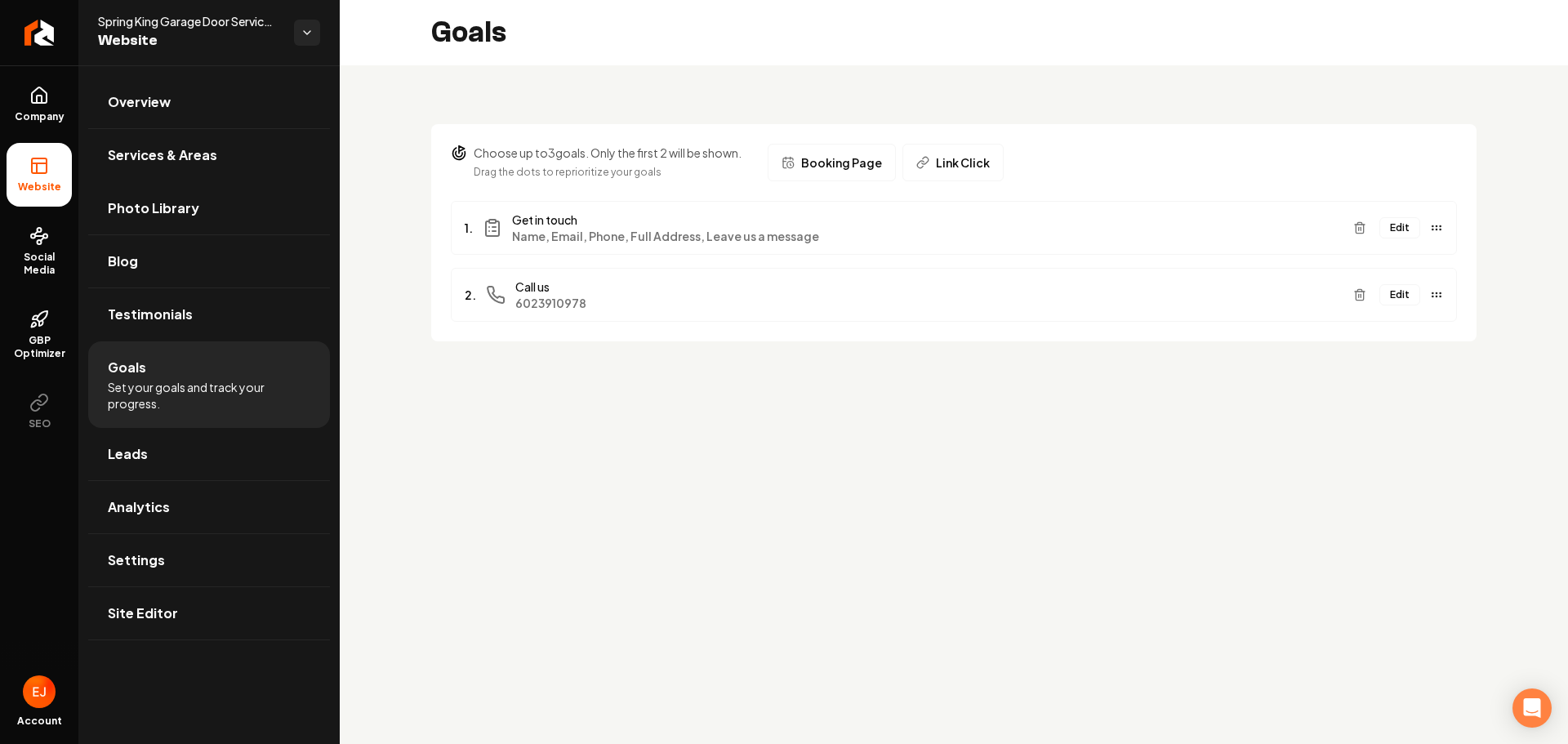
click at [1412, 230] on button "Edit" at bounding box center [1399, 228] width 41 height 21
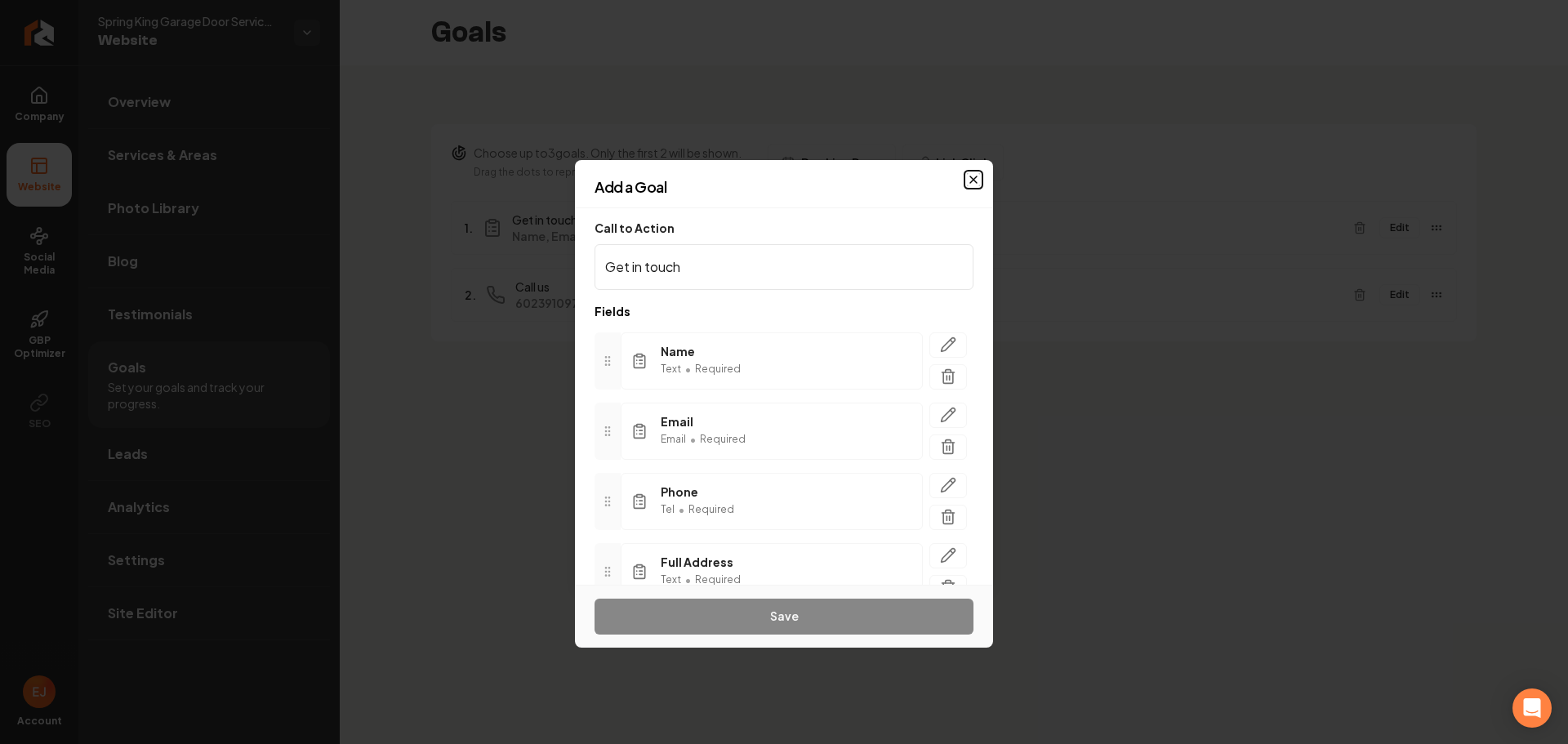
click at [975, 175] on icon "button" at bounding box center [974, 180] width 13 height 13
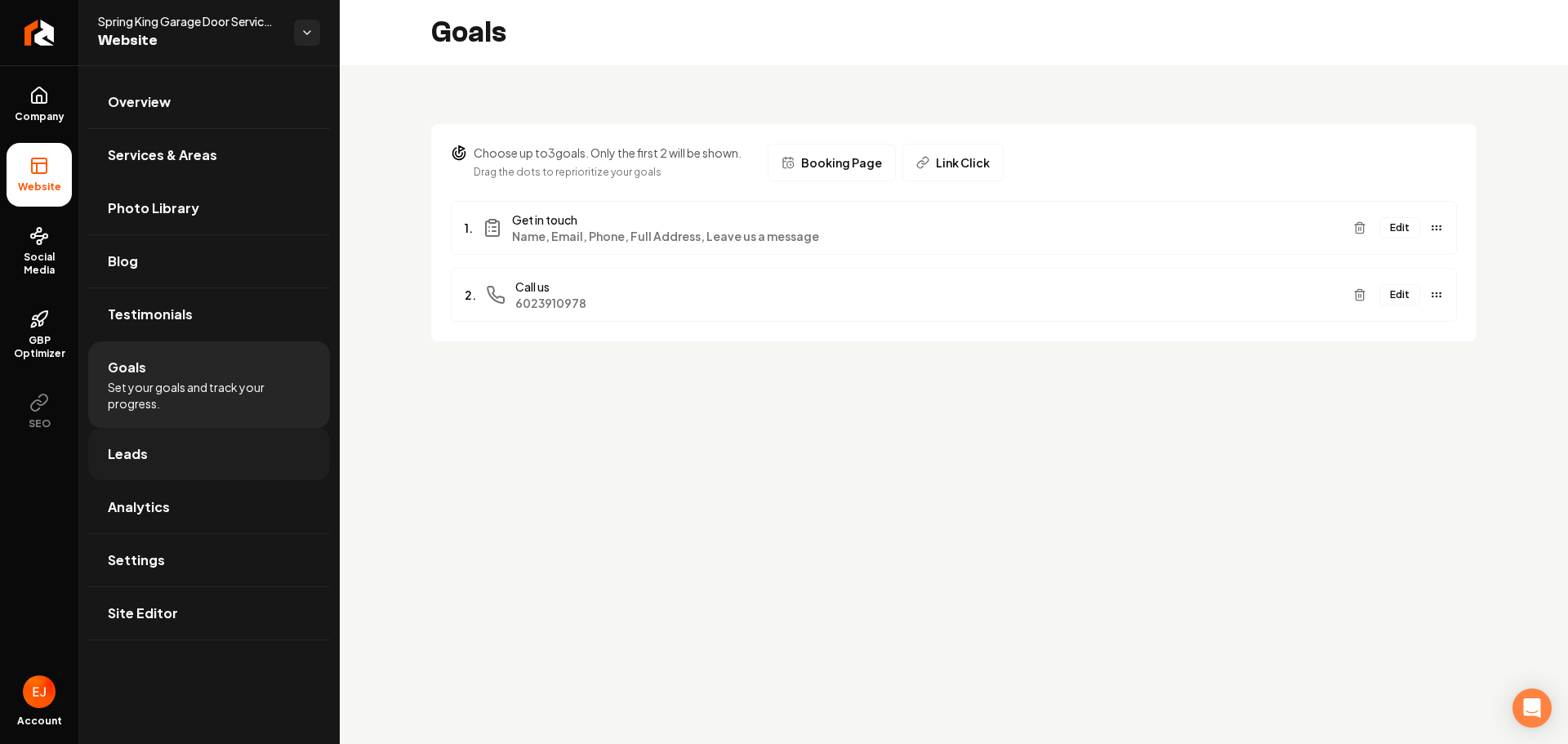
click at [196, 455] on link "Leads" at bounding box center [209, 453] width 242 height 53
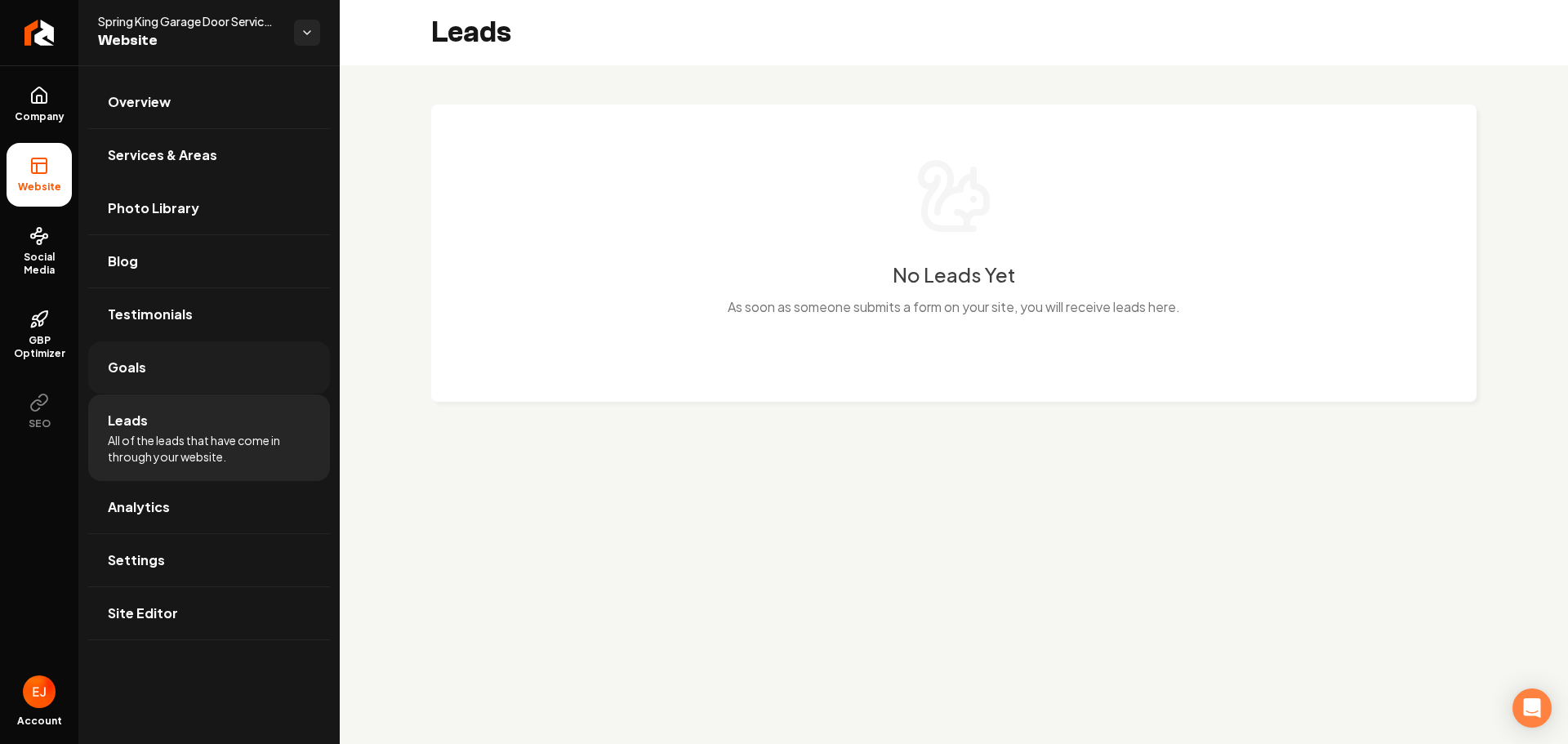
click at [239, 370] on link "Goals" at bounding box center [209, 367] width 242 height 53
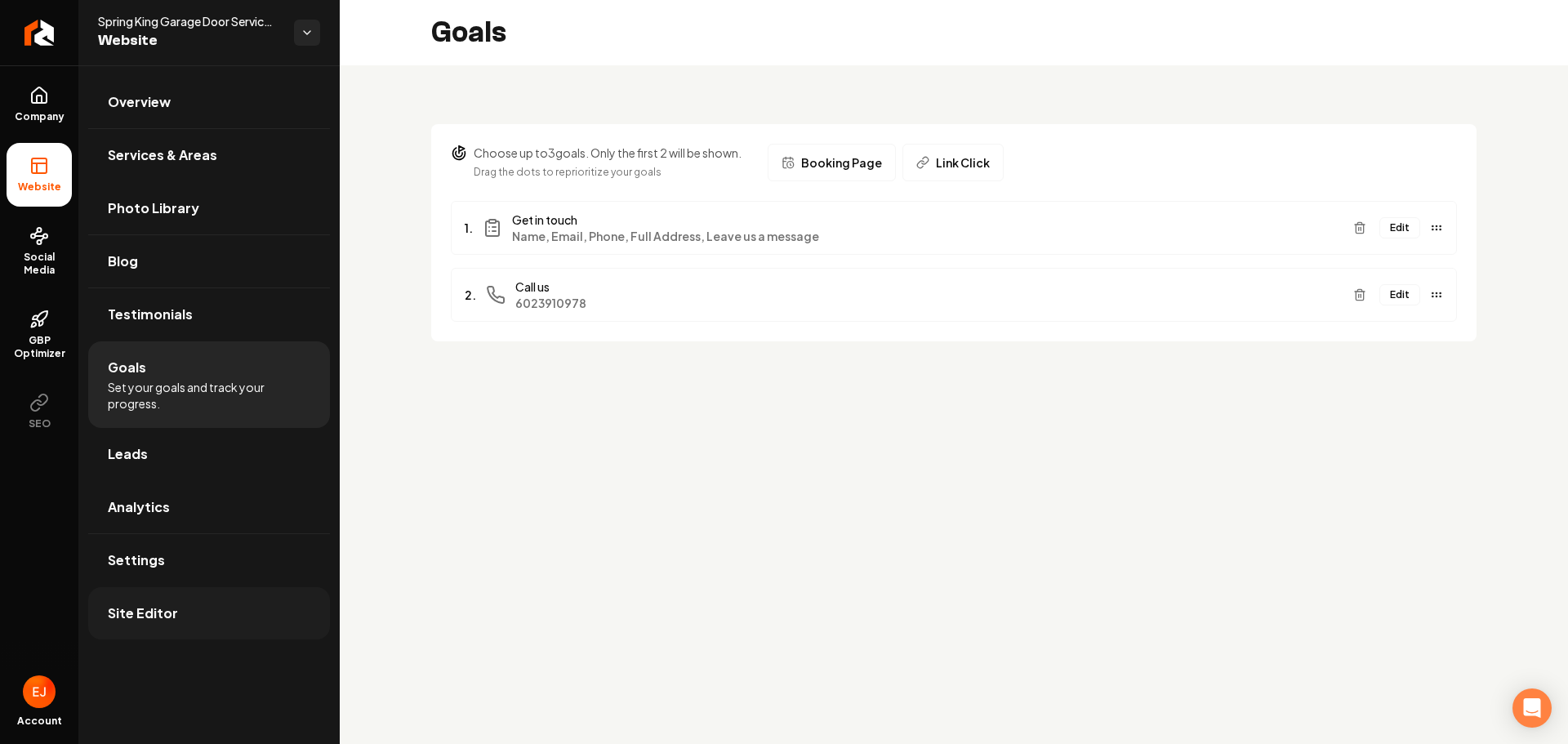
click at [178, 621] on link "Site Editor" at bounding box center [209, 614] width 242 height 53
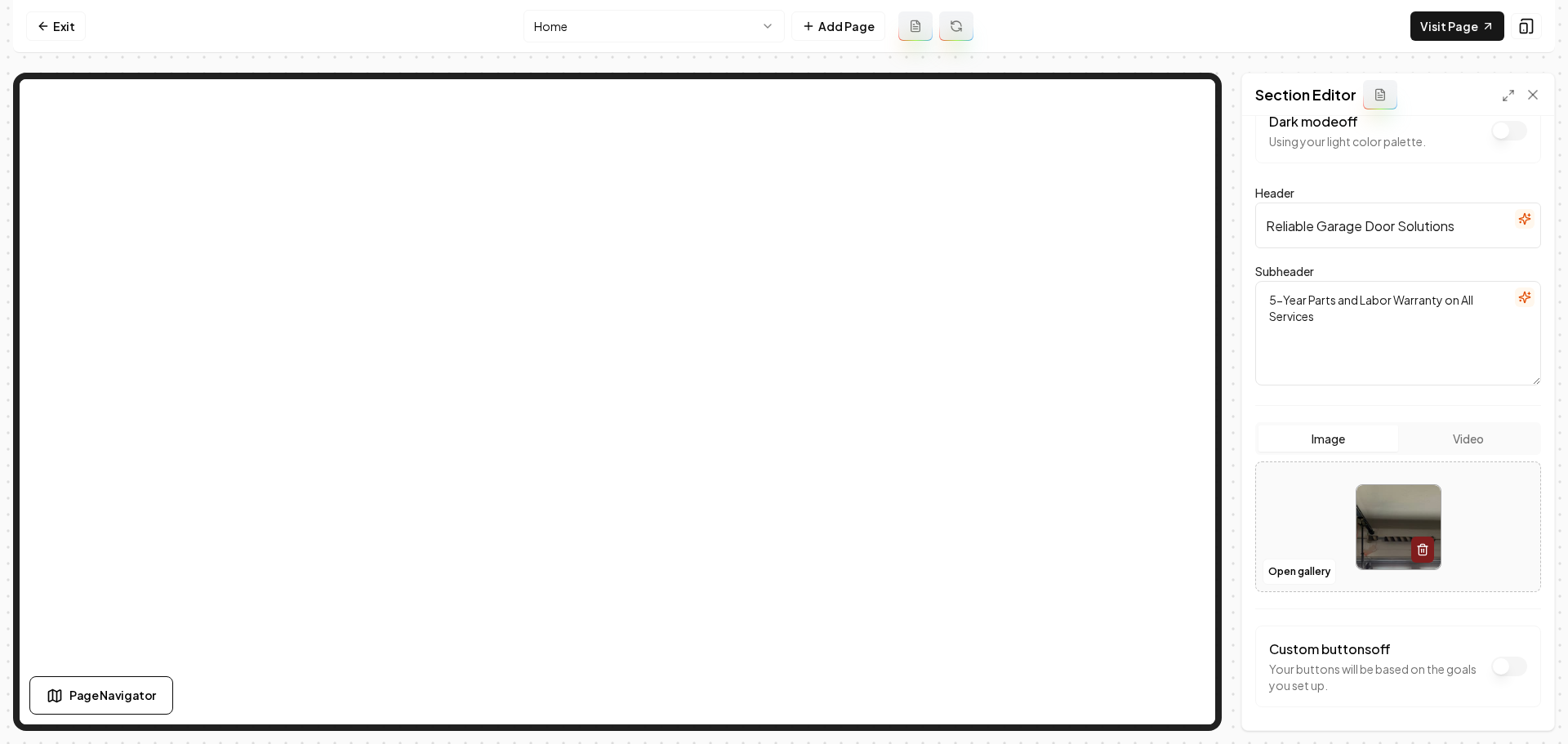
scroll to position [100, 0]
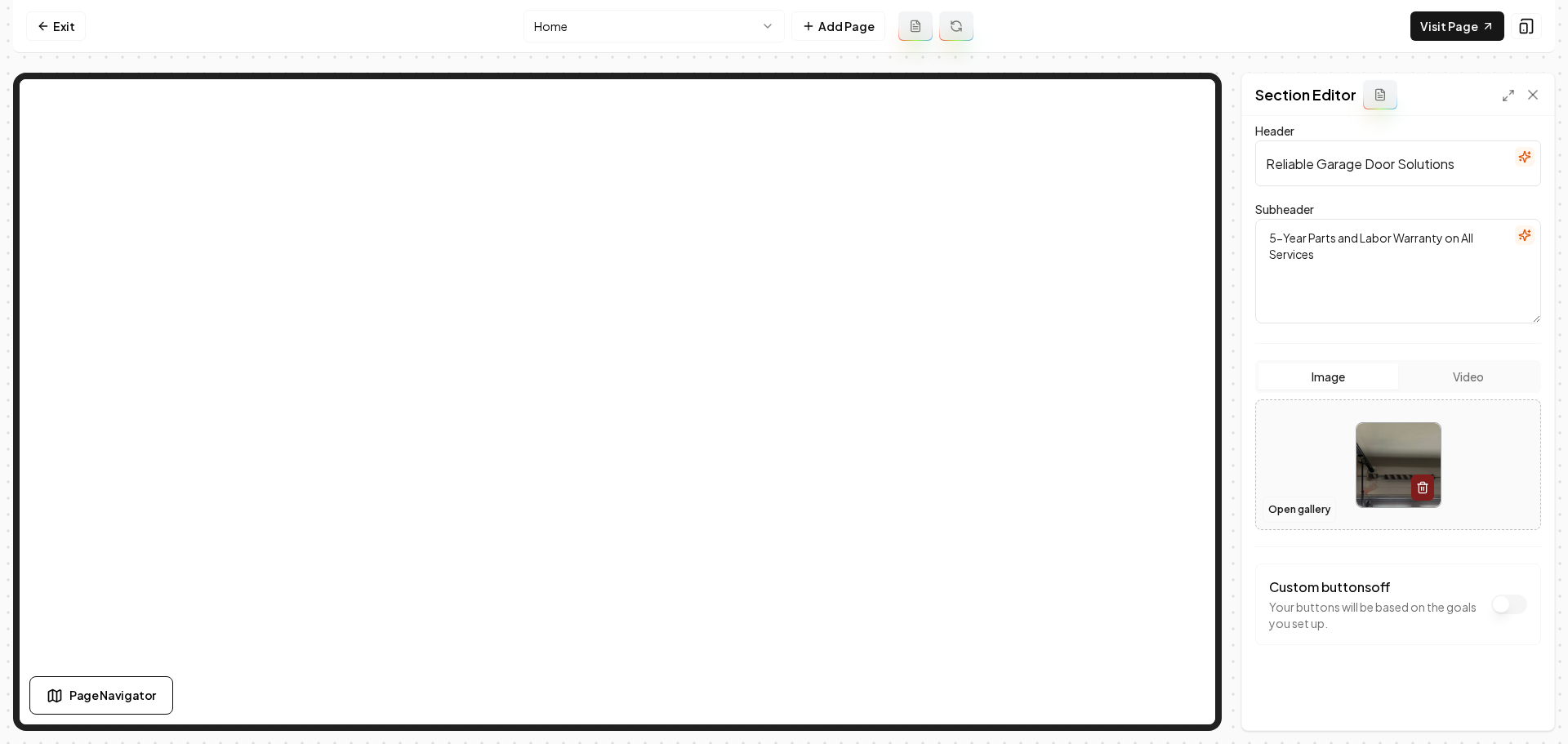
click at [1301, 513] on button "Open gallery" at bounding box center [1299, 509] width 74 height 26
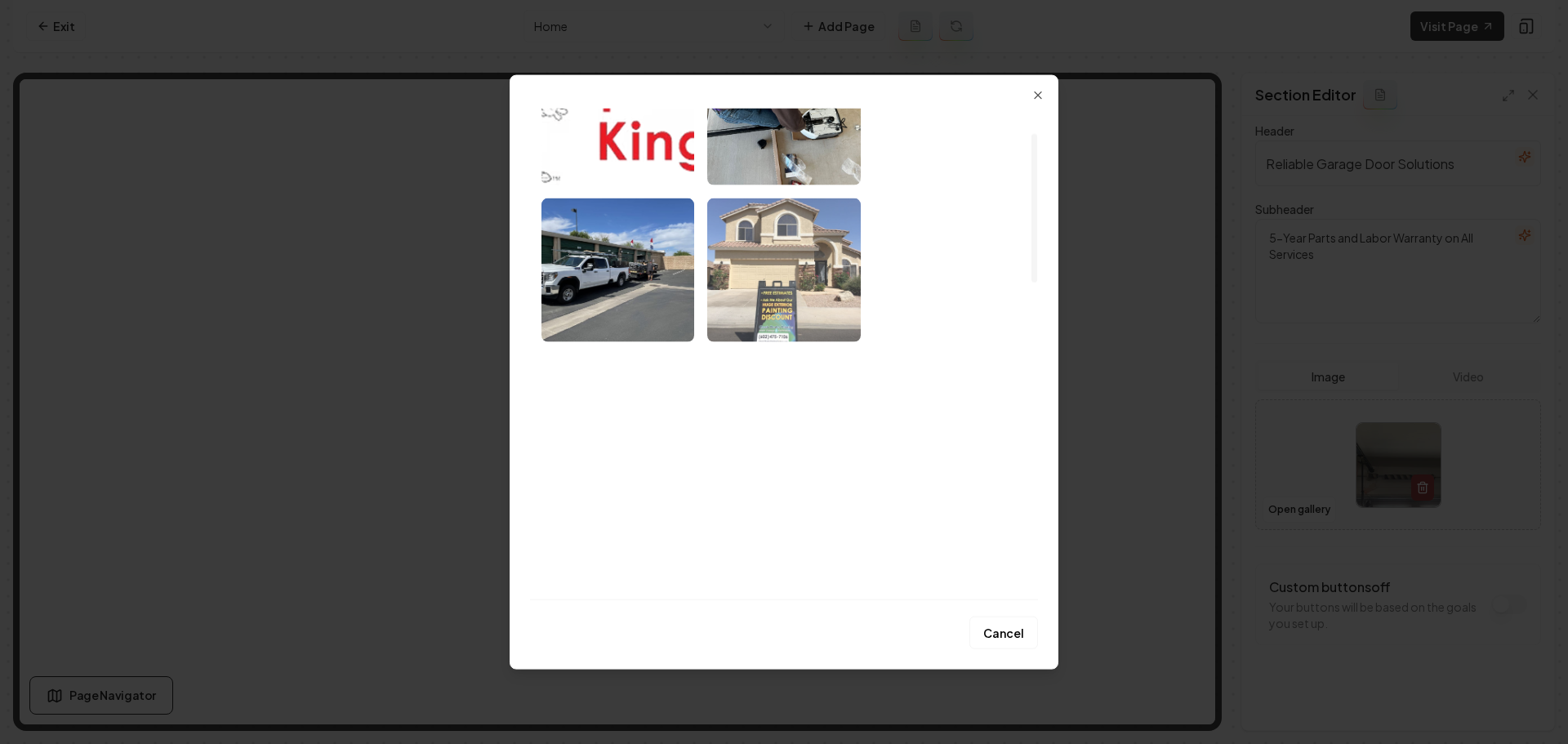
scroll to position [163, 0]
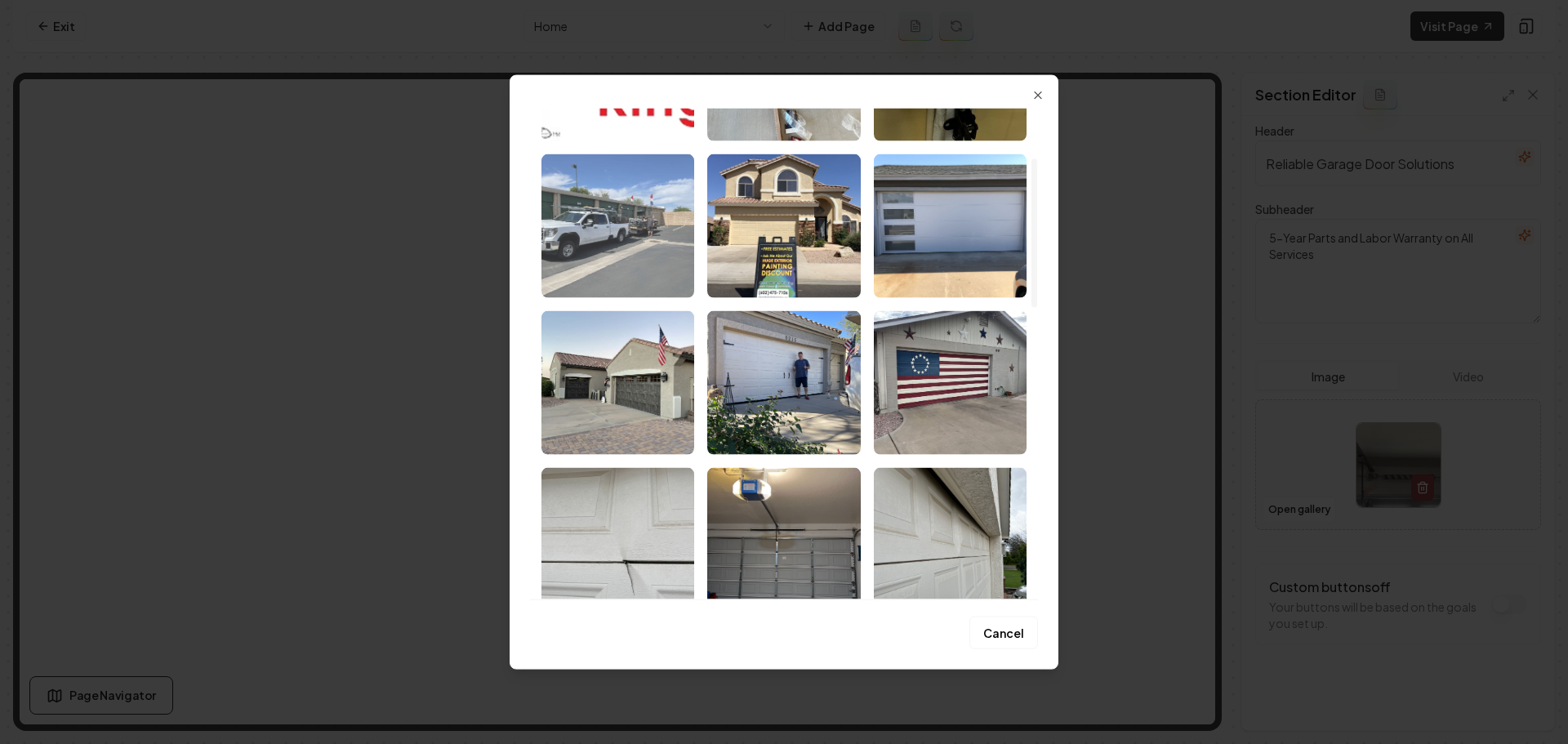
click at [615, 257] on img "Select image image_68a35d585c7cd75eb82d6c74.jpeg" at bounding box center [617, 225] width 152 height 144
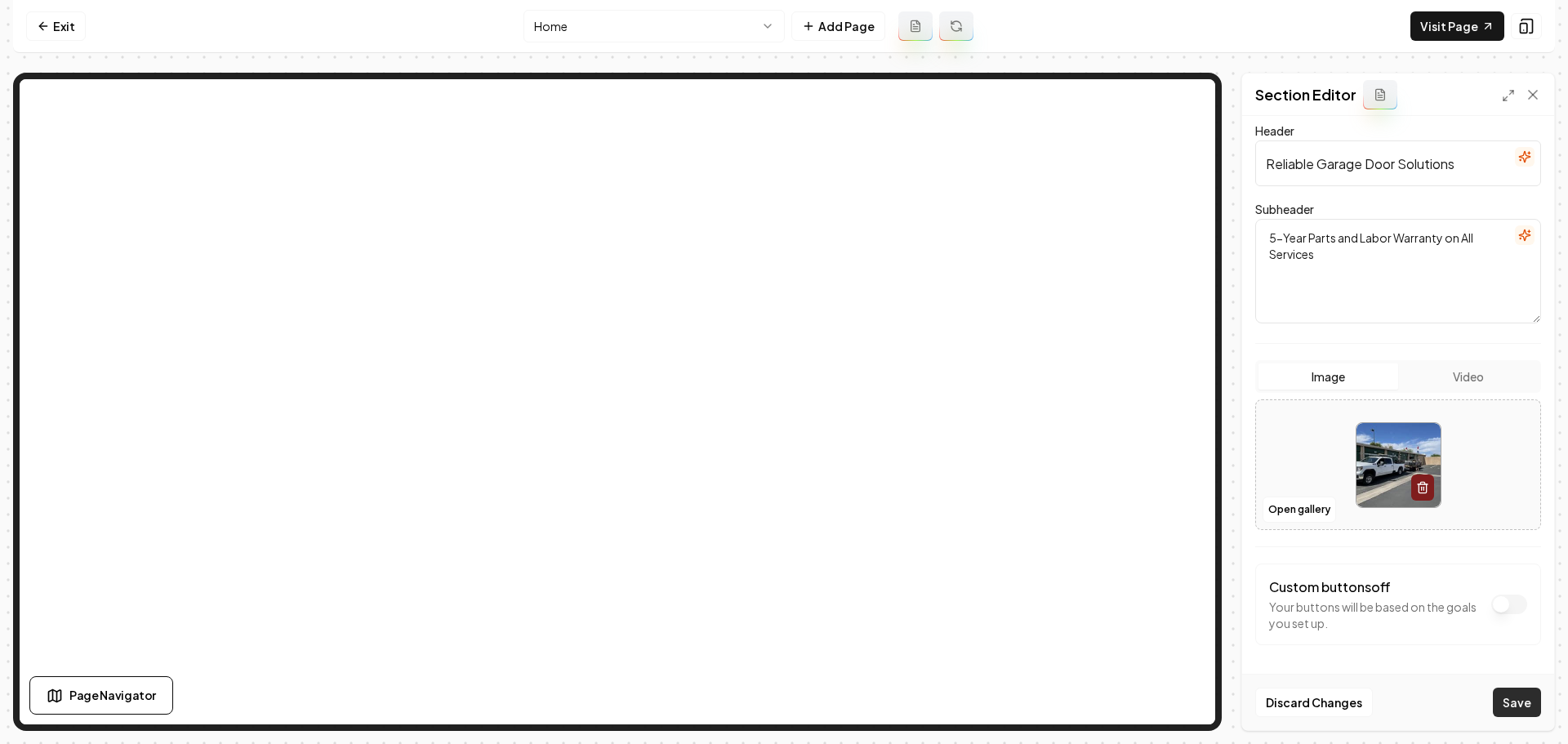
click at [1526, 705] on button "Save" at bounding box center [1517, 702] width 48 height 30
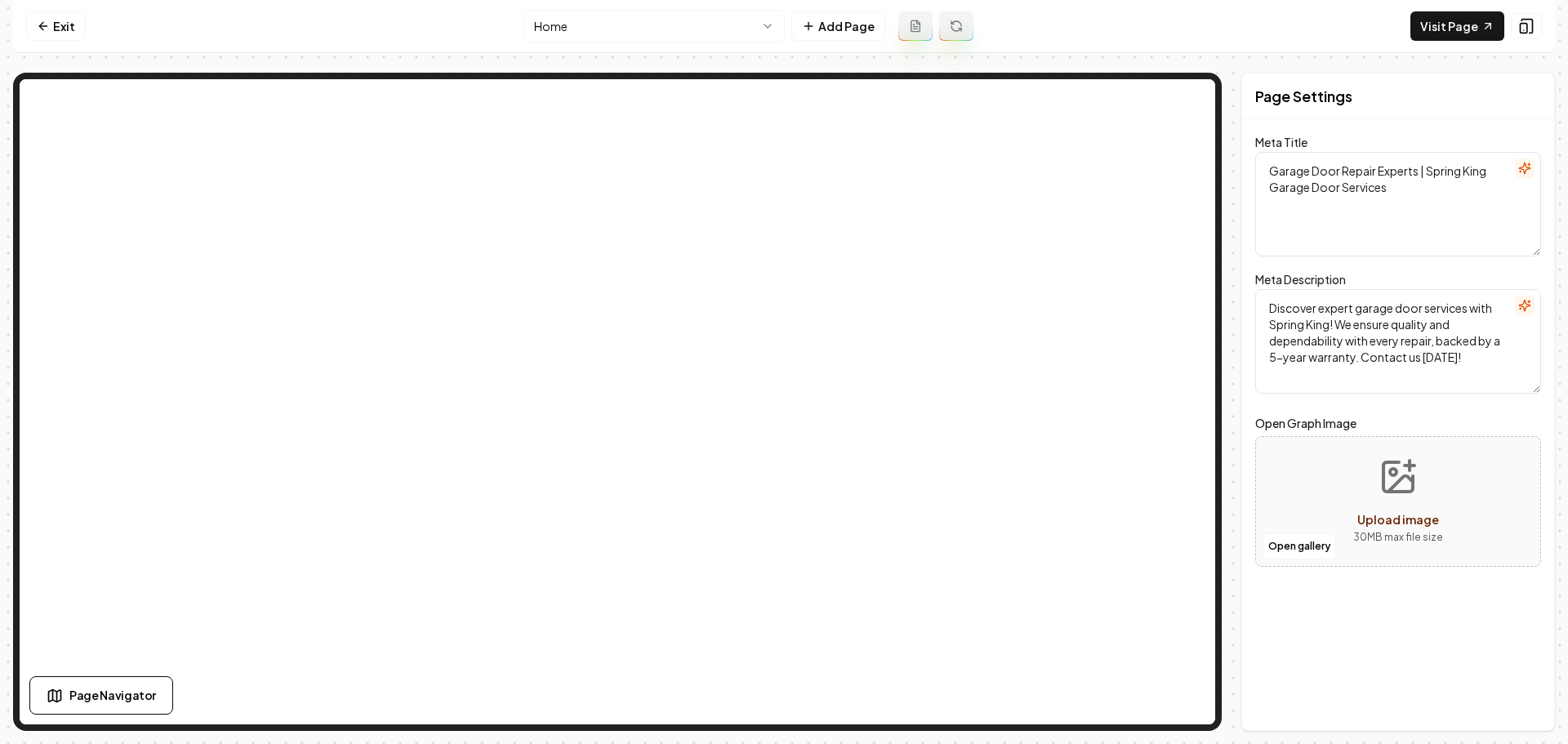
scroll to position [0, 0]
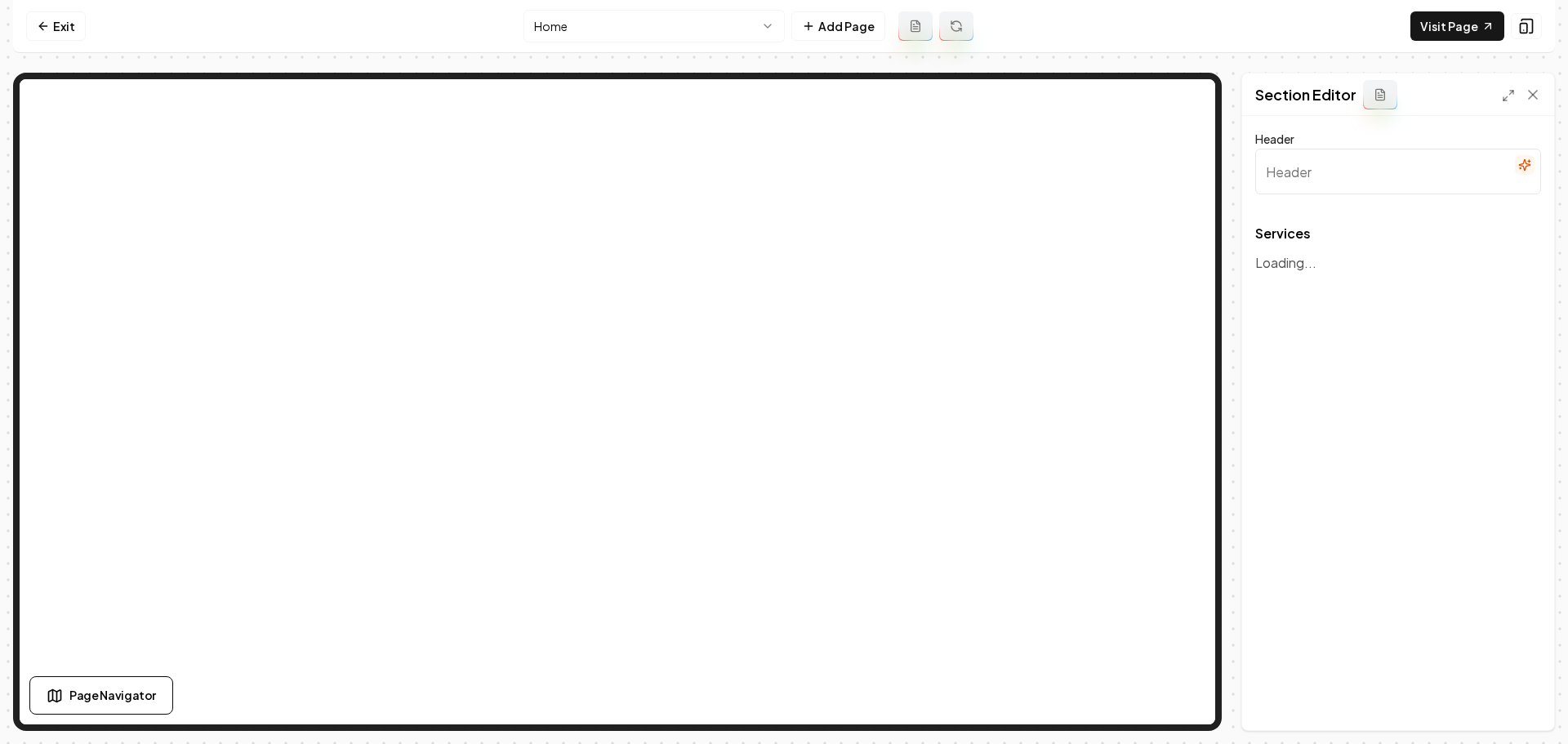
type input "Comprehensive Garage Door Solutions"
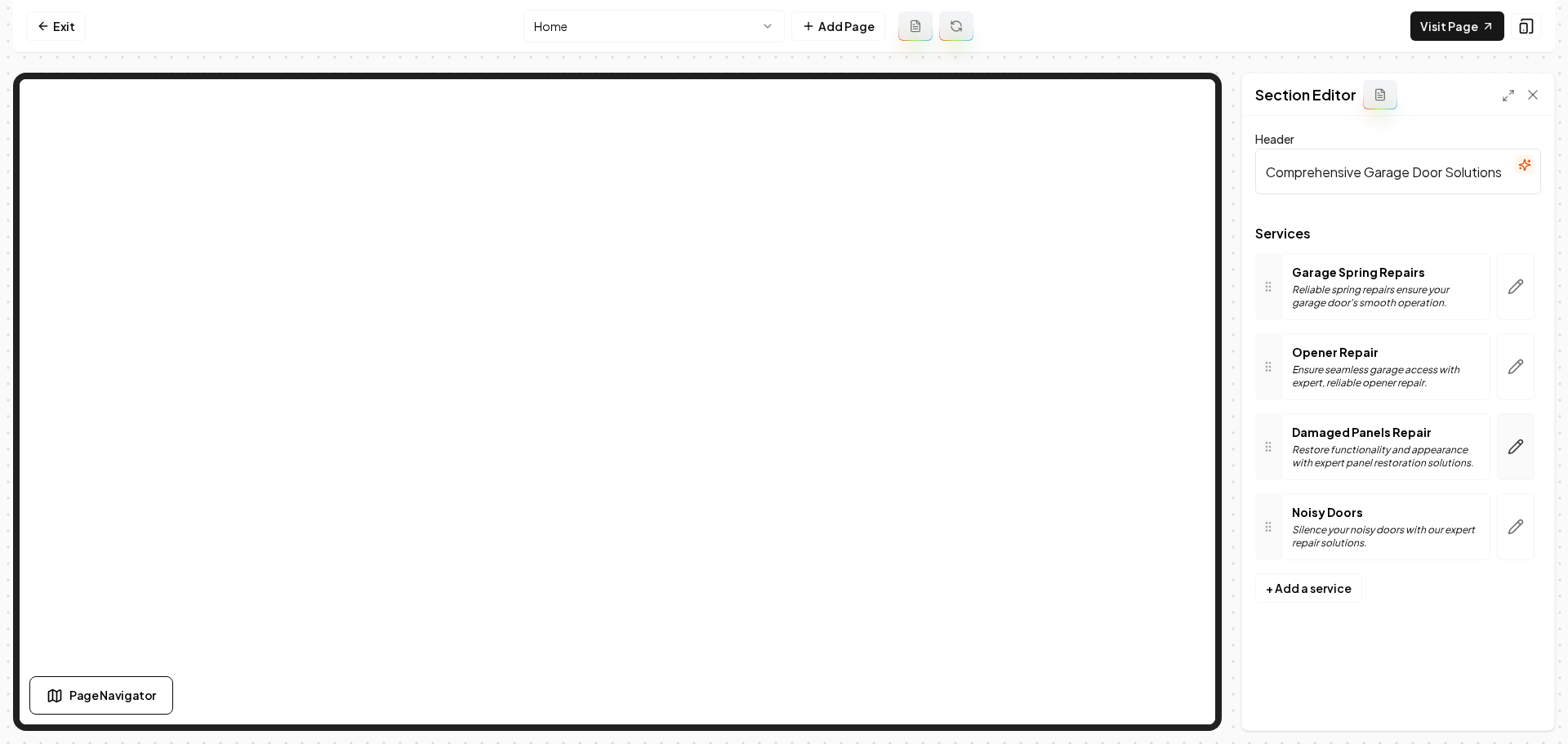
click at [1515, 450] on icon "button" at bounding box center [1516, 447] width 13 height 13
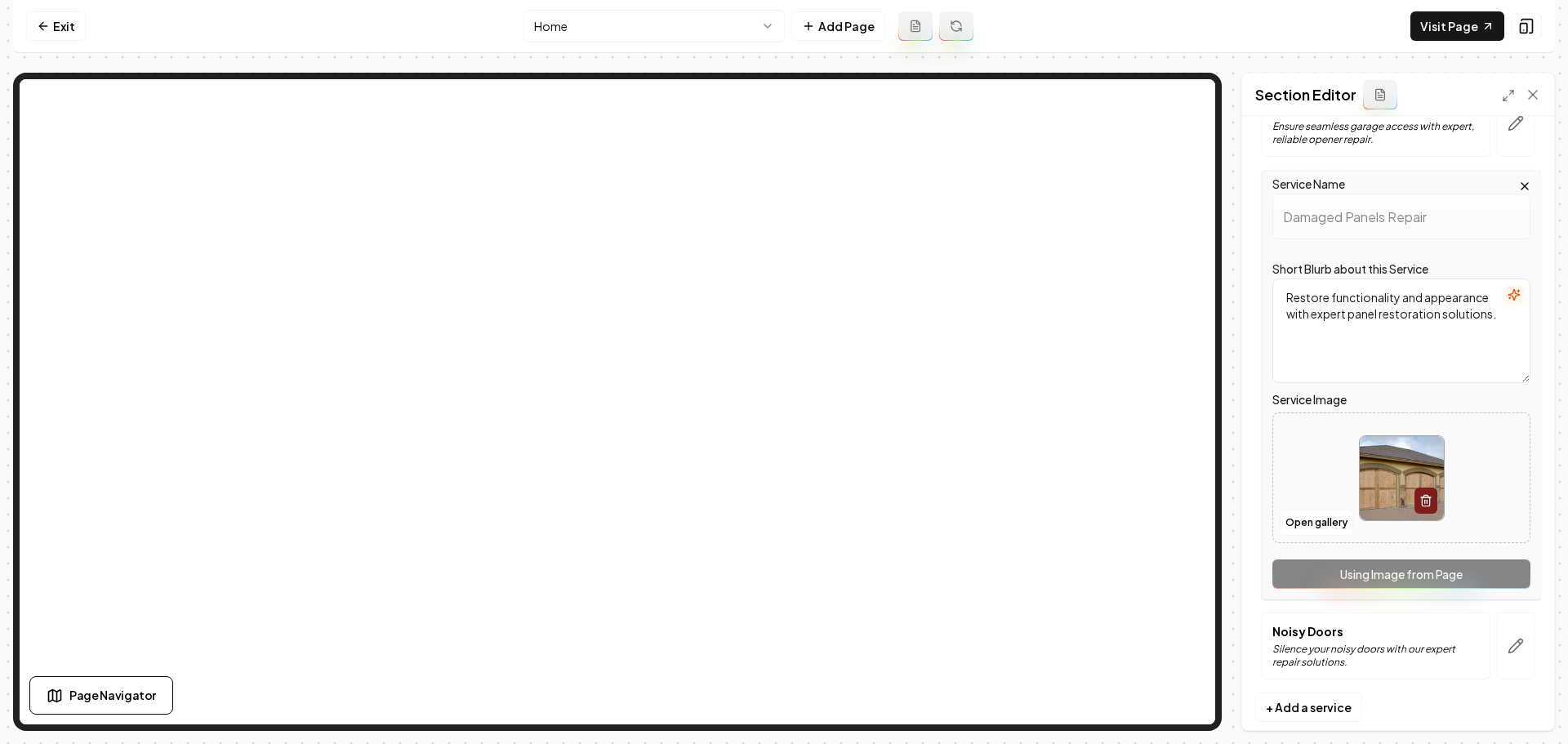
scroll to position [245, 0]
click at [1325, 529] on button "Open gallery" at bounding box center [1316, 521] width 74 height 26
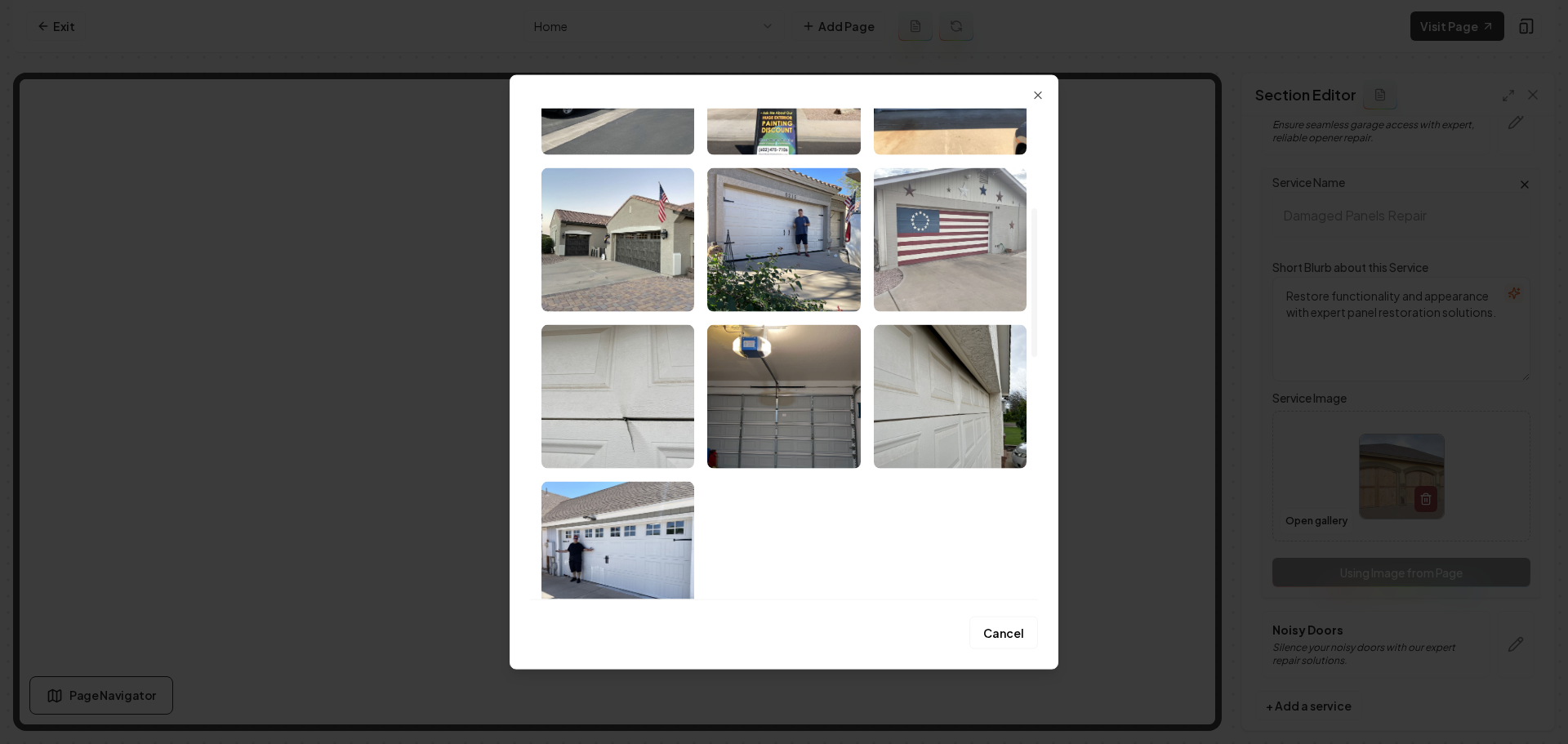
scroll to position [327, 0]
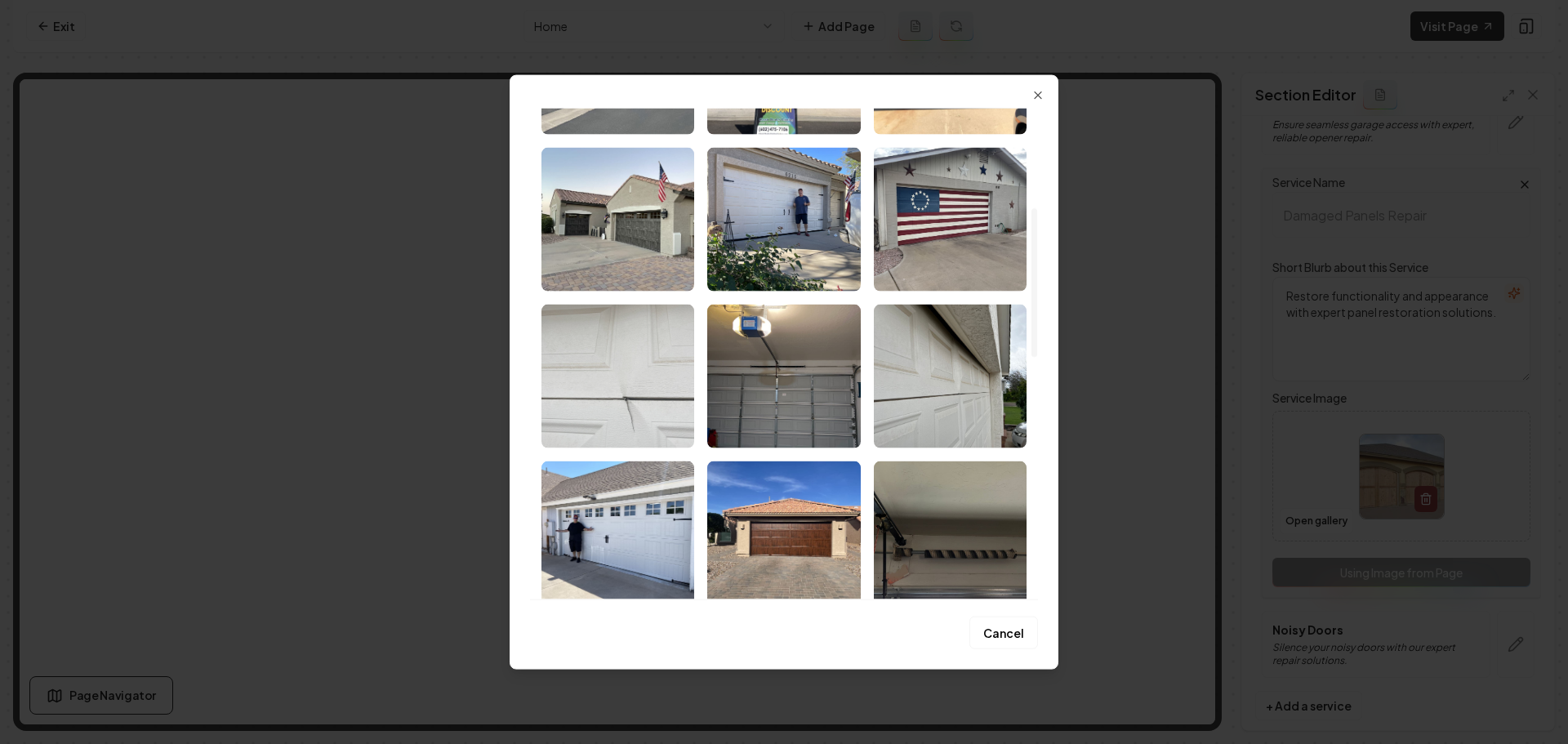
click at [622, 418] on img "Select image image_68a35d585c7cd75eb82d6af9.jpeg" at bounding box center [617, 376] width 152 height 144
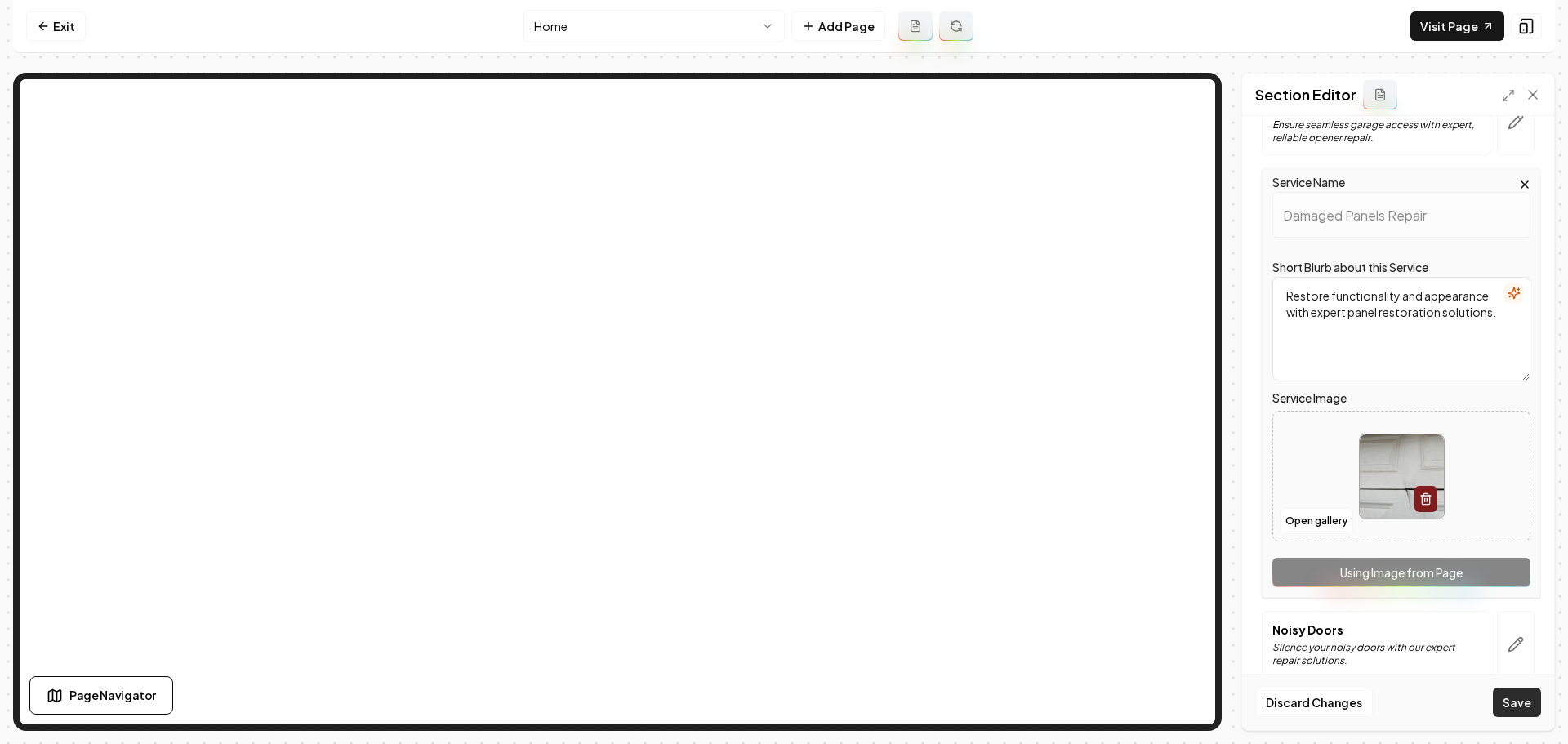
click at [1503, 705] on button "Save" at bounding box center [1517, 702] width 48 height 30
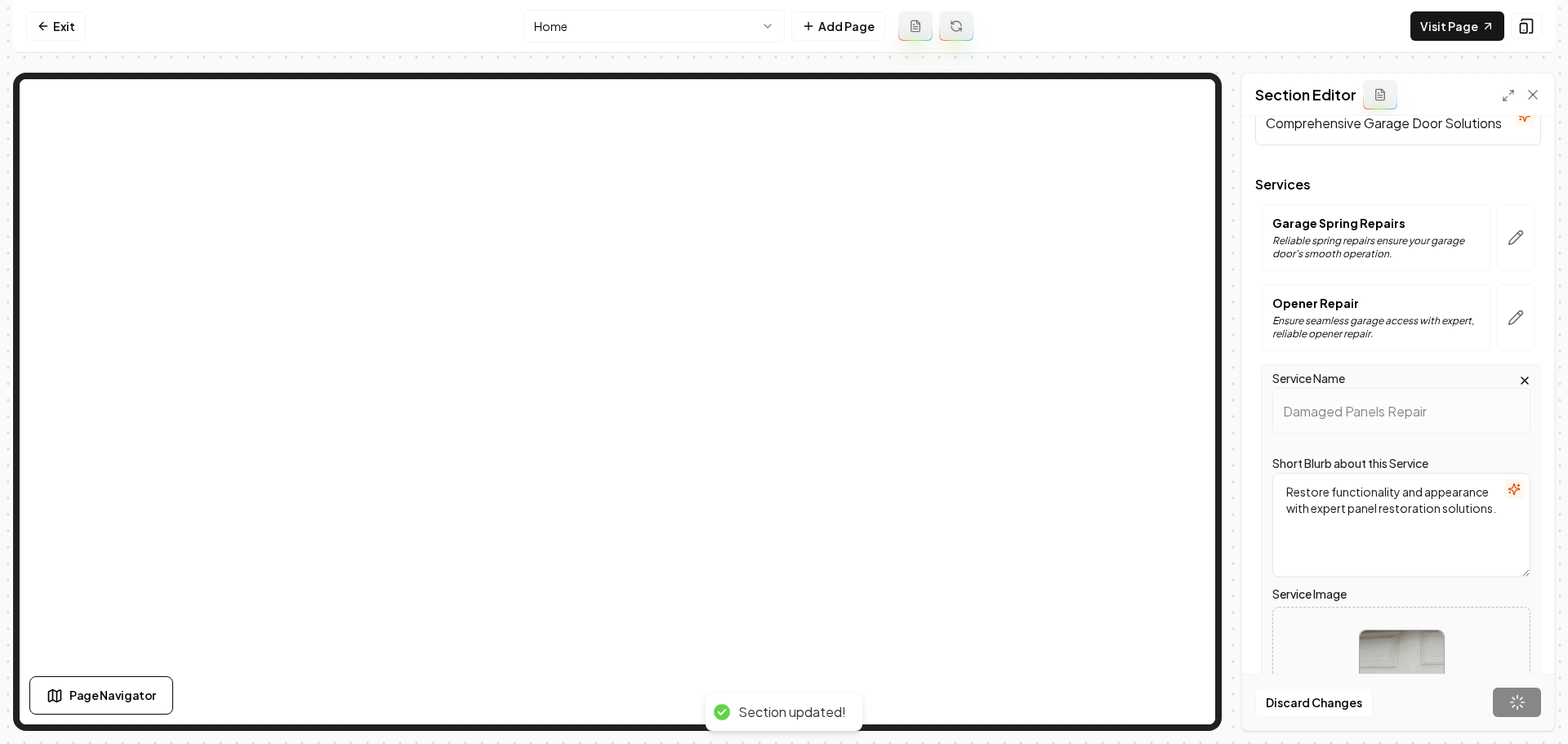
scroll to position [0, 0]
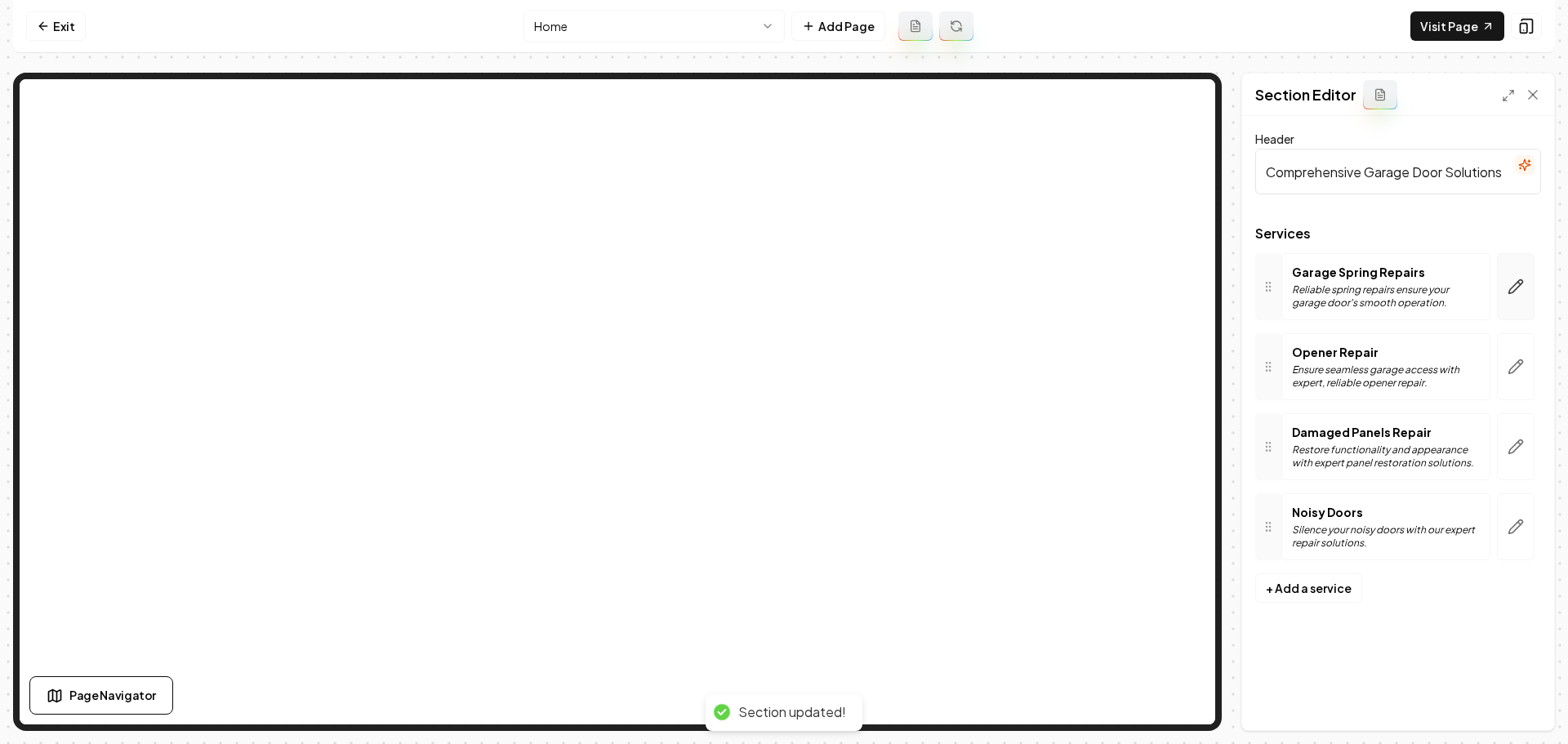
click at [1524, 299] on button "button" at bounding box center [1515, 287] width 37 height 67
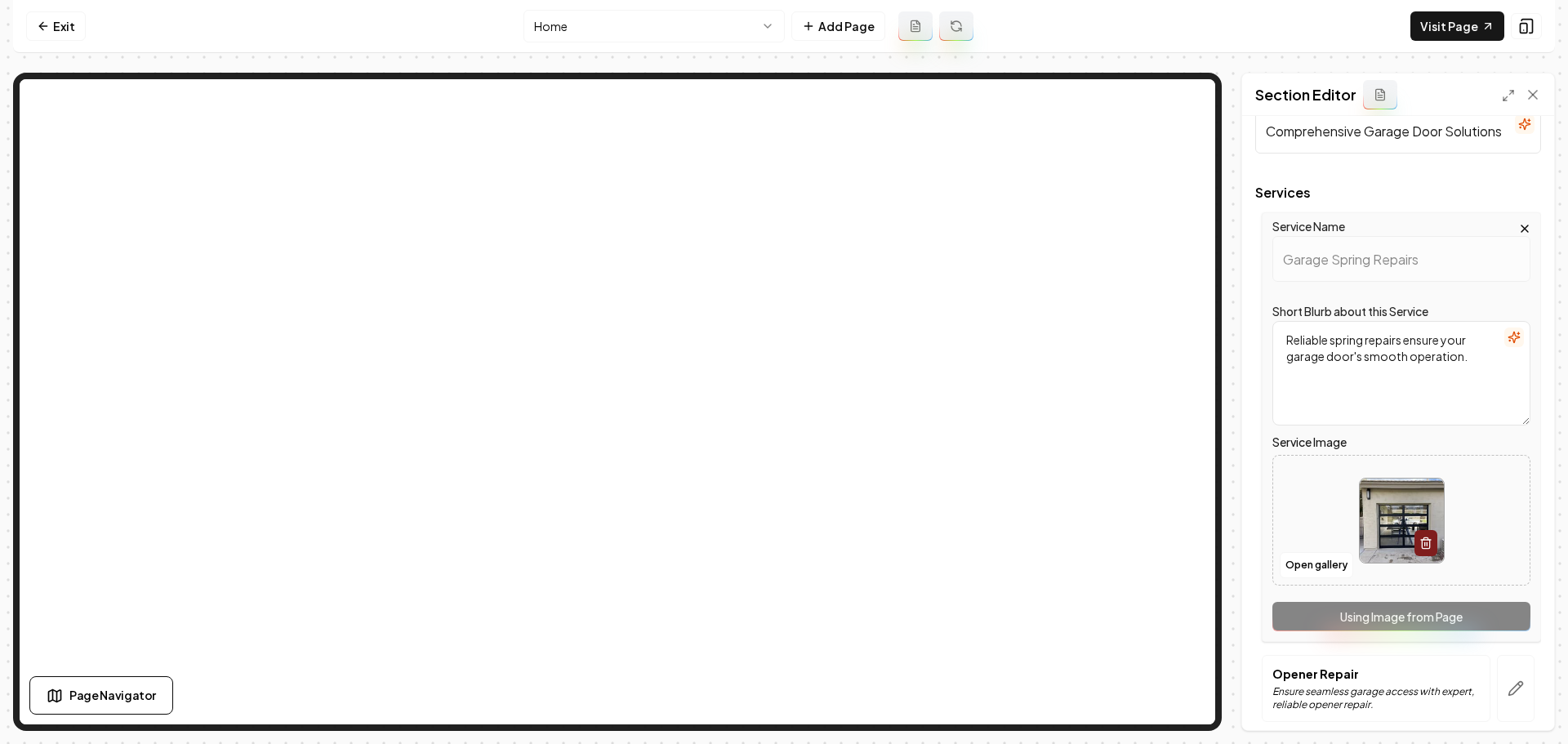
scroll to position [81, 0]
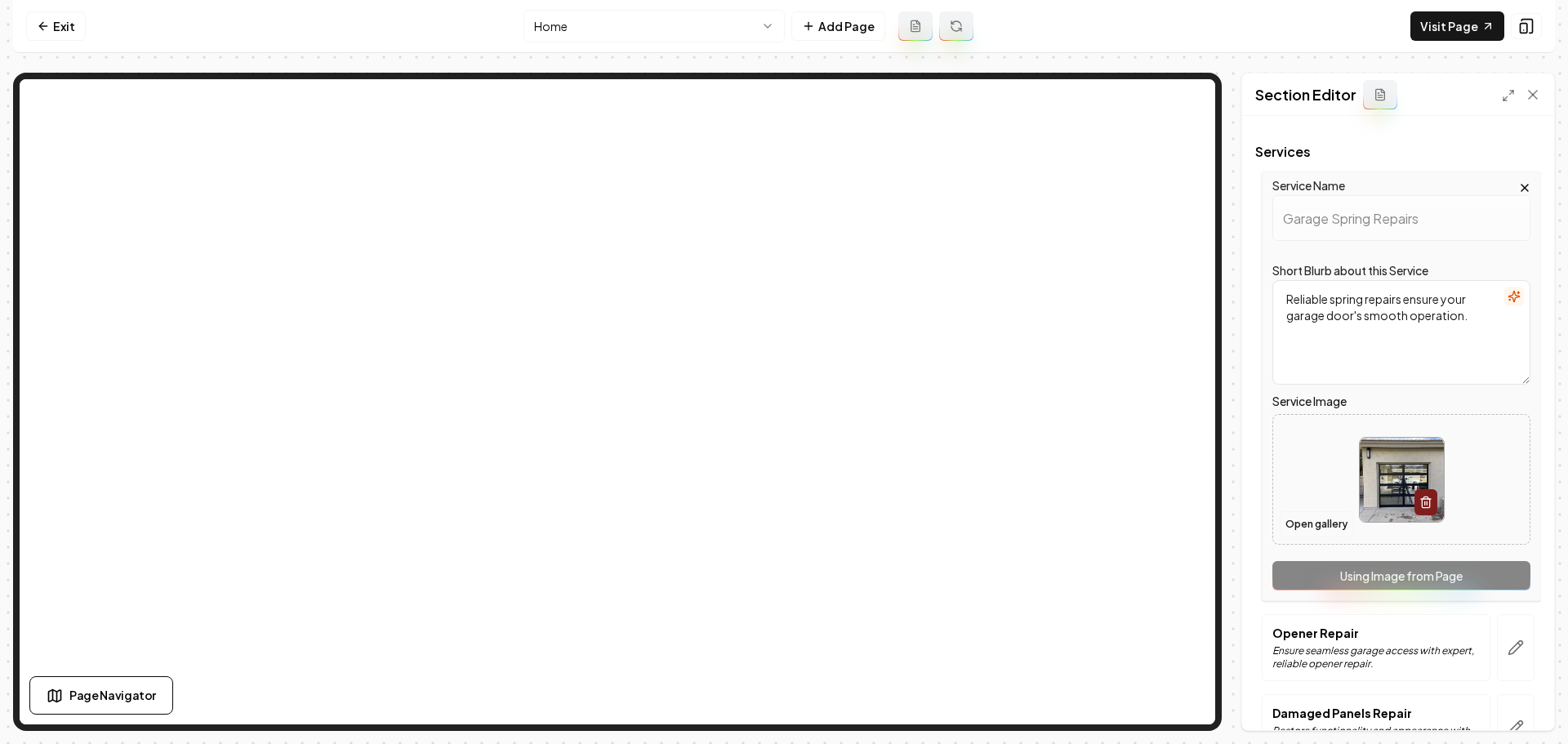
click at [1310, 527] on button "Open gallery" at bounding box center [1316, 523] width 74 height 26
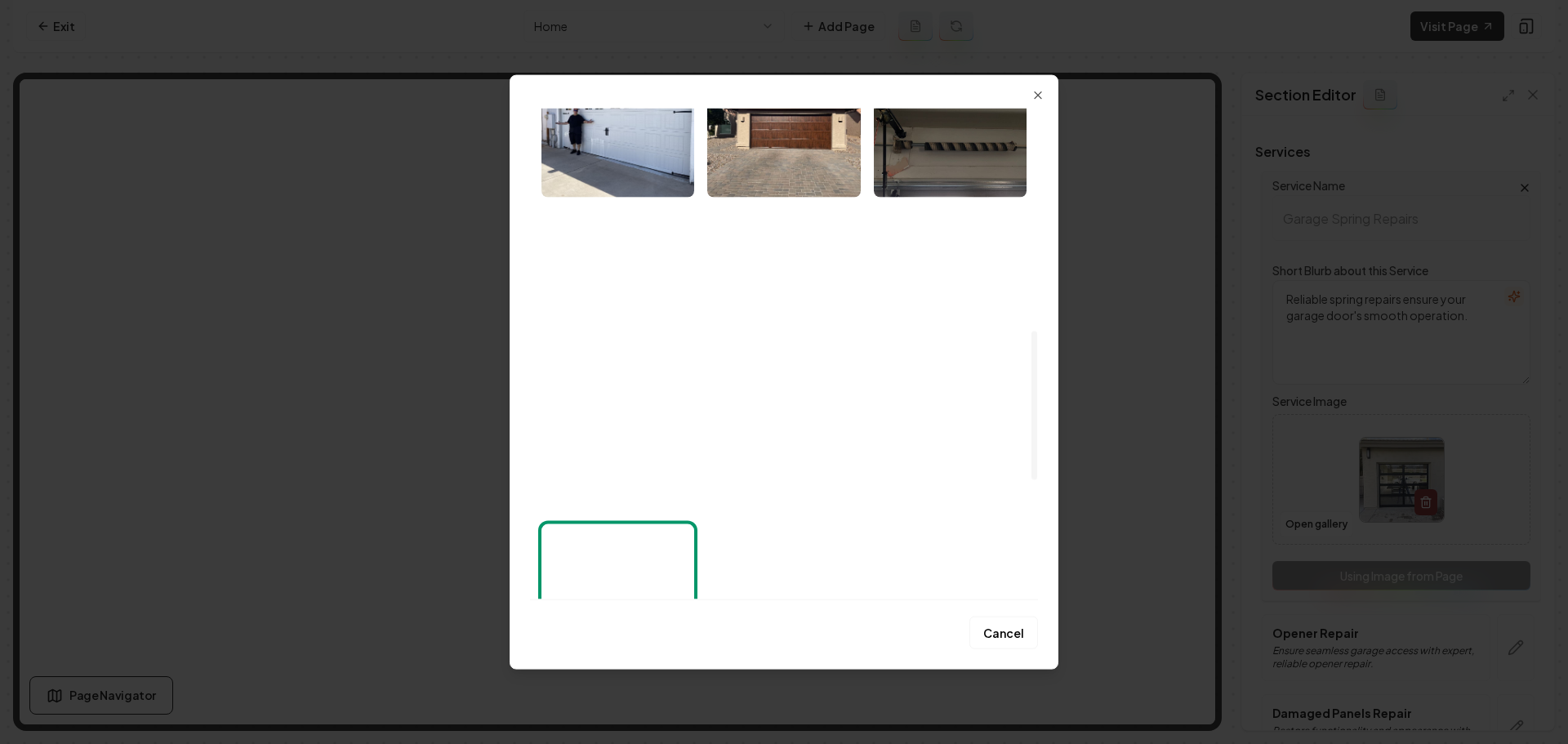
scroll to position [735, 0]
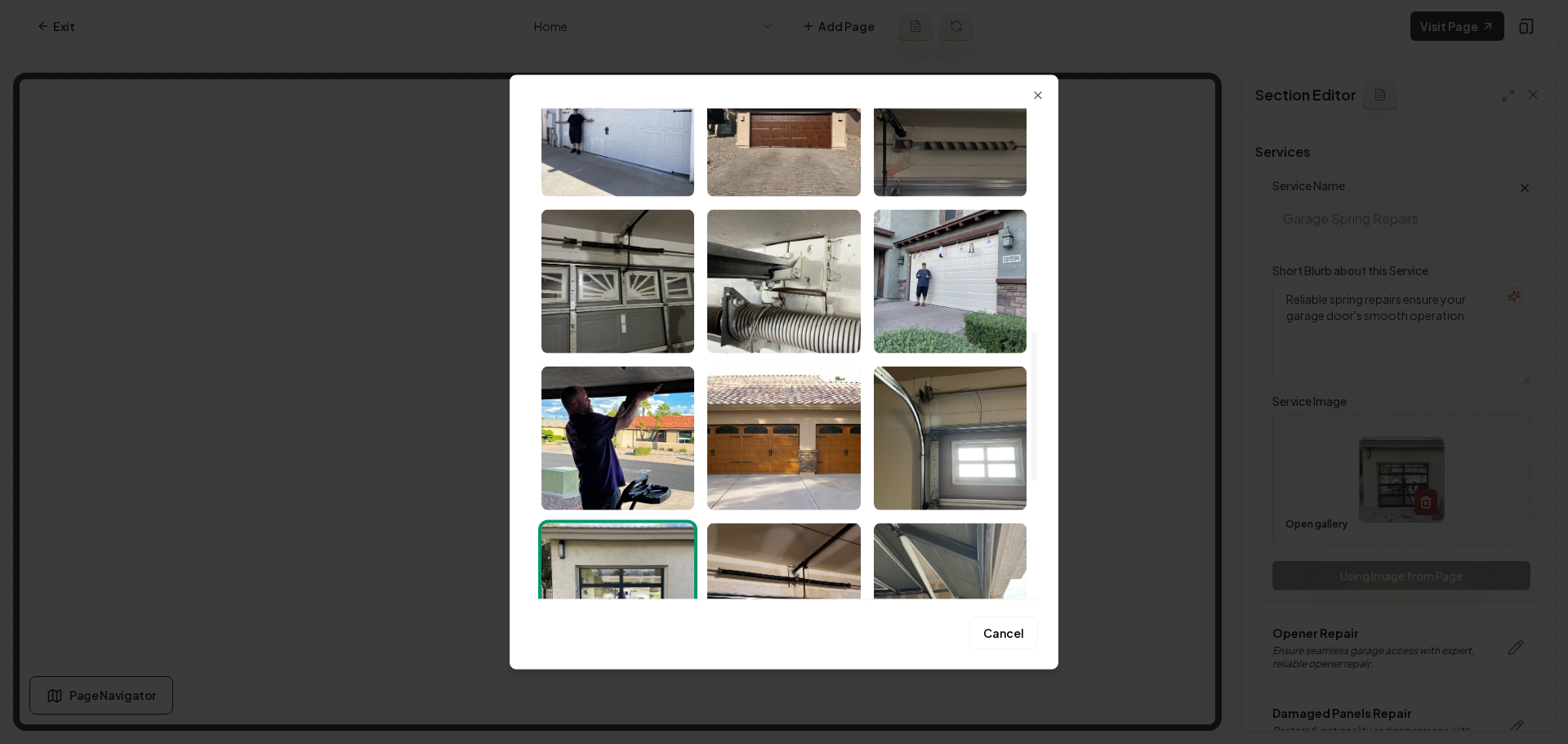
click at [771, 290] on img "Select image image_68a35d565c7cd75eb82d6563.jpeg" at bounding box center [783, 281] width 152 height 144
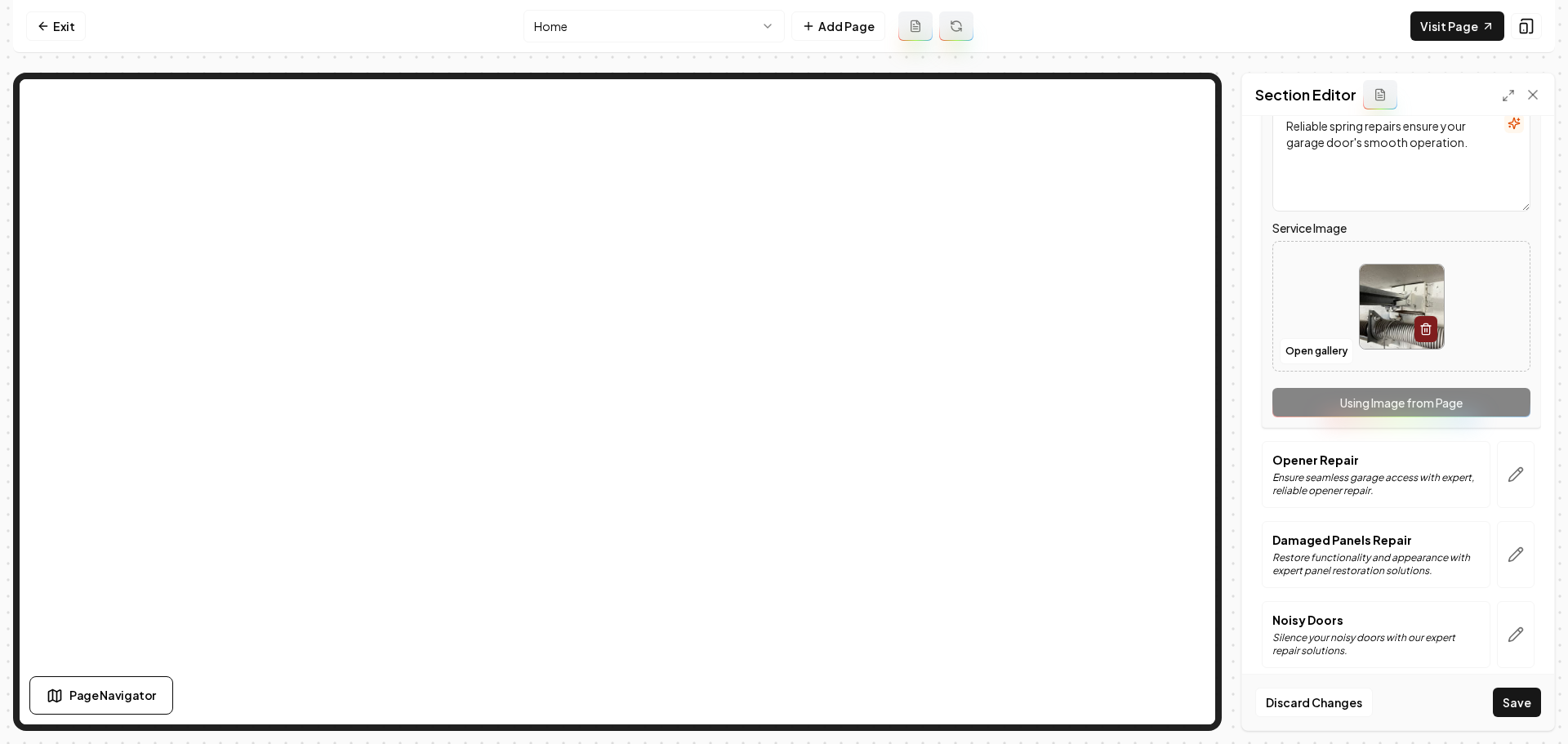
scroll to position [267, 0]
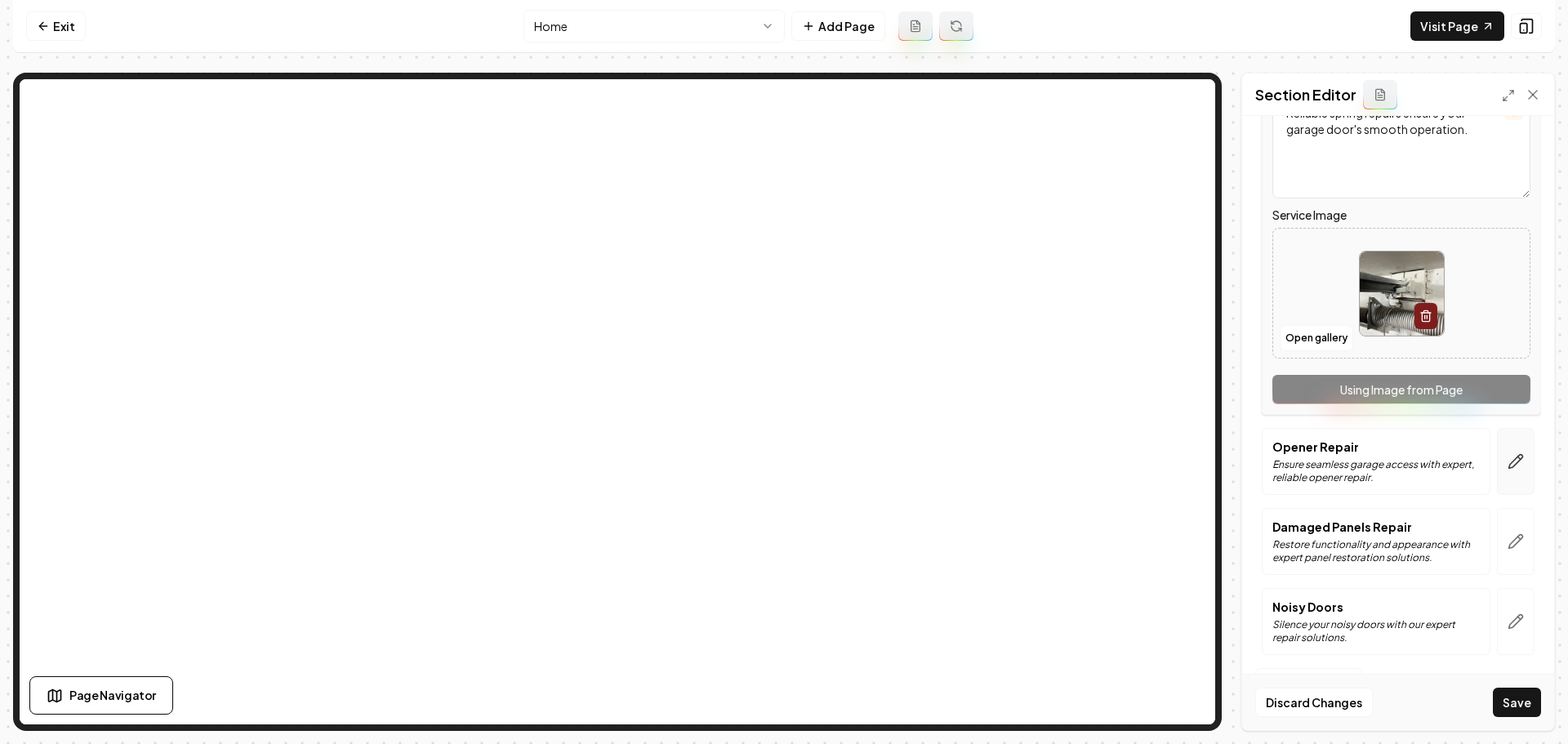
click at [1508, 470] on icon "button" at bounding box center [1515, 461] width 16 height 16
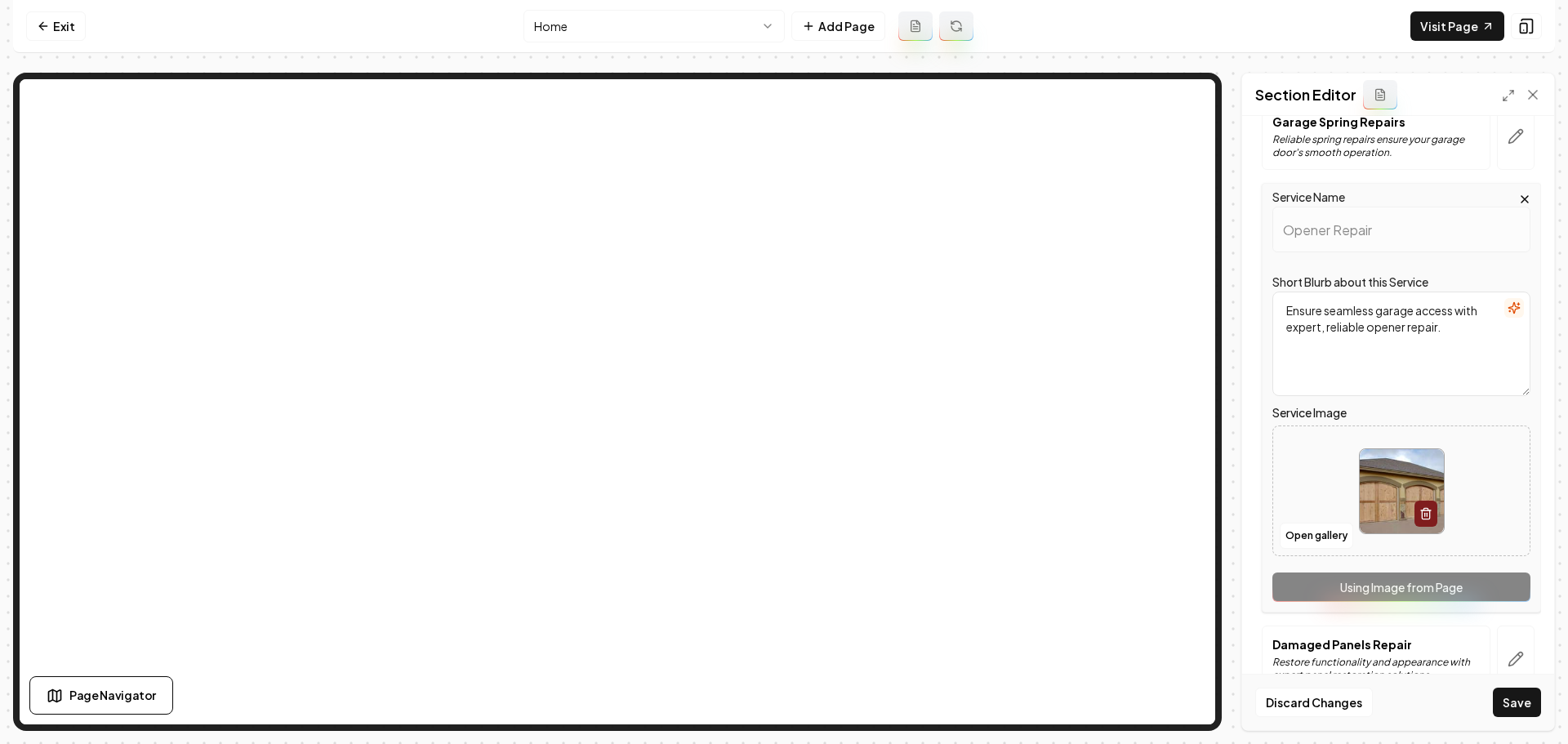
scroll to position [163, 0]
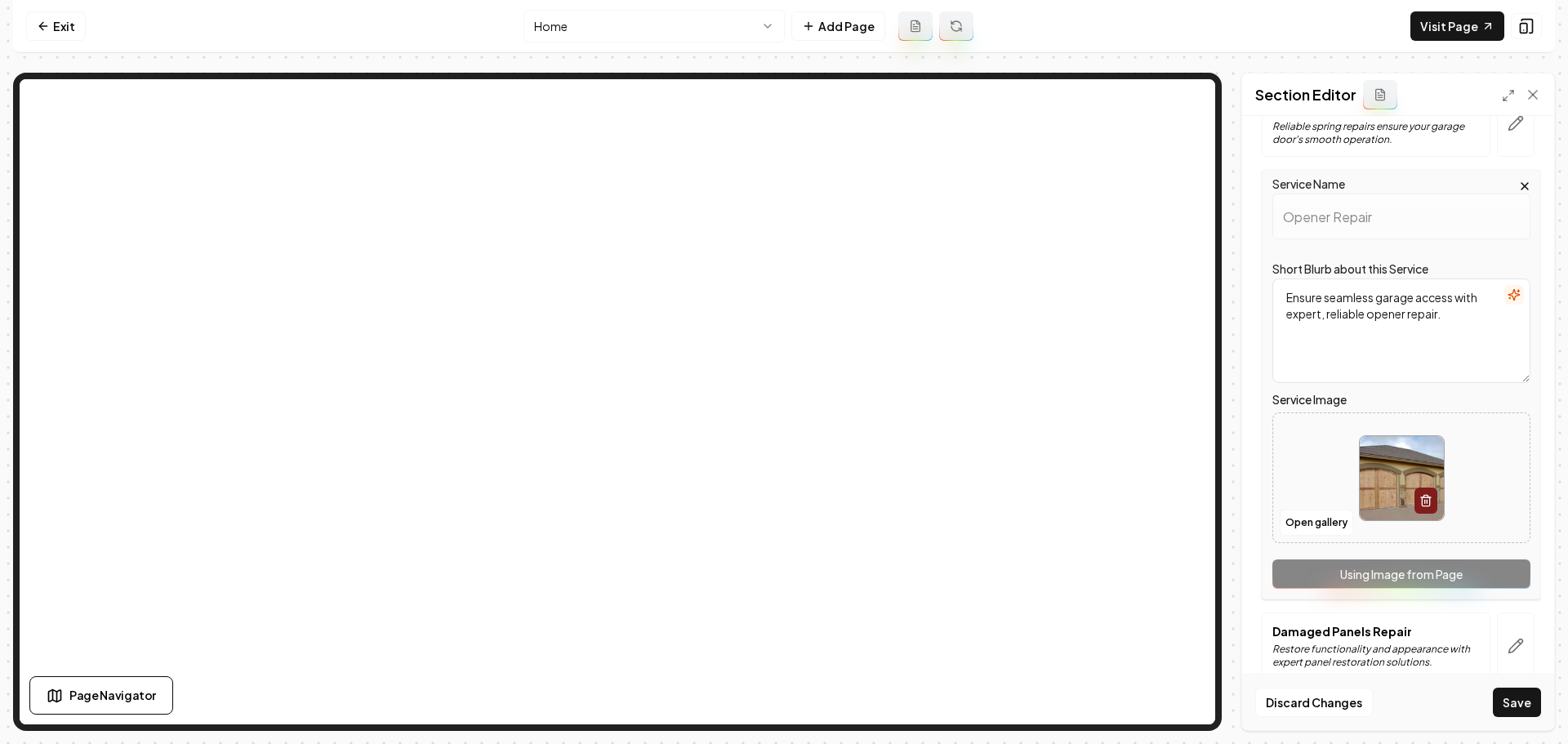
click at [1315, 506] on div at bounding box center [1401, 478] width 257 height 112
click at [1320, 530] on button "Open gallery" at bounding box center [1316, 523] width 74 height 26
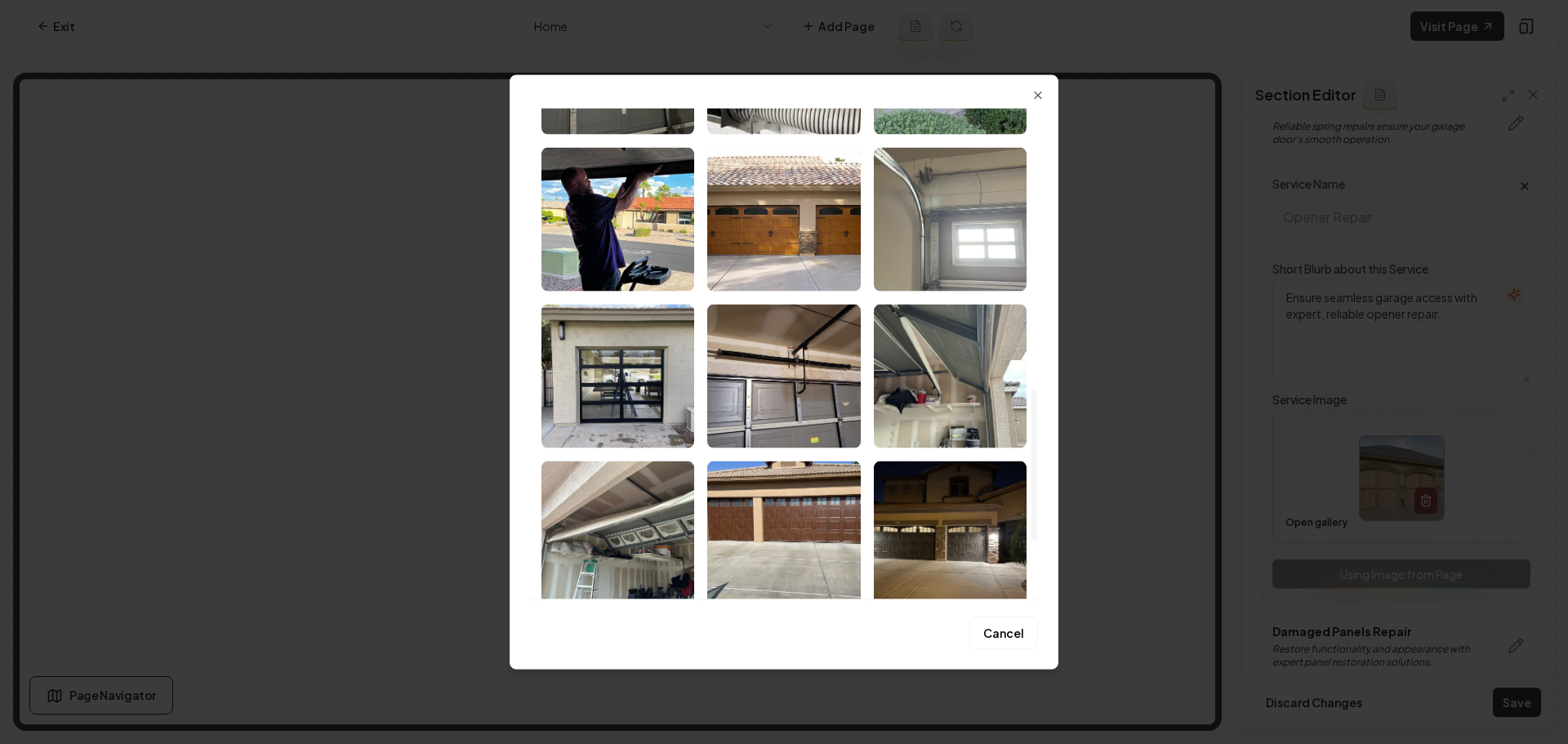
scroll to position [980, 0]
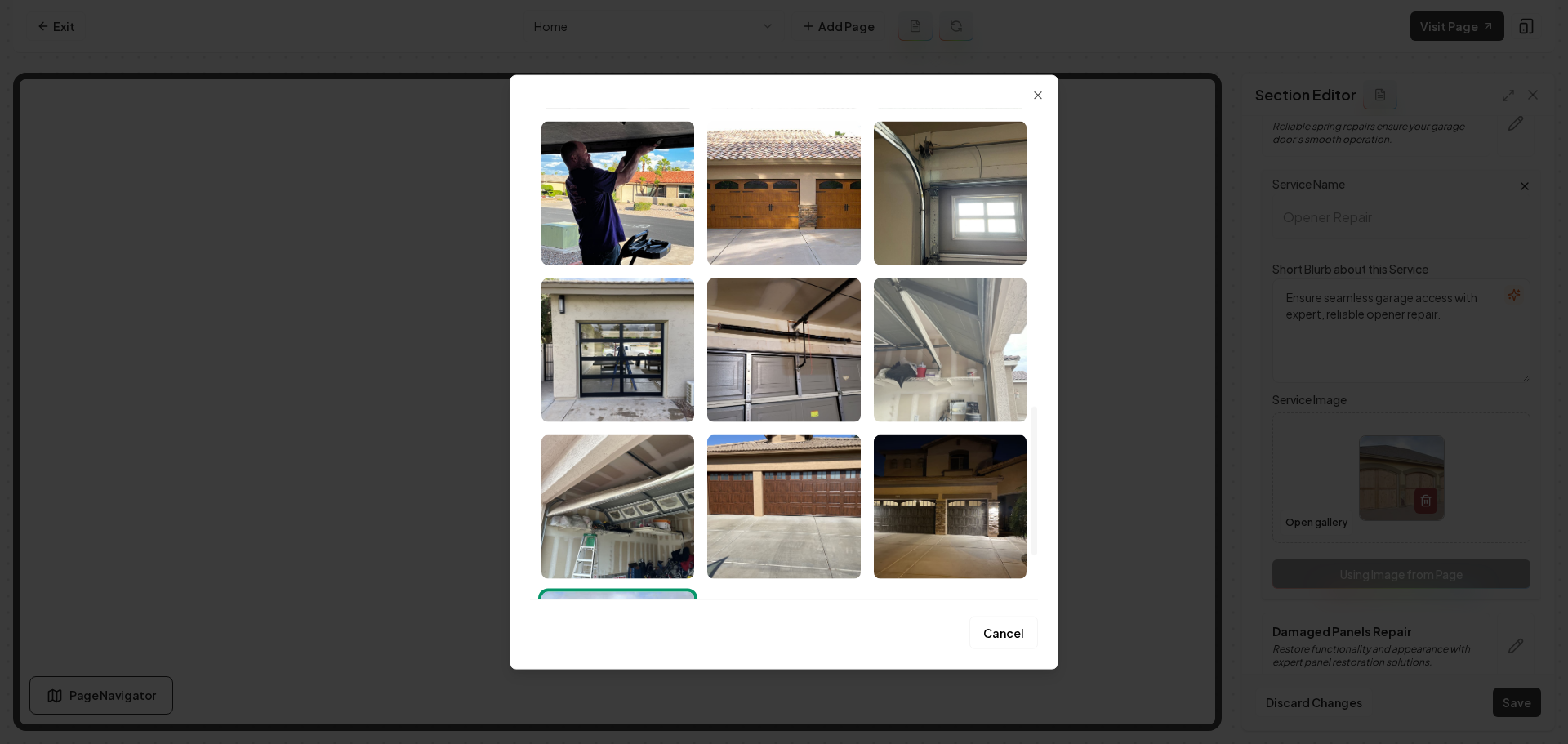
click at [960, 354] on img "Select image image_68a35d565c7cd75eb82d6213.jpeg" at bounding box center [950, 350] width 152 height 144
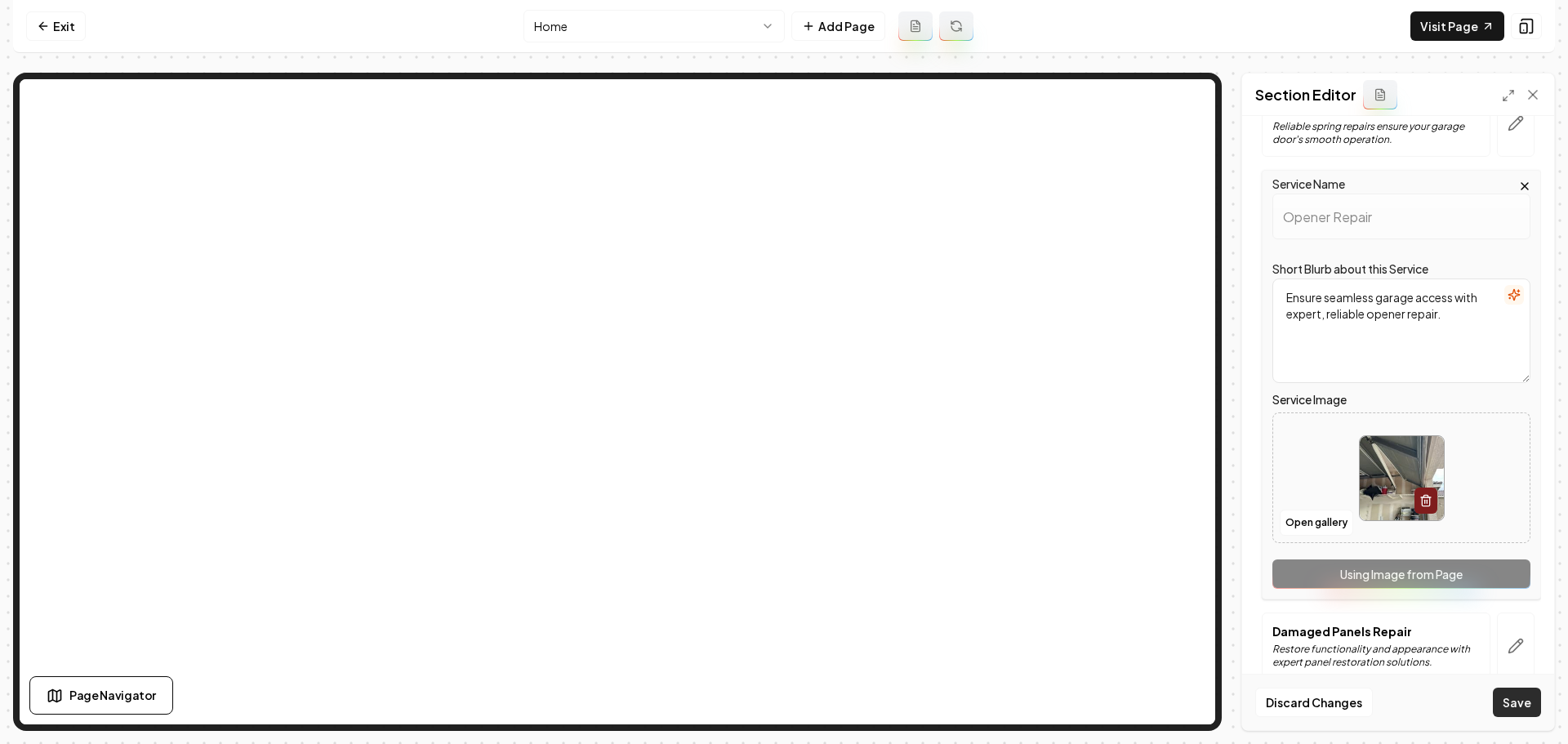
click at [1529, 706] on button "Save" at bounding box center [1517, 702] width 48 height 30
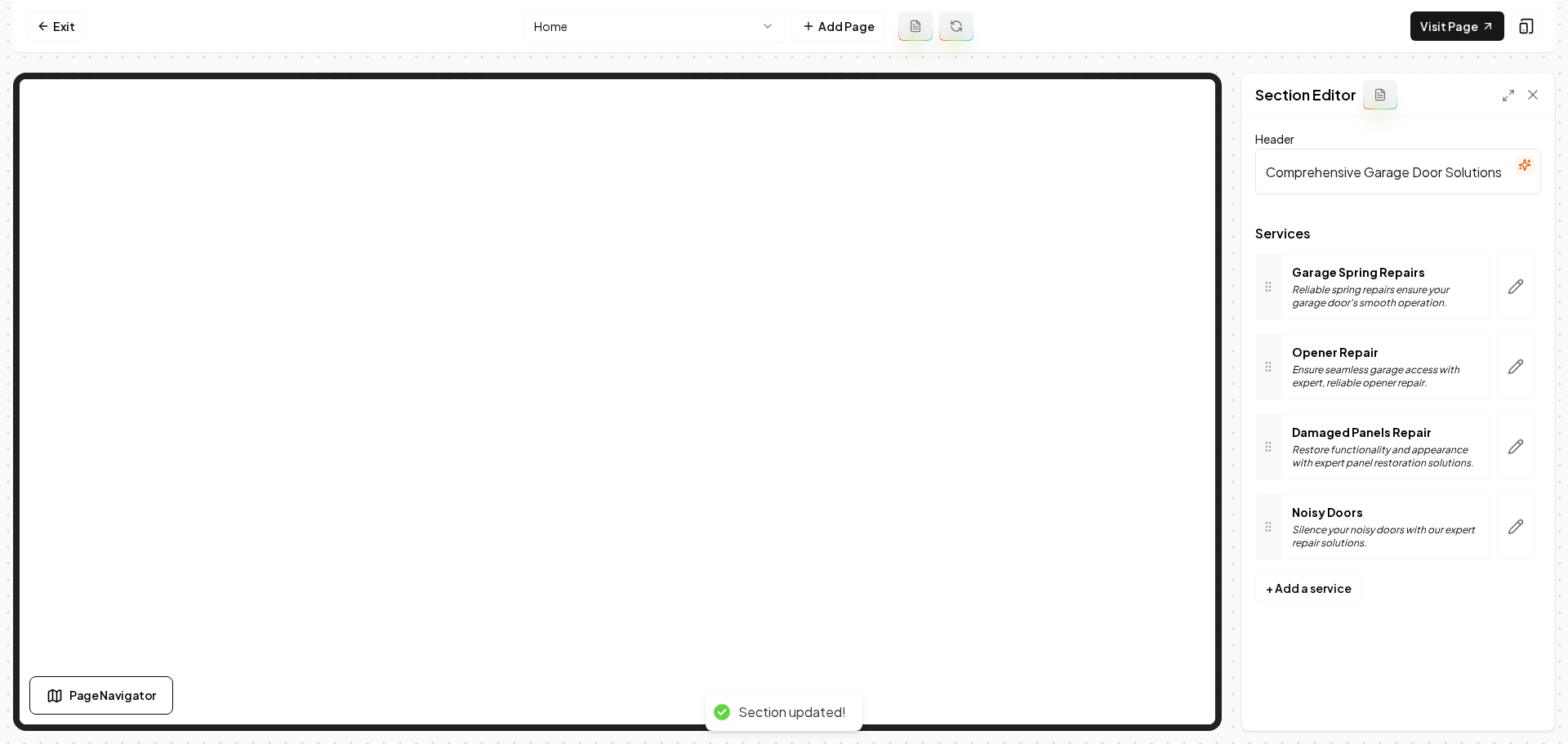
scroll to position [0, 0]
click at [69, 33] on link "Exit" at bounding box center [56, 26] width 59 height 30
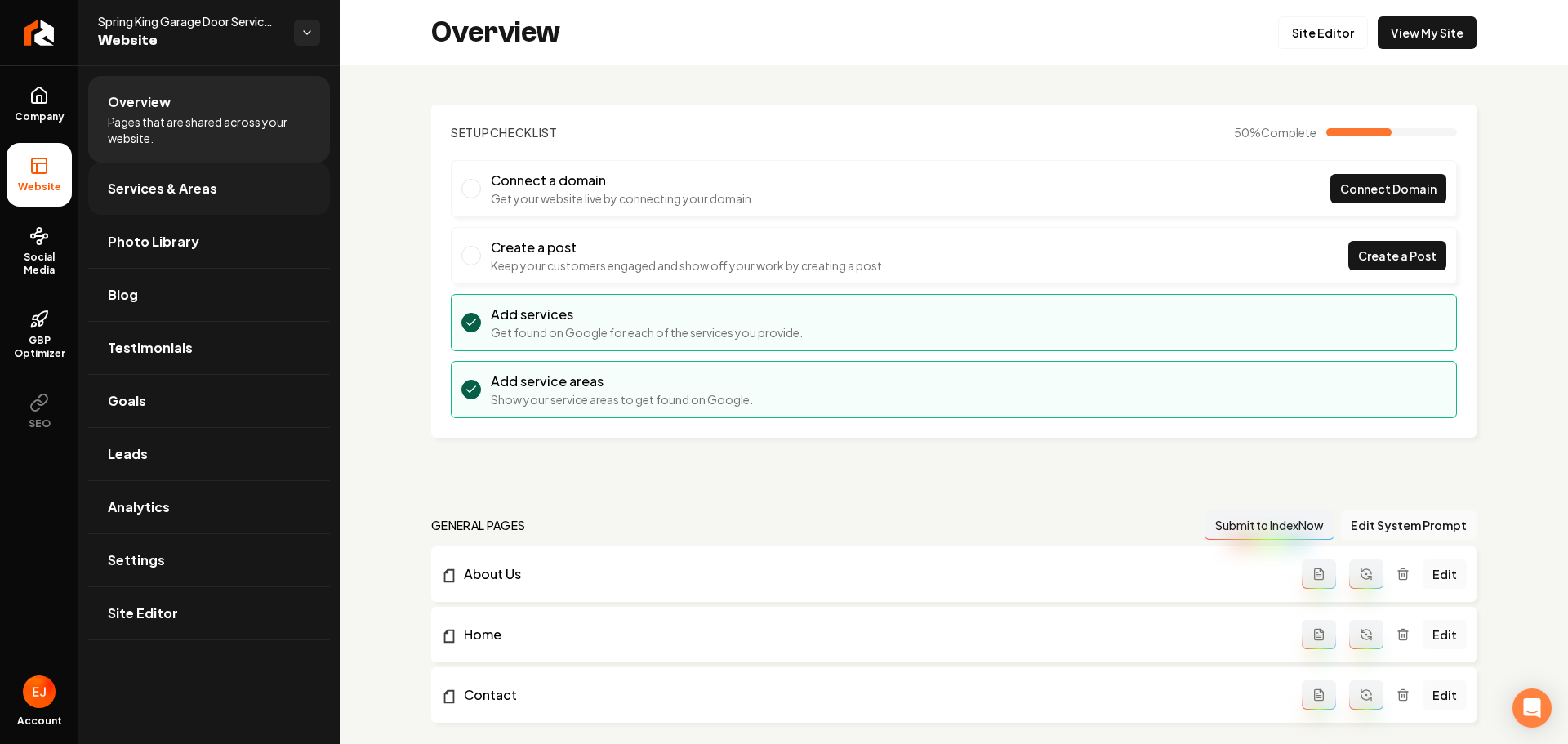
click at [194, 200] on link "Services & Areas" at bounding box center [209, 189] width 242 height 53
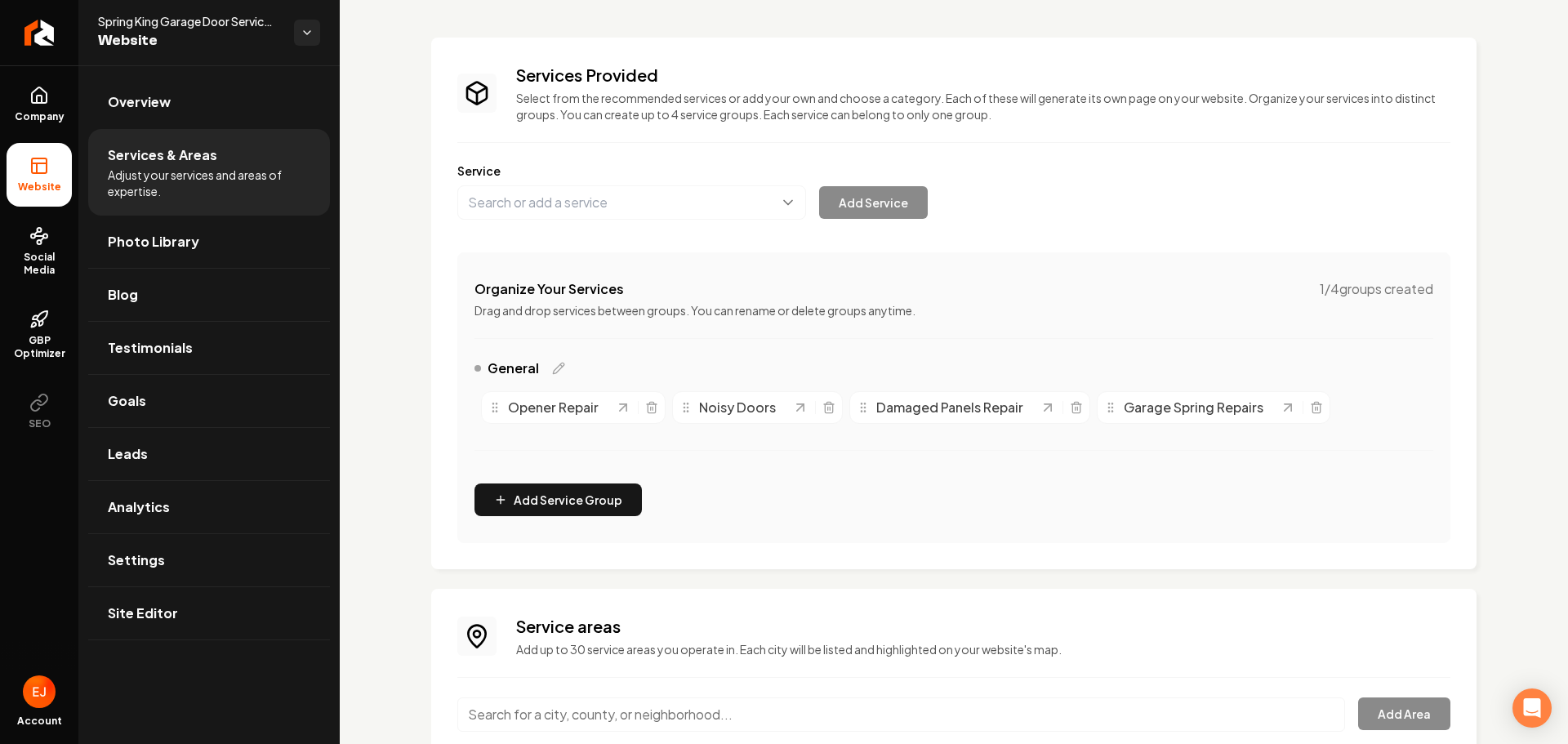
scroll to position [197, 0]
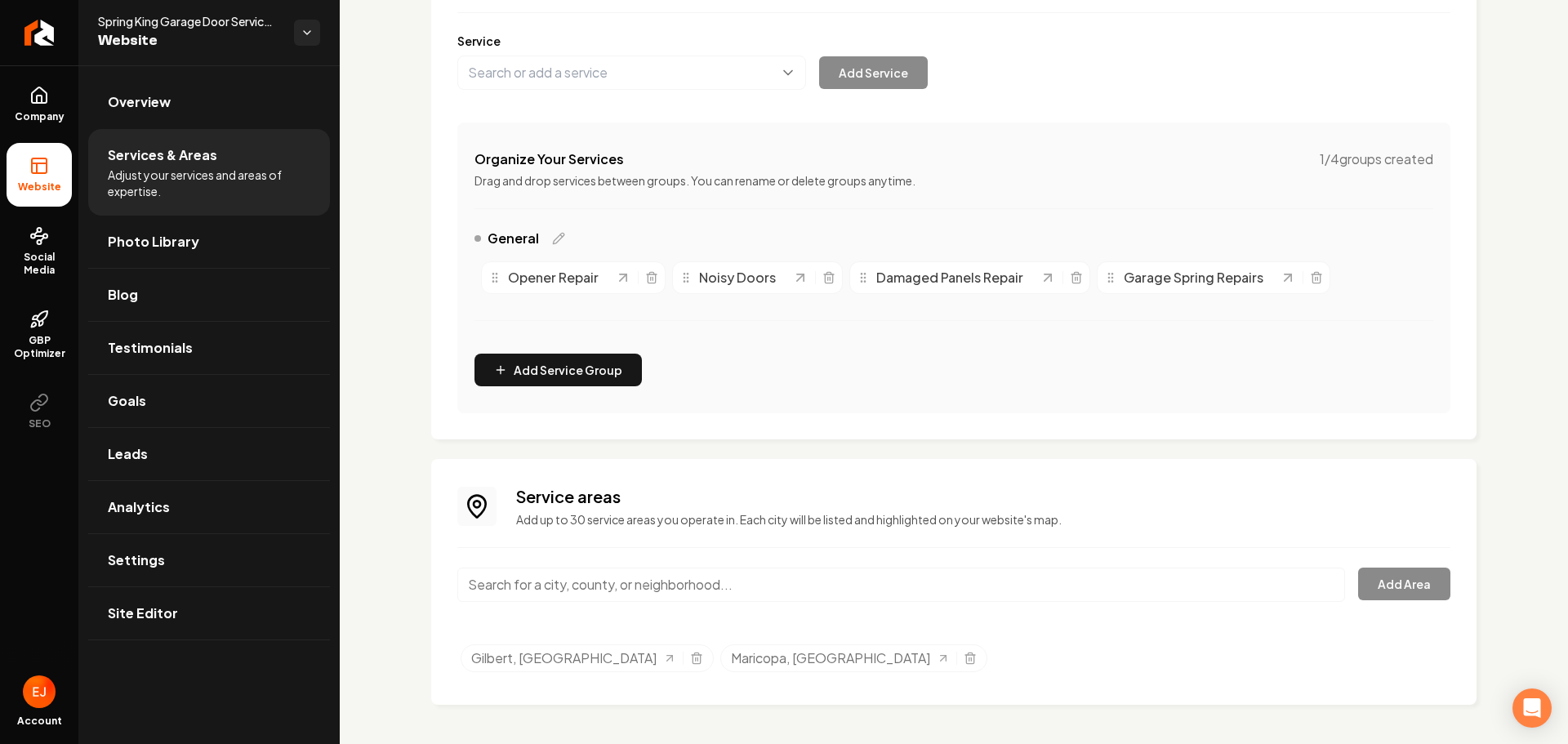
click at [603, 575] on input "Main content area" at bounding box center [901, 585] width 888 height 35
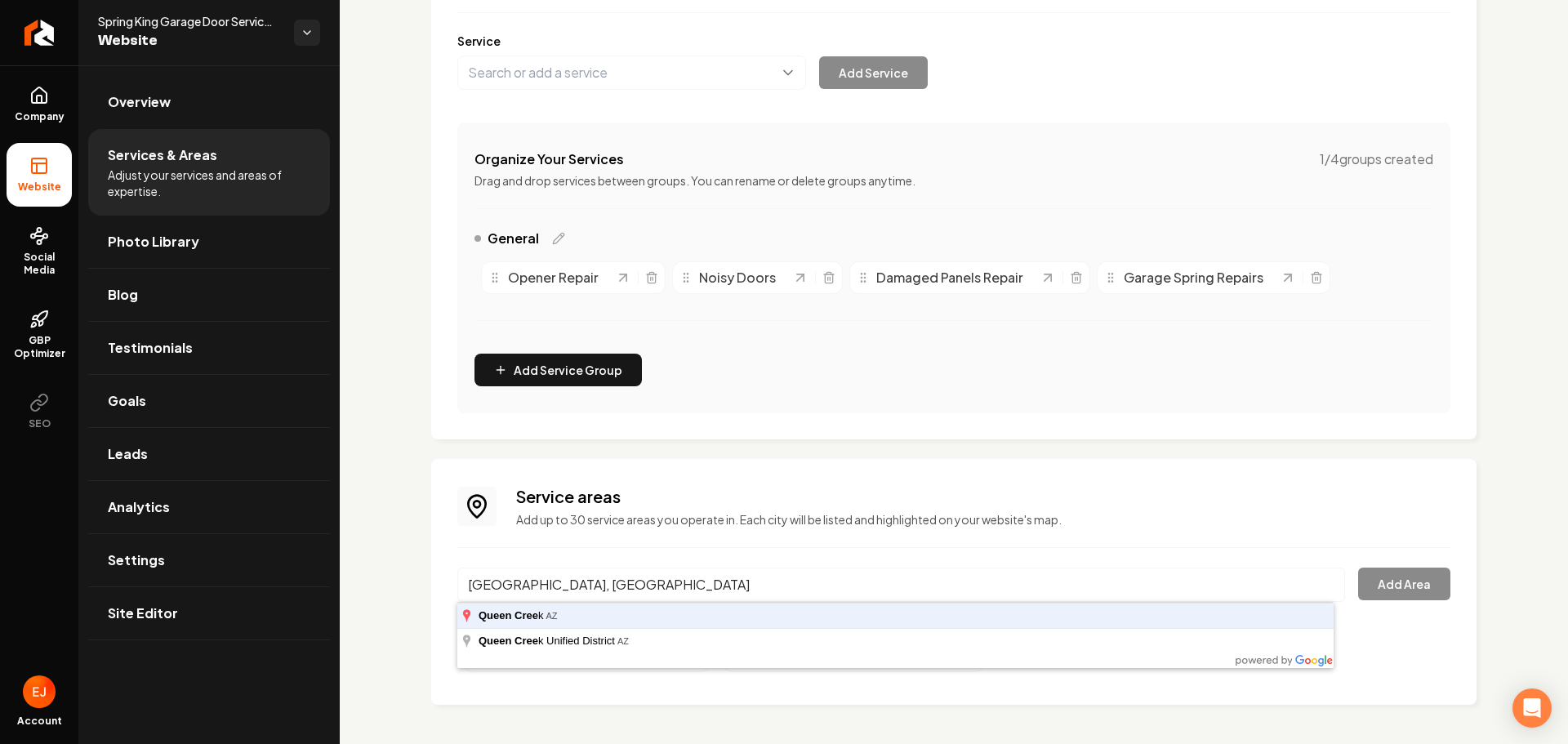
type input "Queen Creek, AZ"
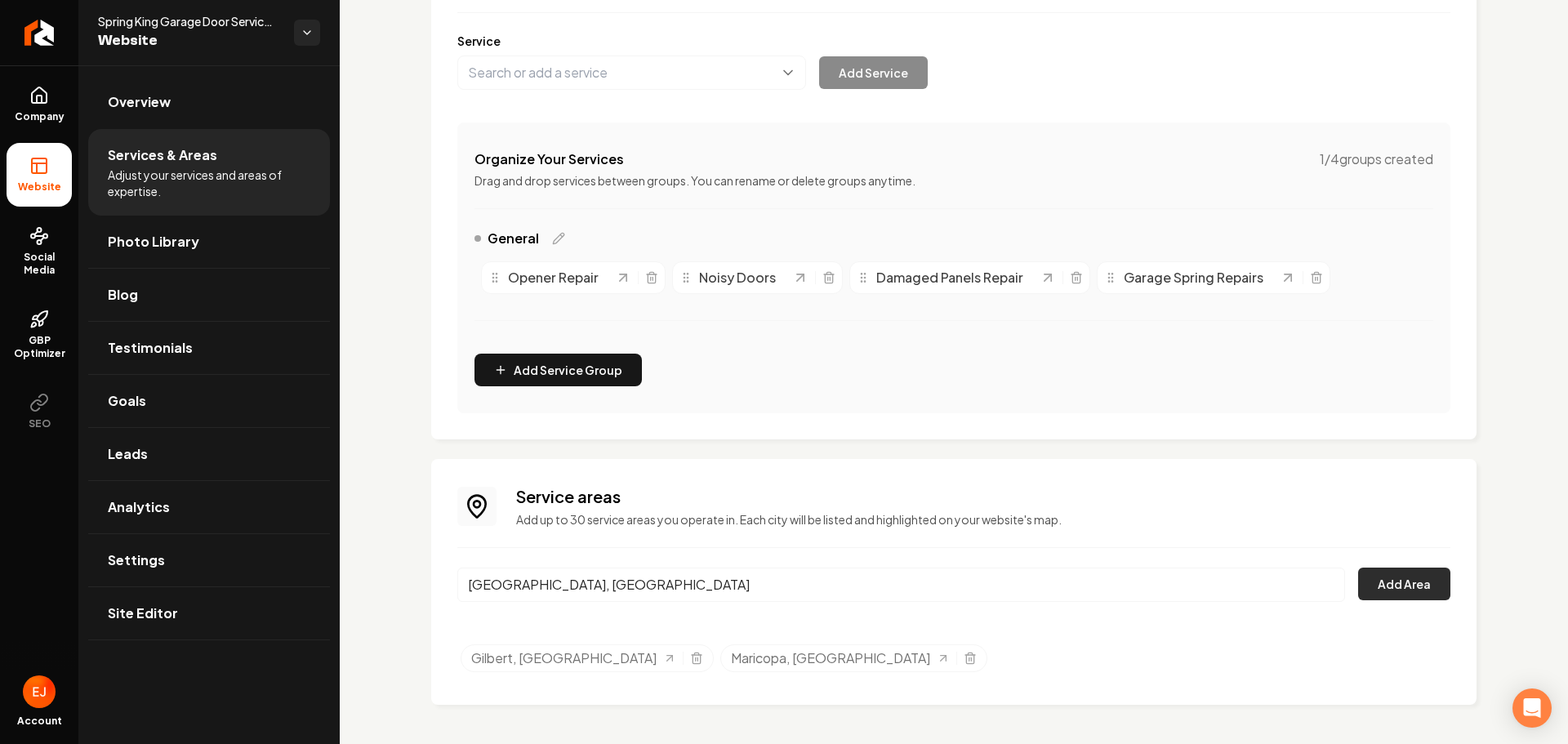
click at [1430, 583] on button "Add Area" at bounding box center [1404, 584] width 92 height 33
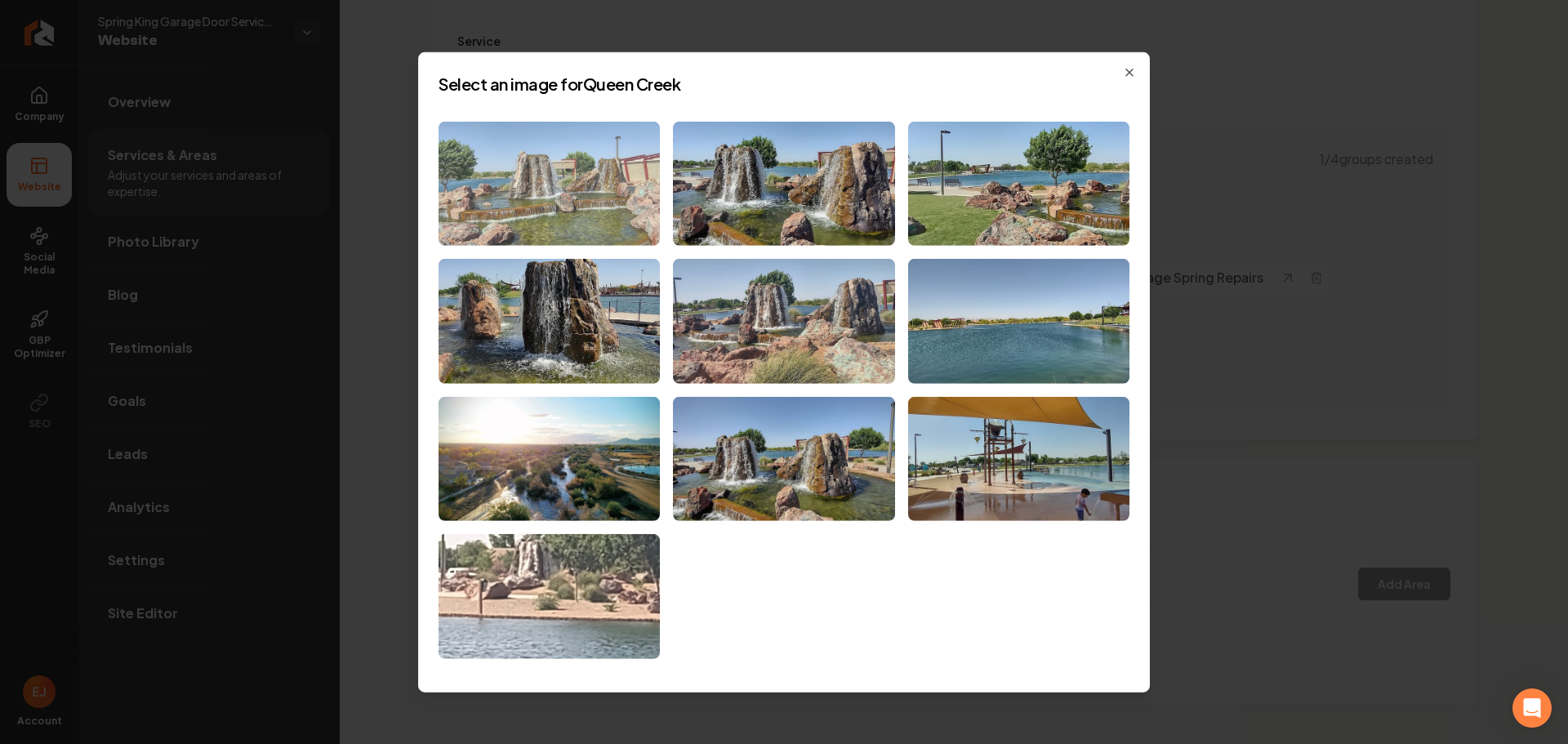
click at [565, 217] on img at bounding box center [549, 183] width 221 height 125
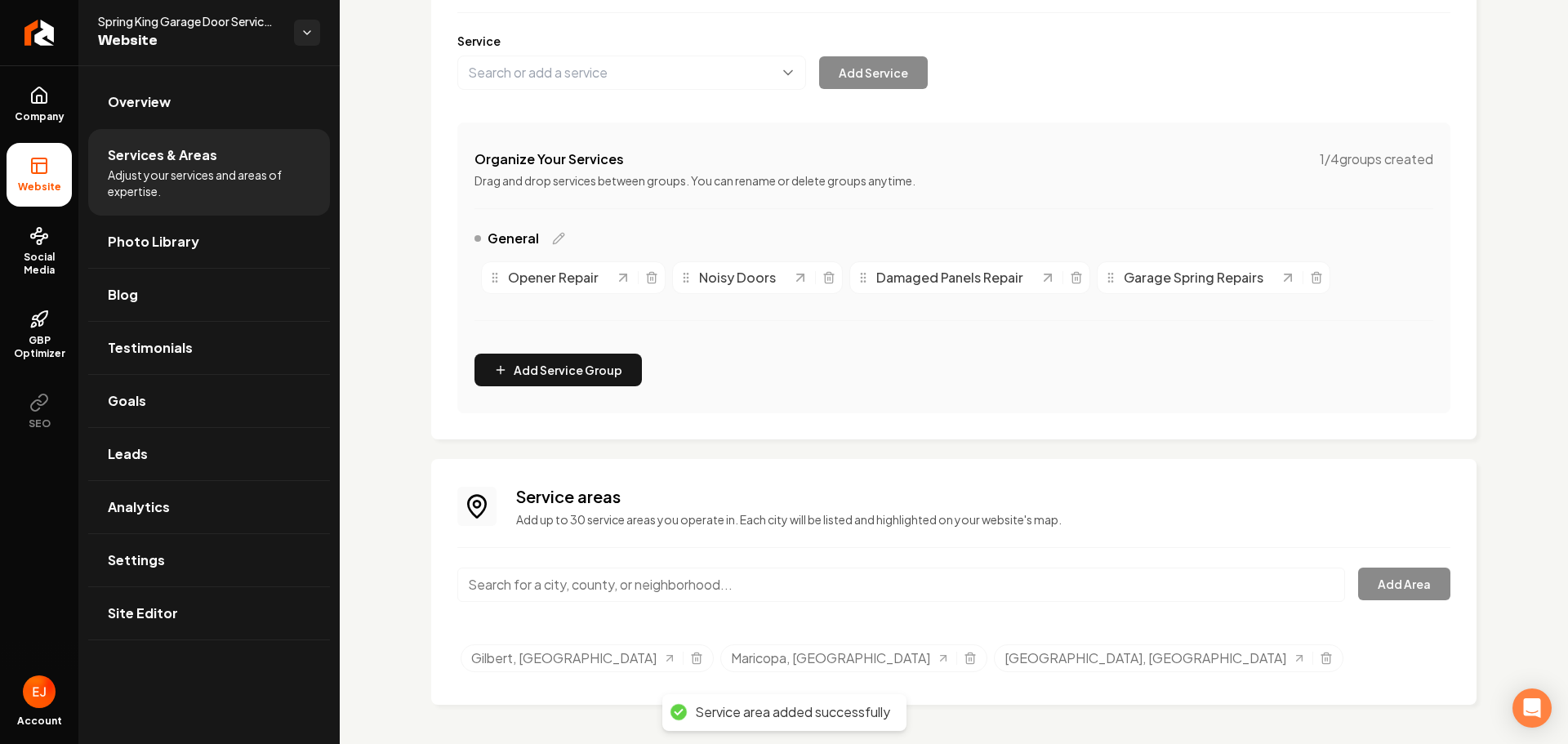
click at [583, 596] on input "Main content area" at bounding box center [901, 585] width 888 height 35
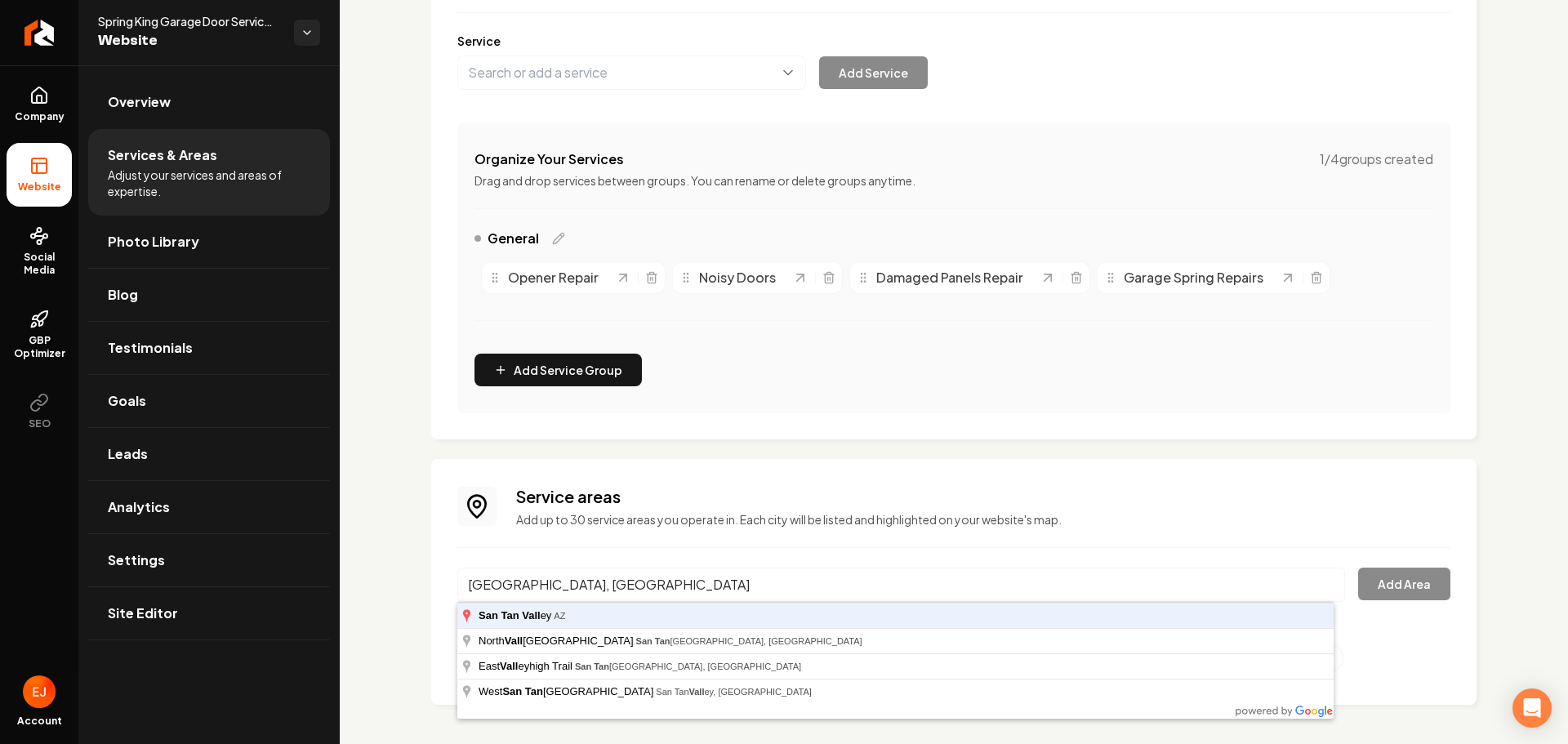
type input "San Tan Valley, AZ"
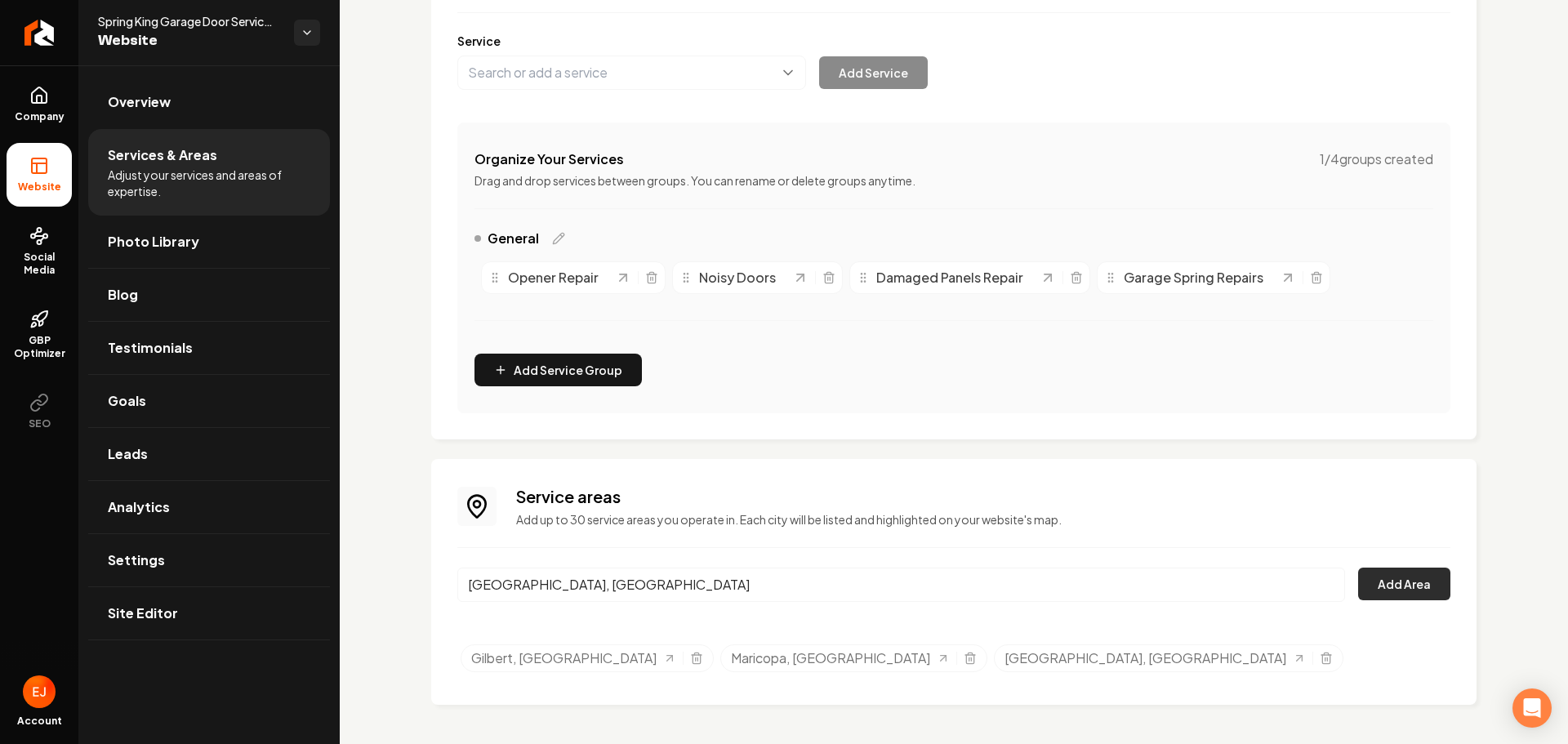
click at [1394, 577] on button "Add Area" at bounding box center [1404, 584] width 92 height 33
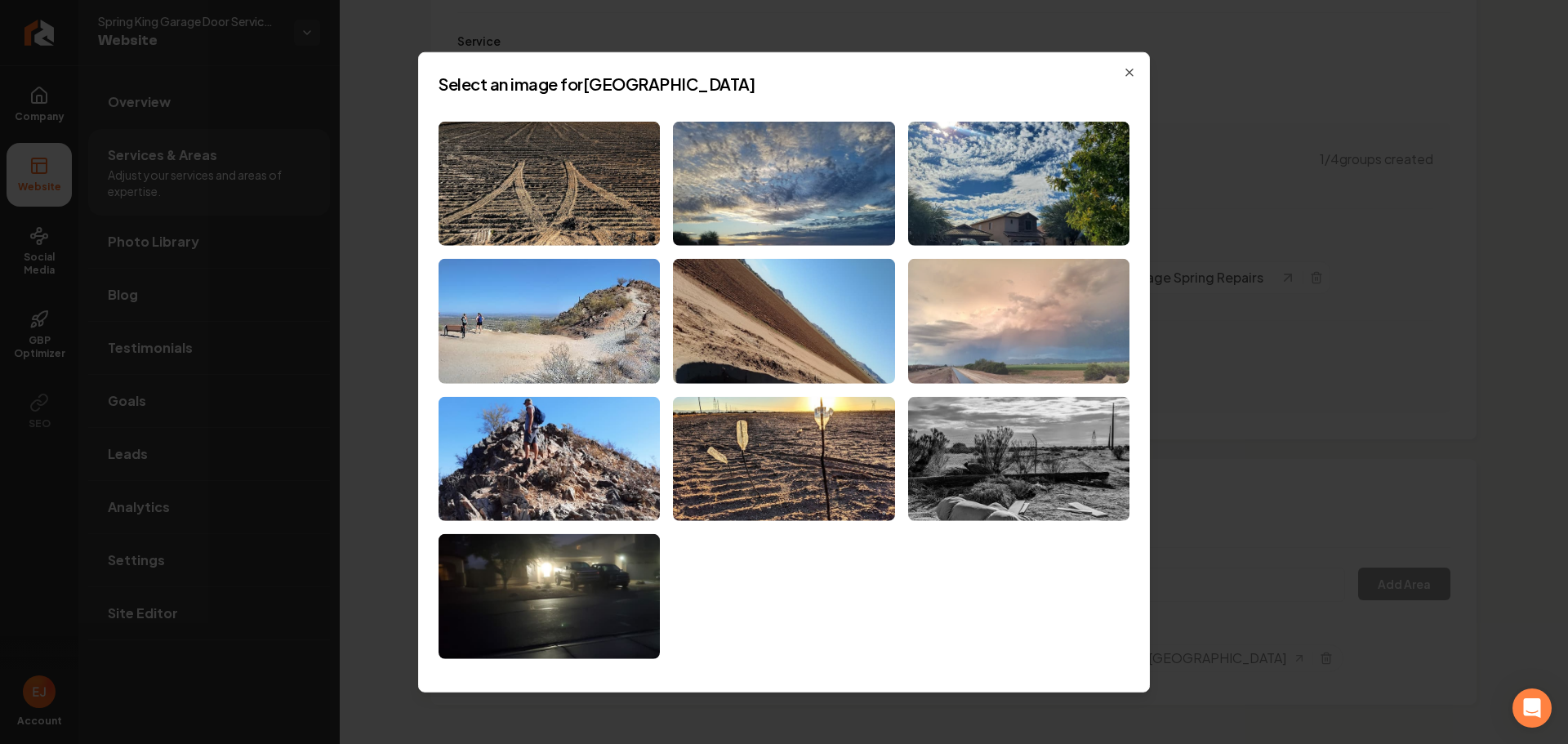
click at [947, 381] on img at bounding box center [1018, 321] width 221 height 125
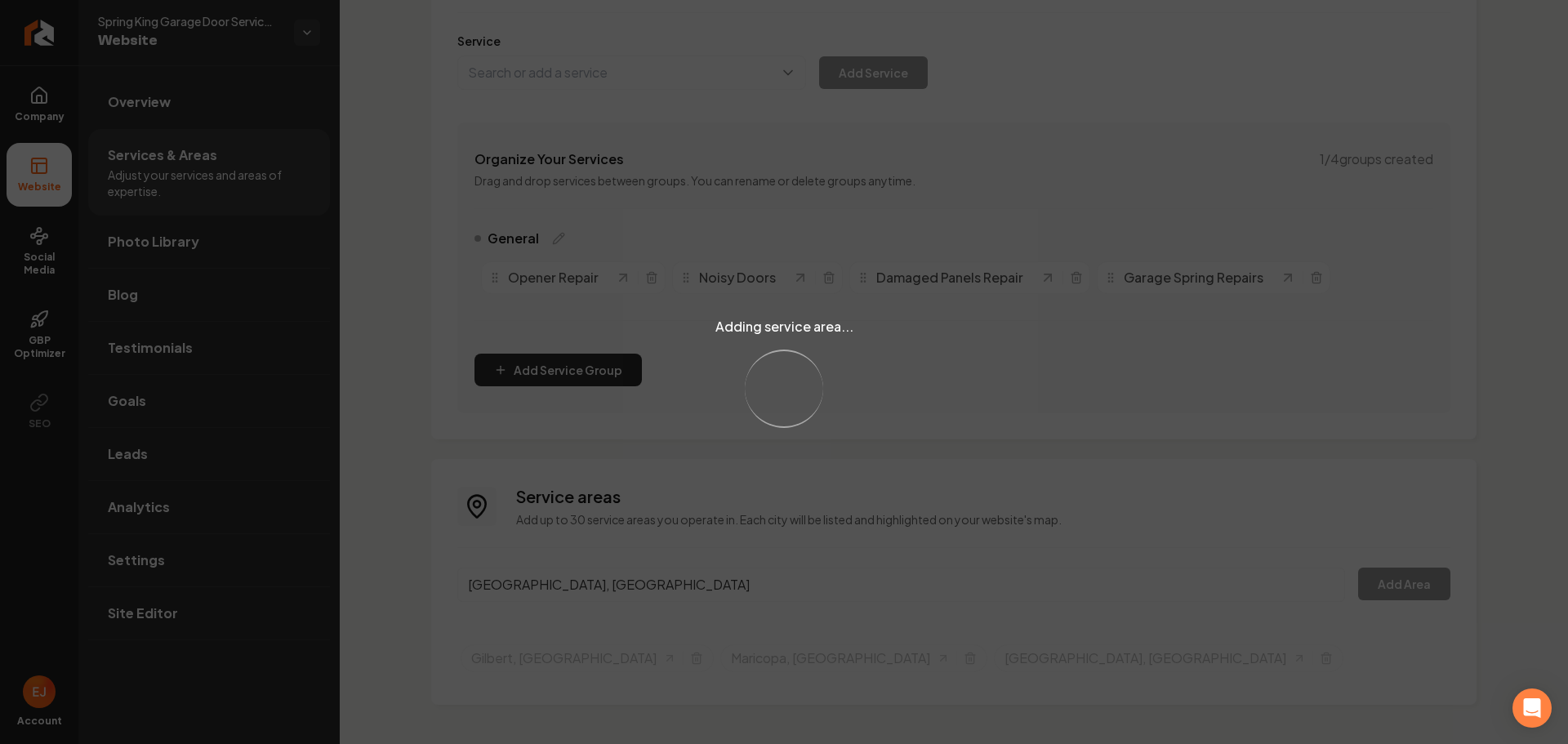
click at [603, 587] on div "Adding service area... Loading..." at bounding box center [784, 372] width 1568 height 744
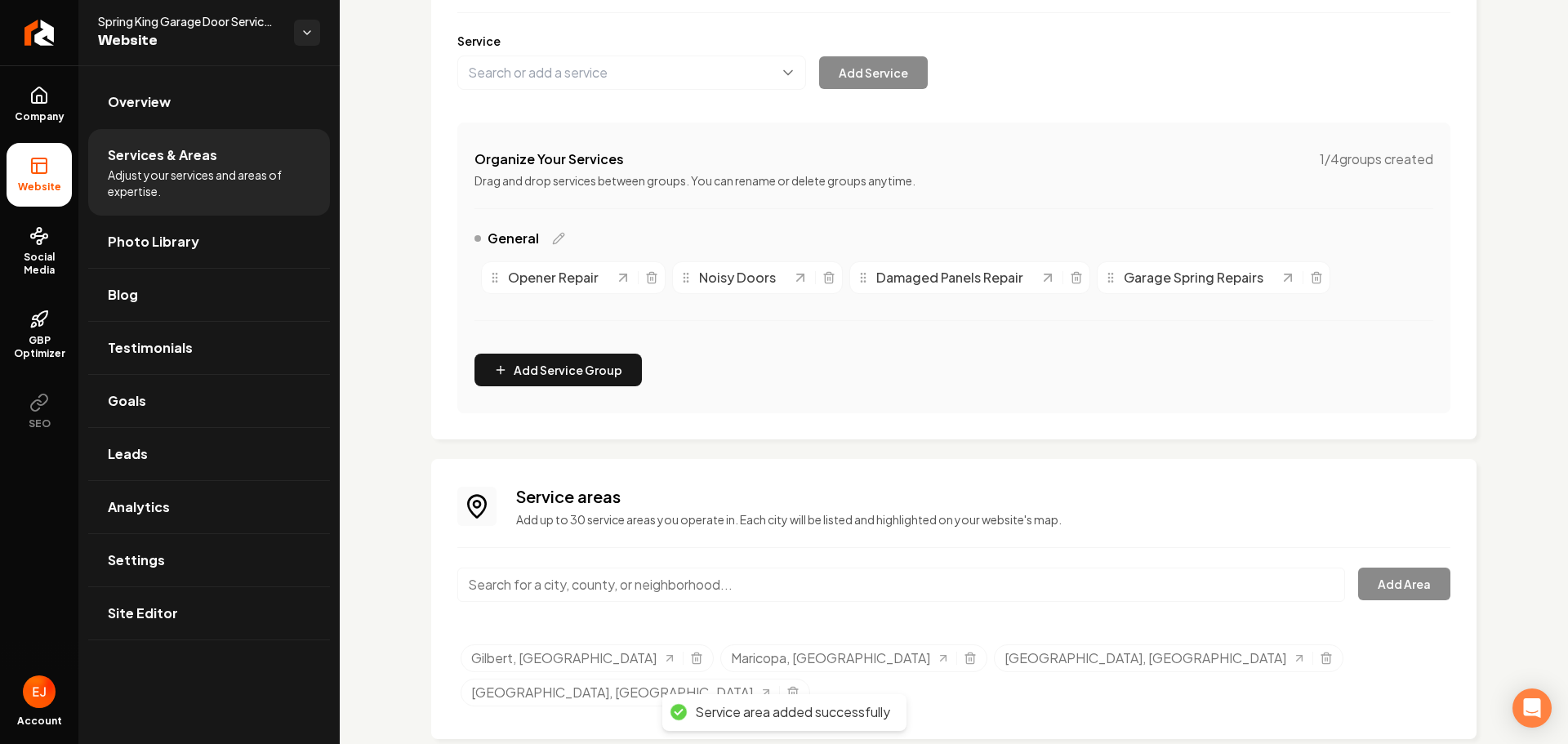
click at [599, 586] on input "Main content area" at bounding box center [901, 585] width 888 height 35
type input "z"
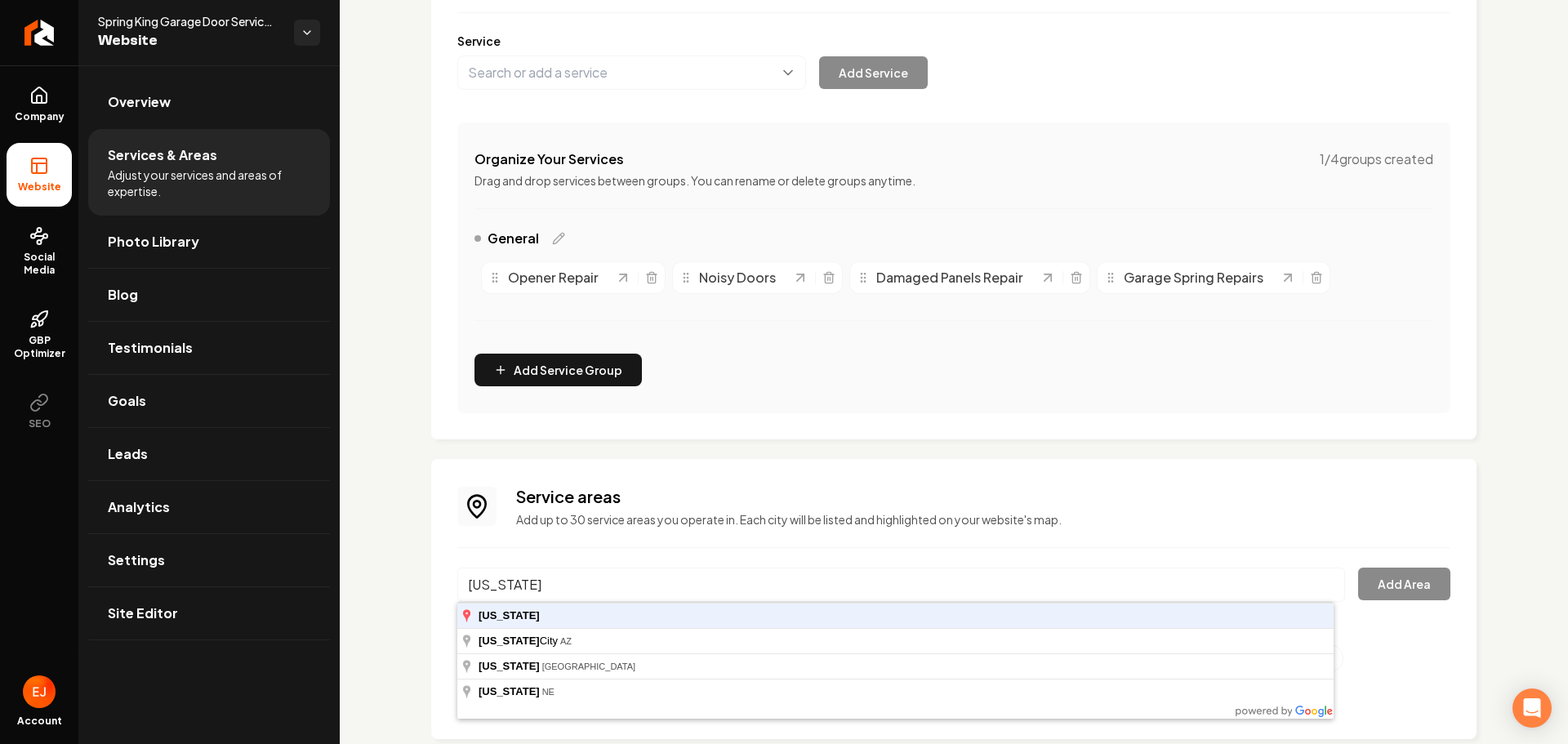
type input "Arizona"
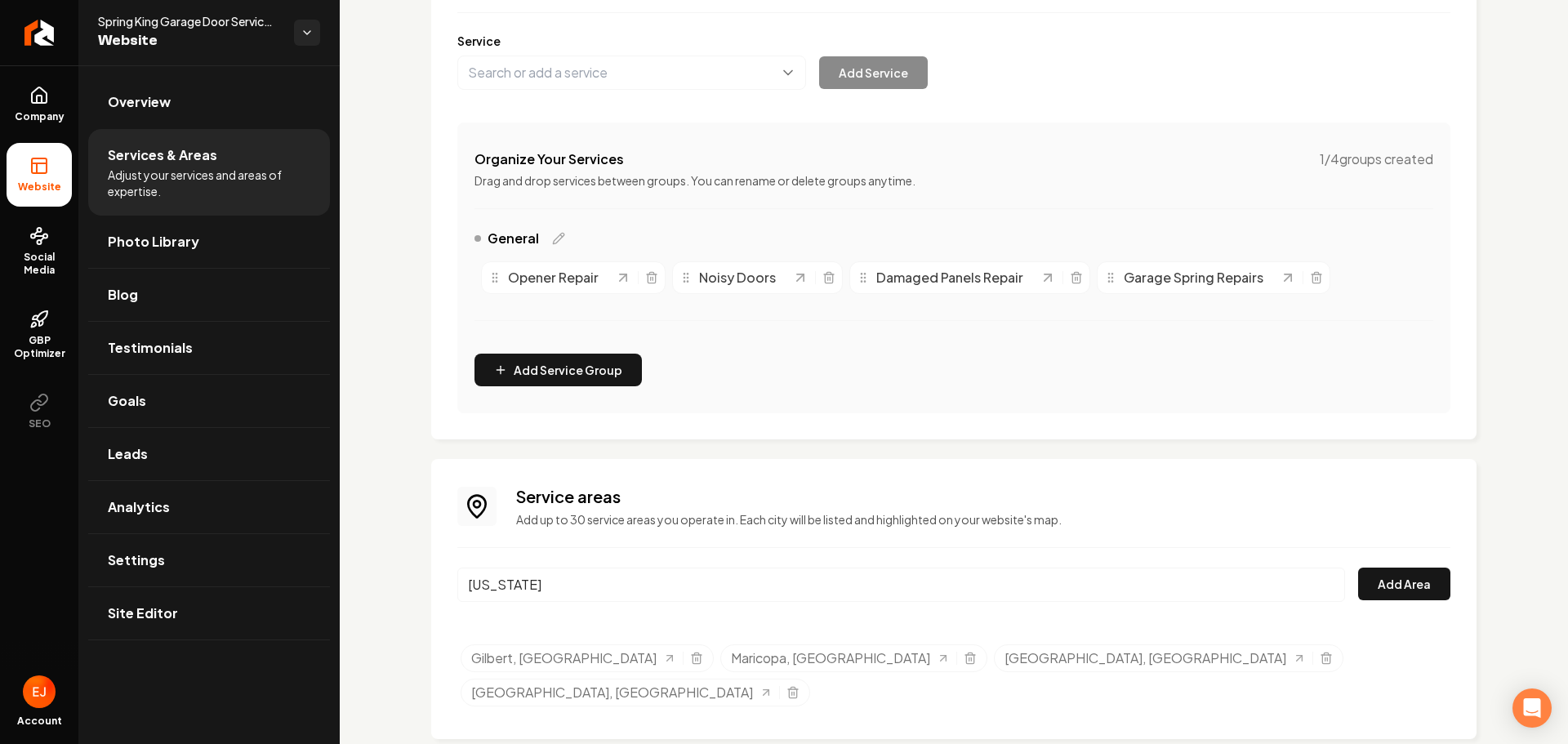
click at [1322, 594] on input "Arizona" at bounding box center [901, 585] width 888 height 35
click at [1317, 588] on input "Arizona" at bounding box center [901, 585] width 888 height 35
click at [129, 614] on span "Site Editor" at bounding box center [142, 614] width 70 height 19
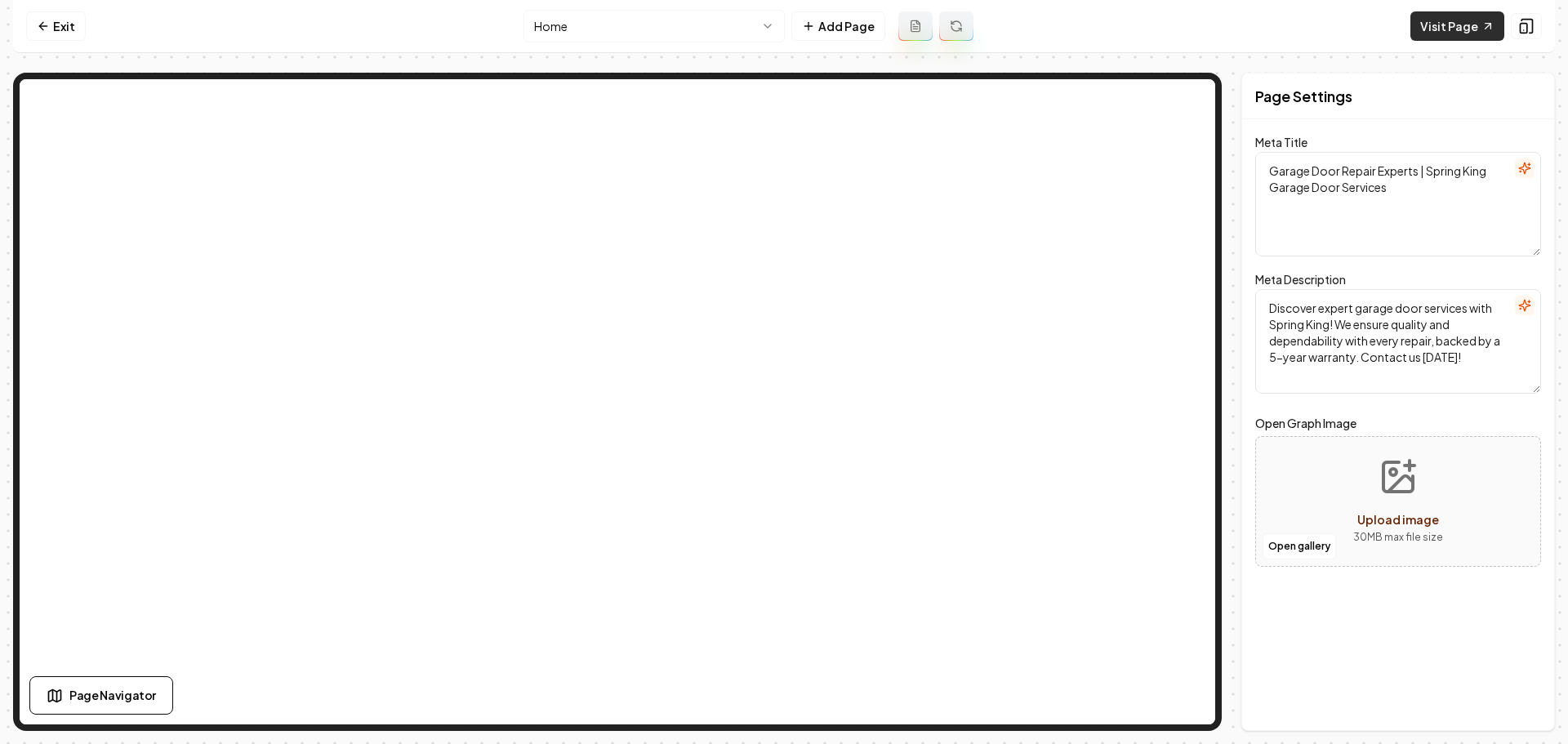
click at [1443, 31] on link "Visit Page" at bounding box center [1458, 26] width 94 height 30
click at [53, 28] on link "Exit" at bounding box center [56, 26] width 59 height 30
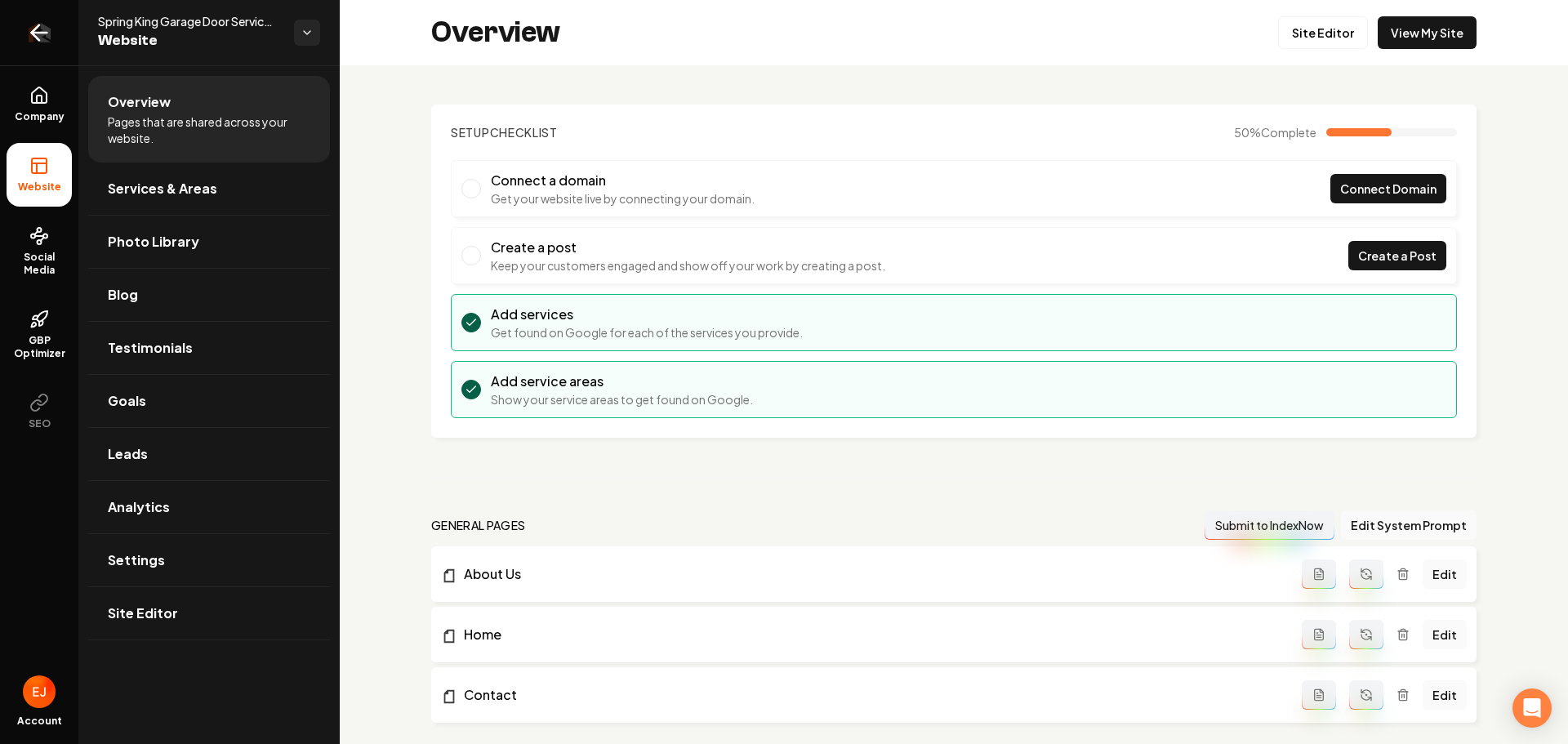
click at [50, 31] on icon "Return to dashboard" at bounding box center [38, 32] width 26 height 26
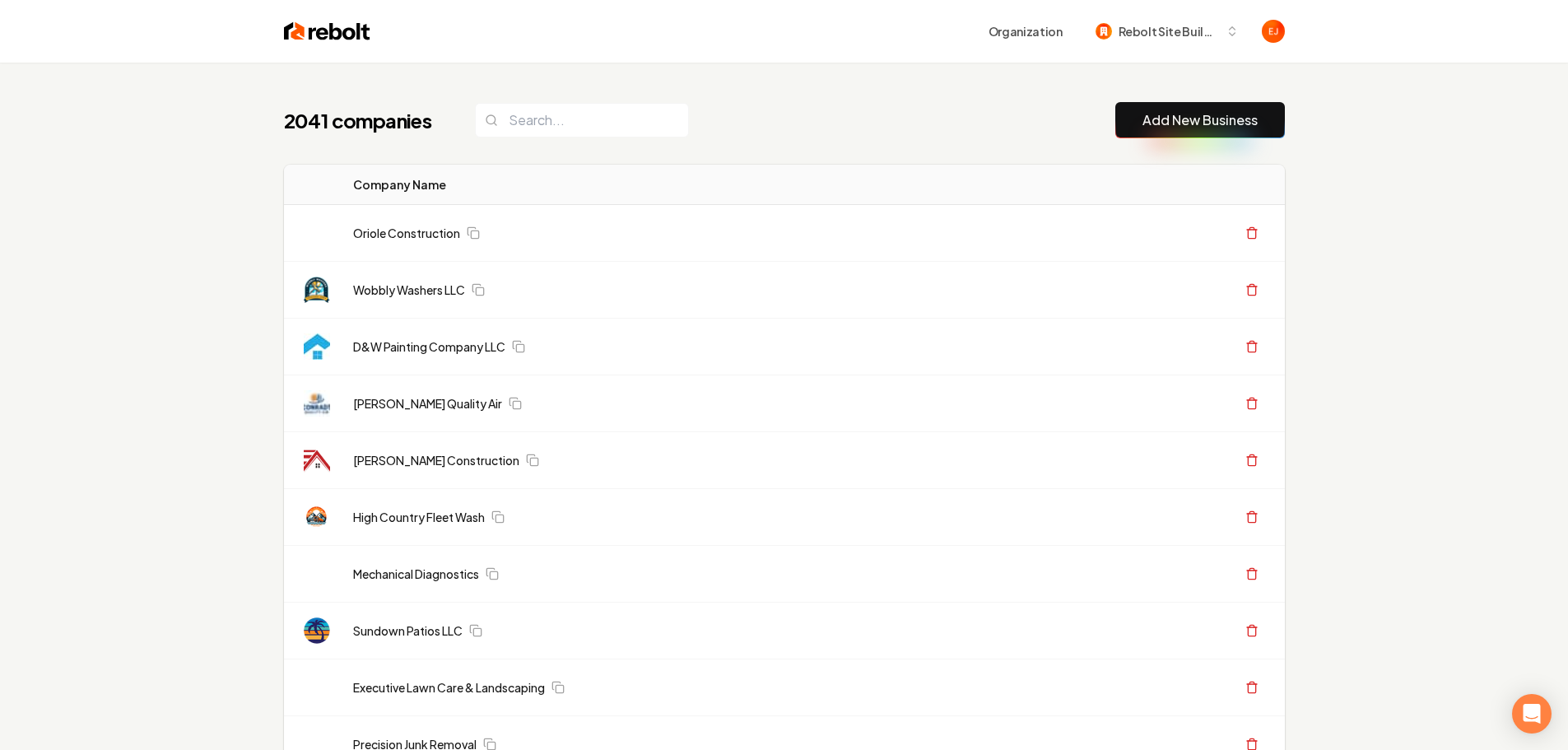
click at [1185, 130] on button "Add New Business" at bounding box center [1201, 120] width 170 height 36
drag, startPoint x: 1249, startPoint y: 126, endPoint x: 1191, endPoint y: 126, distance: 58.0
click at [1249, 126] on link "Add New Business" at bounding box center [1200, 120] width 115 height 19
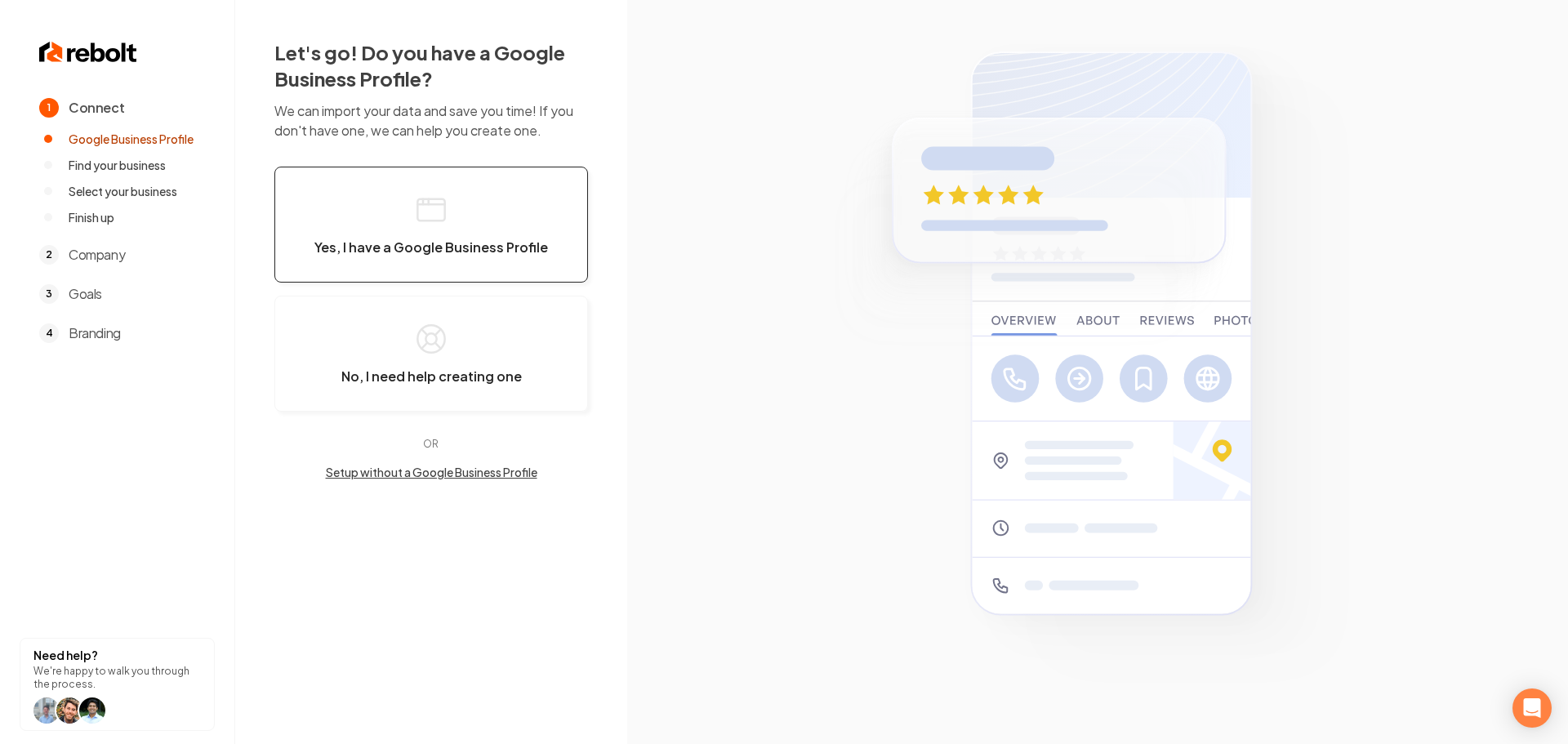
click at [445, 189] on button "Yes, I have a Google Business Profile" at bounding box center [430, 224] width 313 height 116
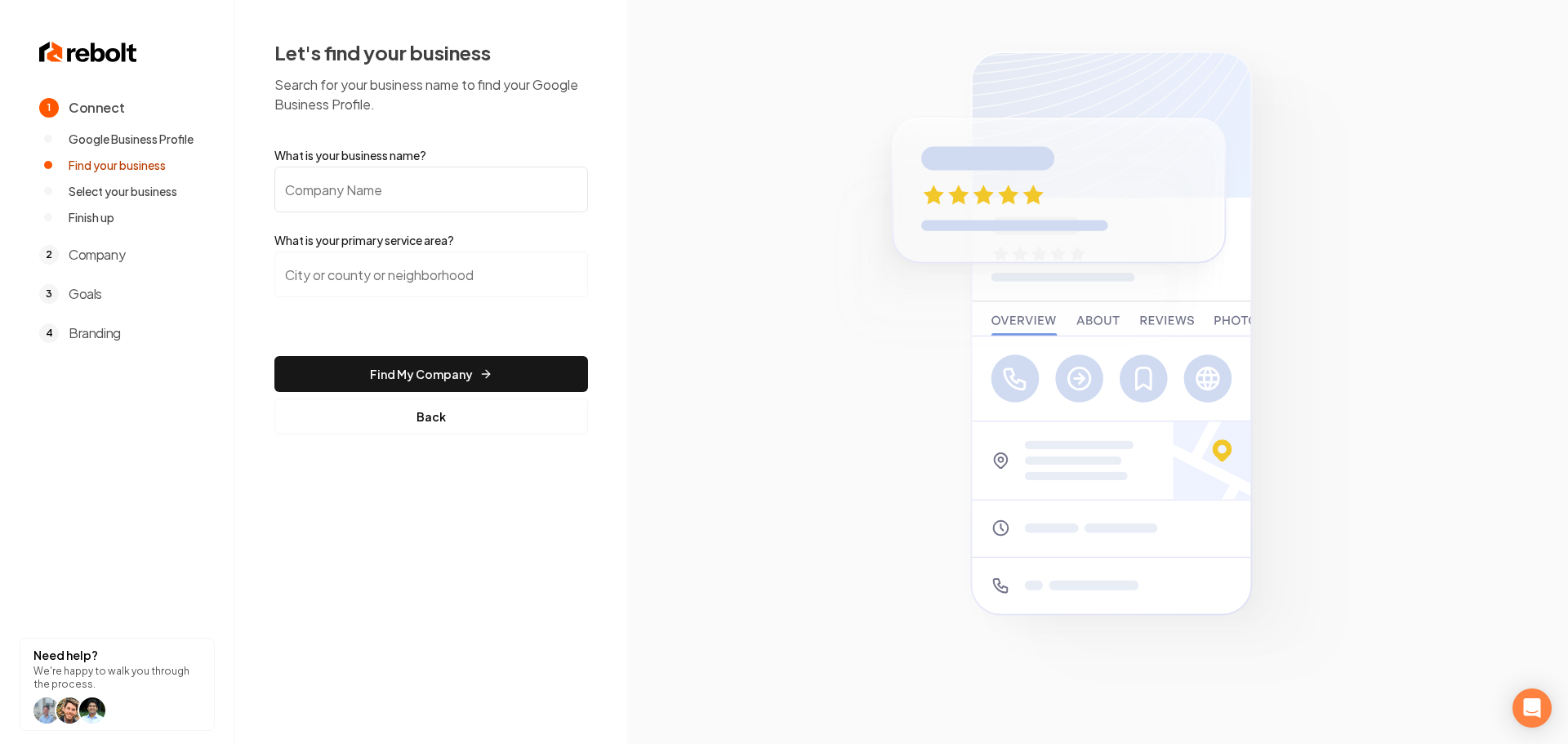
click at [421, 191] on input "What is your business name?" at bounding box center [430, 190] width 313 height 46
paste input "Sky View Windows and Doors LLC."
type input "Sky View Windows and Doors LLC"
click at [332, 279] on input "search" at bounding box center [430, 274] width 313 height 46
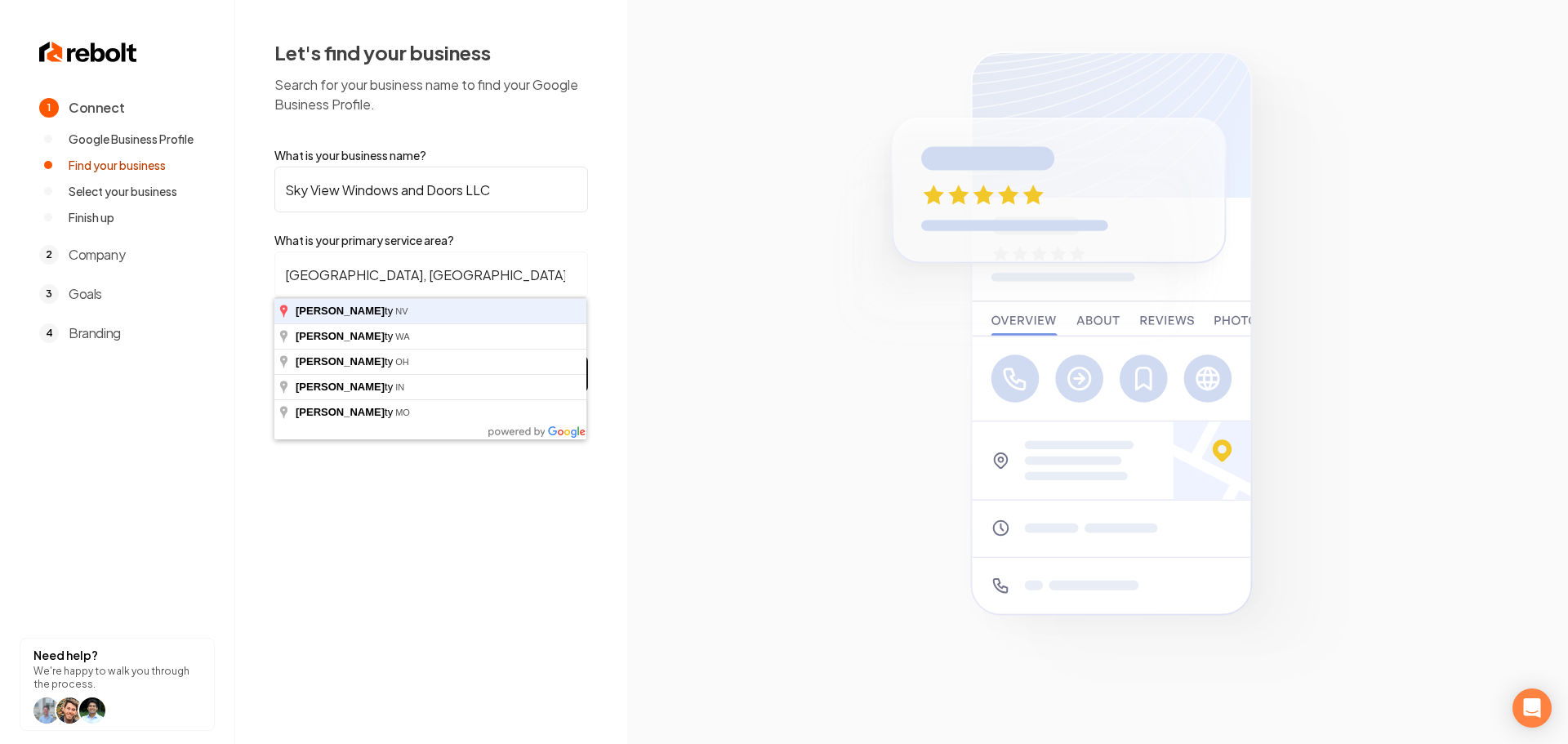
type input "Clark County, NV"
click at [274, 356] on button "Find My Company" at bounding box center [430, 373] width 313 height 35
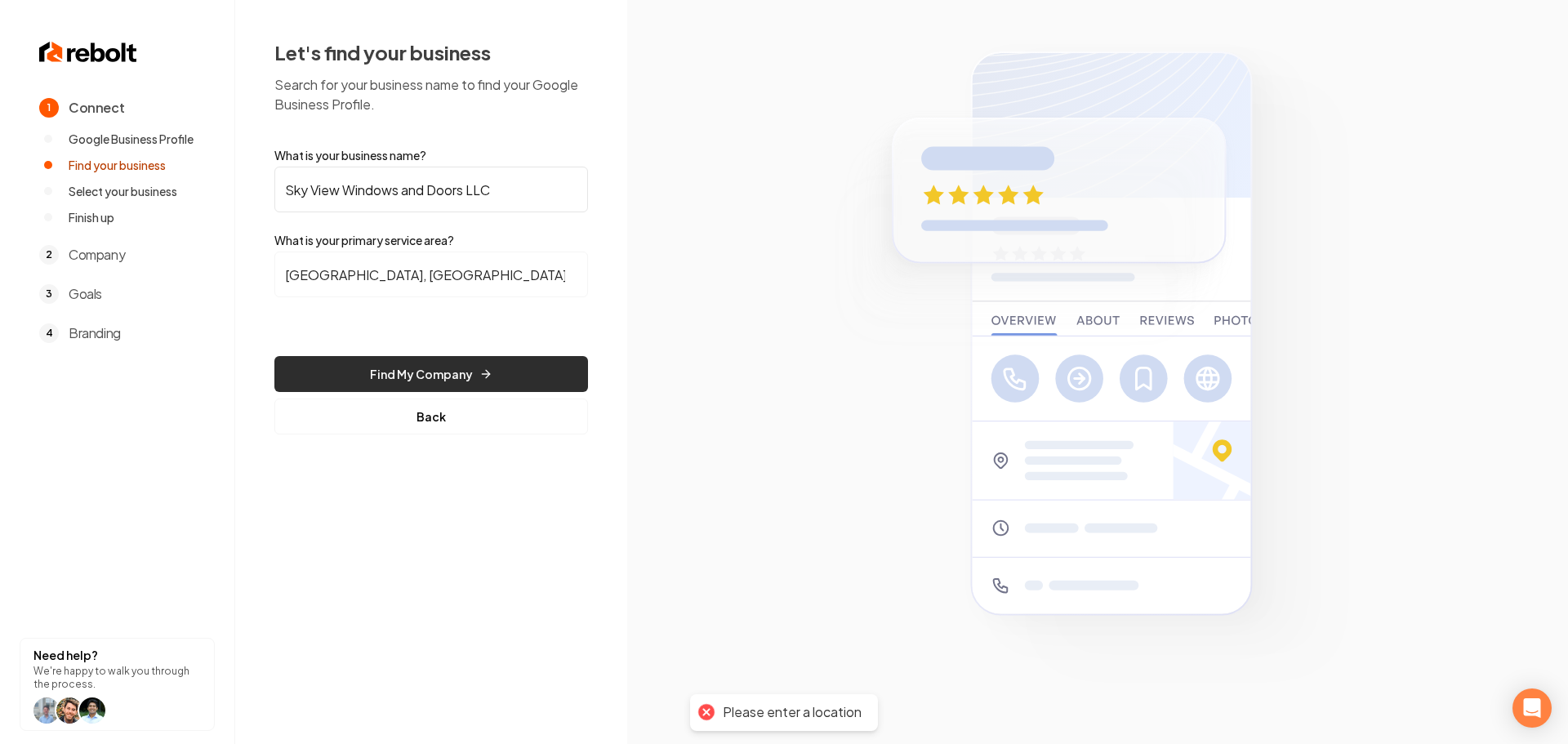
click at [419, 363] on button "Find My Company" at bounding box center [430, 373] width 313 height 35
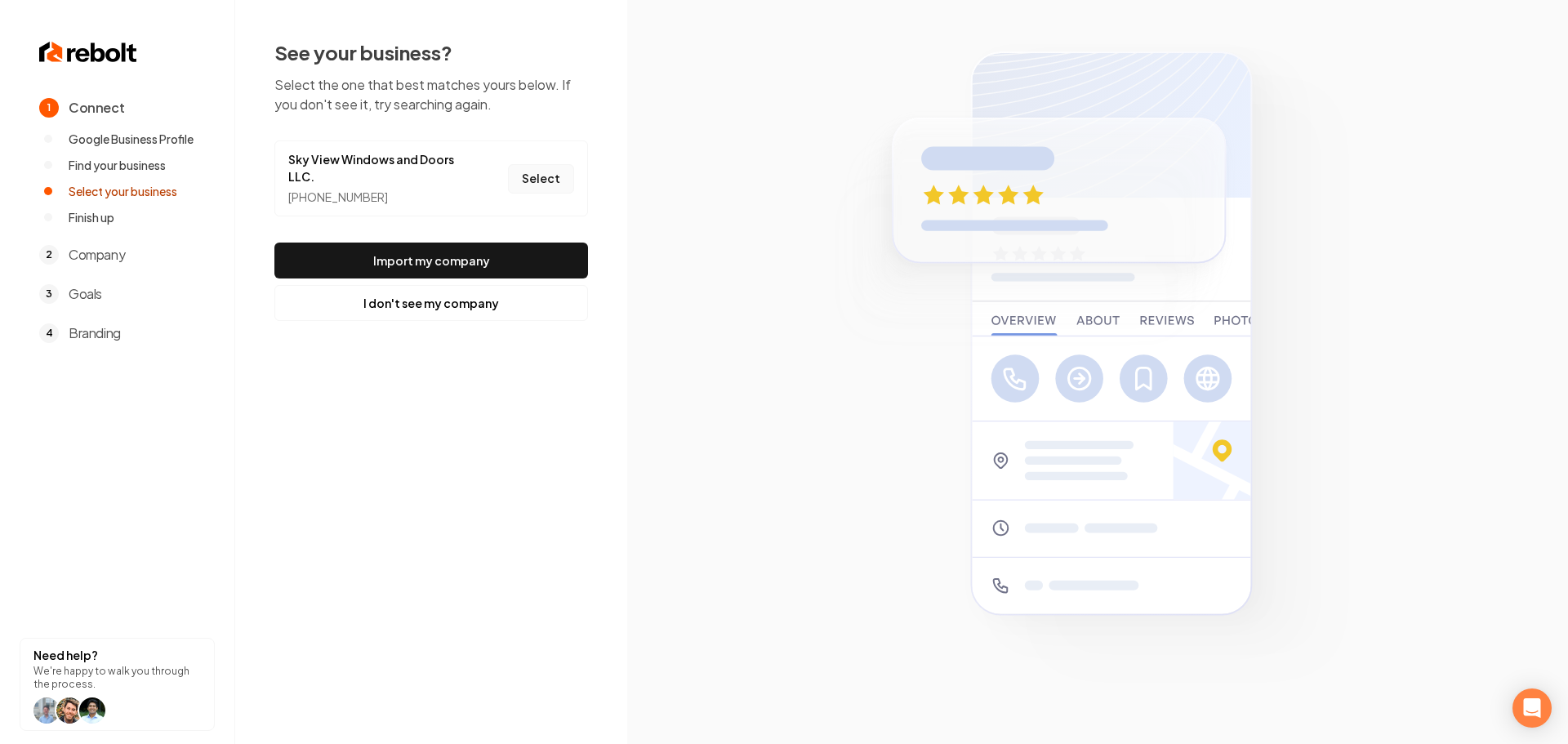
click at [556, 189] on button "Select" at bounding box center [541, 178] width 66 height 30
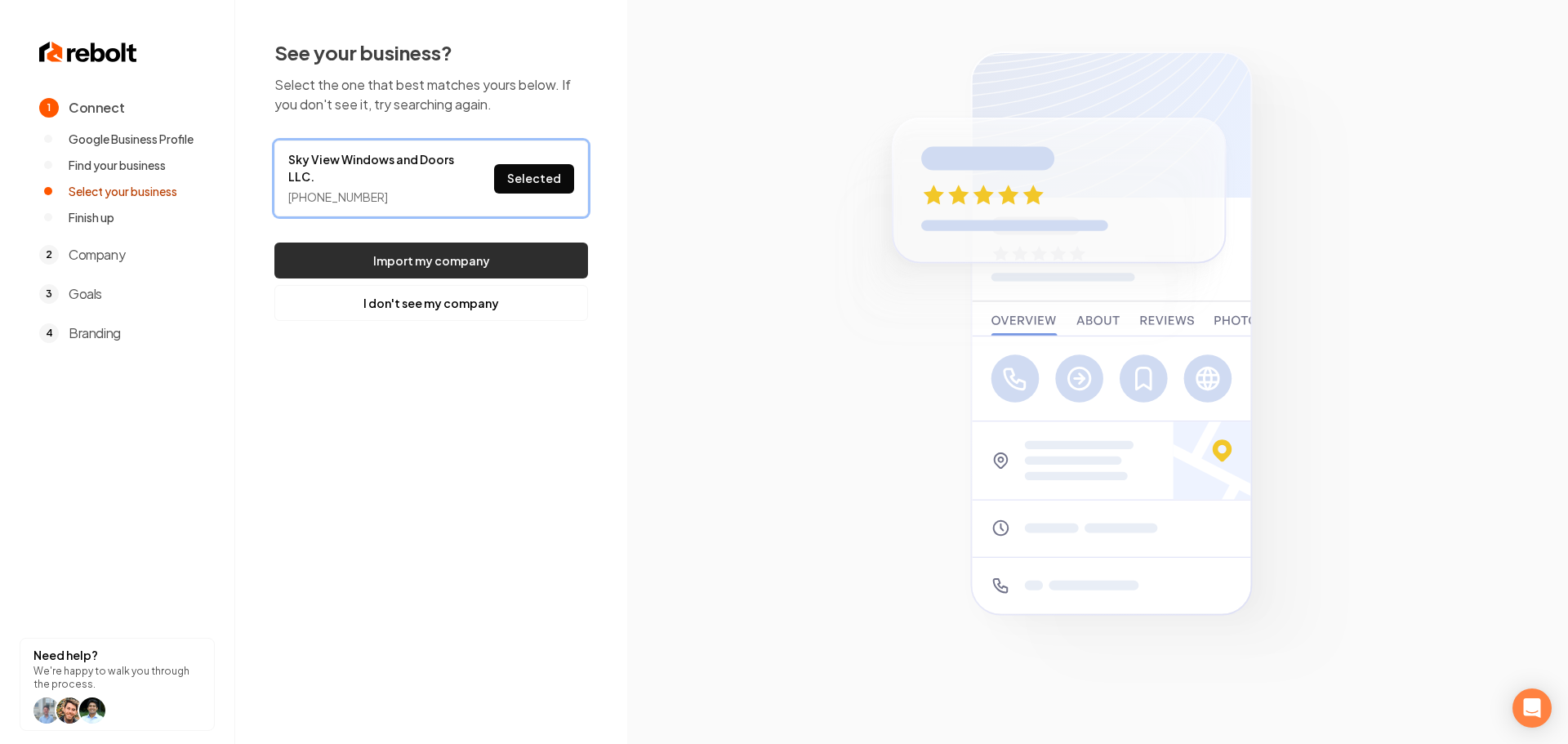
click at [529, 268] on button "Import my company" at bounding box center [430, 260] width 313 height 35
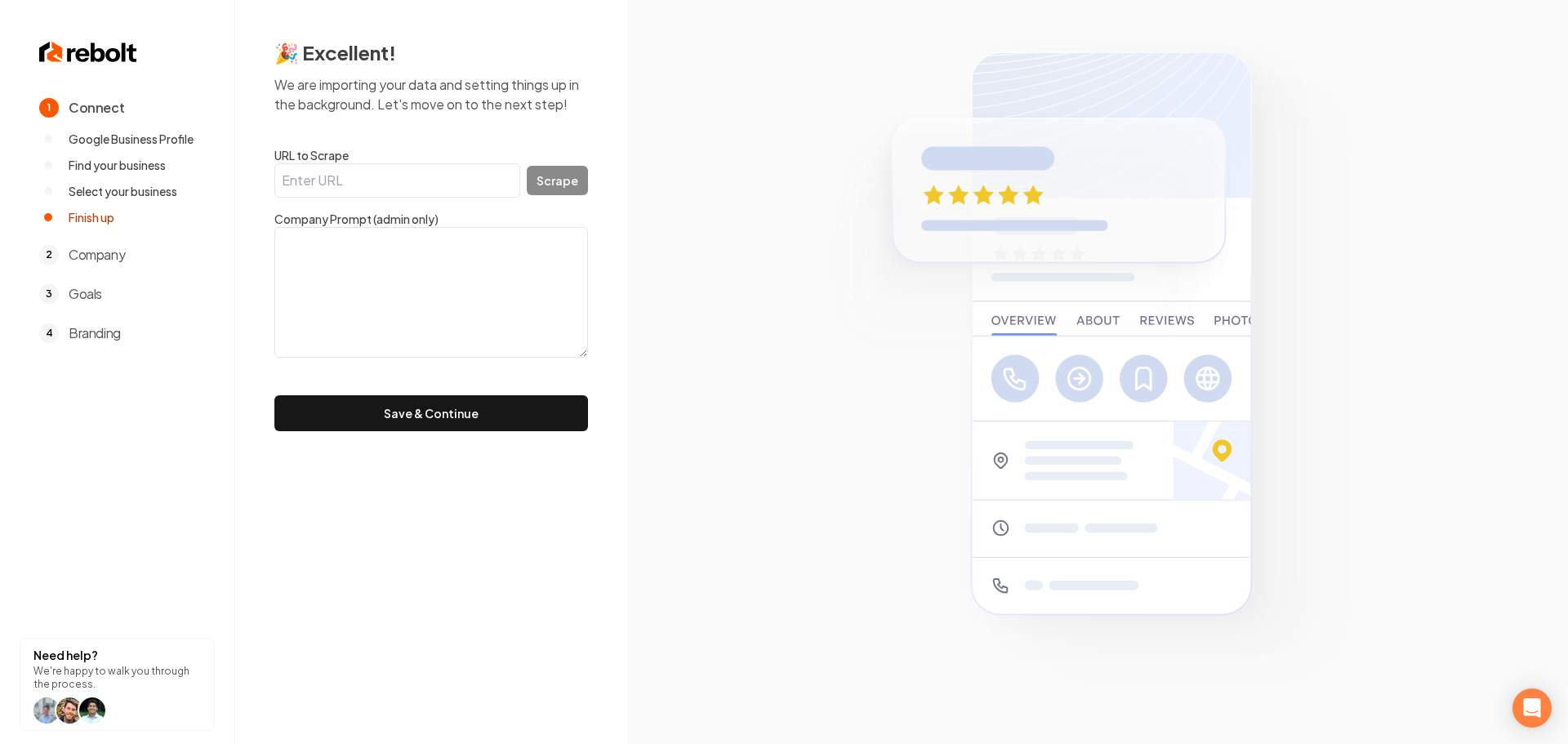
click at [447, 183] on input "URL to Scrape" at bounding box center [397, 180] width 245 height 35
paste input "https://skyviewwindowsanddoors.com/"
type input "https://skyviewwindowsanddoors.com/"
click at [585, 186] on button "Scrape" at bounding box center [558, 180] width 61 height 30
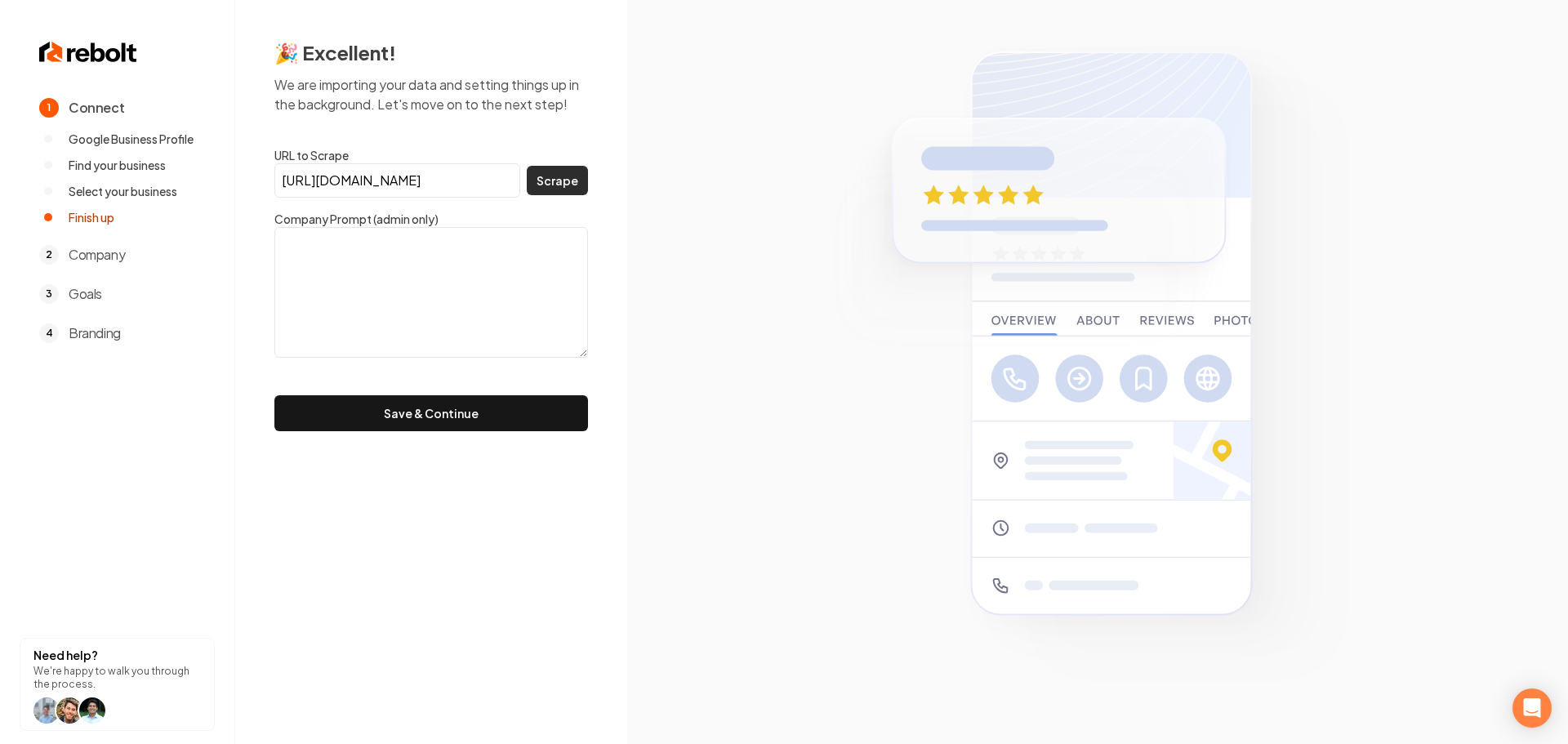
scroll to position [0, 0]
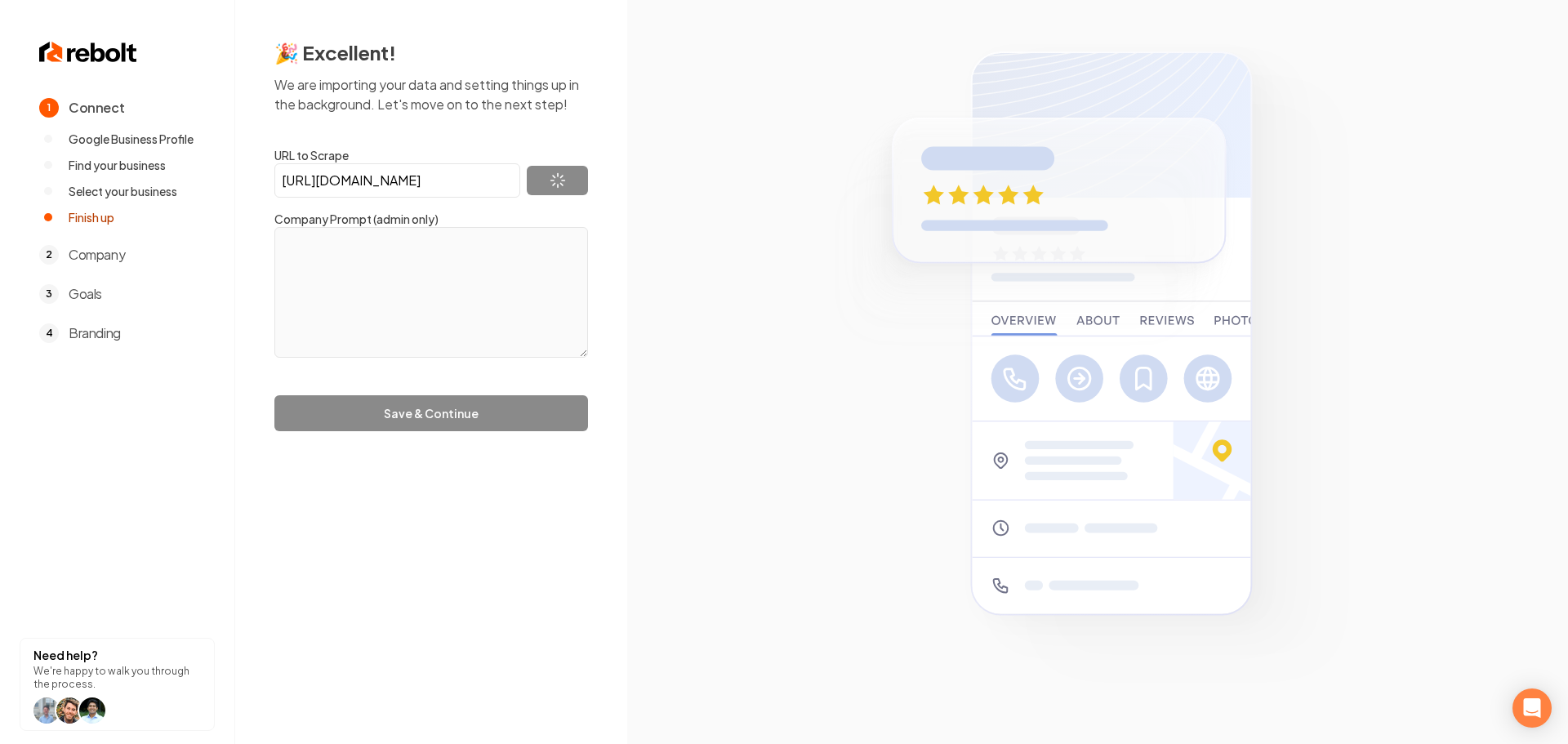
type textarea "## Expertise in Windows & Doors for Every Home Partner with a team dedicated to…"
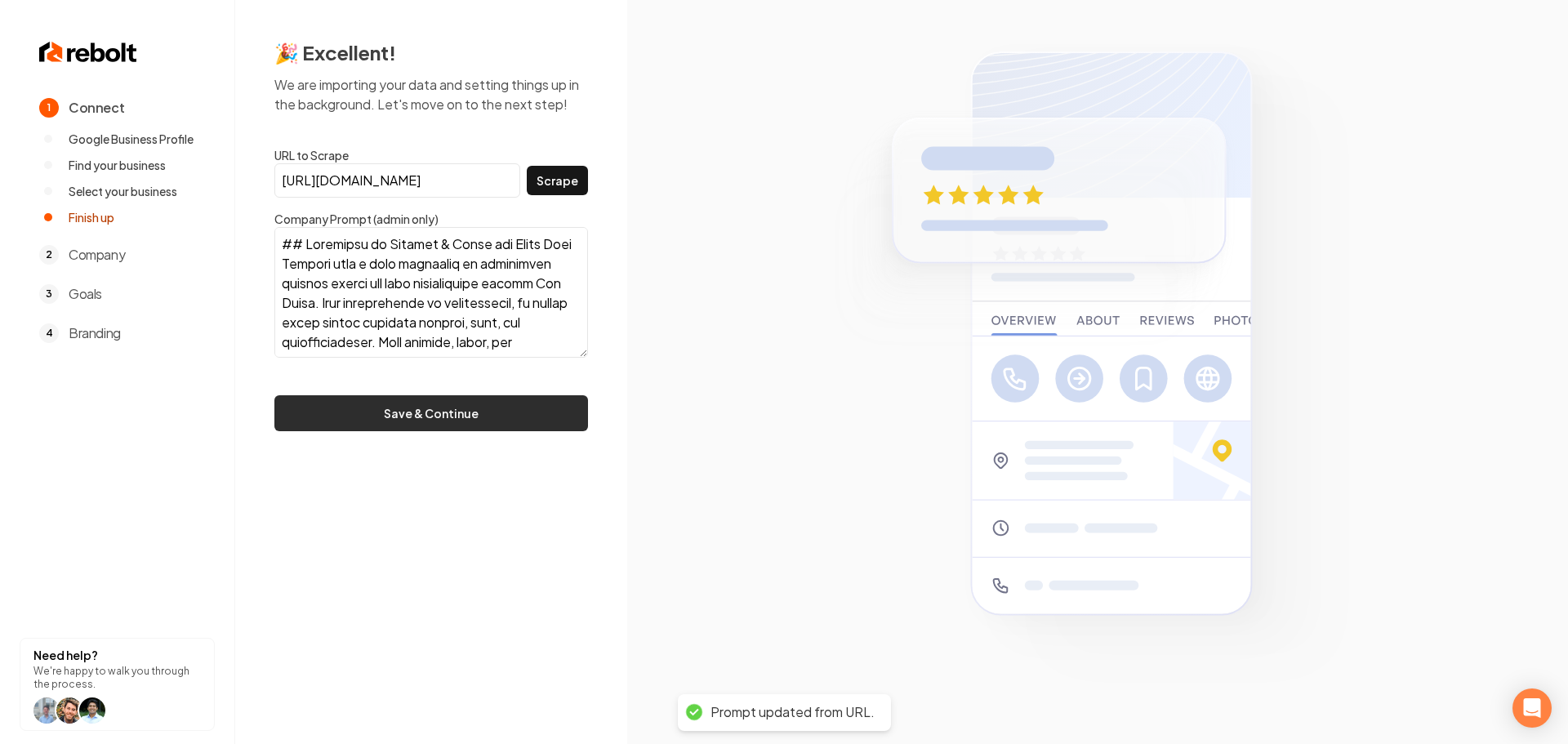
click at [419, 426] on button "Save & Continue" at bounding box center [430, 412] width 313 height 35
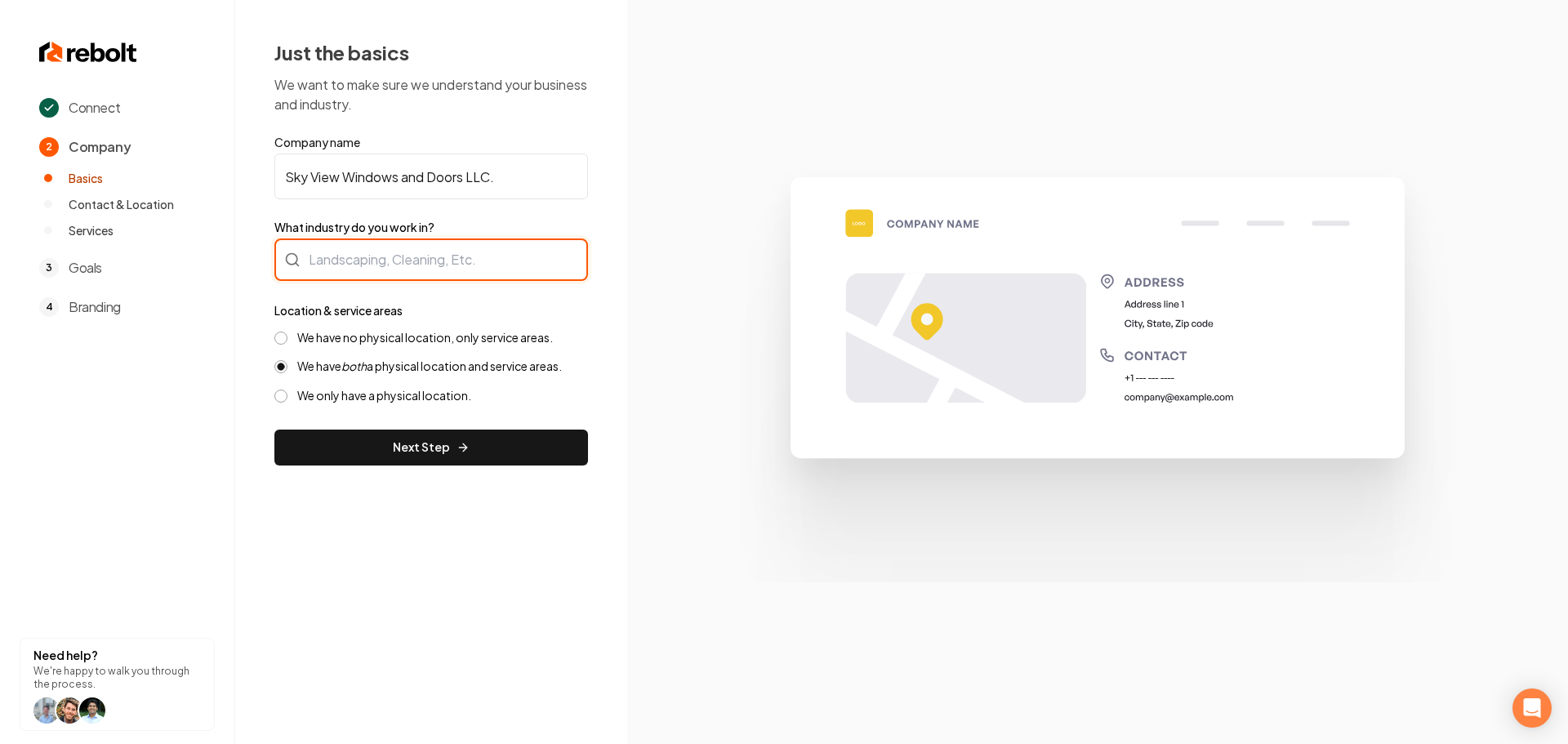
click at [382, 259] on div at bounding box center [430, 260] width 313 height 42
type input "Contractor"
click at [395, 334] on label "We have no physical location, only service areas." at bounding box center [425, 337] width 256 height 15
click at [288, 334] on button "We have no physical location, only service areas." at bounding box center [281, 338] width 13 height 13
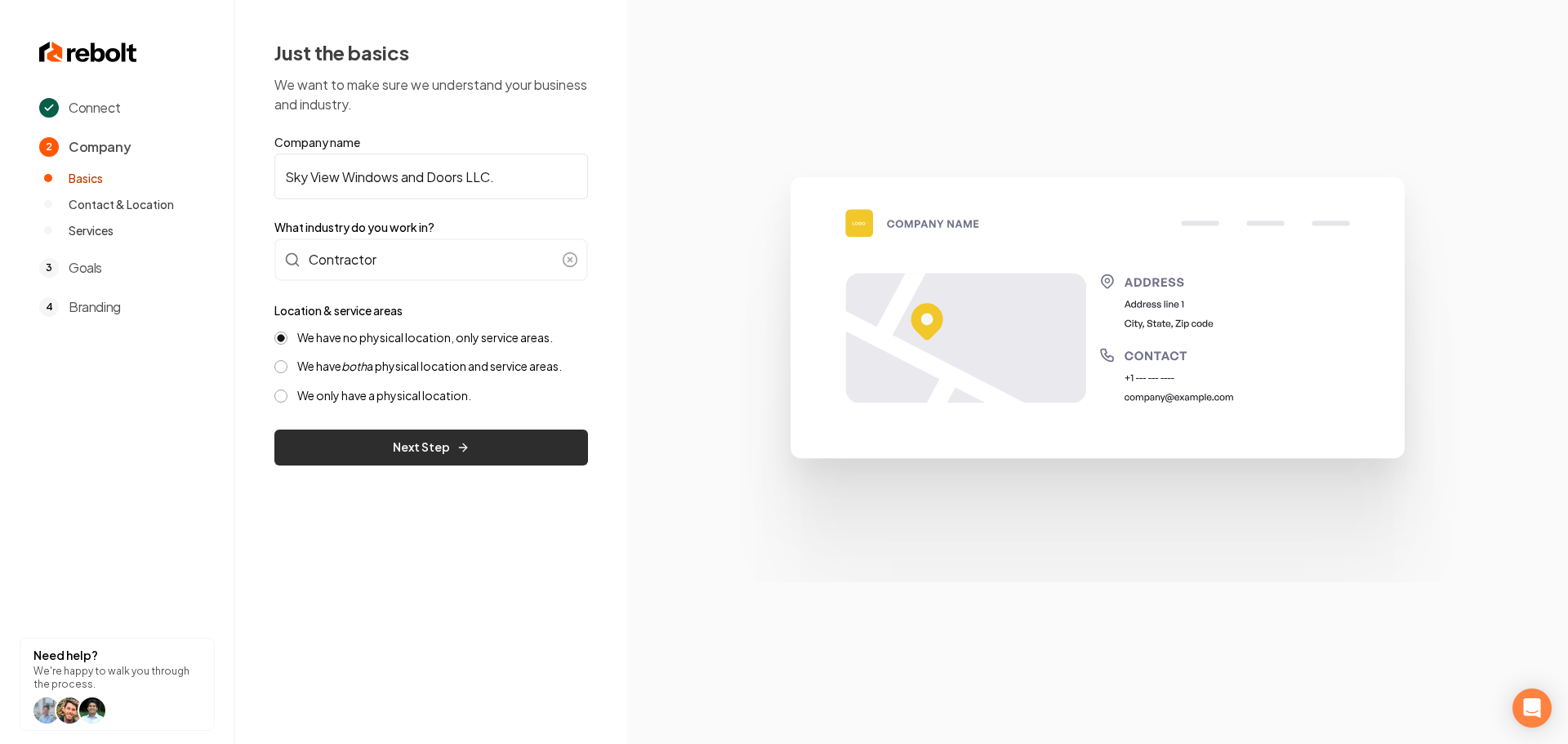
click at [445, 457] on button "Next Step" at bounding box center [430, 447] width 313 height 35
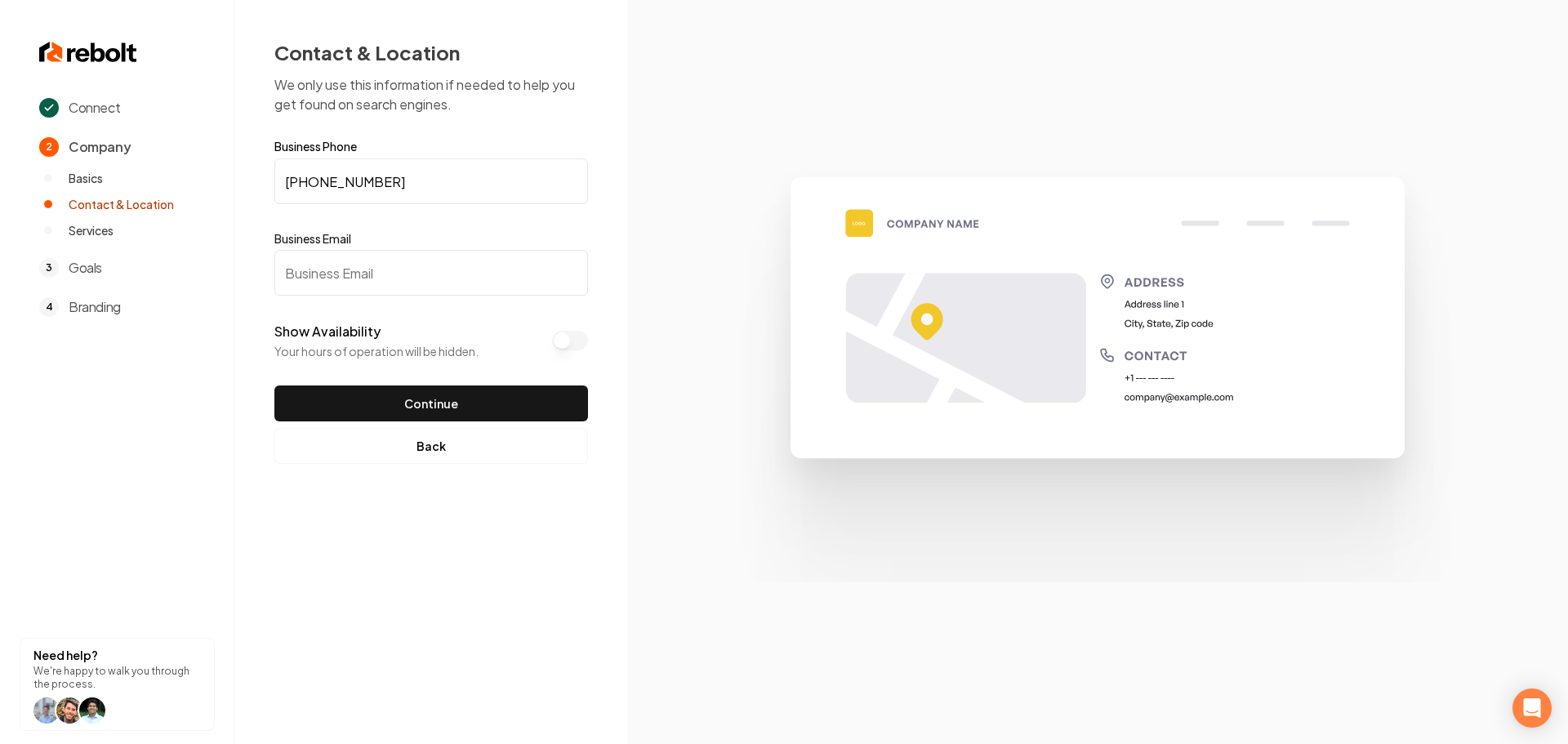
click at [449, 257] on input "Business Email" at bounding box center [430, 273] width 313 height 46
paste input "nvskyview@gmail.com"
type input "nvskyview@gmail.com"
click at [444, 399] on button "Continue" at bounding box center [430, 403] width 313 height 35
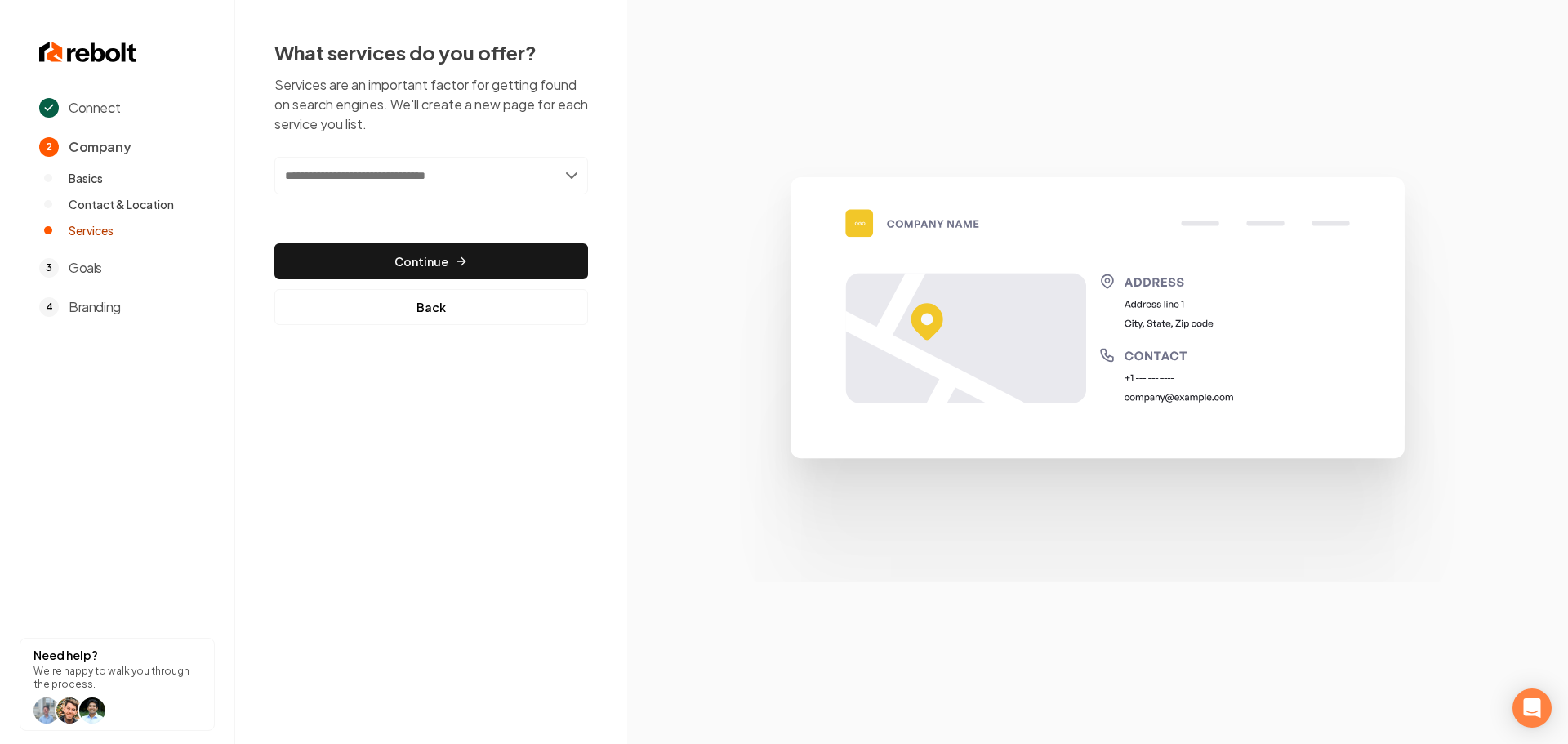
click at [363, 164] on input "text" at bounding box center [430, 175] width 313 height 37
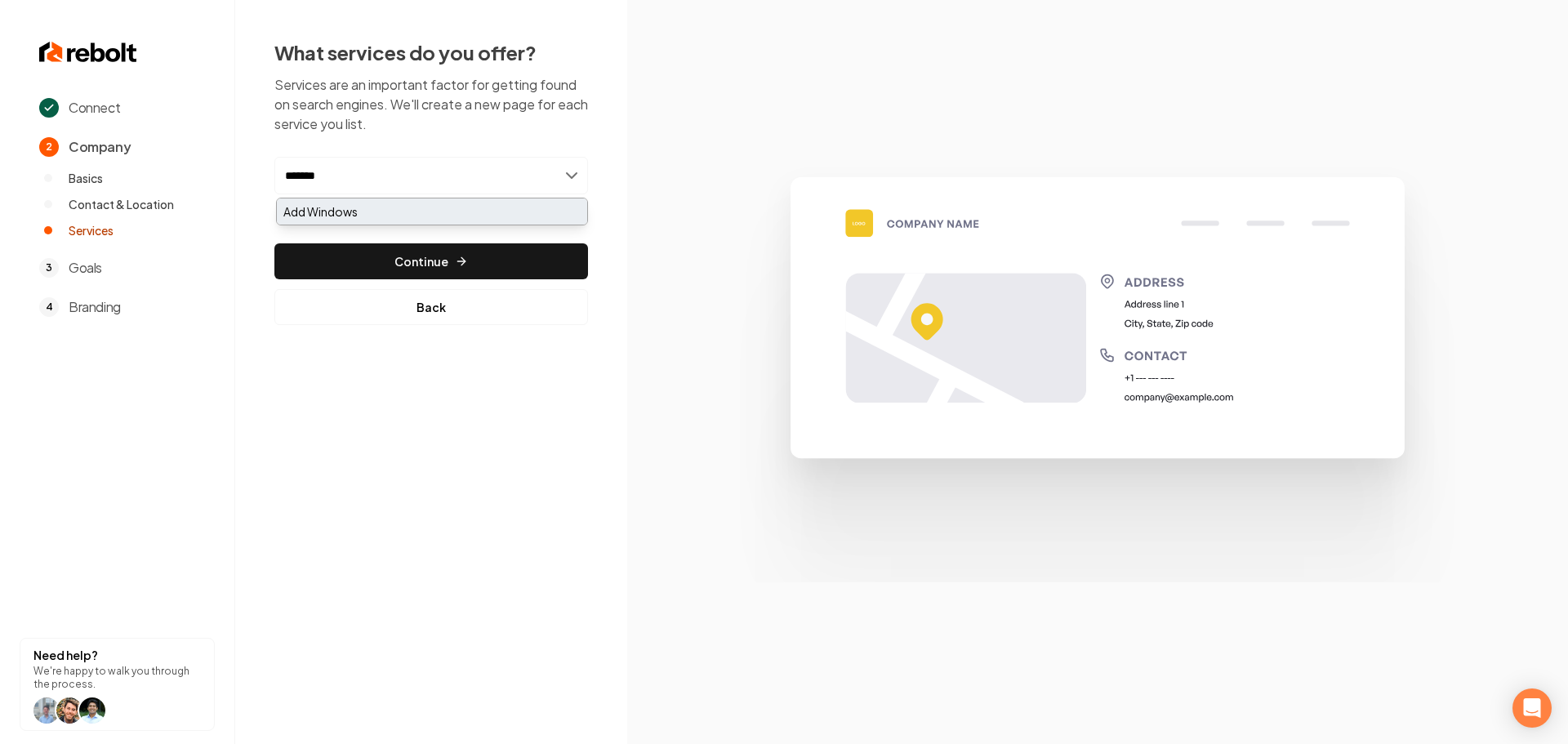
type input "*******"
click at [354, 201] on div "Add Windows" at bounding box center [432, 211] width 311 height 26
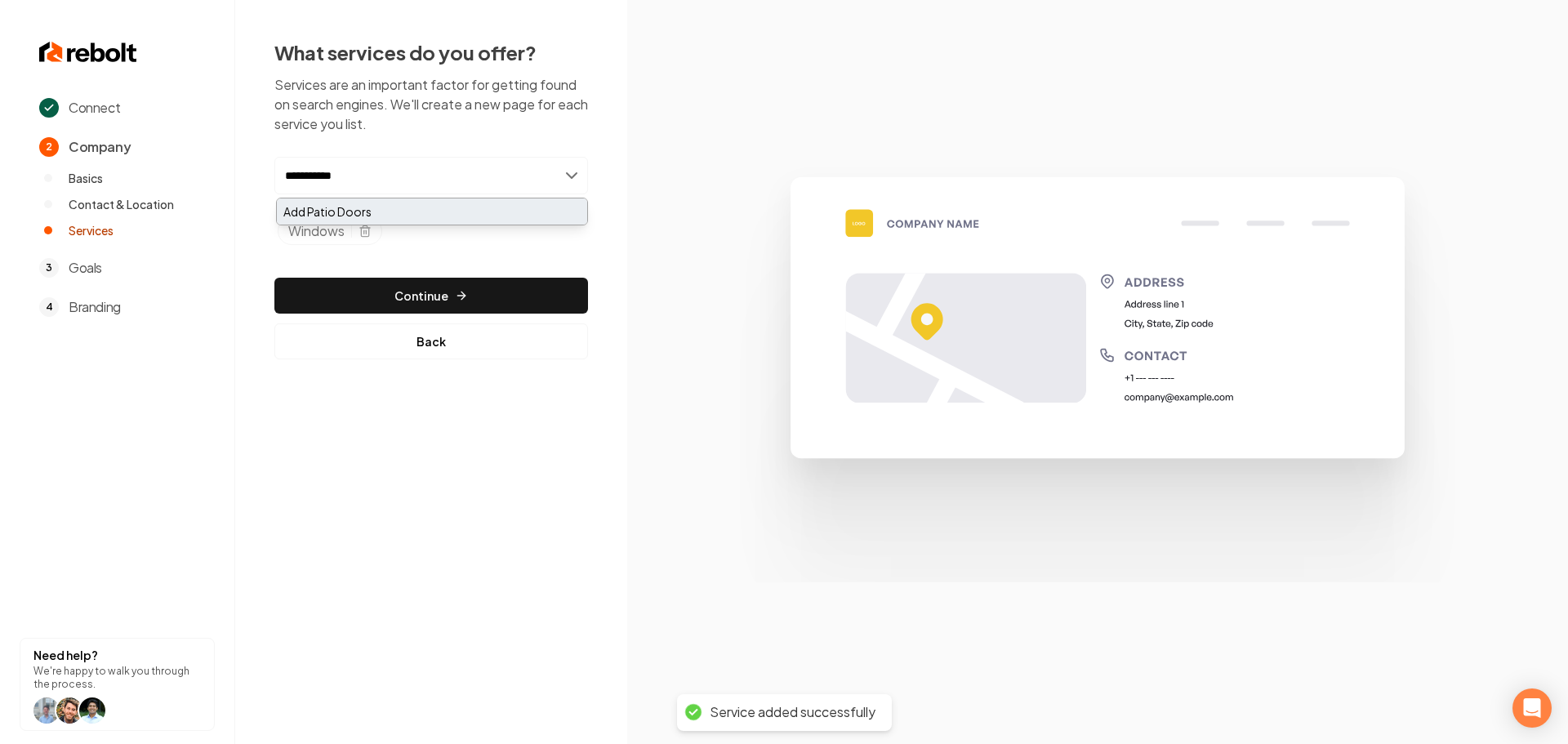
type input "**********"
click at [383, 200] on div "Add Patio Doors" at bounding box center [432, 211] width 311 height 26
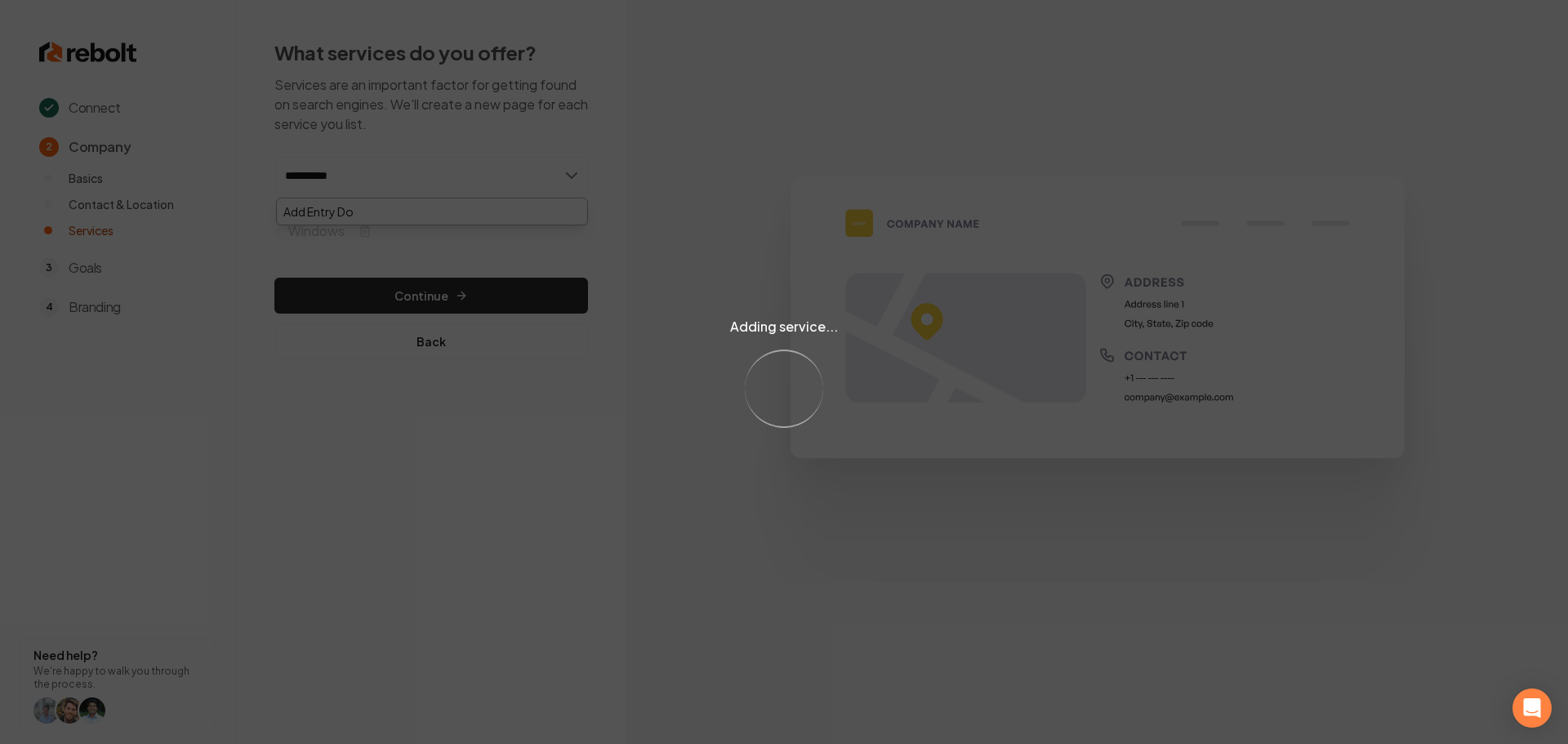
type input "**********"
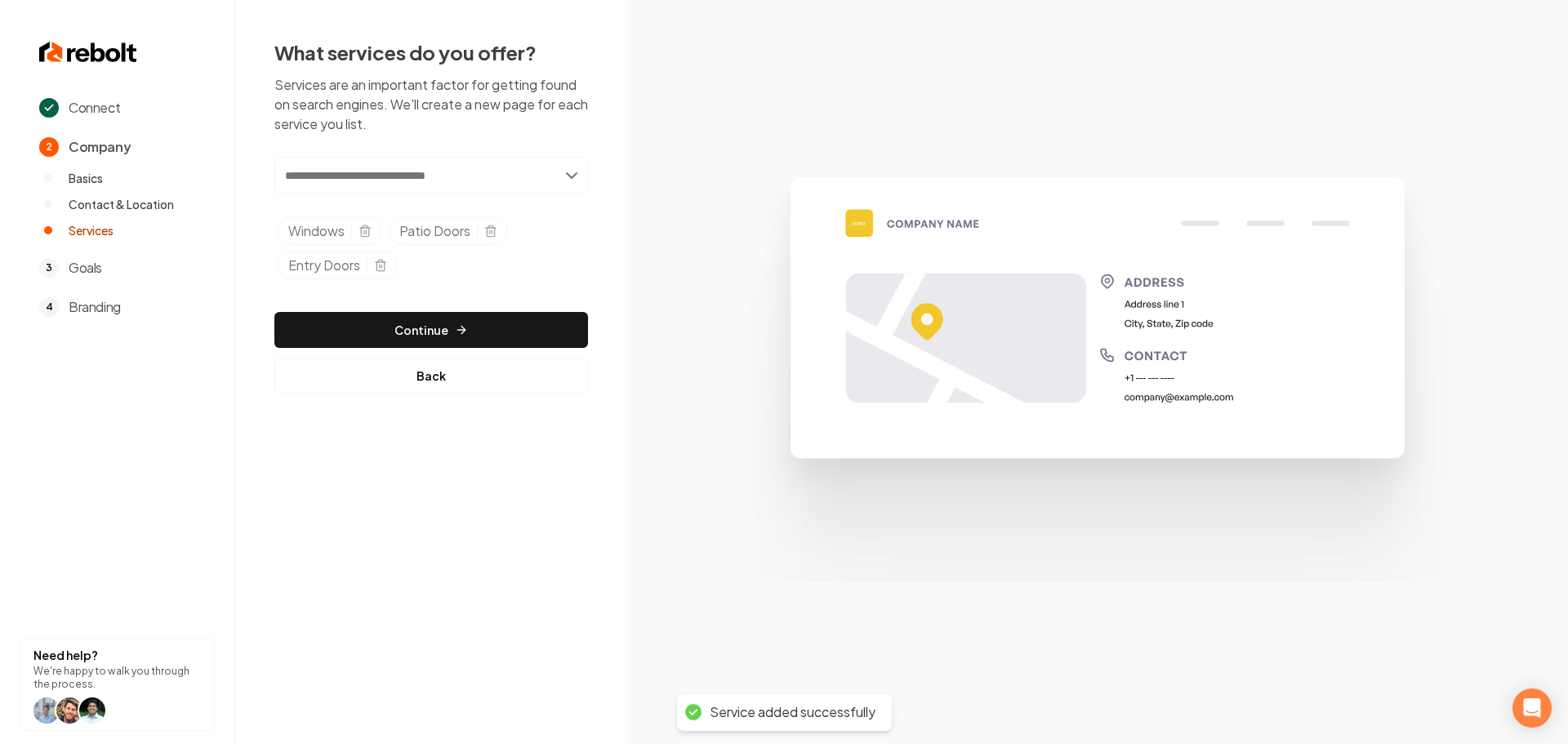
click at [413, 176] on input "text" at bounding box center [430, 175] width 313 height 37
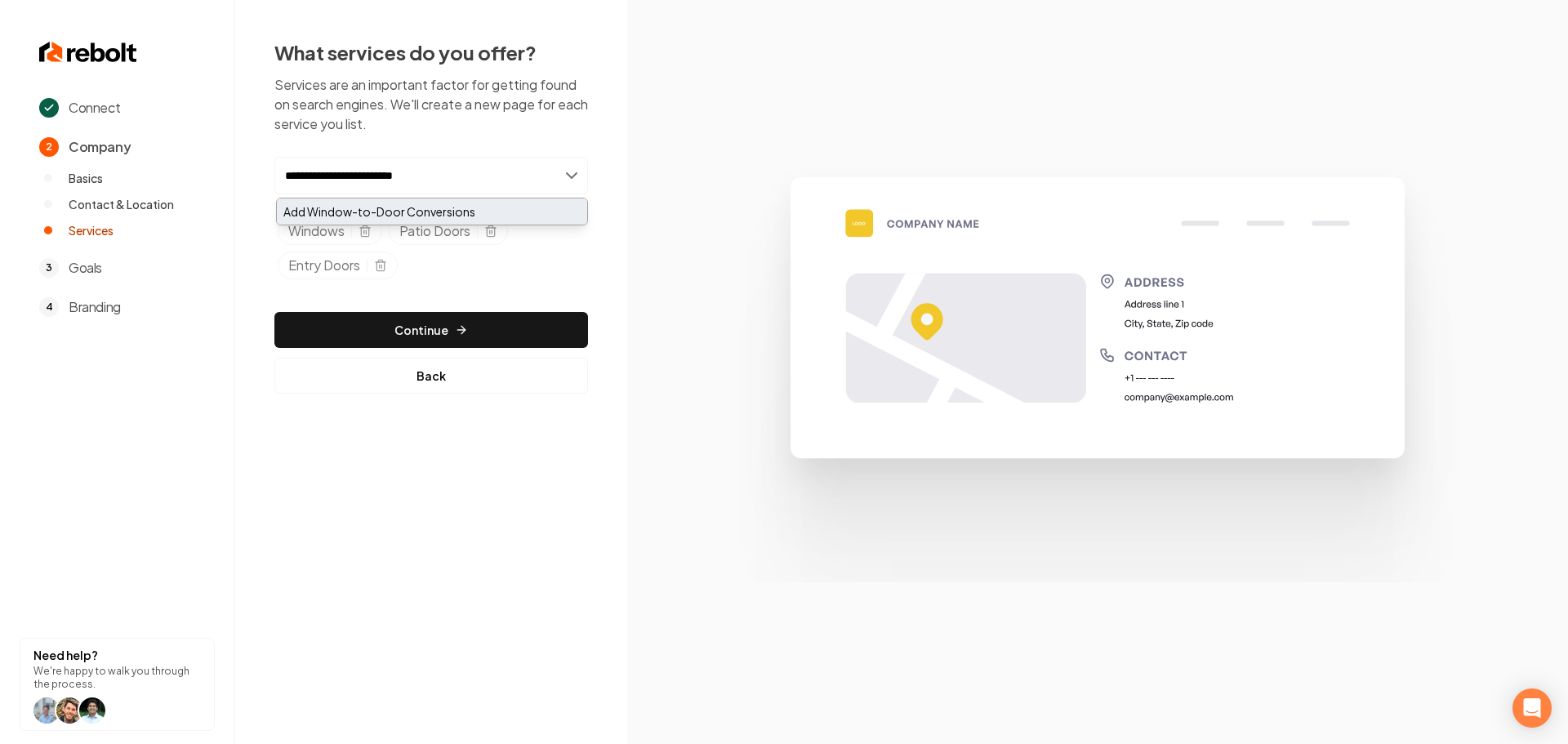
type input "**********"
click at [463, 213] on div "Add Window-to-Door Conversions" at bounding box center [432, 211] width 311 height 26
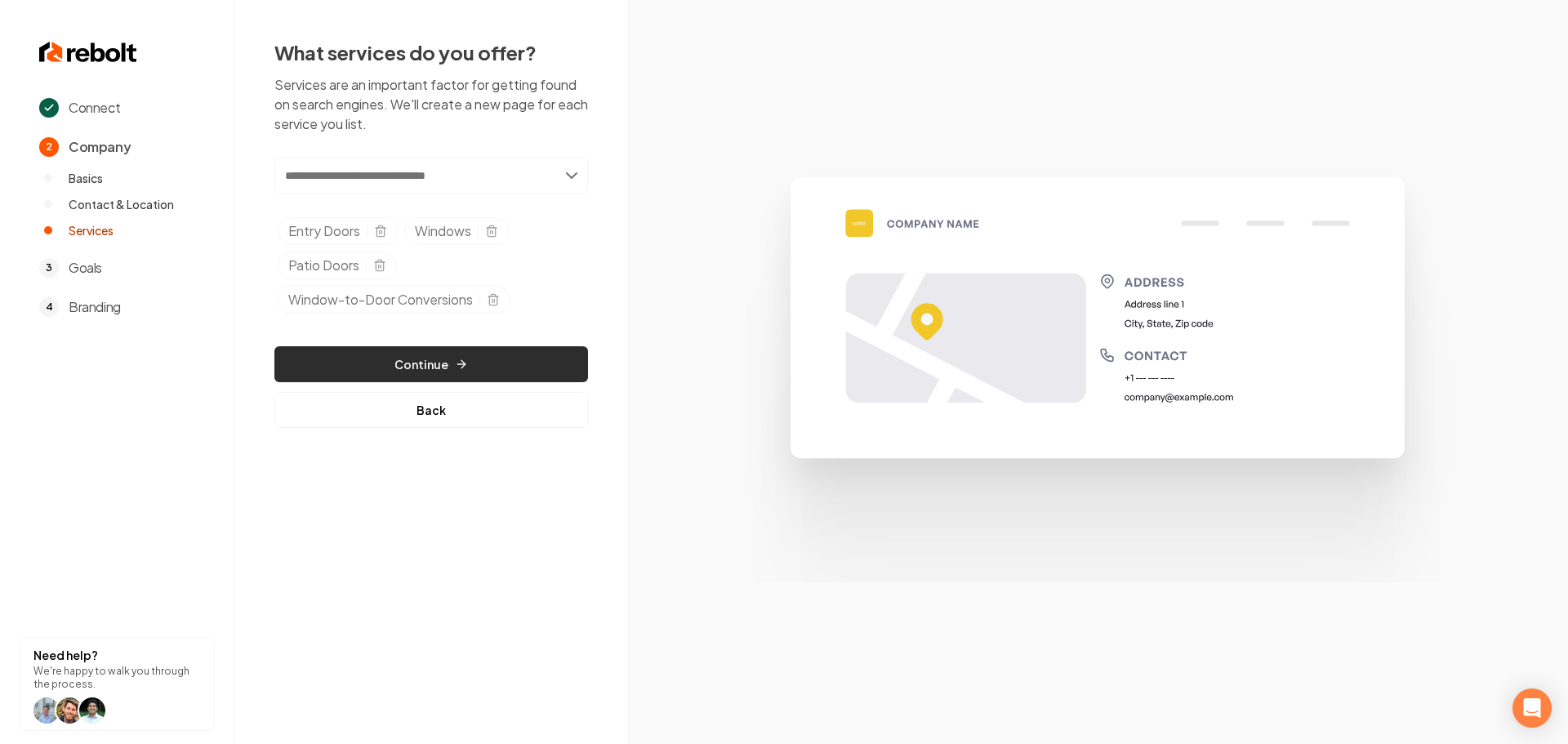
click at [498, 349] on button "Continue" at bounding box center [430, 363] width 313 height 35
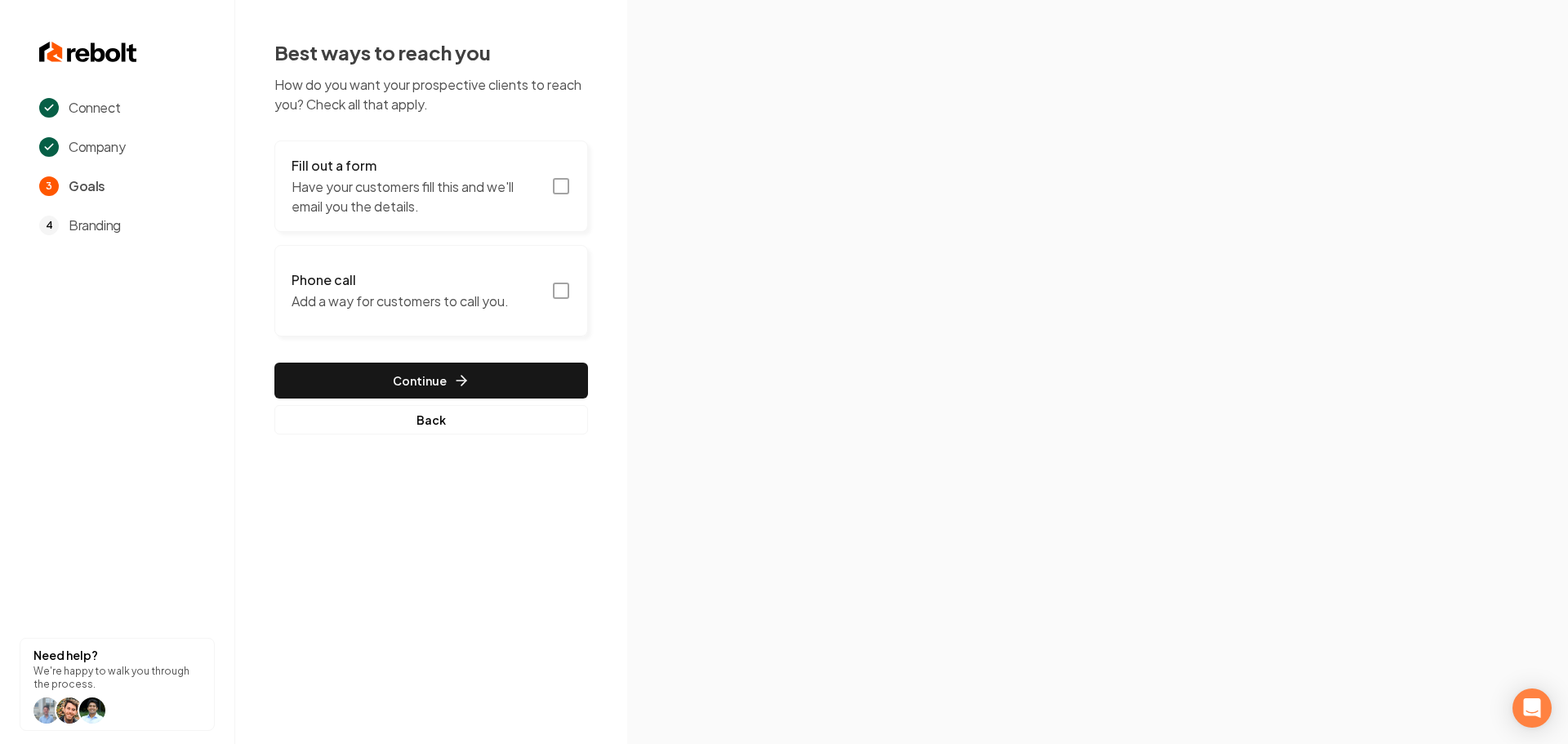
click at [567, 181] on rect "button" at bounding box center [561, 186] width 14 height 14
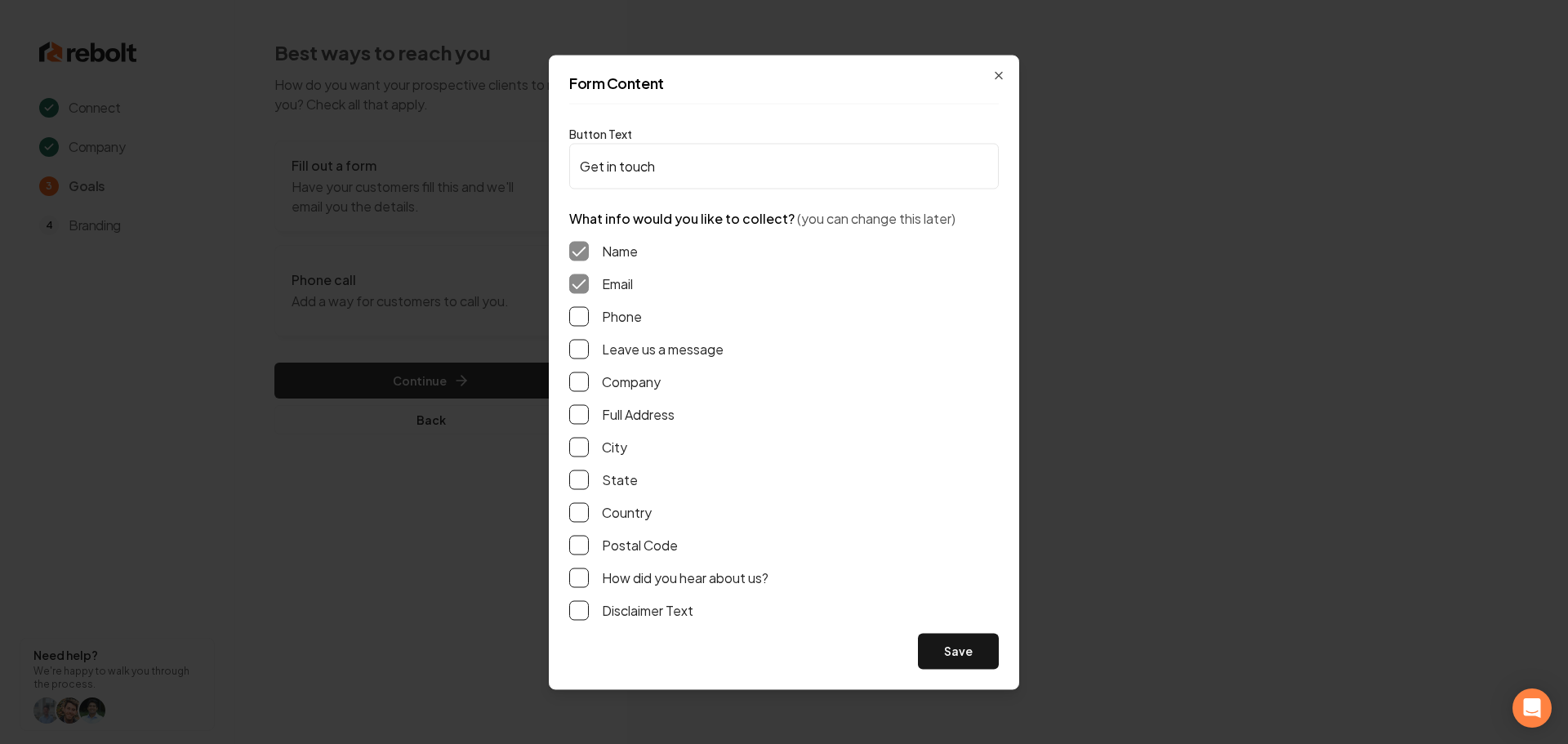
click at [571, 318] on button "Phone" at bounding box center [579, 316] width 19 height 19
click at [579, 342] on button "Leave us a message" at bounding box center [579, 349] width 19 height 19
click at [583, 420] on button "Full Address" at bounding box center [579, 414] width 19 height 19
click at [953, 662] on button "Save" at bounding box center [958, 650] width 81 height 35
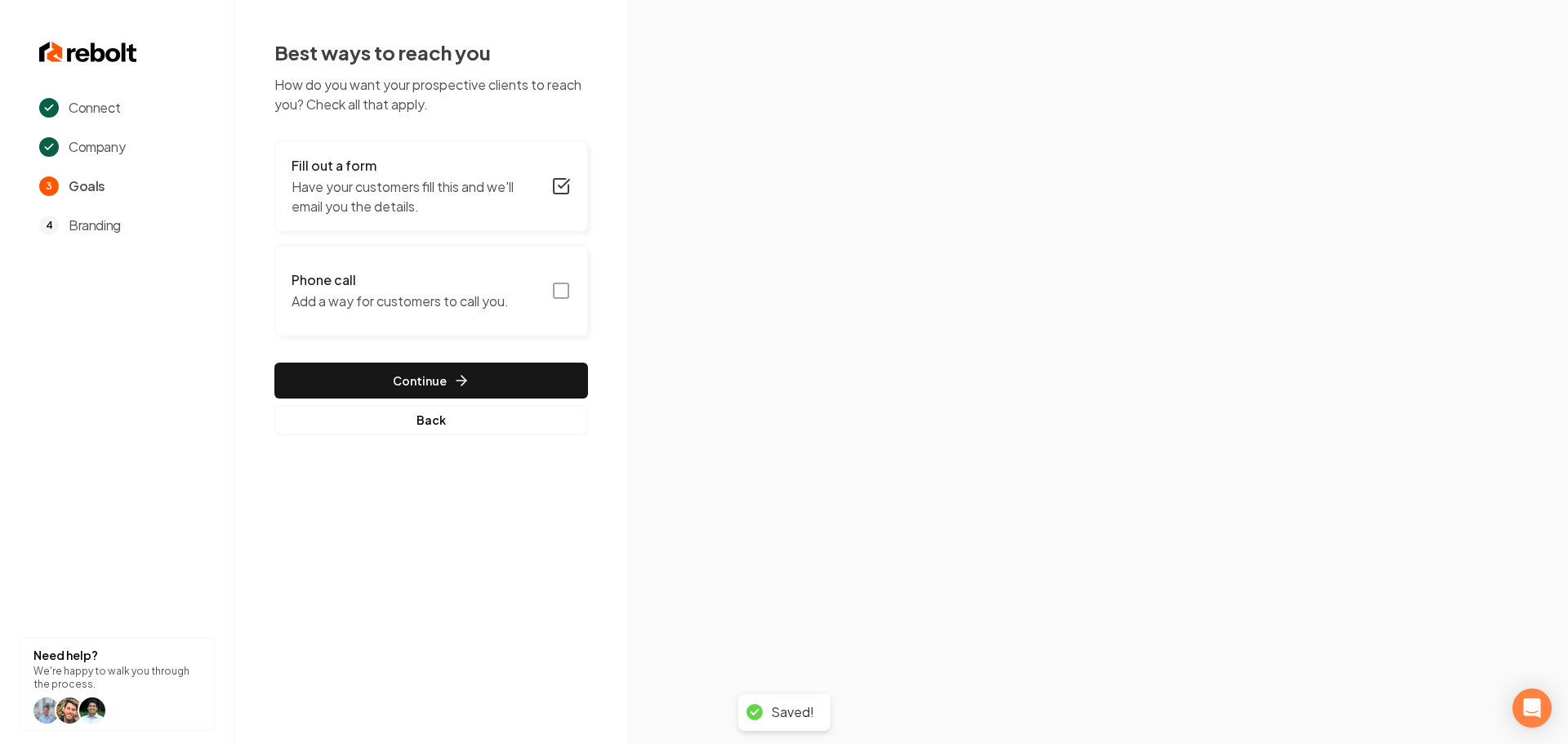
click at [565, 296] on icon "button" at bounding box center [561, 291] width 19 height 19
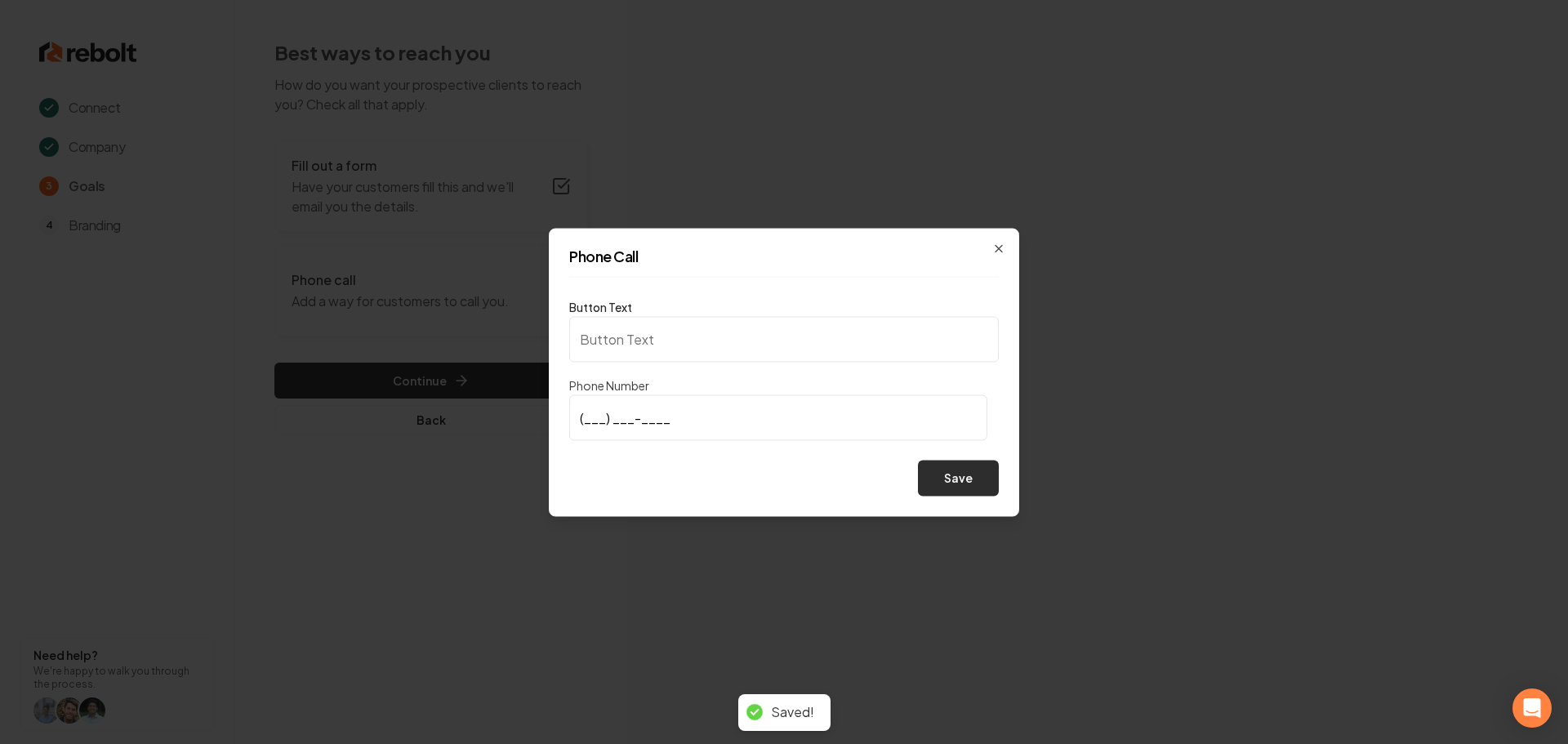
type input "Call us"
type input "(702) 659-2904"
click at [953, 472] on button "Save" at bounding box center [958, 477] width 81 height 35
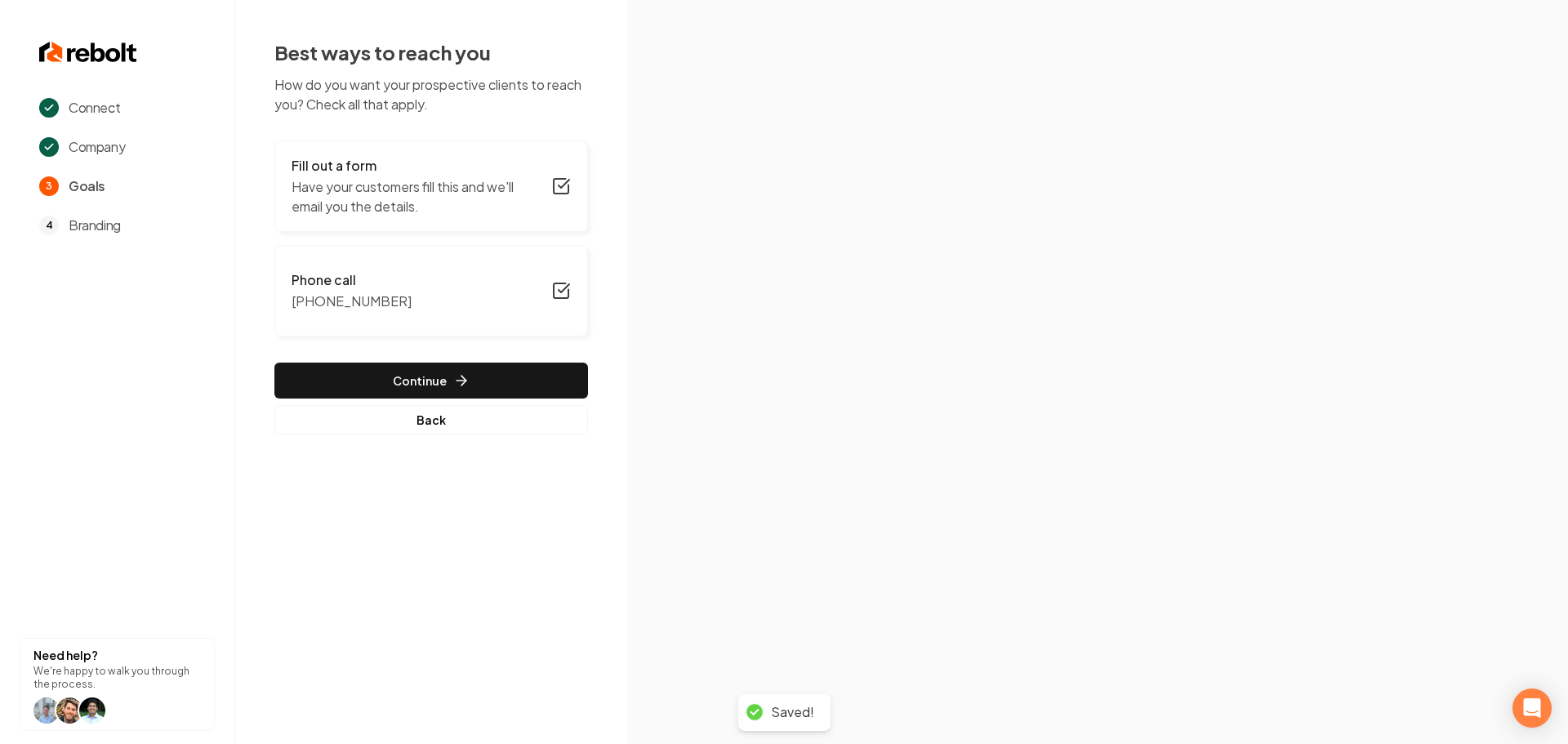
click at [495, 389] on button "Continue" at bounding box center [430, 380] width 313 height 35
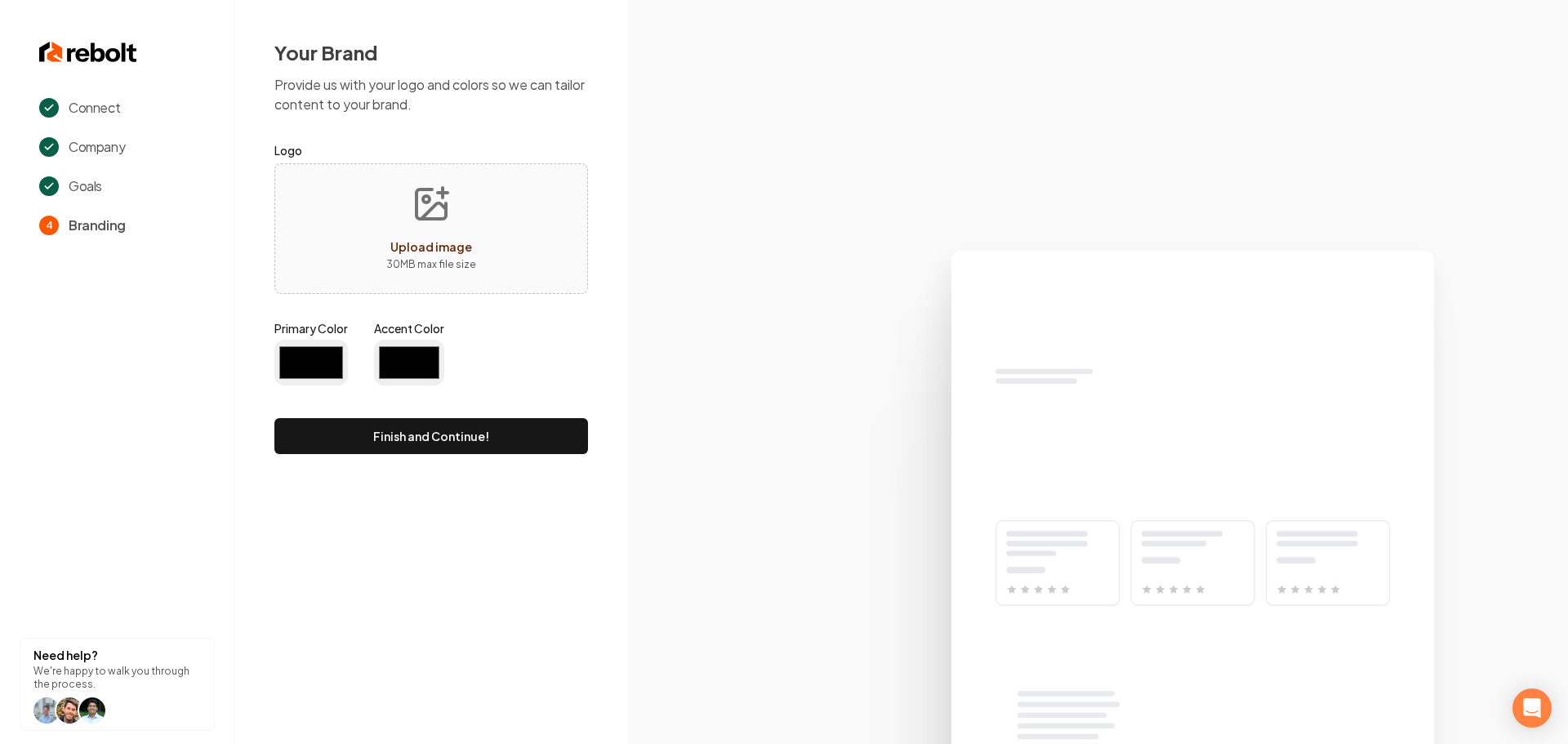
type input "#194d33"
type input "#70be00"
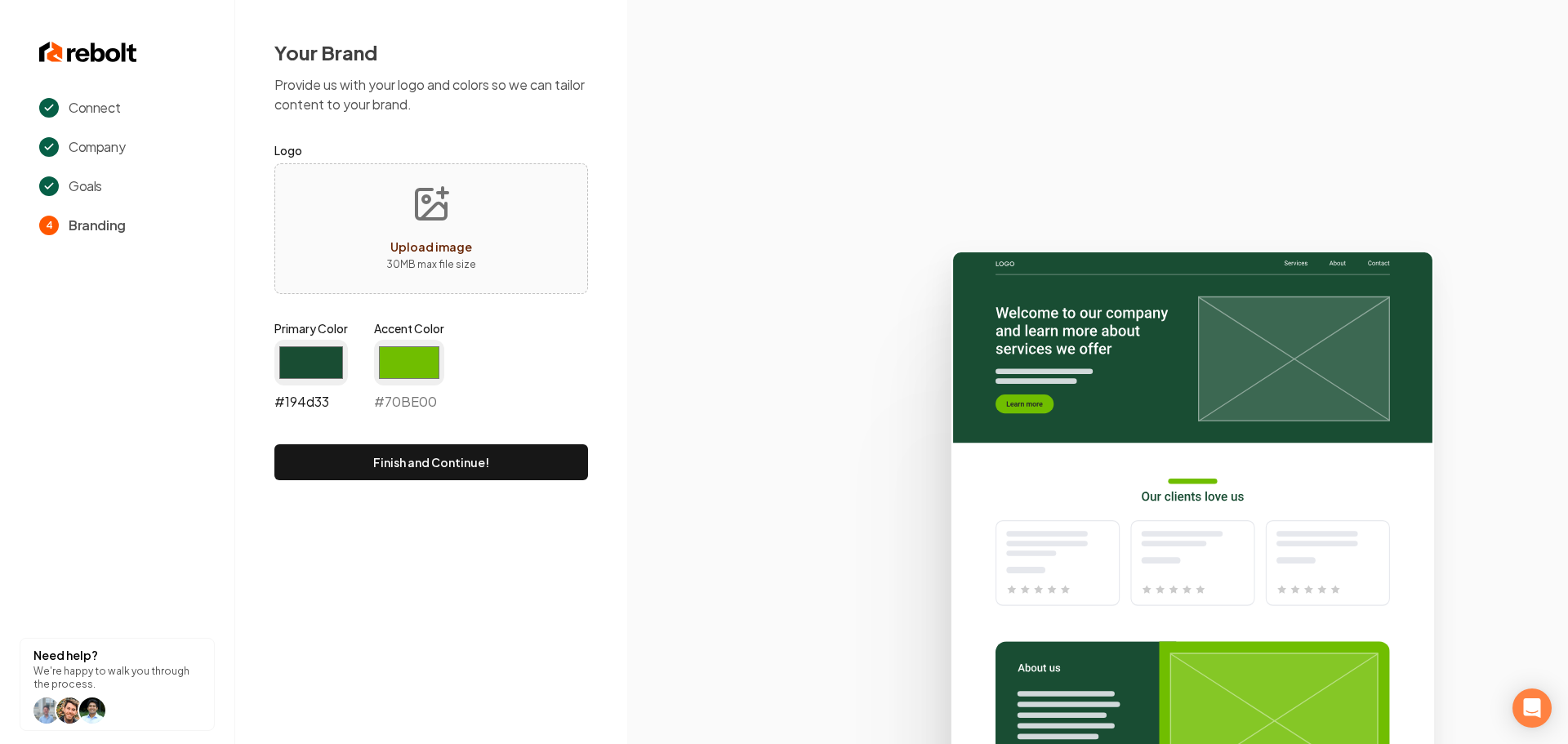
click at [339, 365] on input "#194d33" at bounding box center [311, 362] width 74 height 46
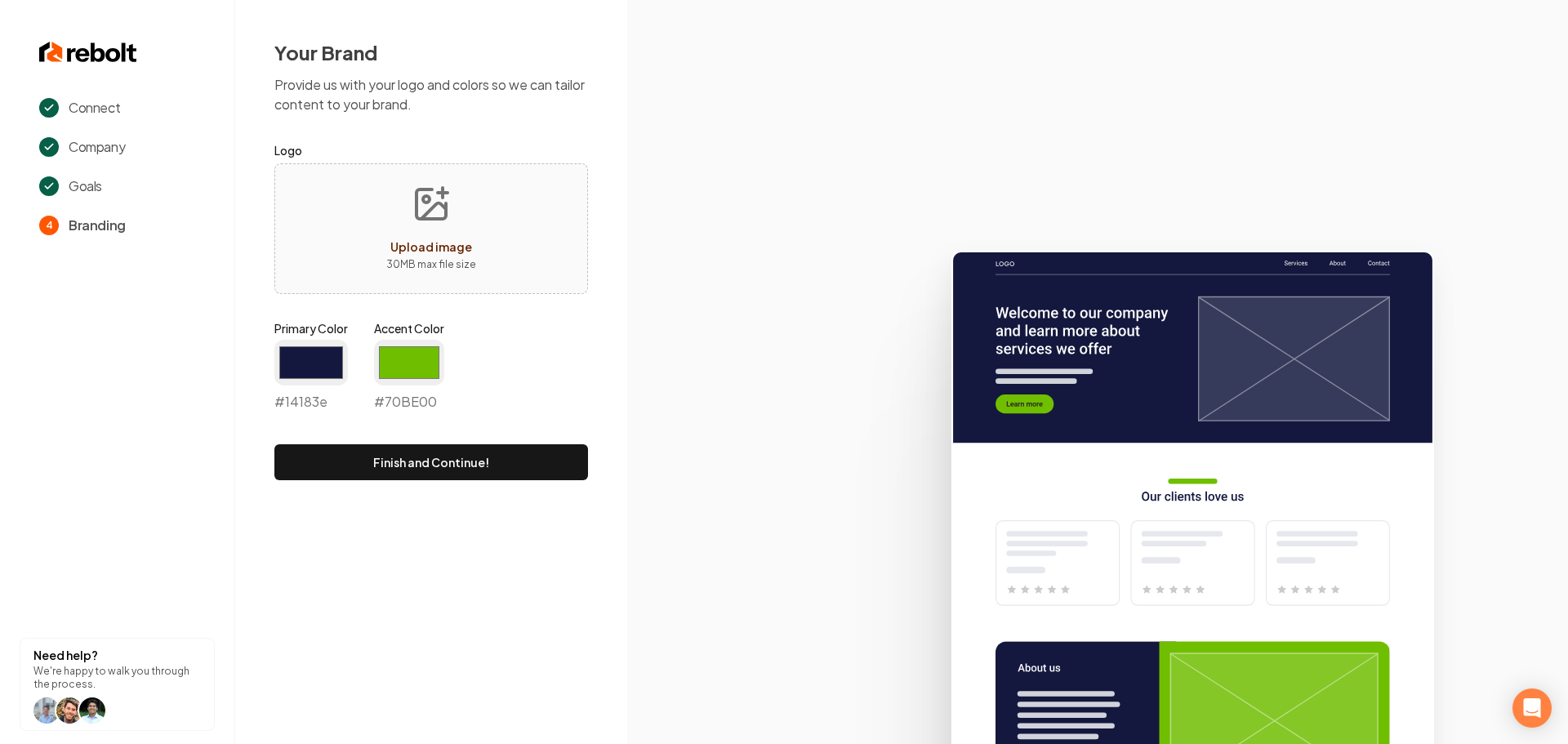
type input "#14183e"
drag, startPoint x: 778, startPoint y: 606, endPoint x: 709, endPoint y: 577, distance: 74.8
click at [777, 605] on icon at bounding box center [1097, 490] width 941 height 507
click at [434, 369] on input "#70be00" at bounding box center [408, 362] width 70 height 46
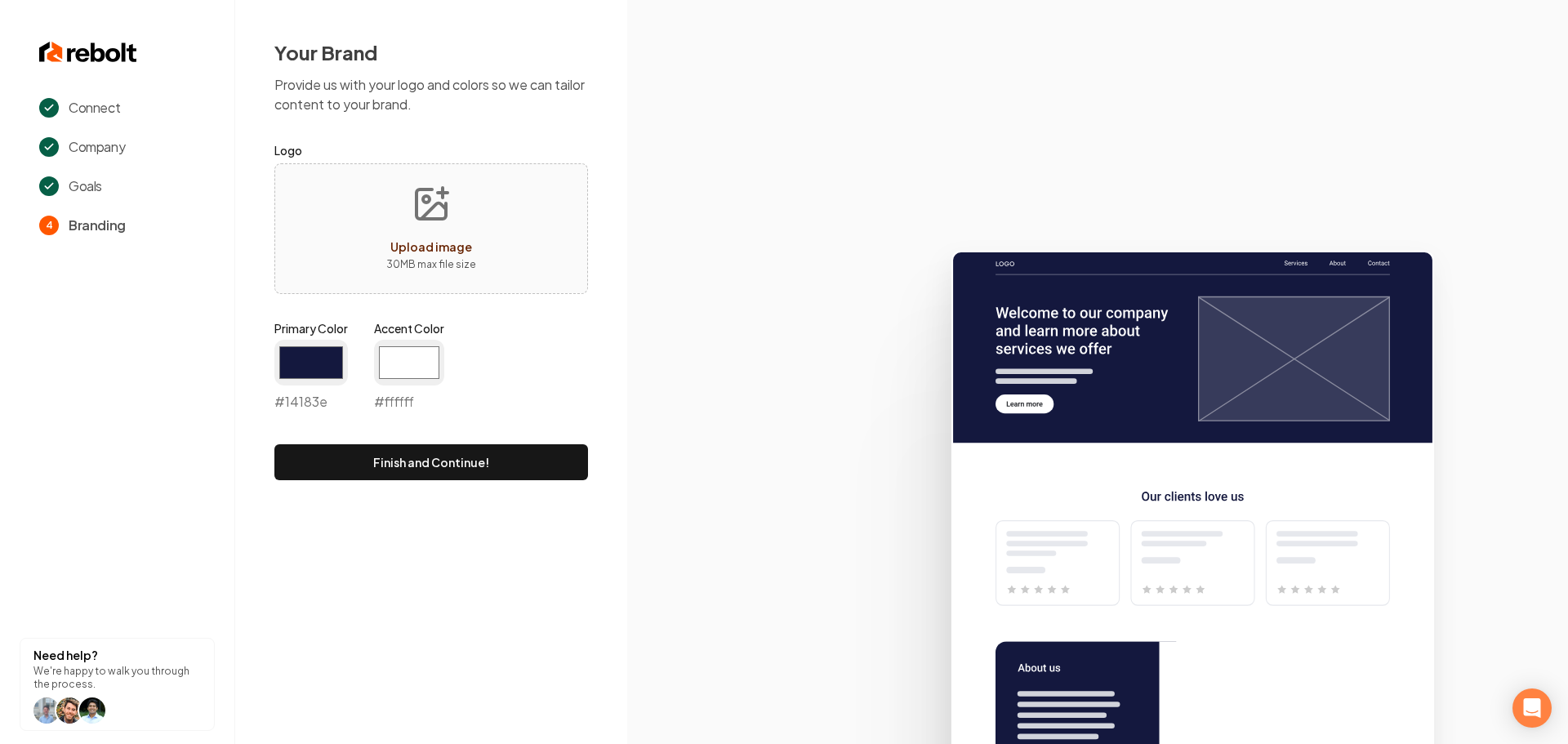
type input "#ffffff"
drag, startPoint x: 733, startPoint y: 411, endPoint x: 712, endPoint y: 418, distance: 22.1
click at [733, 410] on icon at bounding box center [1097, 490] width 941 height 507
click at [402, 232] on button "Upload image 30 MB max file size" at bounding box center [430, 228] width 116 height 114
click at [447, 238] on div "Upload image" at bounding box center [430, 246] width 81 height 19
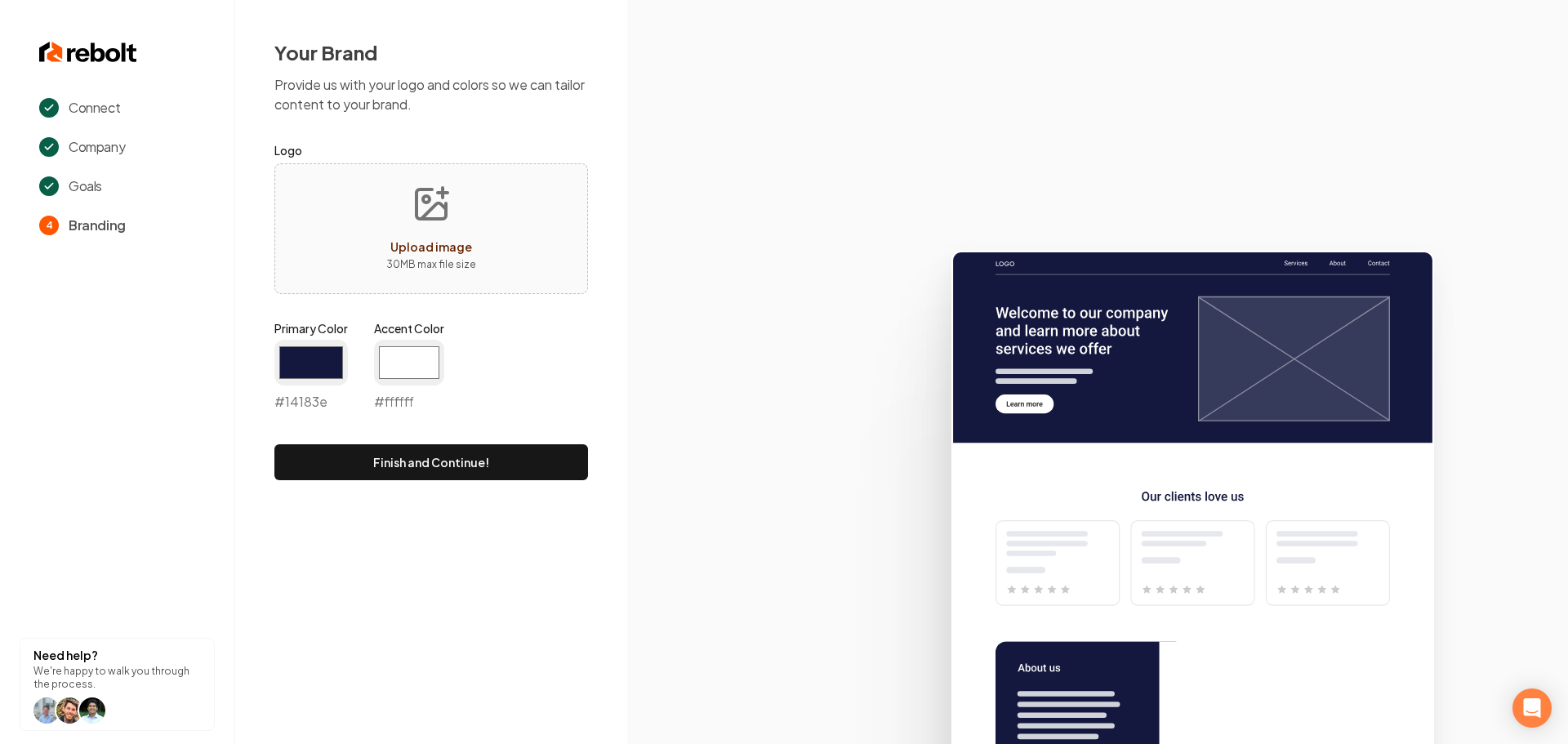
type input "**********"
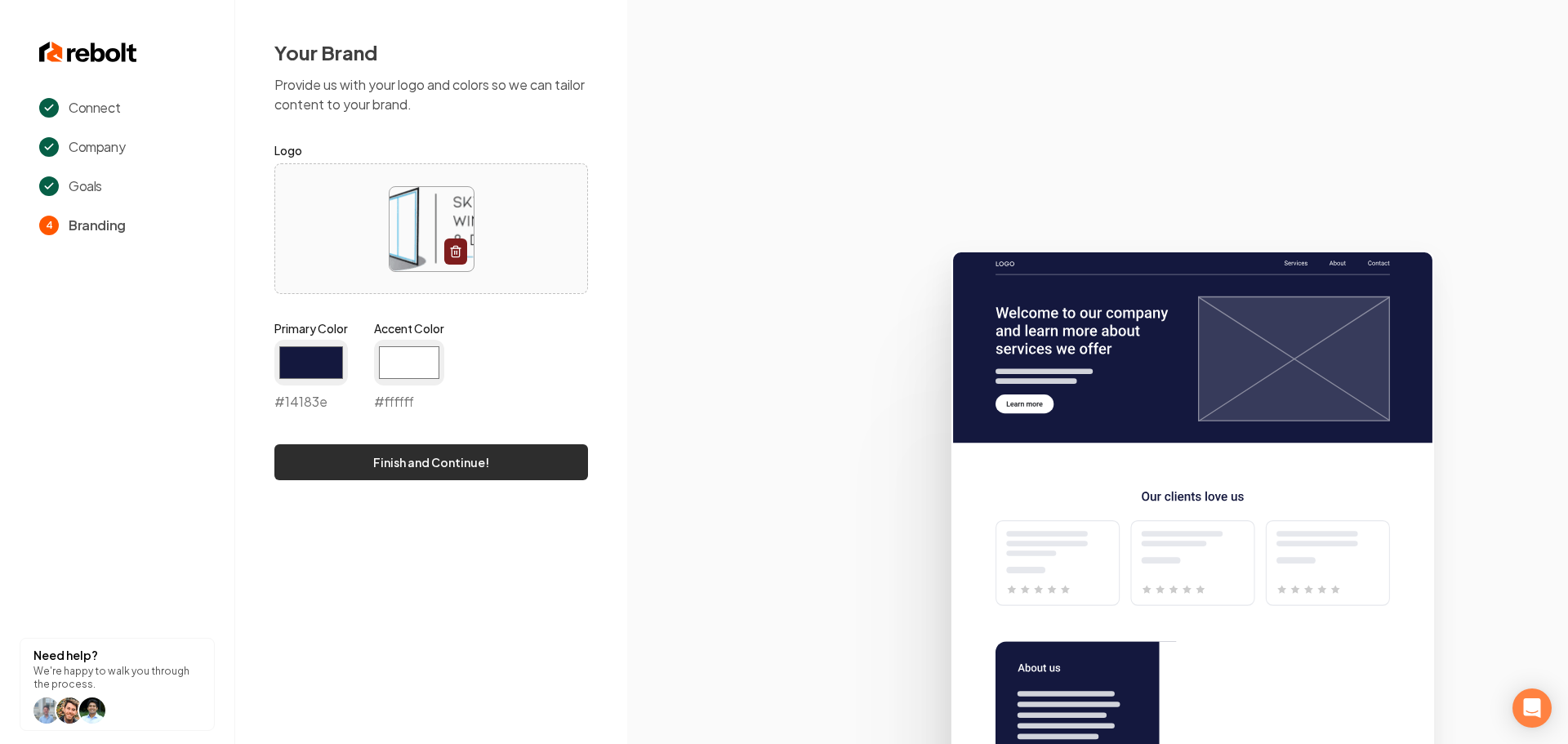
click at [445, 462] on button "Finish and Continue!" at bounding box center [430, 462] width 313 height 35
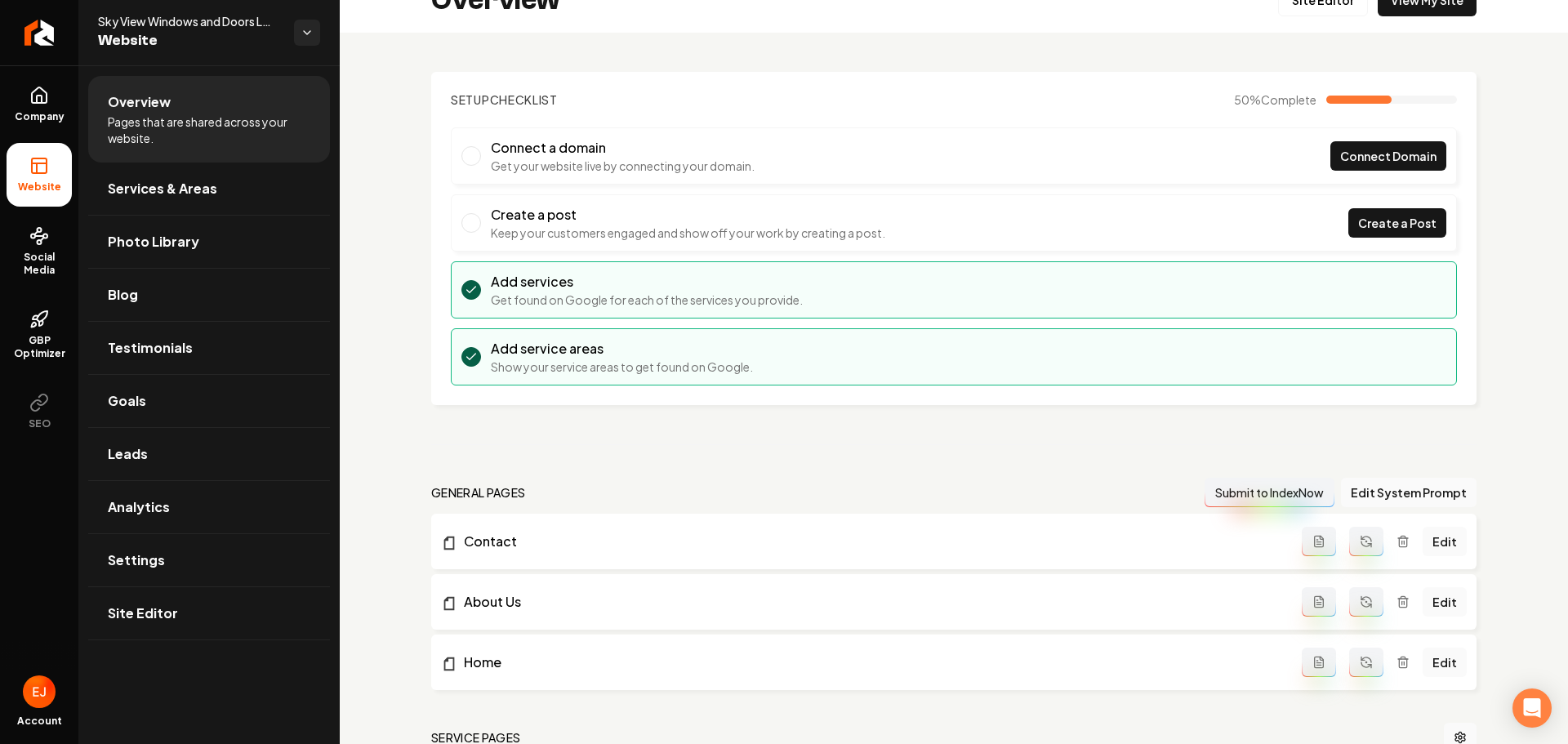
scroll to position [245, 0]
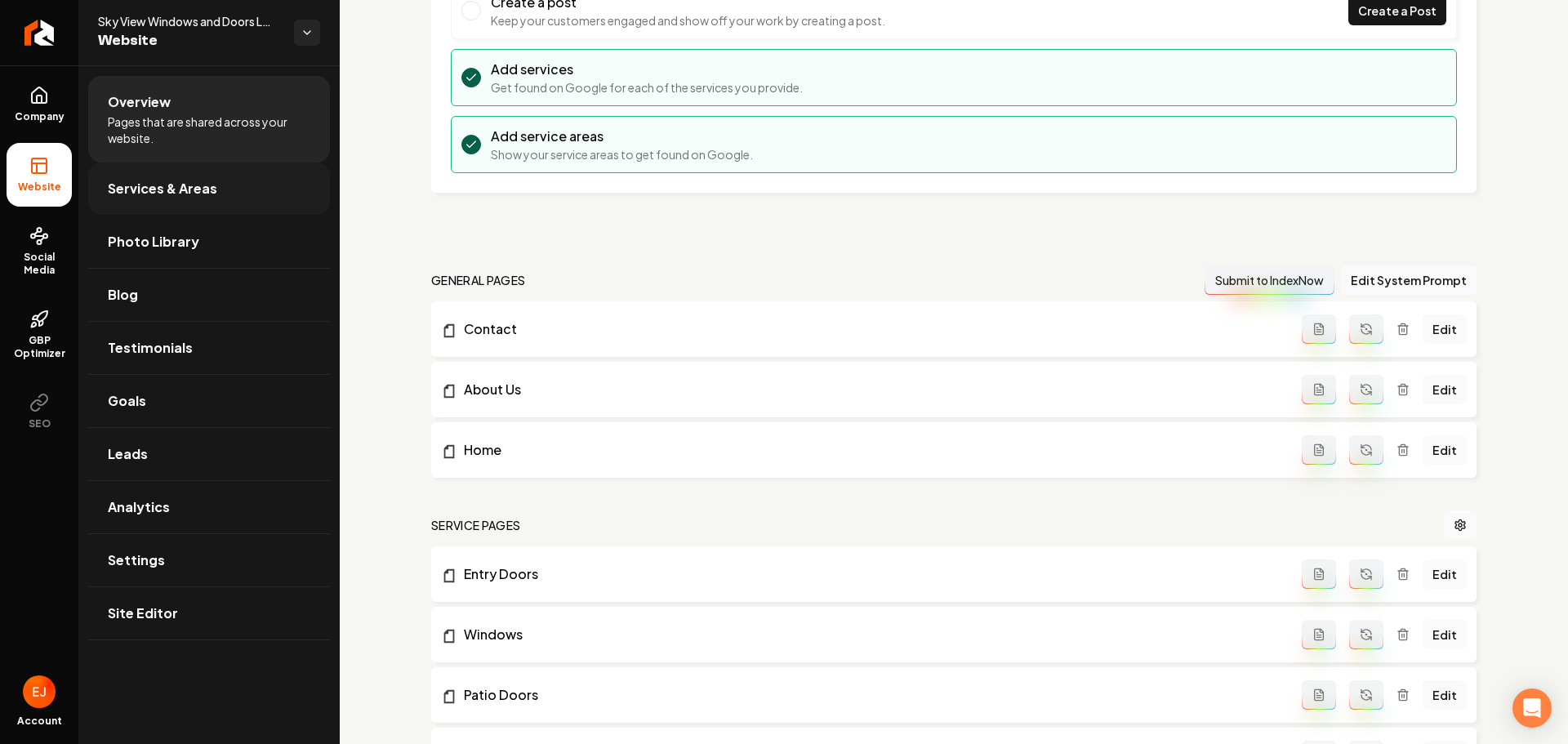
click at [171, 195] on span "Services & Areas" at bounding box center [162, 189] width 109 height 19
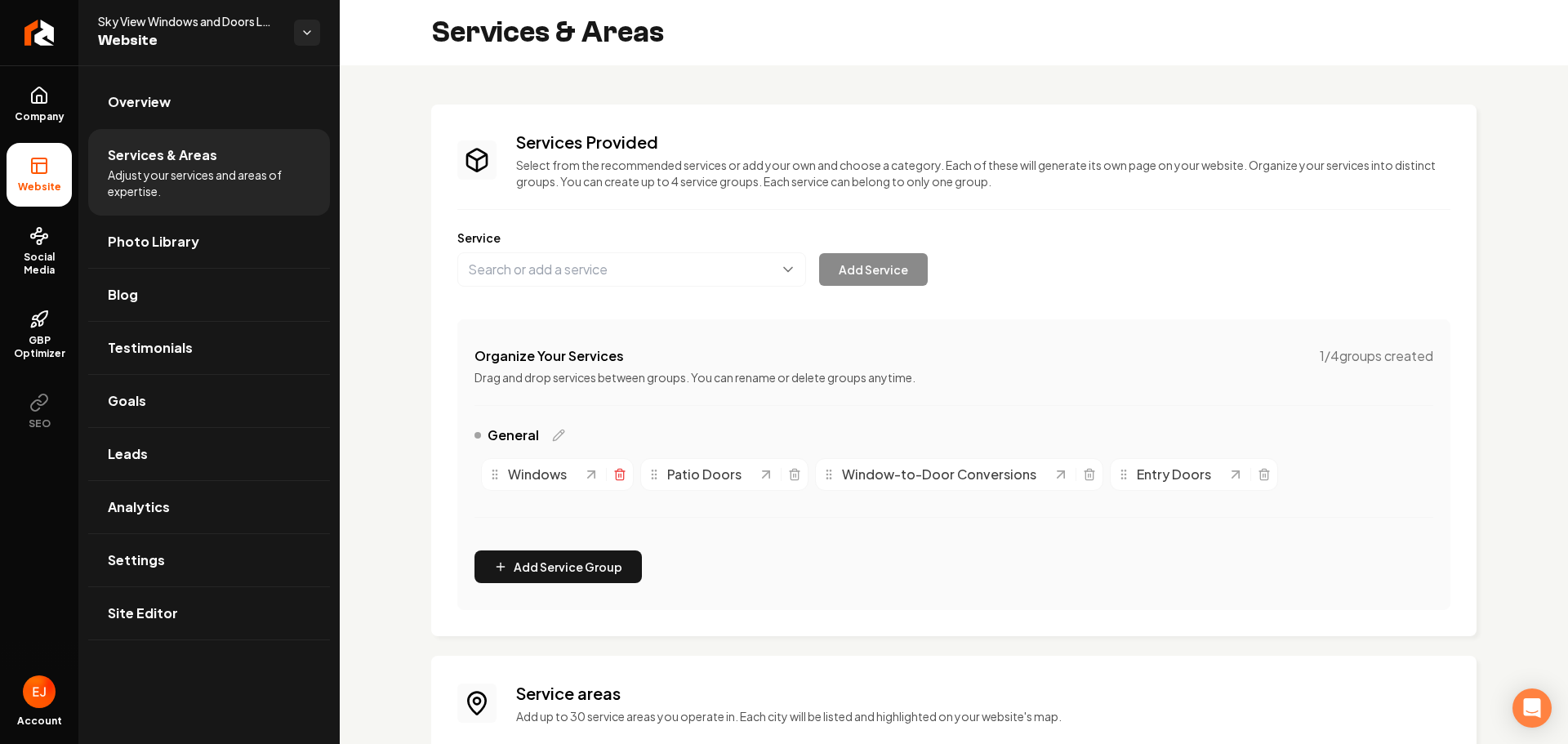
click at [625, 478] on icon "Main content area" at bounding box center [620, 475] width 13 height 13
click at [634, 475] on line "Main content area" at bounding box center [634, 475] width 0 height 3
click at [751, 471] on icon "Main content area" at bounding box center [755, 475] width 13 height 13
click at [563, 260] on button "Main content area" at bounding box center [632, 269] width 349 height 35
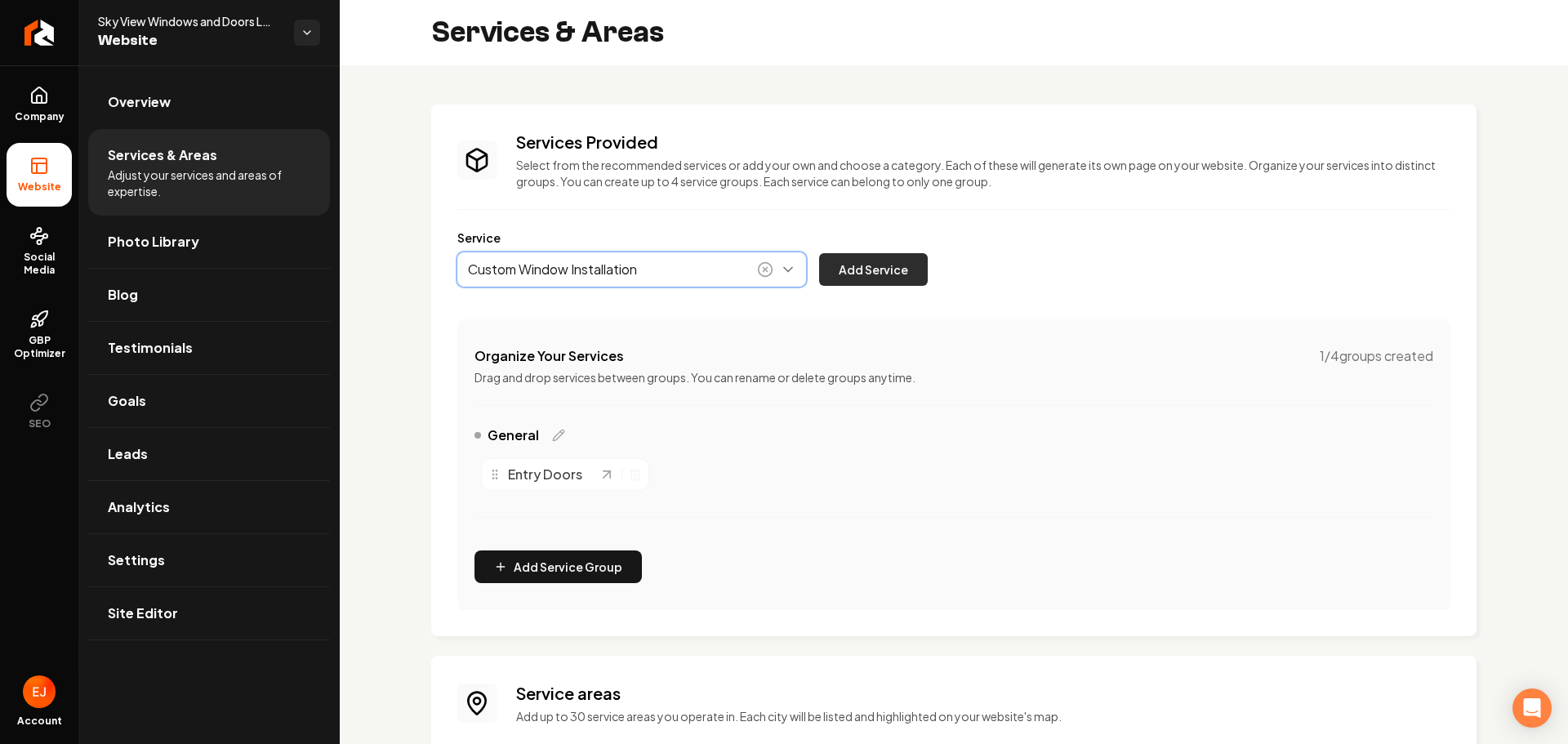
type input "Custom Window Installation"
click at [883, 279] on button "Add Service" at bounding box center [873, 269] width 108 height 33
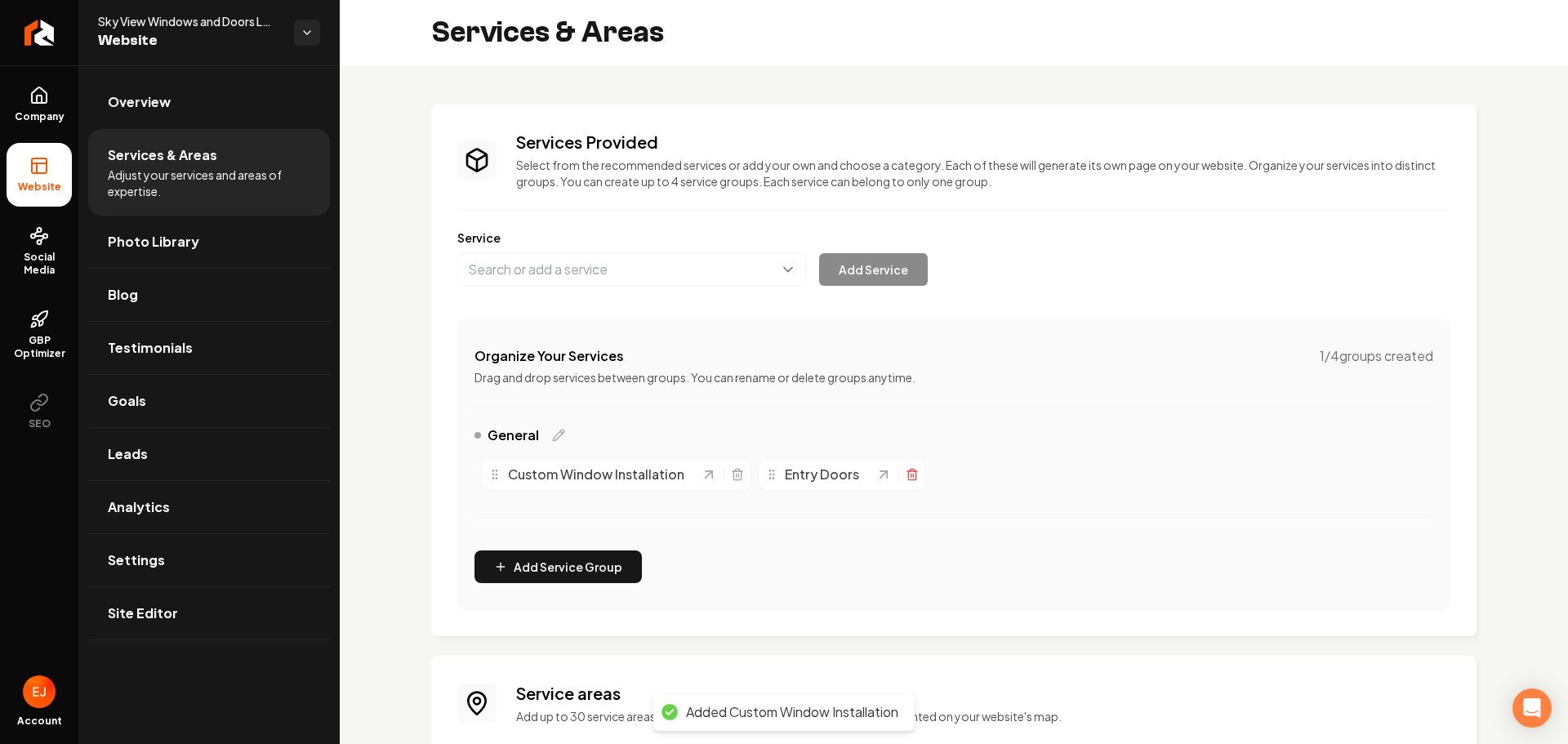
click at [909, 479] on icon "Main content area" at bounding box center [911, 476] width 8 height 9
click at [610, 264] on button "Main content area" at bounding box center [632, 269] width 349 height 35
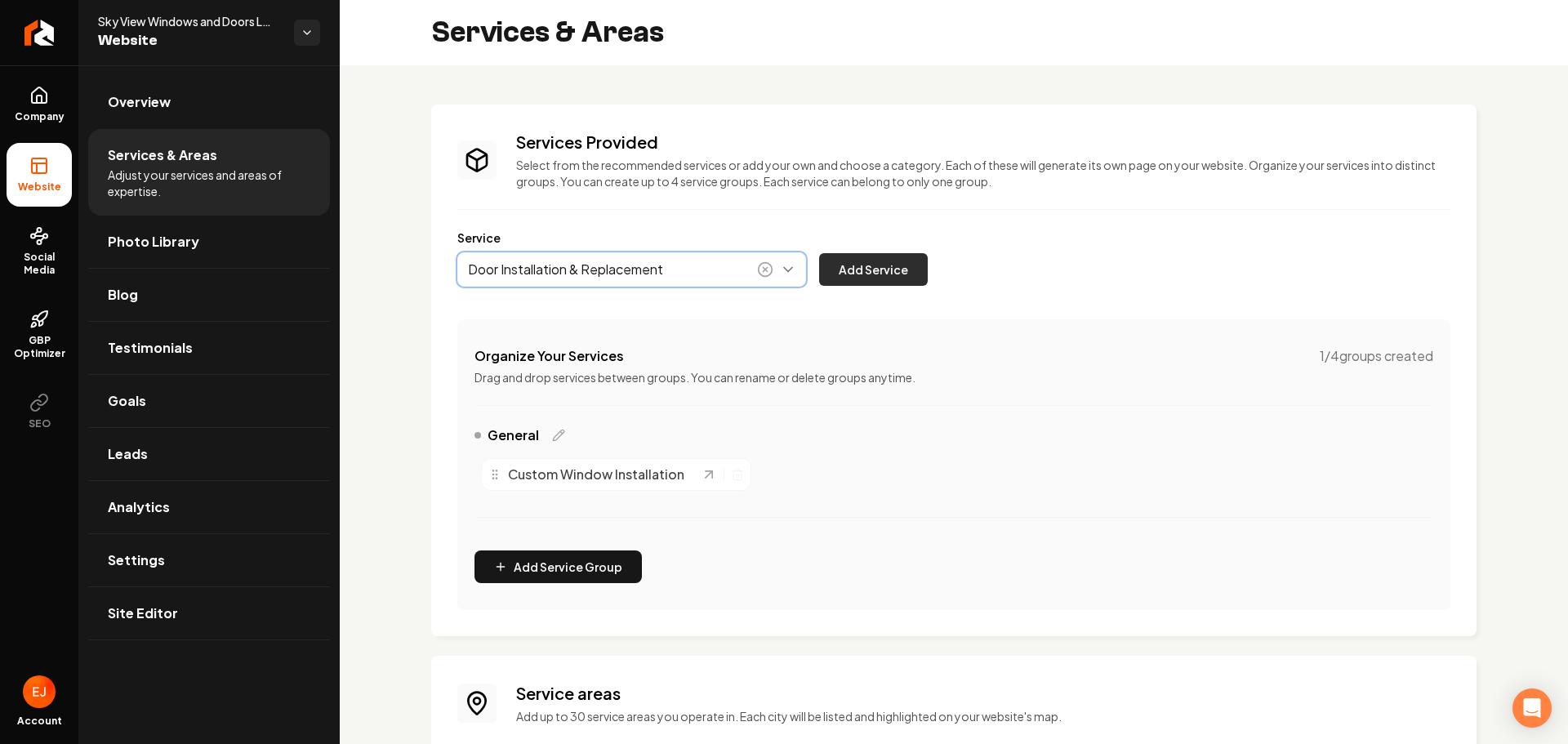
type input "Door Installation & Replacement"
click at [872, 281] on button "Add Service" at bounding box center [873, 269] width 108 height 33
click at [581, 278] on button "Main content area" at bounding box center [632, 269] width 349 height 35
type input "Energy-Efficient Solutions"
click at [876, 273] on button "Add Service" at bounding box center [873, 269] width 108 height 33
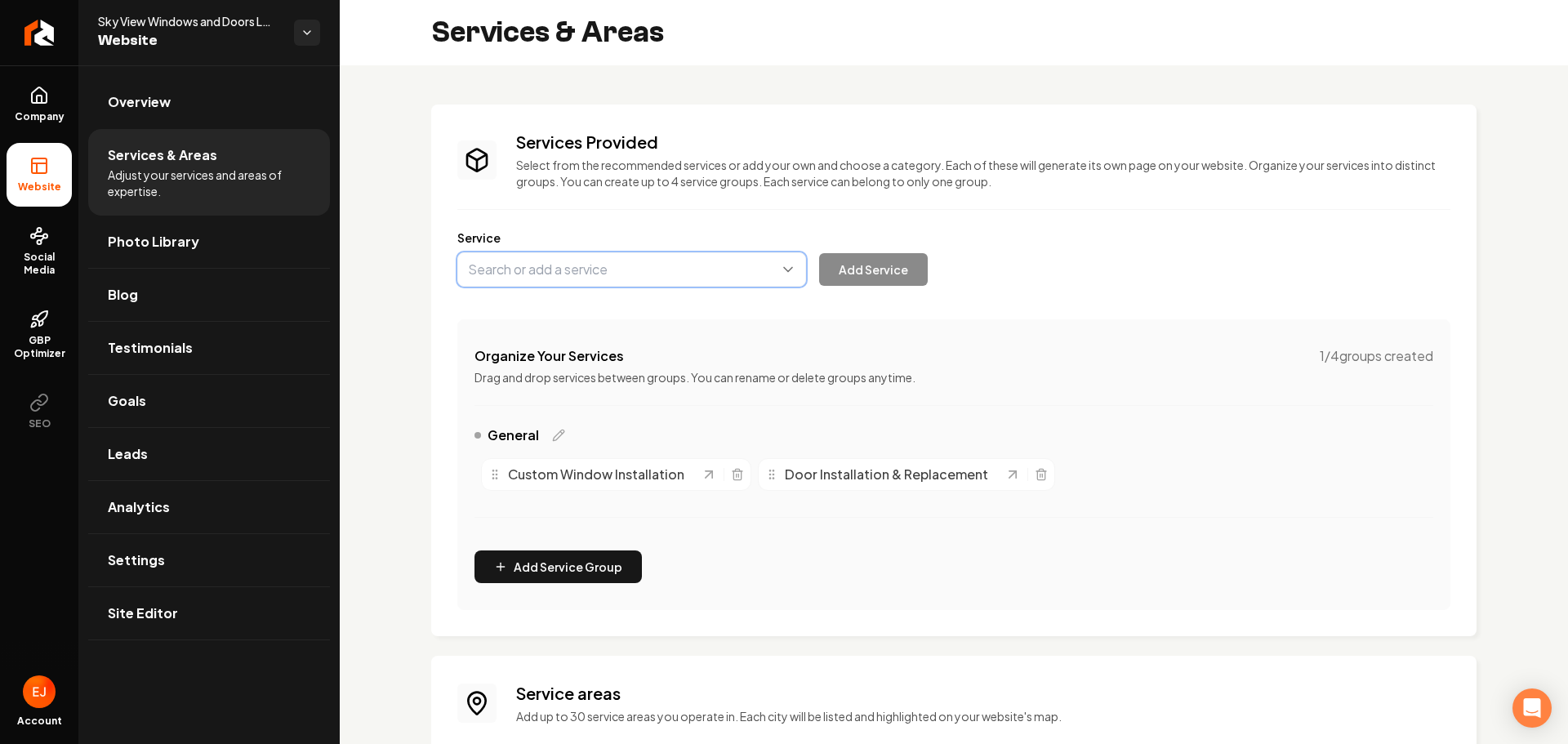
click at [649, 284] on button "Main content area" at bounding box center [632, 269] width 349 height 35
type input "Window & Door Repair"
click at [858, 261] on button "Add Service" at bounding box center [873, 269] width 108 height 33
click at [632, 269] on button "Main content area" at bounding box center [632, 269] width 349 height 35
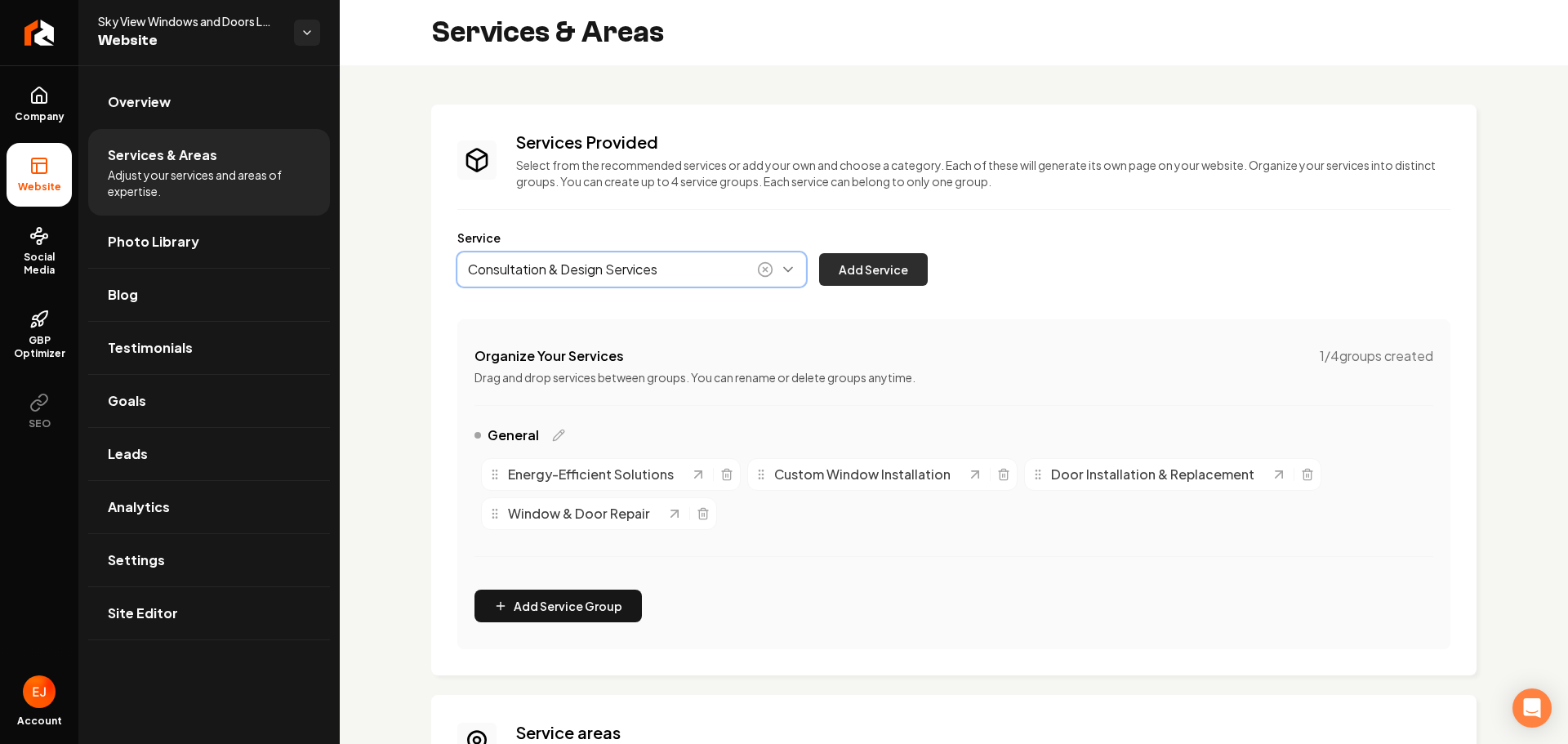
type input "Consultation & Design Services"
click at [883, 281] on button "Add Service" at bounding box center [873, 269] width 108 height 33
click at [622, 263] on button "Main content area" at bounding box center [632, 269] width 349 height 35
type input "Commercial Windows & Doors"
click at [915, 268] on button "Add Service" at bounding box center [873, 269] width 108 height 33
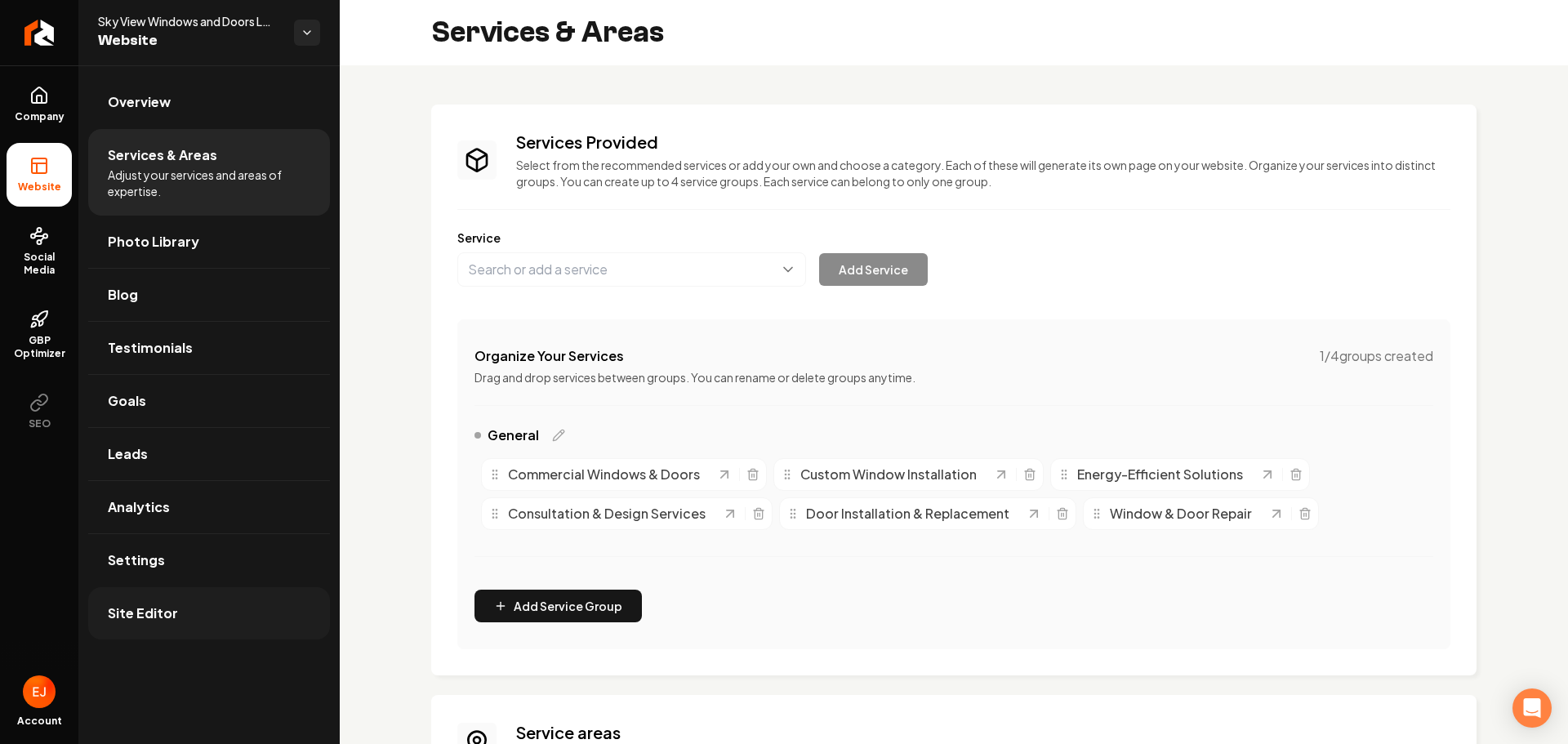
click at [184, 610] on link "Site Editor" at bounding box center [209, 614] width 242 height 53
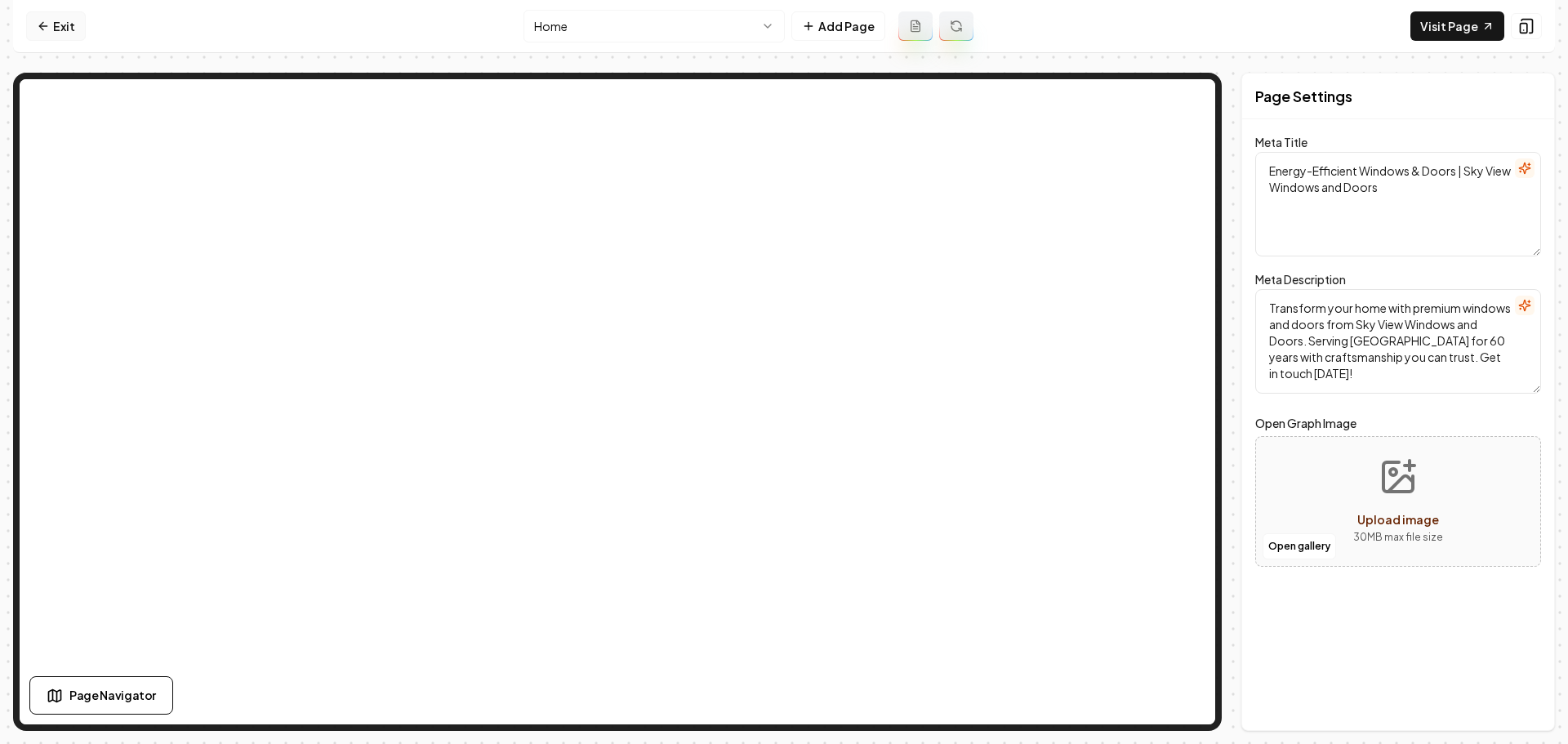
click at [60, 25] on link "Exit" at bounding box center [56, 26] width 59 height 30
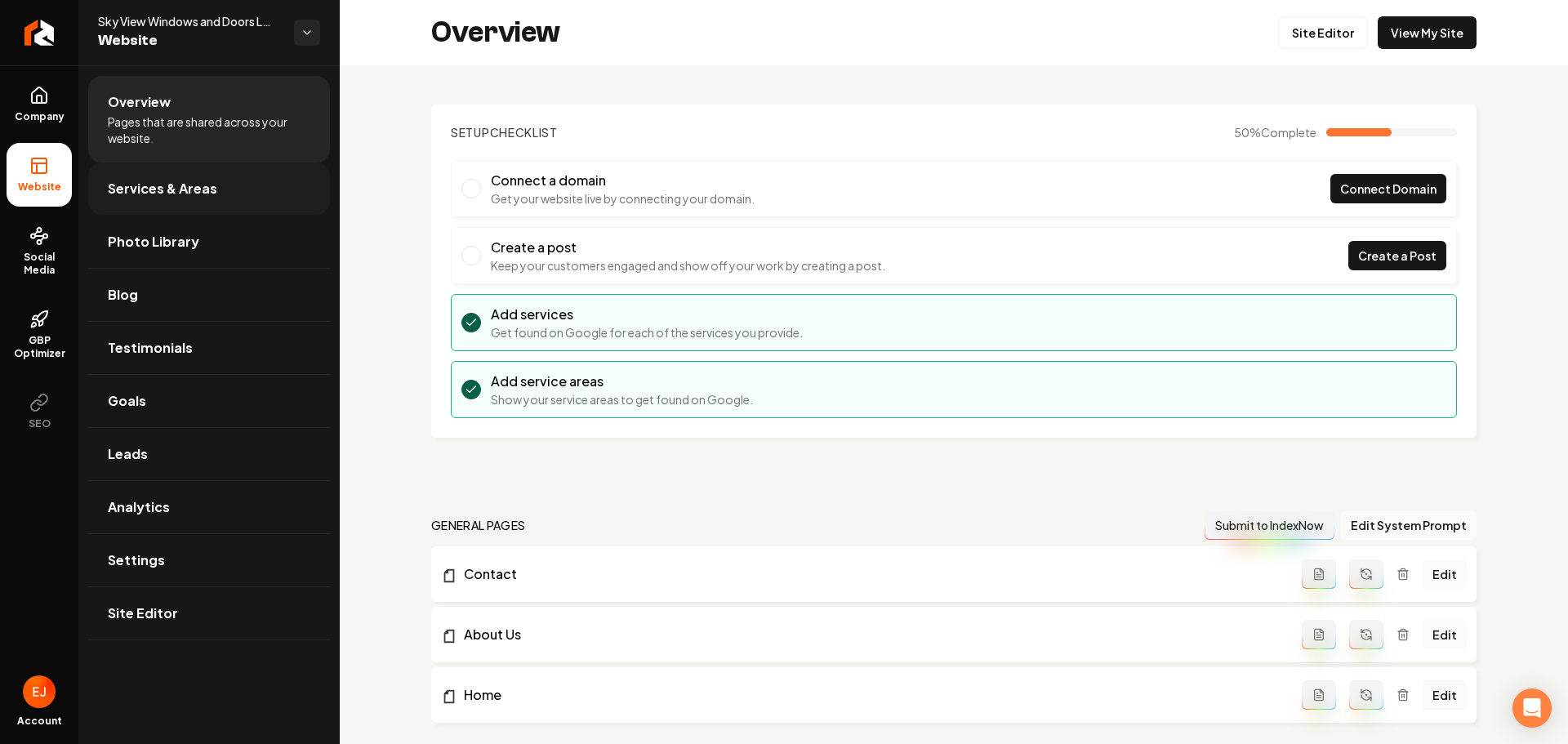
click at [218, 201] on link "Services & Areas" at bounding box center [209, 189] width 242 height 53
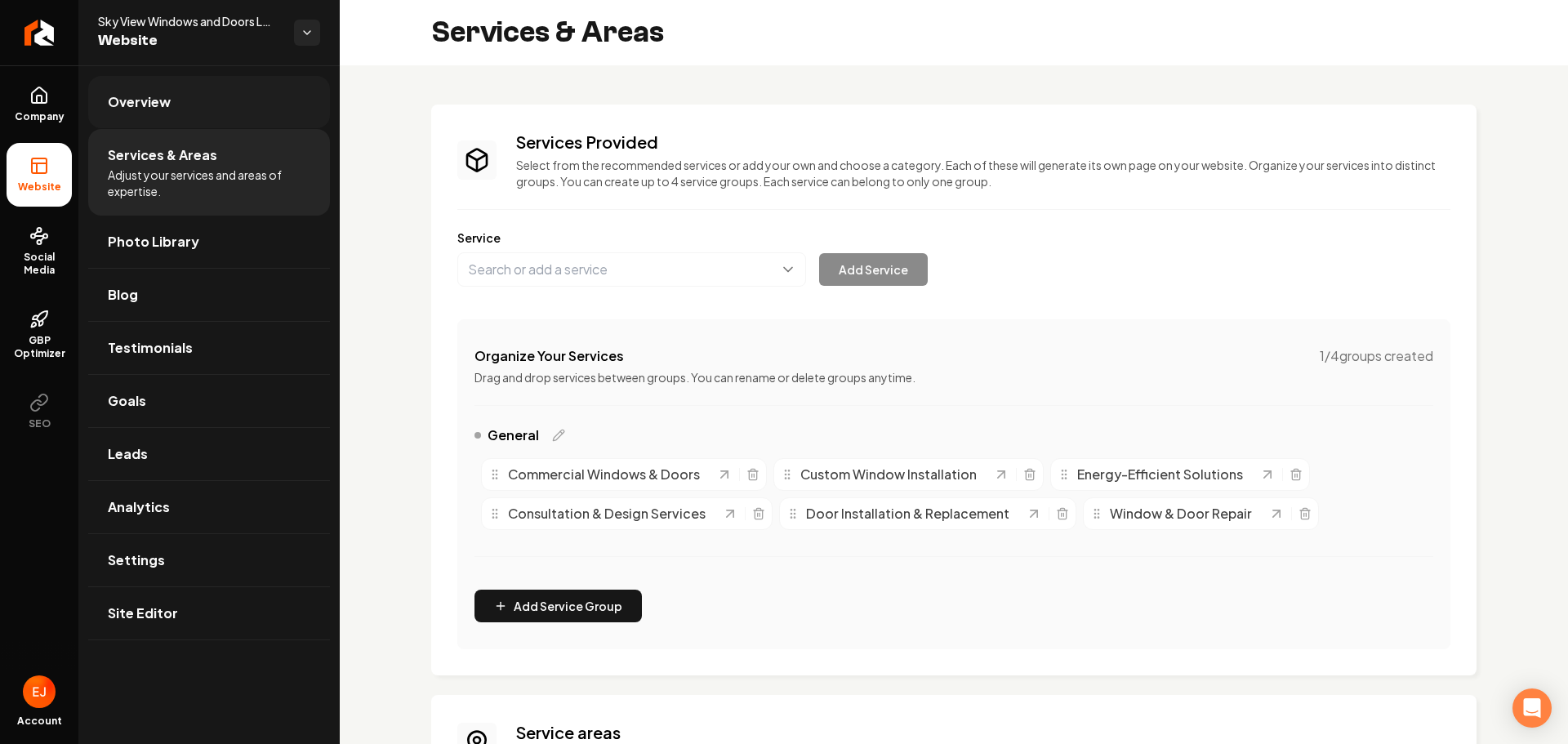
click at [219, 117] on link "Overview" at bounding box center [209, 102] width 242 height 53
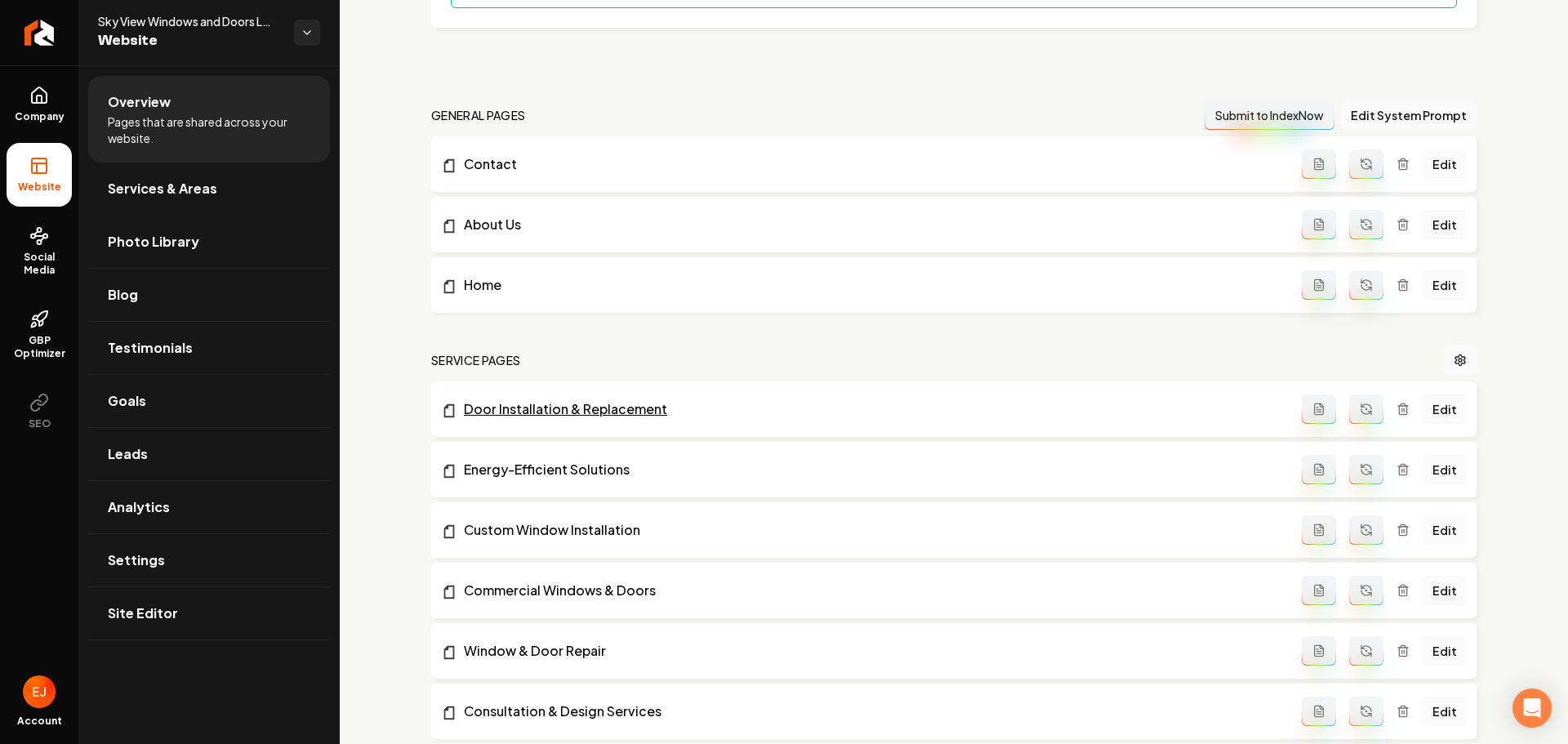
scroll to position [490, 0]
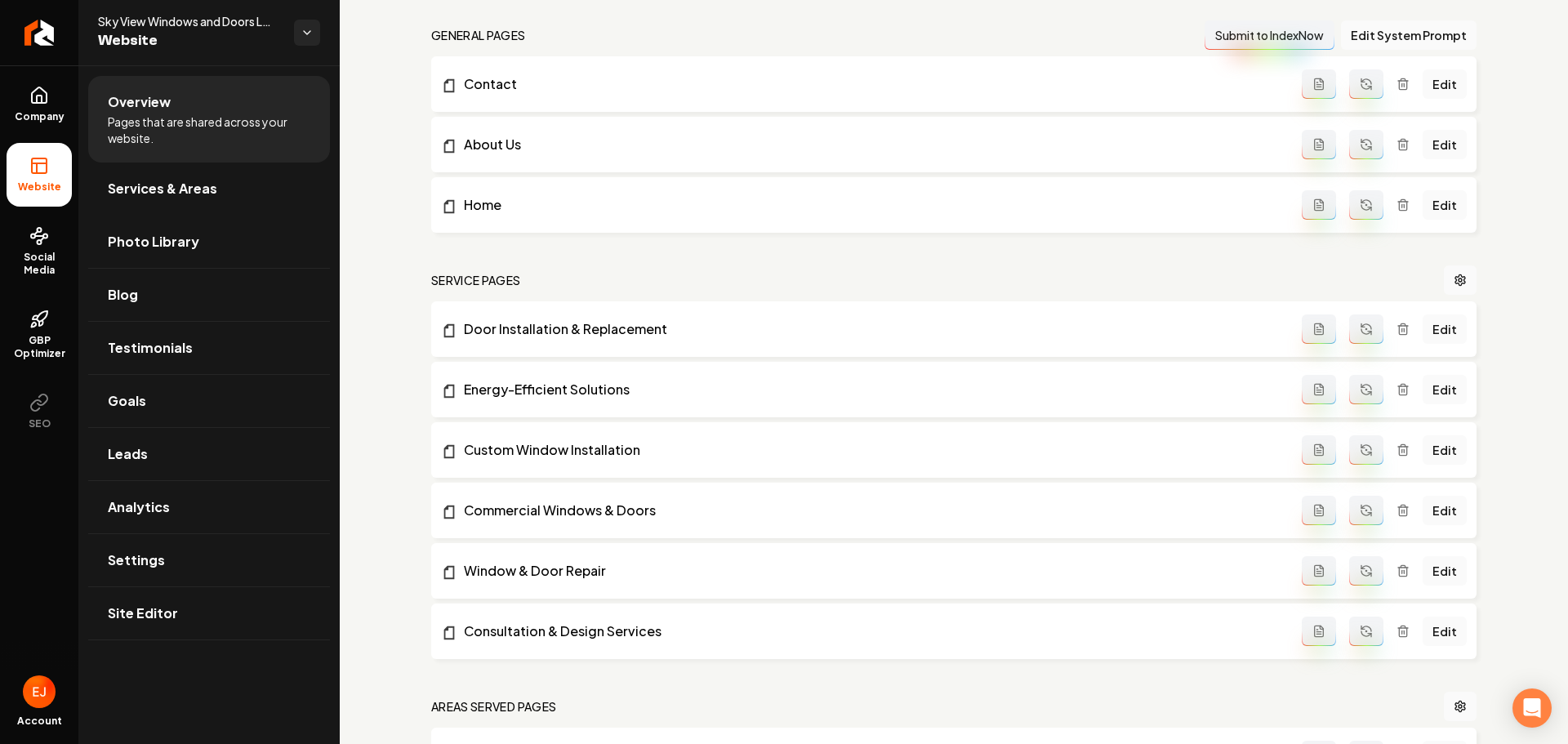
click at [1356, 336] on button "Main content area" at bounding box center [1367, 329] width 35 height 30
click at [1361, 388] on icon "Main content area" at bounding box center [1367, 390] width 13 height 13
click at [1360, 451] on icon "Main content area" at bounding box center [1367, 451] width 13 height 13
click at [1358, 500] on button "Main content area" at bounding box center [1367, 510] width 35 height 30
click at [1368, 573] on icon "Main content area" at bounding box center [1369, 574] width 3 height 3
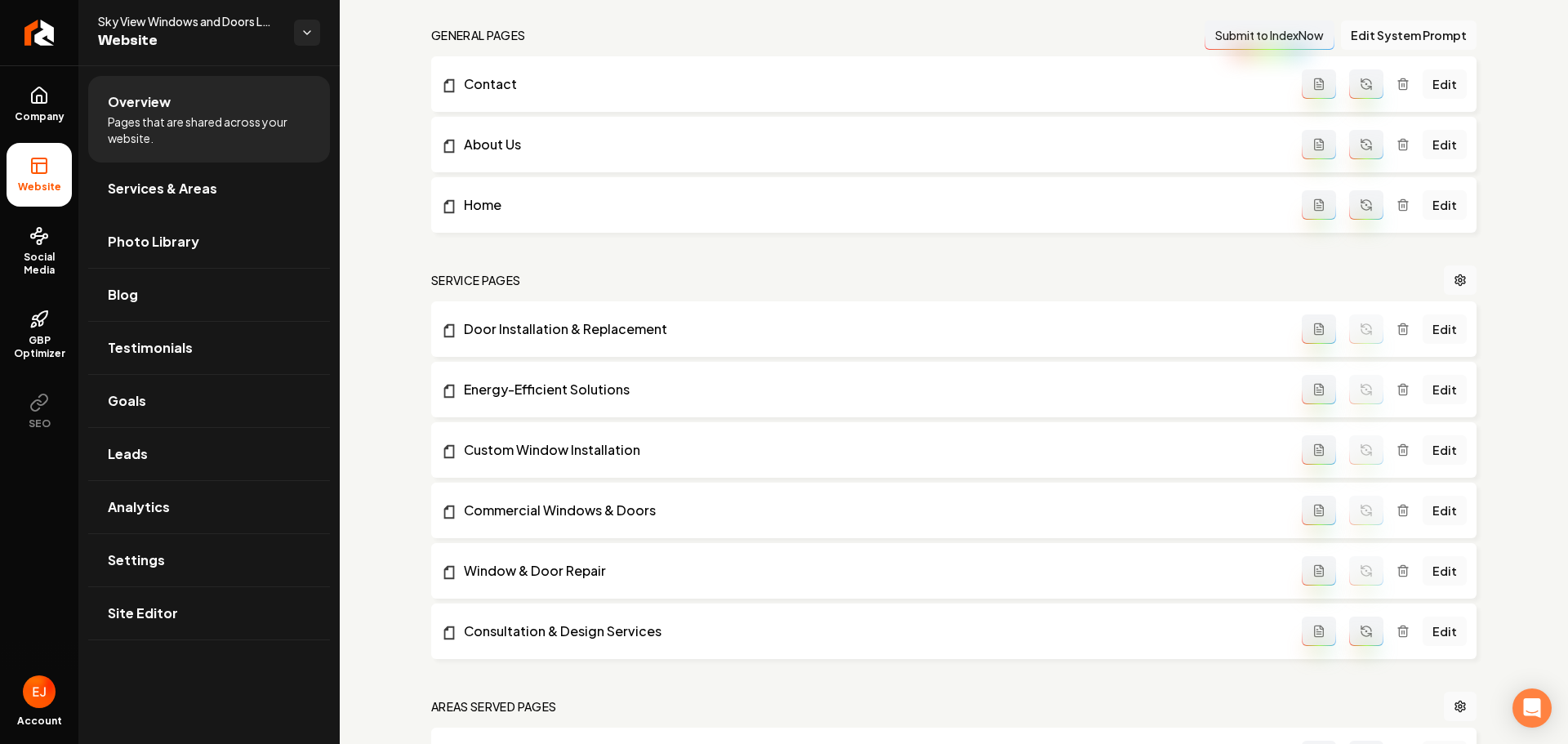
click at [1360, 632] on icon "Main content area" at bounding box center [1367, 632] width 13 height 13
click at [216, 616] on link "Site Editor" at bounding box center [209, 614] width 242 height 53
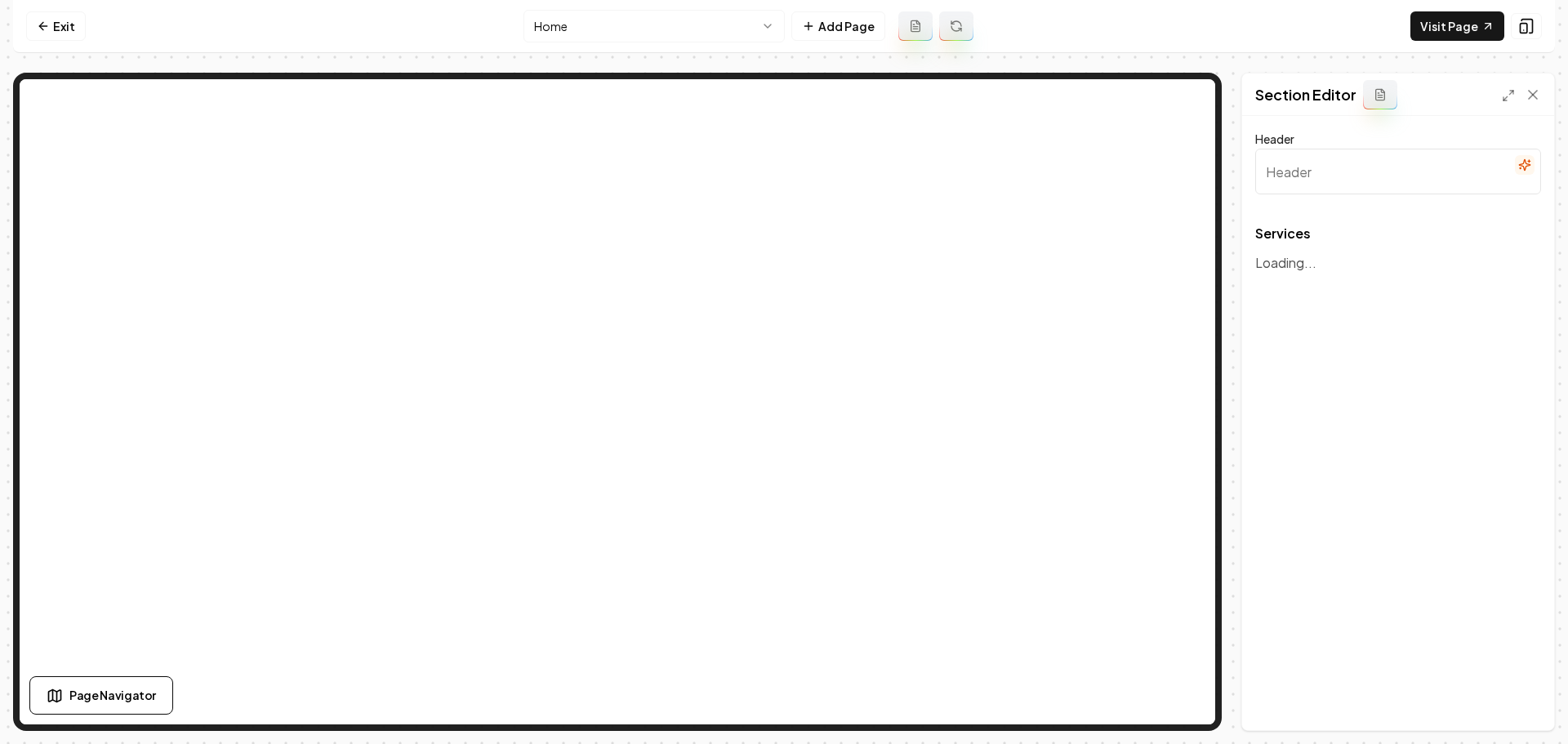
type input "Premium Window & Door Solutions"
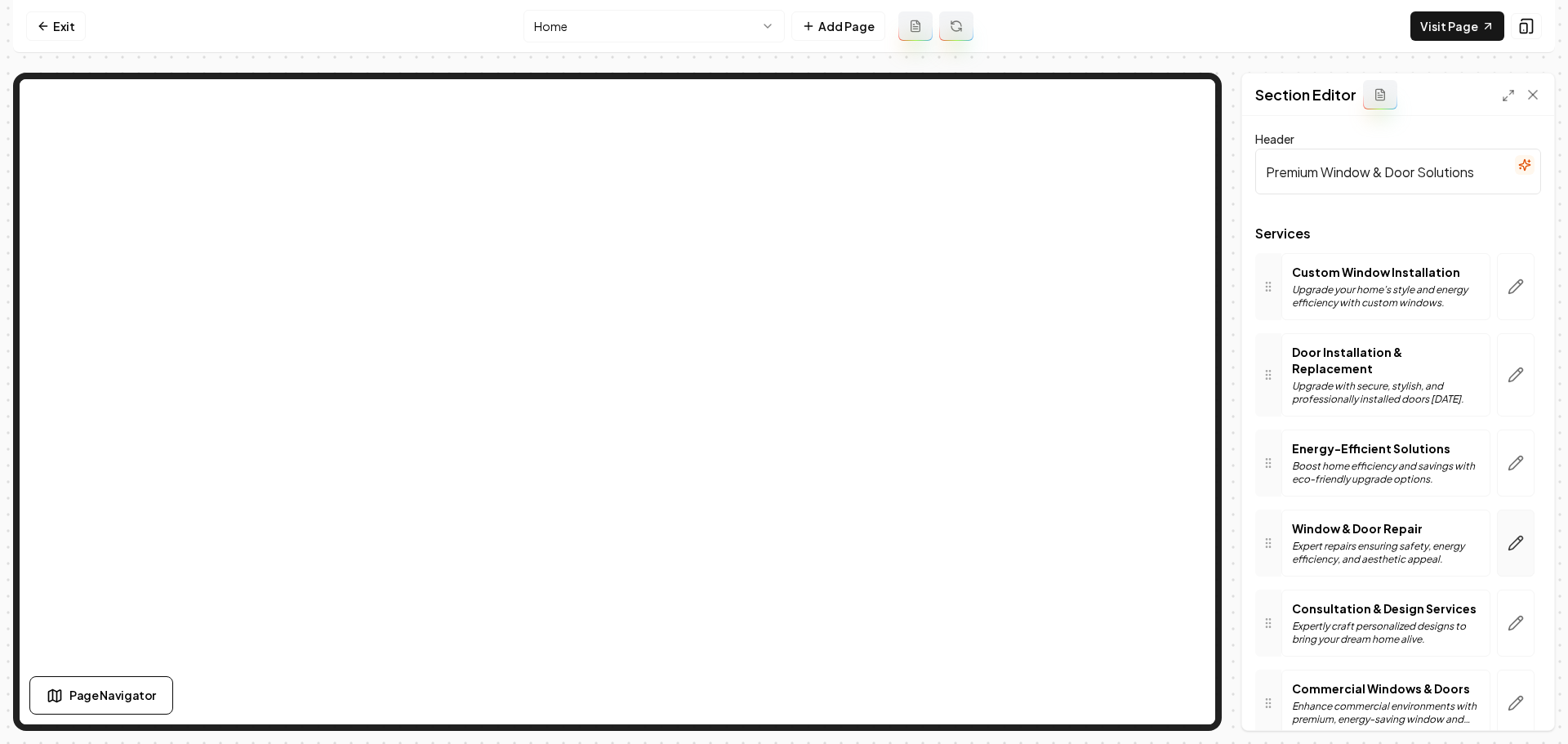
click at [1510, 543] on icon "button" at bounding box center [1515, 543] width 16 height 16
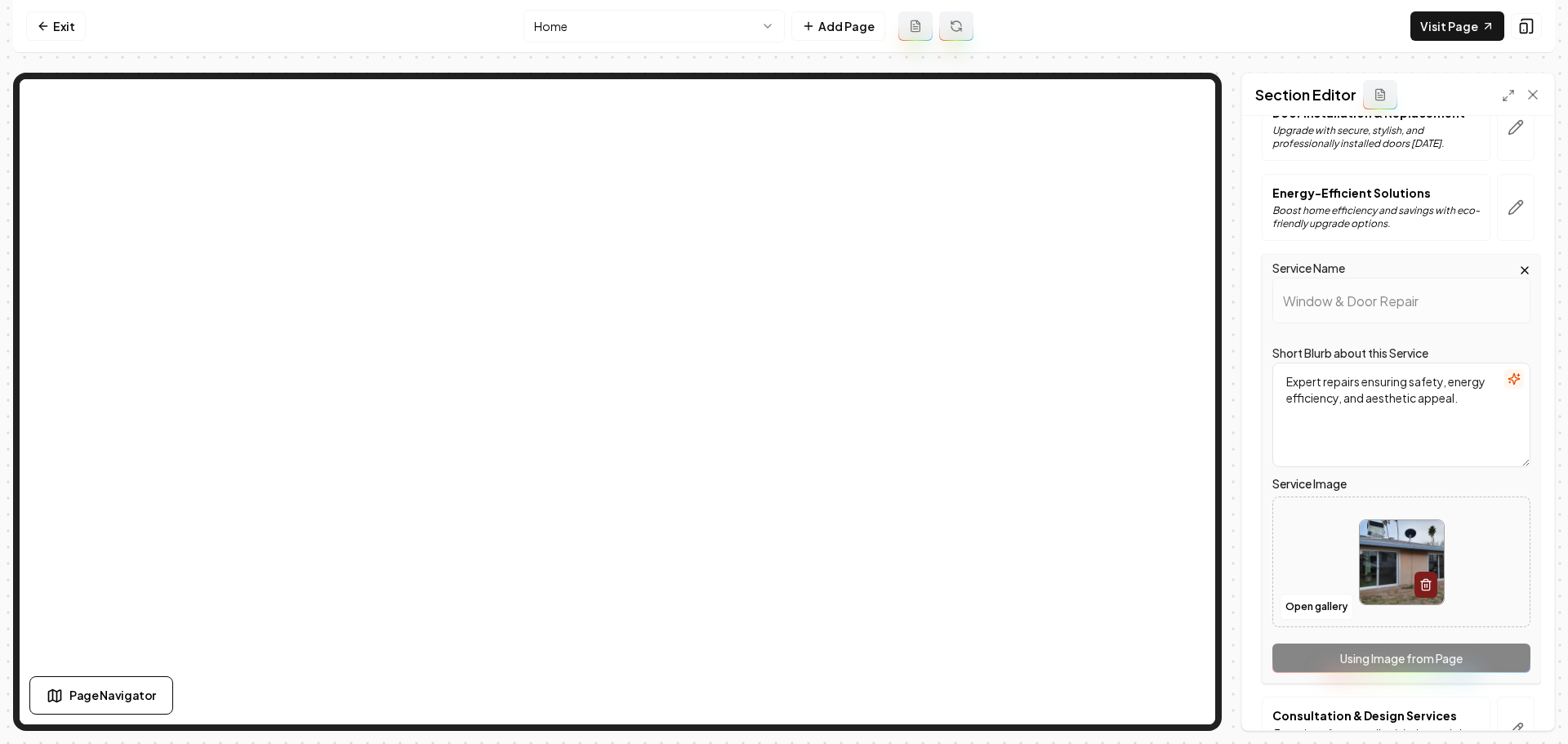
scroll to position [245, 0]
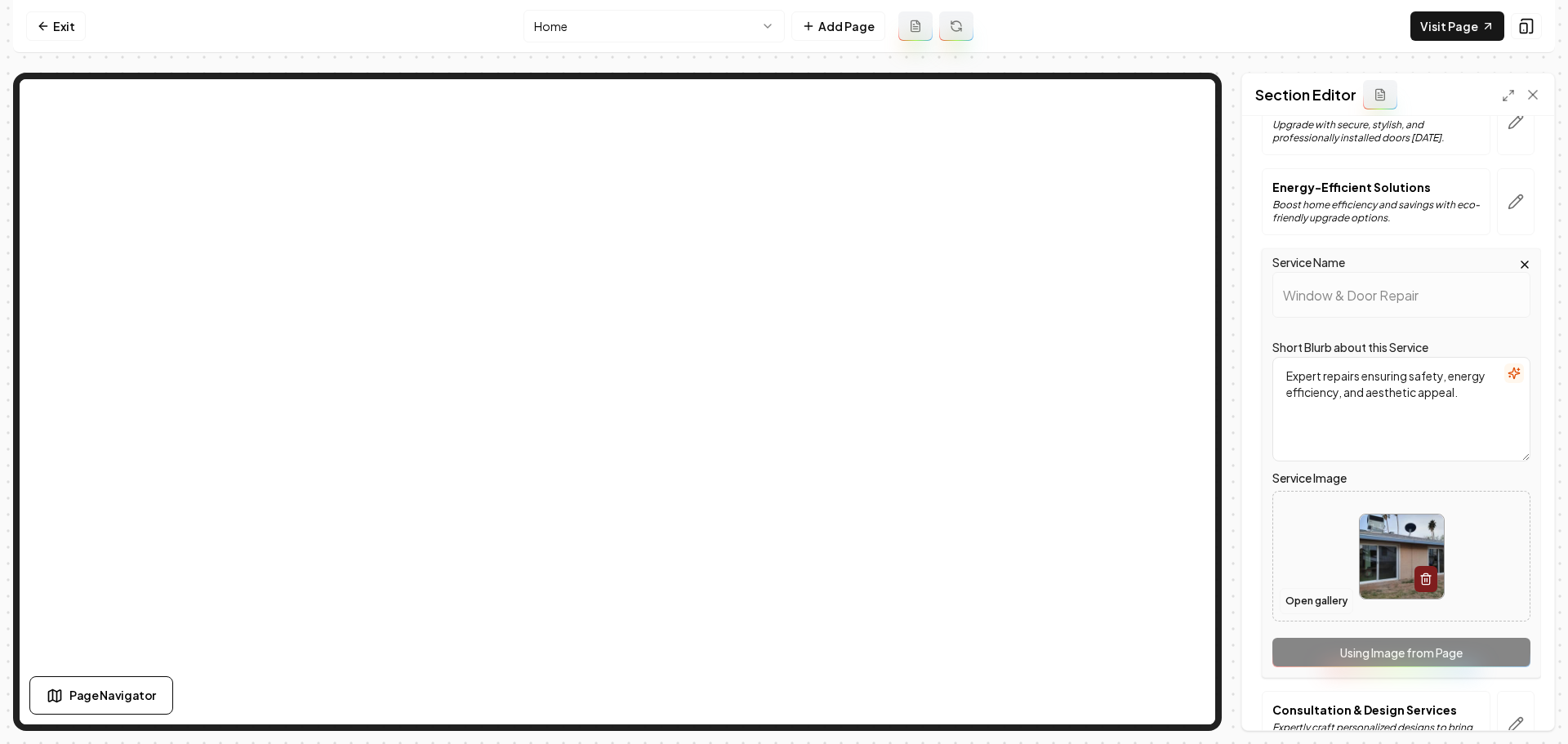
click at [1329, 593] on button "Open gallery" at bounding box center [1316, 600] width 74 height 26
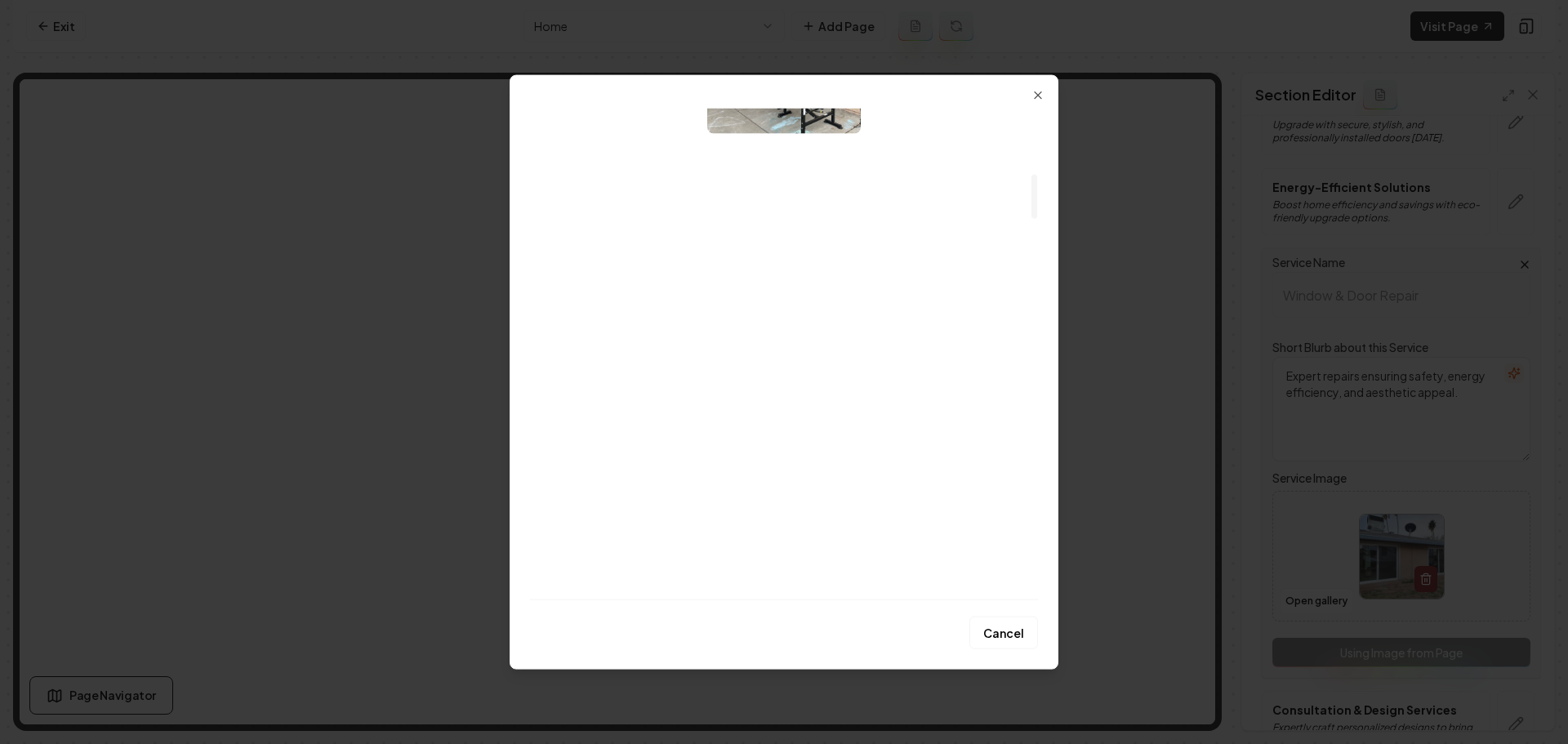
scroll to position [817, 0]
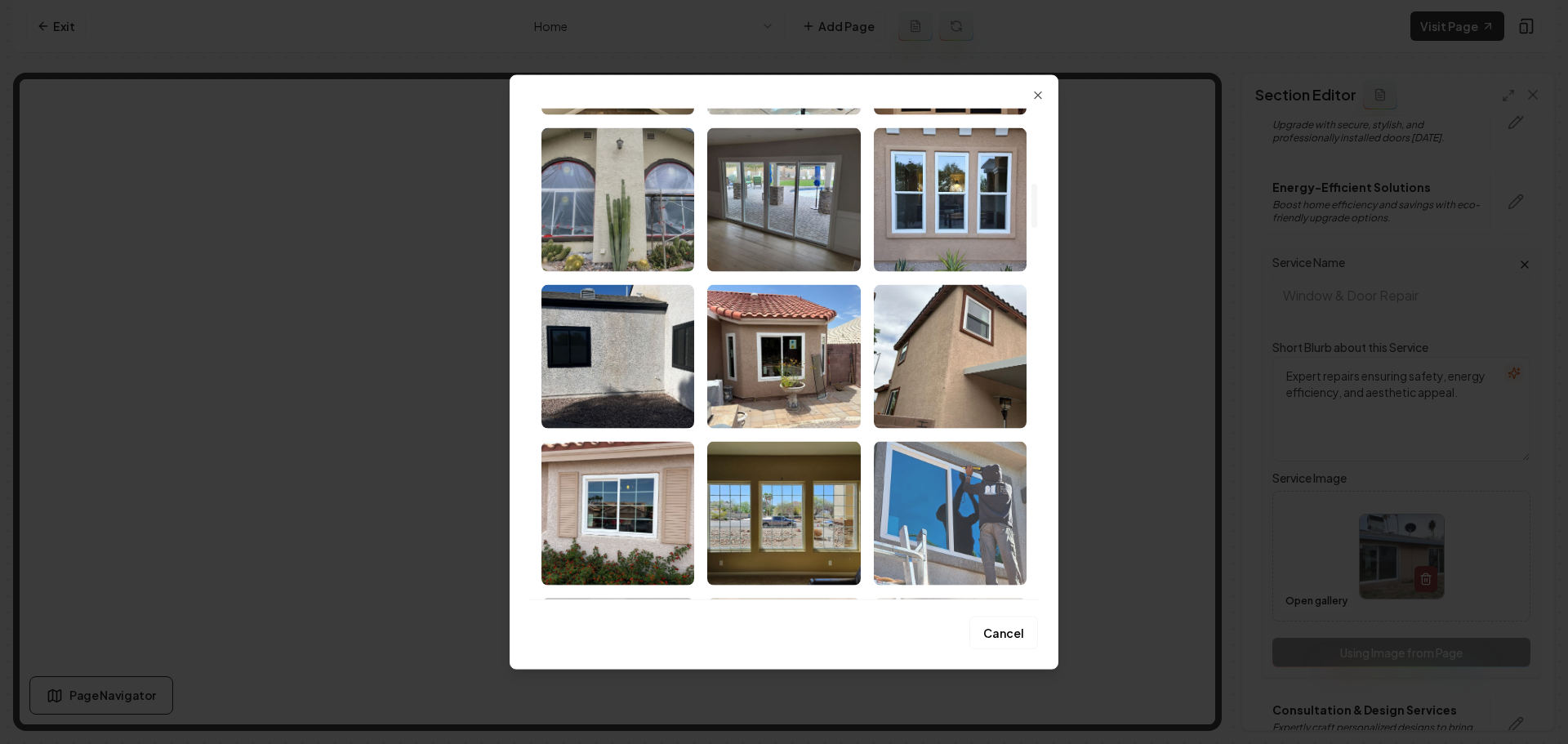
click at [960, 485] on img "Select image image_68a36df65c7cd75eb8a48642.jpeg" at bounding box center [950, 513] width 152 height 144
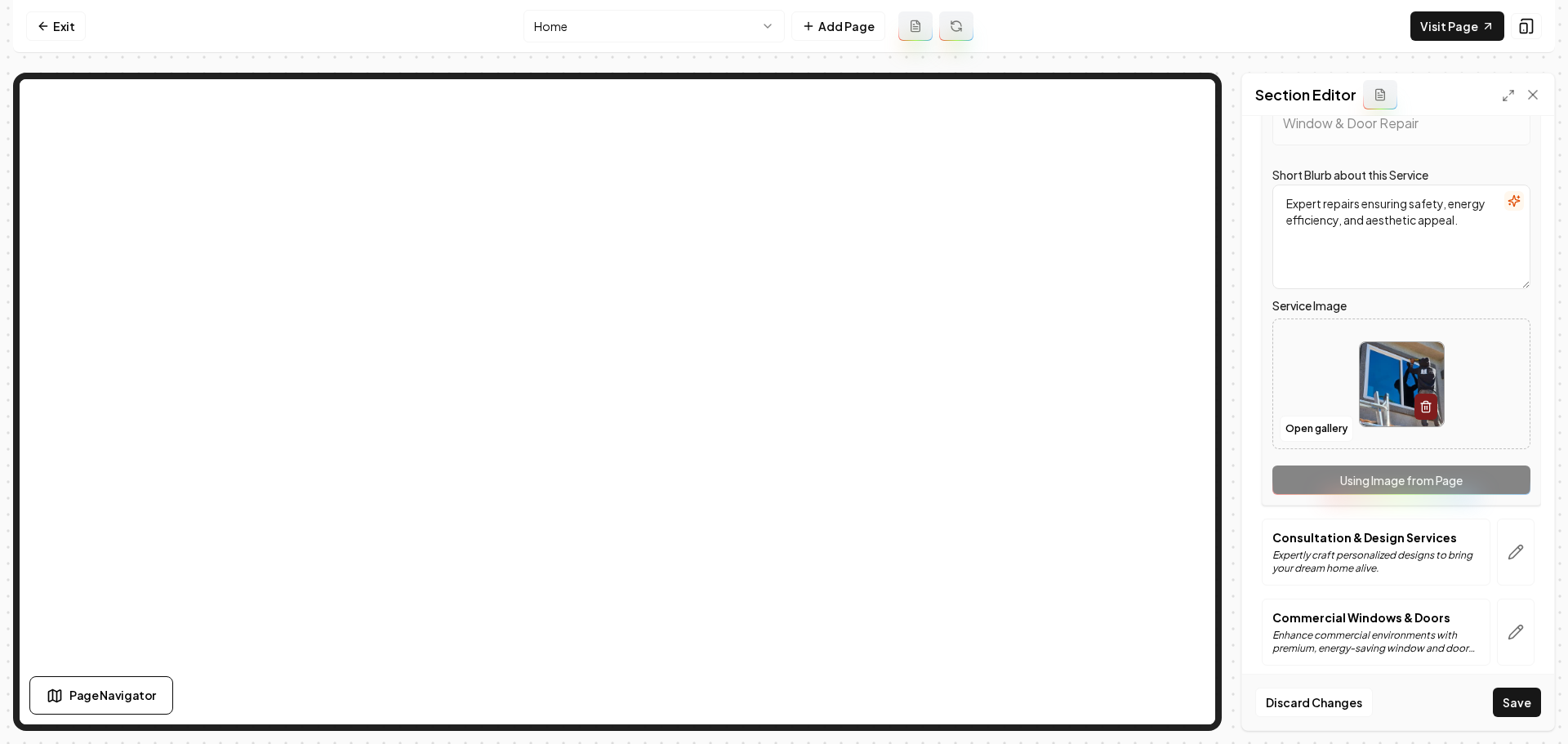
scroll to position [428, 0]
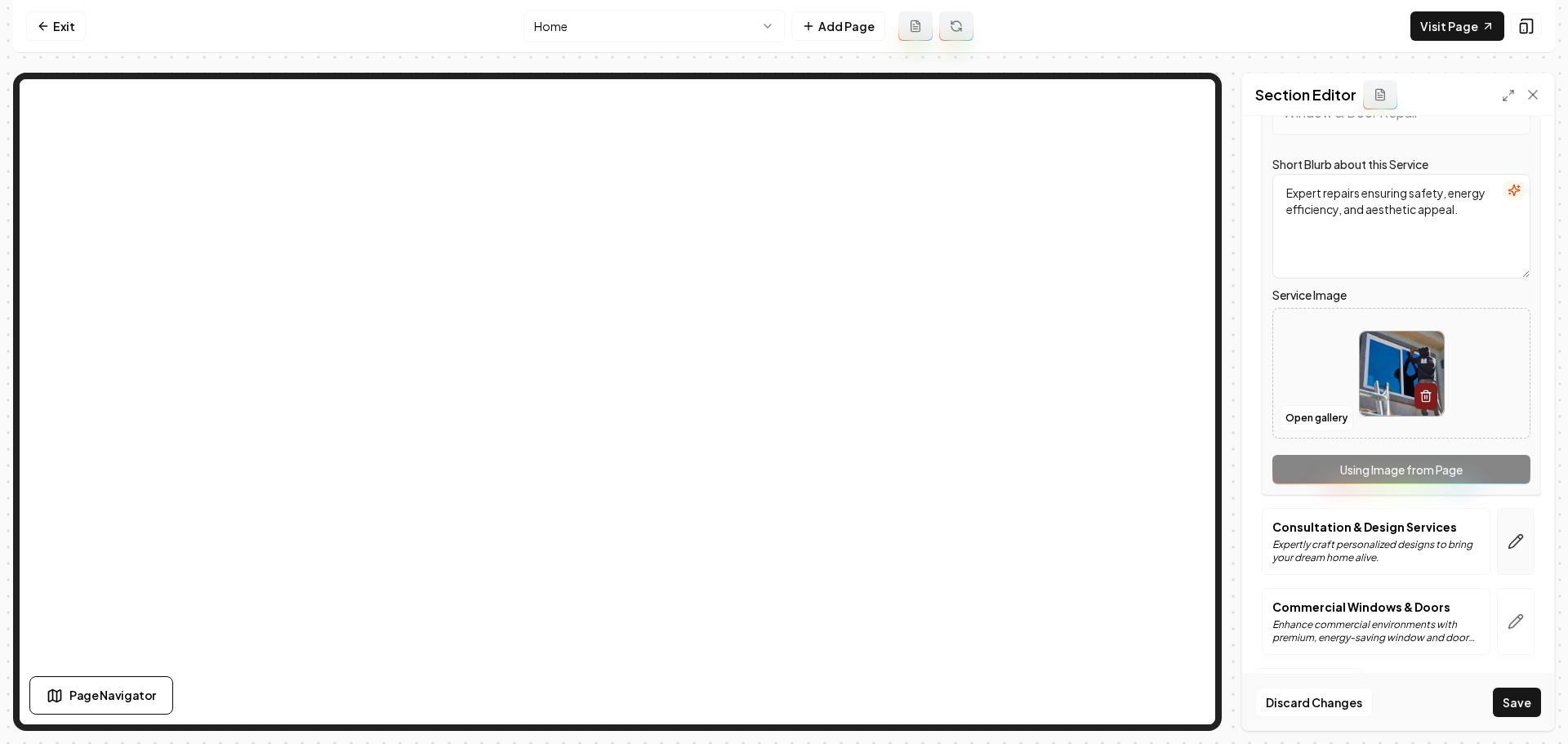
click at [1508, 545] on icon "button" at bounding box center [1515, 541] width 16 height 16
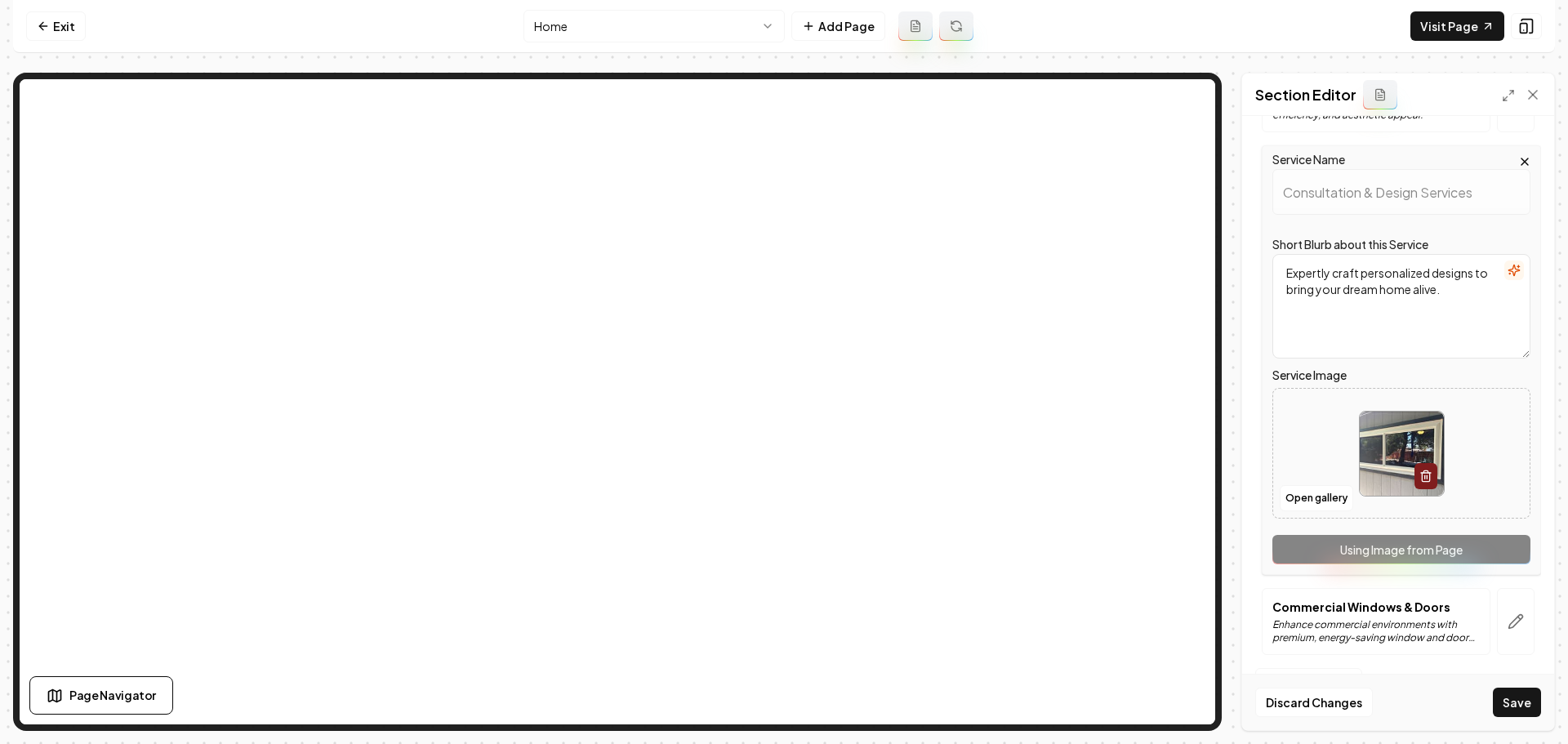
click at [1397, 450] on img at bounding box center [1402, 453] width 84 height 84
click at [1301, 501] on button "Open gallery" at bounding box center [1316, 498] width 74 height 26
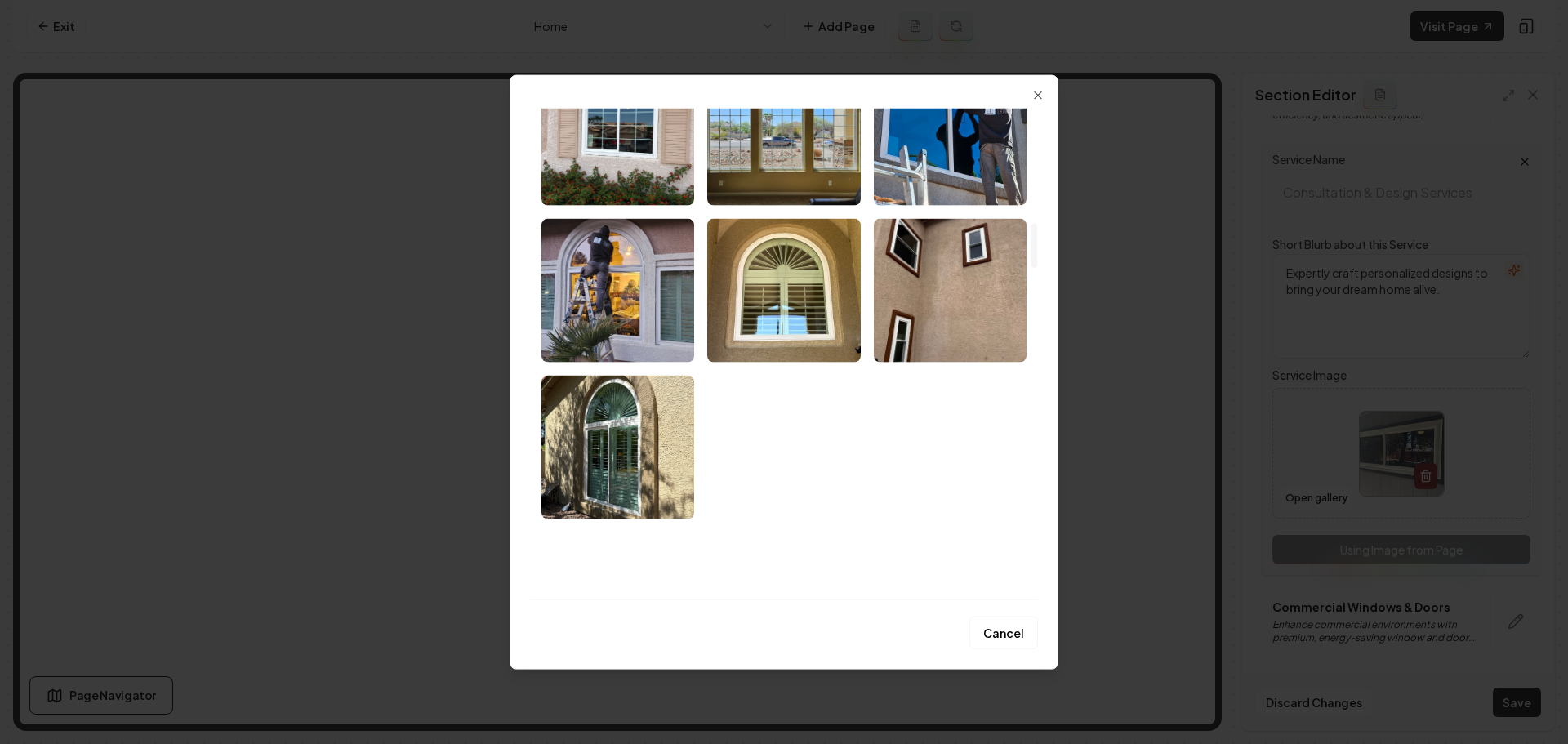
scroll to position [1307, 0]
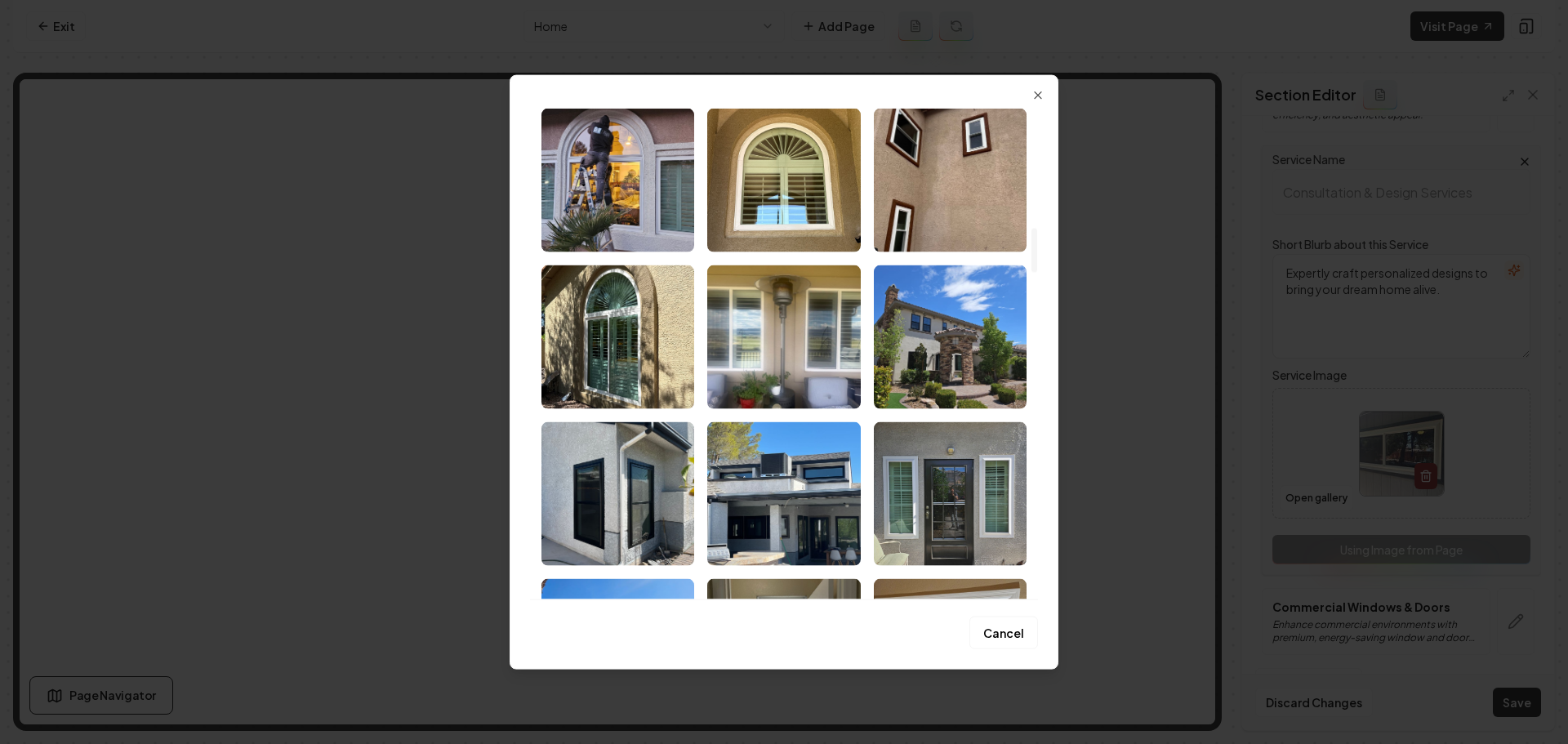
click at [937, 367] on img "Select image image_68a36df55c7cd75eb8a482b6.jpeg" at bounding box center [950, 337] width 152 height 144
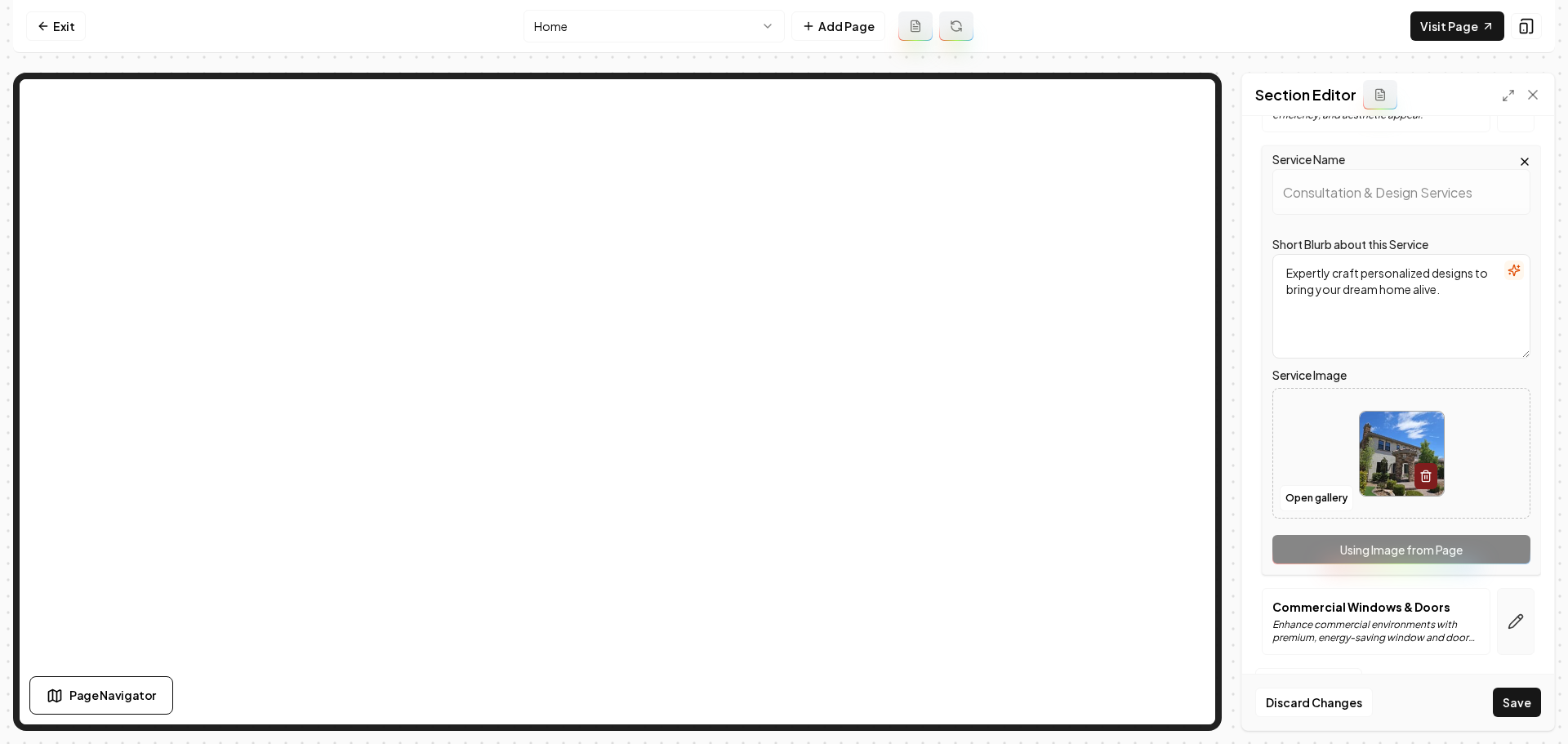
click at [1508, 619] on icon "button" at bounding box center [1515, 621] width 16 height 16
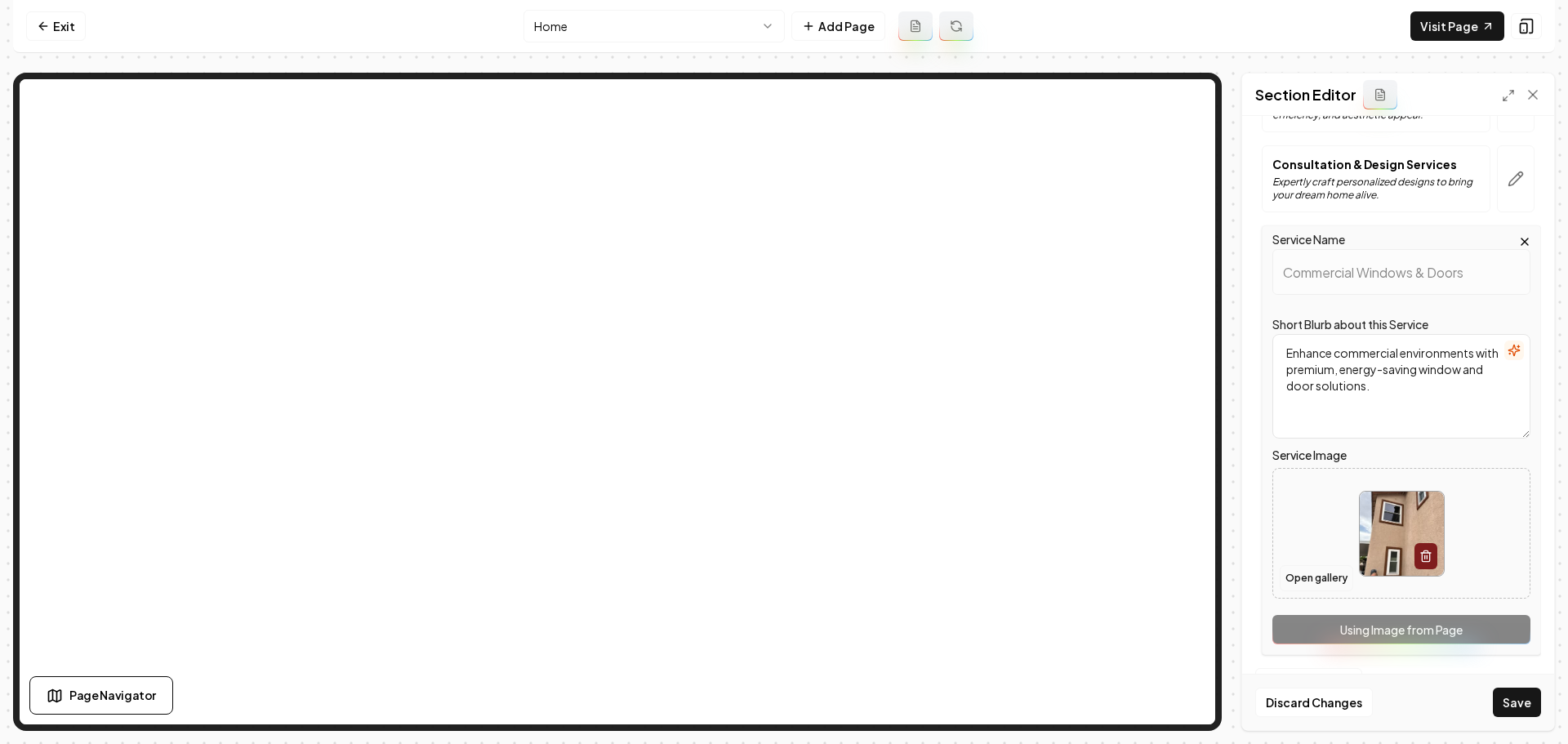
click at [1320, 583] on button "Open gallery" at bounding box center [1316, 578] width 74 height 26
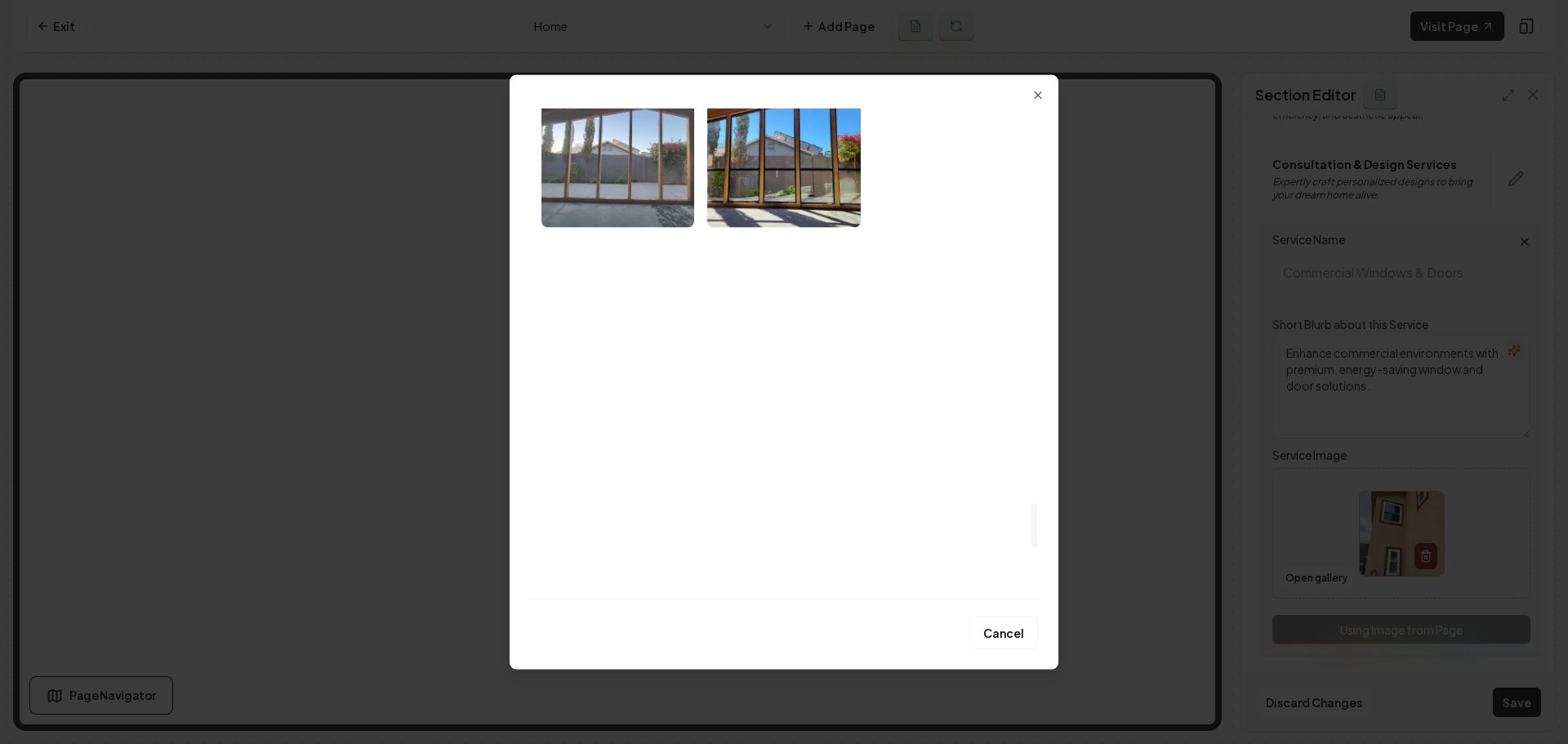
scroll to position [4330, 0]
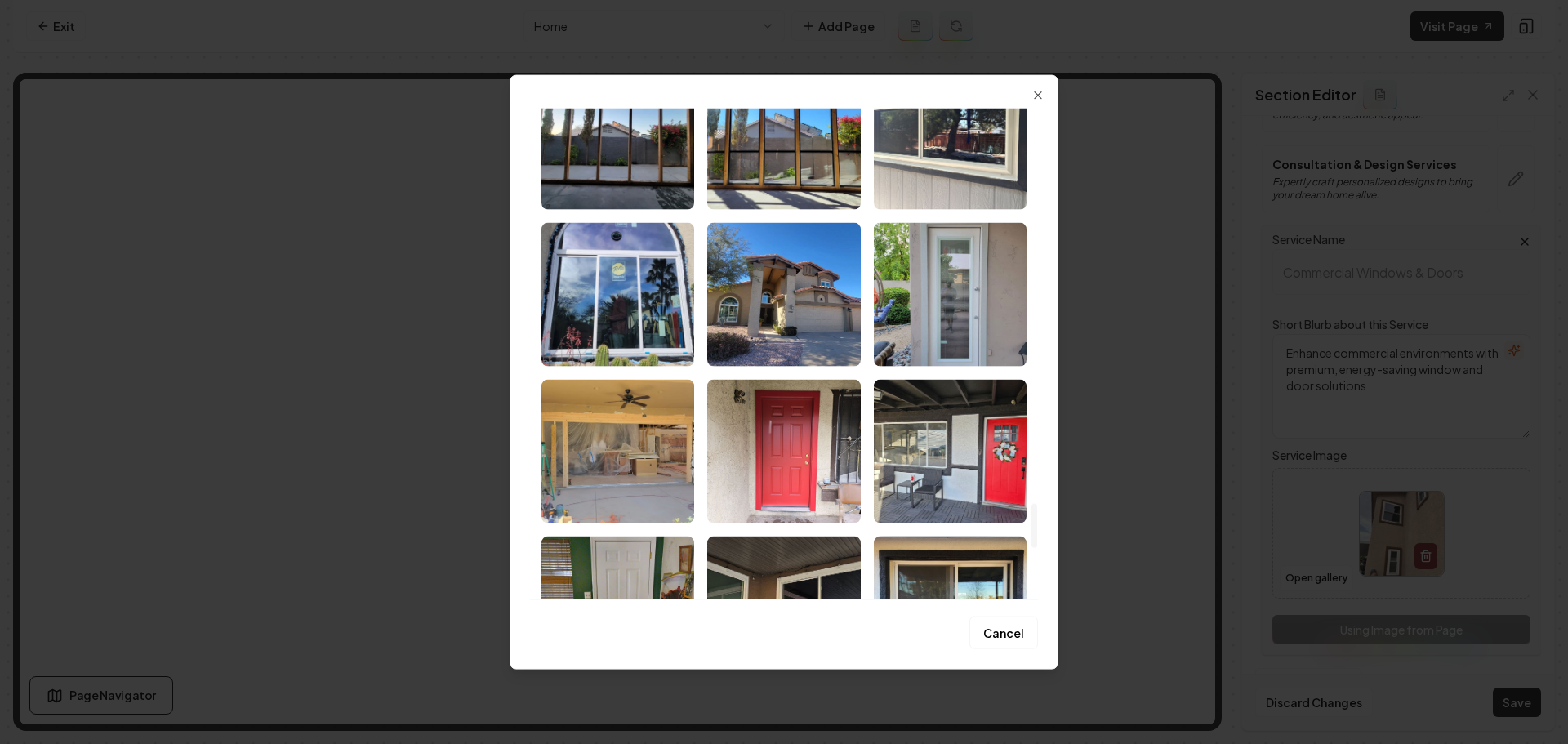
click at [651, 333] on img "Select image image_68a36df45c7cd75eb8a47933.jpeg" at bounding box center [617, 294] width 152 height 144
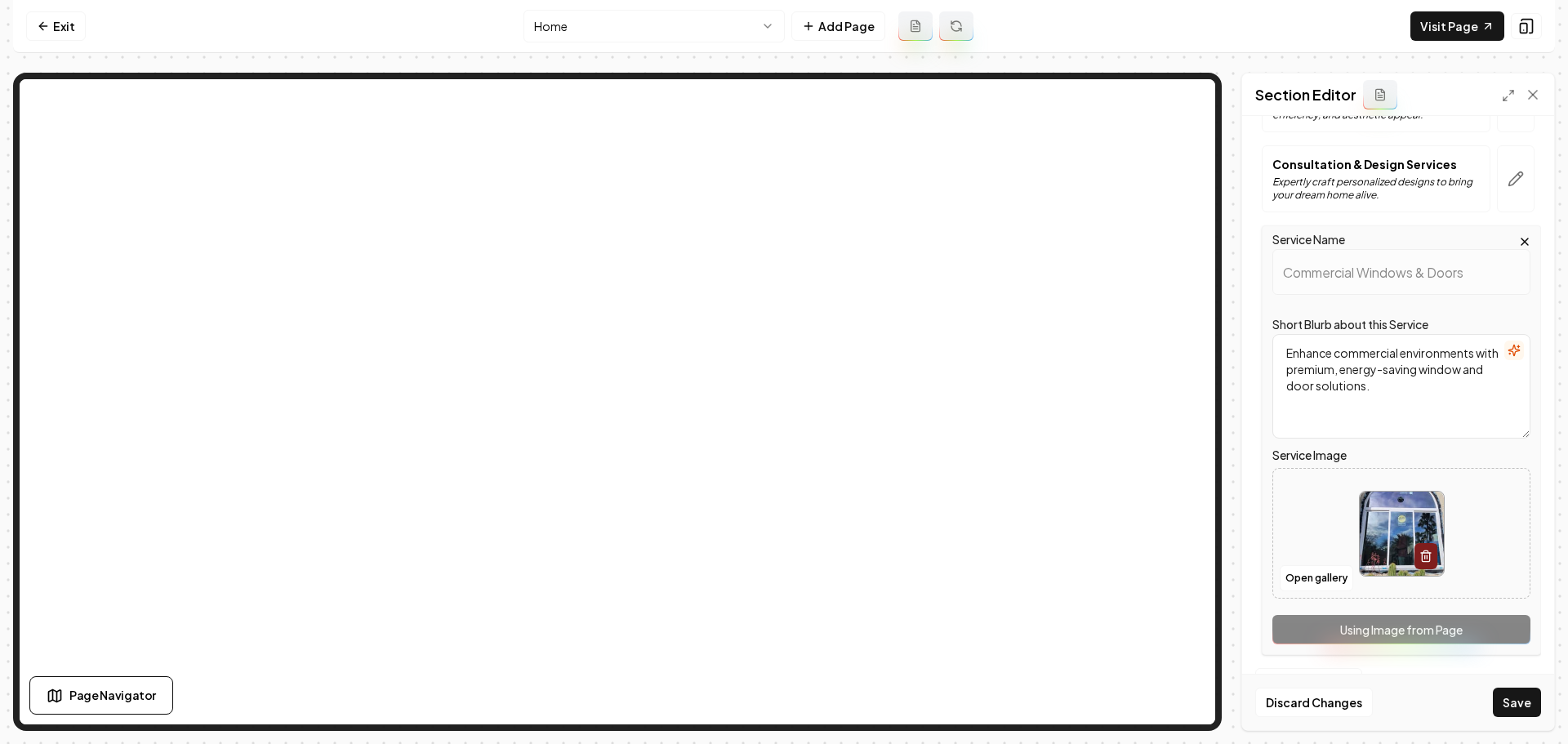
click at [1499, 709] on button "Save" at bounding box center [1517, 702] width 48 height 30
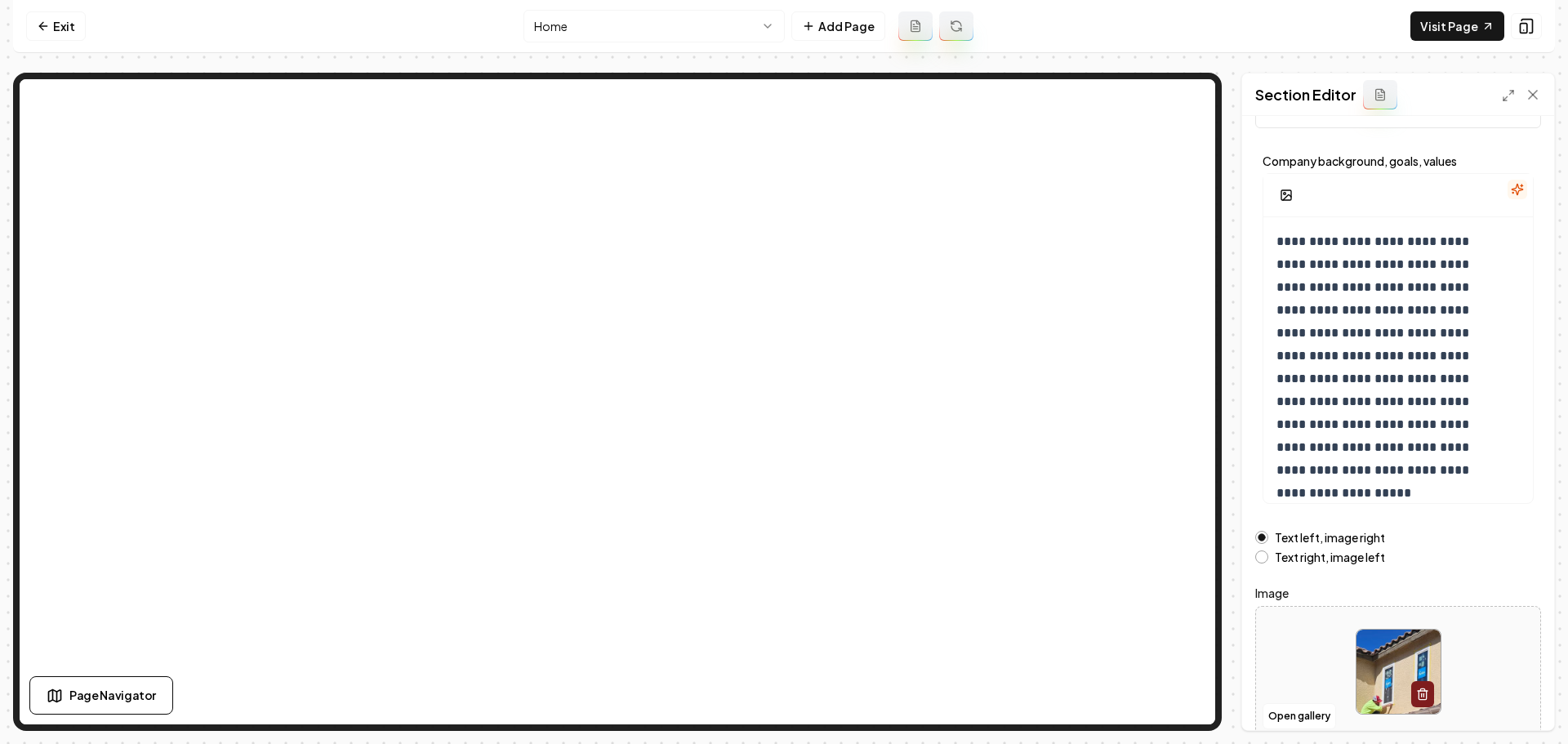
scroll to position [138, 0]
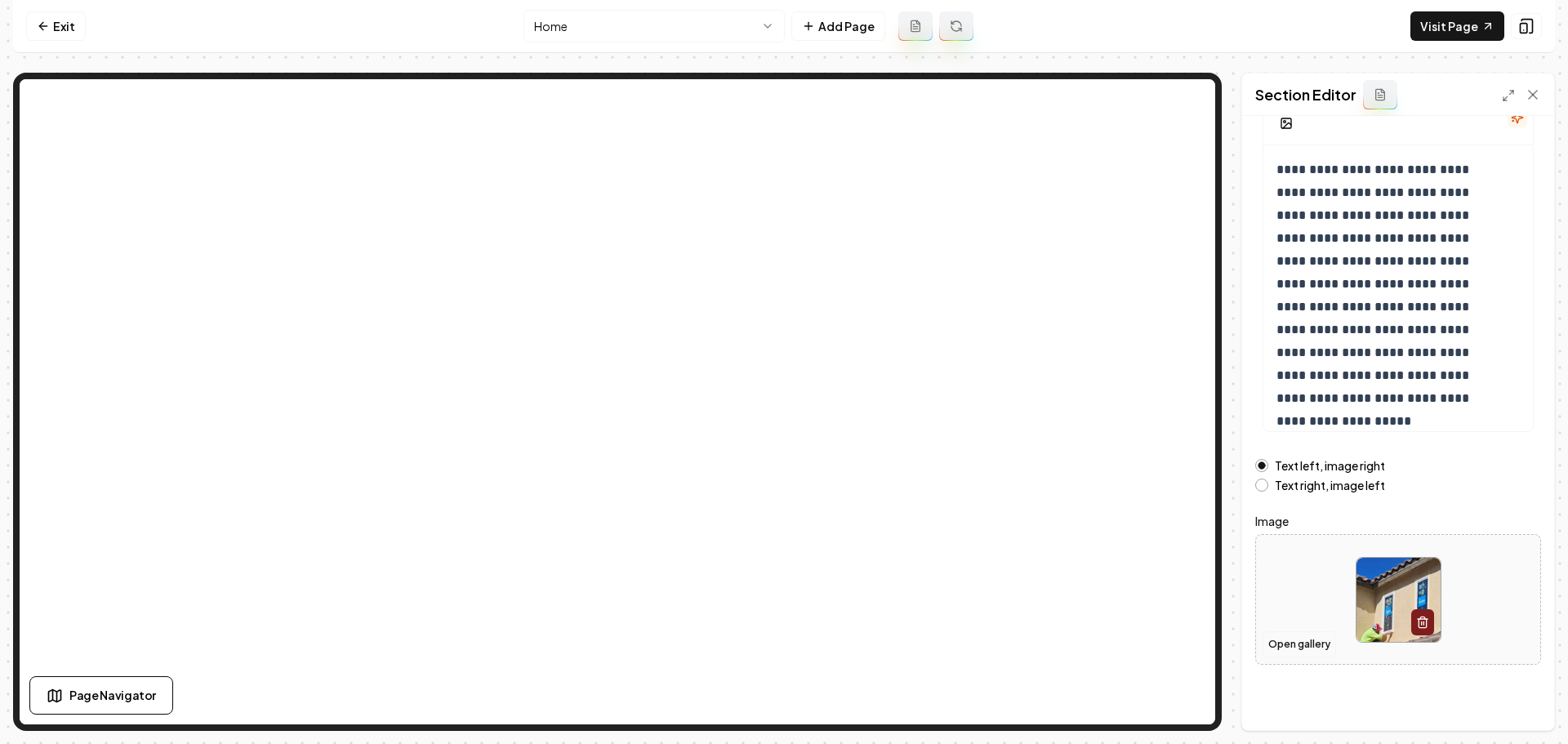
click at [1317, 647] on button "Open gallery" at bounding box center [1299, 644] width 74 height 26
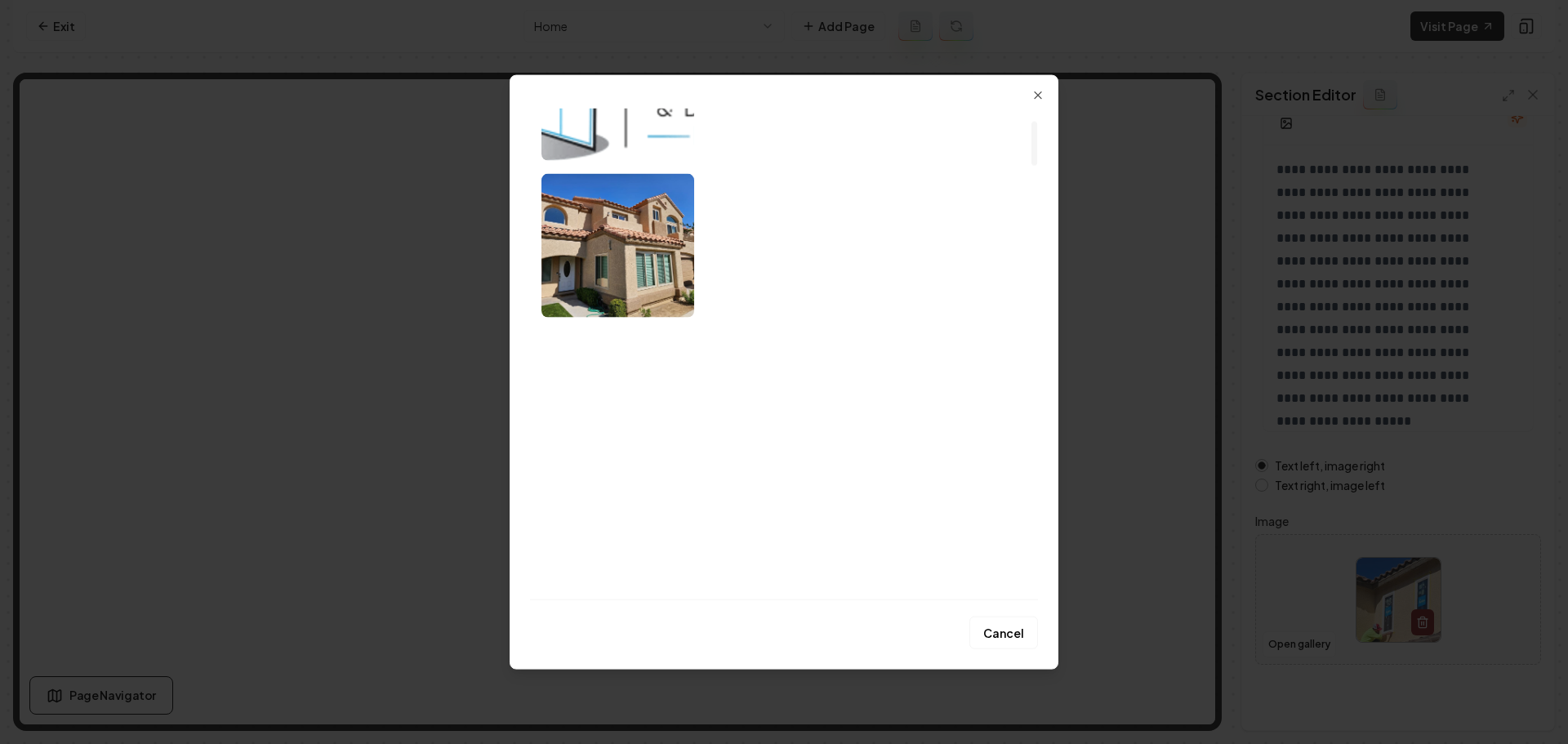
scroll to position [163, 0]
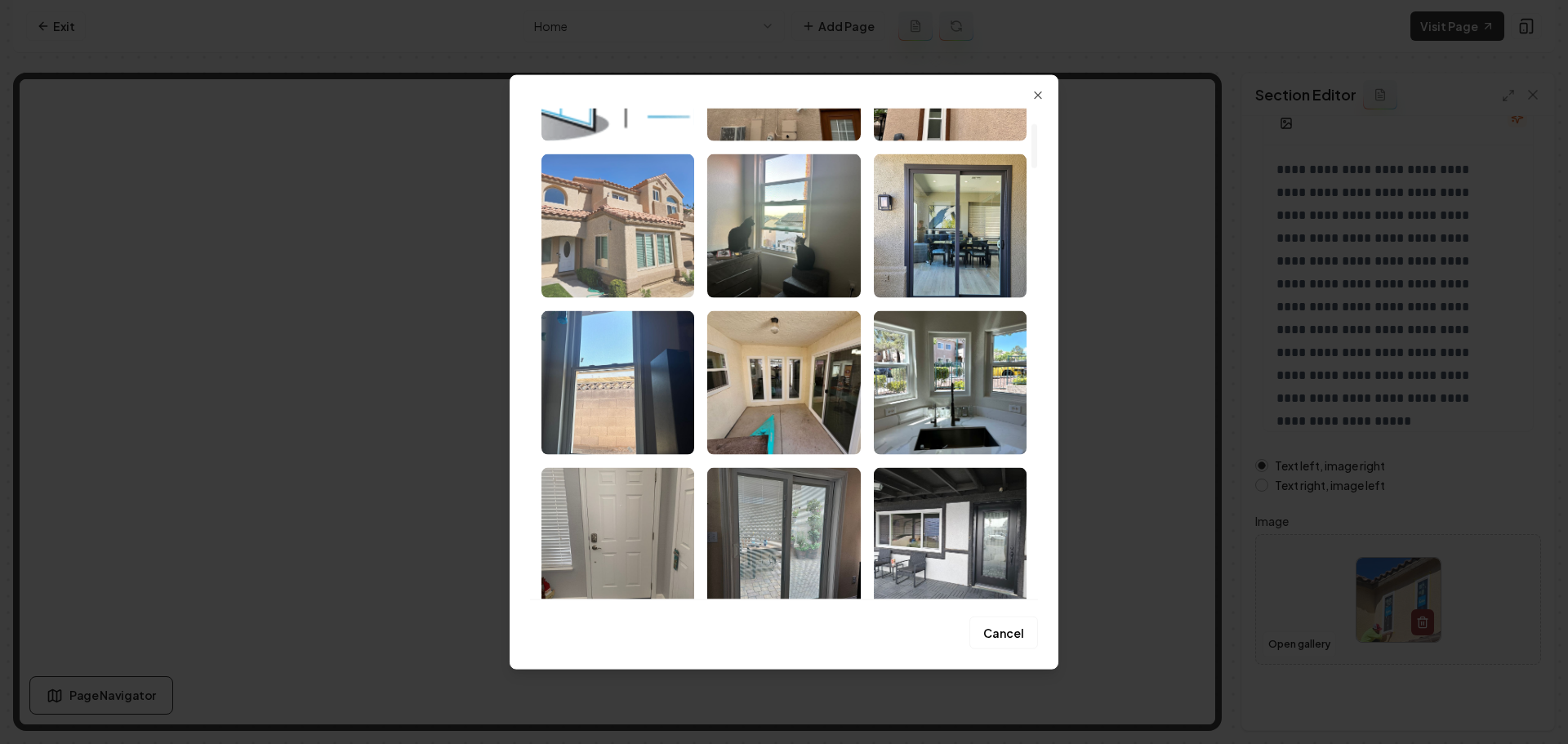
click at [636, 267] on img "Select image image_68a36dfa5c7cd75eb8a49a8d.jpeg" at bounding box center [617, 225] width 152 height 144
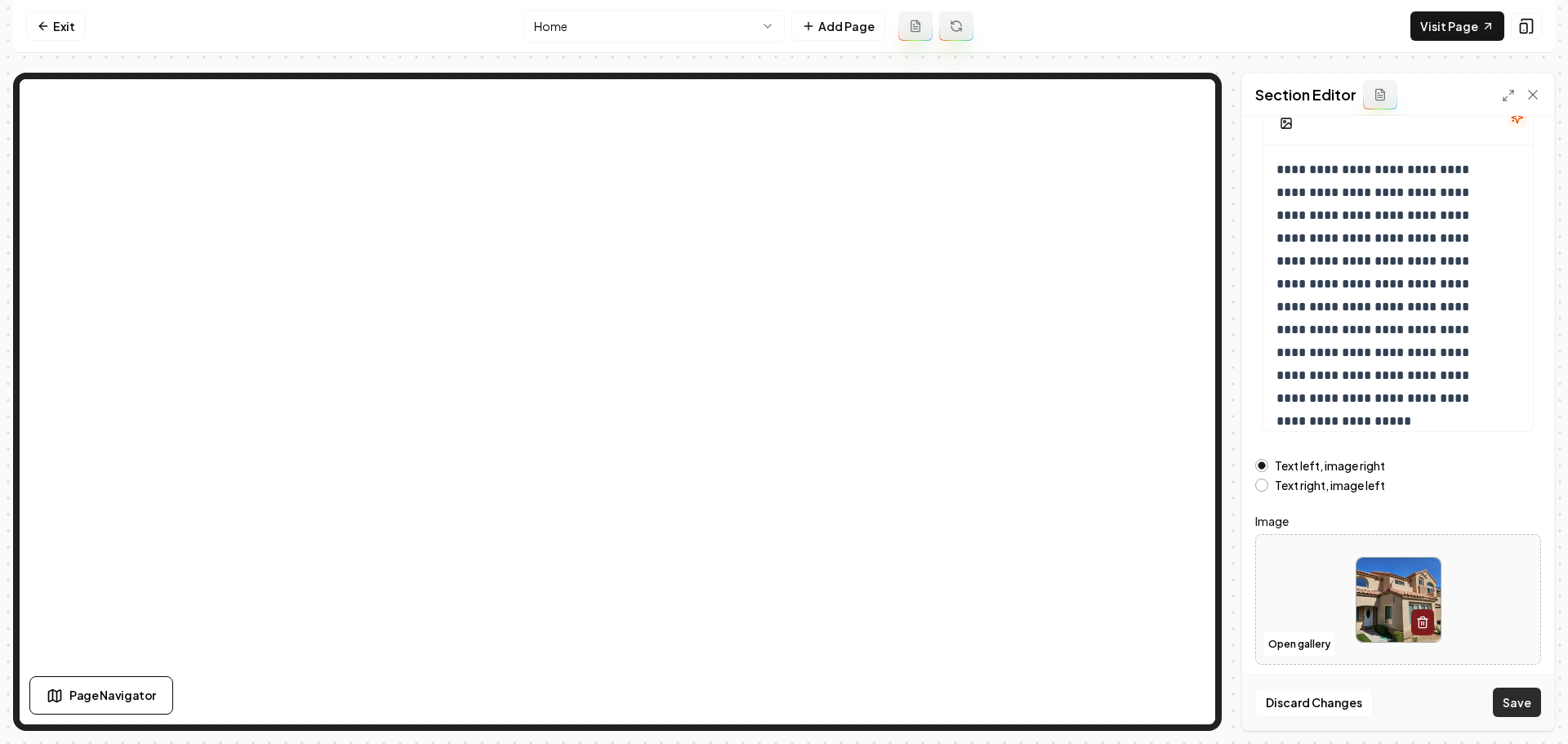
click at [1510, 698] on button "Save" at bounding box center [1517, 702] width 48 height 30
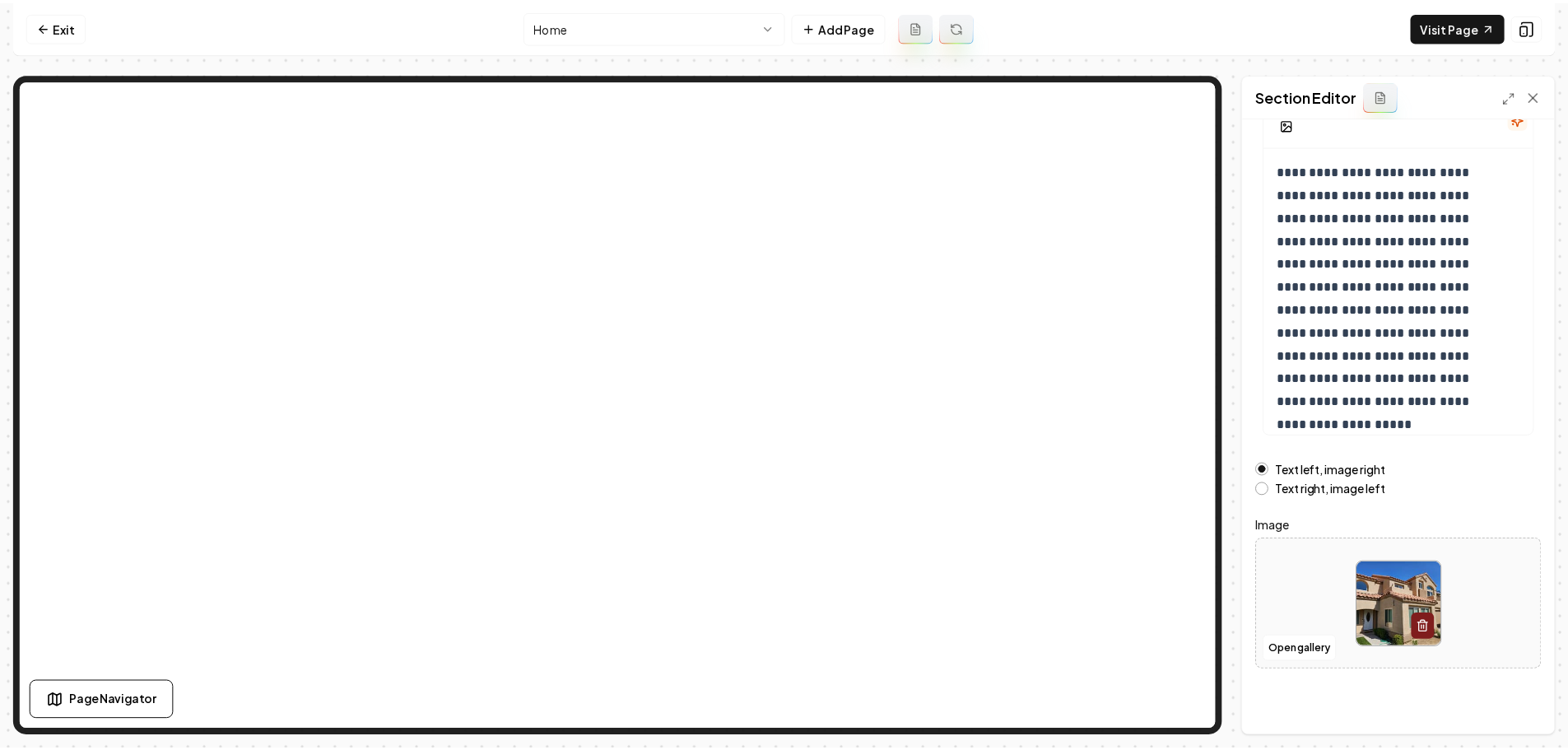
scroll to position [0, 0]
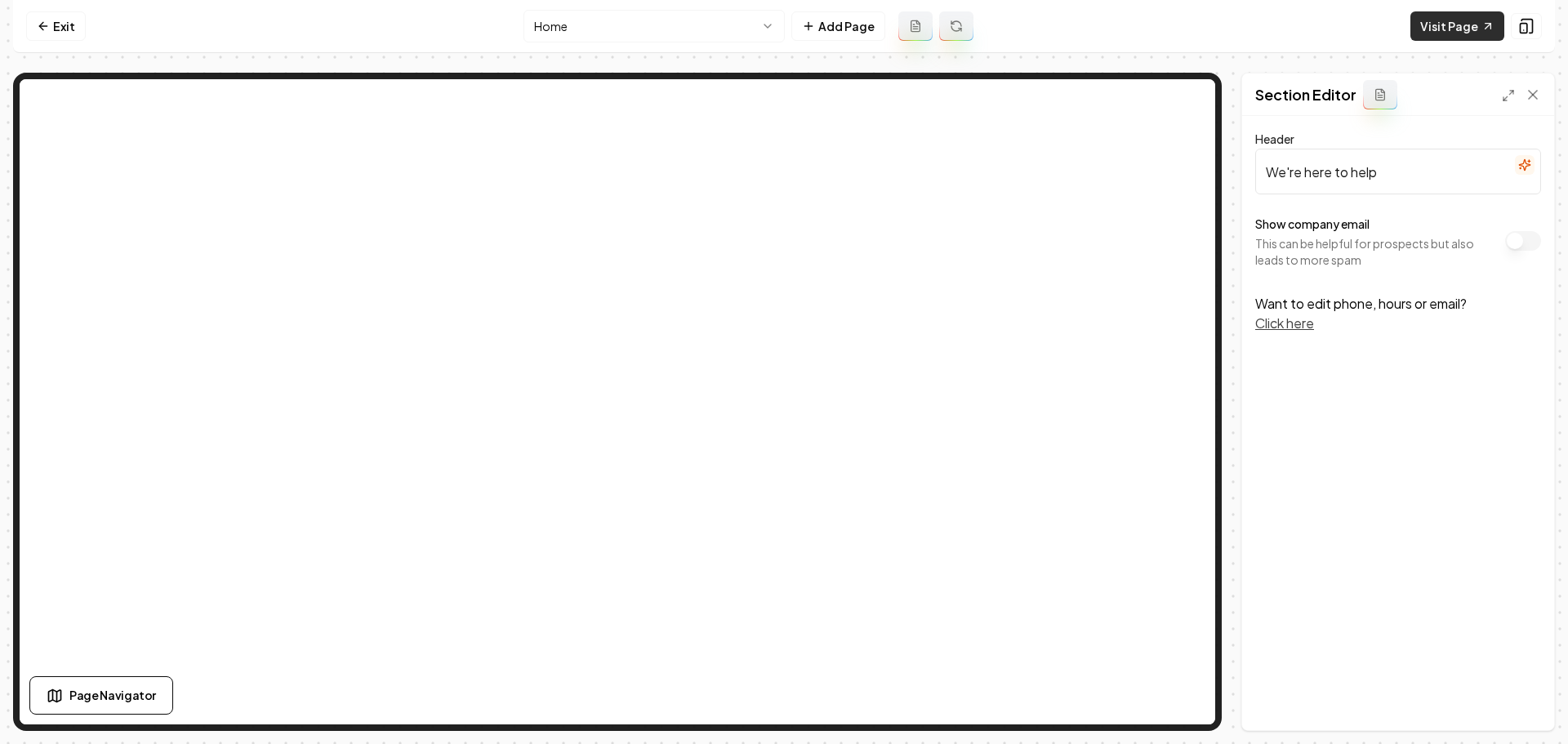
click at [1433, 30] on link "Visit Page" at bounding box center [1458, 26] width 94 height 30
click at [1534, 97] on icon at bounding box center [1533, 94] width 16 height 16
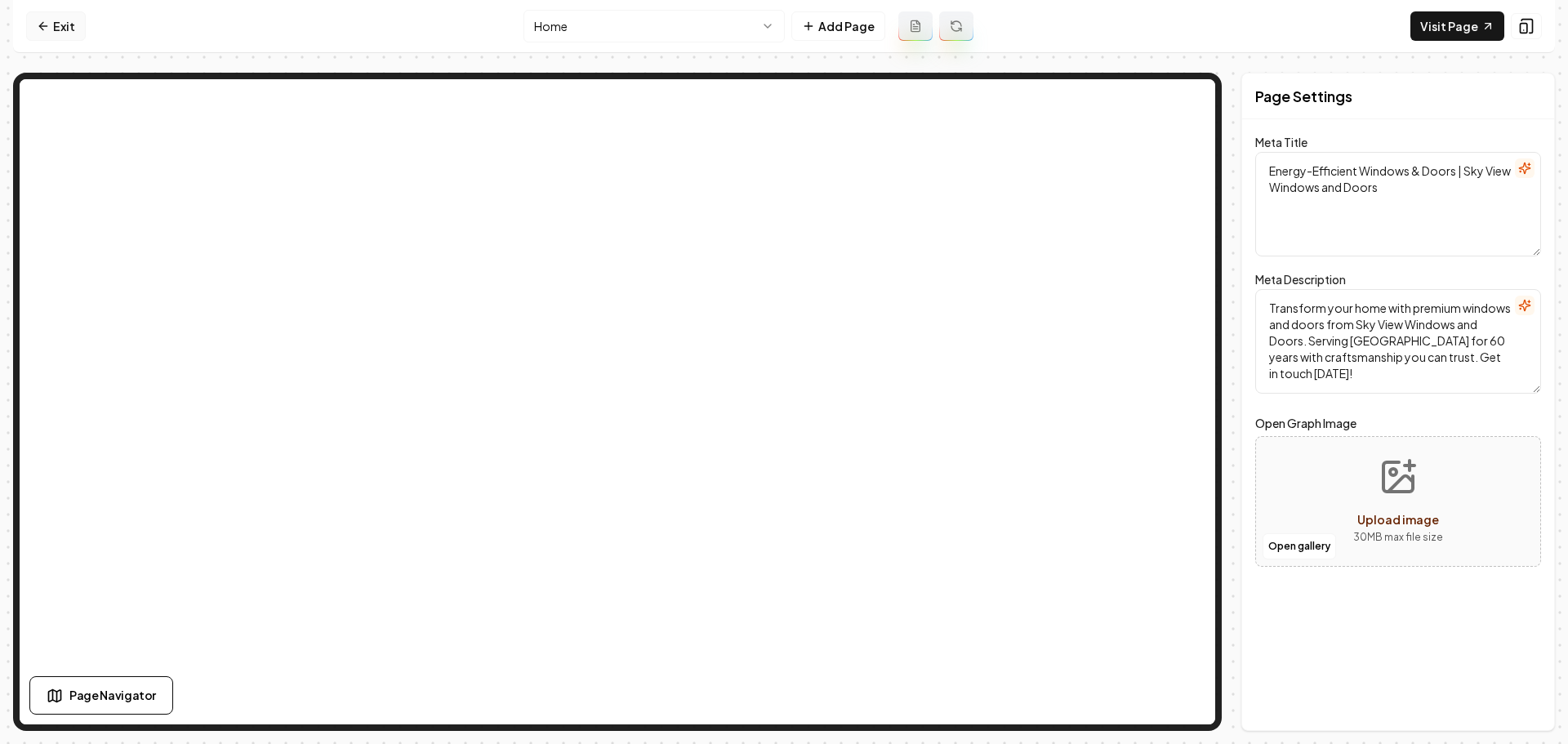
click at [67, 26] on link "Exit" at bounding box center [56, 26] width 59 height 30
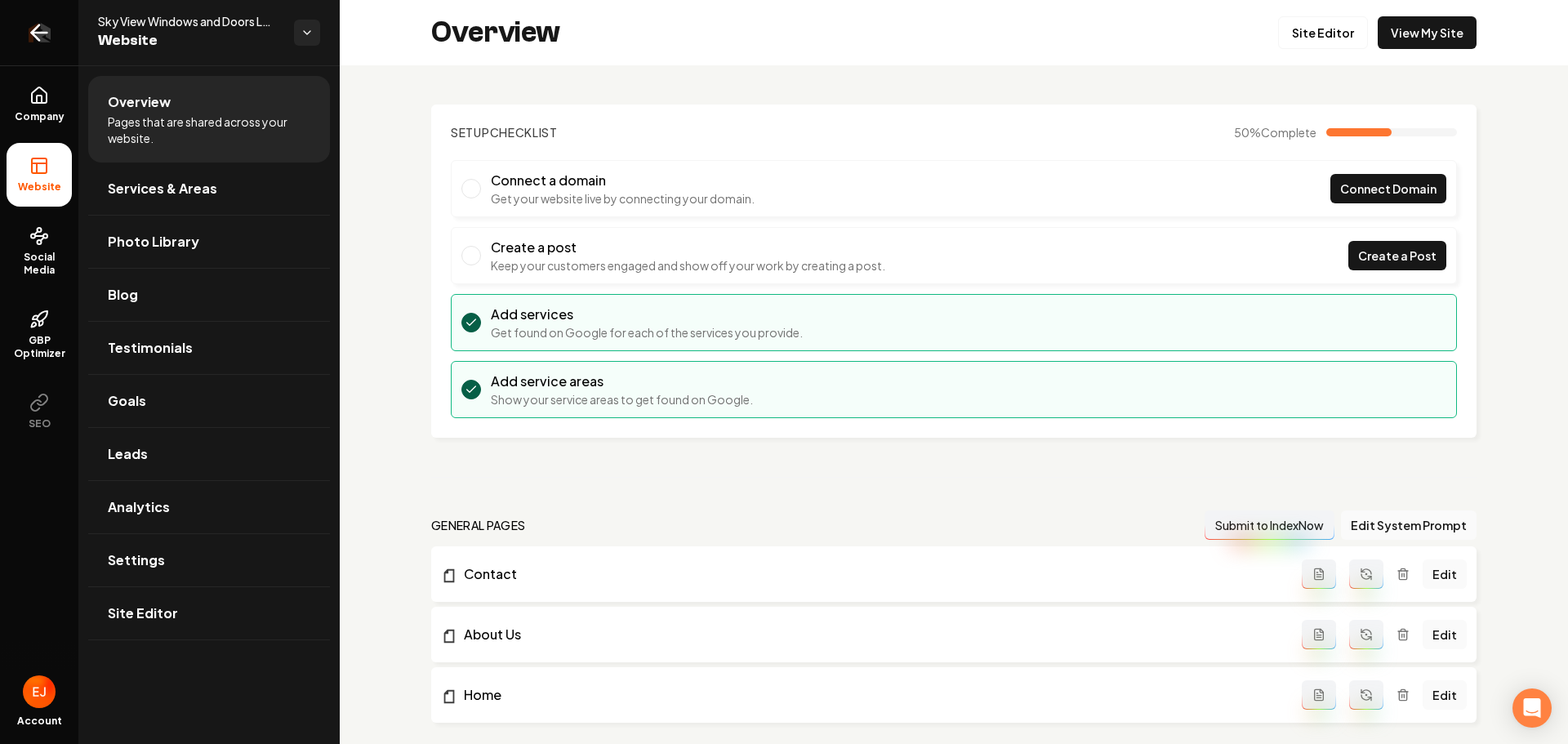
click at [42, 40] on icon "Return to dashboard" at bounding box center [38, 32] width 26 height 26
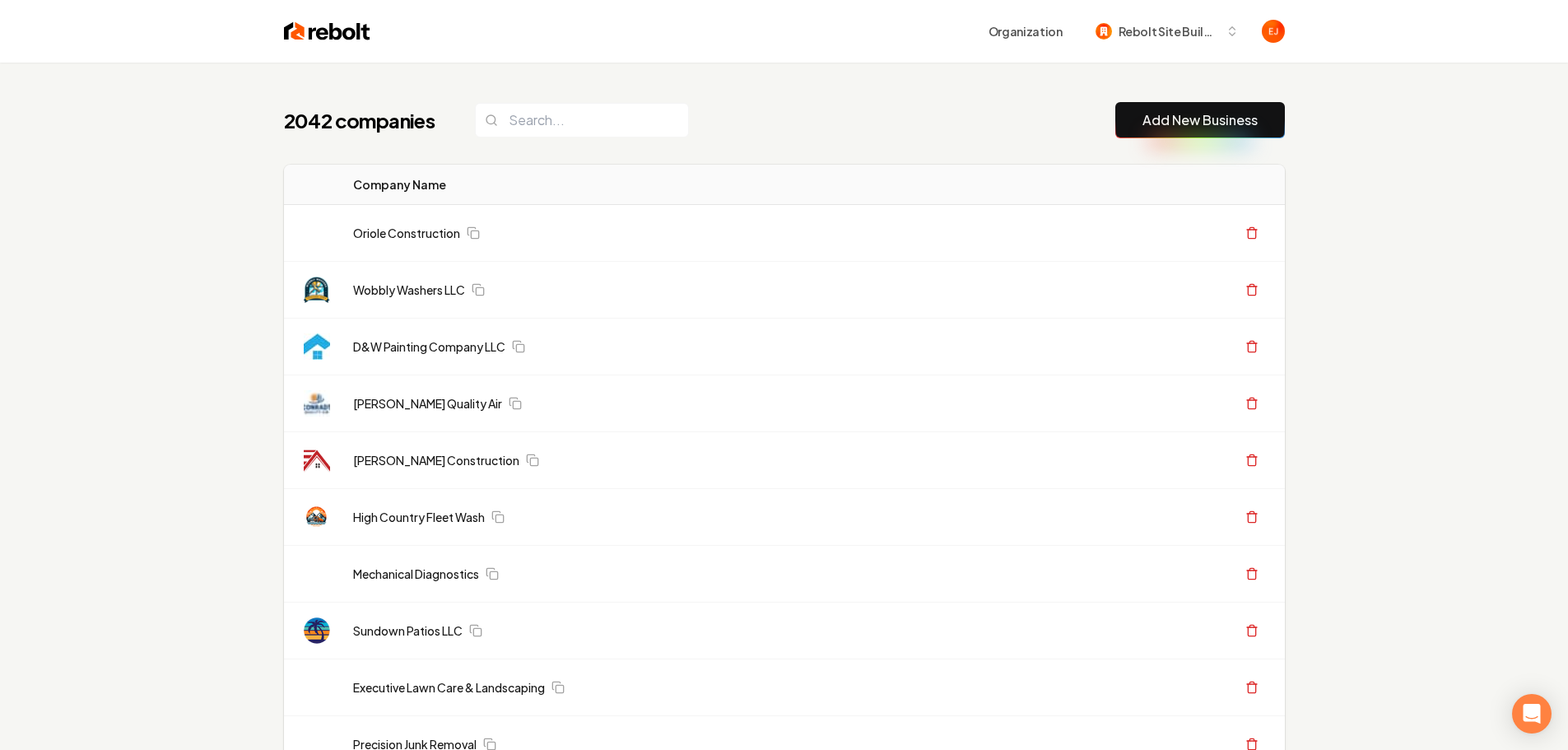
click at [1185, 123] on link "Add New Business" at bounding box center [1200, 120] width 115 height 19
click at [1184, 123] on link "Add New Business" at bounding box center [1200, 120] width 115 height 19
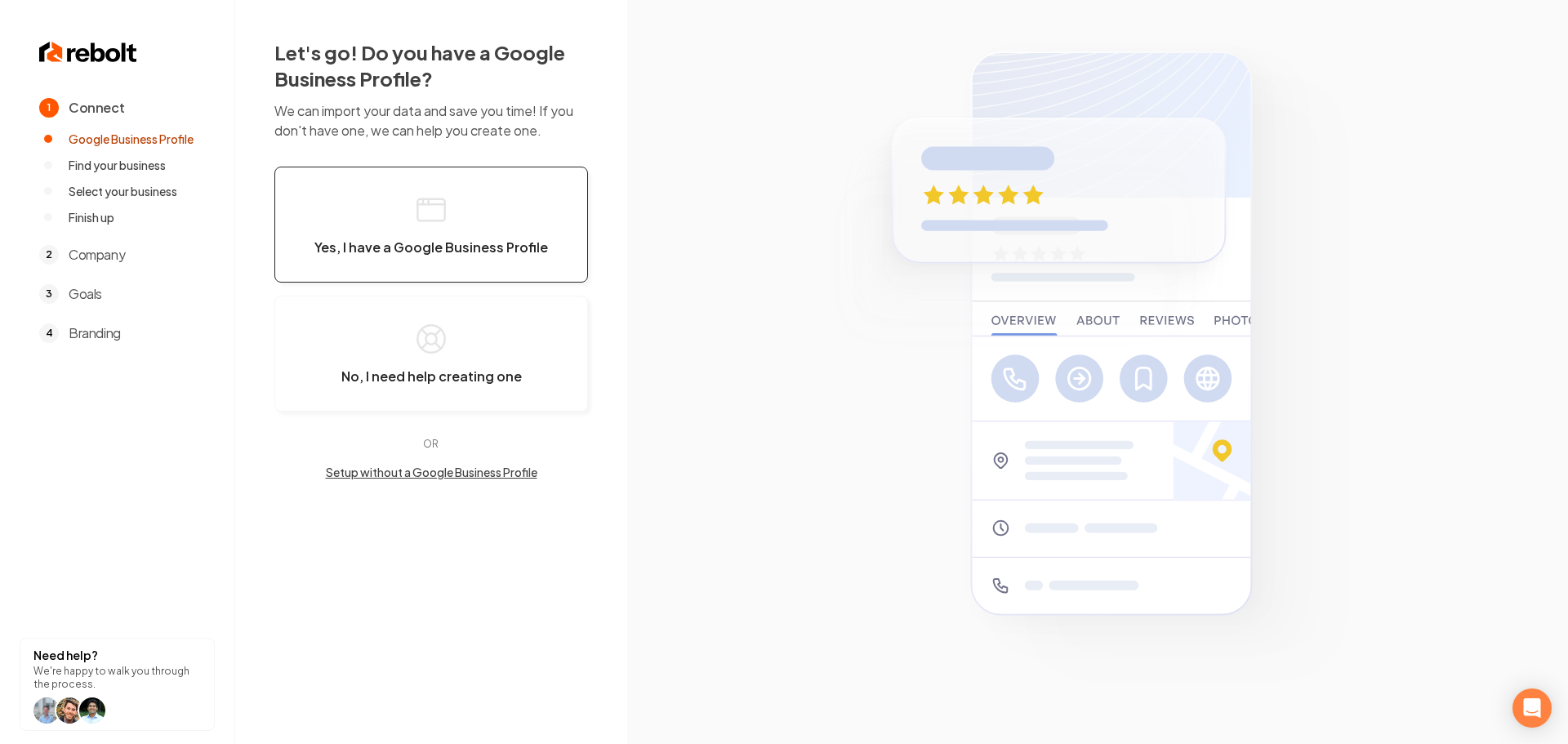
click at [410, 256] on button "Yes, I have a Google Business Profile" at bounding box center [430, 224] width 313 height 116
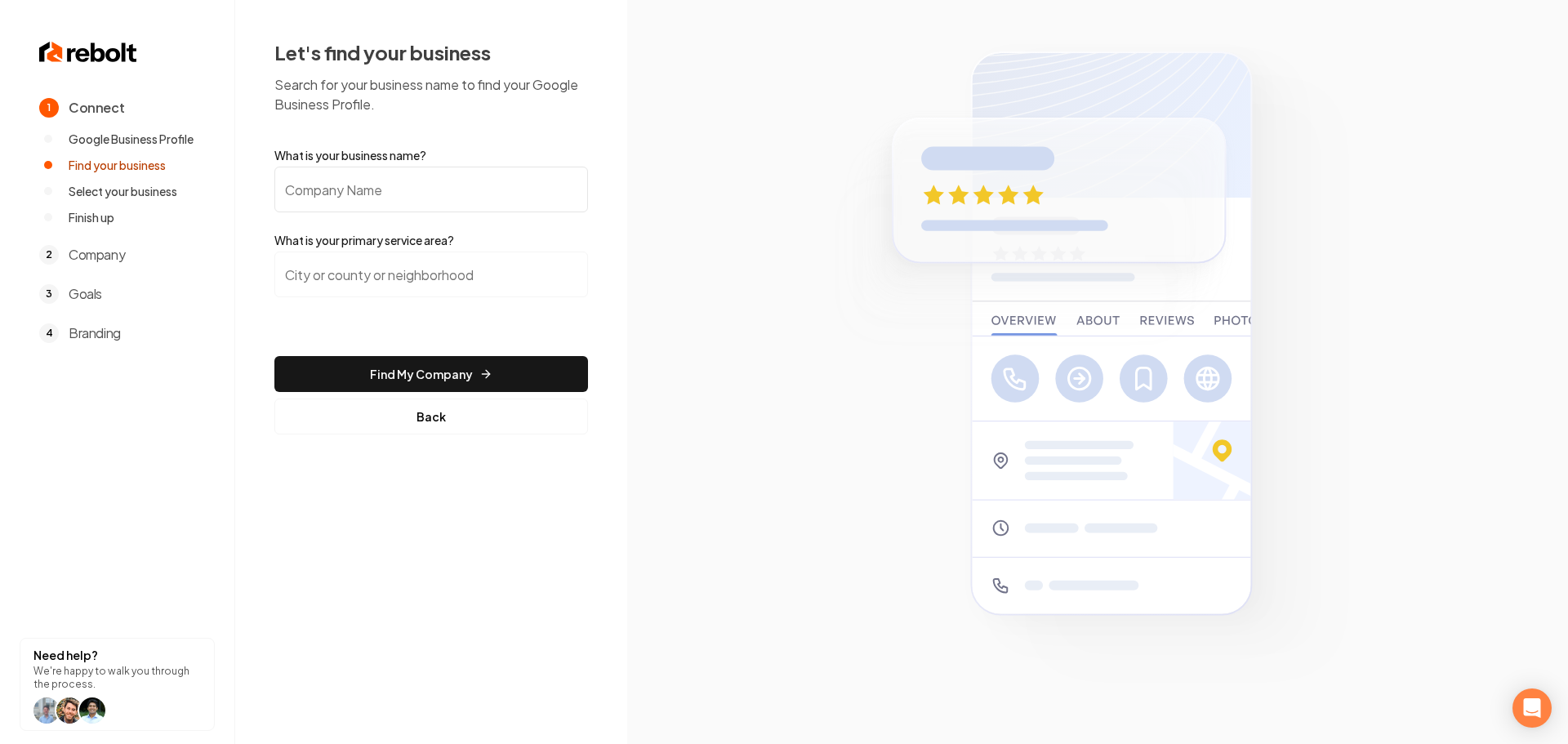
click at [389, 186] on input "What is your business name?" at bounding box center [430, 190] width 313 height 46
type input "[PERSON_NAME]'s Handyman"
click at [423, 264] on input "search" at bounding box center [430, 274] width 313 height 46
click at [422, 264] on input "search" at bounding box center [430, 274] width 313 height 46
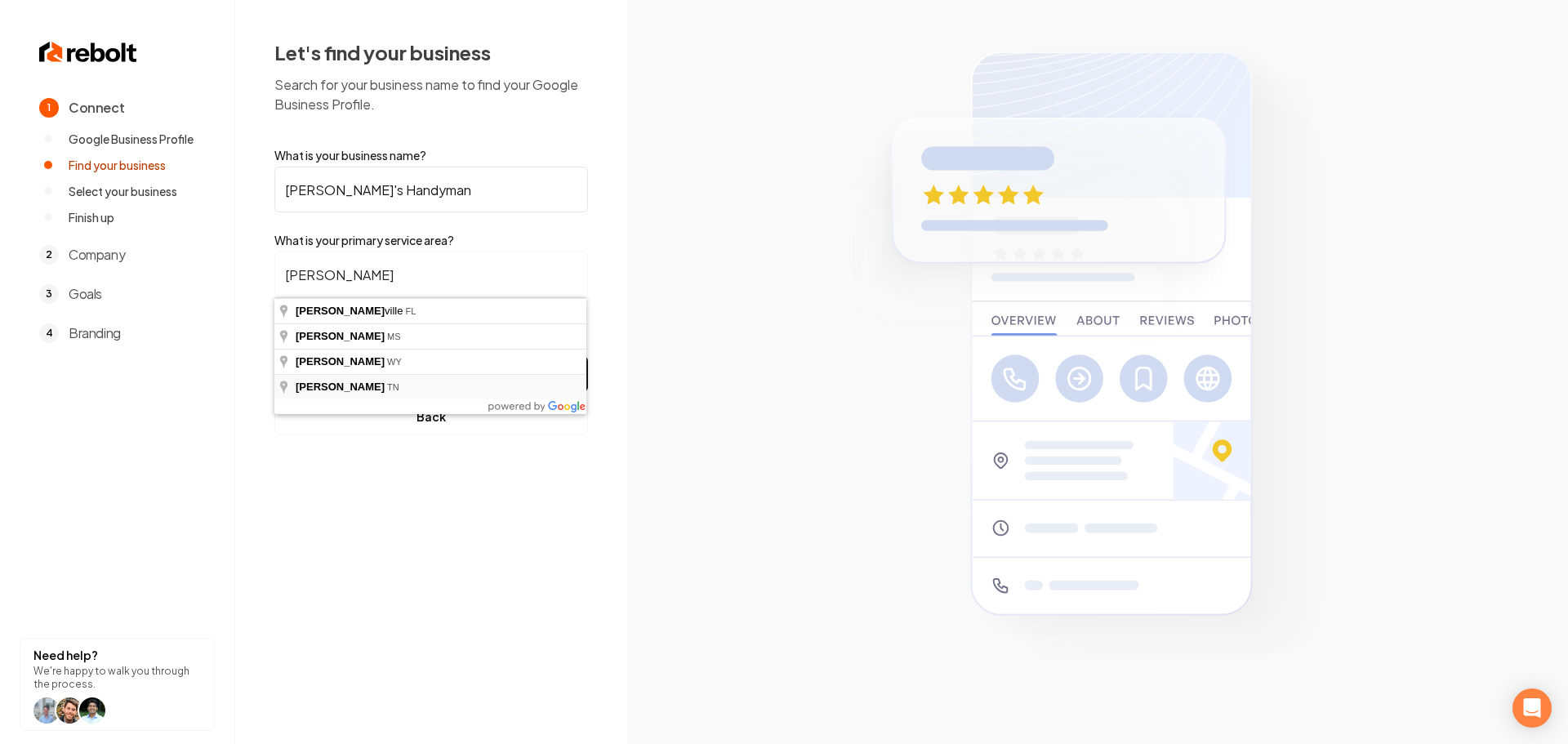
type input "[GEOGRAPHIC_DATA], [GEOGRAPHIC_DATA]"
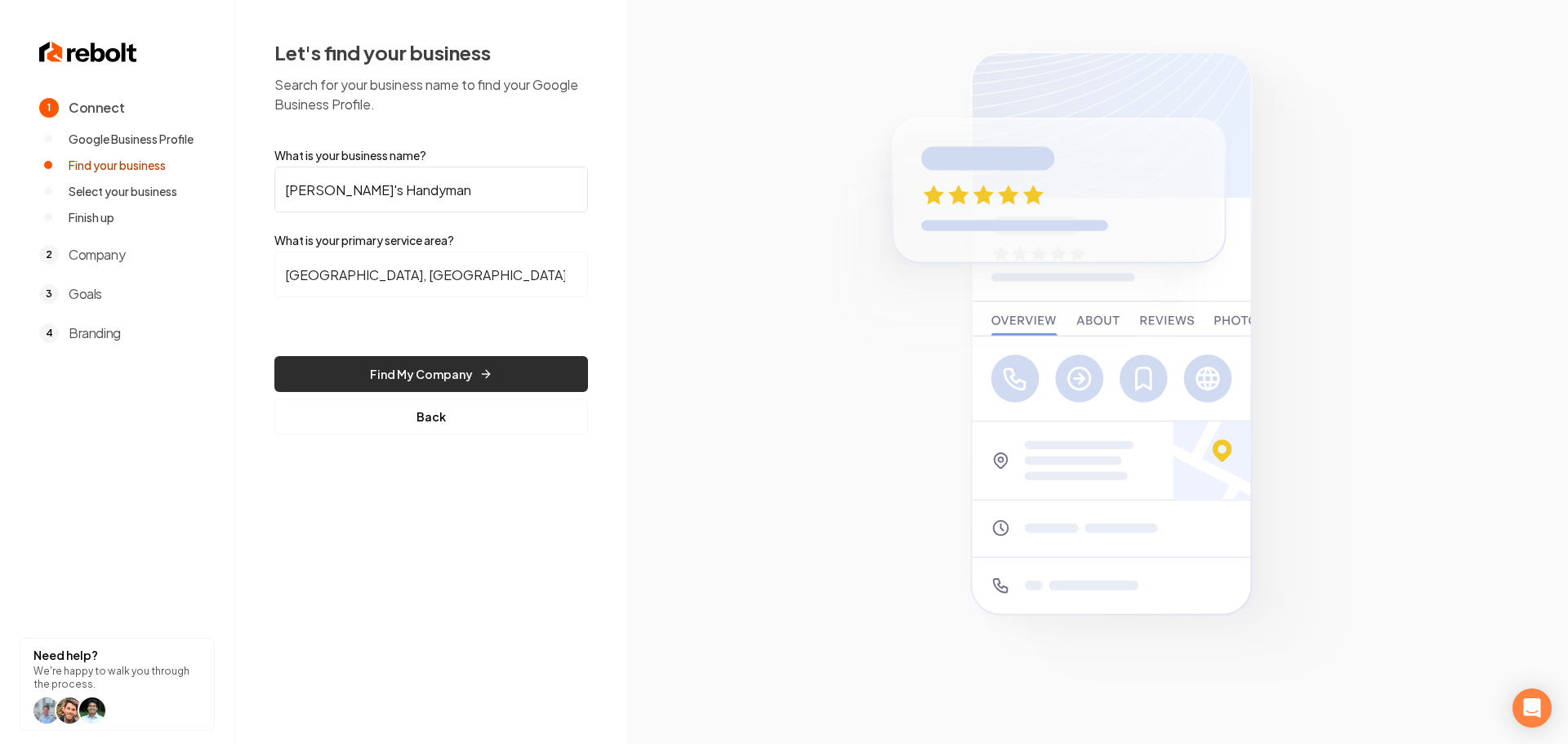
click at [480, 372] on icon "submit" at bounding box center [486, 374] width 13 height 13
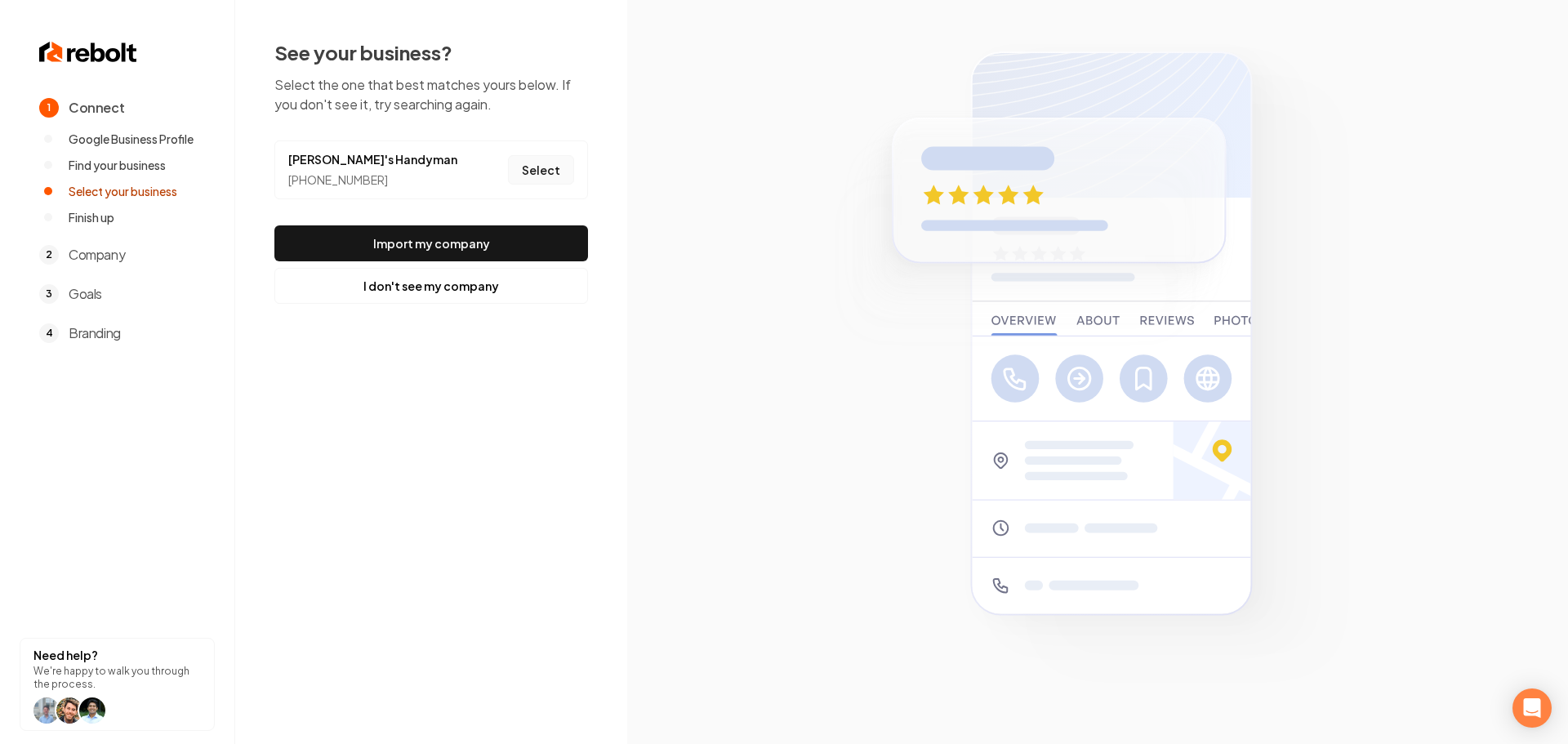
click at [550, 174] on button "Select" at bounding box center [541, 170] width 66 height 30
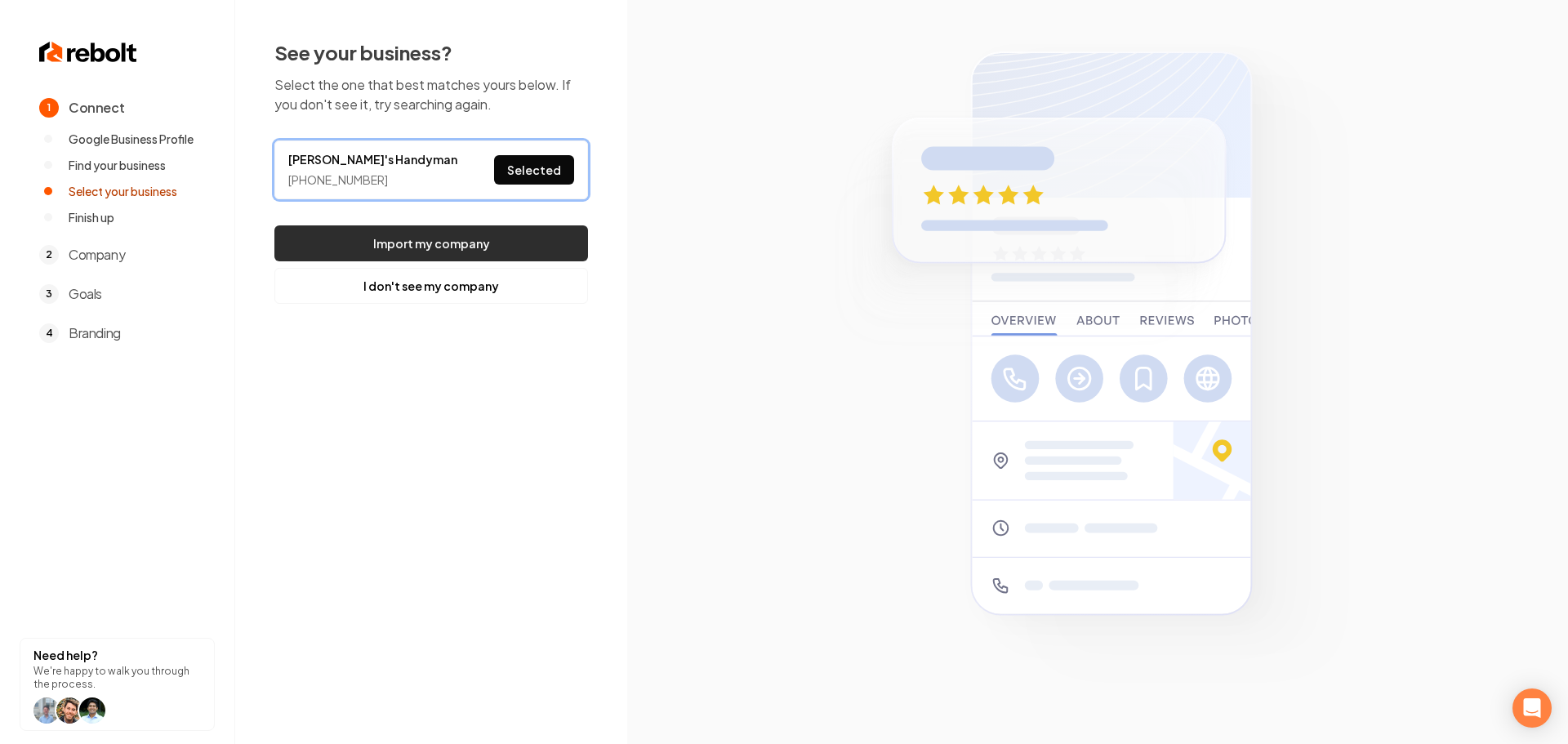
click at [503, 239] on button "Import my company" at bounding box center [430, 243] width 313 height 35
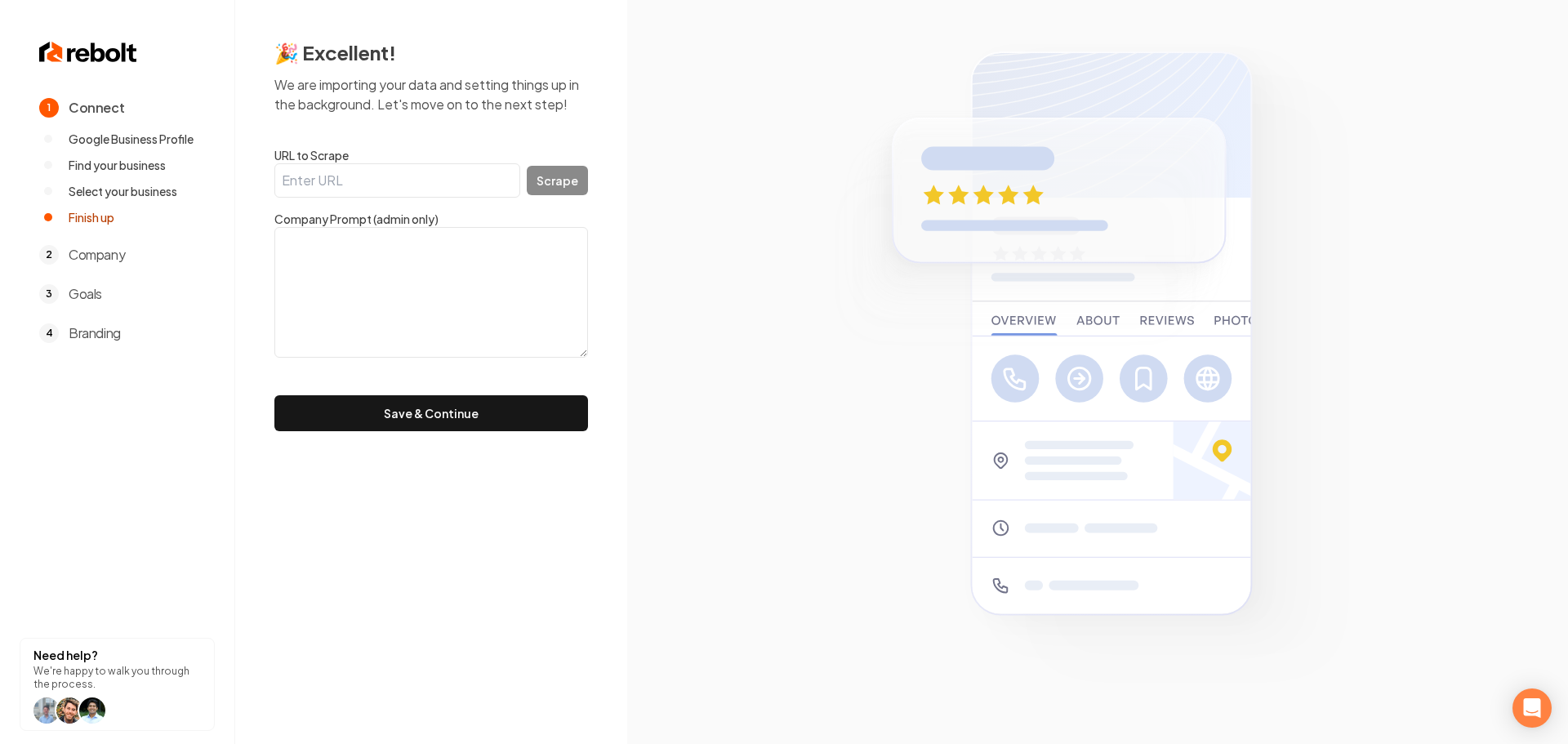
drag, startPoint x: 534, startPoint y: 182, endPoint x: 496, endPoint y: 177, distance: 38.3
click at [534, 182] on div "Scrape" at bounding box center [430, 180] width 313 height 35
click at [495, 177] on input "URL to Scrape" at bounding box center [397, 180] width 245 height 35
paste input "[URL][DOMAIN_NAME]"
type input "[URL][DOMAIN_NAME]"
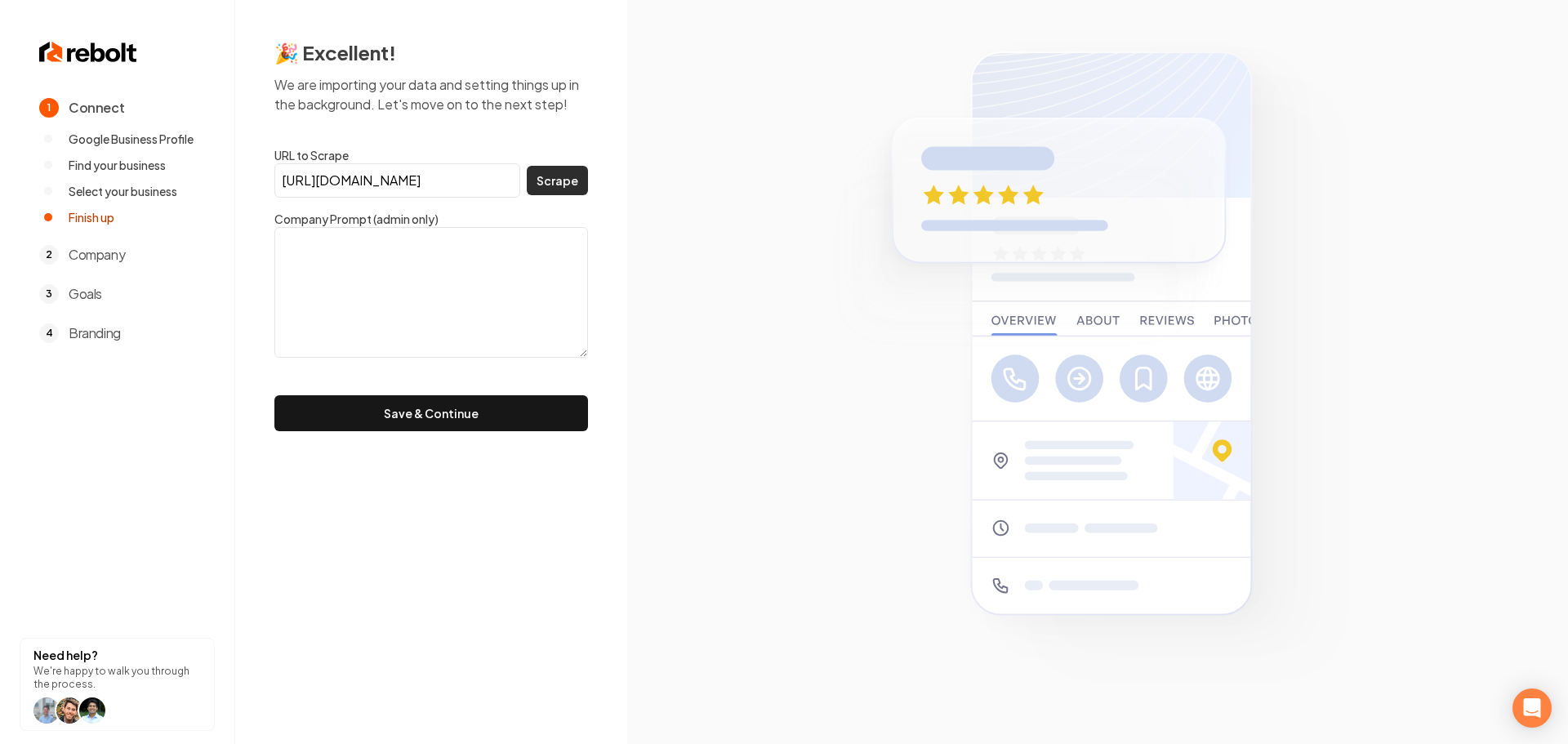
click at [566, 193] on button "Scrape" at bounding box center [558, 180] width 61 height 30
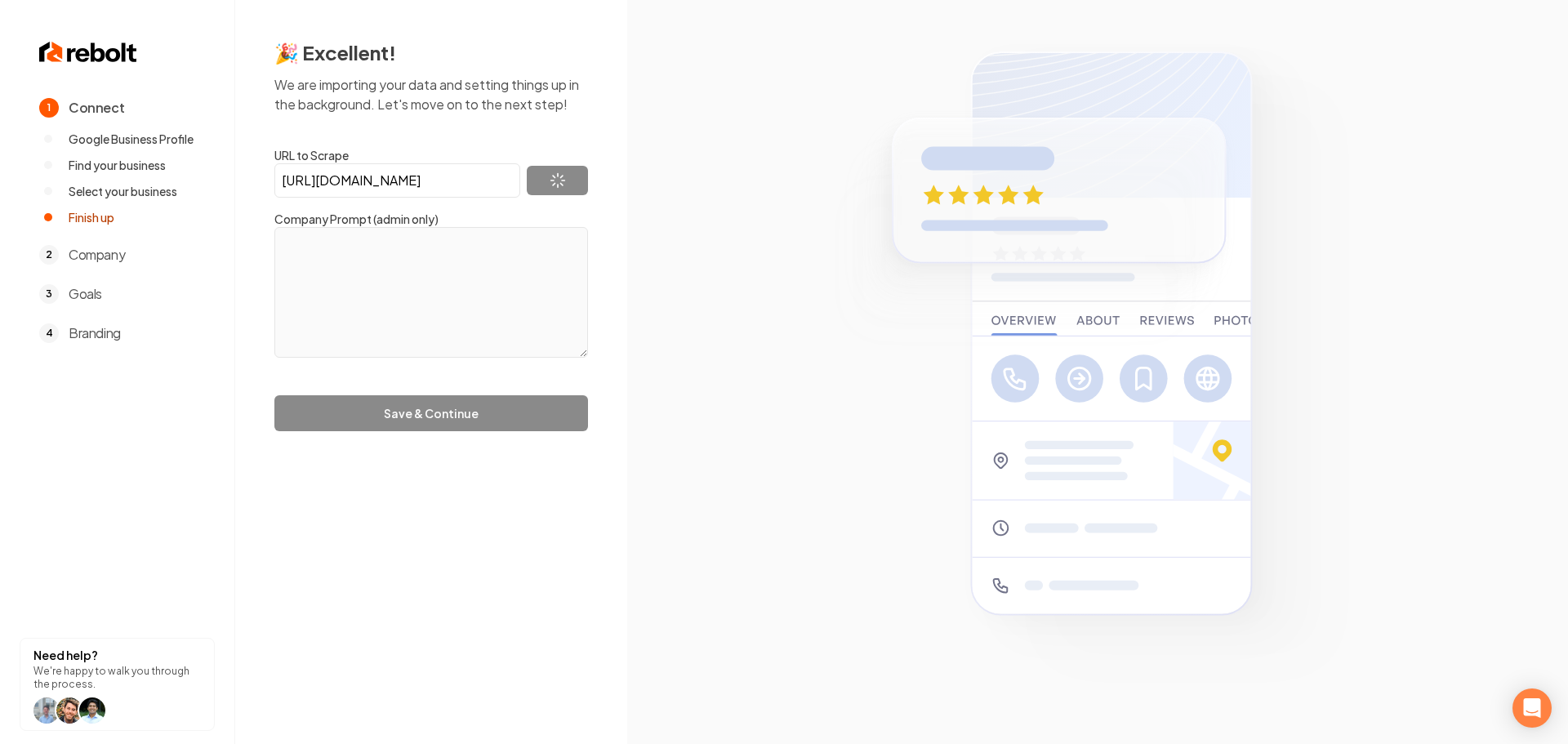
type textarea "At [PERSON_NAME]'s Handyman, we have the experience and skills needed to handle…"
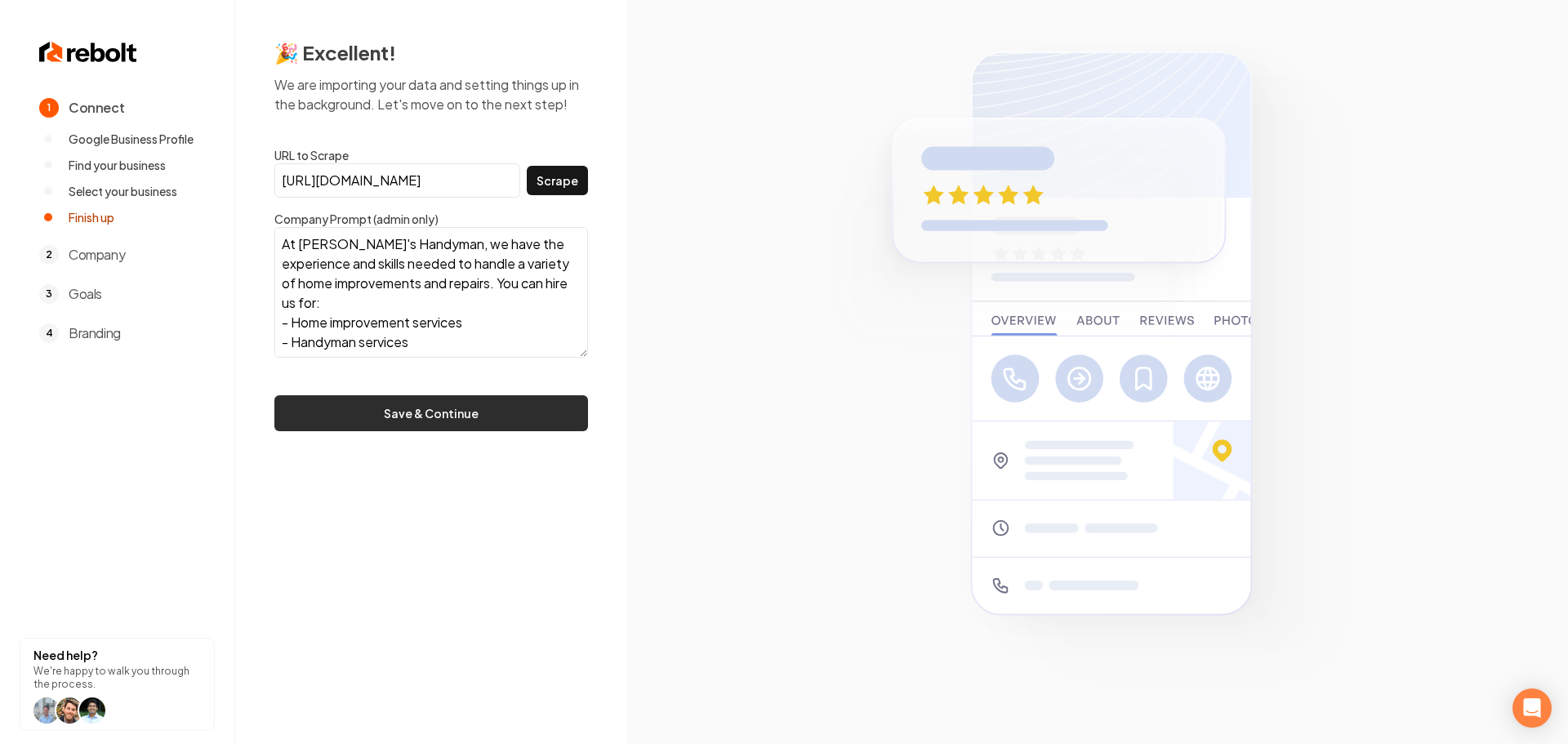
click at [456, 420] on button "Save & Continue" at bounding box center [430, 412] width 313 height 35
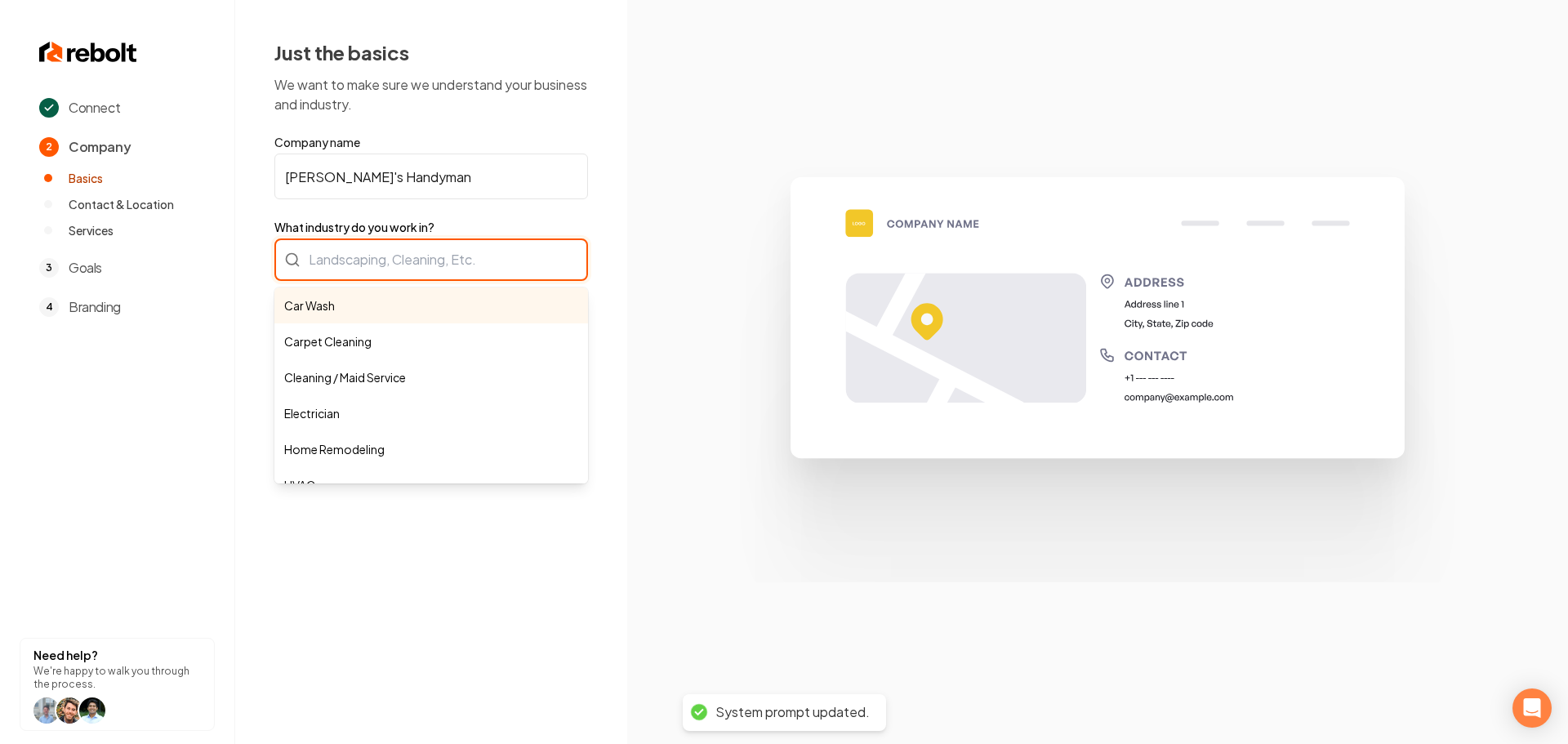
click at [458, 269] on div "Car Wash Carpet Cleaning Cleaning / Maid Service Electrician Home Remodeling HV…" at bounding box center [430, 260] width 313 height 42
click at [439, 257] on div "Car Wash Carpet Cleaning Cleaning / Maid Service Electrician Home Remodeling HV…" at bounding box center [430, 260] width 313 height 42
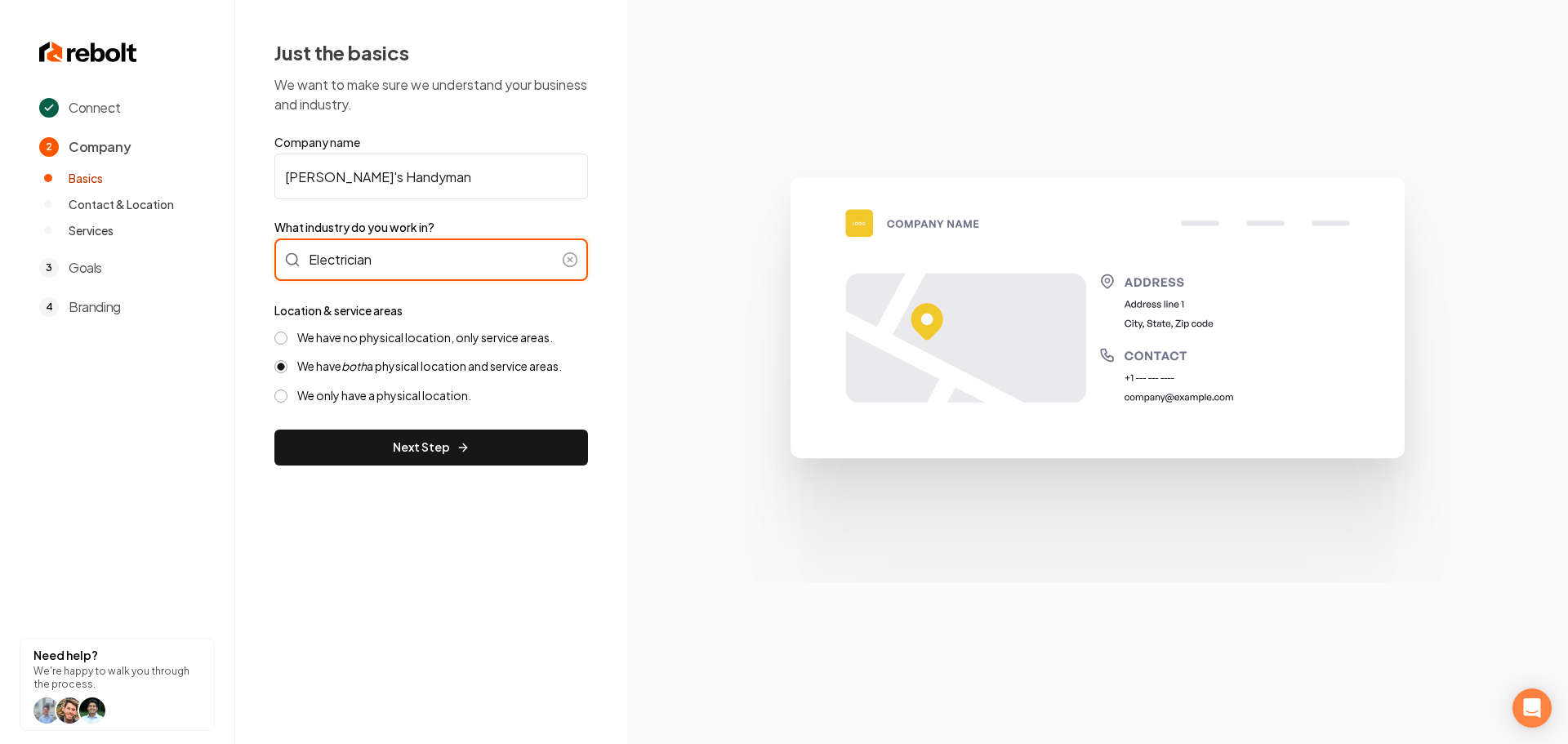
type input "Electrician"
click at [359, 341] on label "We have no physical location, only service areas." at bounding box center [425, 337] width 256 height 15
click at [288, 341] on button "We have no physical location, only service areas." at bounding box center [281, 338] width 13 height 13
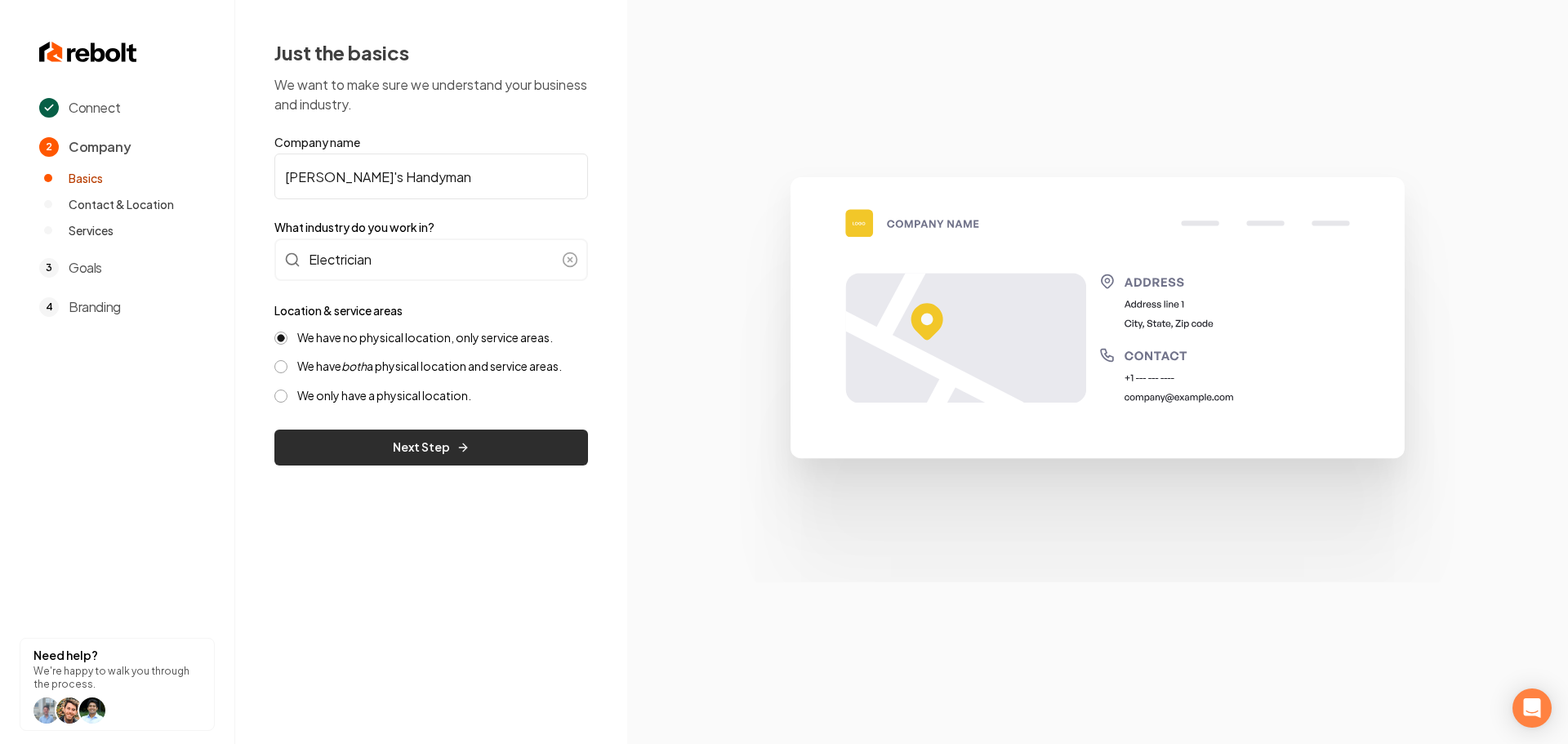
click at [405, 454] on button "Next Step" at bounding box center [430, 447] width 313 height 35
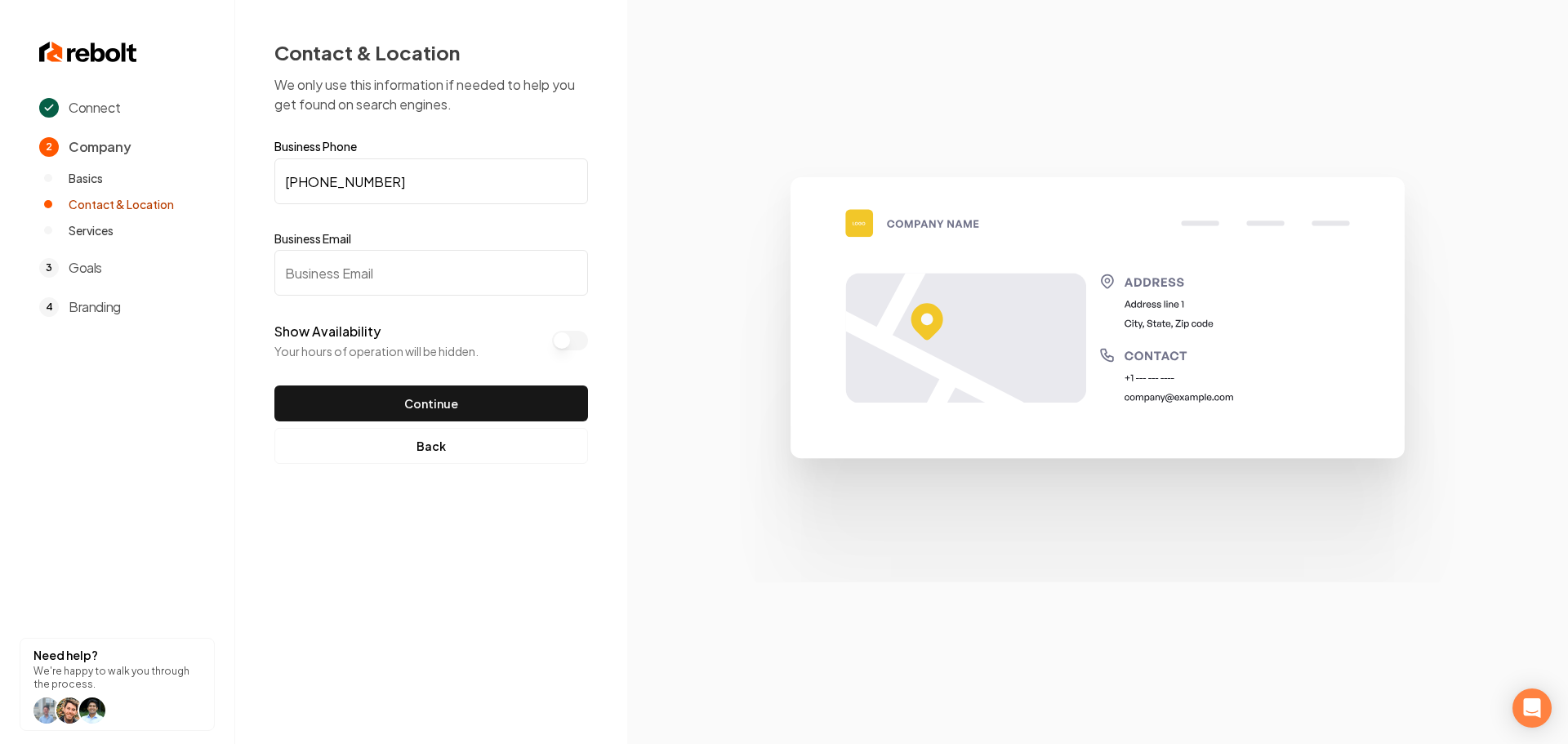
click at [426, 269] on input "Business Email" at bounding box center [430, 273] width 313 height 46
click at [433, 269] on input "Business Email" at bounding box center [430, 273] width 313 height 46
type input "[EMAIL_ADDRESS][DOMAIN_NAME]"
click at [401, 403] on button "Continue" at bounding box center [430, 403] width 313 height 35
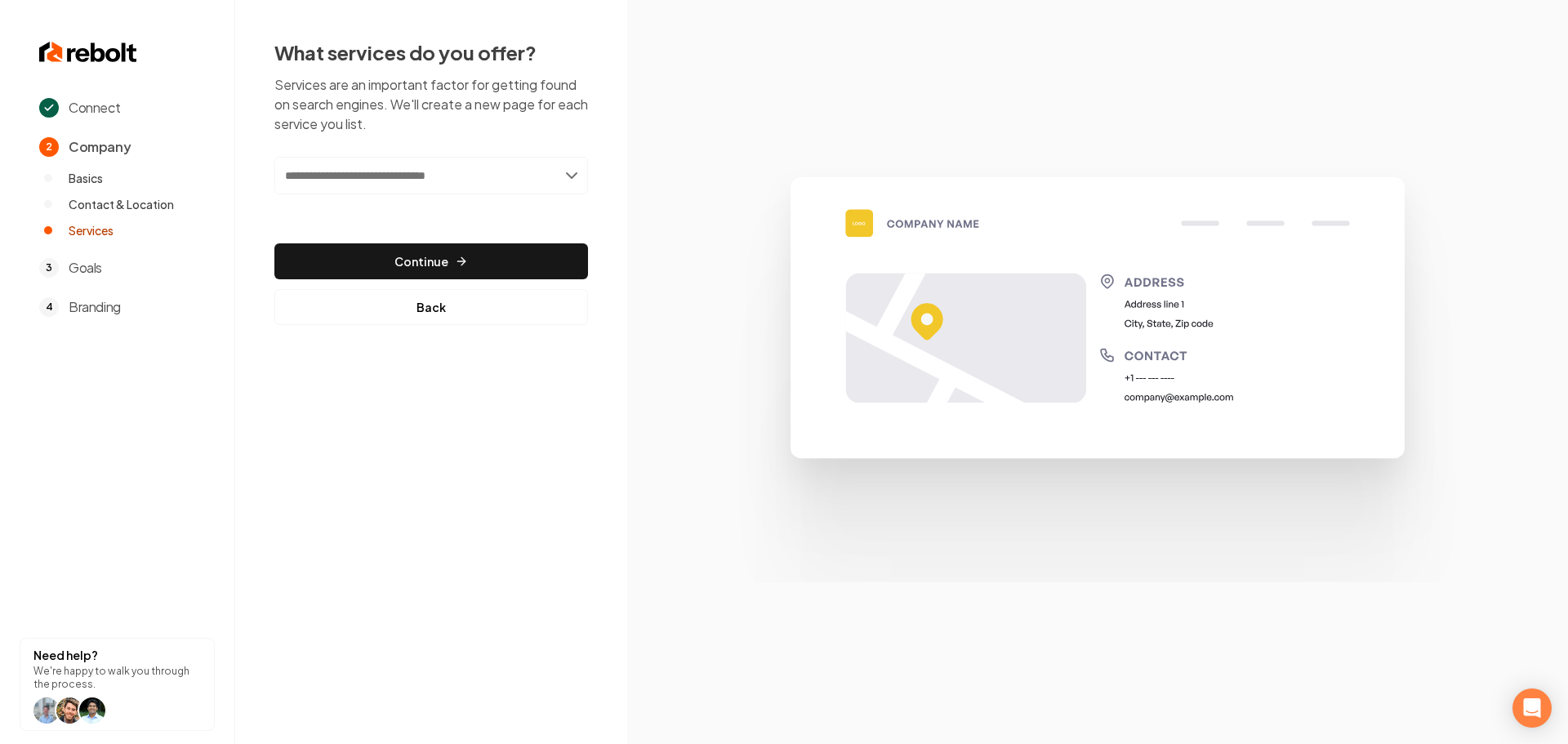
click at [425, 172] on input "text" at bounding box center [430, 175] width 313 height 37
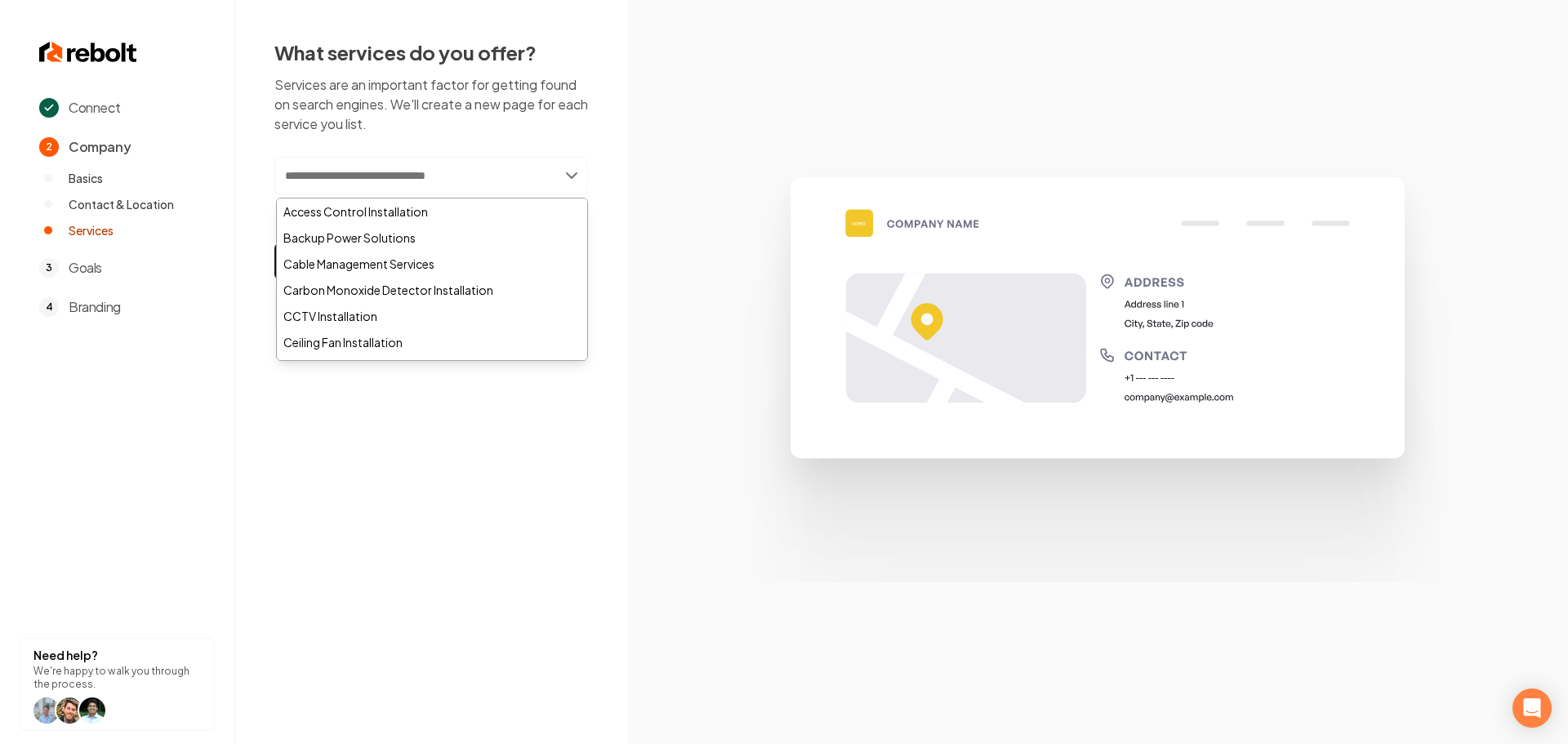
click at [407, 191] on input "text" at bounding box center [430, 175] width 313 height 37
click at [419, 174] on input "text" at bounding box center [430, 175] width 313 height 37
click at [416, 175] on input "text" at bounding box center [430, 175] width 313 height 37
click at [289, 183] on input "text" at bounding box center [430, 175] width 313 height 37
click at [381, 173] on input "text" at bounding box center [430, 175] width 313 height 37
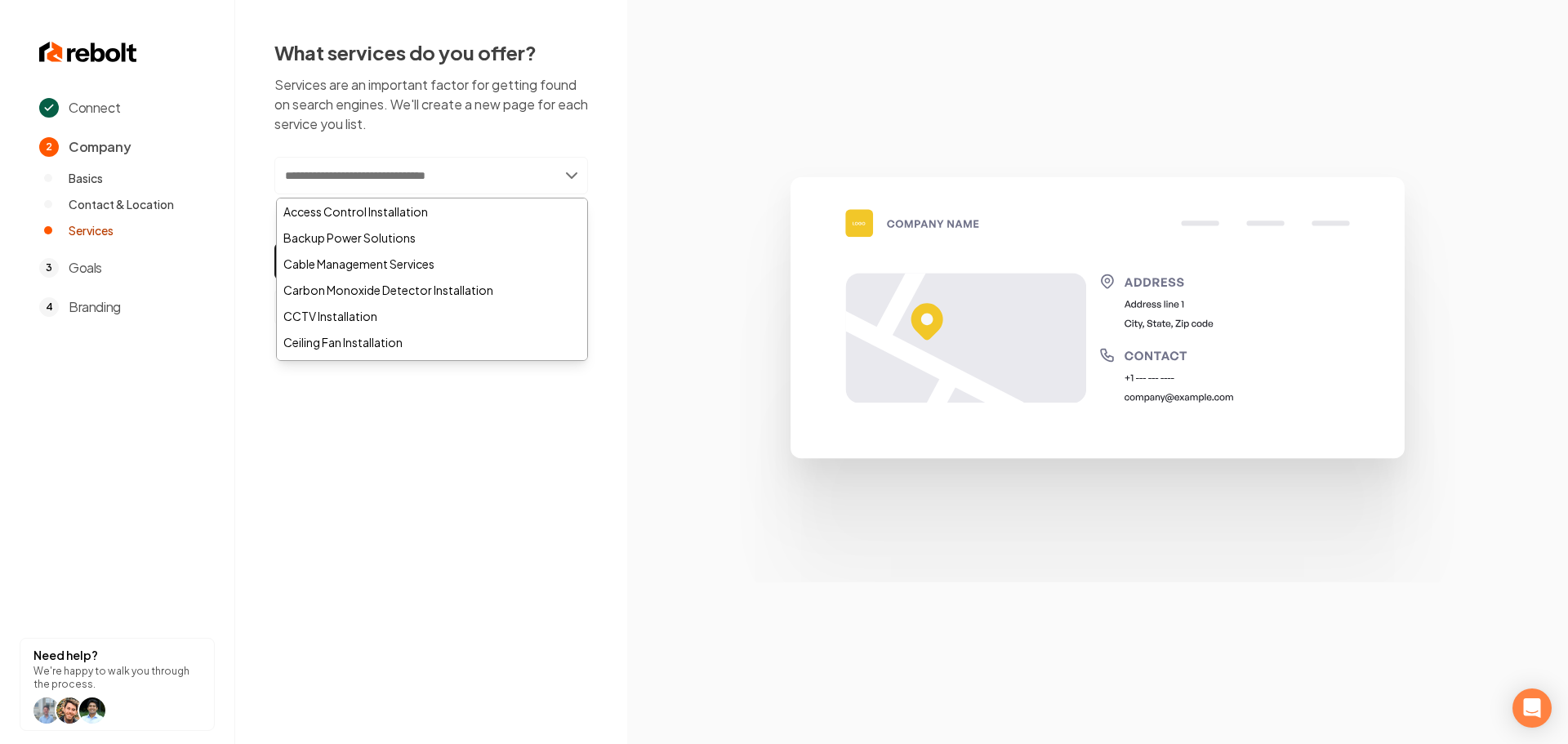
click at [382, 173] on input "text" at bounding box center [430, 175] width 313 height 37
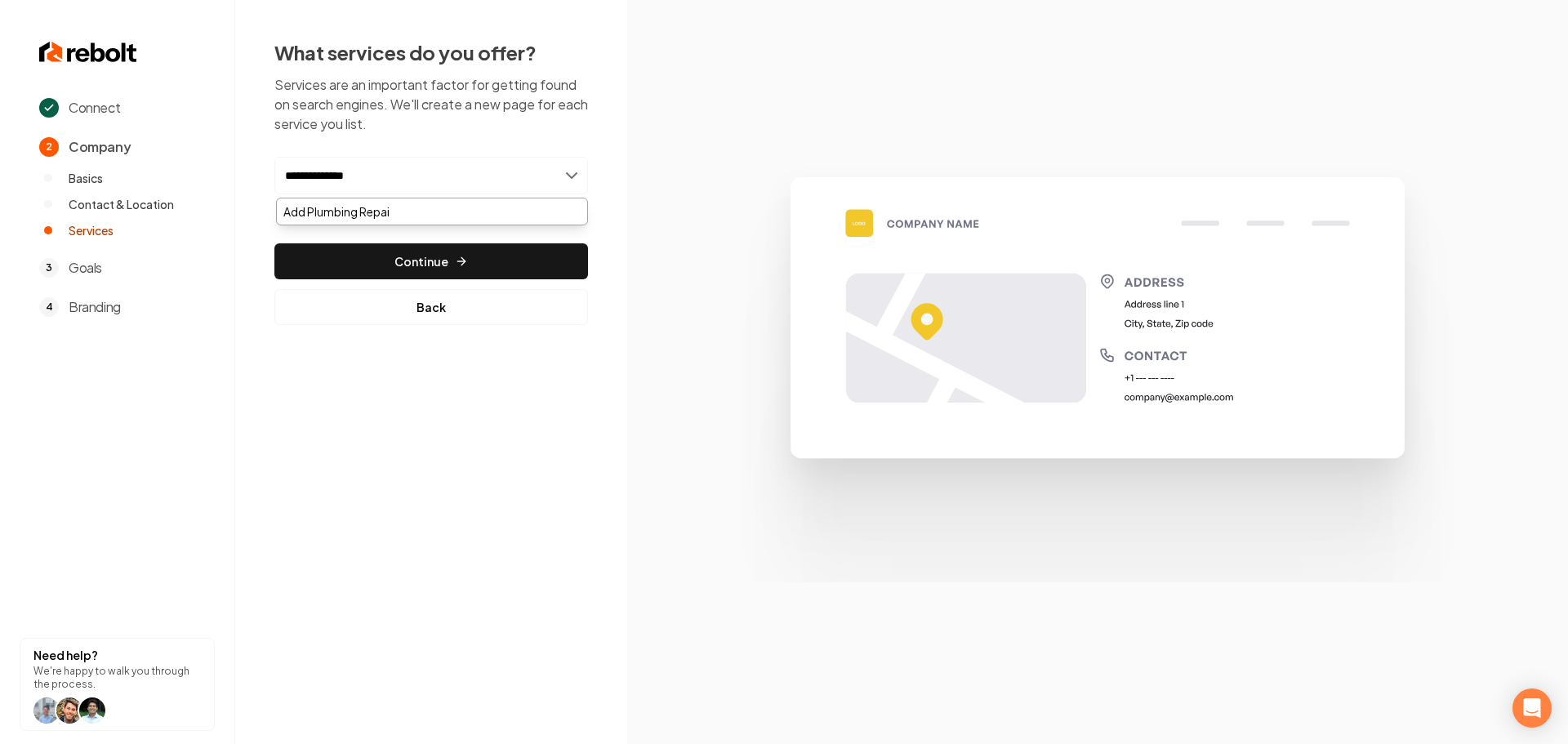
type input "**********"
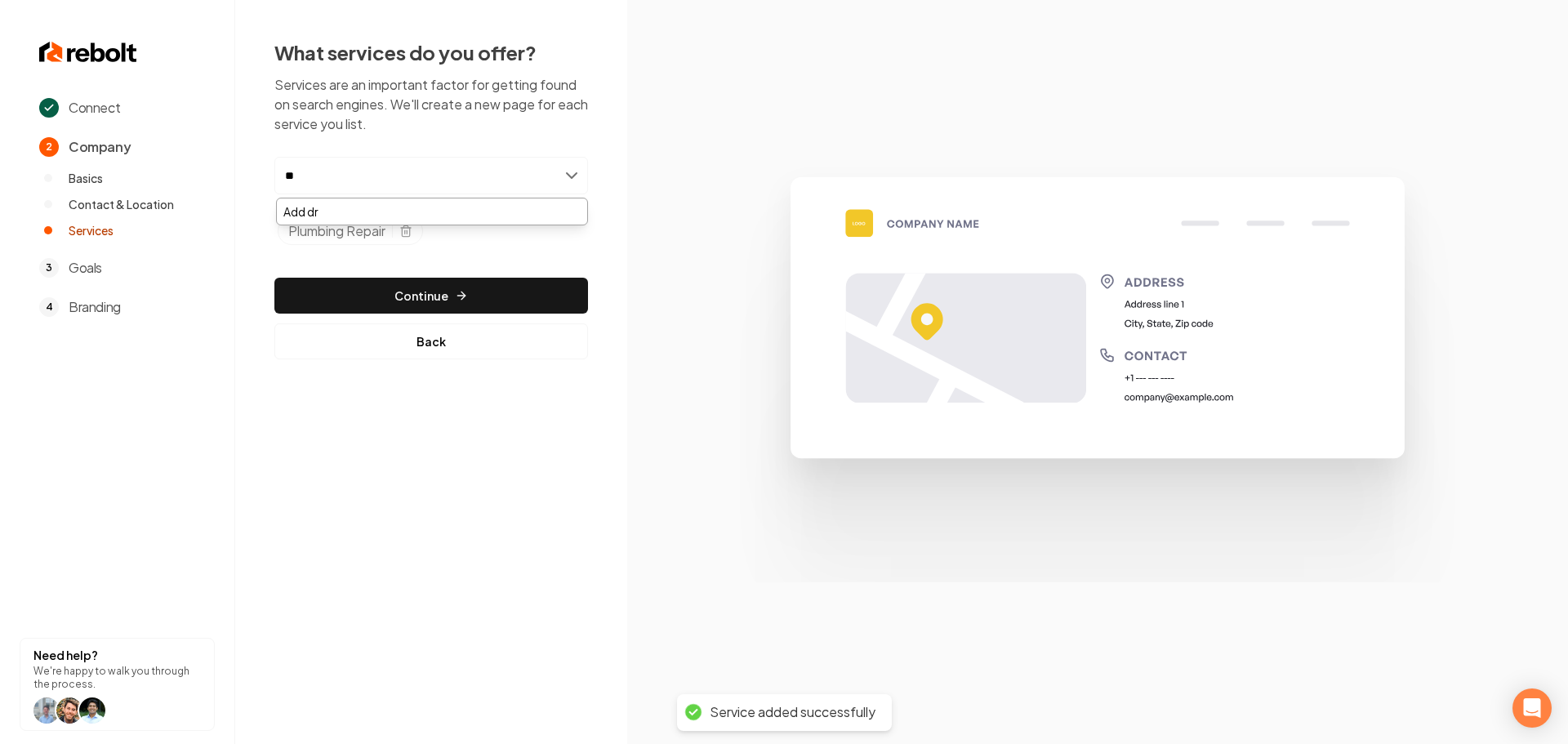
type input "*"
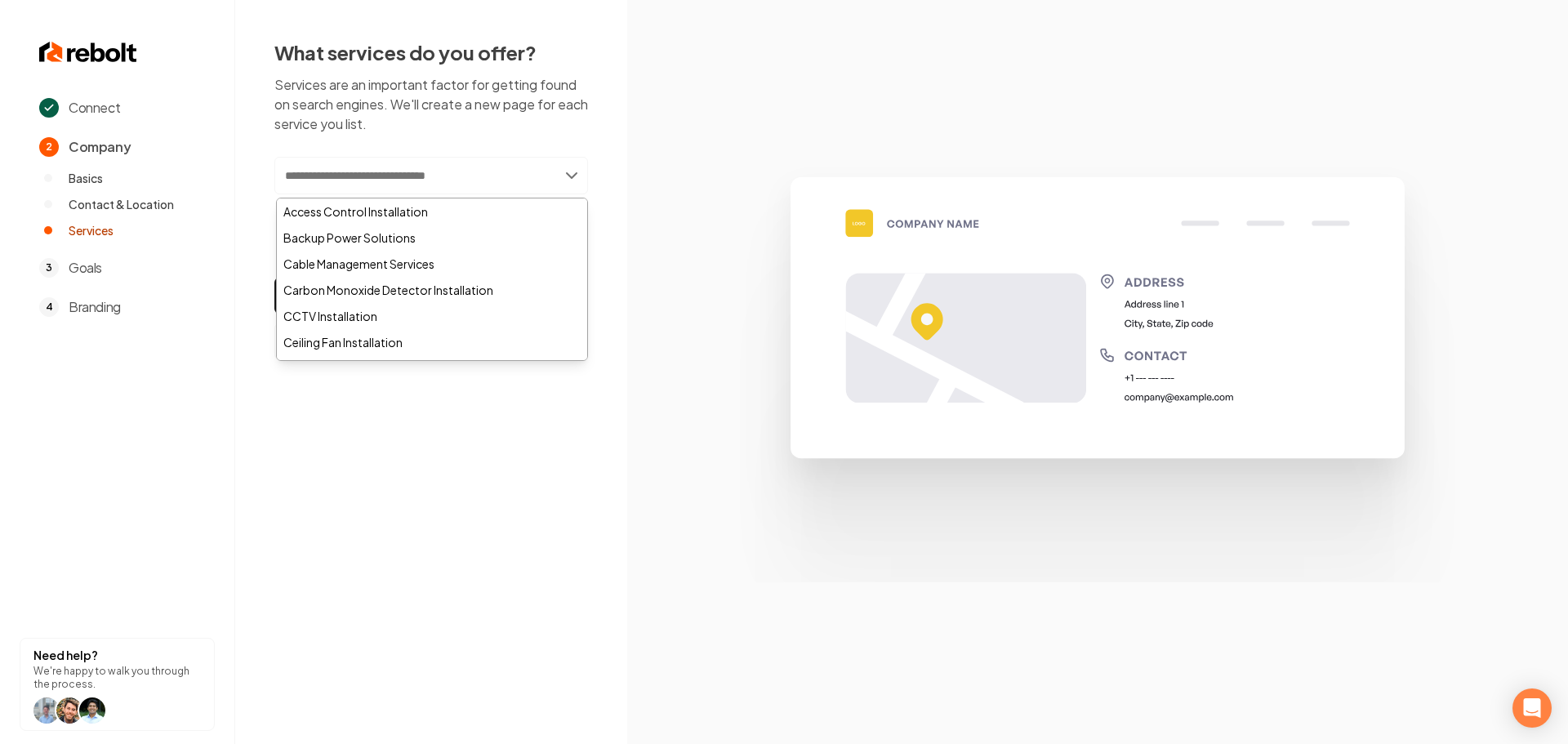
click at [420, 184] on input "text" at bounding box center [430, 175] width 313 height 37
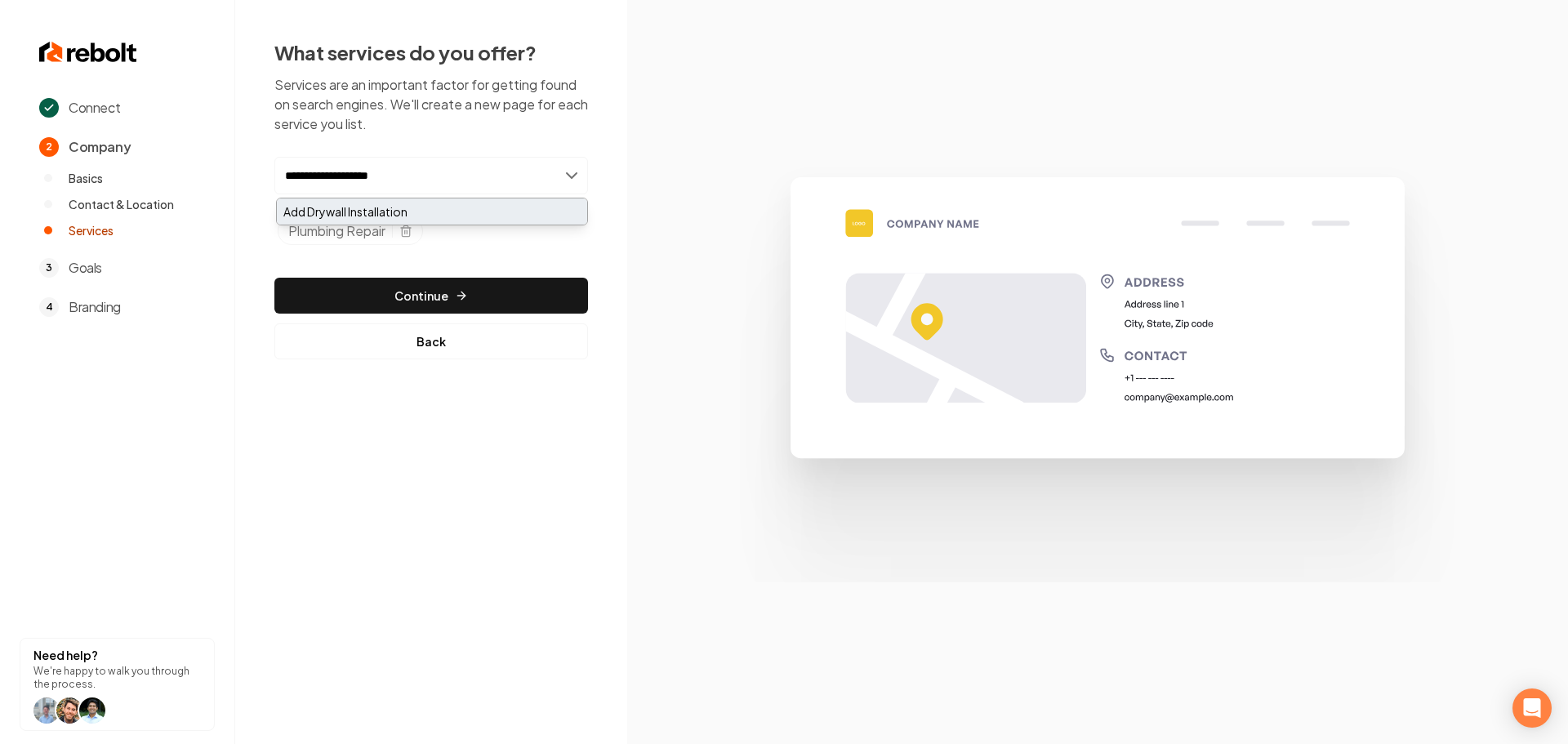
type input "**********"
click at [400, 212] on div "Add Drywall Installation" at bounding box center [432, 211] width 311 height 26
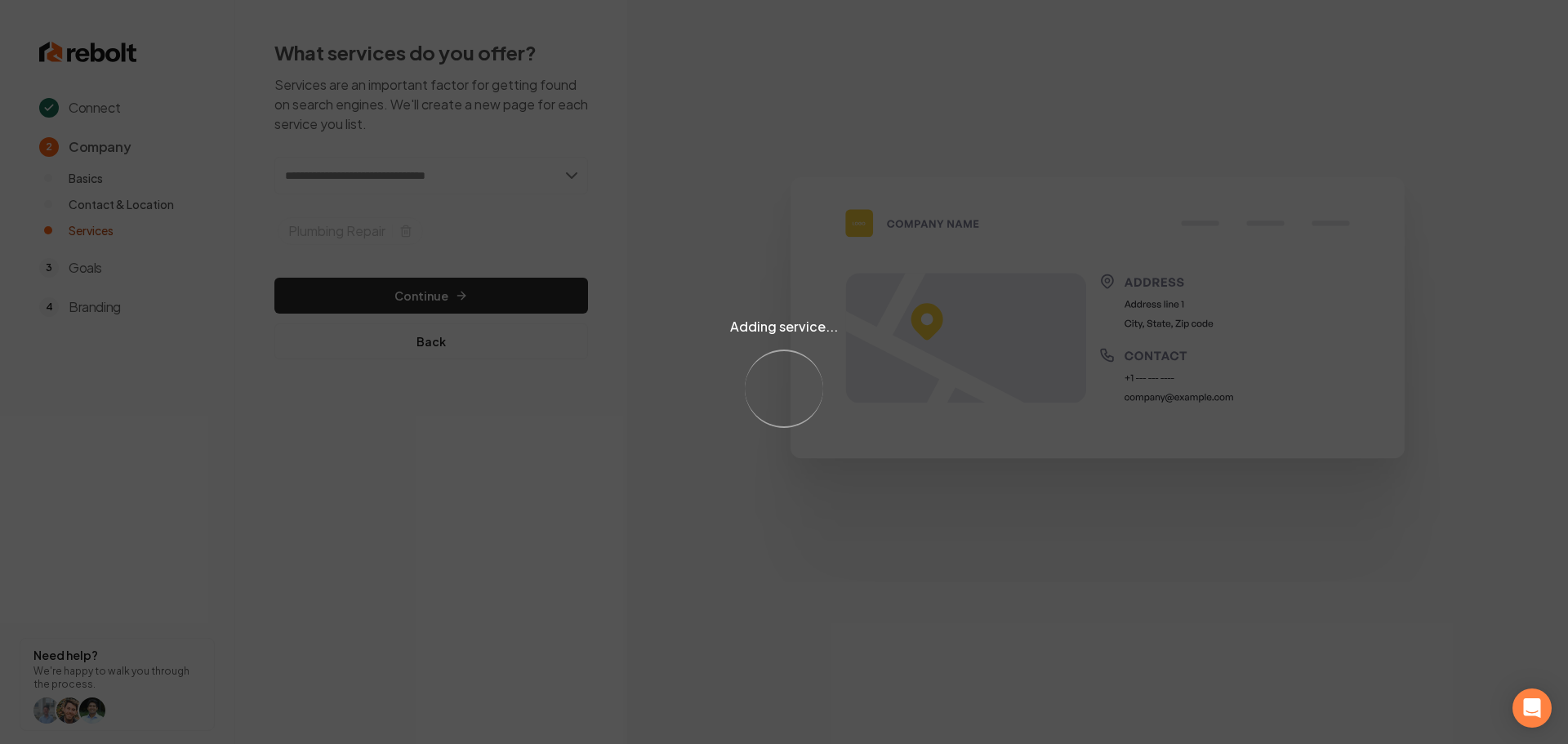
click at [400, 185] on div "Adding service... Loading..." at bounding box center [784, 372] width 1568 height 744
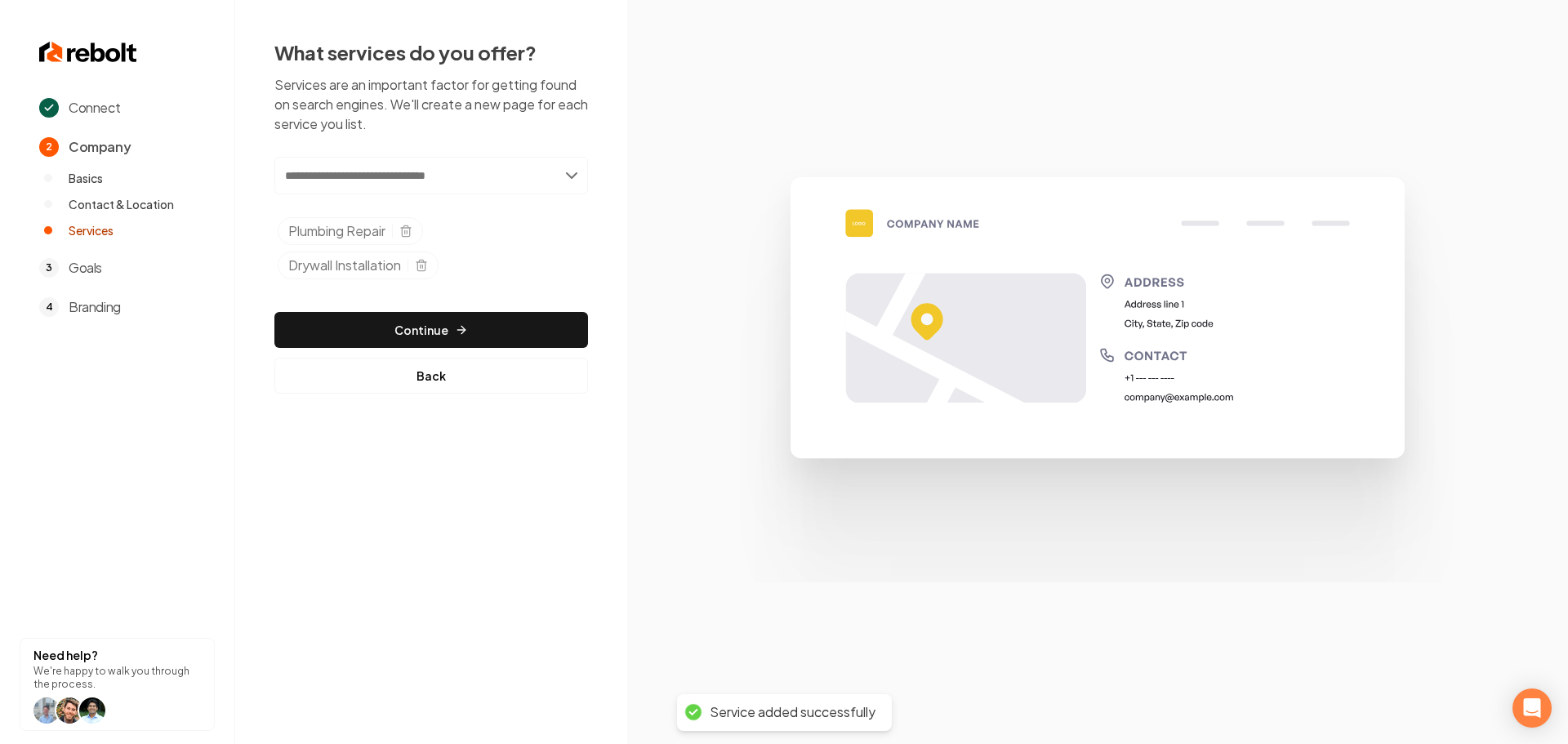
click at [404, 178] on input "text" at bounding box center [430, 175] width 313 height 37
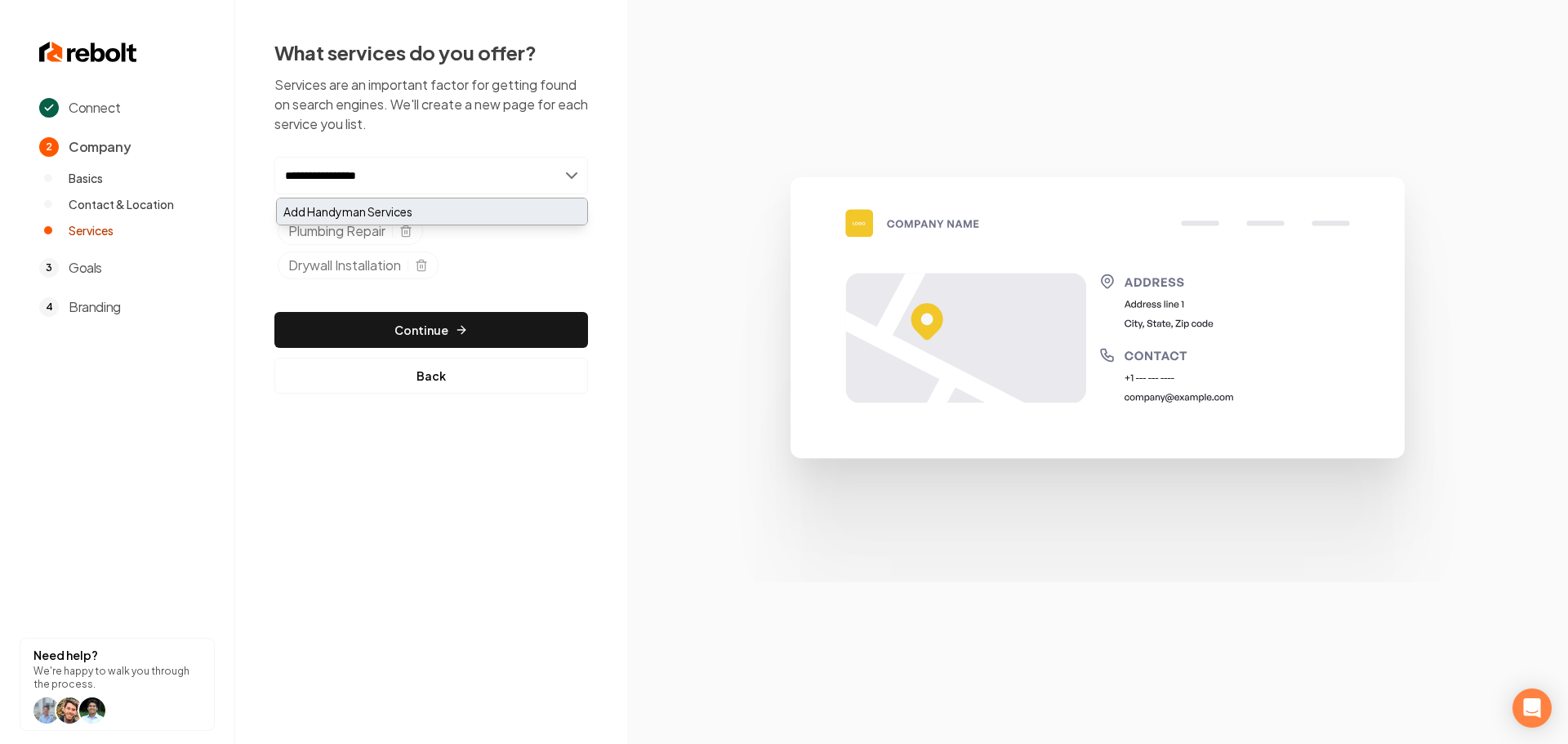
type input "**********"
click at [404, 216] on div "Add Handyman Services" at bounding box center [432, 211] width 311 height 26
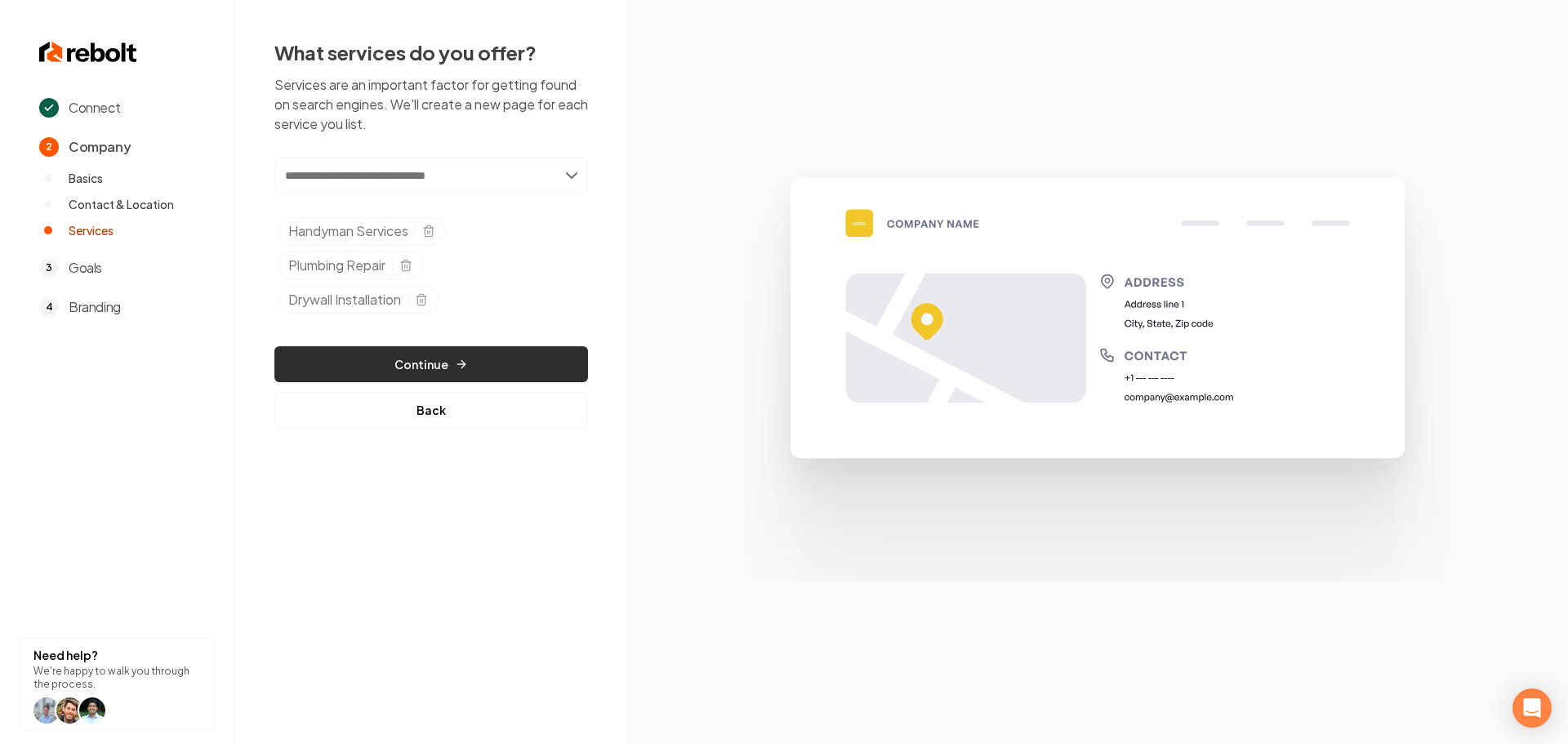
click at [515, 351] on button "Continue" at bounding box center [430, 363] width 313 height 35
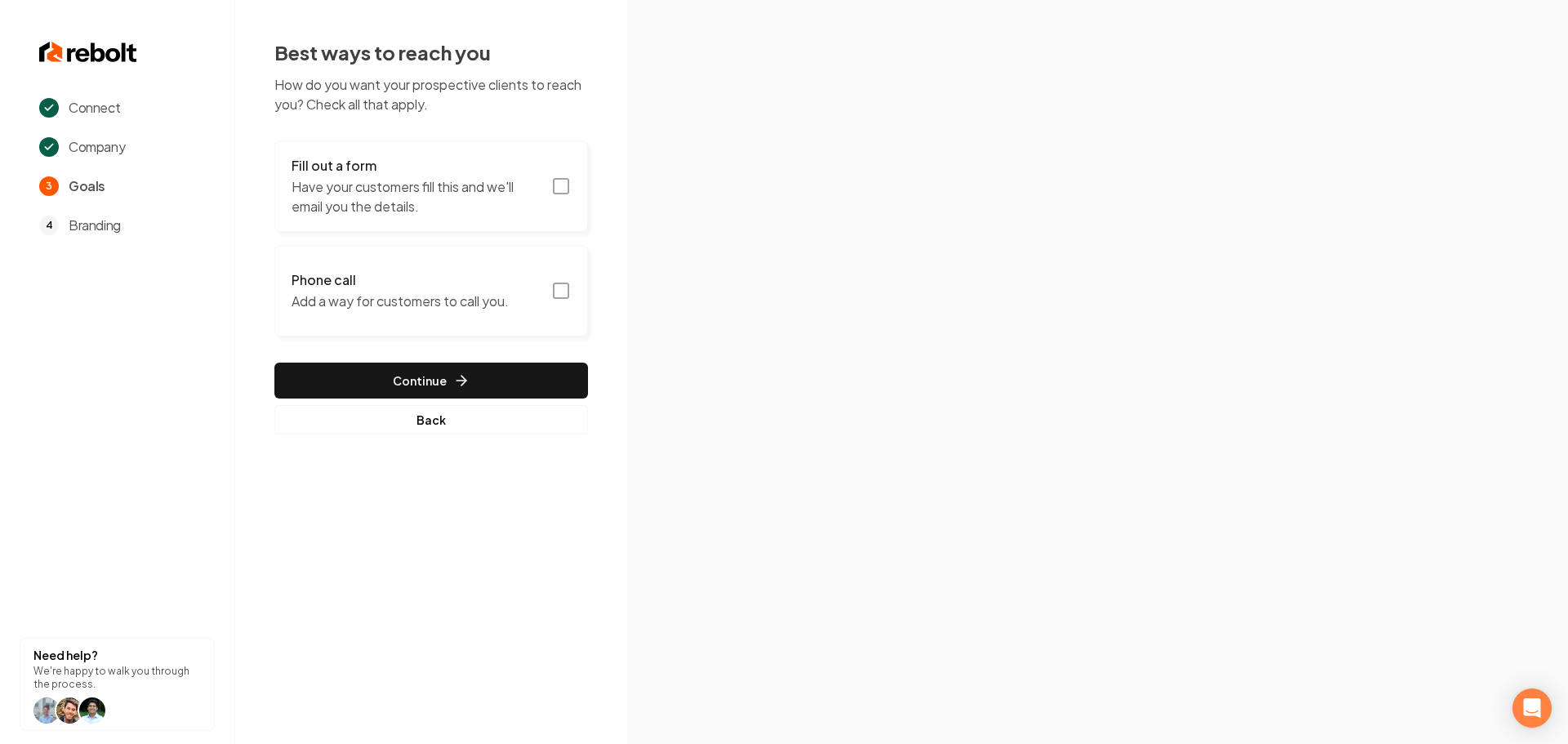
click at [571, 185] on button "Fill out a form Have your customers fill this and we'll email you the details." at bounding box center [430, 186] width 313 height 91
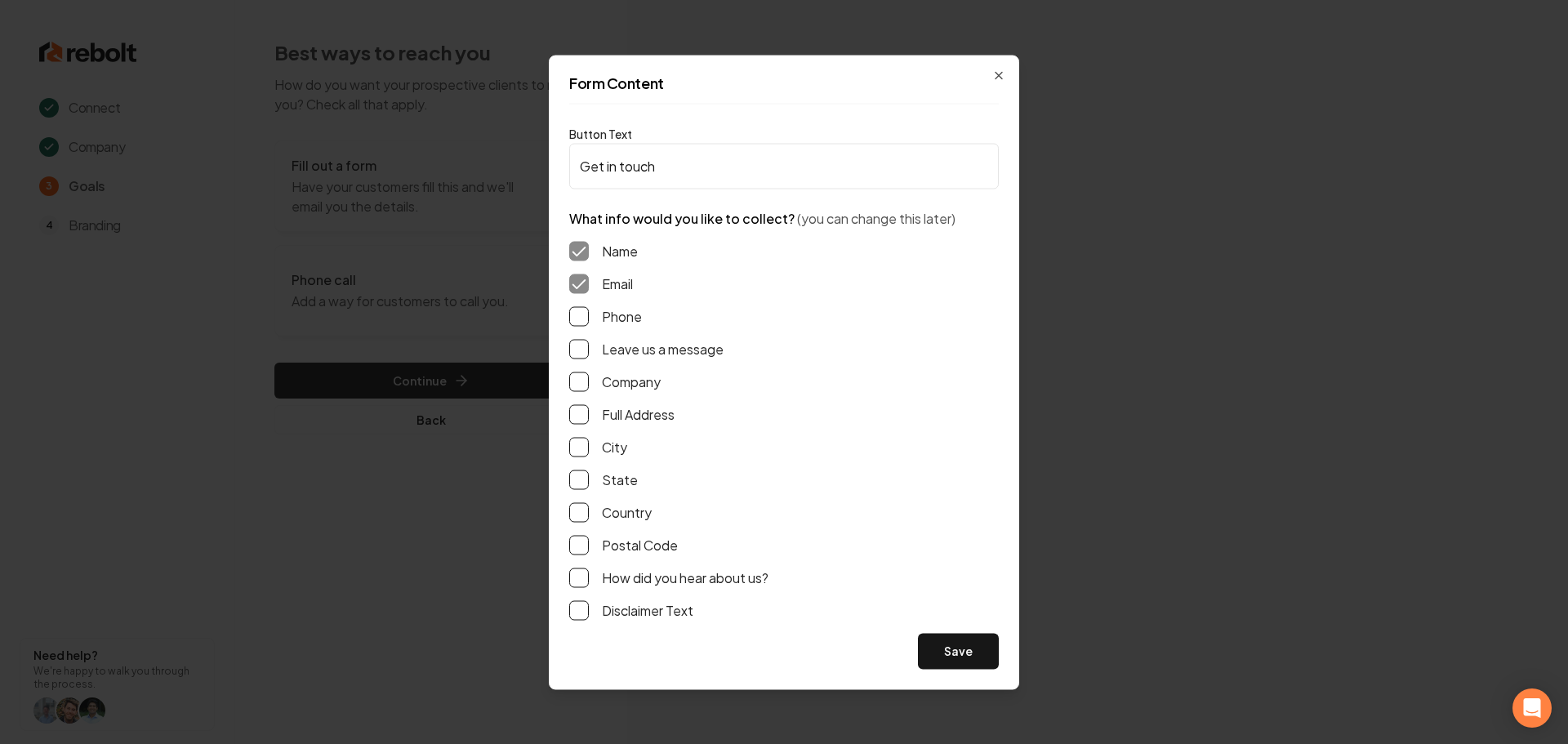
click at [614, 330] on div "Name Email Phone Leave us a message Company Full Address City State Country Pos…" at bounding box center [784, 430] width 429 height 406
drag, startPoint x: 571, startPoint y: 324, endPoint x: 581, endPoint y: 339, distance: 18.0
click at [571, 325] on button "Phone" at bounding box center [579, 316] width 19 height 19
click at [584, 345] on button "Leave us a message" at bounding box center [579, 349] width 19 height 19
click at [585, 416] on button "Full Address" at bounding box center [579, 414] width 19 height 19
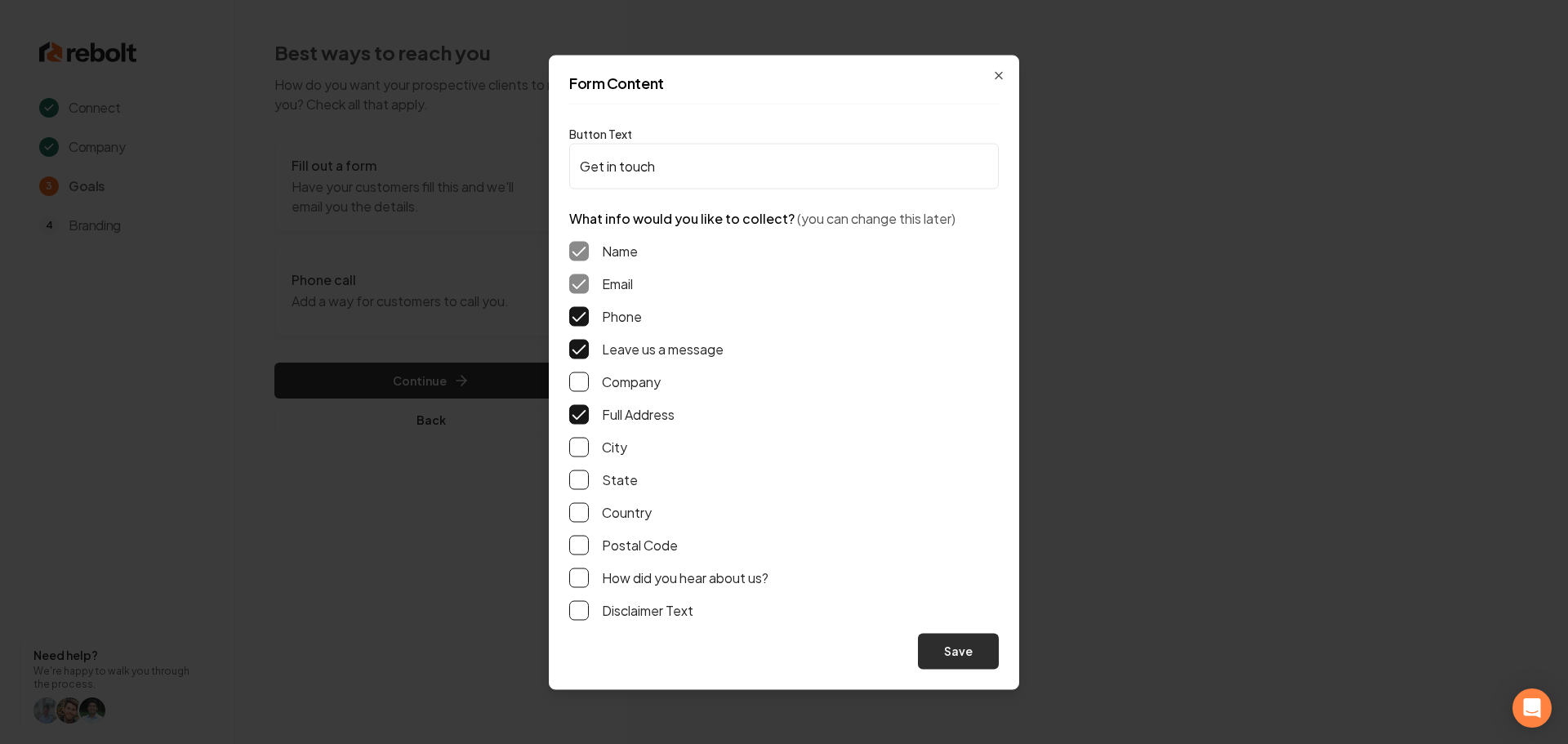
click at [965, 649] on button "Save" at bounding box center [958, 650] width 81 height 35
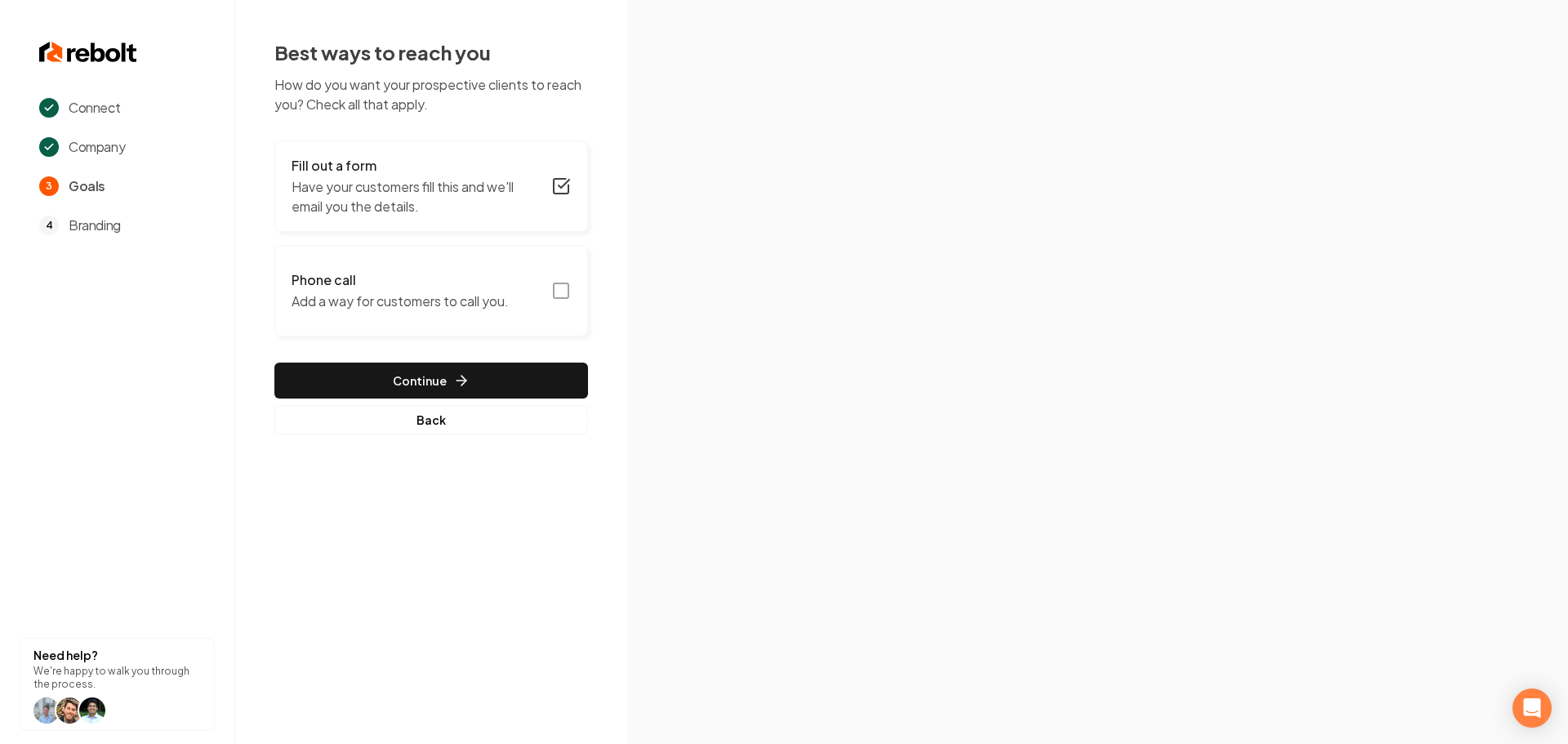
click at [562, 288] on icon "button" at bounding box center [561, 291] width 19 height 19
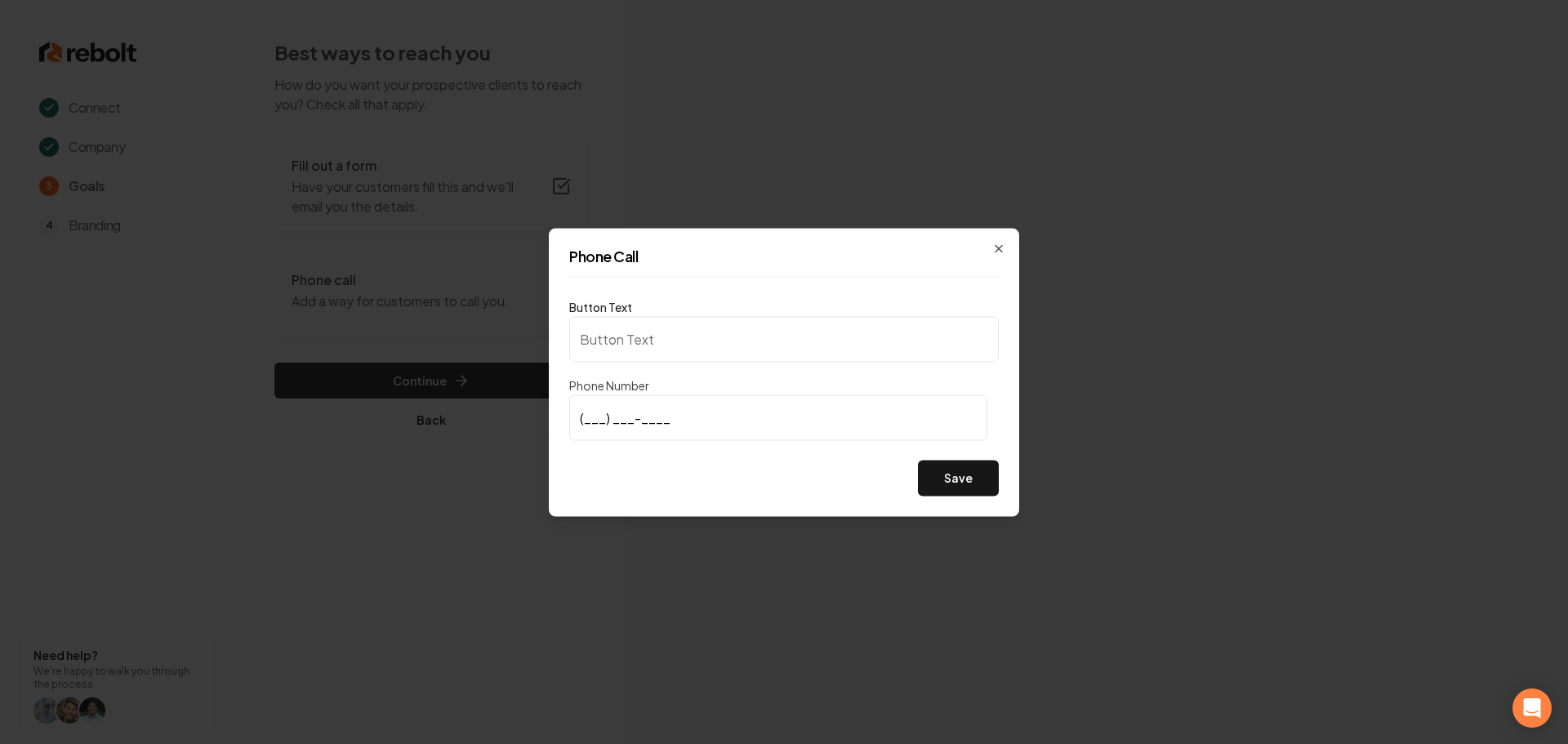
type input "Call us"
type input "[PHONE_NUMBER]"
click at [955, 486] on button "Save" at bounding box center [958, 477] width 81 height 35
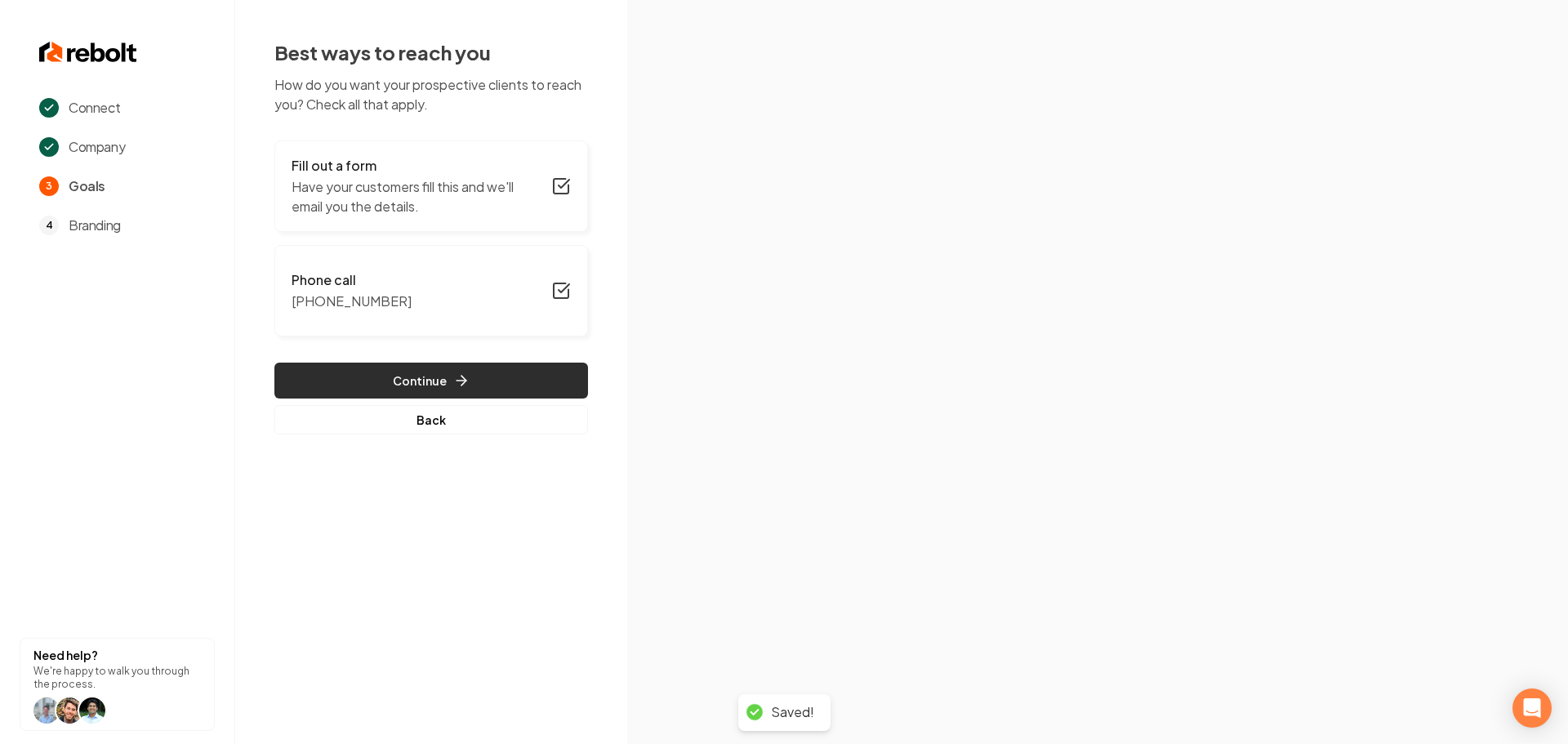
click at [407, 378] on button "Continue" at bounding box center [430, 380] width 313 height 35
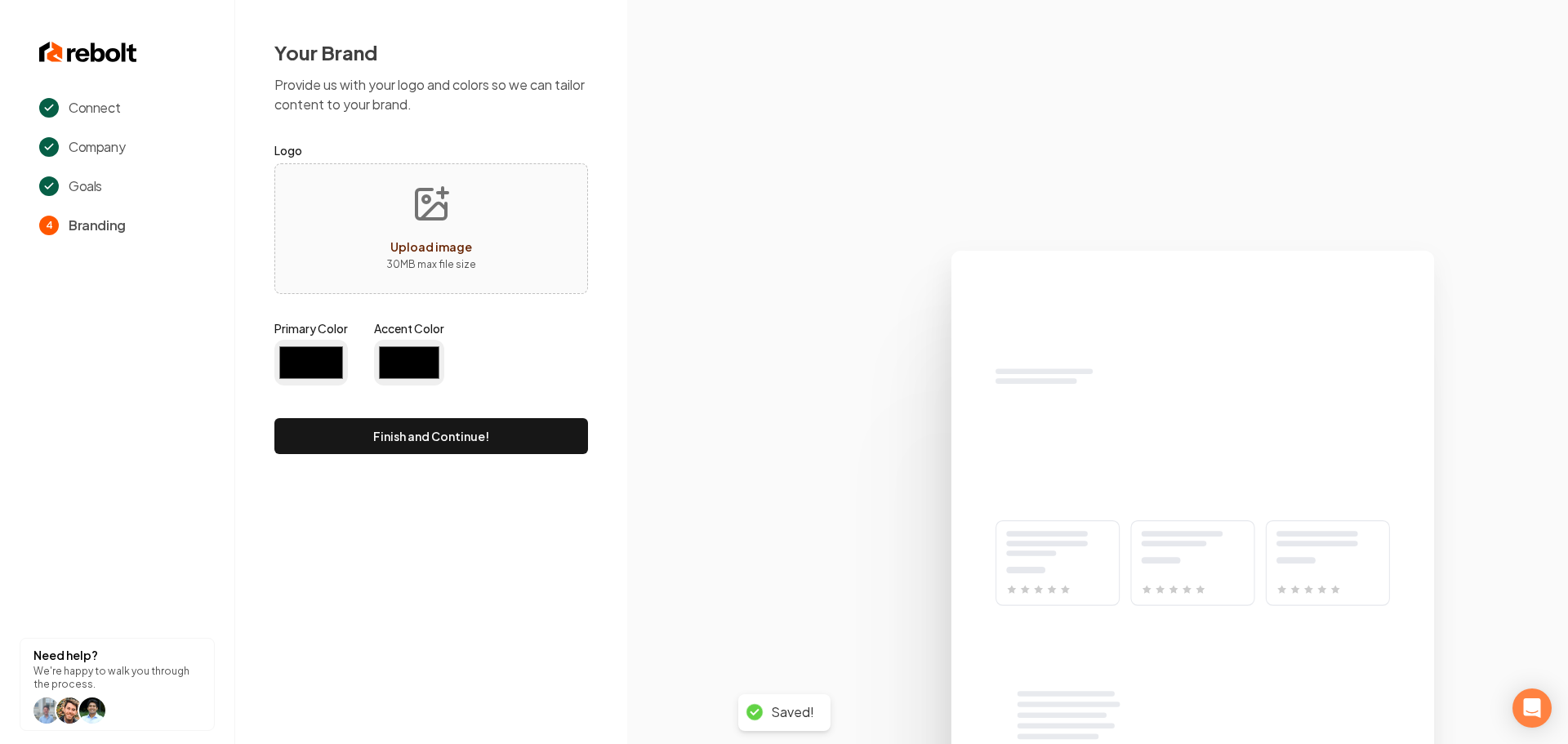
type input "#194d33"
type input "#70be00"
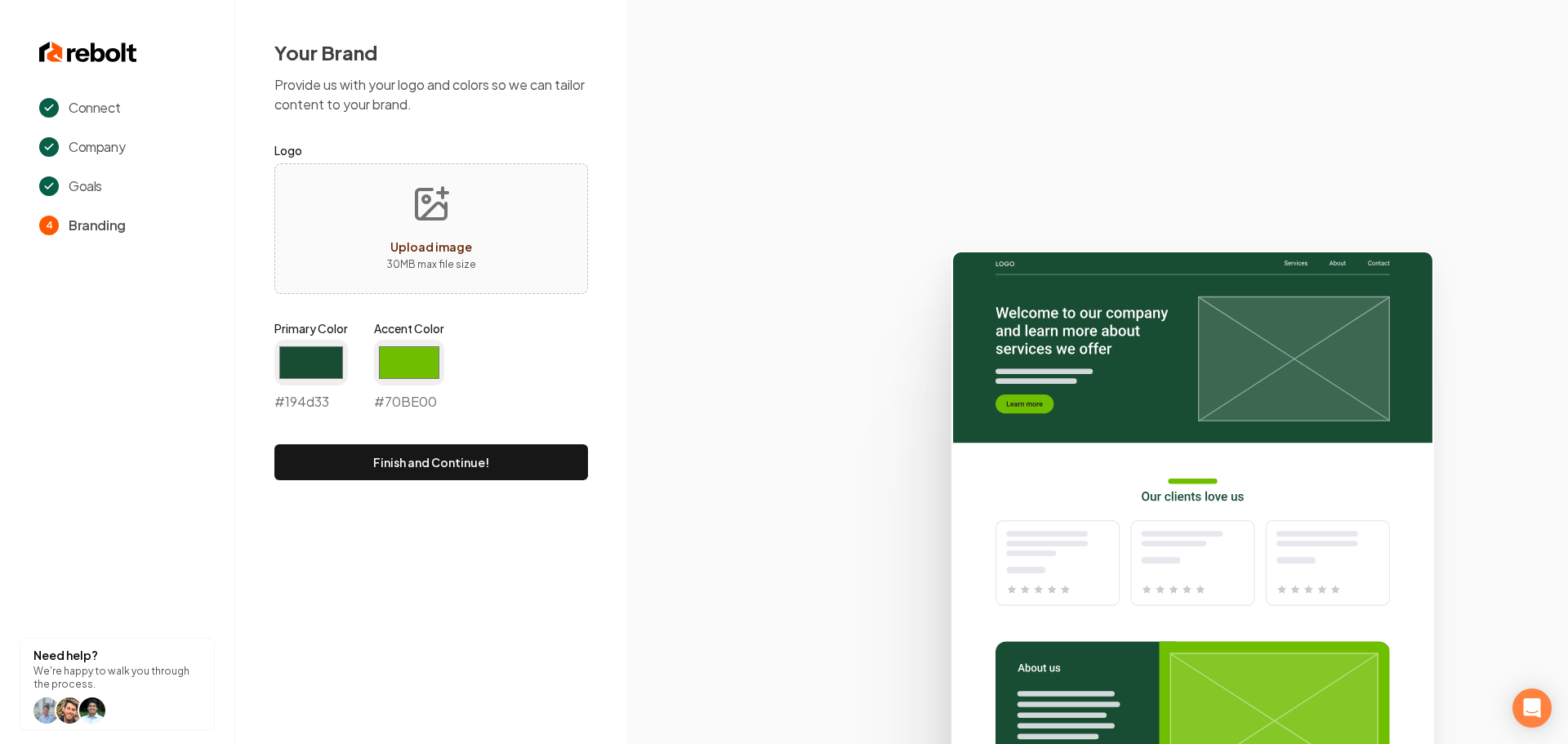
click at [439, 238] on div "Upload image" at bounding box center [430, 246] width 81 height 19
type input "**********"
click at [323, 364] on input "#194d33" at bounding box center [311, 362] width 74 height 46
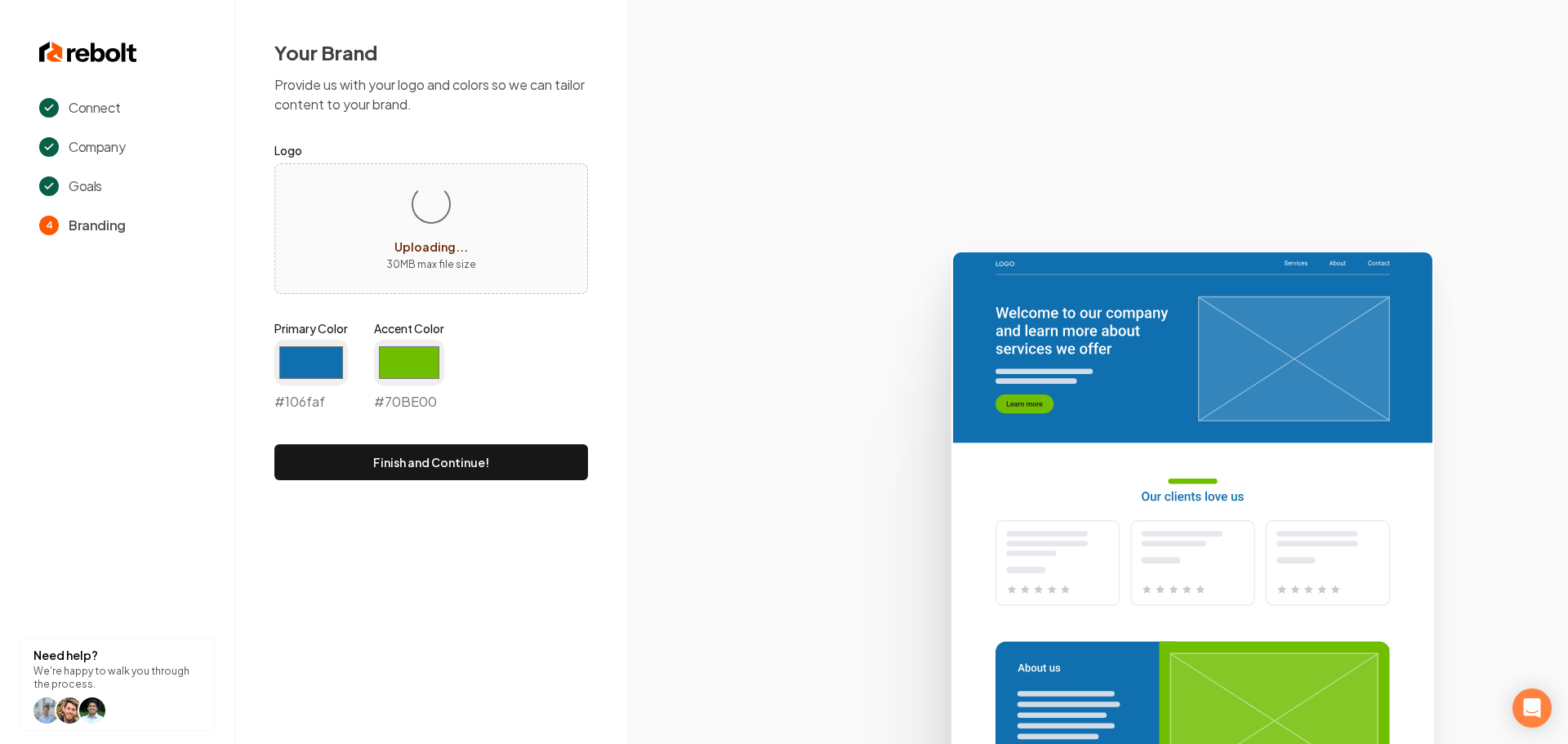
type input "#106faf"
click at [640, 357] on icon at bounding box center [1097, 490] width 941 height 507
click at [405, 357] on input "#70be00" at bounding box center [408, 362] width 70 height 46
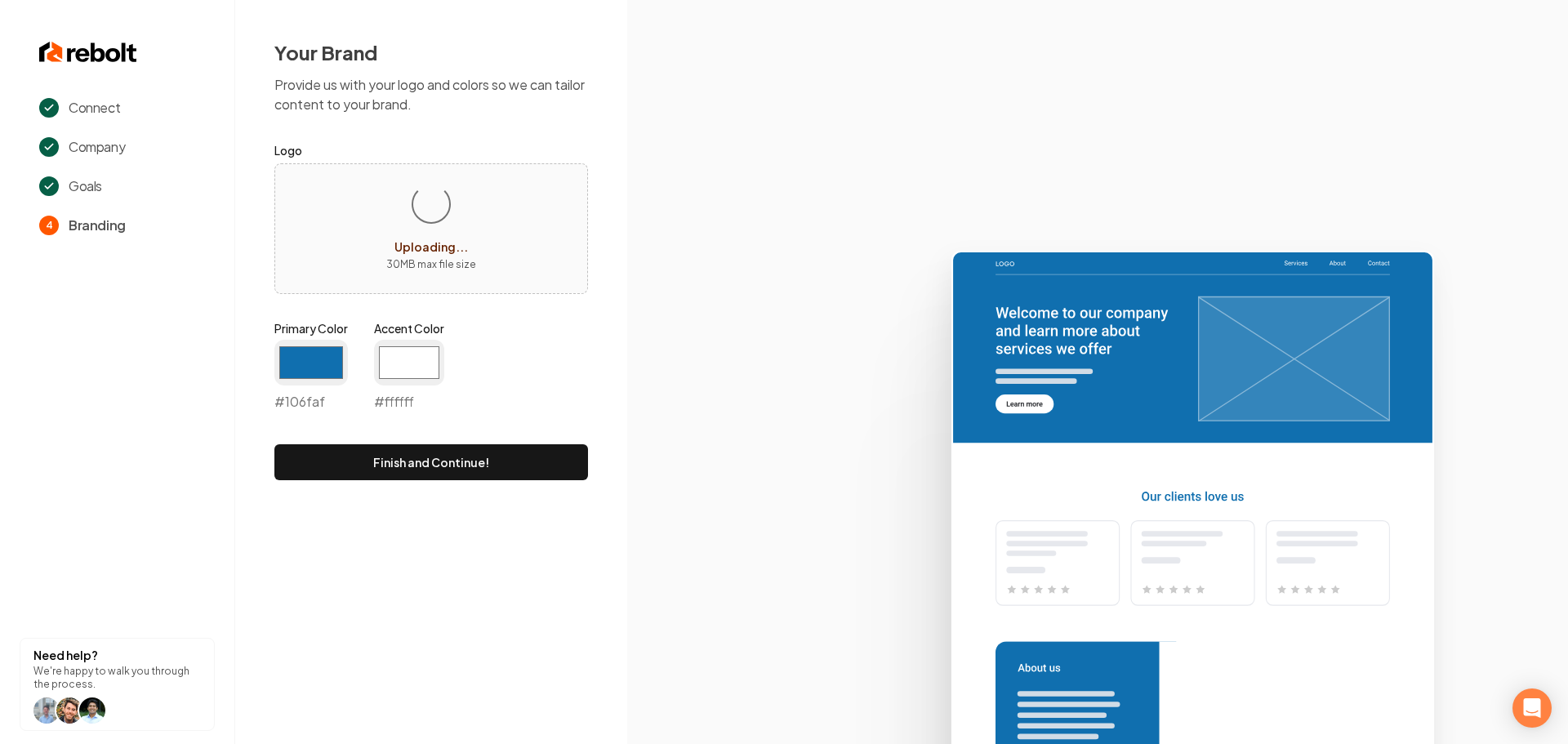
type input "#ffffff"
drag, startPoint x: 770, startPoint y: 411, endPoint x: 603, endPoint y: 452, distance: 172.0
click at [767, 413] on icon at bounding box center [1097, 490] width 941 height 507
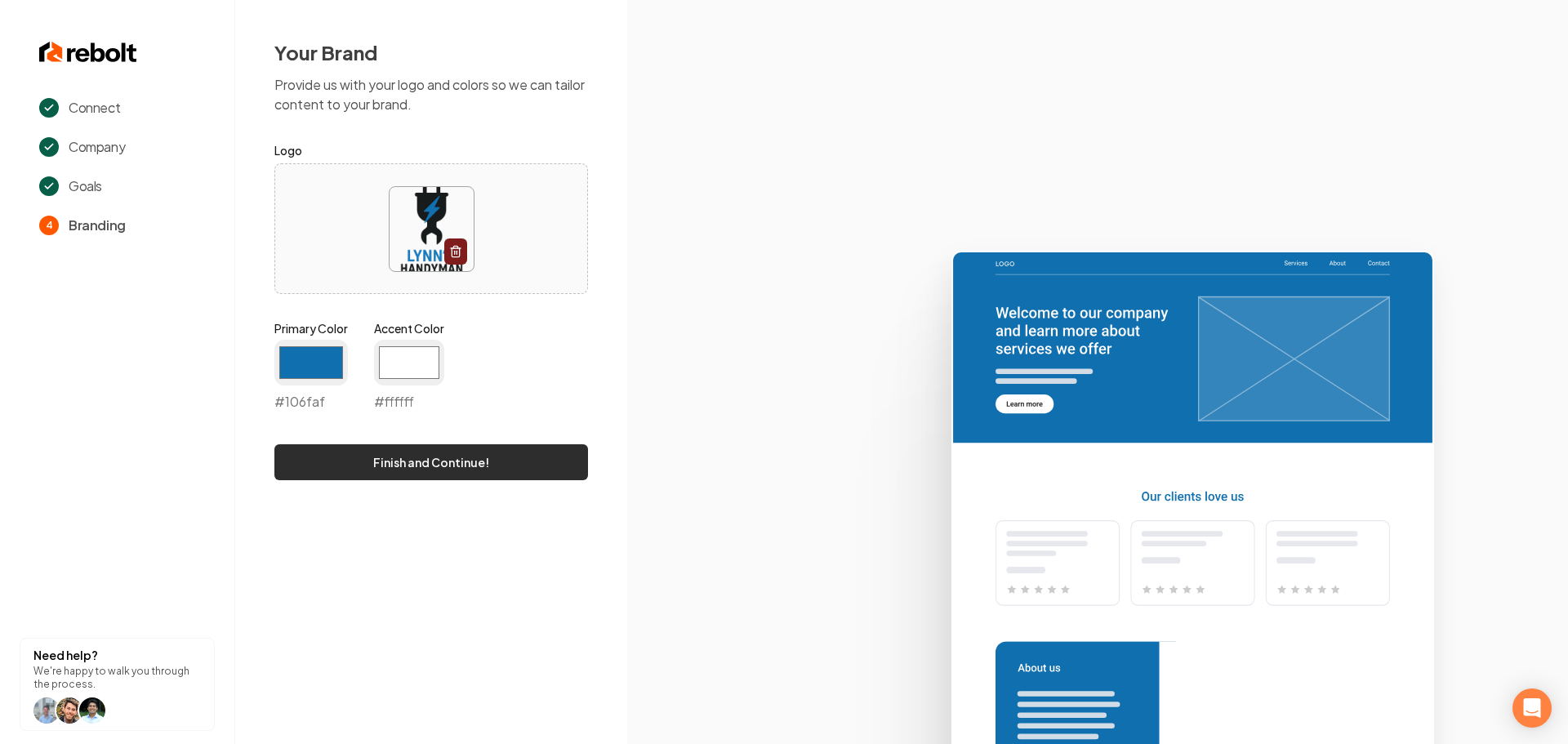
click at [489, 472] on button "Finish and Continue!" at bounding box center [430, 462] width 313 height 35
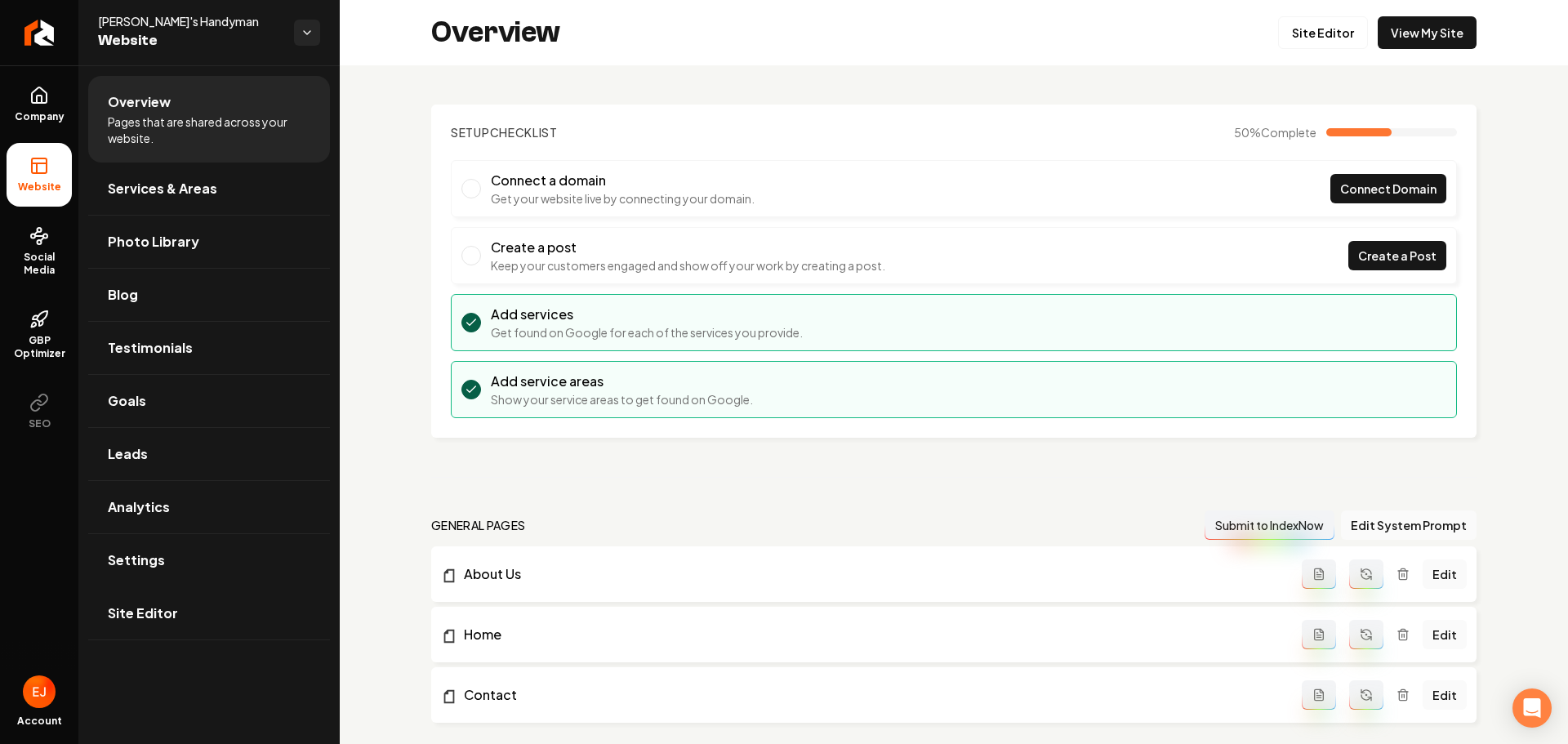
click at [175, 636] on link "Site Editor" at bounding box center [209, 614] width 242 height 53
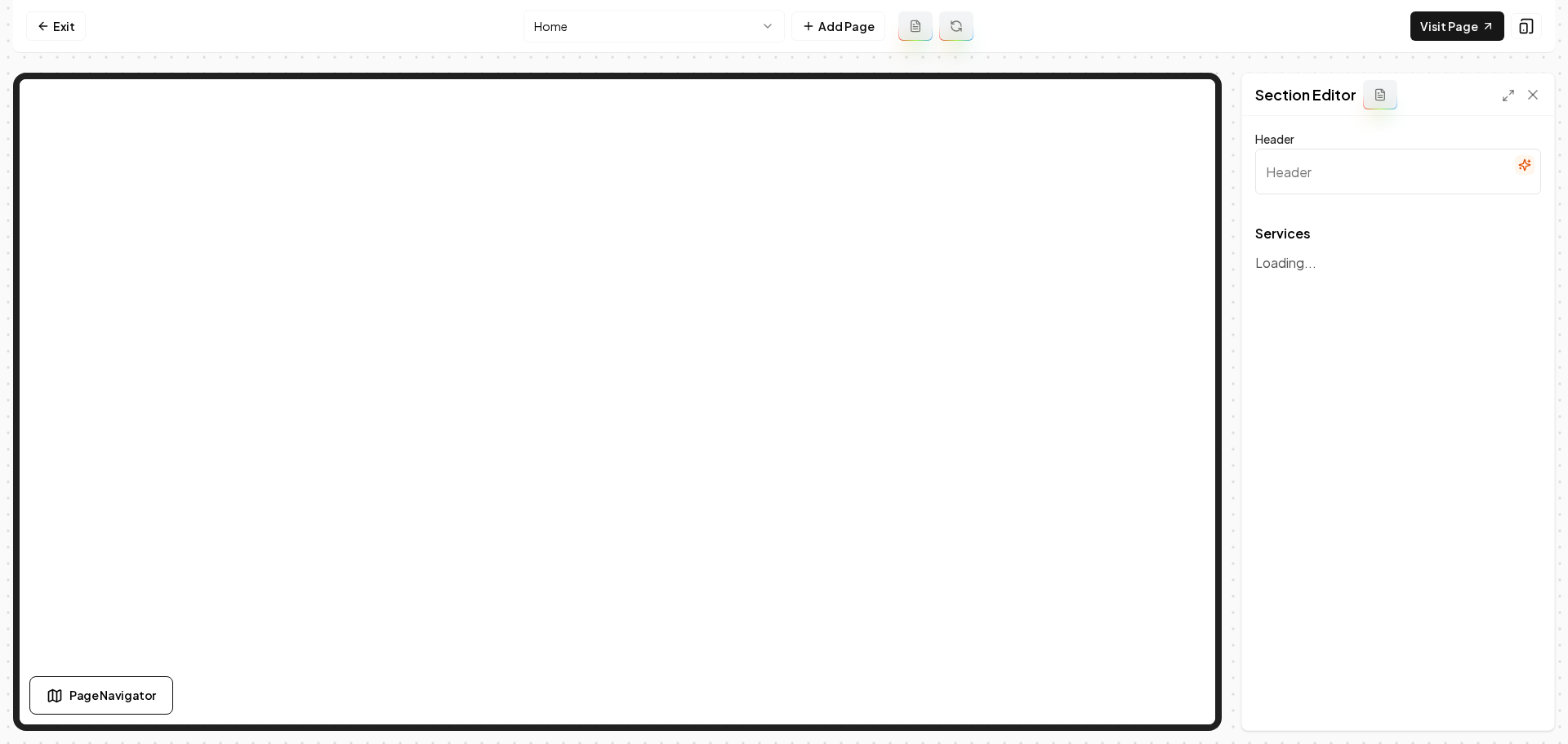
type input "Comprehensive Home Services Offered"
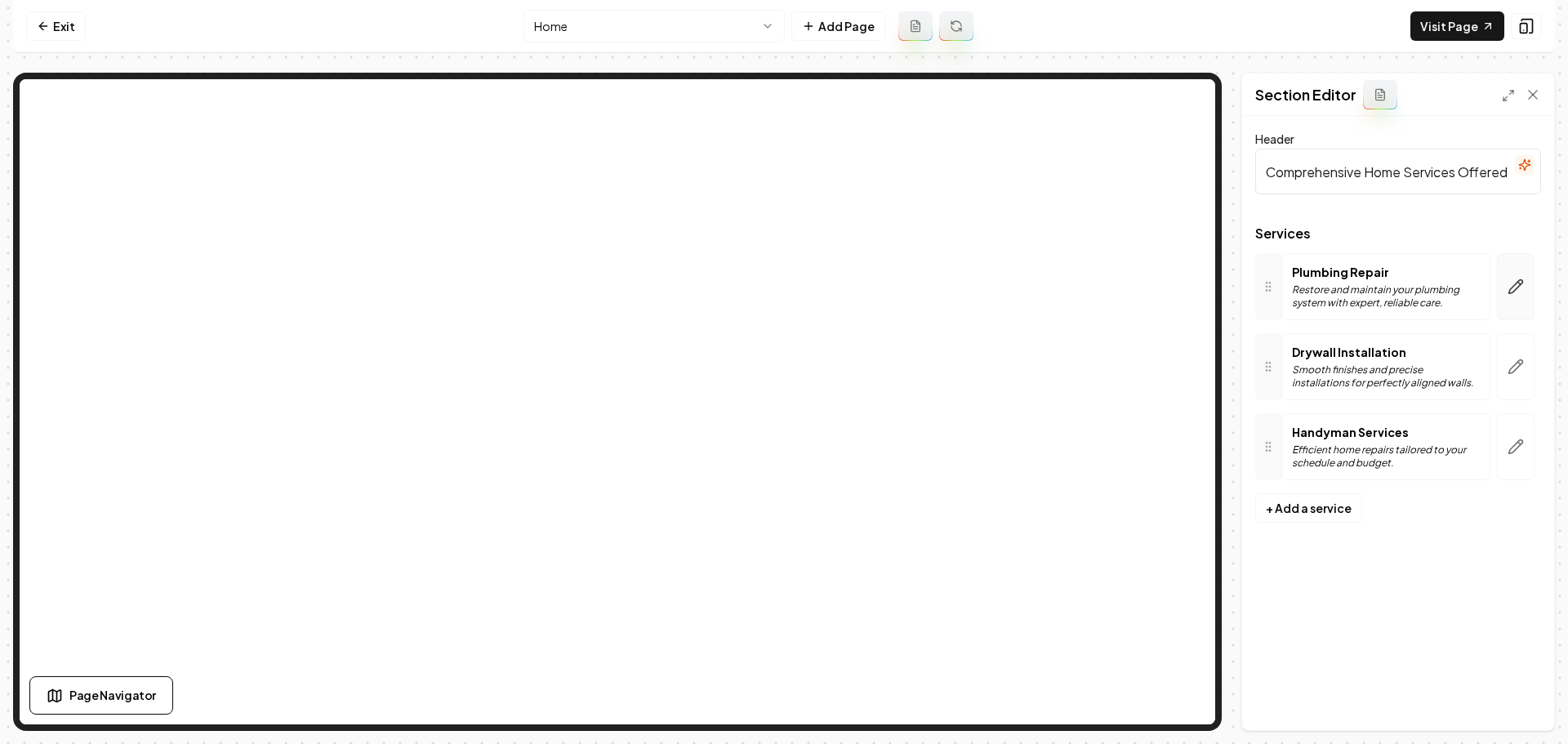
click at [1509, 295] on icon "button" at bounding box center [1515, 287] width 16 height 16
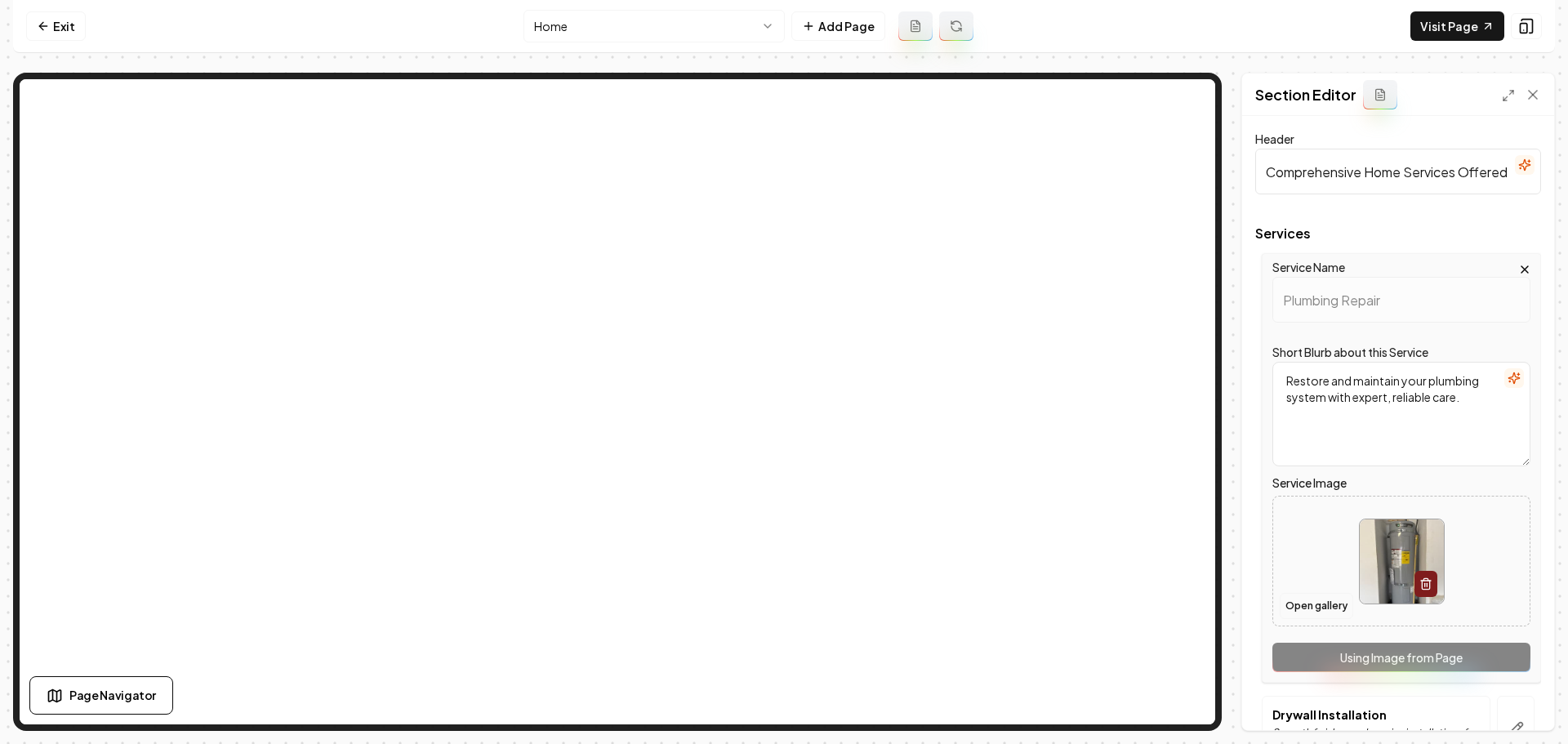
click at [1339, 600] on button "Open gallery" at bounding box center [1316, 606] width 74 height 26
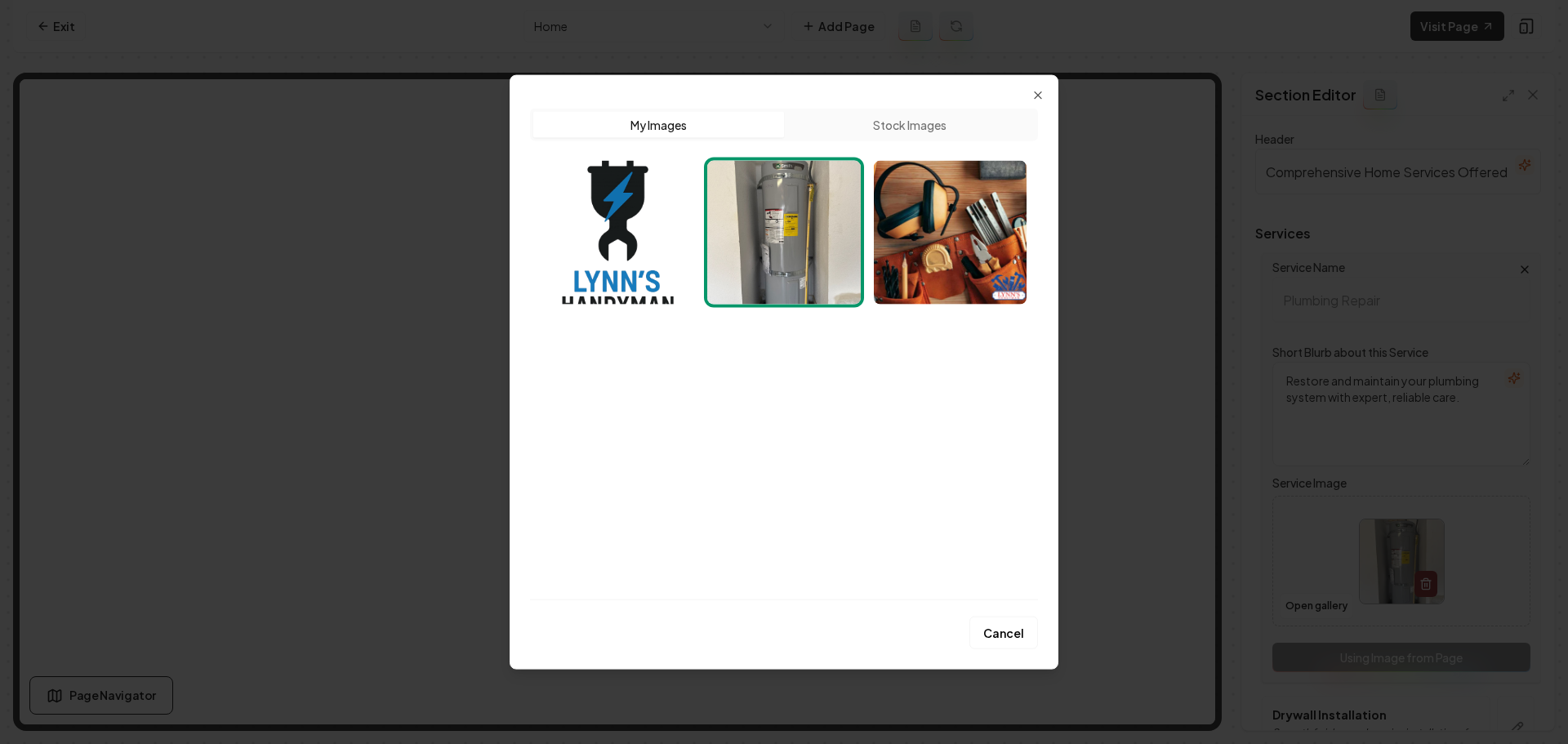
click at [1041, 86] on div "Upload My Images Stock Images Cancel Close" at bounding box center [784, 372] width 549 height 595
click at [1041, 90] on icon "button" at bounding box center [1038, 95] width 13 height 13
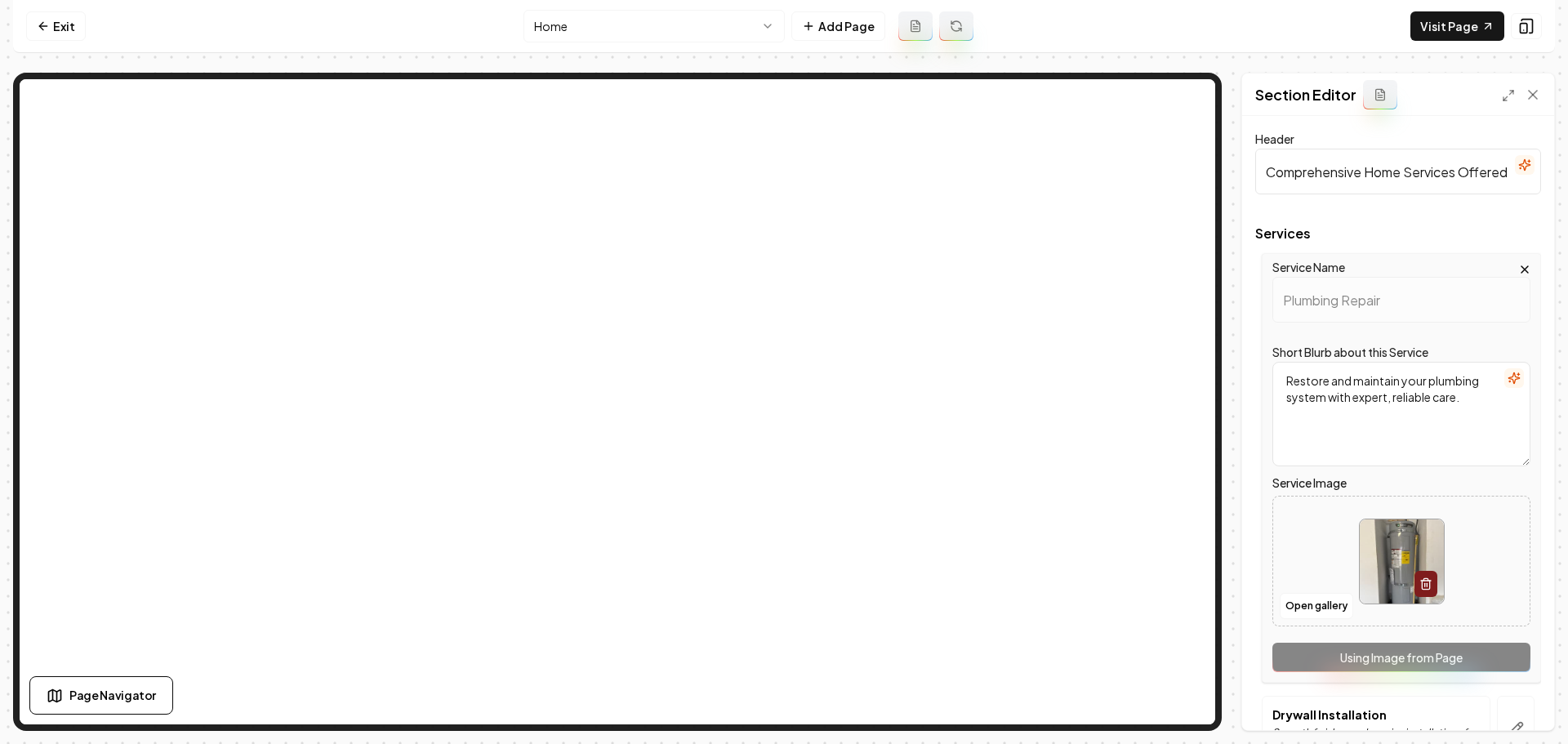
click at [1391, 580] on img at bounding box center [1402, 562] width 84 height 84
type input "**********"
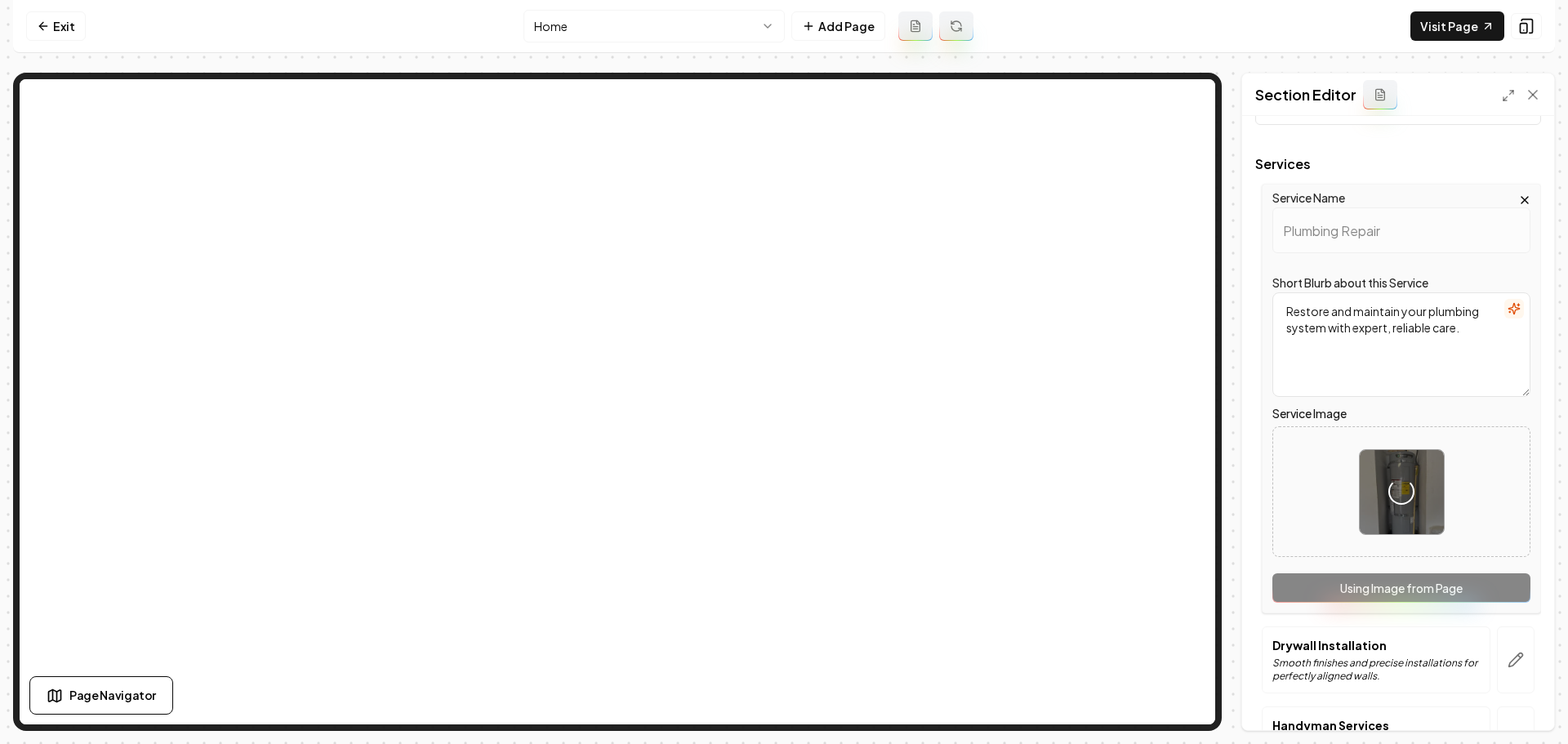
scroll to position [188, 0]
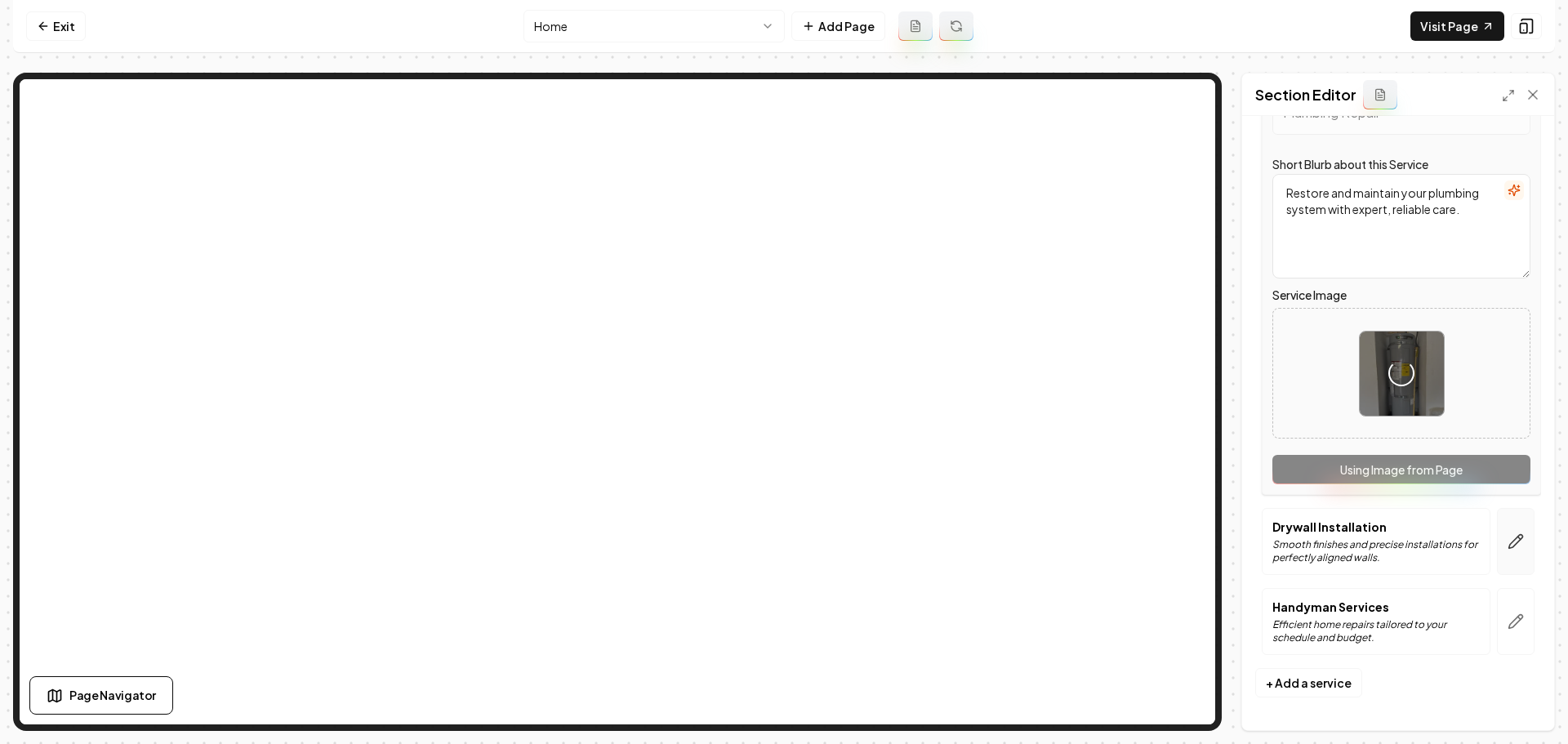
click at [1504, 555] on button "button" at bounding box center [1515, 542] width 37 height 67
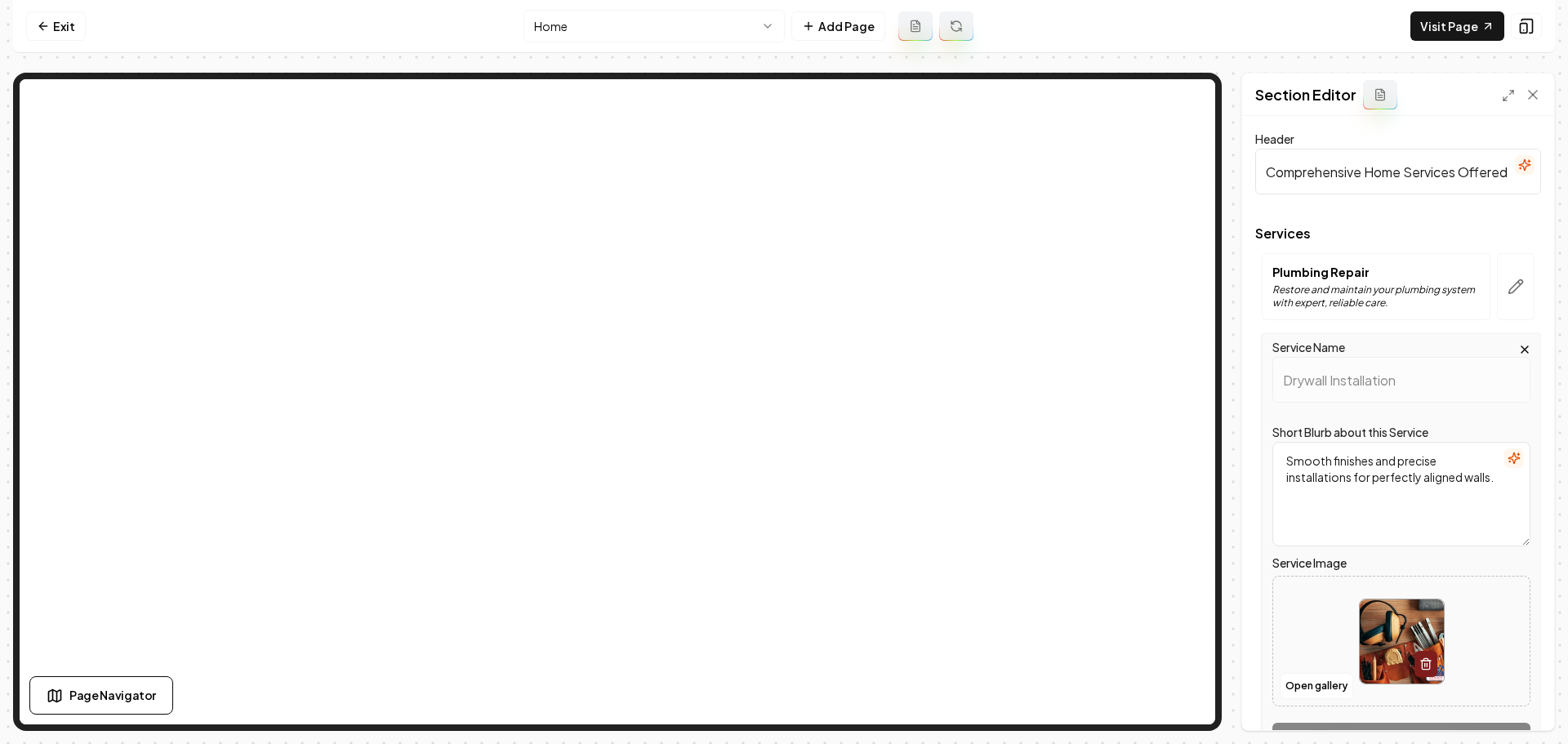
click at [1393, 616] on img at bounding box center [1402, 641] width 84 height 84
click at [1389, 639] on img at bounding box center [1402, 641] width 84 height 84
type input "**********"
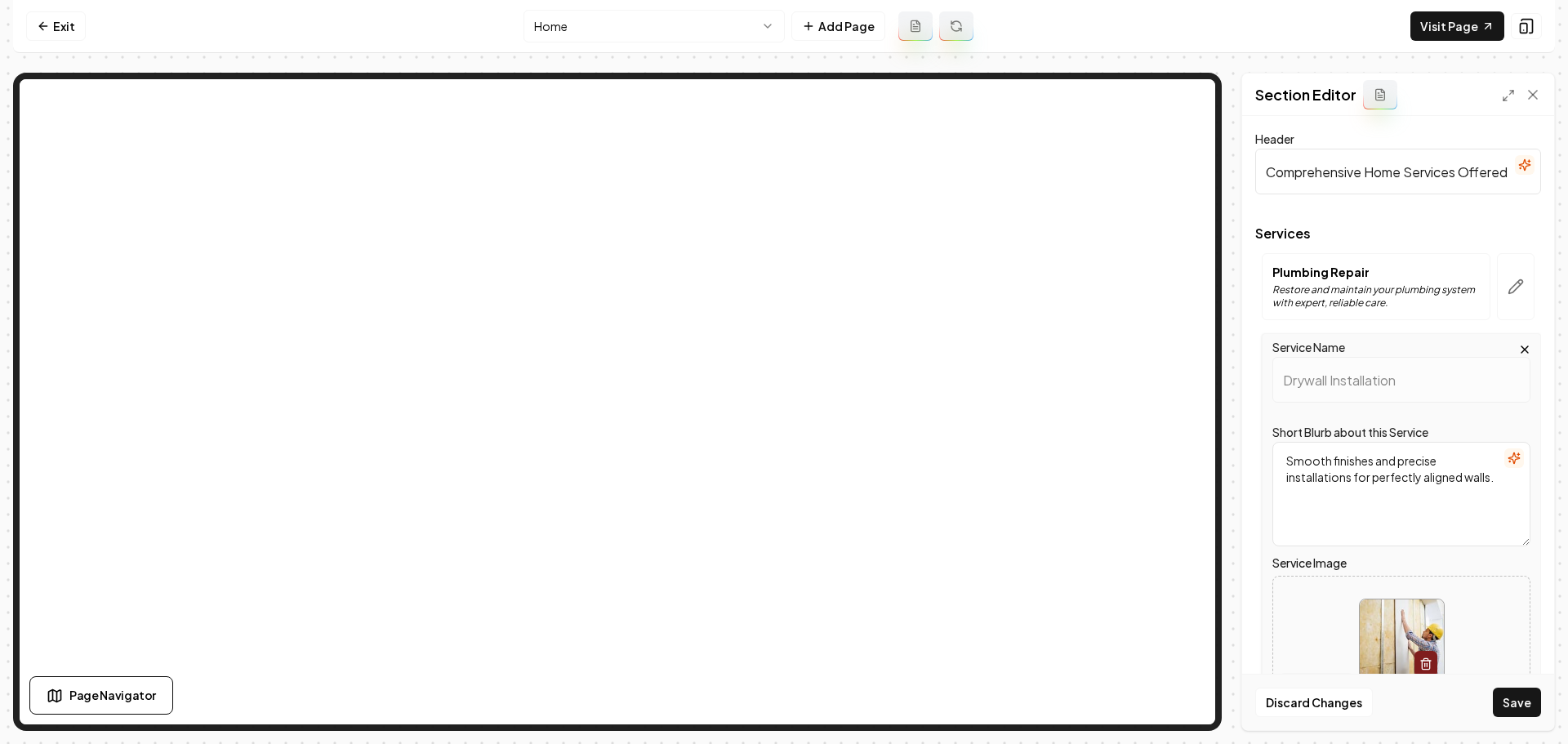
click at [1361, 626] on img at bounding box center [1402, 641] width 84 height 84
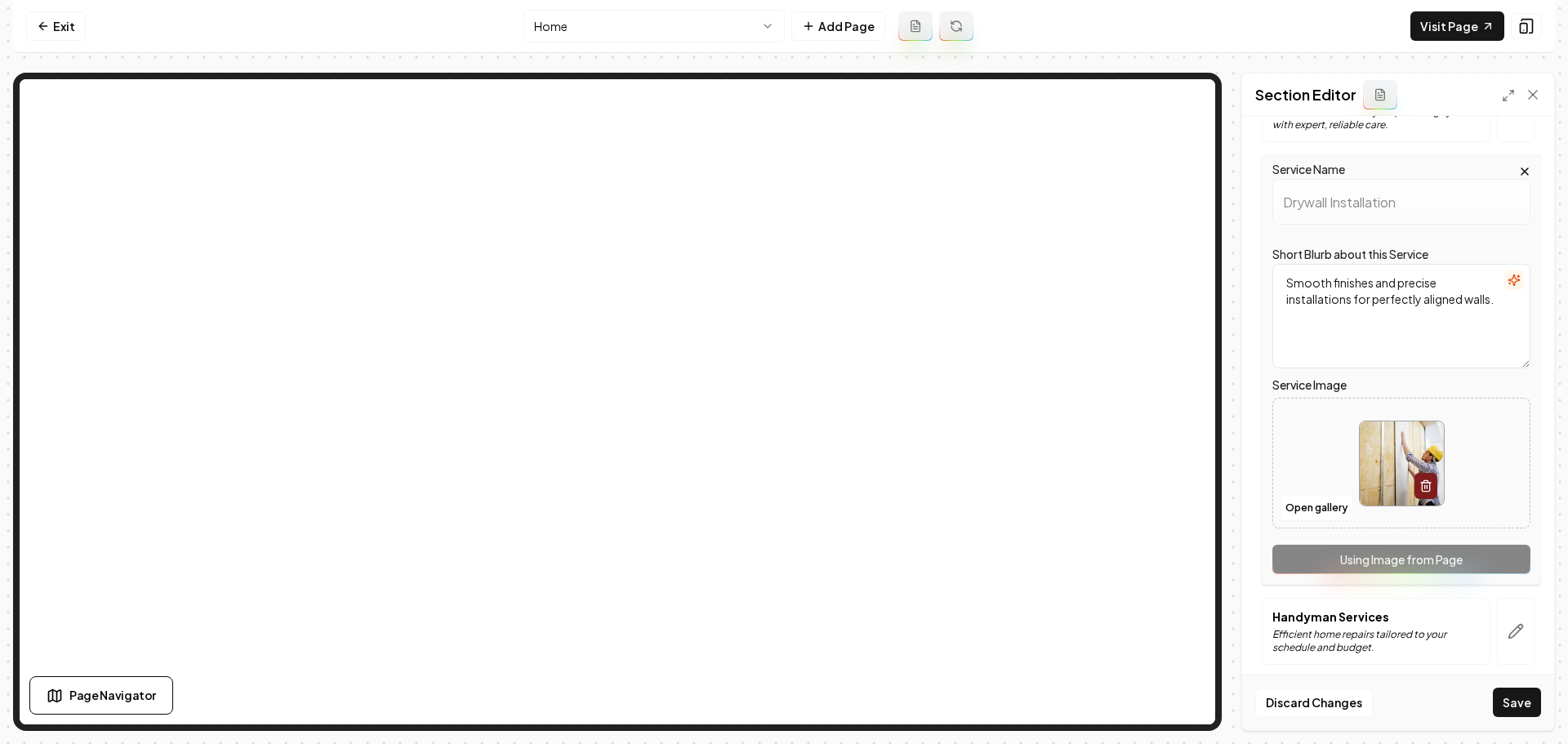
scroll to position [188, 0]
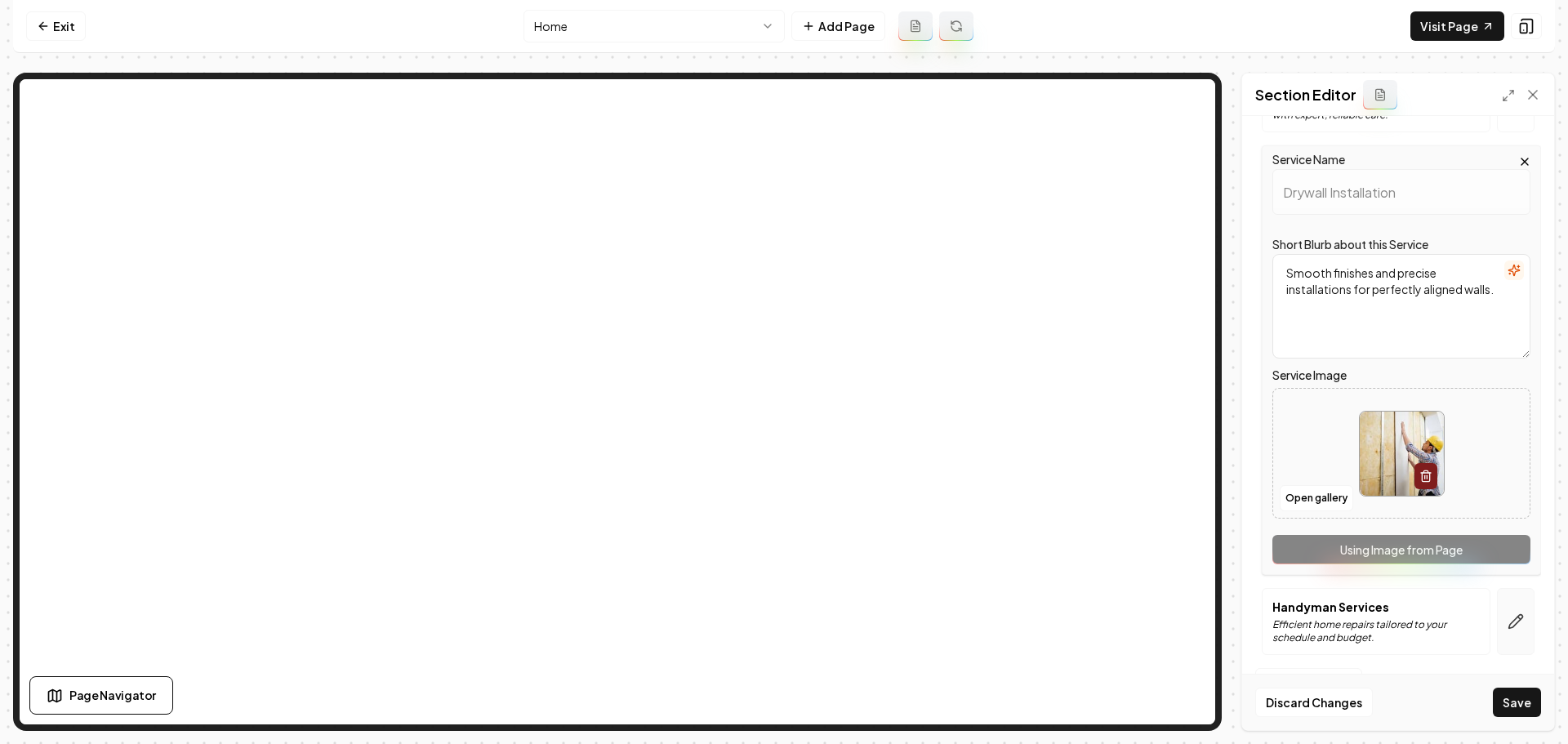
click at [1508, 621] on icon "button" at bounding box center [1515, 621] width 16 height 16
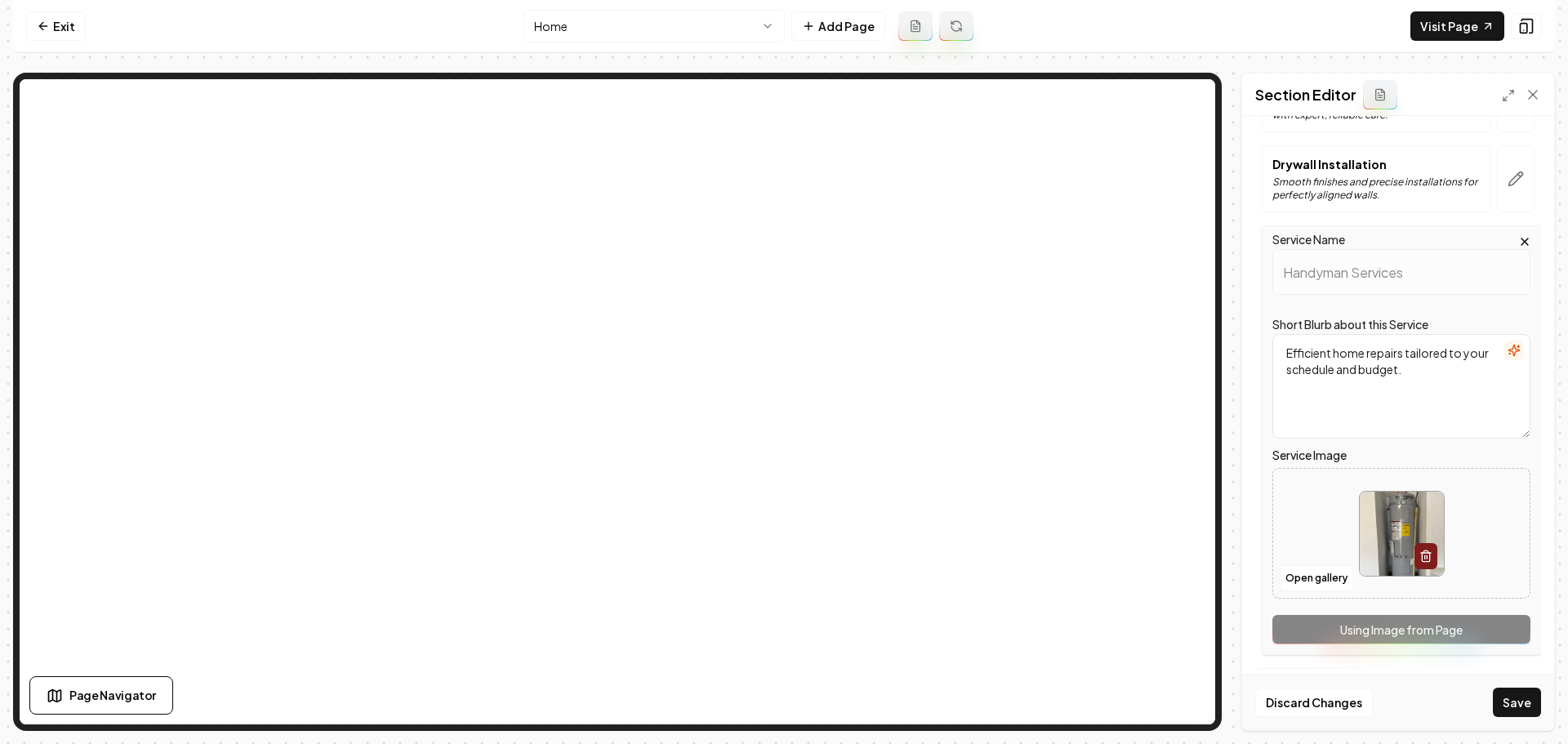
click at [1399, 558] on img at bounding box center [1402, 534] width 84 height 84
type input "**********"
click at [1534, 709] on button "Save" at bounding box center [1517, 702] width 48 height 30
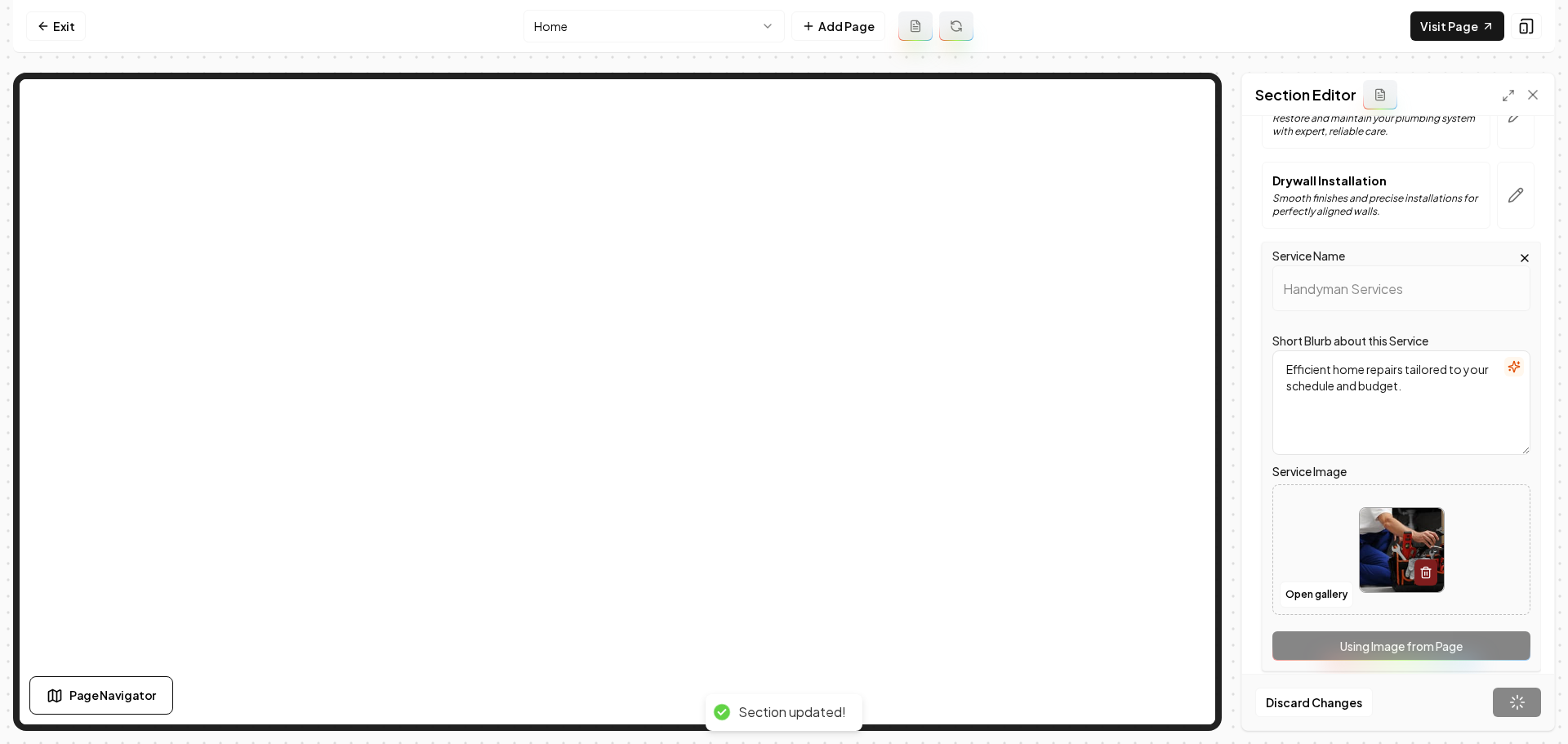
scroll to position [0, 0]
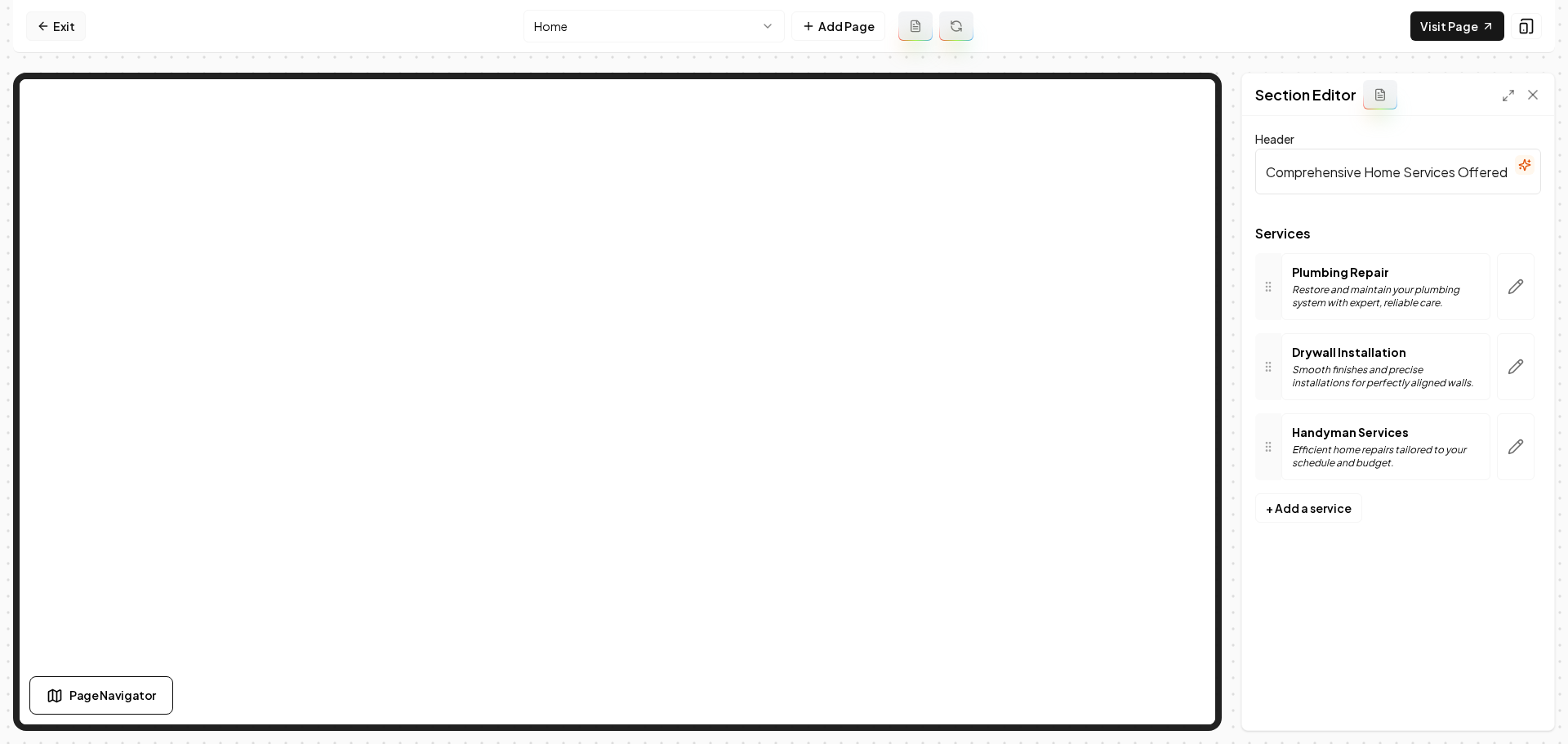
click at [65, 31] on link "Exit" at bounding box center [56, 26] width 59 height 30
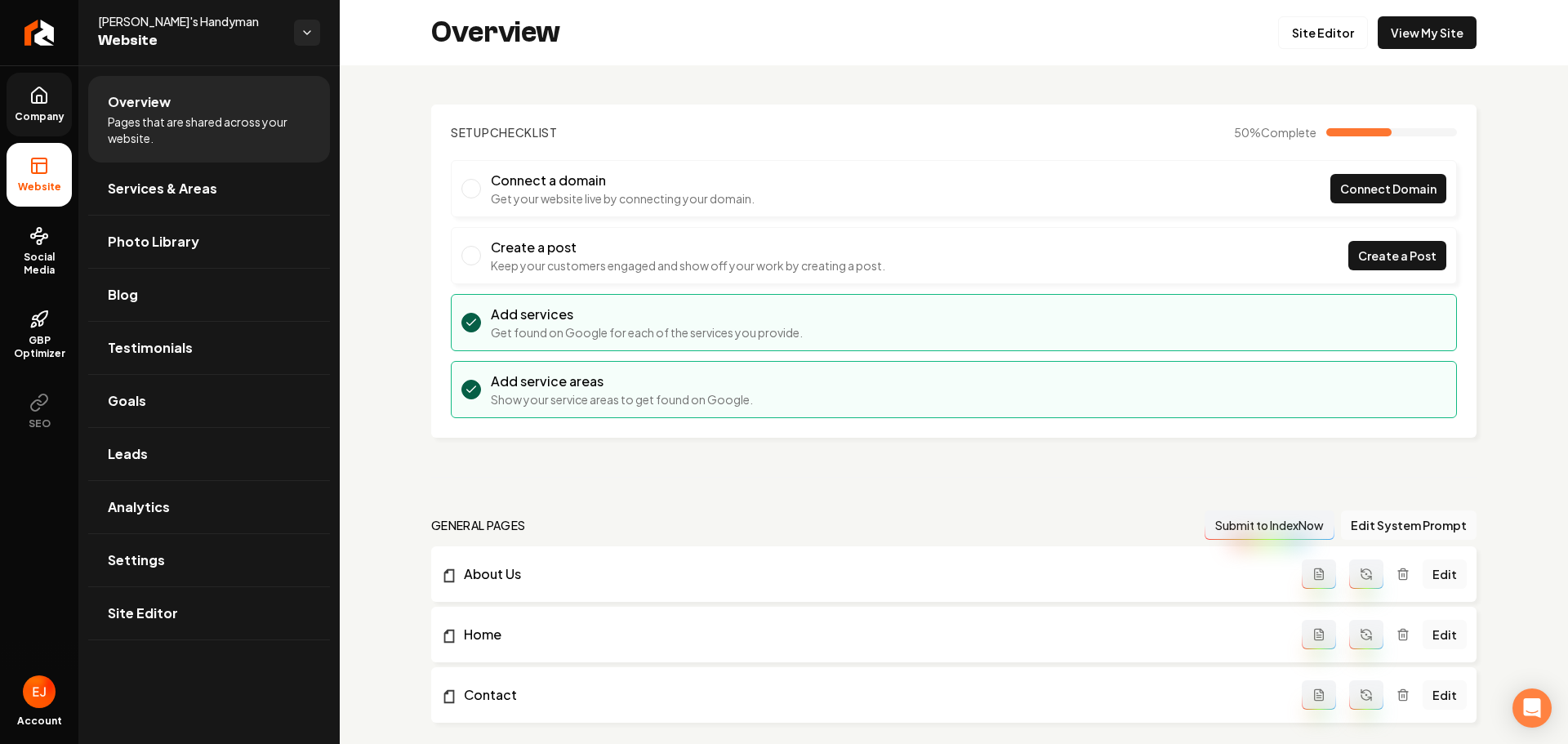
click at [68, 112] on span "Company" at bounding box center [40, 117] width 63 height 13
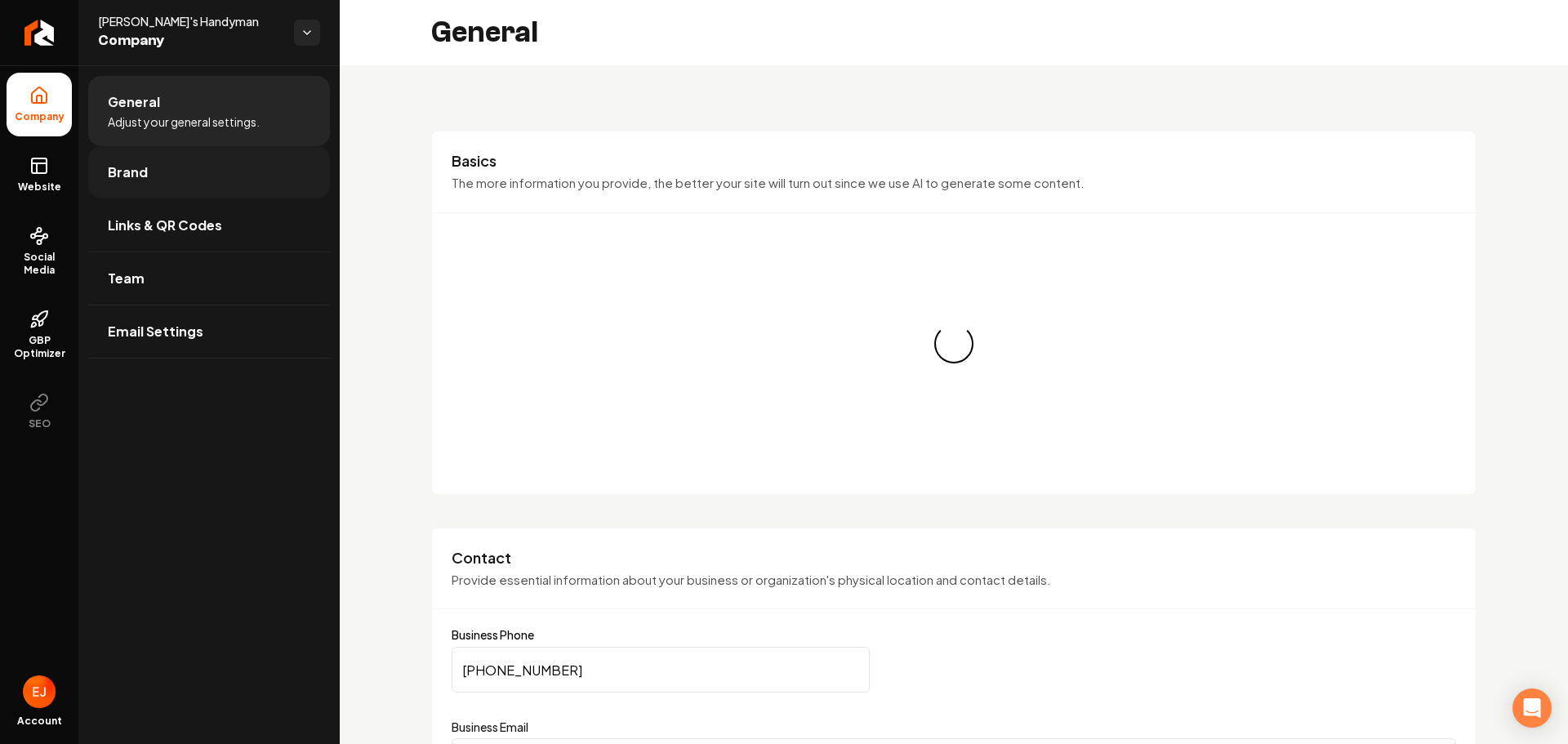
click at [173, 176] on link "Brand" at bounding box center [209, 173] width 242 height 53
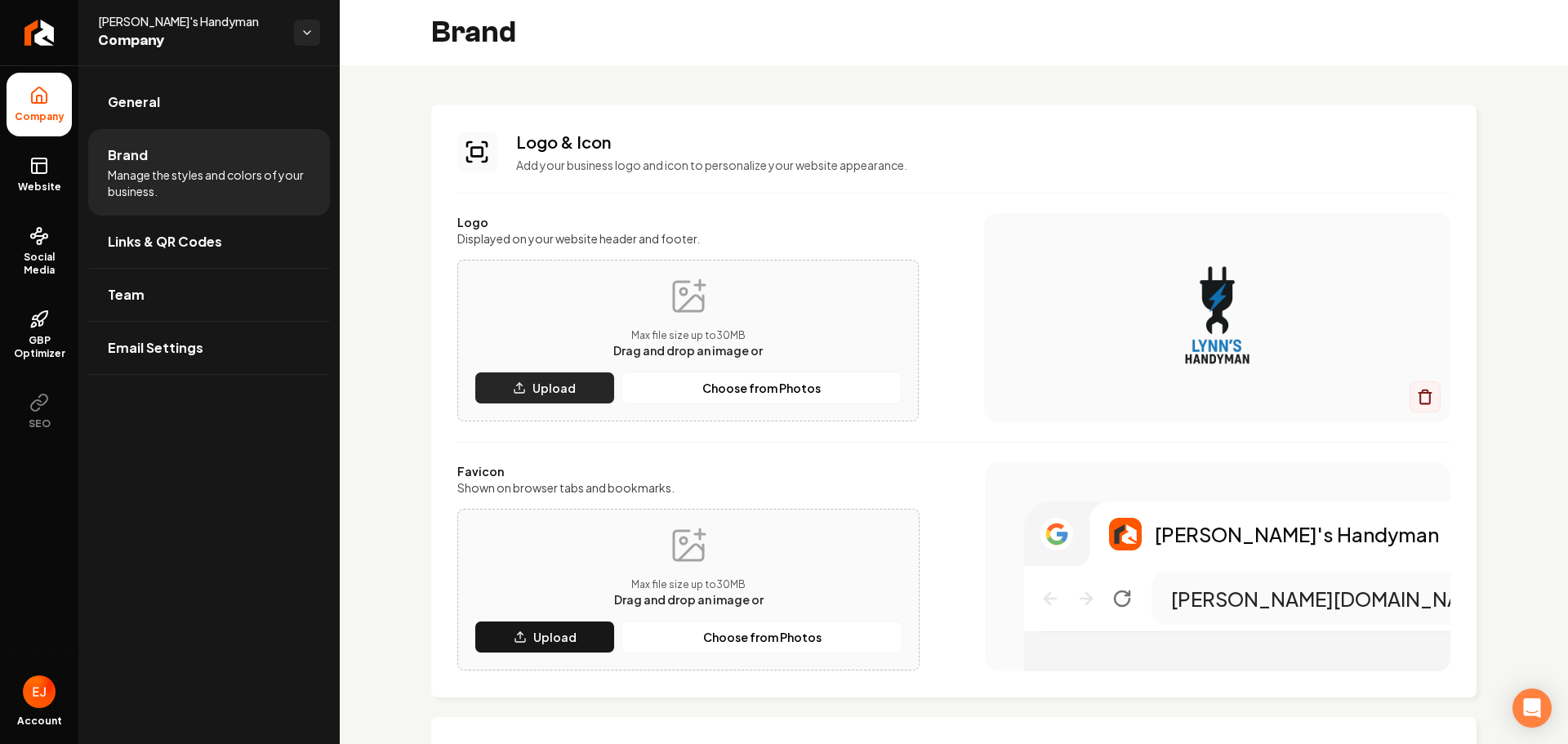
click at [568, 393] on p "Upload" at bounding box center [554, 387] width 43 height 16
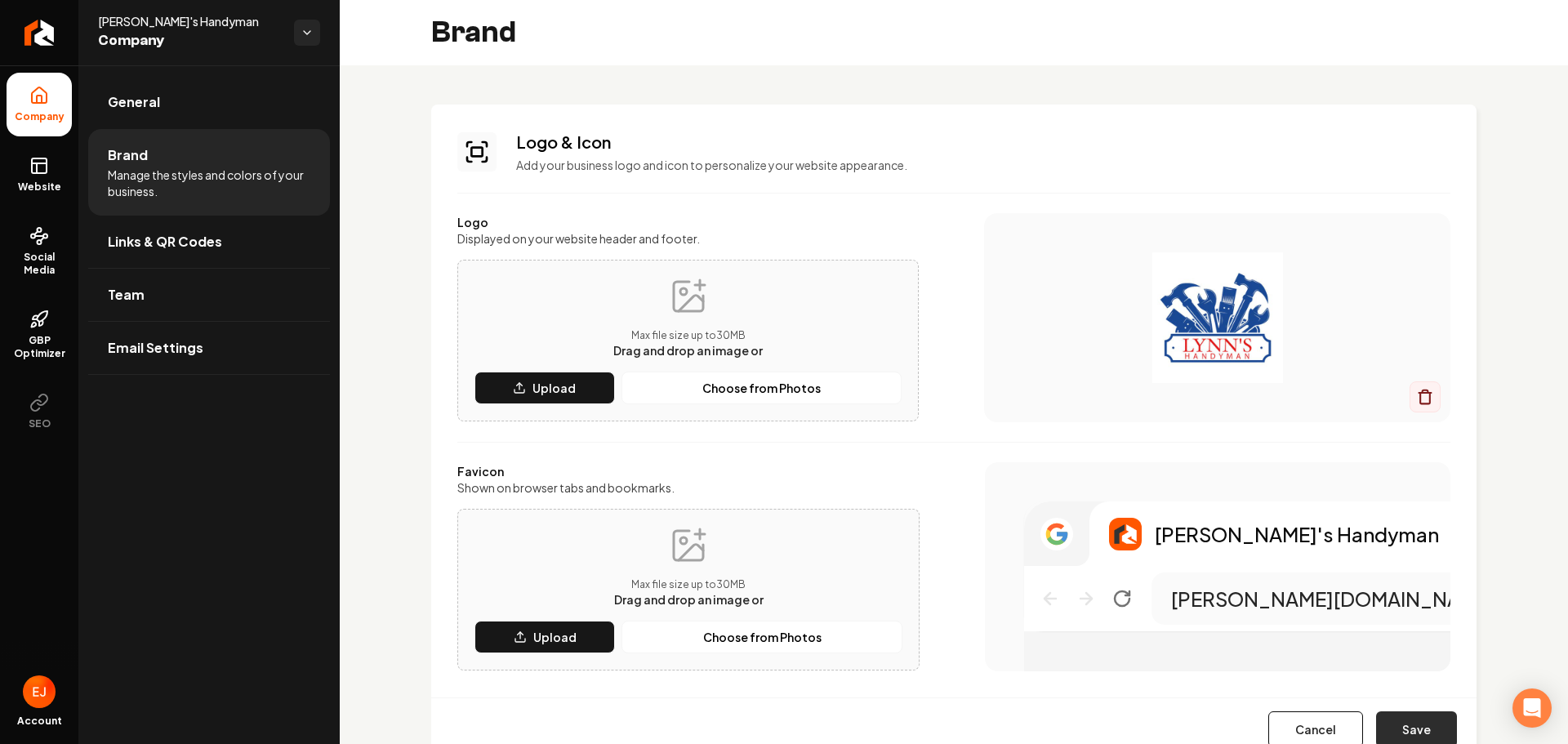
click at [1399, 720] on button "Save" at bounding box center [1417, 729] width 81 height 35
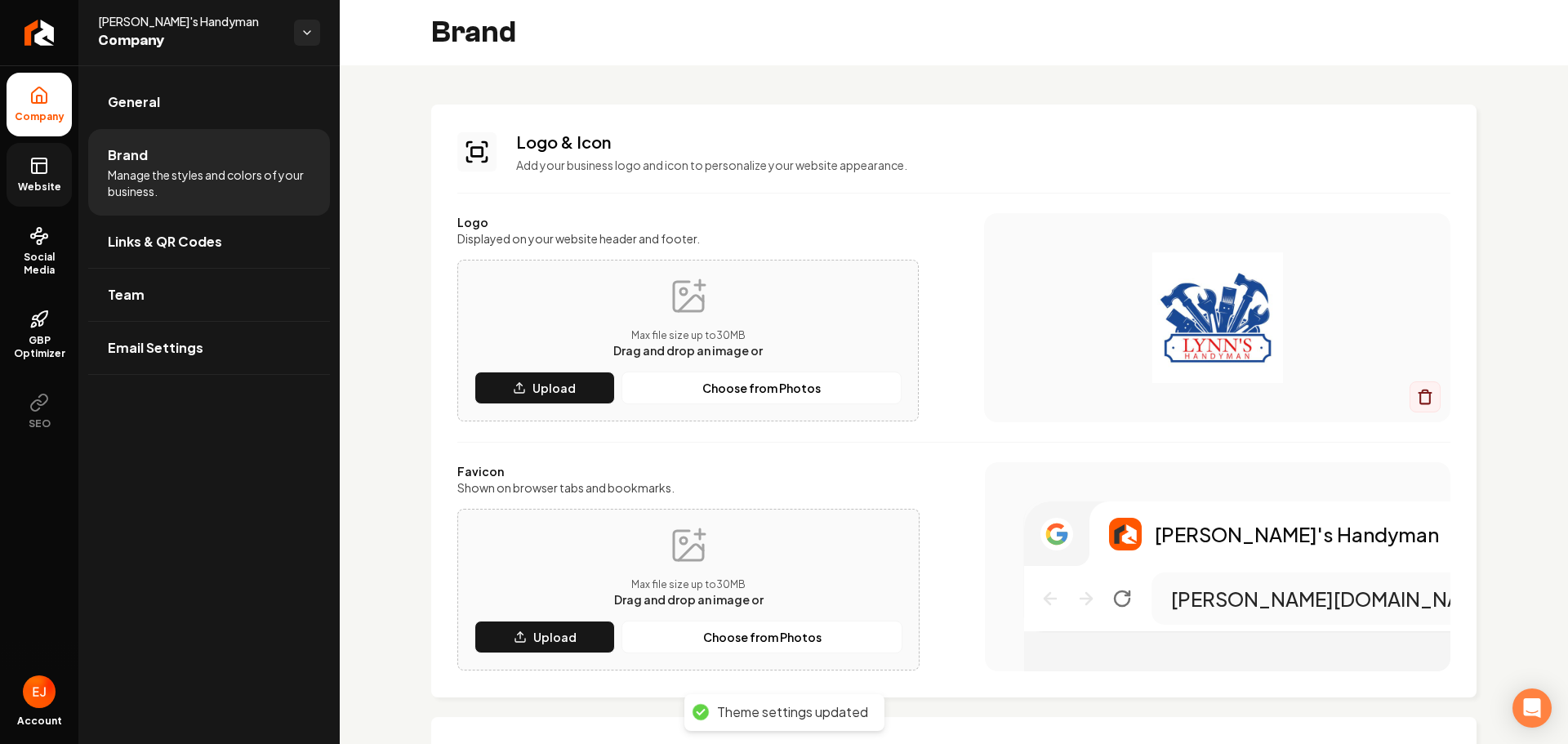
click at [53, 196] on link "Website" at bounding box center [39, 174] width 65 height 63
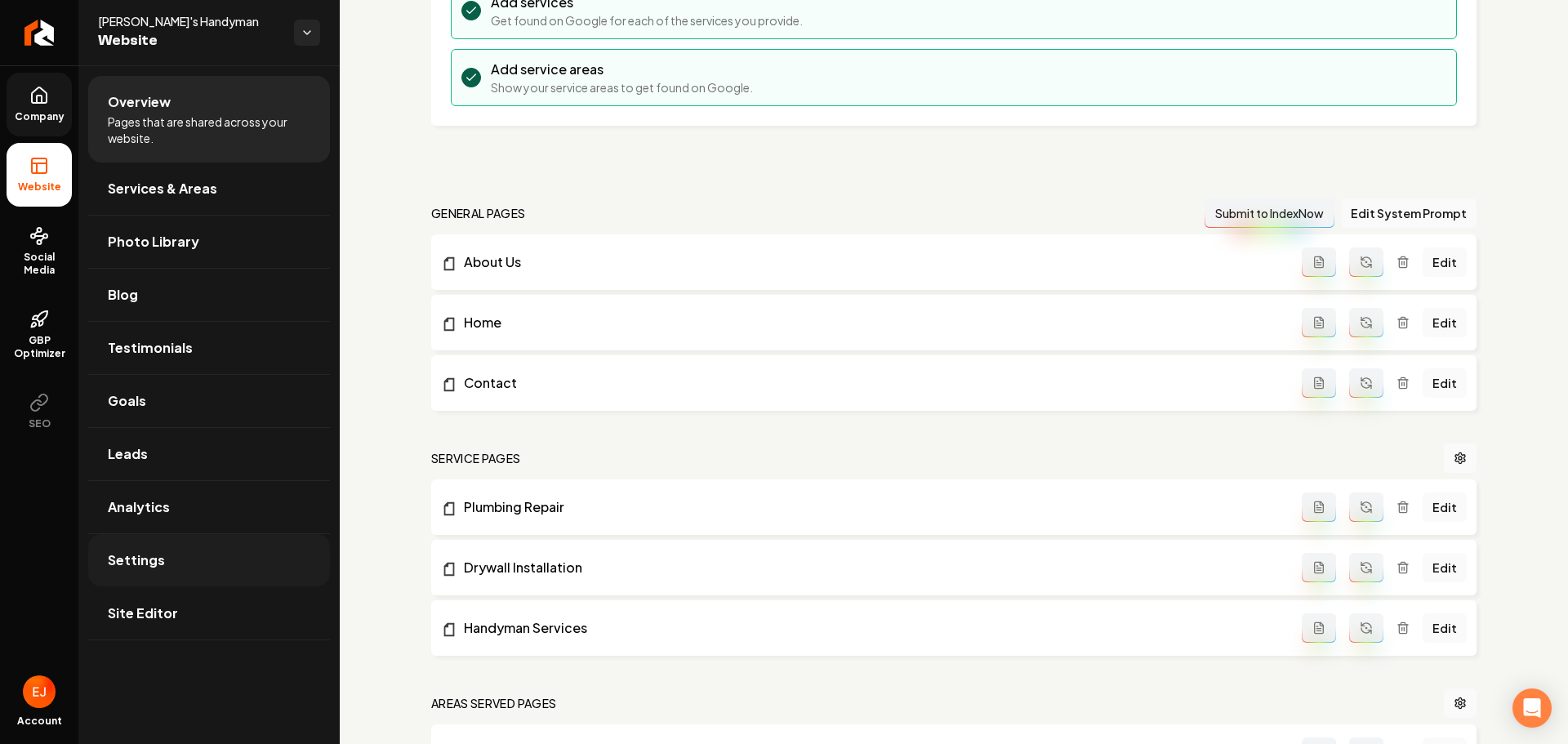
scroll to position [327, 0]
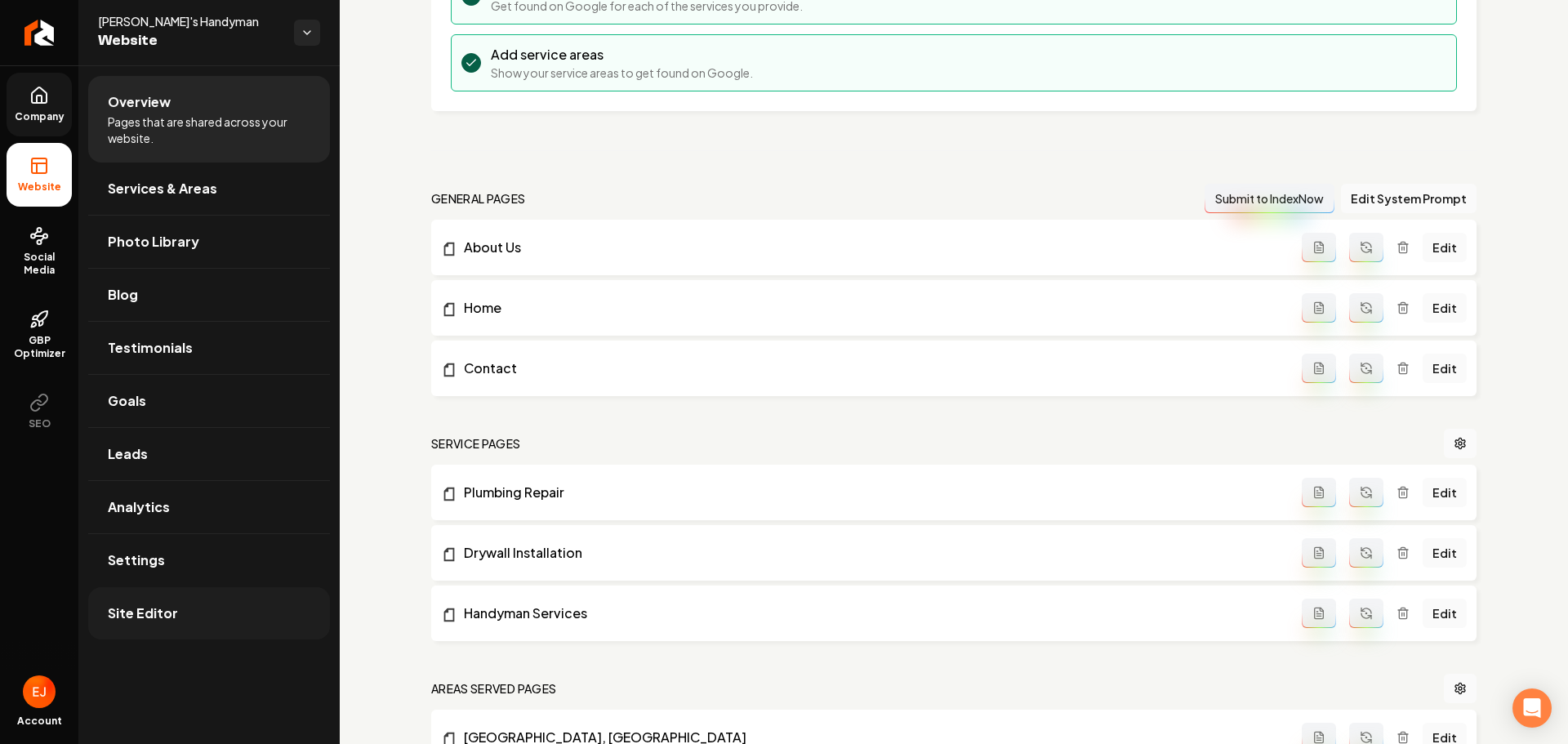
click at [137, 601] on link "Site Editor" at bounding box center [209, 614] width 242 height 53
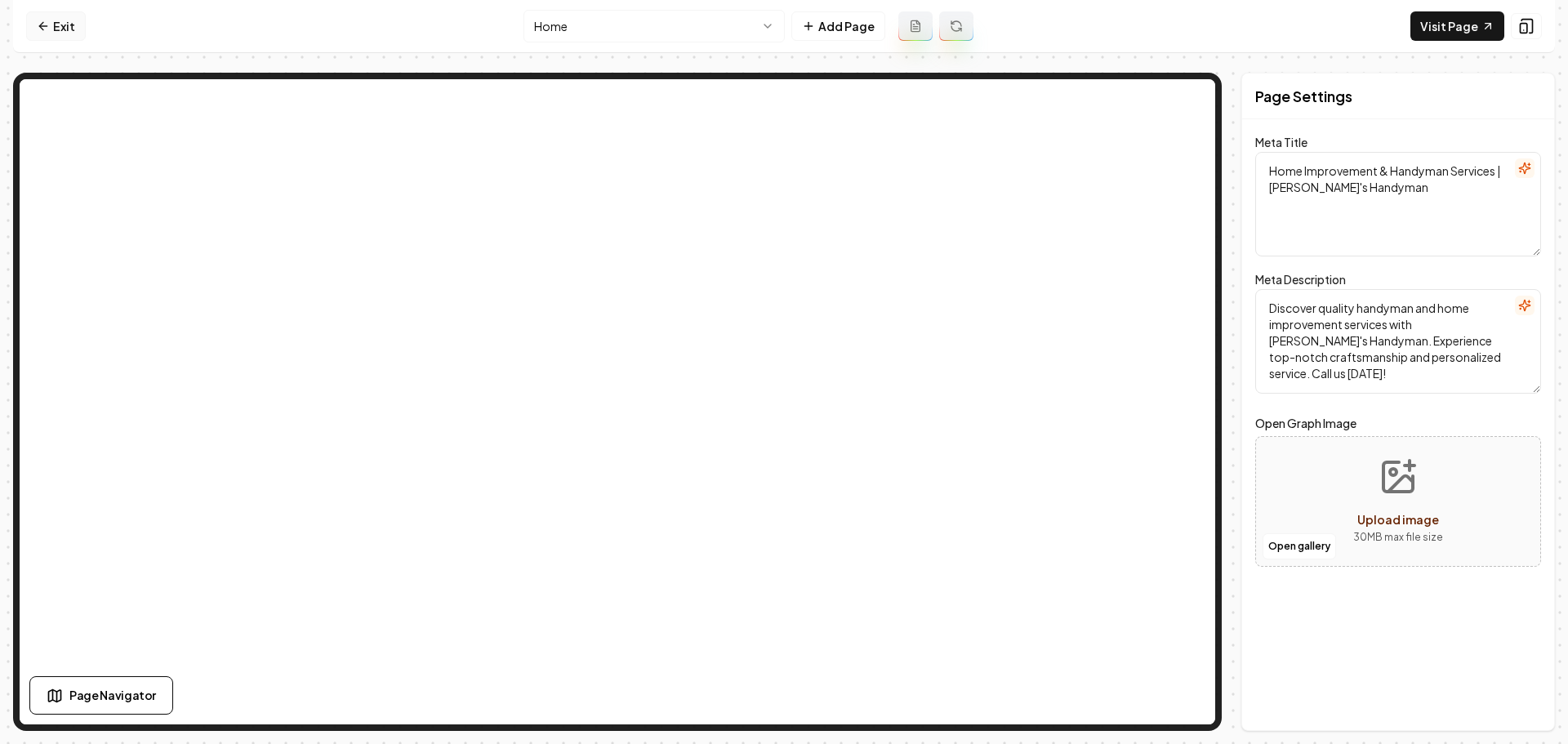
click at [57, 21] on link "Exit" at bounding box center [56, 26] width 59 height 30
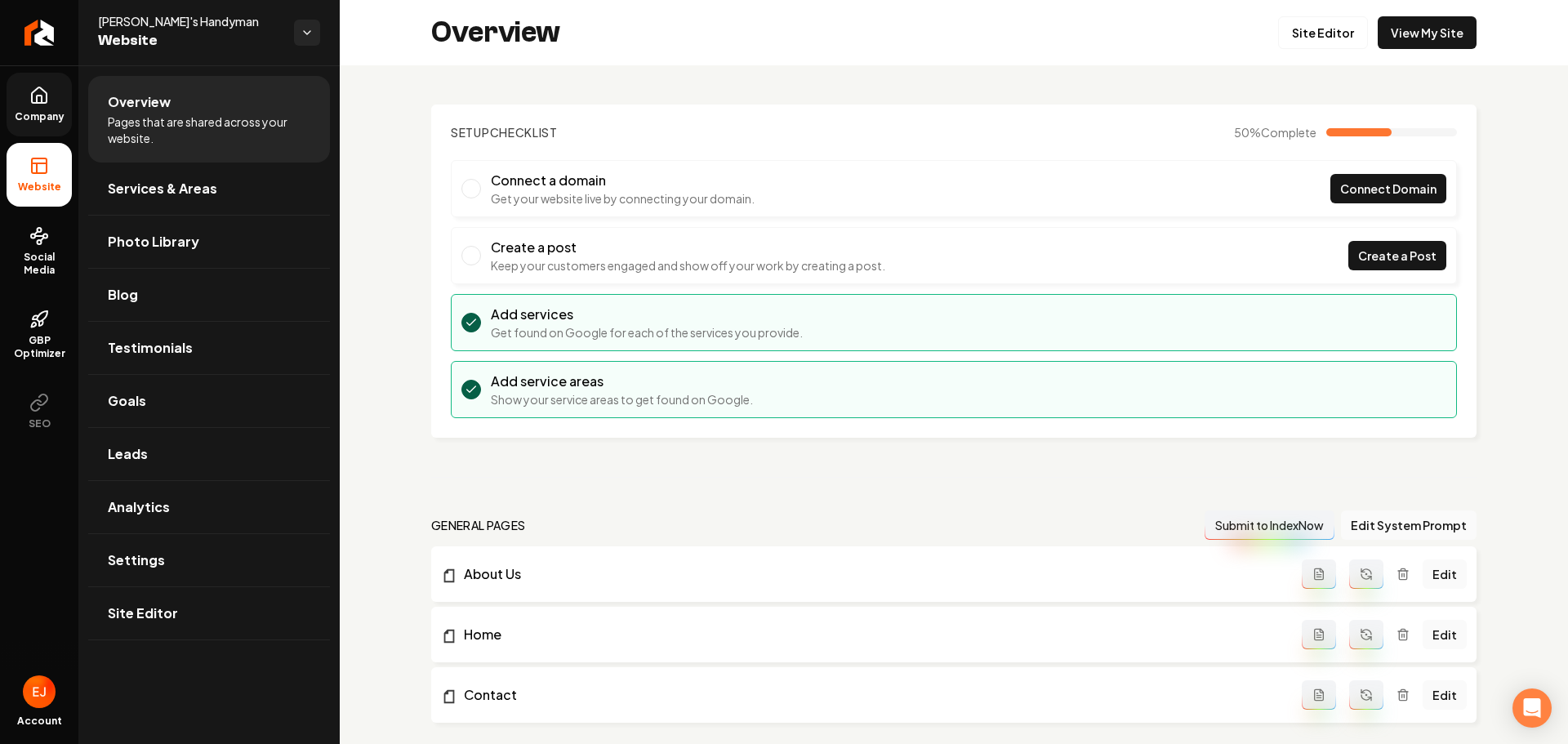
click at [35, 92] on icon at bounding box center [39, 95] width 19 height 19
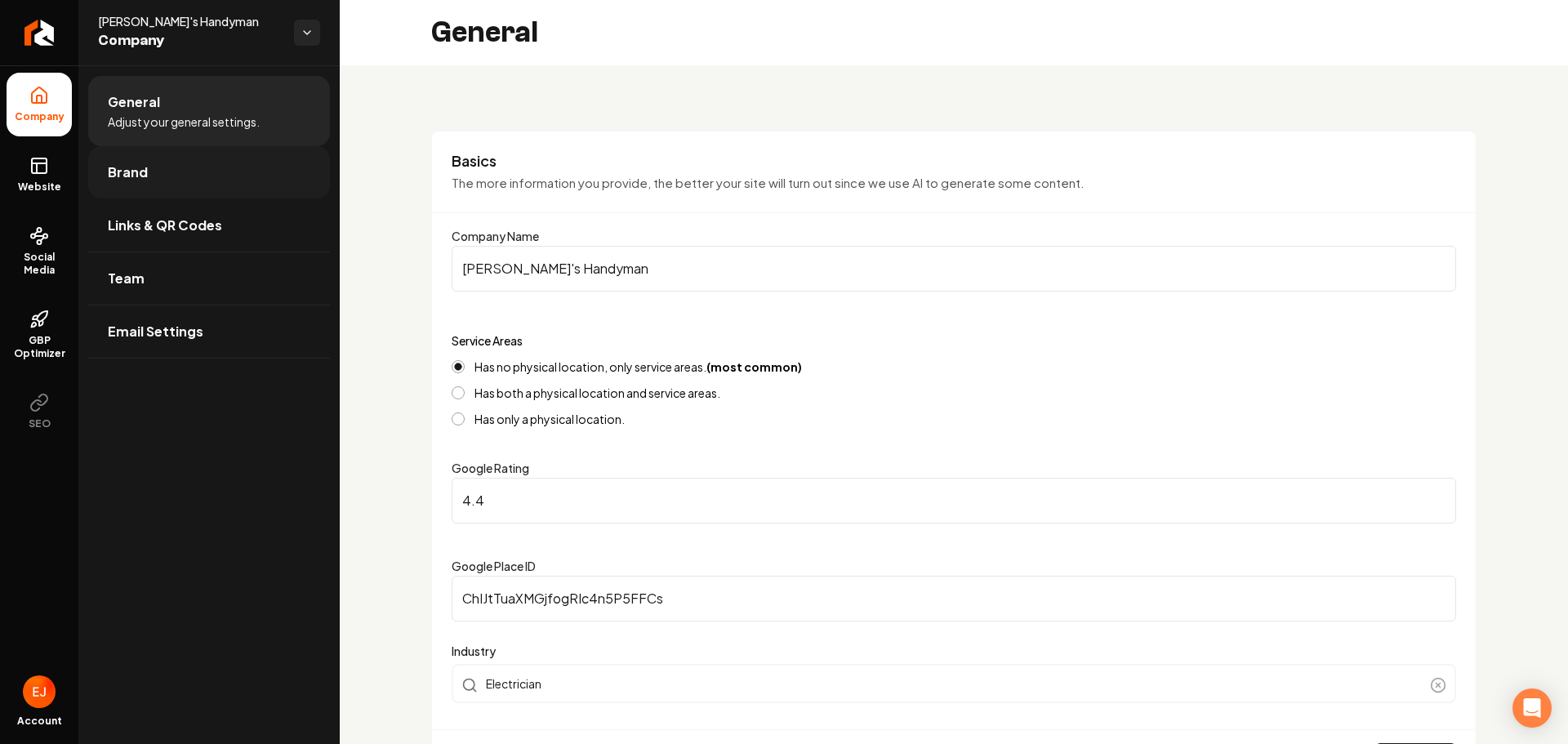
click at [170, 165] on link "Brand" at bounding box center [209, 173] width 242 height 53
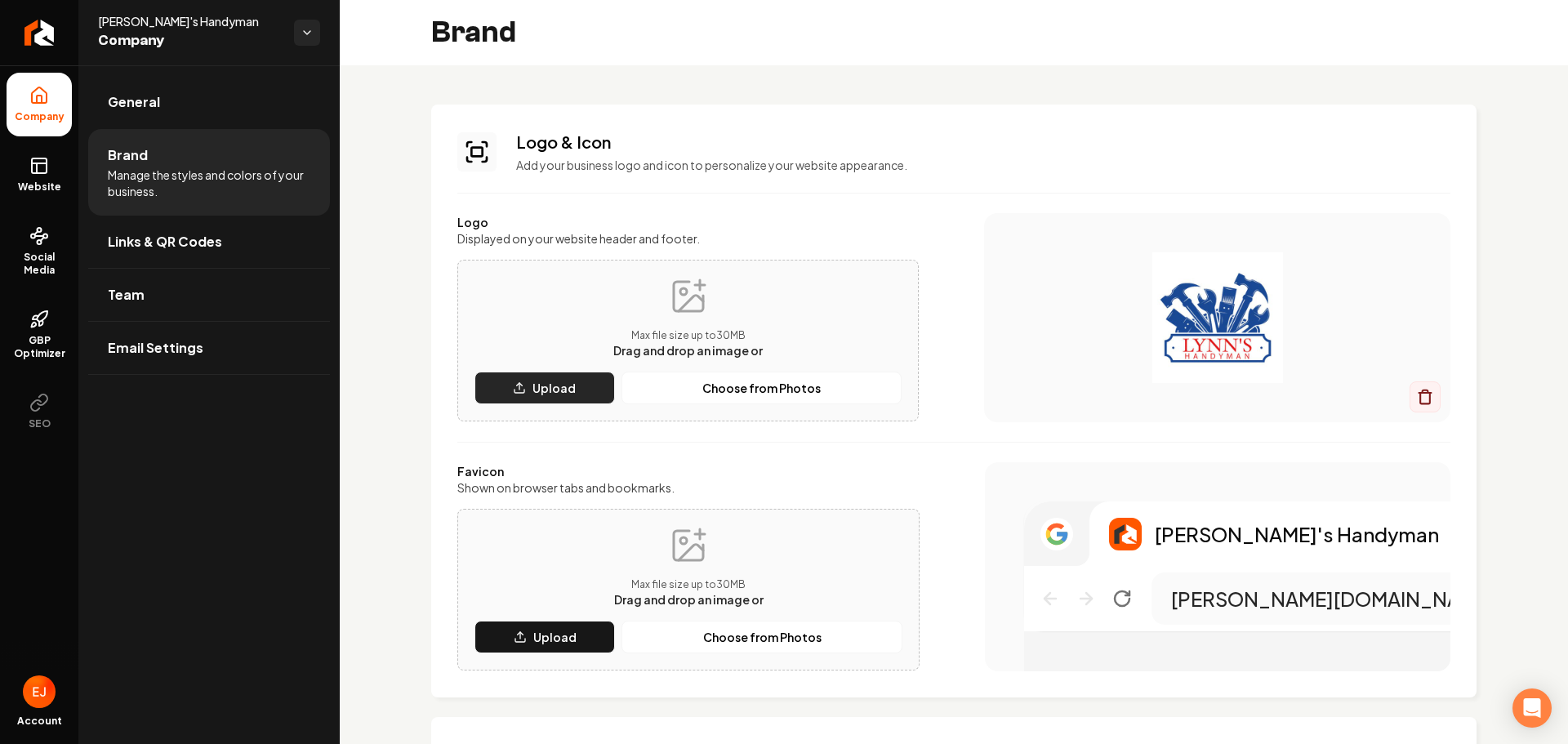
click at [551, 384] on p "Upload" at bounding box center [554, 387] width 43 height 16
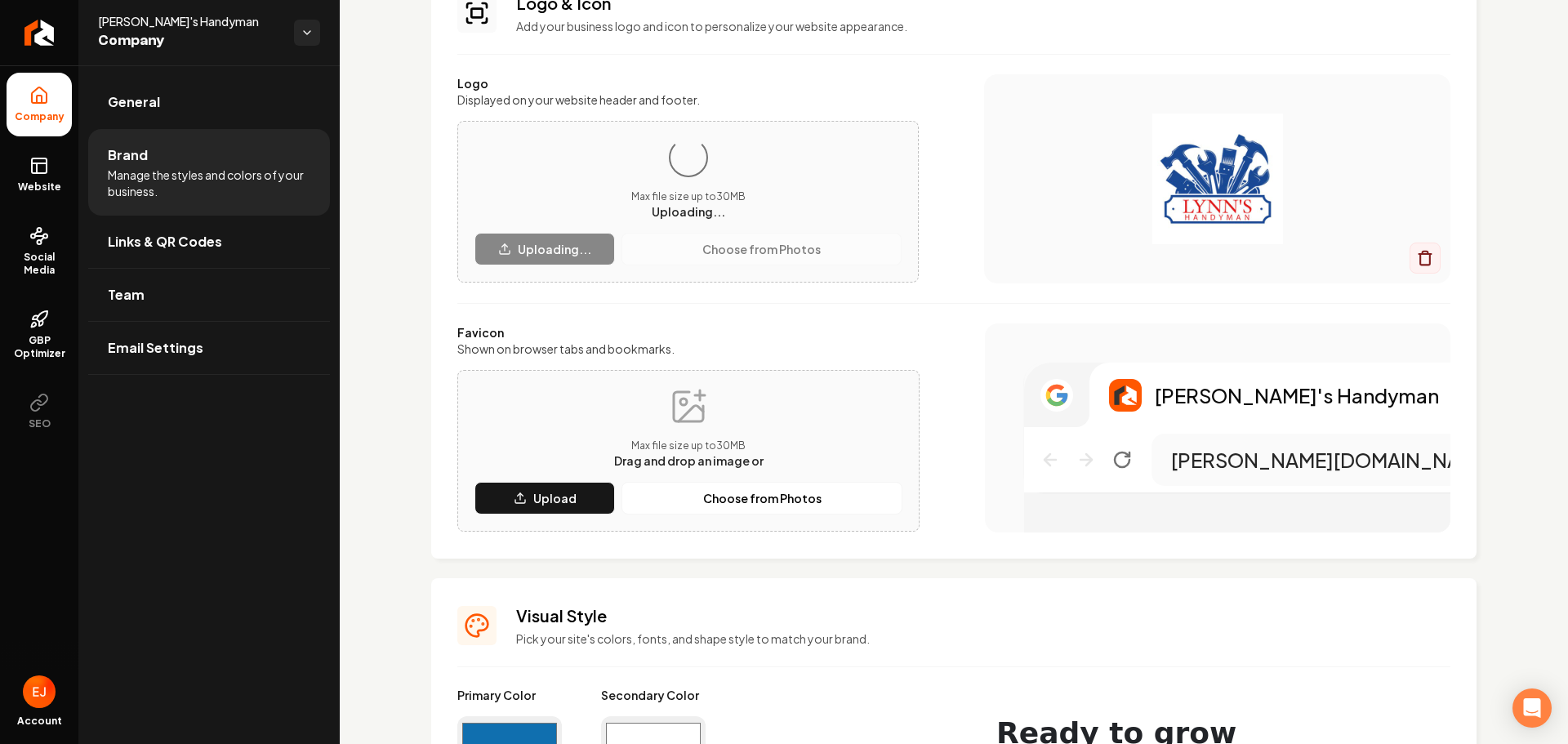
scroll to position [163, 0]
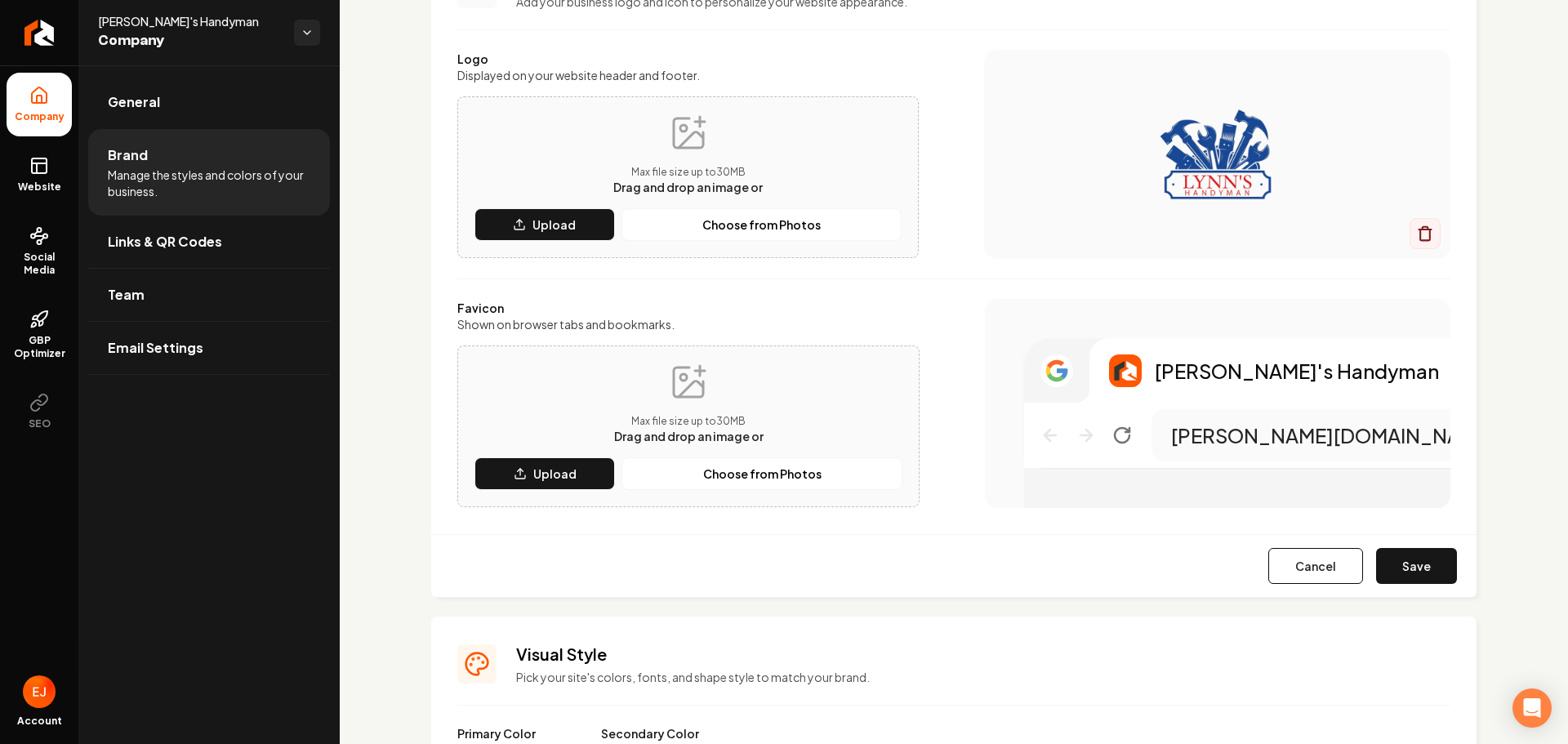
click at [1406, 576] on button "Save" at bounding box center [1417, 566] width 81 height 35
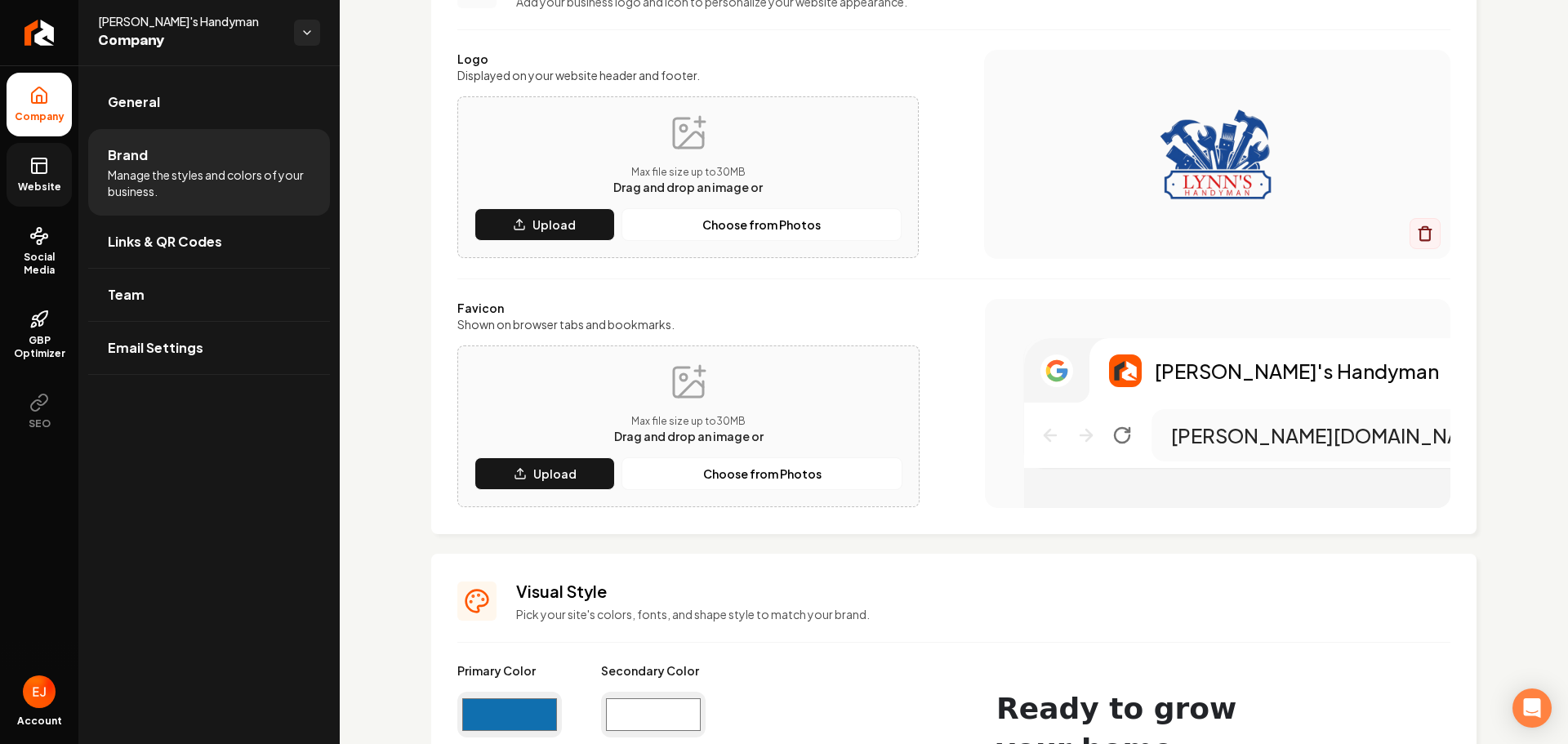
click at [47, 202] on link "Website" at bounding box center [39, 174] width 65 height 63
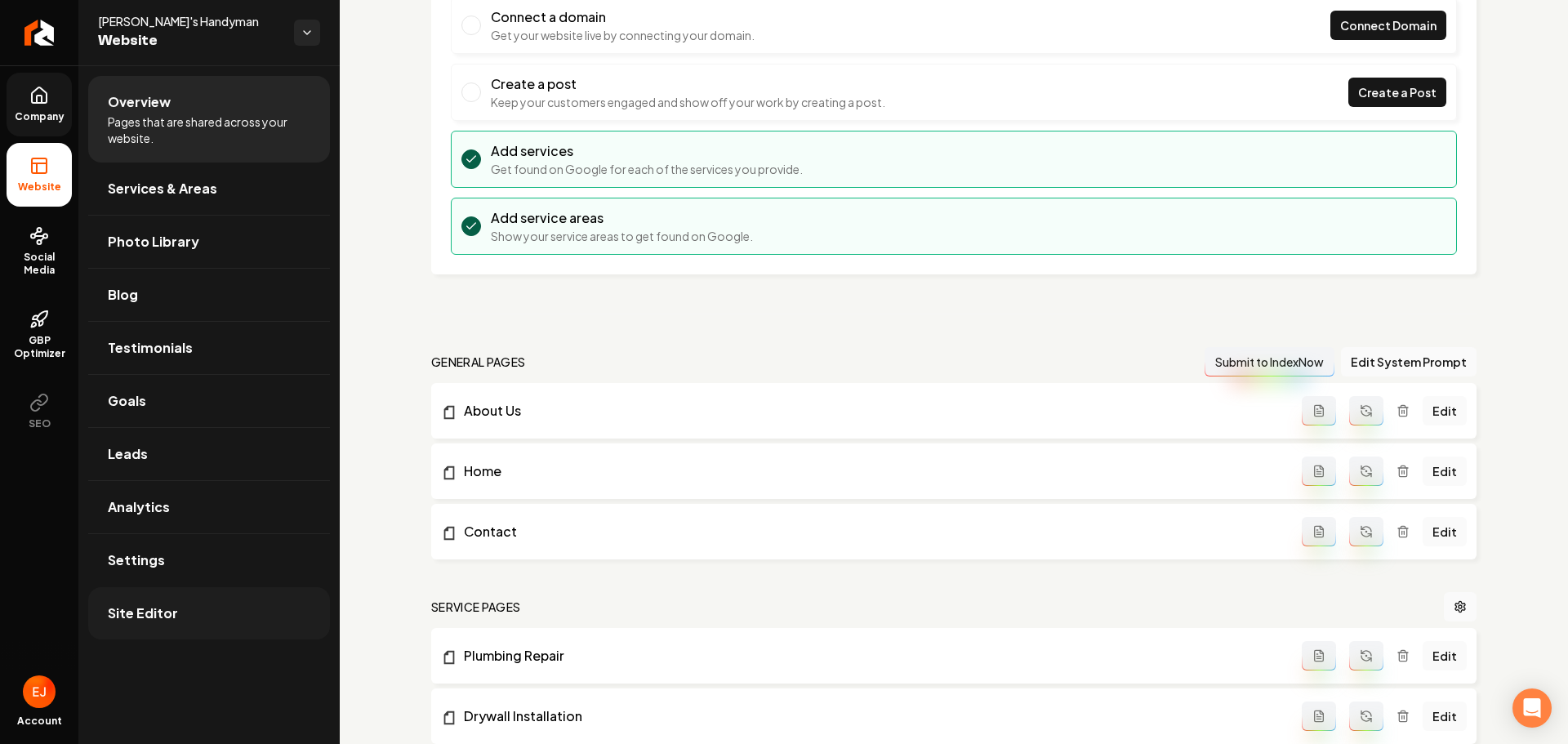
click at [151, 623] on link "Site Editor" at bounding box center [209, 614] width 242 height 53
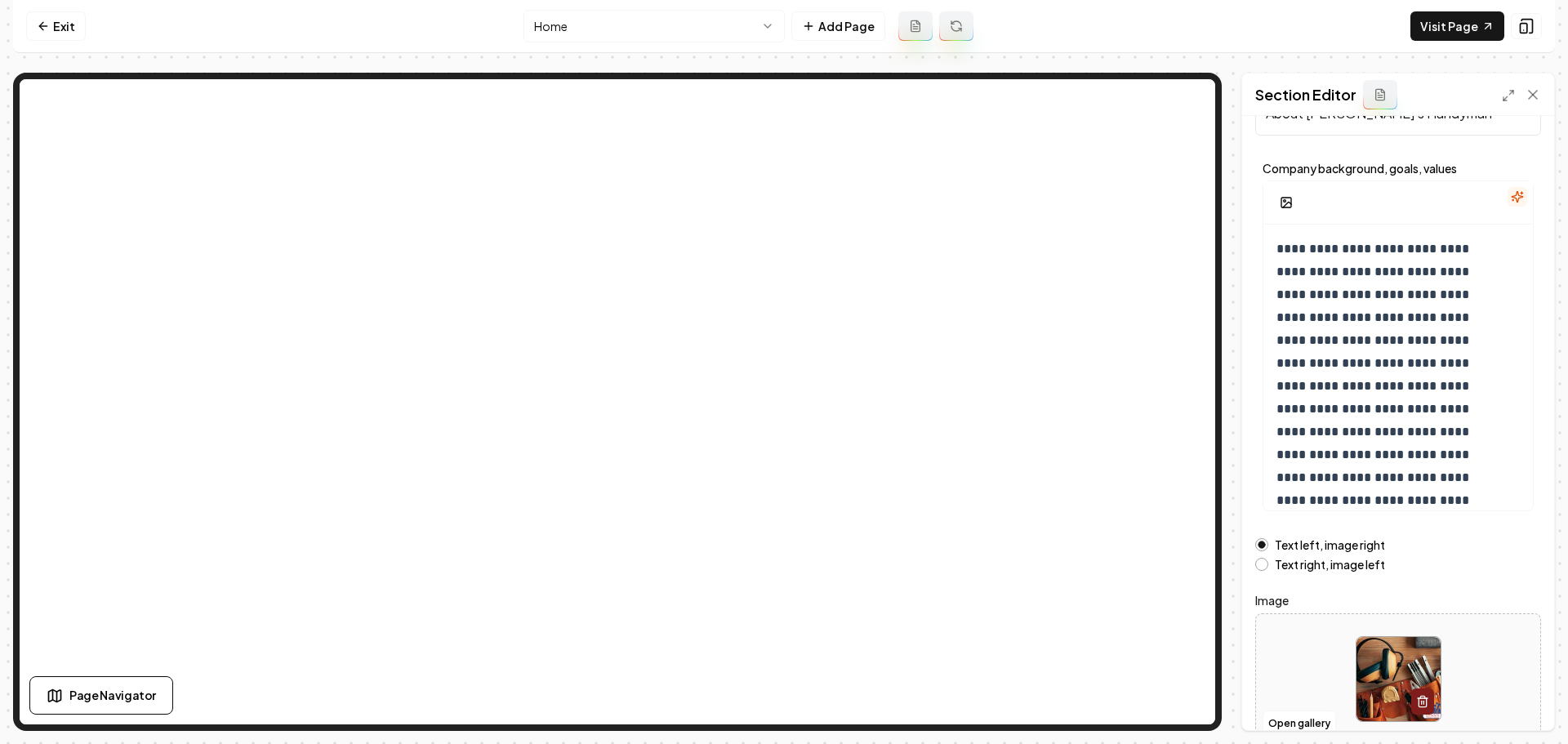
scroll to position [138, 0]
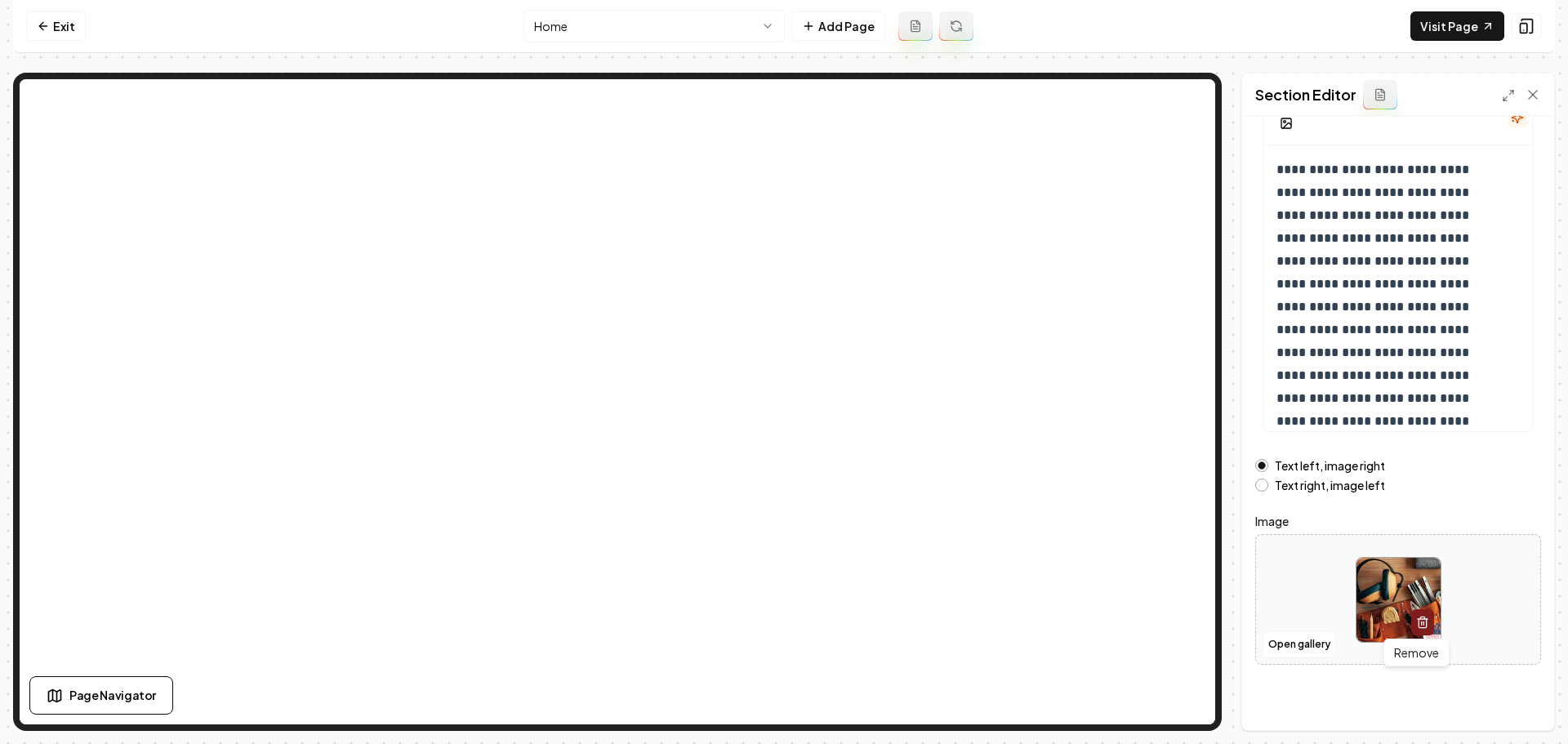
click at [1417, 605] on img at bounding box center [1398, 600] width 84 height 84
type input "**********"
click at [1516, 707] on button "Save" at bounding box center [1517, 702] width 48 height 30
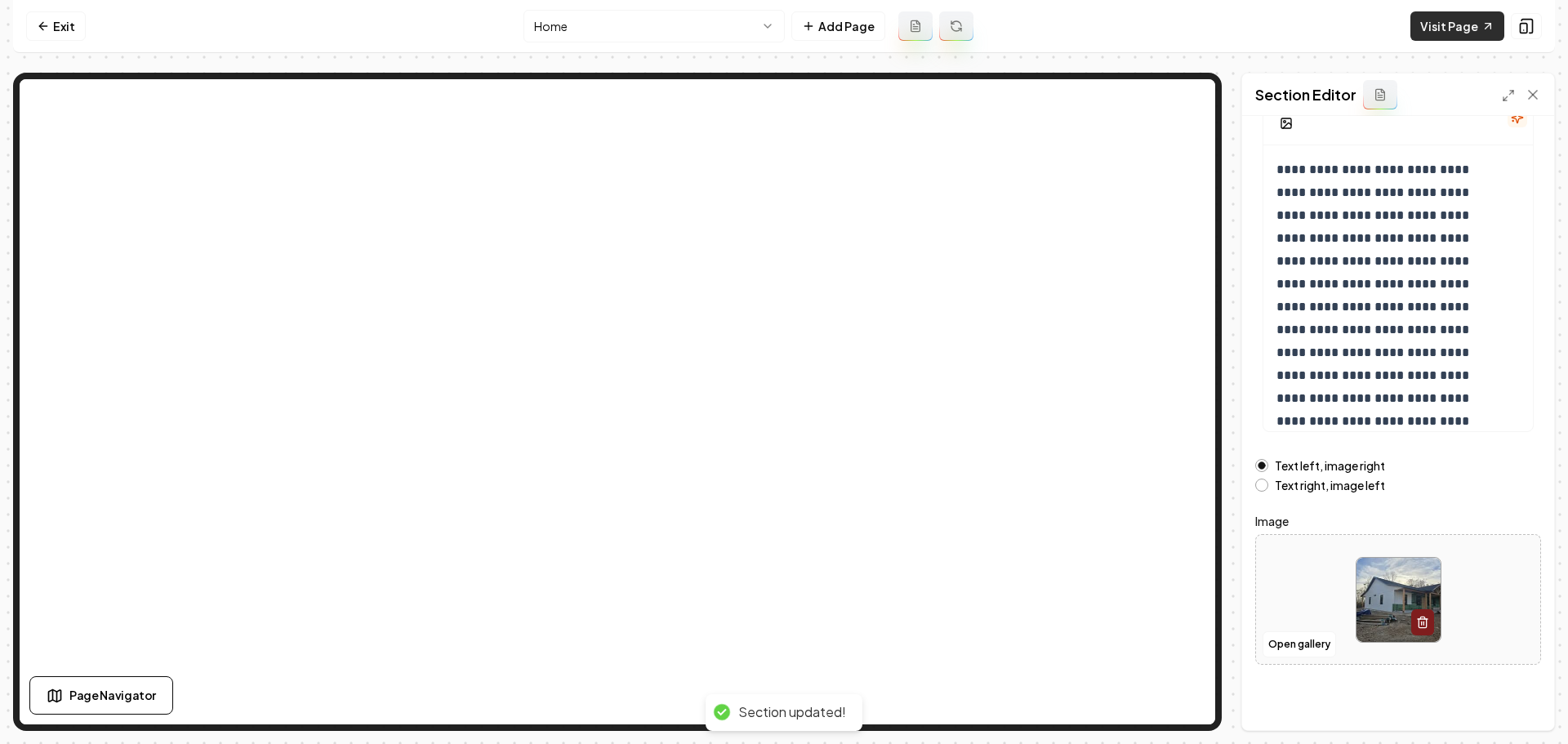
click at [1476, 19] on link "Visit Page" at bounding box center [1458, 26] width 94 height 30
click at [58, 27] on link "Exit" at bounding box center [56, 26] width 59 height 30
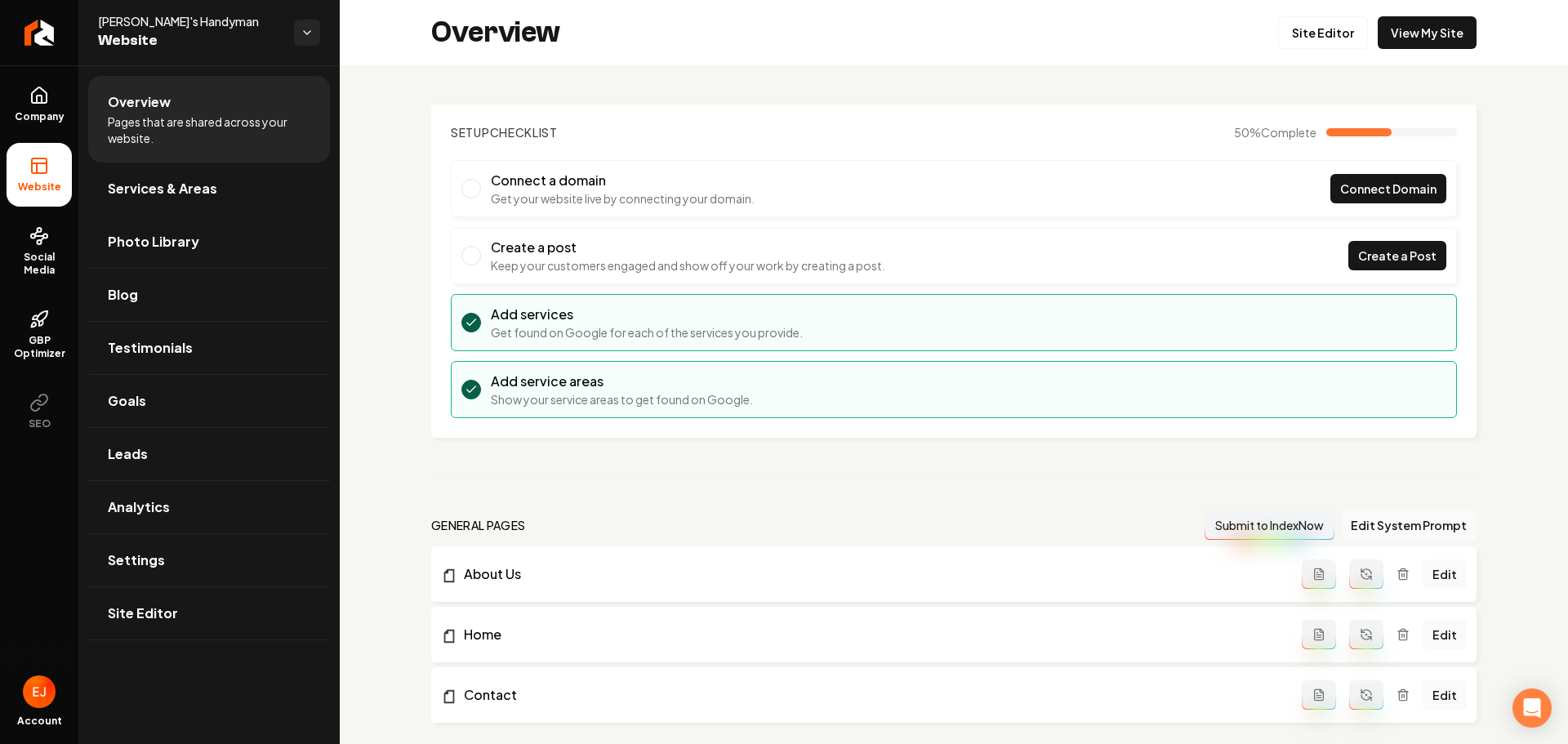
drag, startPoint x: 196, startPoint y: 200, endPoint x: 181, endPoint y: 201, distance: 15.0
click at [195, 200] on link "Services & Areas" at bounding box center [209, 189] width 242 height 53
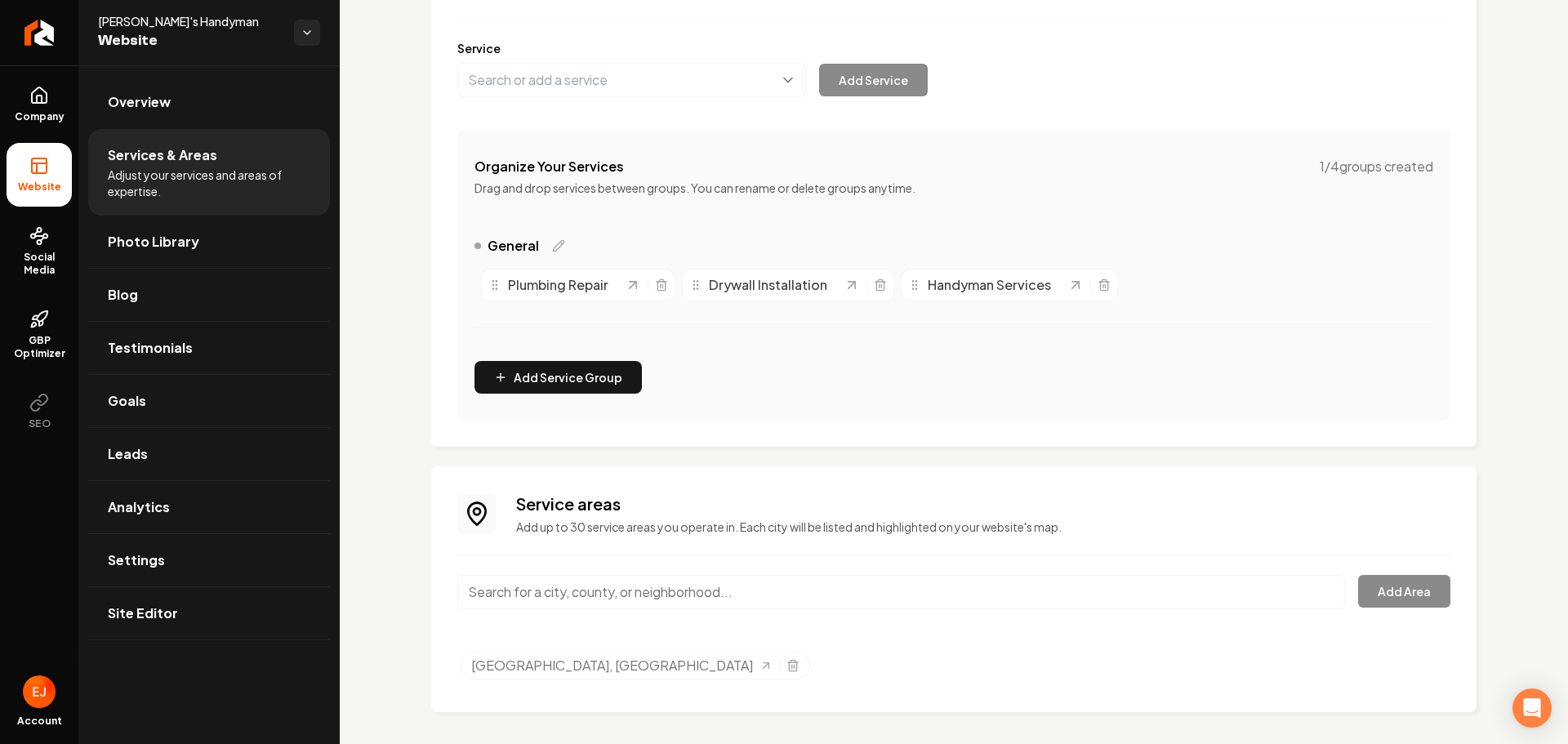
scroll to position [197, 0]
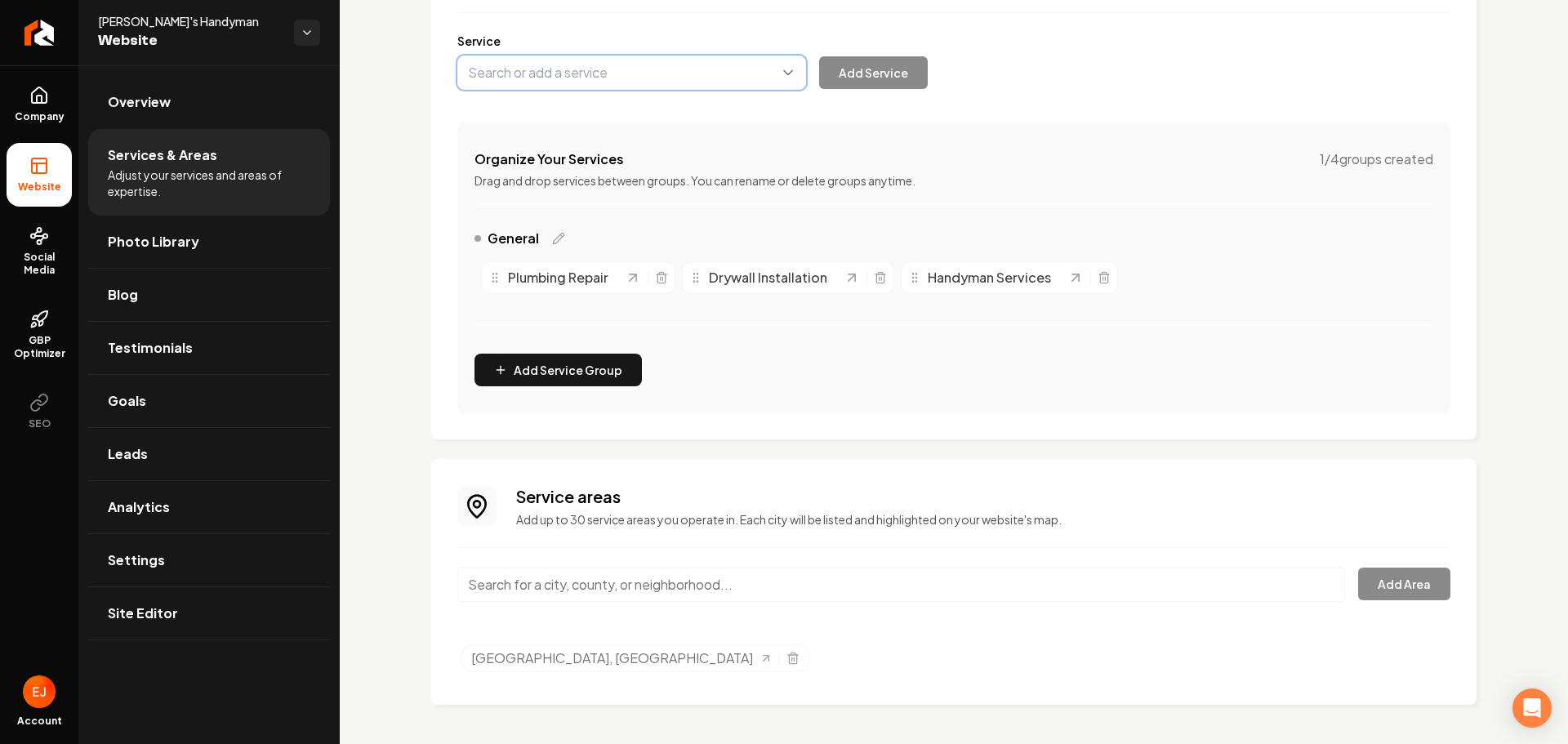
drag, startPoint x: 588, startPoint y: 81, endPoint x: 577, endPoint y: 82, distance: 11.0
click at [588, 81] on button "Main content area" at bounding box center [632, 73] width 349 height 35
type input "PM Silicone Roofing"
click at [849, 58] on button "Add Service" at bounding box center [873, 73] width 108 height 33
click at [130, 107] on span "Overview" at bounding box center [139, 102] width 63 height 19
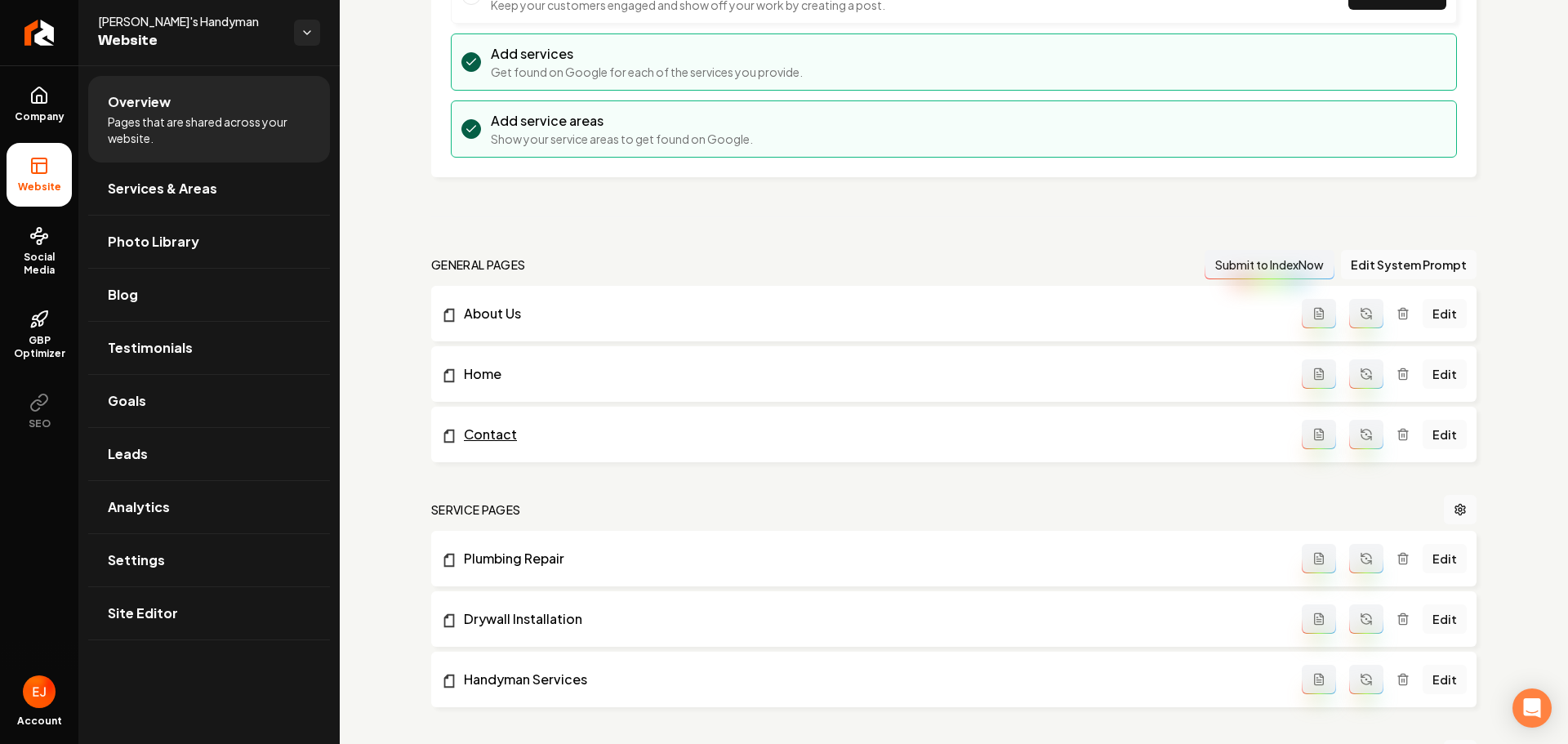
scroll to position [442, 0]
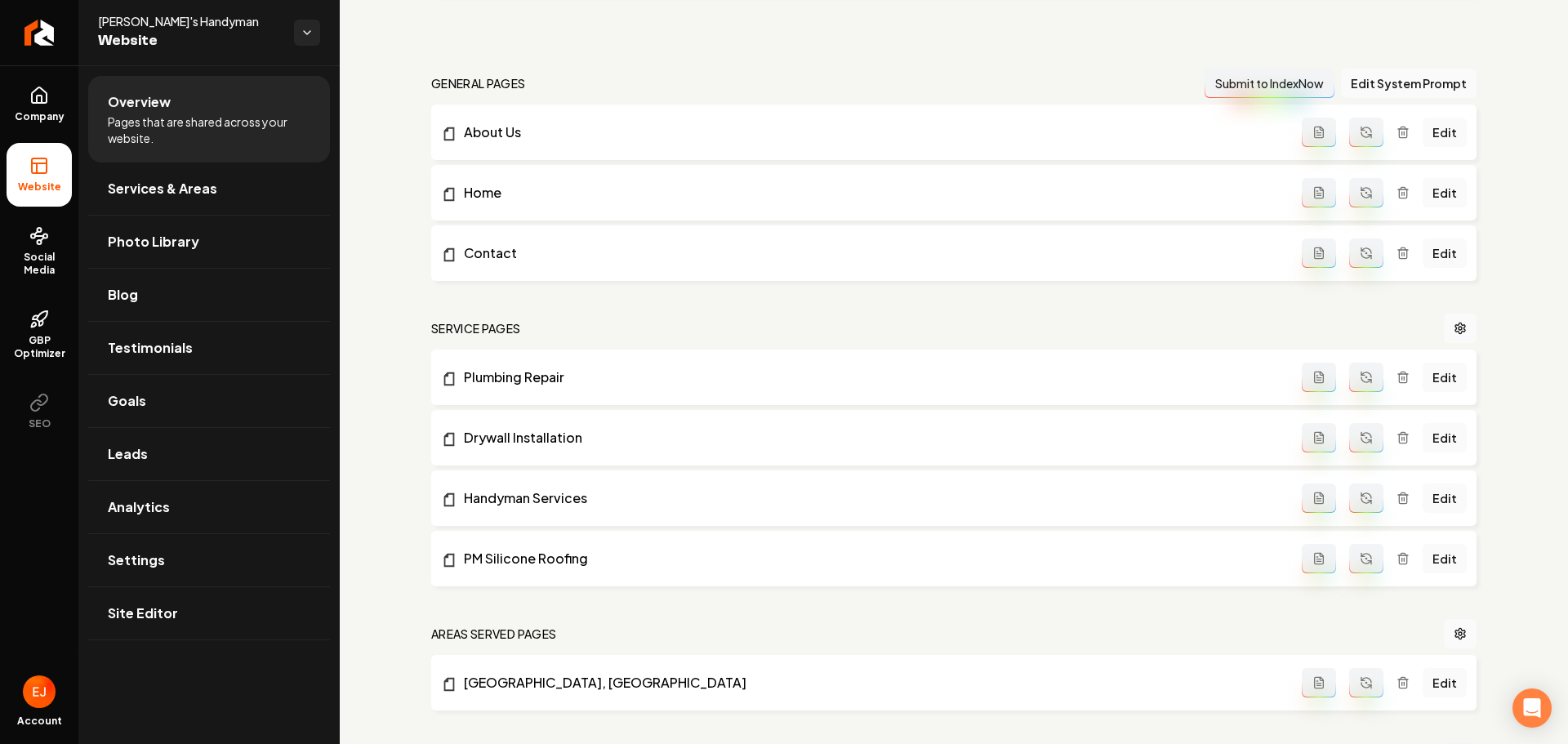
click at [1364, 570] on button "Main content area" at bounding box center [1367, 558] width 35 height 30
click at [156, 605] on span "Site Editor" at bounding box center [142, 614] width 70 height 19
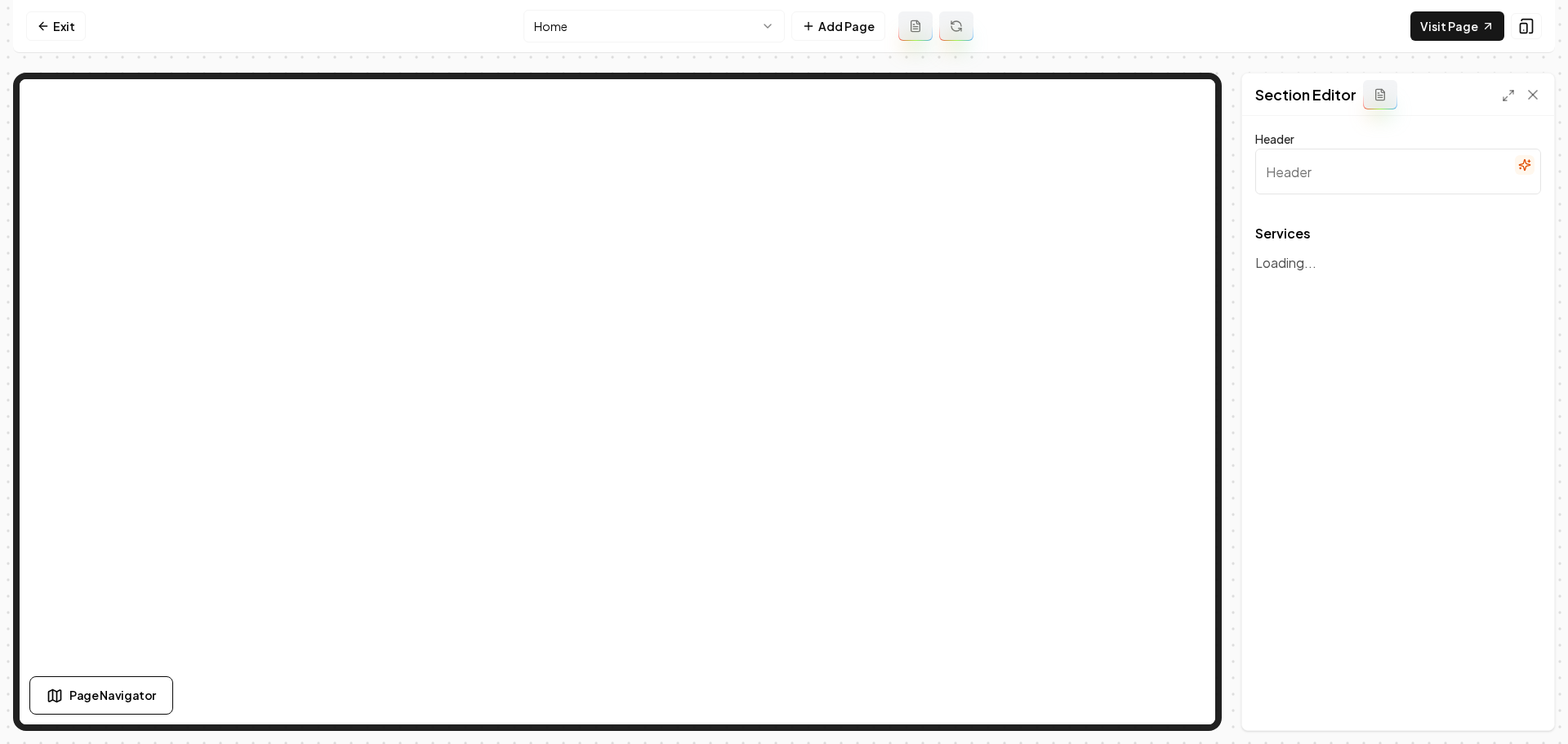
type input "Comprehensive Home Services Offered"
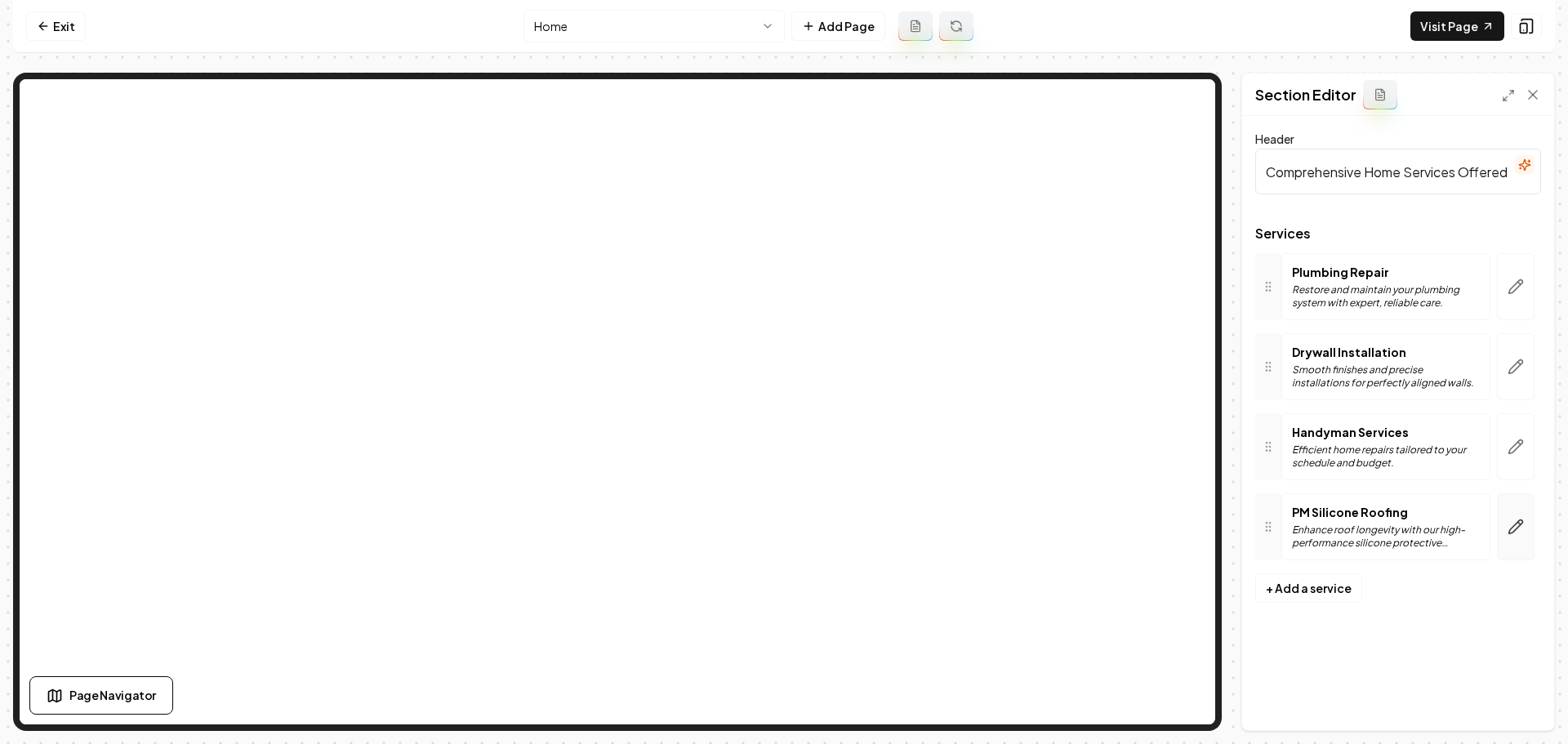
click at [1527, 531] on button "button" at bounding box center [1515, 527] width 37 height 67
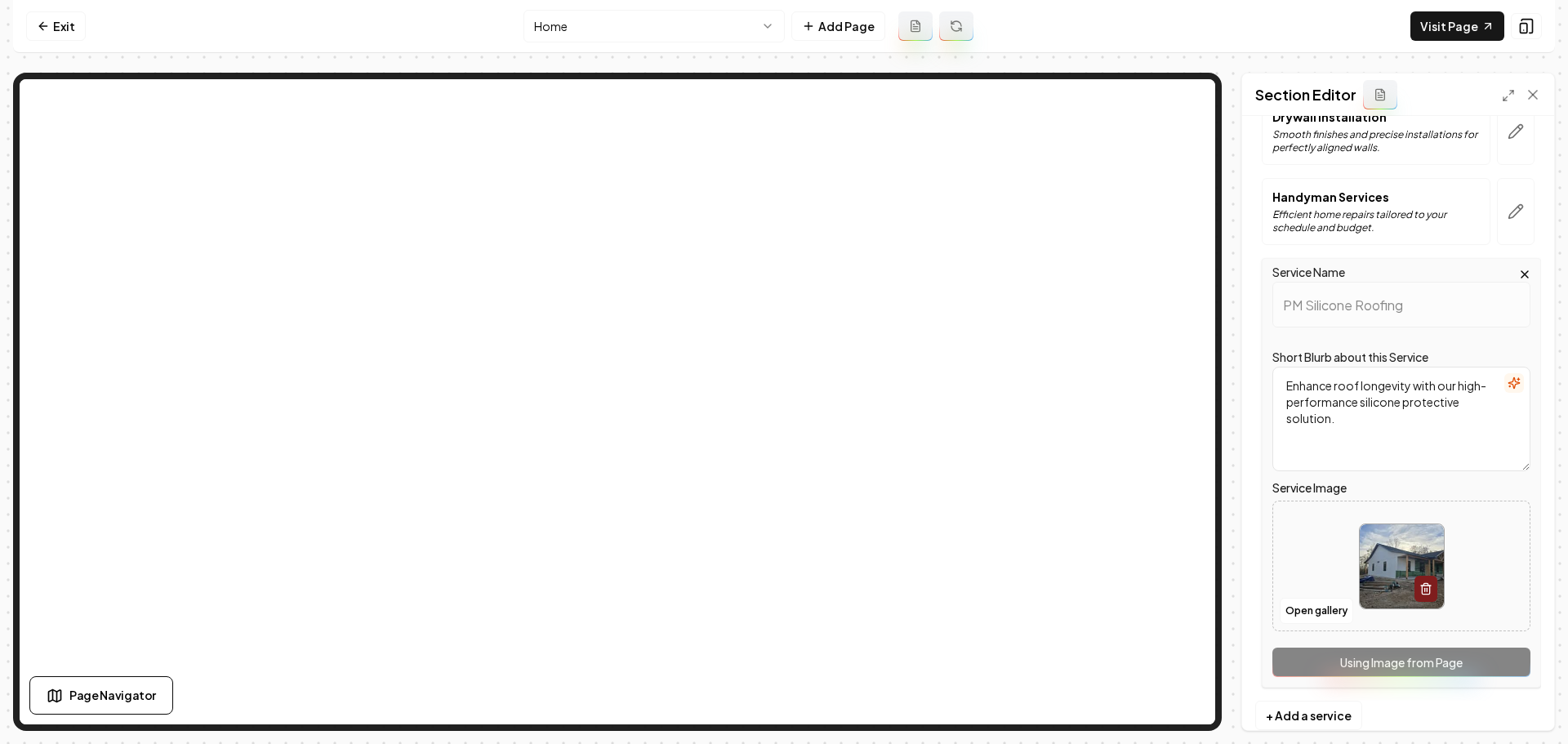
scroll to position [267, 0]
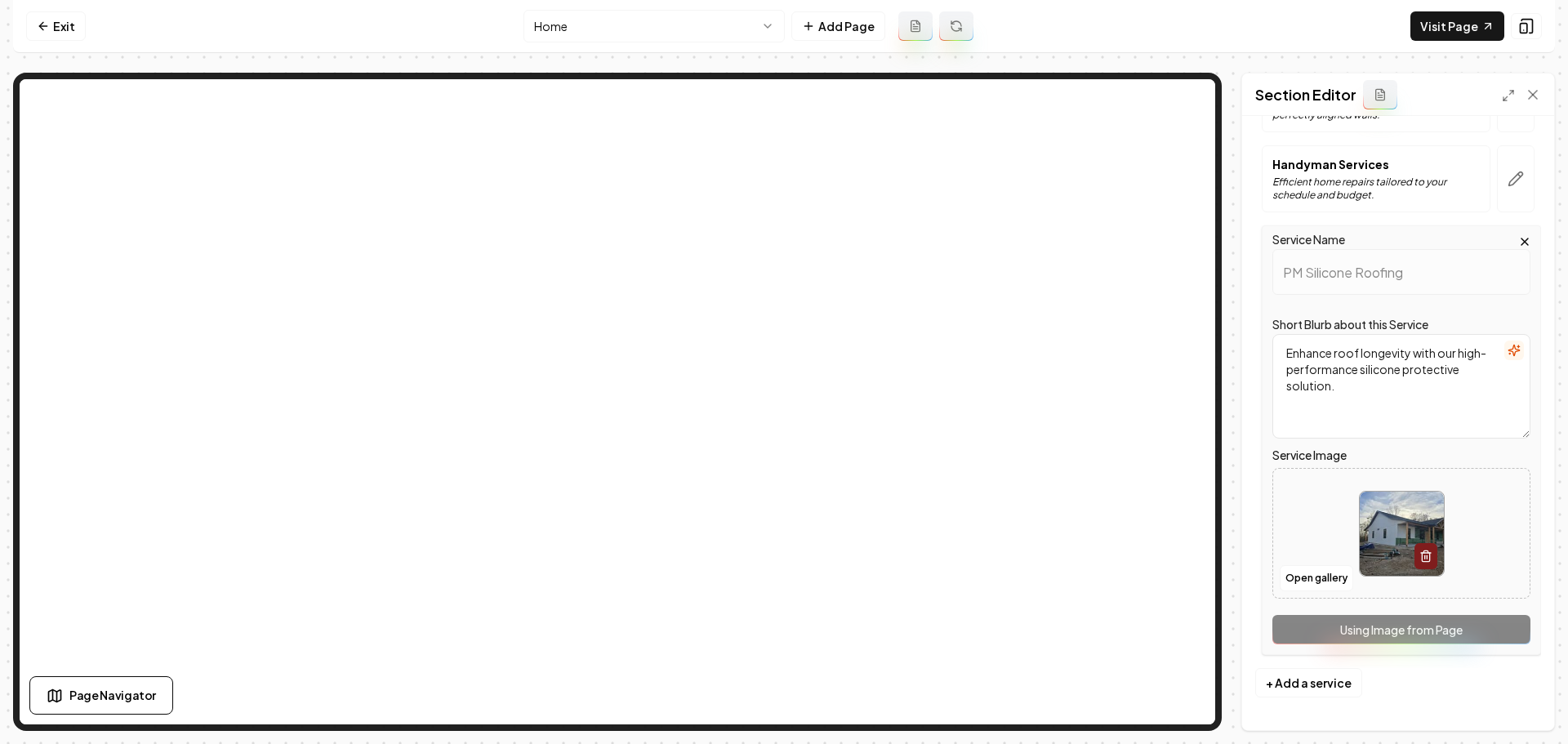
click at [1377, 546] on img at bounding box center [1402, 534] width 84 height 84
type input "**********"
click at [1504, 702] on button "Save" at bounding box center [1517, 702] width 48 height 30
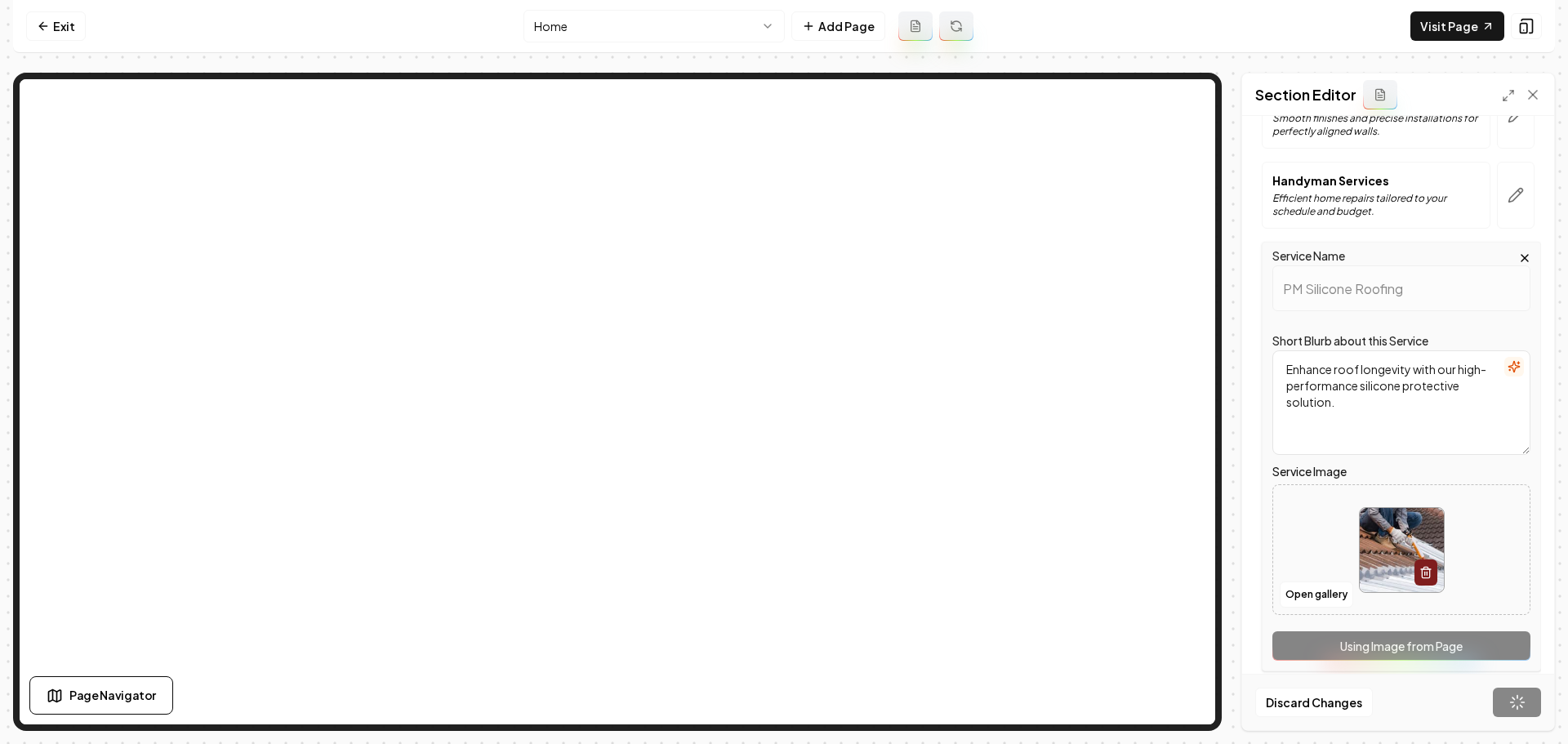
scroll to position [0, 0]
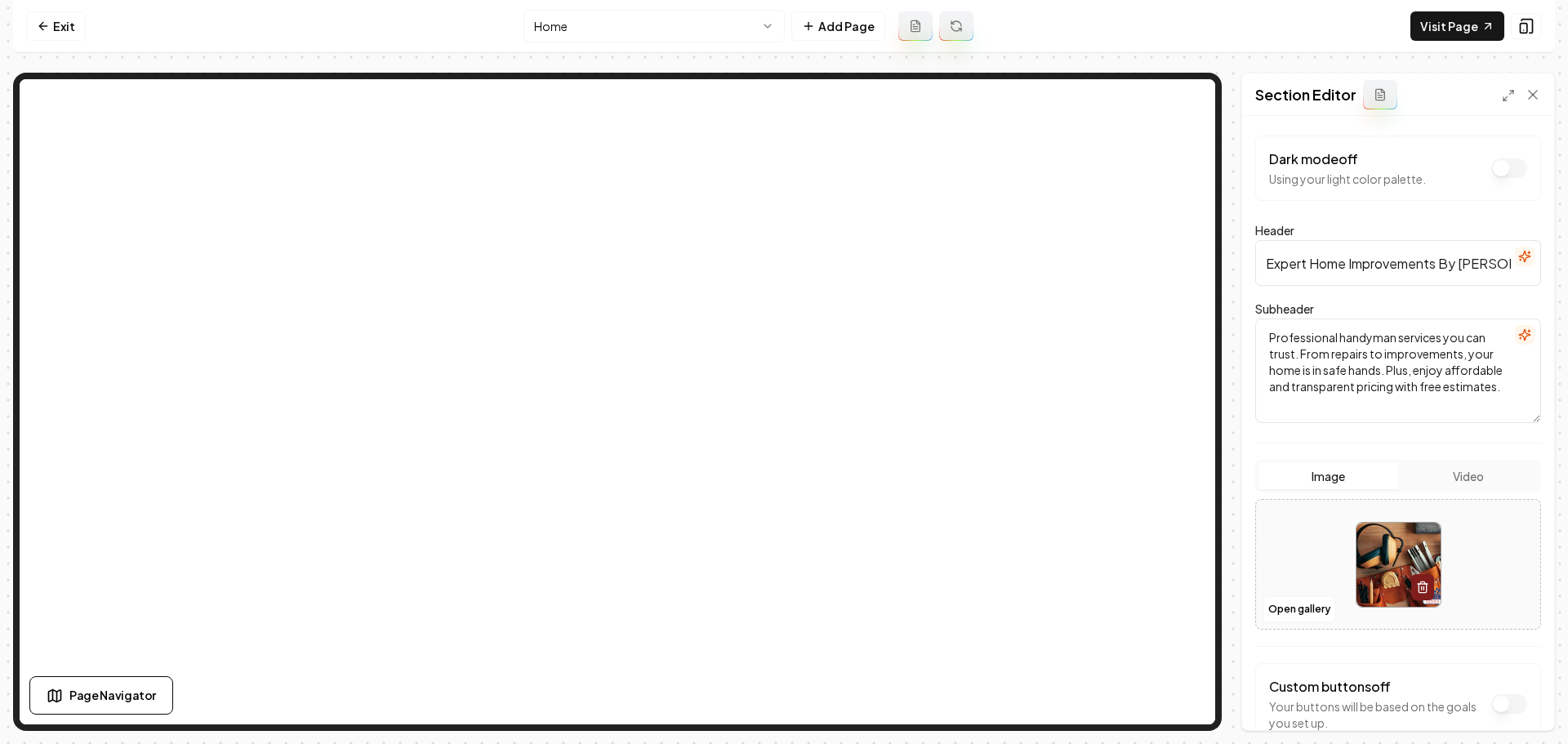
click at [1374, 561] on img at bounding box center [1398, 565] width 84 height 84
click at [1269, 610] on button "Open gallery" at bounding box center [1299, 609] width 74 height 26
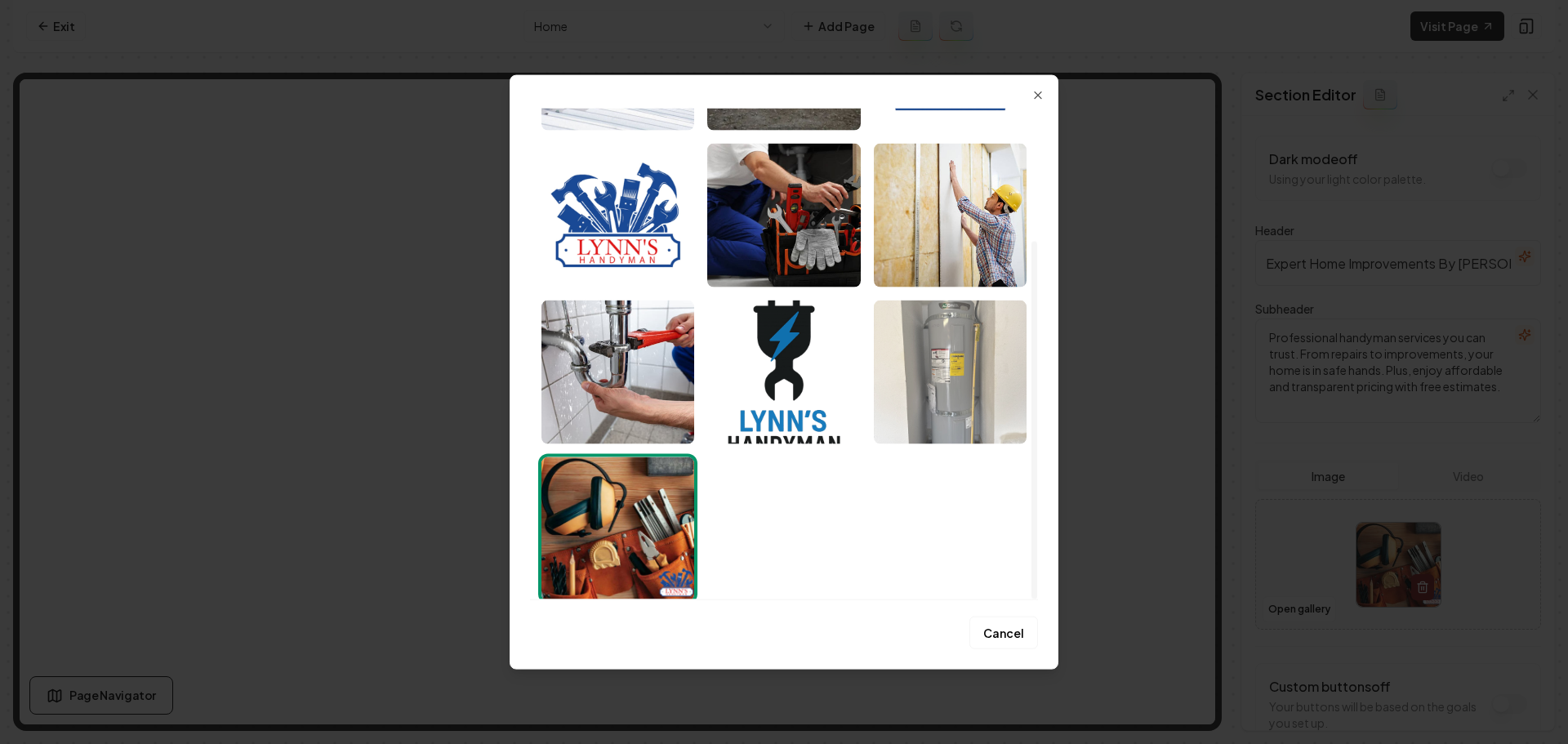
scroll to position [181, 0]
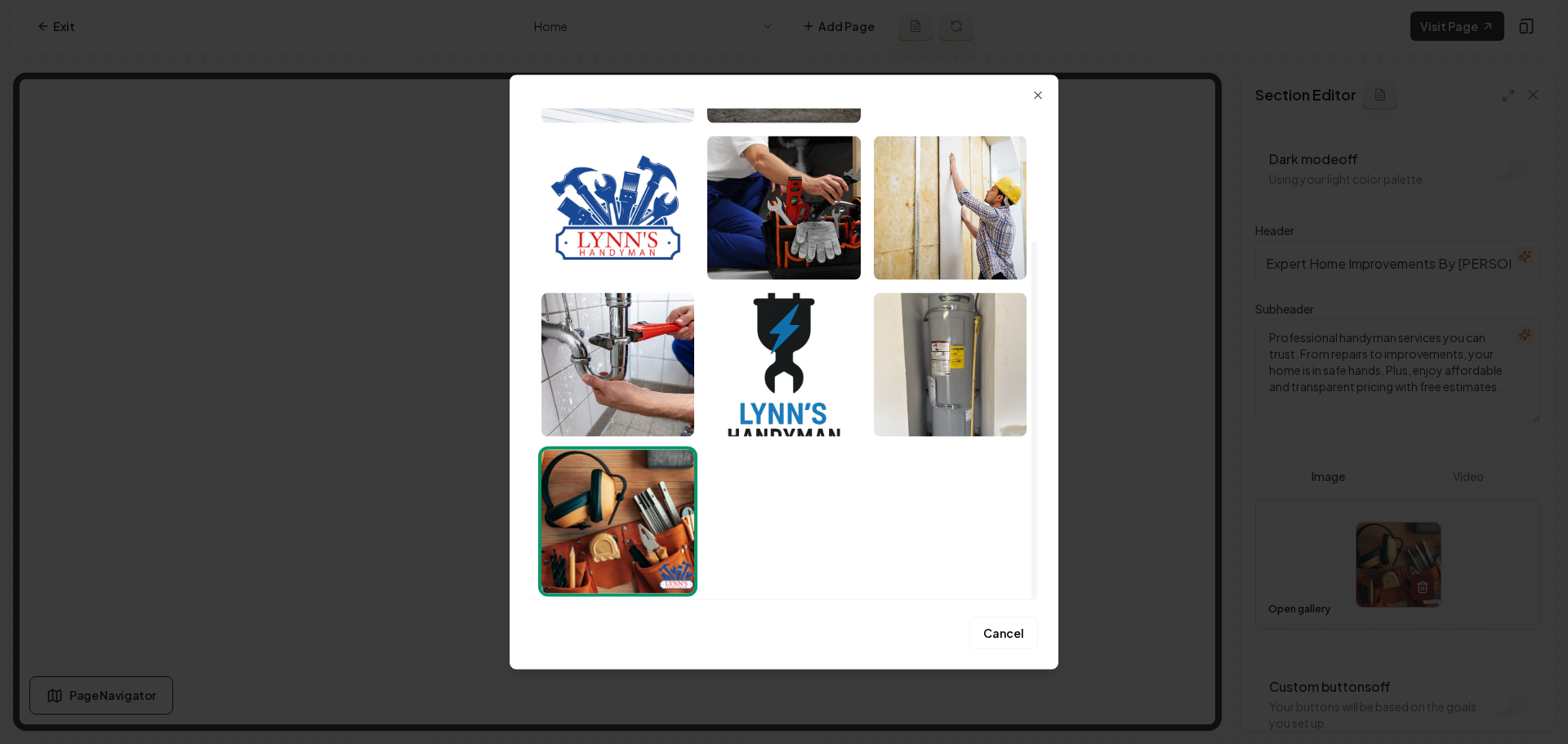
click at [1039, 103] on div "Upload My Images Stock Images Cancel Close" at bounding box center [784, 372] width 549 height 595
click at [1040, 95] on icon "button" at bounding box center [1038, 95] width 13 height 13
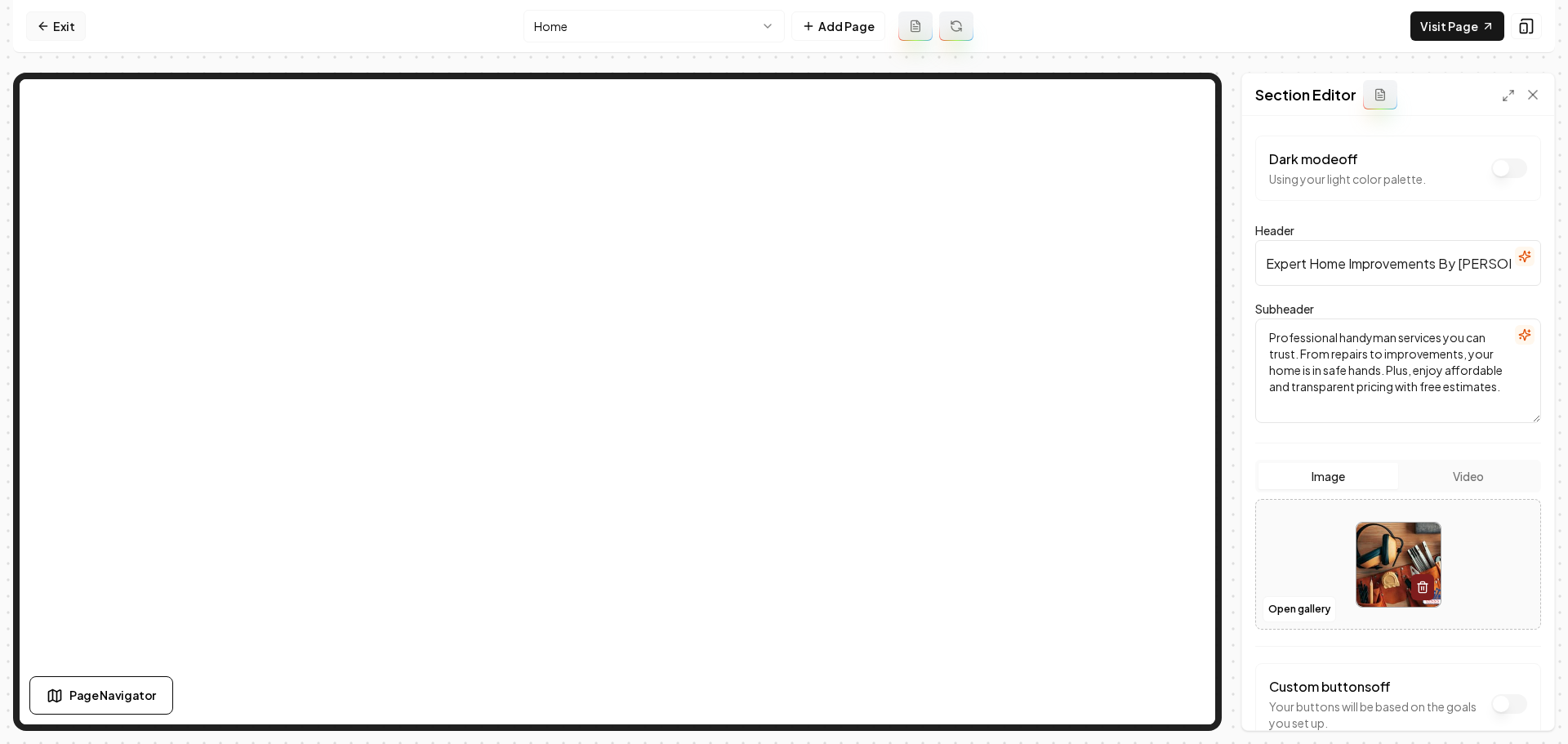
click at [67, 24] on link "Exit" at bounding box center [56, 26] width 59 height 30
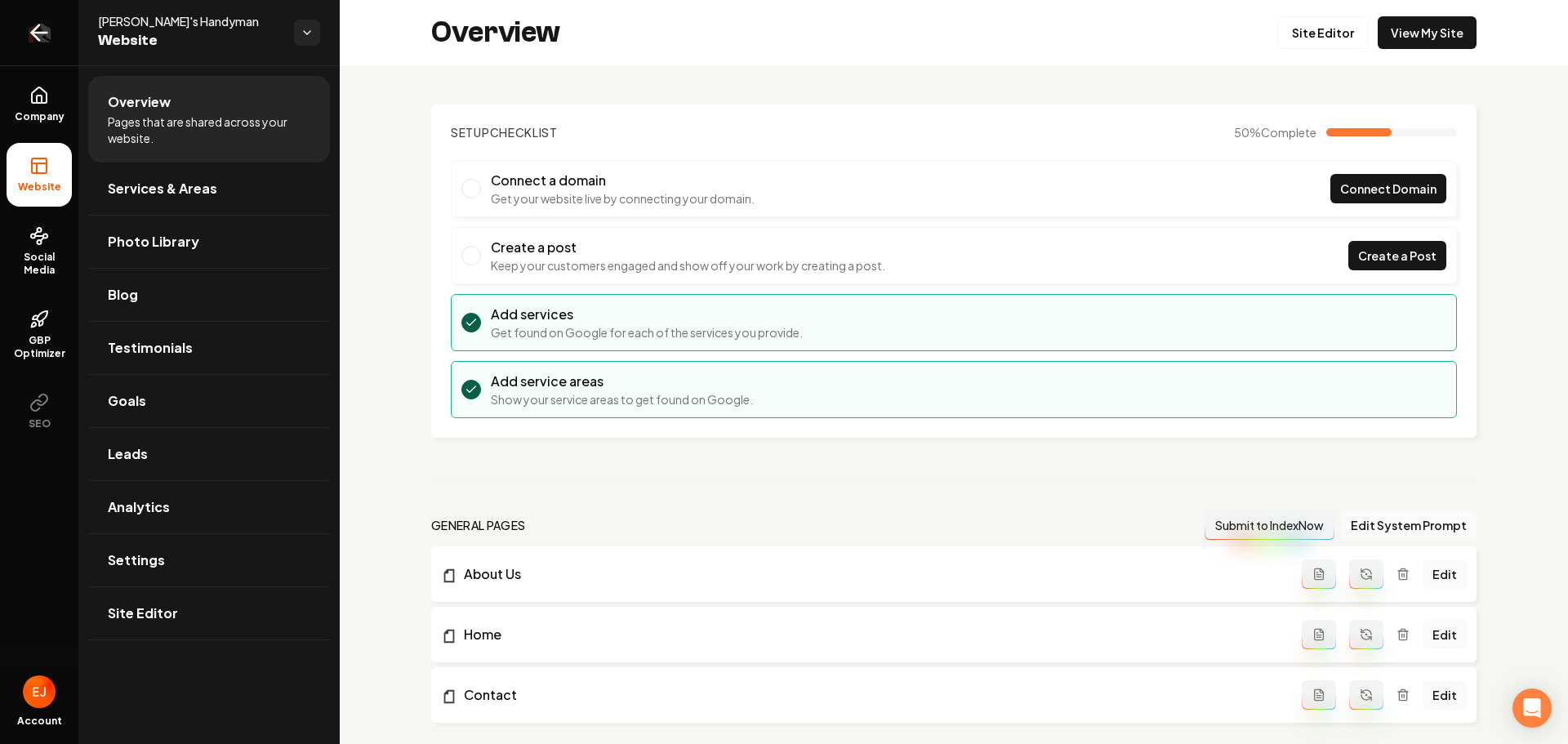
click at [47, 39] on icon "Return to dashboard" at bounding box center [38, 32] width 26 height 26
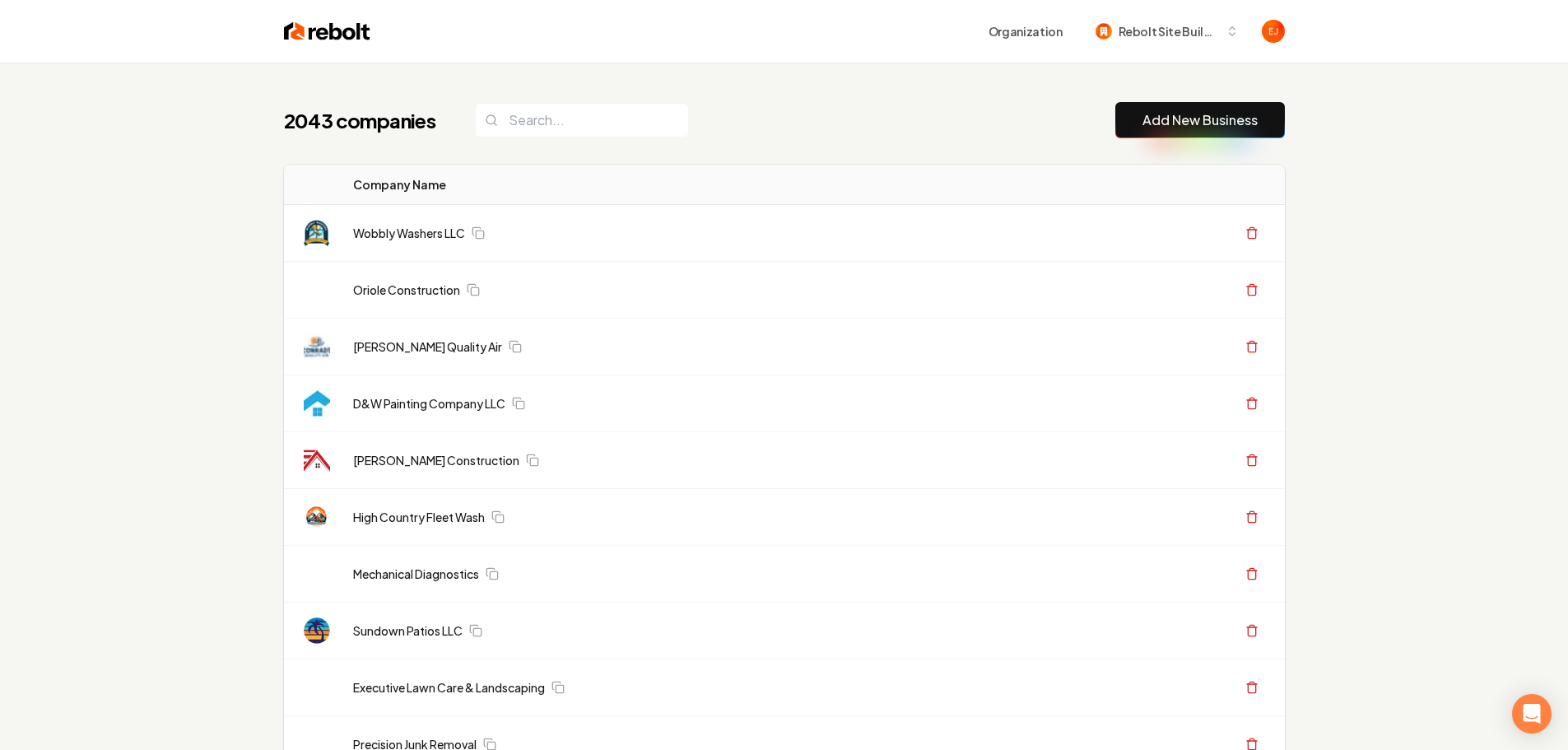
click at [1205, 130] on button "Add New Business" at bounding box center [1201, 120] width 170 height 36
drag, startPoint x: 1176, startPoint y: 124, endPoint x: 5, endPoint y: 456, distance: 1217.2
click at [1176, 124] on link "Add New Business" at bounding box center [1200, 120] width 115 height 19
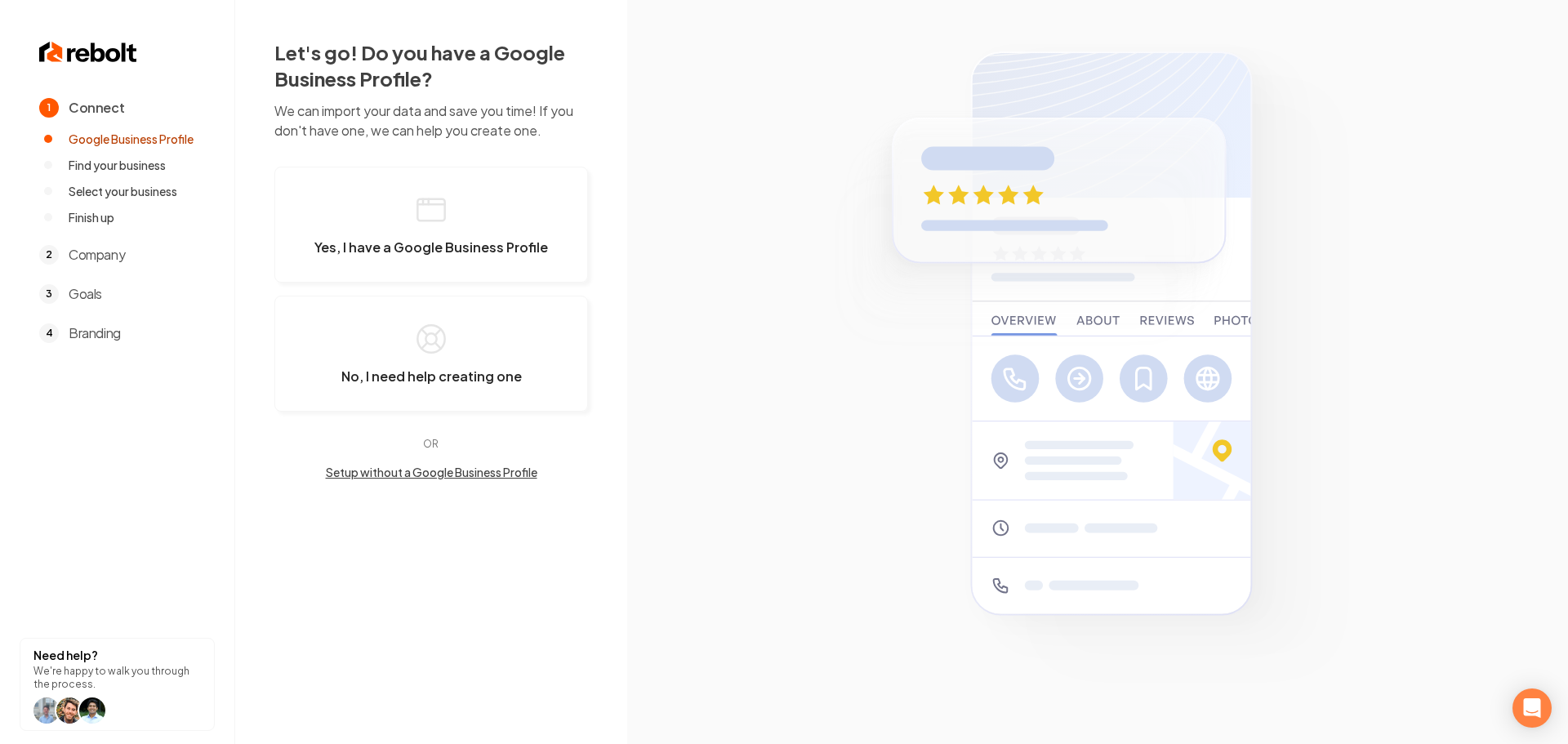
click at [378, 477] on button "Setup without a Google Business Profile" at bounding box center [430, 472] width 313 height 16
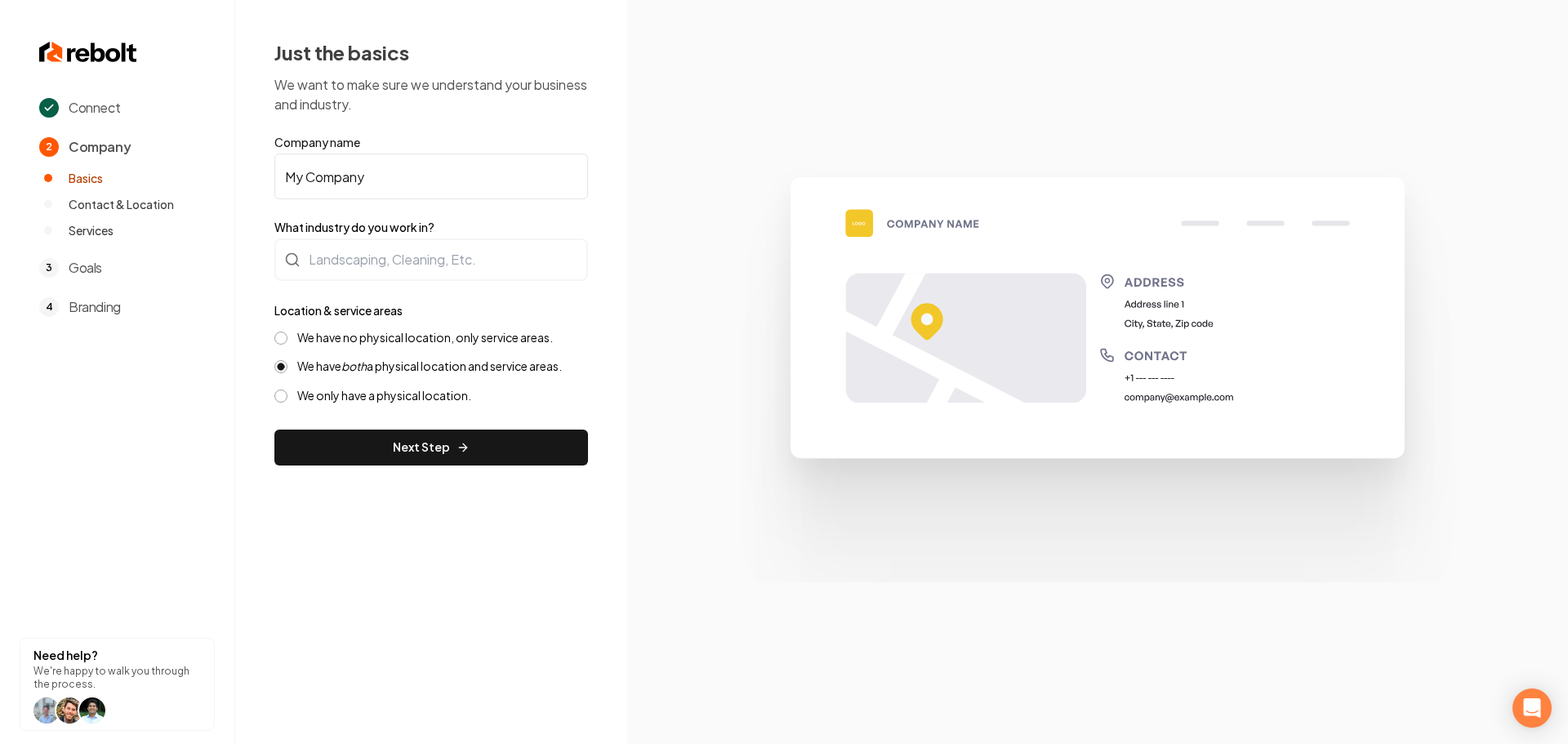
click at [379, 185] on input "My Company" at bounding box center [430, 176] width 313 height 46
click at [379, 184] on input "My Company" at bounding box center [430, 176] width 313 height 46
click at [393, 182] on input "My Company" at bounding box center [430, 176] width 313 height 46
drag, startPoint x: 426, startPoint y: 169, endPoint x: 229, endPoint y: 169, distance: 197.0
click at [229, 169] on div "Connect 2 Company Basics Contact & Location Services 3 Goals 4 Branding Need he…" at bounding box center [784, 372] width 1568 height 744
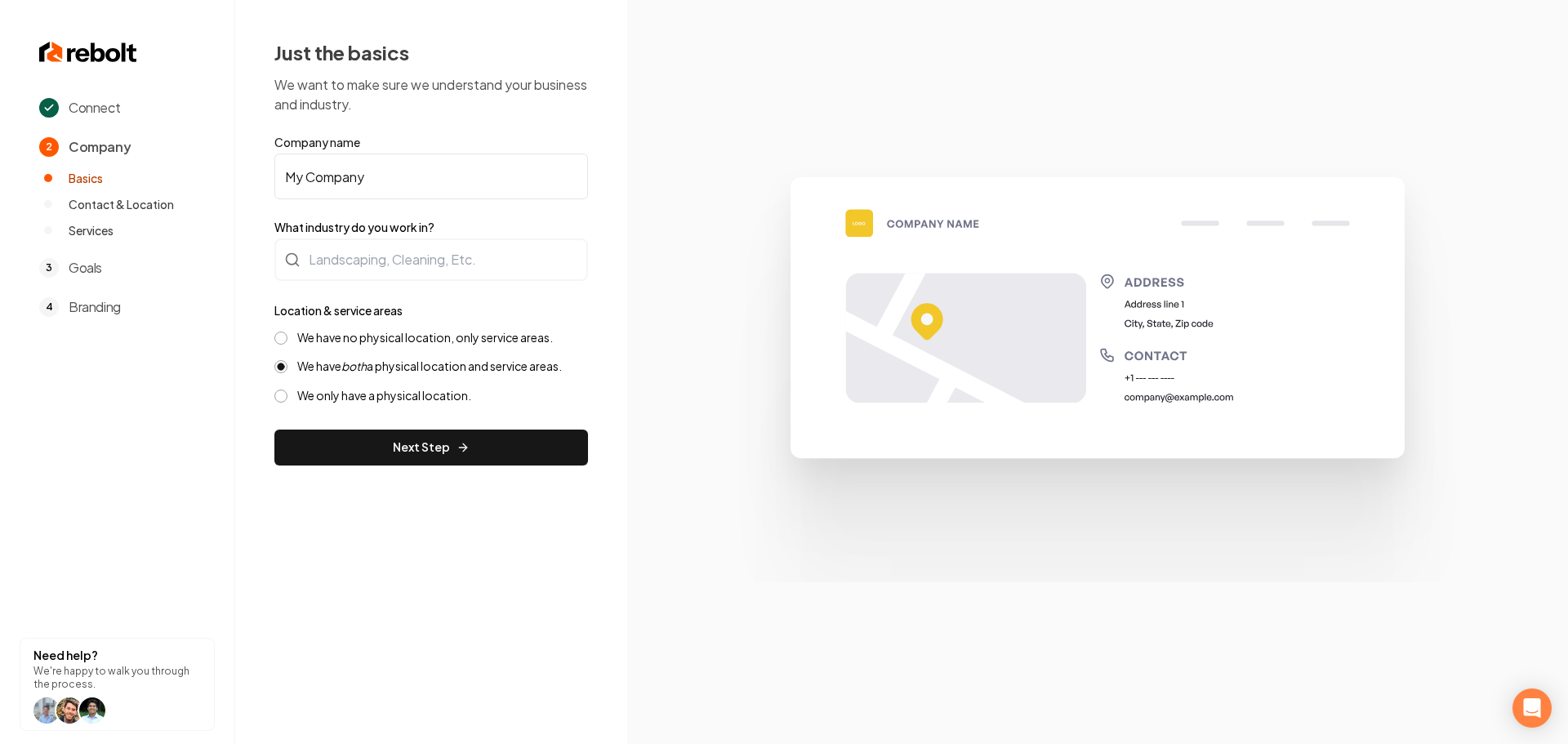
paste input "Rays landscape and garden services"
drag, startPoint x: 318, startPoint y: 174, endPoint x: 395, endPoint y: 238, distance: 100.1
click at [320, 175] on input "Rays landscape and garden services" at bounding box center [430, 176] width 313 height 46
type input "Rays Landscape and Garden Services"
click at [394, 242] on div at bounding box center [430, 260] width 313 height 42
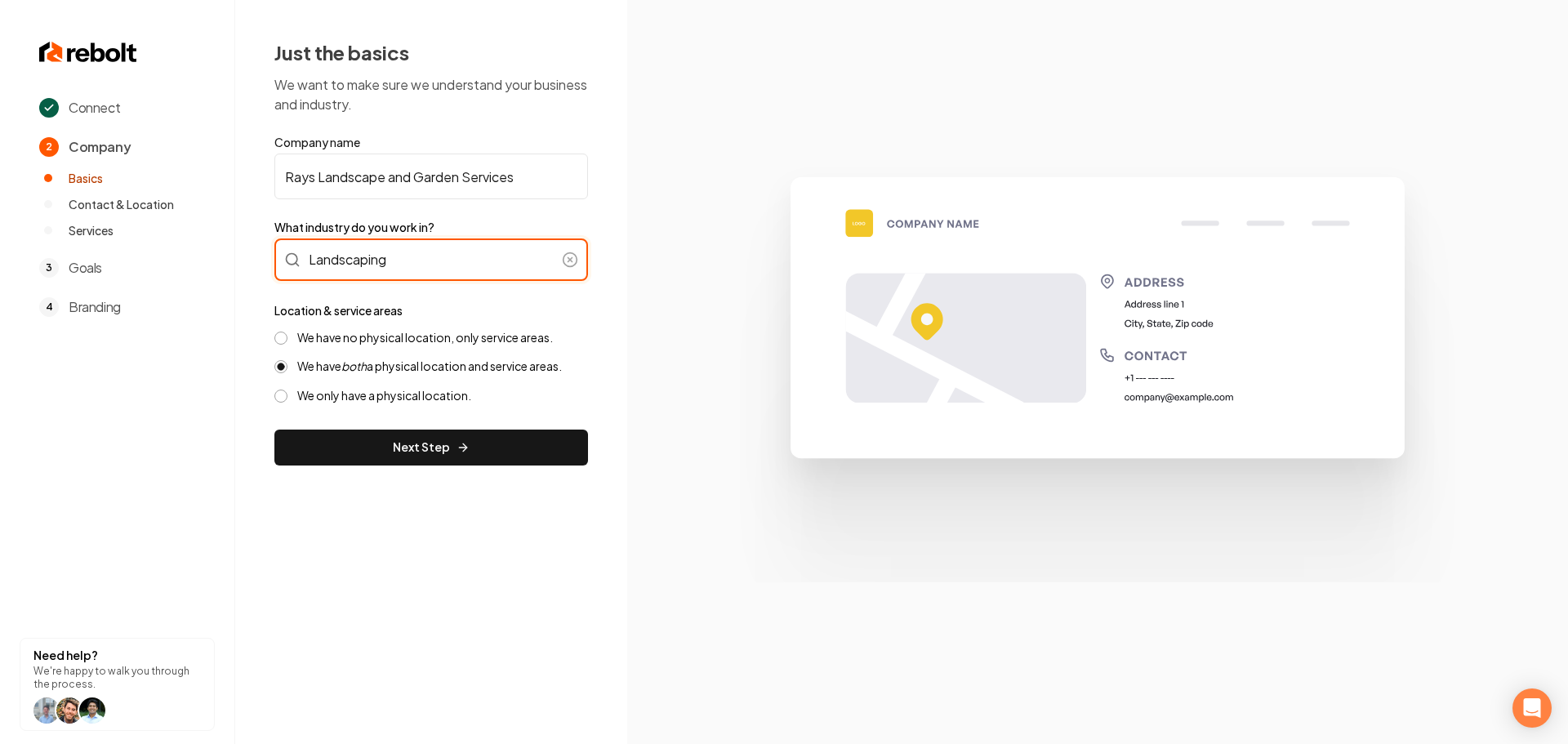
type input "Landscaping"
click at [346, 338] on label "We have no physical location, only service areas." at bounding box center [425, 337] width 256 height 15
click at [288, 338] on button "We have no physical location, only service areas." at bounding box center [281, 338] width 13 height 13
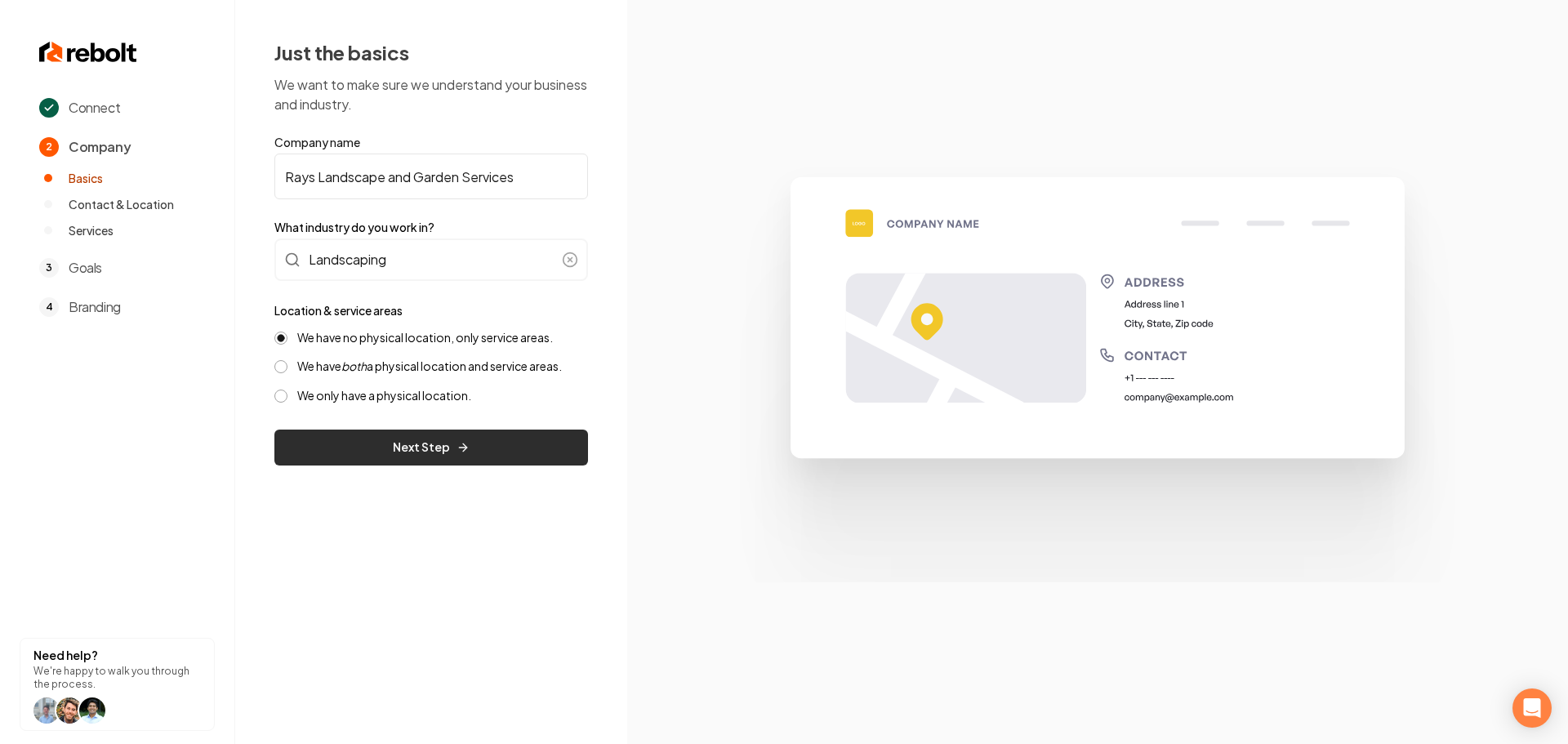
click at [339, 453] on button "Next Step" at bounding box center [430, 447] width 313 height 35
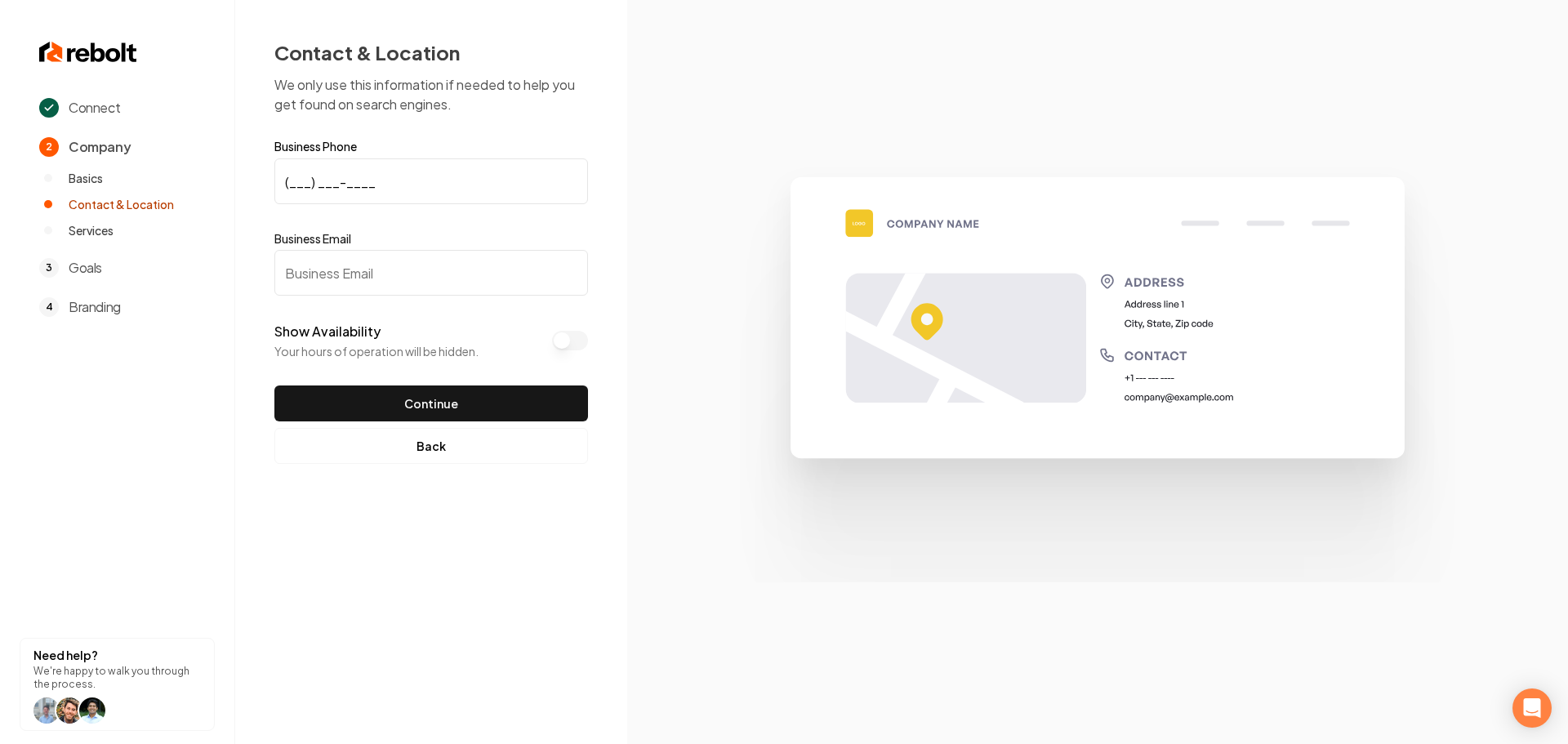
click at [411, 181] on input "(___) ___-____" at bounding box center [430, 181] width 313 height 46
type input "[PHONE_NUMBER]"
click at [343, 288] on input "Business Email" at bounding box center [430, 273] width 313 height 46
paste input "[EMAIL_ADDRESS][DOMAIN_NAME]"
type input "[EMAIL_ADDRESS][DOMAIN_NAME]"
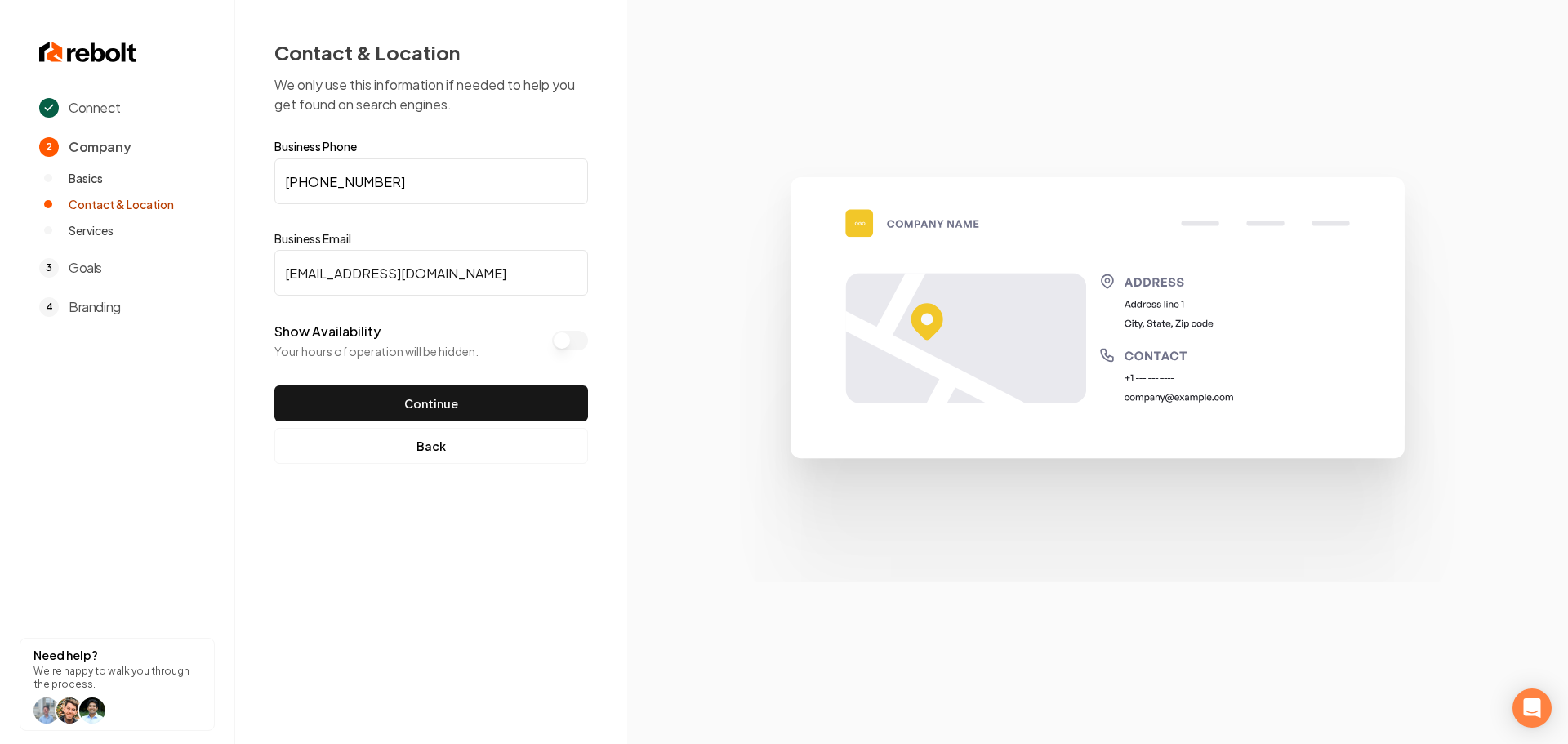
click at [433, 407] on button "Continue" at bounding box center [430, 403] width 313 height 35
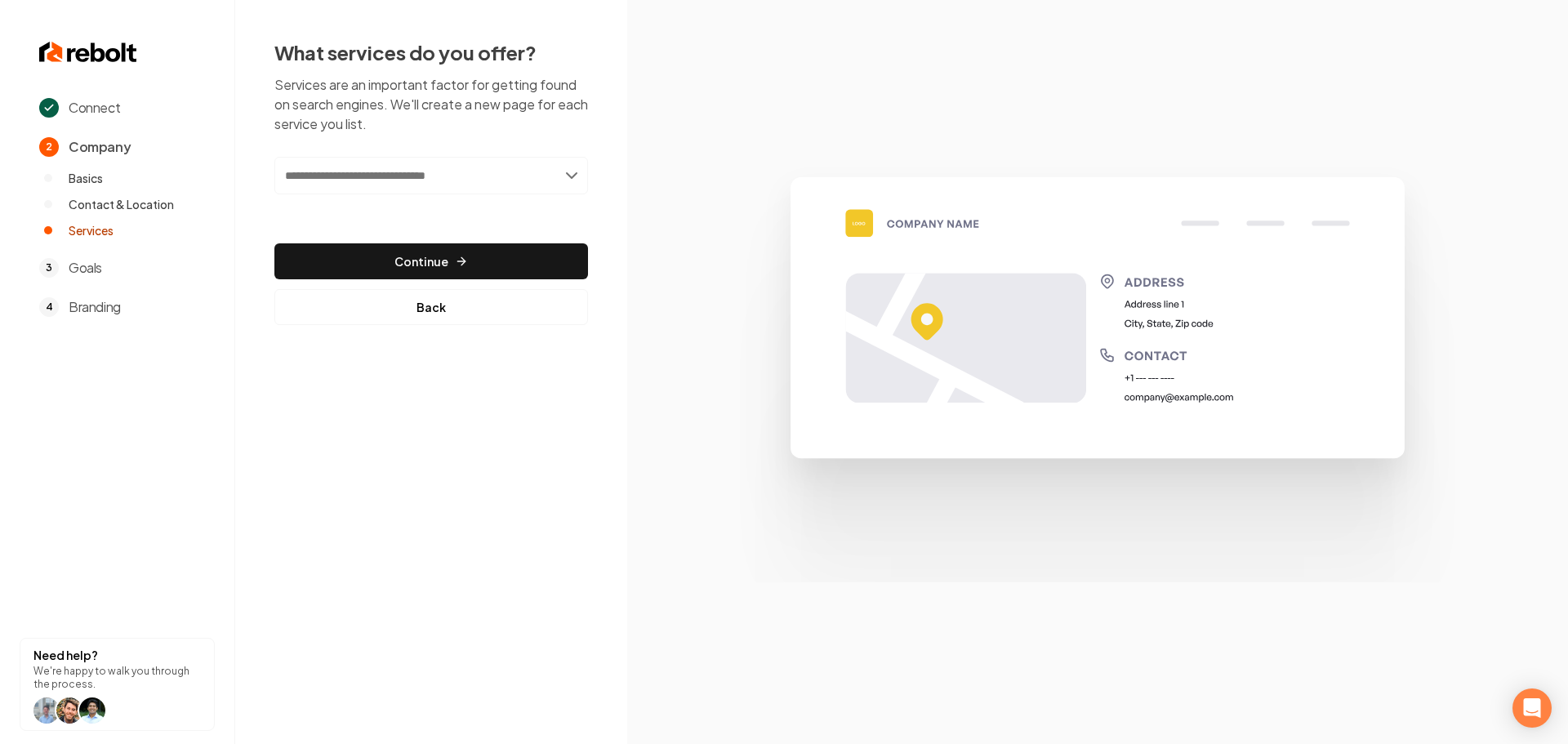
click at [396, 188] on input "text" at bounding box center [430, 175] width 313 height 37
type input "**********"
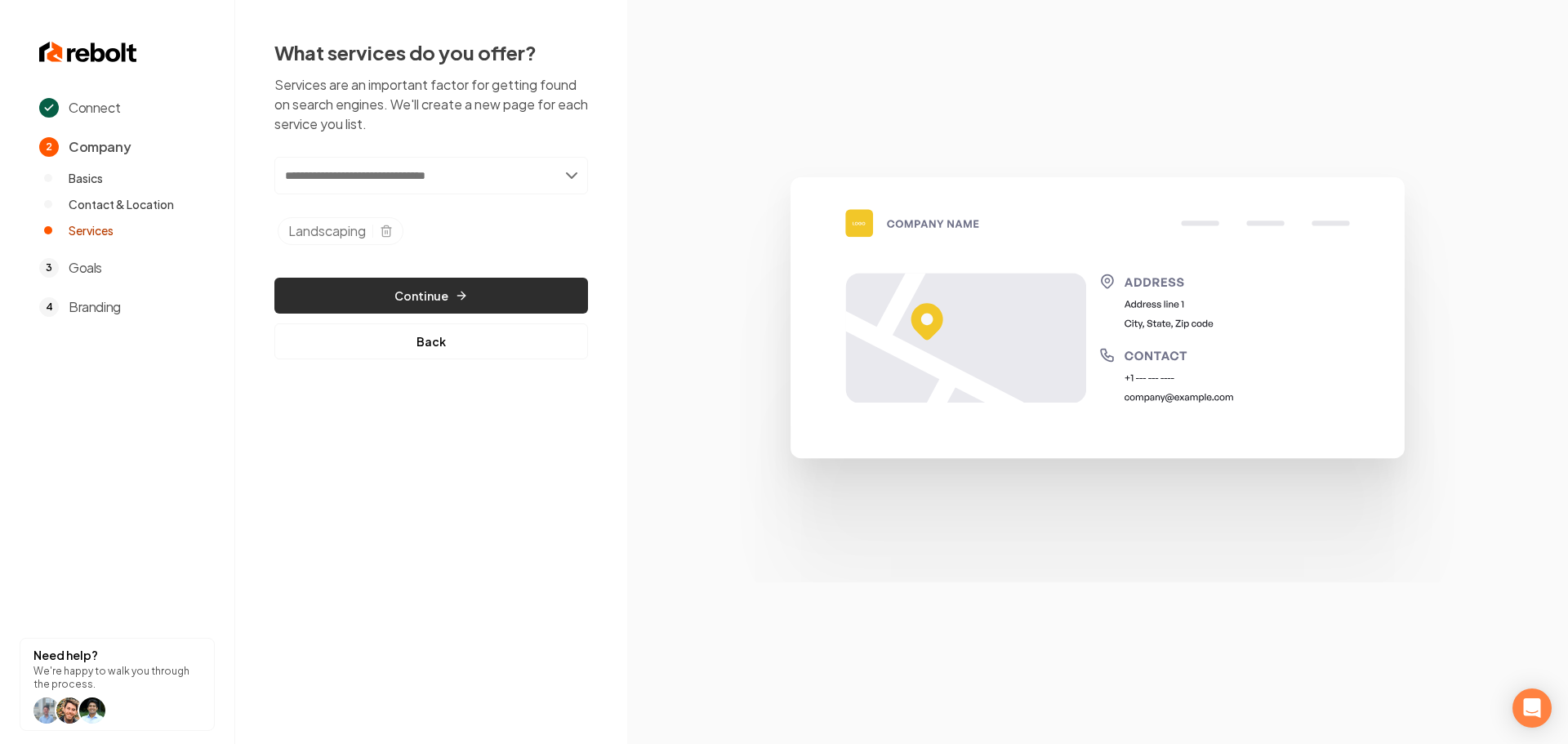
click at [394, 295] on button "Continue" at bounding box center [430, 295] width 313 height 35
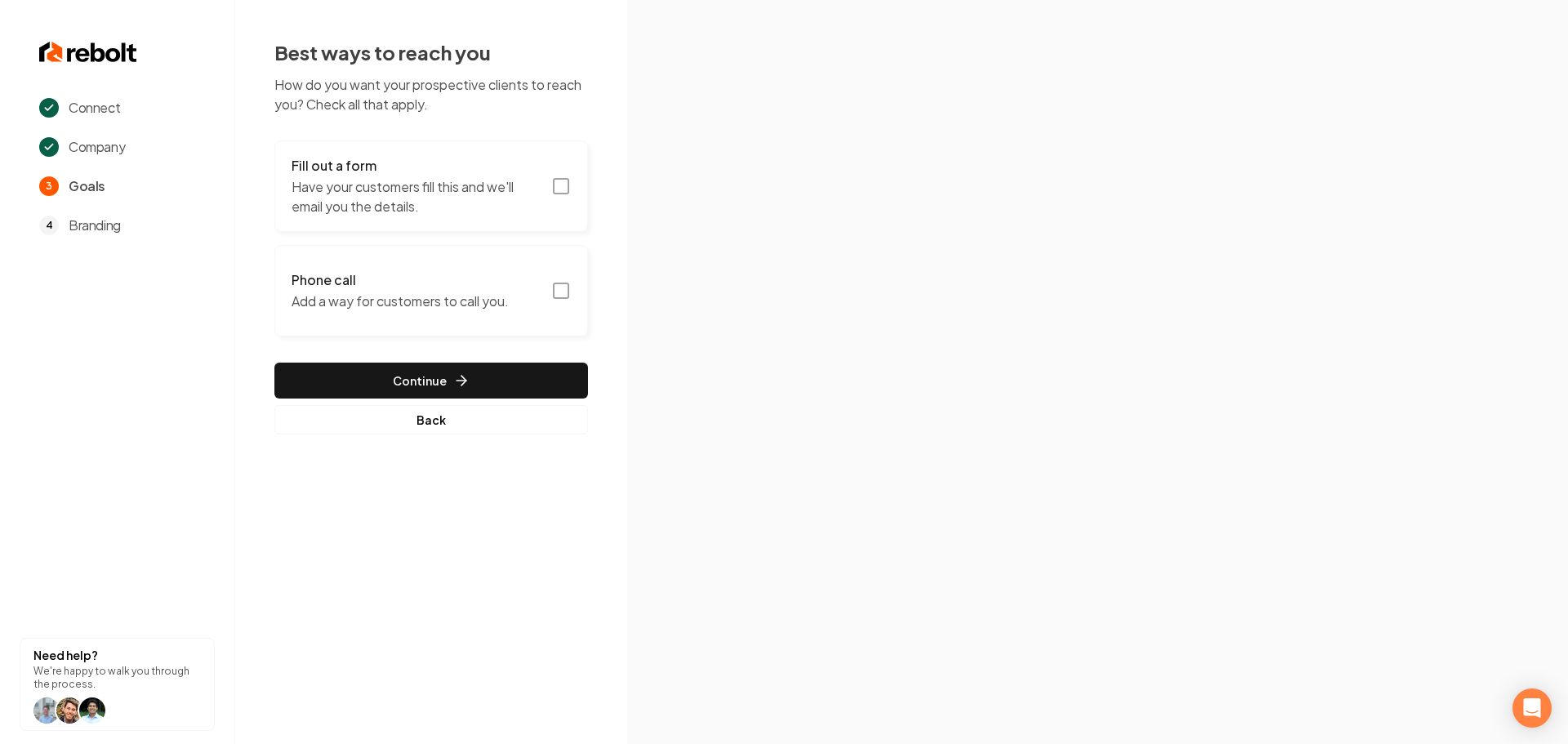
click at [558, 191] on icon "button" at bounding box center [561, 186] width 19 height 19
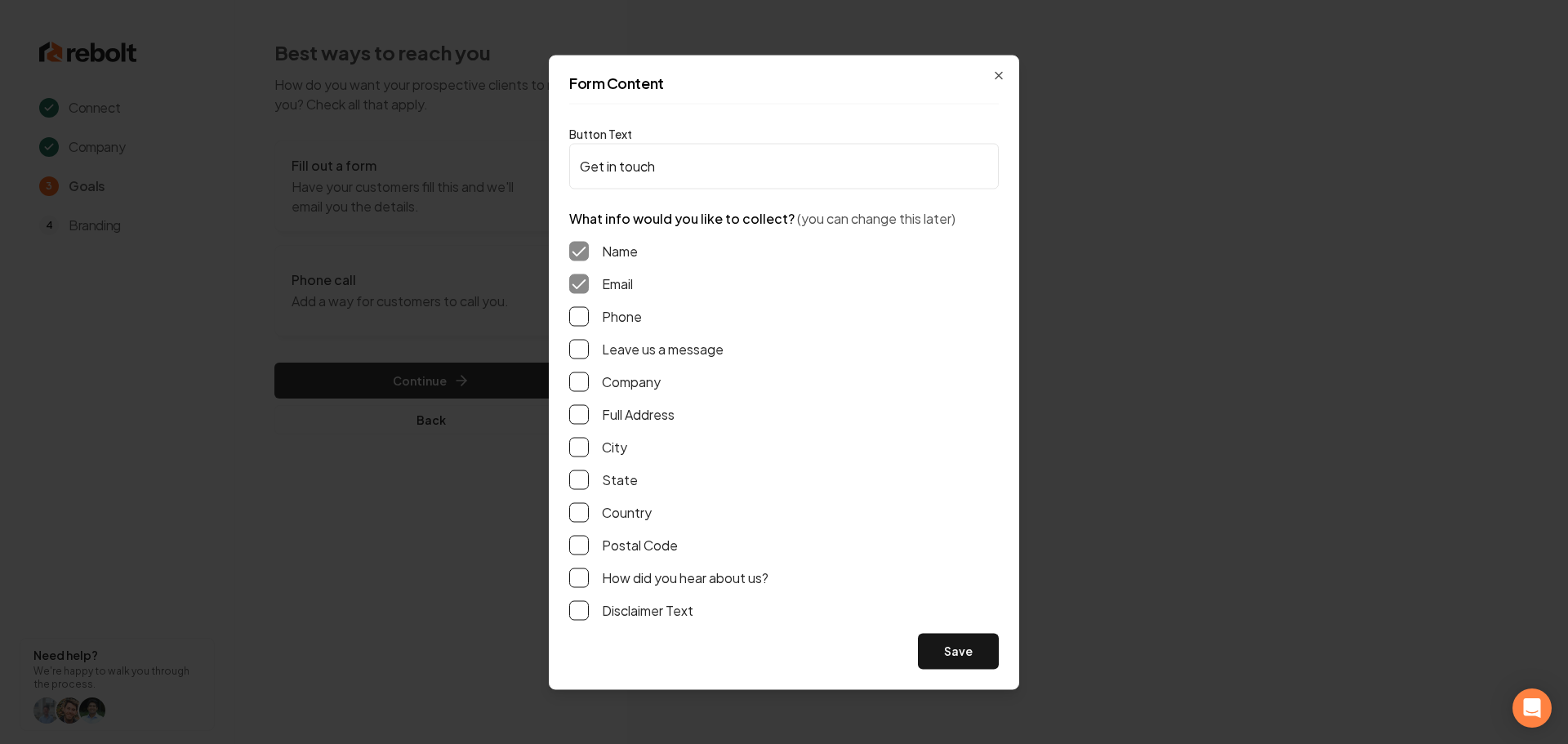
click at [583, 315] on button "Phone" at bounding box center [579, 316] width 19 height 19
drag, startPoint x: 583, startPoint y: 351, endPoint x: 585, endPoint y: 364, distance: 13.2
click at [583, 350] on button "Leave us a message" at bounding box center [579, 349] width 19 height 19
click at [577, 407] on button "Full Address" at bounding box center [579, 414] width 19 height 19
drag, startPoint x: 990, startPoint y: 656, endPoint x: 872, endPoint y: 545, distance: 162.0
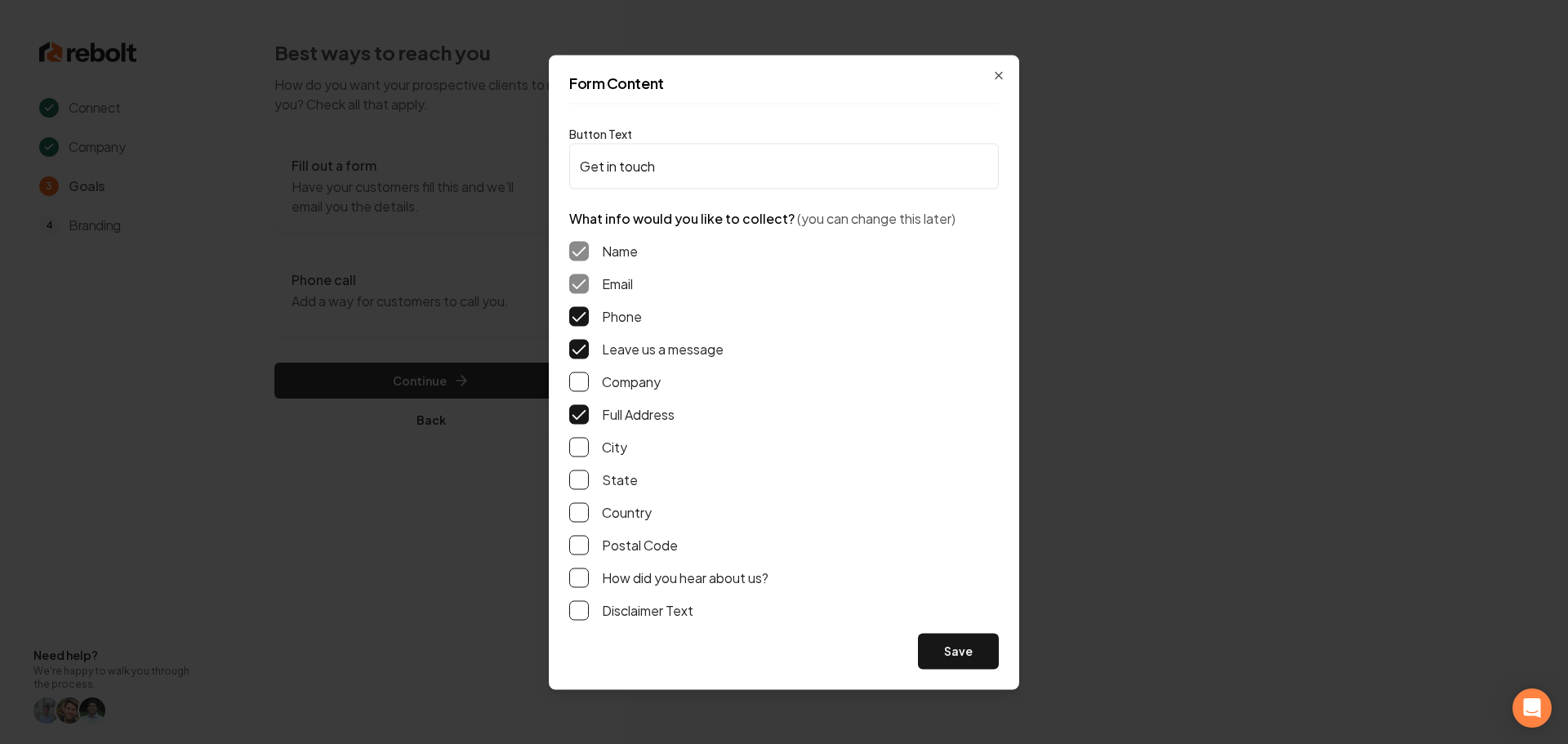
click at [989, 656] on button "Save" at bounding box center [958, 650] width 81 height 35
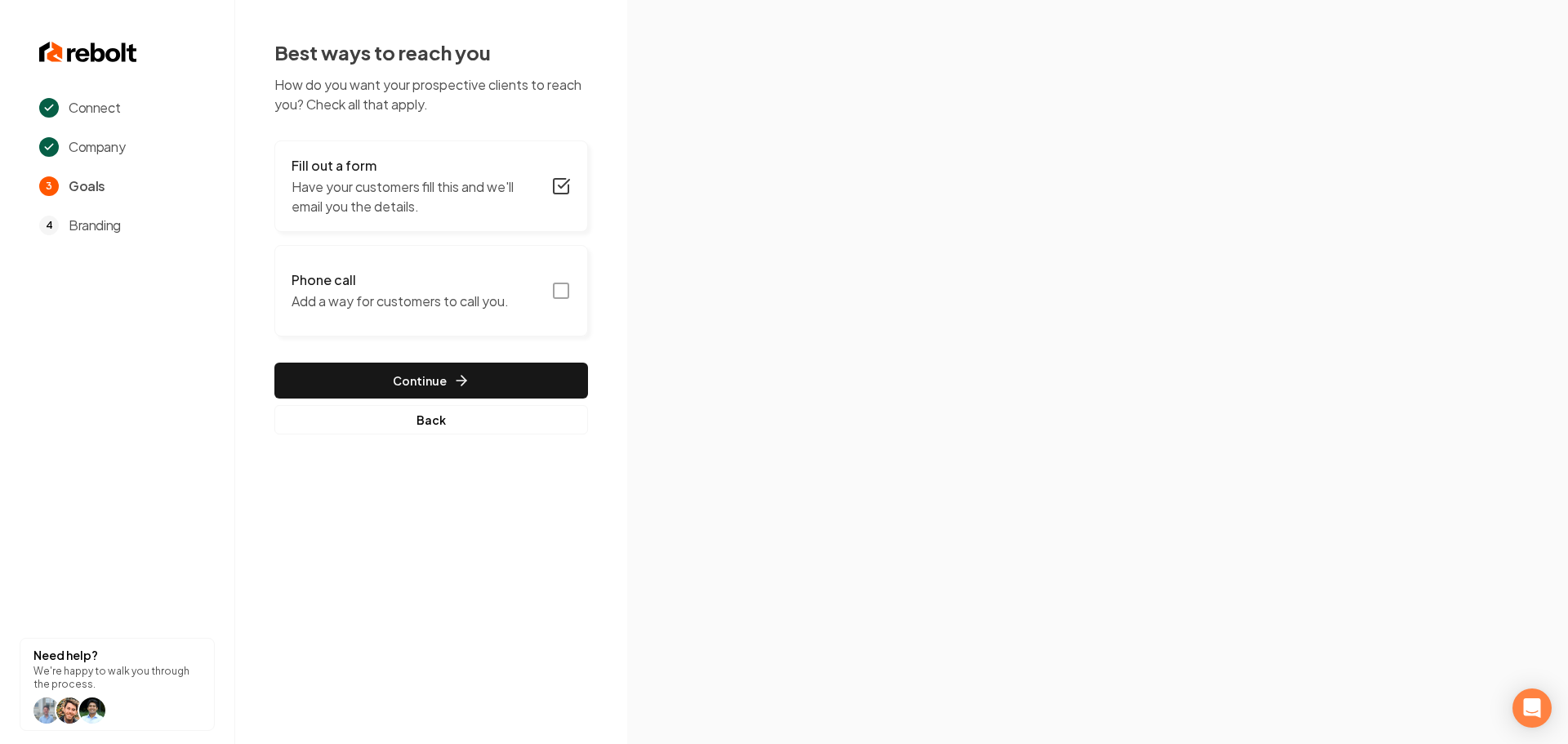
click at [565, 294] on icon "button" at bounding box center [561, 291] width 19 height 19
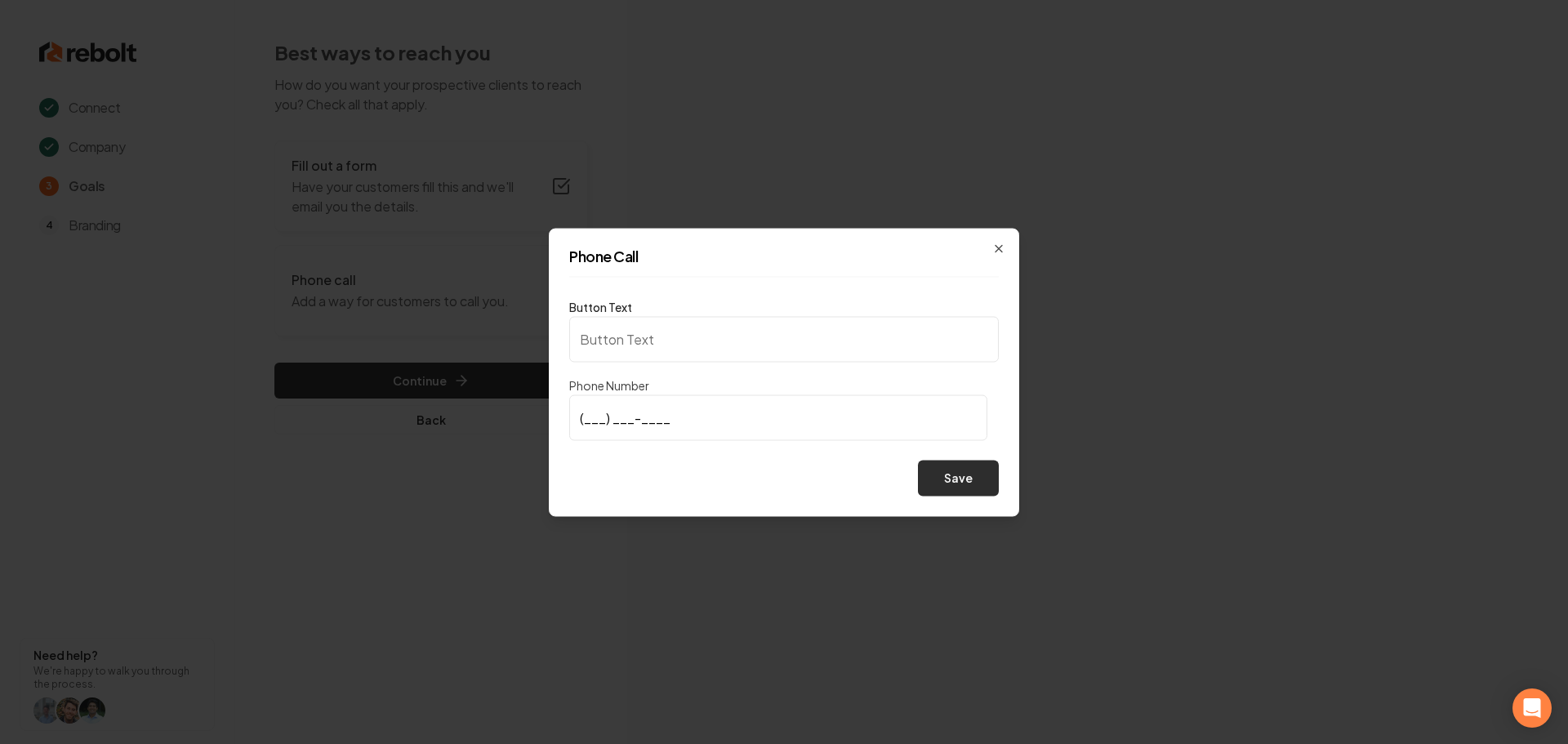
type input "Call us"
type input "[PHONE_NUMBER]"
click at [959, 477] on button "Save" at bounding box center [958, 477] width 81 height 35
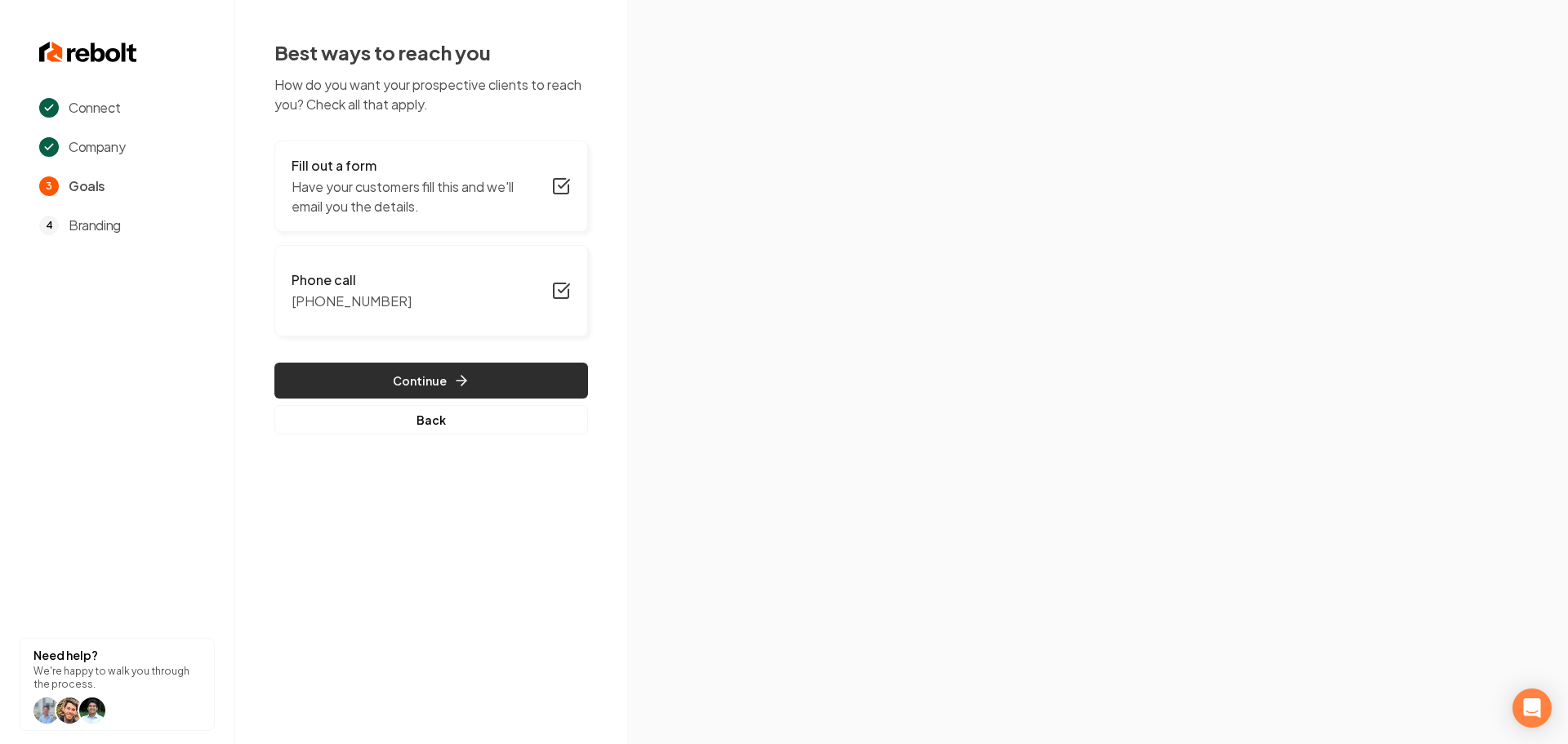
click at [410, 393] on button "Continue" at bounding box center [430, 380] width 313 height 35
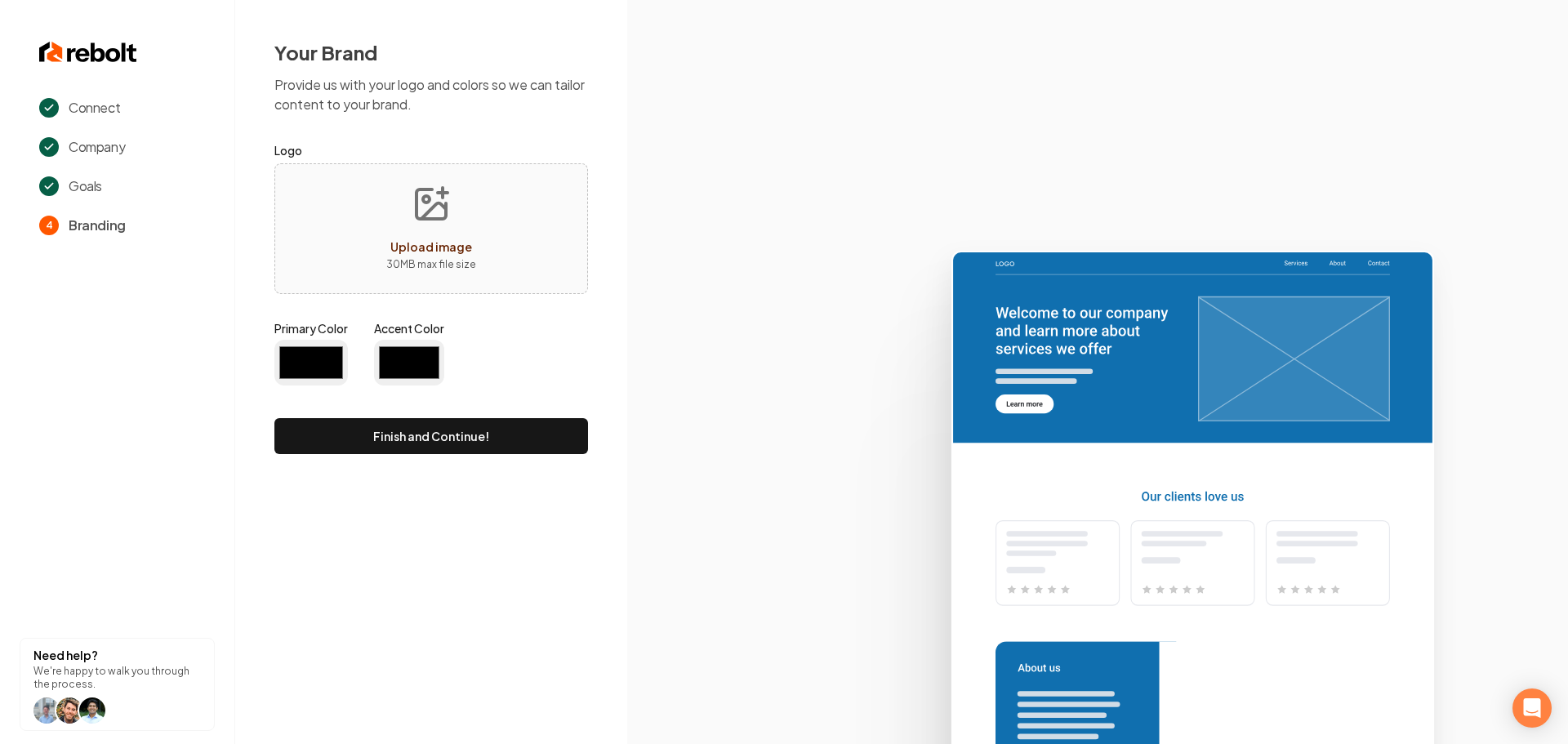
type input "#194d33"
type input "#70be00"
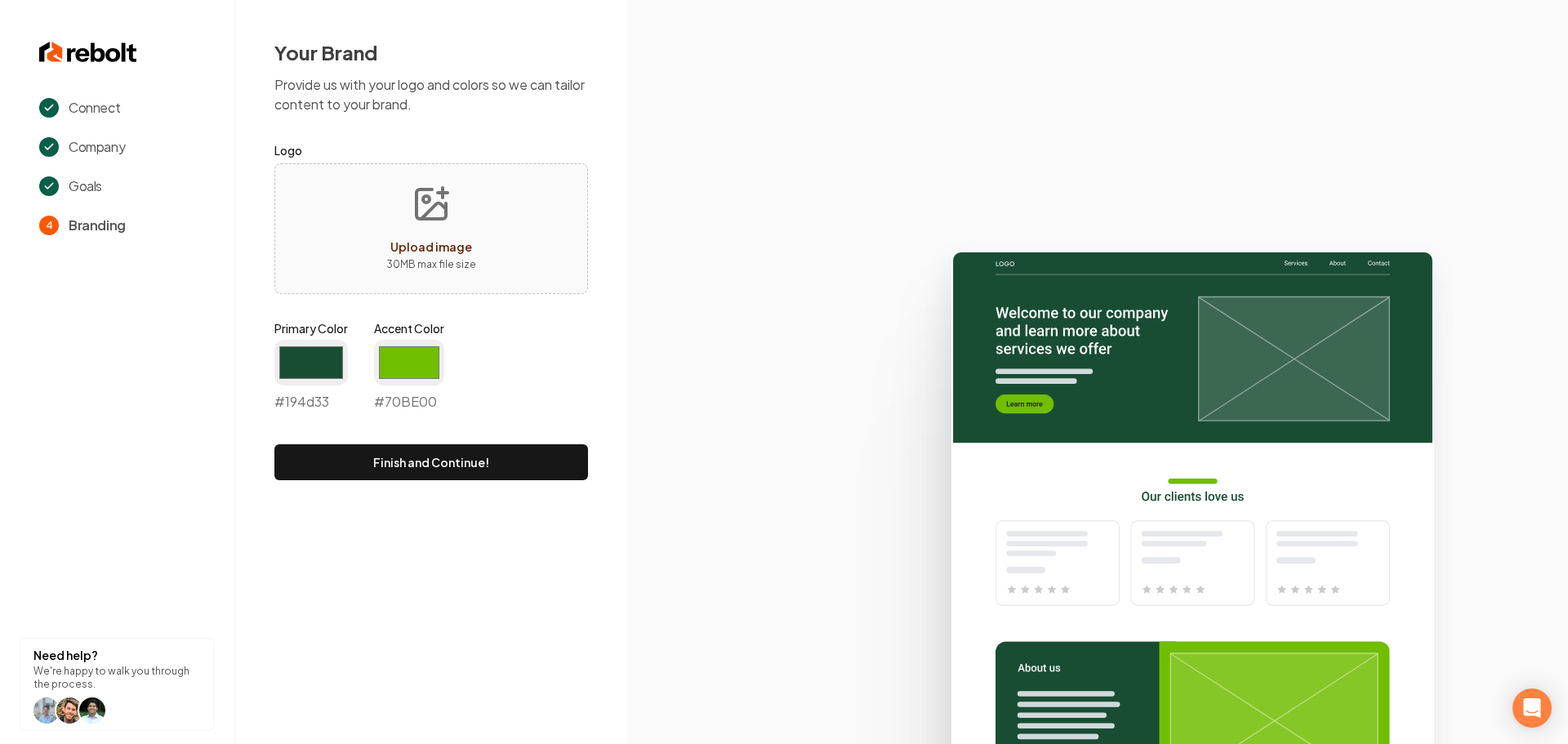
click at [445, 221] on icon "Upload image" at bounding box center [430, 204] width 39 height 39
type input "**********"
click at [328, 356] on input "#194d33" at bounding box center [311, 362] width 74 height 46
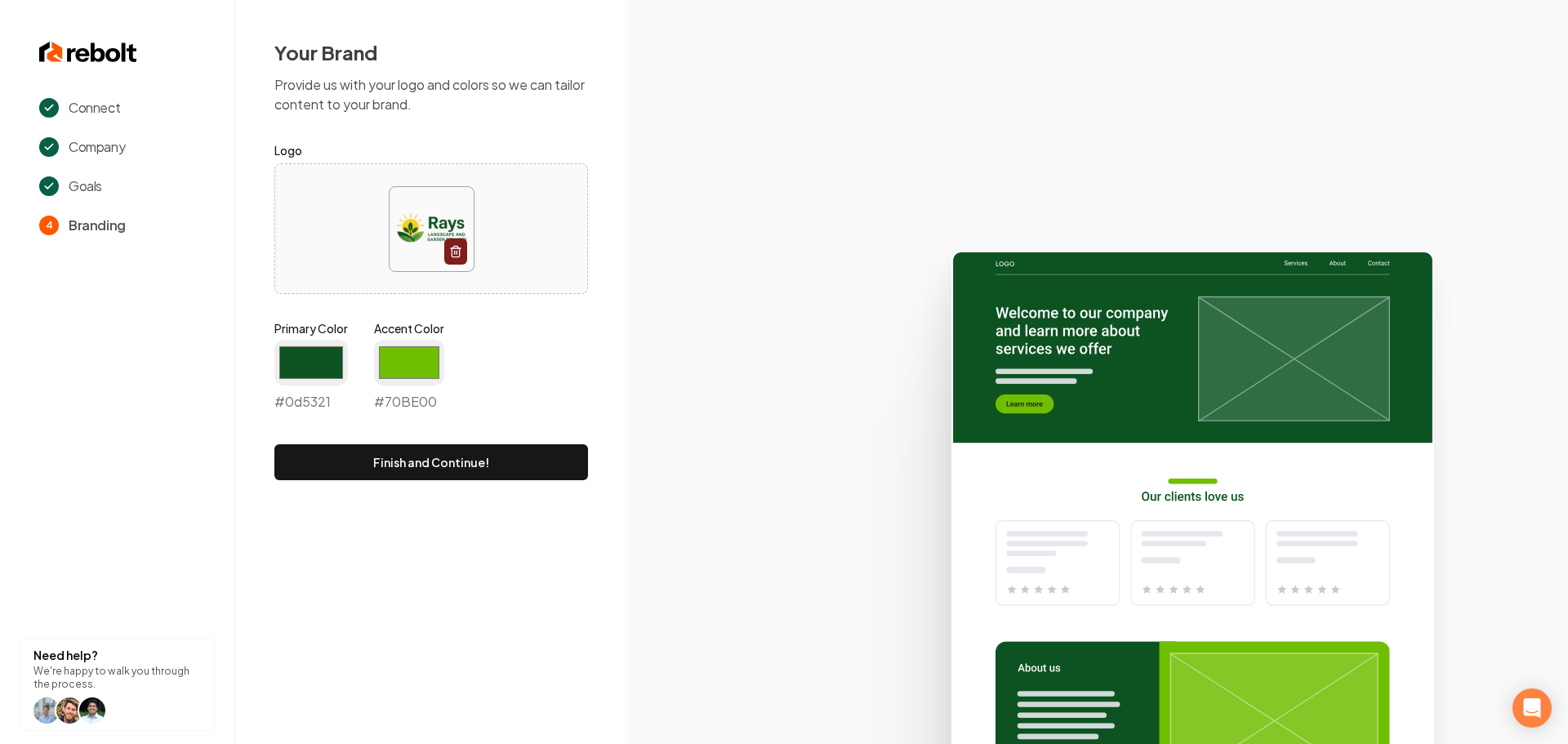
type input "#0d5321"
click at [754, 434] on icon at bounding box center [1097, 490] width 941 height 507
click at [437, 361] on input "#70be00" at bounding box center [408, 362] width 70 height 46
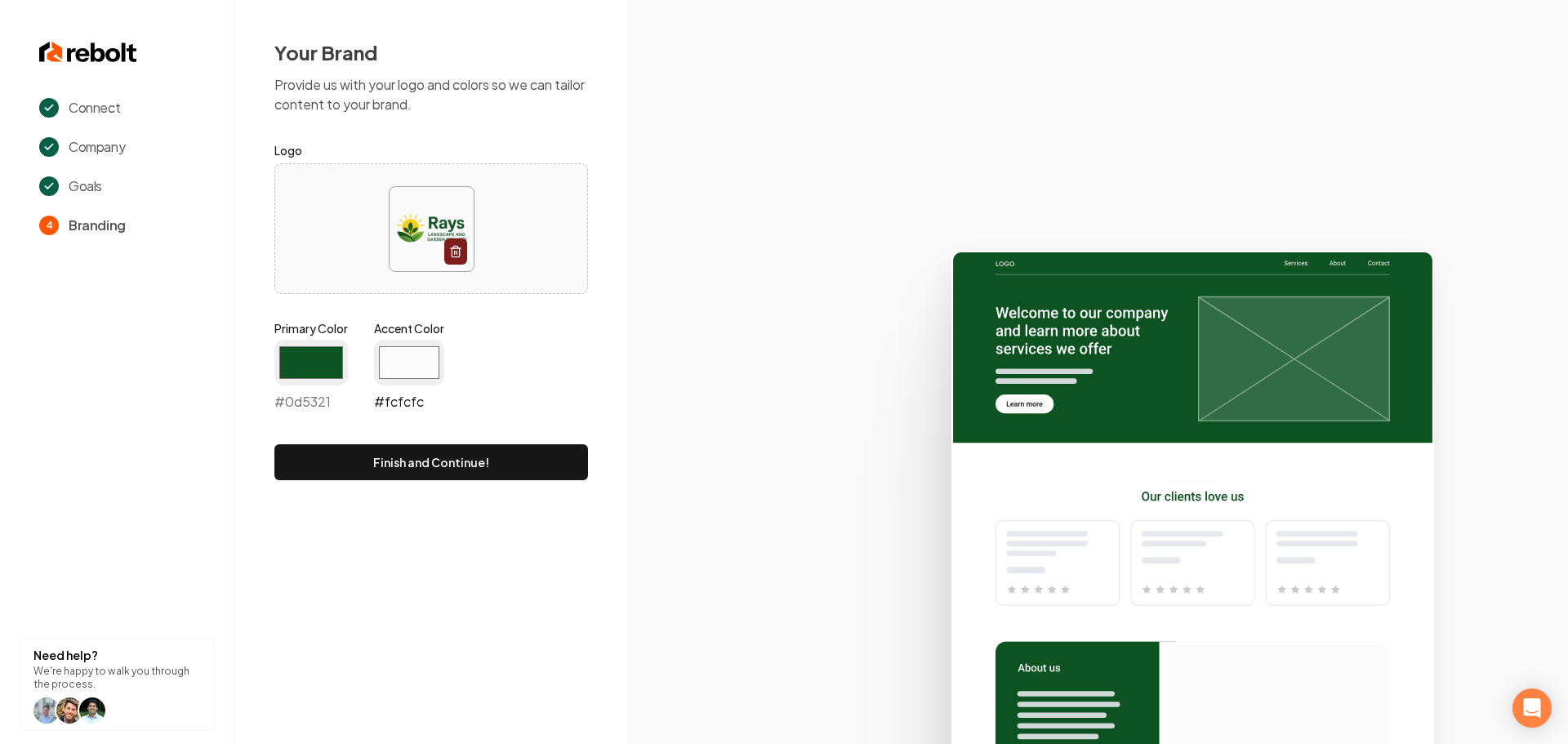
click at [427, 376] on input "#fcfcfc" at bounding box center [408, 362] width 70 height 46
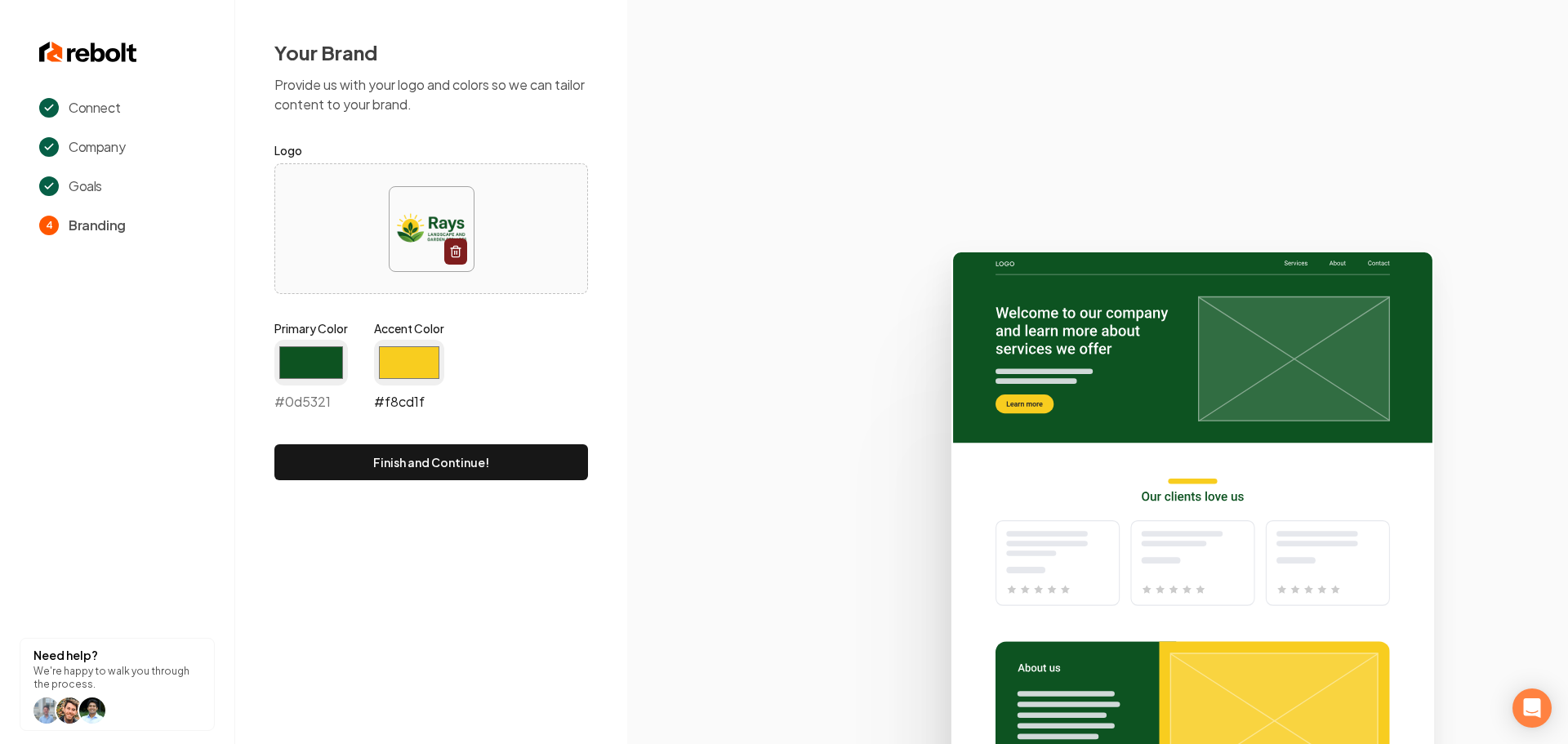
type input "#f8cd1f"
click at [461, 461] on button "Finish and Continue!" at bounding box center [430, 462] width 313 height 35
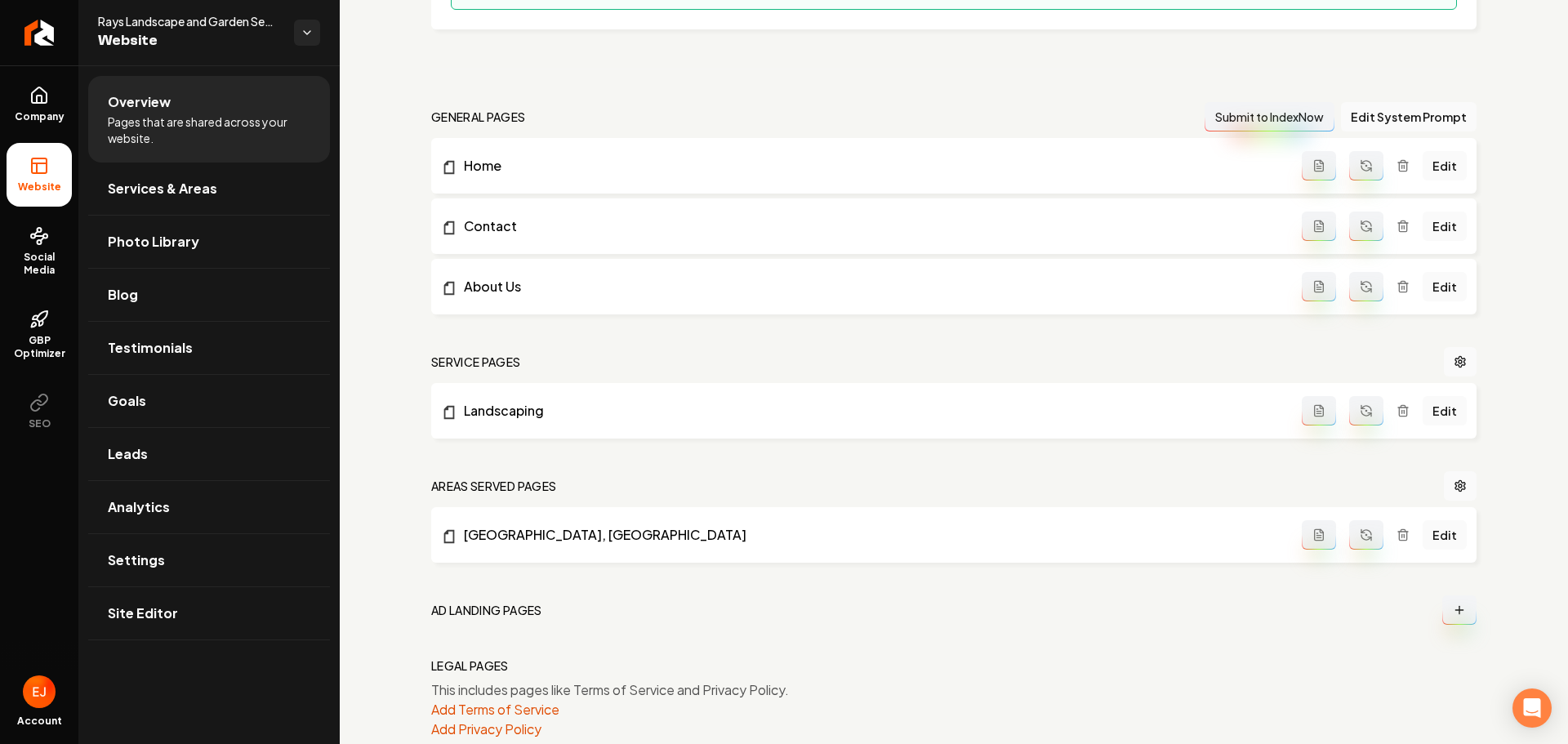
scroll to position [443, 0]
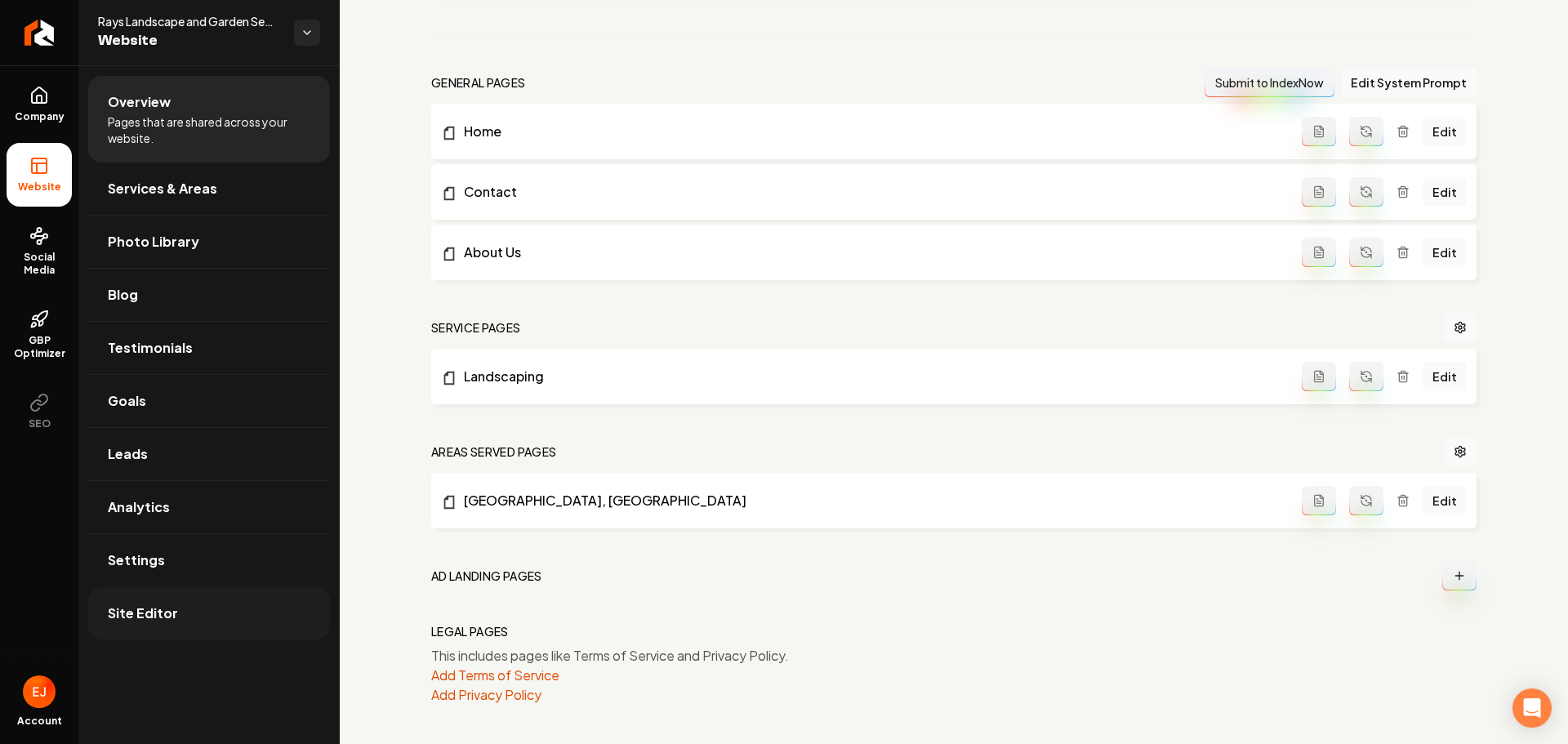
click at [170, 628] on link "Site Editor" at bounding box center [209, 614] width 242 height 53
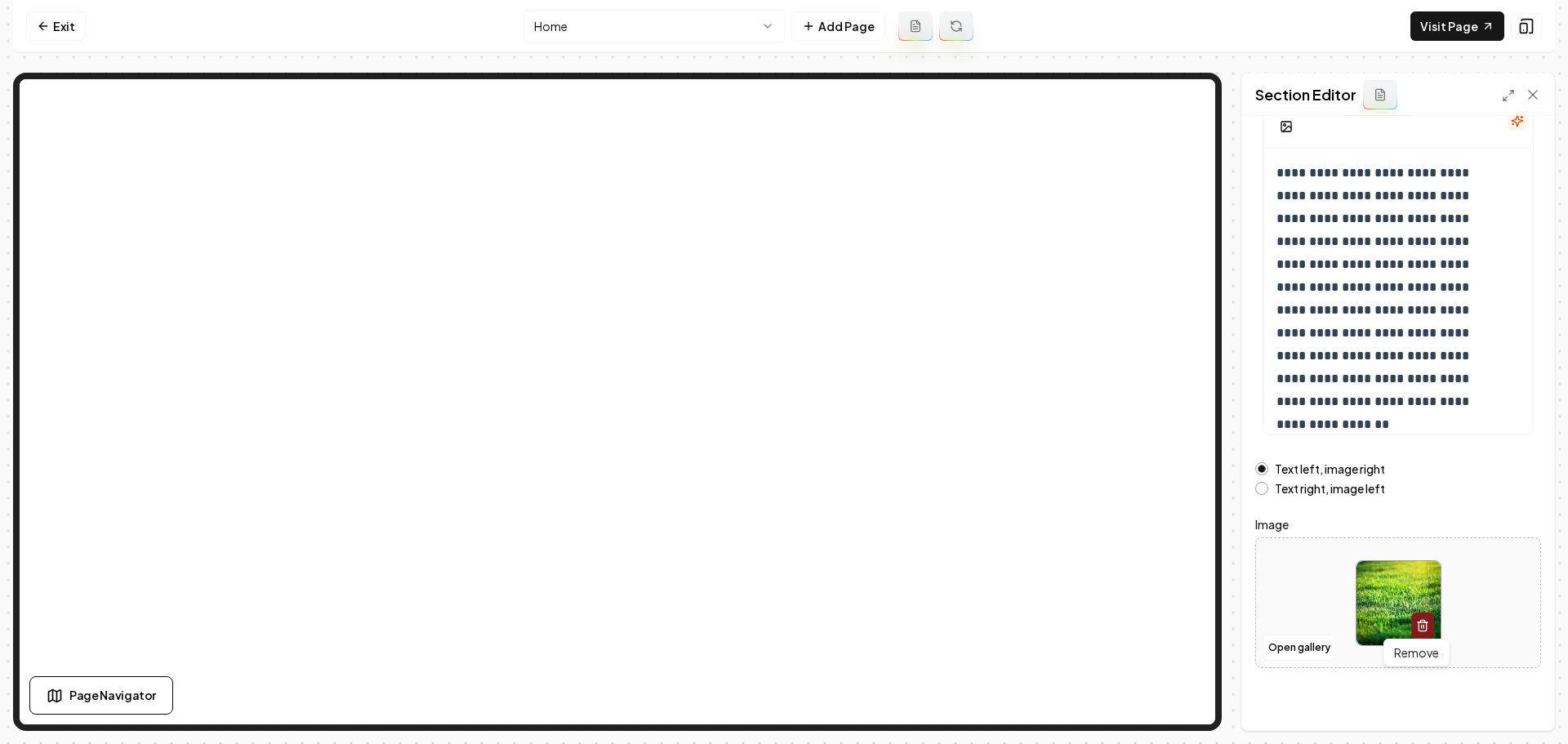
scroll to position [138, 0]
click at [1322, 639] on button "Open gallery" at bounding box center [1299, 644] width 74 height 26
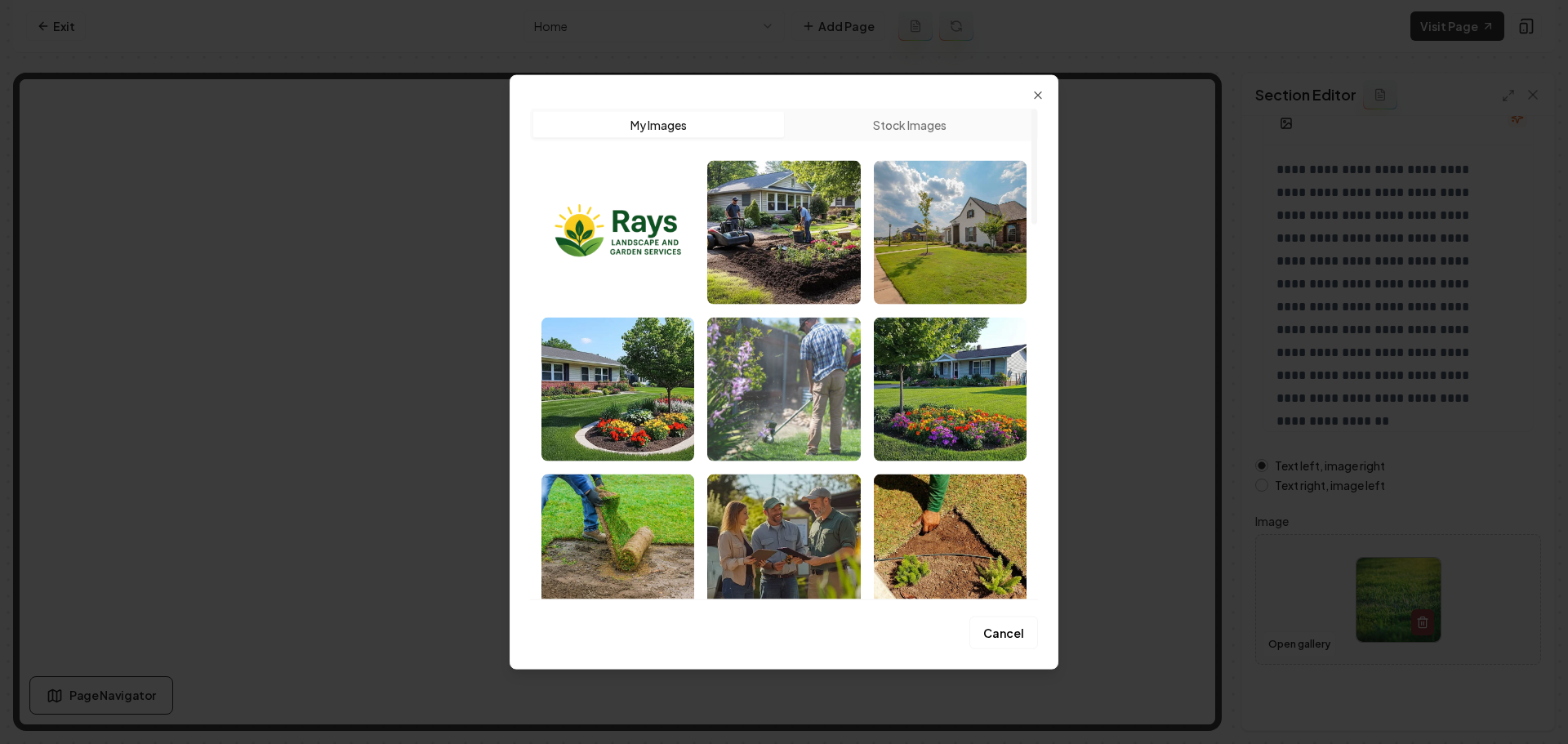
click at [833, 417] on img "Select image image_68a37b995c7cd75eb8016d73.jpeg" at bounding box center [783, 389] width 152 height 144
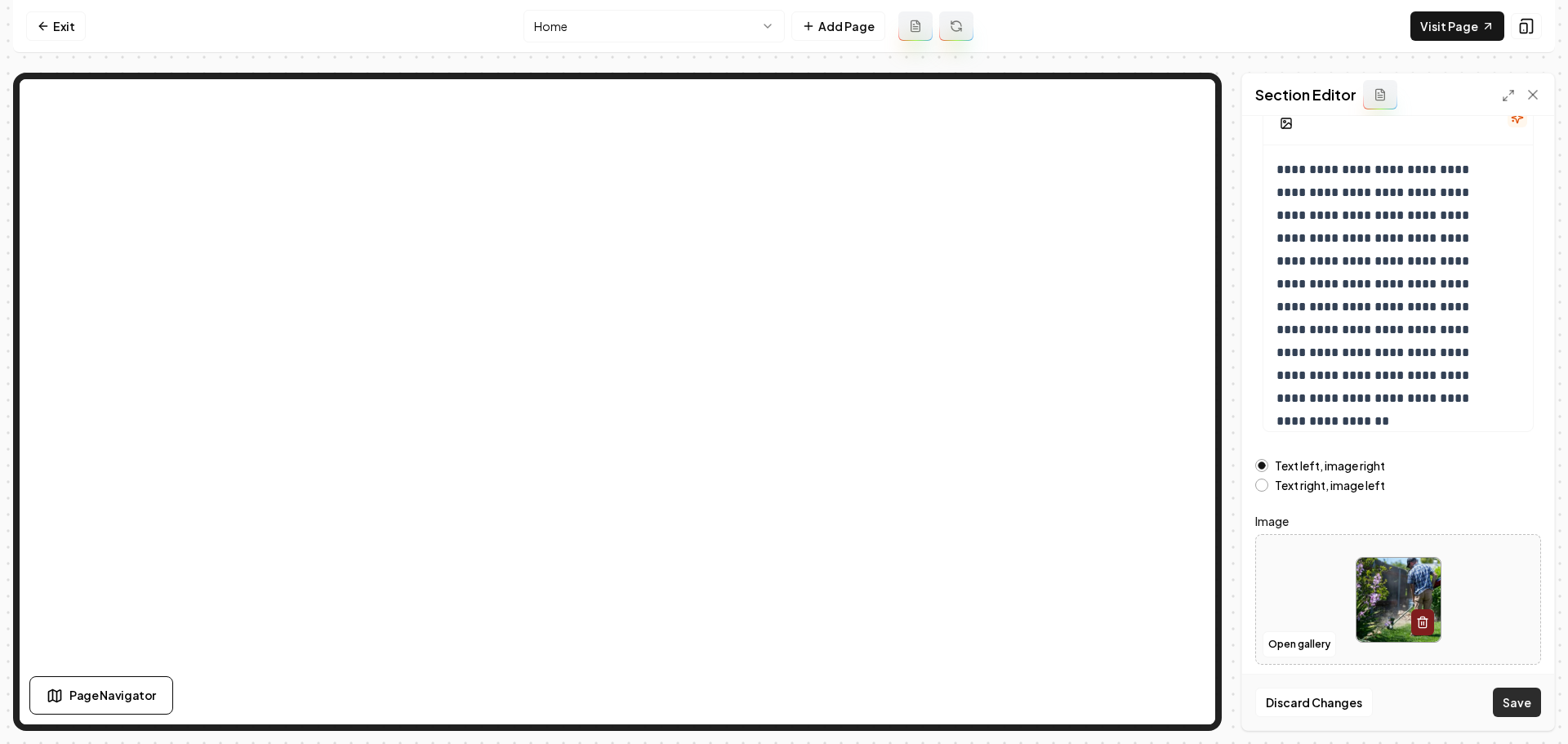
click at [1526, 702] on button "Save" at bounding box center [1517, 702] width 48 height 30
click at [1427, 26] on link "Visit Page" at bounding box center [1458, 26] width 94 height 30
